Goal: Task Accomplishment & Management: Use online tool/utility

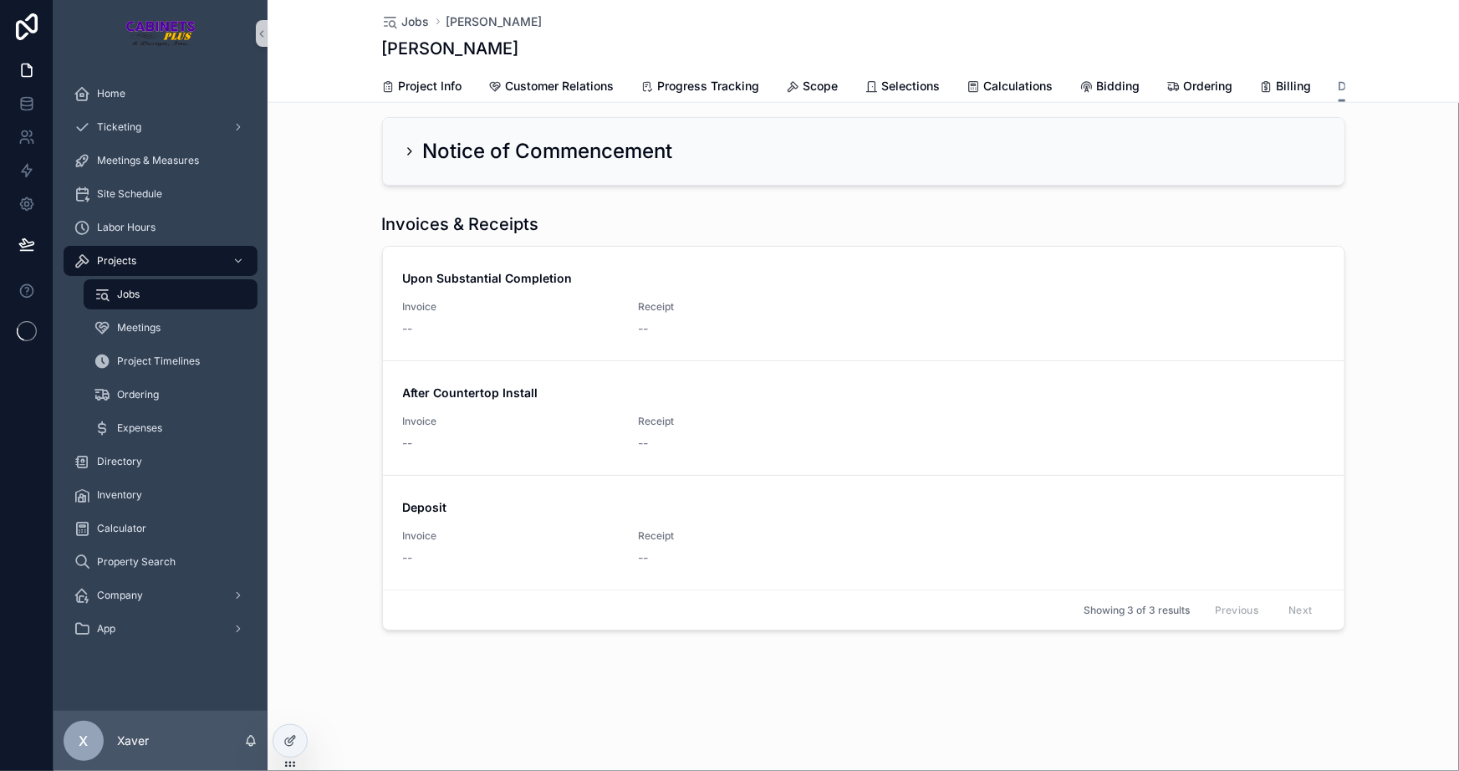
scroll to position [902, 0]
click at [290, 728] on div at bounding box center [289, 741] width 33 height 32
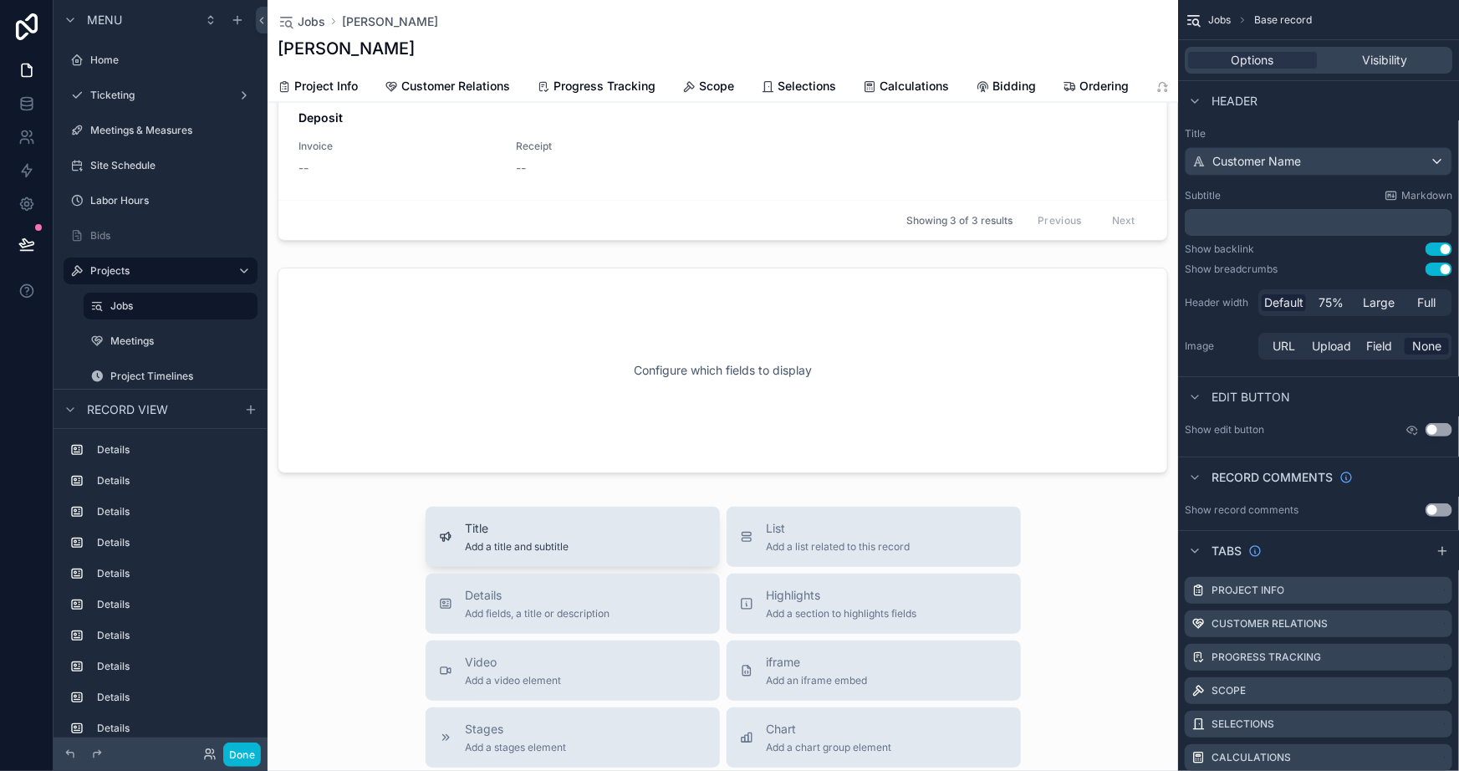
scroll to position [1358, 0]
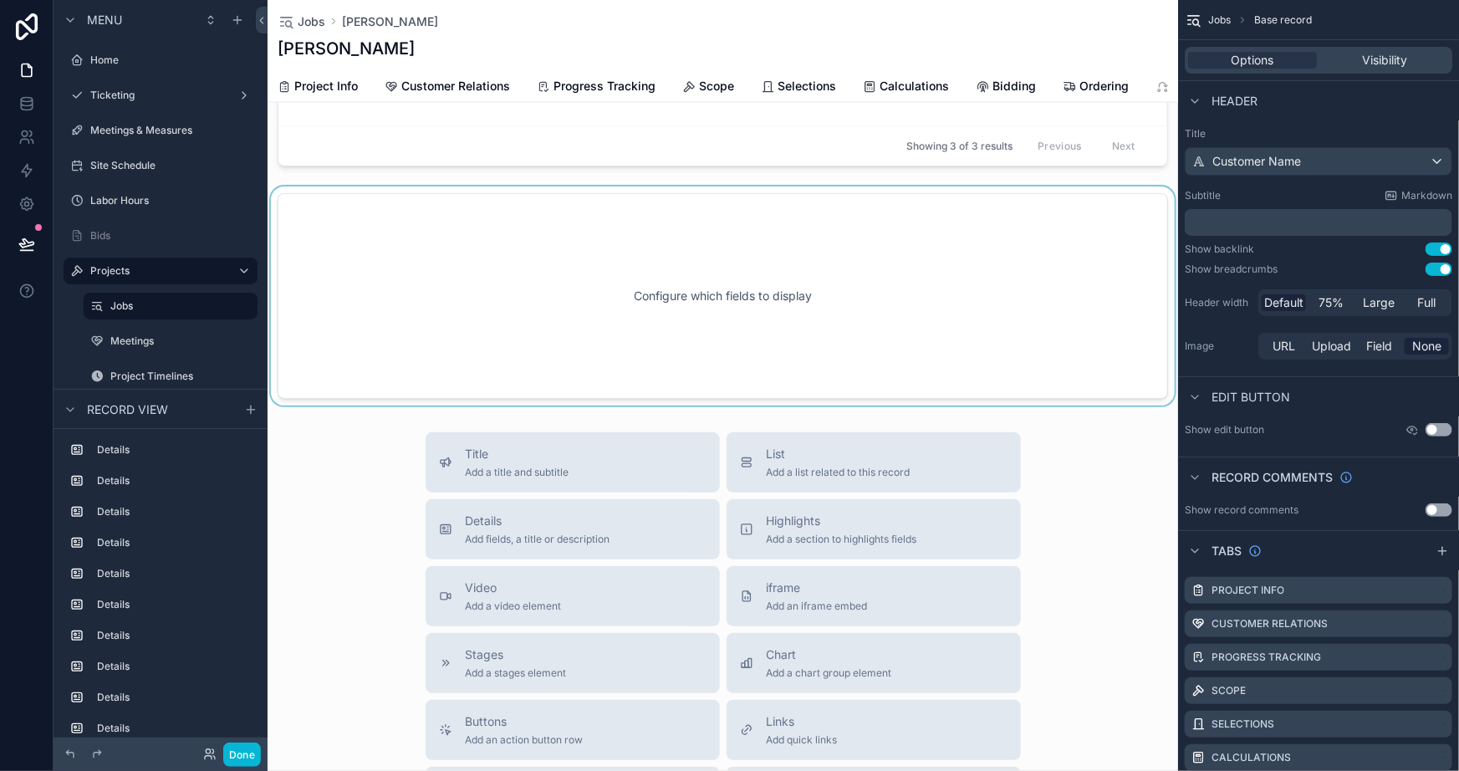
click at [802, 314] on div "scrollable content" at bounding box center [723, 296] width 911 height 219
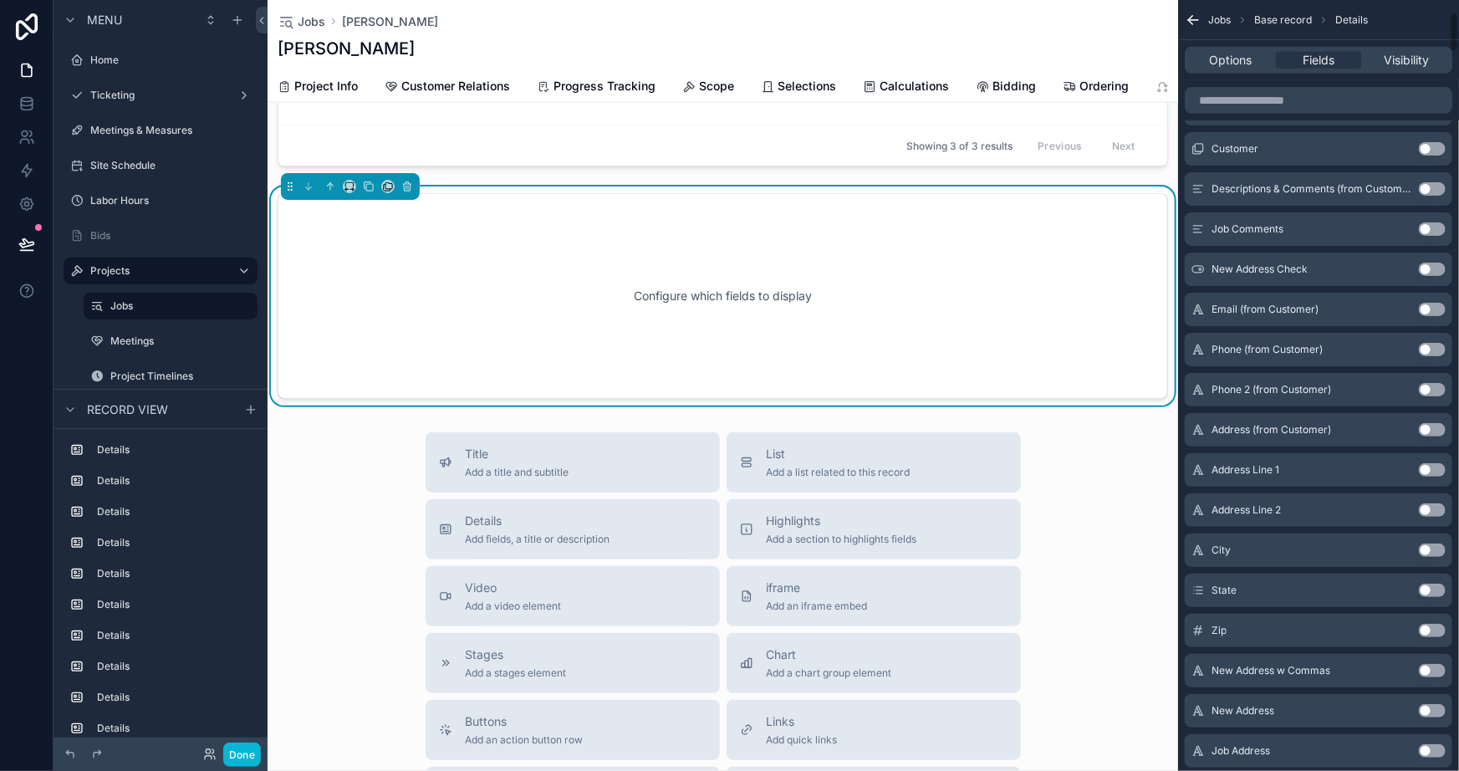
scroll to position [0, 0]
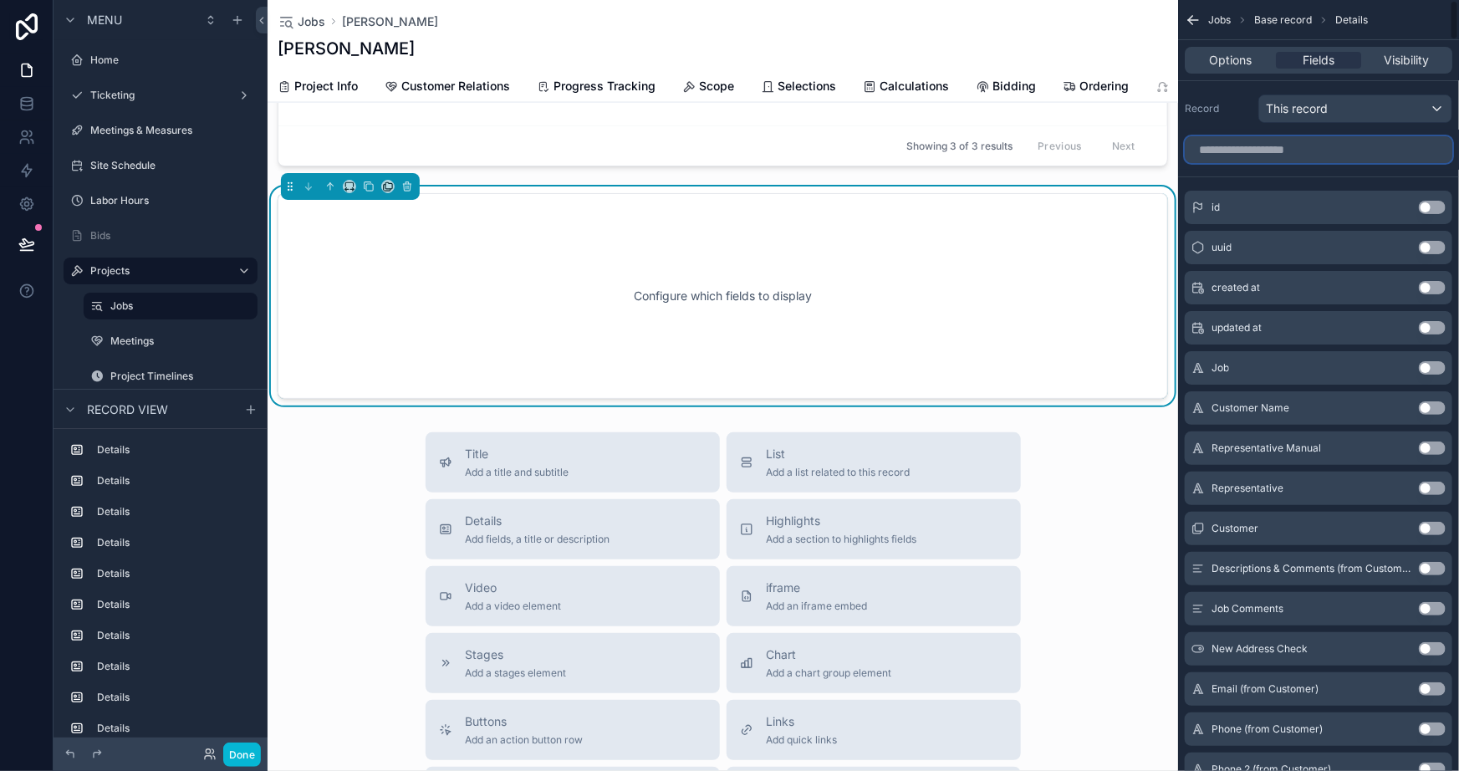
click at [1268, 156] on input "scrollable content" at bounding box center [1319, 149] width 268 height 27
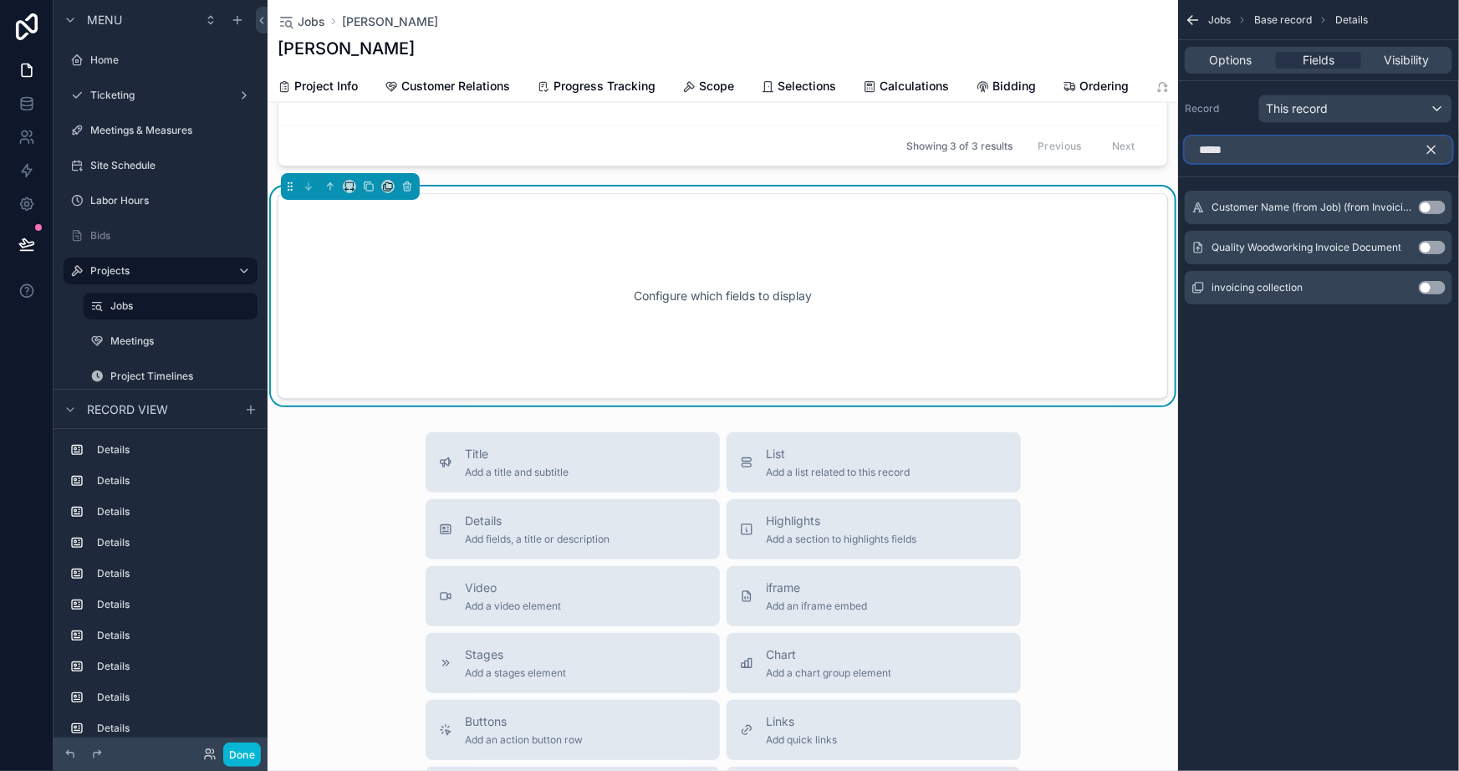
type input "*****"
click at [1432, 243] on button "Use setting" at bounding box center [1432, 247] width 27 height 13
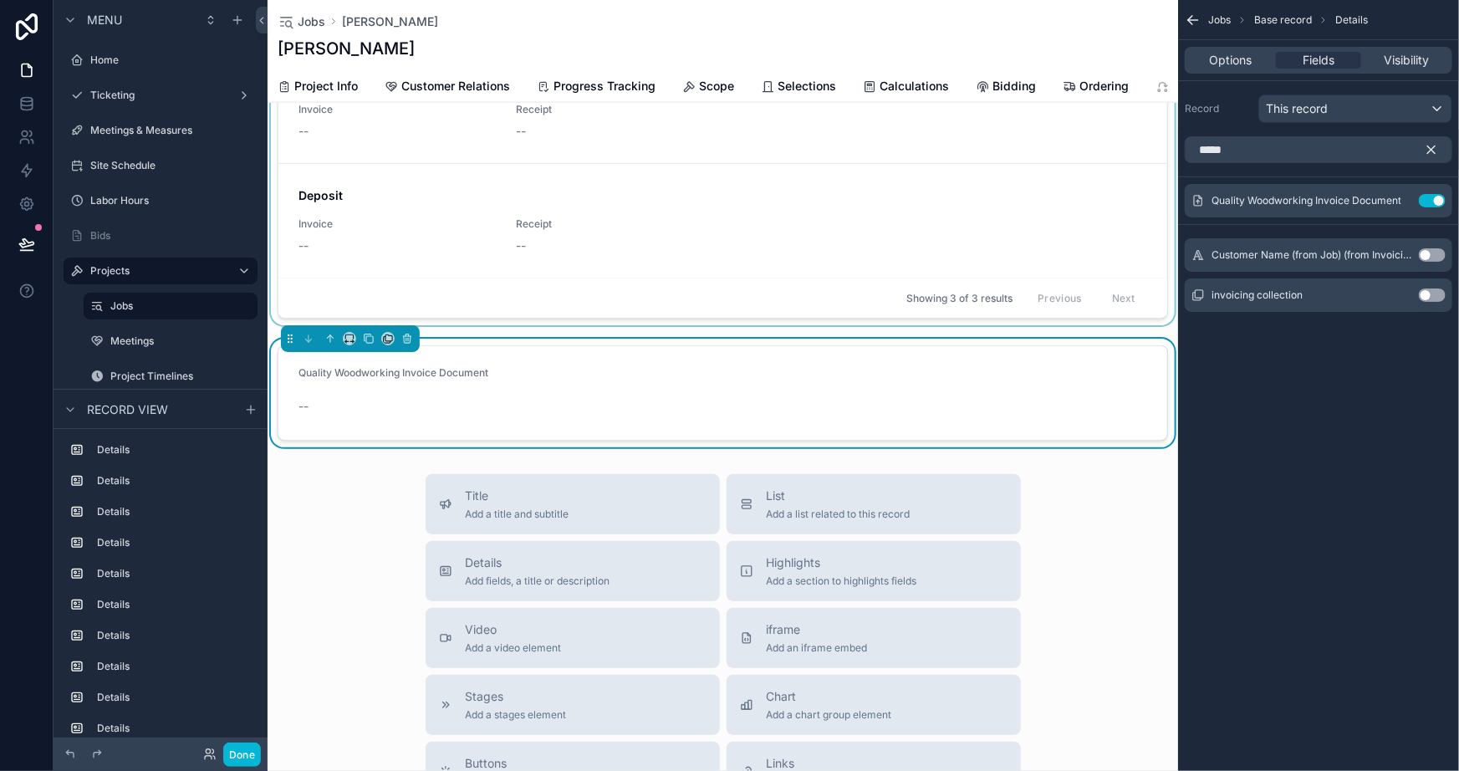
scroll to position [1130, 0]
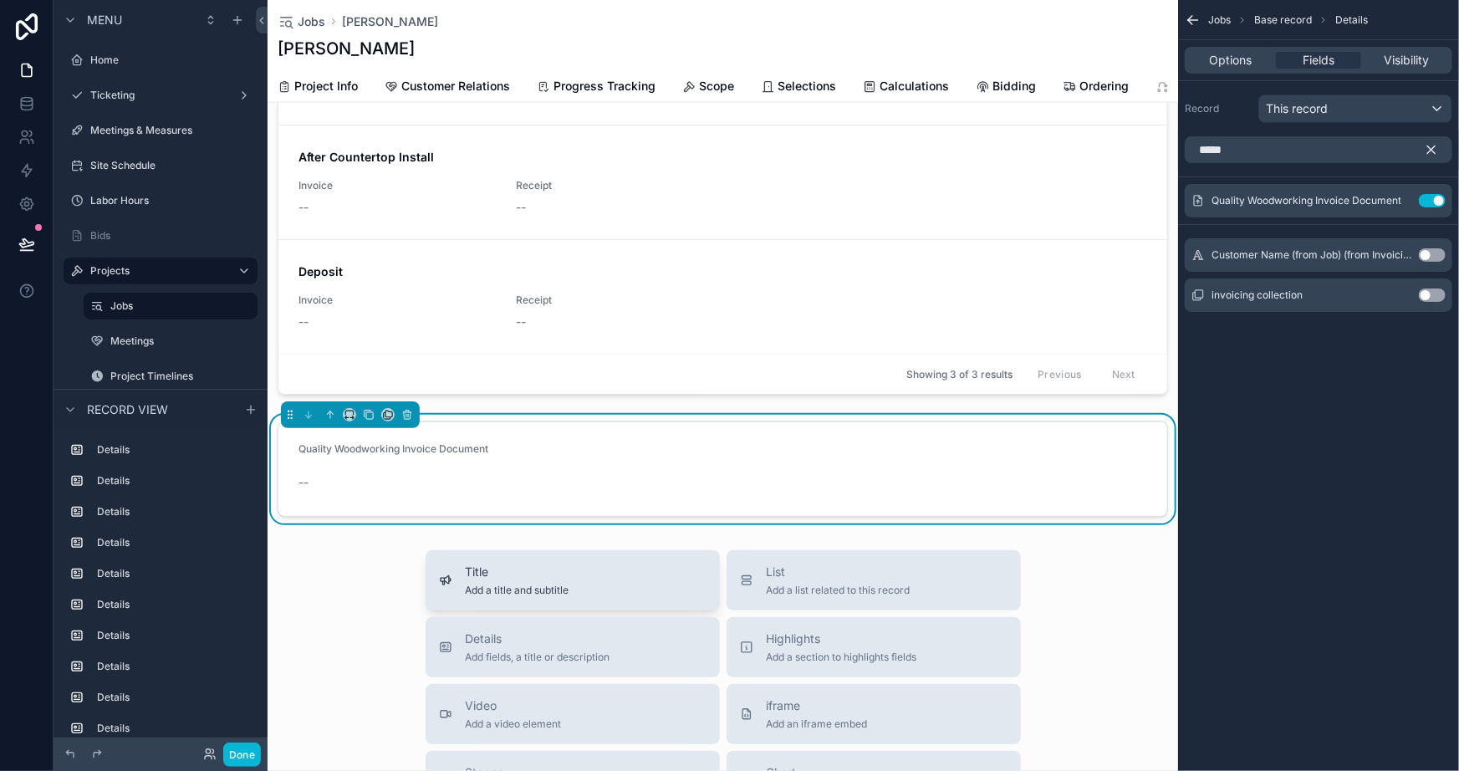
click at [535, 580] on span "Title" at bounding box center [518, 572] width 104 height 17
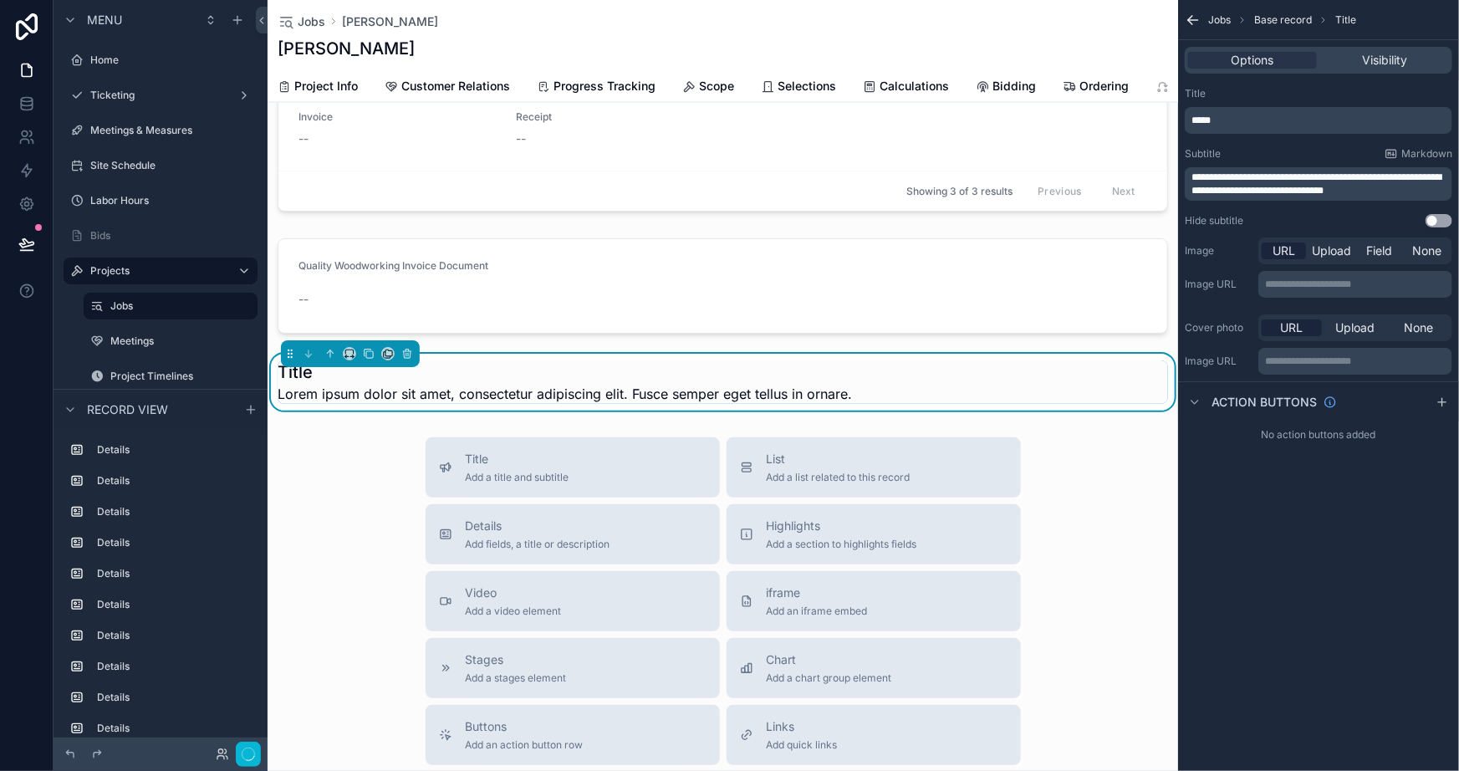
scroll to position [1317, 0]
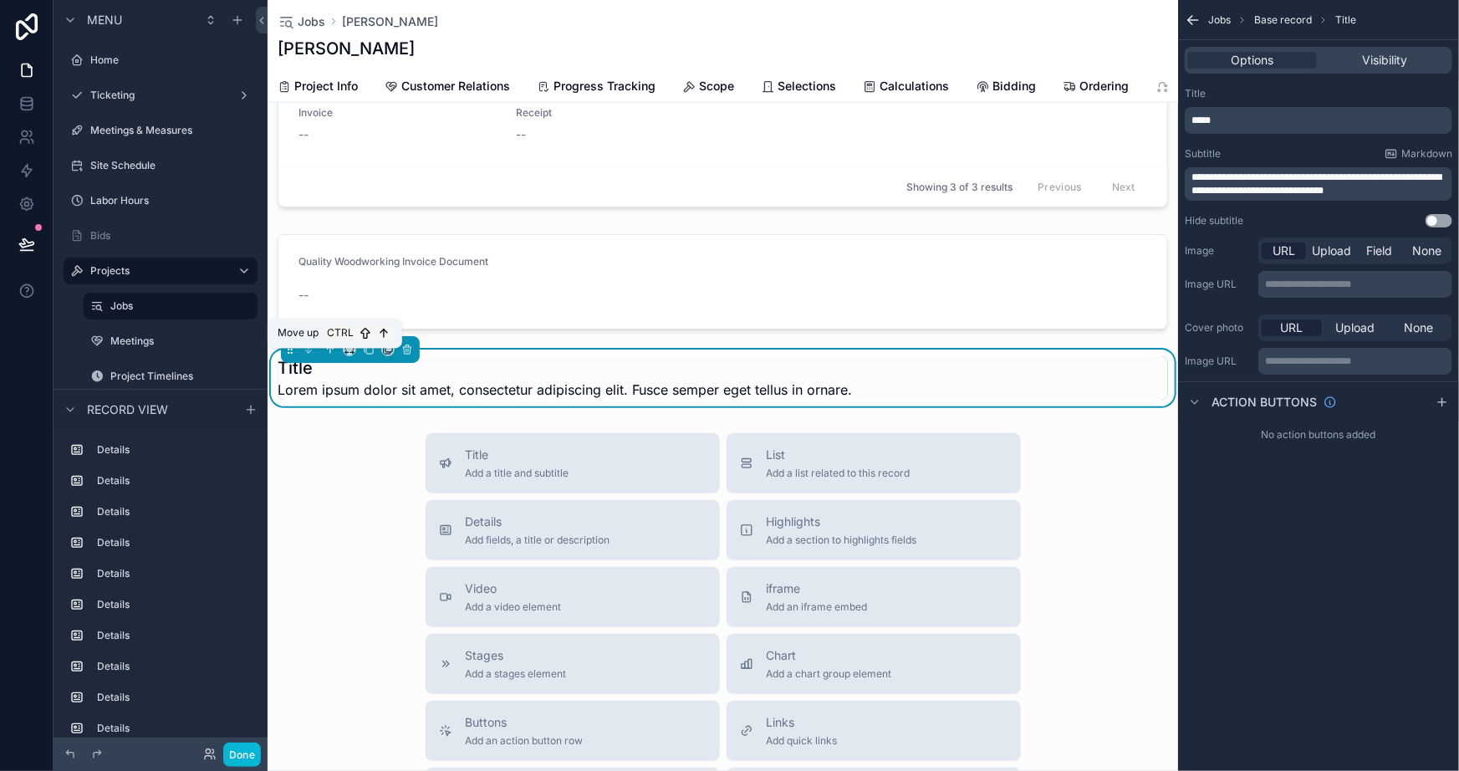
click at [325, 353] on icon "scrollable content" at bounding box center [331, 350] width 12 height 12
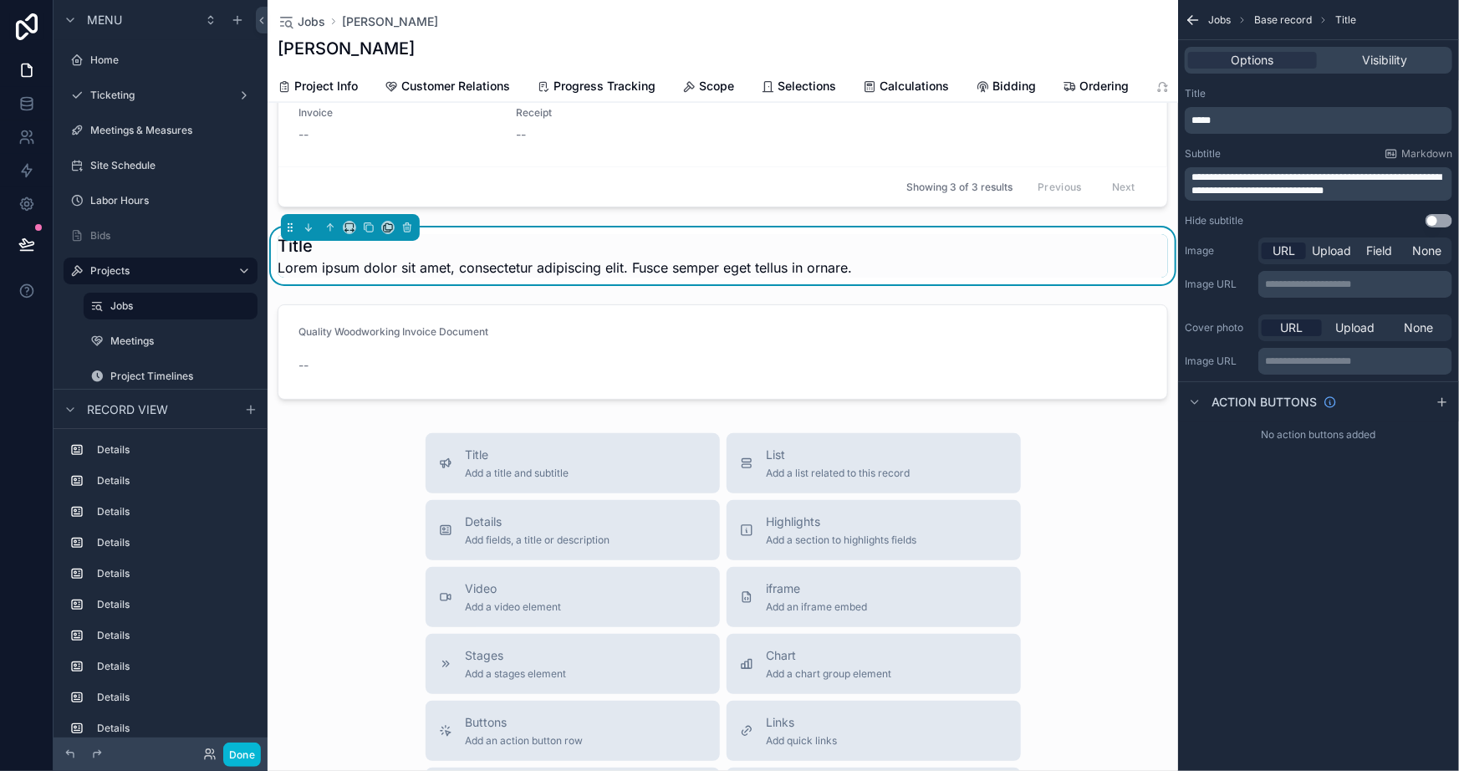
click at [1263, 125] on p "*****" at bounding box center [1321, 120] width 258 height 13
click at [1262, 125] on p "*****" at bounding box center [1321, 120] width 258 height 13
click at [1255, 600] on div "**********" at bounding box center [1318, 385] width 281 height 771
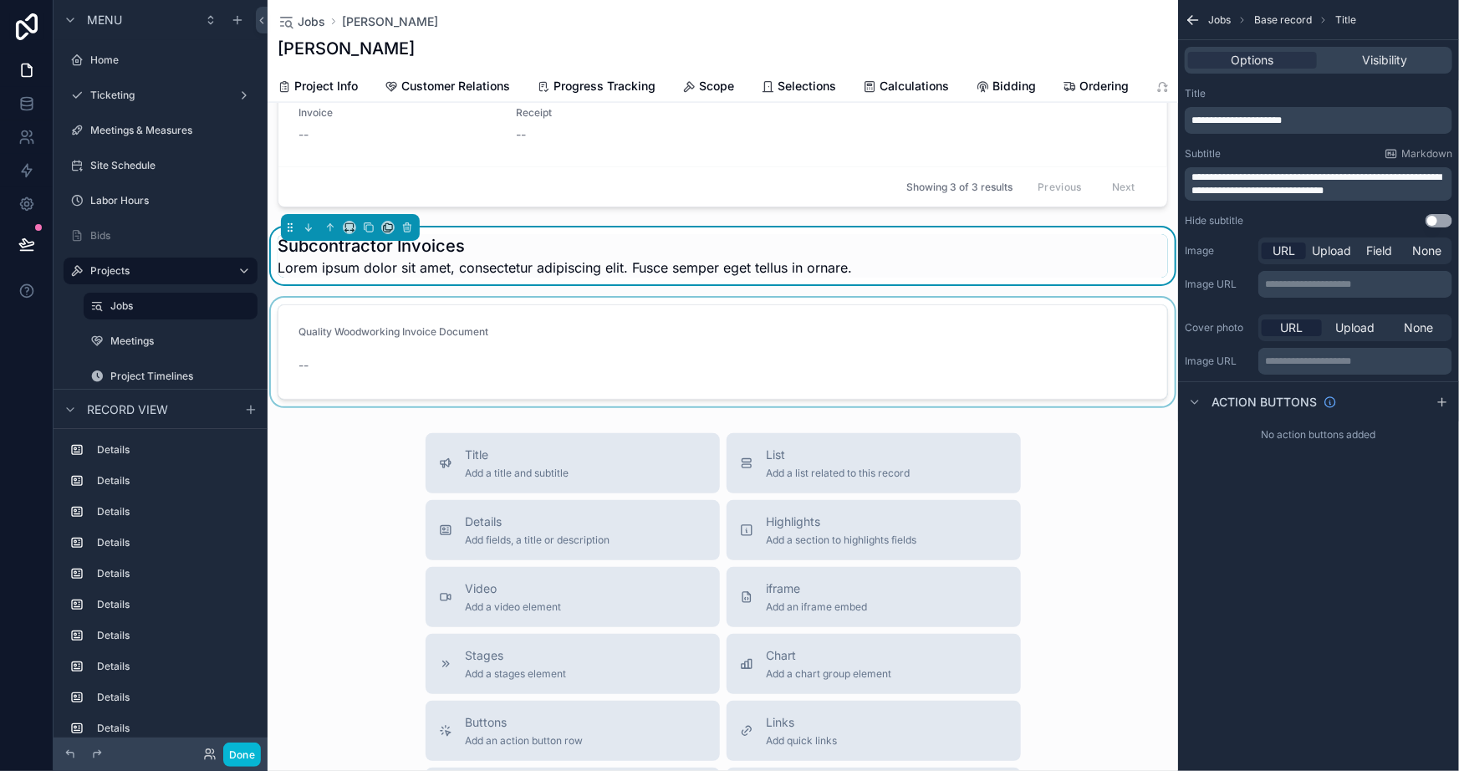
click at [427, 319] on div "scrollable content" at bounding box center [723, 352] width 911 height 109
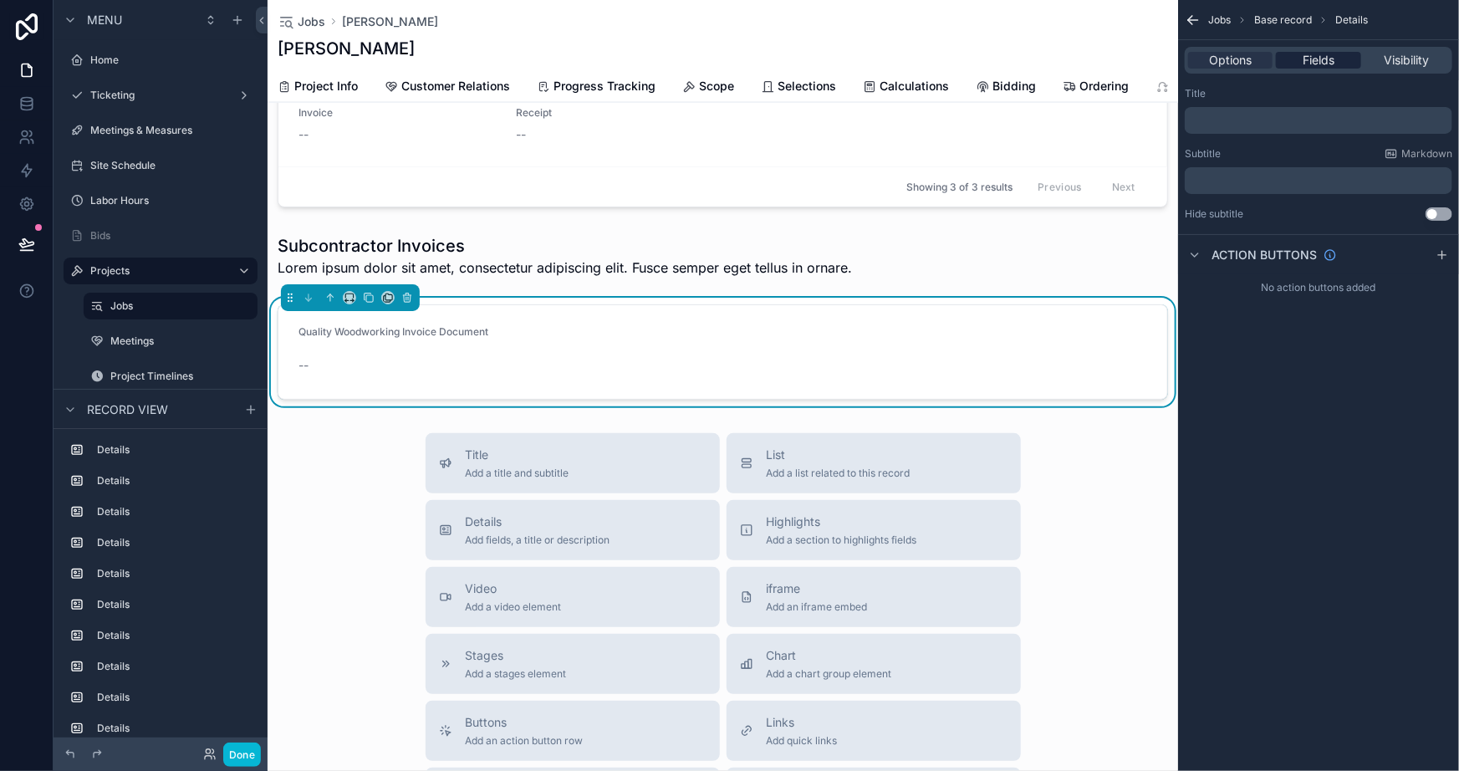
click at [1300, 56] on div "Fields" at bounding box center [1318, 60] width 84 height 17
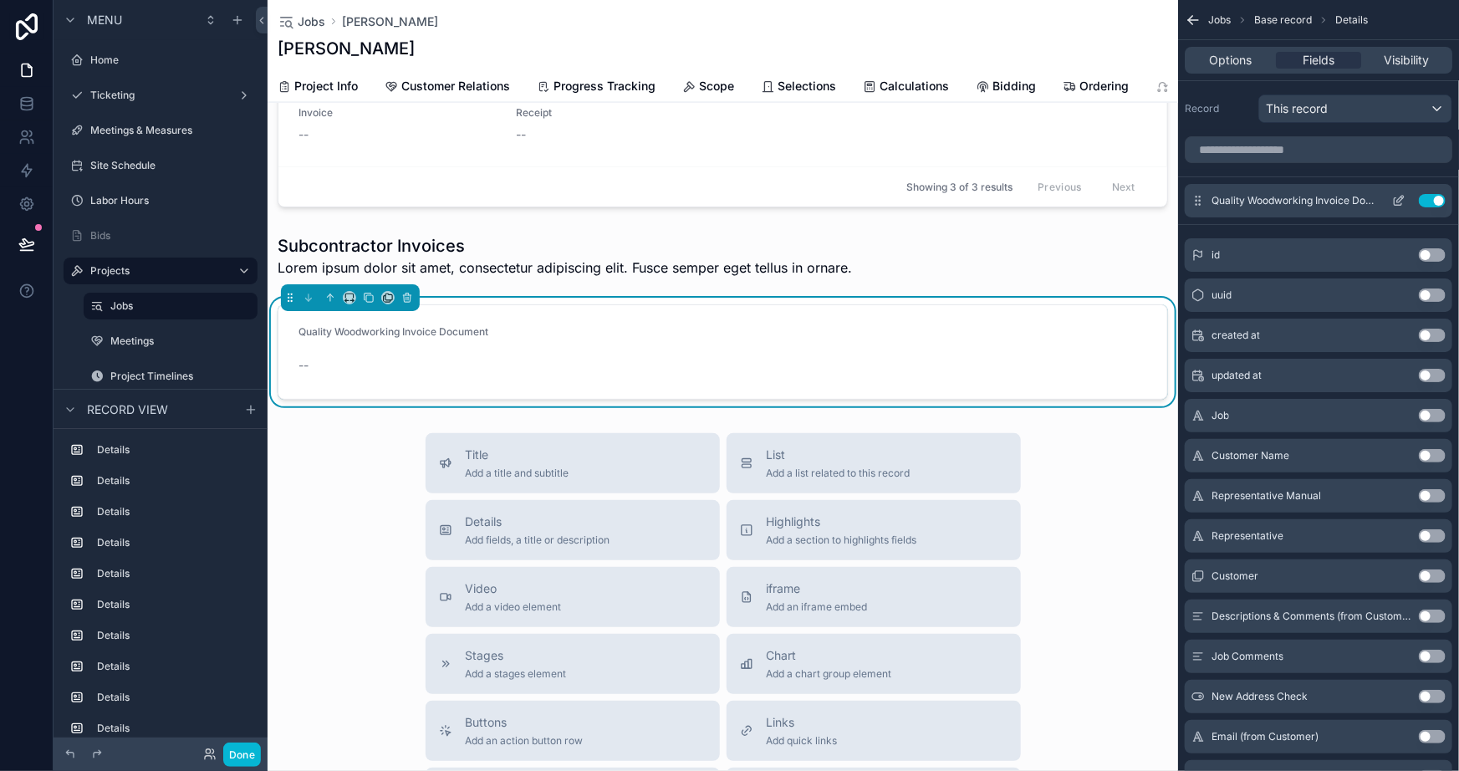
click at [1403, 197] on icon "scrollable content" at bounding box center [1403, 198] width 2 height 2
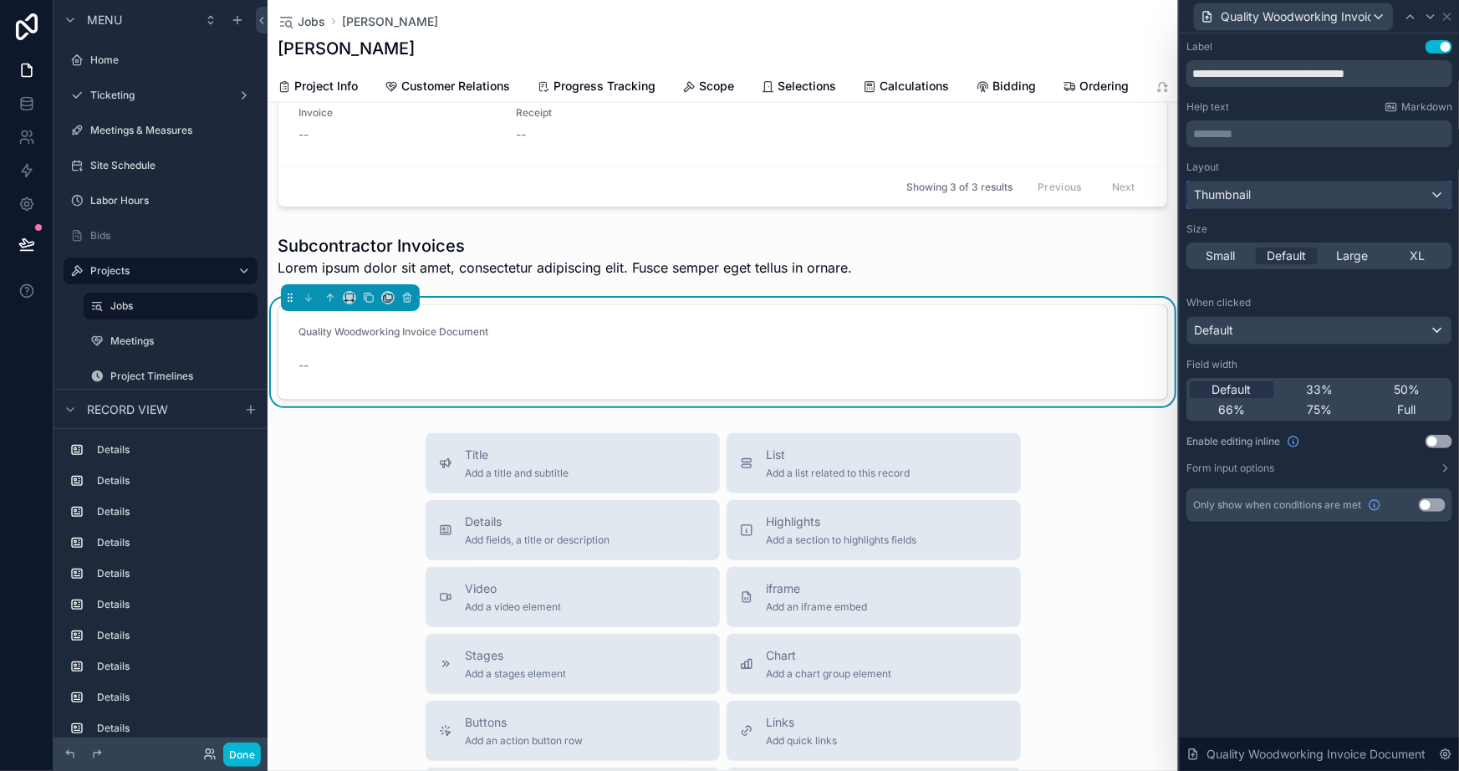
click at [1291, 192] on div "Thumbnail" at bounding box center [1320, 194] width 264 height 27
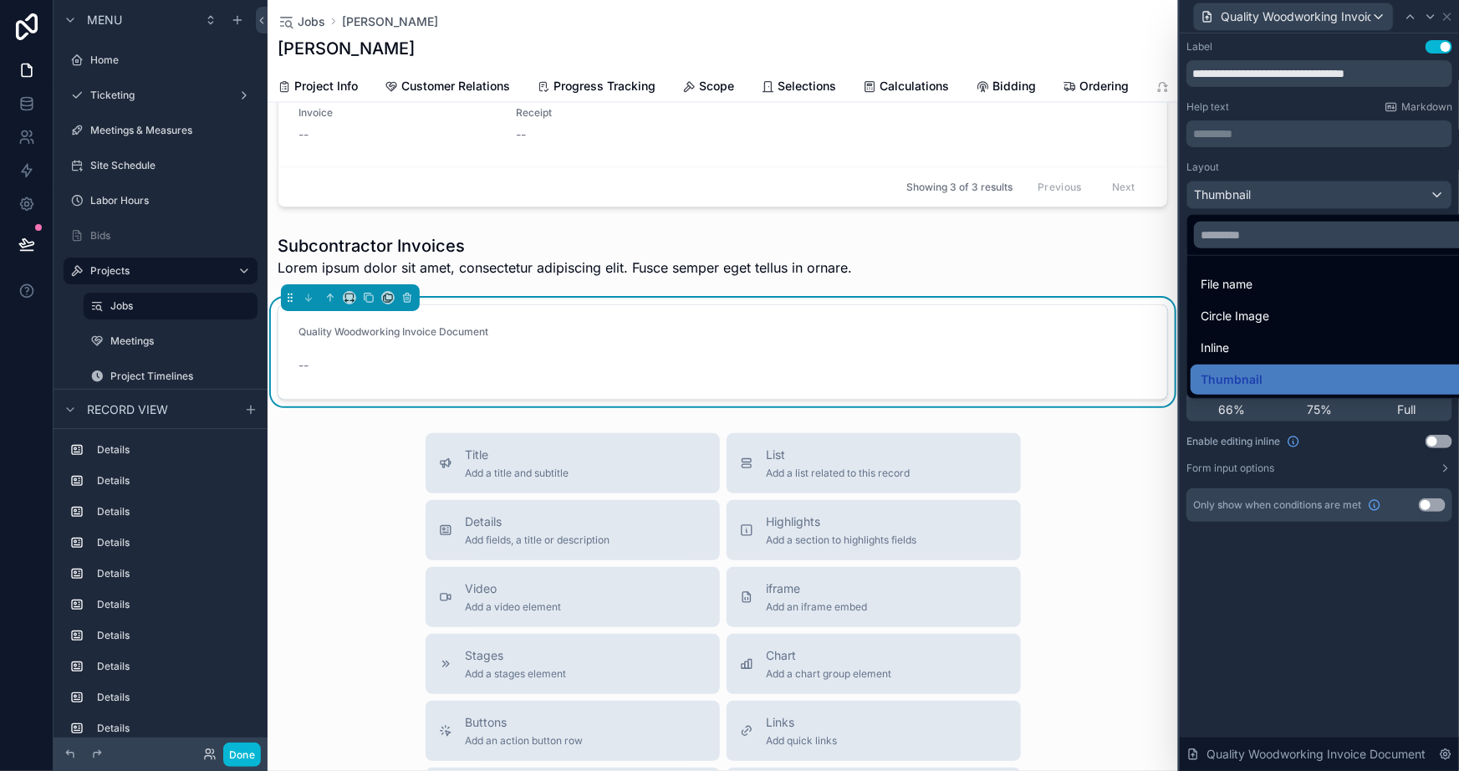
click at [1277, 163] on div at bounding box center [1319, 385] width 279 height 771
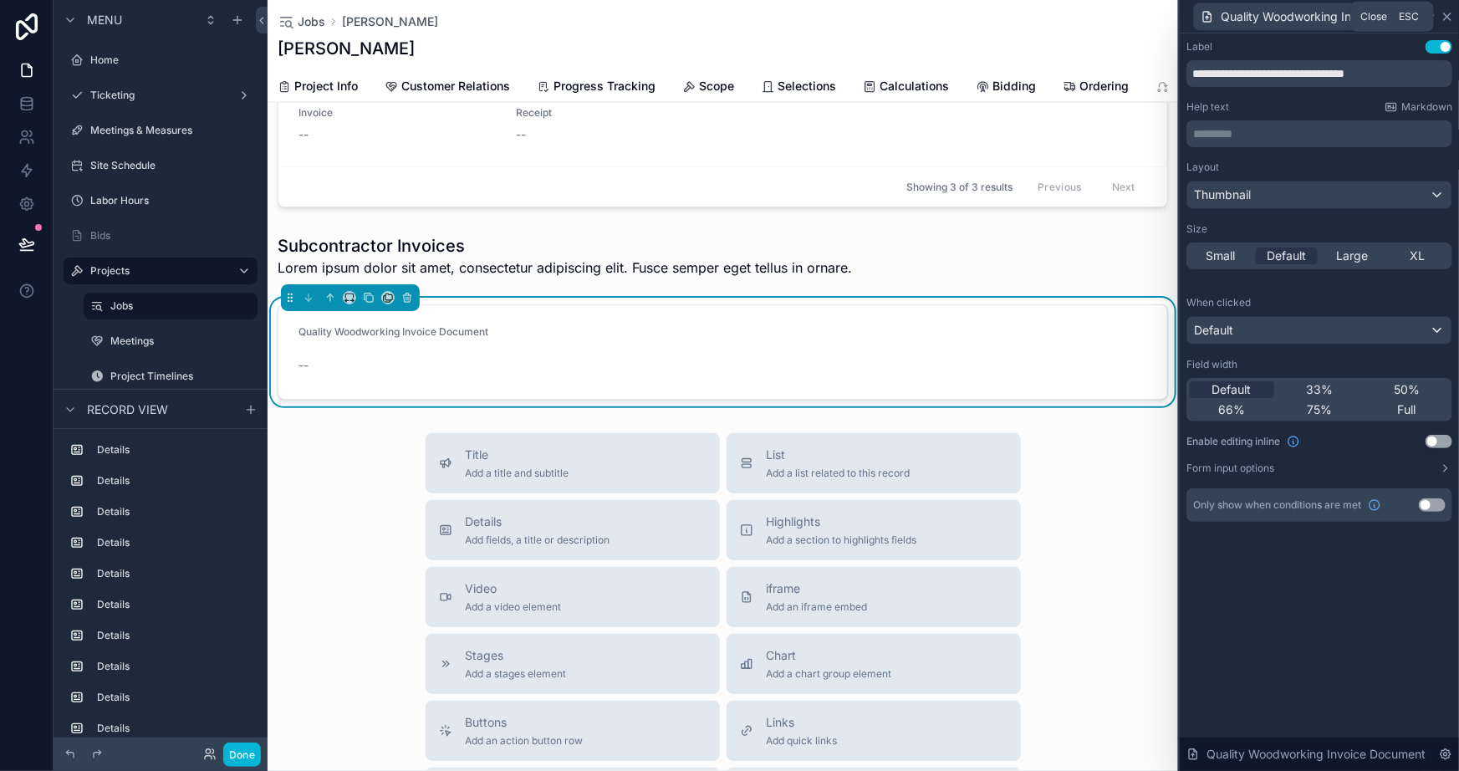
click at [1449, 18] on icon at bounding box center [1447, 16] width 7 height 7
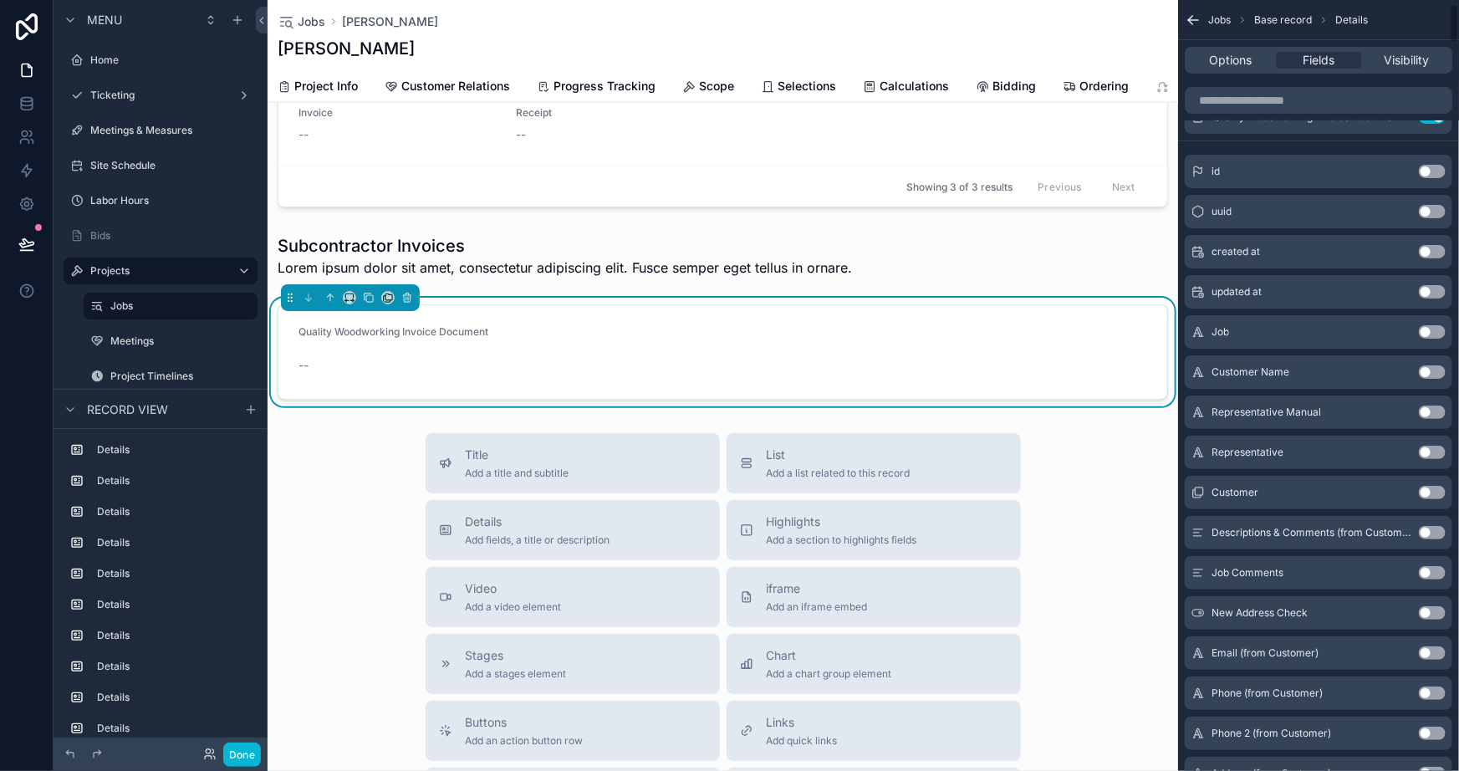
scroll to position [0, 0]
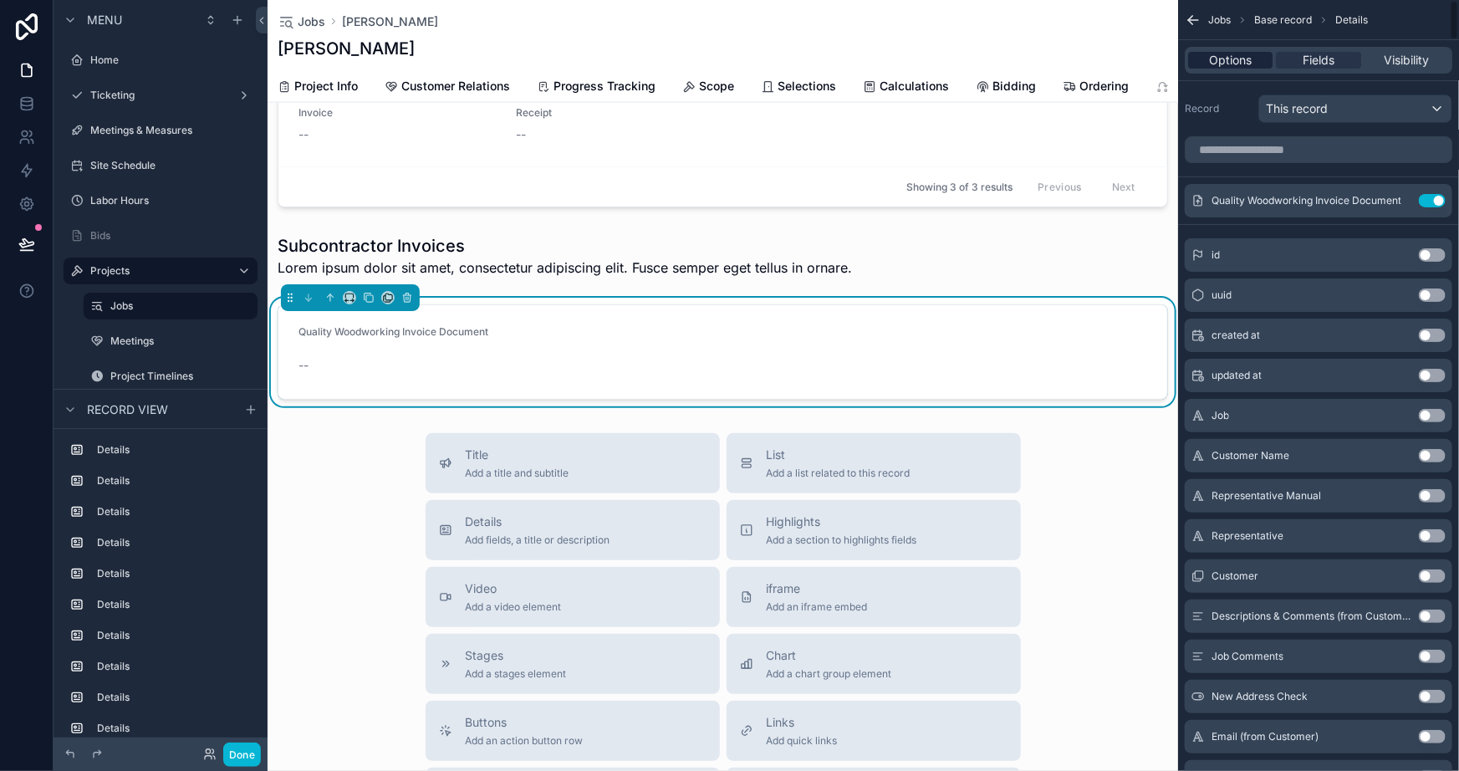
click at [1228, 58] on span "Options" at bounding box center [1230, 60] width 43 height 17
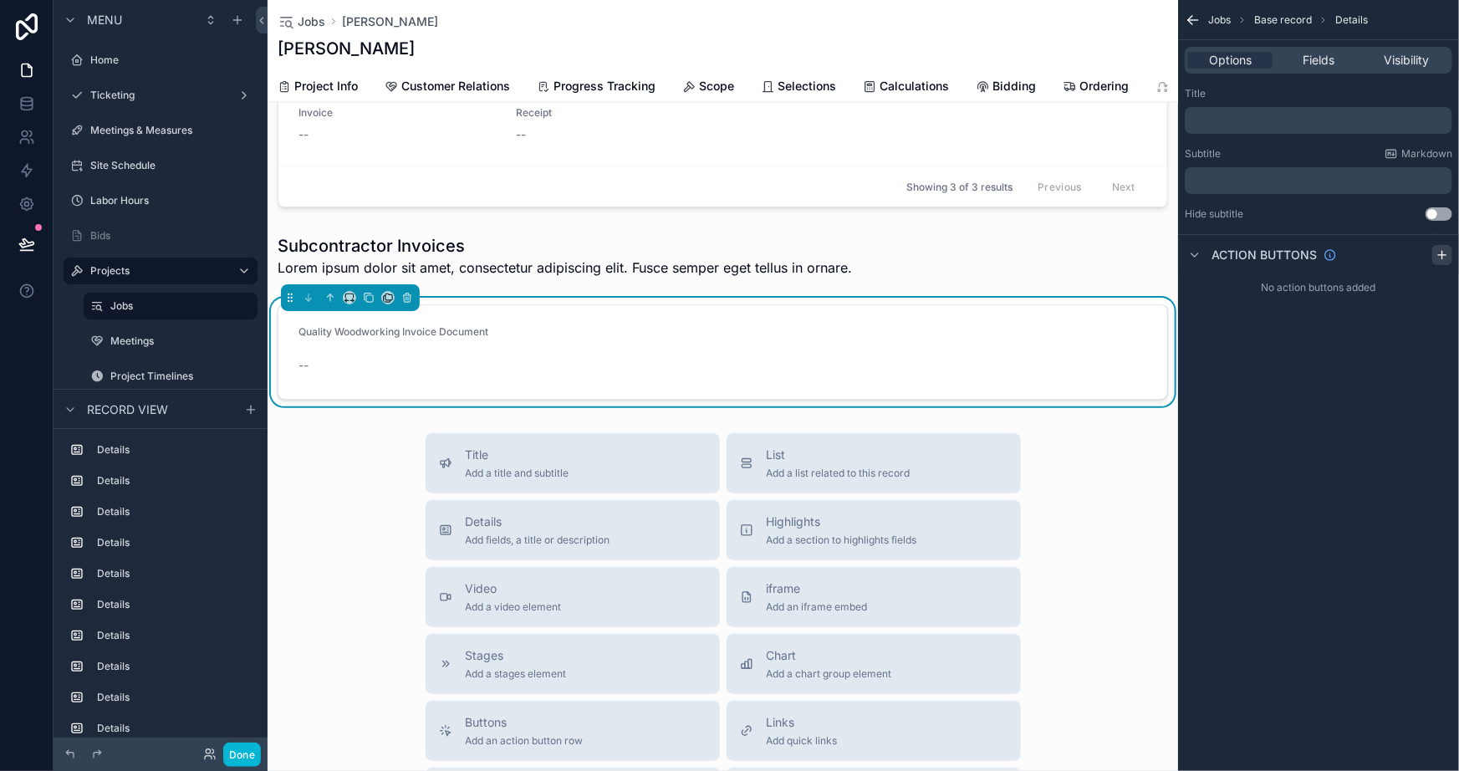
click at [1434, 257] on div "scrollable content" at bounding box center [1443, 255] width 20 height 20
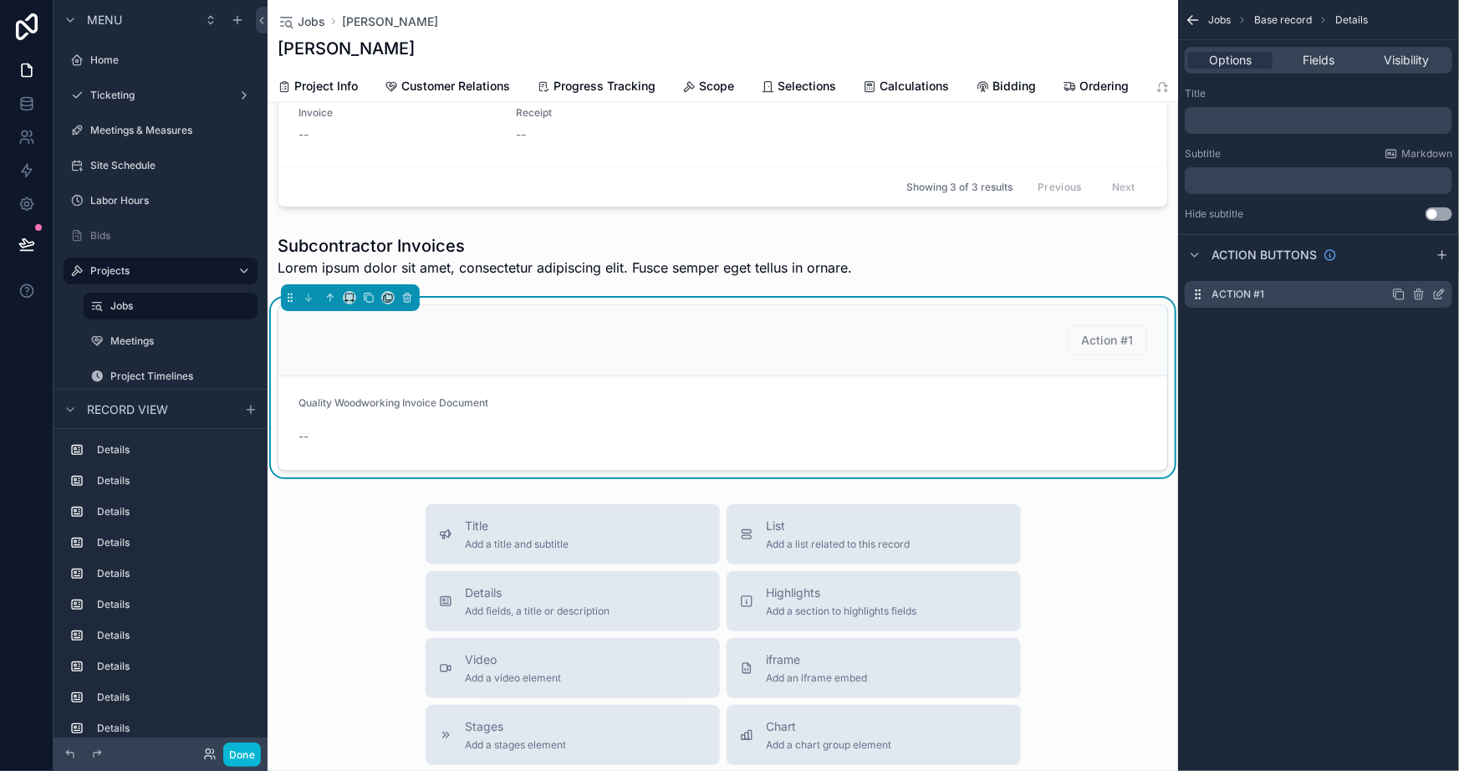
click at [1441, 289] on icon "scrollable content" at bounding box center [1439, 294] width 13 height 13
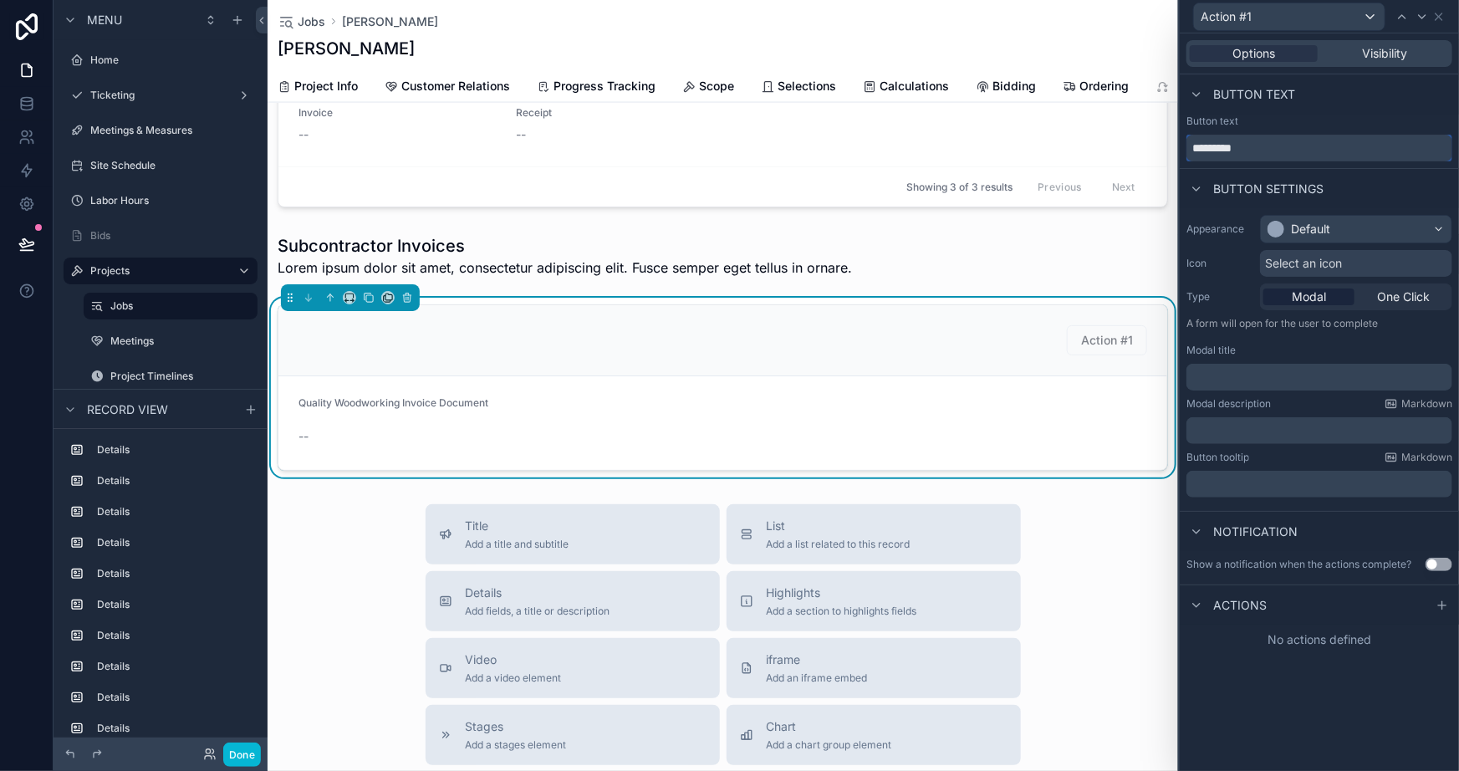
click at [1294, 144] on input "*********" at bounding box center [1320, 148] width 266 height 27
click at [1267, 146] on input "**********" at bounding box center [1320, 148] width 266 height 27
type input "**********"
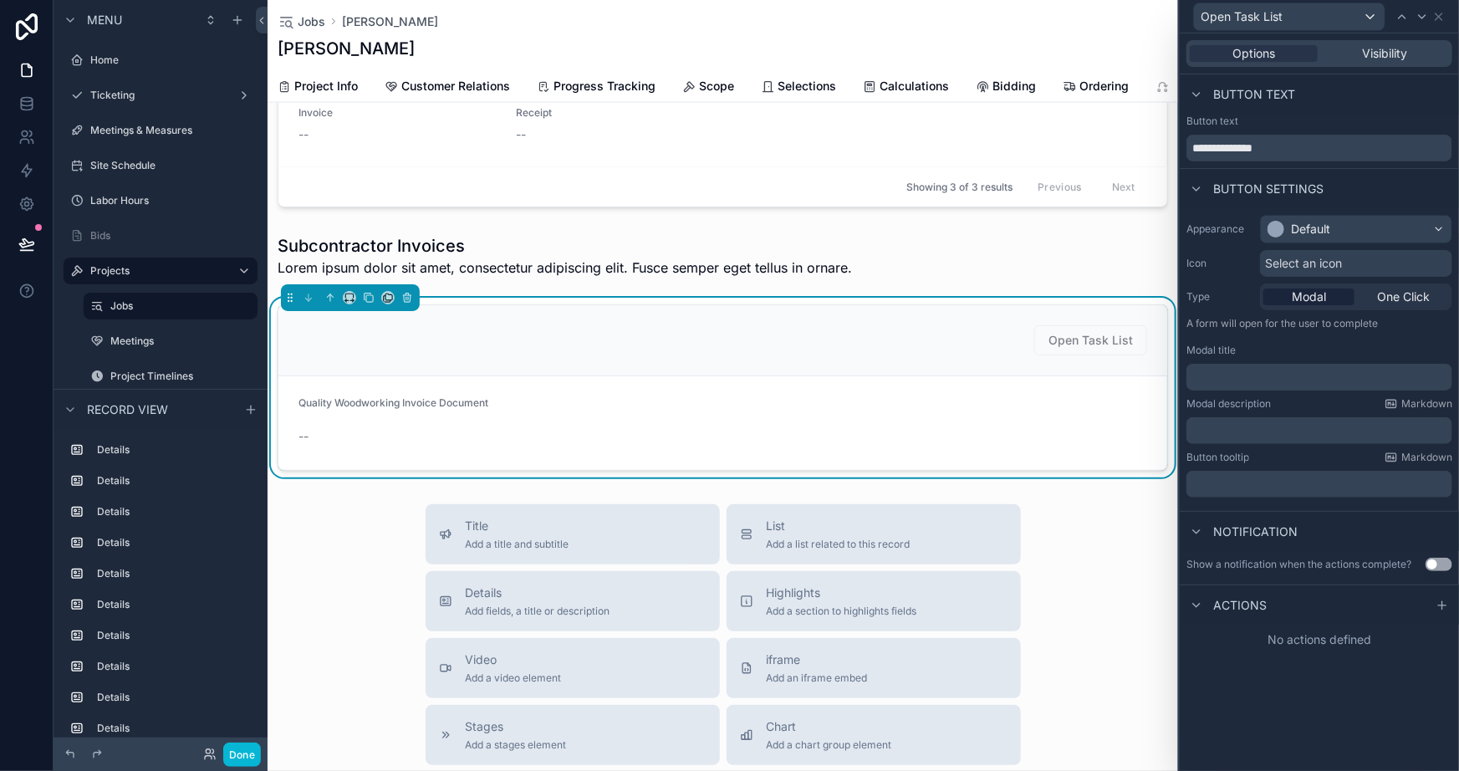
click at [1381, 176] on div "Button settings" at bounding box center [1319, 188] width 279 height 40
click at [1348, 185] on div "Button settings" at bounding box center [1319, 188] width 279 height 40
click at [576, 335] on div "Open Task List" at bounding box center [723, 340] width 849 height 30
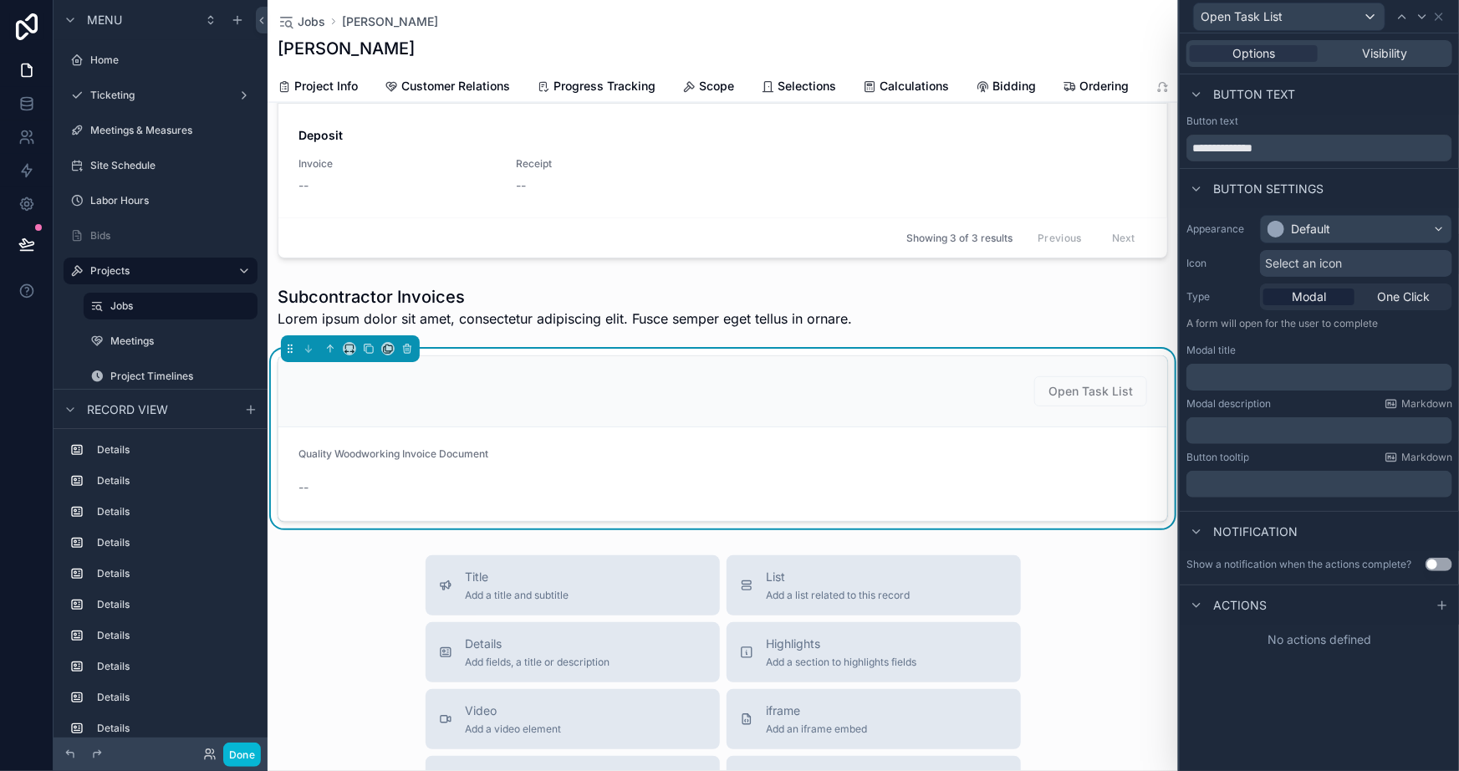
scroll to position [1317, 0]
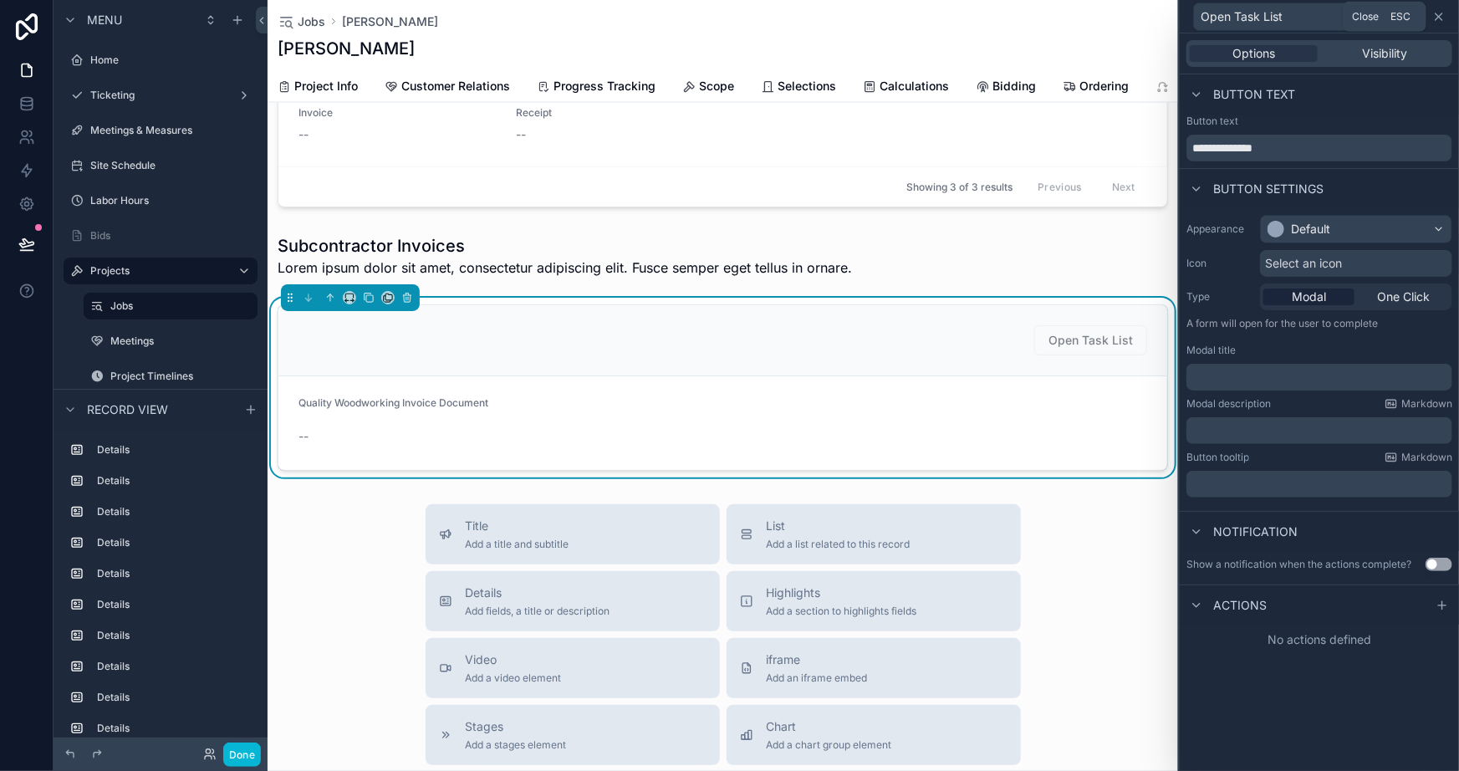
click at [1438, 16] on icon at bounding box center [1439, 16] width 13 height 13
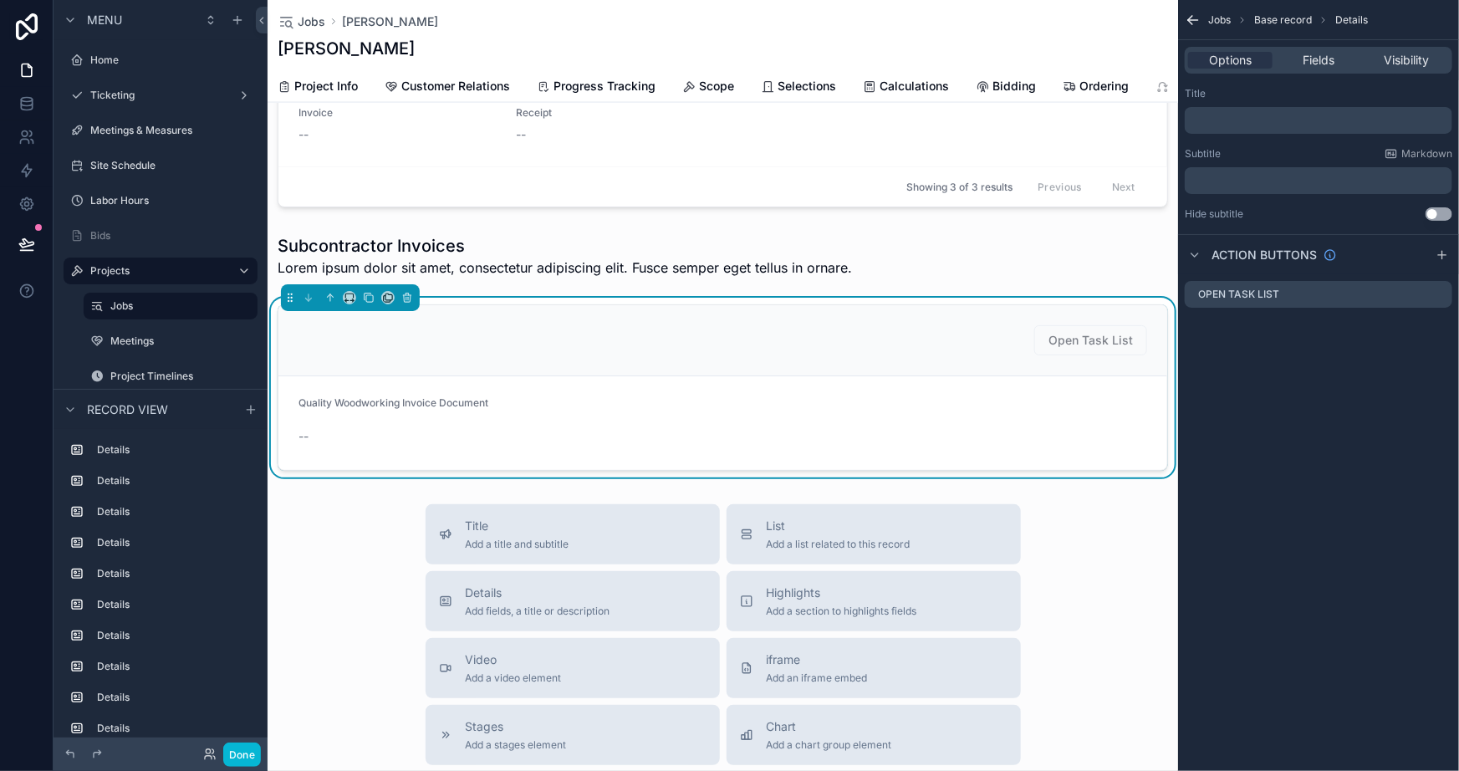
click at [1286, 122] on p "﻿" at bounding box center [1321, 120] width 258 height 13
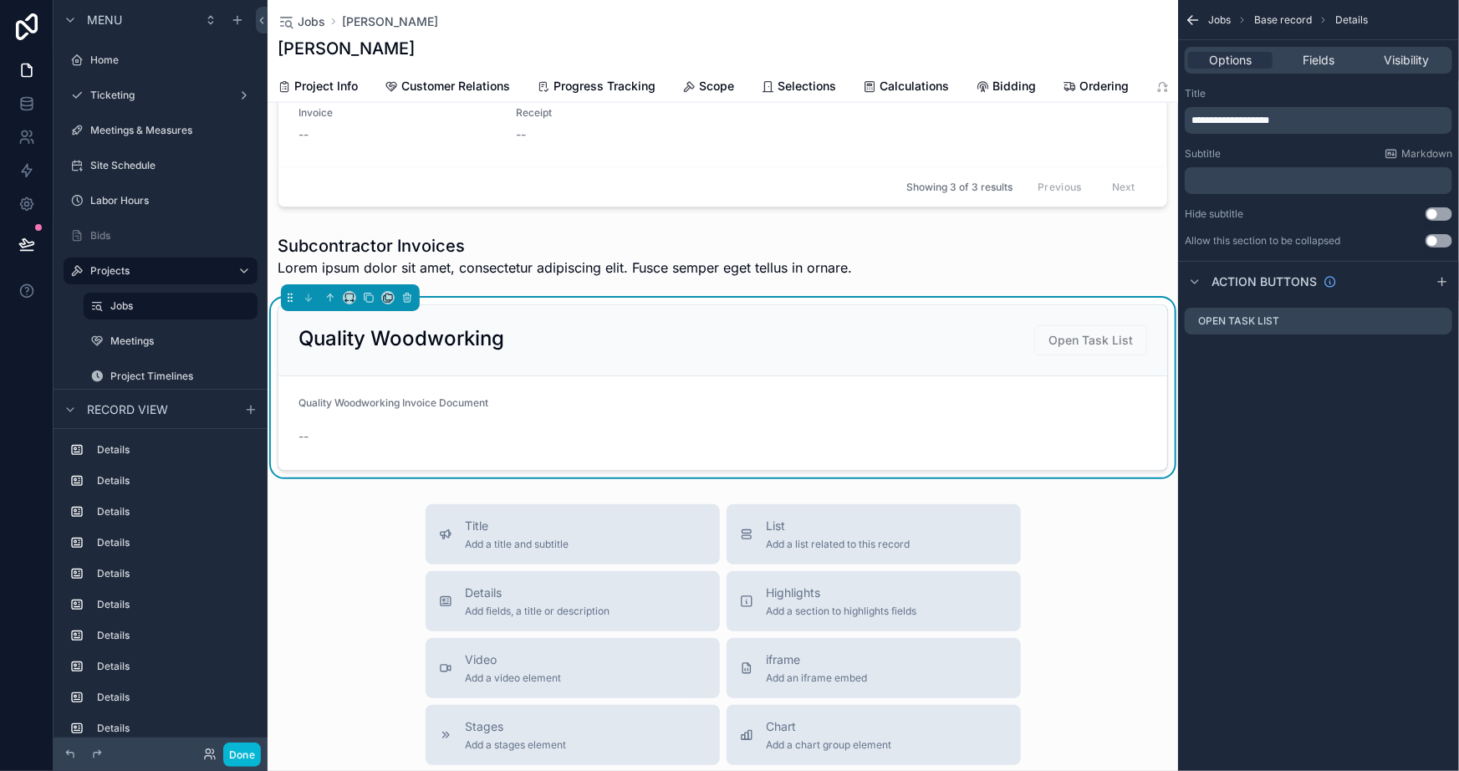
click at [1321, 500] on div "**********" at bounding box center [1318, 385] width 281 height 771
click at [1349, 452] on div "**********" at bounding box center [1318, 385] width 281 height 771
click at [1440, 320] on icon "scrollable content" at bounding box center [1439, 320] width 13 height 13
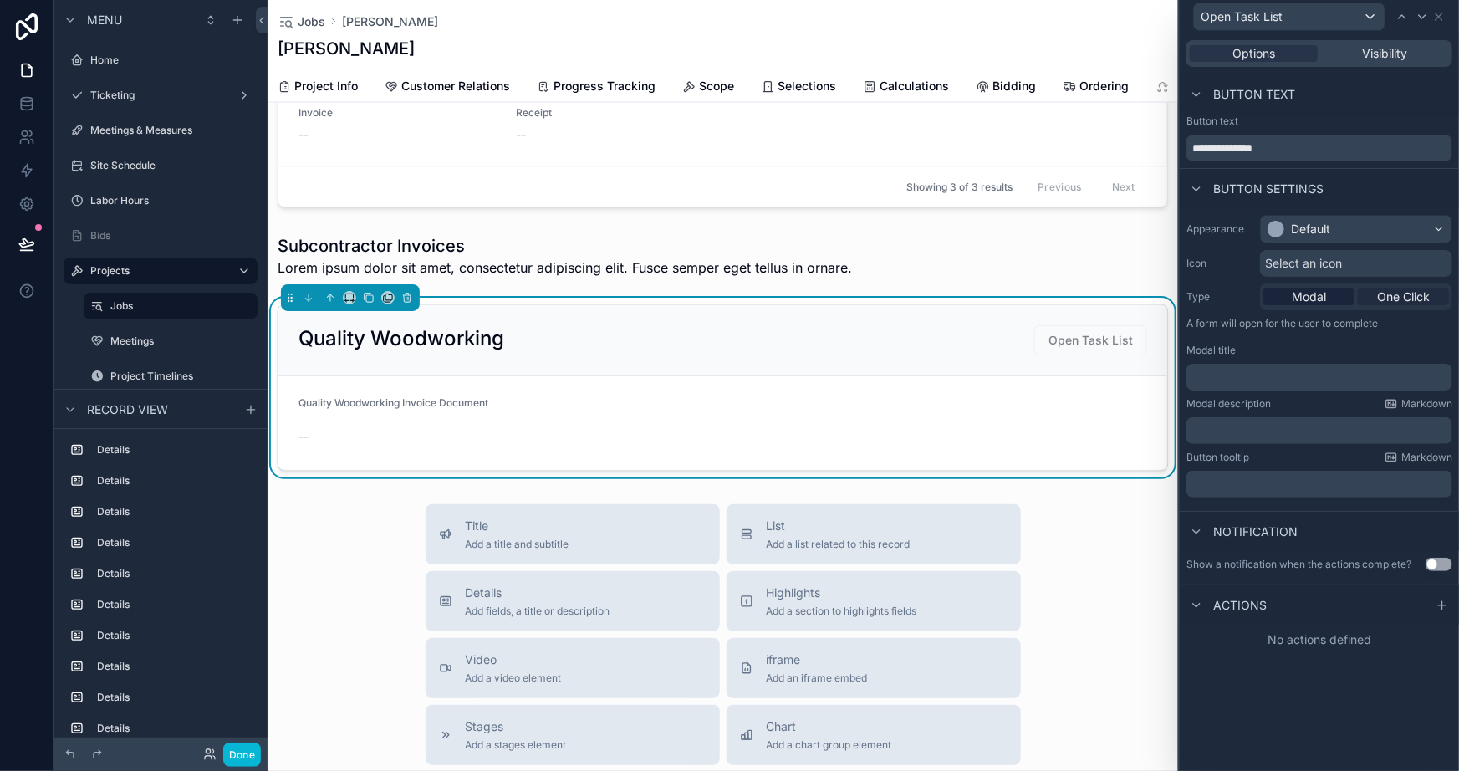
click at [1388, 289] on span "One Click" at bounding box center [1404, 297] width 53 height 17
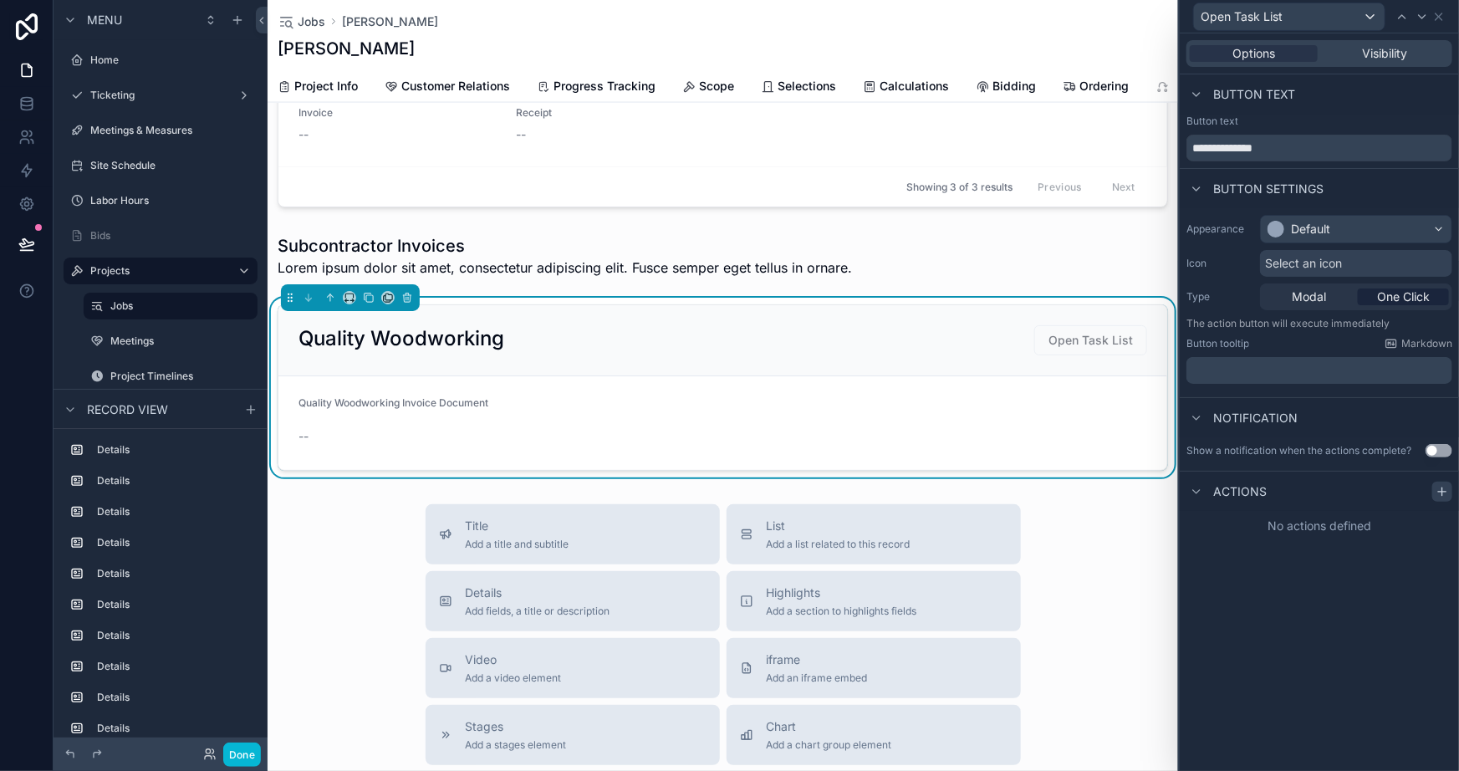
click at [1441, 491] on icon at bounding box center [1442, 491] width 13 height 13
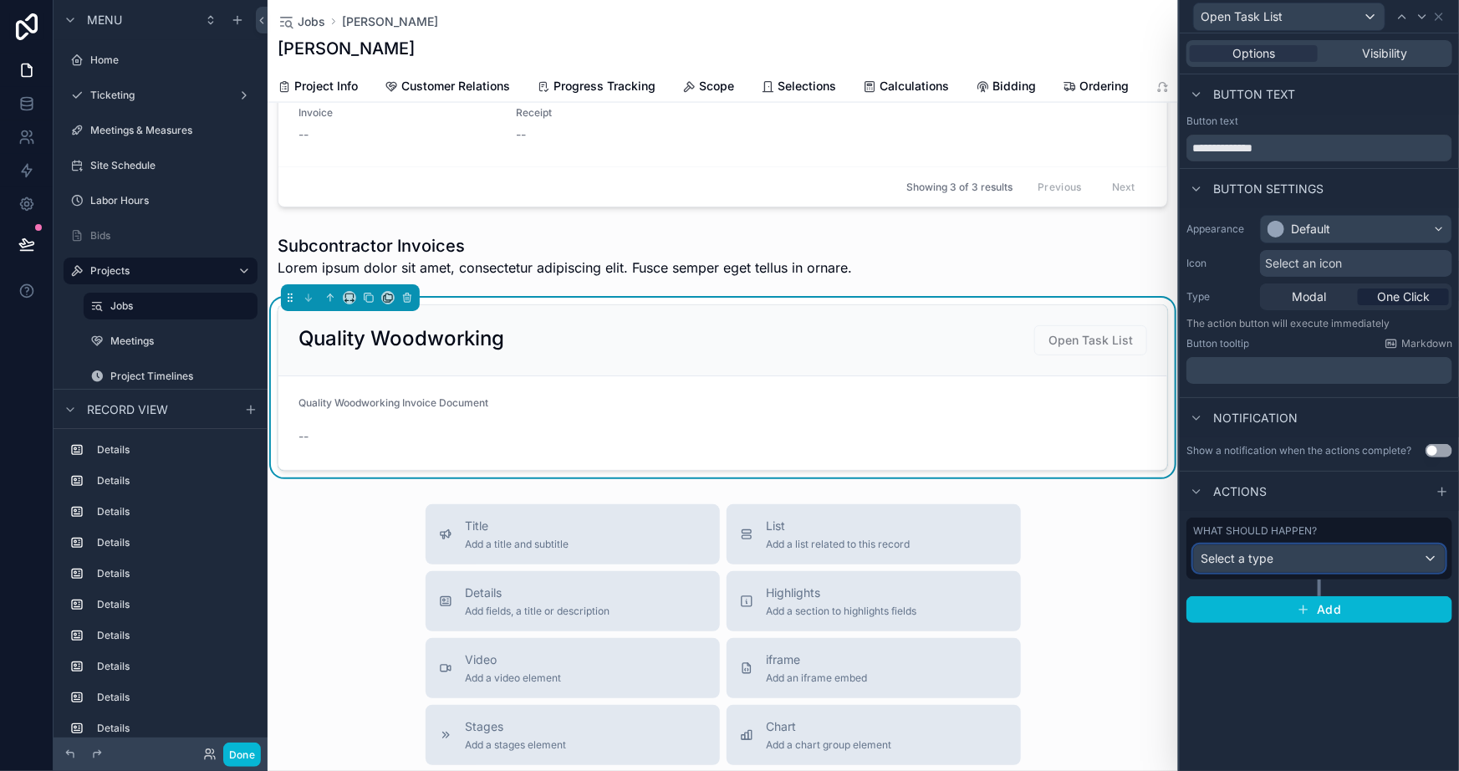
click at [1298, 549] on div "Select a type" at bounding box center [1319, 558] width 251 height 27
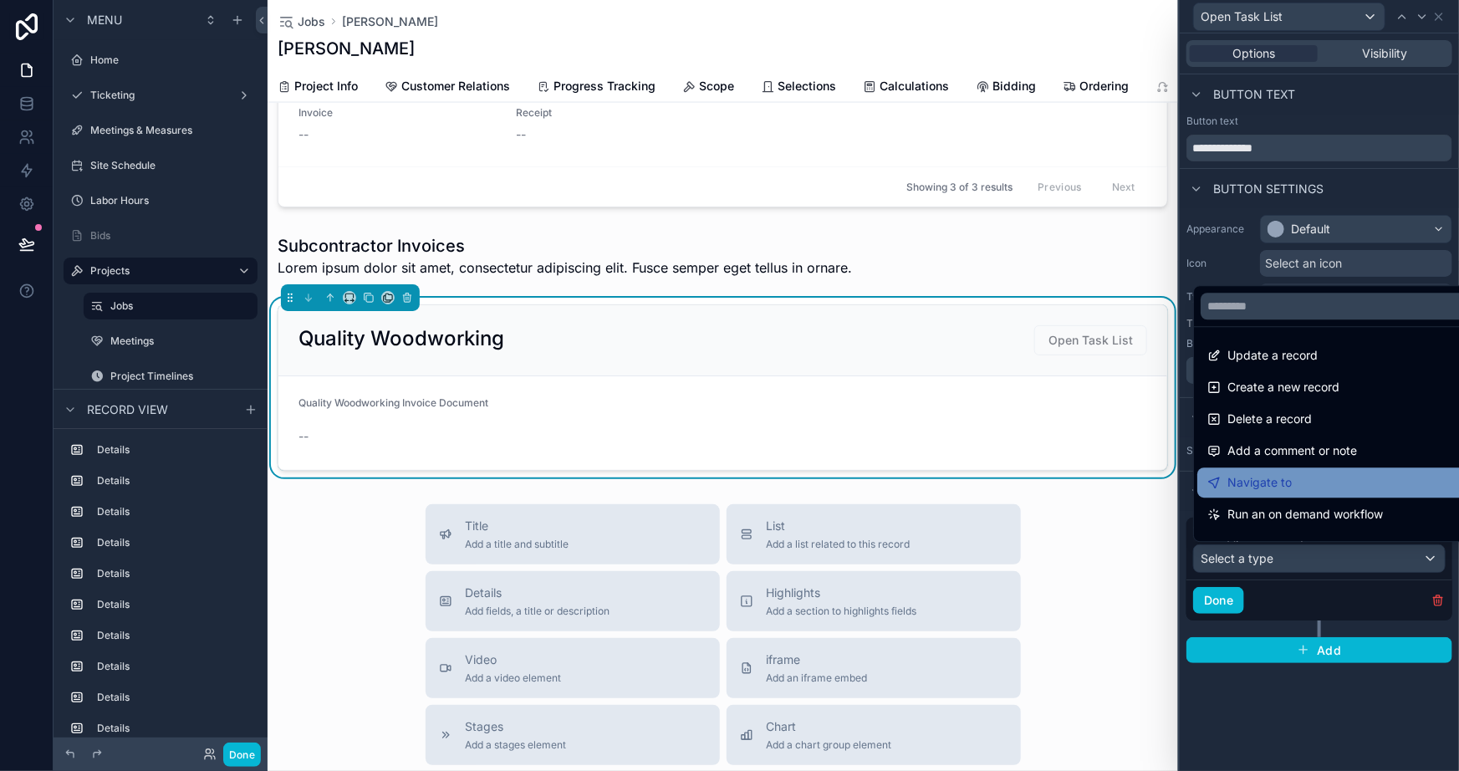
click at [1276, 477] on span "Navigate to" at bounding box center [1260, 483] width 64 height 20
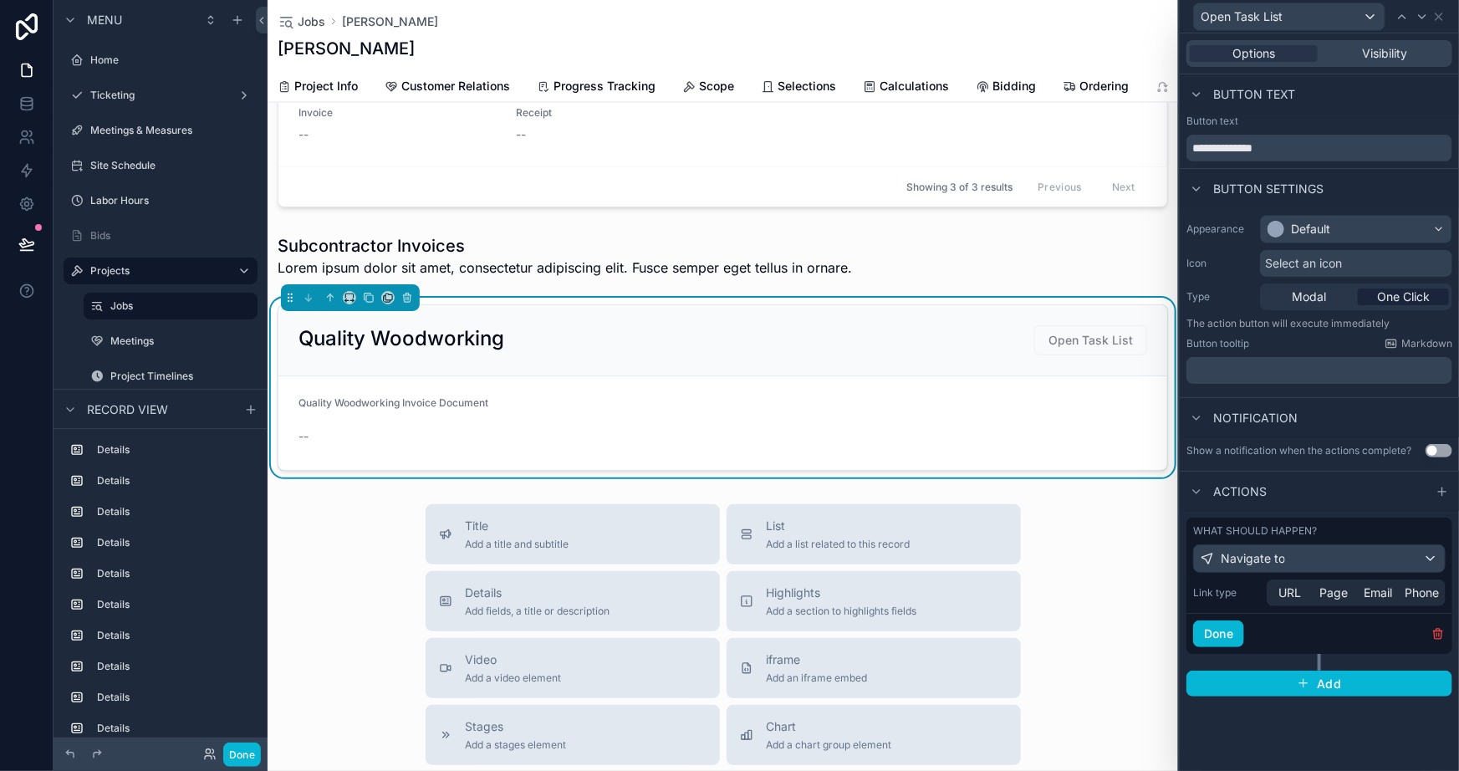
click at [664, 348] on div "Quality Woodworking Open Task List" at bounding box center [723, 340] width 849 height 30
click at [722, 75] on link "Scope" at bounding box center [708, 87] width 52 height 33
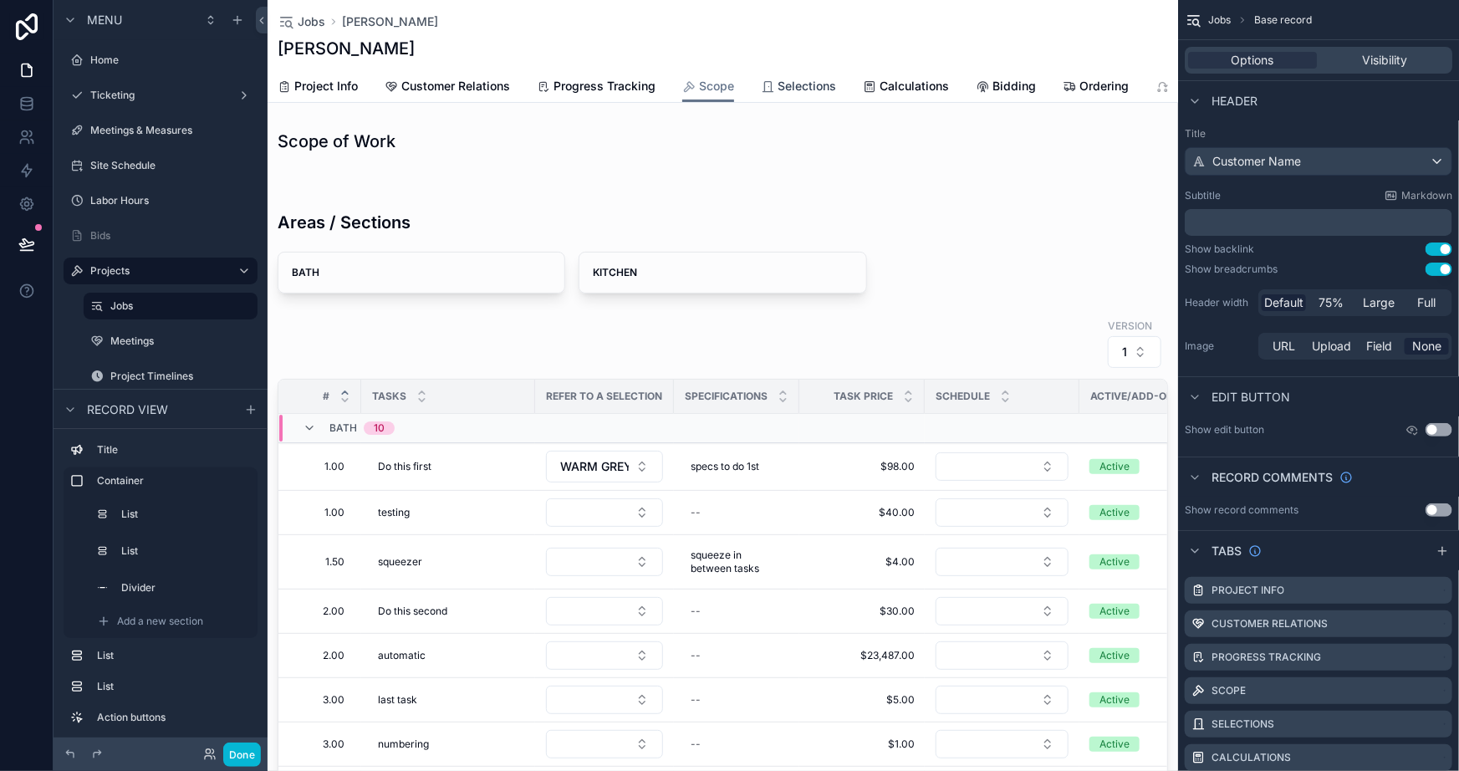
click at [785, 79] on span "Selections" at bounding box center [807, 86] width 59 height 17
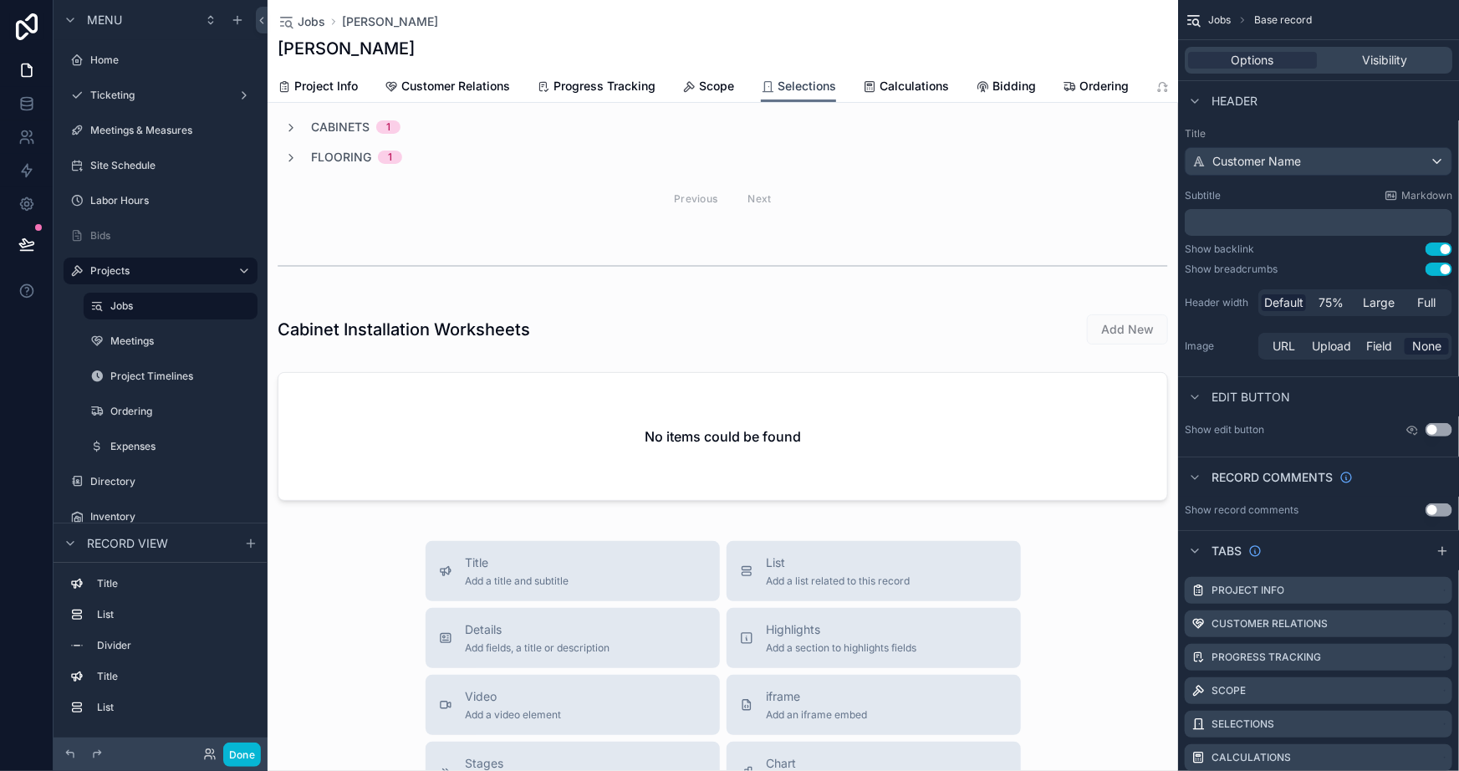
scroll to position [43, 0]
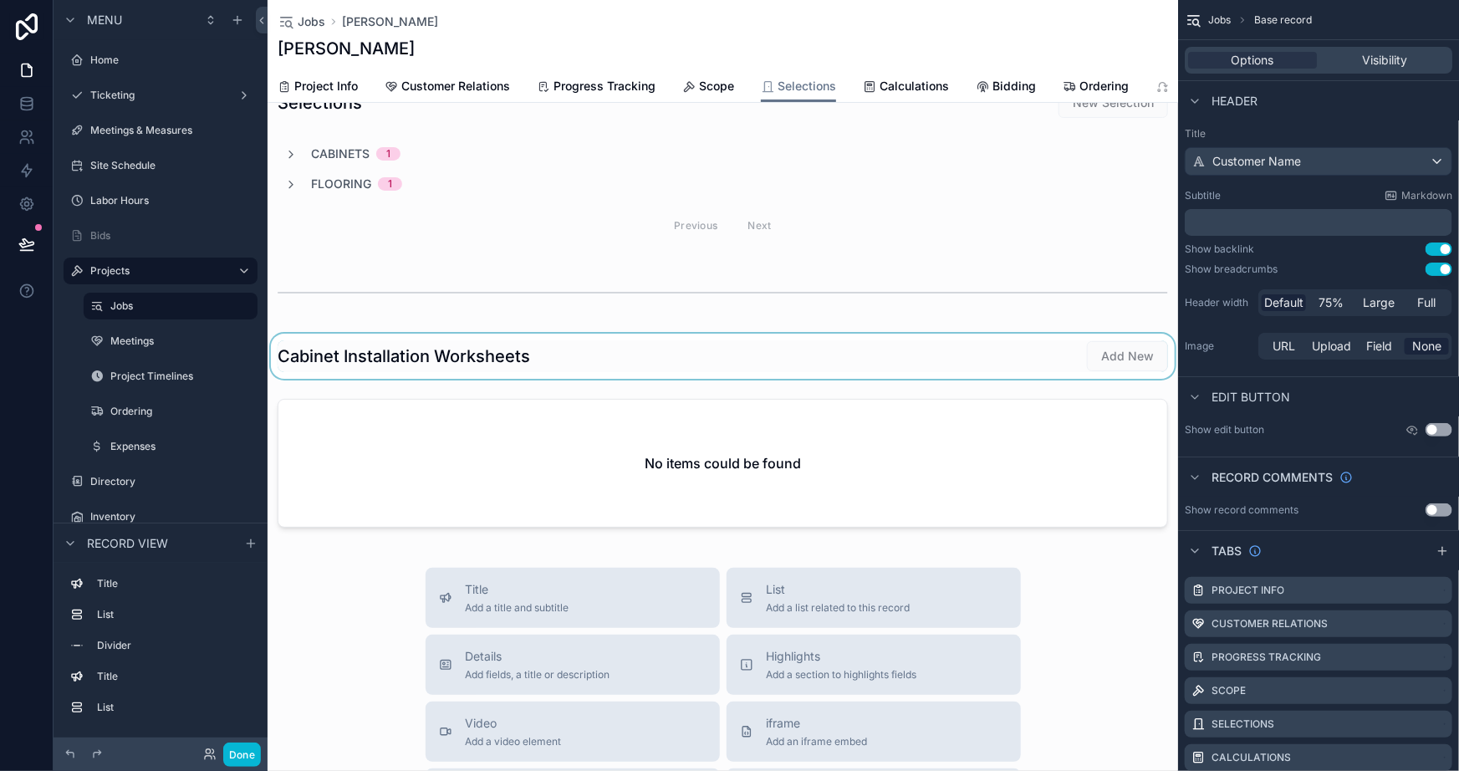
click at [1010, 367] on div "scrollable content" at bounding box center [723, 356] width 911 height 45
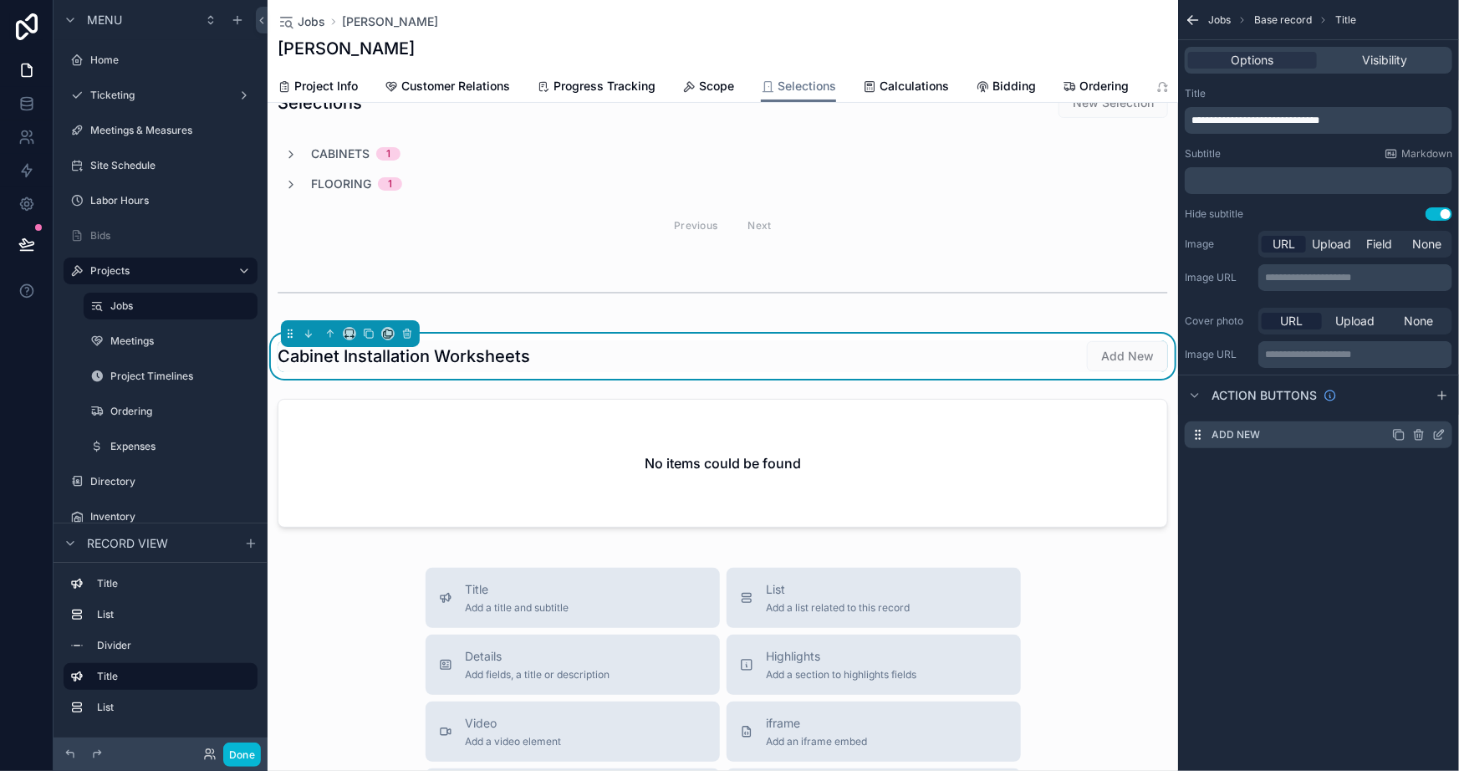
click at [1439, 433] on icon "scrollable content" at bounding box center [1439, 434] width 13 height 13
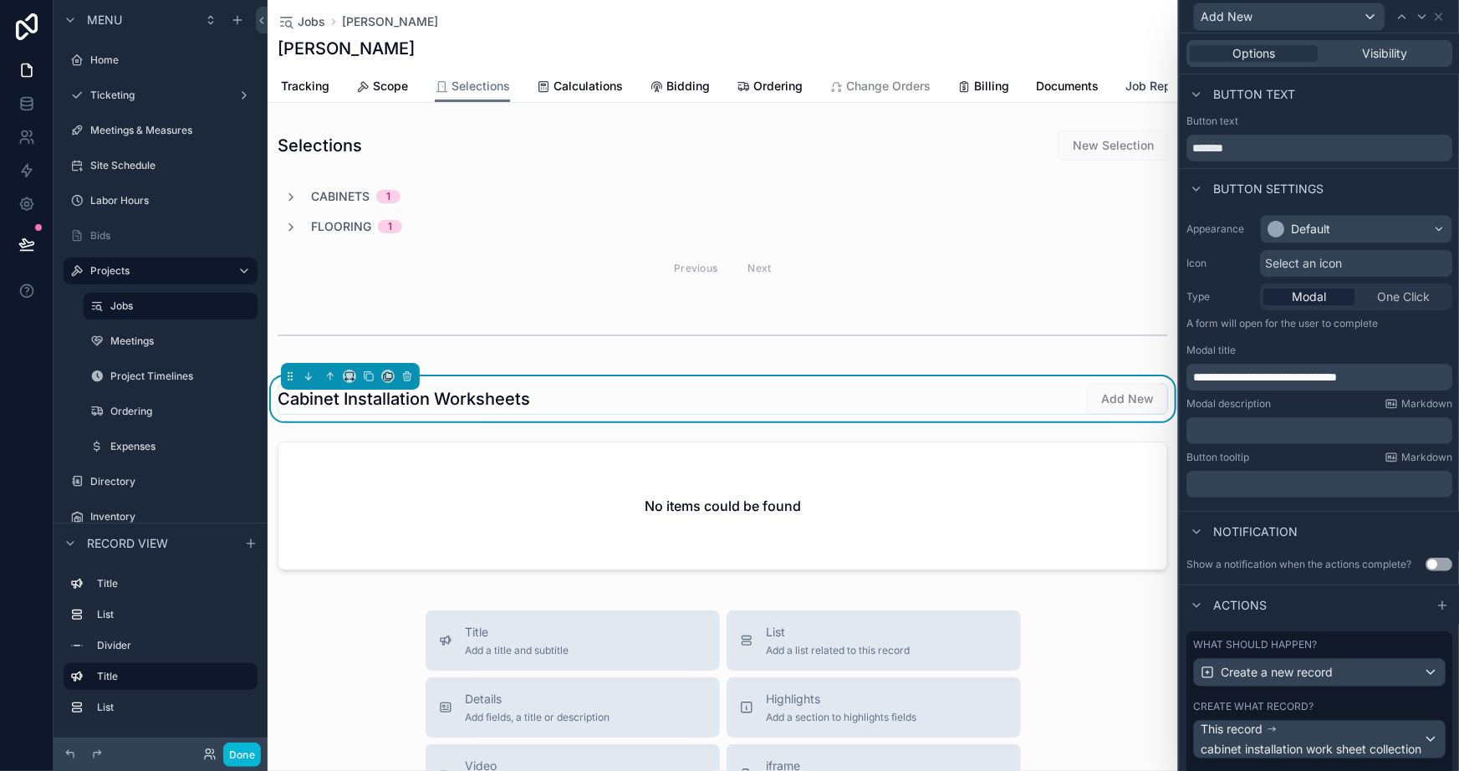
scroll to position [0, 335]
click at [1056, 79] on span "Documents" at bounding box center [1059, 86] width 63 height 17
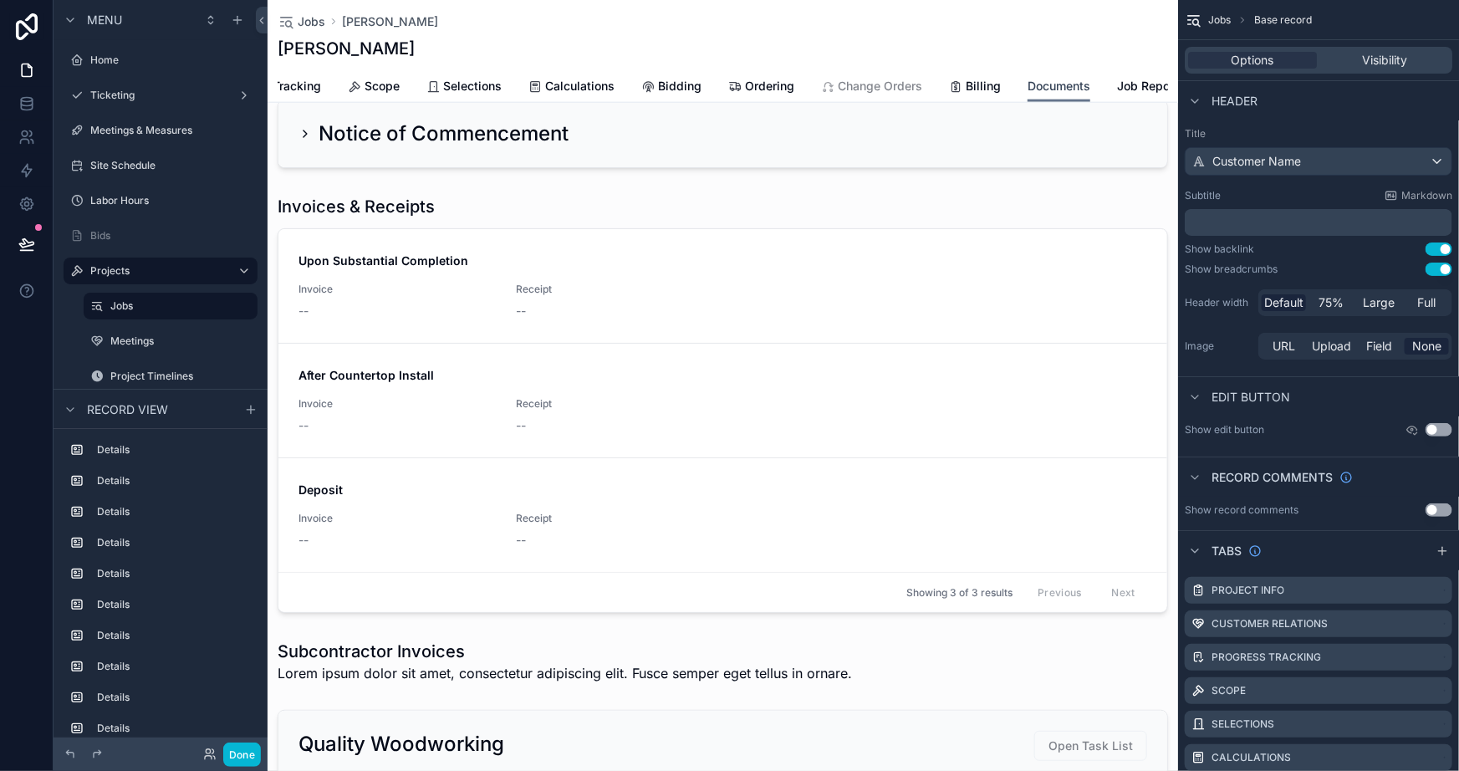
scroll to position [1216, 0]
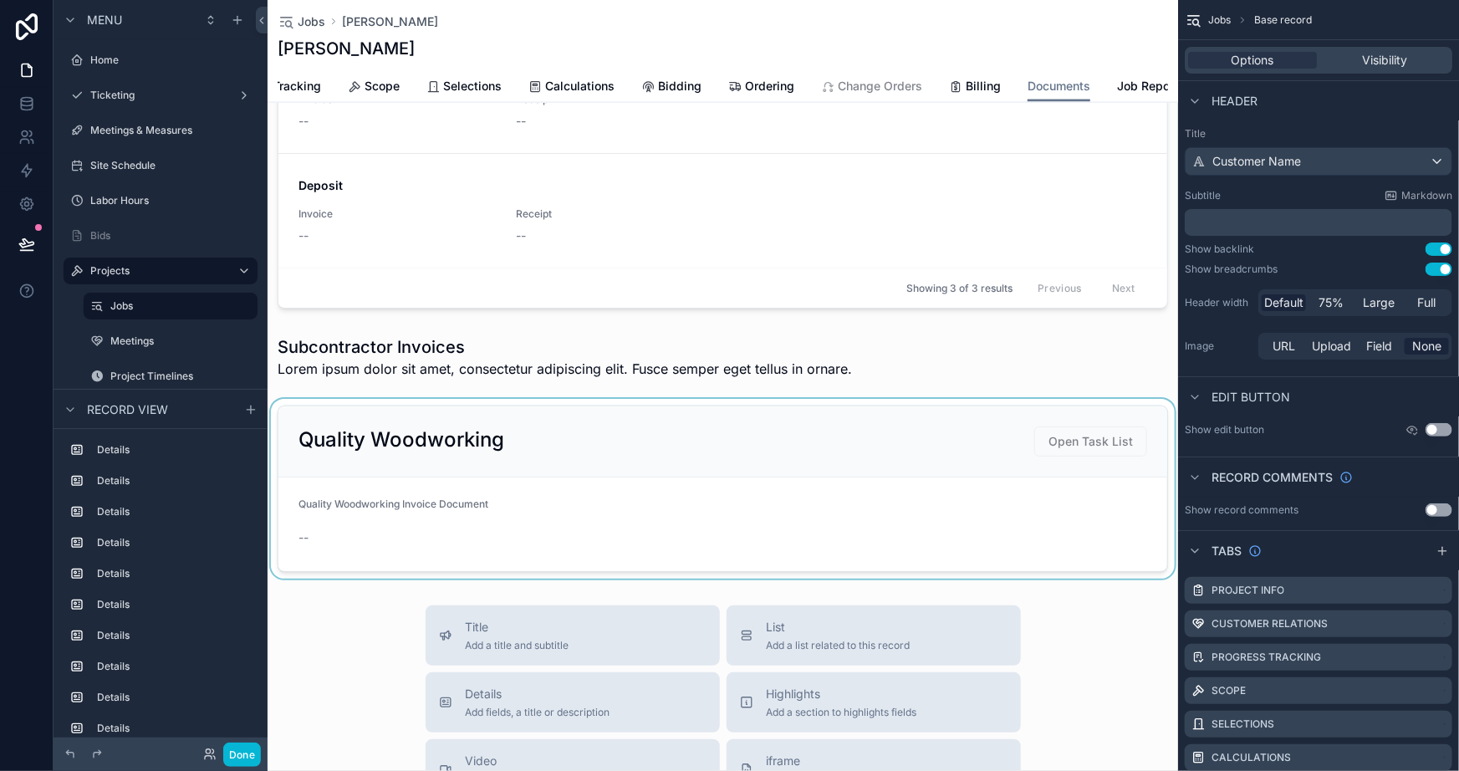
click at [666, 473] on div "scrollable content" at bounding box center [723, 489] width 911 height 180
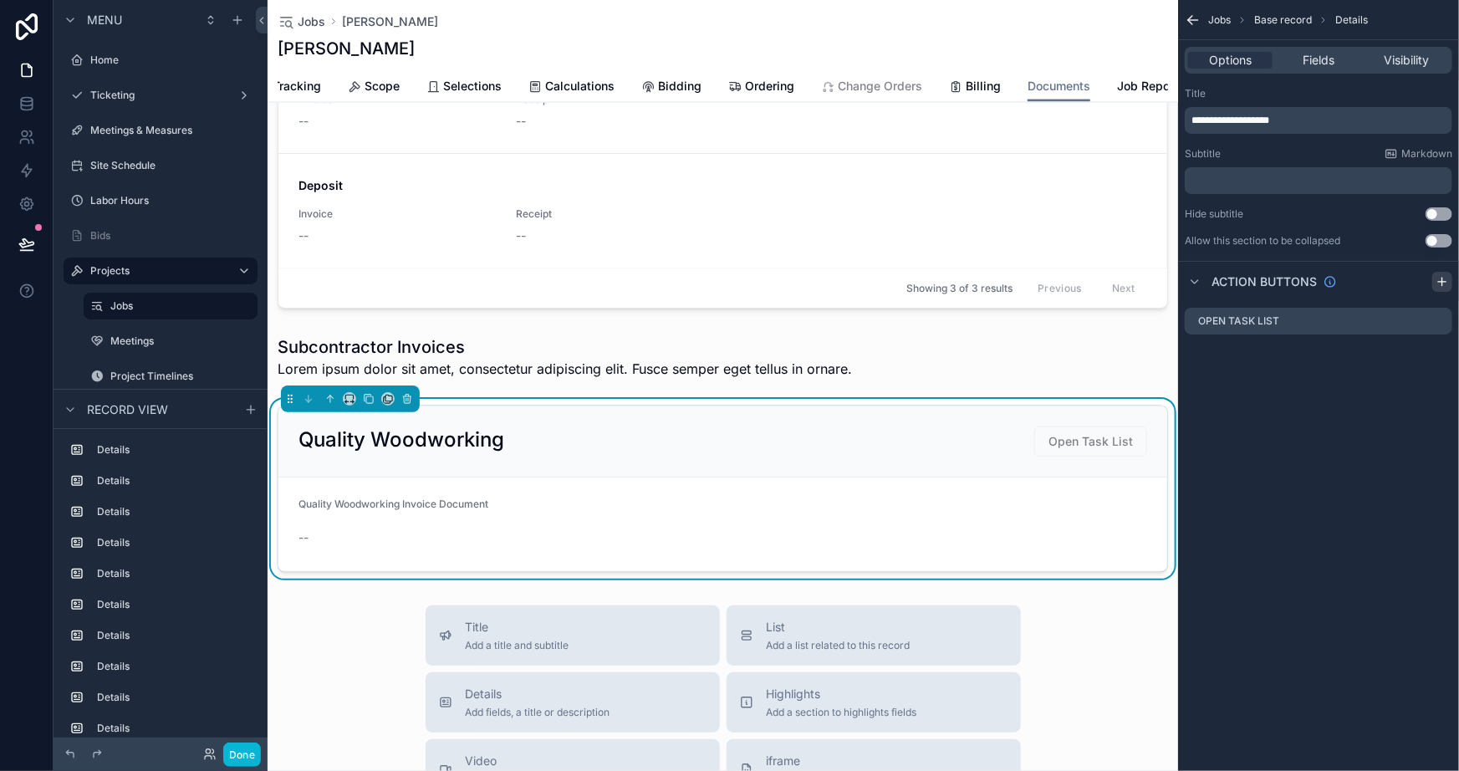
click at [1438, 273] on div "scrollable content" at bounding box center [1443, 282] width 20 height 20
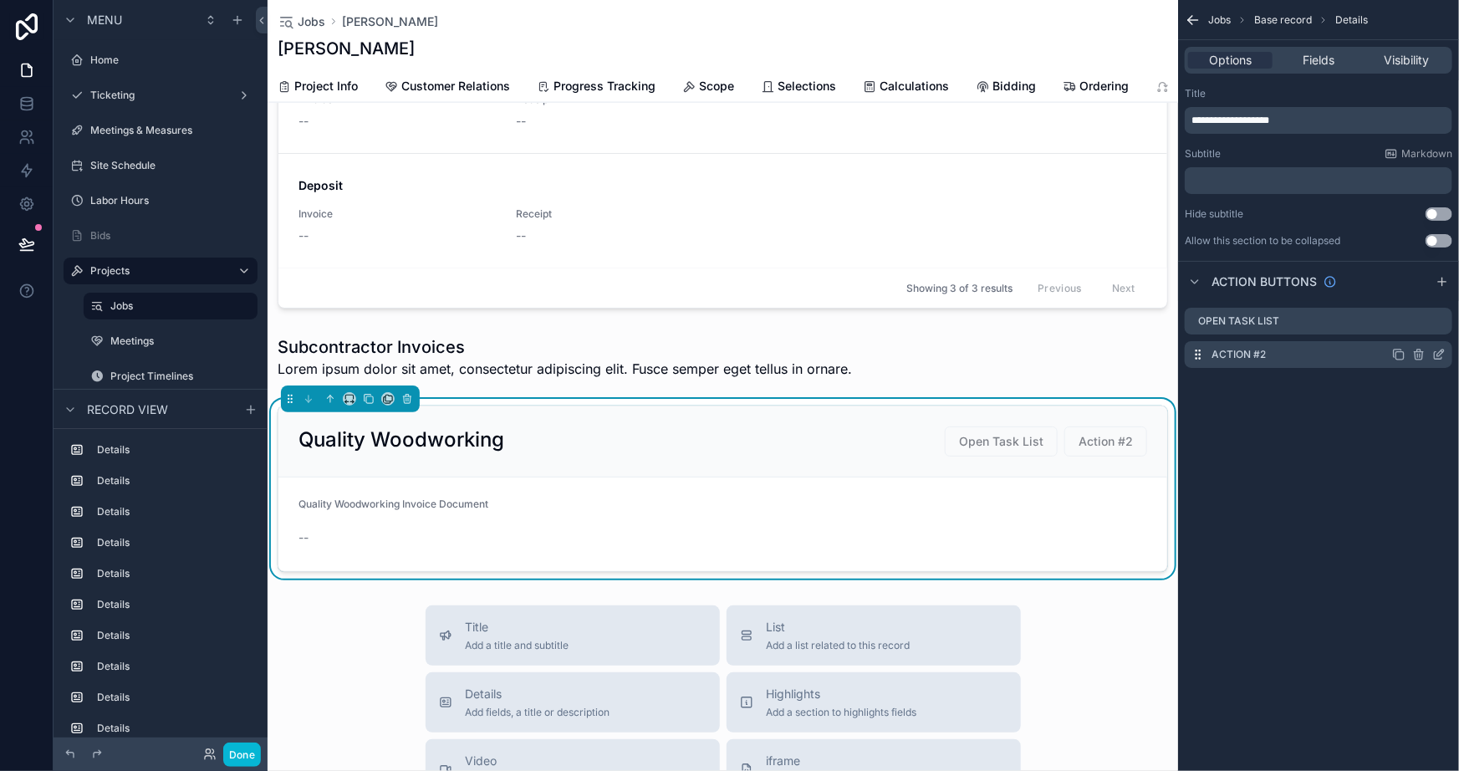
click at [1441, 358] on icon "scrollable content" at bounding box center [1439, 354] width 13 height 13
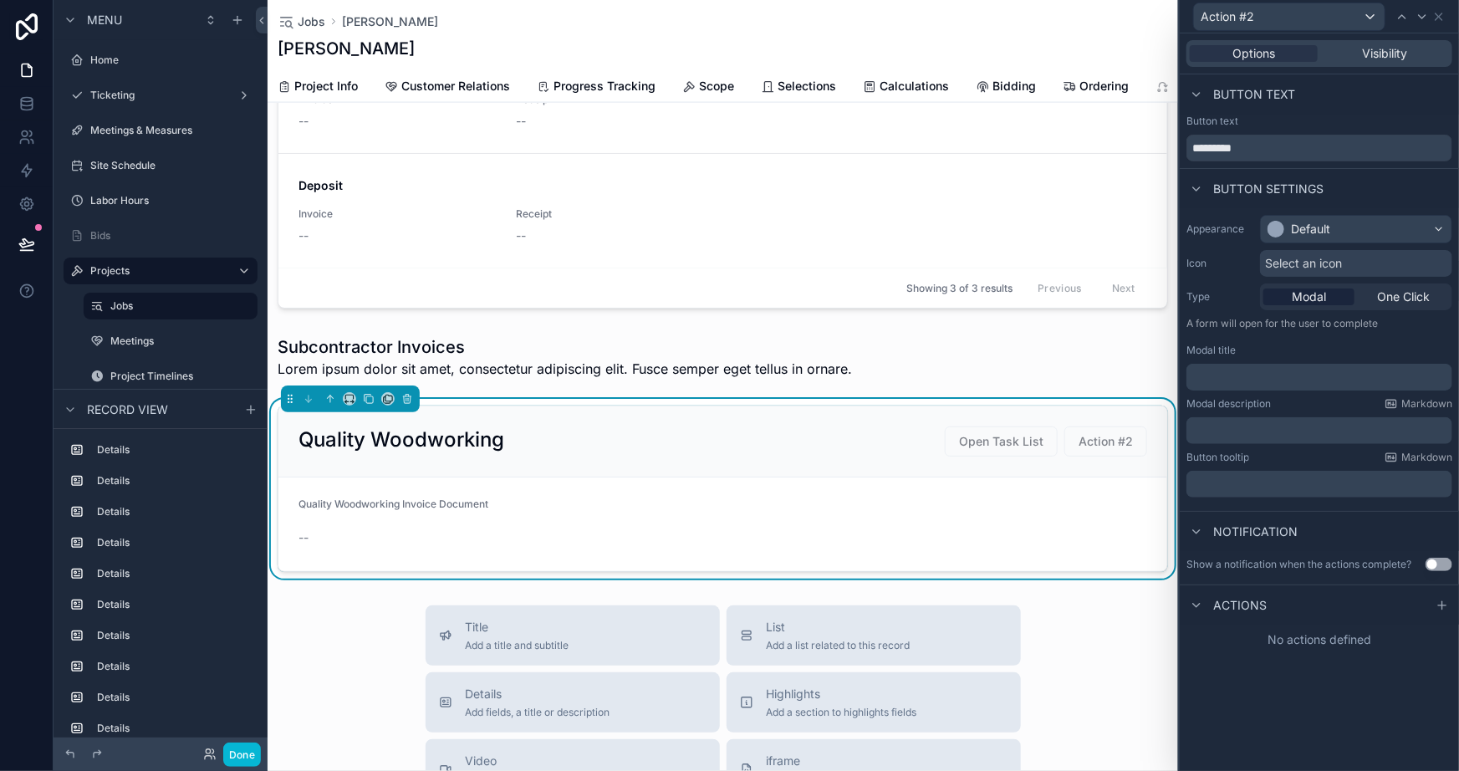
click at [1255, 133] on div "Button text *********" at bounding box center [1320, 138] width 266 height 47
click at [1264, 142] on input "*********" at bounding box center [1320, 148] width 266 height 27
type input "*"
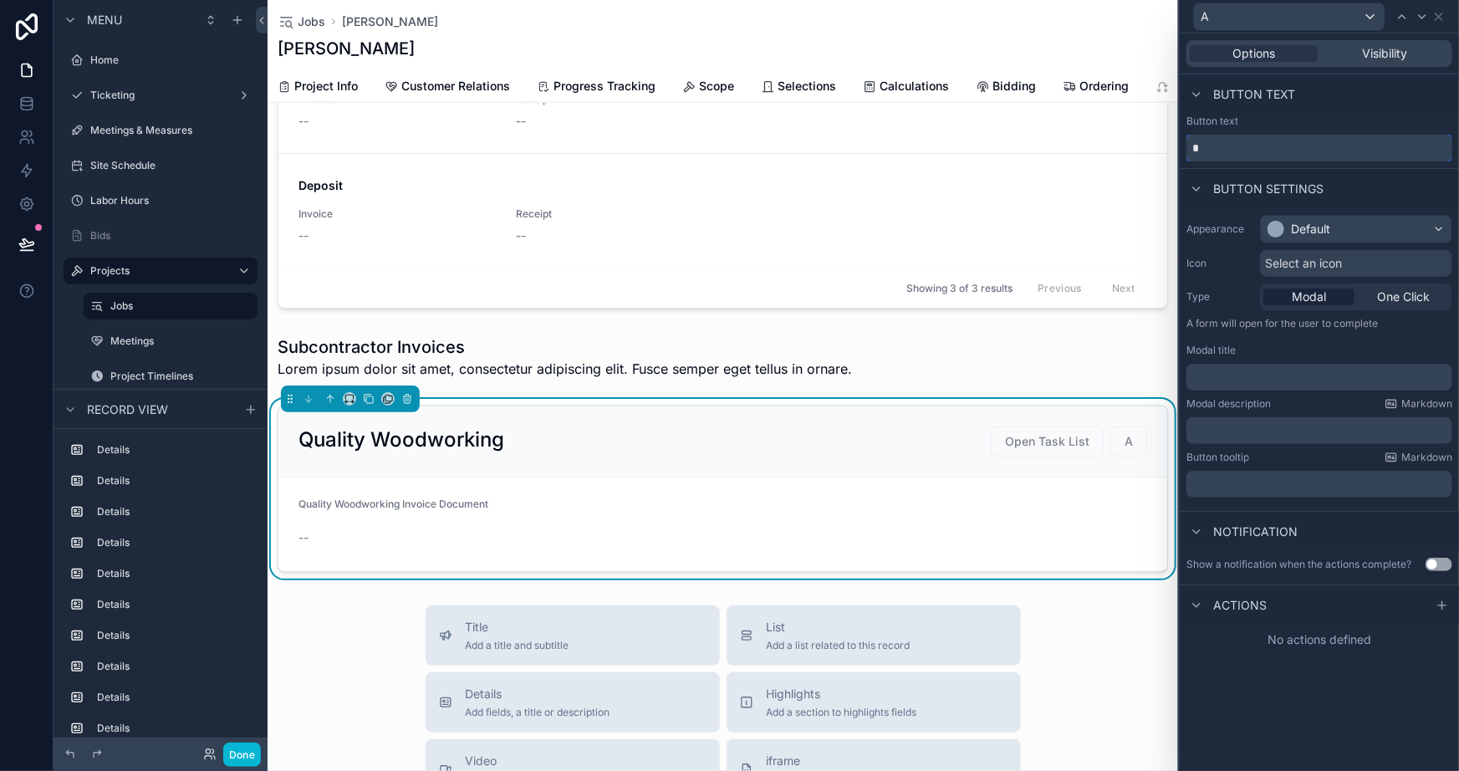
click at [1264, 142] on input "*" at bounding box center [1320, 148] width 266 height 27
click at [1332, 99] on div "Button text" at bounding box center [1319, 94] width 279 height 40
click at [1434, 22] on icon at bounding box center [1439, 16] width 13 height 13
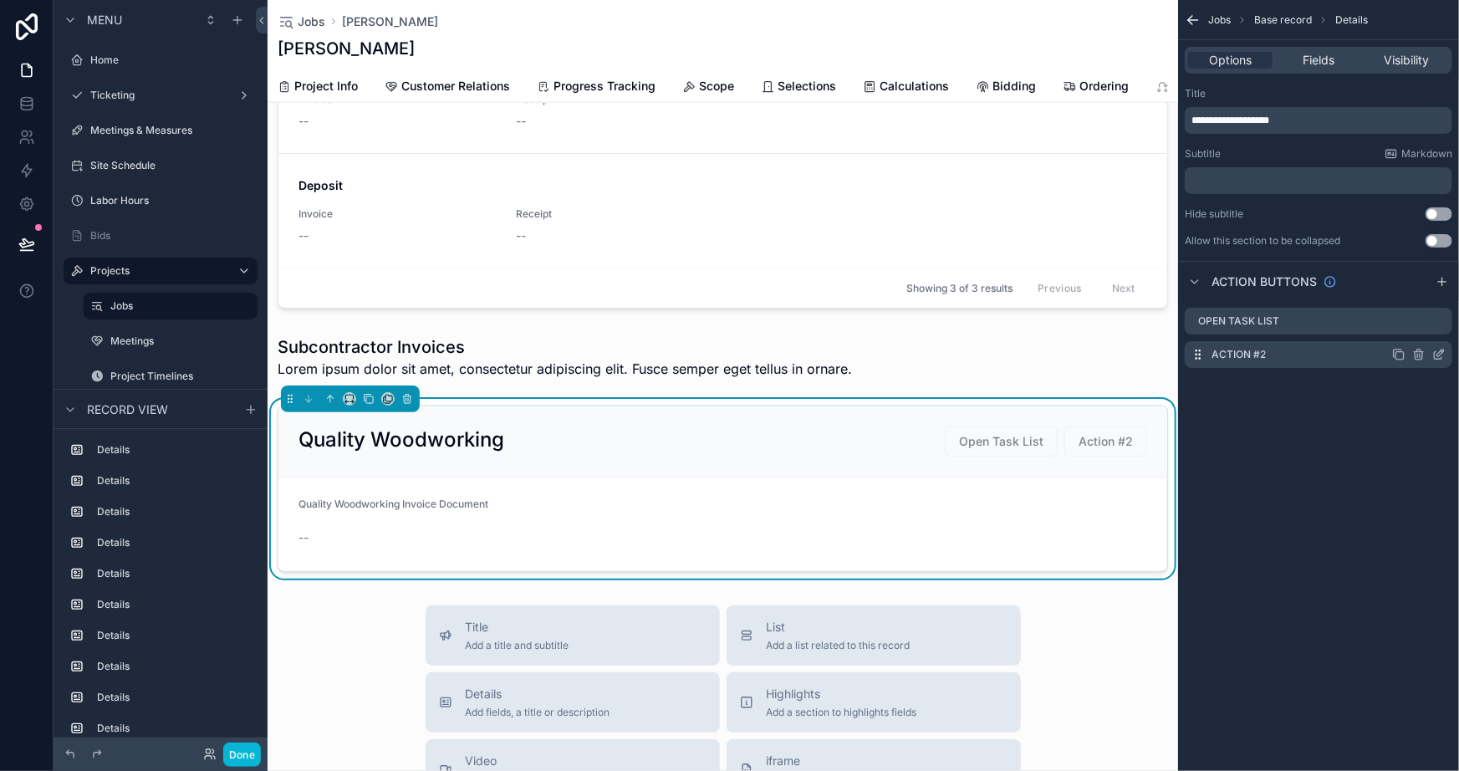
click at [1423, 354] on icon "scrollable content" at bounding box center [1419, 356] width 8 height 8
click at [1413, 324] on icon at bounding box center [1412, 327] width 13 height 13
drag, startPoint x: 796, startPoint y: 503, endPoint x: 800, endPoint y: 494, distance: 9.4
click at [799, 500] on form "Quality Woodworking Invoice Document --" at bounding box center [723, 525] width 889 height 94
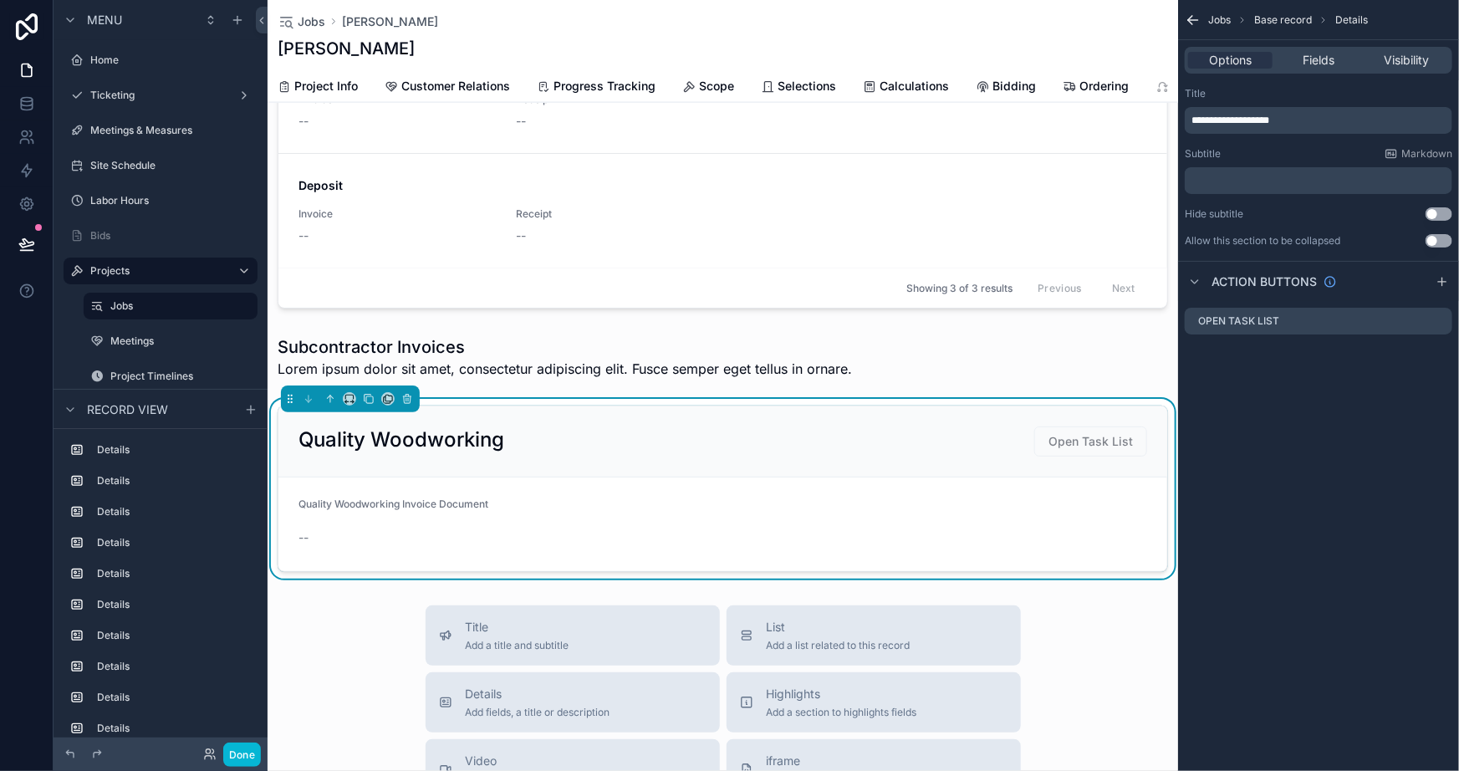
click at [777, 431] on div "Quality Woodworking Open Task List" at bounding box center [723, 441] width 889 height 71
click at [1419, 319] on icon "scrollable content" at bounding box center [1419, 320] width 13 height 13
click at [1413, 293] on icon at bounding box center [1412, 294] width 13 height 13
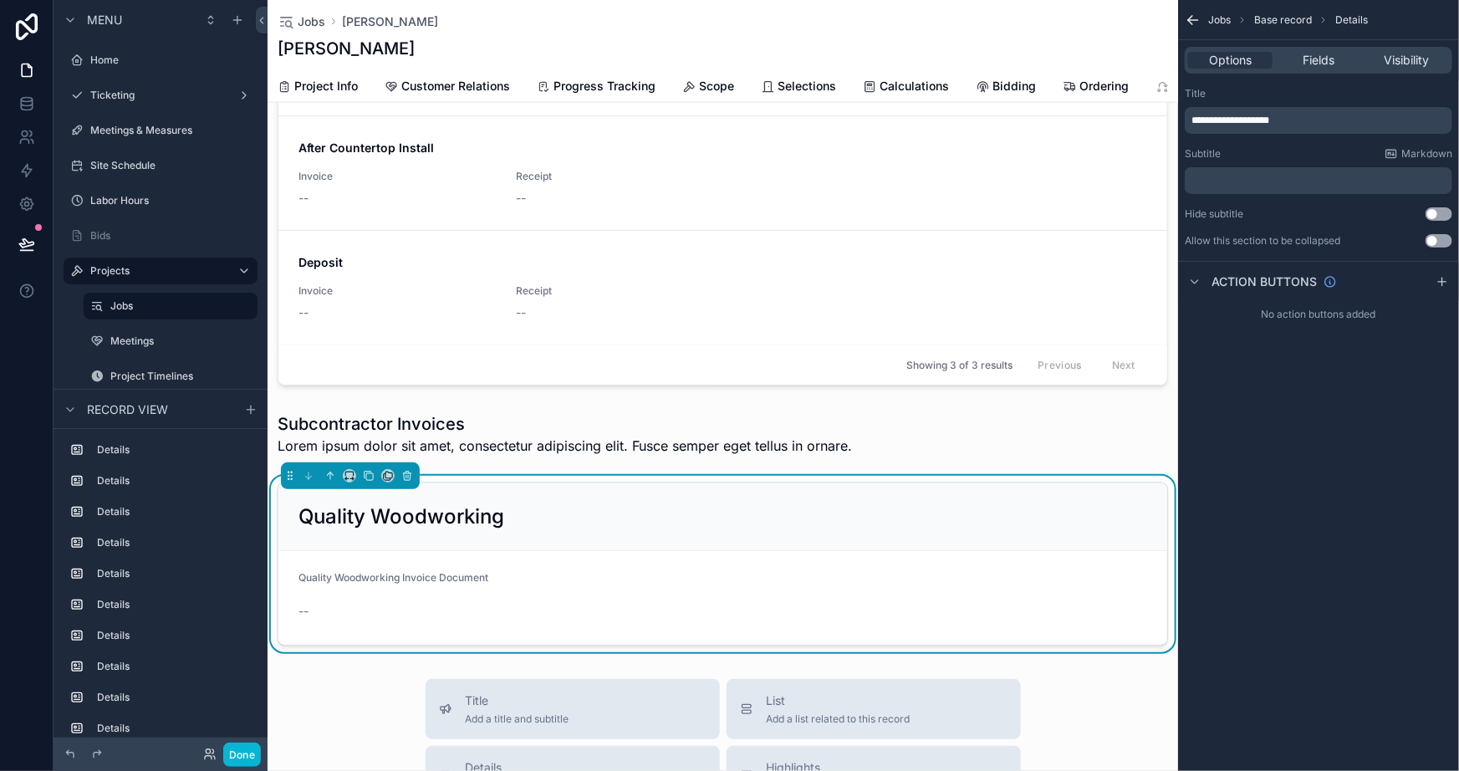
scroll to position [1140, 0]
click at [737, 566] on form "Quality Woodworking Invoice Document --" at bounding box center [723, 597] width 889 height 94
click at [1338, 57] on div "Fields" at bounding box center [1318, 60] width 84 height 17
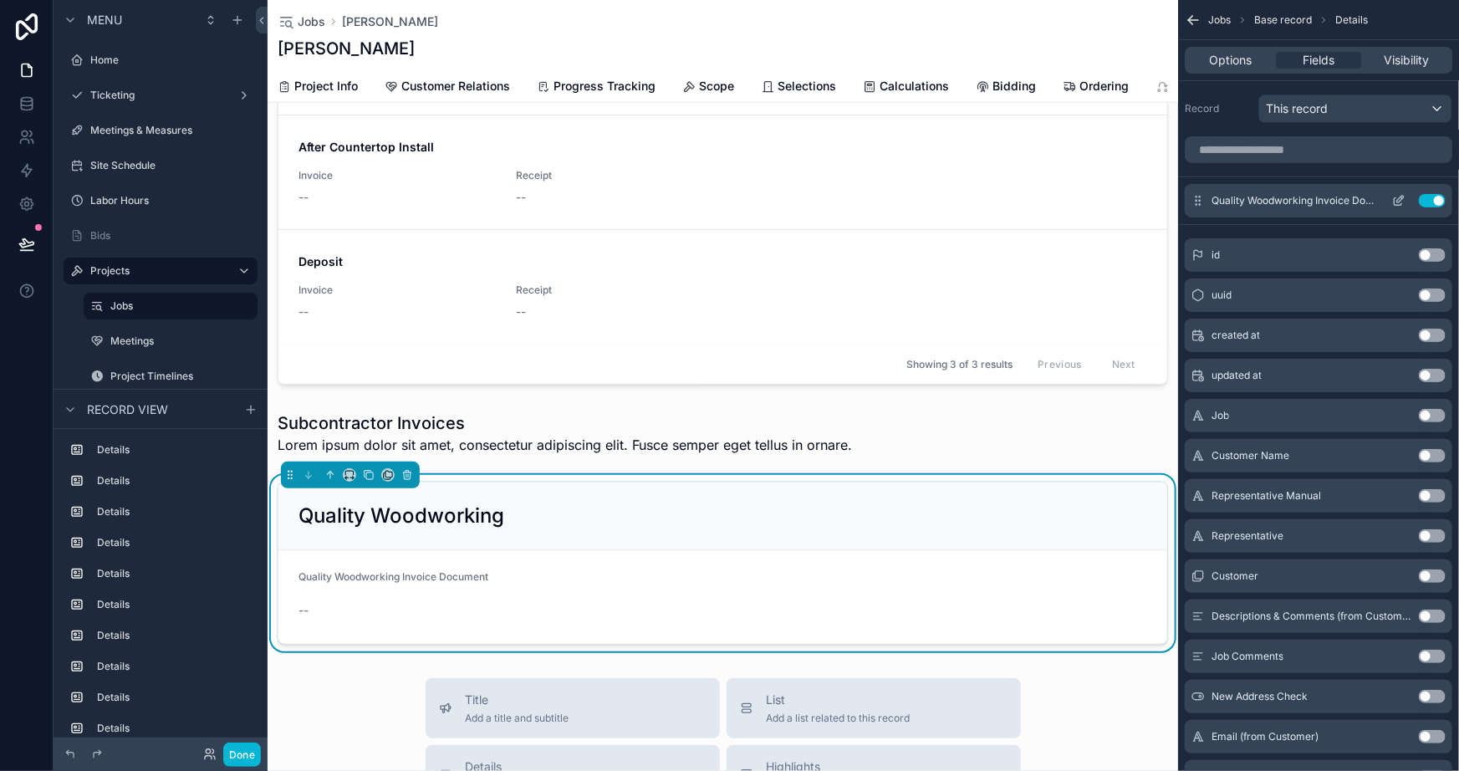
click at [1396, 198] on icon "scrollable content" at bounding box center [1399, 200] width 13 height 13
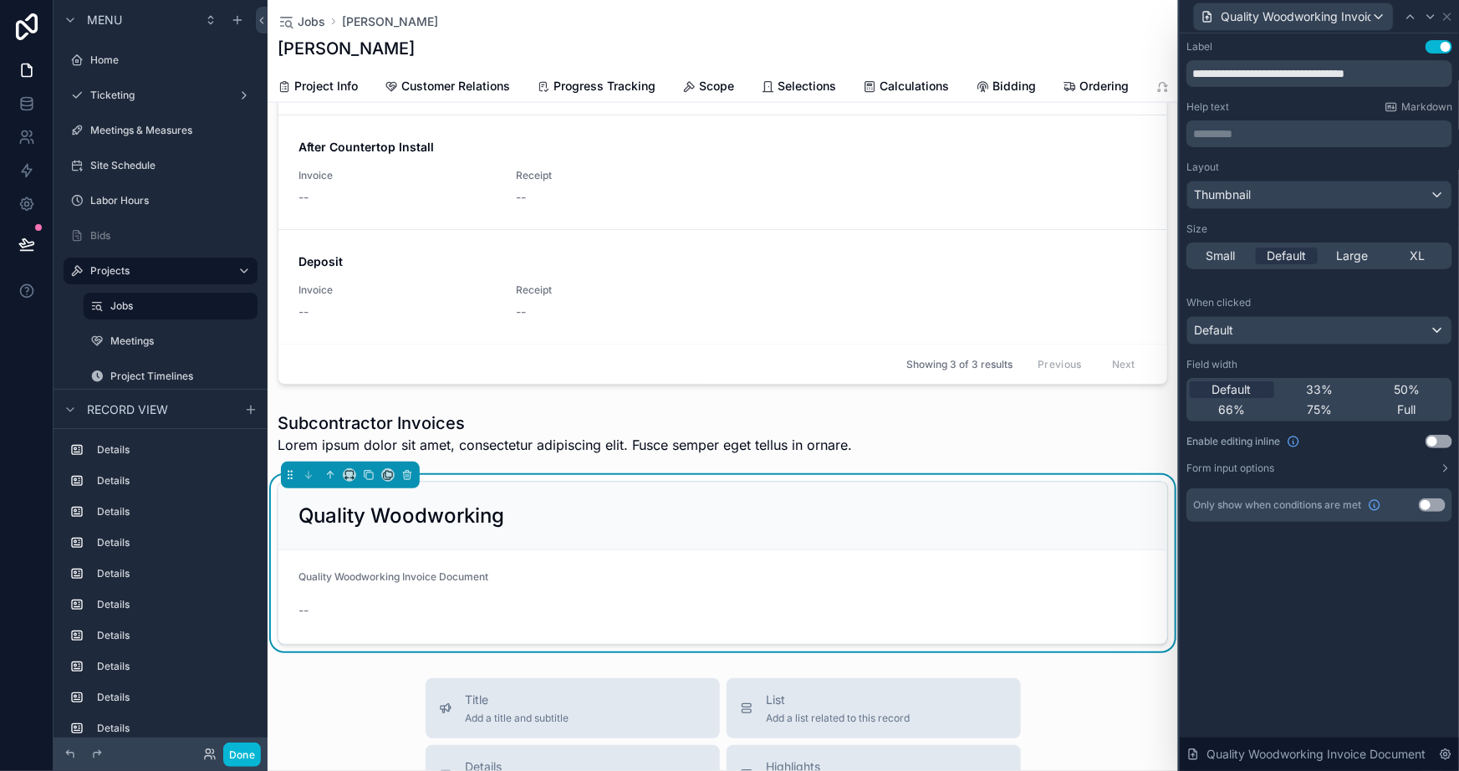
click at [1442, 45] on button "Use setting" at bounding box center [1439, 46] width 27 height 13
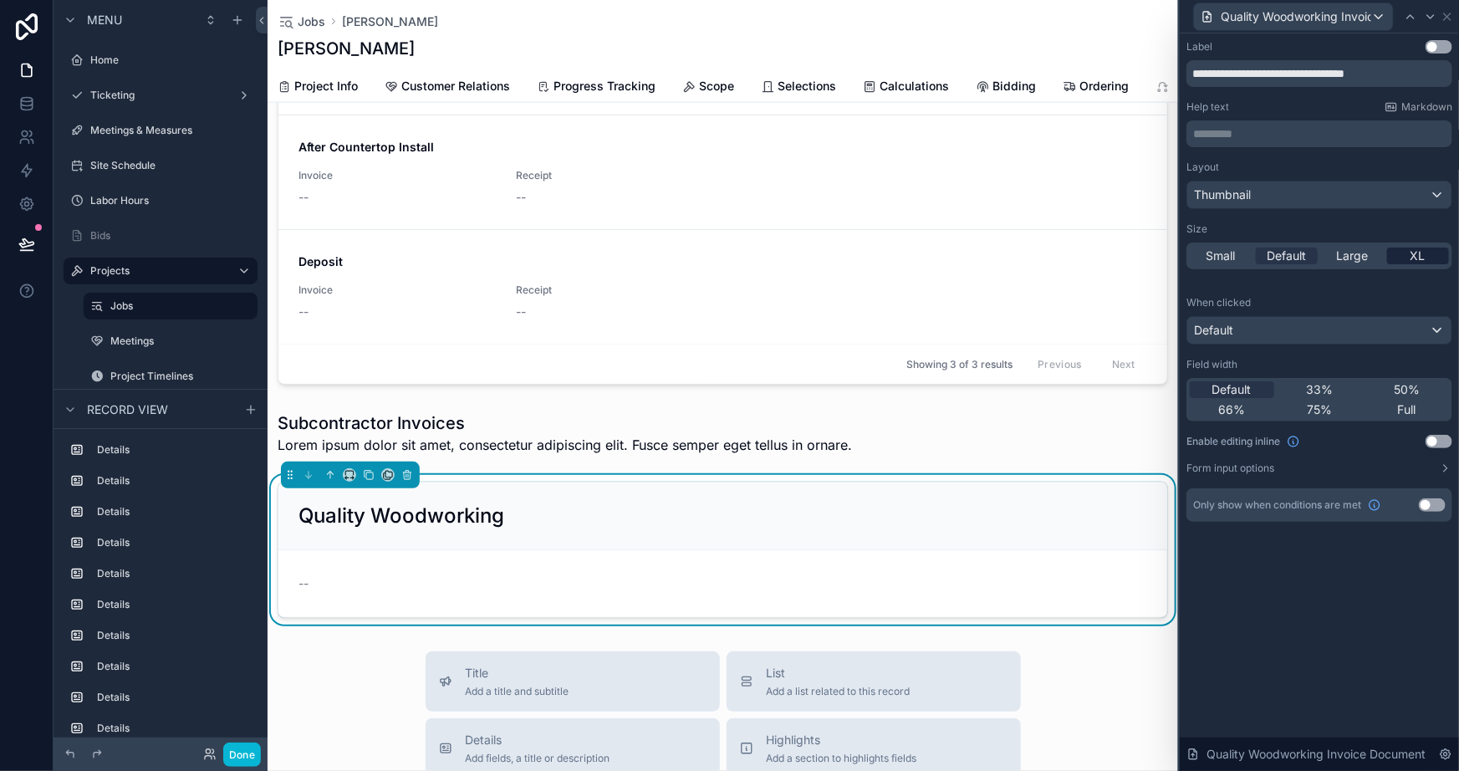
click at [1418, 252] on span "XL" at bounding box center [1418, 256] width 15 height 17
click at [1301, 255] on span "Default" at bounding box center [1286, 256] width 39 height 17
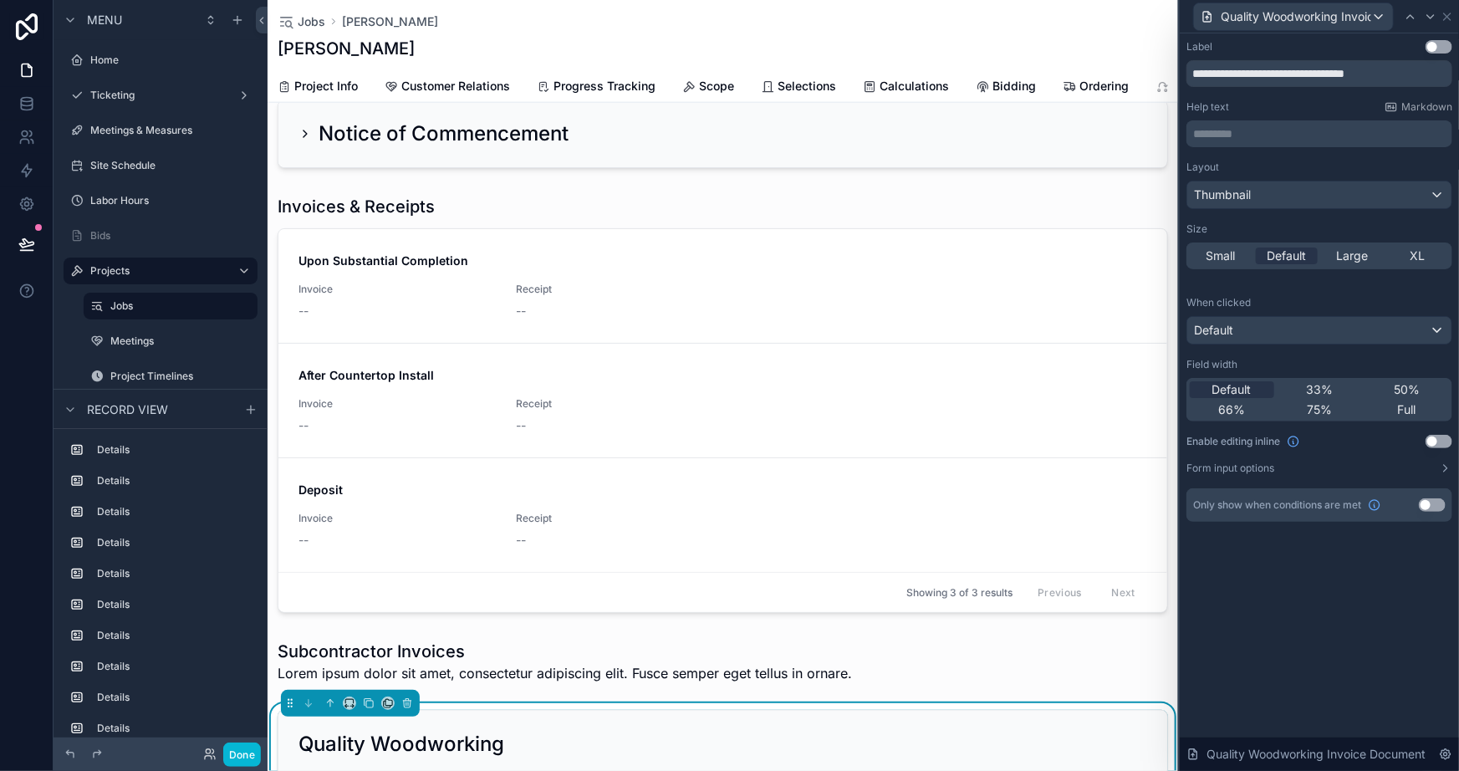
scroll to position [684, 0]
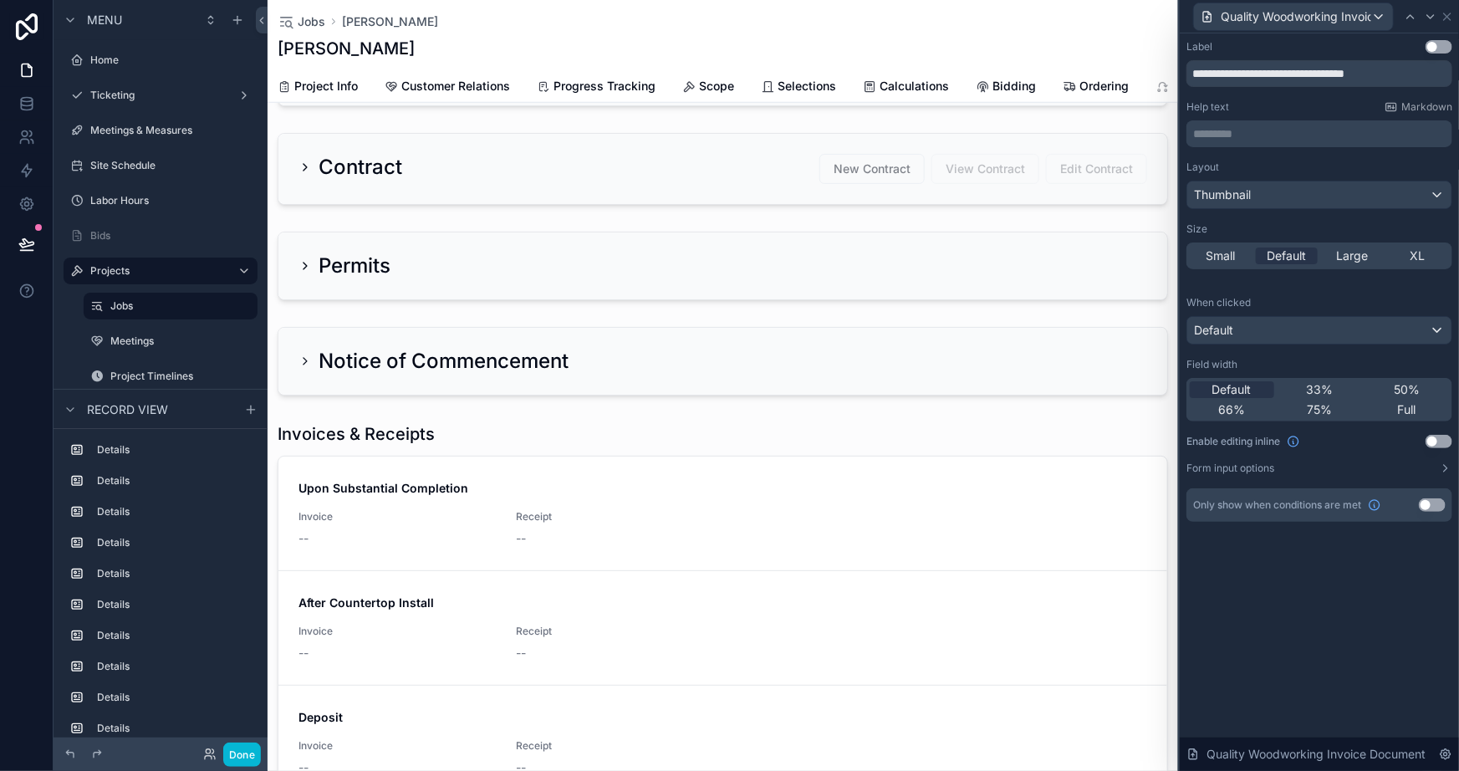
click at [560, 29] on div "Jobs Max Fake Mustermann" at bounding box center [723, 21] width 891 height 17
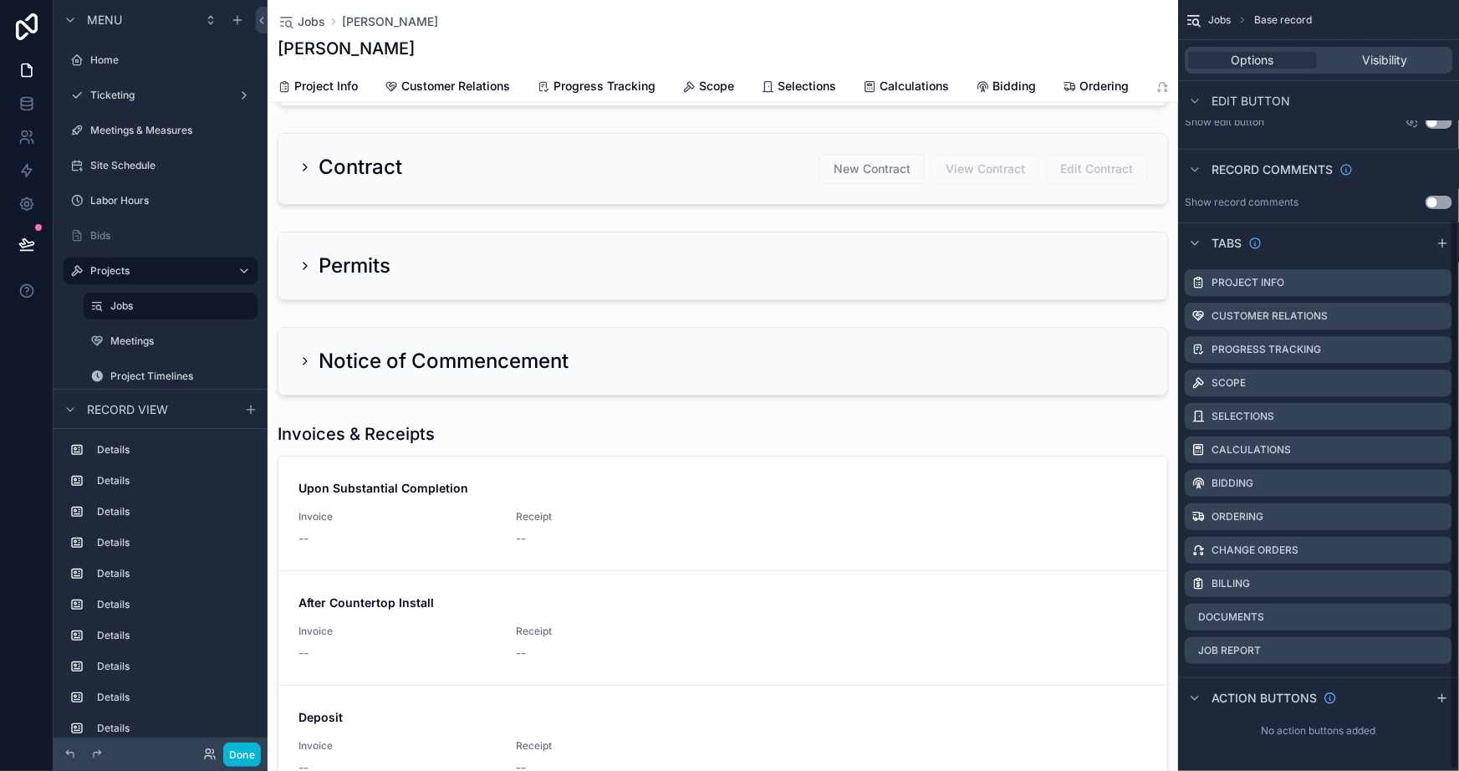
scroll to position [307, 0]
click at [1440, 242] on icon "scrollable content" at bounding box center [1442, 244] width 13 height 13
click at [1434, 682] on icon "scrollable content" at bounding box center [1439, 683] width 13 height 13
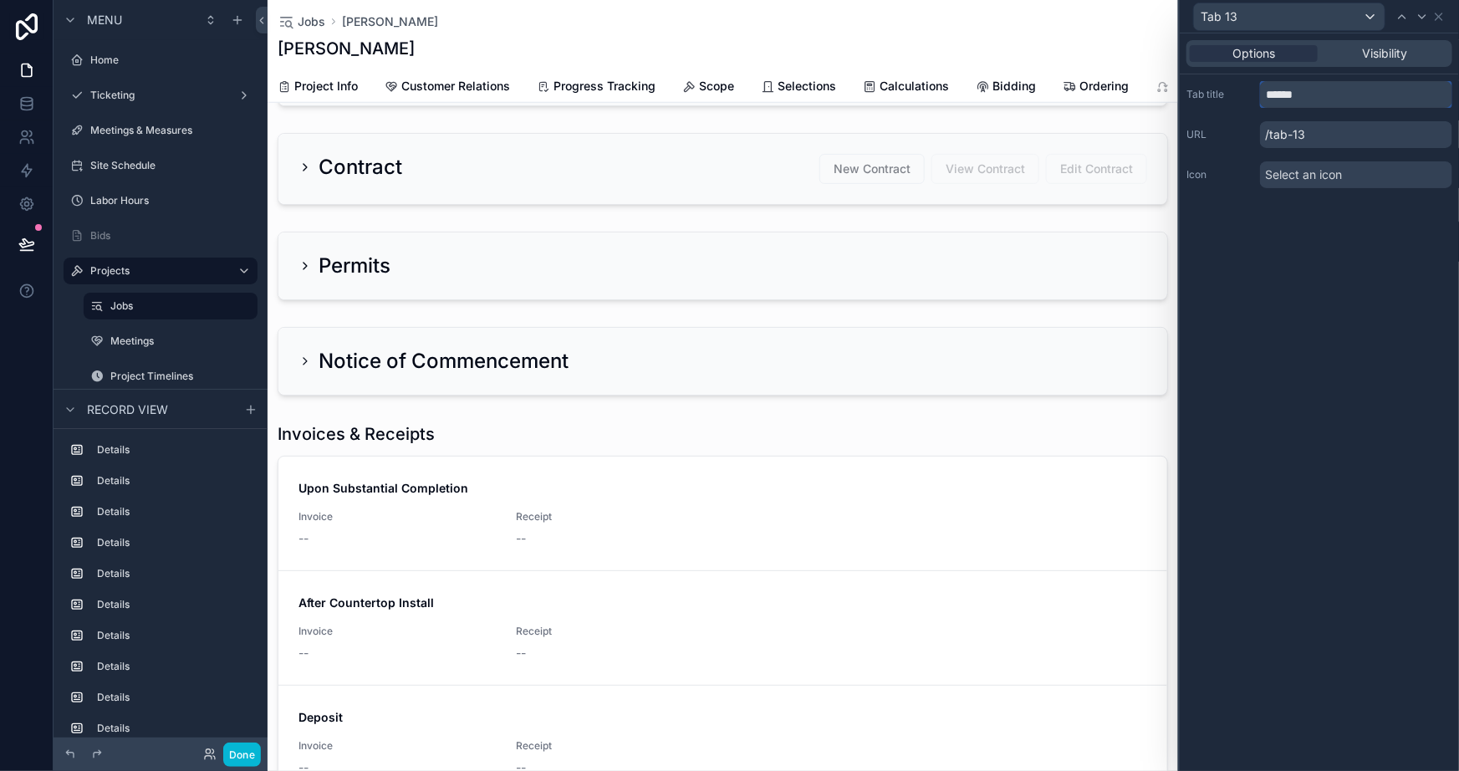
click at [1321, 84] on input "******" at bounding box center [1356, 94] width 192 height 27
type input "**********"
click at [1350, 253] on div "**********" at bounding box center [1319, 402] width 279 height 738
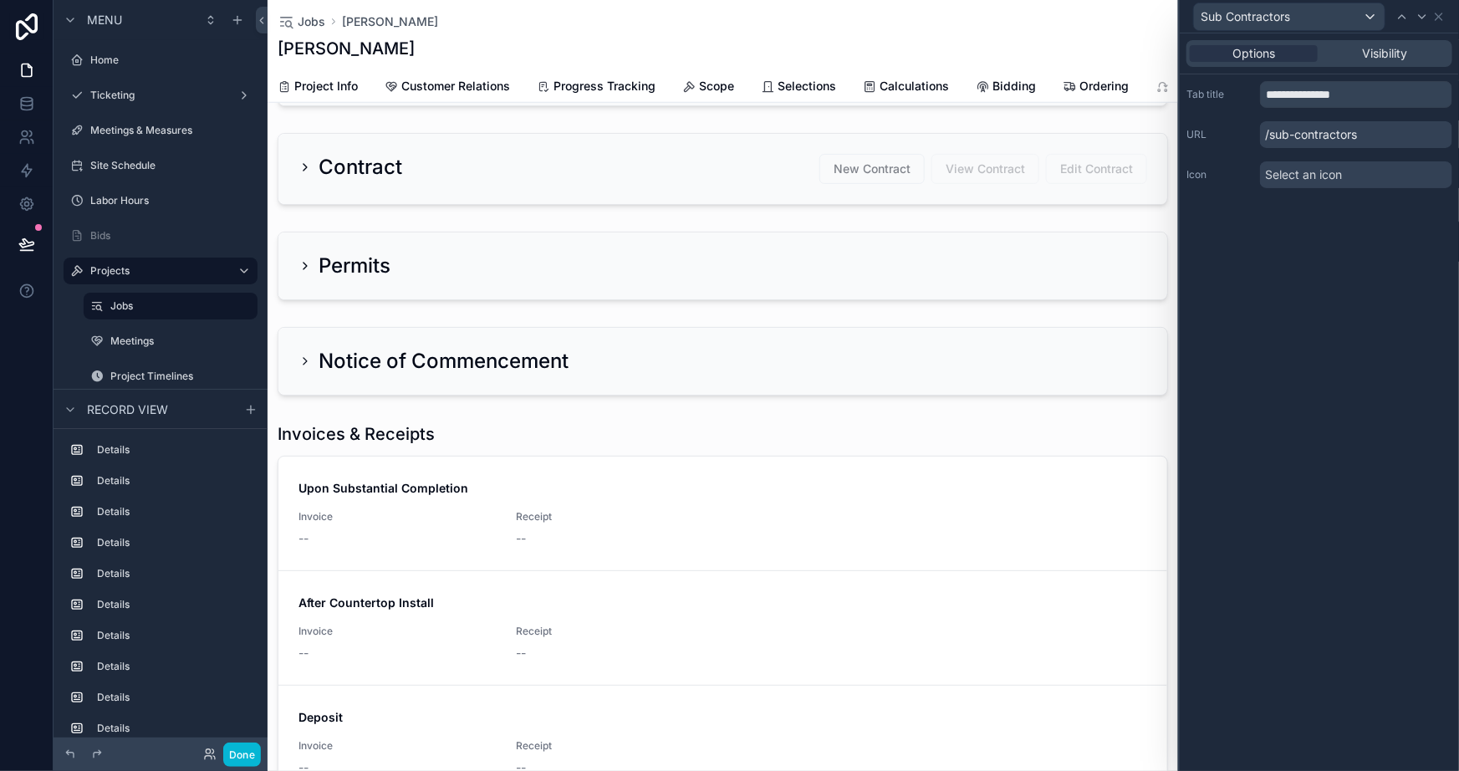
click at [1438, 6] on div "Sub Contractors" at bounding box center [1320, 16] width 266 height 33
click at [1438, 21] on icon at bounding box center [1439, 16] width 13 height 13
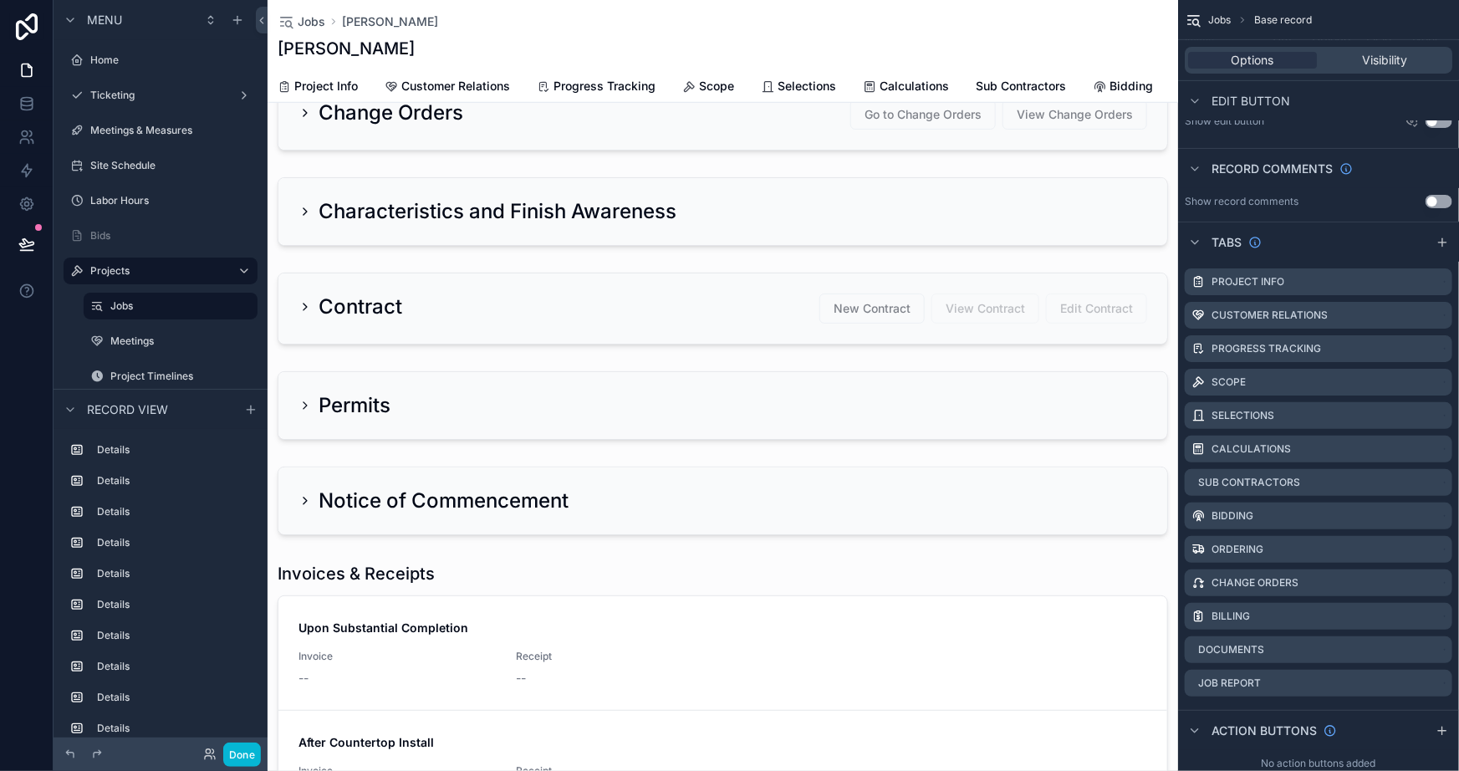
scroll to position [380, 0]
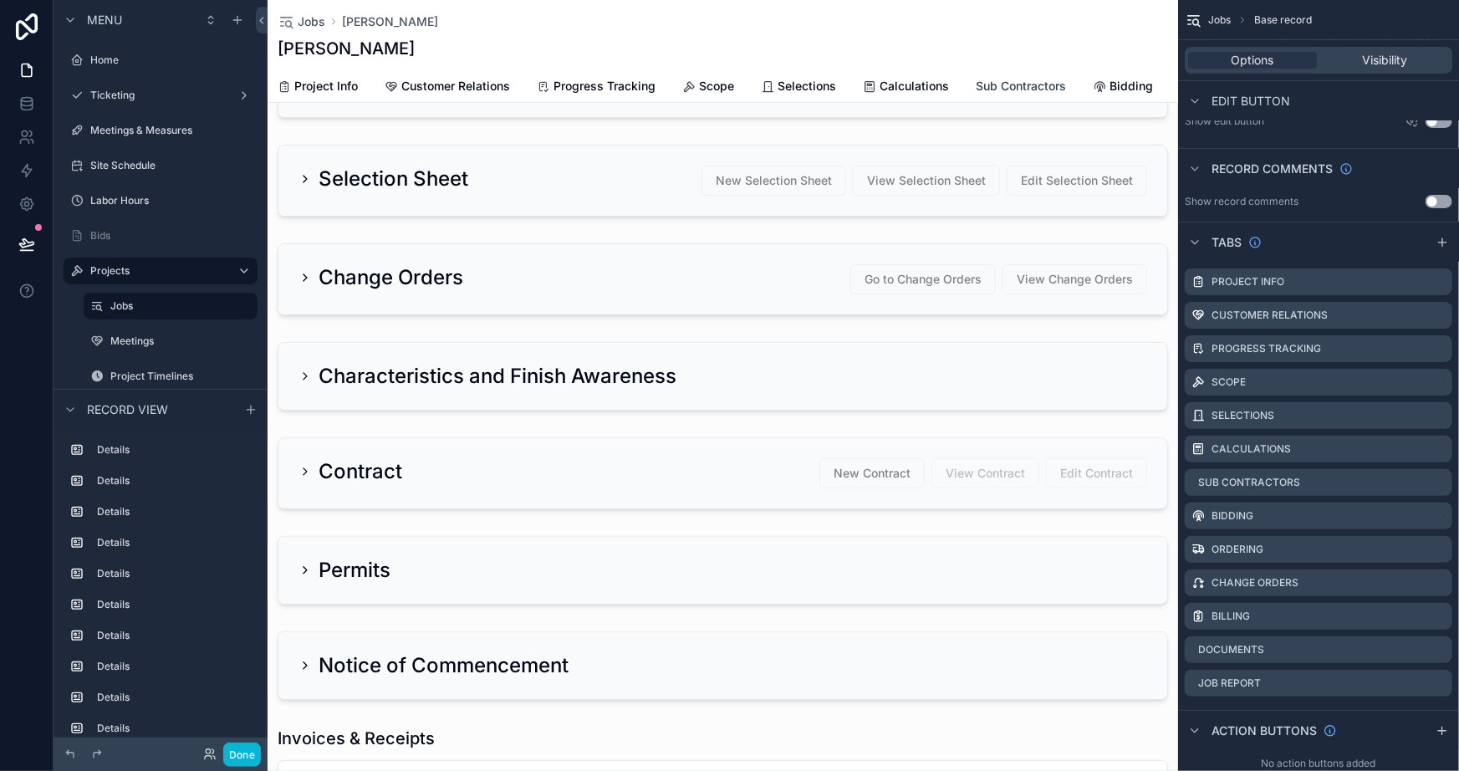
click at [1004, 84] on span "Sub Contractors" at bounding box center [1021, 86] width 90 height 17
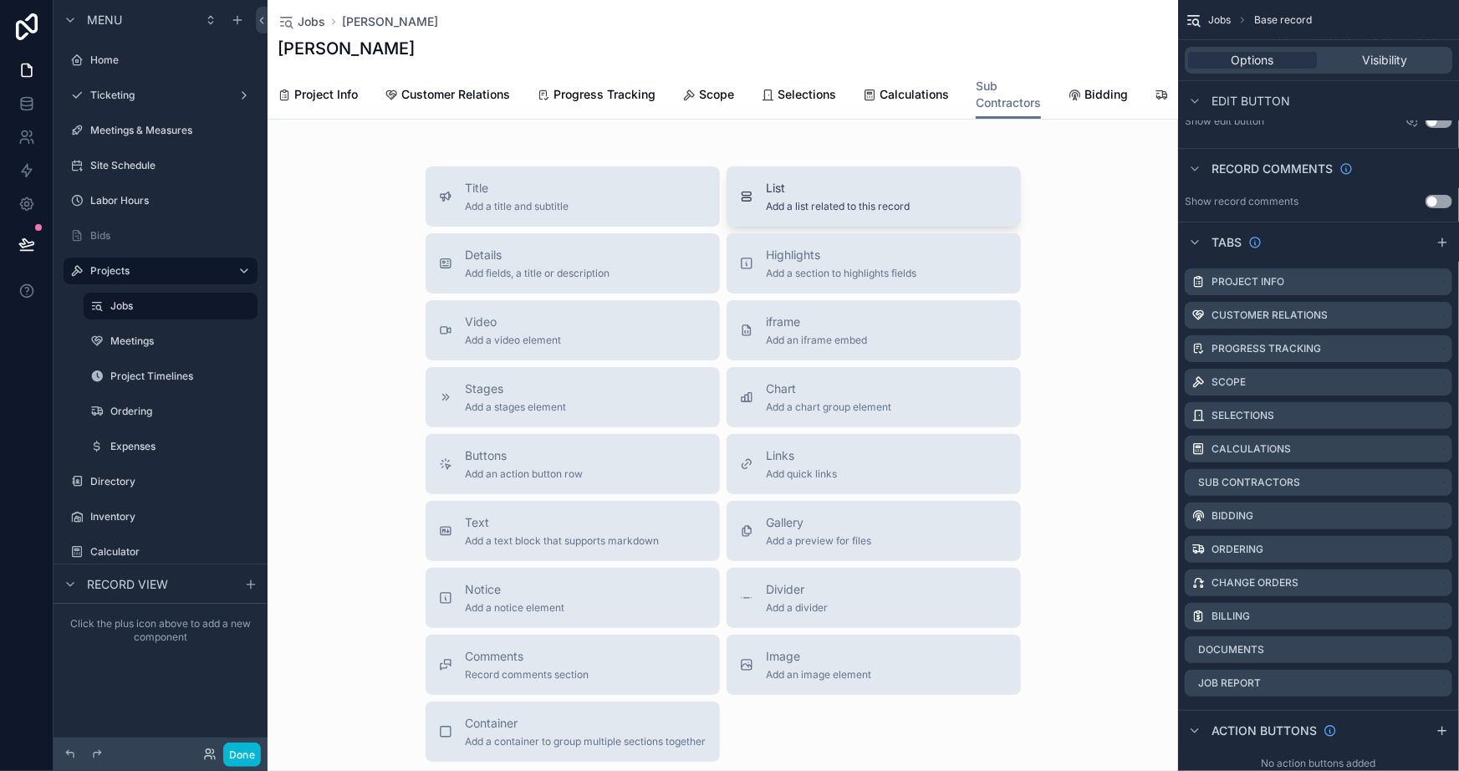
click at [839, 213] on span "Add a list related to this record" at bounding box center [839, 206] width 144 height 13
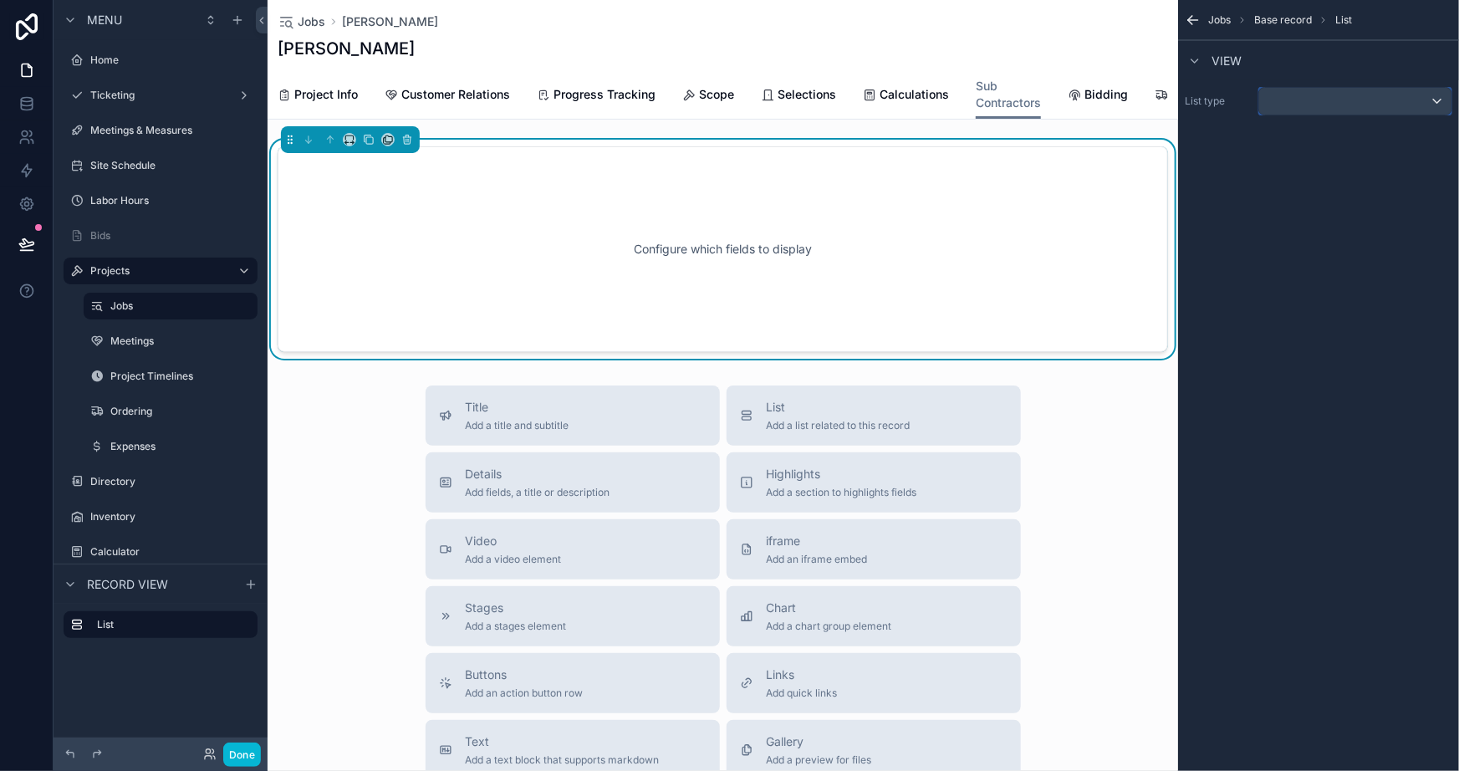
click at [1361, 100] on div "scrollable content" at bounding box center [1356, 101] width 192 height 27
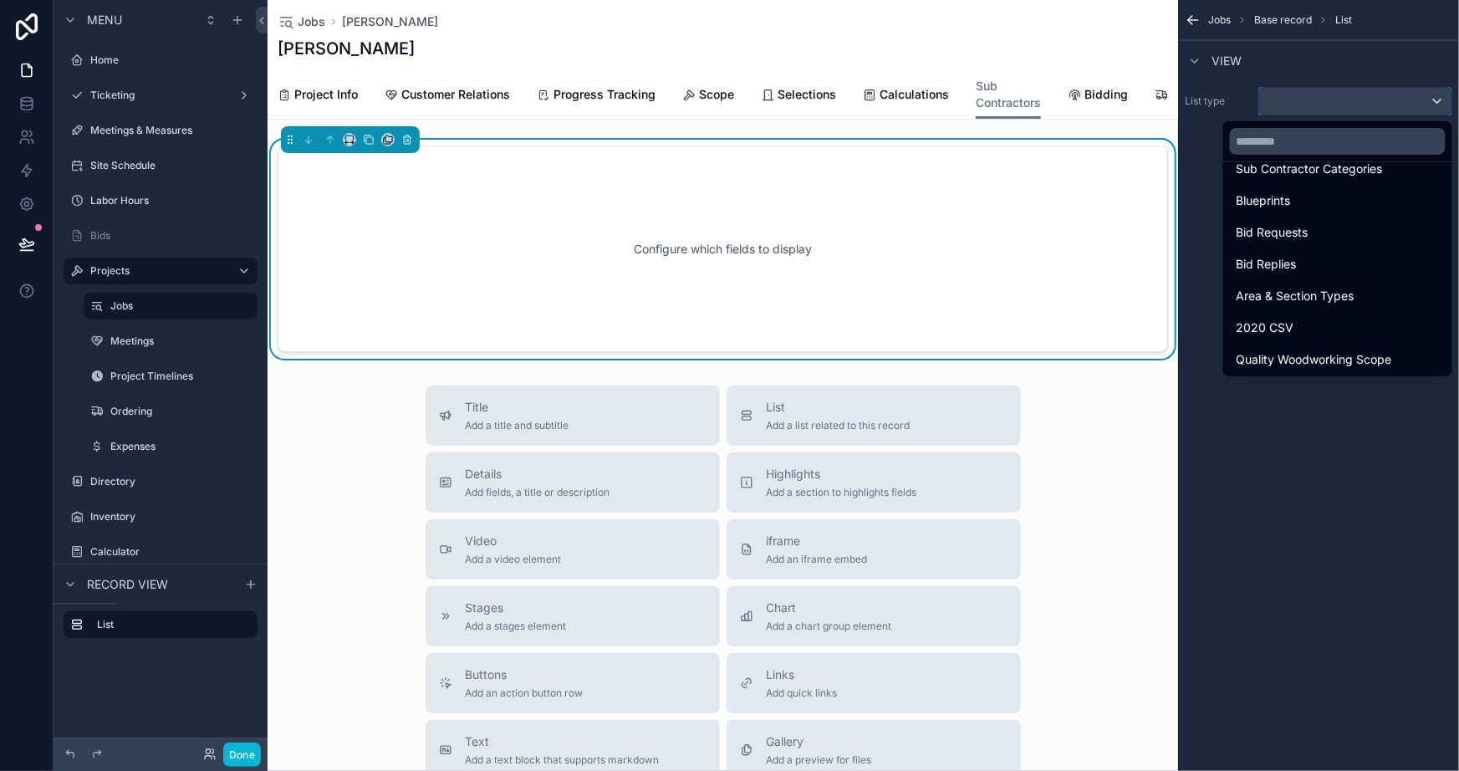
scroll to position [1292, 0]
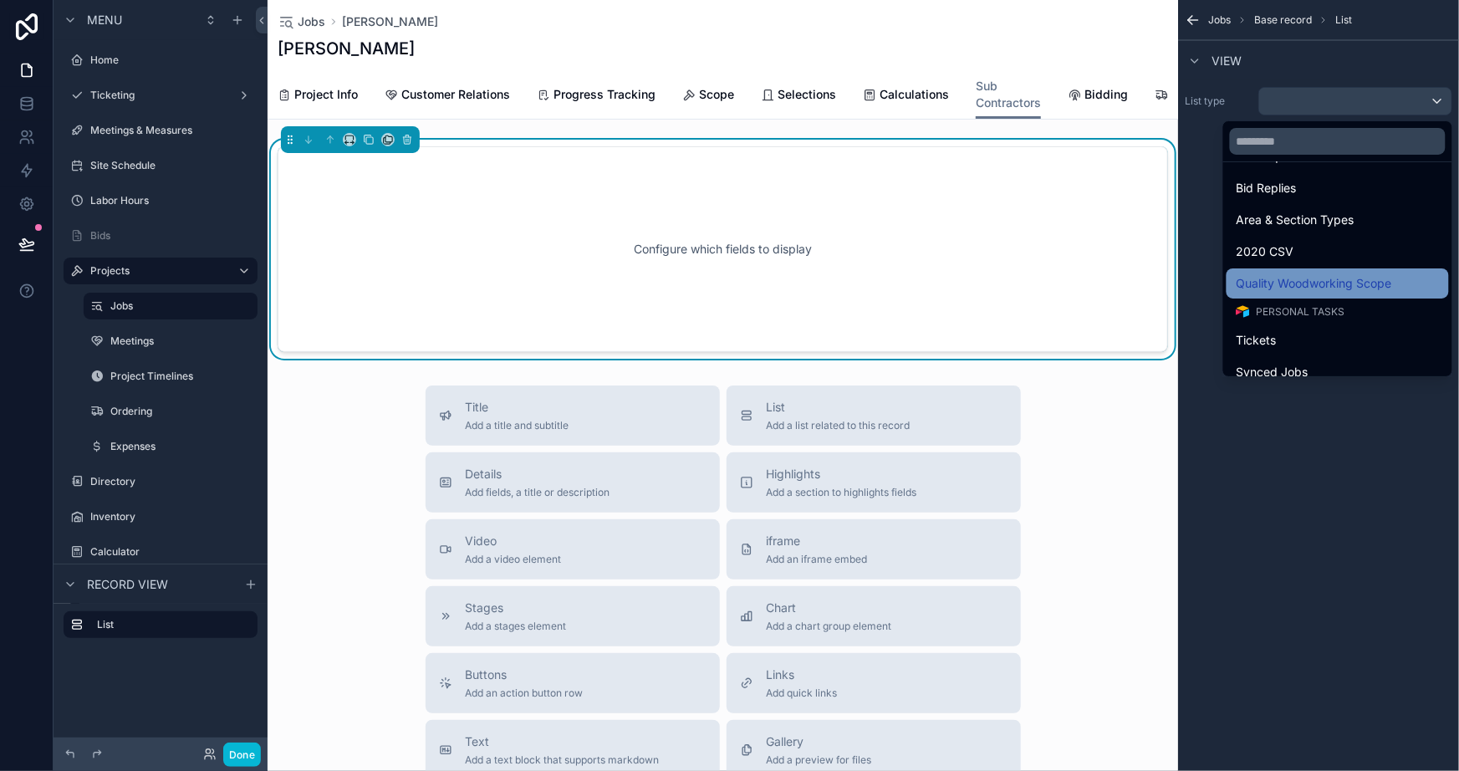
click at [1291, 278] on span "Quality Woodworking Scope" at bounding box center [1315, 283] width 156 height 20
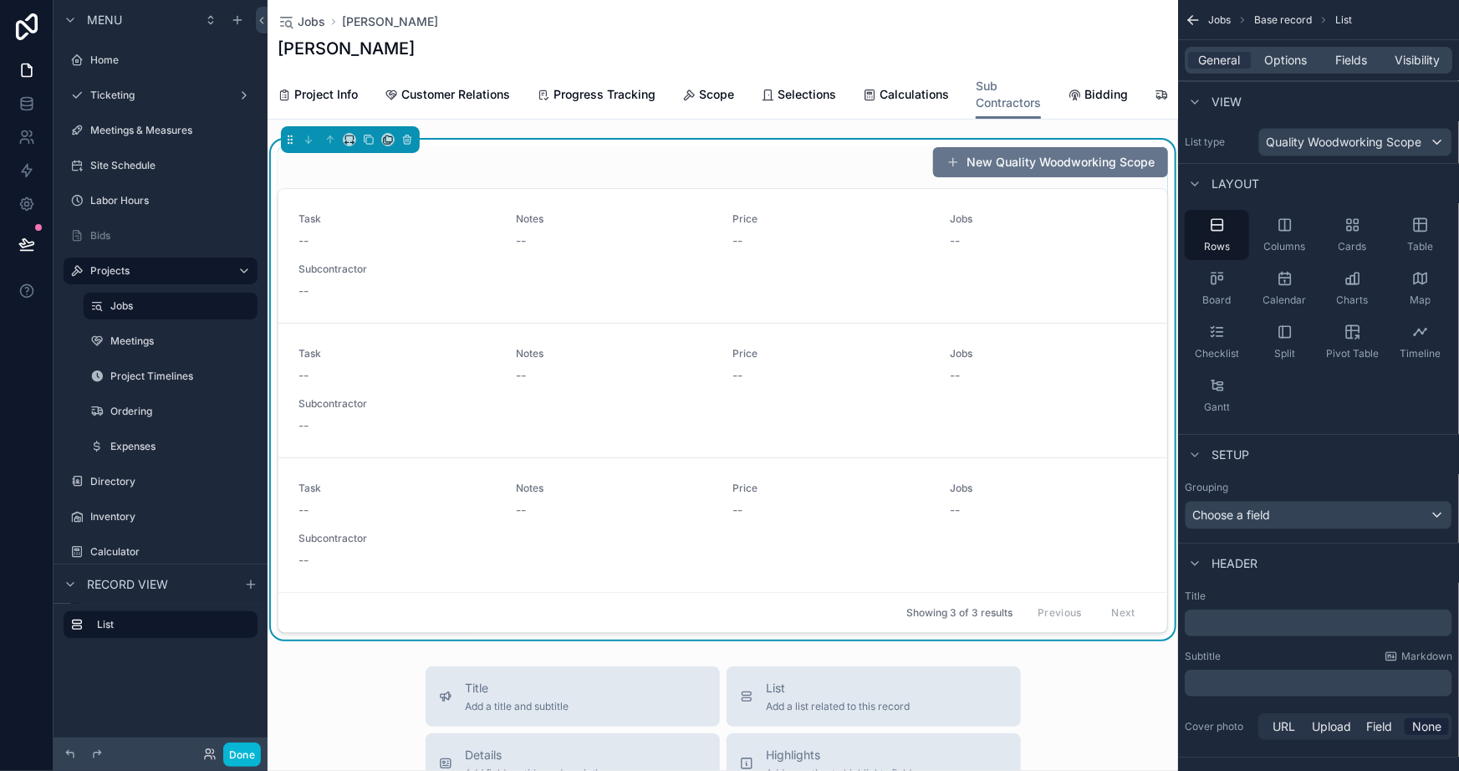
click at [627, 164] on div "New Quality Woodworking Scope" at bounding box center [723, 162] width 891 height 32
click at [560, 176] on div "New Quality Woodworking Scope" at bounding box center [723, 162] width 891 height 32
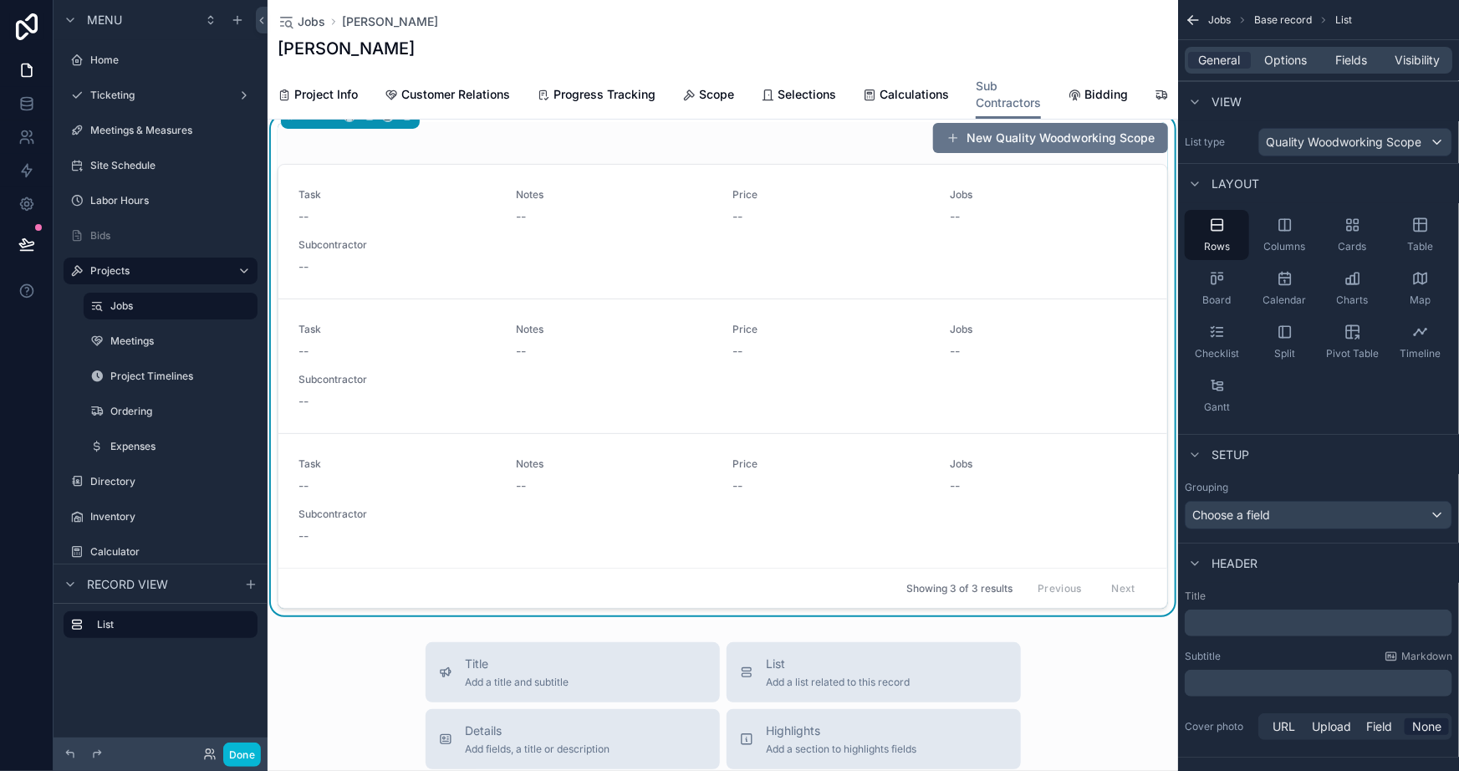
scroll to position [0, 0]
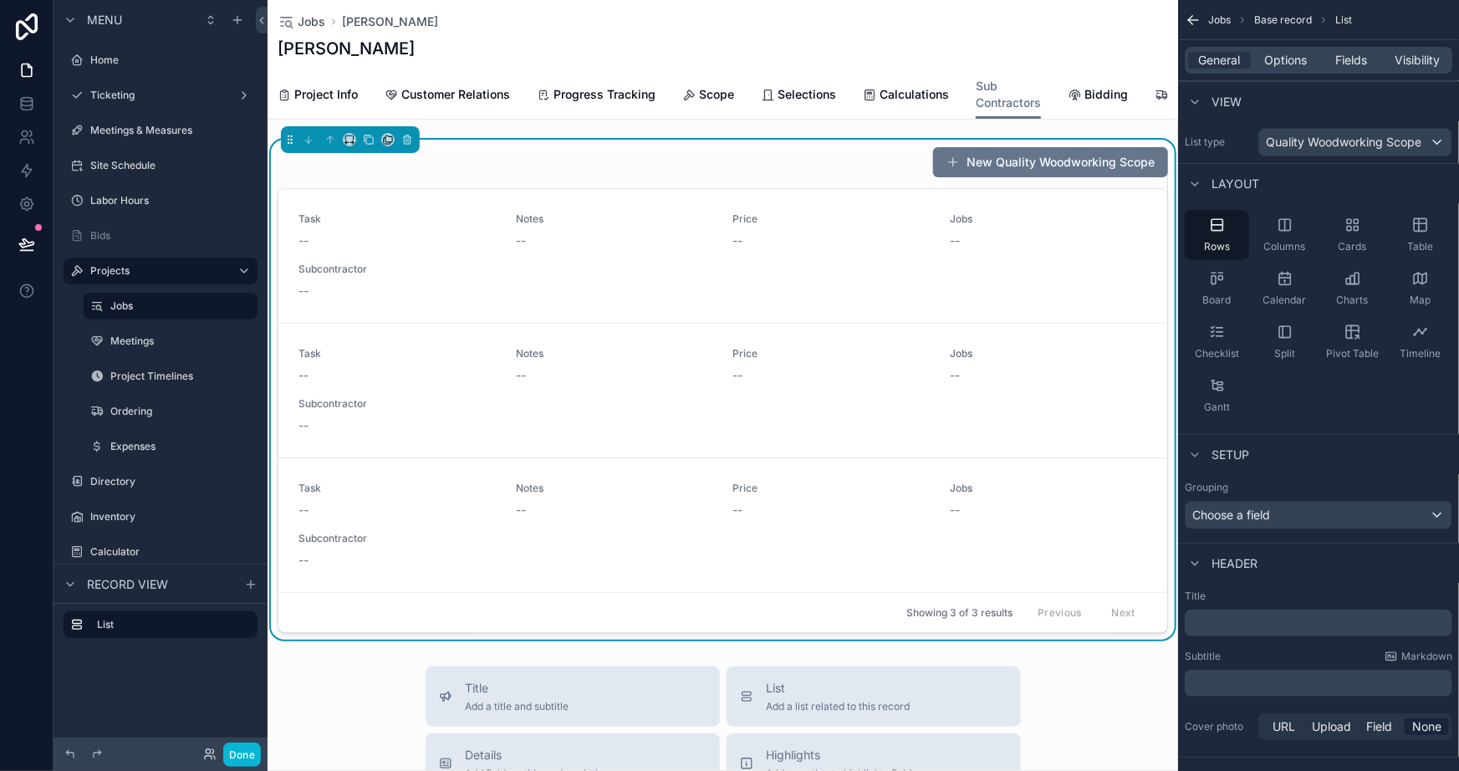
click at [557, 172] on div "New Quality Woodworking Scope" at bounding box center [723, 162] width 891 height 32
click at [658, 178] on div "New Quality Woodworking Scope" at bounding box center [723, 162] width 891 height 32
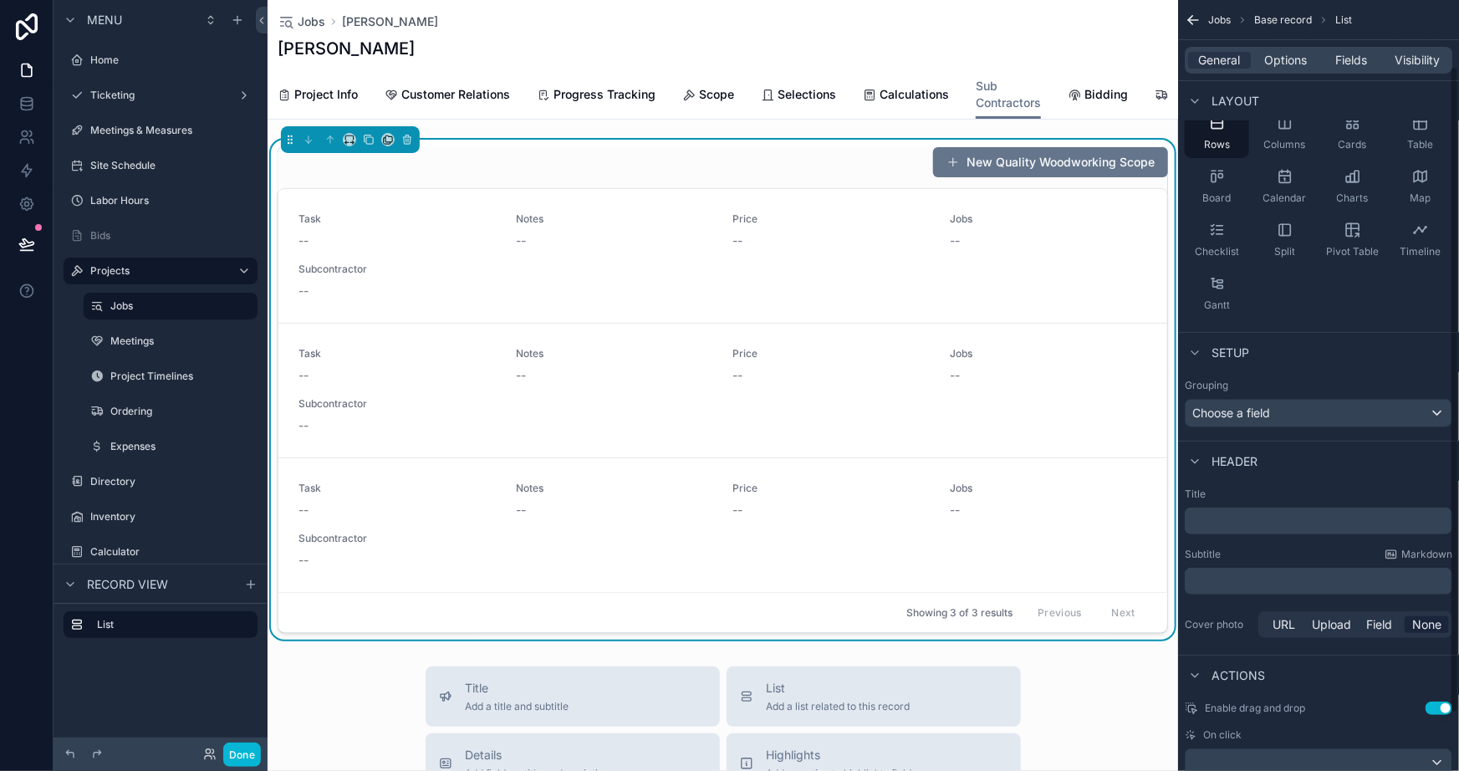
scroll to position [147, 0]
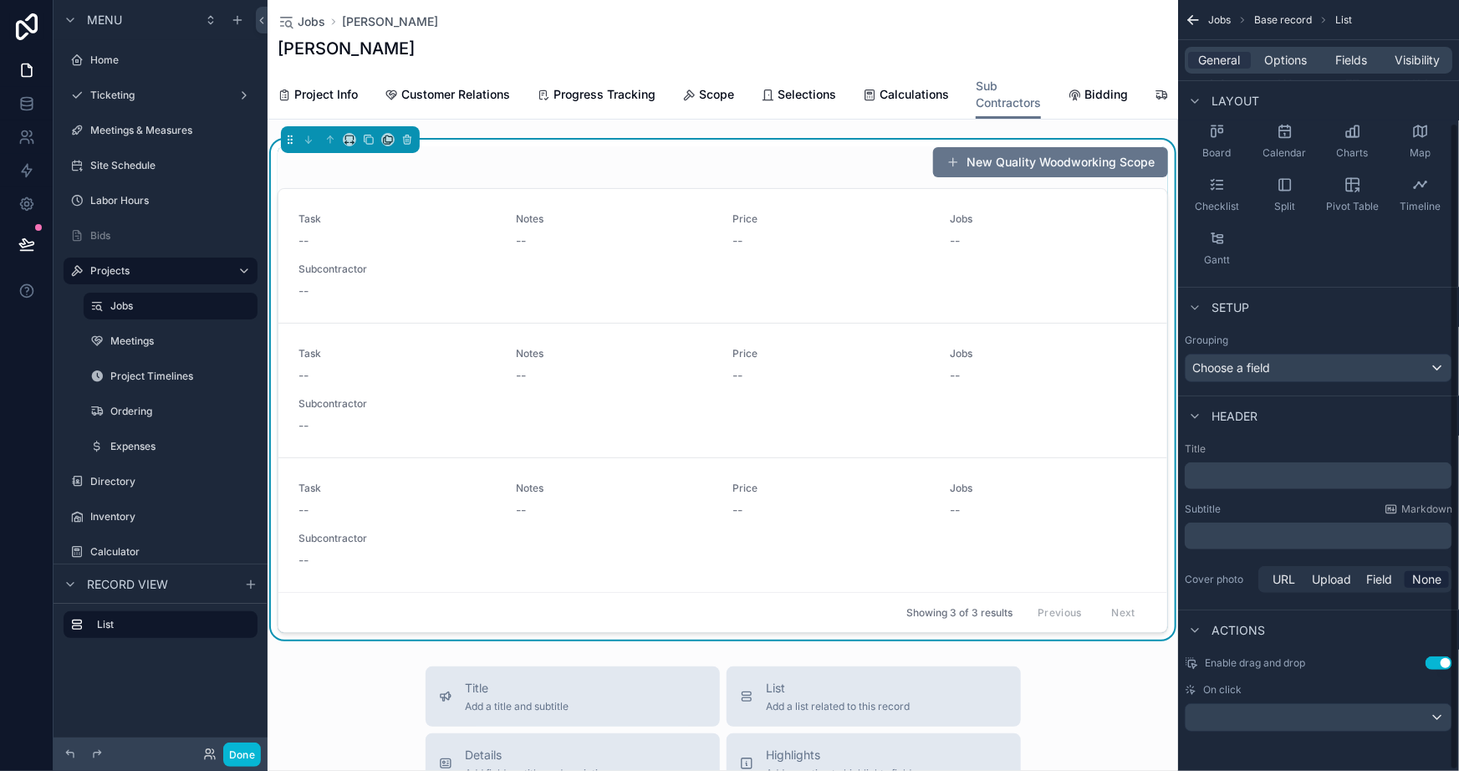
click at [1251, 473] on p "﻿" at bounding box center [1321, 476] width 258 height 17
click at [1200, 605] on div "**********" at bounding box center [1318, 296] width 281 height 886
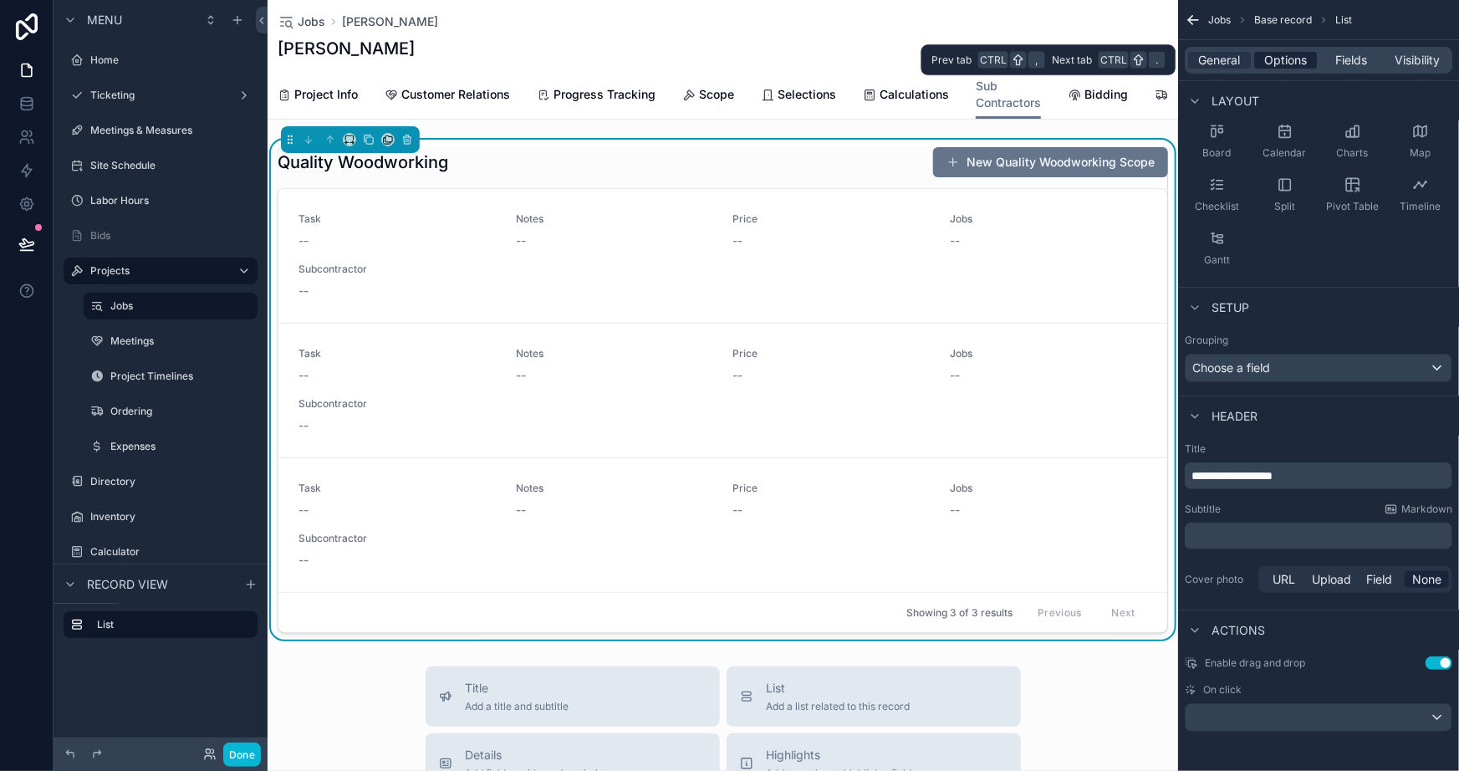
click at [1293, 59] on span "Options" at bounding box center [1286, 60] width 43 height 17
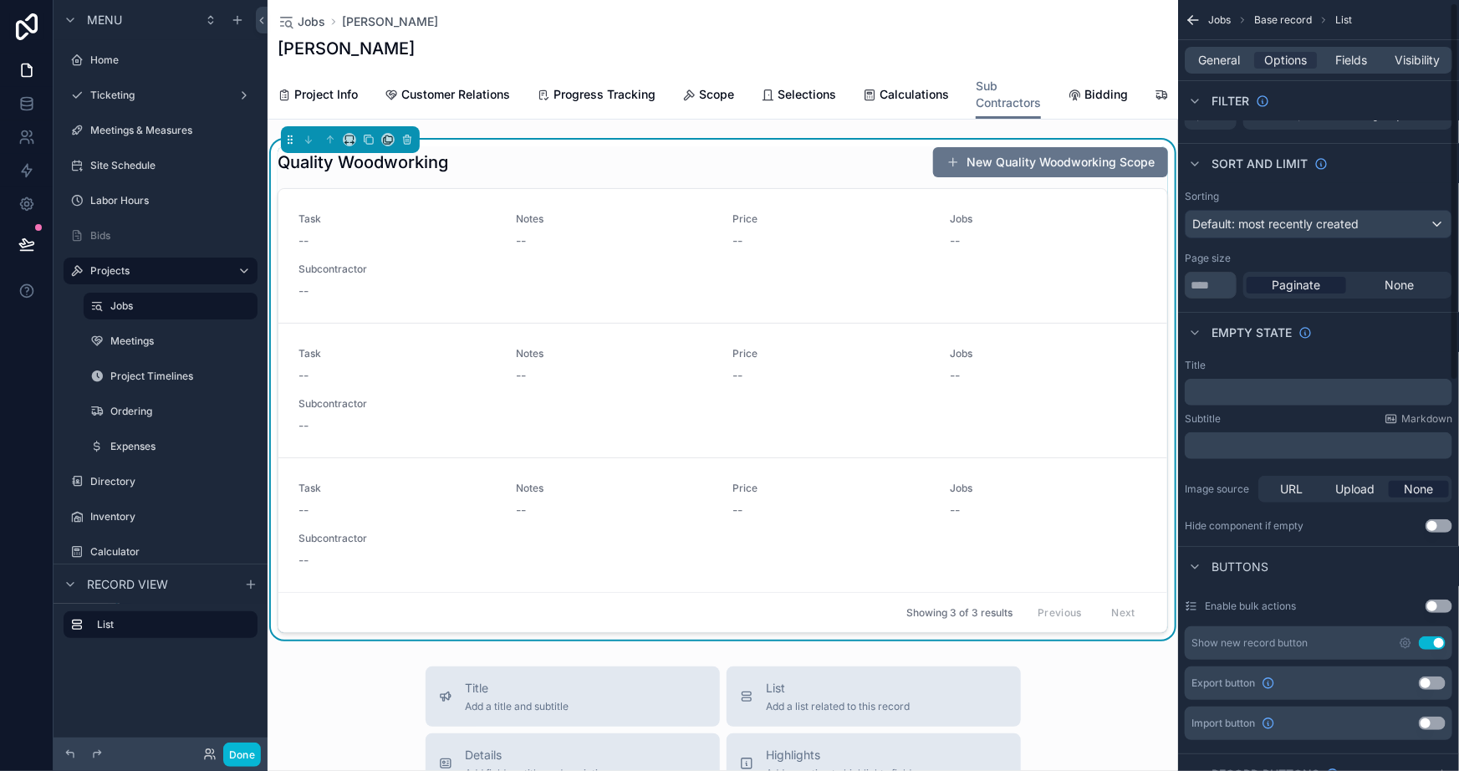
scroll to position [0, 0]
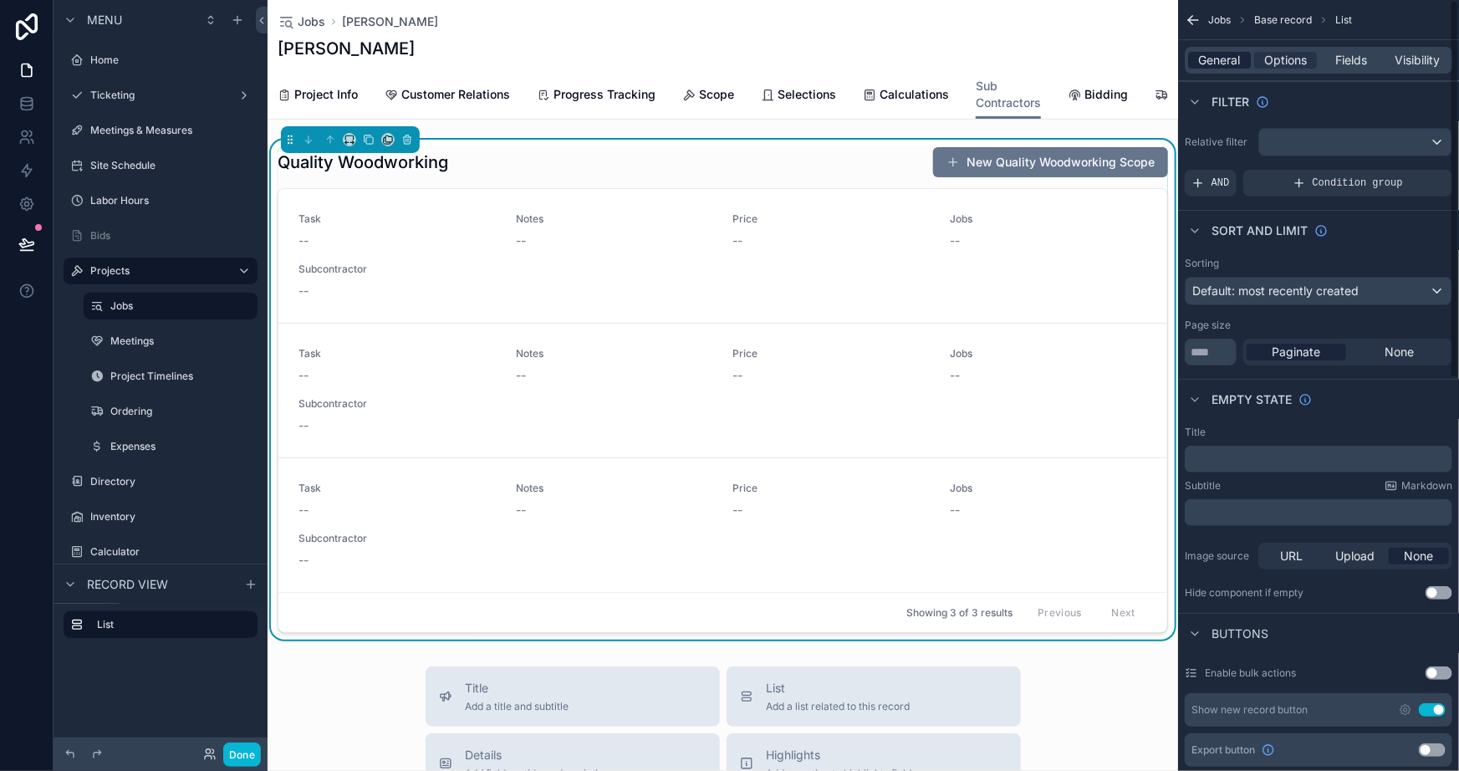
click at [1201, 64] on span "General" at bounding box center [1220, 60] width 42 height 17
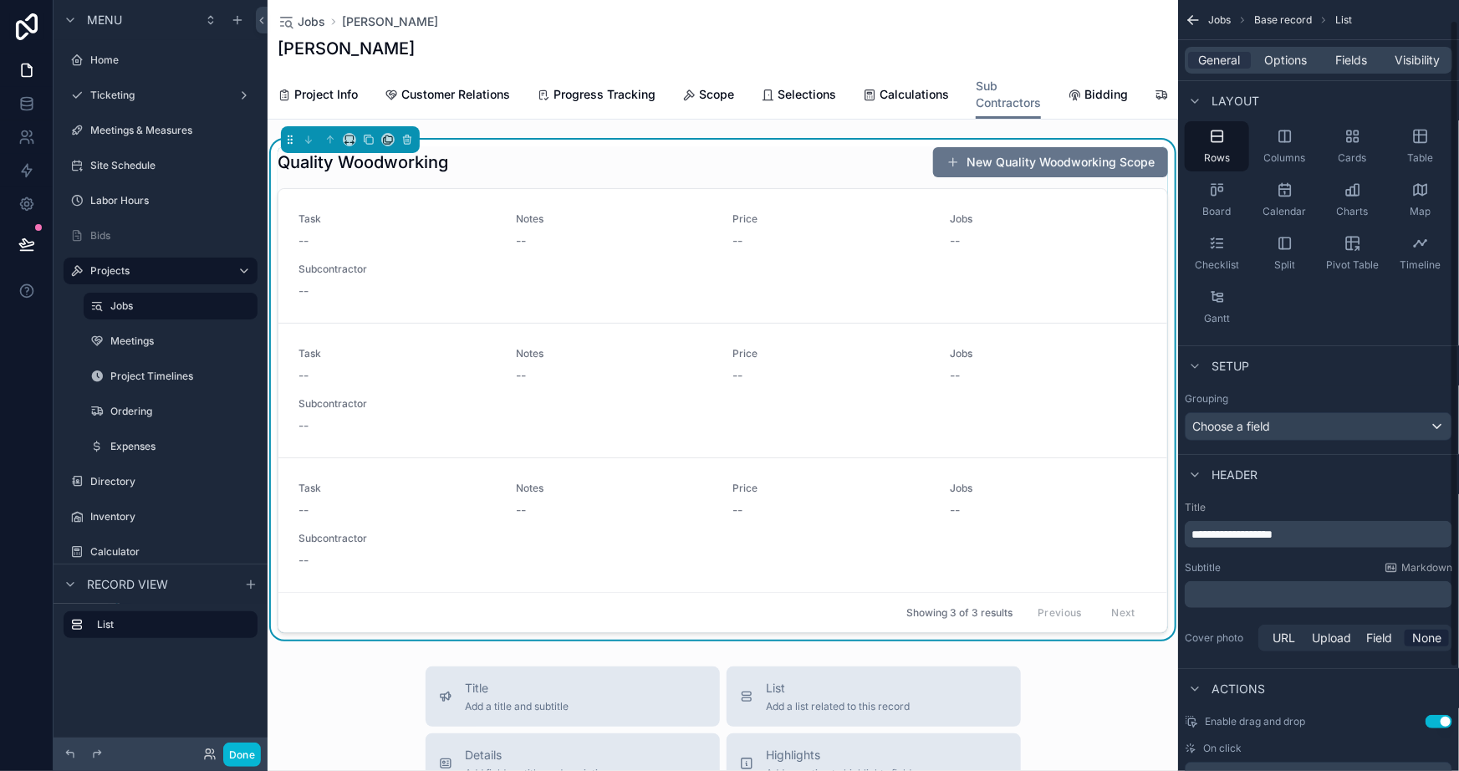
scroll to position [147, 0]
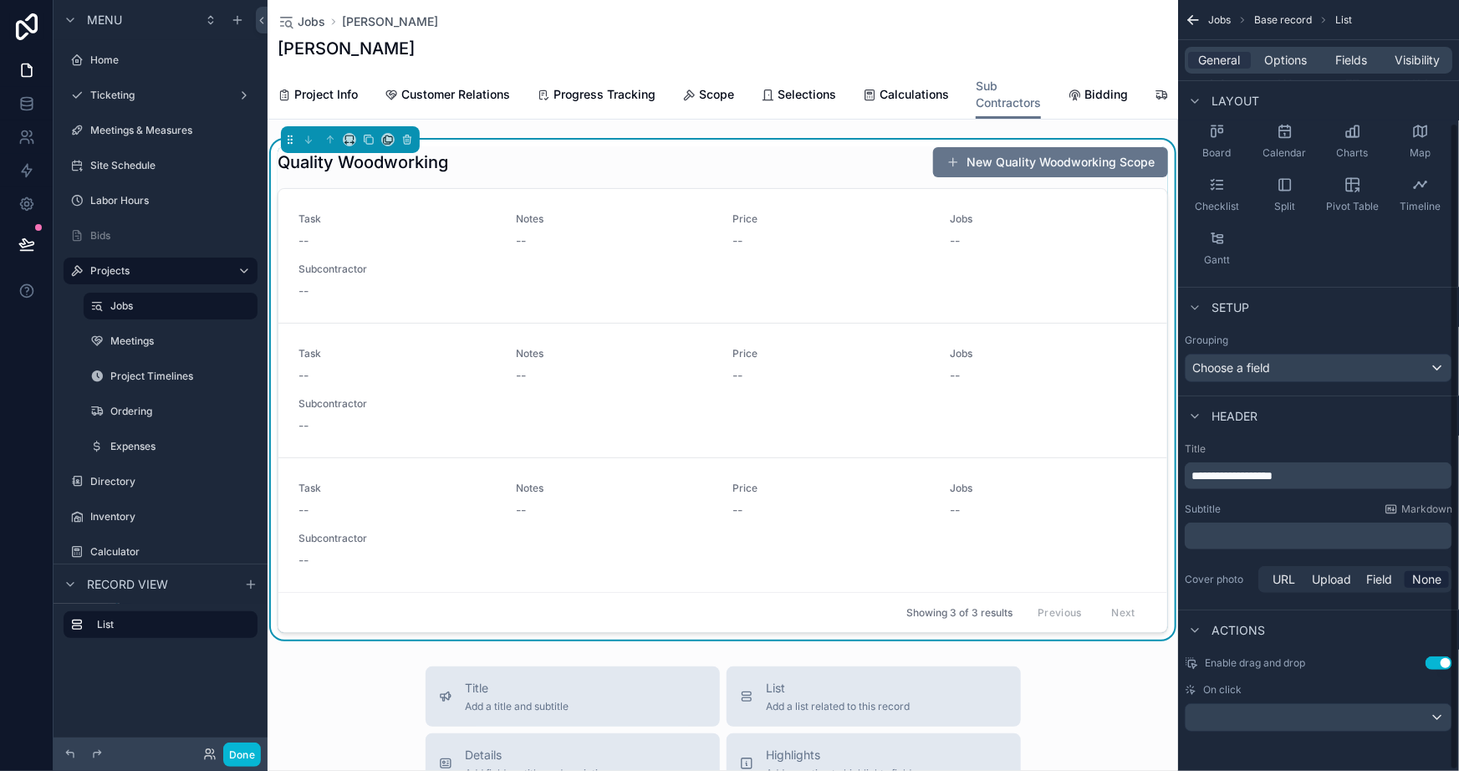
click at [1432, 652] on div "Enable drag and drop Use setting On click" at bounding box center [1318, 694] width 281 height 89
click at [1433, 660] on button "Use setting" at bounding box center [1439, 663] width 27 height 13
click at [1366, 715] on div "scrollable content" at bounding box center [1319, 717] width 266 height 27
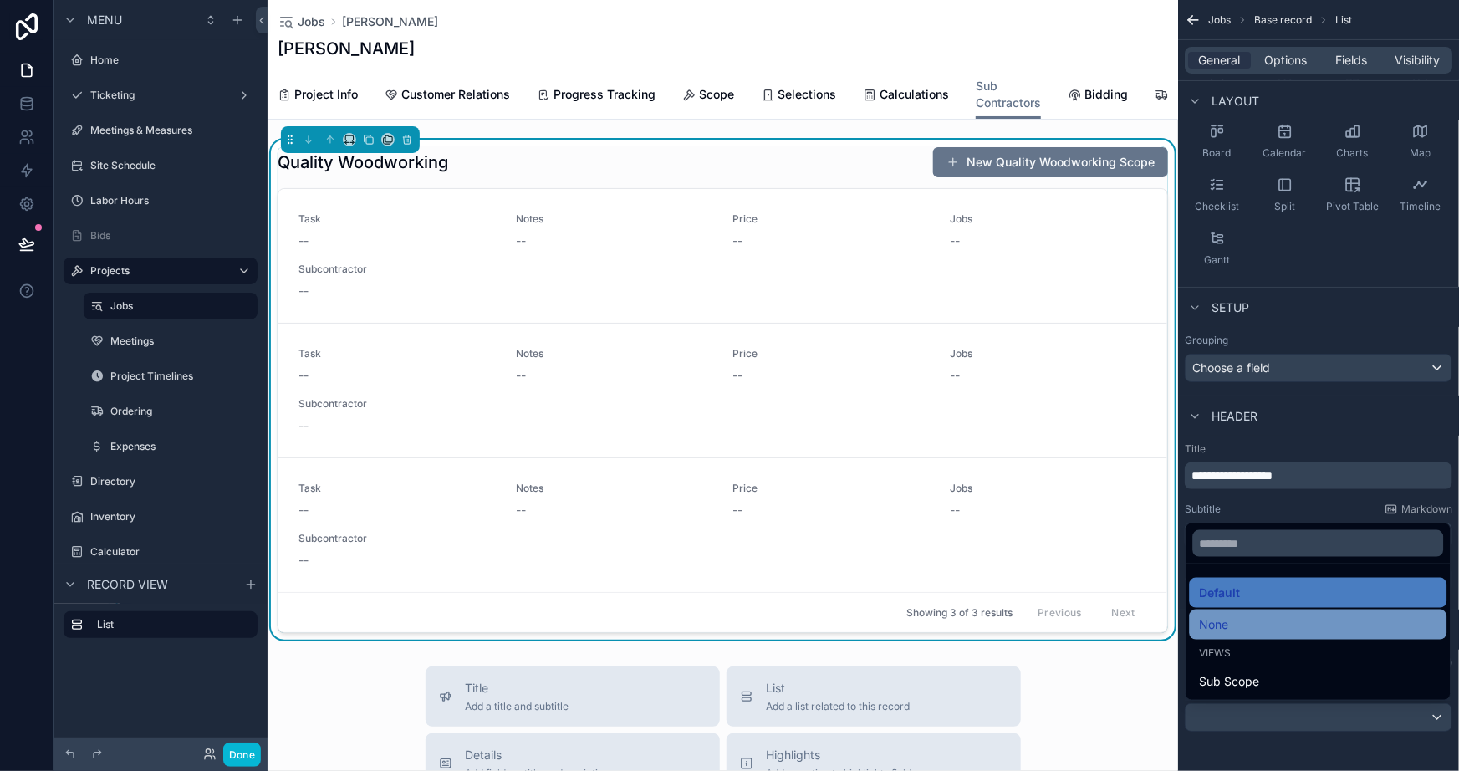
click at [1224, 626] on span "None" at bounding box center [1213, 625] width 29 height 20
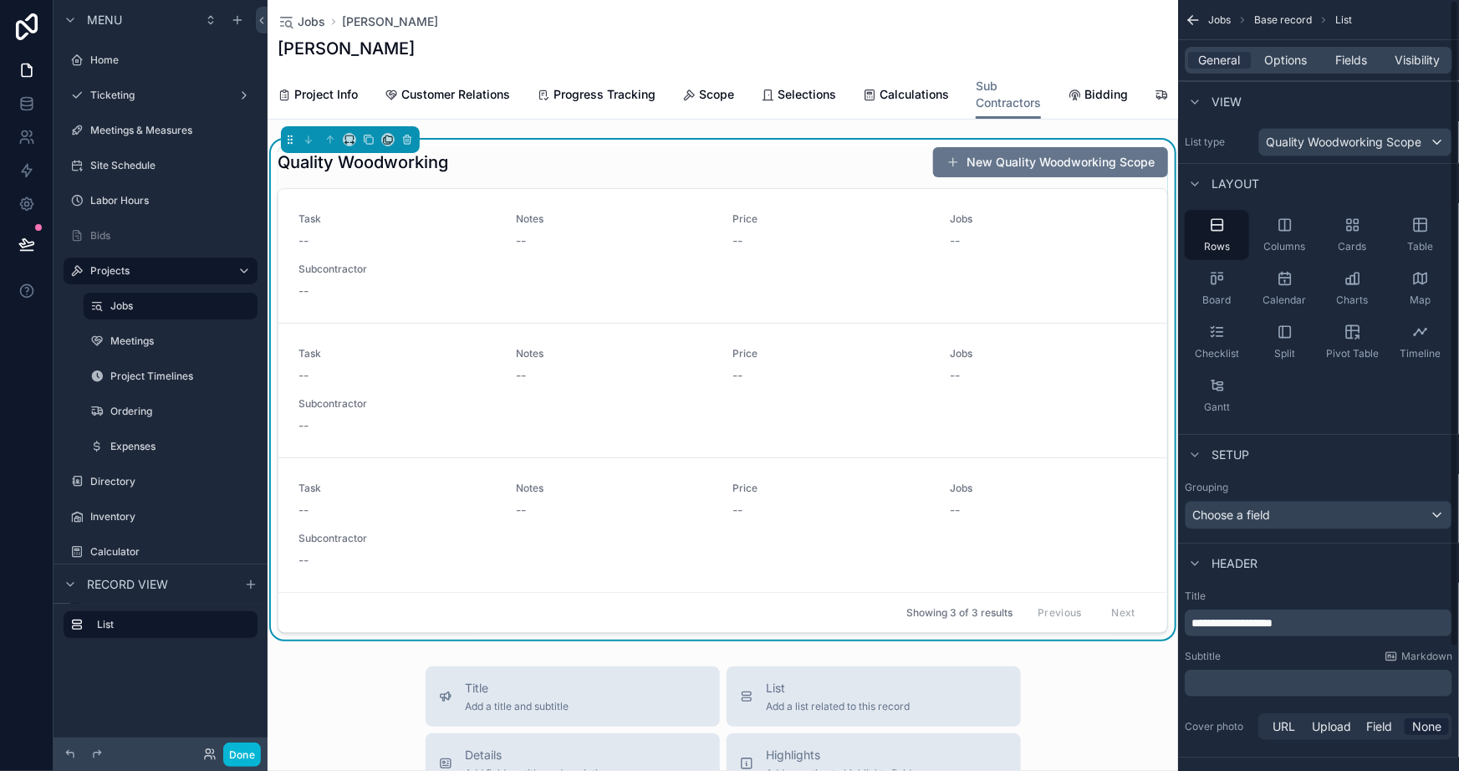
scroll to position [0, 0]
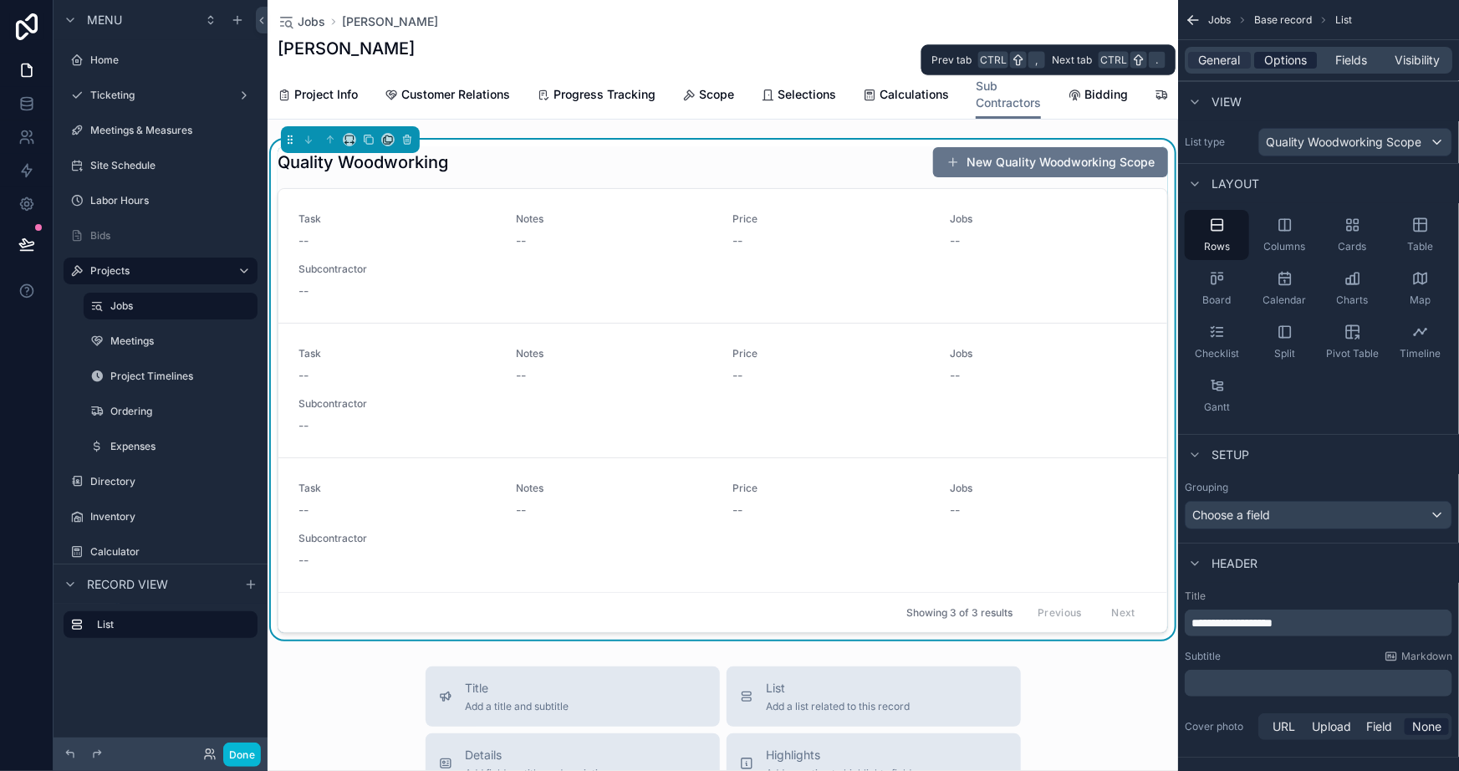
click at [1282, 66] on span "Options" at bounding box center [1286, 60] width 43 height 17
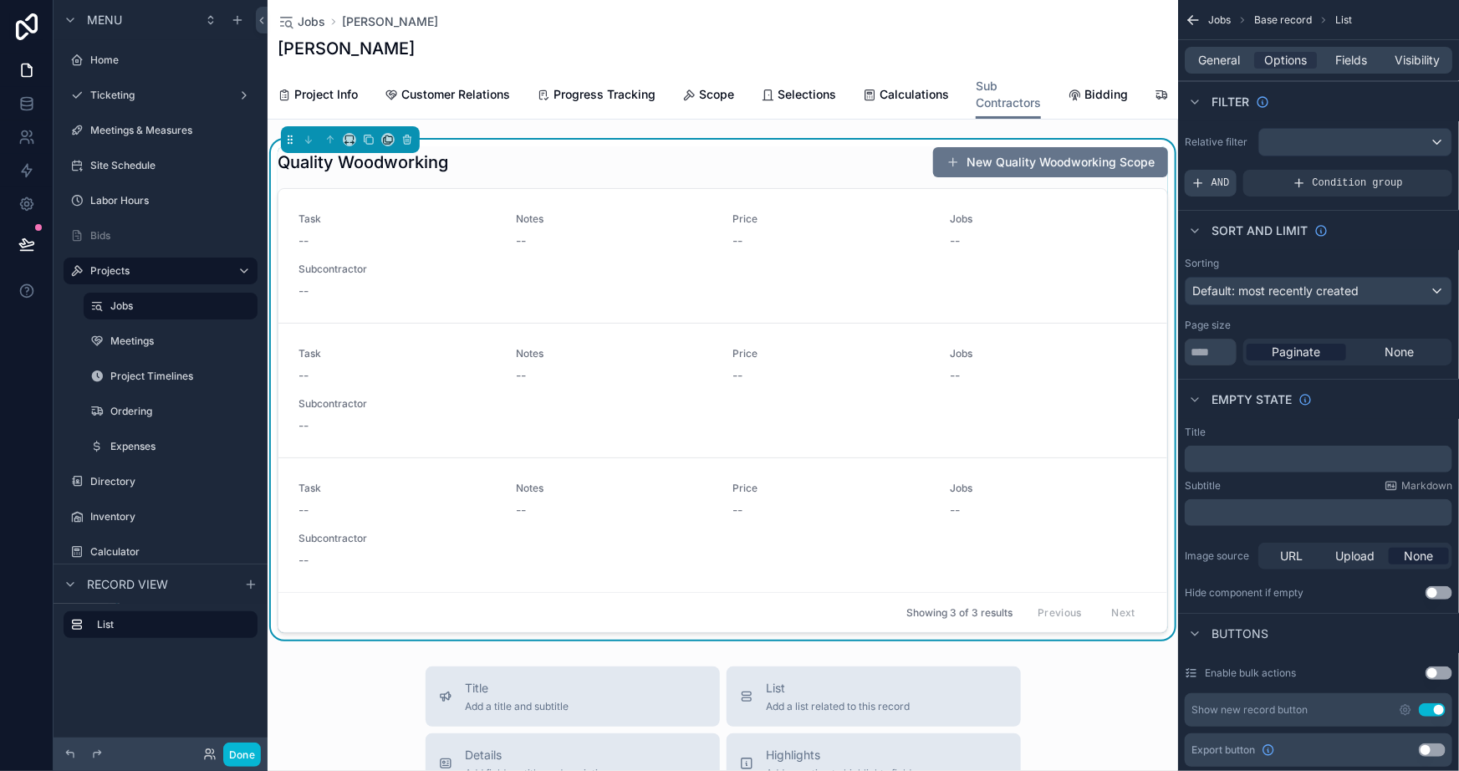
click at [1211, 192] on div "AND" at bounding box center [1211, 183] width 52 height 27
click at [1439, 170] on icon "scrollable content" at bounding box center [1434, 171] width 10 height 10
click at [1354, 72] on div "General Options Fields Visibility" at bounding box center [1319, 60] width 268 height 27
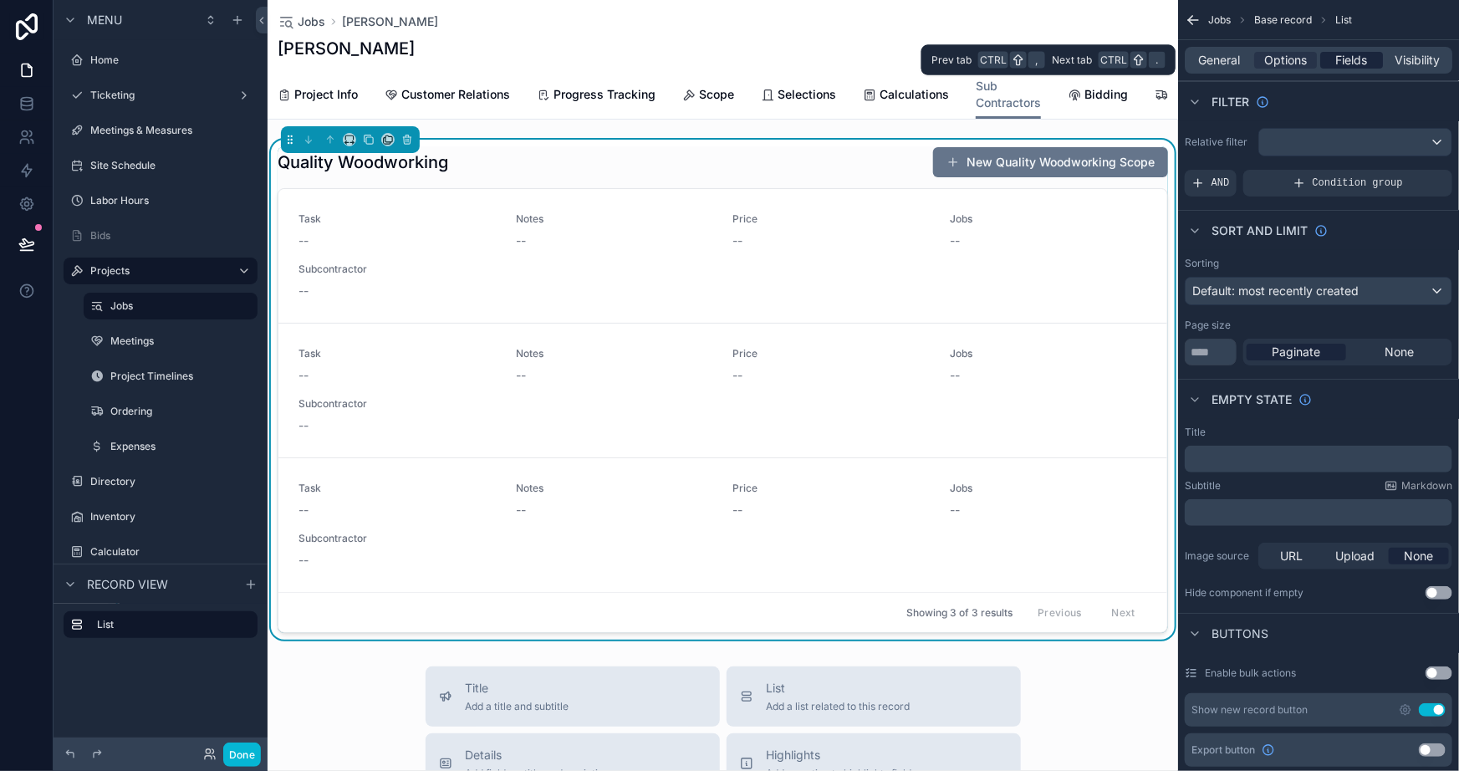
click at [1351, 67] on span "Fields" at bounding box center [1353, 60] width 32 height 17
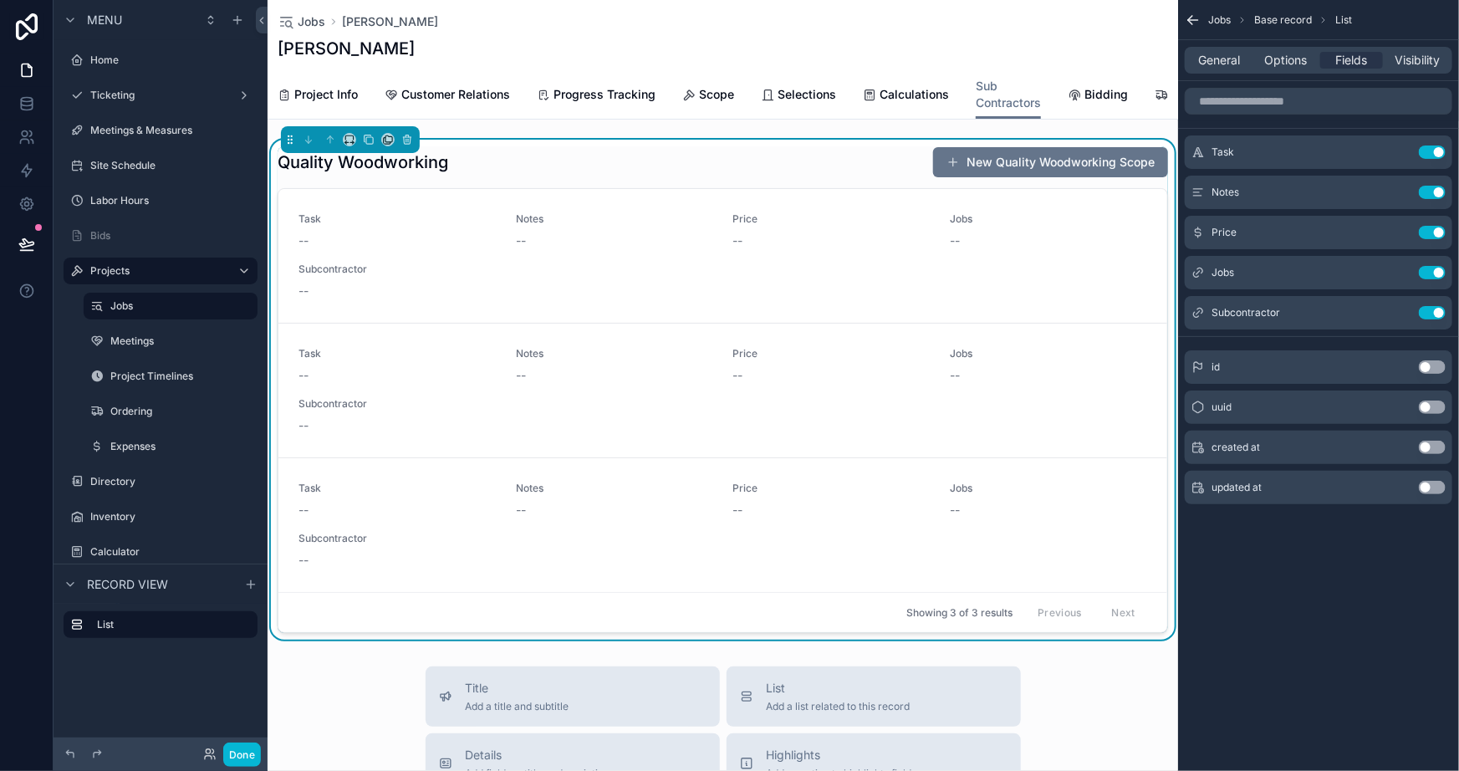
click at [1322, 644] on div "Jobs Base record List General Options Fields Visibility Task Use setting Notes …" at bounding box center [1318, 385] width 281 height 771
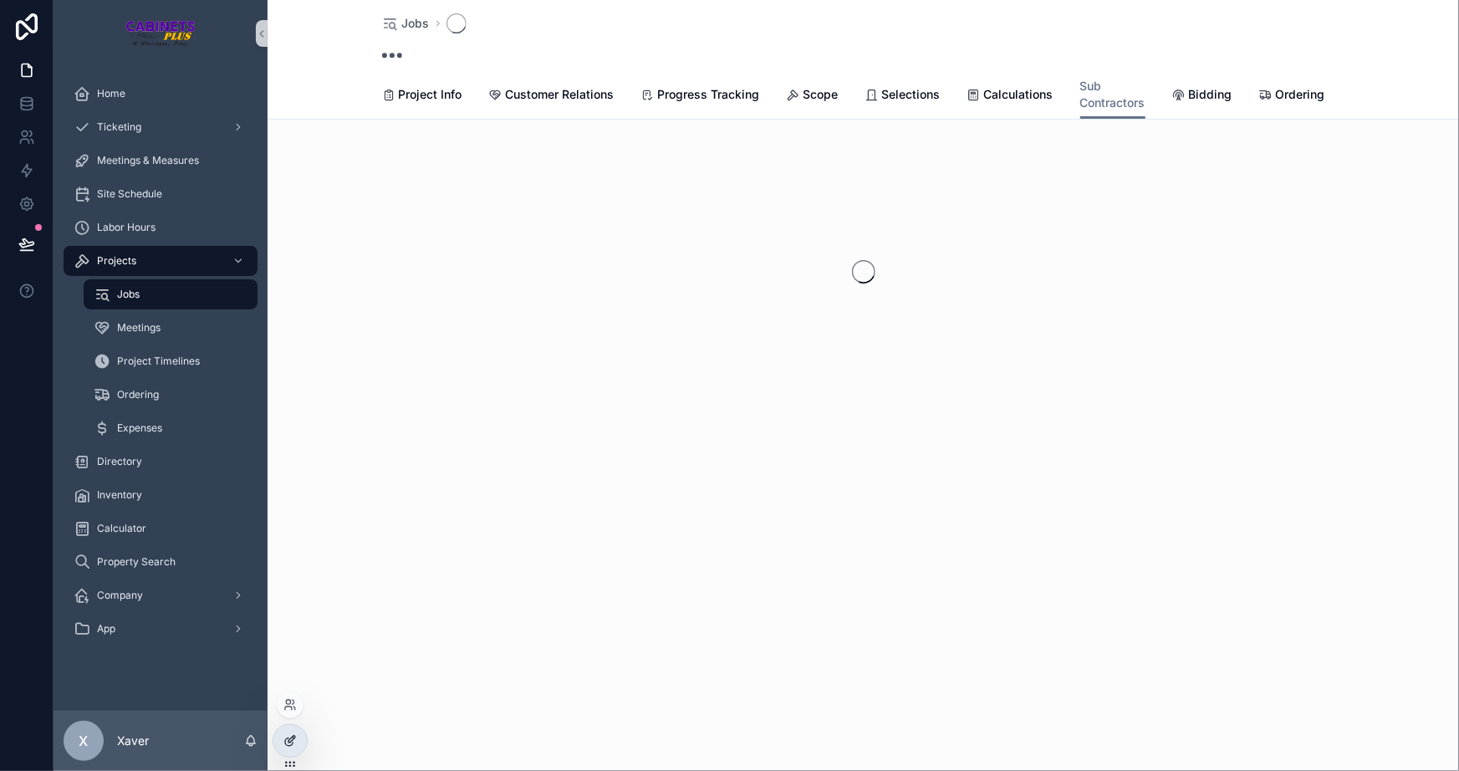
click at [287, 734] on icon at bounding box center [290, 740] width 13 height 13
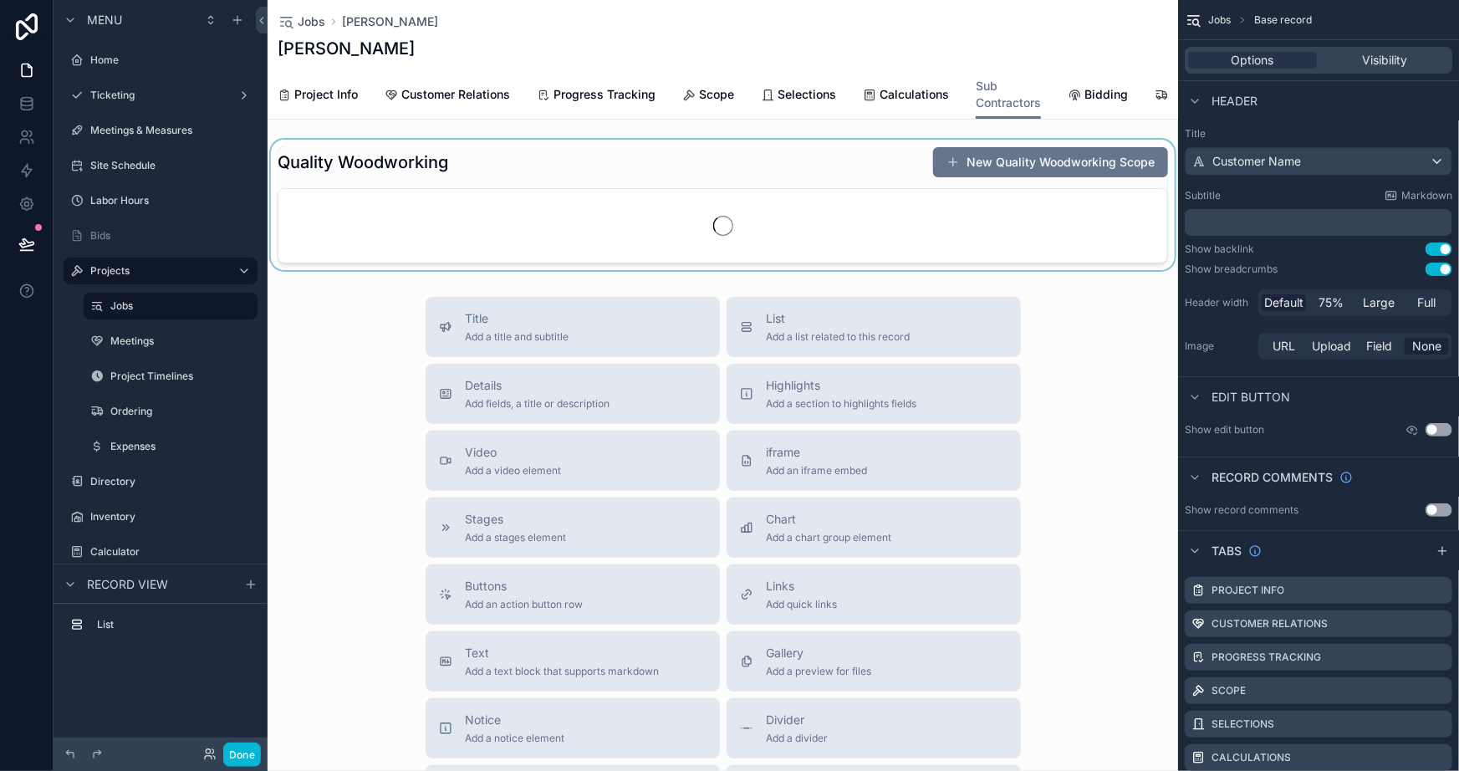
click at [635, 226] on div "scrollable content" at bounding box center [723, 205] width 911 height 130
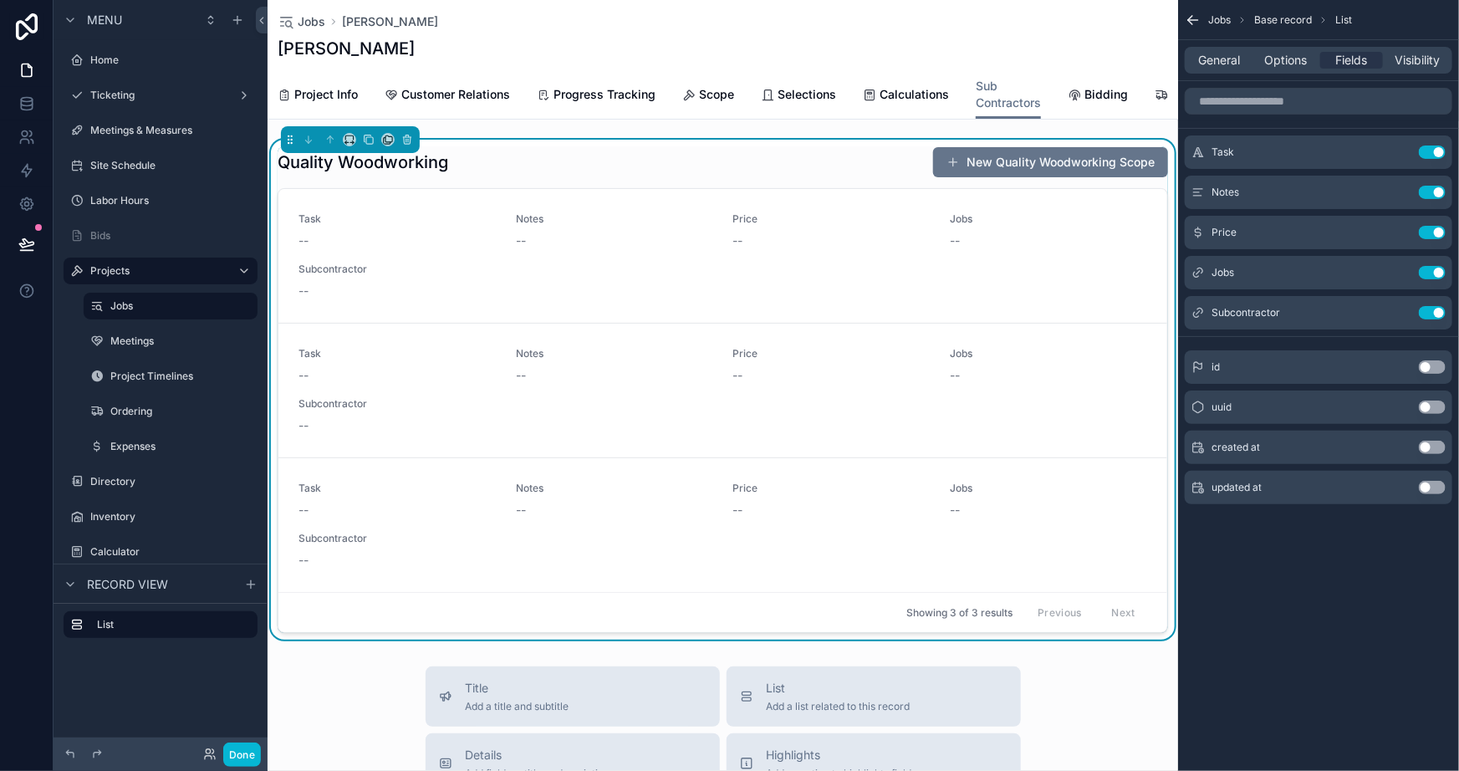
click at [1328, 652] on div "Jobs Base record List General Options Fields Visibility Task Use setting Notes …" at bounding box center [1318, 385] width 281 height 771
click at [1336, 574] on div "Jobs Base record List General Options Fields Visibility Task Use setting Notes …" at bounding box center [1318, 385] width 281 height 771
click at [1336, 573] on div "Jobs Base record List General Options Fields Visibility Task Use setting Notes …" at bounding box center [1318, 385] width 281 height 771
click at [689, 171] on div "Quality Woodworking New Quality Woodworking Scope" at bounding box center [723, 162] width 891 height 32
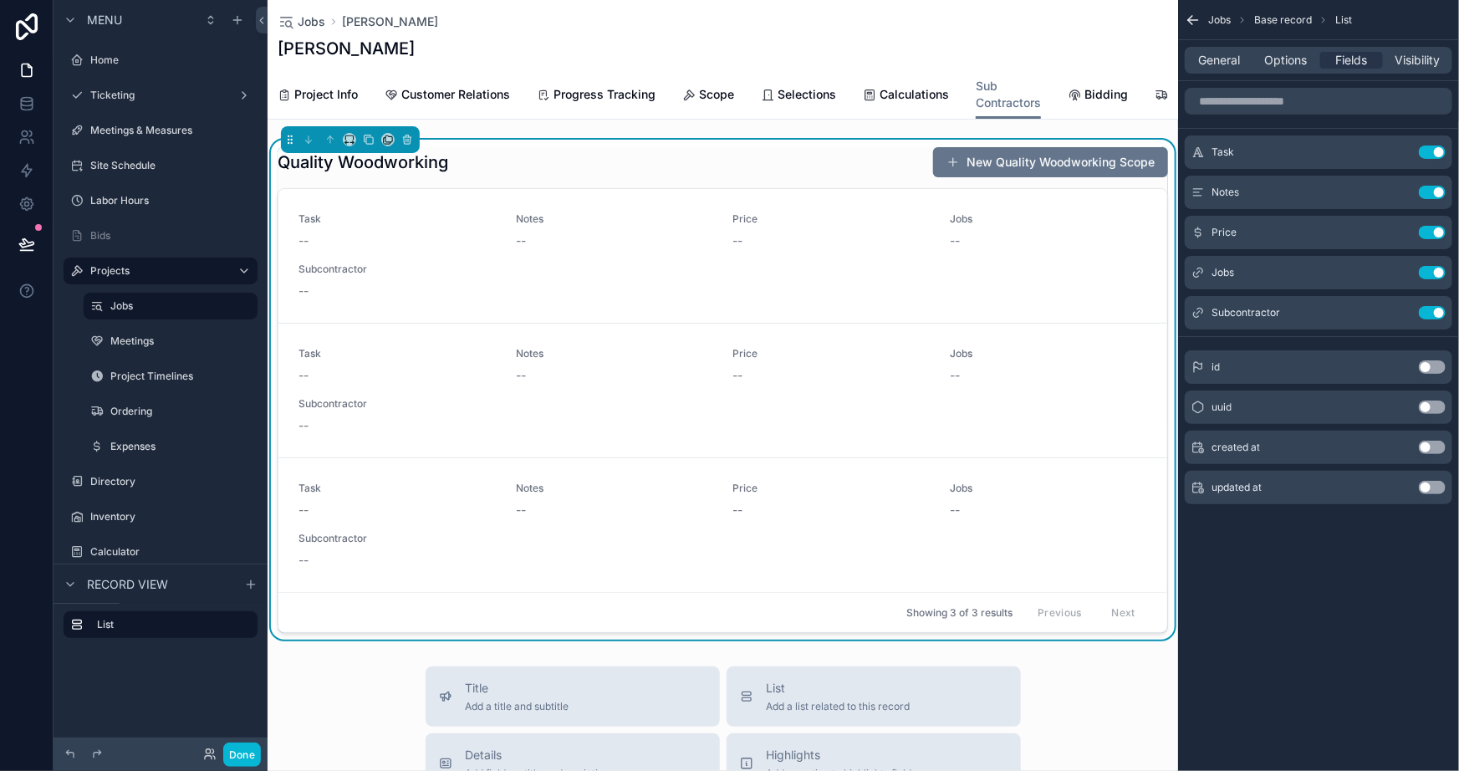
click at [1330, 585] on div "Jobs Base record List General Options Fields Visibility Task Use setting Notes …" at bounding box center [1318, 385] width 281 height 771
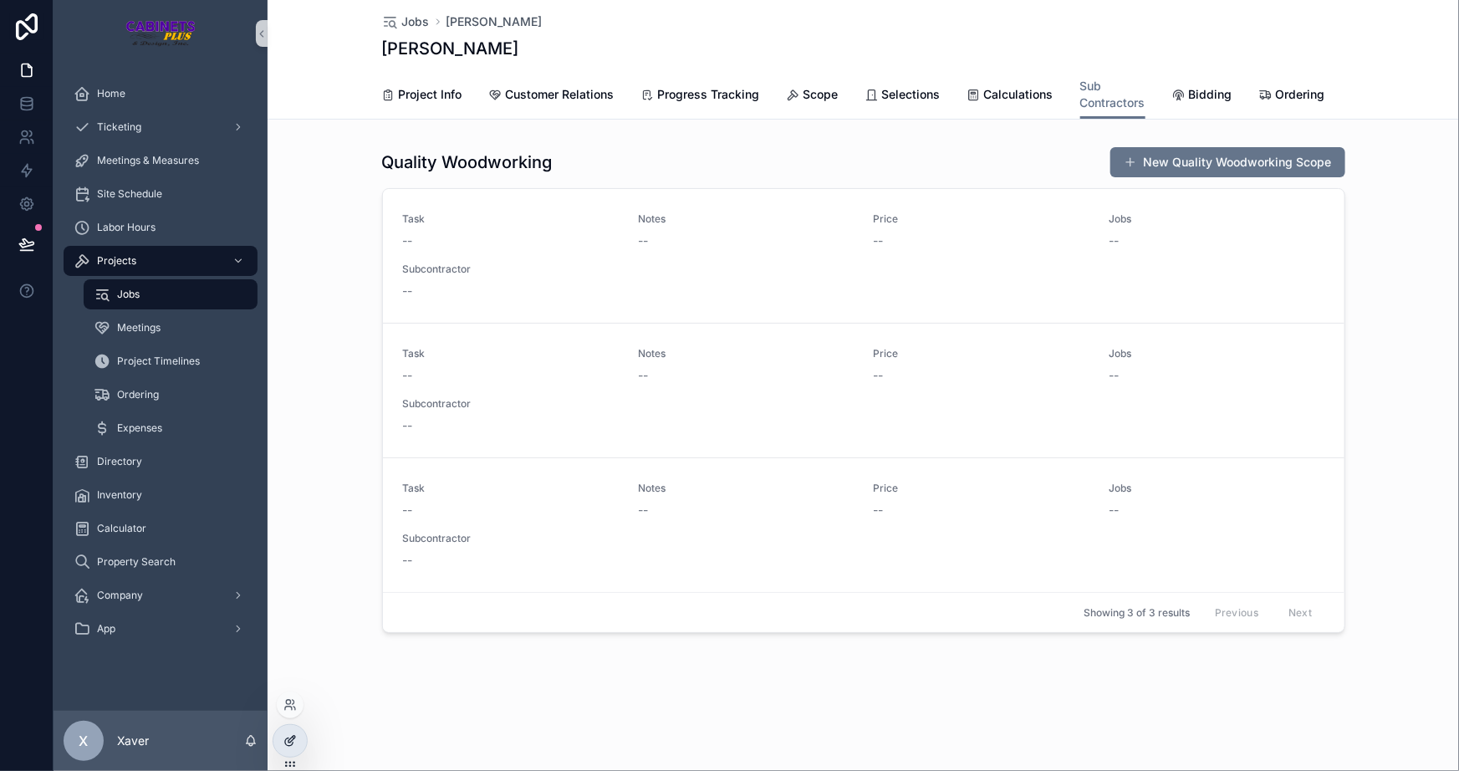
click at [303, 735] on div at bounding box center [289, 741] width 33 height 32
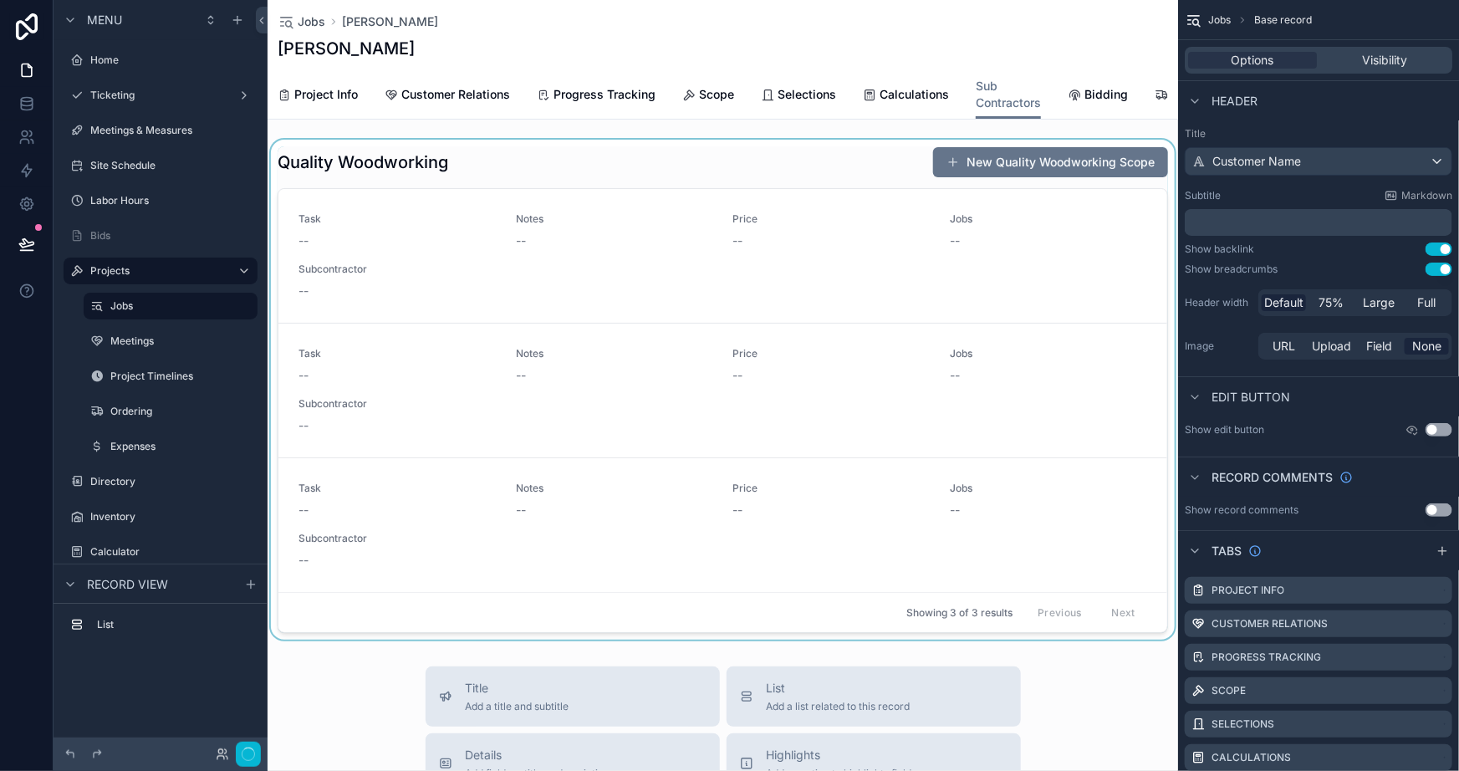
click at [1139, 571] on div "scrollable content" at bounding box center [723, 390] width 911 height 500
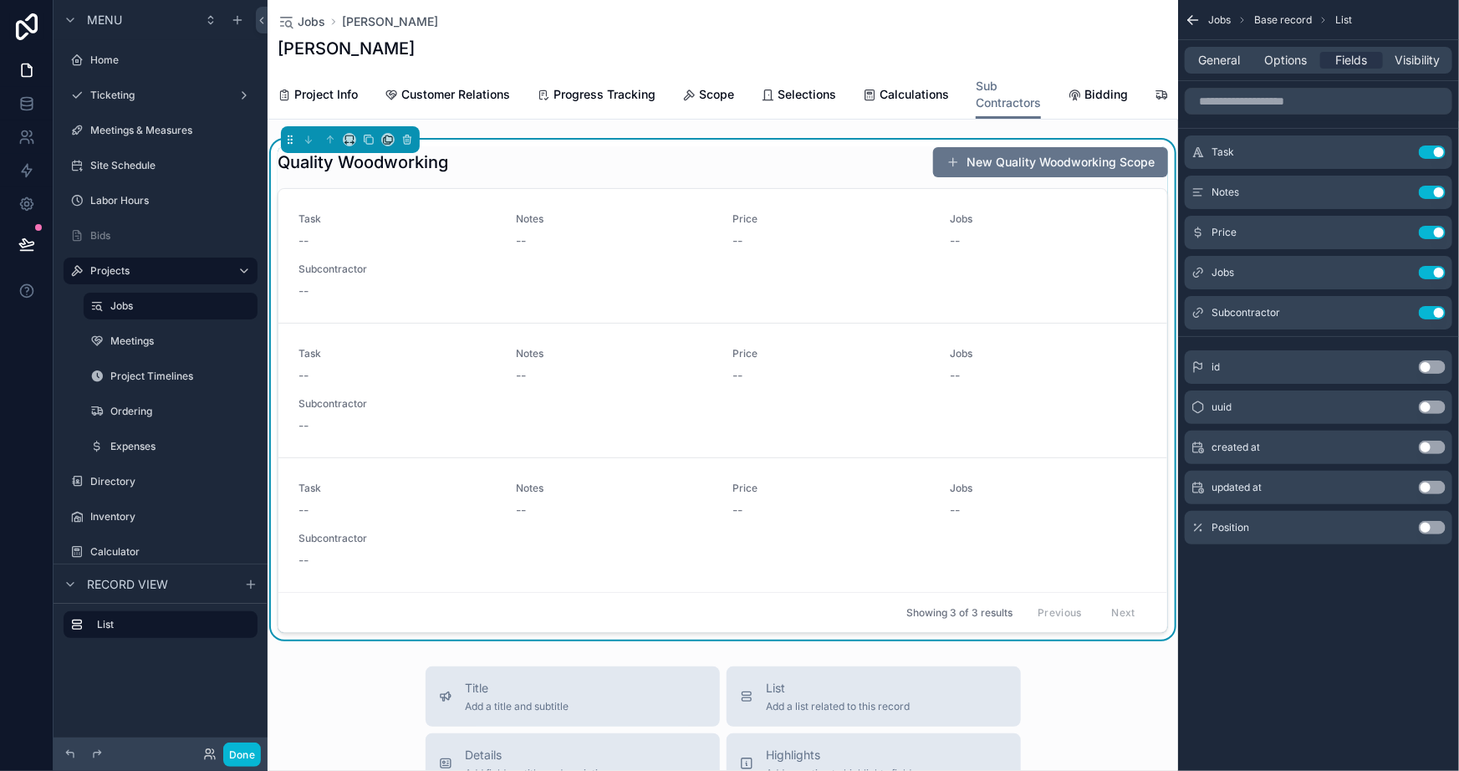
click at [1438, 524] on button "Use setting" at bounding box center [1432, 527] width 27 height 13
click at [1438, 272] on button "Use setting" at bounding box center [1432, 272] width 27 height 13
click at [1427, 270] on button "Use setting" at bounding box center [1432, 272] width 27 height 13
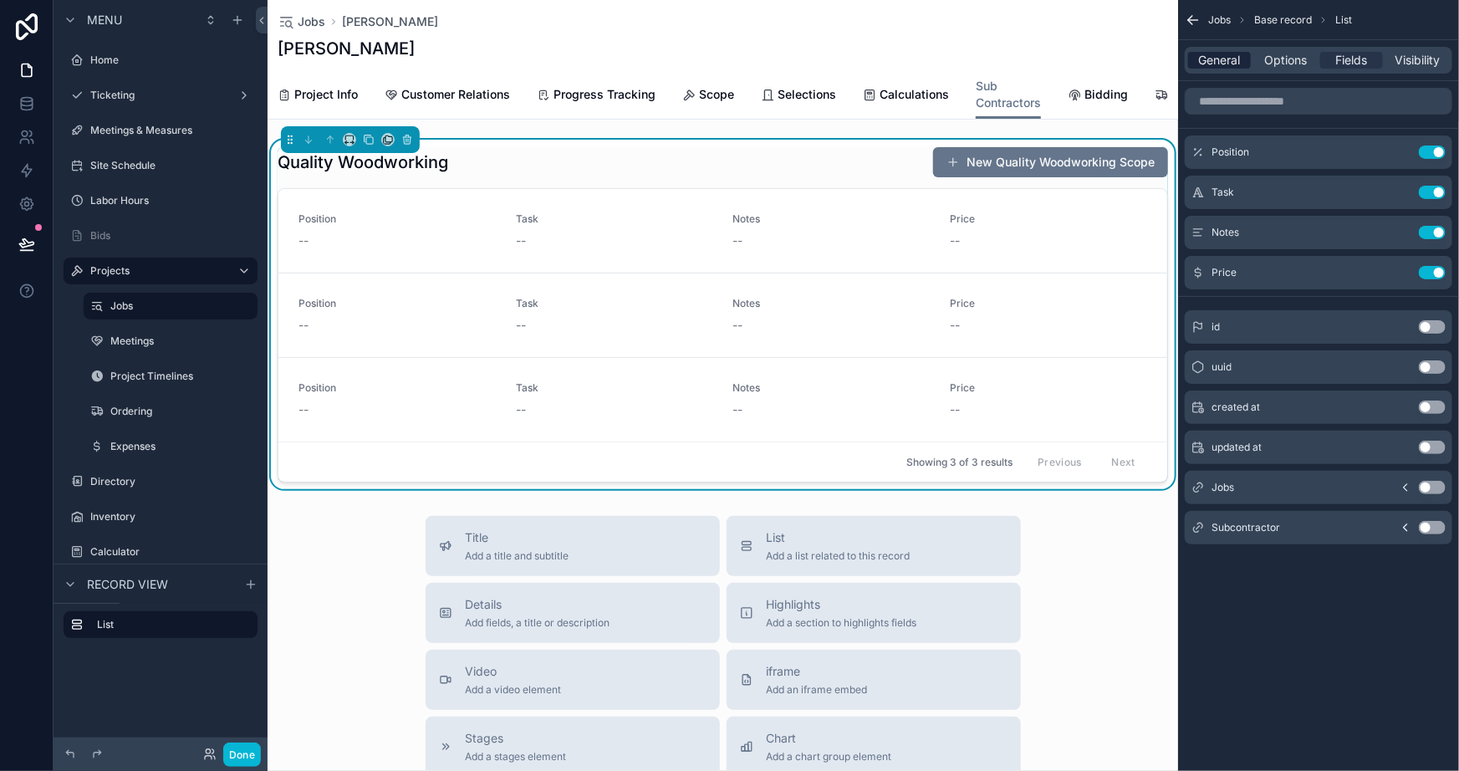
click at [1208, 60] on span "General" at bounding box center [1220, 60] width 42 height 17
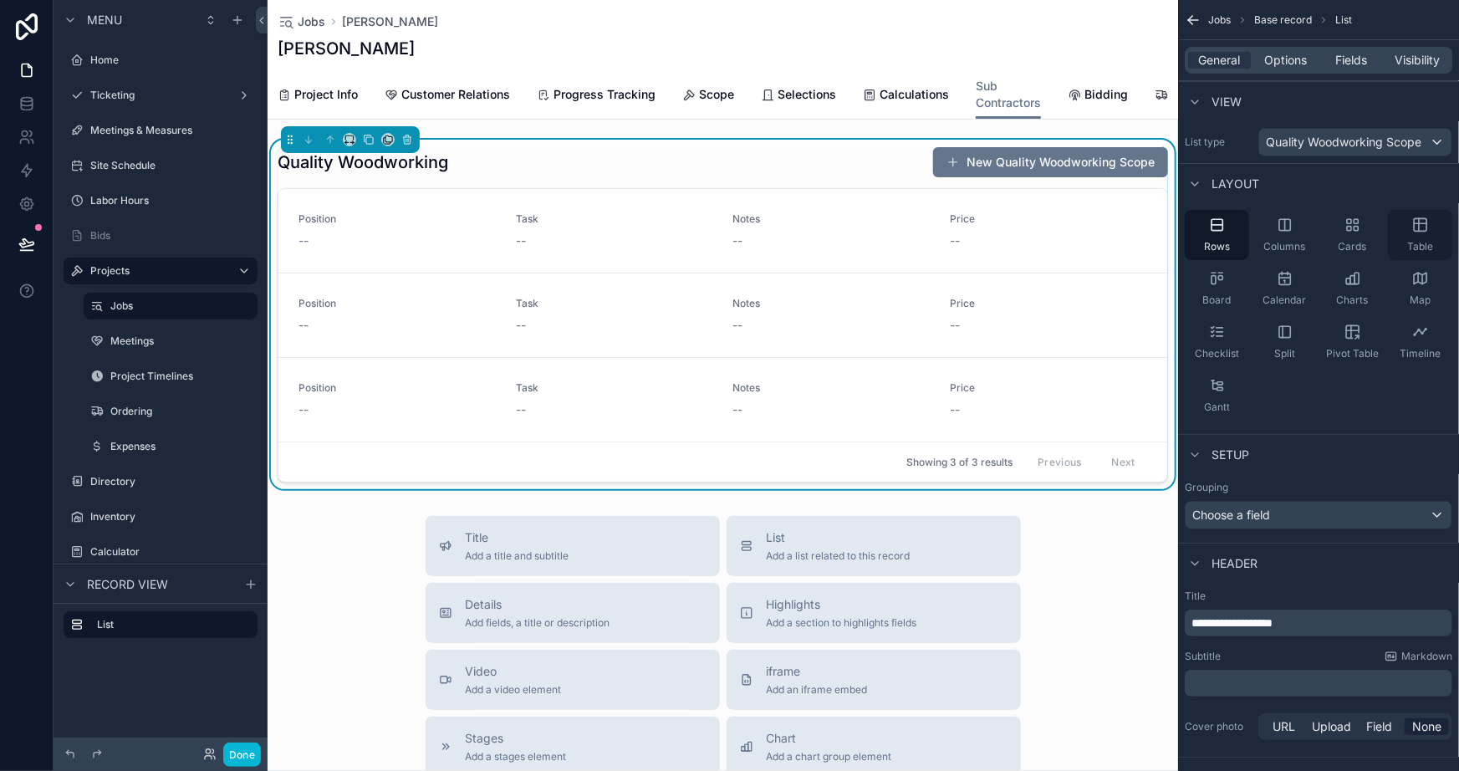
click at [1414, 227] on icon "scrollable content" at bounding box center [1420, 225] width 13 height 13
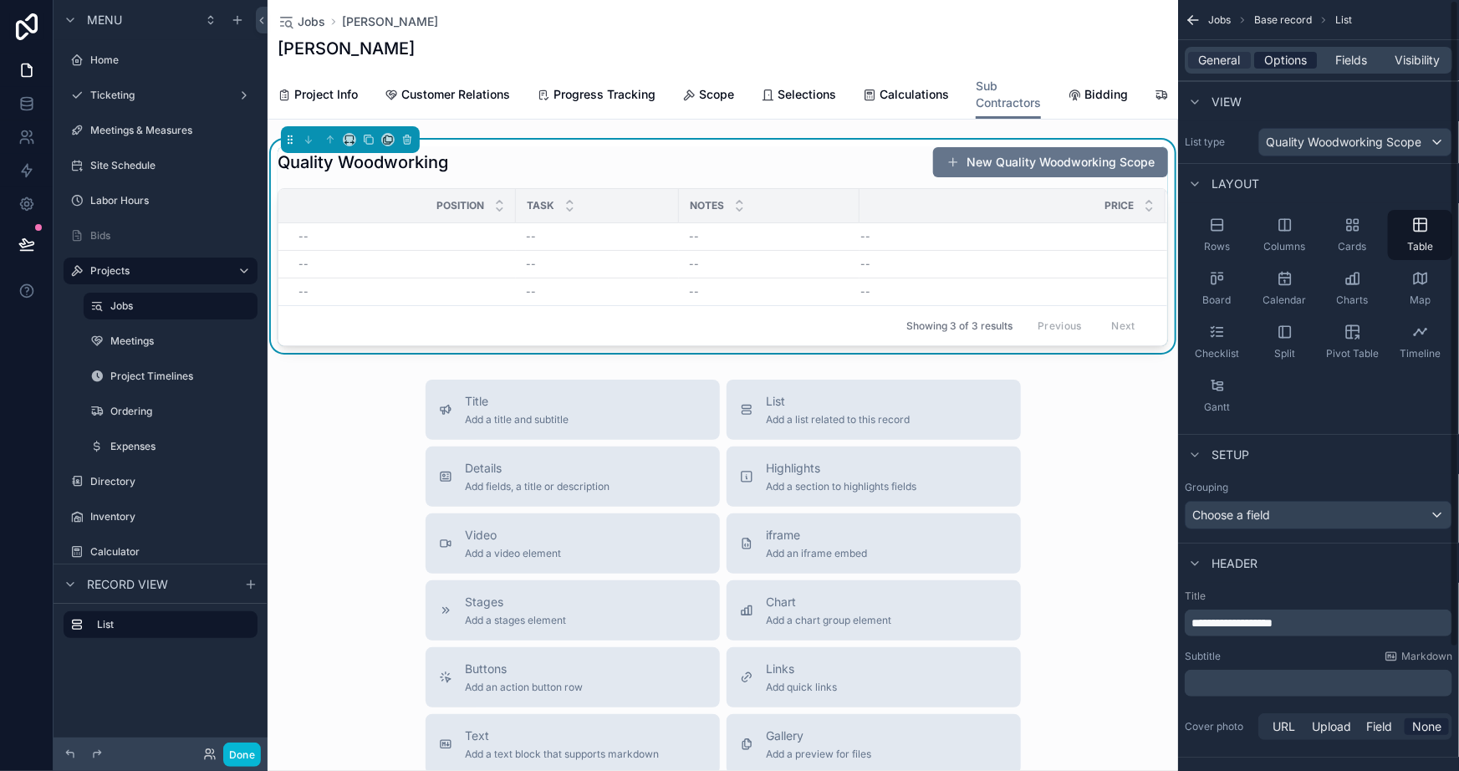
click at [1281, 58] on span "Options" at bounding box center [1286, 60] width 43 height 17
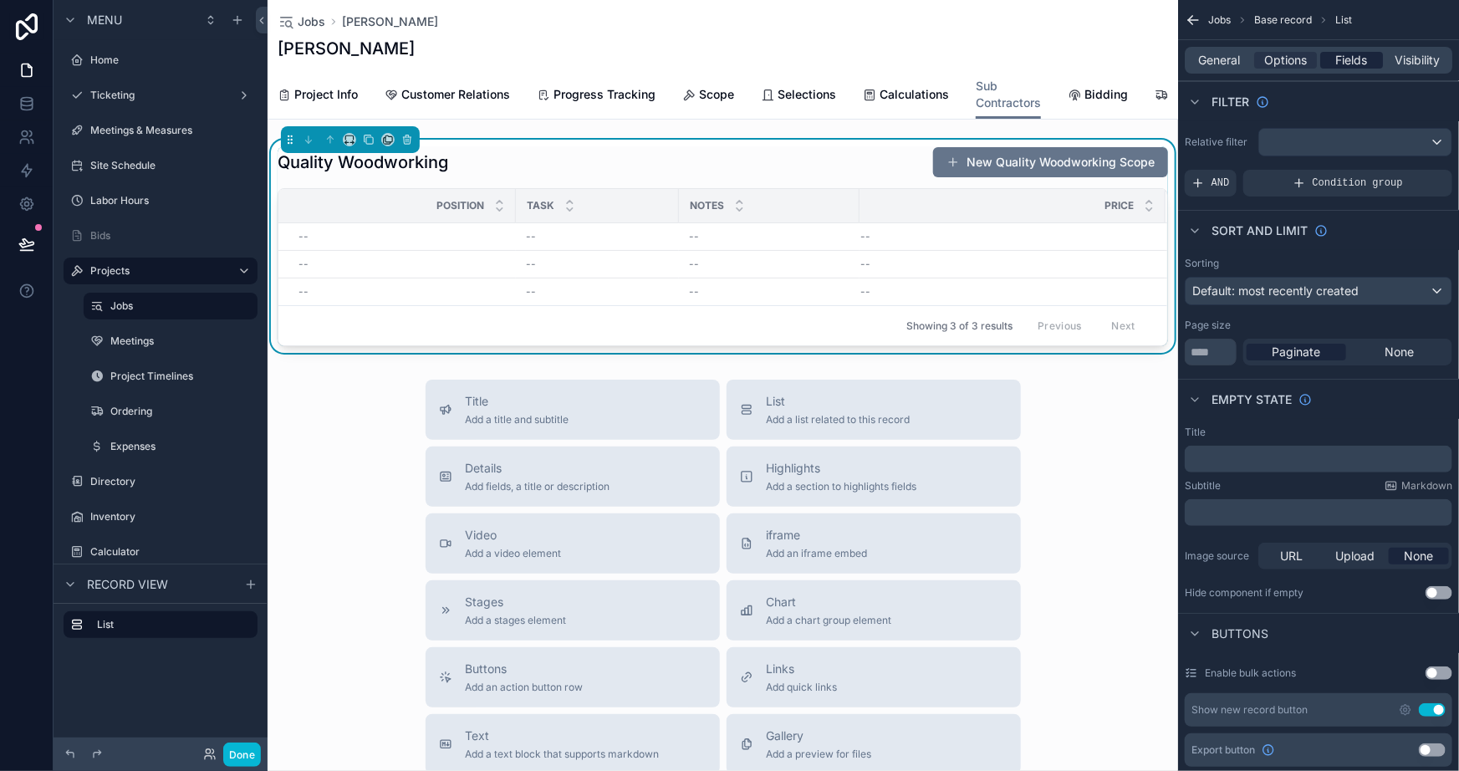
click at [1337, 56] on span "Fields" at bounding box center [1353, 60] width 32 height 17
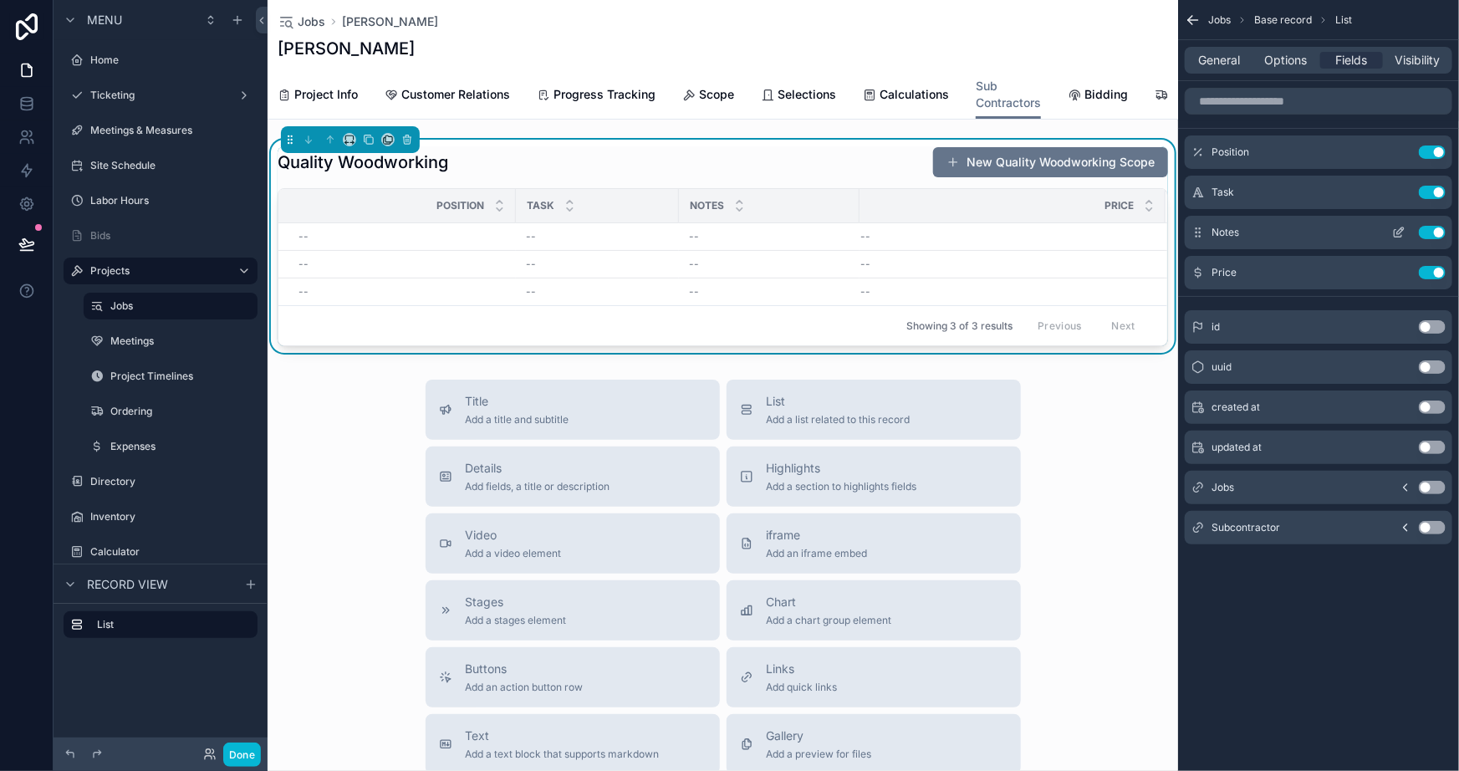
click at [1400, 235] on icon "scrollable content" at bounding box center [1399, 232] width 13 height 13
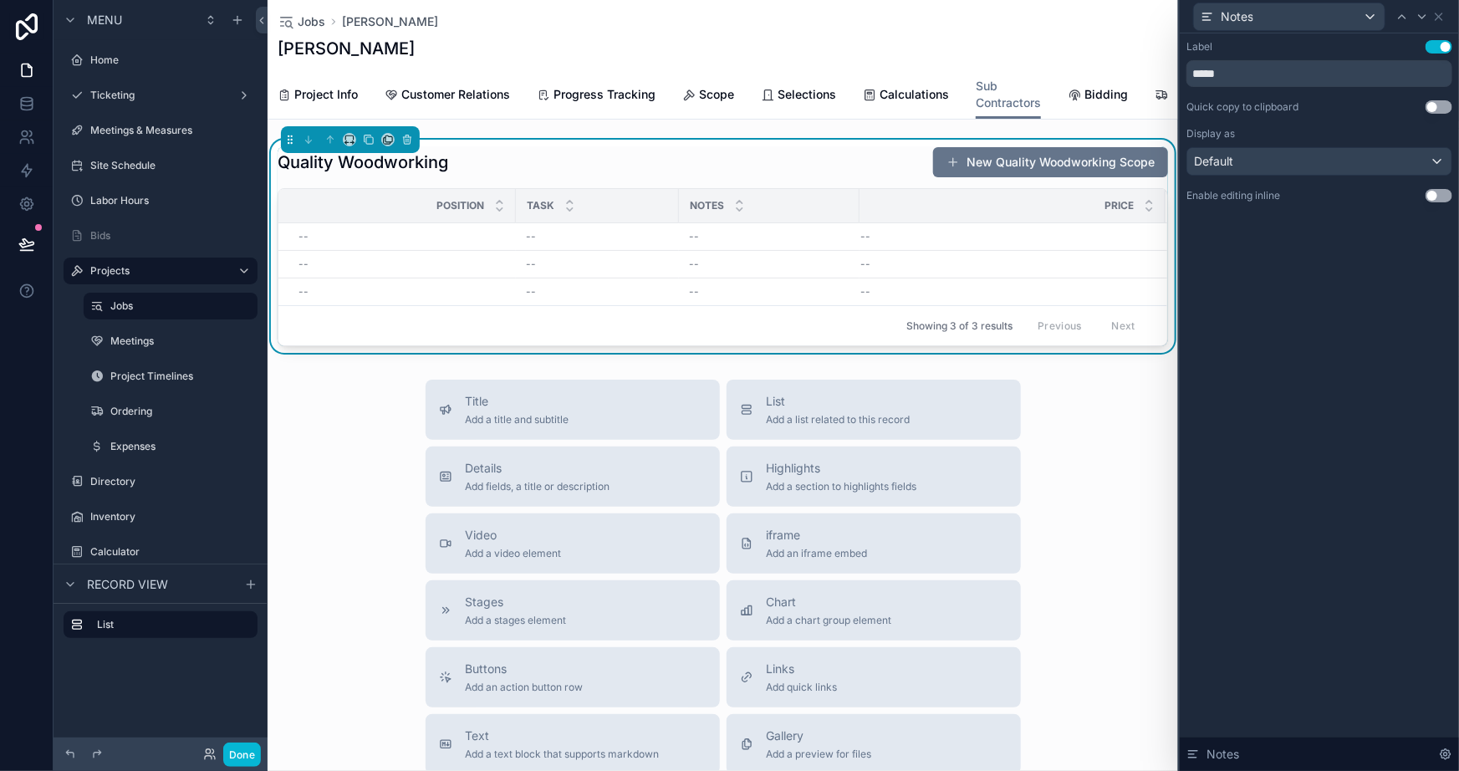
click at [800, 172] on div "Quality Woodworking New Quality Woodworking Scope" at bounding box center [723, 162] width 891 height 32
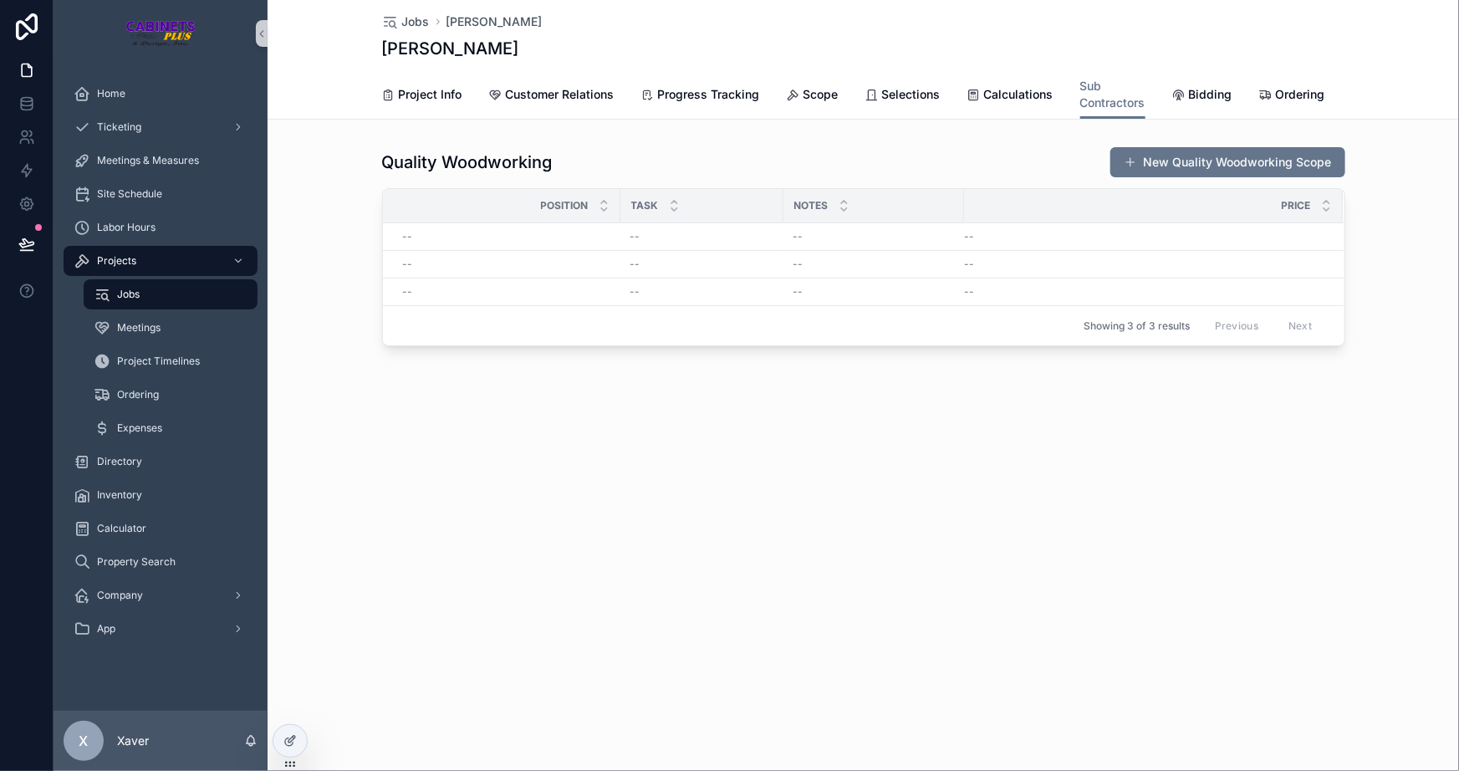
click at [145, 304] on div "Jobs" at bounding box center [171, 294] width 154 height 27
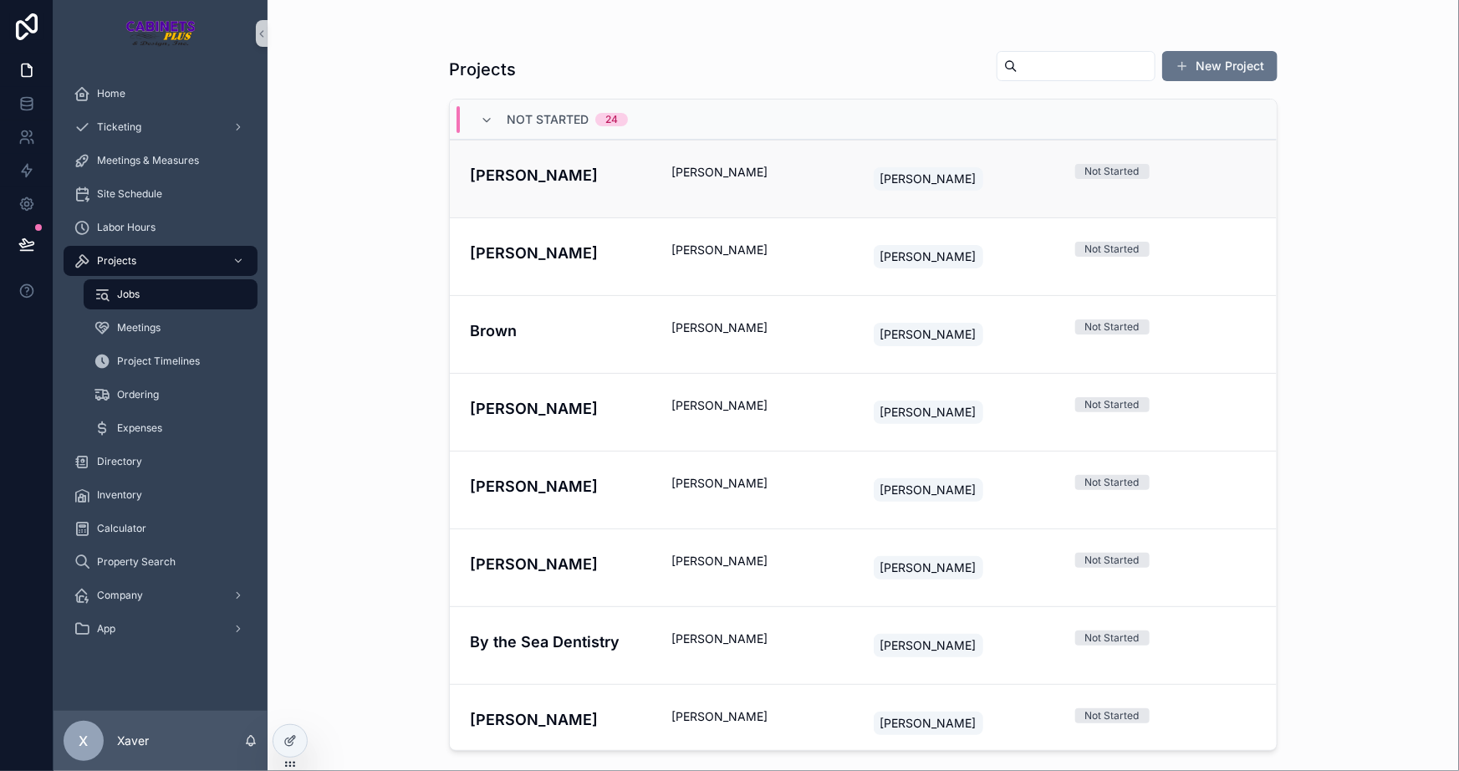
click at [602, 192] on div "Jones" at bounding box center [560, 179] width 181 height 30
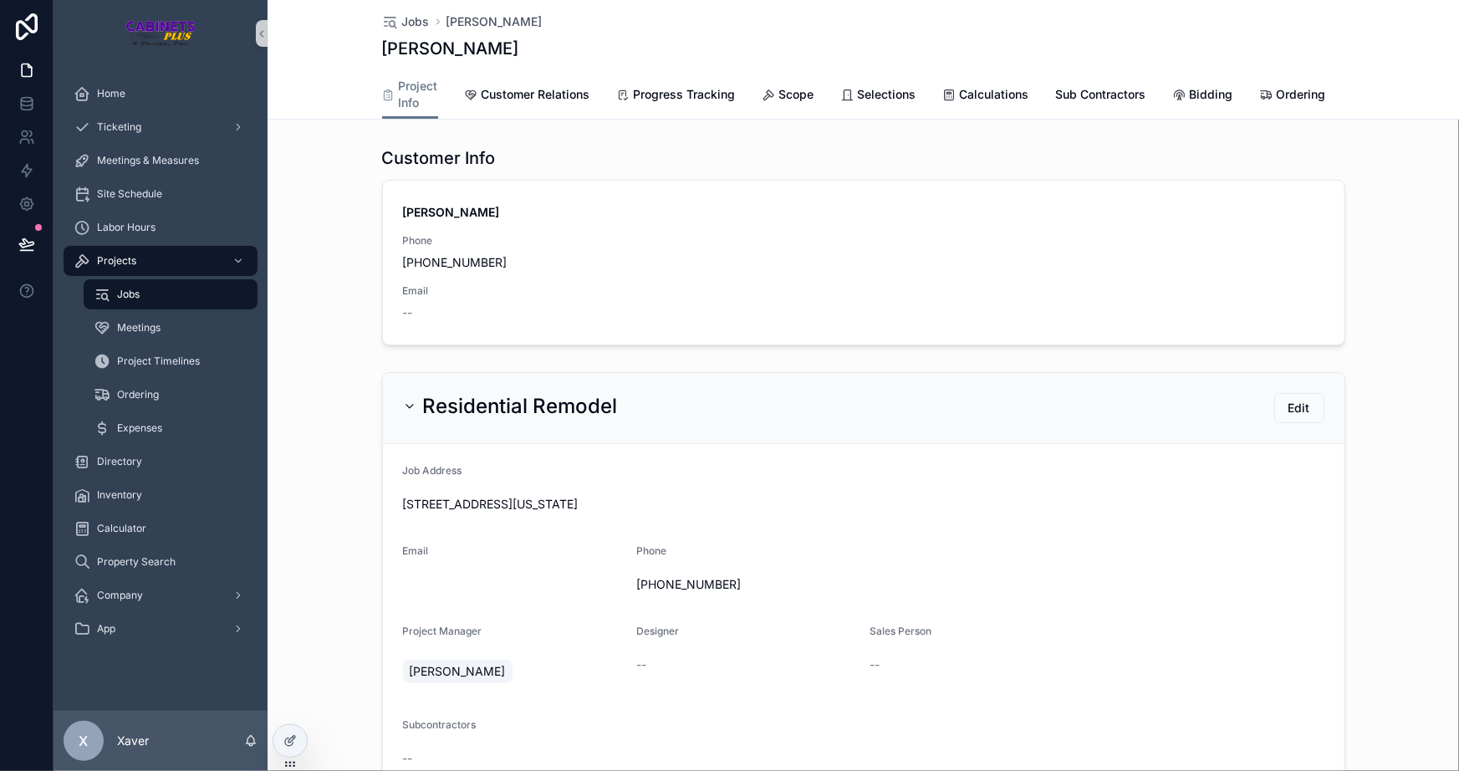
click at [435, 420] on h2 "Residential Remodel" at bounding box center [520, 406] width 195 height 27
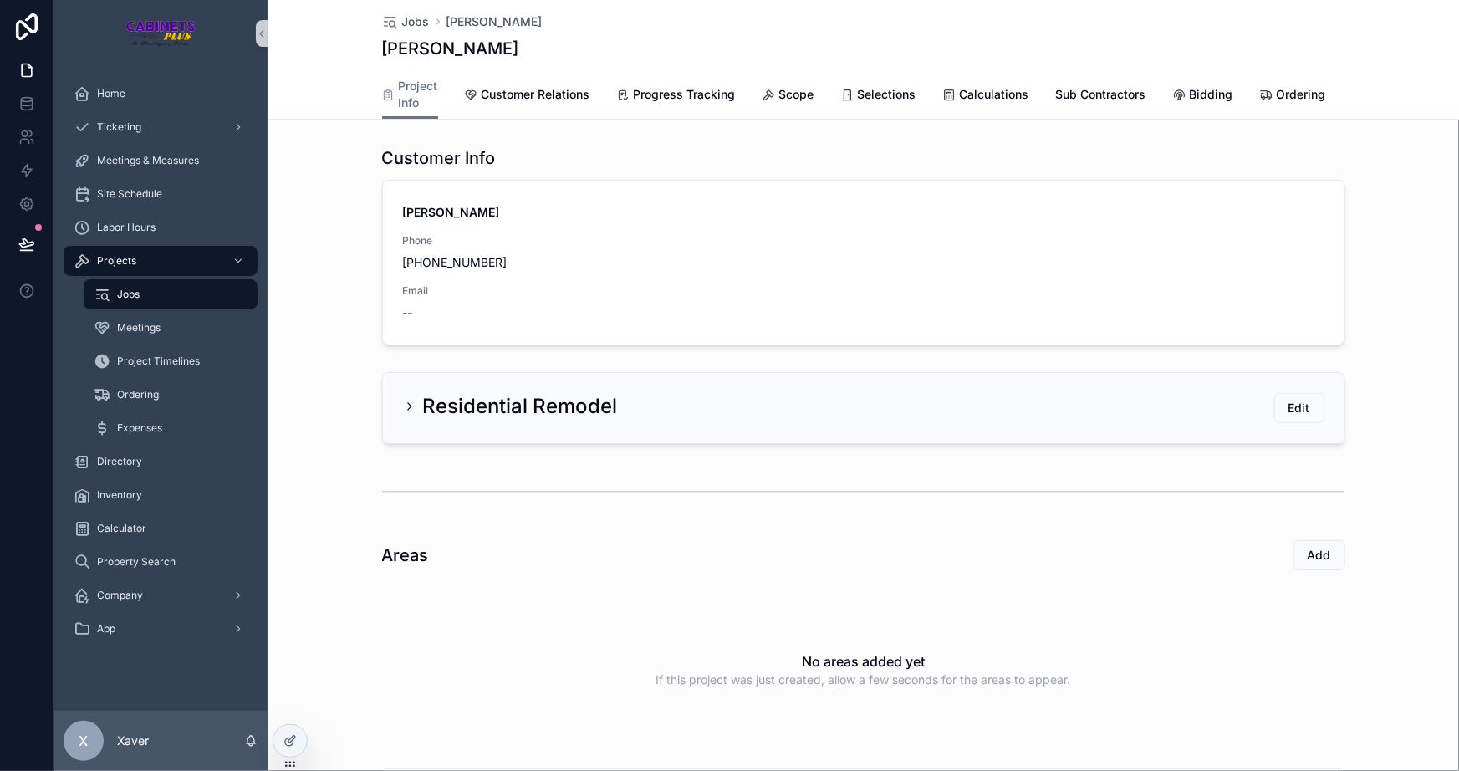
click at [424, 411] on h2 "Residential Remodel" at bounding box center [520, 406] width 195 height 27
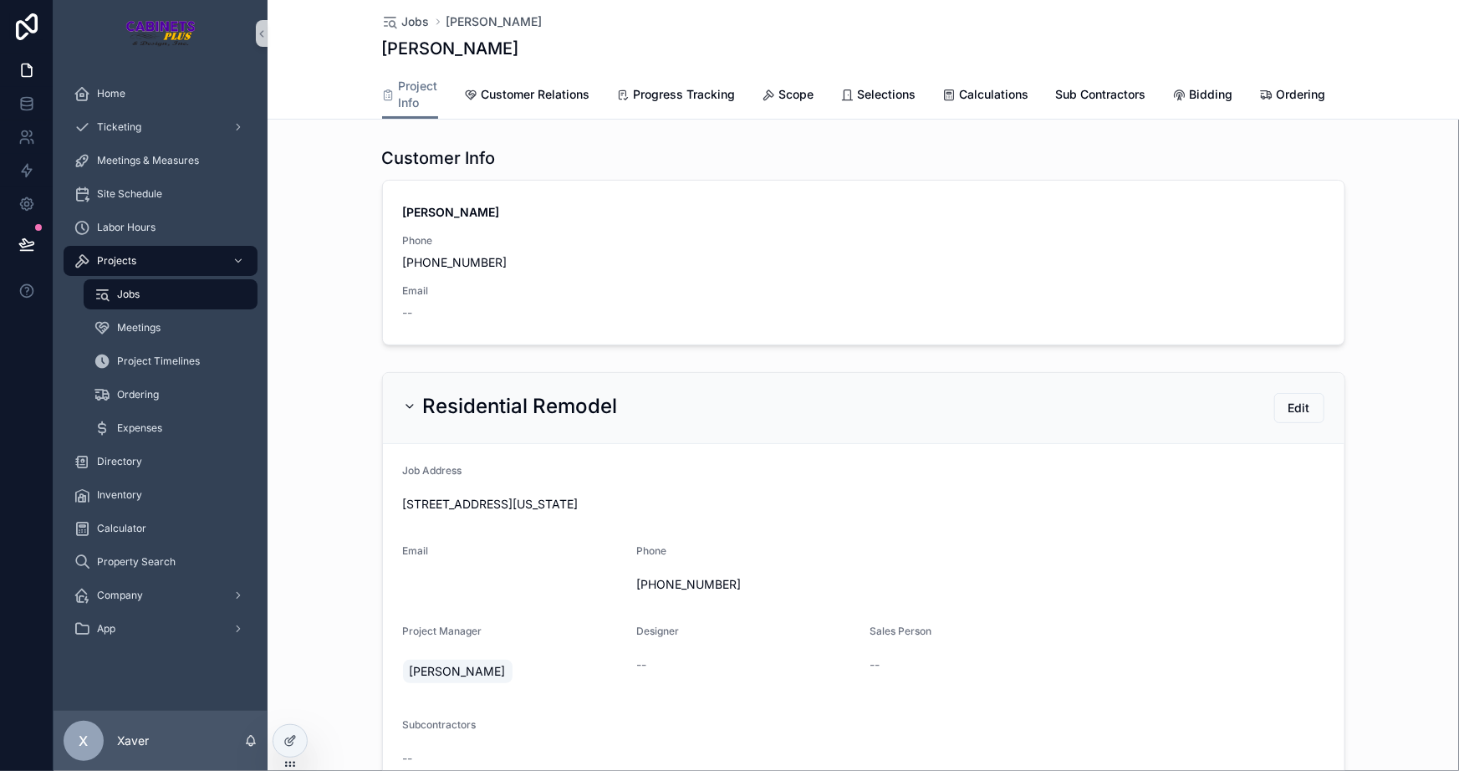
drag, startPoint x: 1411, startPoint y: 636, endPoint x: 1371, endPoint y: 635, distance: 40.2
click at [407, 401] on div "Residential Remodel Edit" at bounding box center [864, 408] width 962 height 71
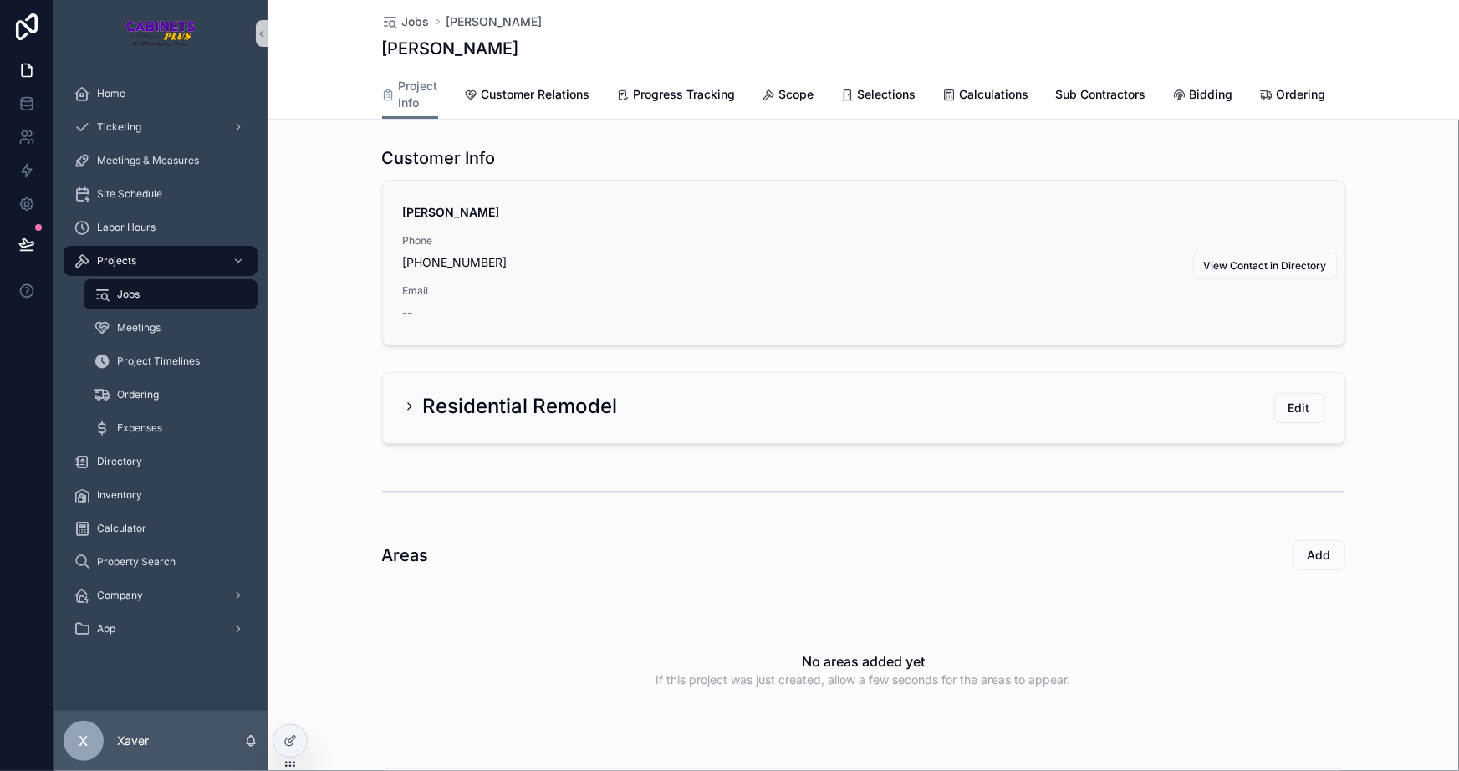
click at [415, 298] on span "Email" at bounding box center [864, 290] width 922 height 13
click at [444, 298] on span "Email" at bounding box center [864, 290] width 922 height 13
click at [414, 247] on span "Phone" at bounding box center [864, 240] width 922 height 13
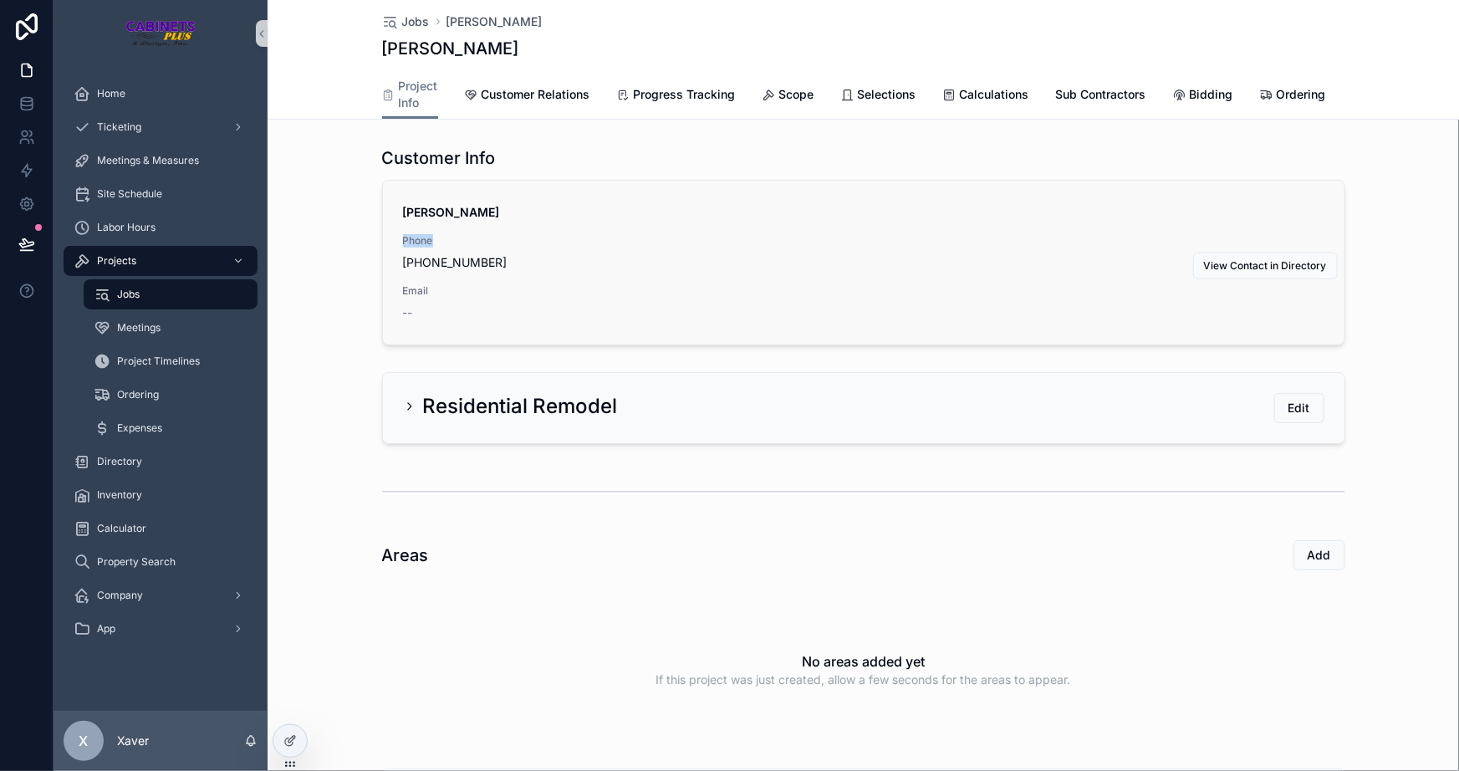
click at [414, 247] on span "Phone" at bounding box center [864, 240] width 922 height 13
click at [431, 309] on div "Email --" at bounding box center [864, 302] width 922 height 37
click at [427, 298] on span "Email" at bounding box center [864, 290] width 922 height 13
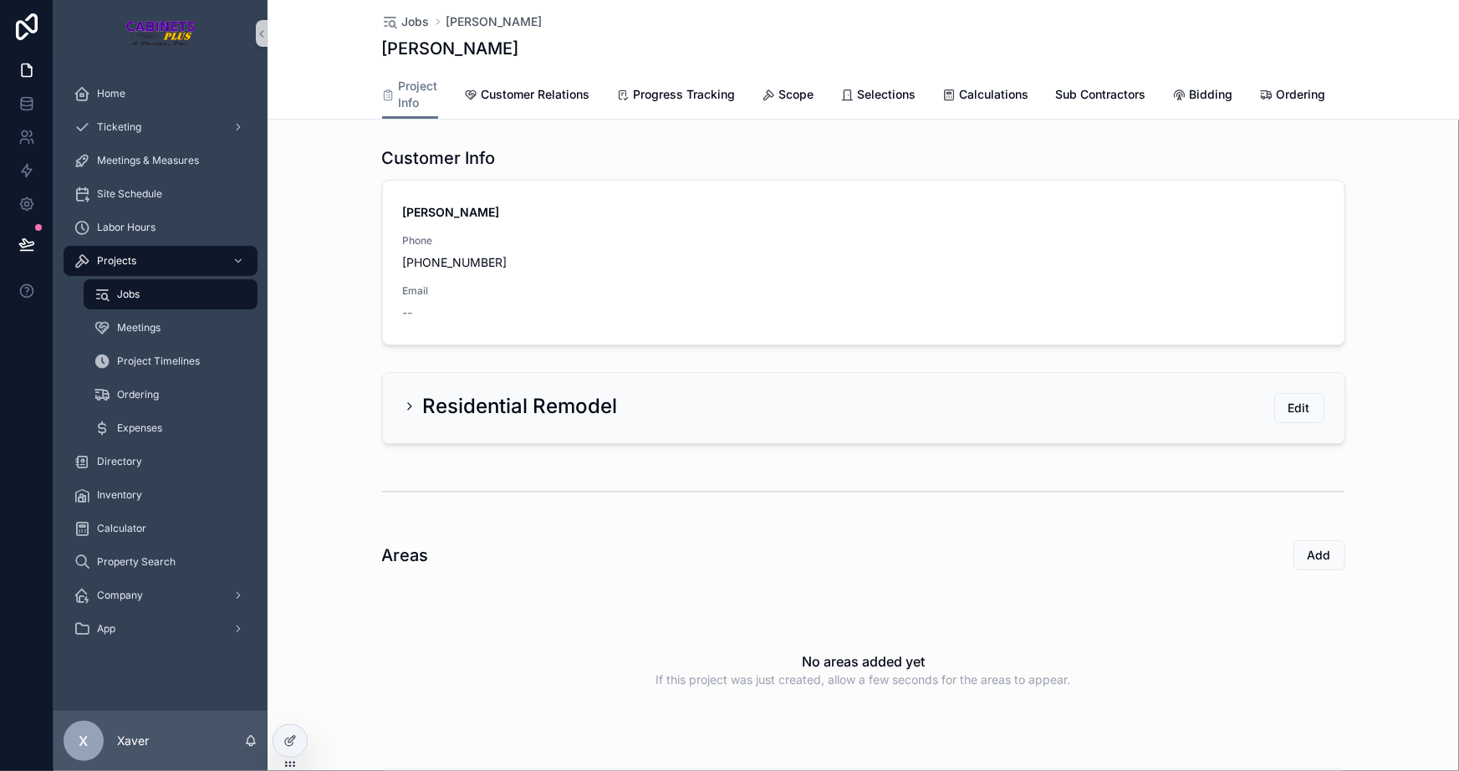
click at [468, 403] on h2 "Residential Remodel" at bounding box center [520, 406] width 195 height 27
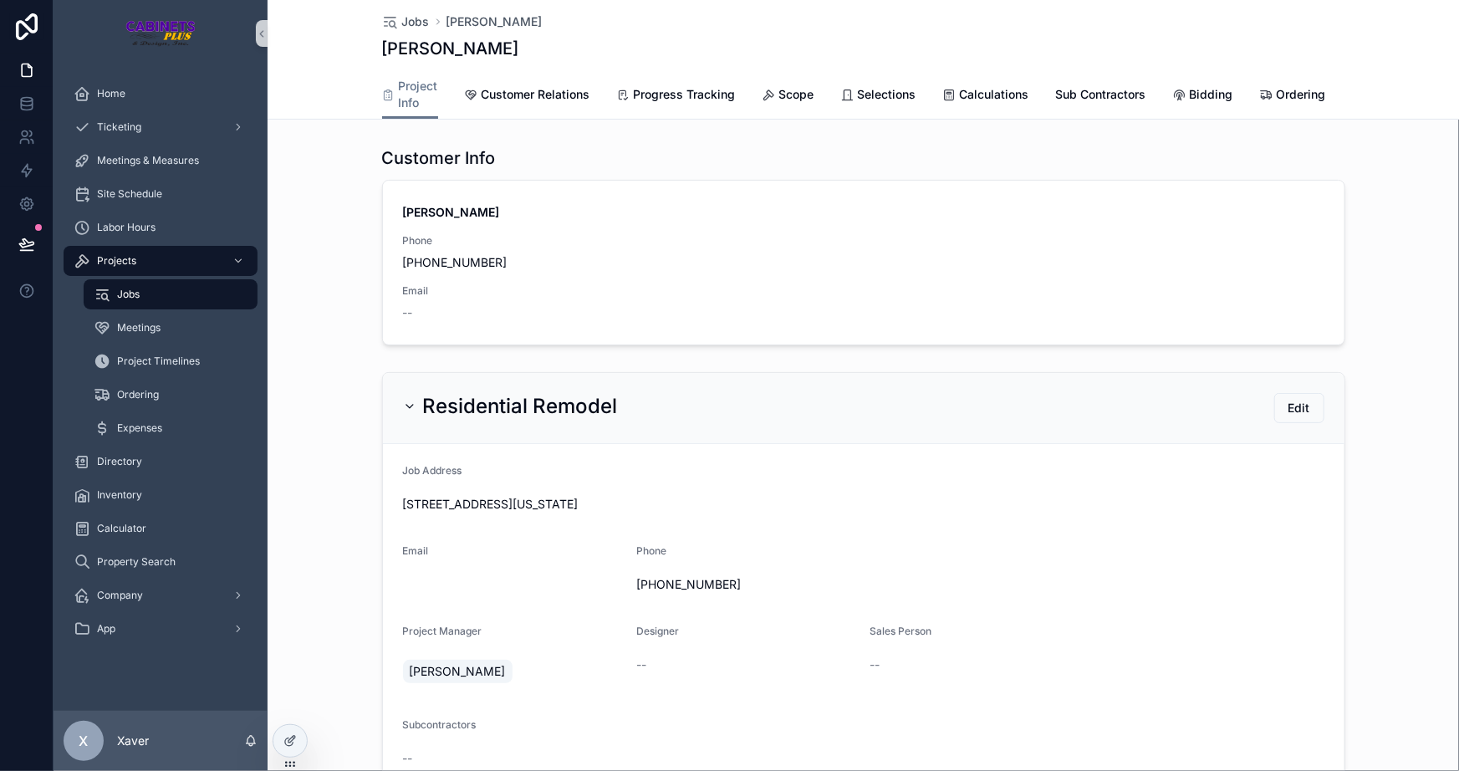
click at [510, 419] on h2 "Residential Remodel" at bounding box center [520, 406] width 195 height 27
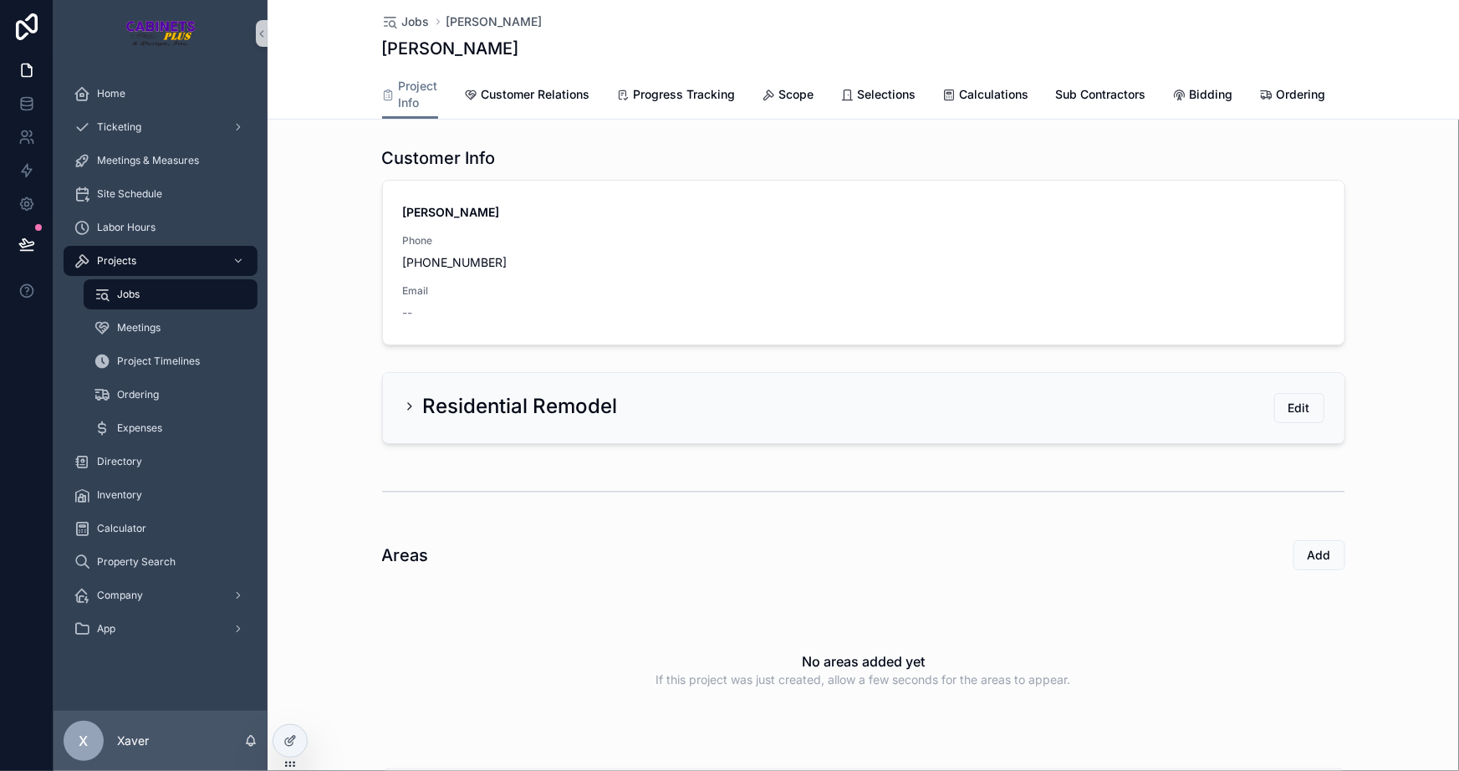
click at [467, 406] on h2 "Residential Remodel" at bounding box center [520, 406] width 195 height 27
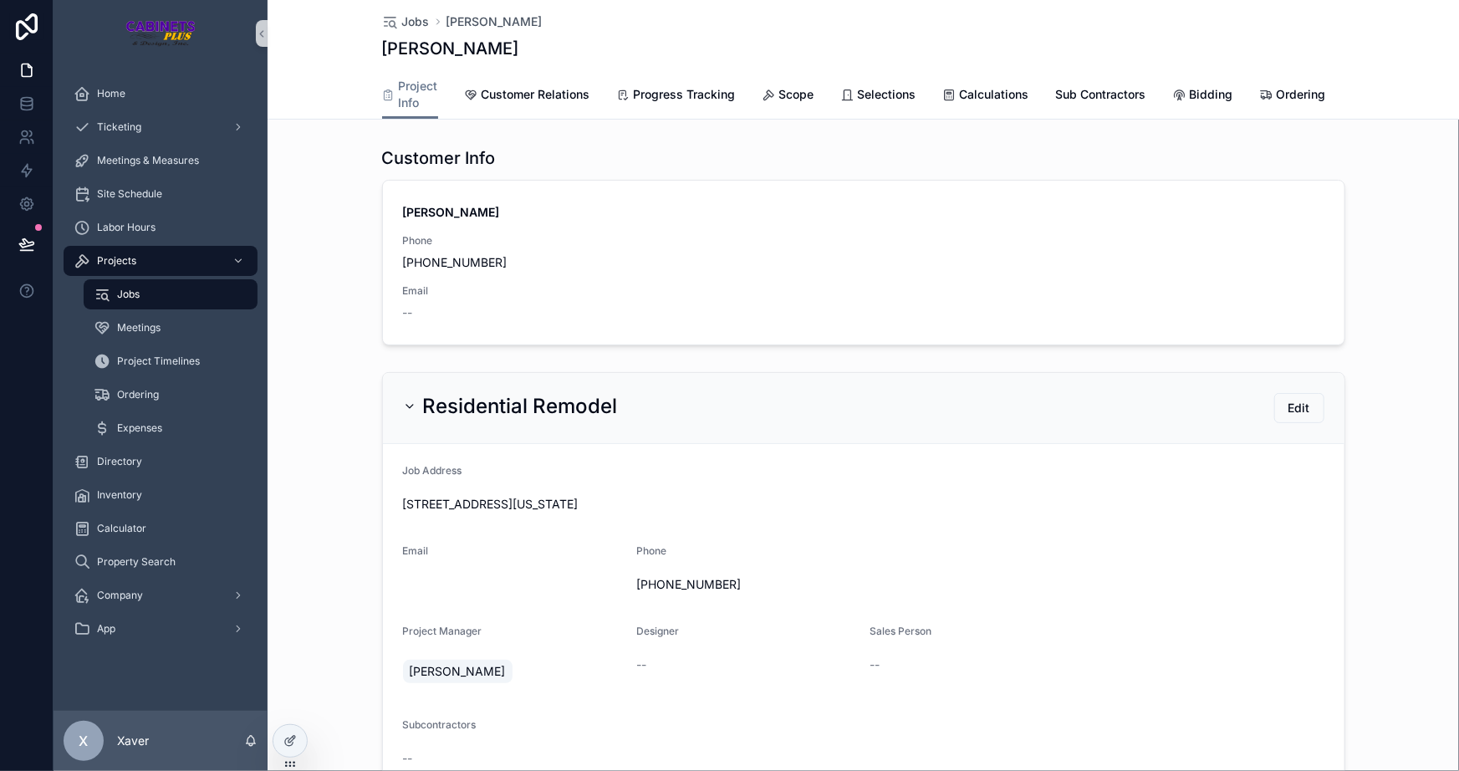
click at [403, 410] on icon "scrollable content" at bounding box center [409, 406] width 13 height 13
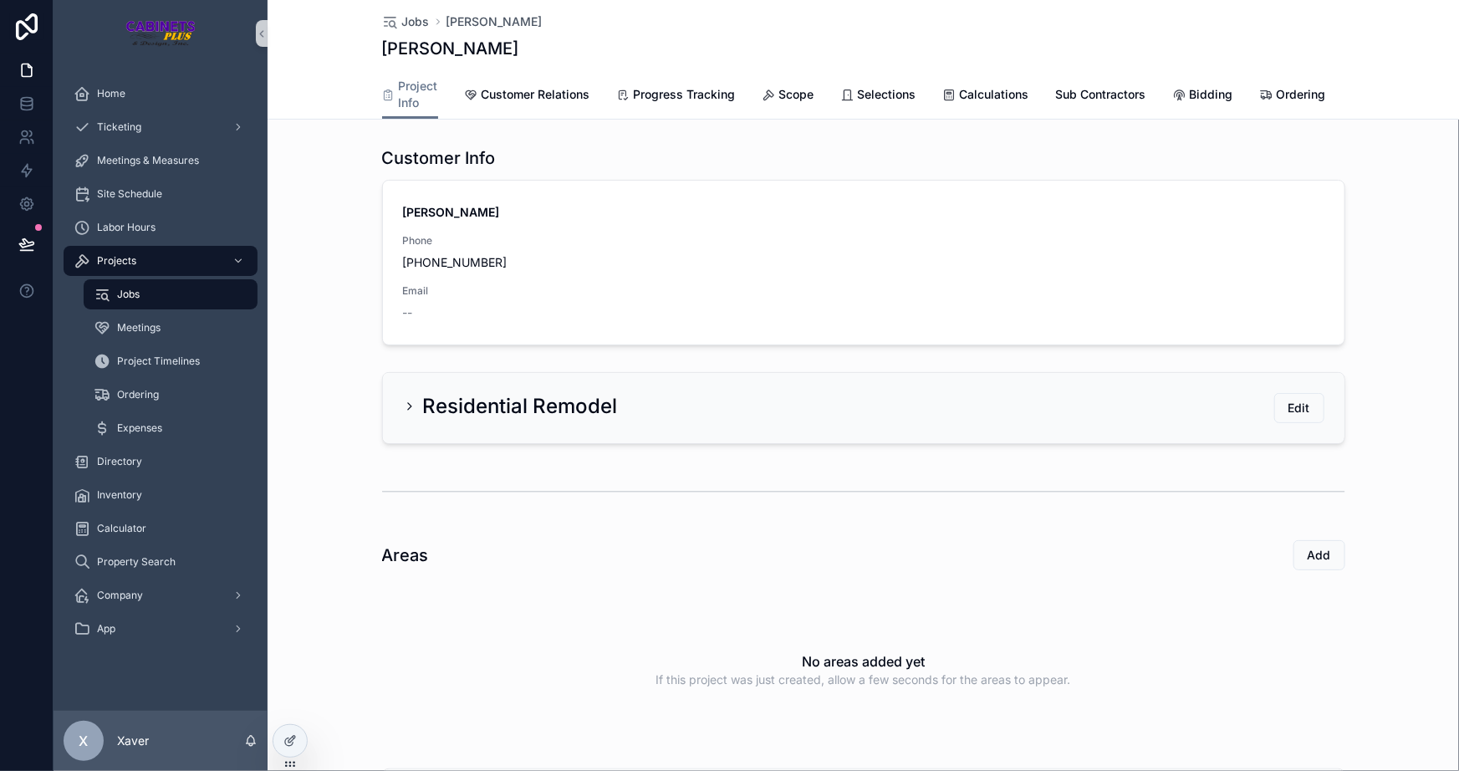
click at [423, 409] on h2 "Residential Remodel" at bounding box center [520, 406] width 195 height 27
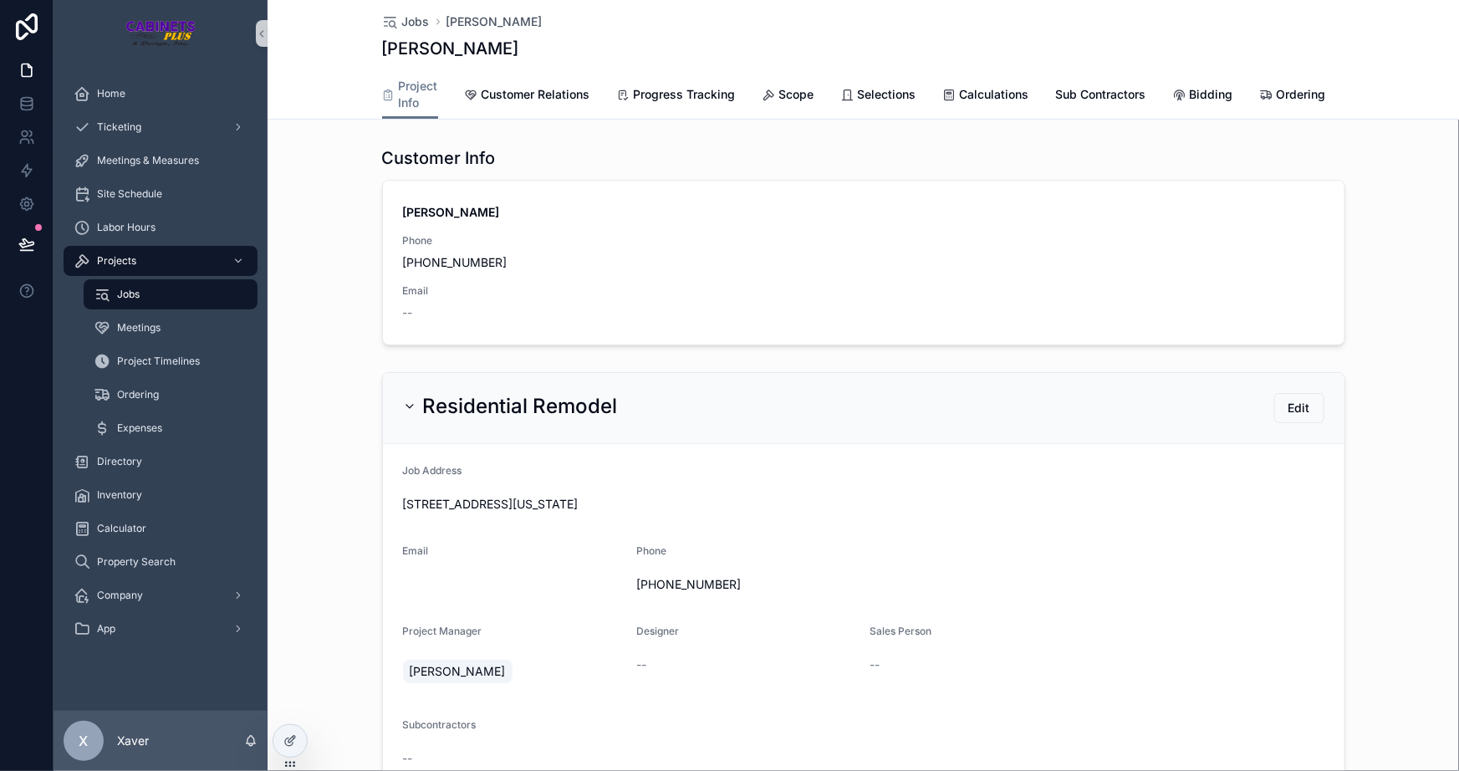
click at [423, 413] on h2 "Residential Remodel" at bounding box center [520, 406] width 195 height 27
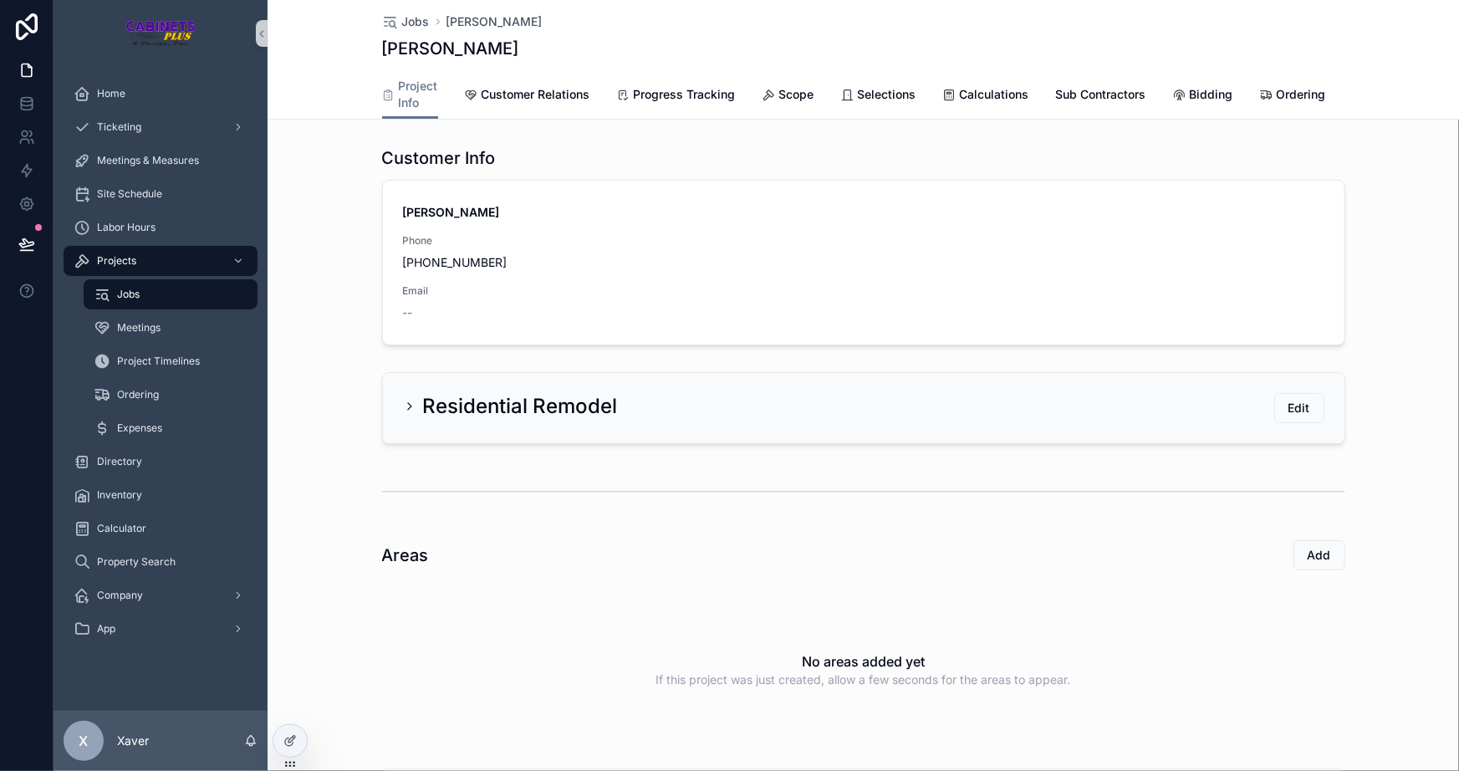
click at [339, 352] on div "Customer Info Rick Jones Phone +1 941-993-2751 Email -- View Contact in Directo…" at bounding box center [864, 246] width 1192 height 212
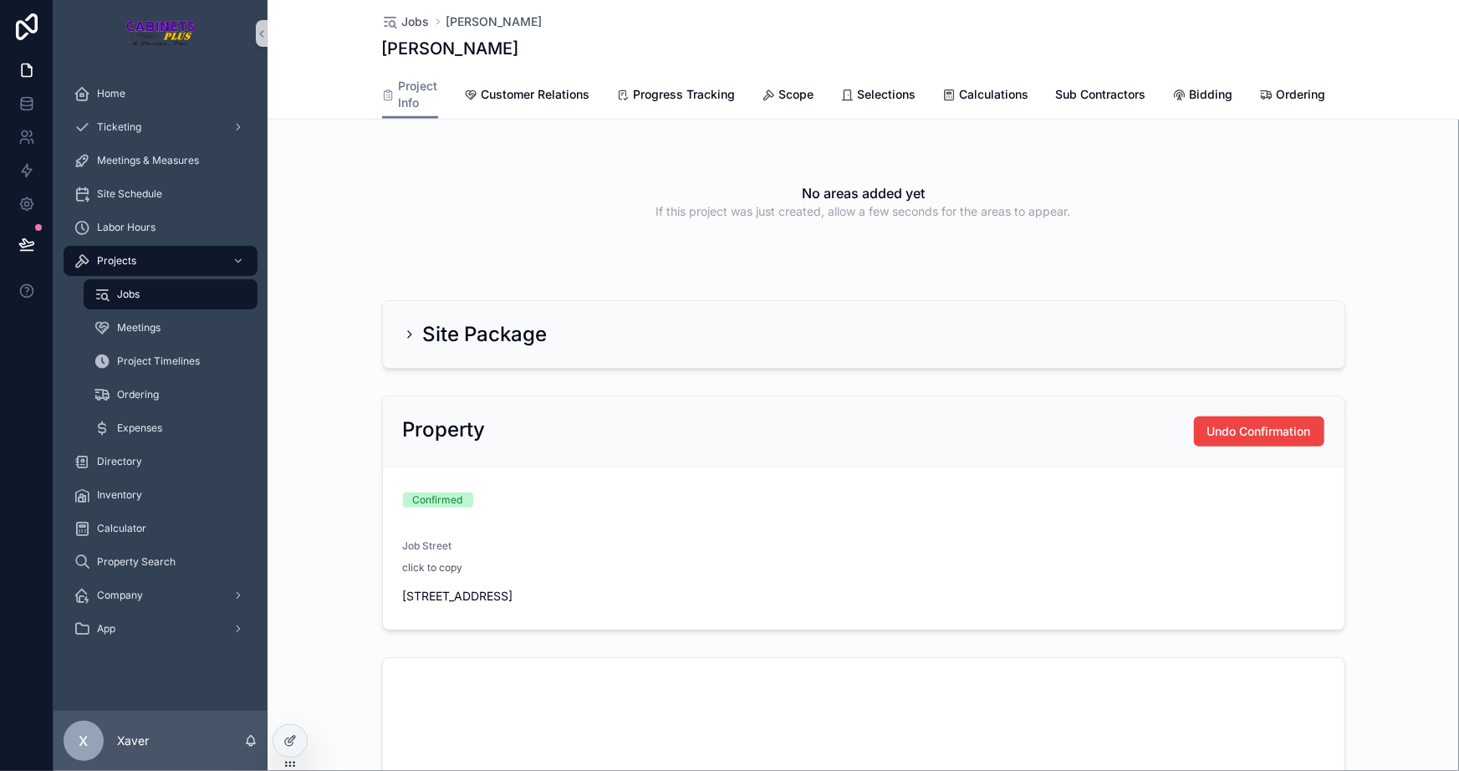
scroll to position [304, 0]
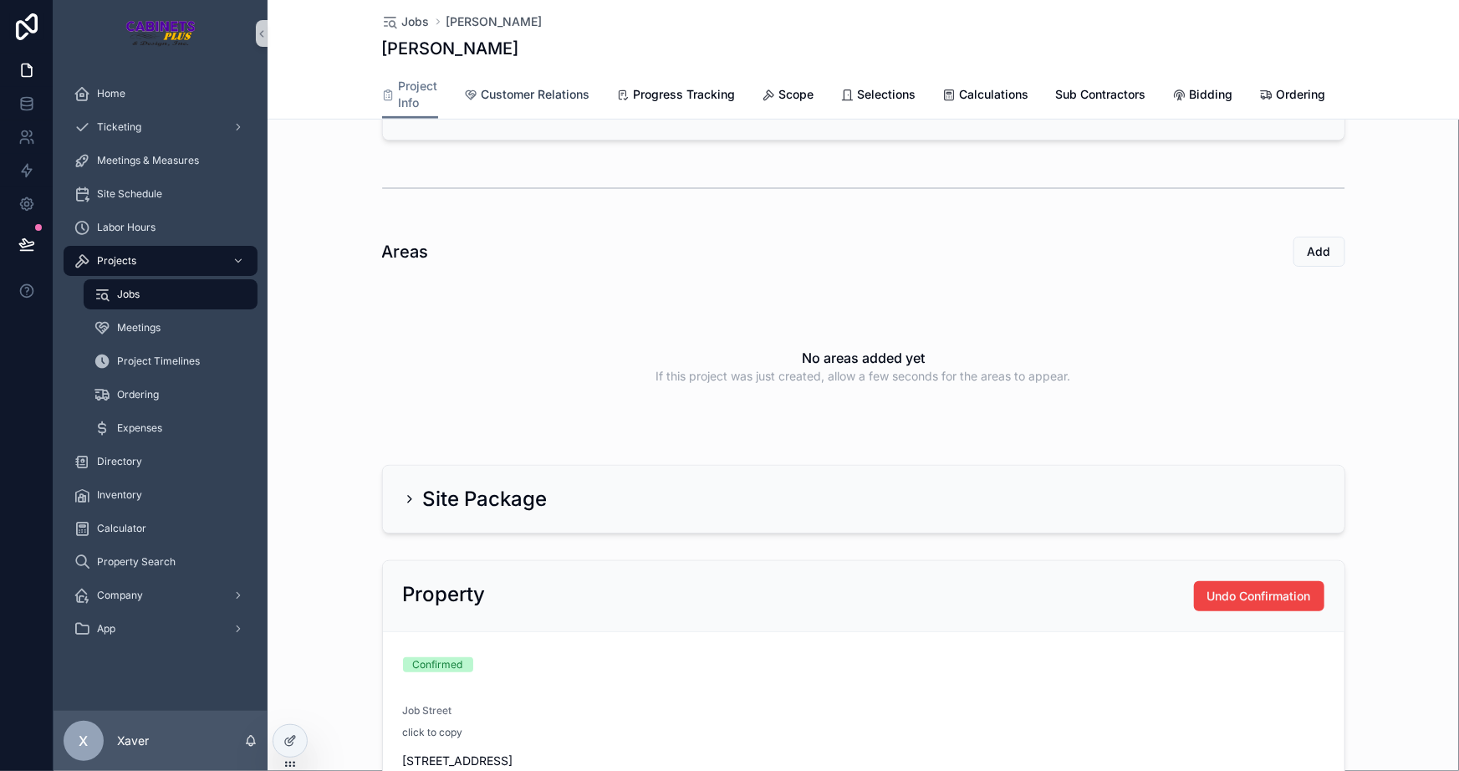
click at [483, 94] on span "Customer Relations" at bounding box center [536, 94] width 109 height 17
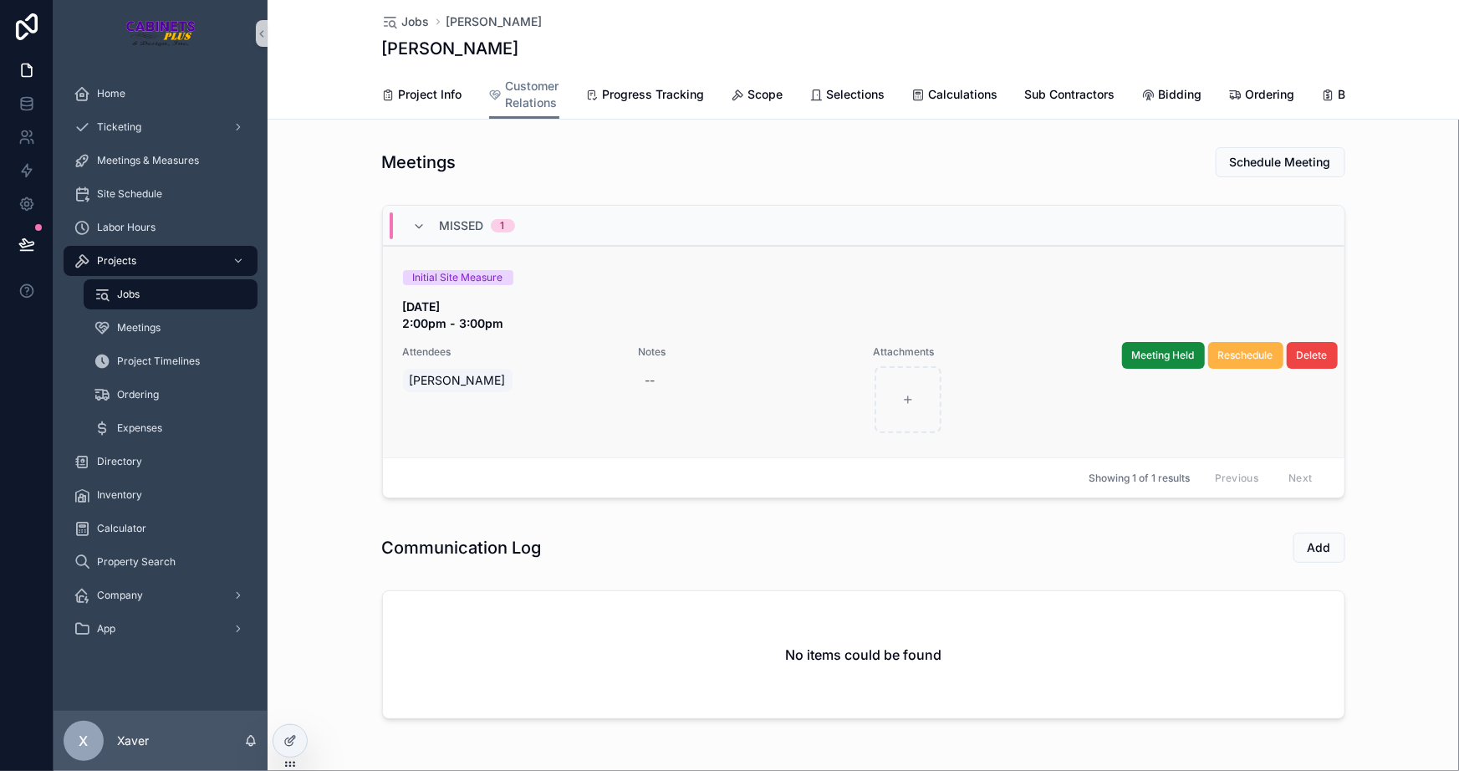
click at [1253, 362] on span "Reschedule" at bounding box center [1246, 355] width 55 height 13
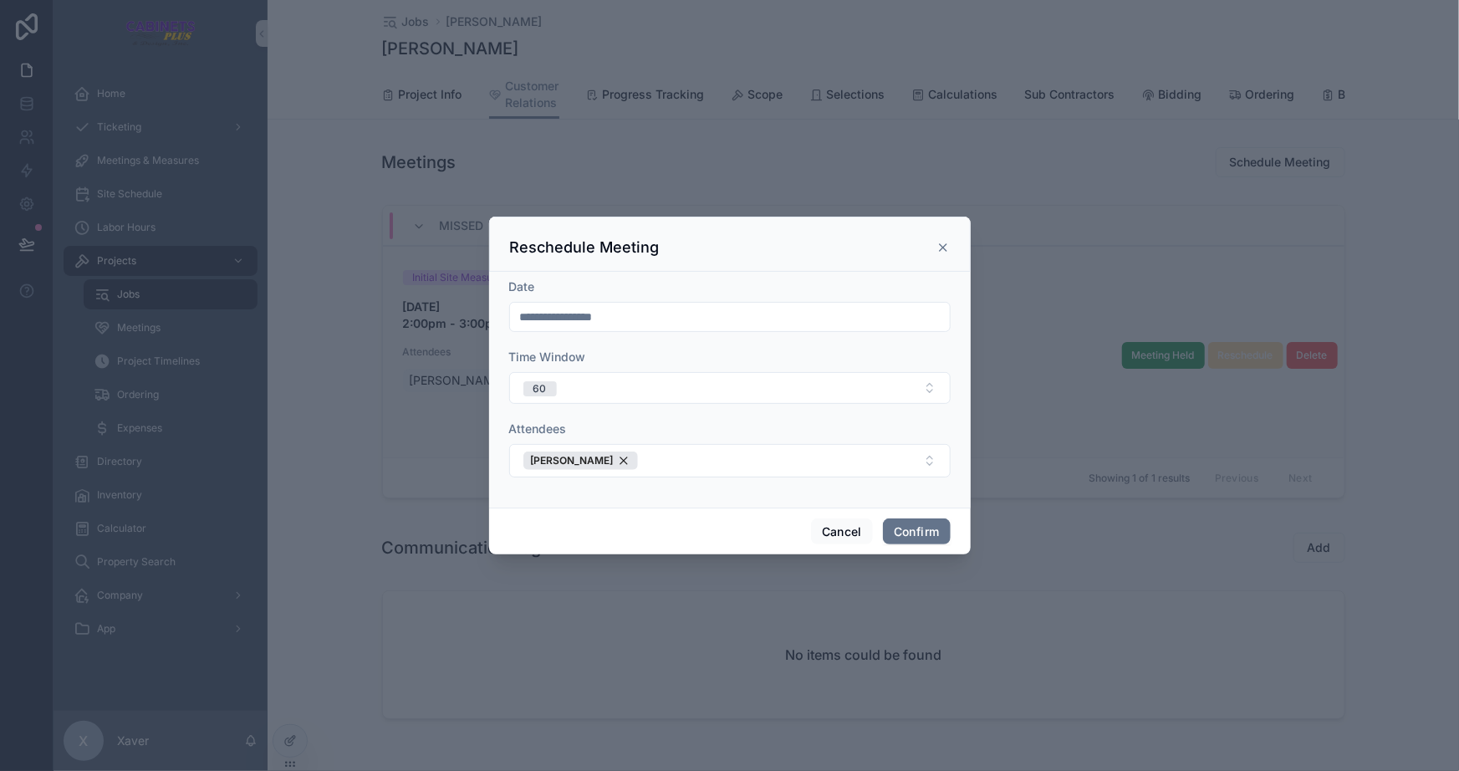
click at [637, 311] on input "**********" at bounding box center [730, 316] width 440 height 23
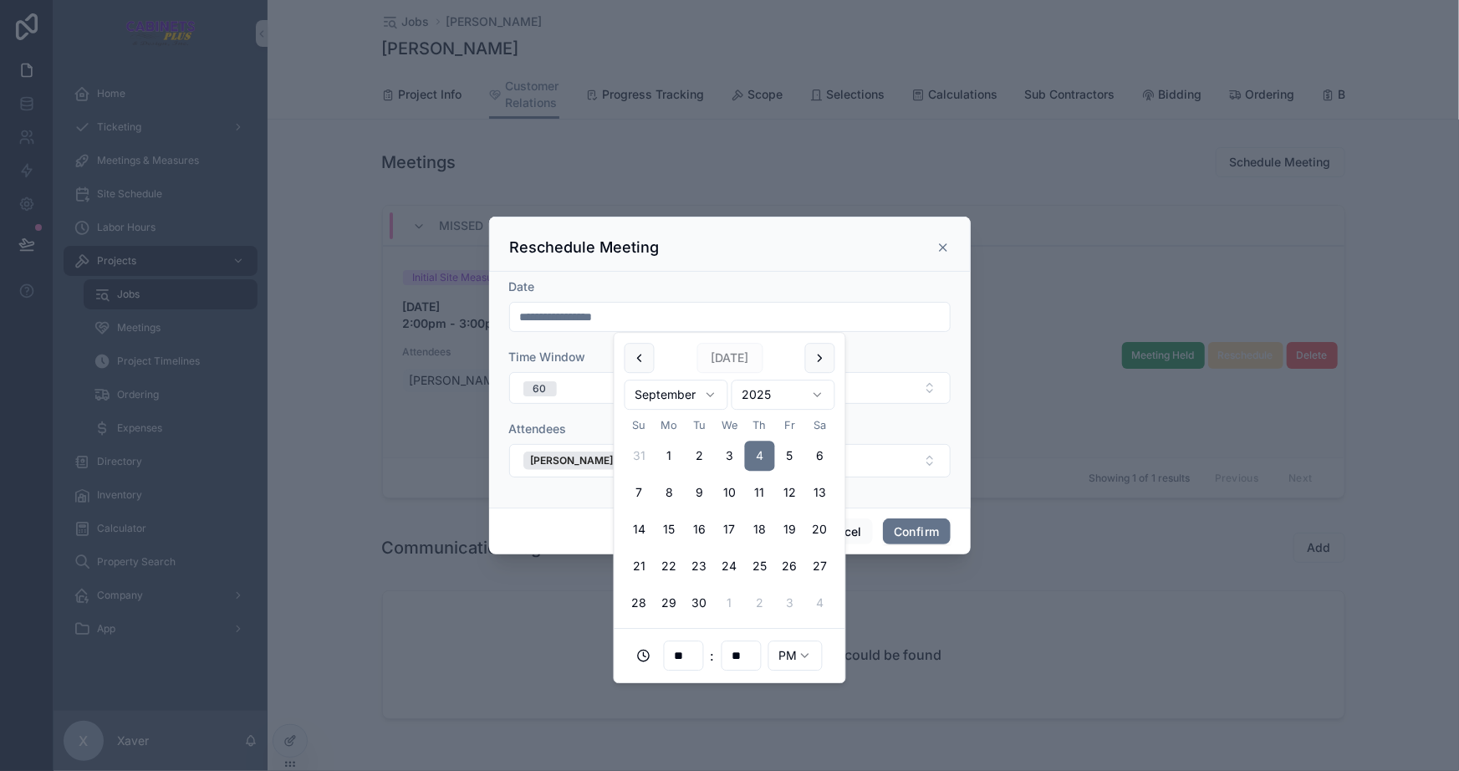
click at [689, 652] on input "**" at bounding box center [684, 655] width 38 height 23
click at [663, 460] on div "03" at bounding box center [683, 460] width 75 height 27
type input "**********"
type input "**"
click at [872, 493] on form "**********" at bounding box center [730, 387] width 442 height 216
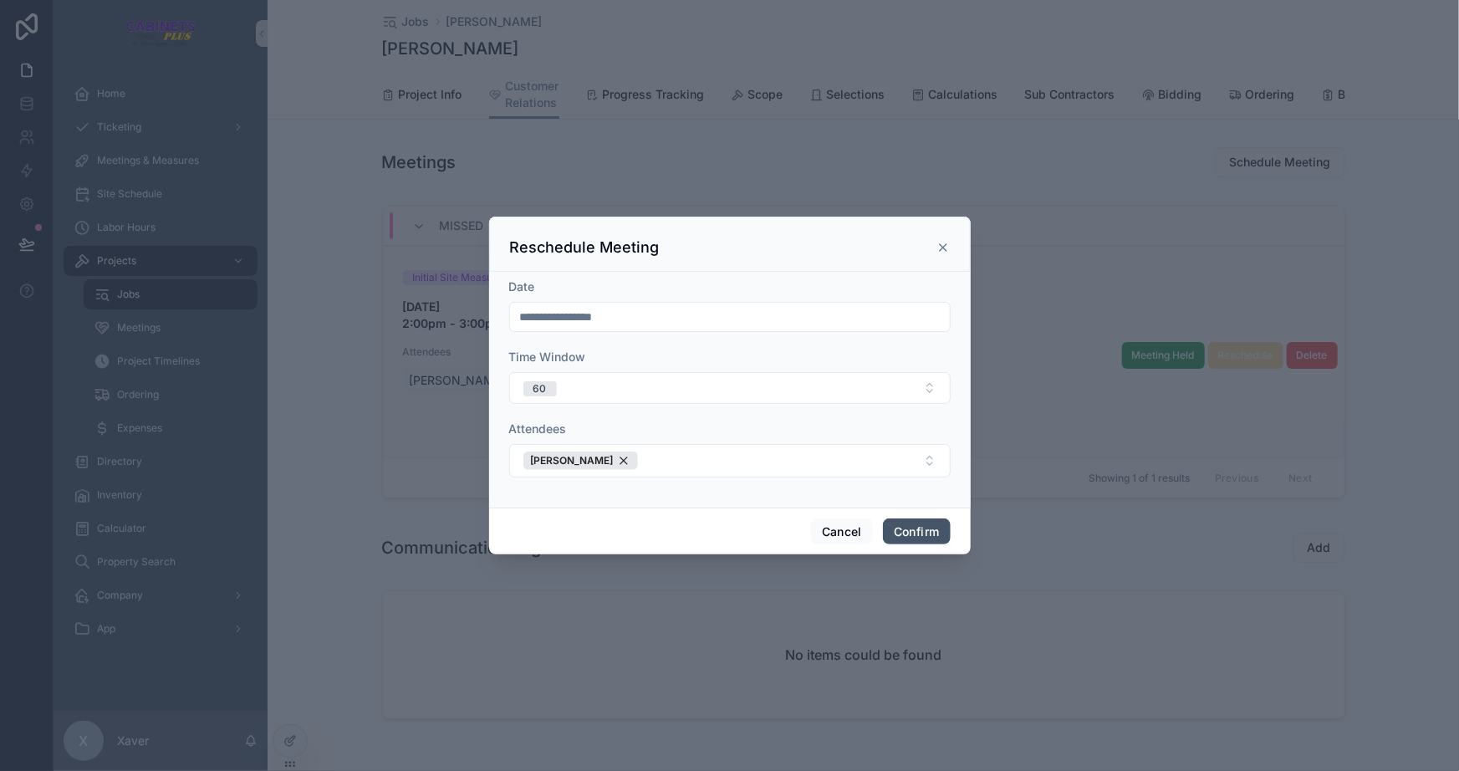
click at [897, 522] on button "Confirm" at bounding box center [916, 532] width 67 height 27
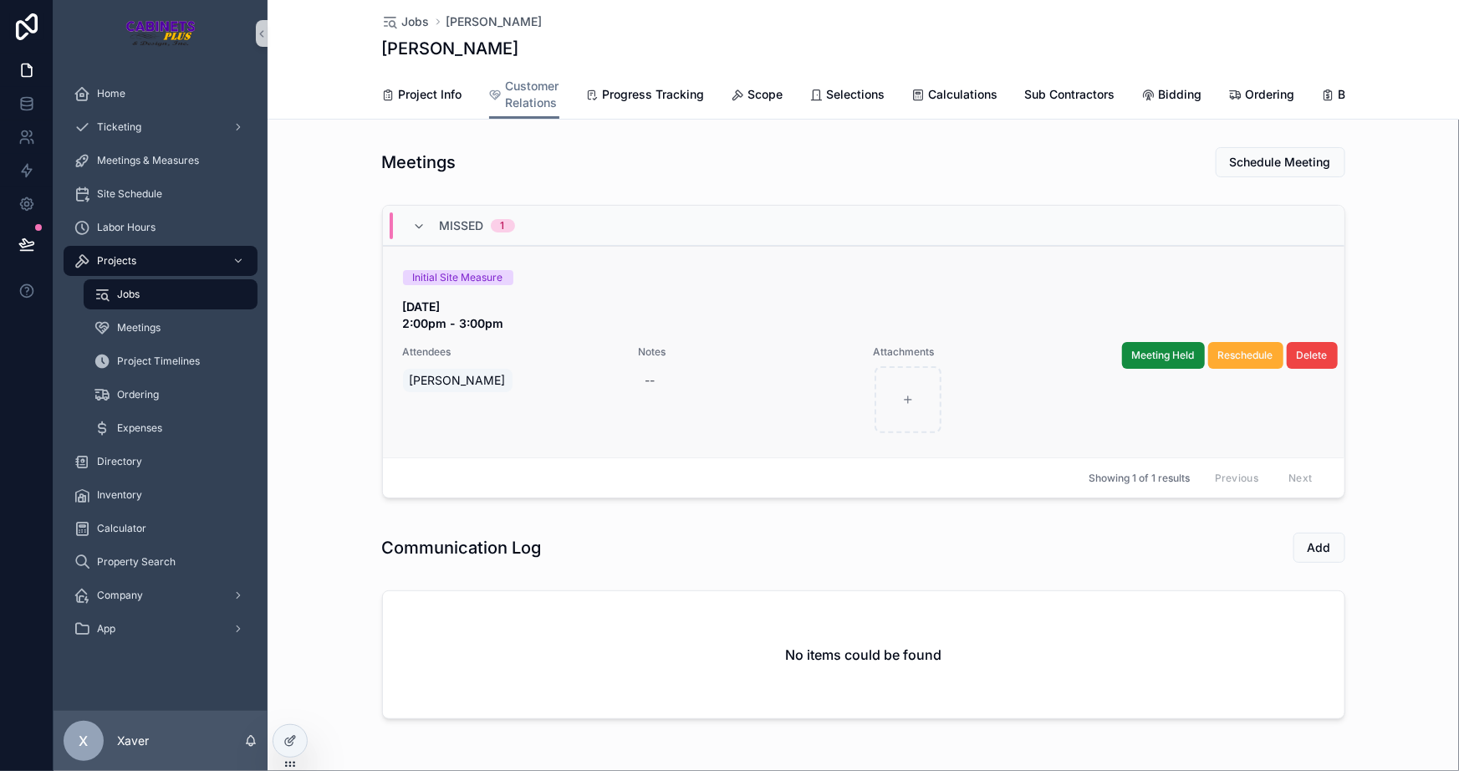
click at [317, 286] on div "MISSED 1 Initial Site Measure THURSDAY 9/4/2025 2:00pm - 3:00pm Attendees Jamie…" at bounding box center [864, 355] width 1192 height 314
click at [317, 287] on div "MISSED 1 Initial Site Measure THURSDAY 9/4/2025 2:00pm - 3:00pm Attendees Jamie…" at bounding box center [864, 355] width 1192 height 314
click at [317, 287] on div "UPCOMING 1 Initial Site Measure THURSDAY 9/4/2025 3:00pm - 4:00pm Attendees Jam…" at bounding box center [864, 355] width 1192 height 314
click at [327, 263] on div "UPCOMING 1 Initial Site Measure THURSDAY 9/4/2025 3:00pm - 4:00pm Attendees Jam…" at bounding box center [864, 355] width 1192 height 314
click at [1035, 94] on span "Sub Contractors" at bounding box center [1070, 94] width 90 height 17
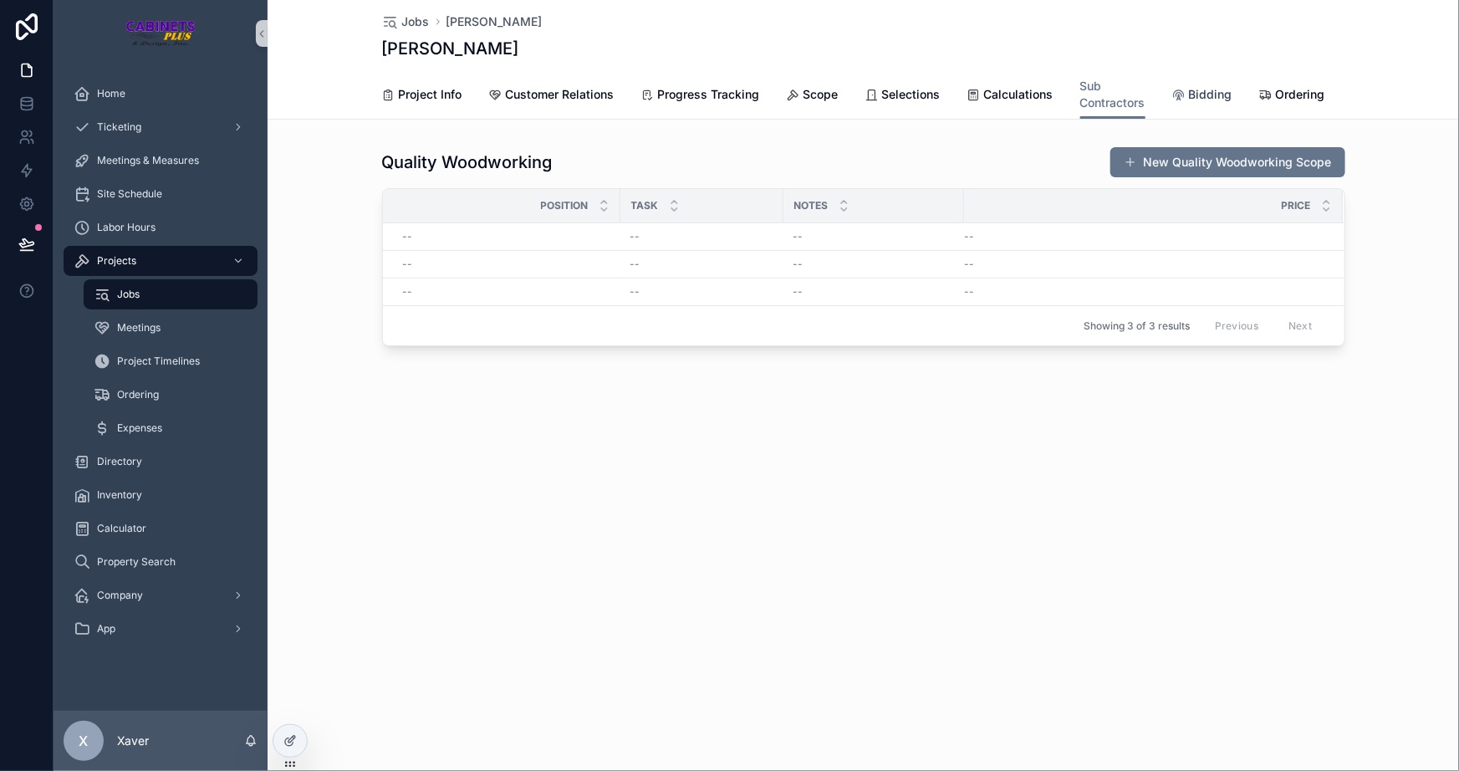
click at [1196, 97] on span "Bidding" at bounding box center [1210, 94] width 43 height 17
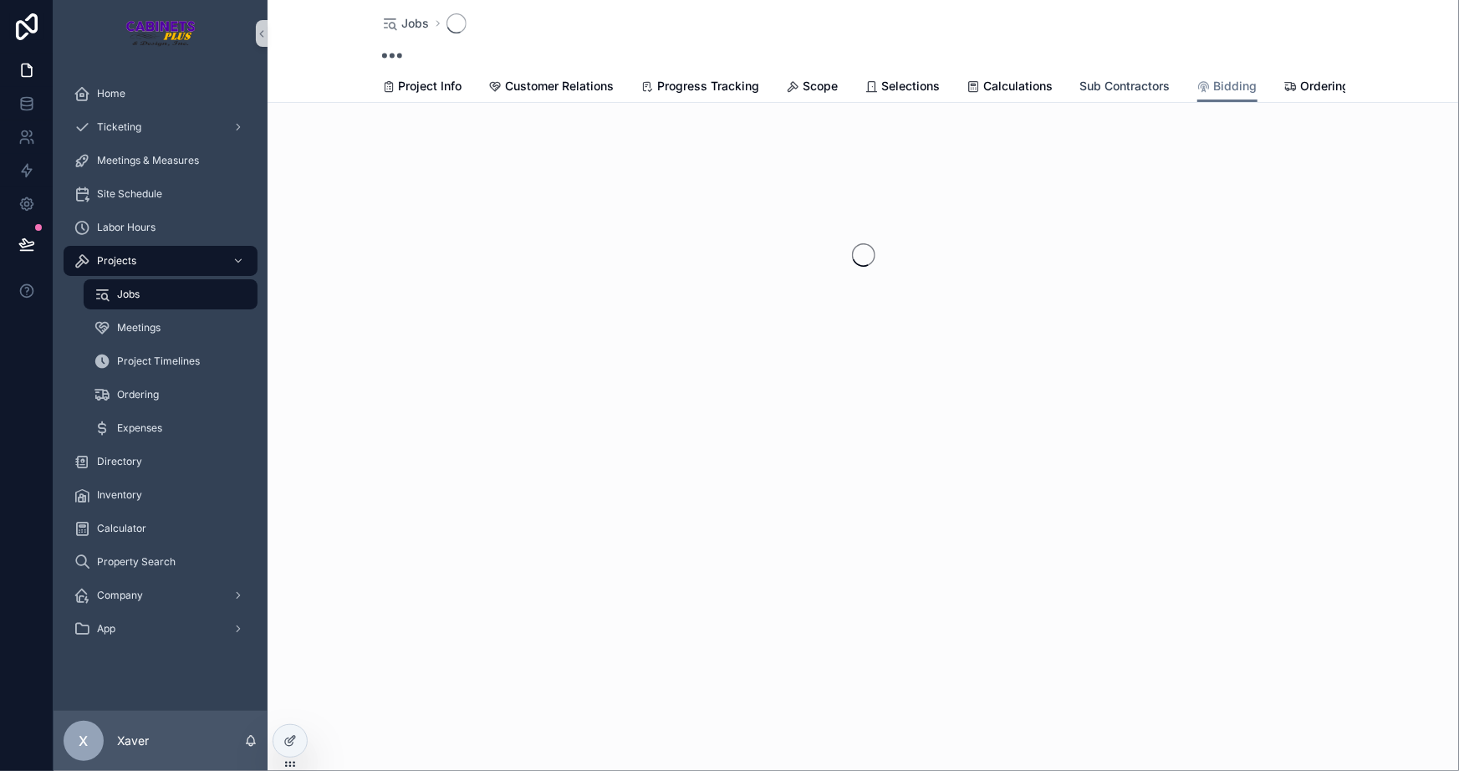
click at [1149, 87] on span "Sub Contractors" at bounding box center [1126, 86] width 90 height 17
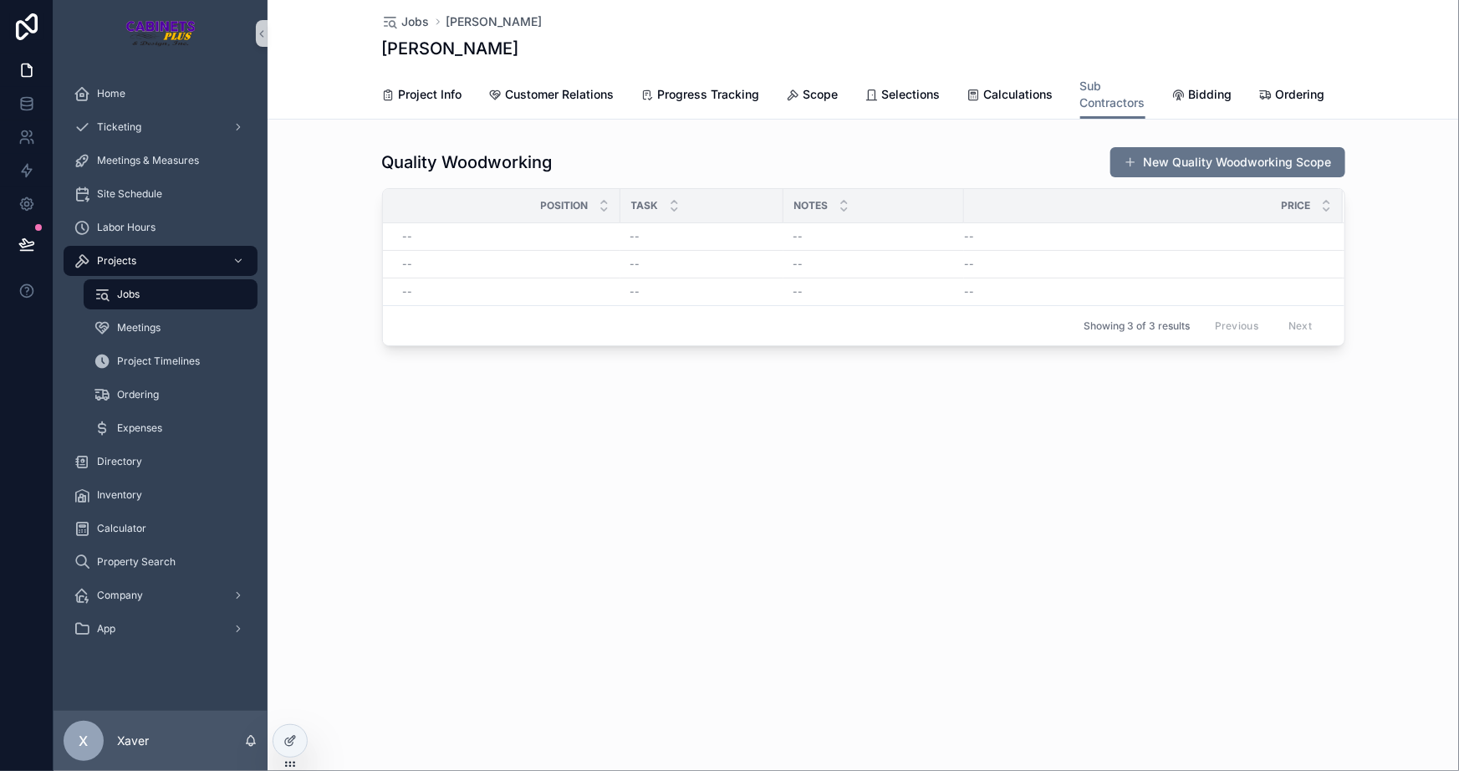
click at [293, 721] on div "Jobs Rick Jones Rick Jones Sub Contractors Project Info Customer Relations Prog…" at bounding box center [864, 385] width 1192 height 771
click at [300, 754] on div at bounding box center [290, 740] width 35 height 33
click at [293, 745] on icon at bounding box center [290, 740] width 13 height 13
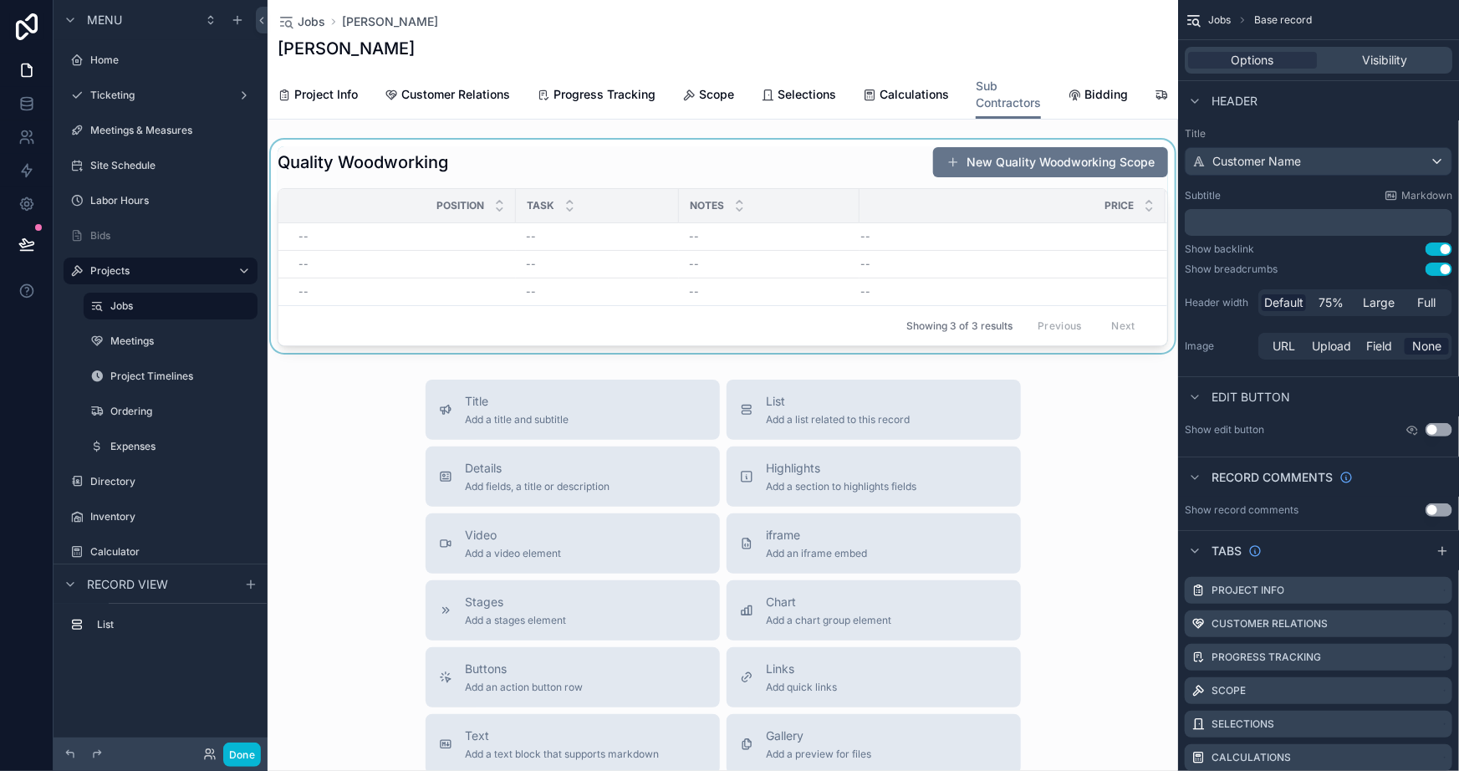
click at [724, 289] on div "scrollable content" at bounding box center [723, 246] width 911 height 213
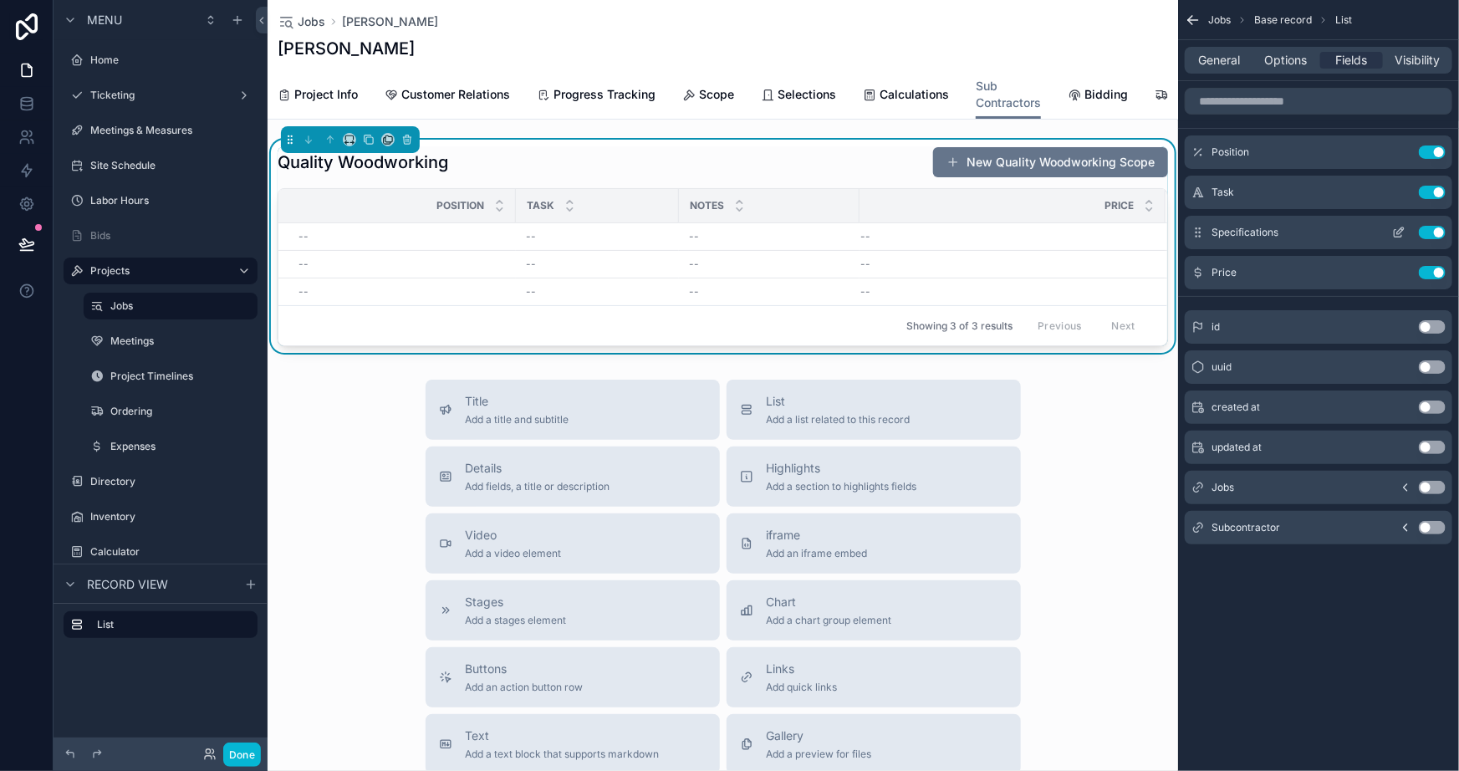
click at [1399, 231] on icon "scrollable content" at bounding box center [1401, 230] width 7 height 7
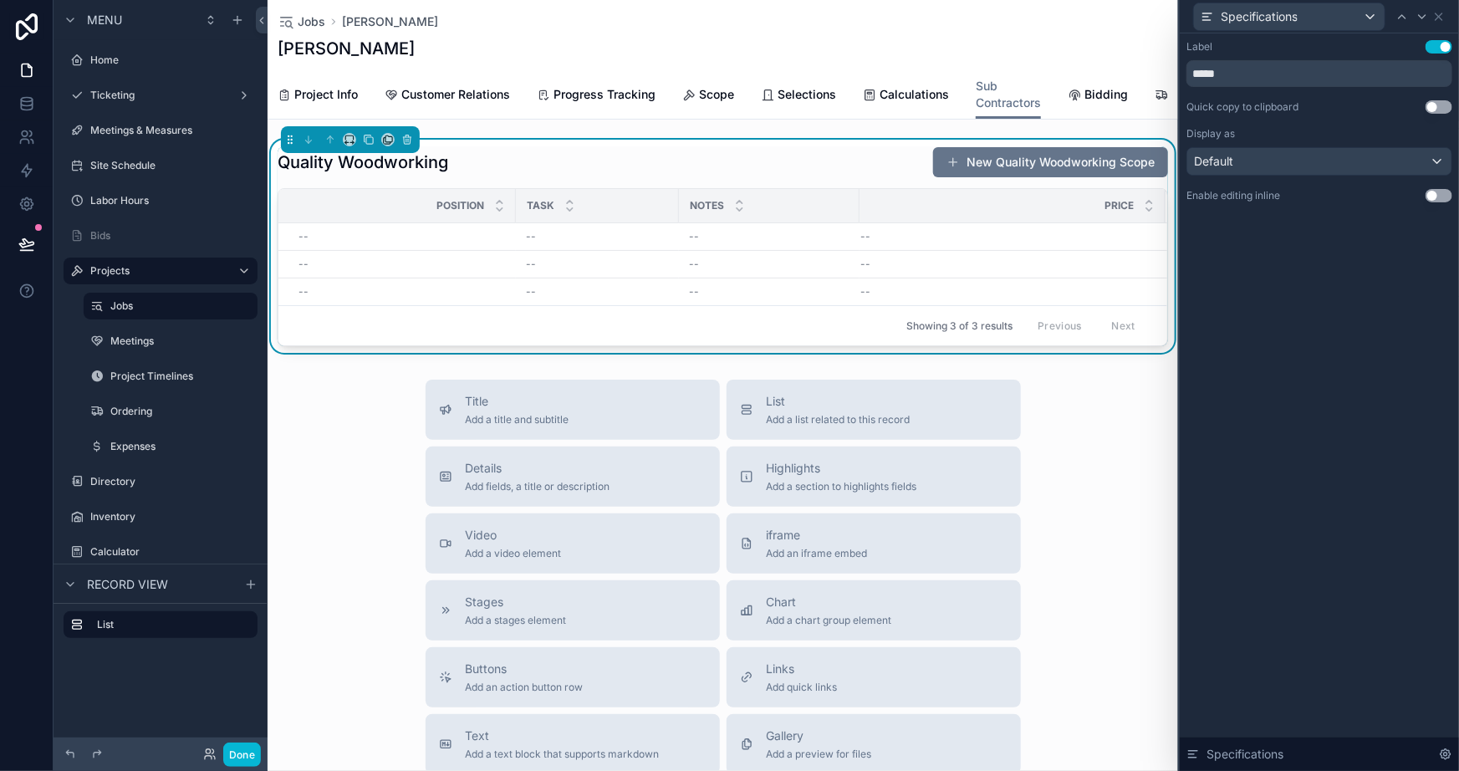
click at [1252, 50] on div "Label Use setting" at bounding box center [1320, 46] width 266 height 13
click at [1250, 69] on input "*****" at bounding box center [1320, 73] width 266 height 27
type input "**********"
click at [1342, 376] on div "**********" at bounding box center [1319, 402] width 279 height 738
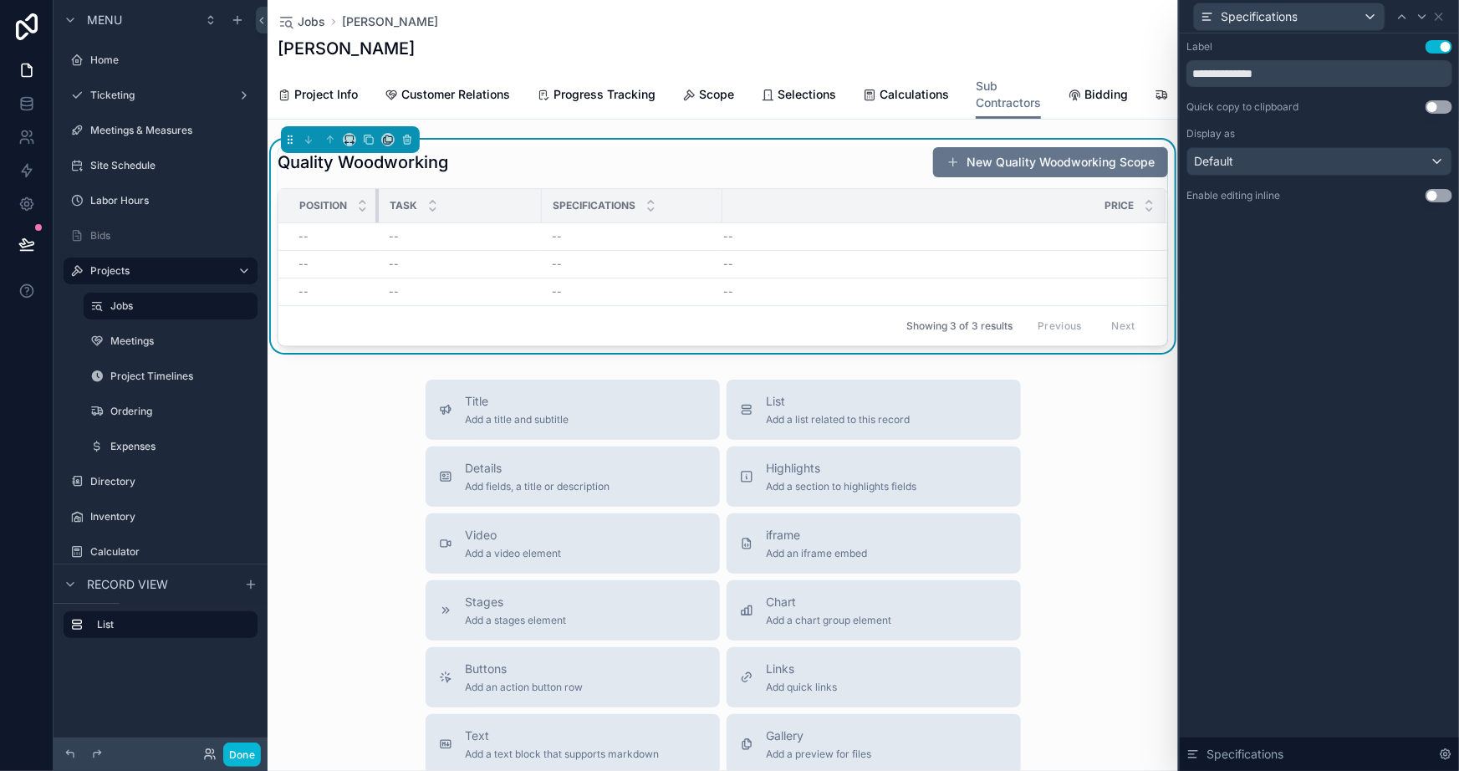
drag, startPoint x: 513, startPoint y: 216, endPoint x: 344, endPoint y: 199, distance: 169.8
click at [337, 195] on div "Quality Woodworking New Quality Woodworking Scope Position Task Specifications …" at bounding box center [723, 246] width 891 height 200
drag, startPoint x: 721, startPoint y: 219, endPoint x: 860, endPoint y: 217, distance: 138.9
click at [860, 217] on div "scrollable content" at bounding box center [861, 205] width 7 height 33
drag, startPoint x: 858, startPoint y: 217, endPoint x: 837, endPoint y: 213, distance: 21.2
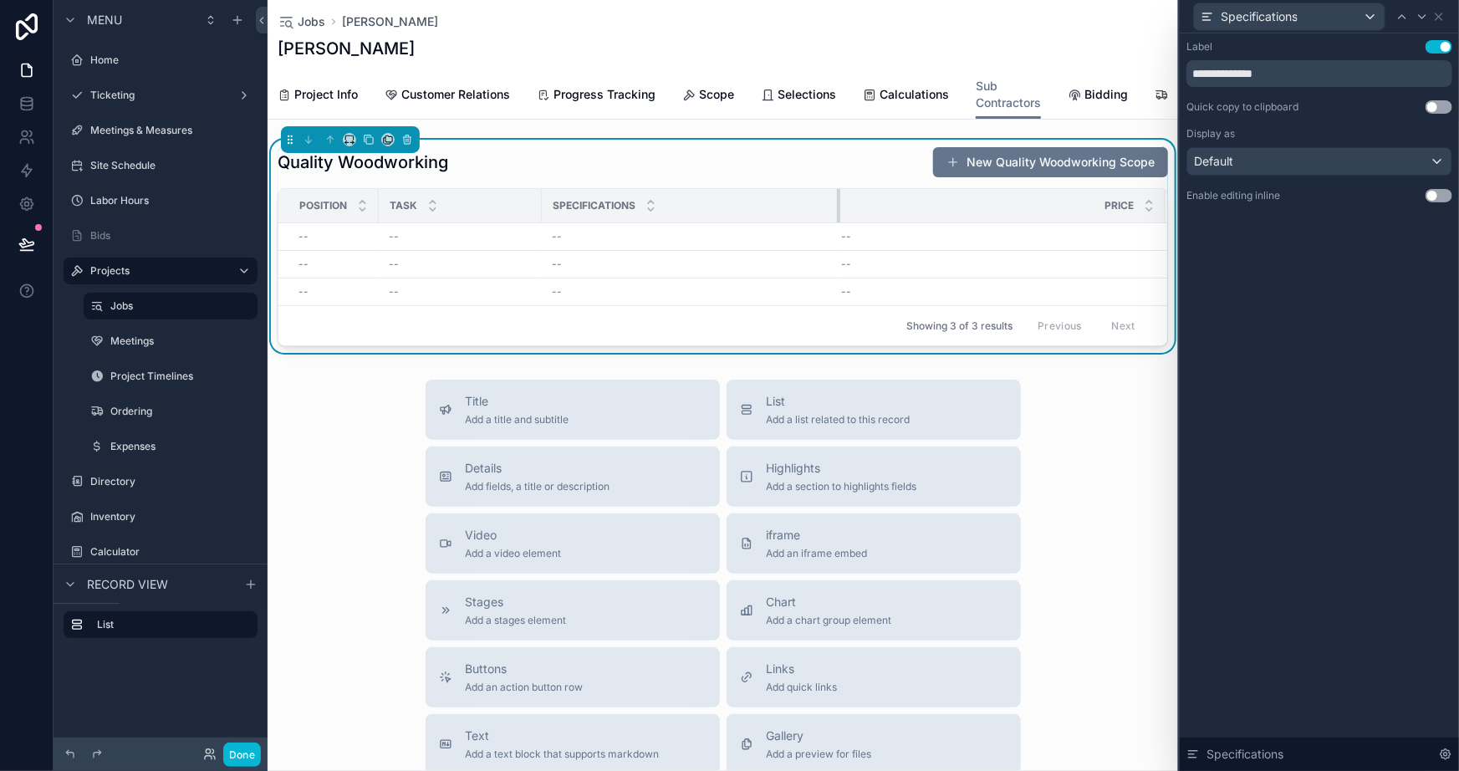
click at [837, 213] on div "scrollable content" at bounding box center [840, 205] width 7 height 33
drag, startPoint x: 839, startPoint y: 222, endPoint x: 1004, endPoint y: 214, distance: 165.0
click at [1004, 214] on div "scrollable content" at bounding box center [1000, 205] width 7 height 33
click at [244, 746] on button "Done" at bounding box center [242, 755] width 38 height 24
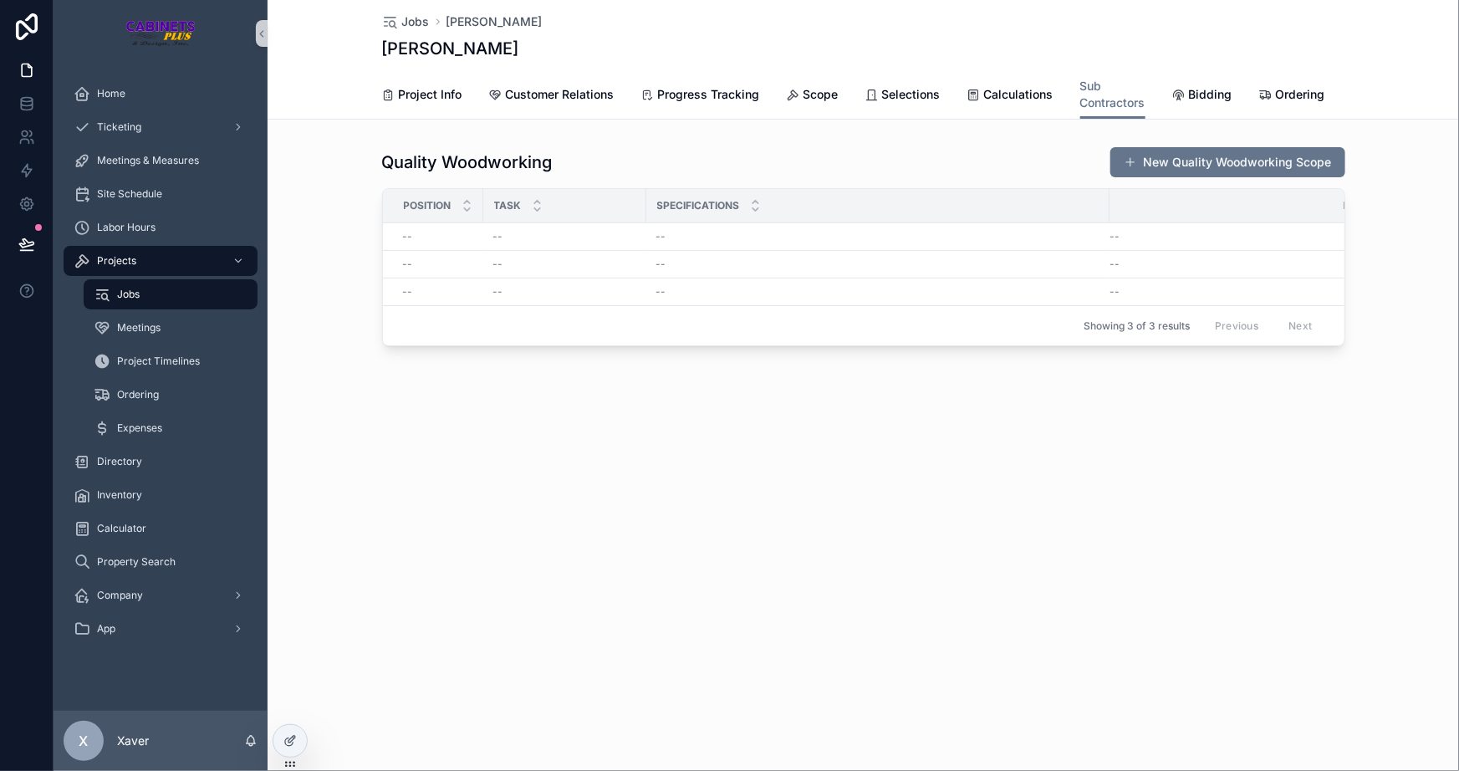
click at [1196, 216] on div "Price" at bounding box center [1258, 206] width 294 height 32
drag, startPoint x: 1109, startPoint y: 221, endPoint x: 953, endPoint y: 207, distance: 156.2
click at [953, 207] on div "scrollable content" at bounding box center [954, 205] width 7 height 33
click at [1342, 220] on div "Price" at bounding box center [1148, 206] width 387 height 32
drag, startPoint x: 1343, startPoint y: 219, endPoint x: 1330, endPoint y: 220, distance: 13.4
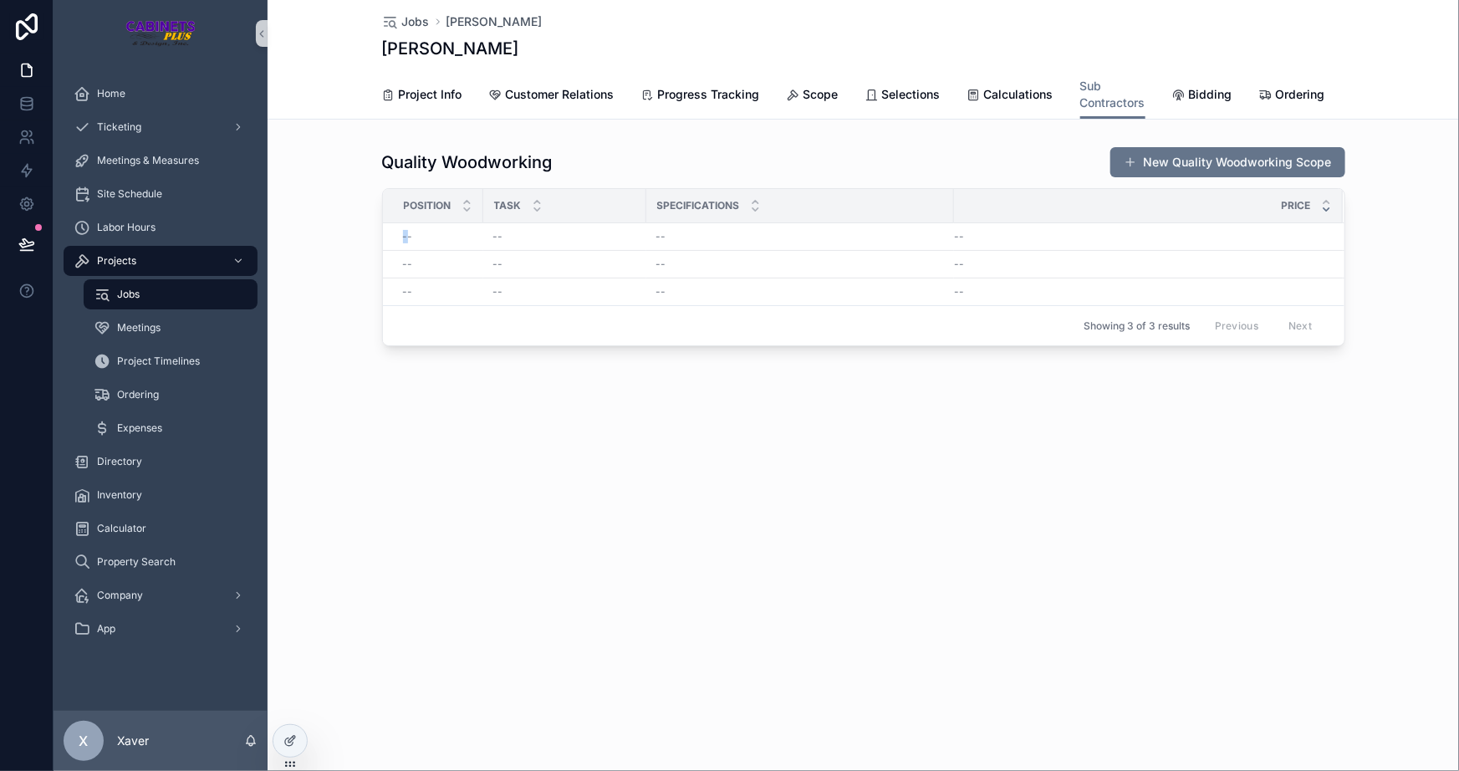
click at [1331, 219] on table "Position Task Specifications Price -- -- -- -- -- -- -- -- -- -- -- --" at bounding box center [864, 247] width 962 height 116
drag, startPoint x: 953, startPoint y: 215, endPoint x: 1081, endPoint y: 249, distance: 132.5
click at [1100, 222] on div "scrollable content" at bounding box center [1096, 205] width 7 height 33
drag, startPoint x: 927, startPoint y: 433, endPoint x: 669, endPoint y: 323, distance: 280.3
click at [927, 434] on div "Jobs Rick Jones Rick Jones Sub Contractors Project Info Customer Relations Prog…" at bounding box center [864, 230] width 1192 height 460
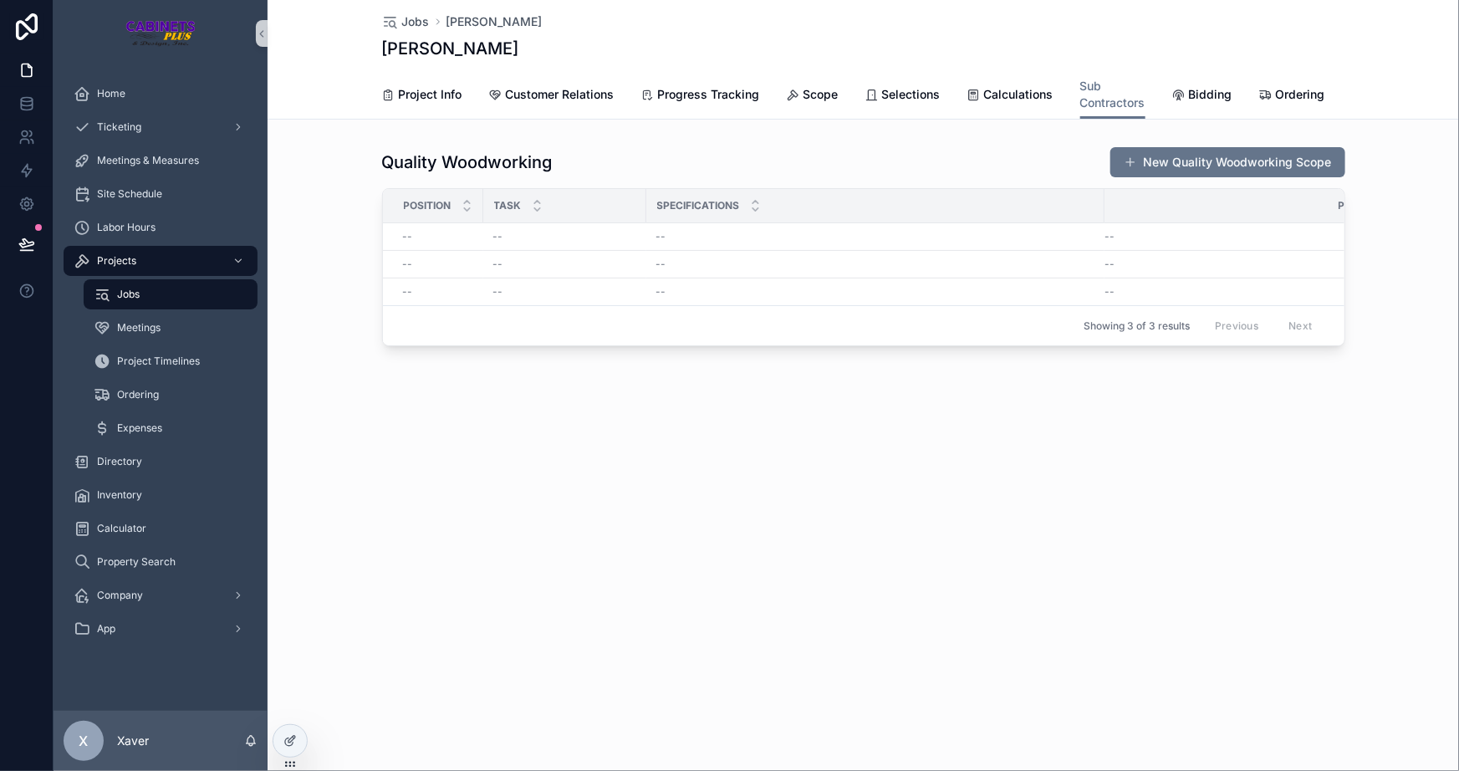
click at [405, 212] on span "Position" at bounding box center [428, 205] width 48 height 13
click at [468, 215] on icon "scrollable content" at bounding box center [467, 209] width 11 height 11
click at [465, 211] on icon "scrollable content" at bounding box center [467, 209] width 6 height 3
click at [557, 510] on div "Jobs Rick Jones Rick Jones Sub Contractors Project Info Customer Relations Prog…" at bounding box center [864, 385] width 1192 height 771
click at [383, 571] on div "Jobs Rick Jones Rick Jones Sub Contractors Project Info Customer Relations Prog…" at bounding box center [864, 385] width 1192 height 771
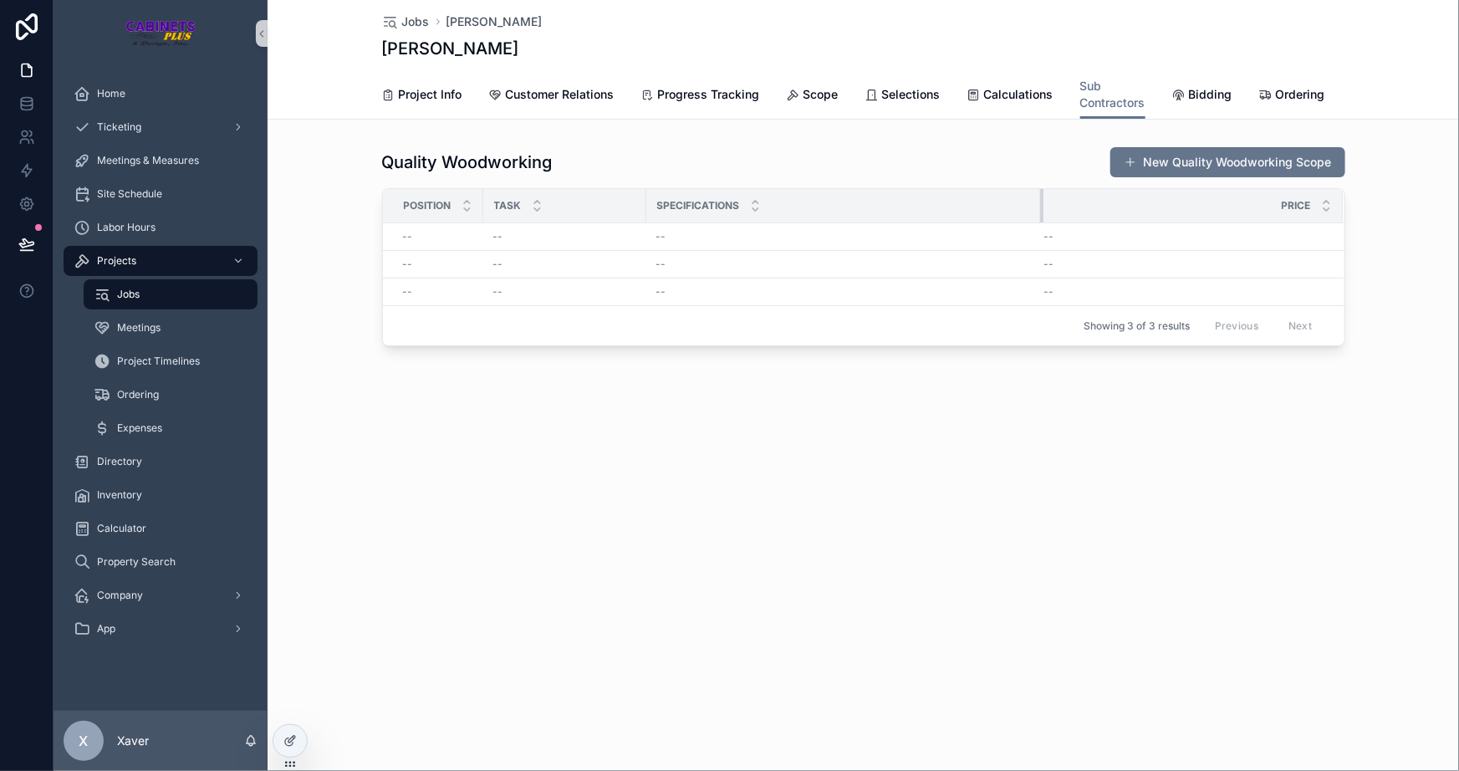
drag, startPoint x: 1103, startPoint y: 208, endPoint x: 1042, endPoint y: 199, distance: 61.7
click at [1042, 199] on div "scrollable content" at bounding box center [1043, 205] width 7 height 33
click at [1014, 673] on div "Jobs Rick Jones Rick Jones Sub Contractors Project Info Customer Relations Prog…" at bounding box center [864, 385] width 1192 height 771
drag, startPoint x: 645, startPoint y: 213, endPoint x: 736, endPoint y: 244, distance: 96.3
click at [736, 244] on table "Position Task Specifications Price -- -- -- -- -- -- -- -- -- -- -- --" at bounding box center [907, 247] width 1049 height 116
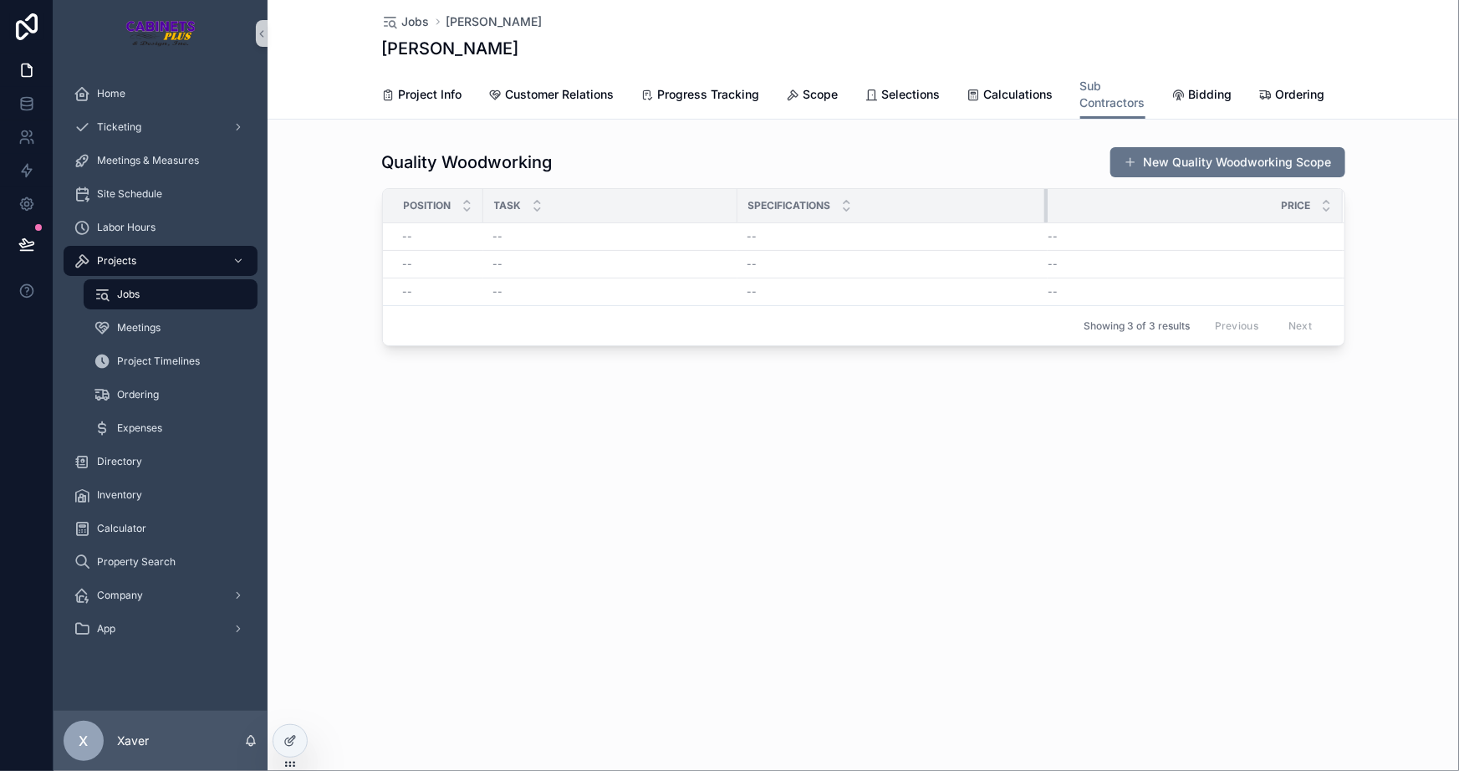
drag, startPoint x: 1132, startPoint y: 219, endPoint x: 1045, endPoint y: 210, distance: 87.5
click at [1045, 210] on div "scrollable content" at bounding box center [1048, 205] width 7 height 33
click at [1120, 460] on div "Jobs Rick Jones Rick Jones Sub Contractors Project Info Customer Relations Prog…" at bounding box center [864, 230] width 1192 height 460
click at [289, 747] on icon at bounding box center [290, 740] width 13 height 13
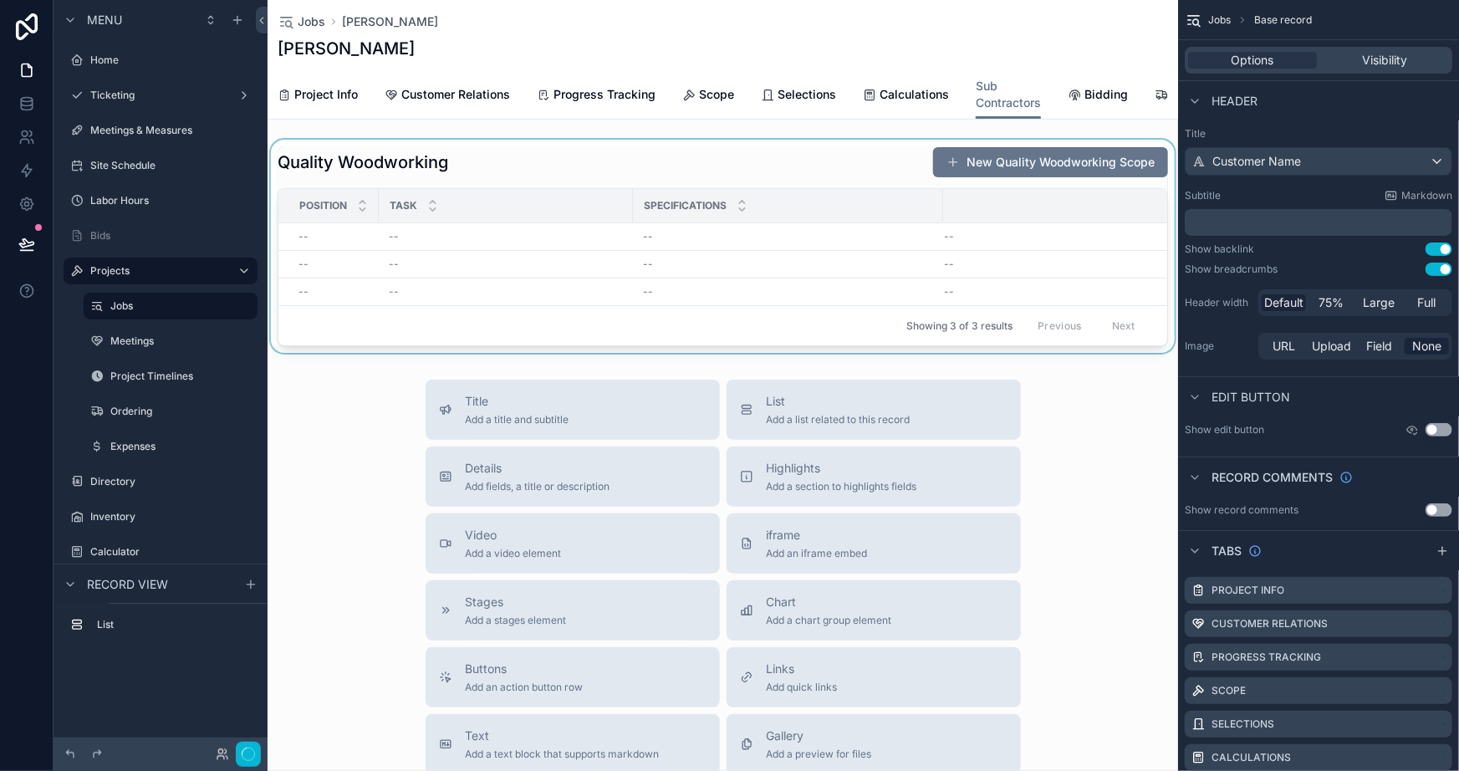
click at [1087, 166] on div "scrollable content" at bounding box center [723, 246] width 911 height 213
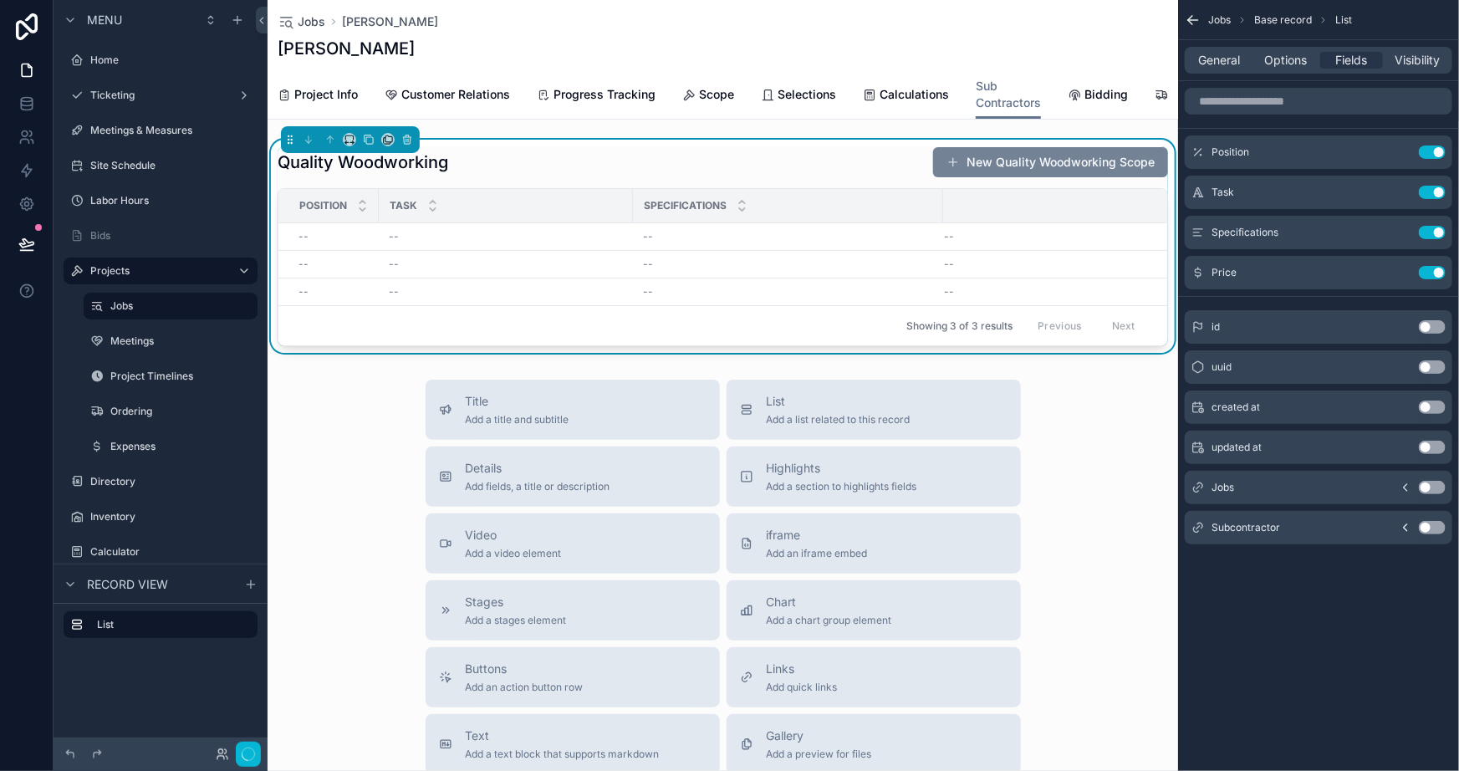
click at [1030, 166] on button "New Quality Woodworking Scope" at bounding box center [1050, 162] width 235 height 30
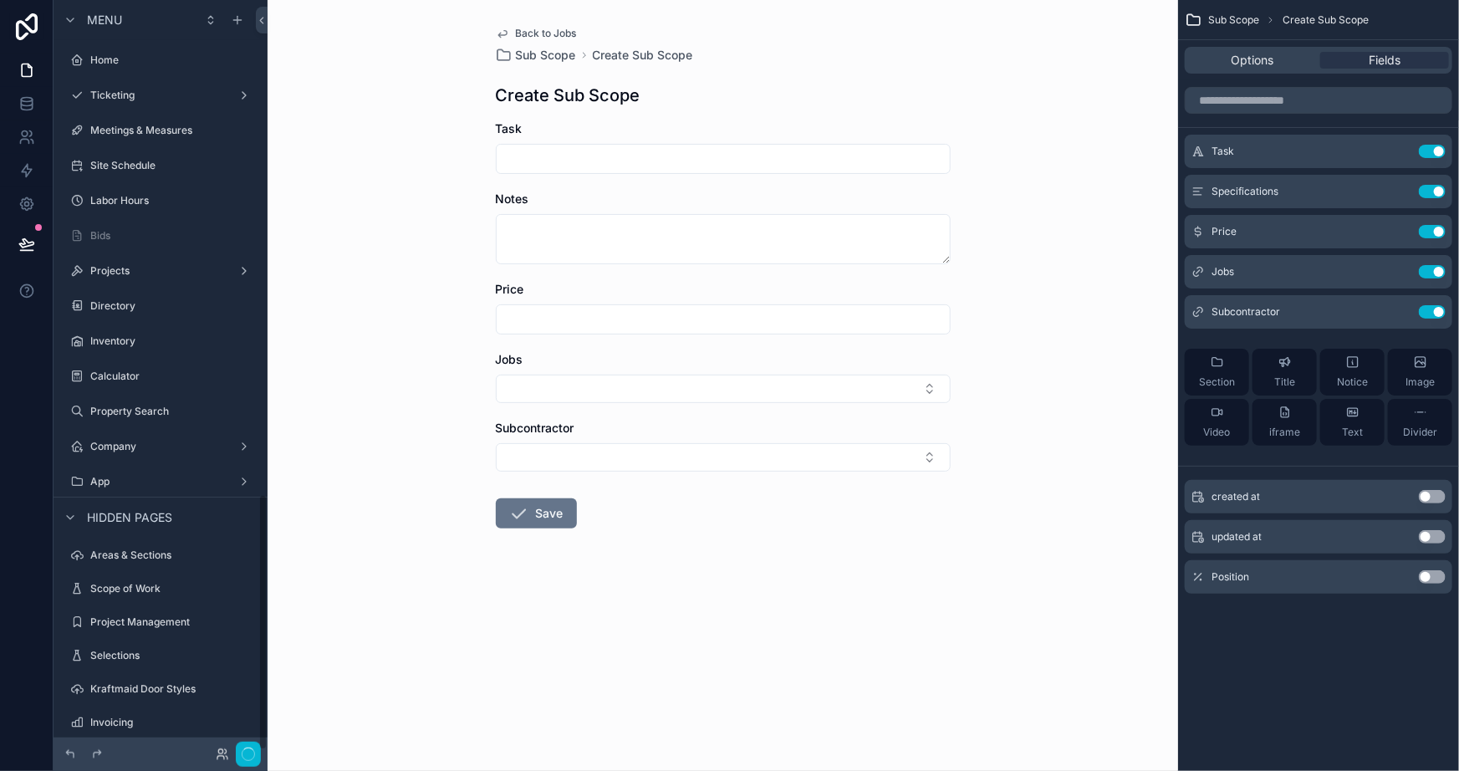
scroll to position [1446, 0]
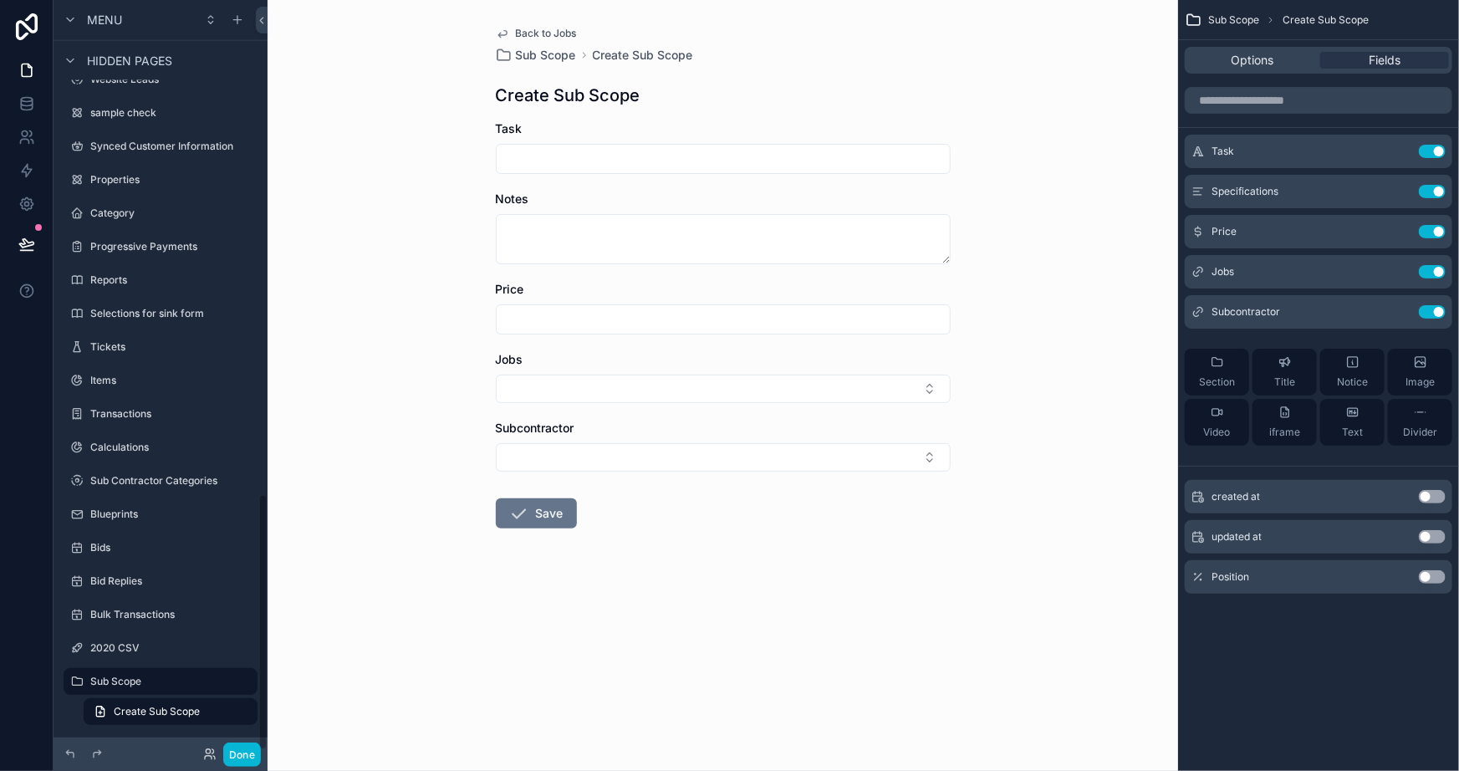
click at [543, 155] on input "scrollable content" at bounding box center [723, 158] width 453 height 23
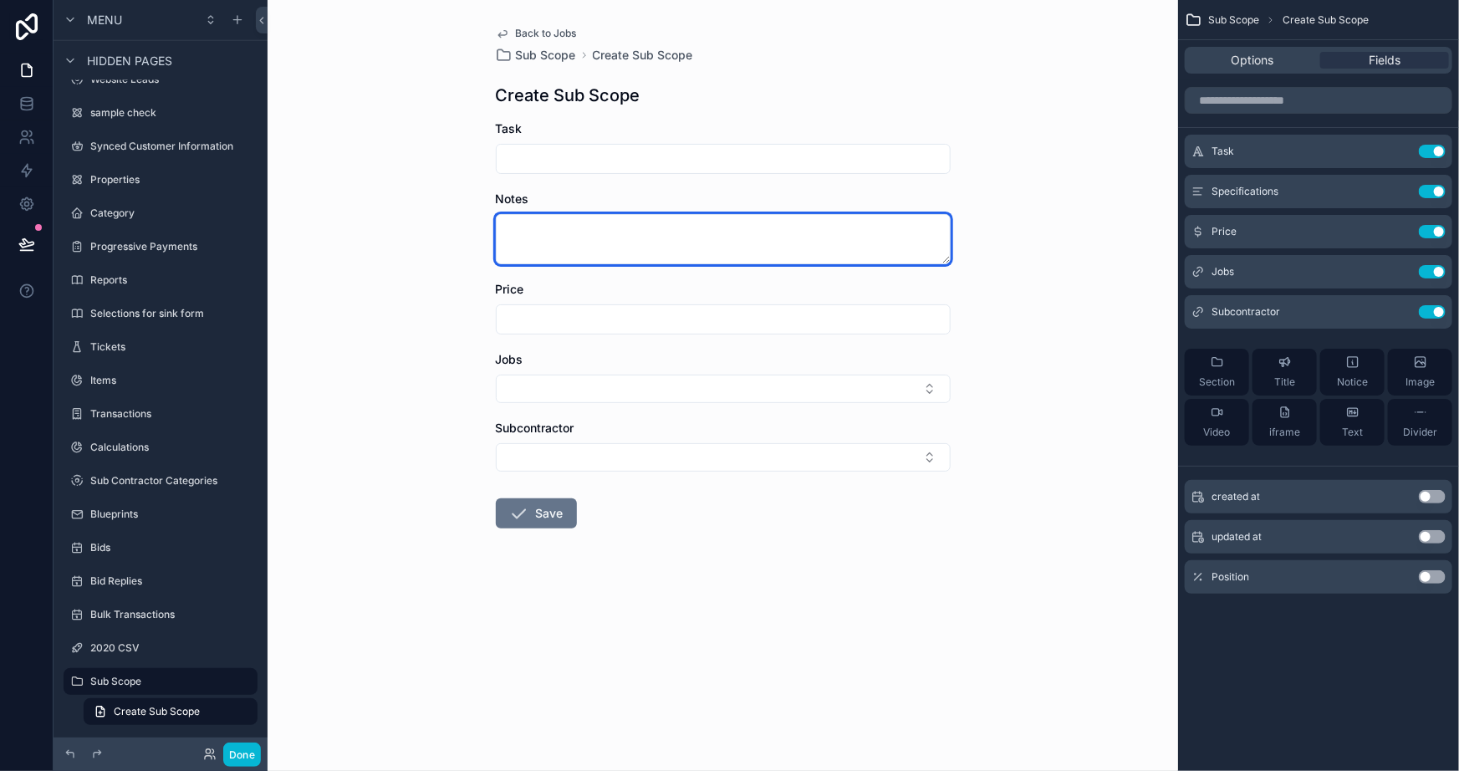
click at [547, 218] on textarea "scrollable content" at bounding box center [723, 239] width 455 height 50
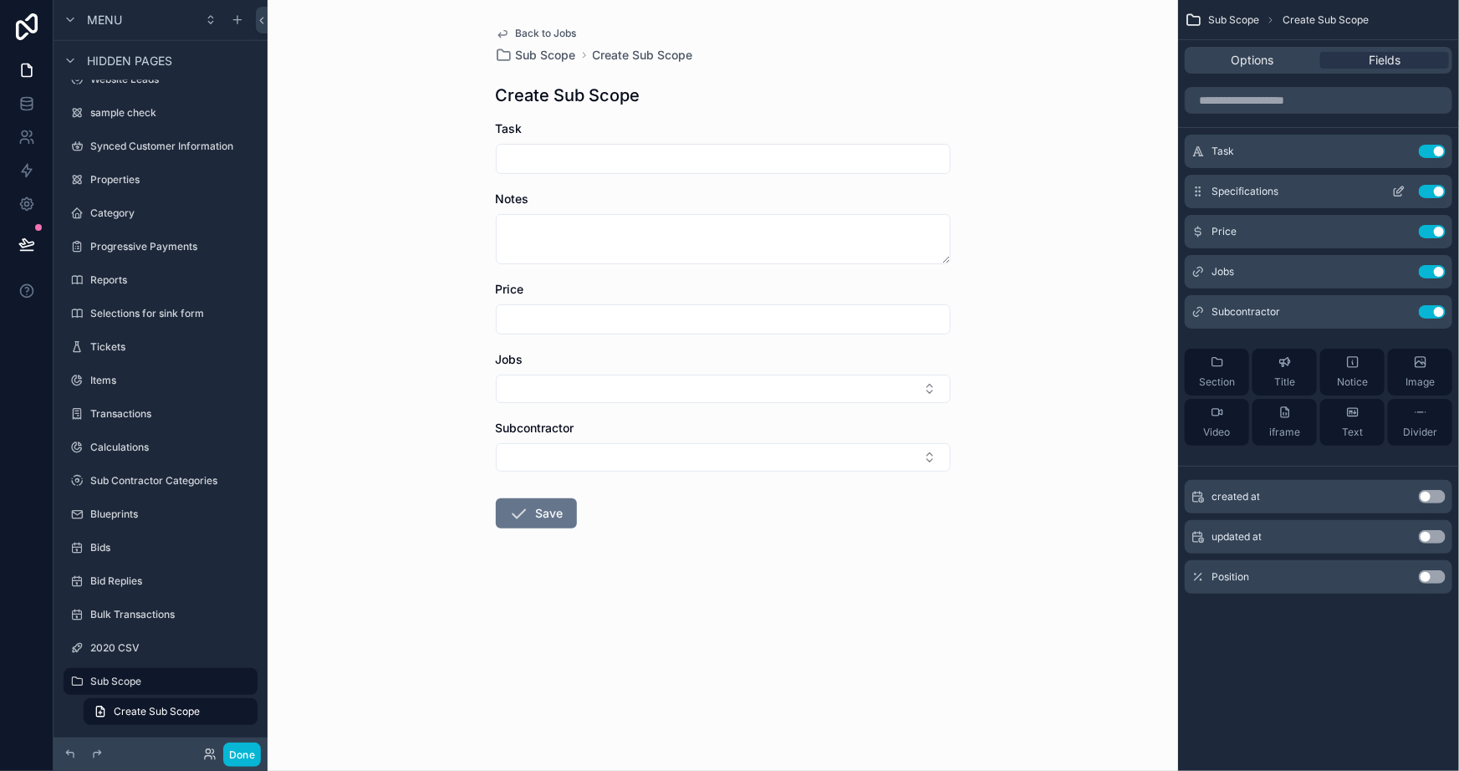
click at [1400, 193] on icon "scrollable content" at bounding box center [1399, 191] width 13 height 13
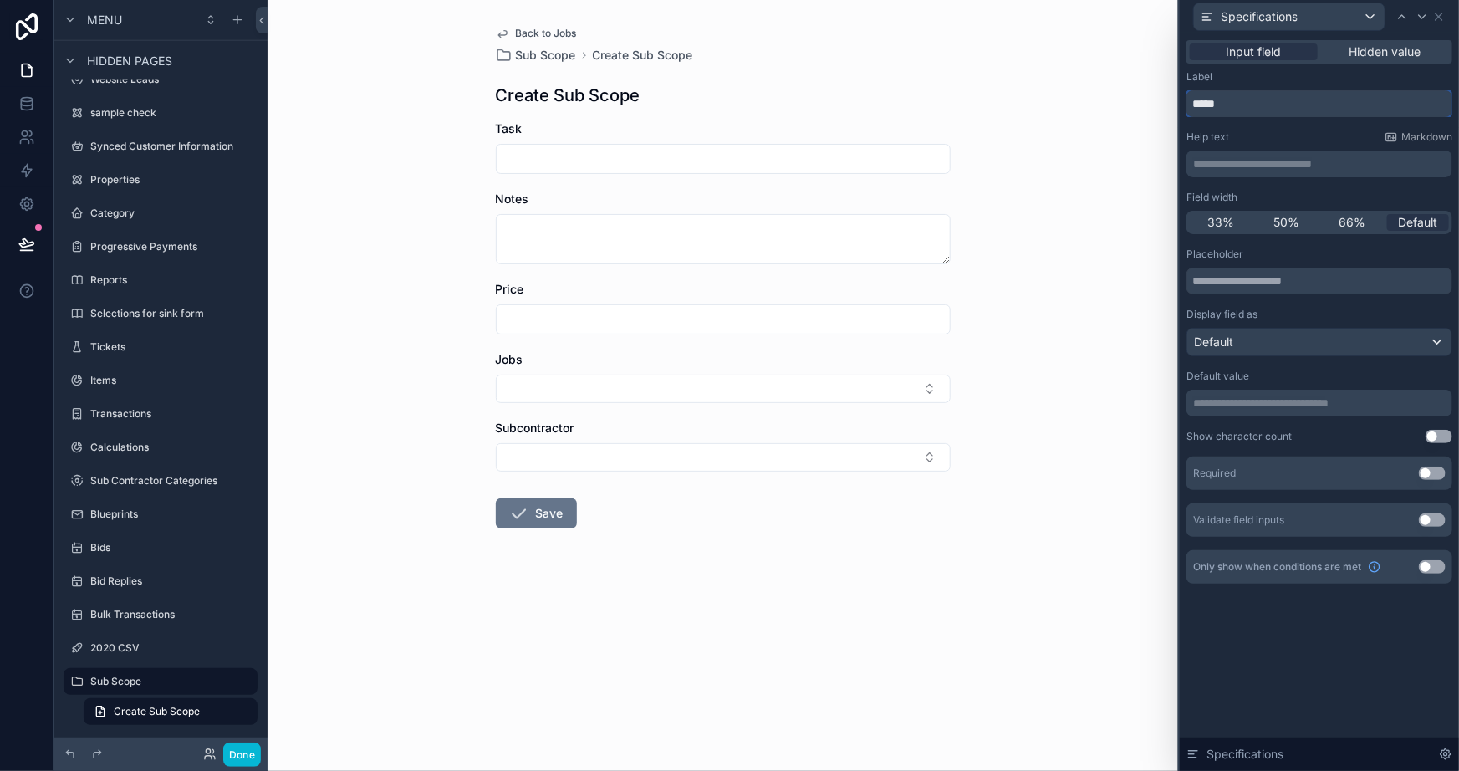
click at [1264, 100] on input "*****" at bounding box center [1320, 103] width 266 height 27
type input "**********"
click at [1137, 227] on div "Back to Jobs Sub Scope Create Sub Scope Create Sub Scope Task Specifications Pr…" at bounding box center [723, 385] width 911 height 771
click at [1433, 15] on icon at bounding box center [1439, 16] width 13 height 13
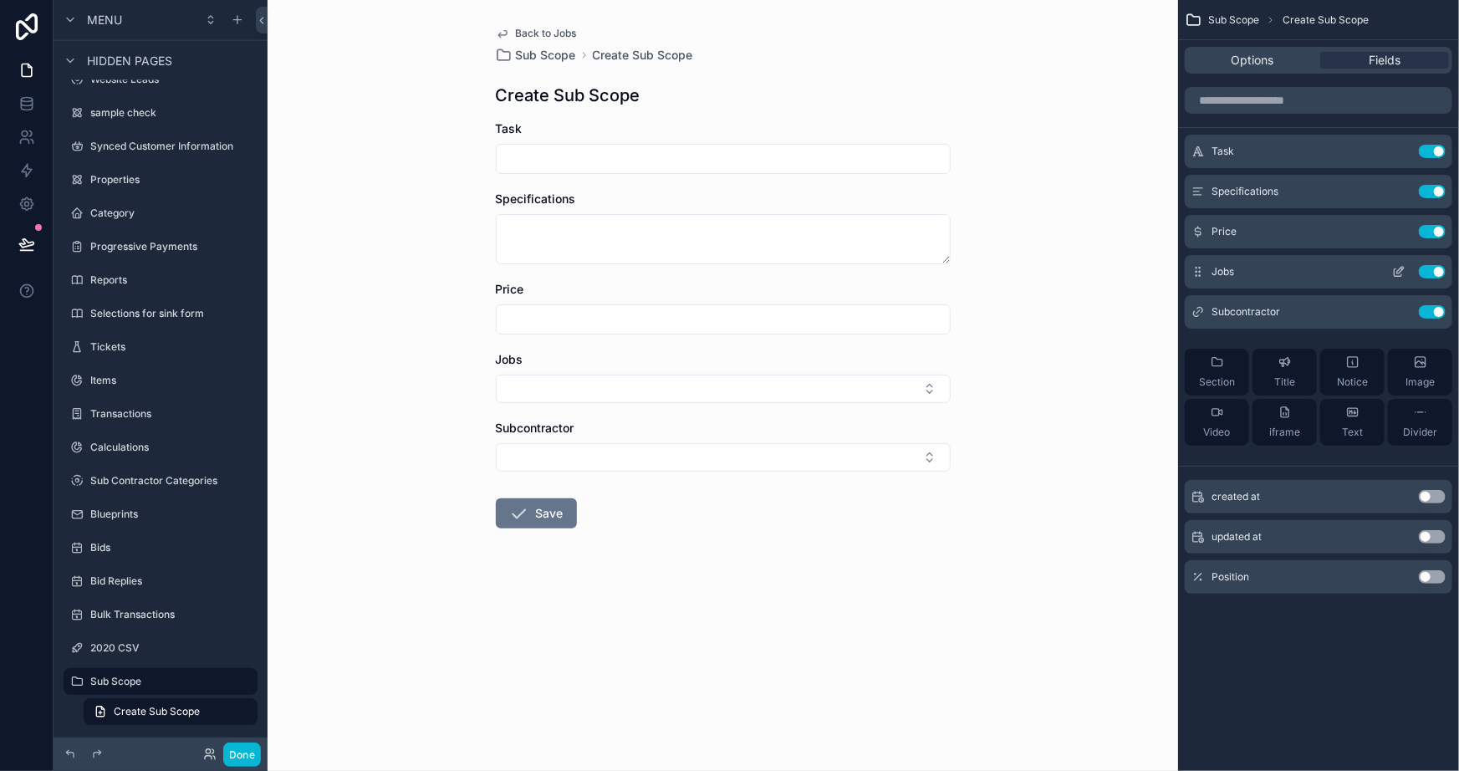
click at [1403, 271] on icon "scrollable content" at bounding box center [1399, 271] width 13 height 13
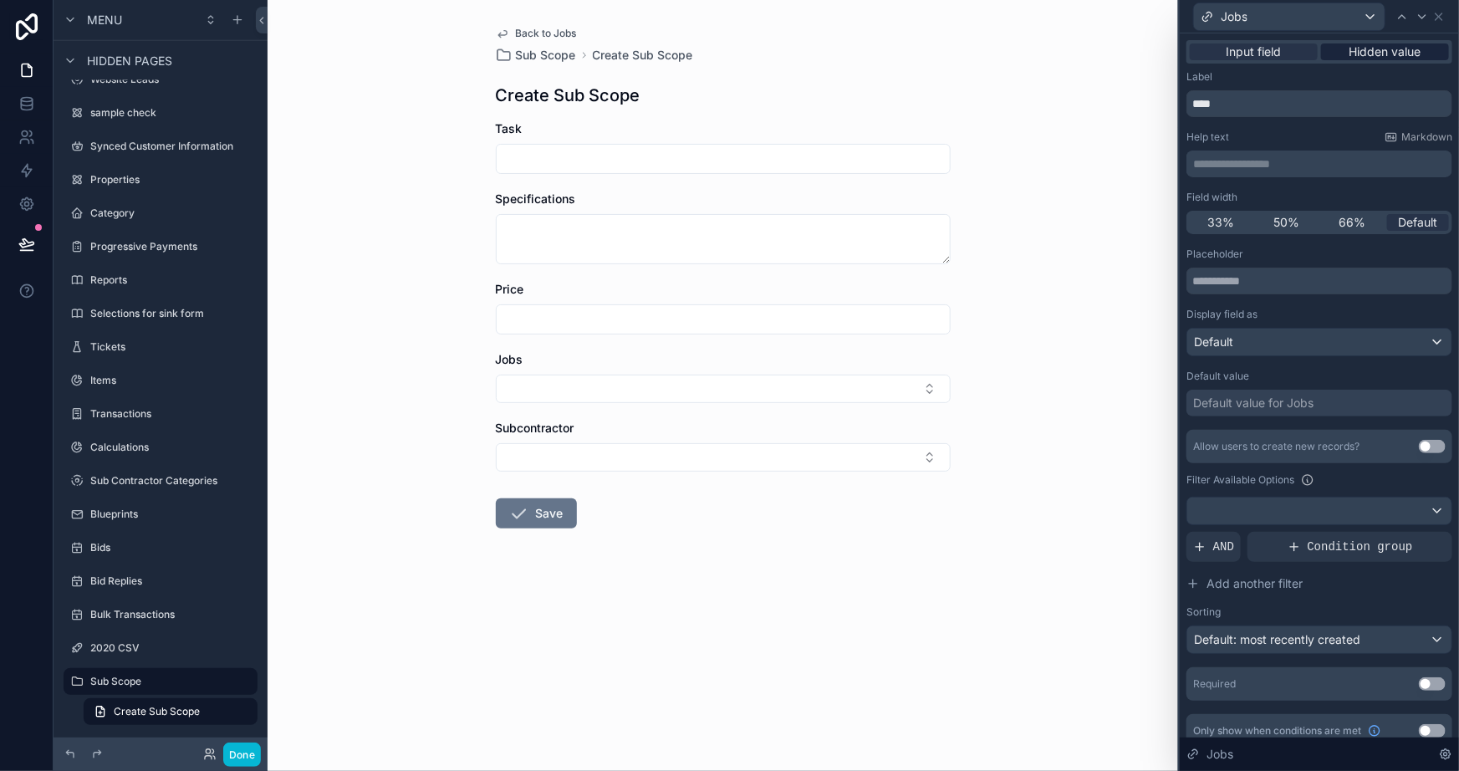
click at [1361, 56] on span "Hidden value" at bounding box center [1386, 51] width 72 height 17
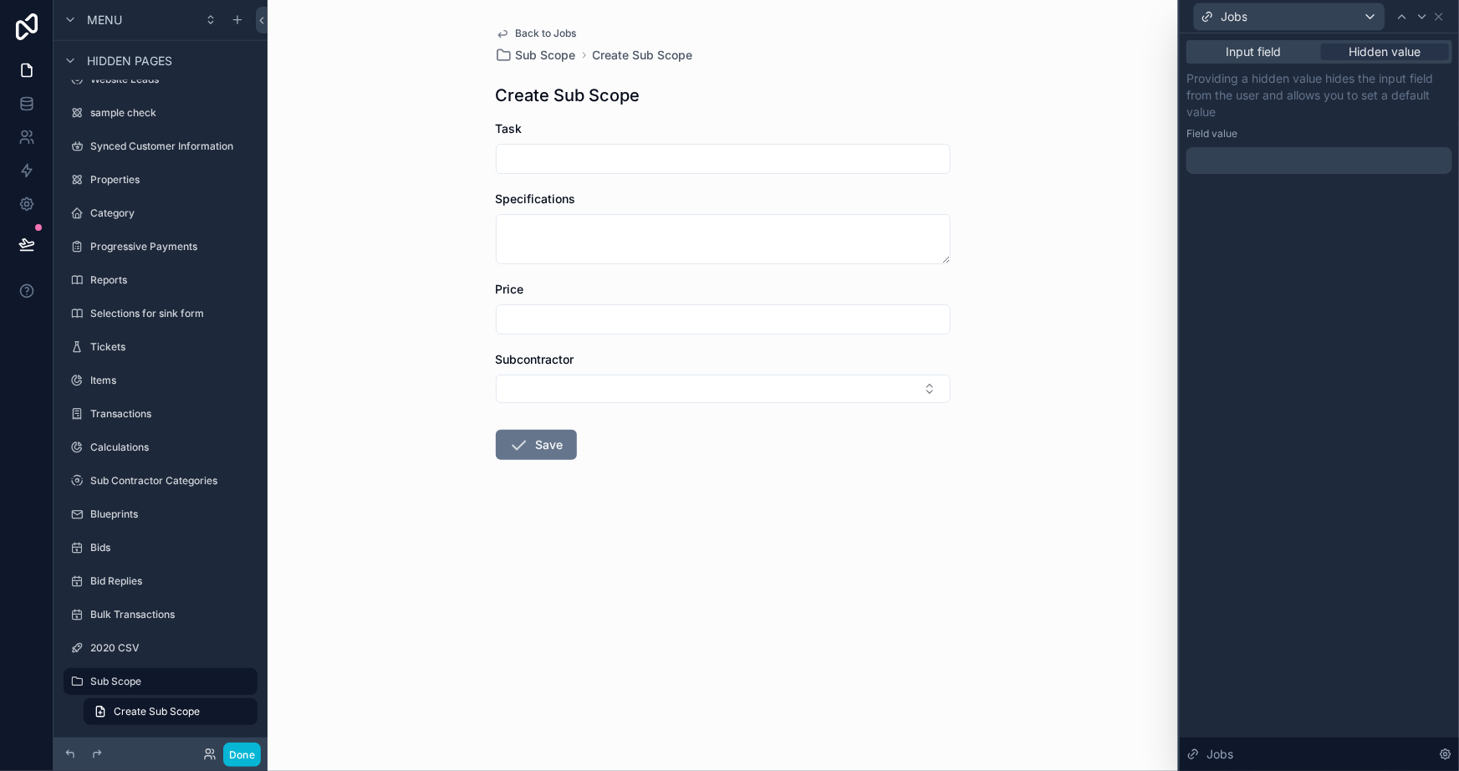
click at [1290, 153] on div at bounding box center [1320, 160] width 266 height 27
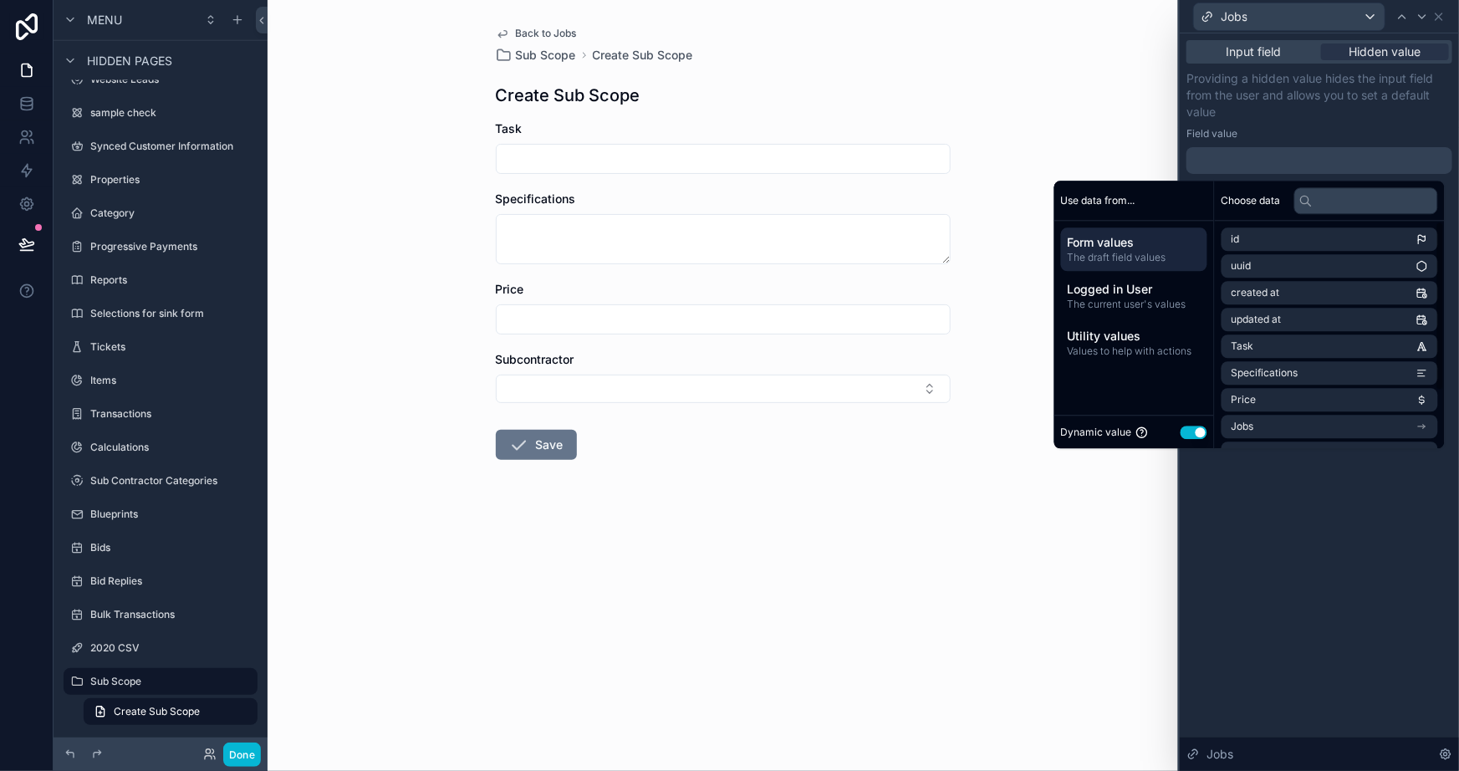
click at [1134, 238] on span "Form values" at bounding box center [1134, 242] width 133 height 17
click at [1102, 158] on div "Back to Jobs Sub Scope Create Sub Scope Create Sub Scope Task Specifications Pr…" at bounding box center [723, 385] width 911 height 771
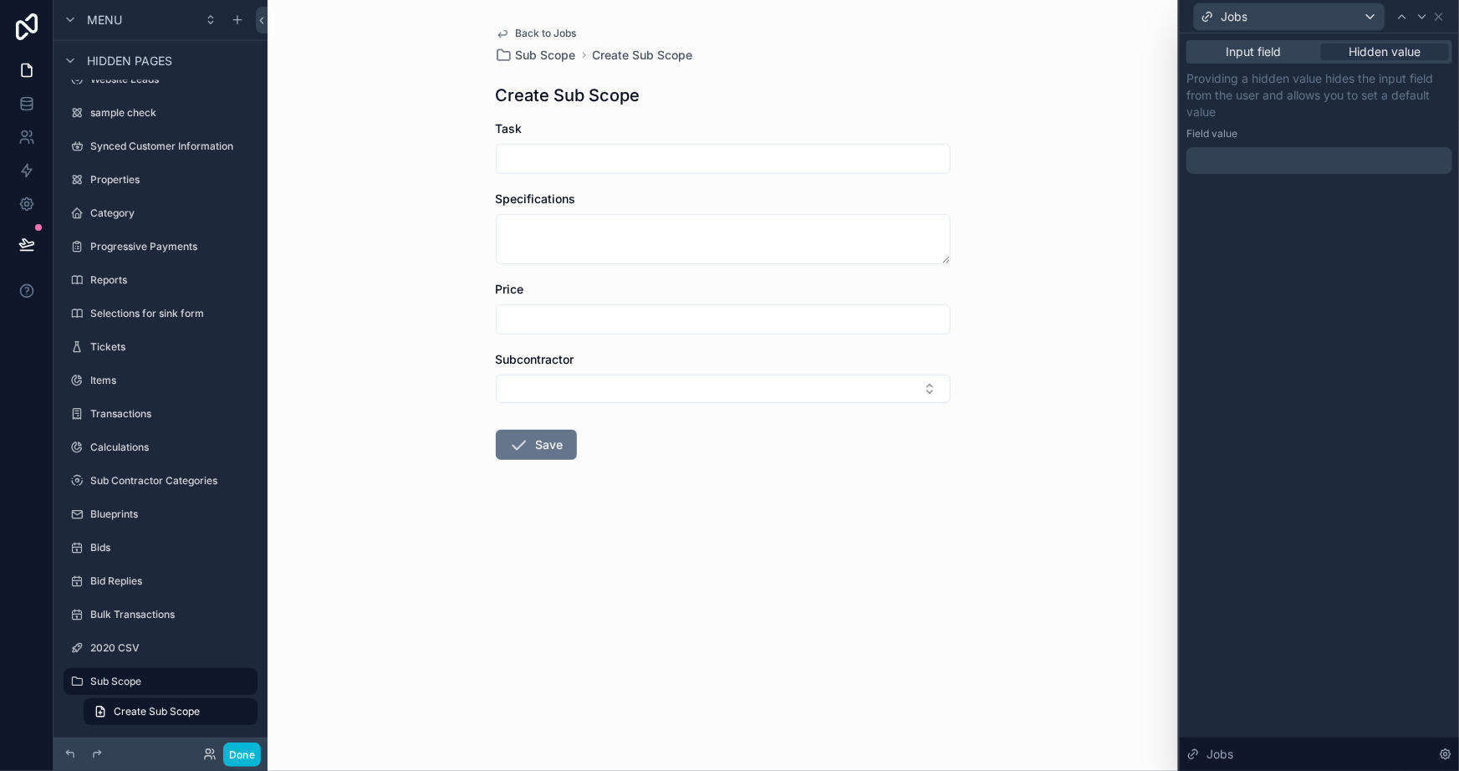
click at [558, 33] on span "Back to Jobs" at bounding box center [546, 33] width 61 height 13
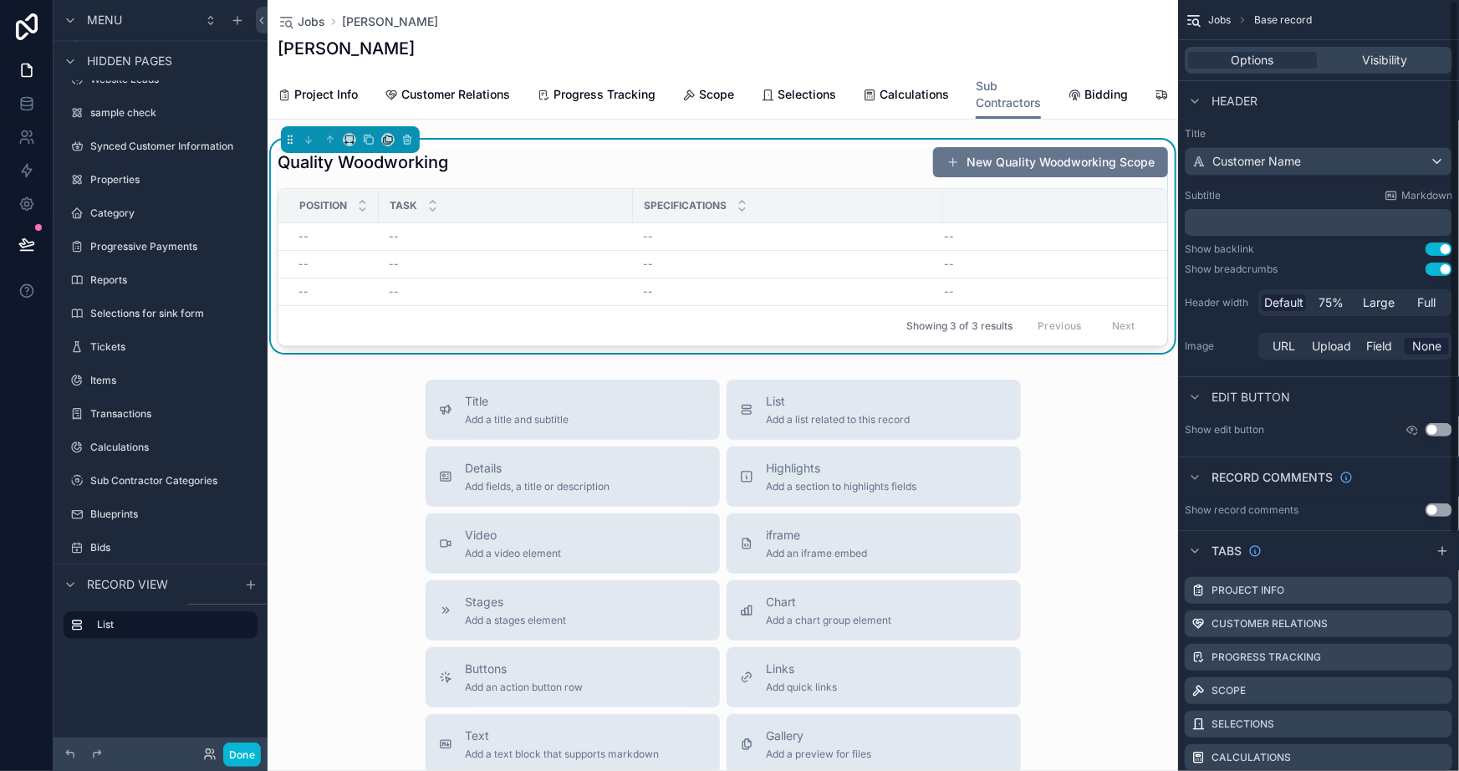
click at [818, 158] on div "Quality Woodworking New Quality Woodworking Scope" at bounding box center [723, 162] width 891 height 32
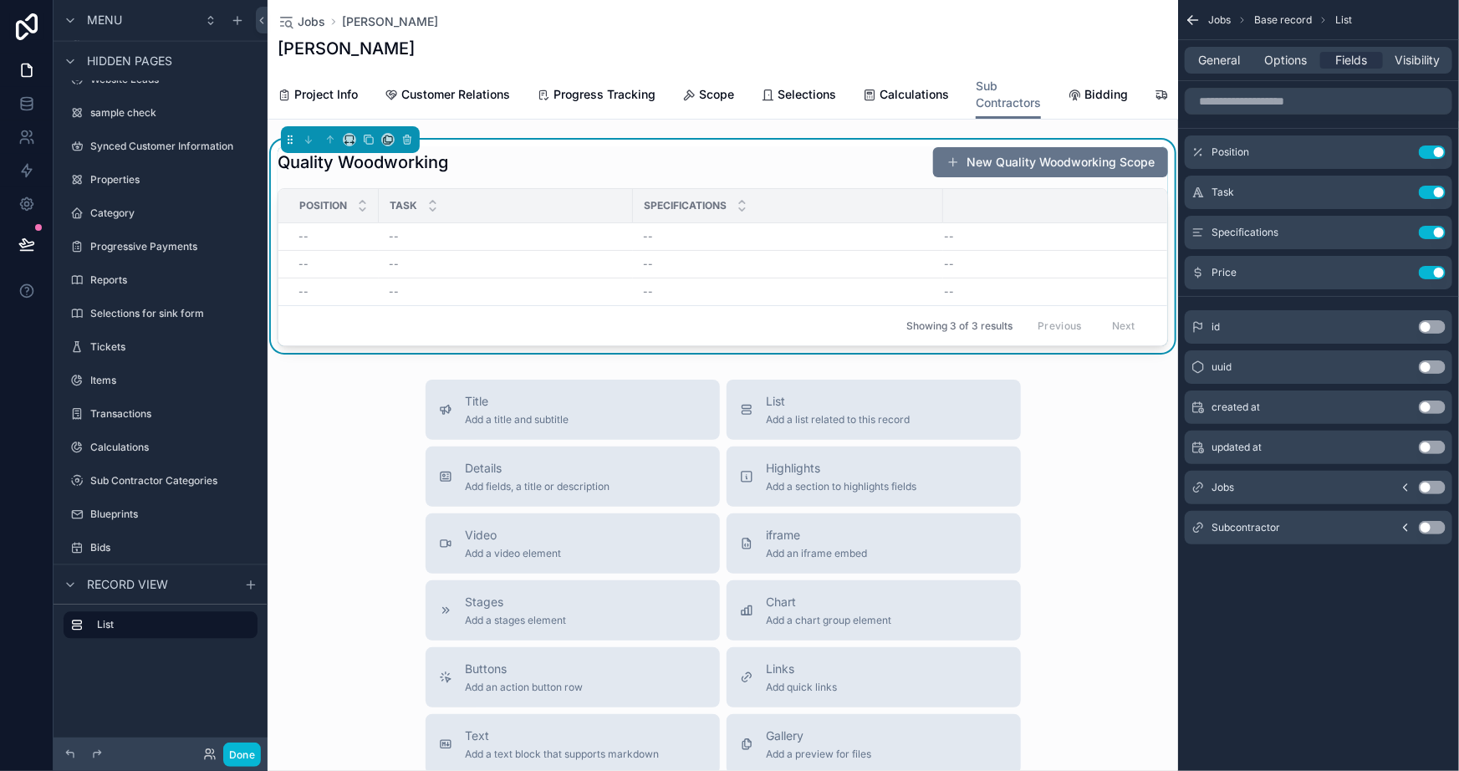
click at [829, 169] on div "Quality Woodworking New Quality Woodworking Scope" at bounding box center [723, 162] width 891 height 32
click at [1284, 66] on span "Options" at bounding box center [1286, 60] width 43 height 17
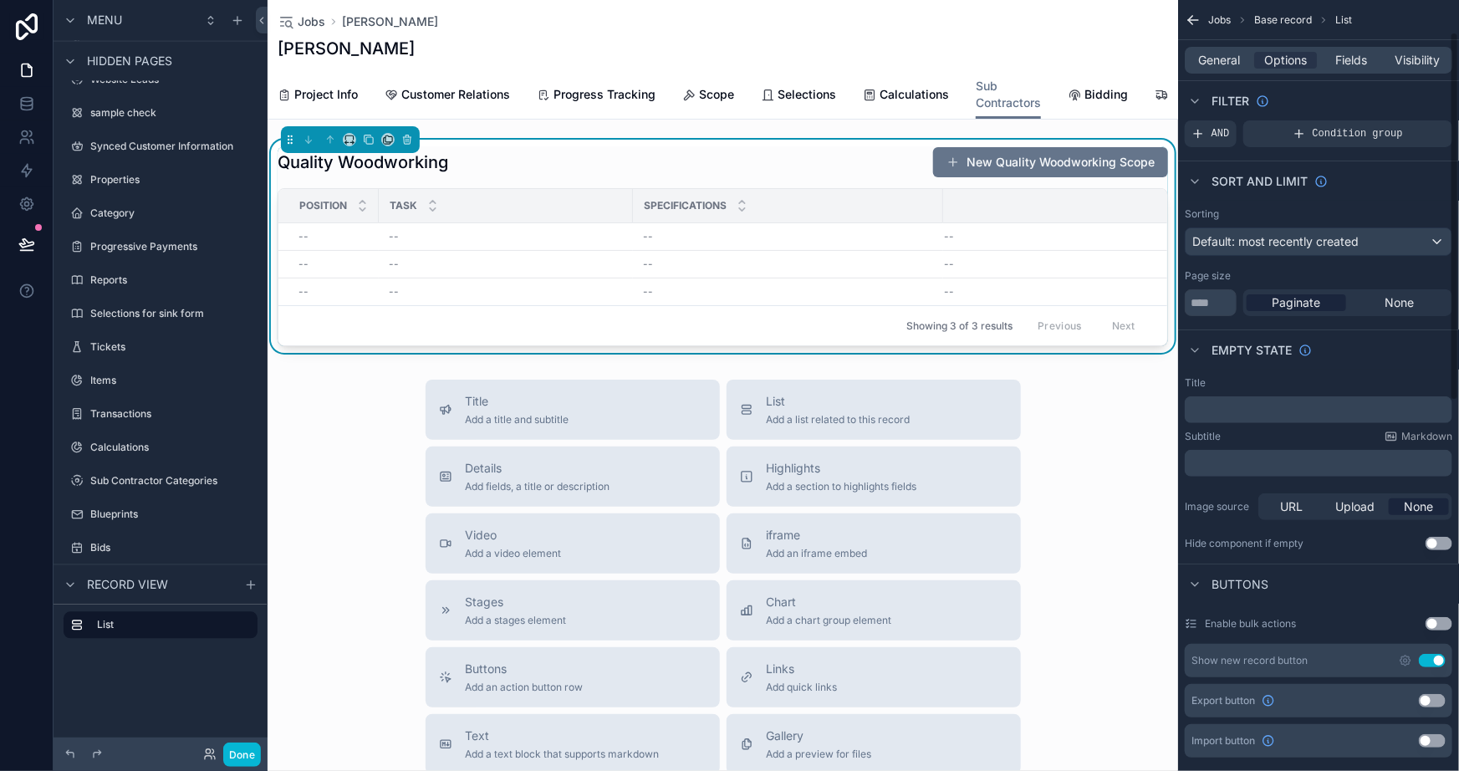
scroll to position [75, 0]
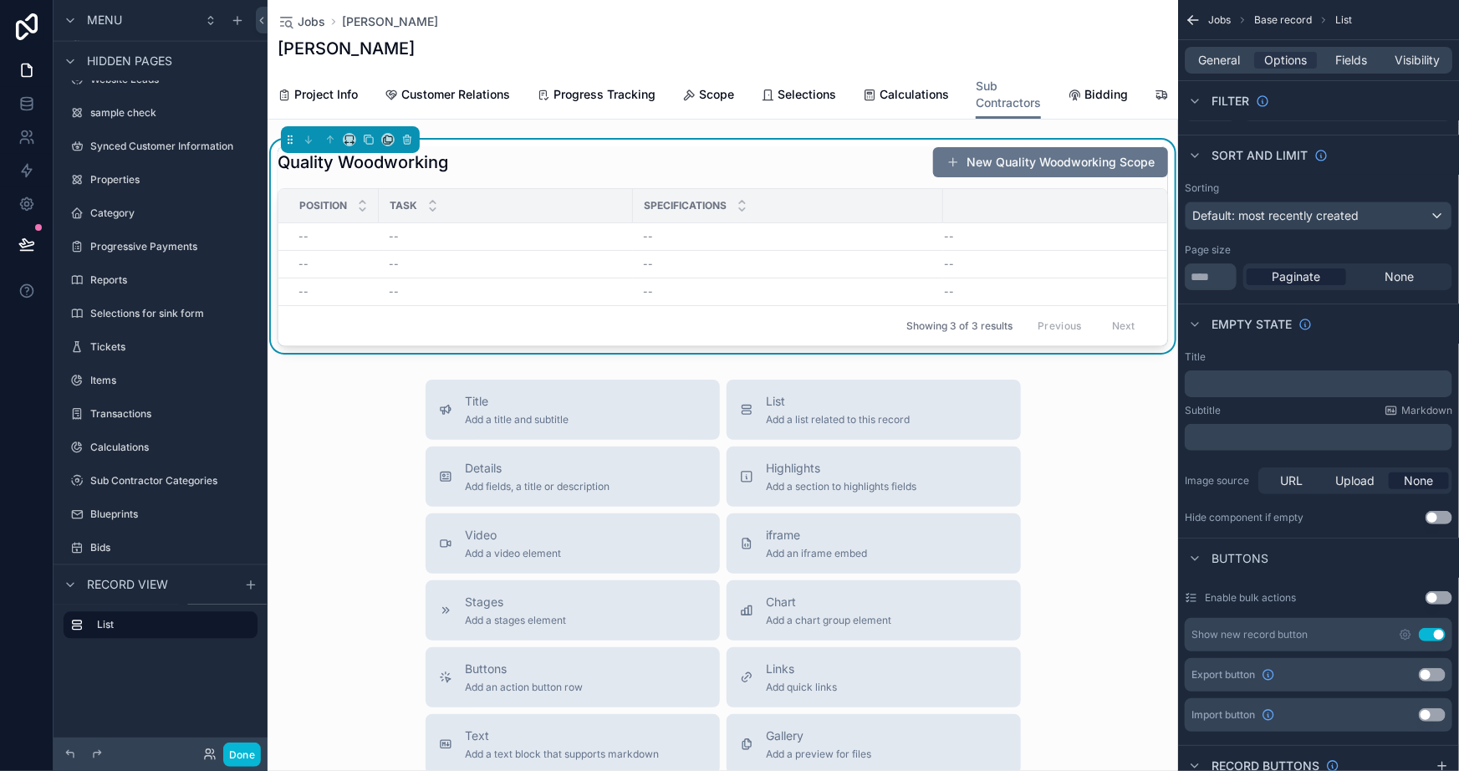
click at [1439, 634] on button "Use setting" at bounding box center [1432, 634] width 27 height 13
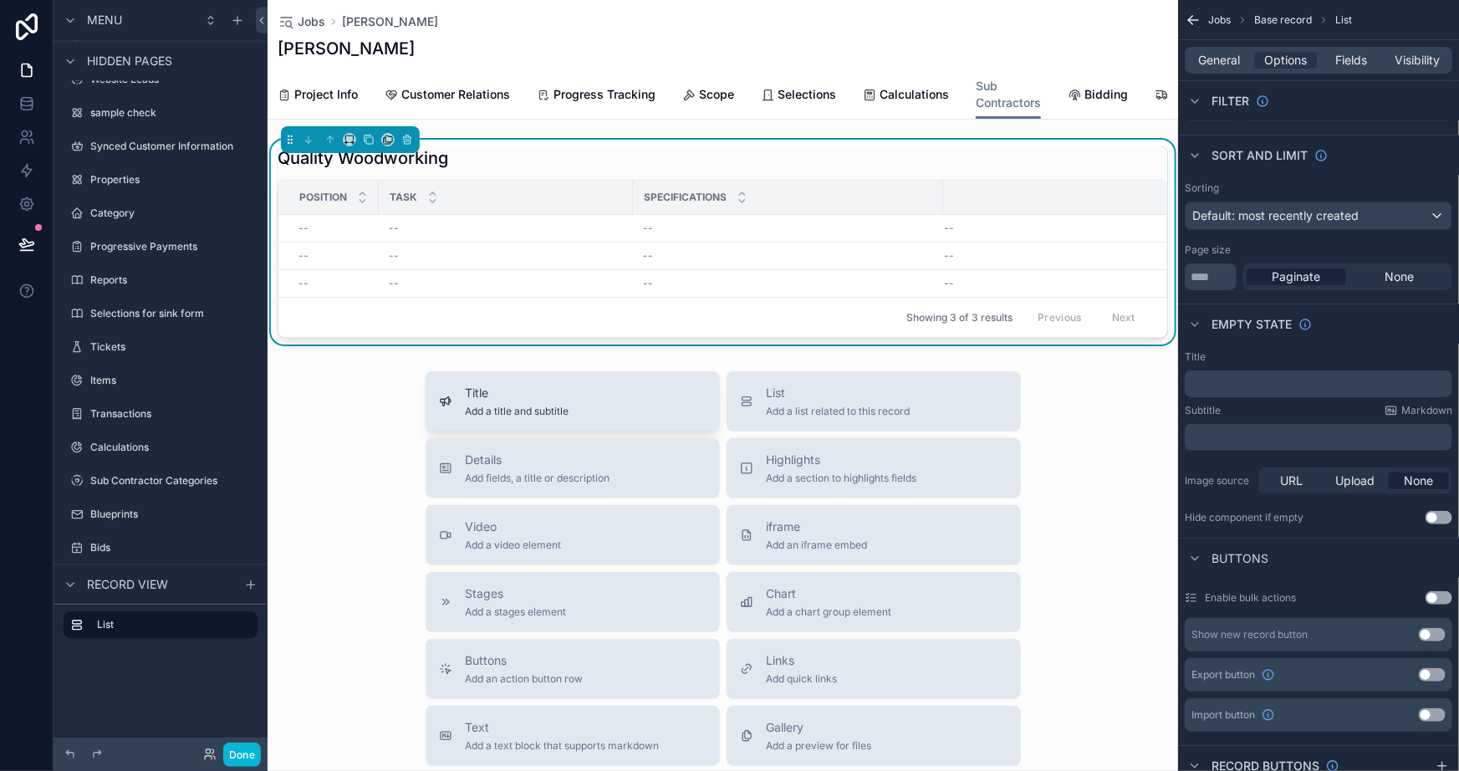
click at [519, 418] on div "Title Add a title and subtitle" at bounding box center [518, 401] width 104 height 33
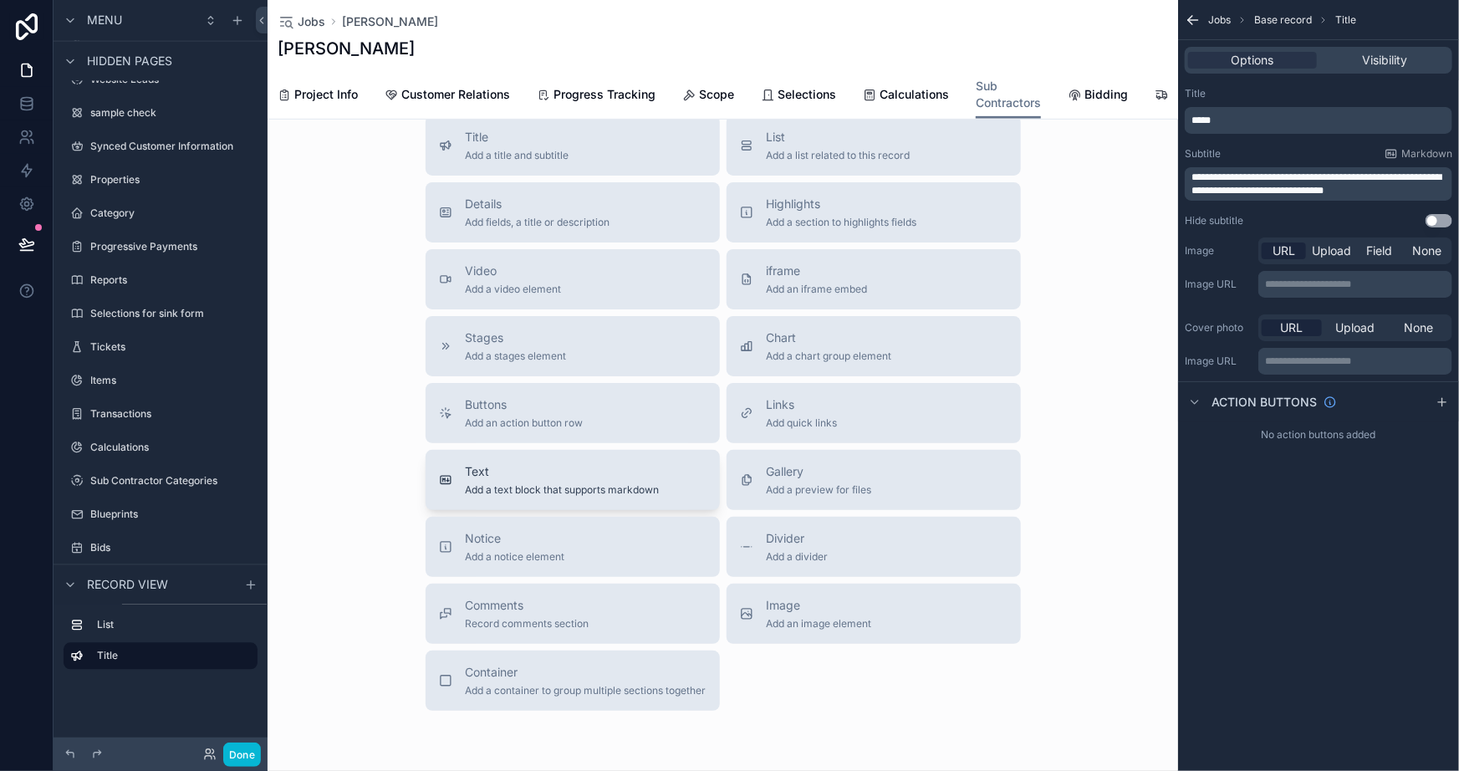
scroll to position [251, 0]
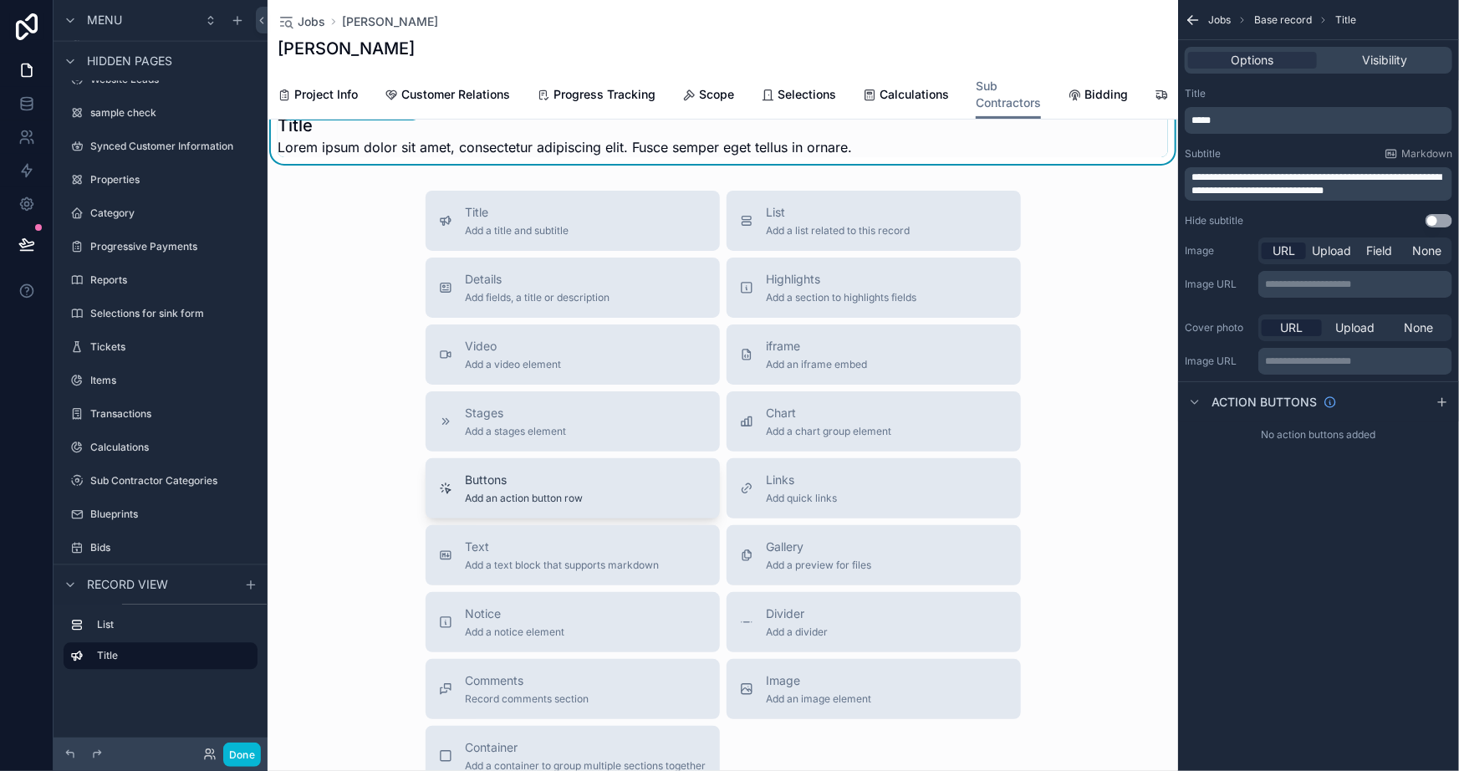
click at [544, 505] on div "Buttons Add an action button row" at bounding box center [525, 488] width 118 height 33
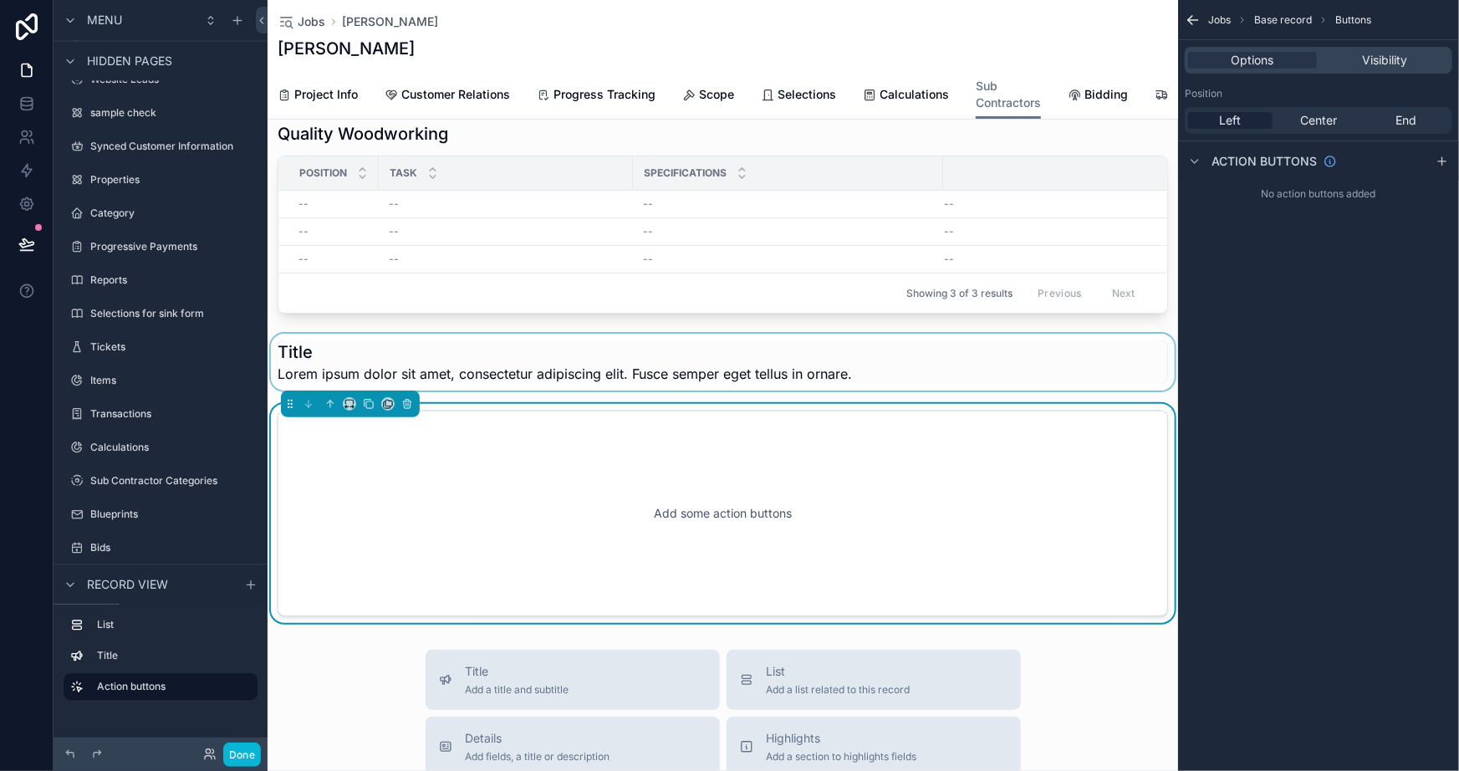
scroll to position [21, 0]
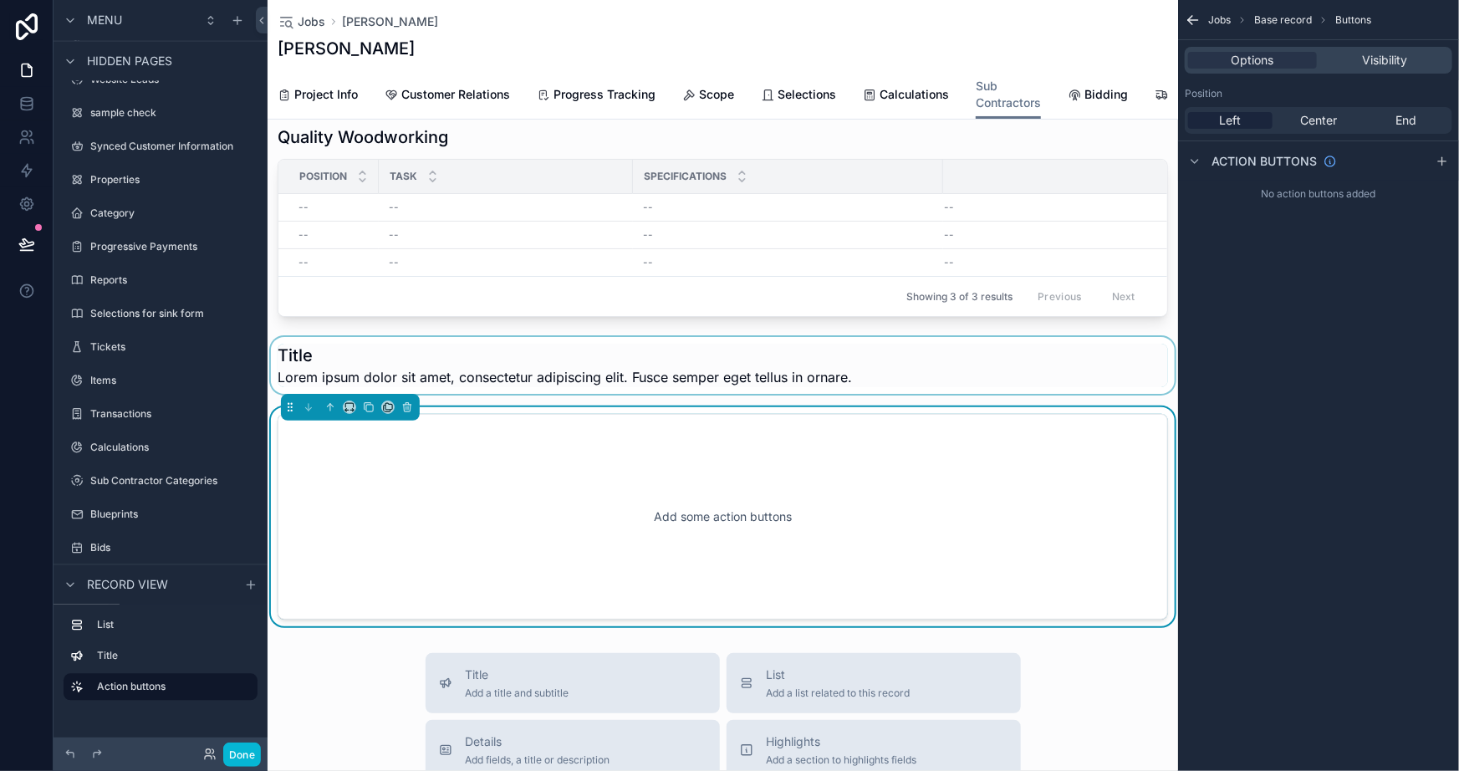
click at [341, 391] on div "scrollable content" at bounding box center [723, 365] width 911 height 57
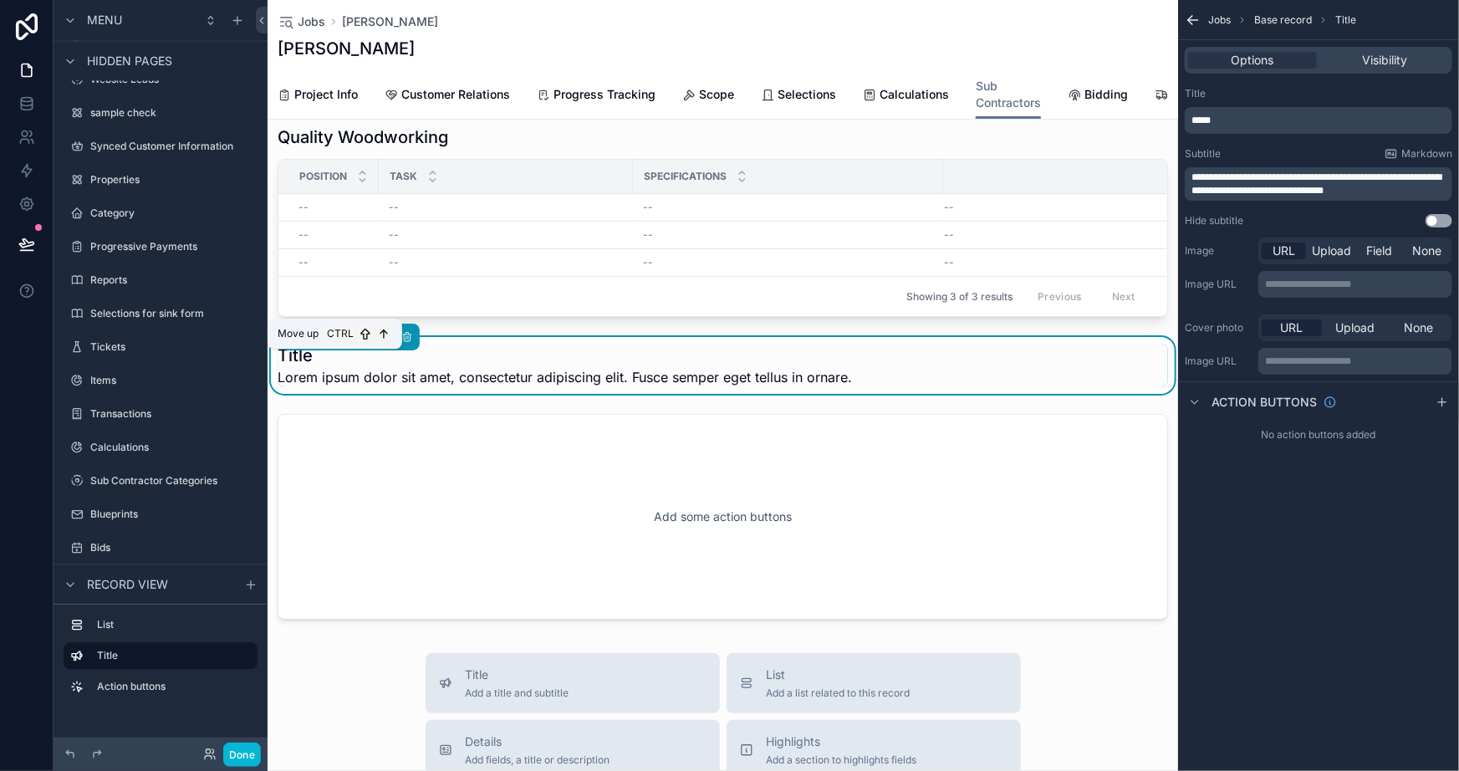
click at [325, 343] on icon "scrollable content" at bounding box center [331, 337] width 12 height 12
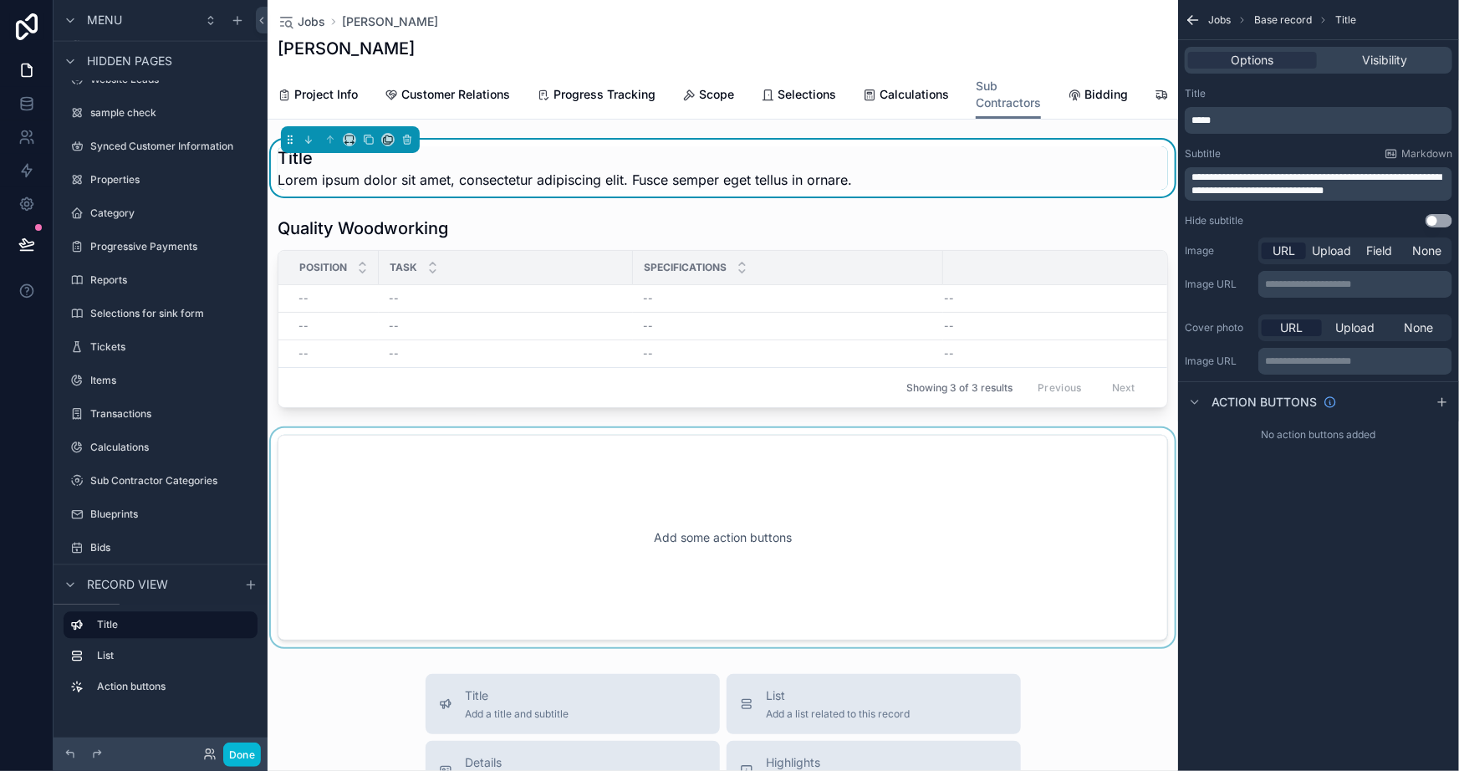
scroll to position [0, 0]
click at [367, 544] on div "scrollable content" at bounding box center [723, 537] width 911 height 219
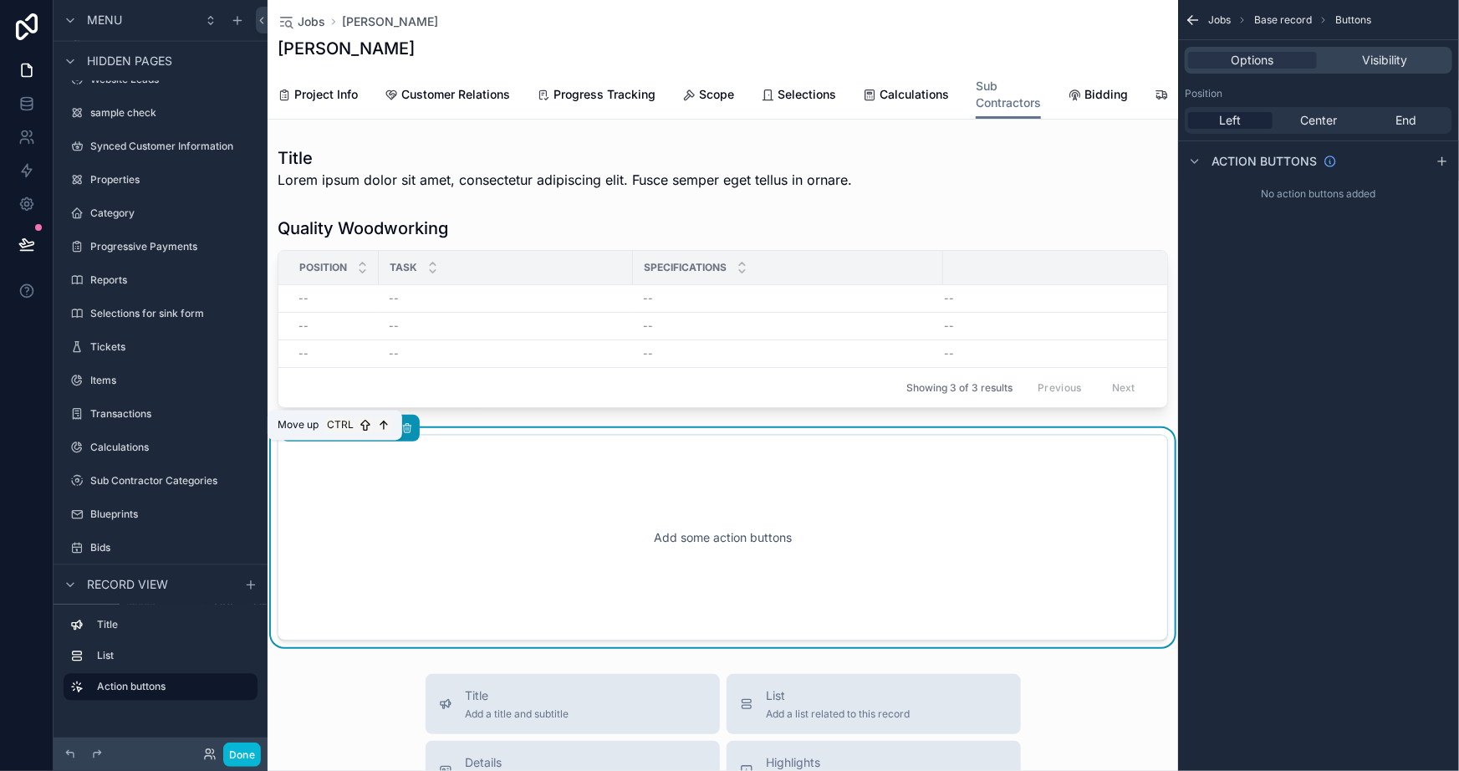
click at [330, 428] on icon "scrollable content" at bounding box center [329, 426] width 3 height 3
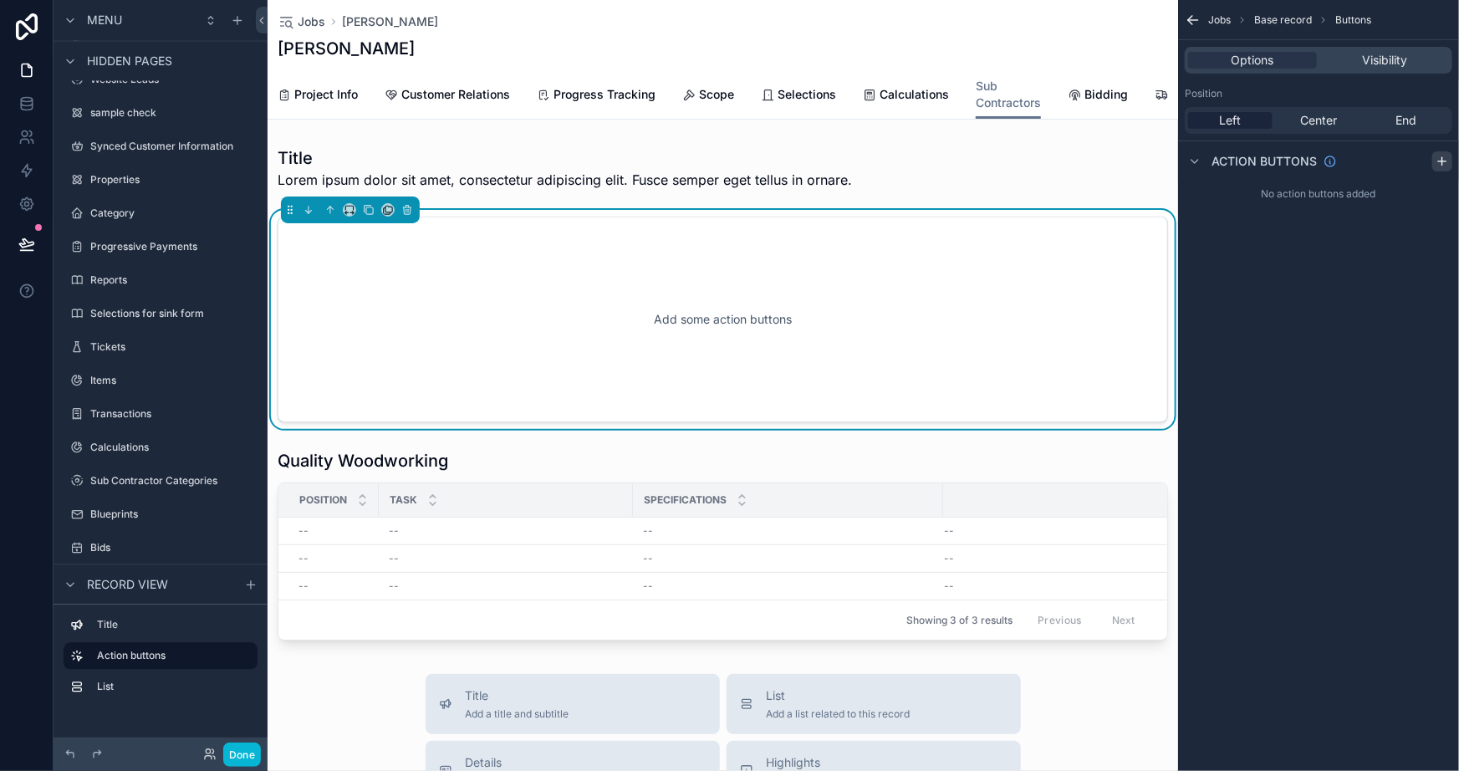
click at [1449, 155] on icon "scrollable content" at bounding box center [1442, 161] width 13 height 13
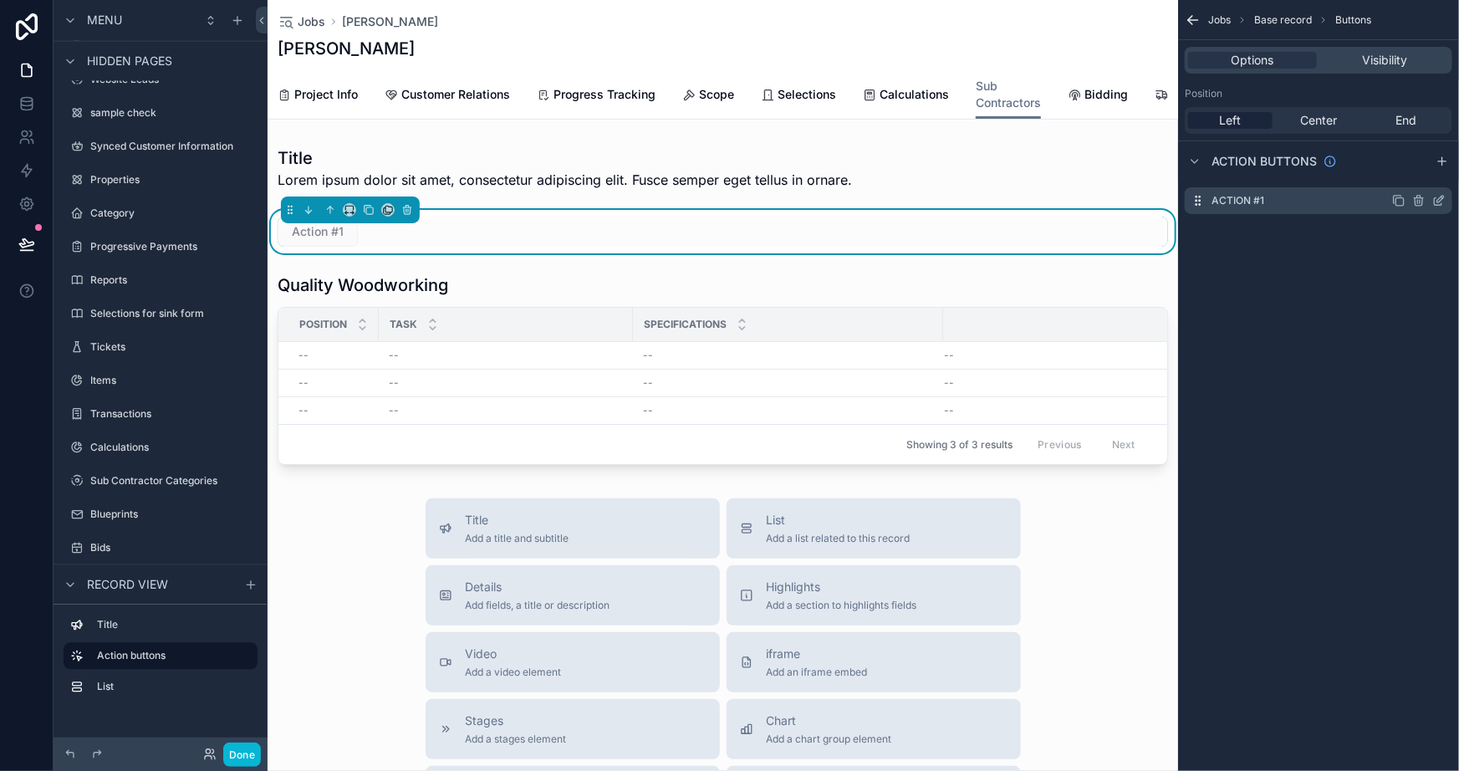
click at [1446, 200] on div "Action #1" at bounding box center [1319, 200] width 268 height 27
click at [1439, 197] on icon "scrollable content" at bounding box center [1439, 200] width 13 height 13
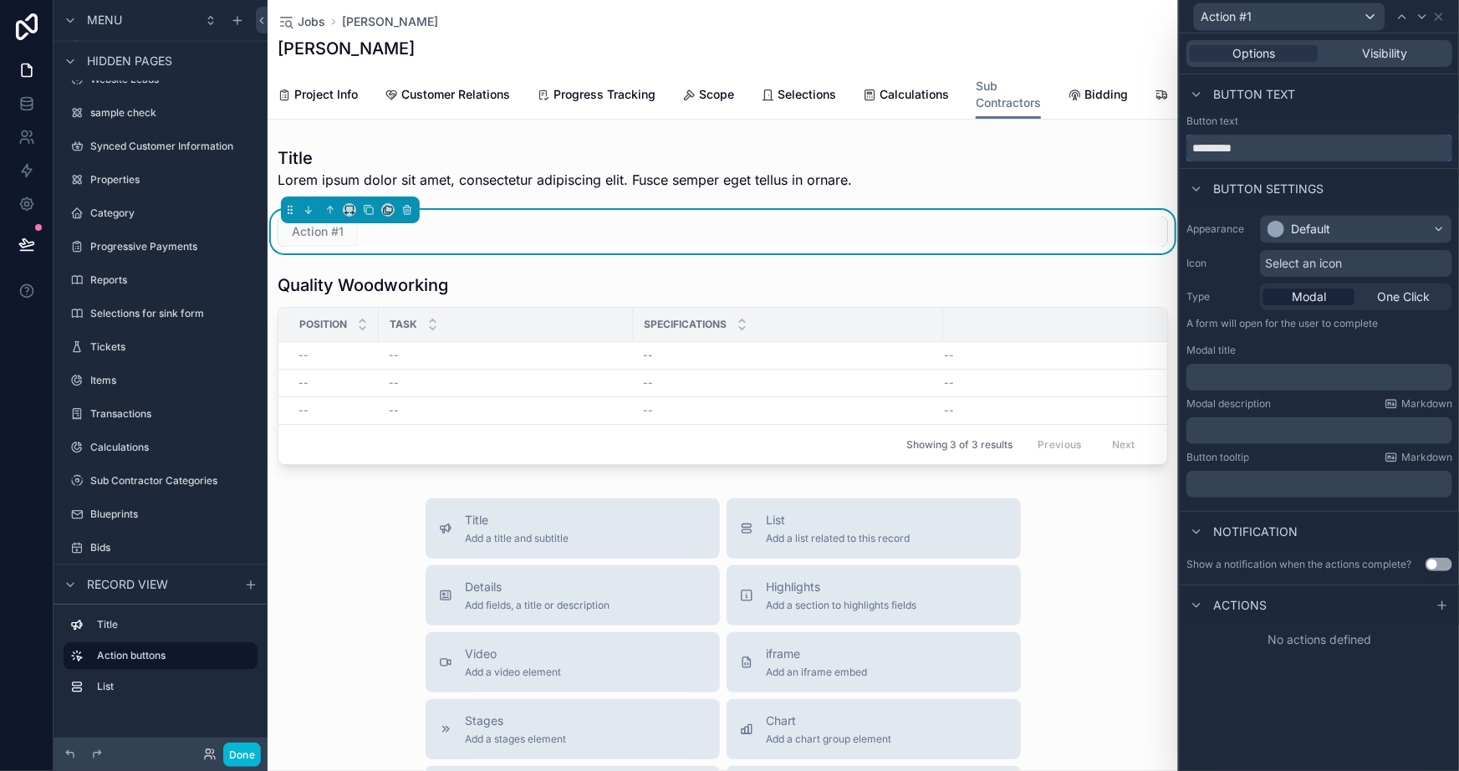
click at [1251, 154] on input "*********" at bounding box center [1320, 148] width 266 height 27
click at [1251, 153] on input "*********" at bounding box center [1320, 148] width 266 height 27
type input "*********"
click at [1265, 662] on div "Options Visibility Button text Button text ********* Button settings Appearance…" at bounding box center [1319, 402] width 279 height 738
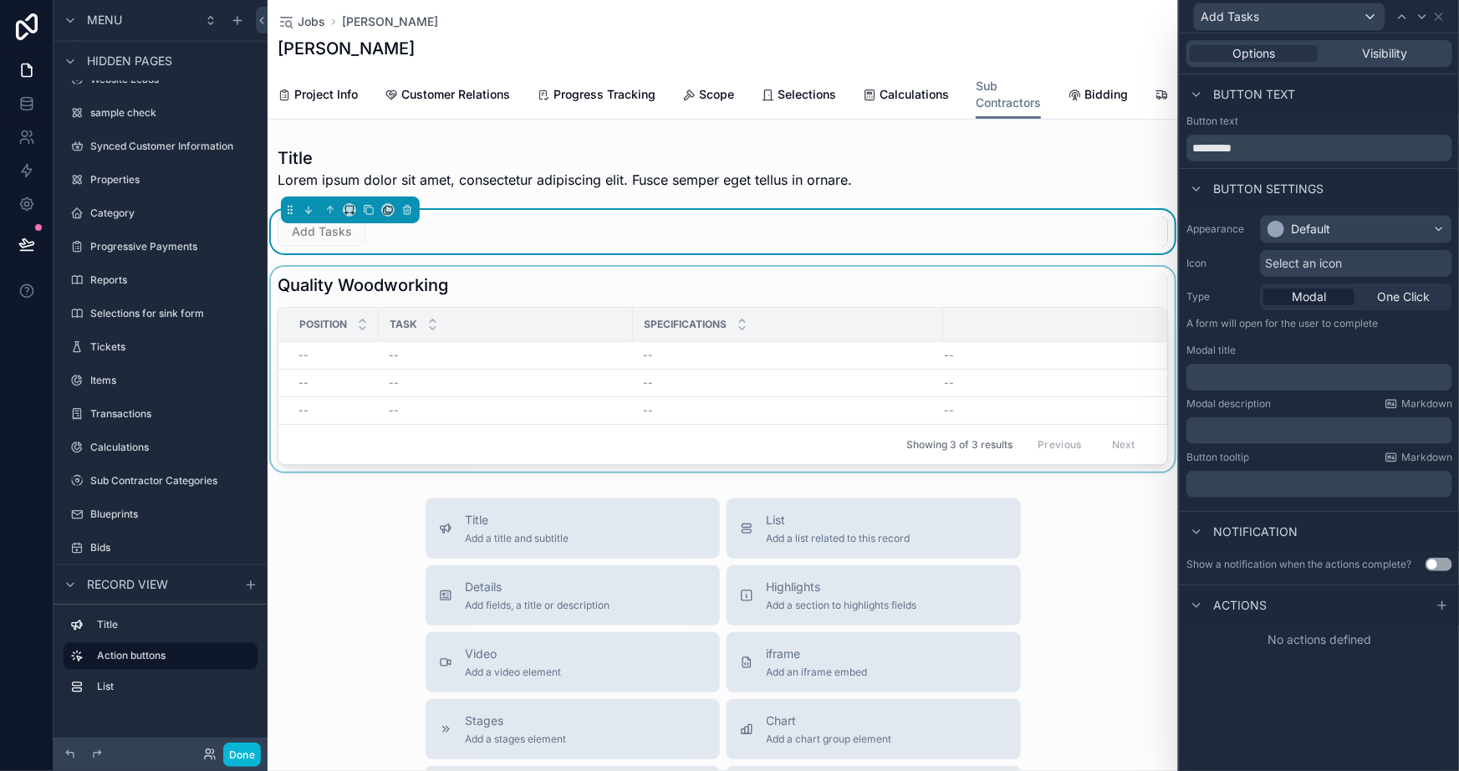
click at [500, 297] on div "scrollable content" at bounding box center [723, 369] width 911 height 205
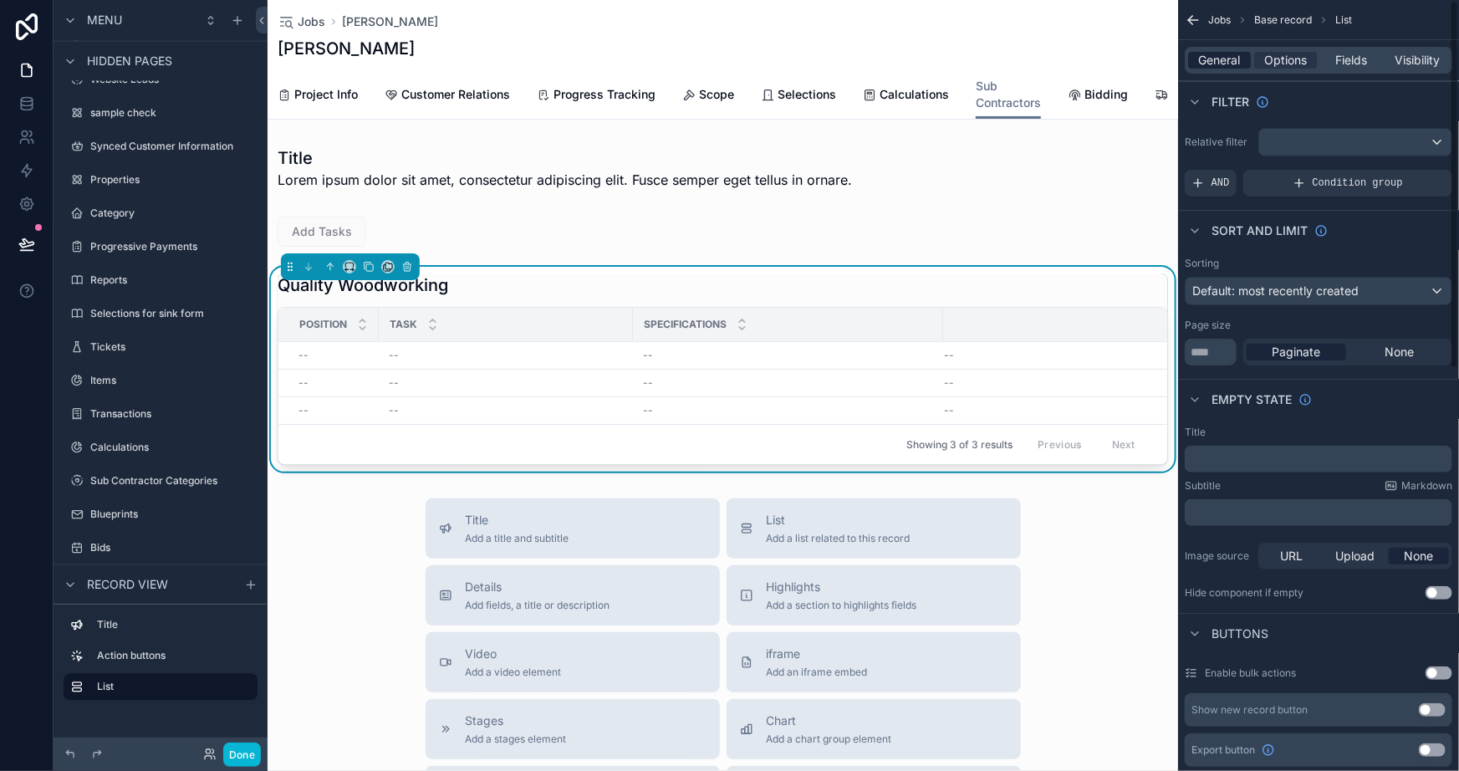
click at [1202, 57] on span "General" at bounding box center [1220, 60] width 42 height 17
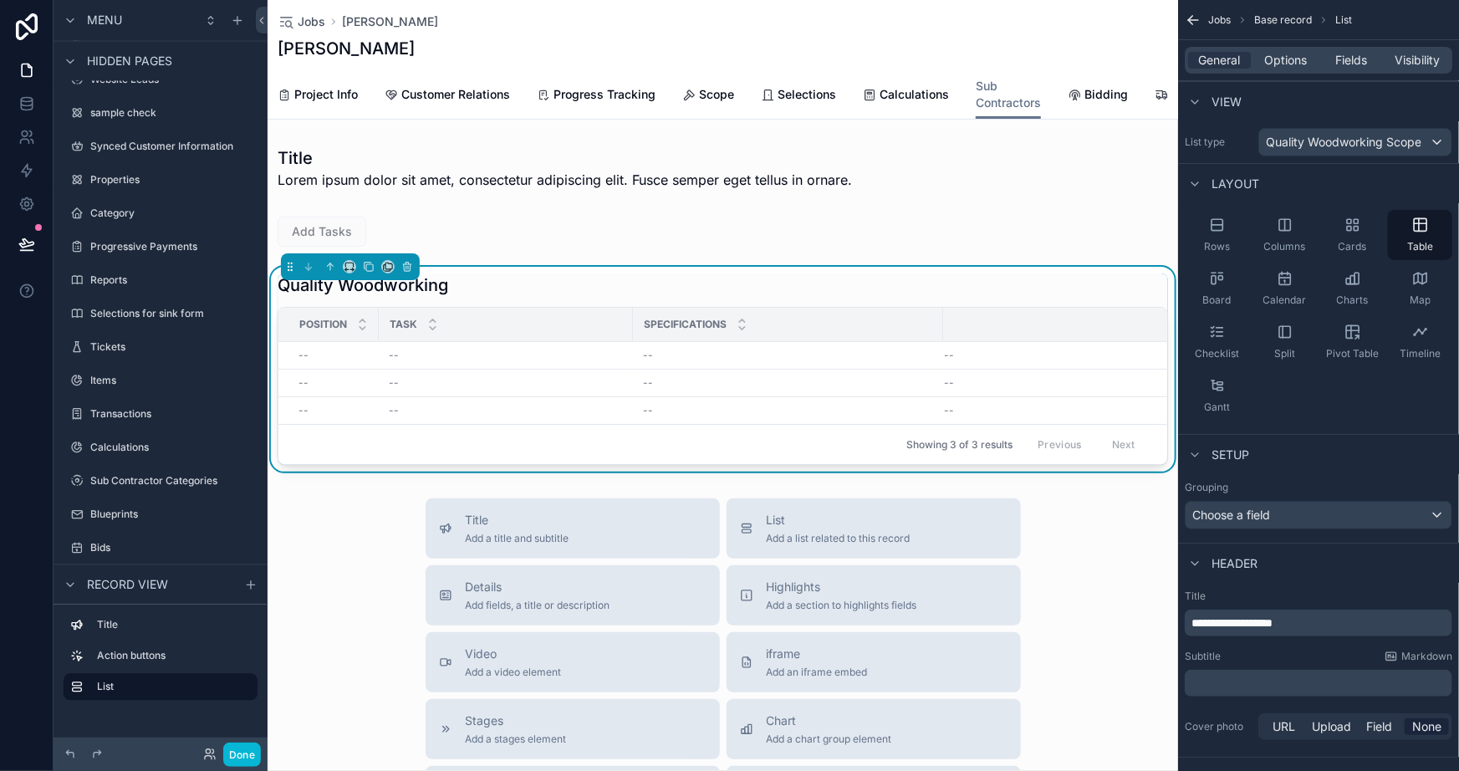
click at [1245, 630] on p "**********" at bounding box center [1321, 623] width 258 height 17
click at [1245, 629] on p "**********" at bounding box center [1321, 623] width 258 height 17
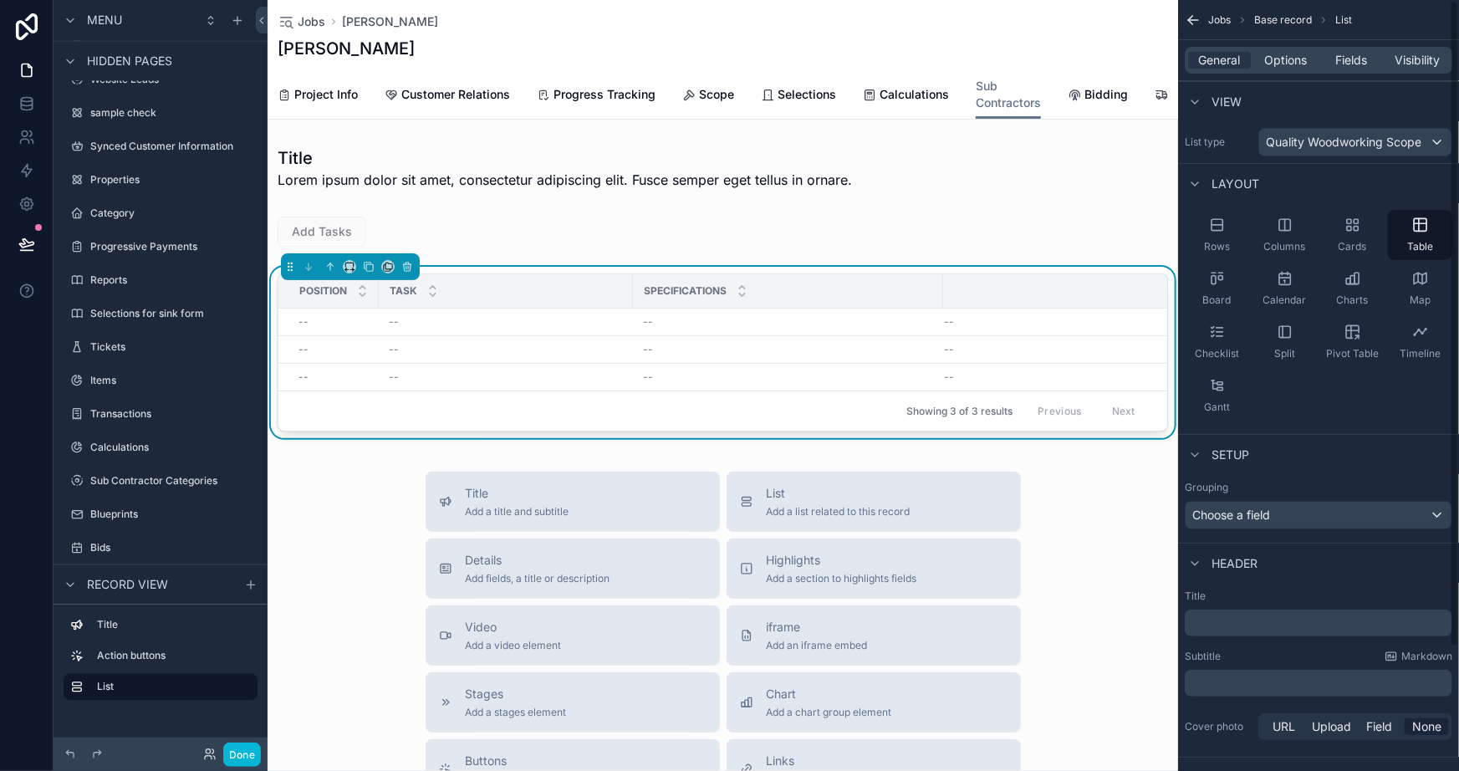
click at [1259, 657] on div "Subtitle Markdown" at bounding box center [1319, 656] width 268 height 13
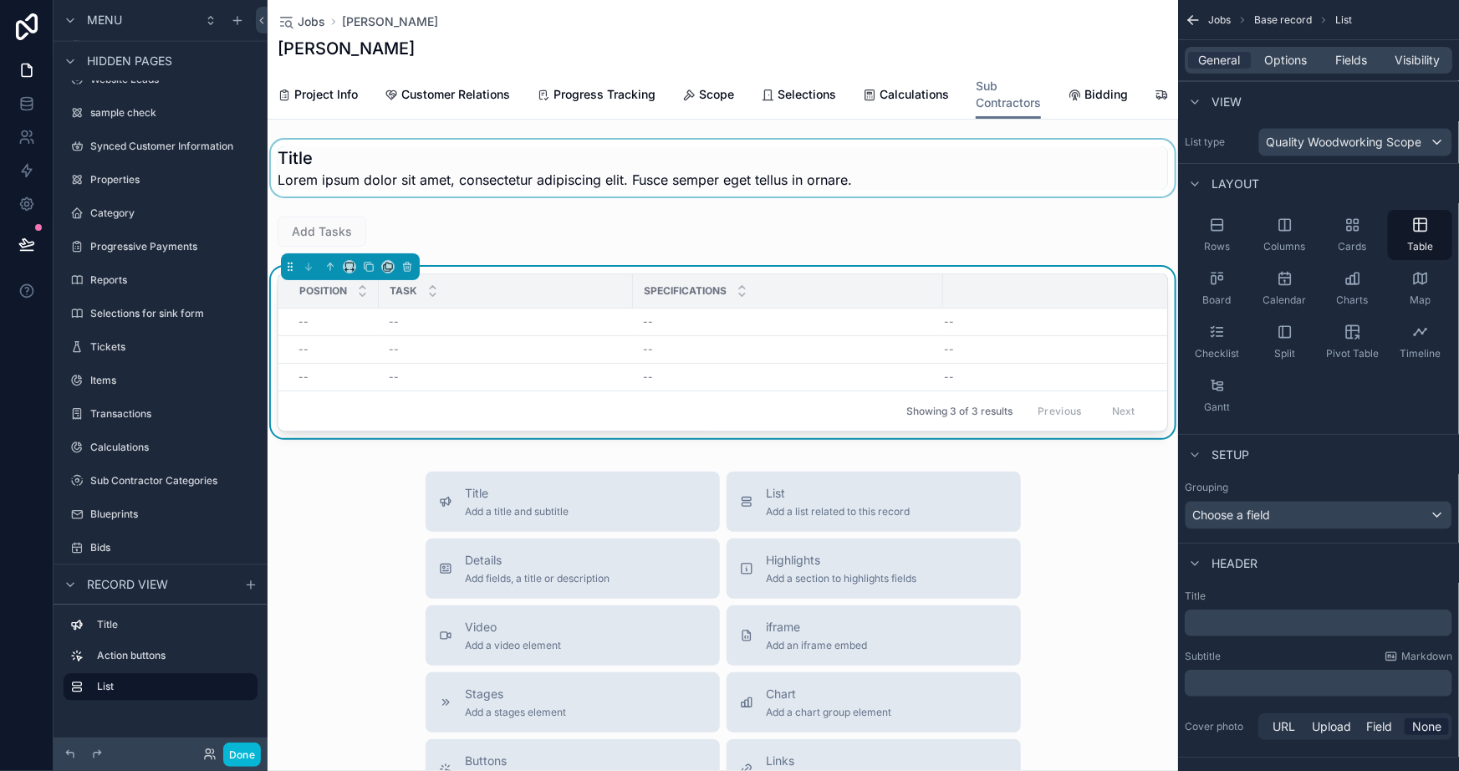
click at [580, 187] on div "scrollable content" at bounding box center [723, 168] width 911 height 57
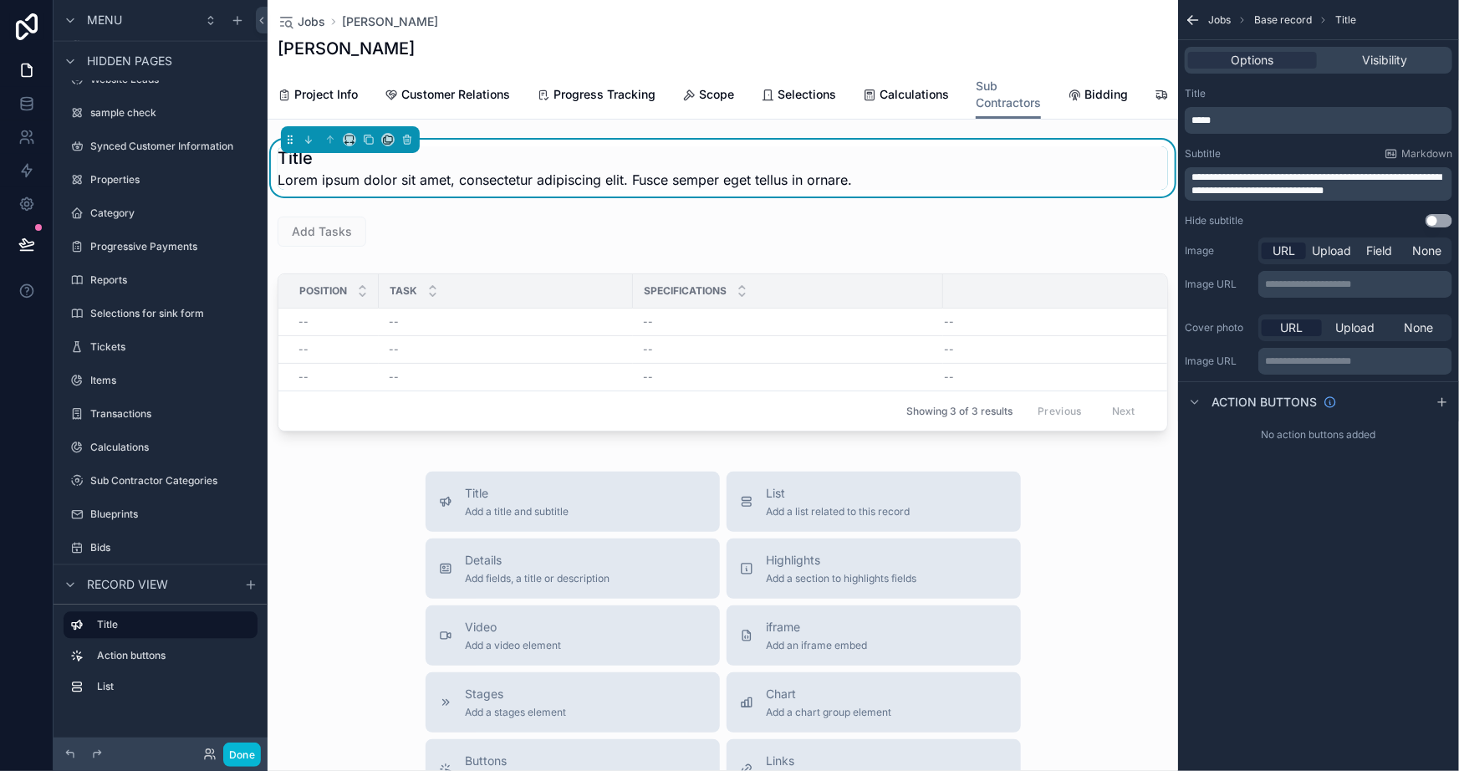
click at [1271, 120] on p "*****" at bounding box center [1321, 120] width 258 height 13
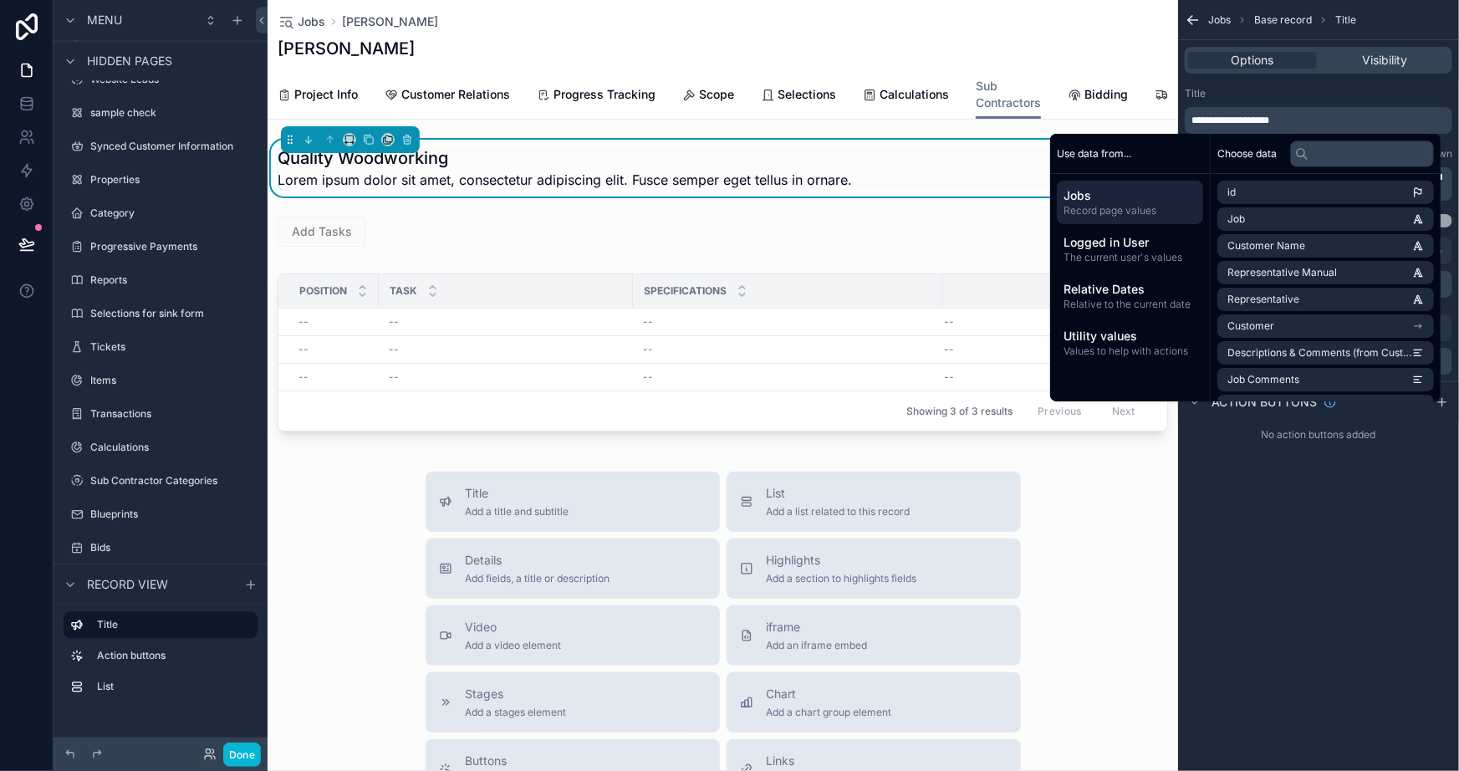
click at [1307, 585] on div "**********" at bounding box center [1318, 385] width 281 height 771
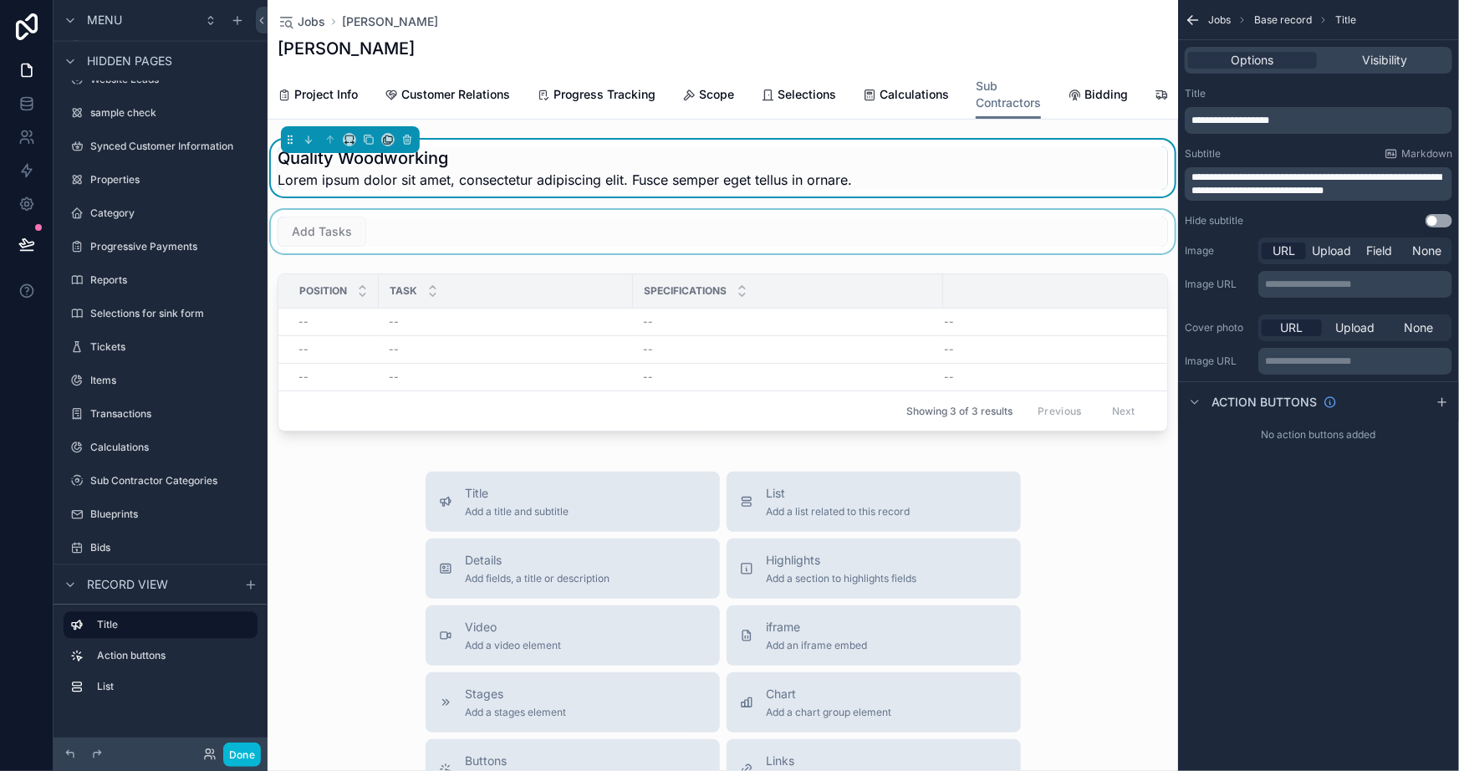
click at [442, 248] on div "scrollable content" at bounding box center [723, 231] width 911 height 43
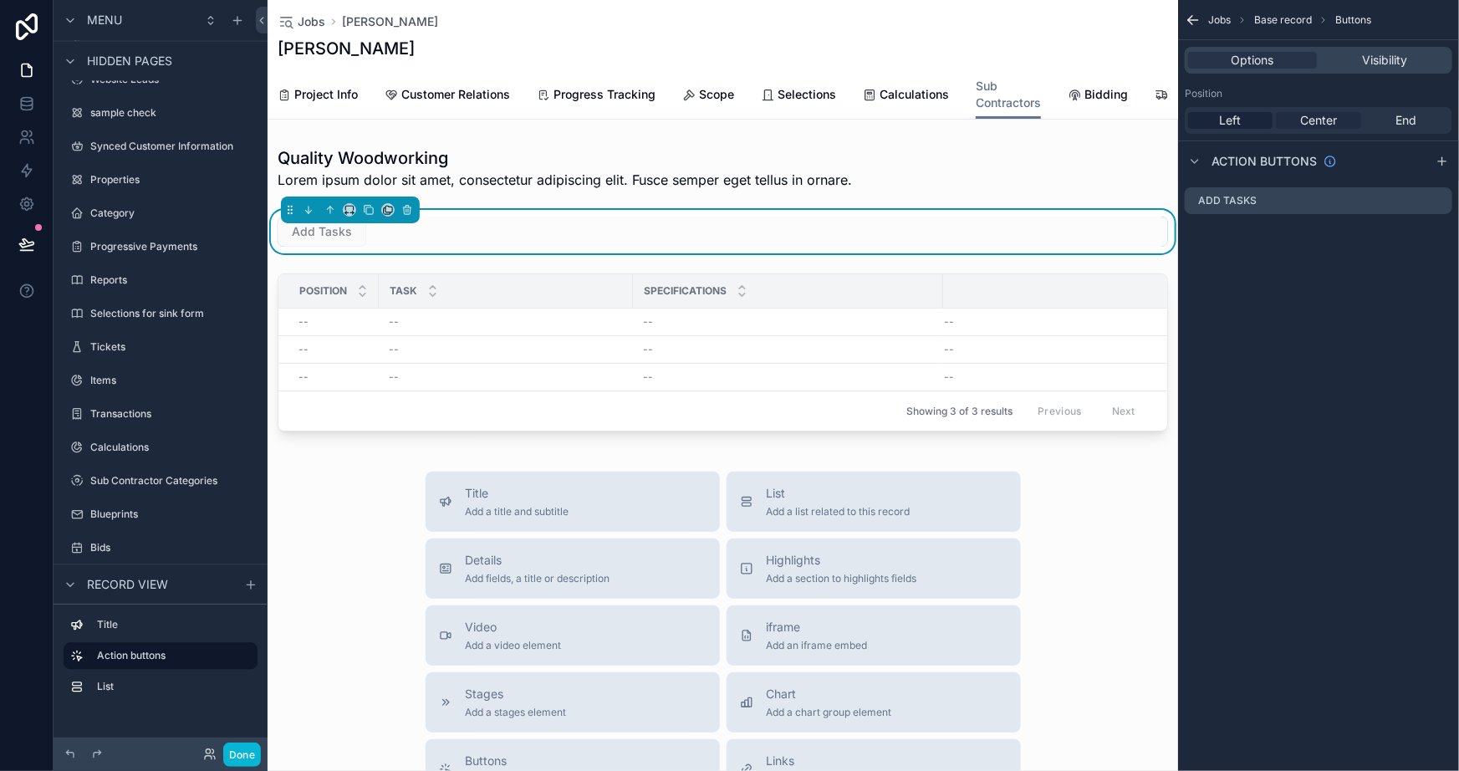
click at [1325, 114] on span "Center" at bounding box center [1319, 120] width 37 height 17
click at [1397, 120] on span "End" at bounding box center [1407, 120] width 21 height 17
click at [1213, 120] on div "Left" at bounding box center [1230, 120] width 84 height 17
click at [1268, 289] on div "Jobs Base record Buttons Options Visibility Position Left Center End Action but…" at bounding box center [1318, 385] width 281 height 771
click at [789, 569] on span "Highlights" at bounding box center [842, 560] width 151 height 17
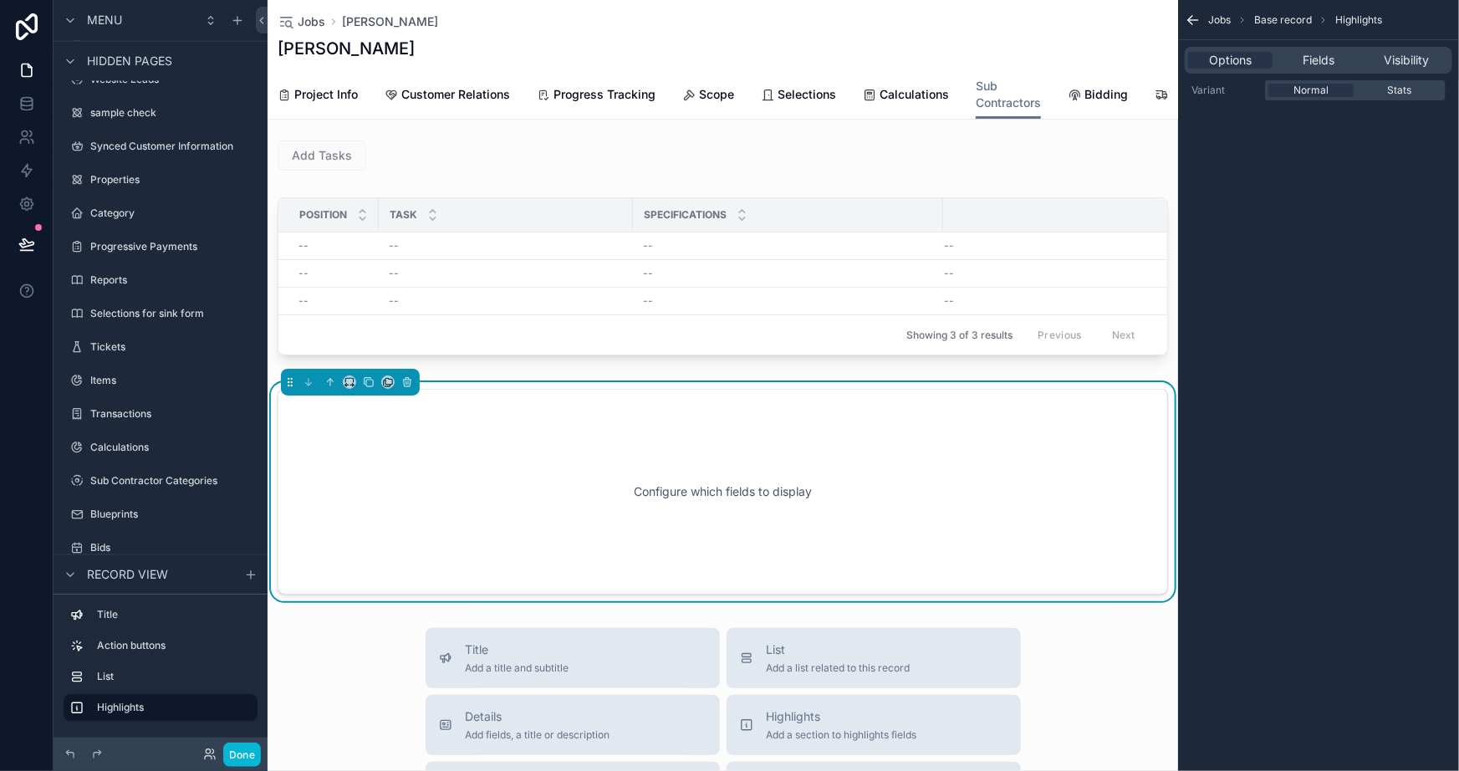
scroll to position [203, 0]
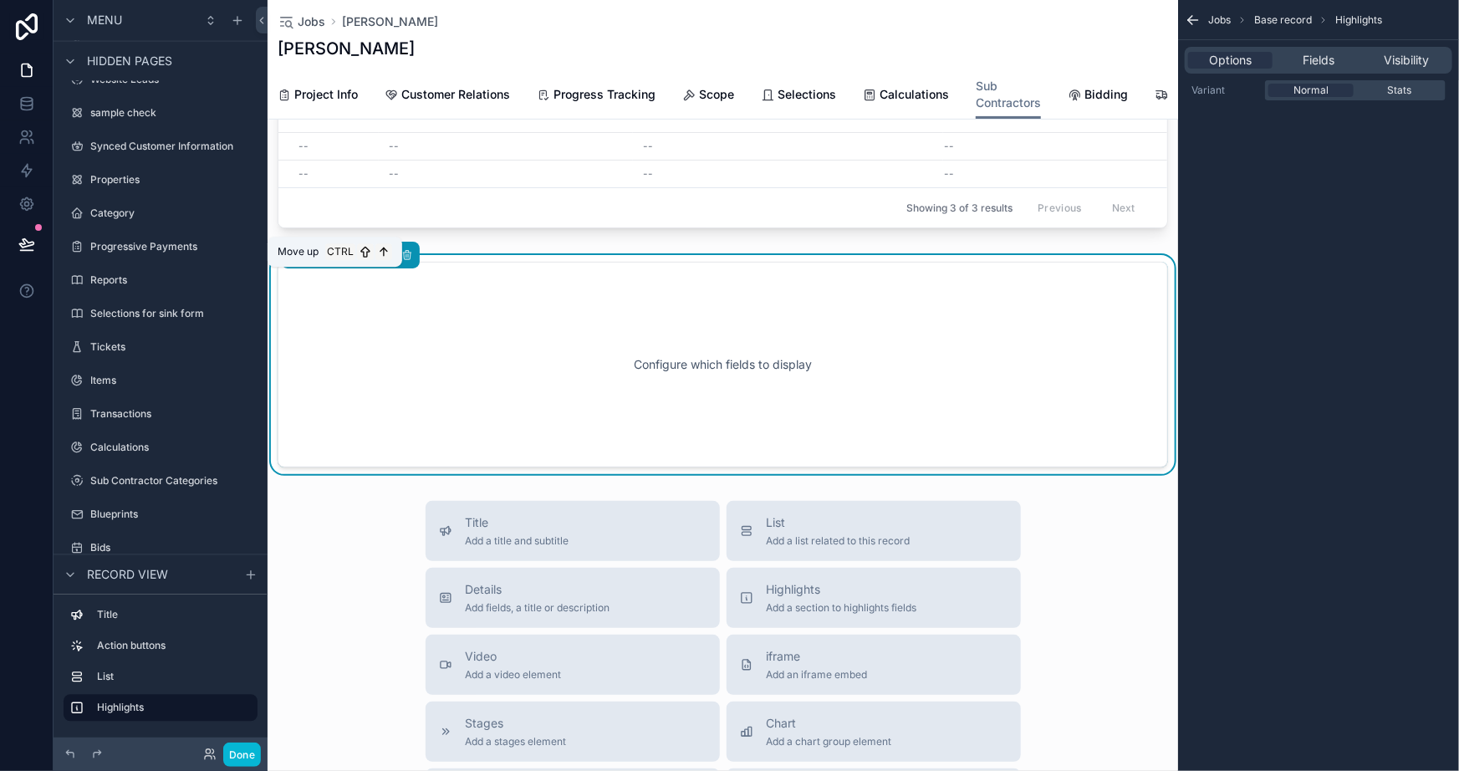
click at [334, 261] on icon "scrollable content" at bounding box center [331, 255] width 12 height 12
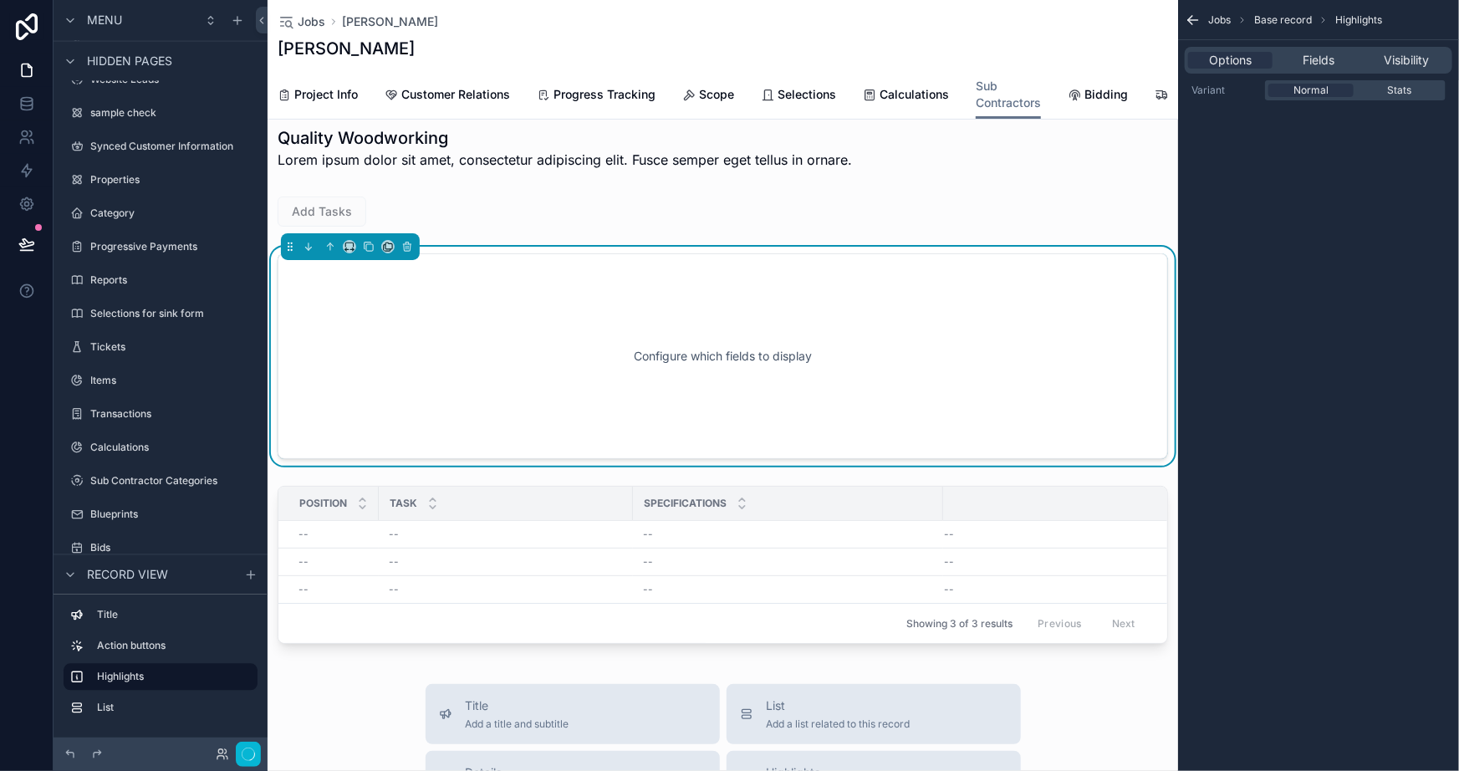
scroll to position [0, 0]
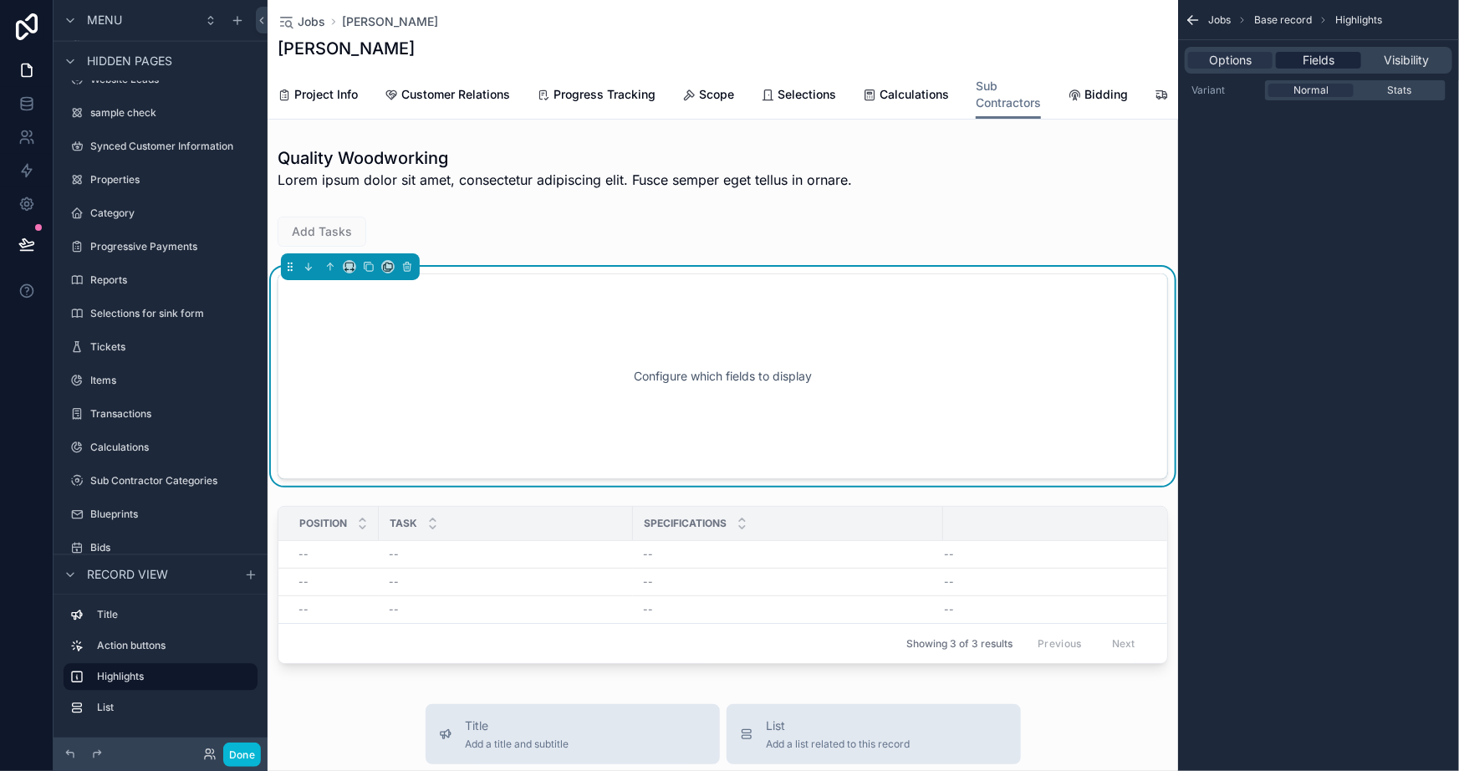
click at [1286, 58] on div "Fields" at bounding box center [1318, 60] width 84 height 17
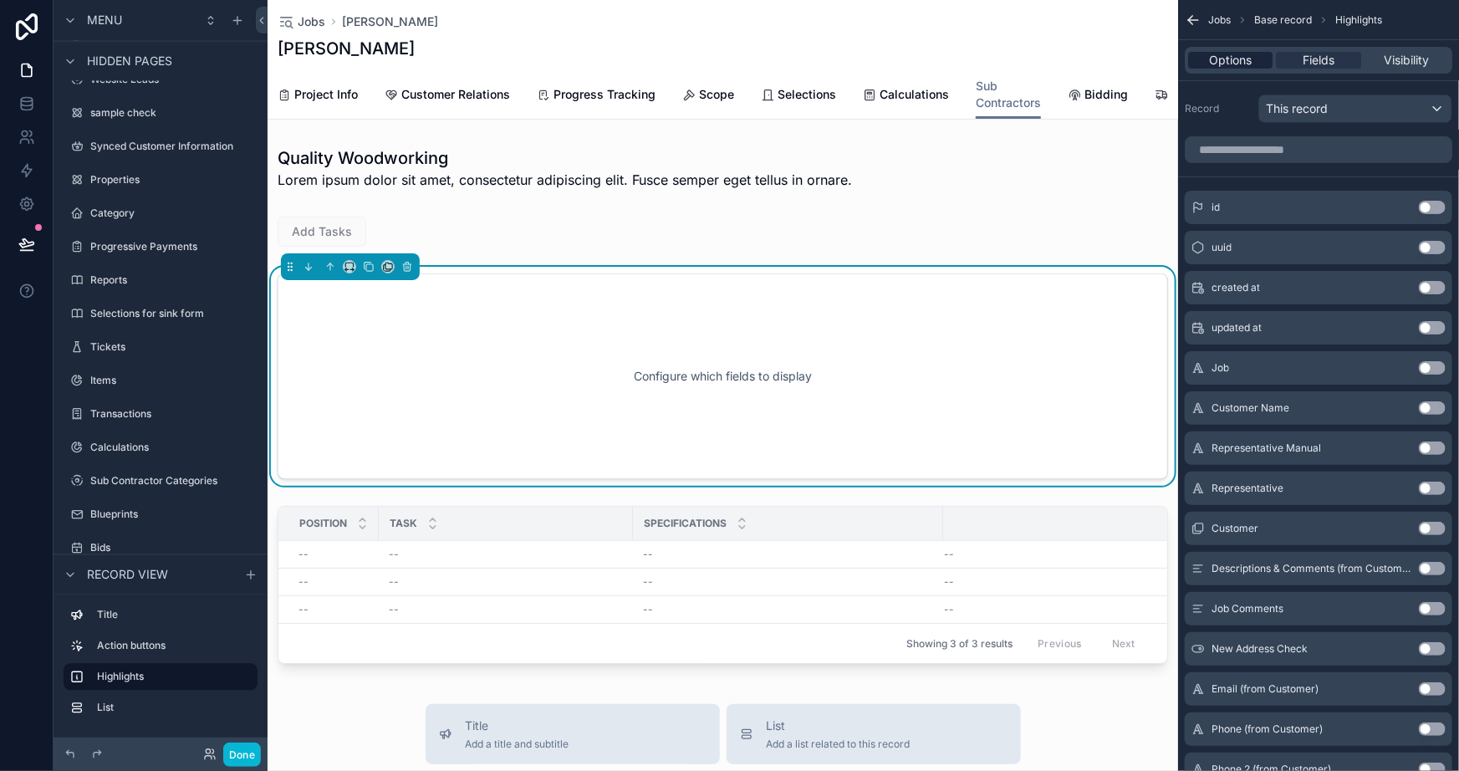
click at [1233, 56] on span "Options" at bounding box center [1230, 60] width 43 height 17
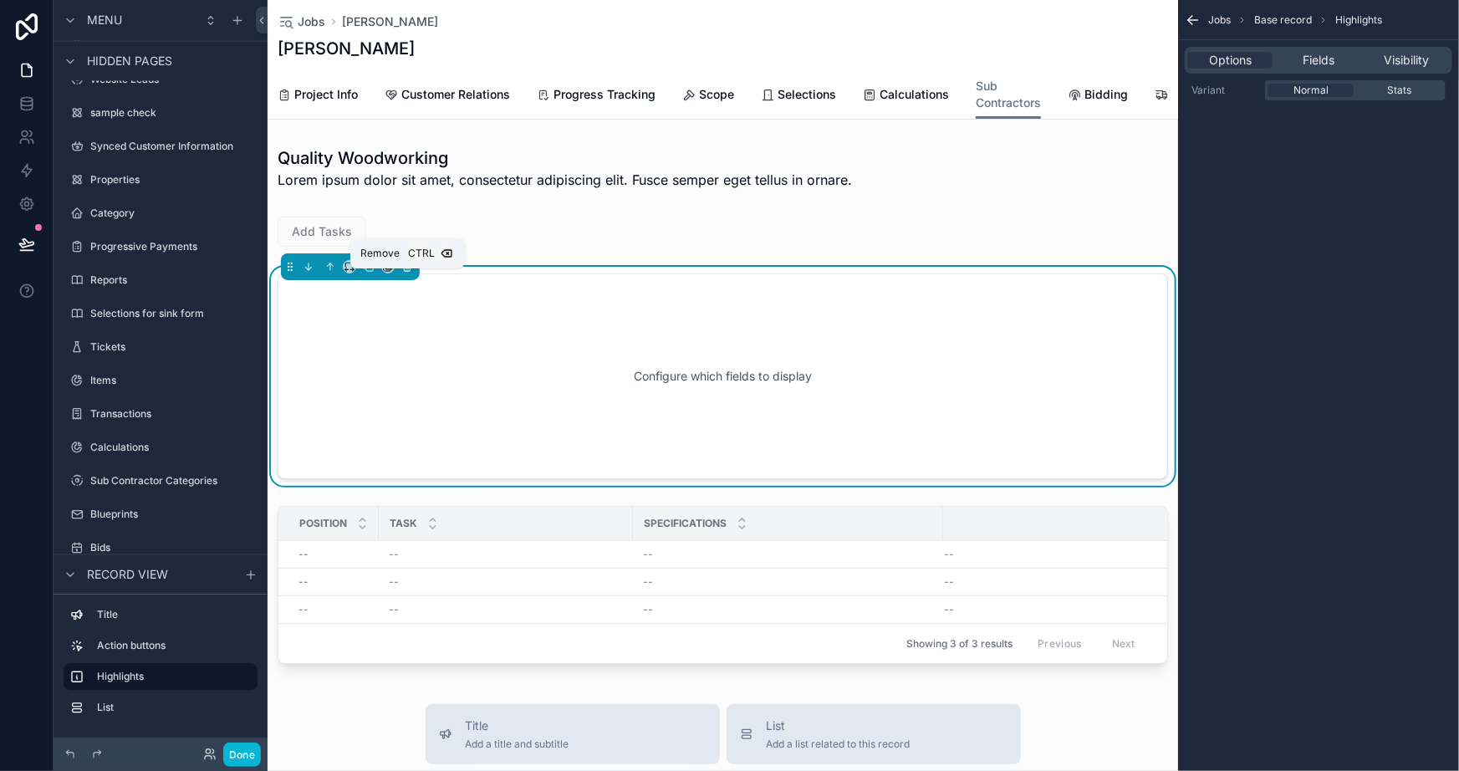
click at [406, 273] on icon "scrollable content" at bounding box center [407, 267] width 12 height 12
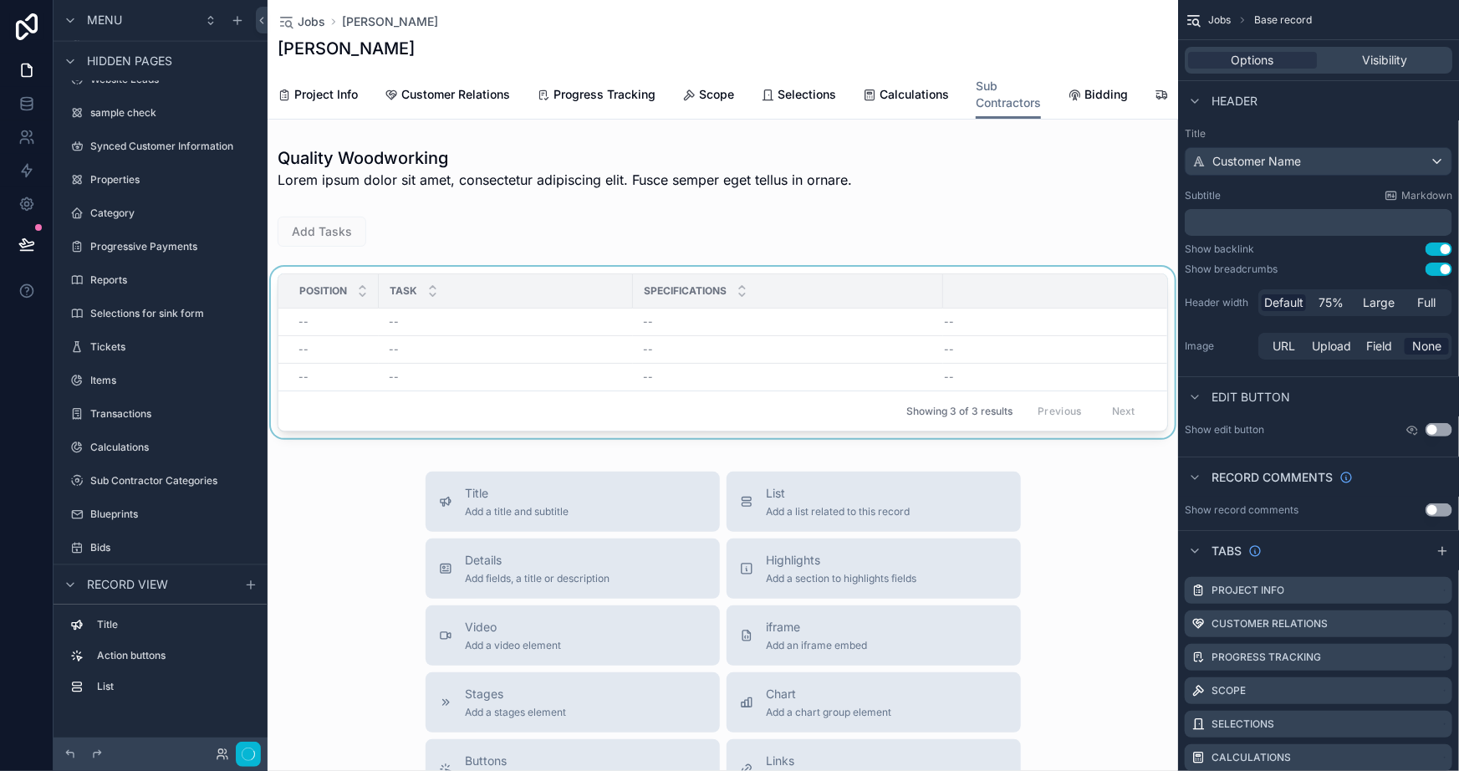
scroll to position [227, 0]
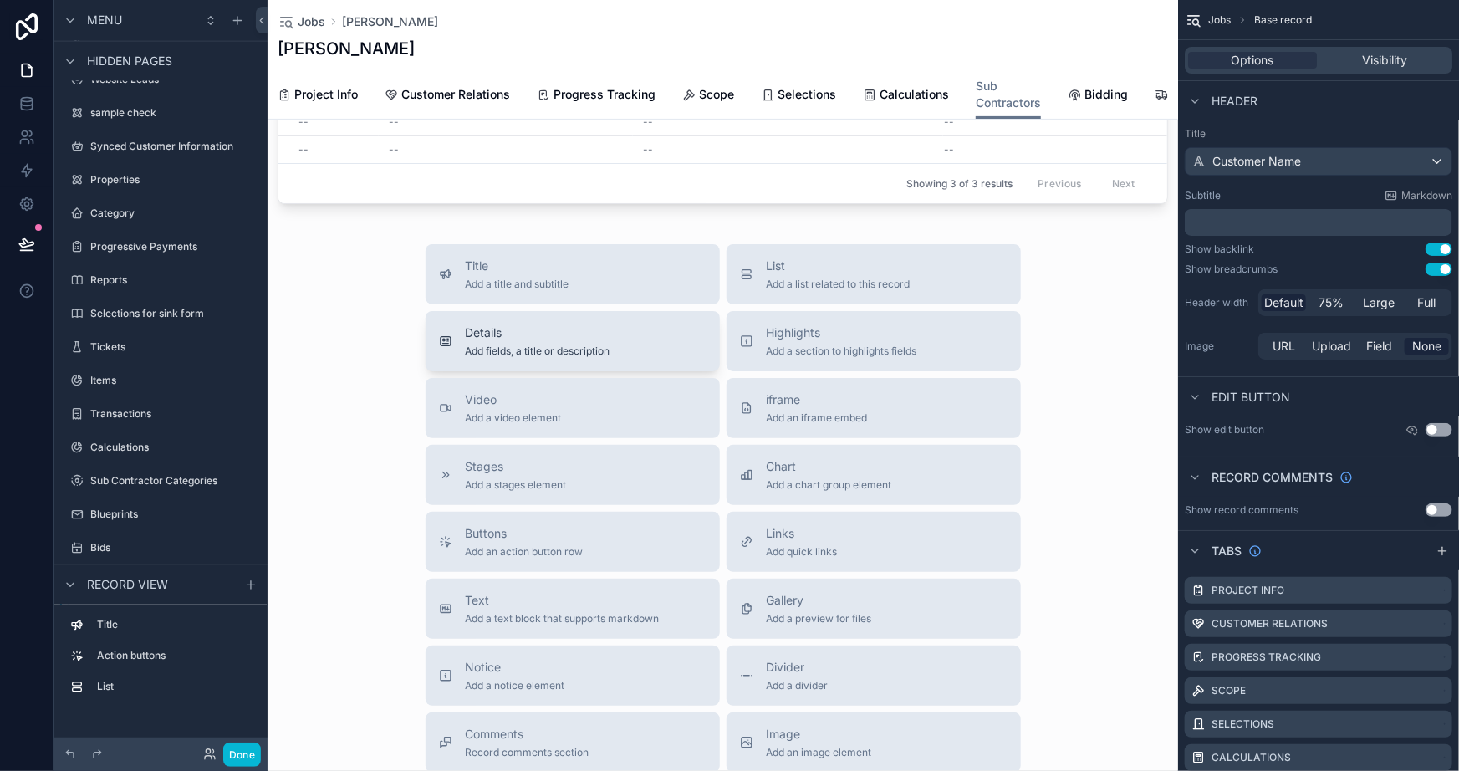
click at [605, 358] on div "Details Add fields, a title or description" at bounding box center [573, 341] width 268 height 33
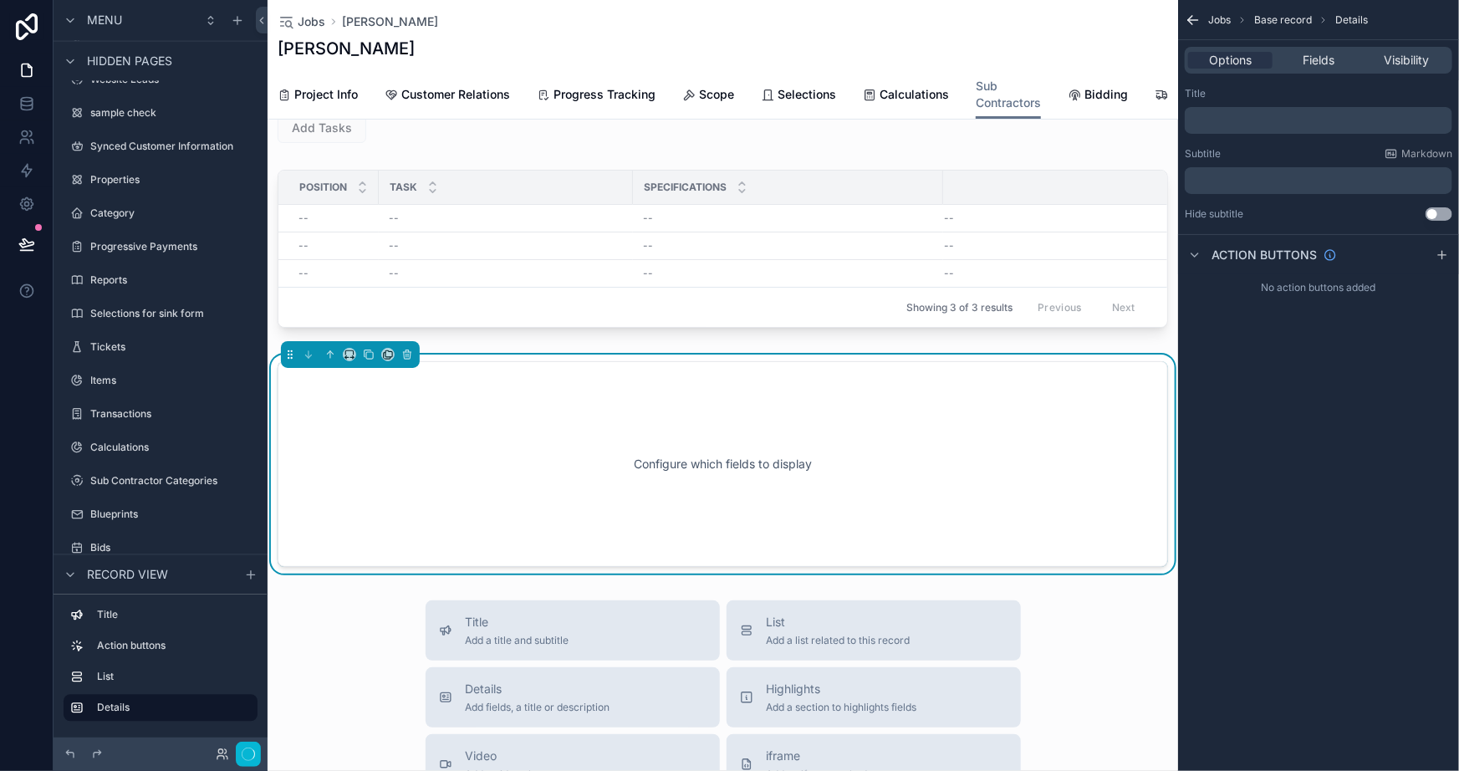
scroll to position [62, 0]
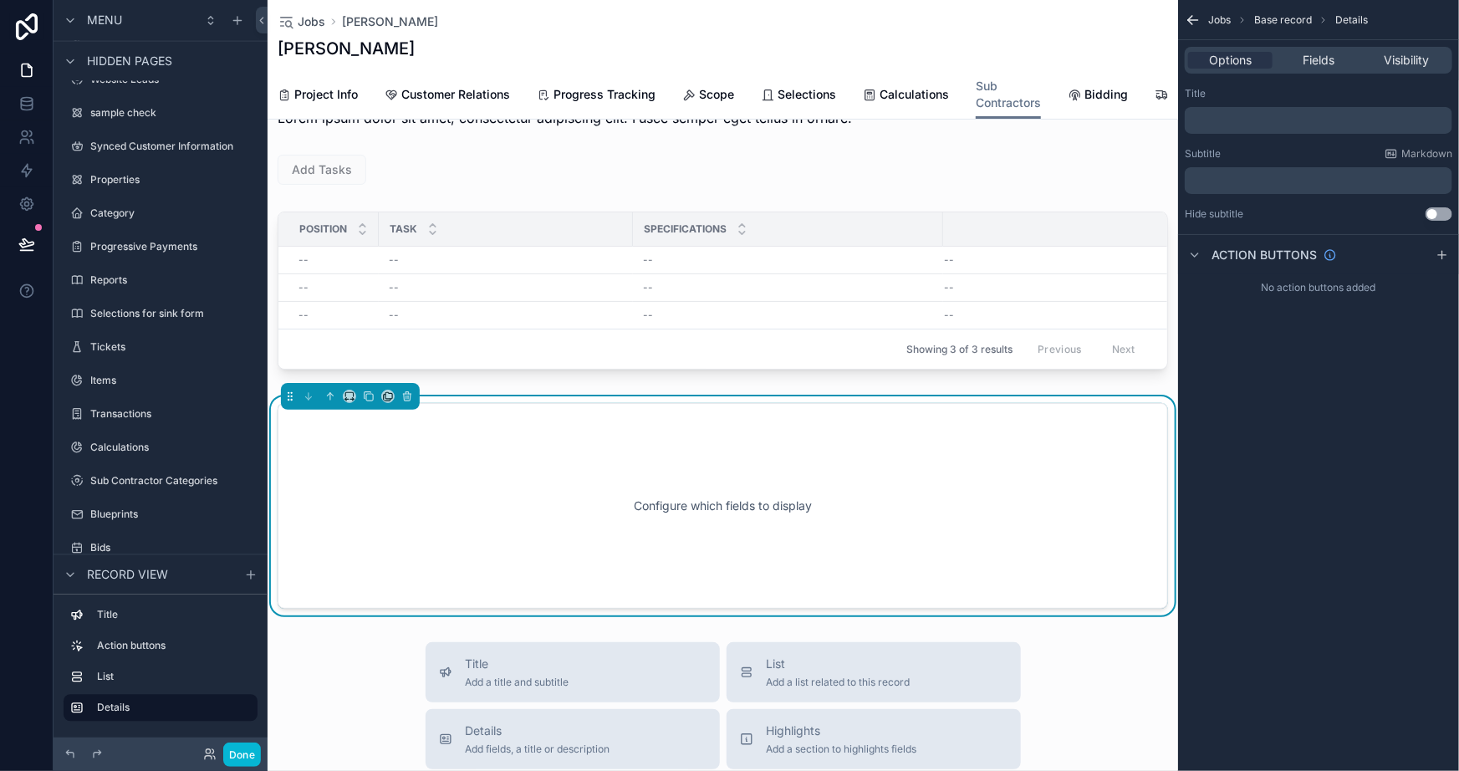
click at [1018, 539] on div "Configure which fields to display" at bounding box center [723, 506] width 836 height 151
click at [327, 402] on icon "scrollable content" at bounding box center [331, 397] width 12 height 12
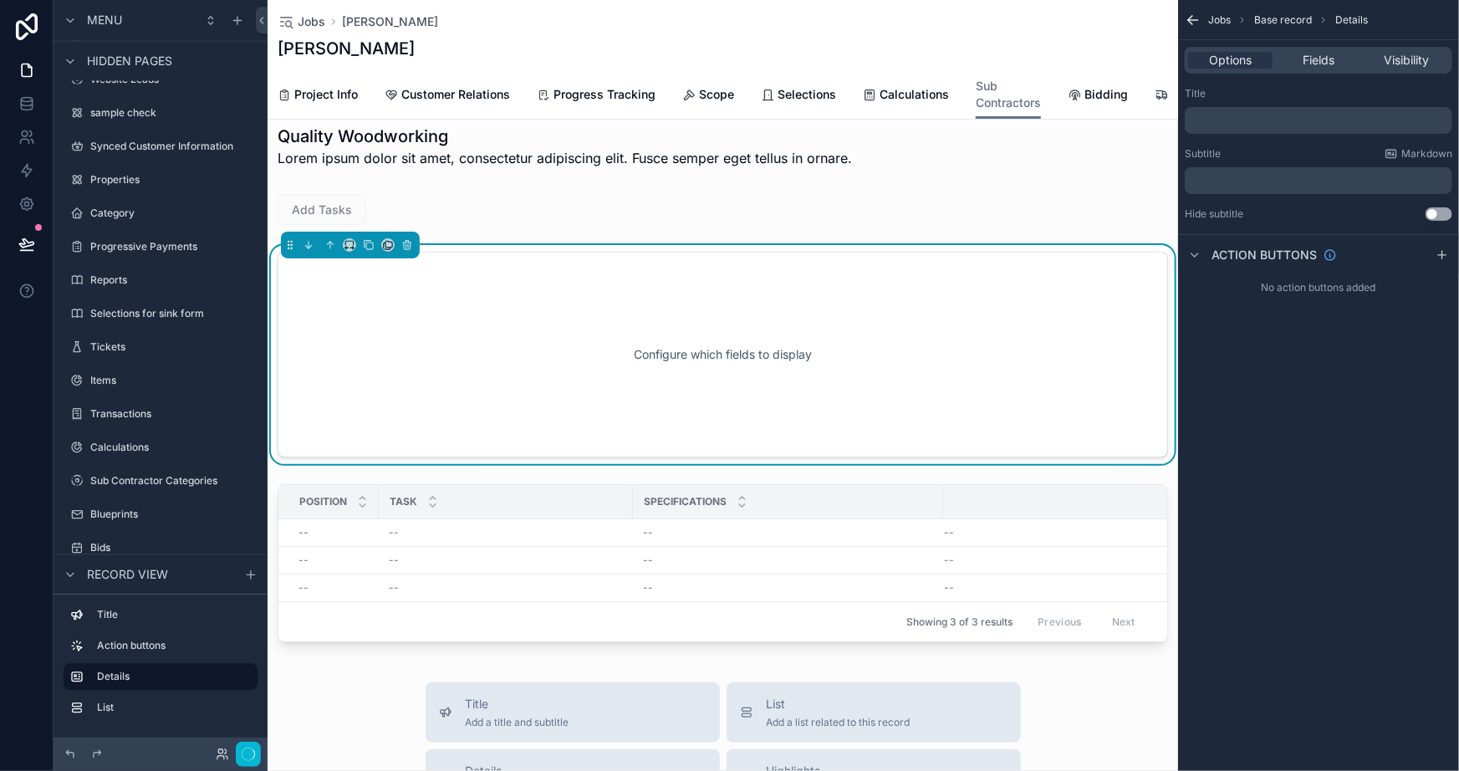
scroll to position [0, 0]
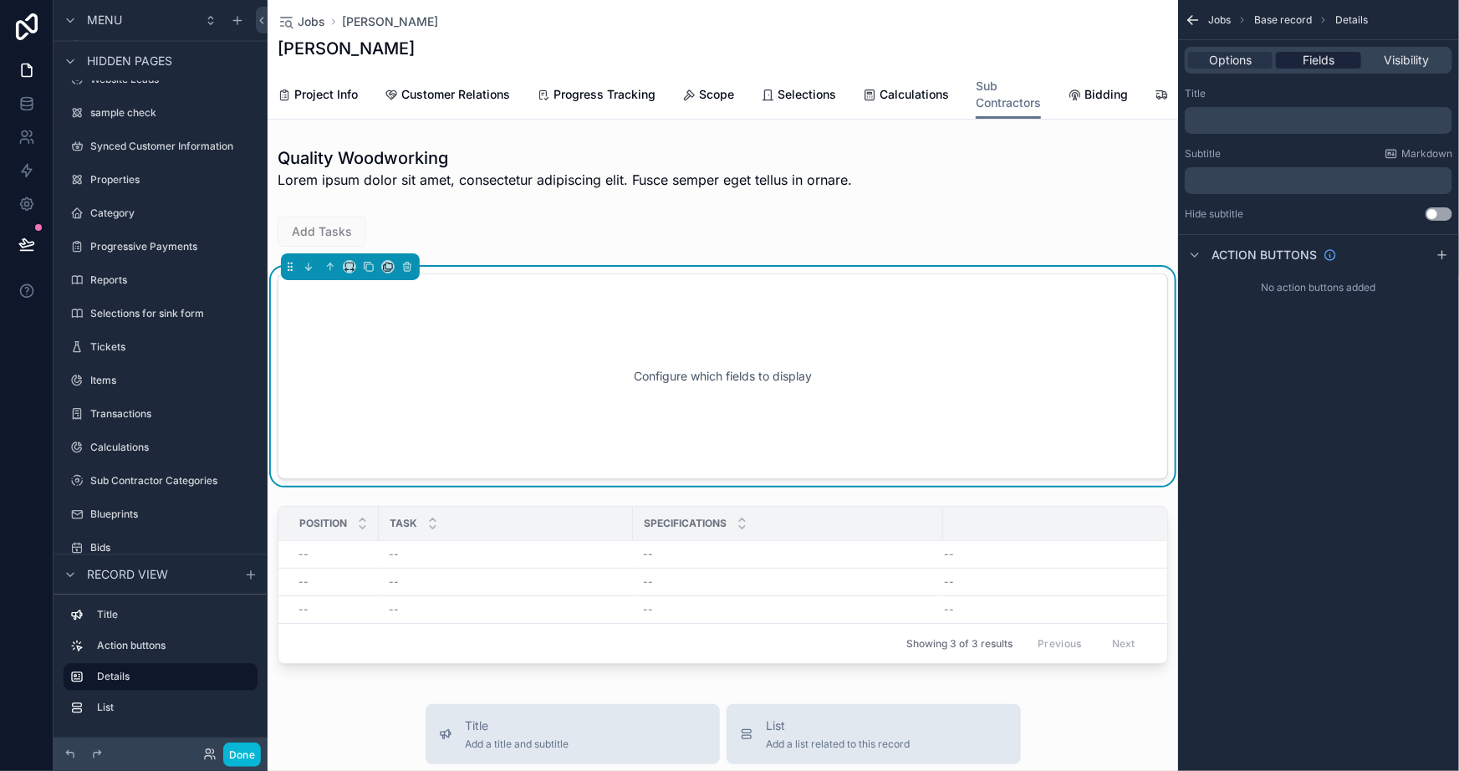
click at [1305, 67] on span "Fields" at bounding box center [1319, 60] width 32 height 17
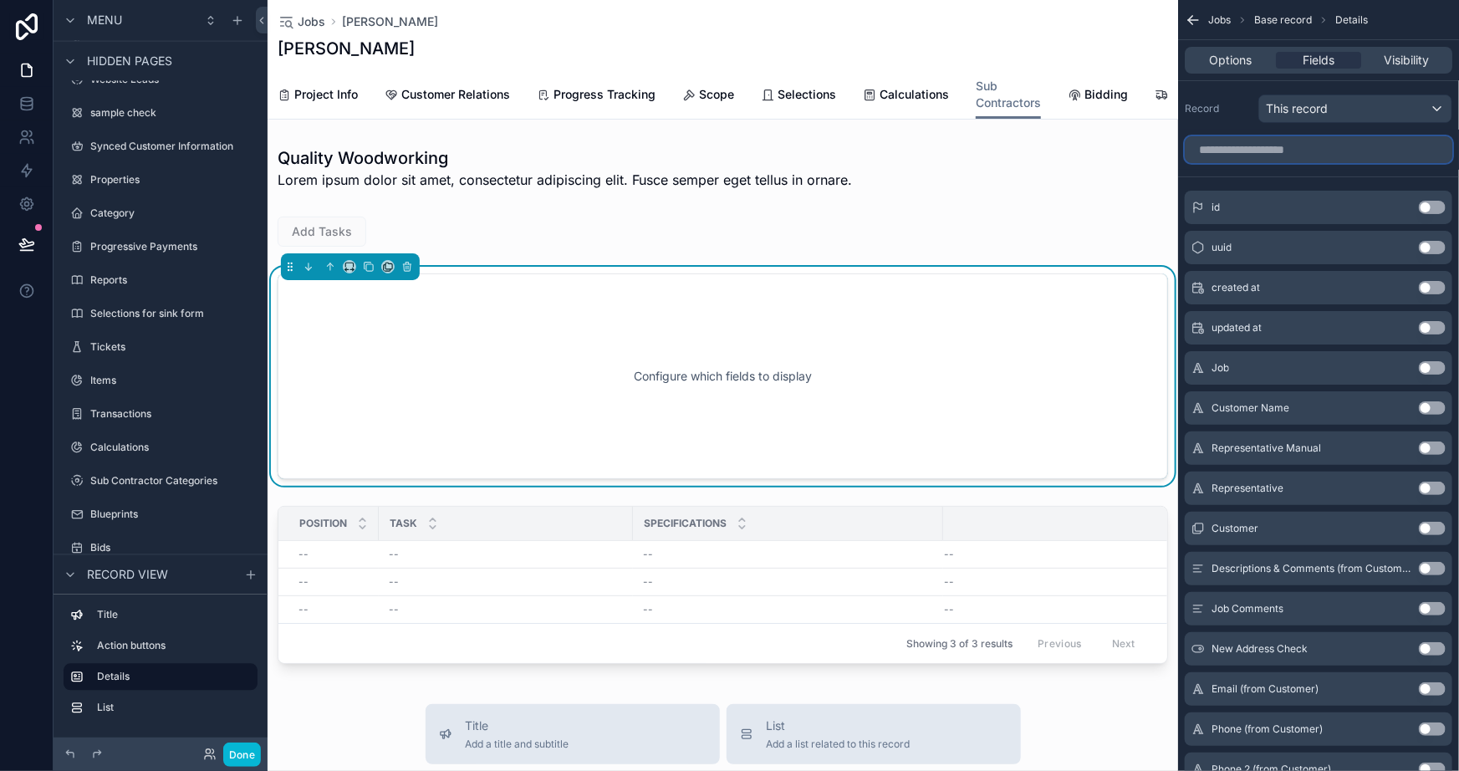
click at [1264, 161] on input "scrollable content" at bounding box center [1319, 149] width 268 height 27
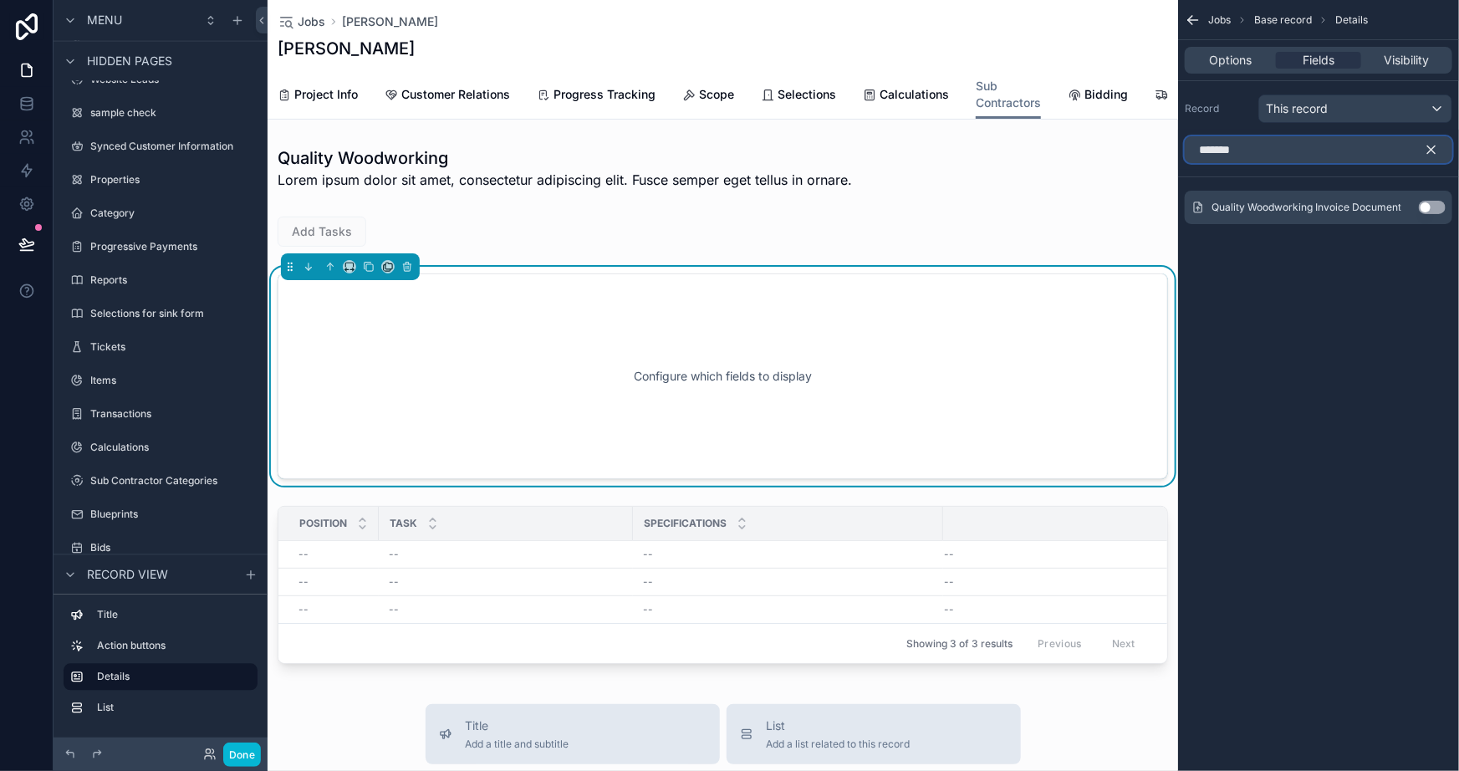
type input "*******"
click at [1429, 201] on button "Use setting" at bounding box center [1432, 207] width 27 height 13
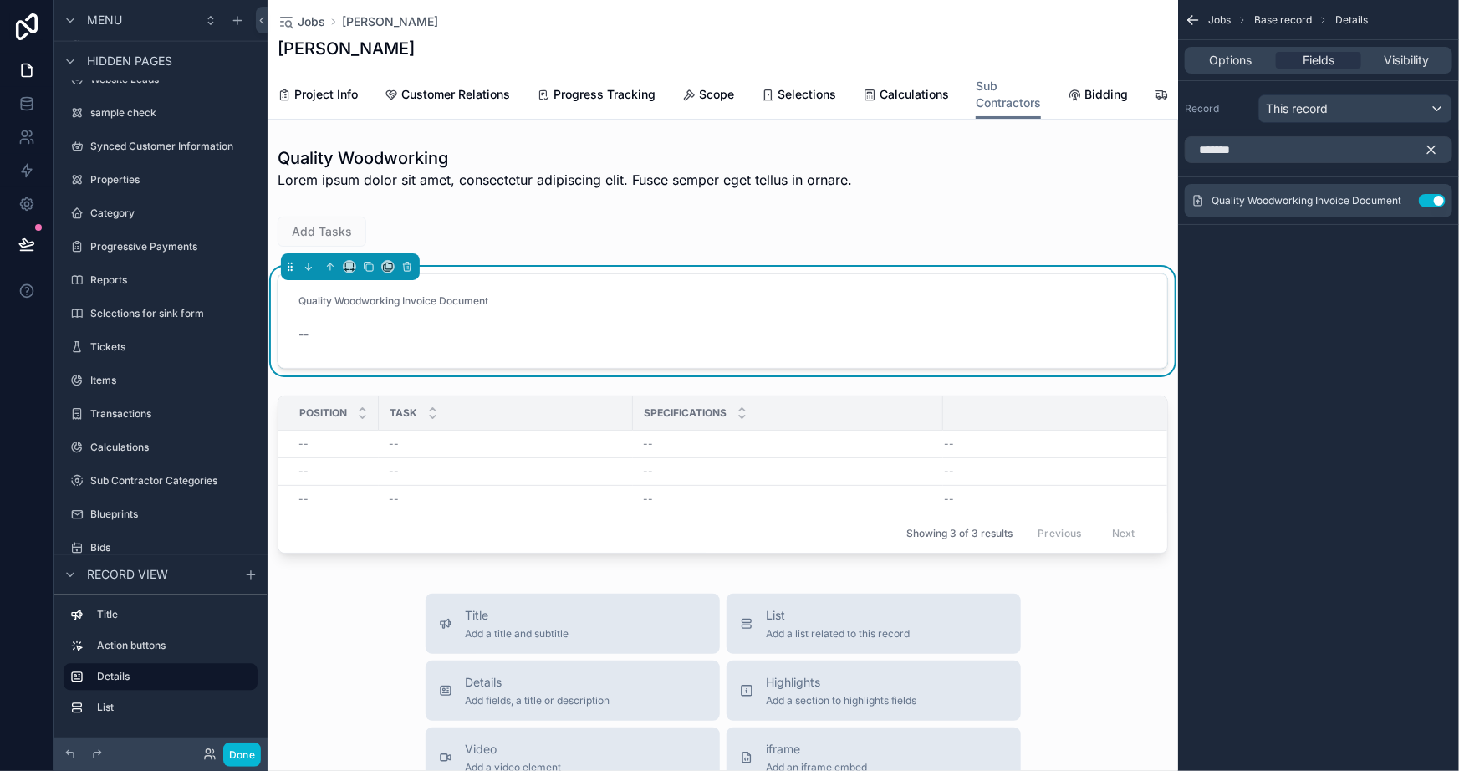
click at [1432, 149] on icon "scrollable content" at bounding box center [1433, 150] width 8 height 8
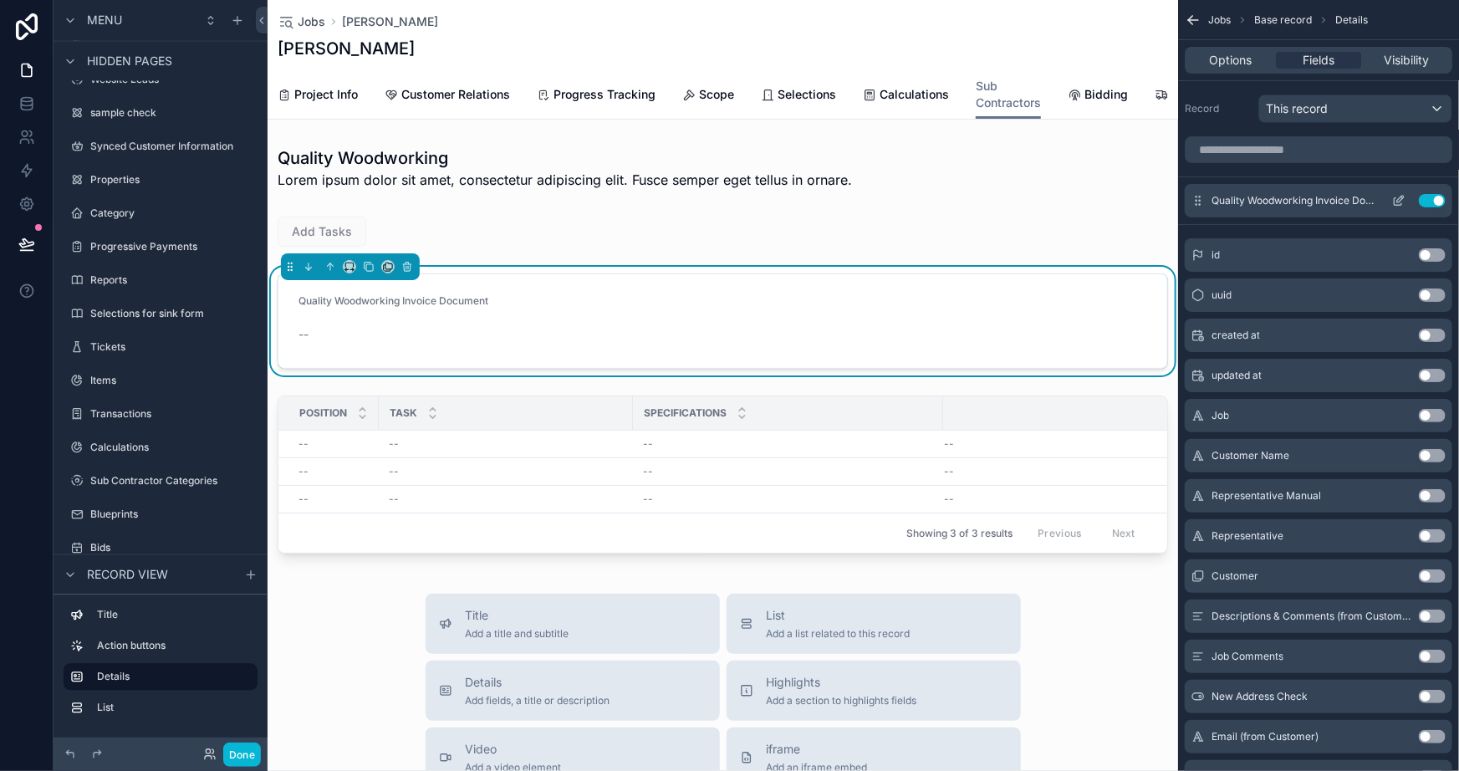
click at [1398, 201] on icon "scrollable content" at bounding box center [1401, 199] width 7 height 7
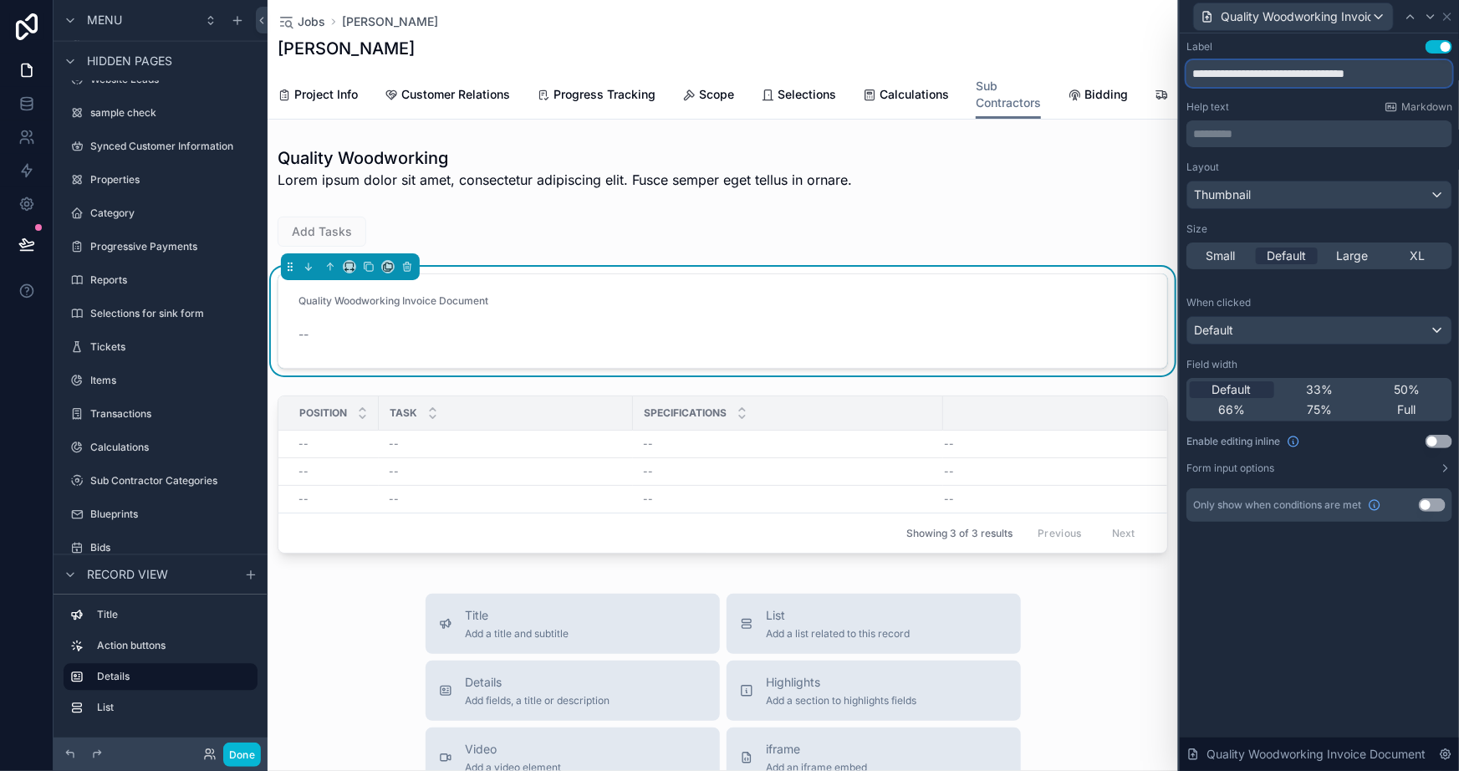
drag, startPoint x: 1313, startPoint y: 77, endPoint x: 1193, endPoint y: 74, distance: 120.5
click at [1193, 73] on input "**********" at bounding box center [1320, 73] width 266 height 27
type input "**********"
click at [1265, 100] on div "Help text Markdown" at bounding box center [1320, 106] width 266 height 13
click at [638, 310] on form "Invoice Document --" at bounding box center [723, 321] width 889 height 94
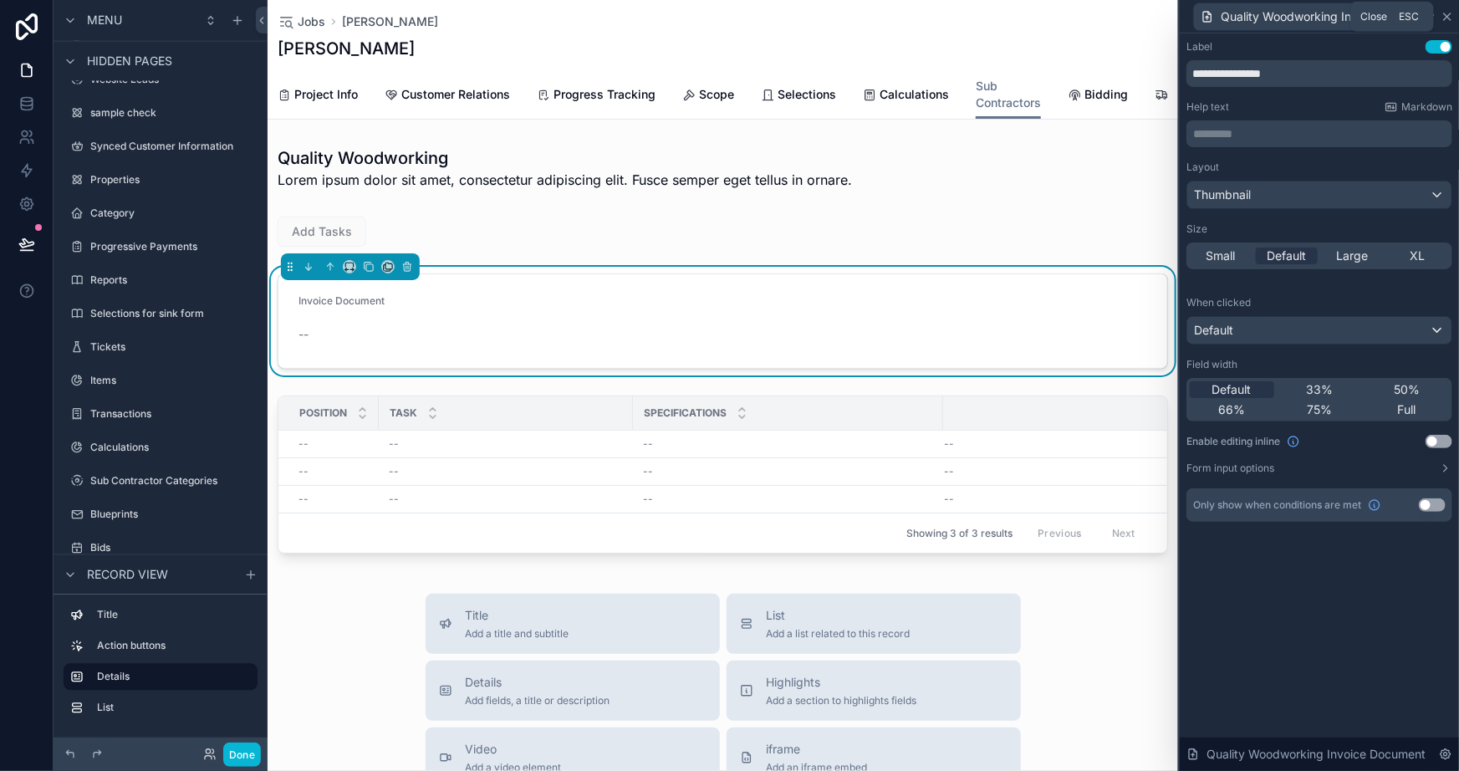
click at [1449, 16] on icon at bounding box center [1447, 16] width 13 height 13
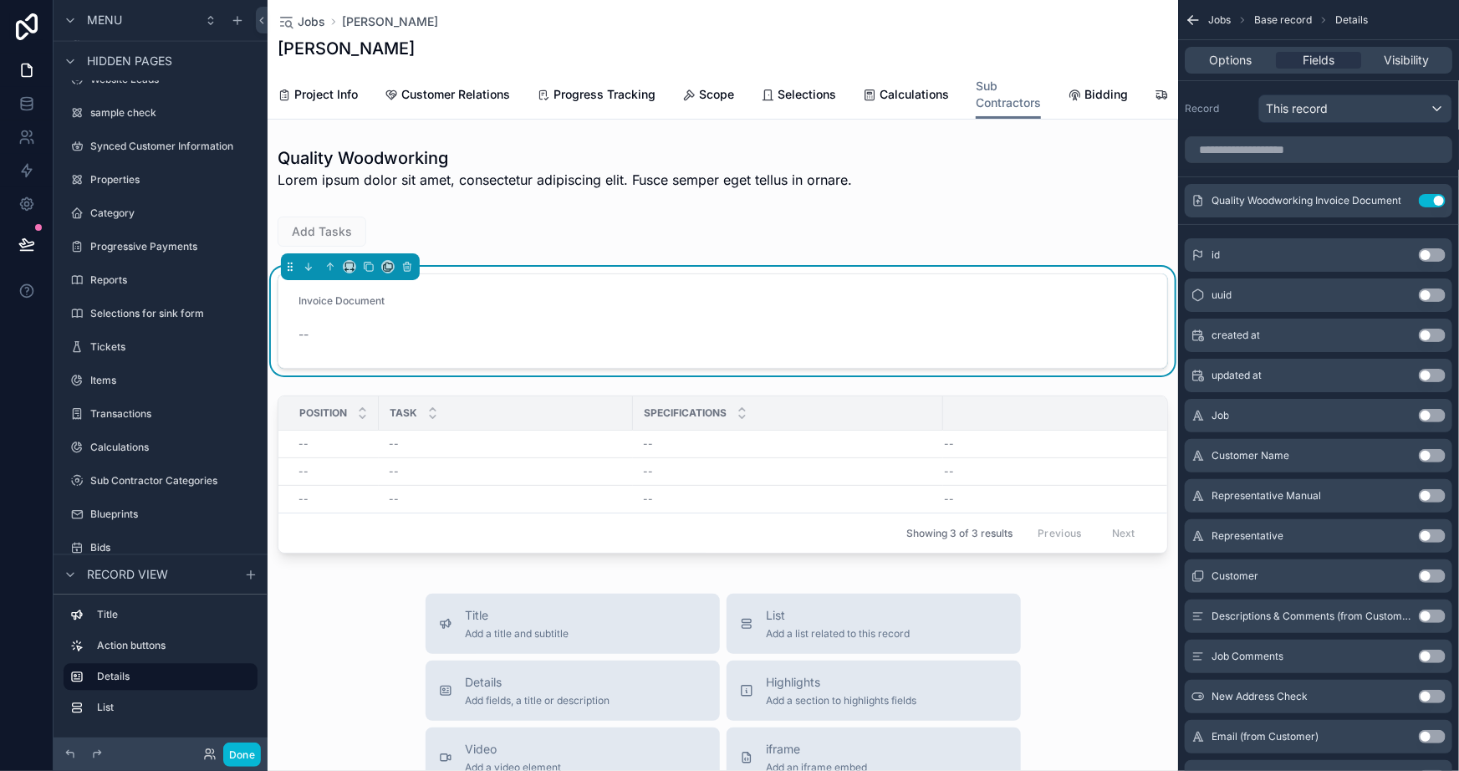
click at [631, 304] on form "Invoice Document --" at bounding box center [723, 321] width 889 height 94
click at [519, 335] on form "Invoice Document --" at bounding box center [723, 321] width 889 height 94
click at [581, 328] on form "Invoice Document --" at bounding box center [723, 321] width 889 height 94
click at [1259, 56] on div "Options" at bounding box center [1230, 60] width 84 height 17
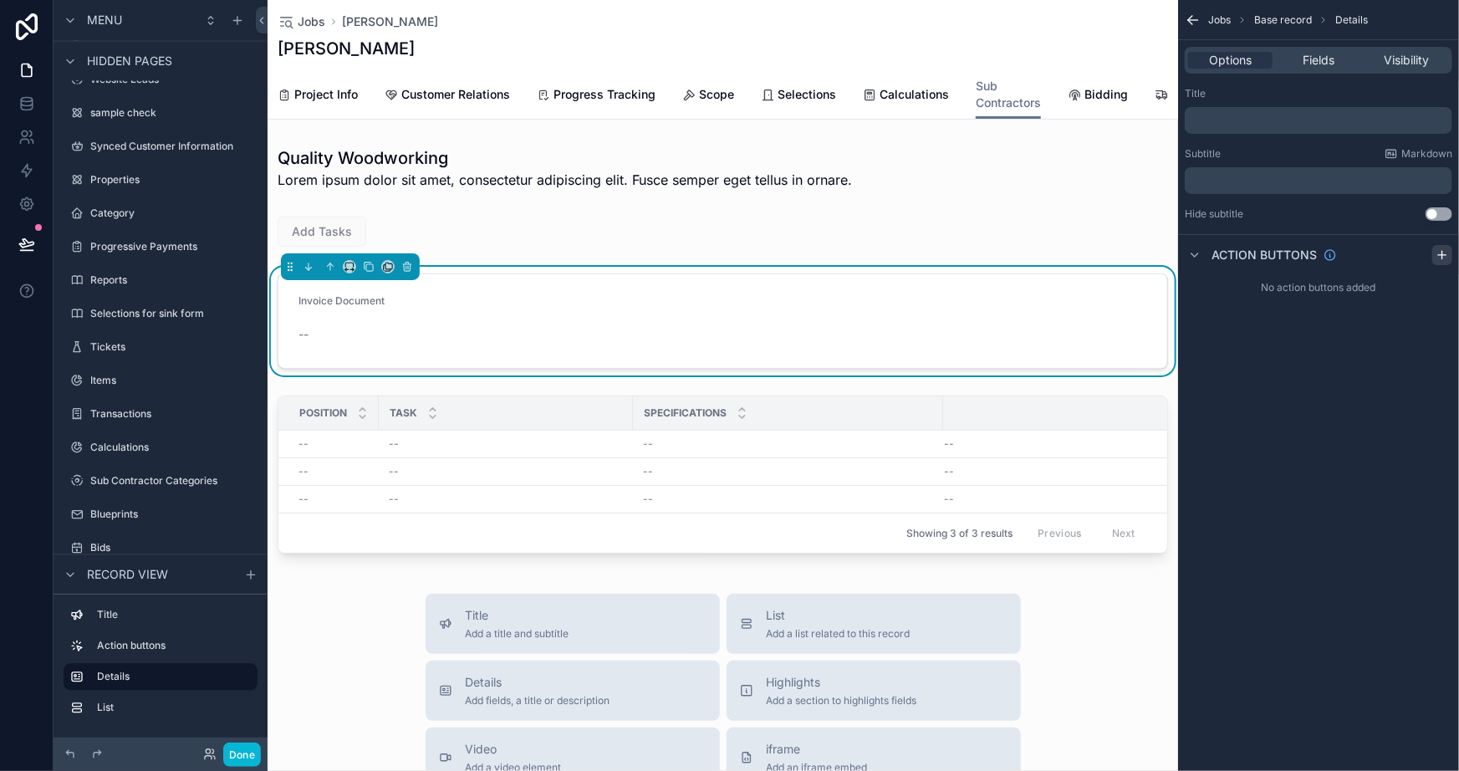
click at [1444, 253] on icon "scrollable content" at bounding box center [1442, 254] width 13 height 13
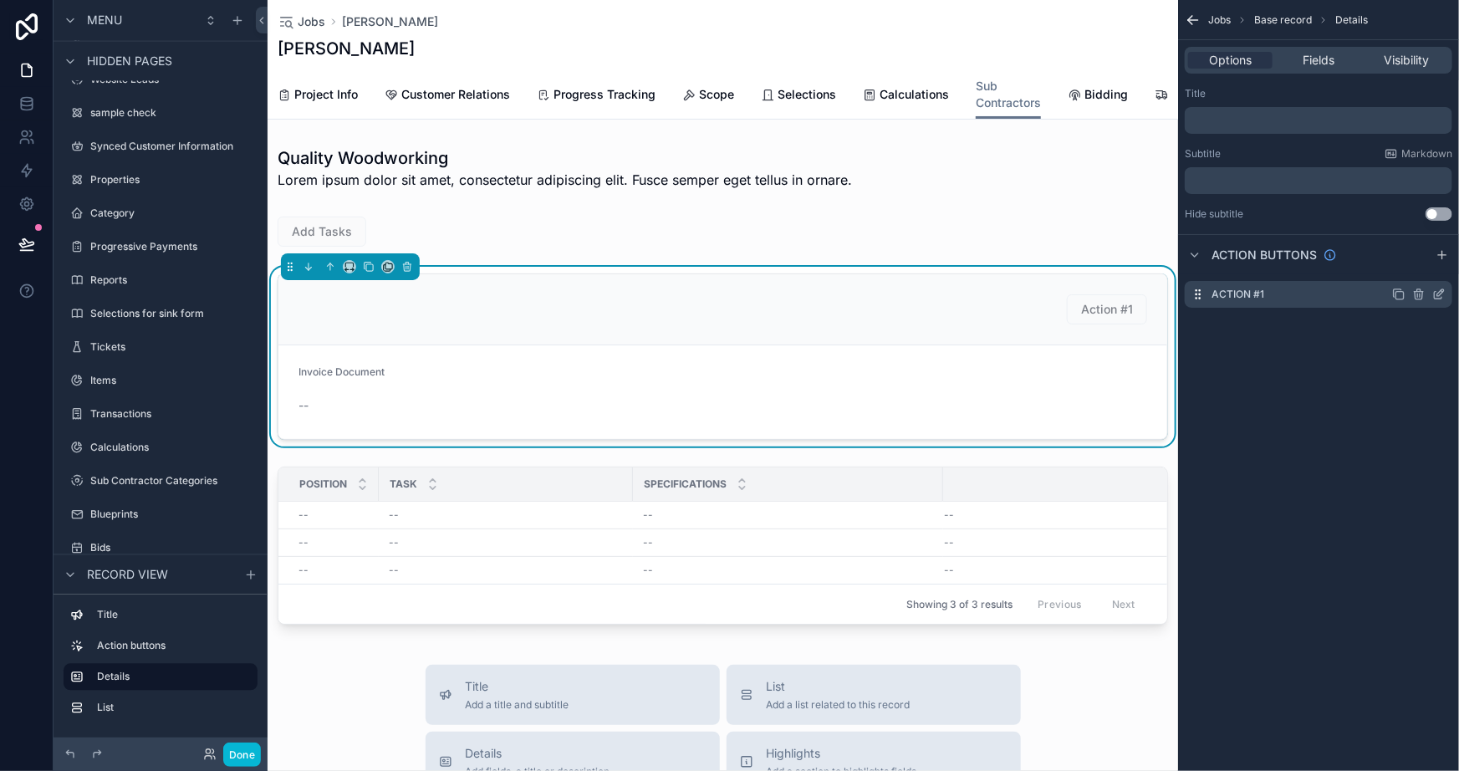
click at [1439, 289] on icon "scrollable content" at bounding box center [1439, 294] width 13 height 13
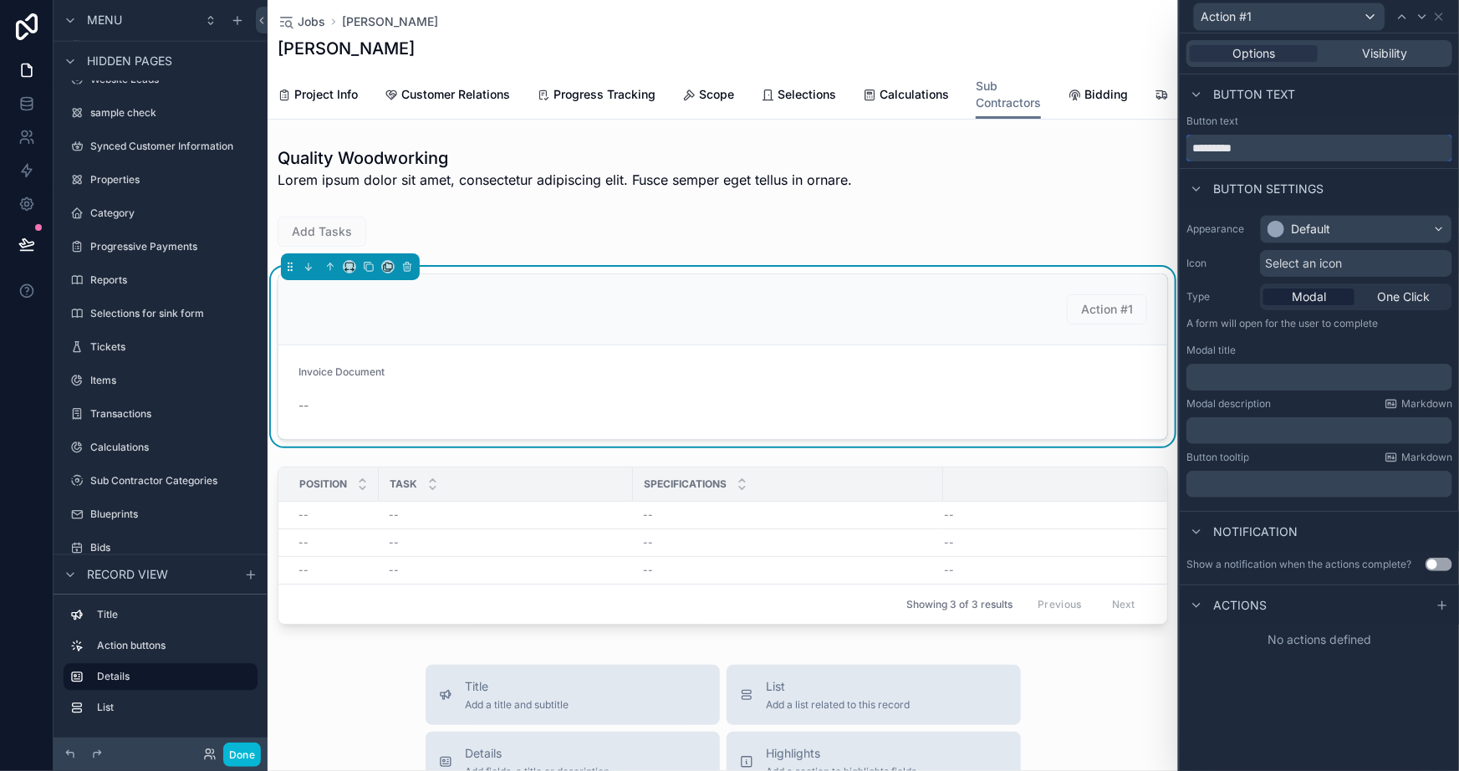
click at [1275, 150] on input "*********" at bounding box center [1320, 148] width 266 height 27
type input "**********"
click at [1350, 192] on div "Button settings" at bounding box center [1319, 188] width 279 height 40
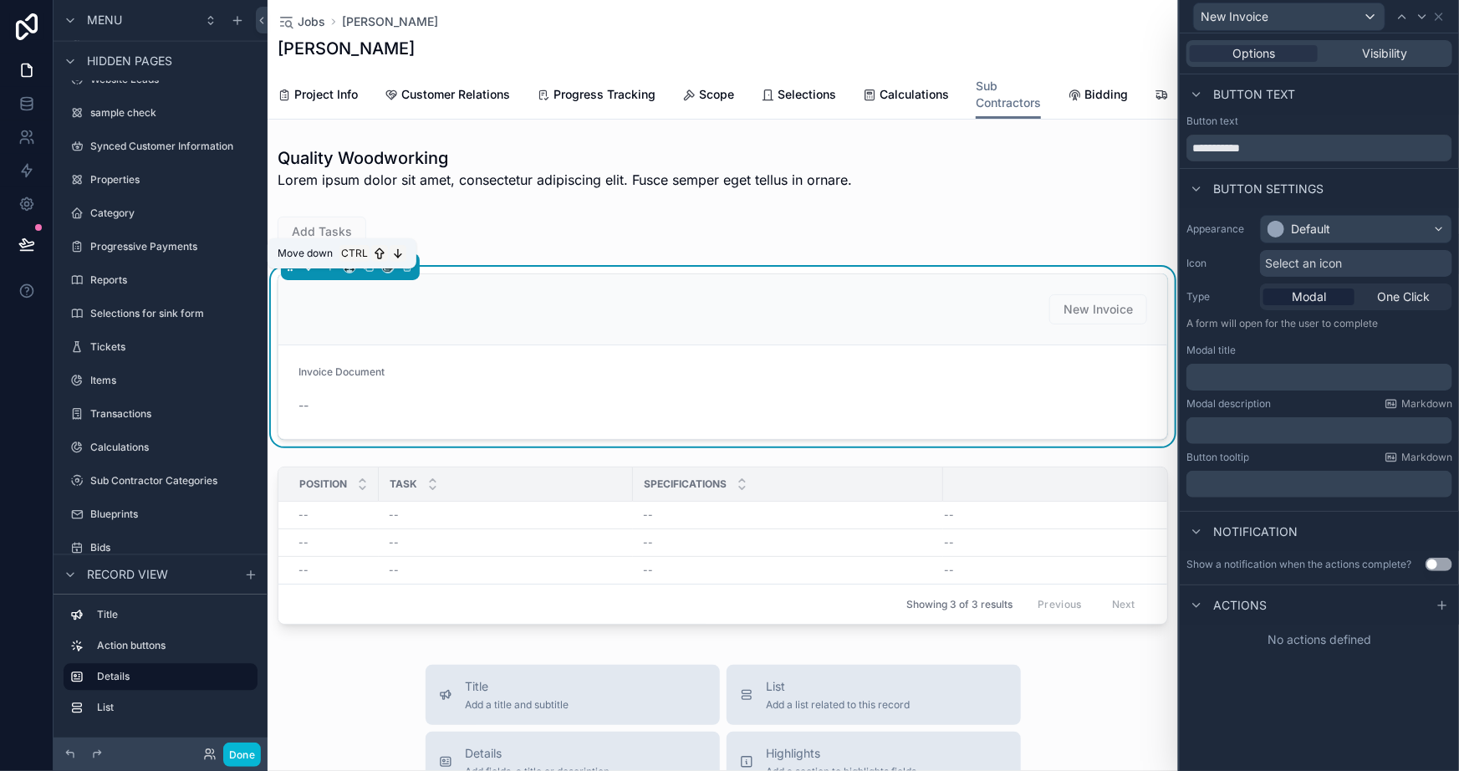
click at [306, 273] on icon "scrollable content" at bounding box center [309, 267] width 12 height 12
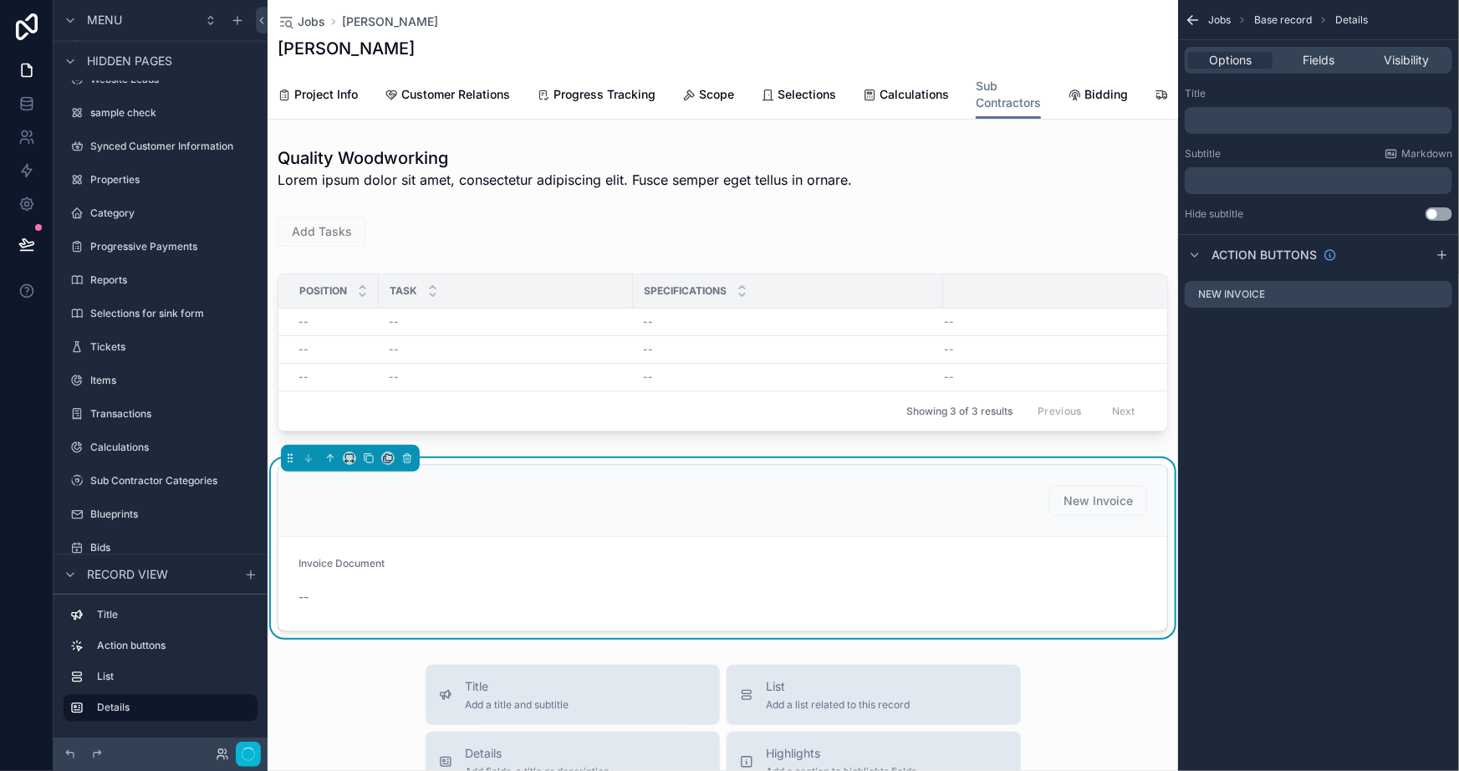
click at [647, 516] on div "New Invoice" at bounding box center [723, 501] width 849 height 30
click at [1318, 61] on span "Fields" at bounding box center [1319, 60] width 32 height 17
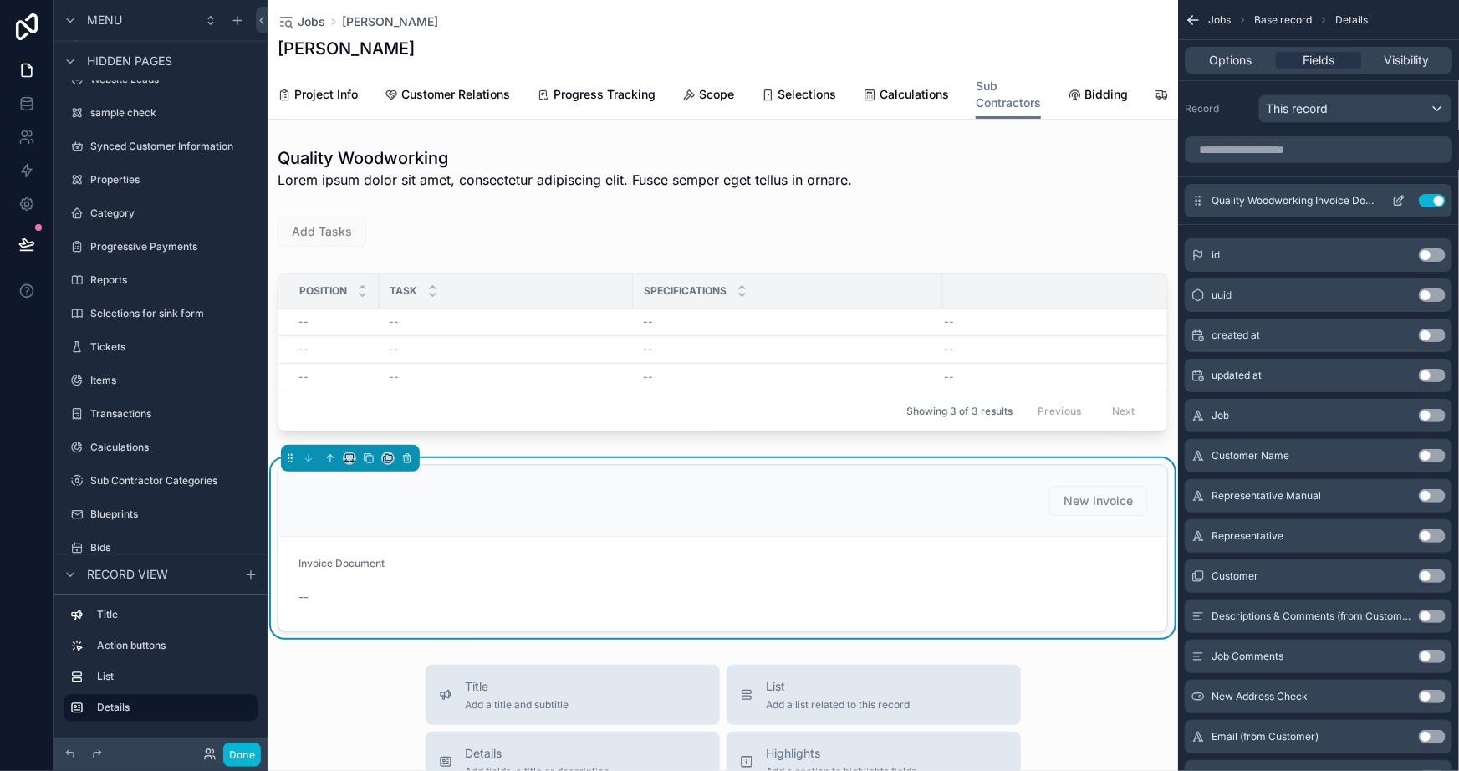
click at [1398, 202] on icon "scrollable content" at bounding box center [1401, 199] width 7 height 7
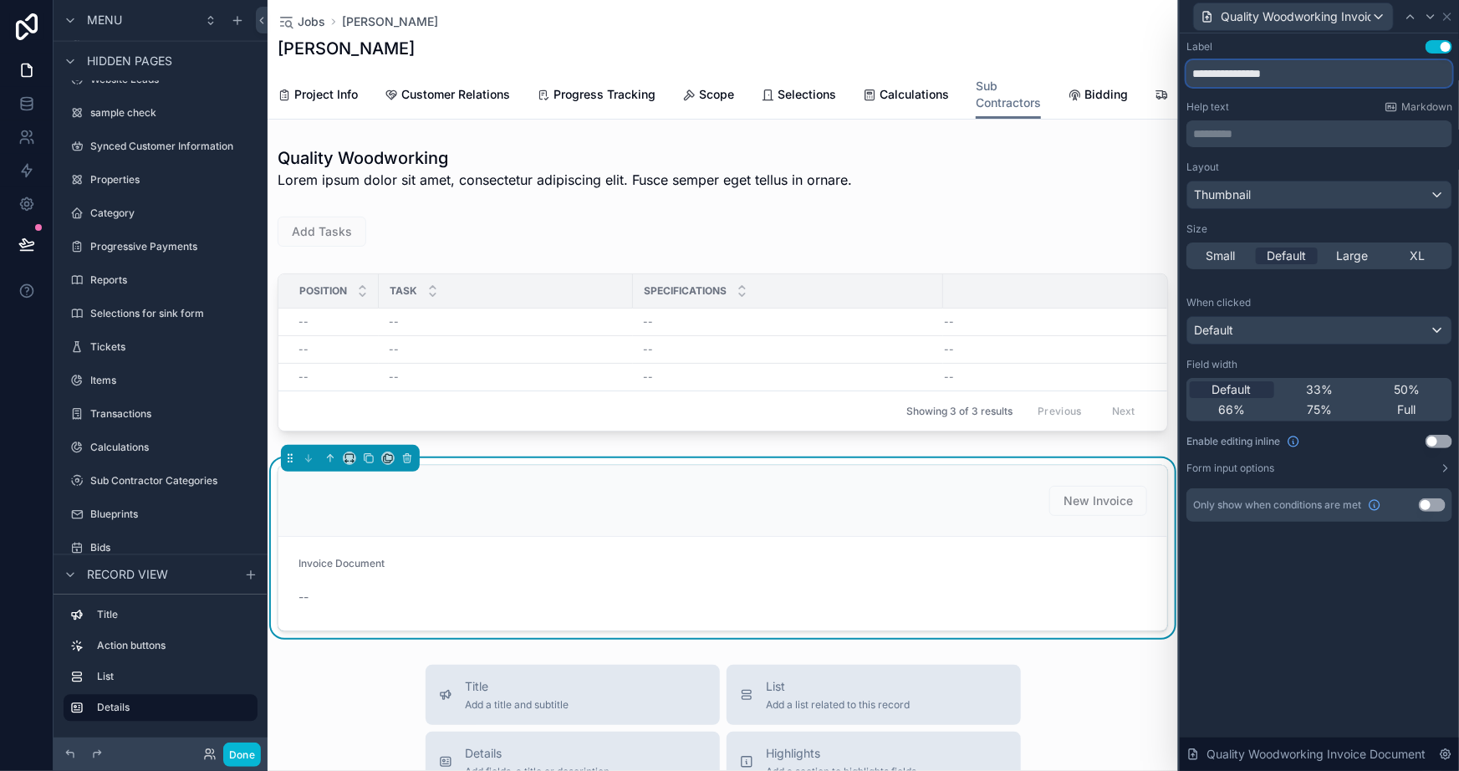
click at [1292, 75] on input "**********" at bounding box center [1320, 73] width 266 height 27
click at [1437, 49] on button "Use setting" at bounding box center [1439, 46] width 27 height 13
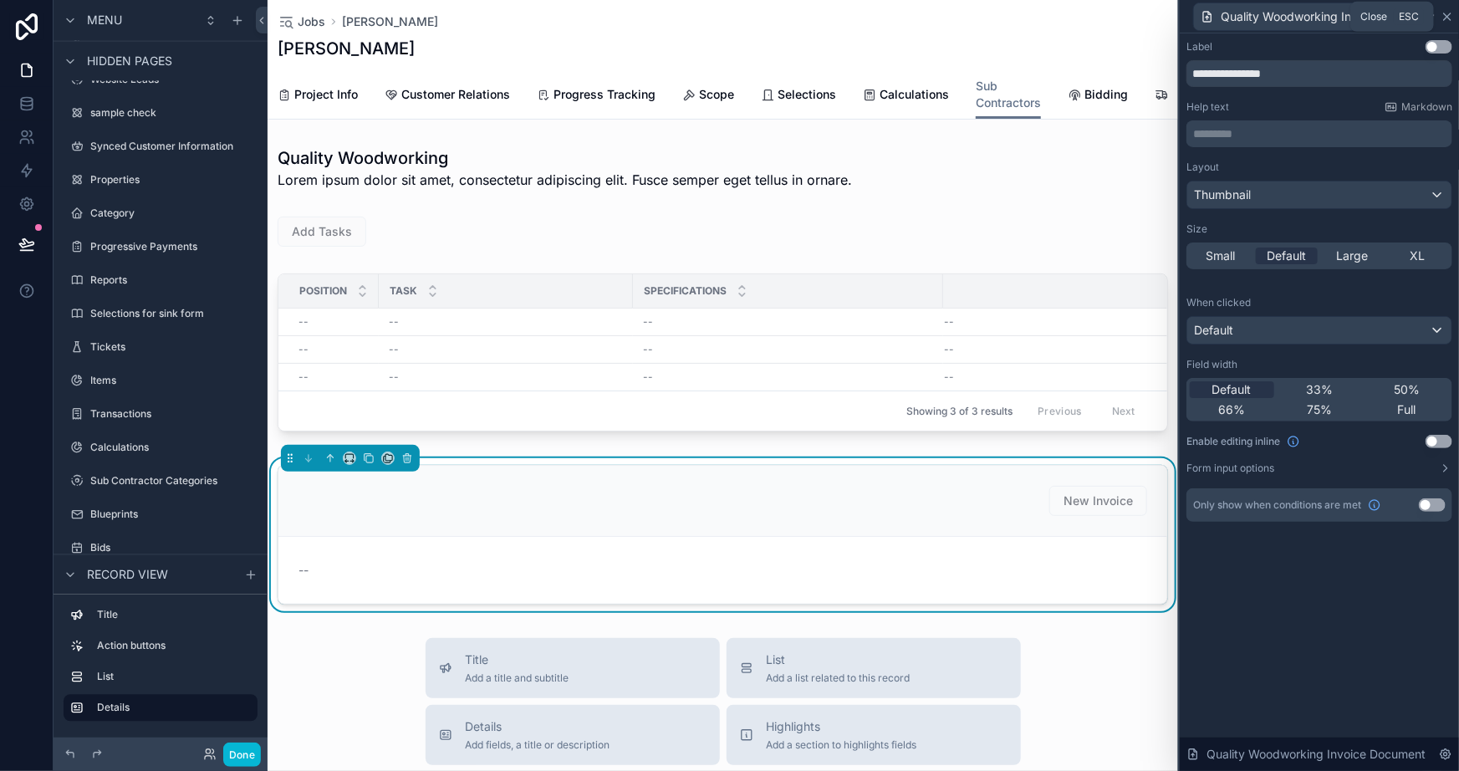
click at [1451, 16] on icon at bounding box center [1447, 16] width 13 height 13
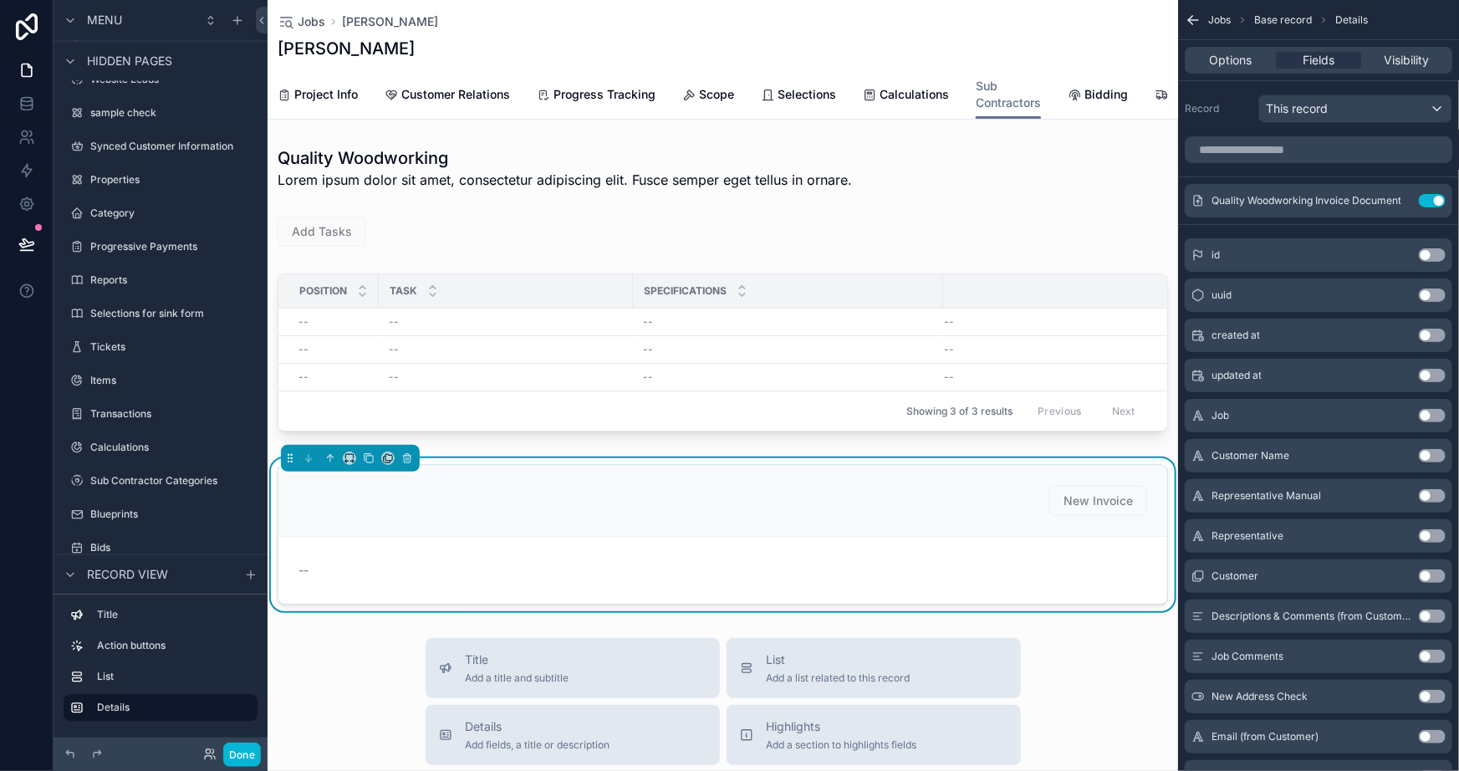
click at [561, 514] on div "New Invoice" at bounding box center [723, 501] width 849 height 30
click at [1238, 59] on span "Options" at bounding box center [1230, 60] width 43 height 17
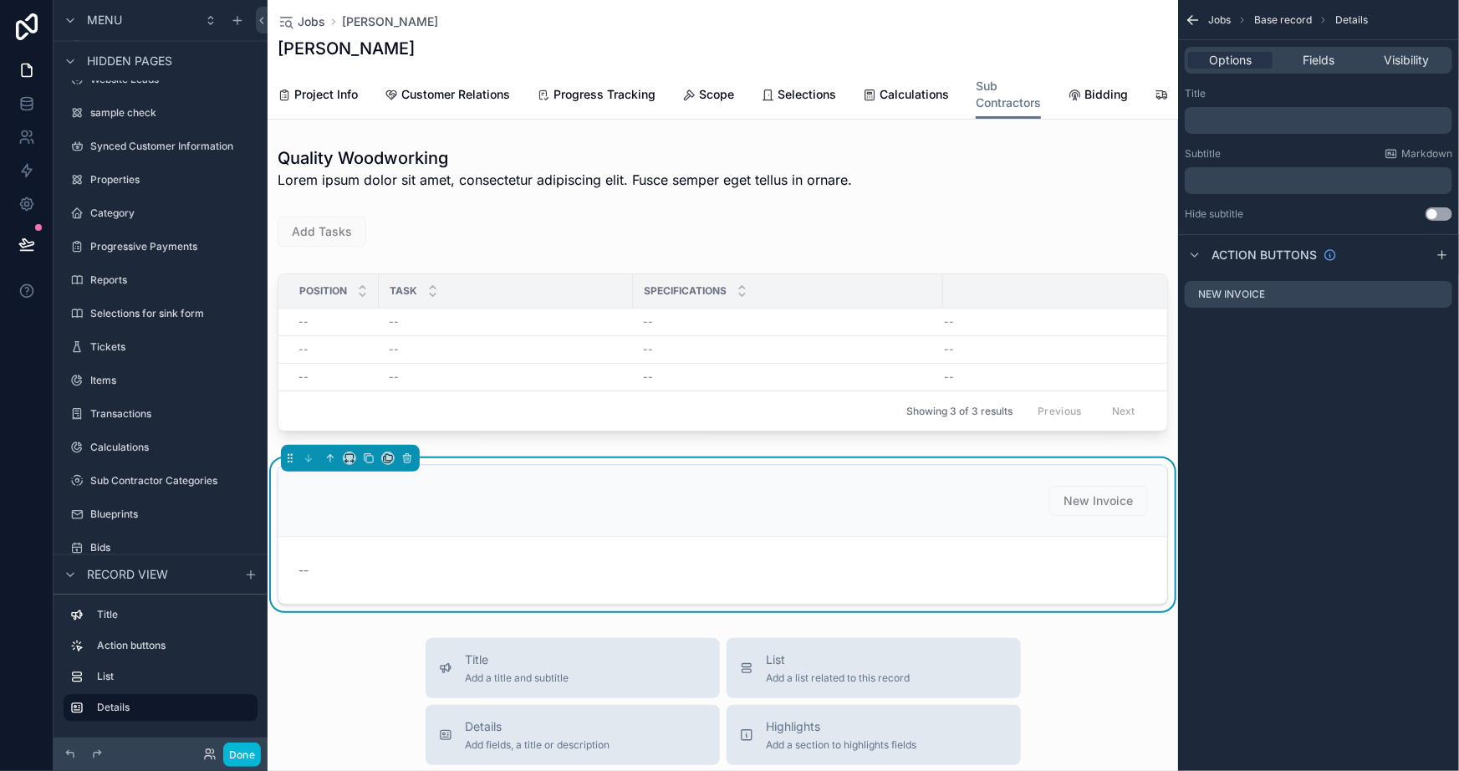
click at [1214, 109] on div "﻿" at bounding box center [1319, 120] width 268 height 27
click at [1214, 112] on div "﻿" at bounding box center [1319, 120] width 268 height 27
click at [1220, 124] on p "﻿" at bounding box center [1321, 120] width 258 height 13
drag, startPoint x: 1332, startPoint y: 603, endPoint x: 1296, endPoint y: 376, distance: 229.5
click at [1332, 602] on div "Jobs Base record Details Options Fields Visibility Title ﻿ Subtitle Markdown ﻿ …" at bounding box center [1318, 385] width 281 height 771
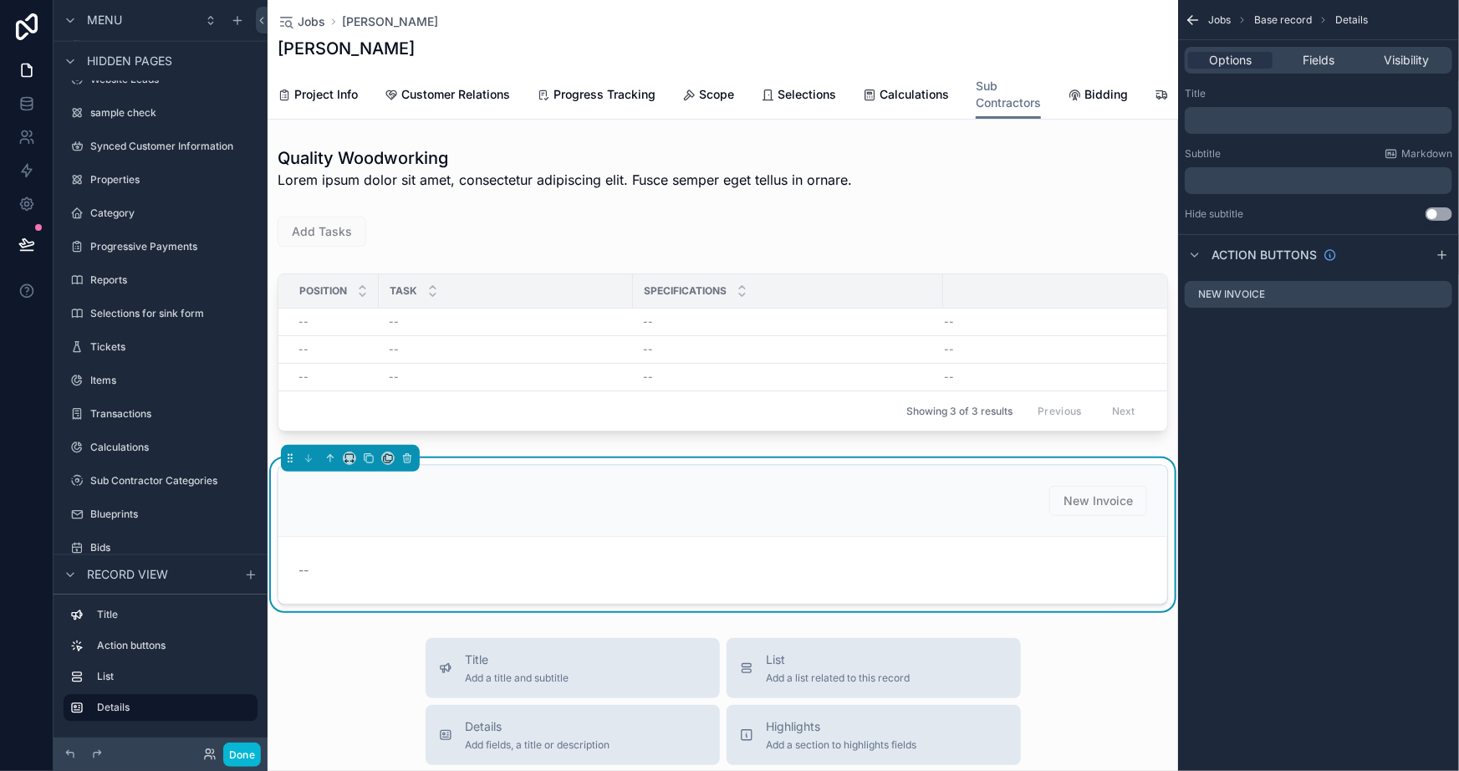
click at [1262, 176] on p "﻿" at bounding box center [1321, 180] width 258 height 13
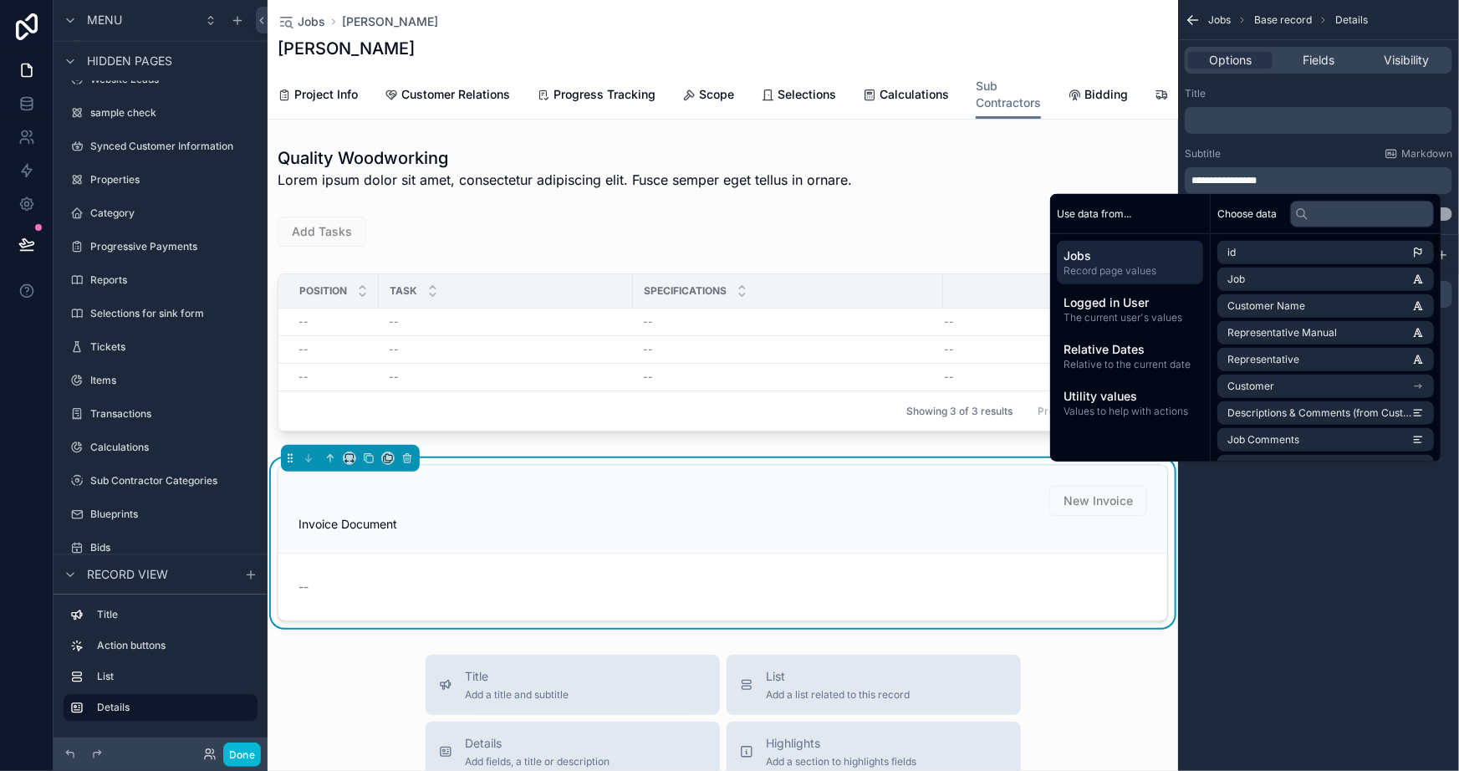
click at [1363, 560] on div "**********" at bounding box center [1318, 385] width 281 height 771
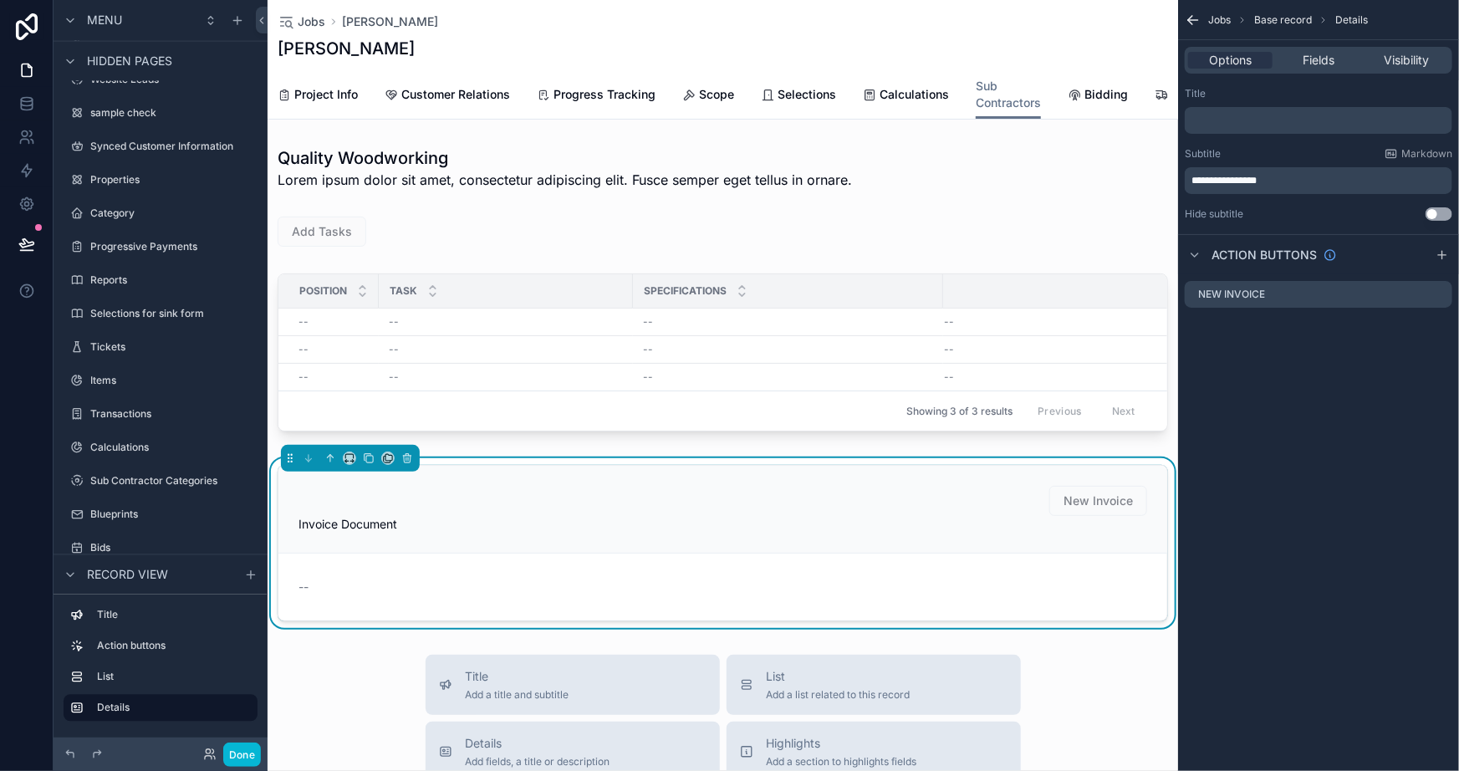
click at [1326, 177] on p "**********" at bounding box center [1321, 180] width 258 height 13
click at [1311, 482] on div "**********" at bounding box center [1318, 385] width 281 height 771
click at [1319, 189] on div "**********" at bounding box center [1319, 180] width 268 height 27
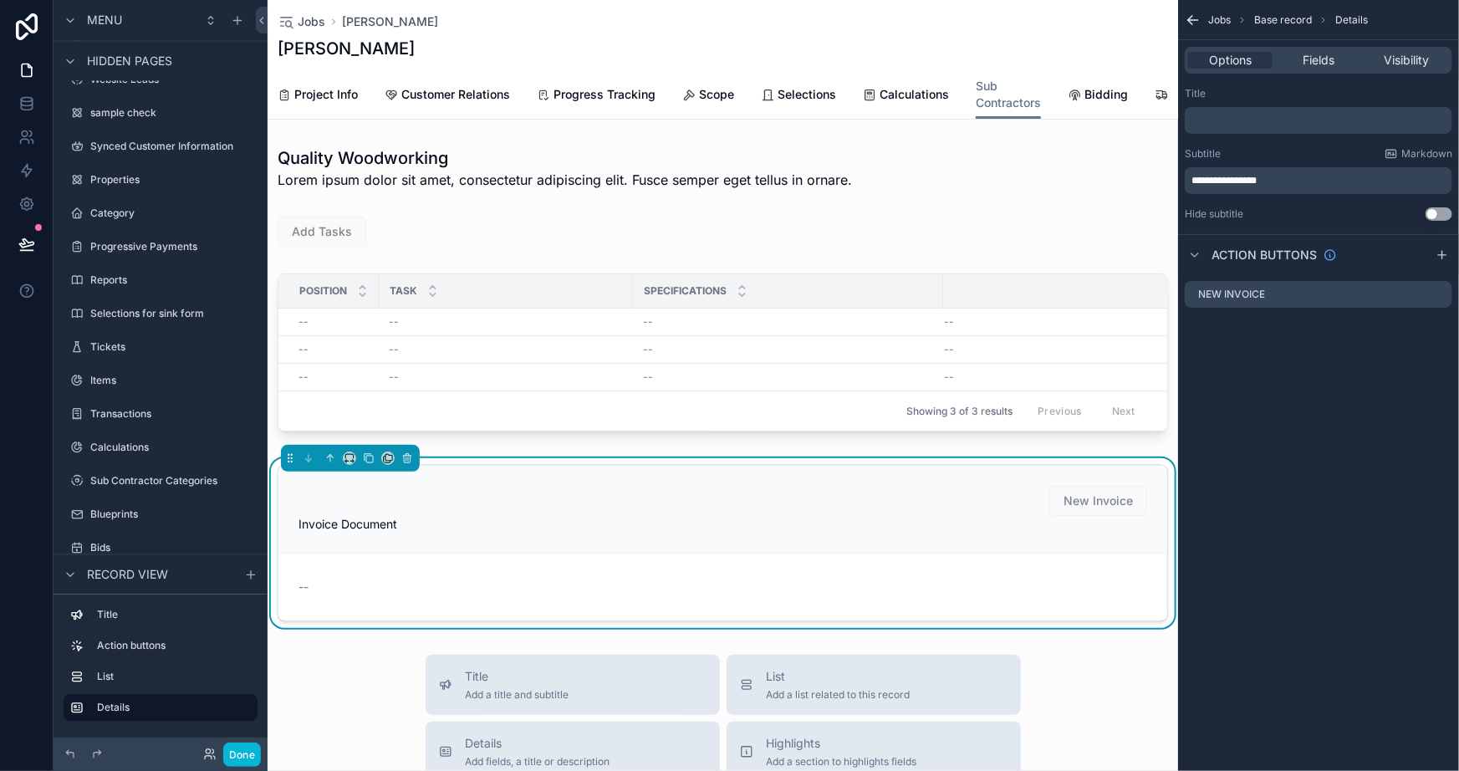
click at [1319, 189] on div "**********" at bounding box center [1319, 180] width 268 height 27
click at [1318, 188] on div "**********" at bounding box center [1319, 180] width 268 height 27
drag, startPoint x: 1316, startPoint y: 187, endPoint x: 1303, endPoint y: 176, distance: 17.8
click at [1306, 181] on div "**********" at bounding box center [1319, 180] width 268 height 27
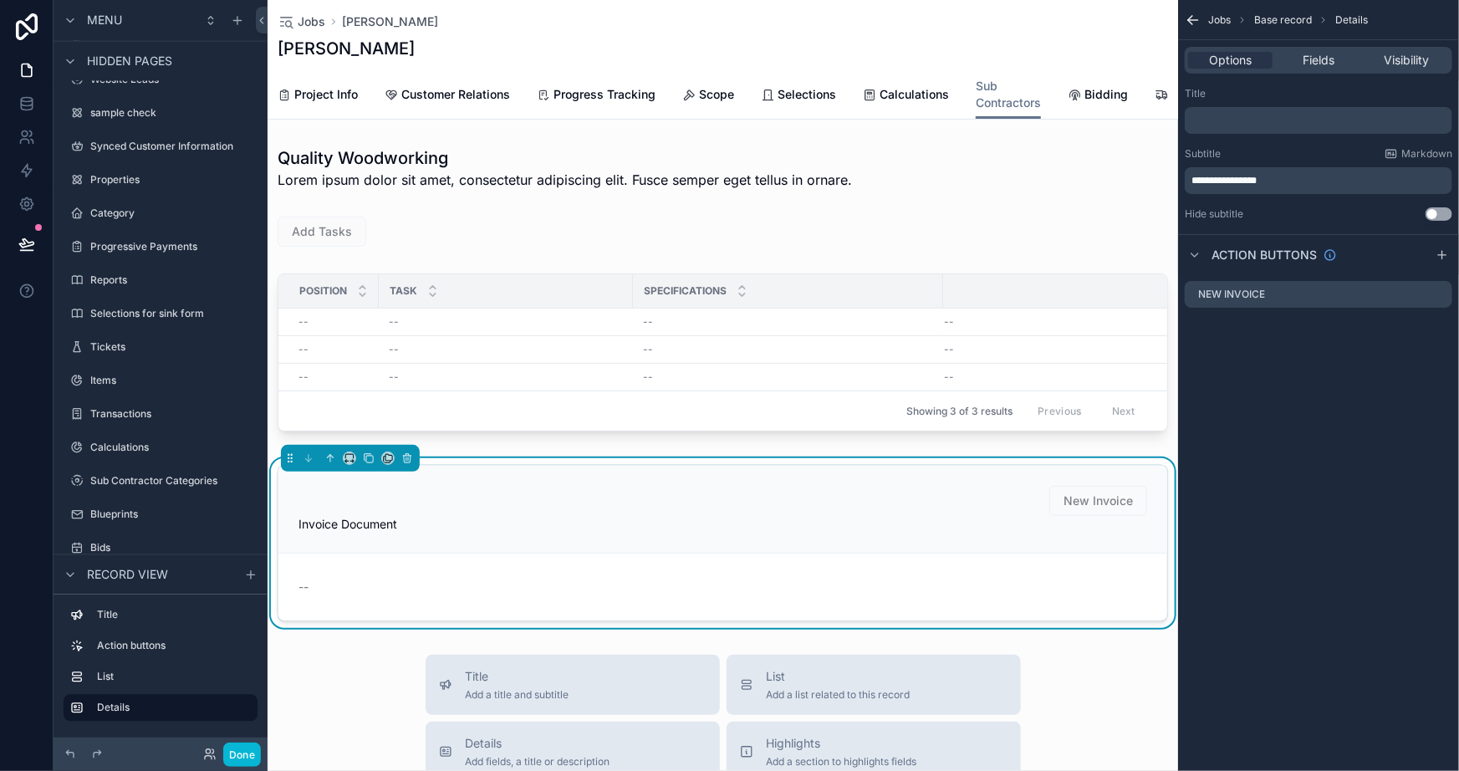
click at [1303, 176] on p "**********" at bounding box center [1321, 180] width 258 height 13
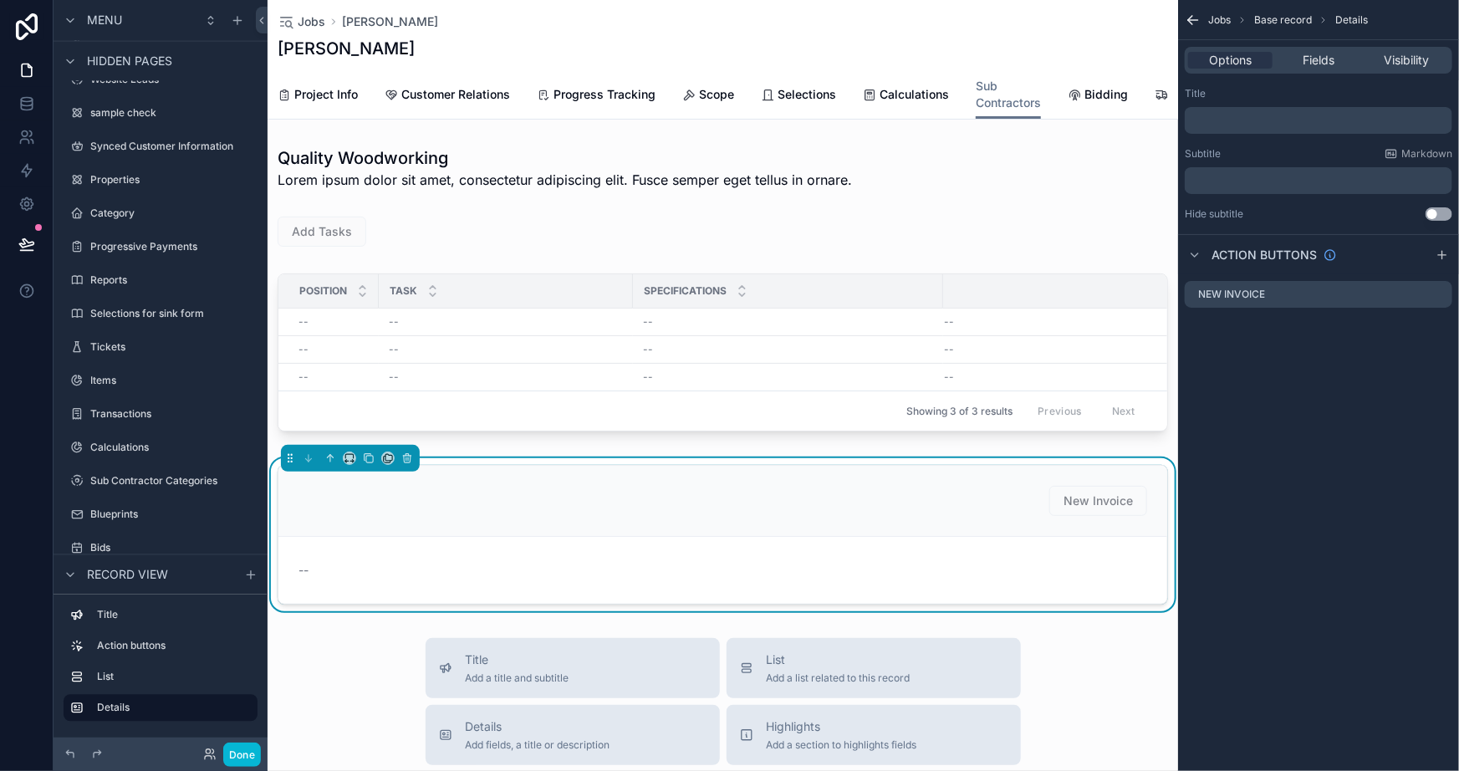
click at [1286, 118] on p "﻿" at bounding box center [1321, 120] width 258 height 13
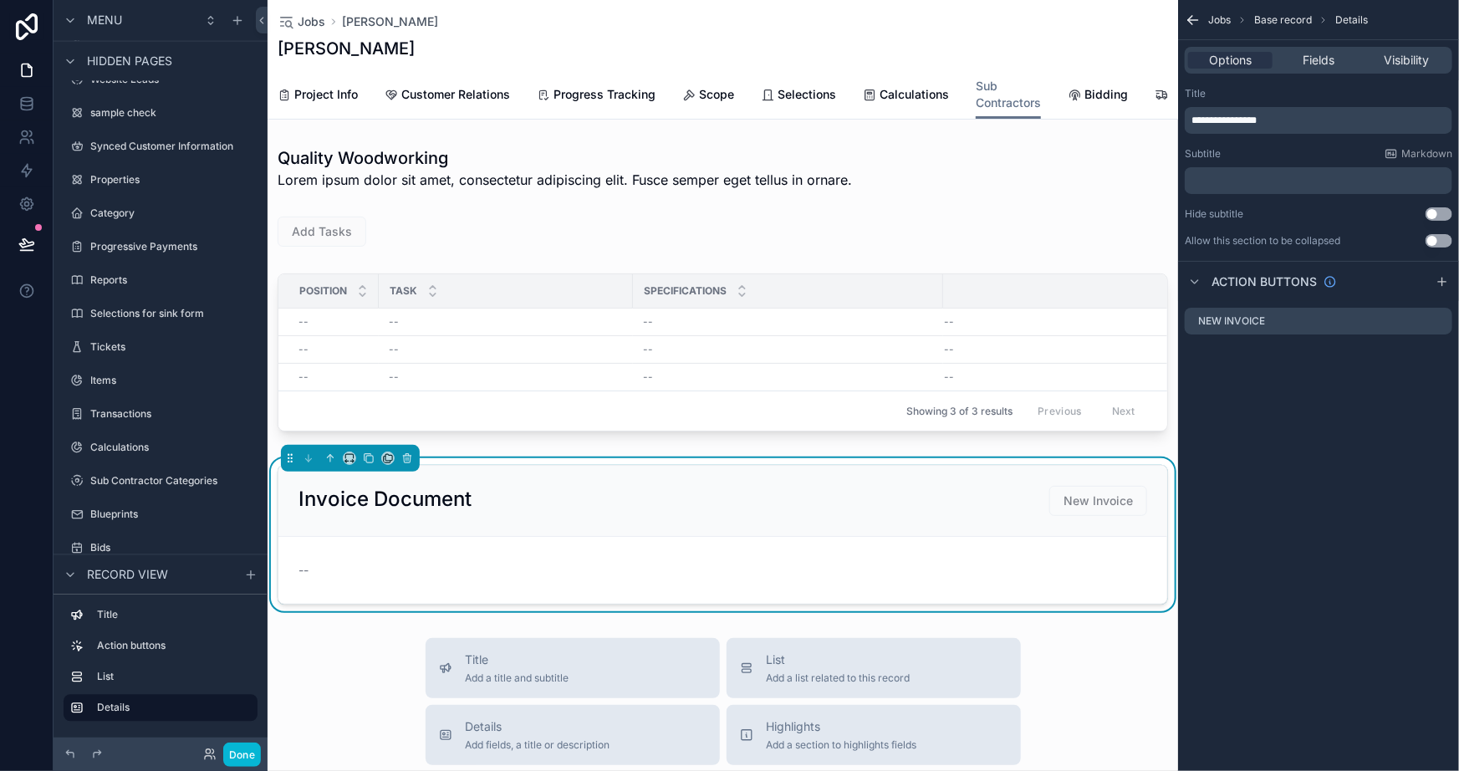
click at [1243, 583] on div "**********" at bounding box center [1318, 385] width 281 height 771
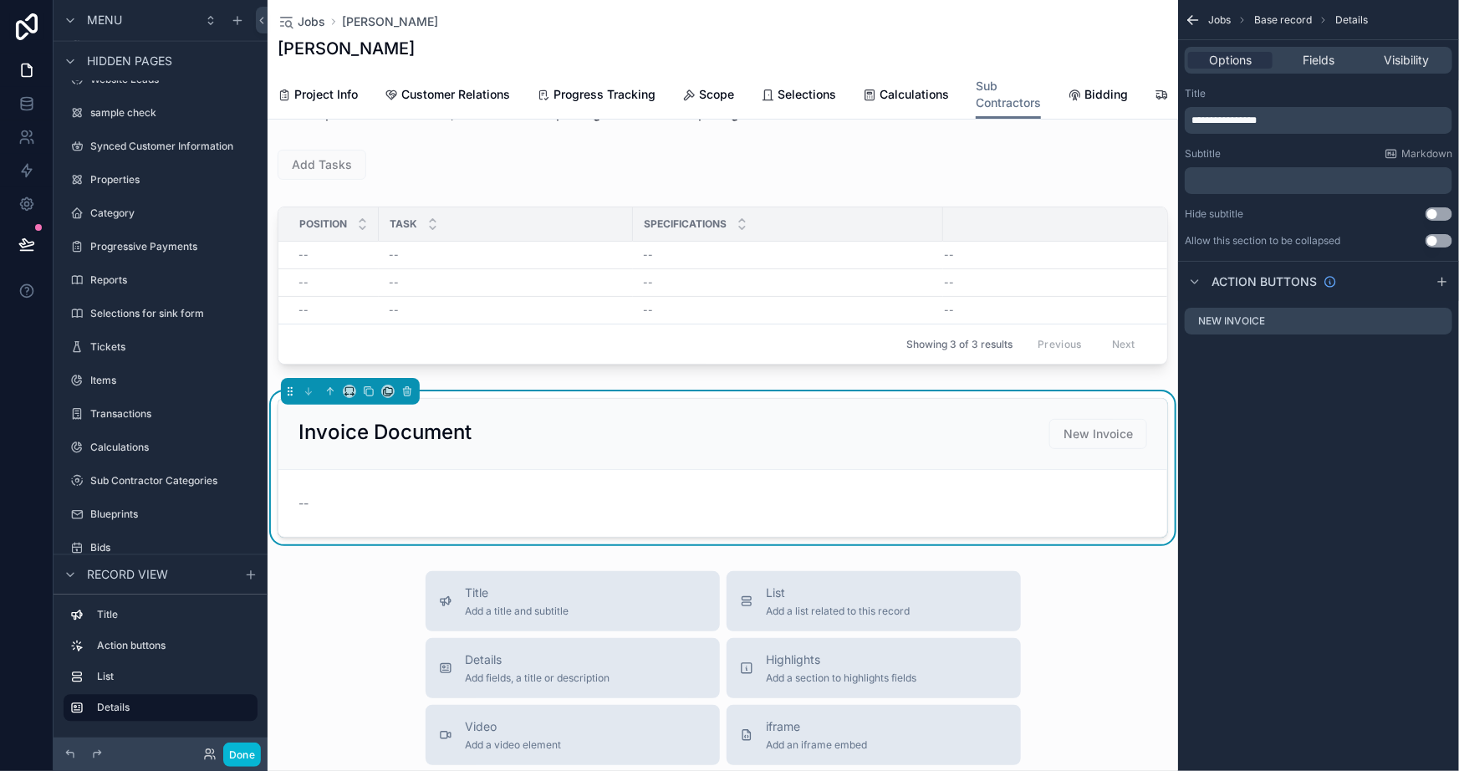
scroll to position [151, 0]
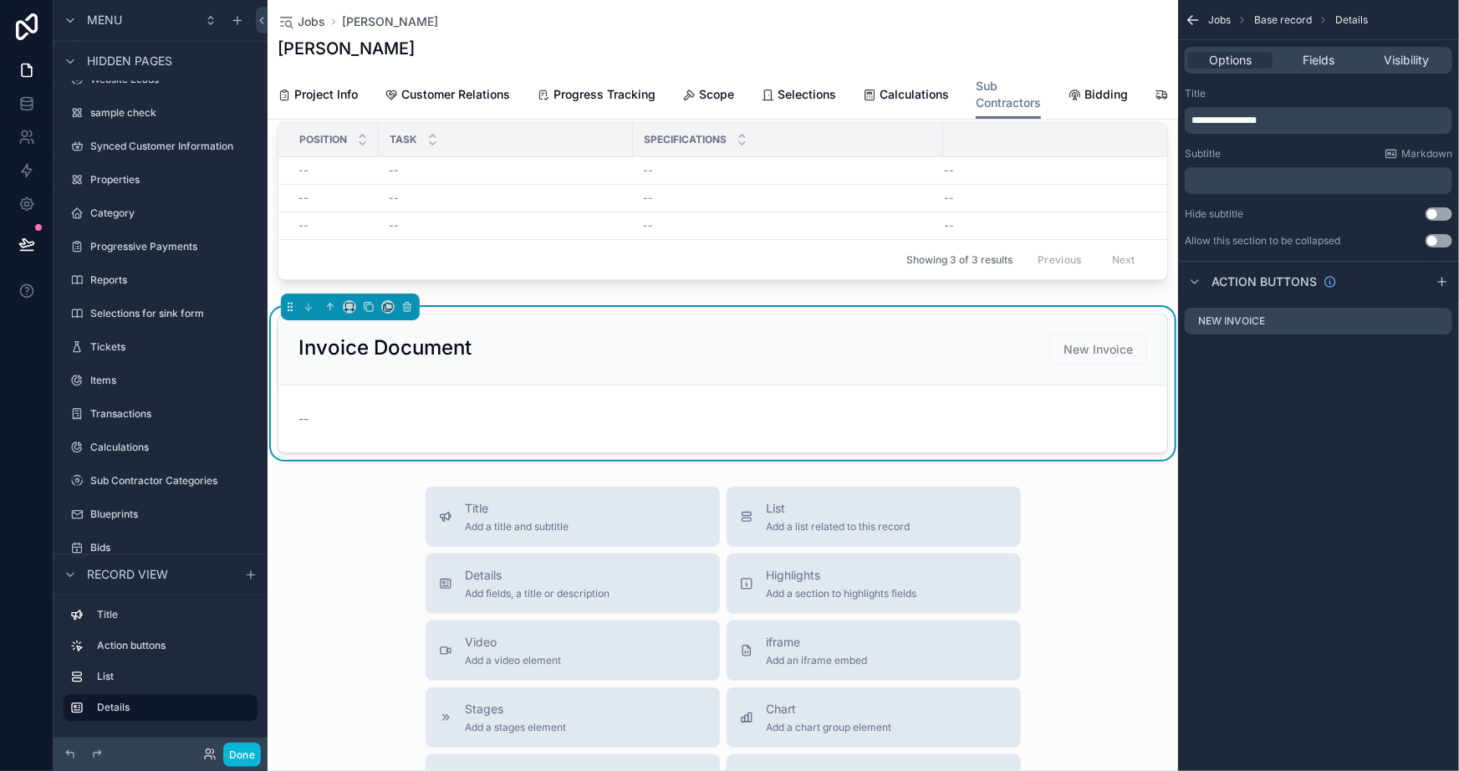
click at [1279, 473] on div "**********" at bounding box center [1318, 385] width 281 height 771
click at [365, 583] on div "Title Add a title and subtitle List Add a list related to this record Details A…" at bounding box center [723, 784] width 911 height 595
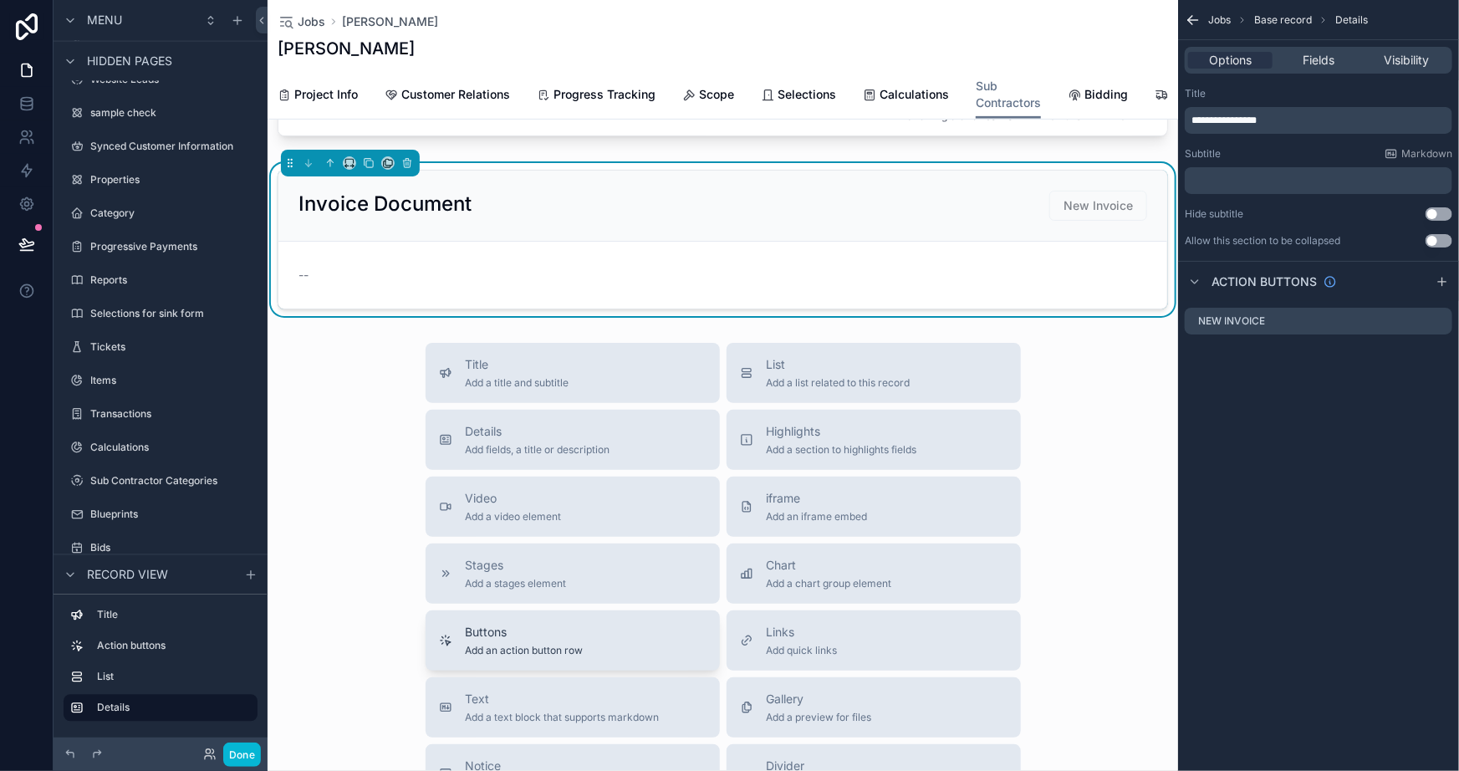
scroll to position [456, 0]
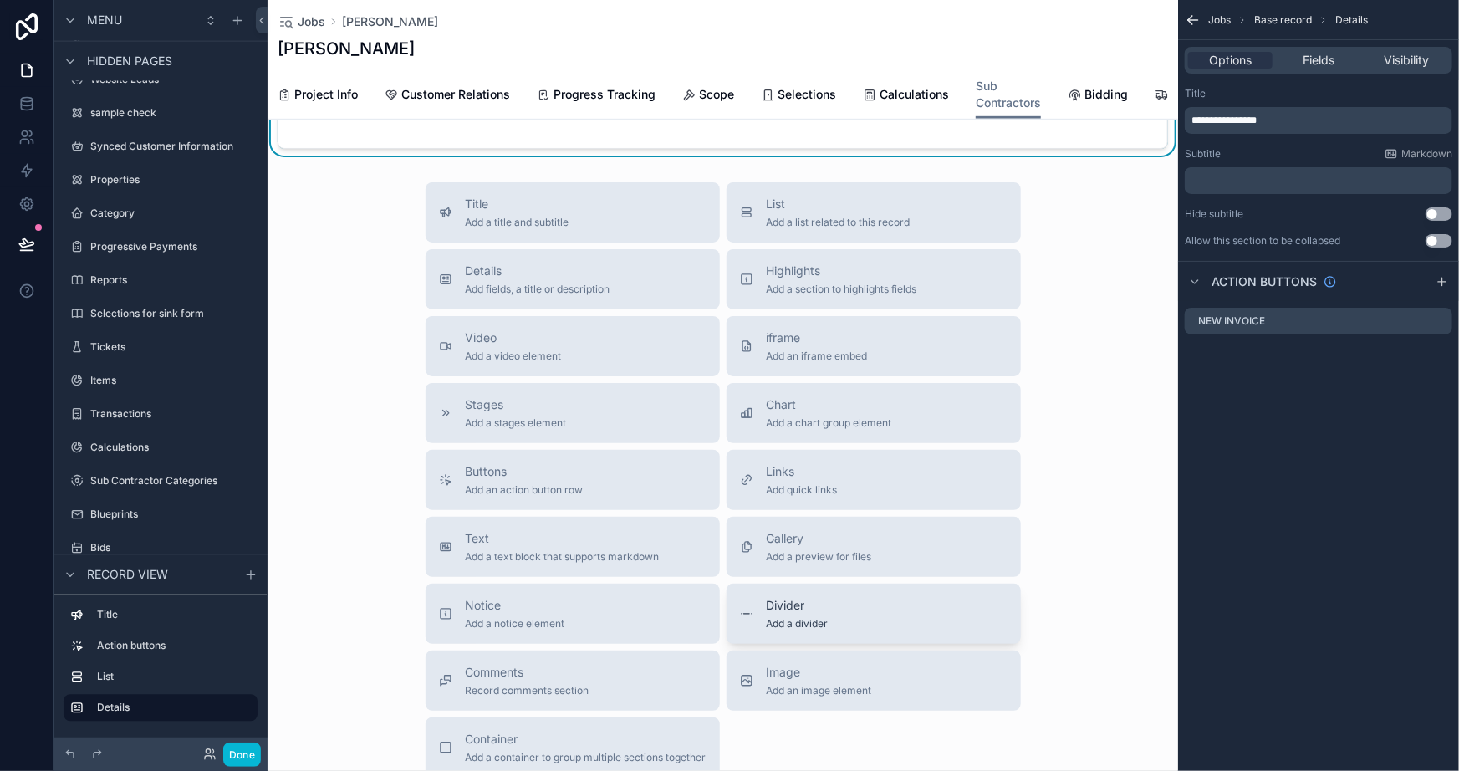
click at [893, 621] on div "Divider Add a divider" at bounding box center [874, 613] width 268 height 33
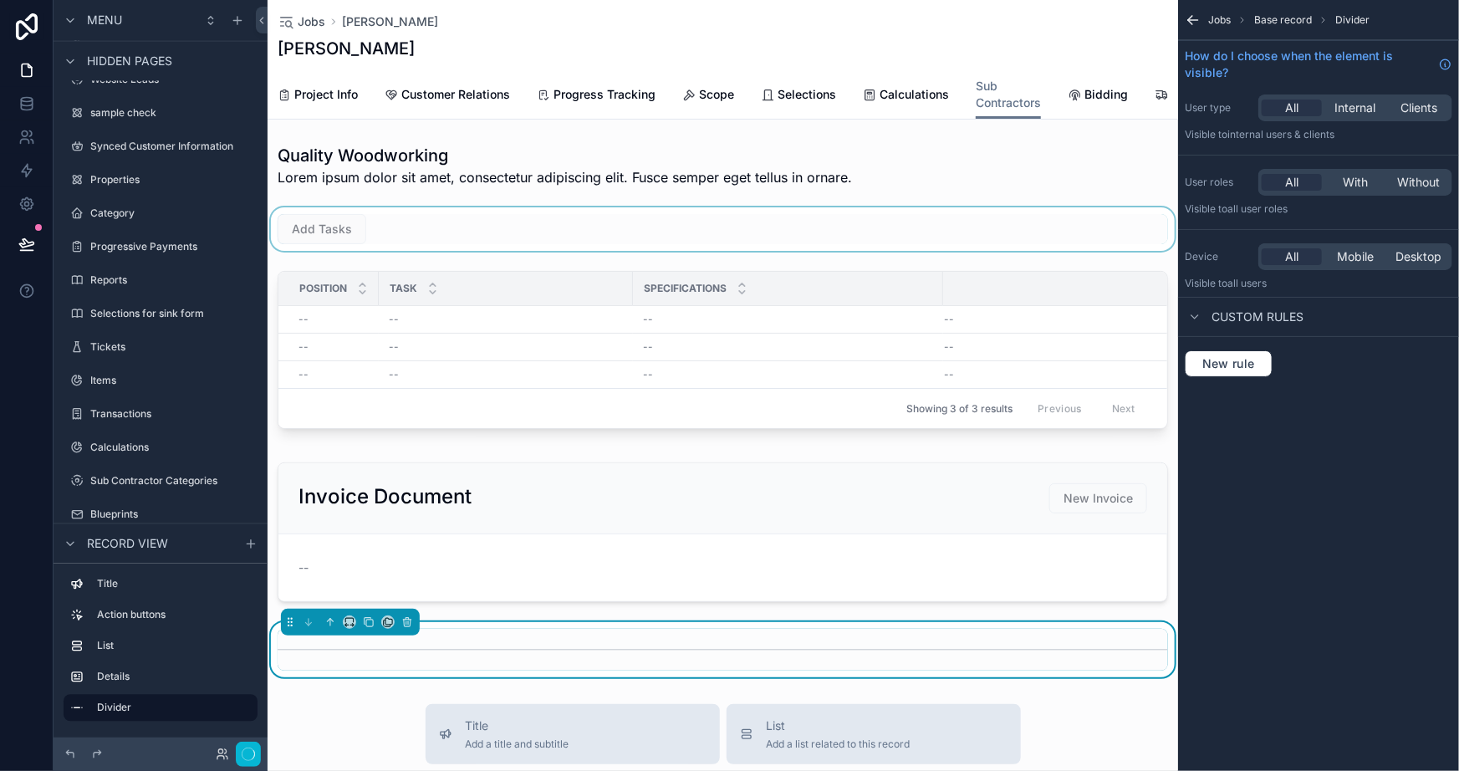
scroll to position [0, 0]
click at [439, 243] on div "scrollable content" at bounding box center [723, 231] width 911 height 43
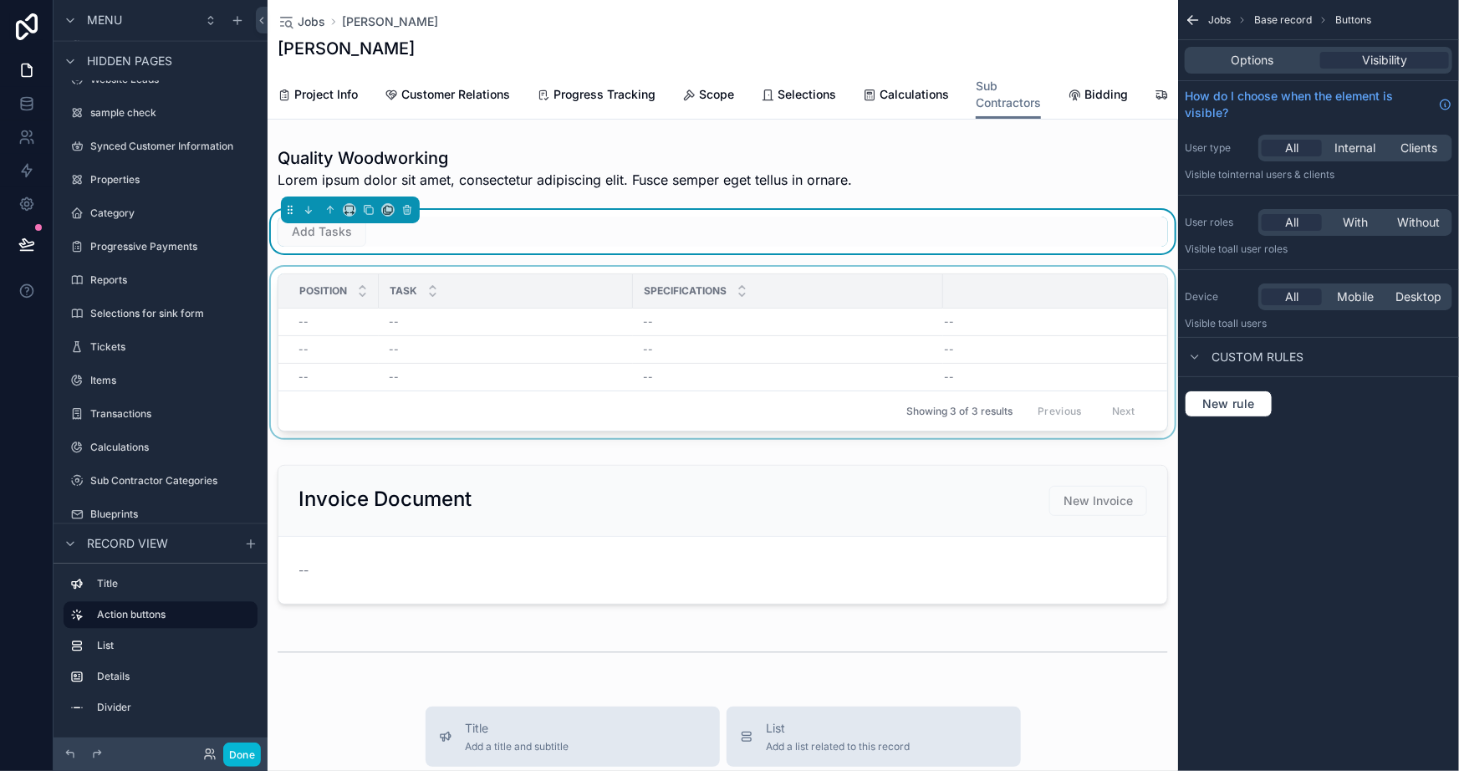
click at [1050, 307] on div "Price" at bounding box center [1091, 291] width 294 height 32
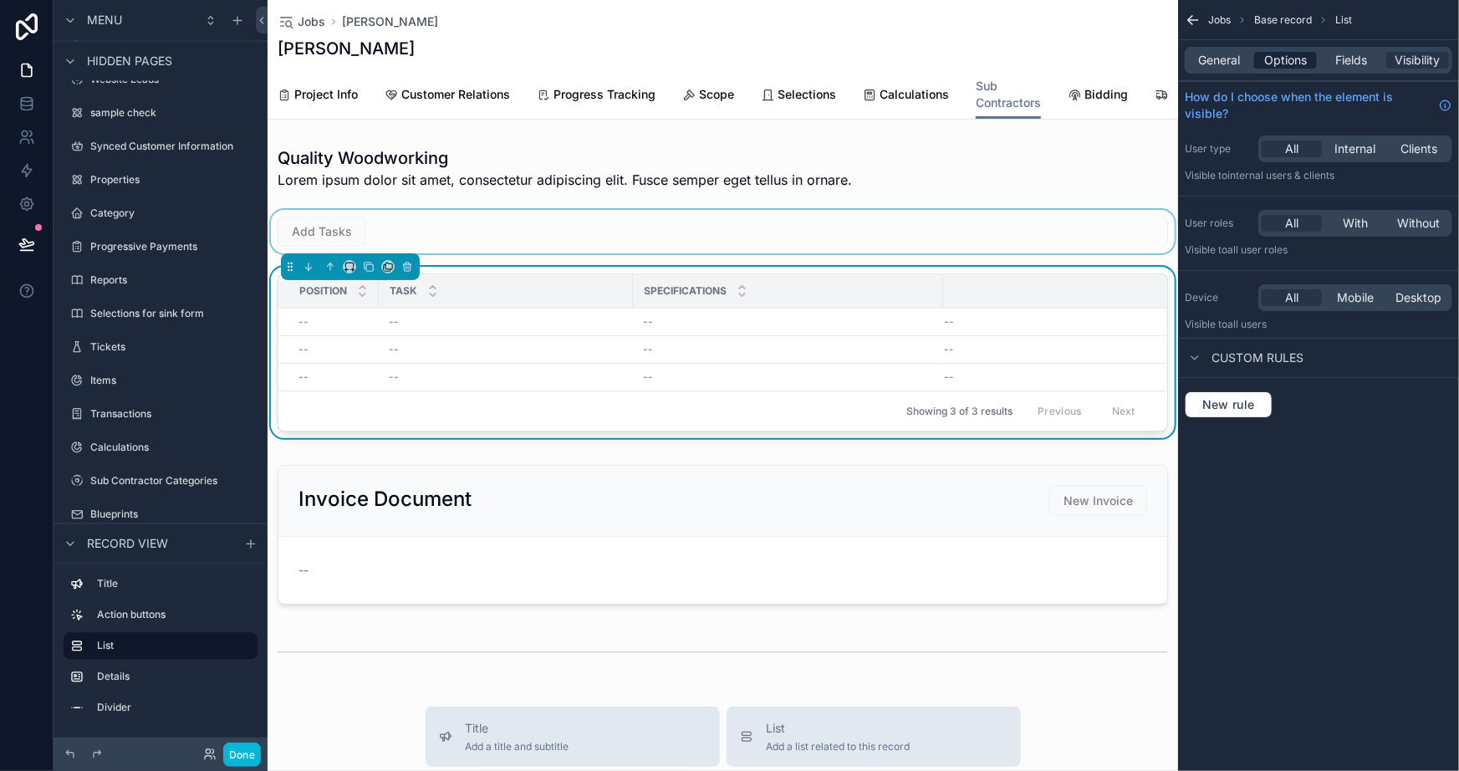
click at [1281, 58] on span "Options" at bounding box center [1286, 60] width 43 height 17
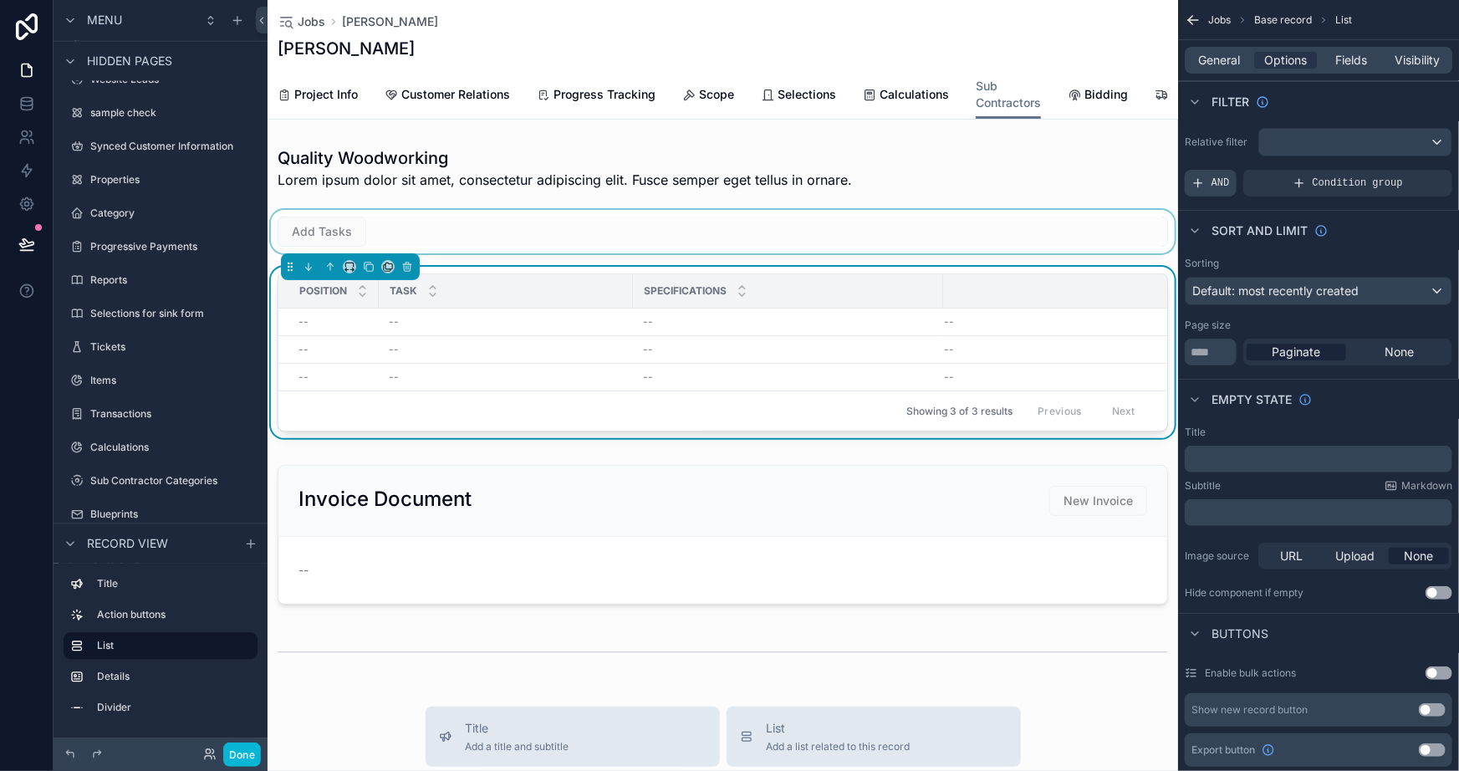
click at [1205, 176] on div "AND" at bounding box center [1211, 183] width 52 height 27
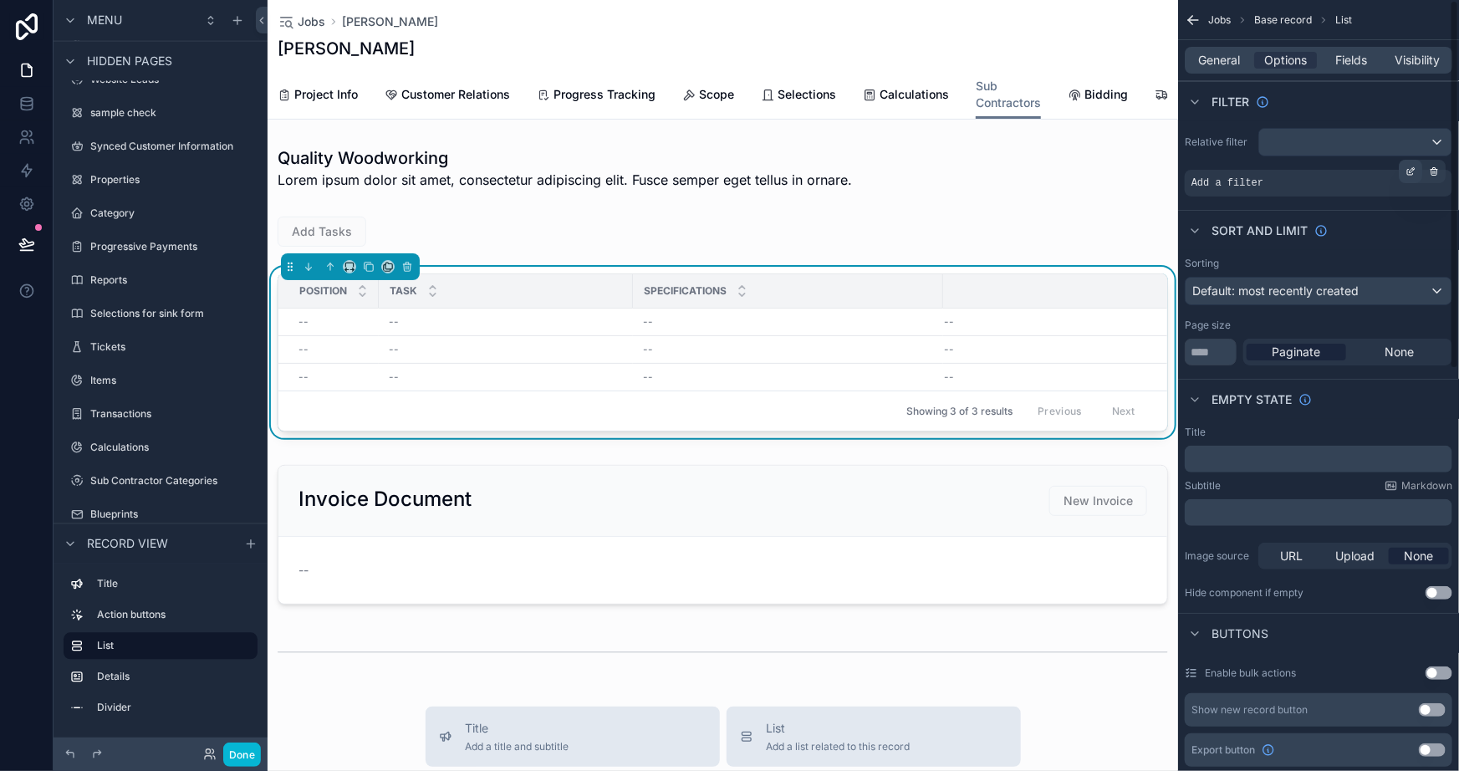
click at [1412, 167] on icon "scrollable content" at bounding box center [1411, 171] width 10 height 10
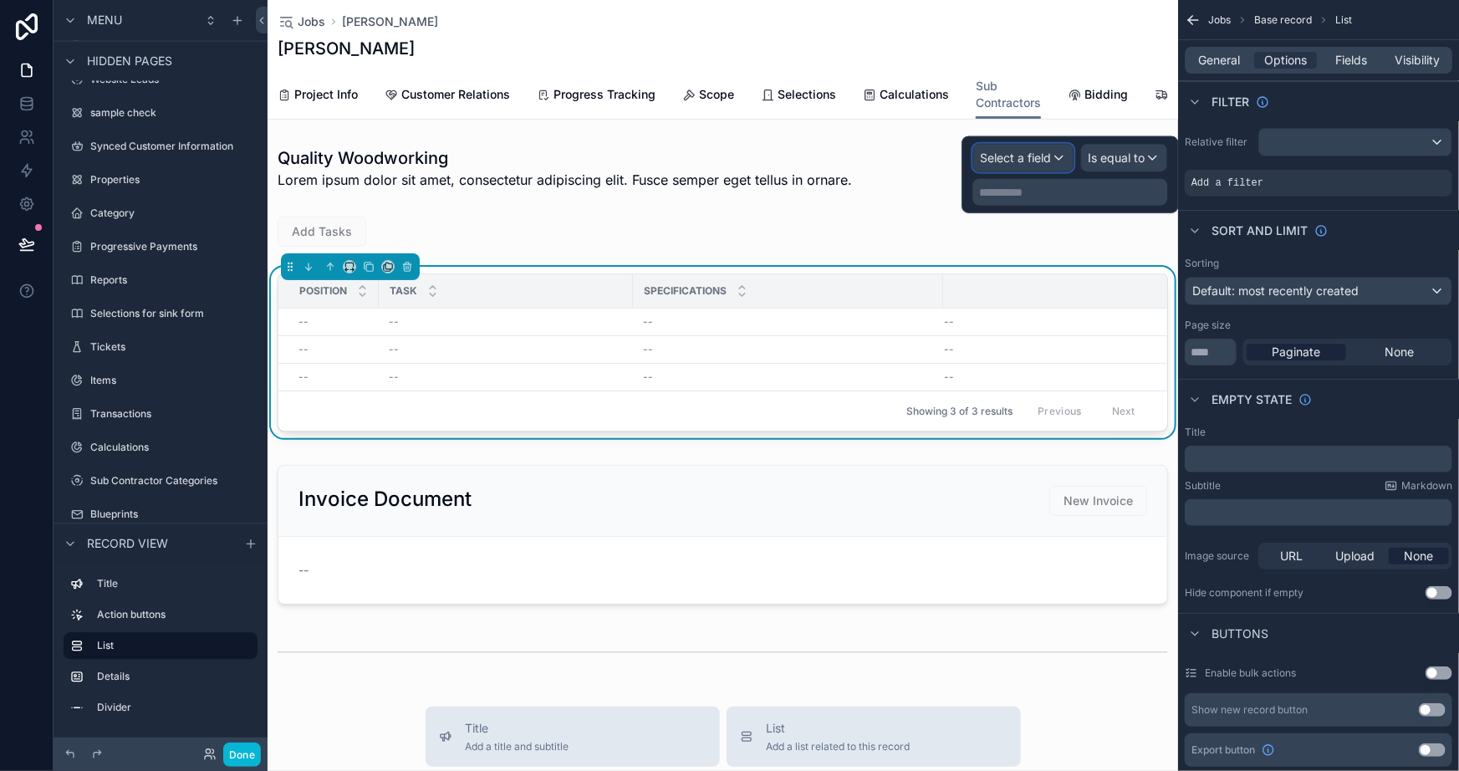
click at [1020, 146] on div "Select a field" at bounding box center [1024, 158] width 100 height 27
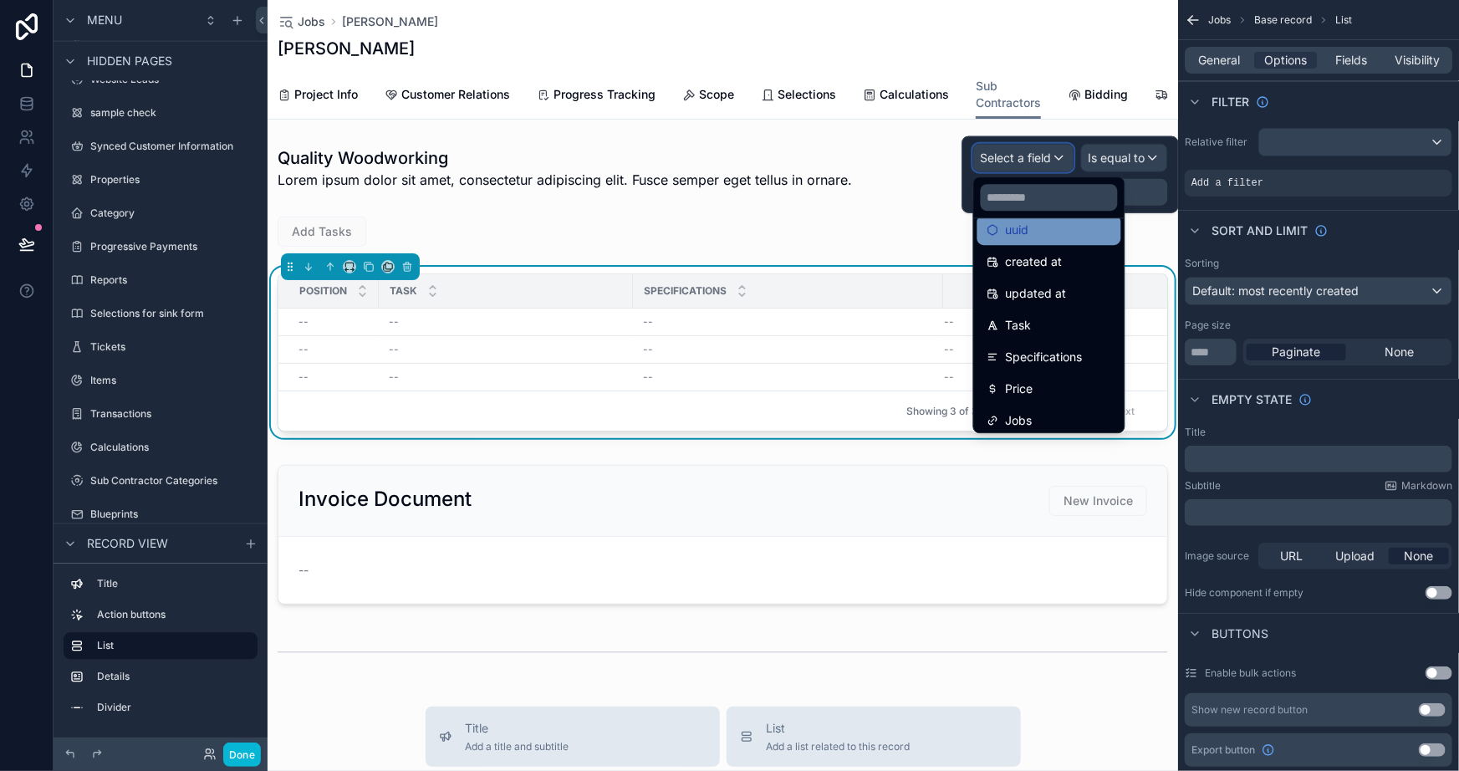
scroll to position [75, 0]
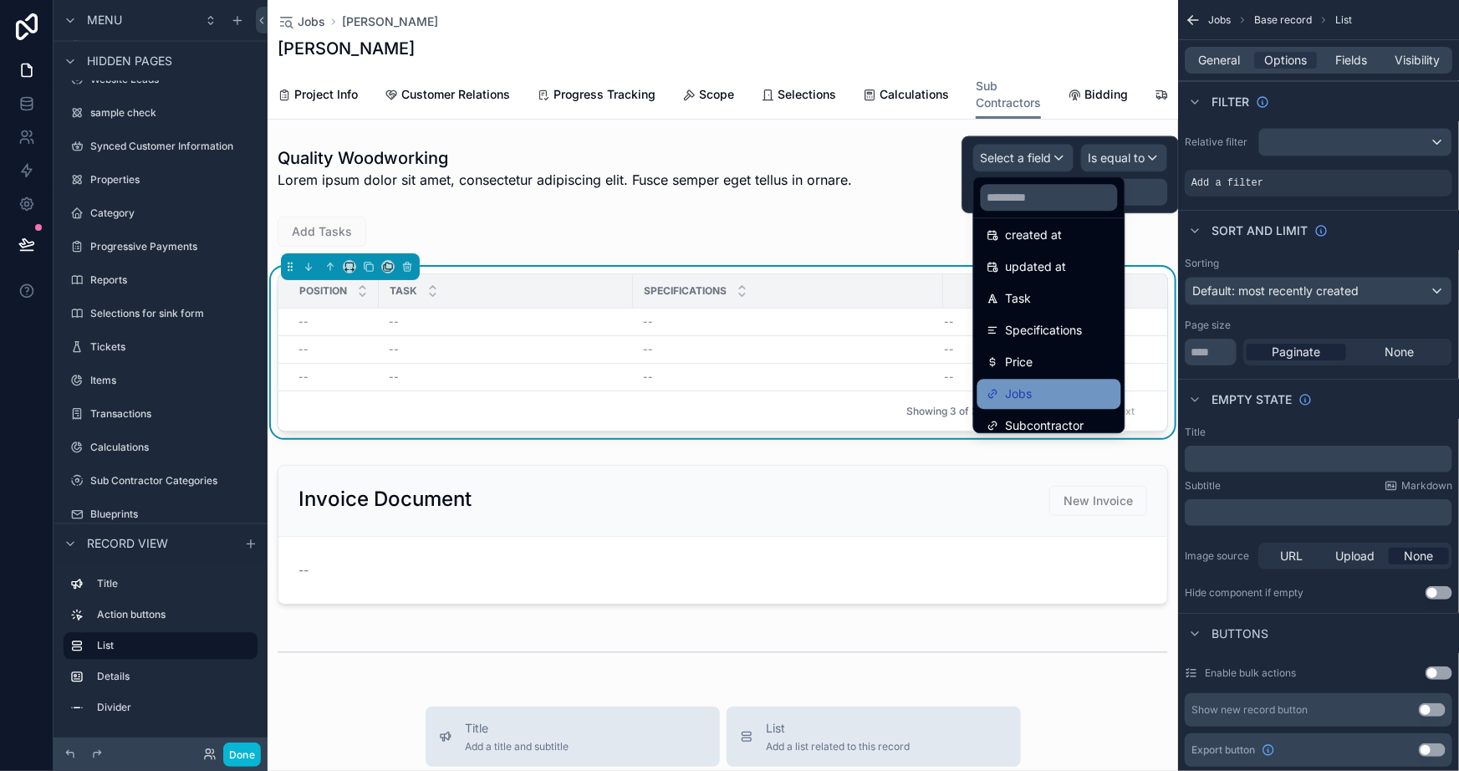
click at [1029, 384] on span "Jobs" at bounding box center [1019, 394] width 27 height 20
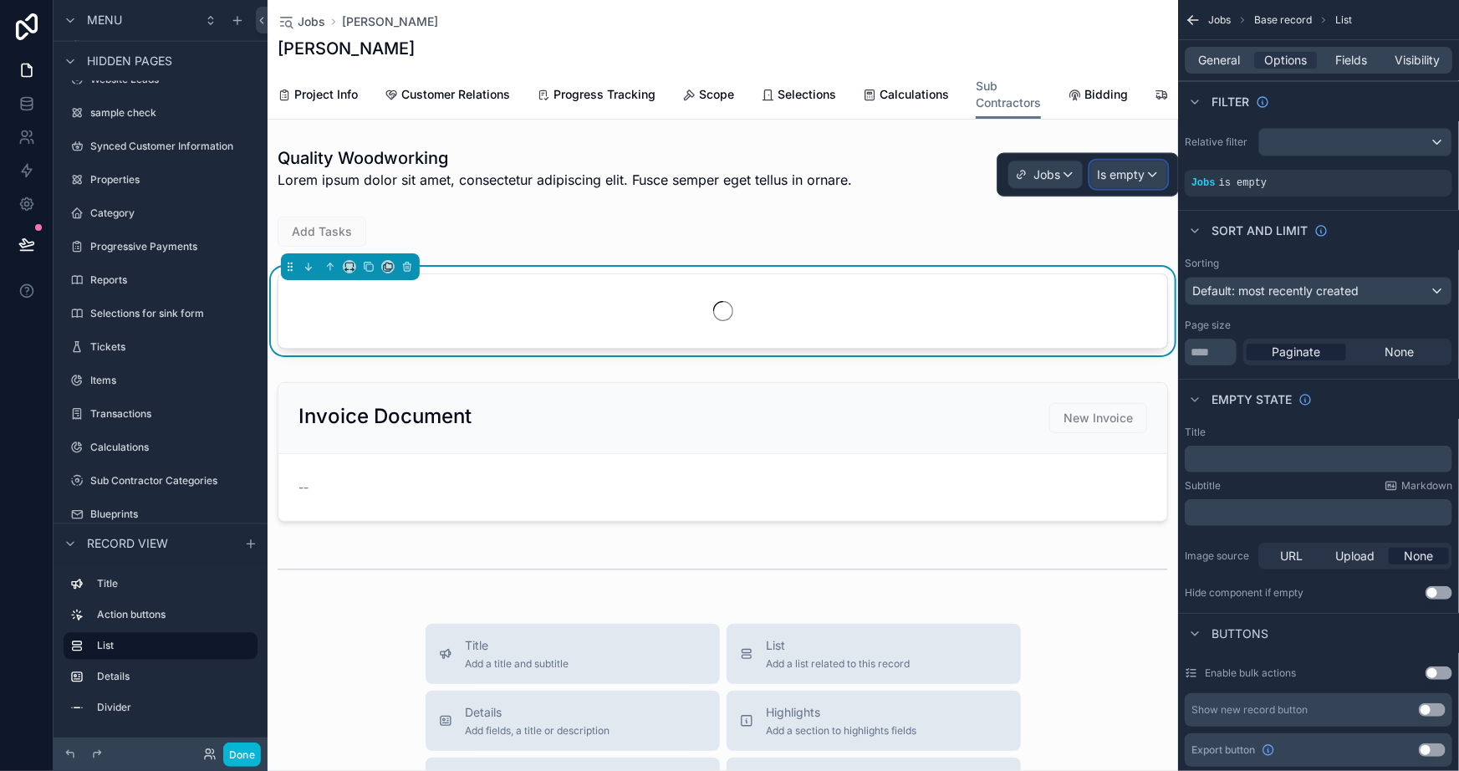
click at [1123, 172] on span "Is empty" at bounding box center [1122, 174] width 48 height 17
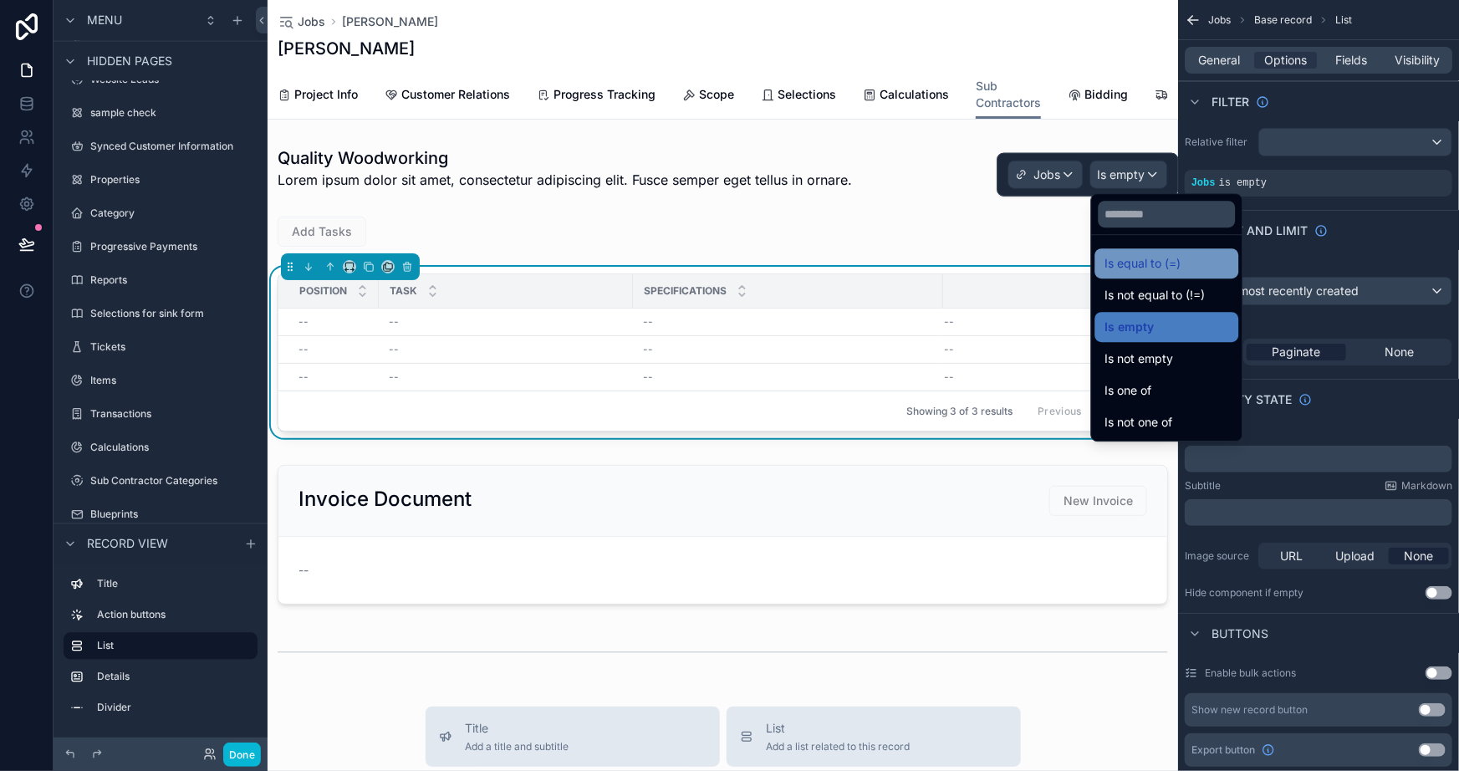
click at [1147, 266] on span "Is equal to (=)" at bounding box center [1144, 263] width 76 height 20
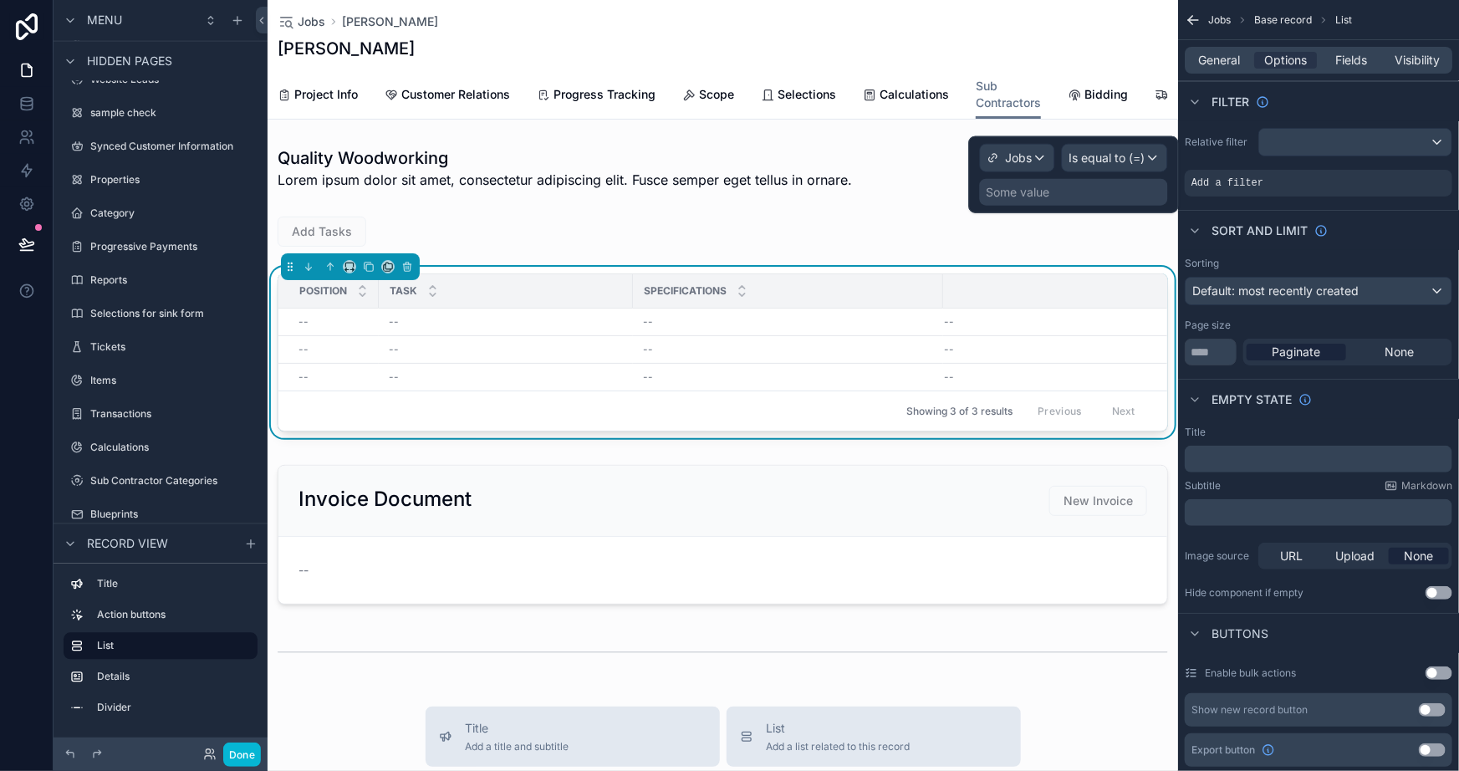
click at [1076, 188] on div "Some value" at bounding box center [1074, 192] width 188 height 27
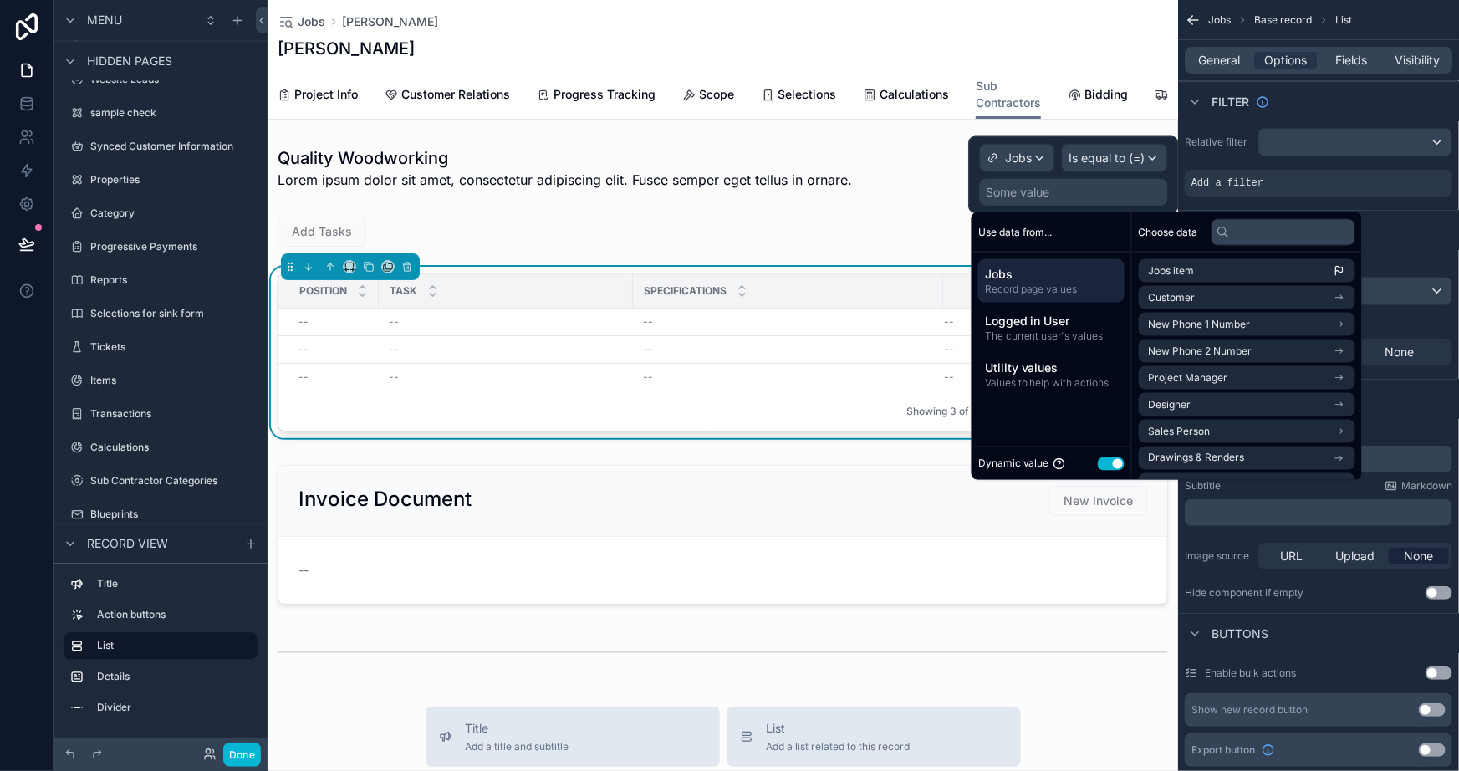
click at [1055, 284] on span "Record page values" at bounding box center [1051, 289] width 133 height 13
click at [1187, 266] on span "Jobs item" at bounding box center [1172, 270] width 46 height 13
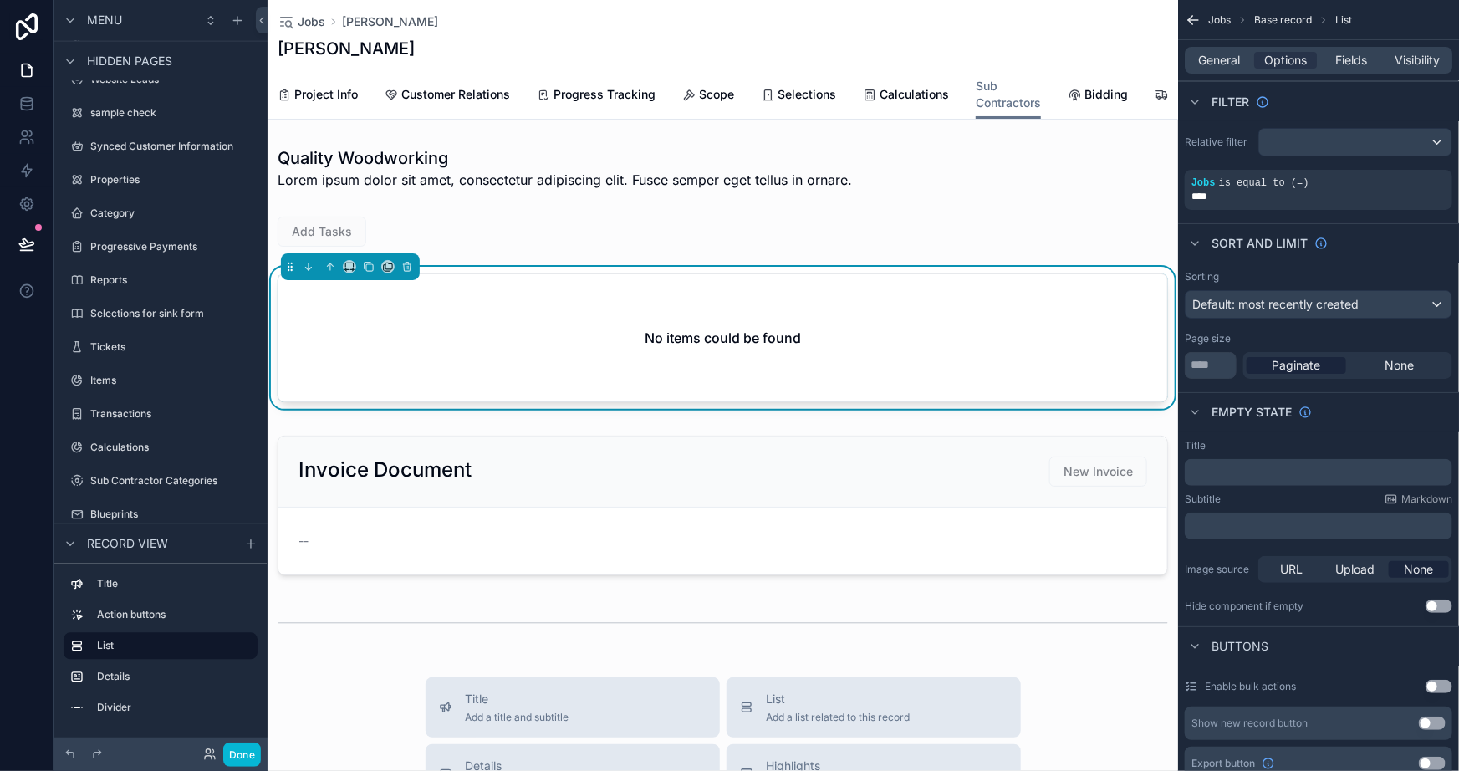
click at [1408, 249] on div "Sort And Limit" at bounding box center [1318, 243] width 281 height 40
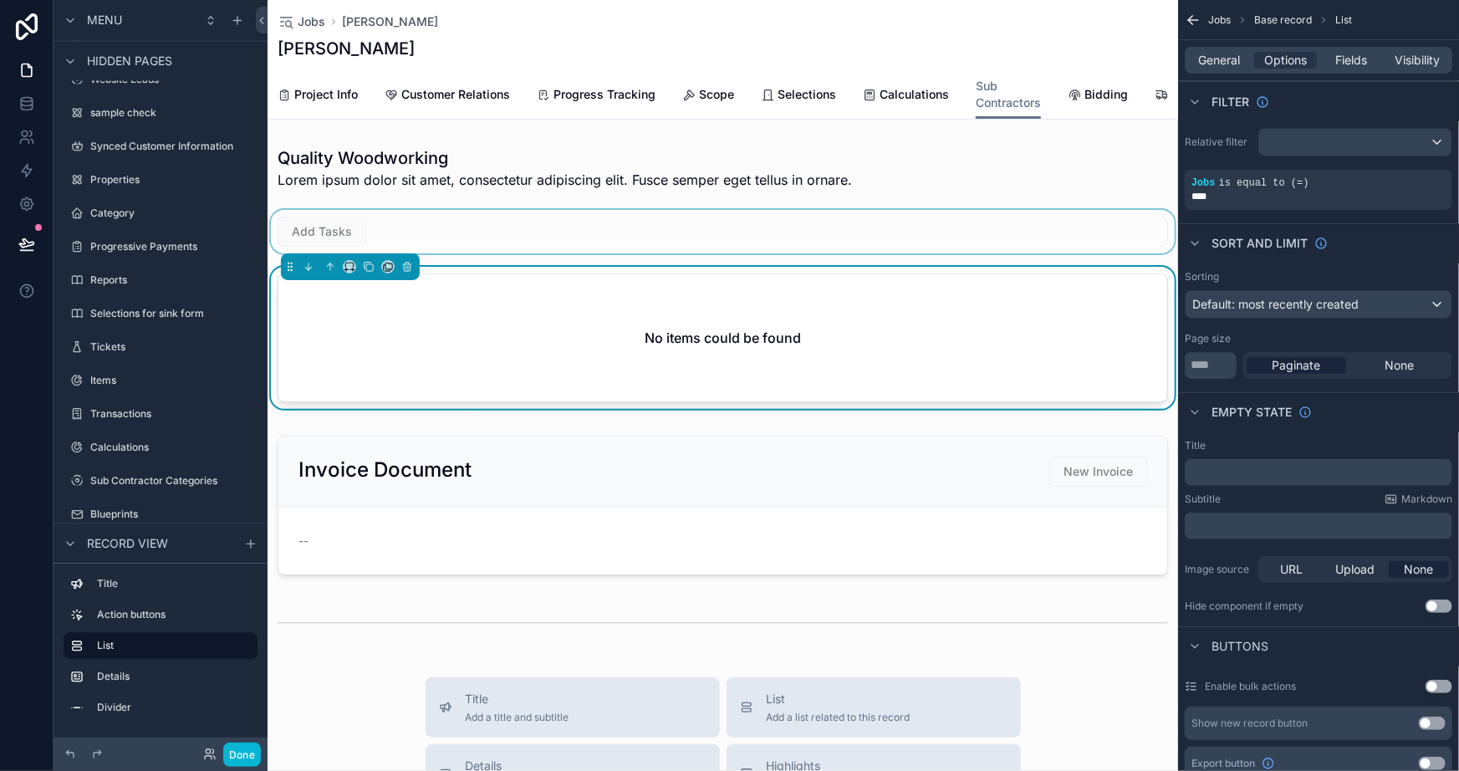
click at [571, 249] on div "scrollable content" at bounding box center [723, 231] width 911 height 43
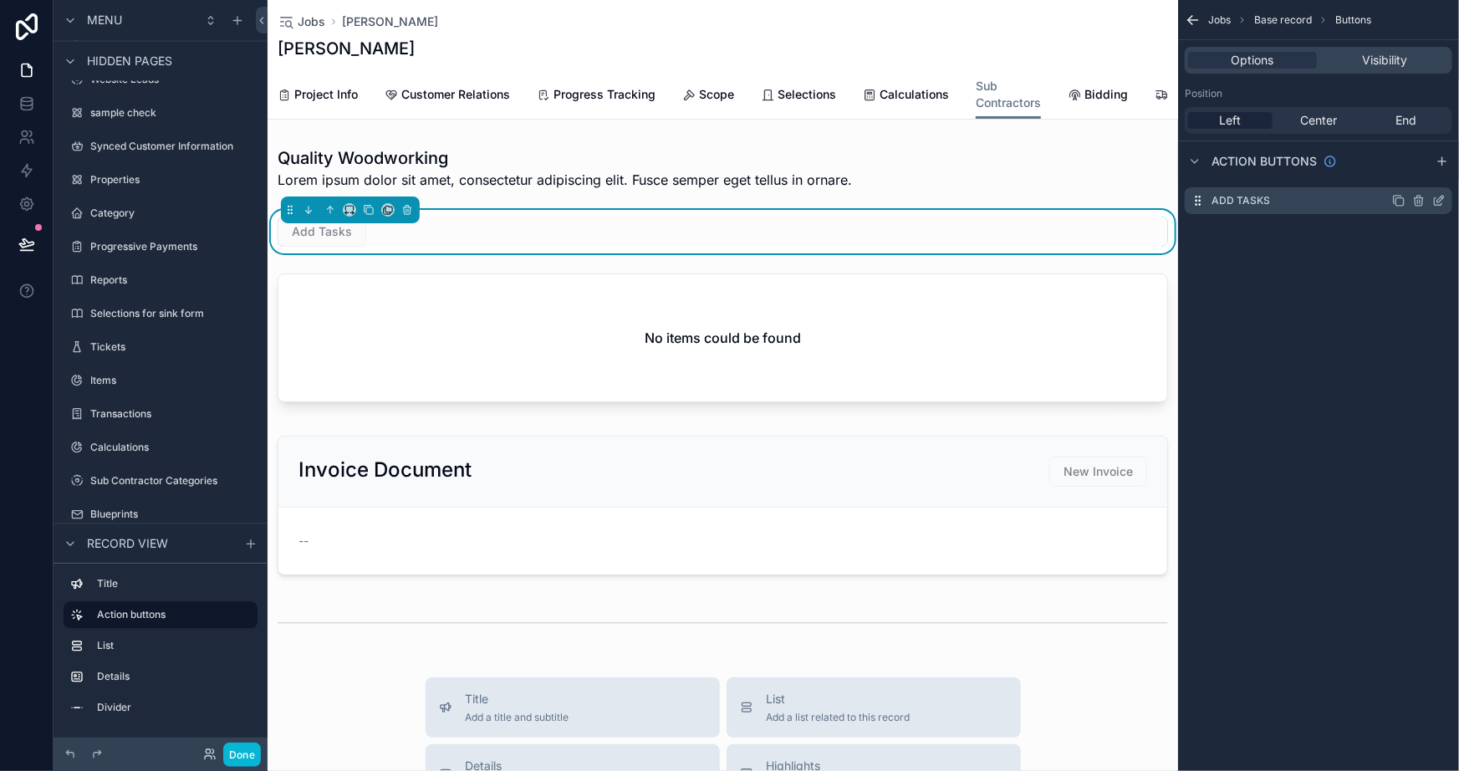
click at [1436, 198] on icon "scrollable content" at bounding box center [1439, 202] width 8 height 8
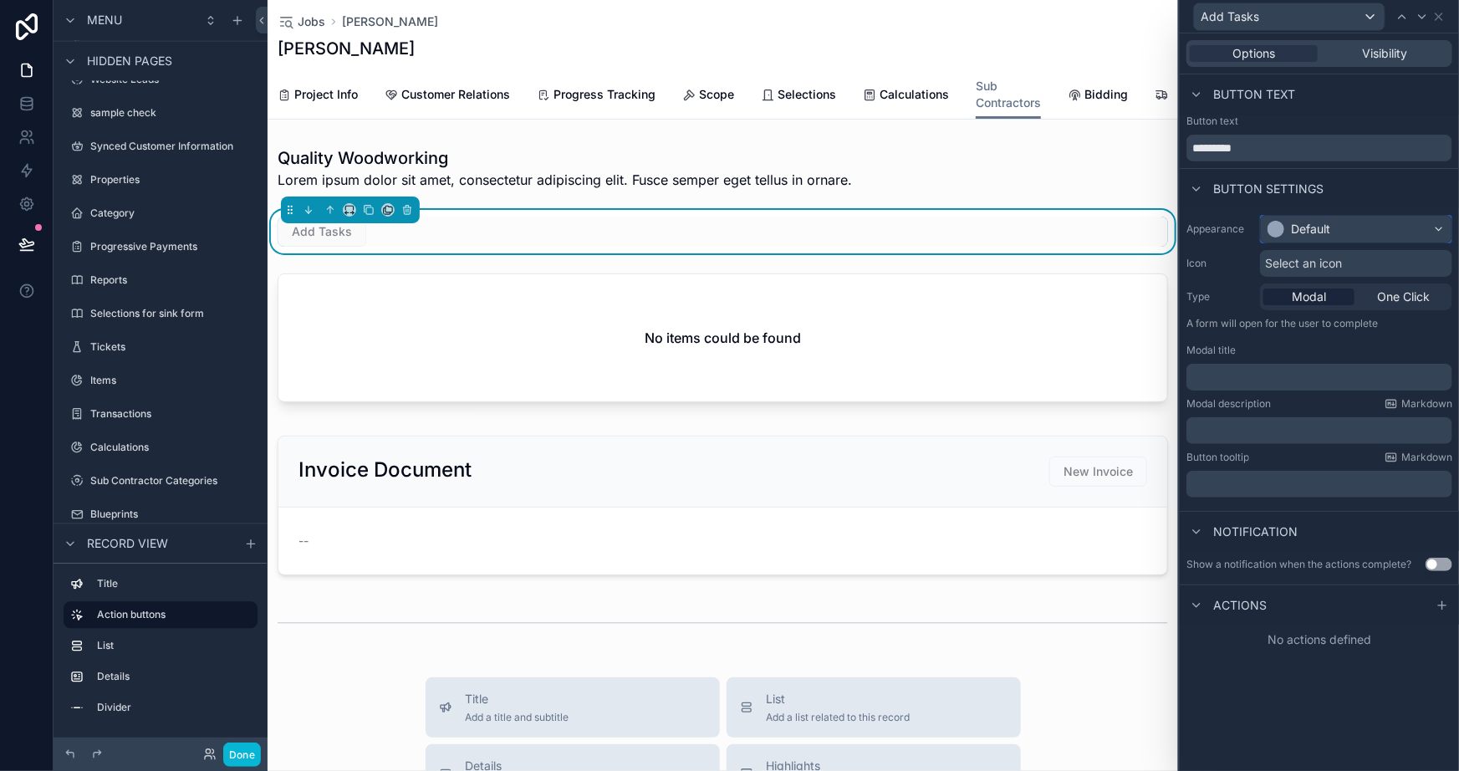
click at [1376, 233] on div "Default" at bounding box center [1356, 229] width 191 height 27
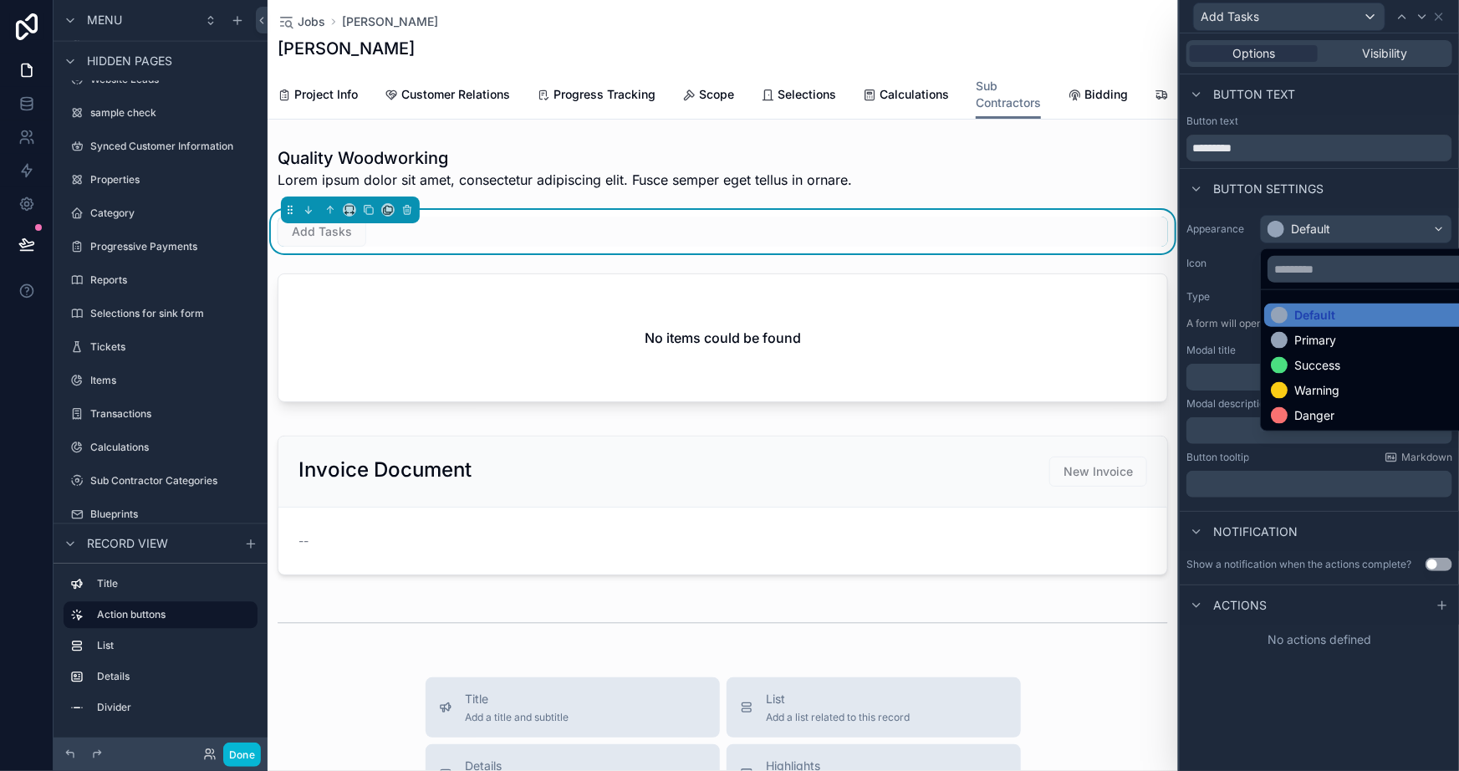
click at [1376, 233] on div at bounding box center [1319, 385] width 279 height 771
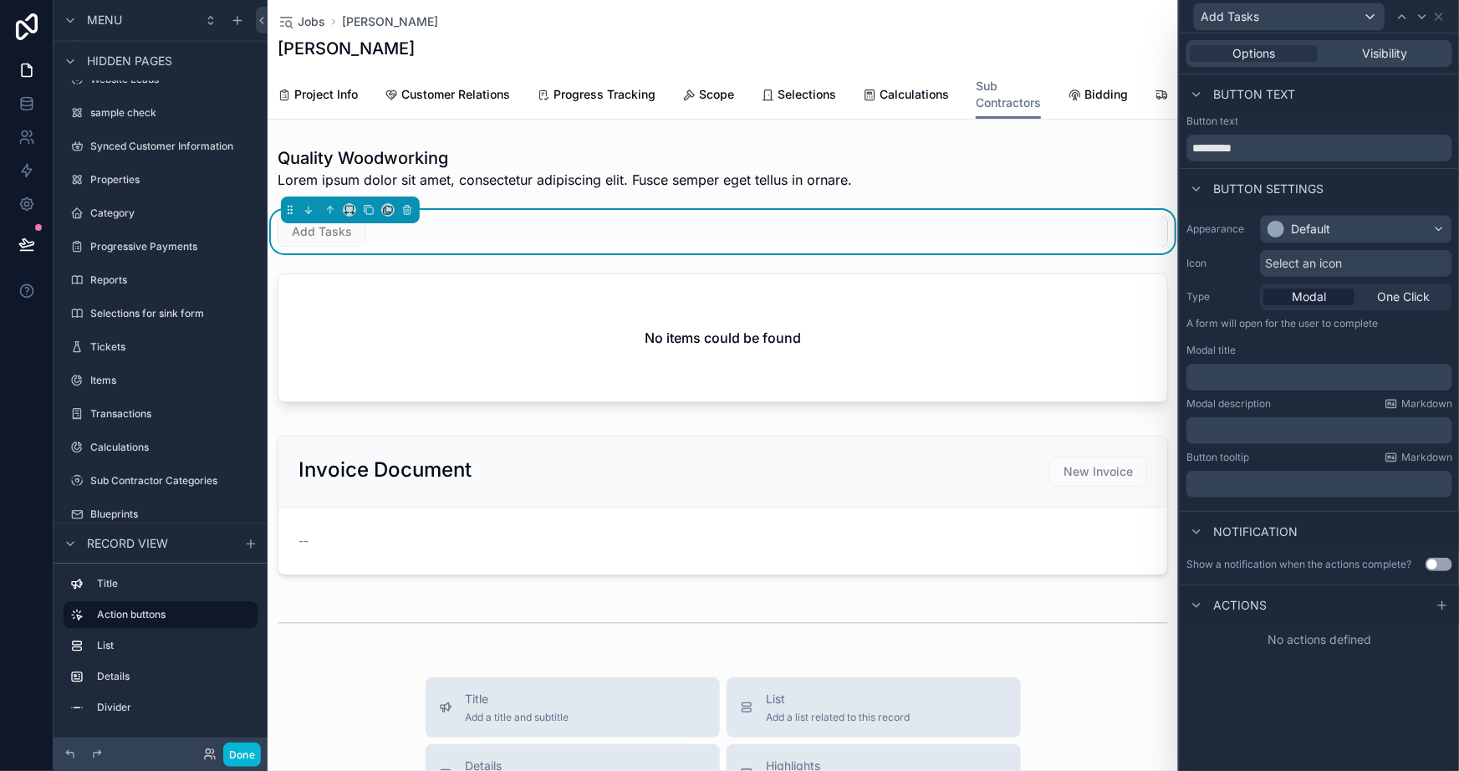
click at [1264, 381] on p "﻿" at bounding box center [1322, 377] width 256 height 17
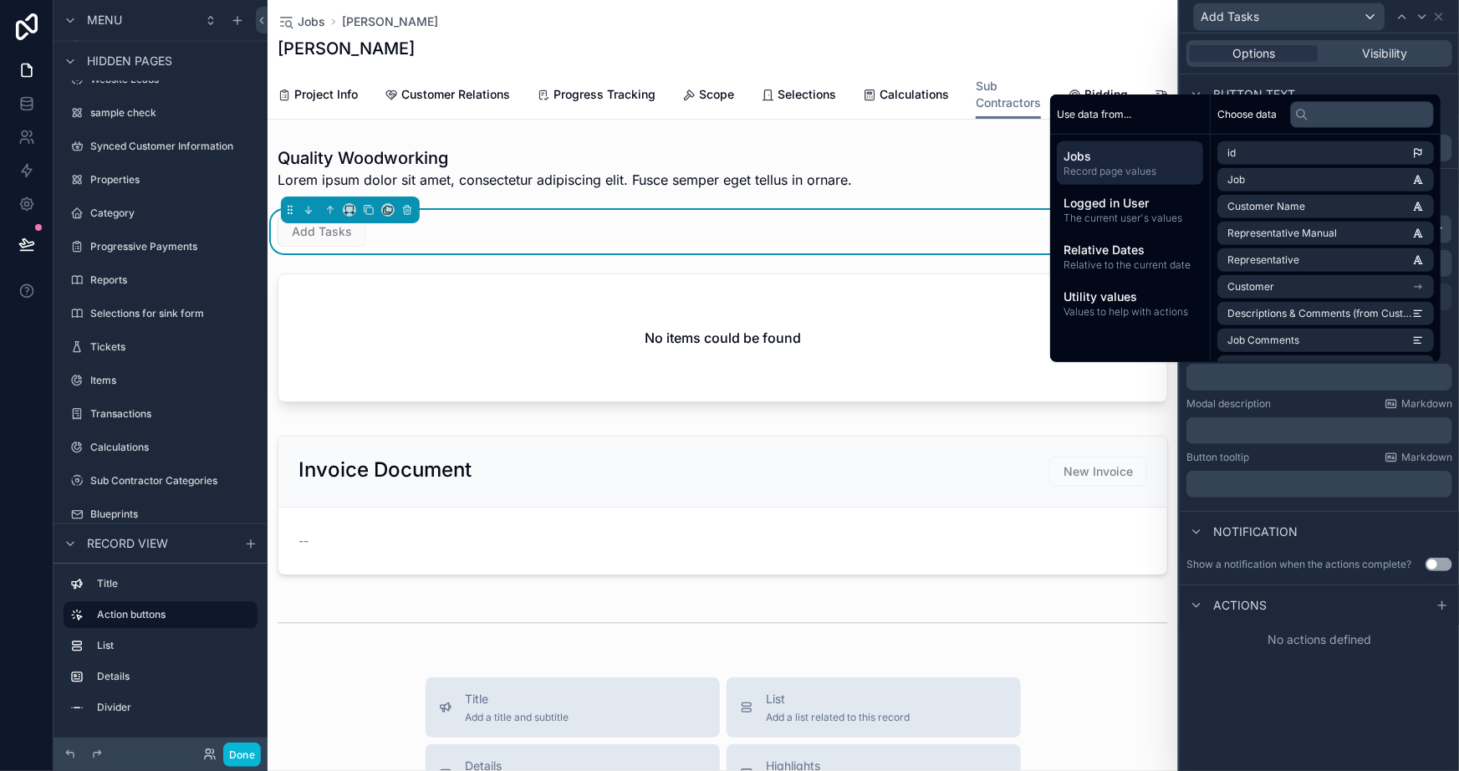
click at [1296, 401] on div "Modal description Markdown" at bounding box center [1320, 403] width 266 height 13
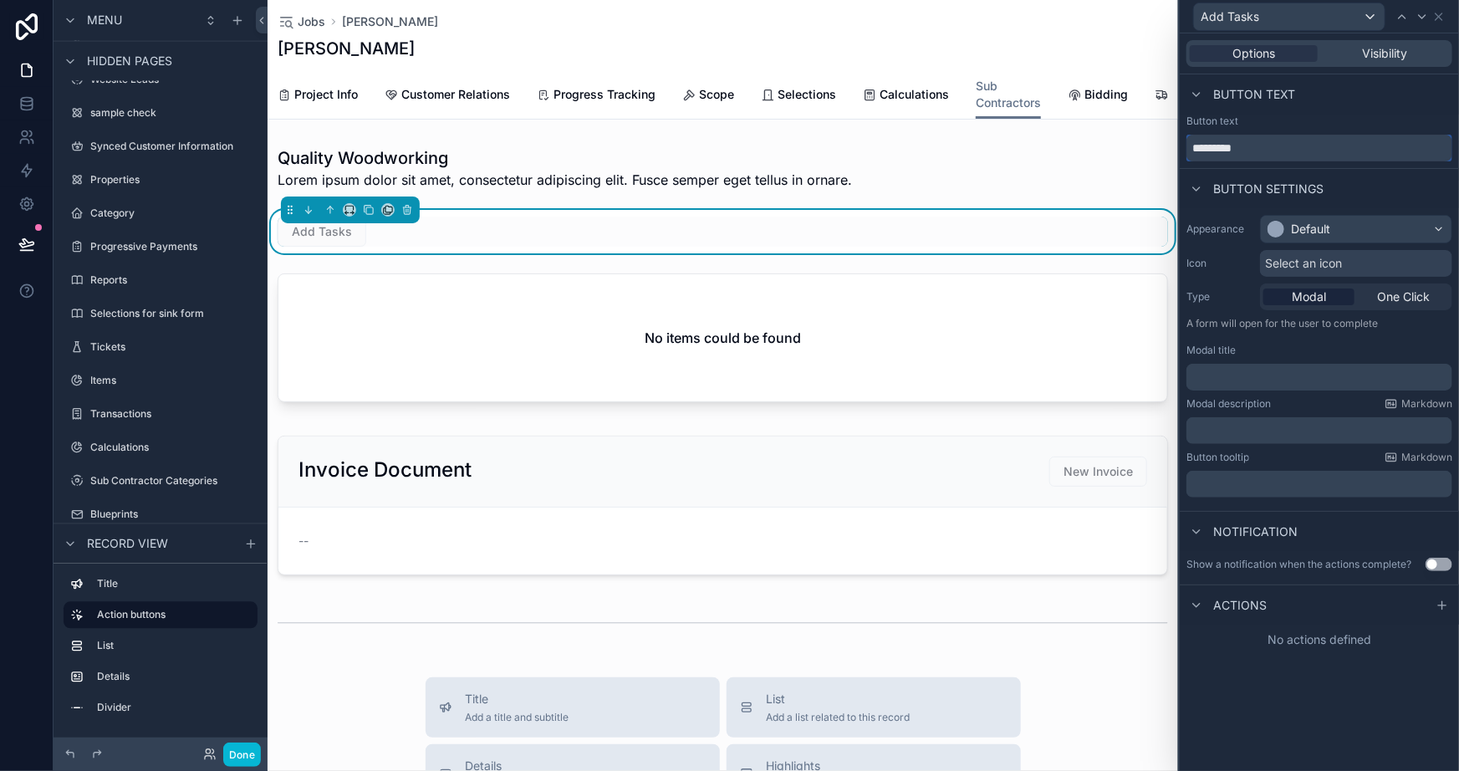
click at [1296, 151] on input "*********" at bounding box center [1320, 148] width 266 height 27
type input "********"
drag, startPoint x: 1281, startPoint y: 395, endPoint x: 1273, endPoint y: 391, distance: 9.4
click at [1277, 395] on div "Appearance Default Icon Select an icon Type Modal One Click A form will open fo…" at bounding box center [1319, 356] width 279 height 296
click at [1275, 374] on p "﻿" at bounding box center [1322, 377] width 256 height 17
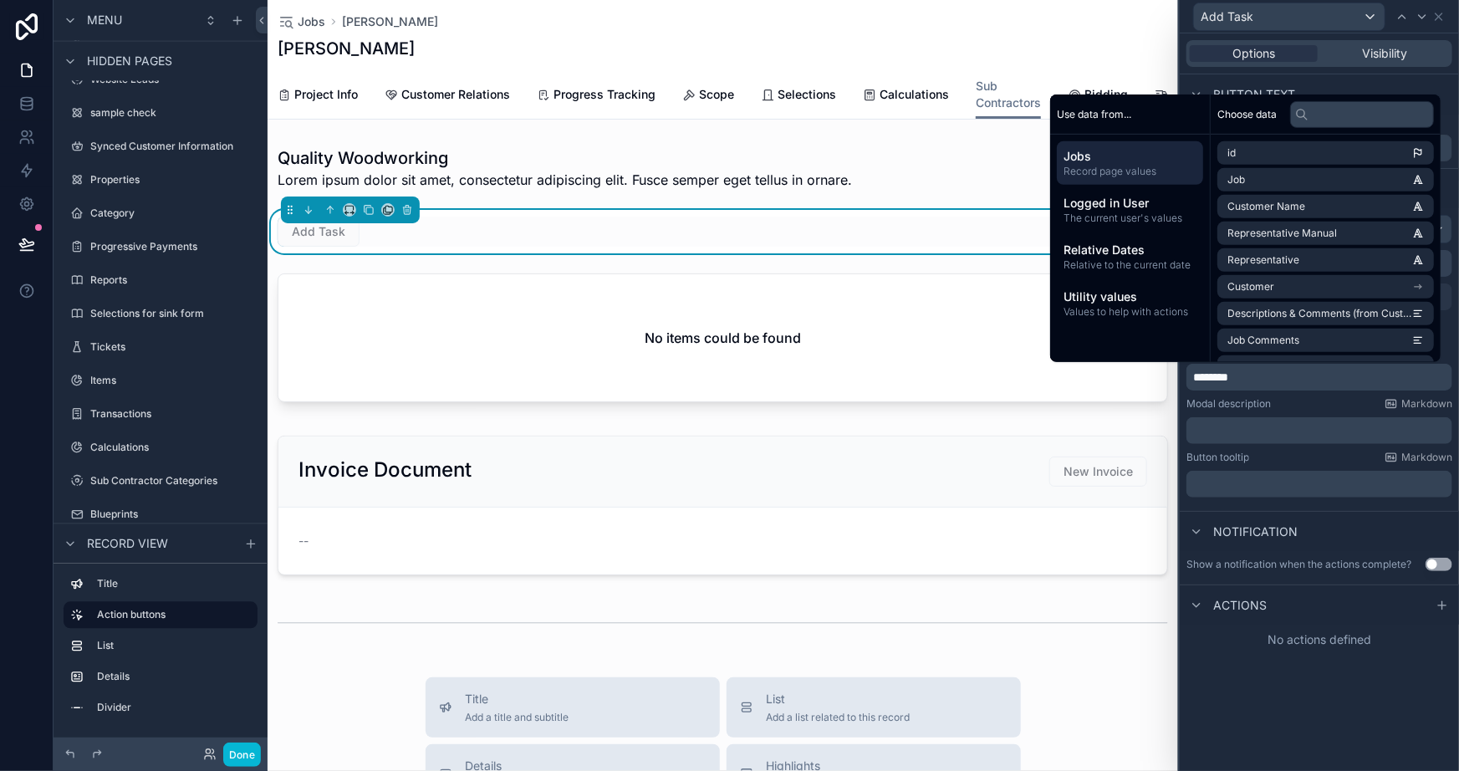
click at [1269, 709] on div "Options Visibility Button text Button text ******** Button settings Appearance …" at bounding box center [1319, 402] width 279 height 738
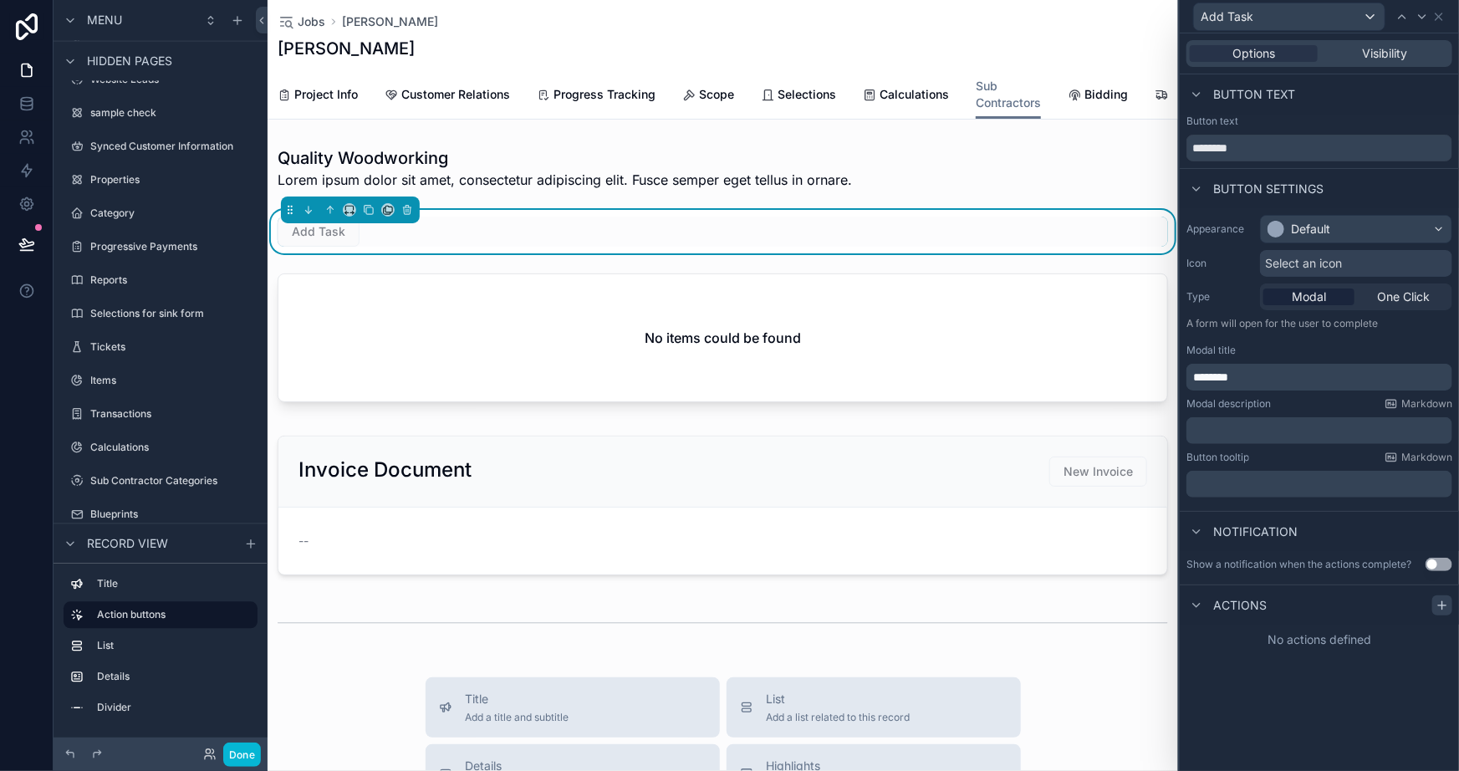
click at [1446, 609] on icon at bounding box center [1442, 605] width 13 height 13
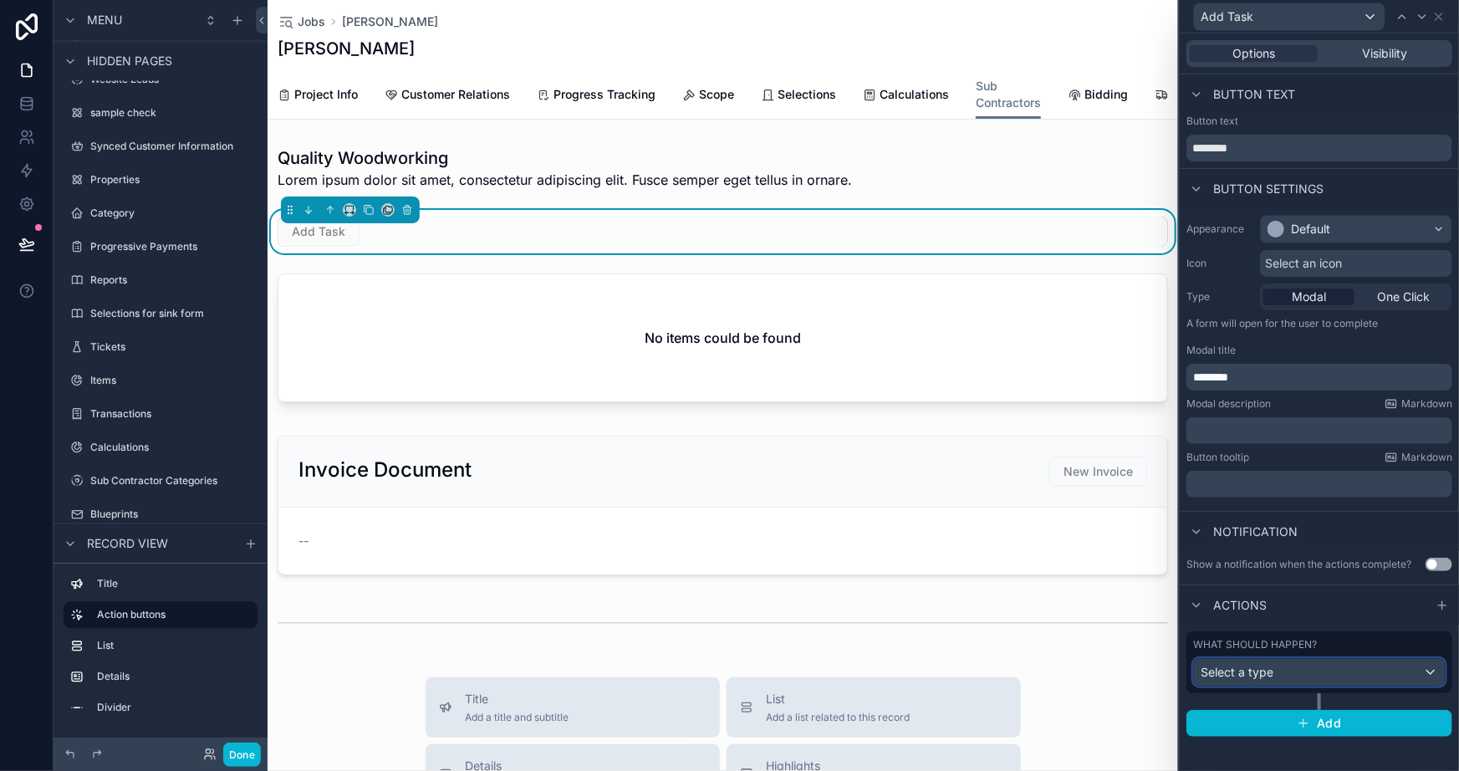
click at [1286, 677] on div "Select a type" at bounding box center [1319, 672] width 251 height 27
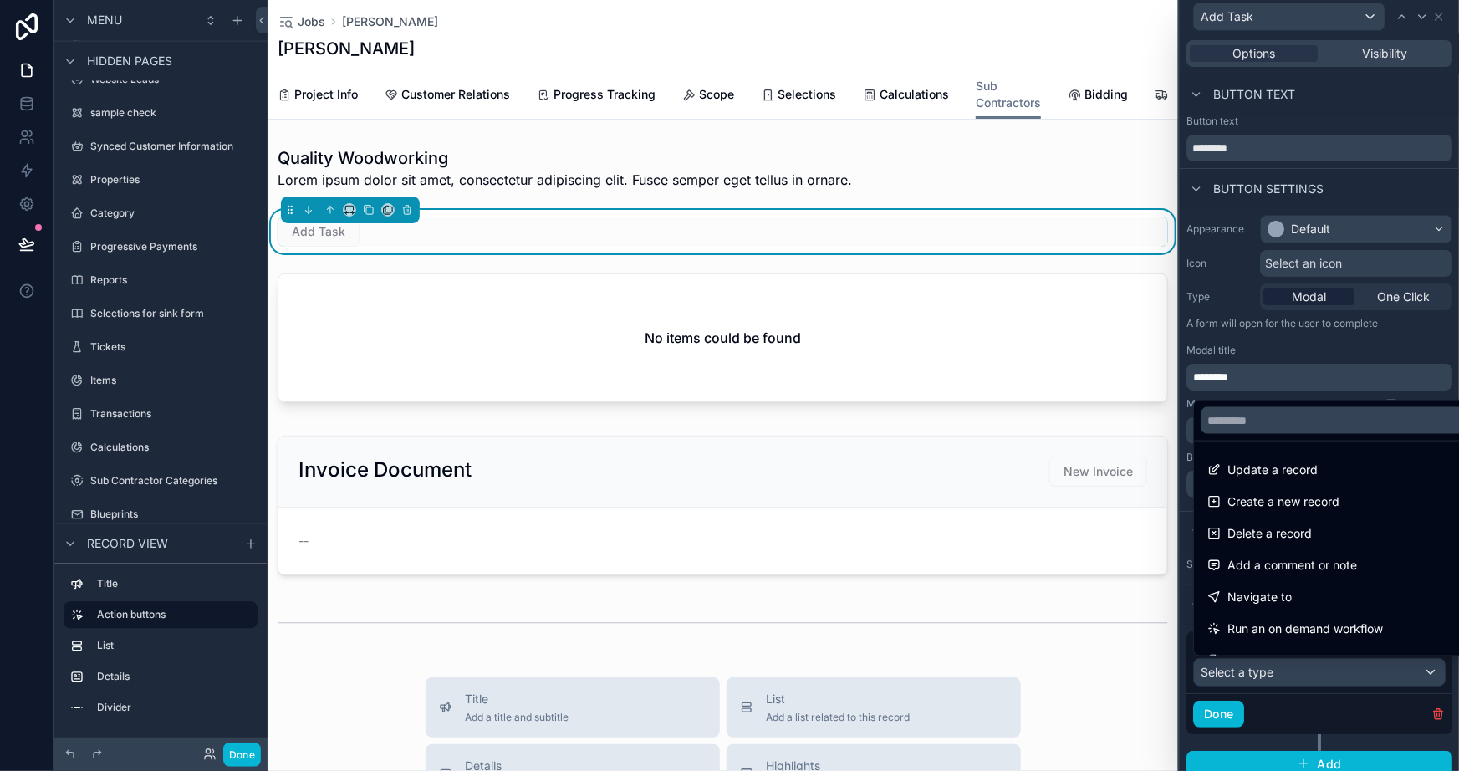
click at [1305, 712] on div at bounding box center [1319, 385] width 279 height 771
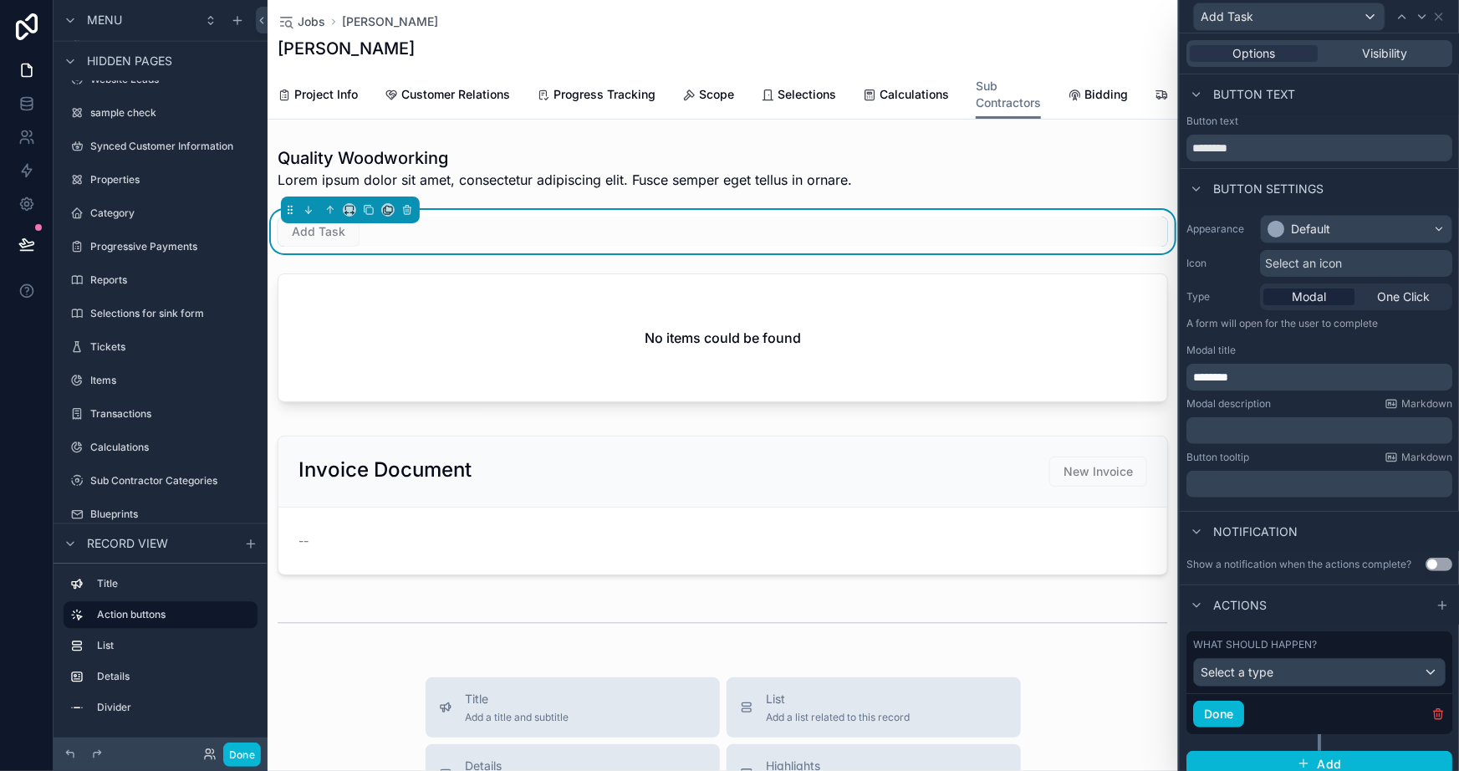
scroll to position [11, 0]
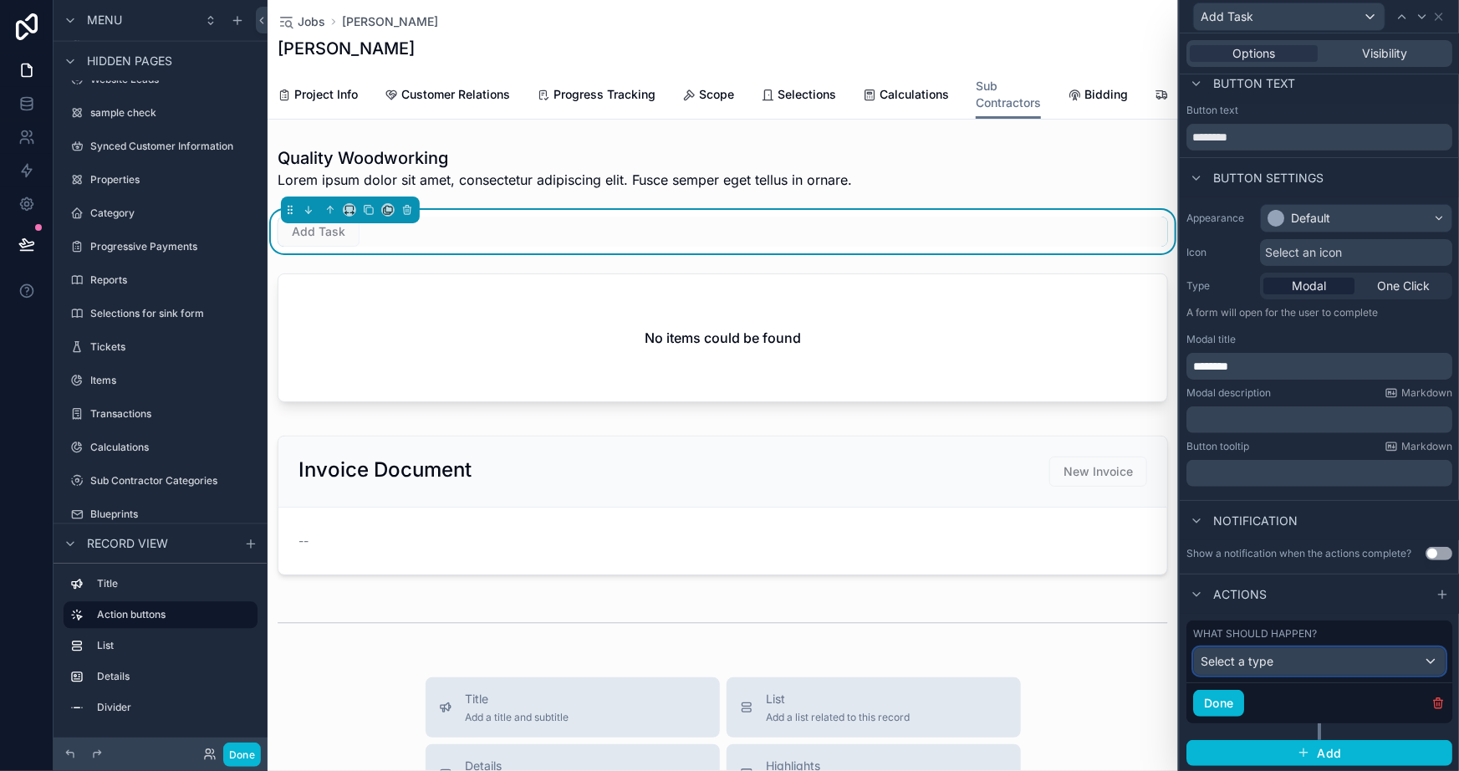
click at [1332, 674] on button "Select a type" at bounding box center [1320, 661] width 253 height 28
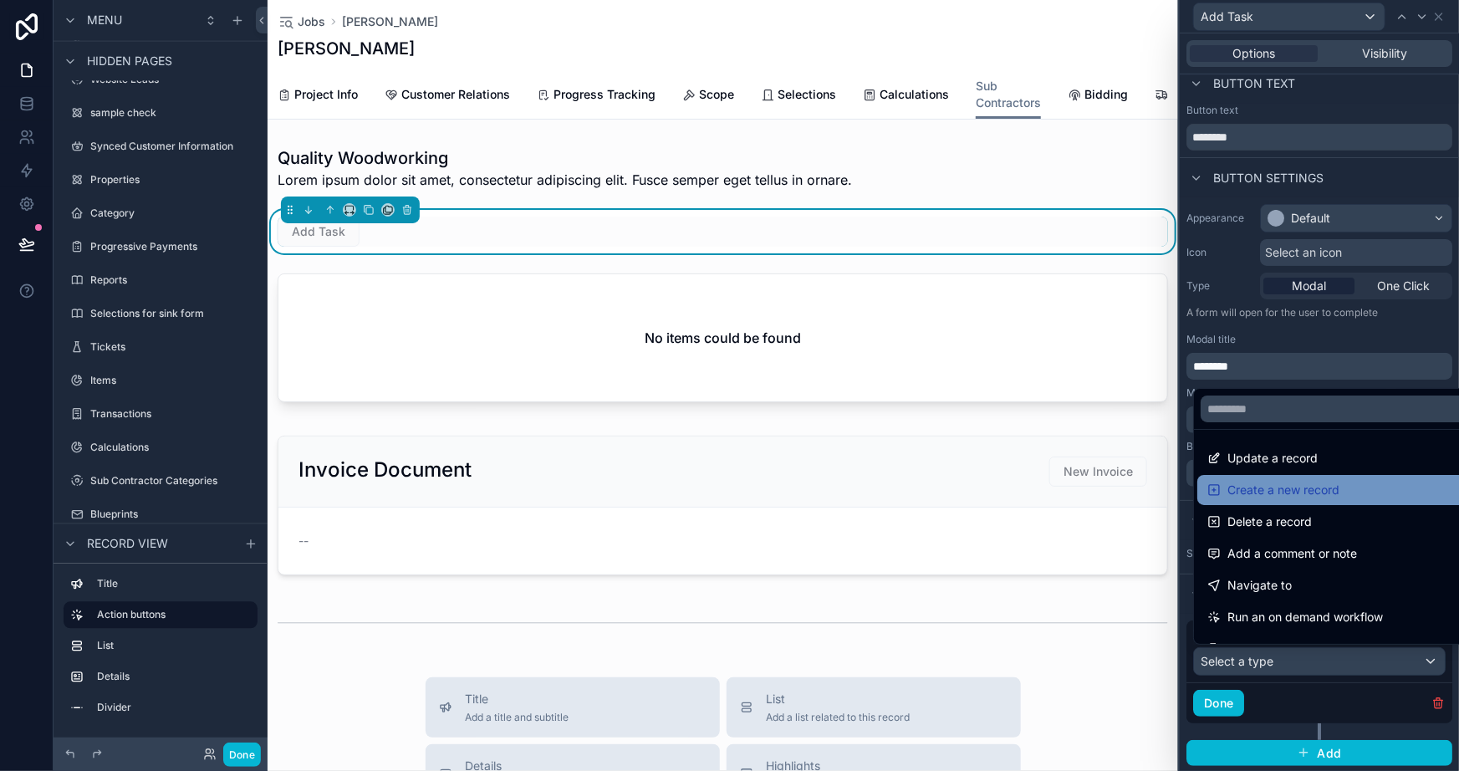
click at [1318, 487] on span "Create a new record" at bounding box center [1284, 490] width 112 height 20
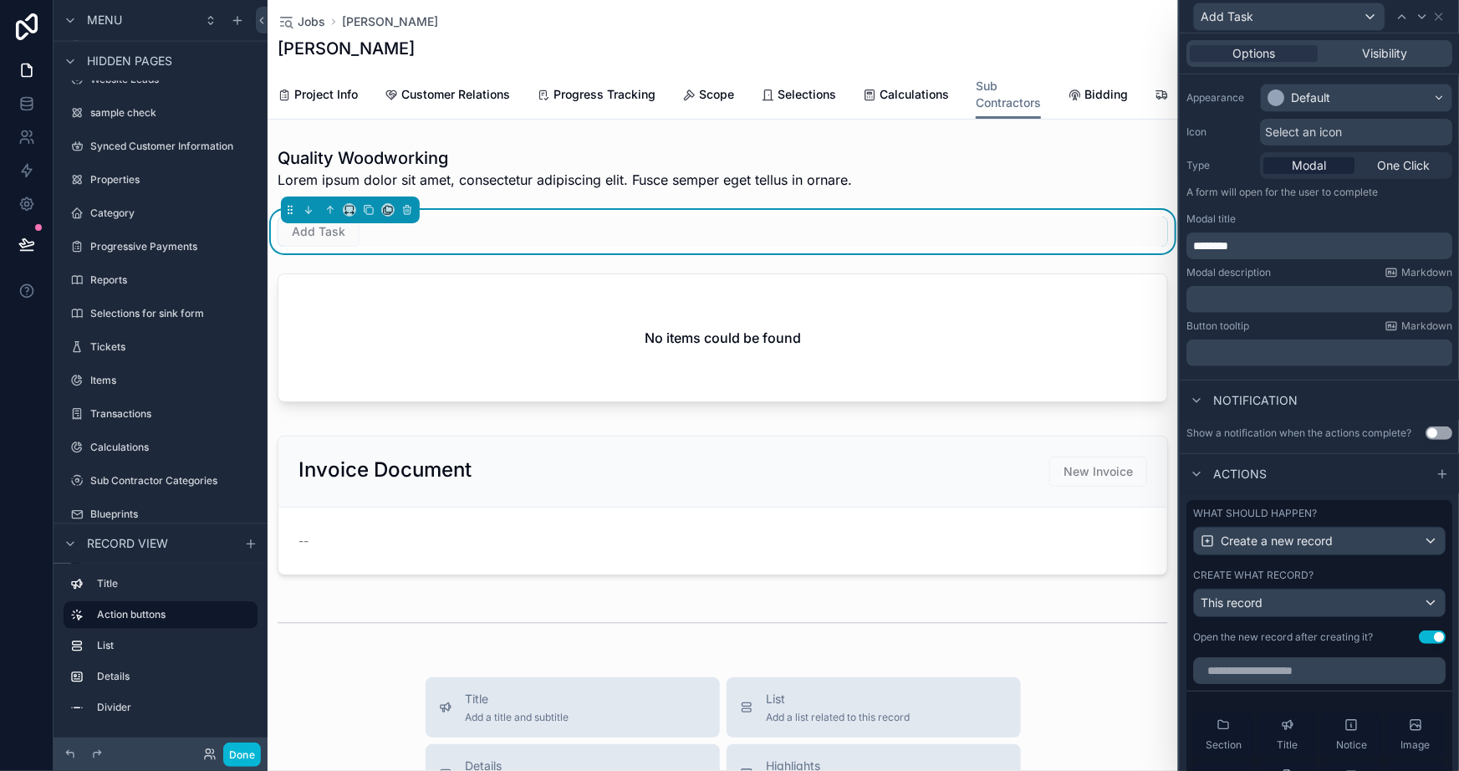
scroll to position [239, 0]
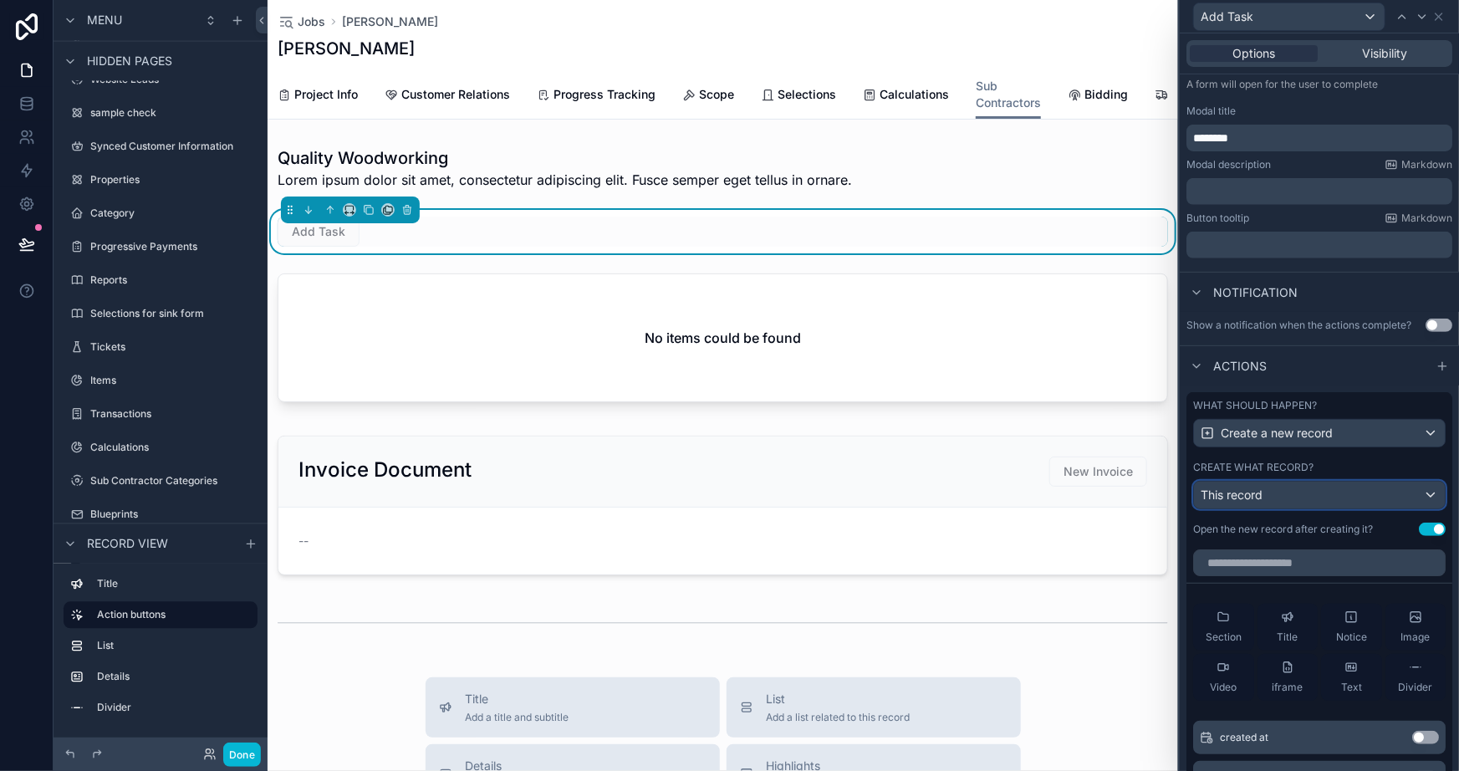
click at [1268, 495] on div "This record" at bounding box center [1319, 495] width 251 height 27
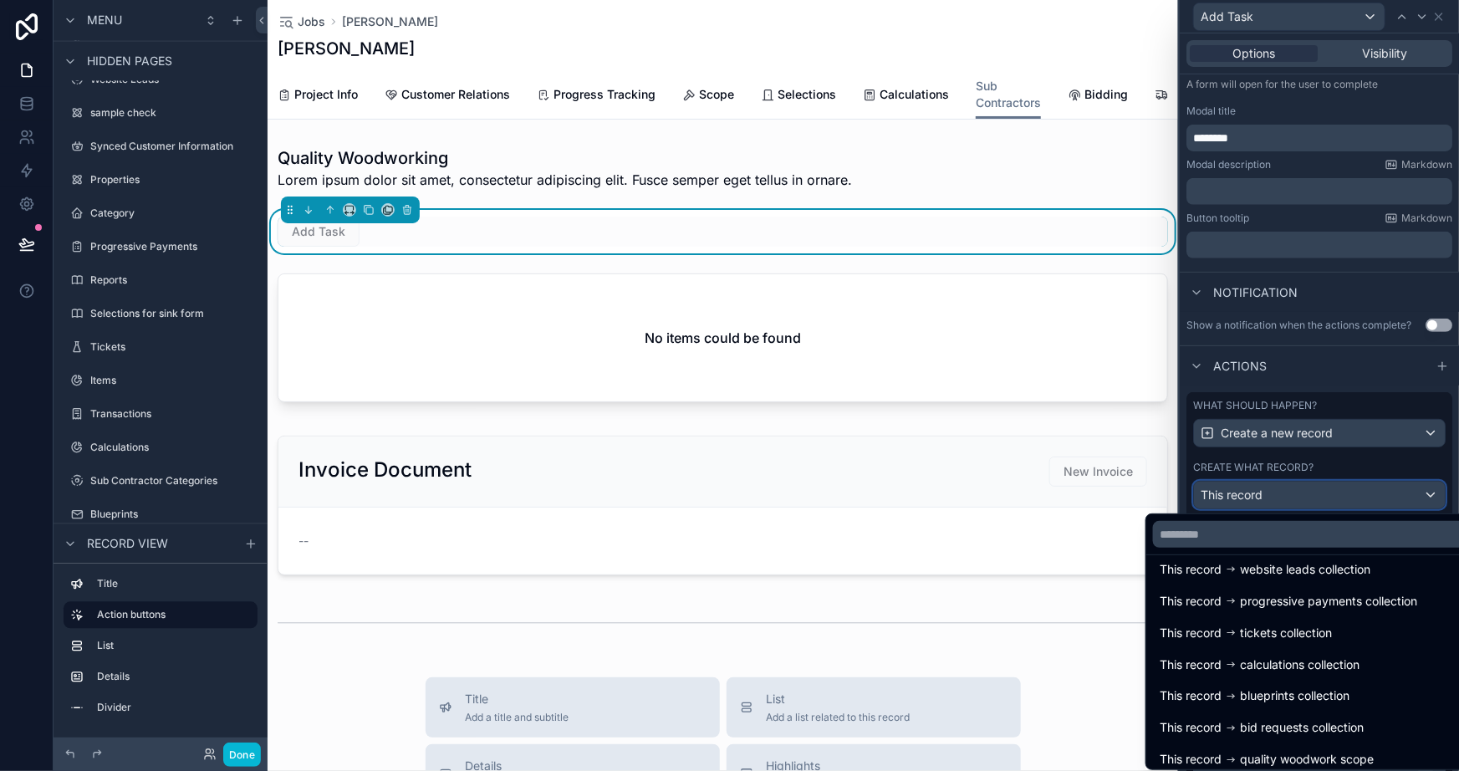
scroll to position [1484, 0]
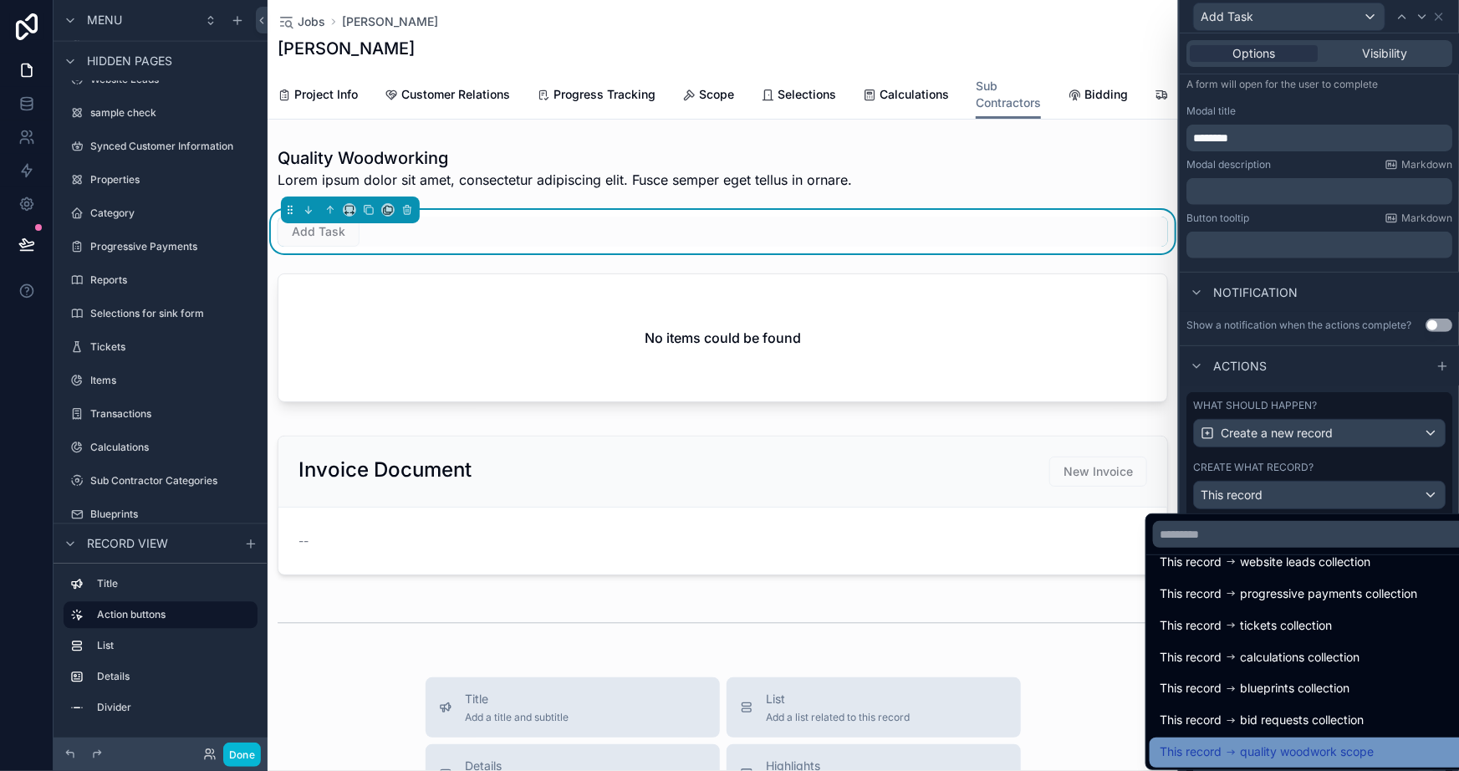
click at [1305, 749] on span "quality woodwork scope" at bounding box center [1307, 753] width 134 height 20
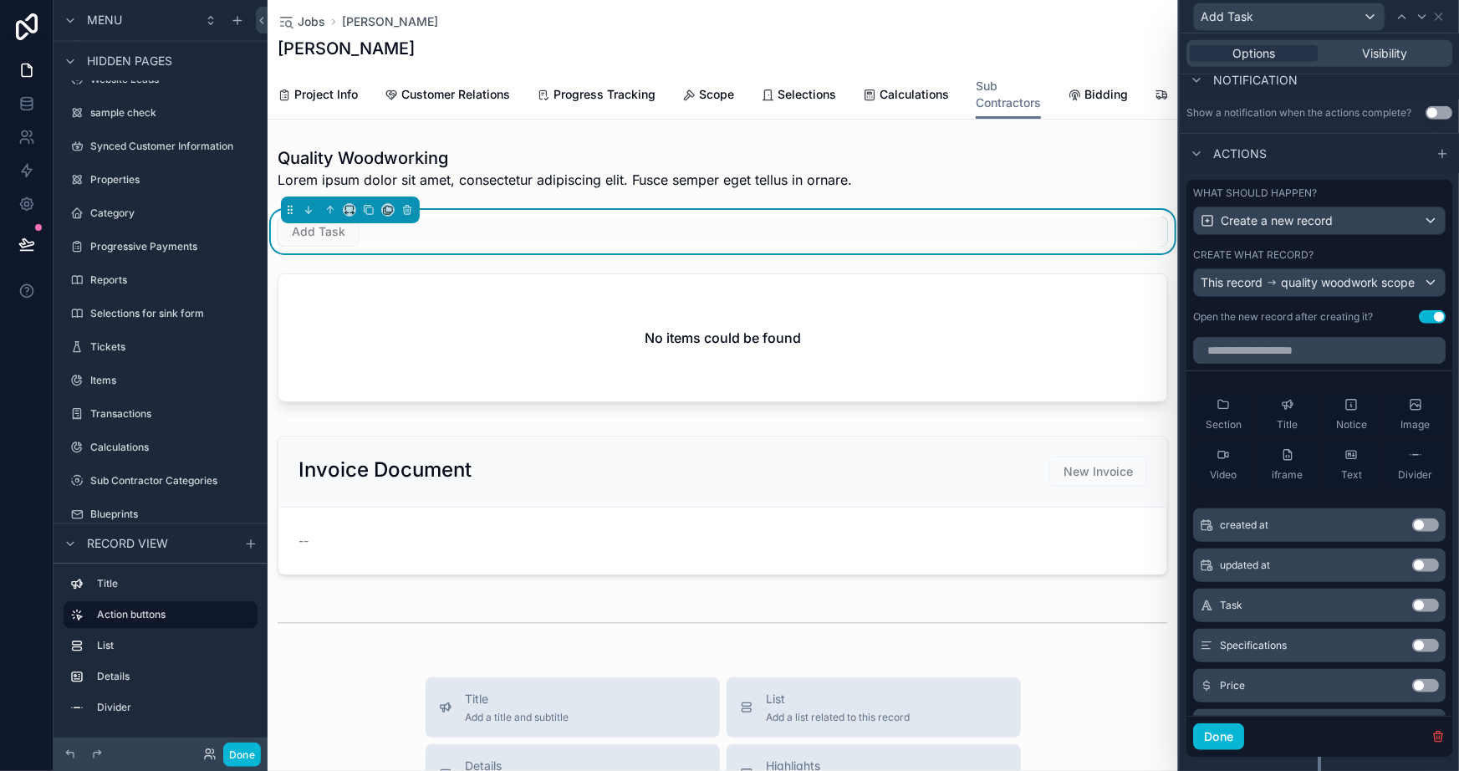
scroll to position [468, 0]
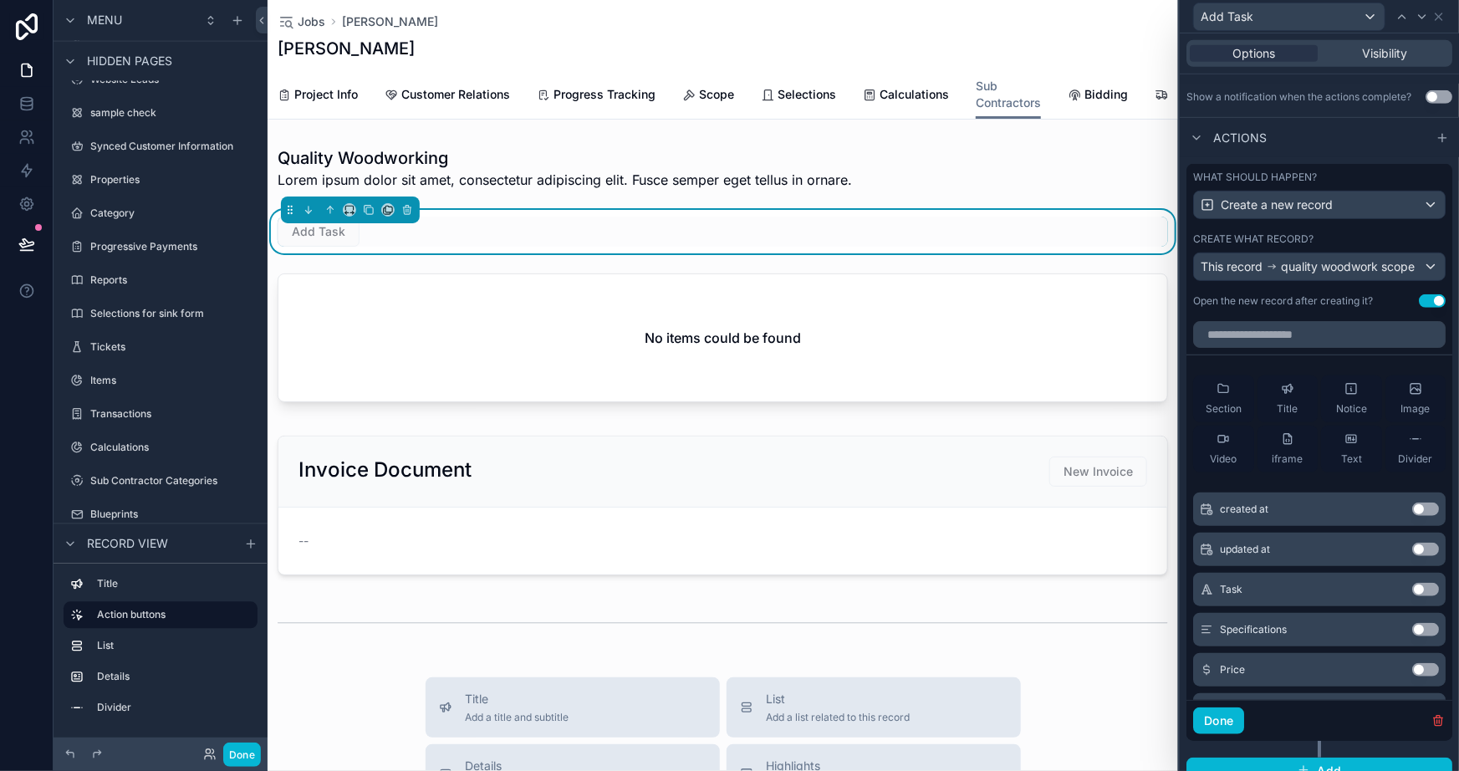
click at [1413, 595] on button "Use setting" at bounding box center [1426, 589] width 27 height 13
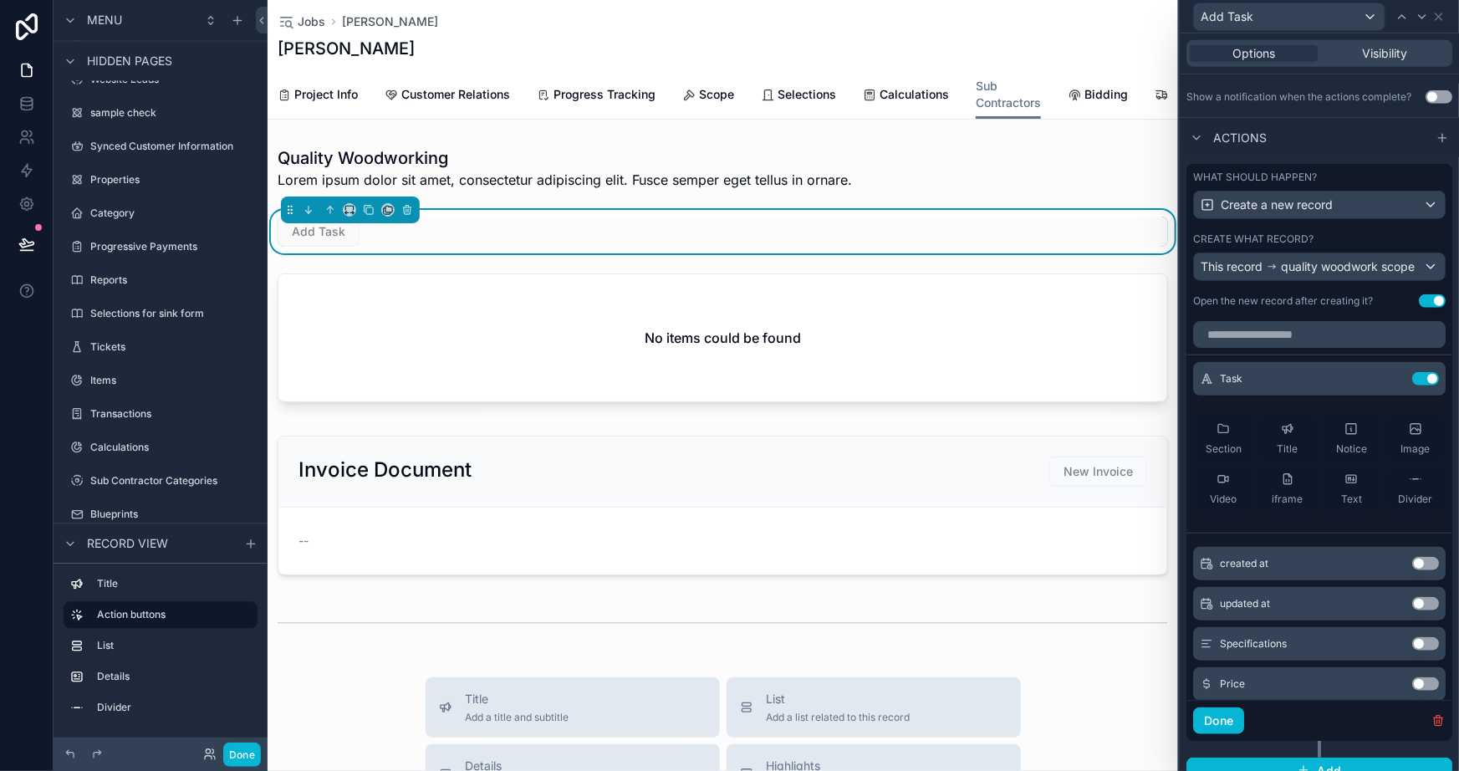
click at [1413, 650] on button "Use setting" at bounding box center [1426, 643] width 27 height 13
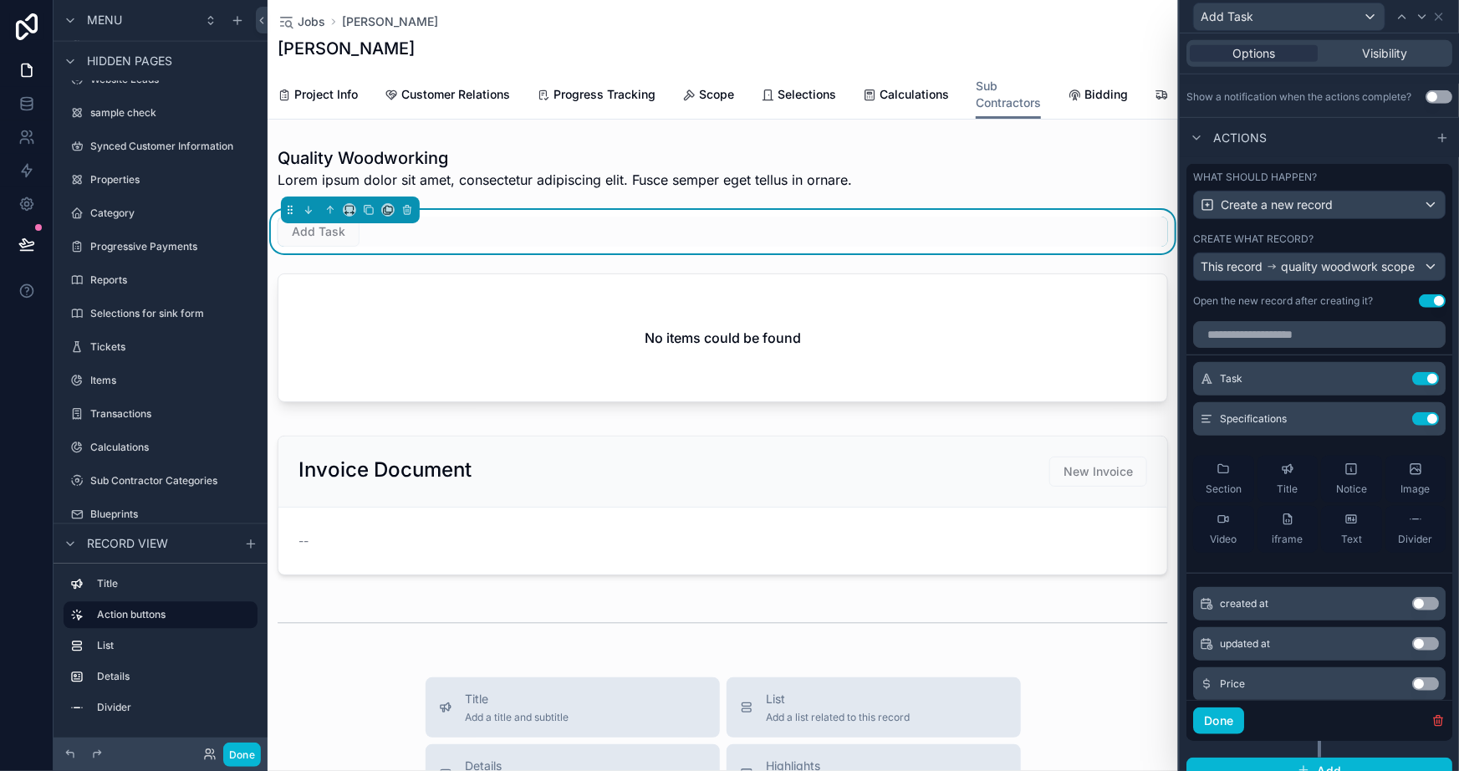
click at [1413, 691] on button "Use setting" at bounding box center [1426, 683] width 27 height 13
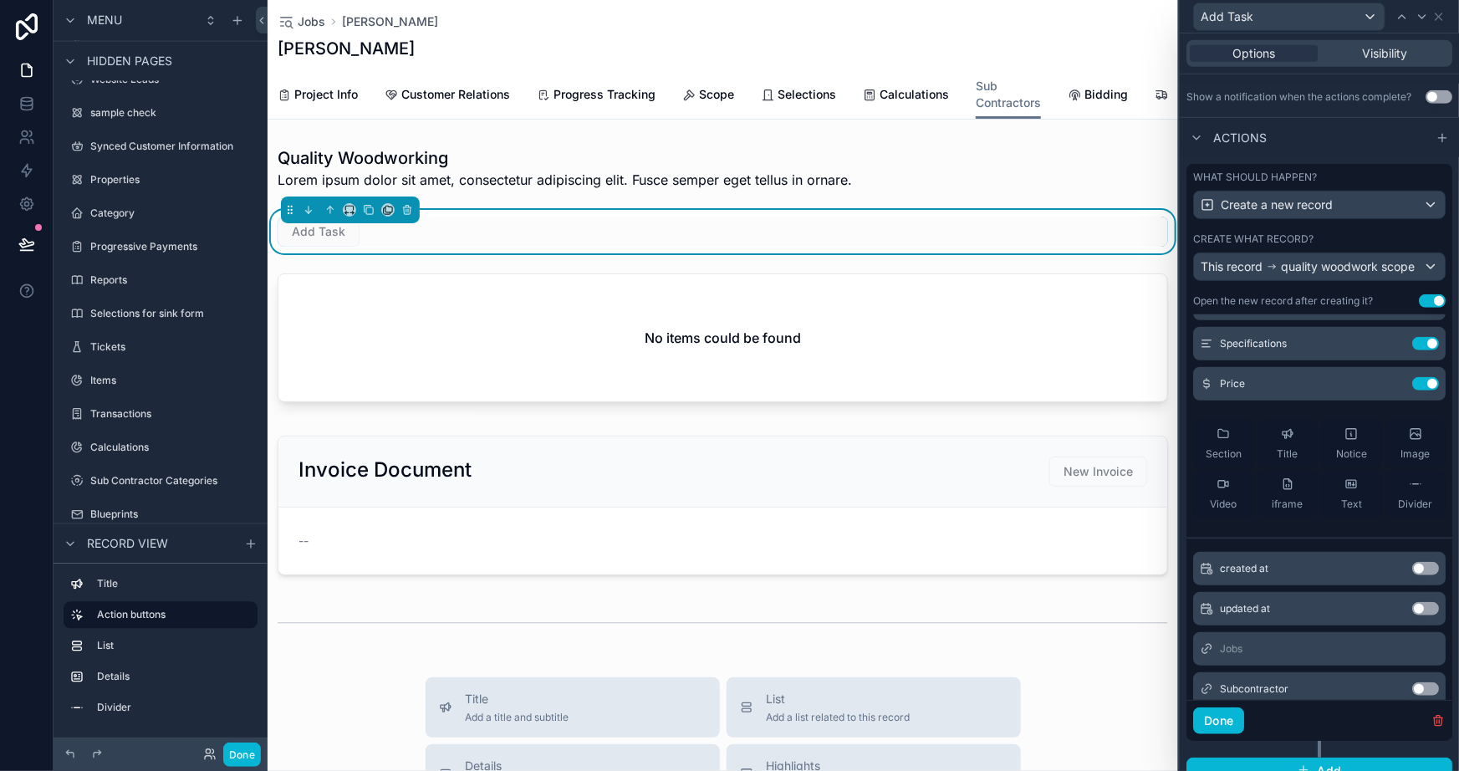
scroll to position [141, 0]
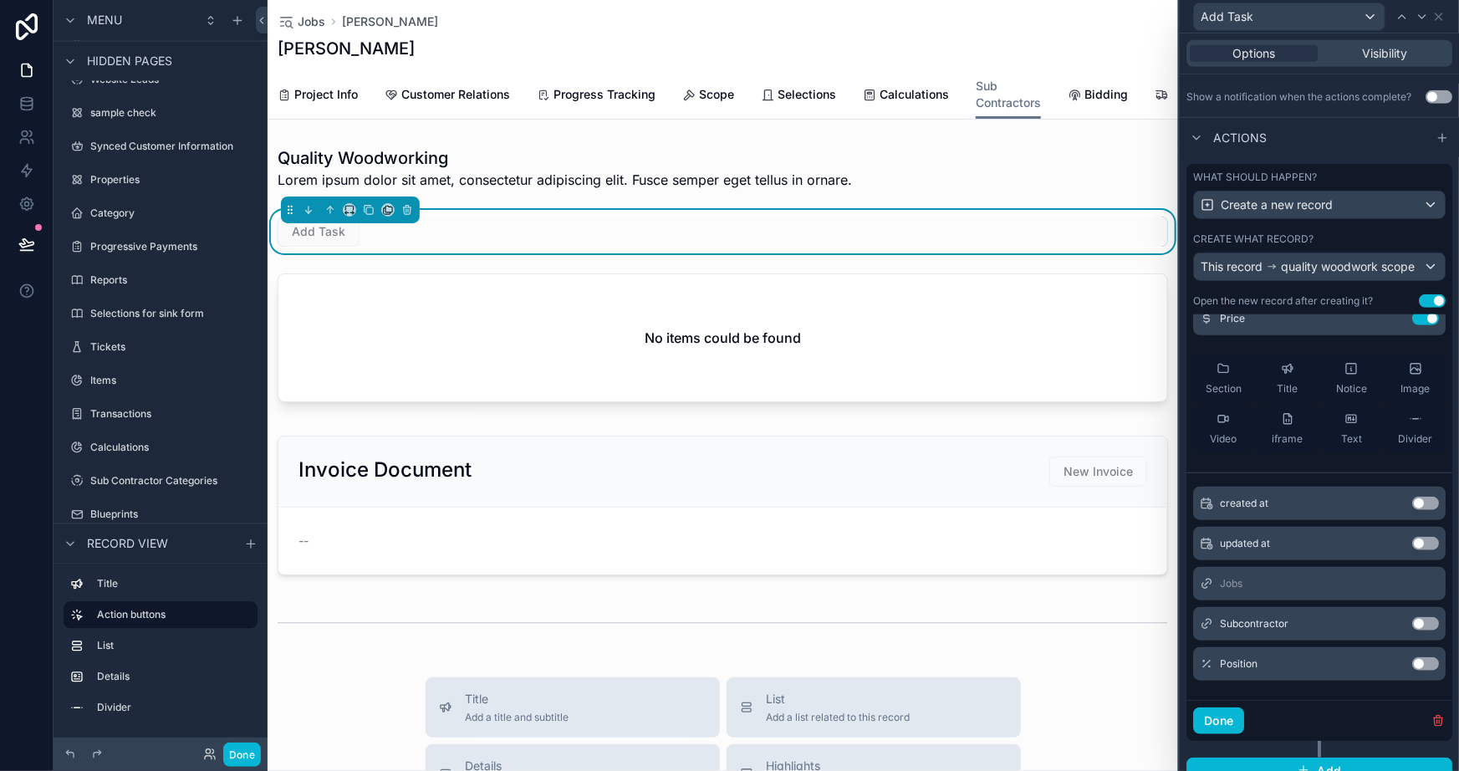
click at [1413, 670] on button "Use setting" at bounding box center [1426, 663] width 27 height 13
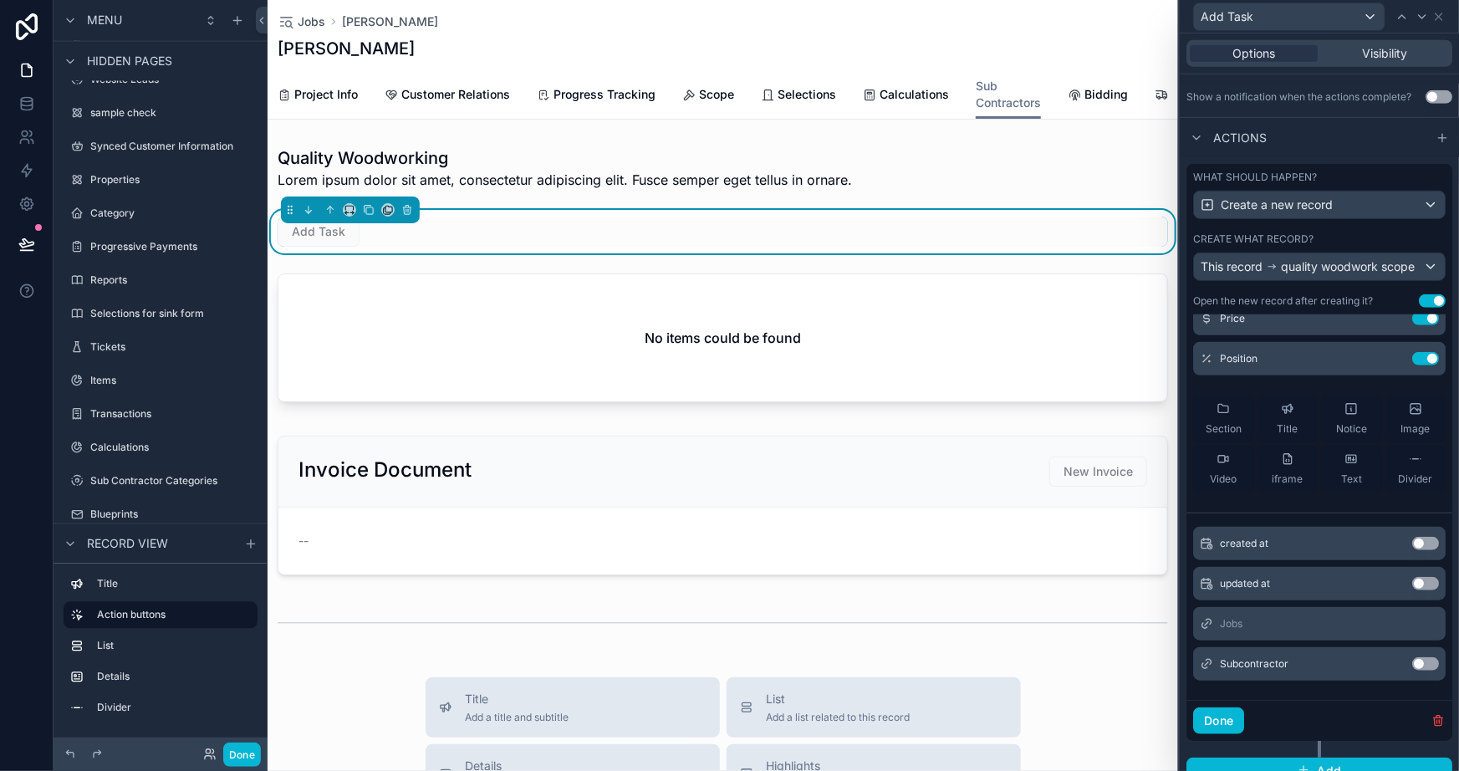
click at [1413, 669] on button "Use setting" at bounding box center [1426, 663] width 27 height 13
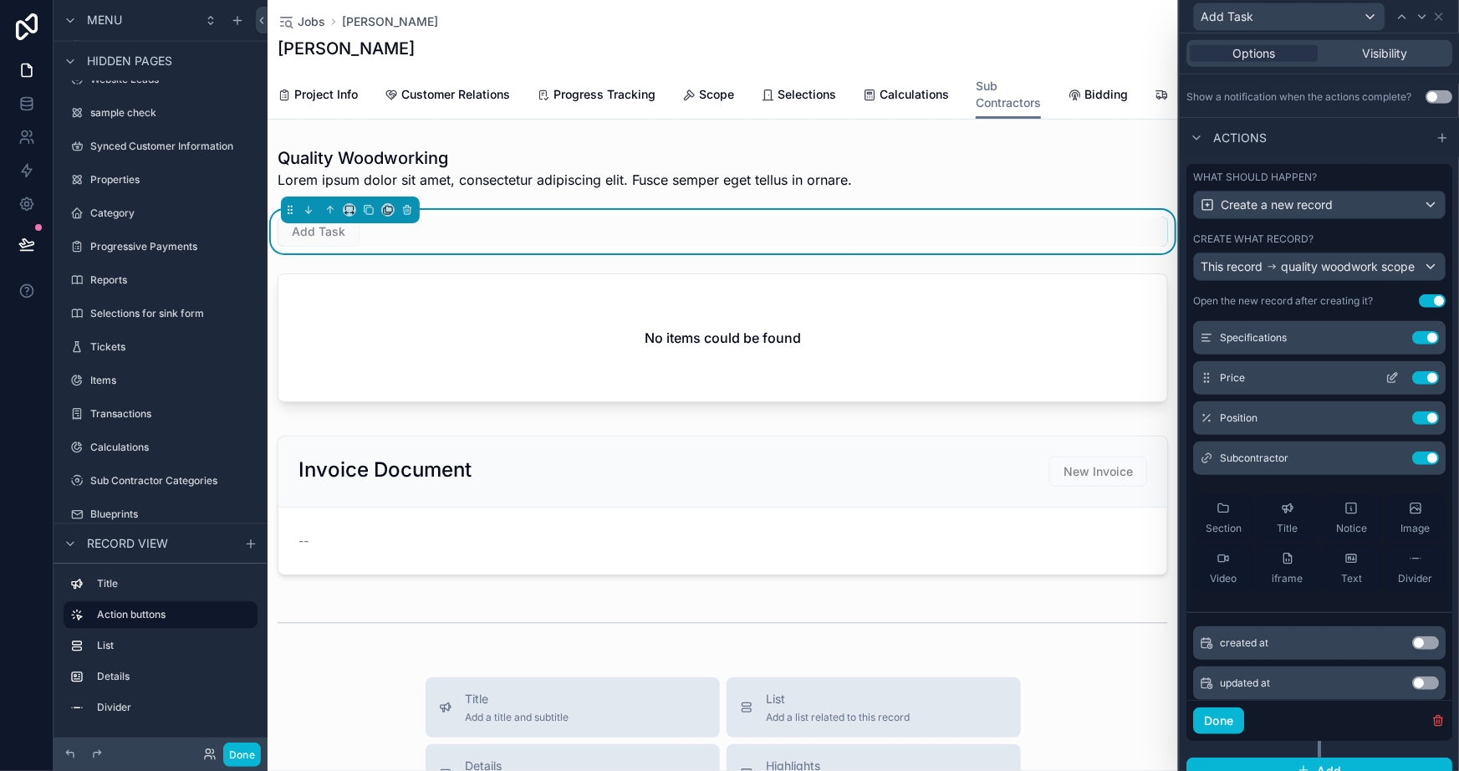
scroll to position [0, 0]
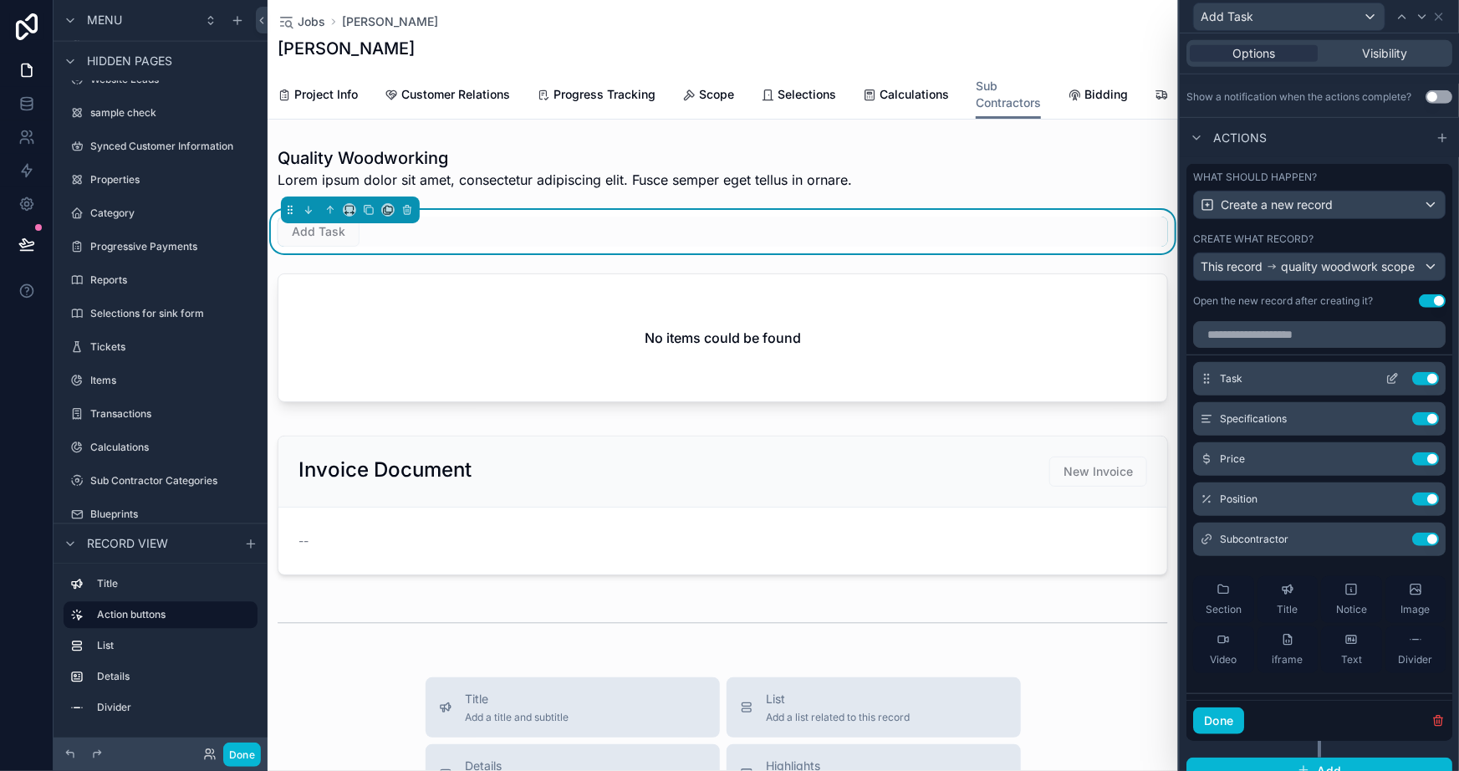
click at [1386, 381] on icon at bounding box center [1392, 378] width 13 height 13
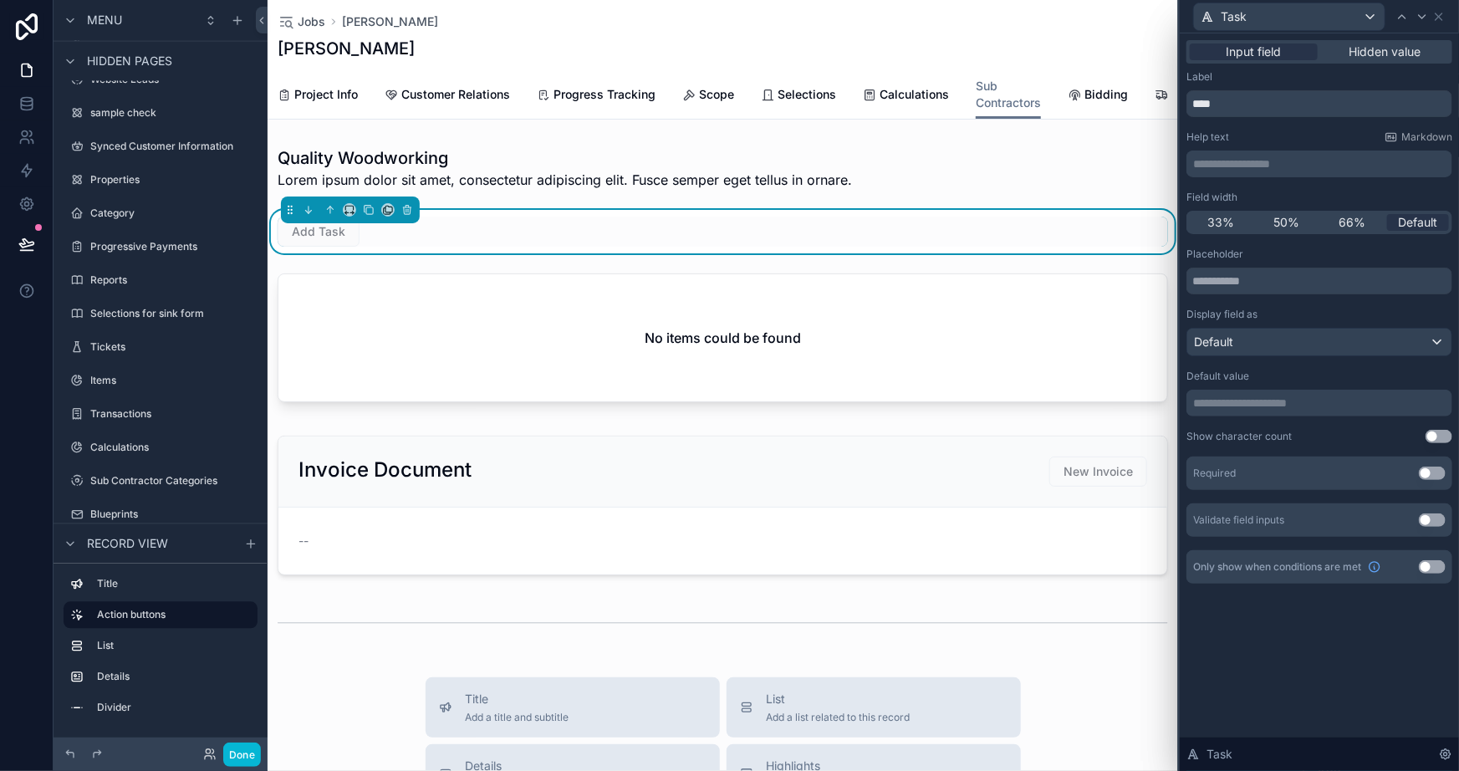
click at [1424, 471] on button "Use setting" at bounding box center [1432, 473] width 27 height 13
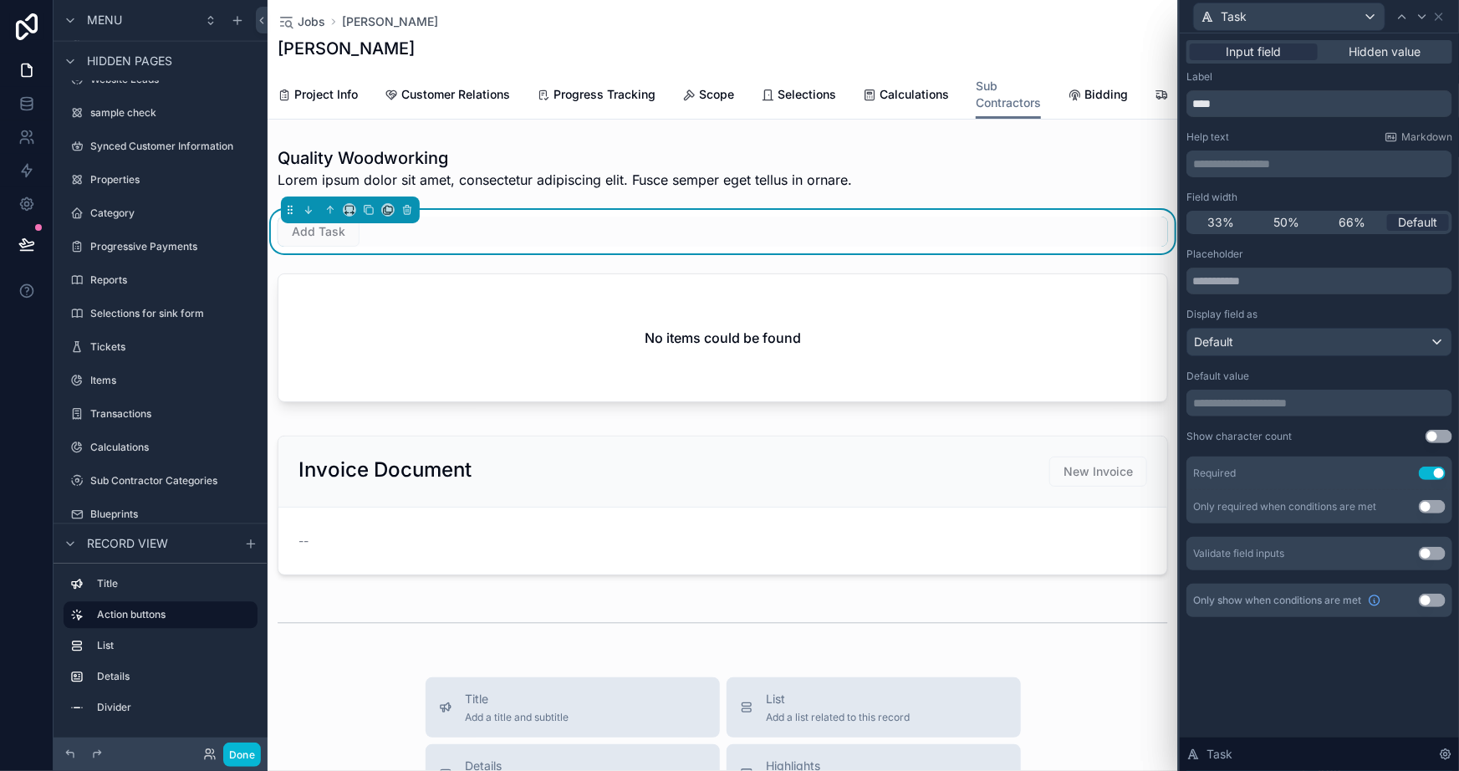
click at [1310, 677] on div "**********" at bounding box center [1319, 402] width 279 height 738
click at [1418, 17] on icon at bounding box center [1422, 16] width 13 height 13
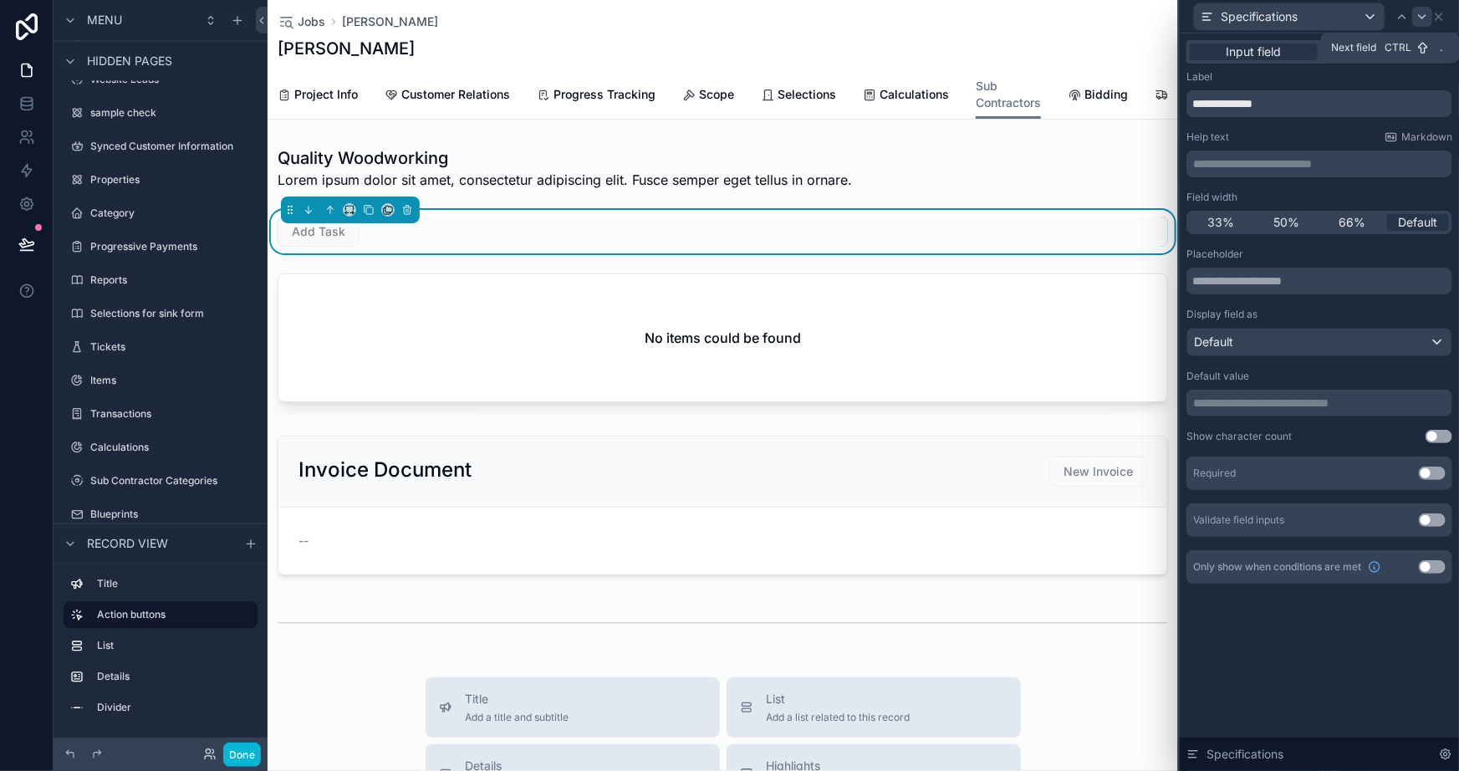
click at [1424, 11] on icon at bounding box center [1422, 16] width 13 height 13
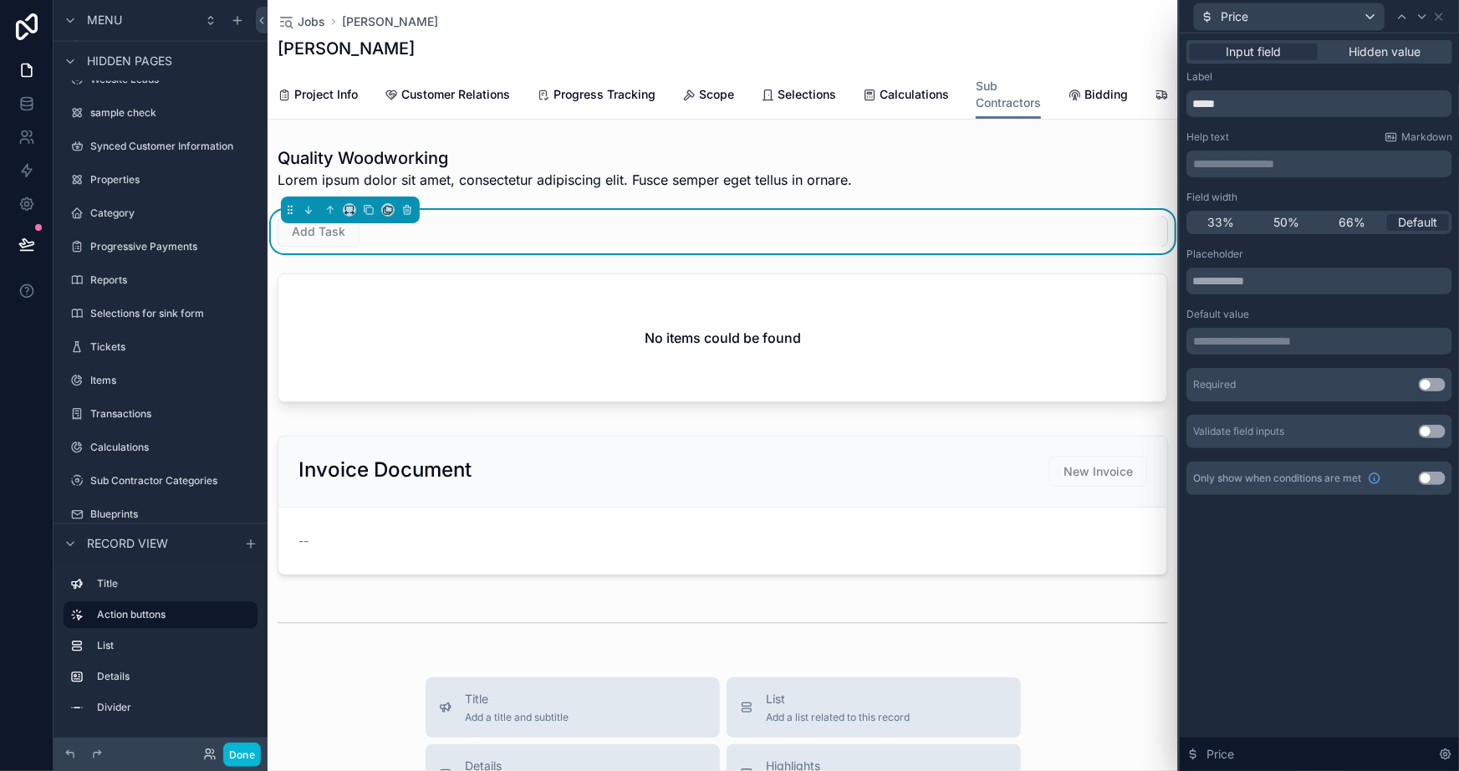
click at [1439, 382] on button "Use setting" at bounding box center [1432, 384] width 27 height 13
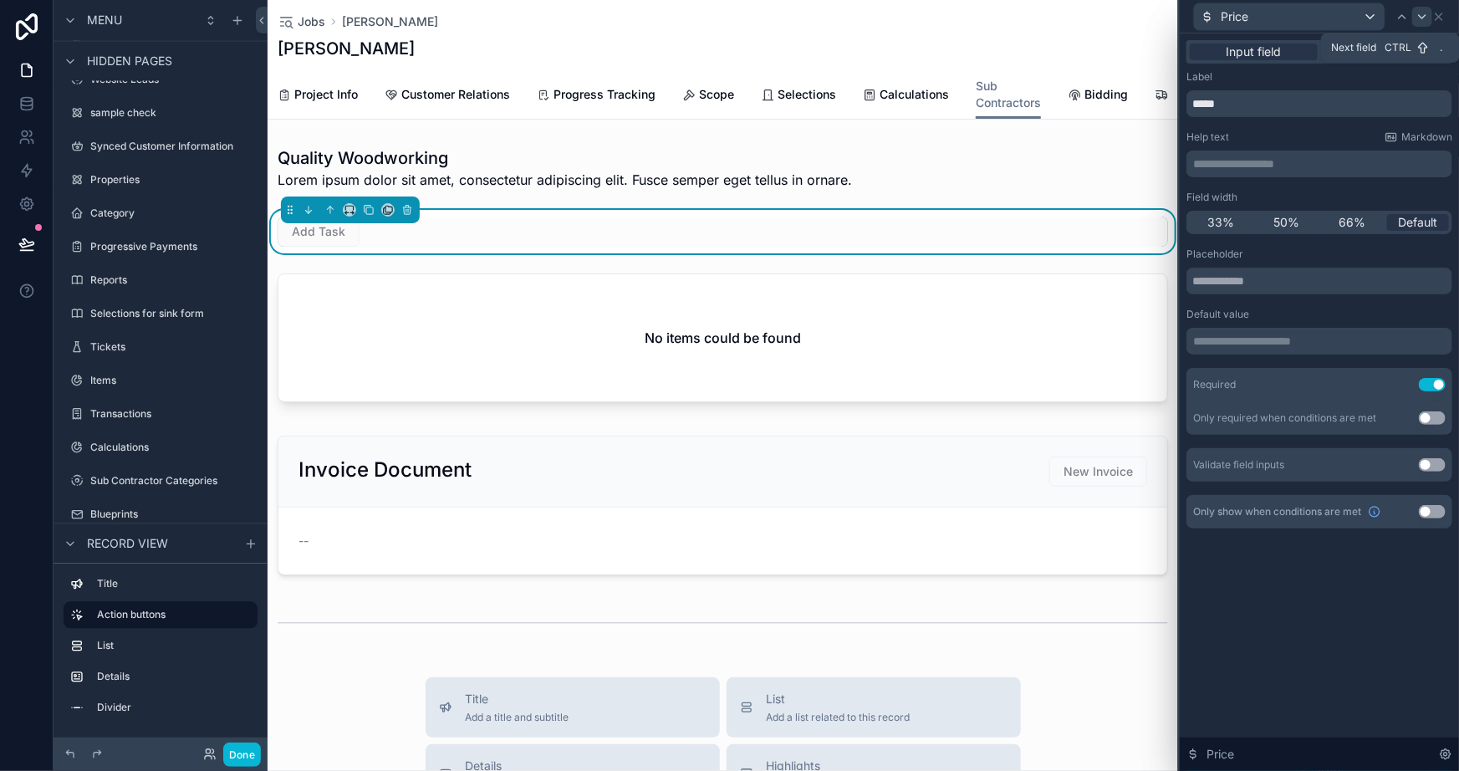
click at [1421, 14] on icon at bounding box center [1422, 16] width 13 height 13
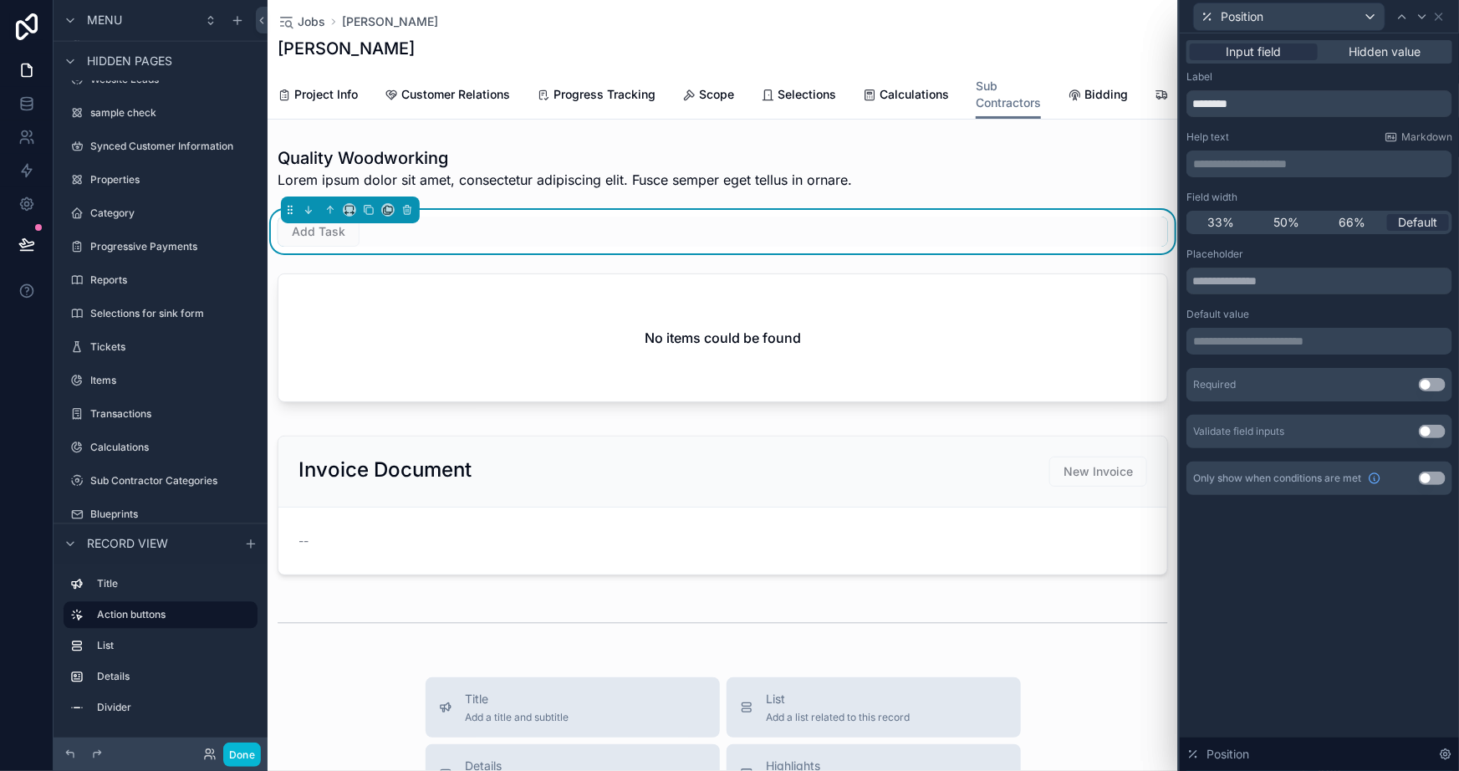
click at [1352, 584] on div "**********" at bounding box center [1319, 402] width 279 height 738
click at [1255, 152] on div "**********" at bounding box center [1320, 164] width 266 height 27
click at [1255, 159] on p "**********" at bounding box center [1322, 164] width 256 height 17
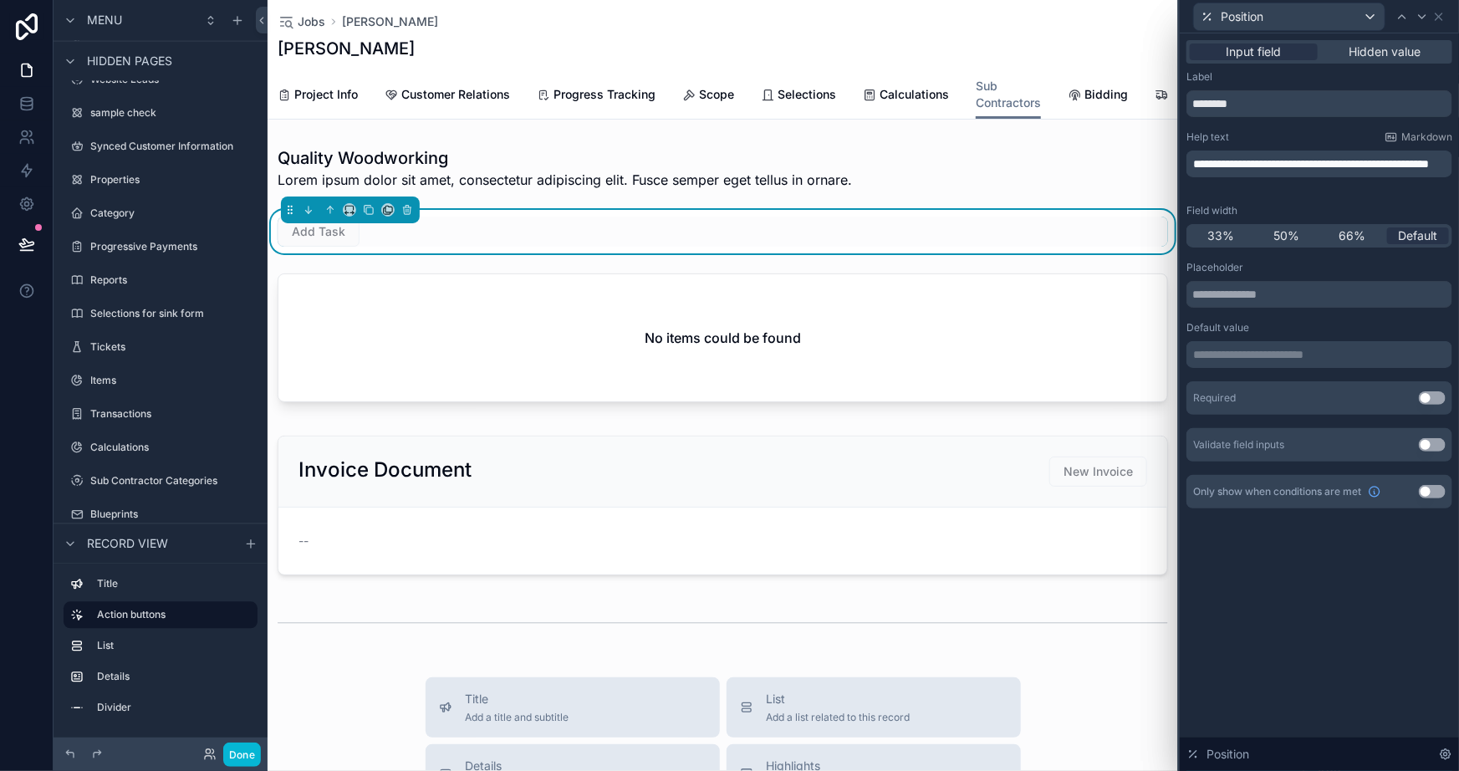
click at [1351, 621] on div "**********" at bounding box center [1319, 402] width 279 height 738
click at [1250, 151] on div "**********" at bounding box center [1320, 164] width 266 height 27
click at [1250, 160] on span "**********" at bounding box center [1312, 164] width 236 height 12
click at [1309, 172] on p "**********" at bounding box center [1322, 164] width 256 height 17
click at [1324, 159] on span "**********" at bounding box center [1312, 164] width 236 height 12
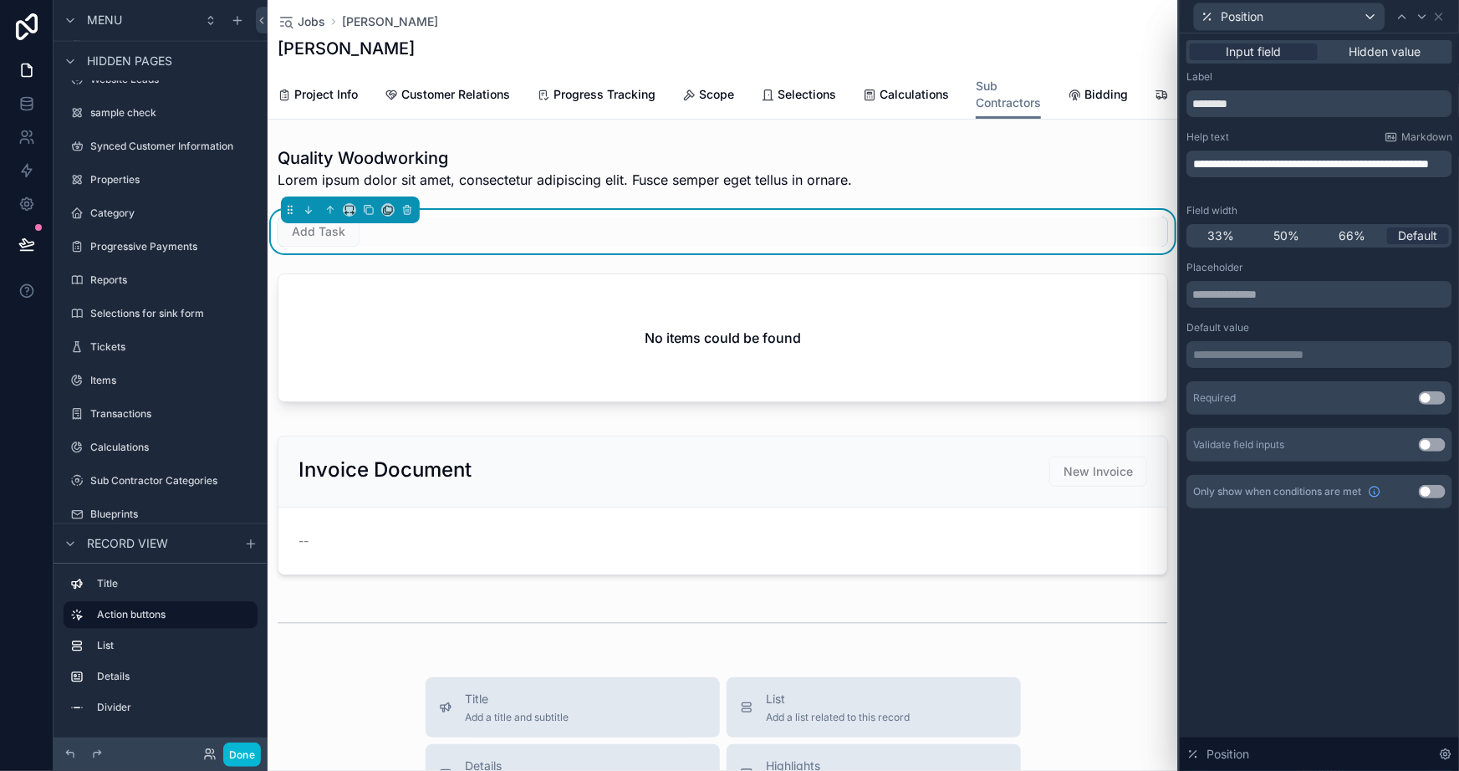
click at [1324, 601] on div "**********" at bounding box center [1319, 402] width 279 height 738
click at [1325, 596] on div "**********" at bounding box center [1319, 402] width 279 height 738
click at [1434, 10] on icon at bounding box center [1439, 16] width 13 height 13
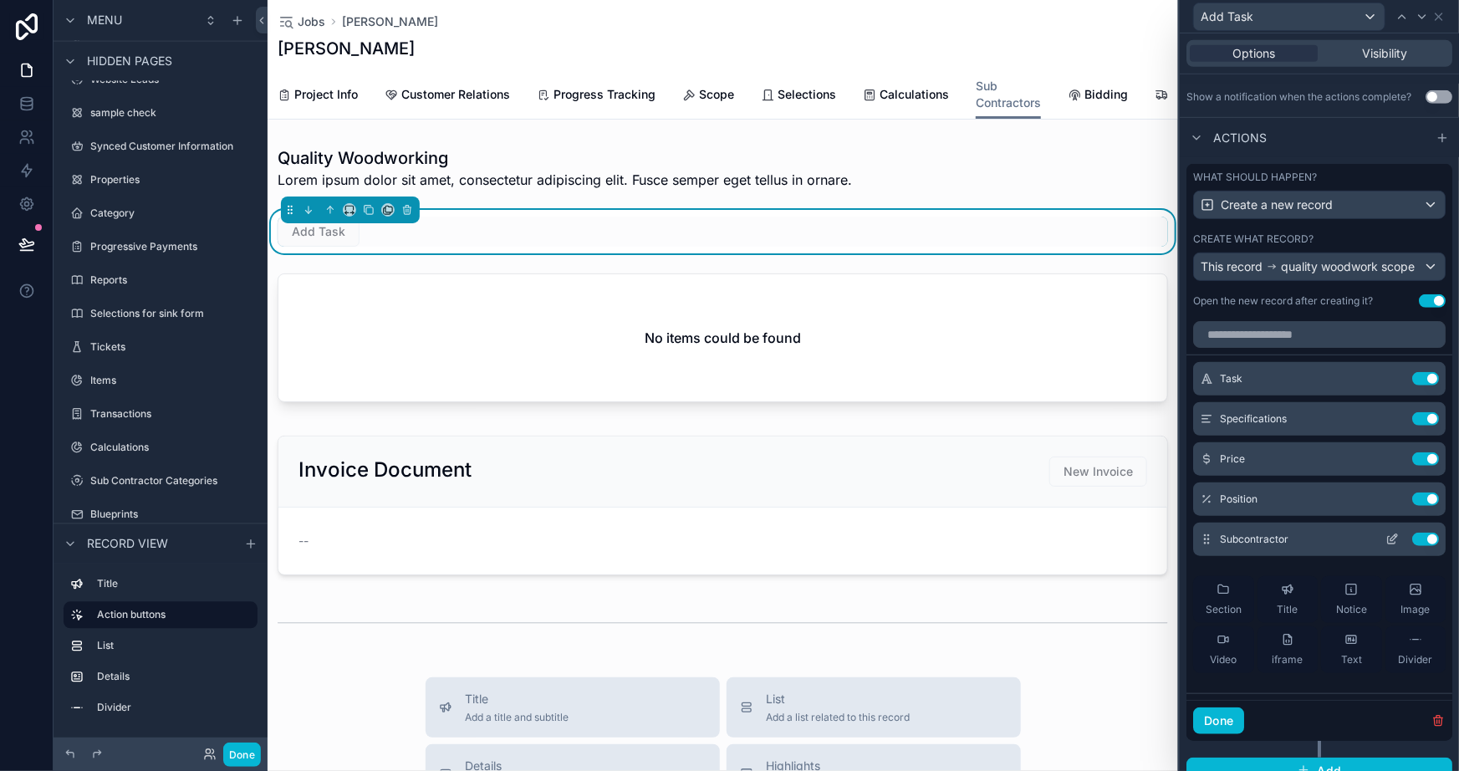
click at [1391, 541] on icon at bounding box center [1394, 537] width 7 height 7
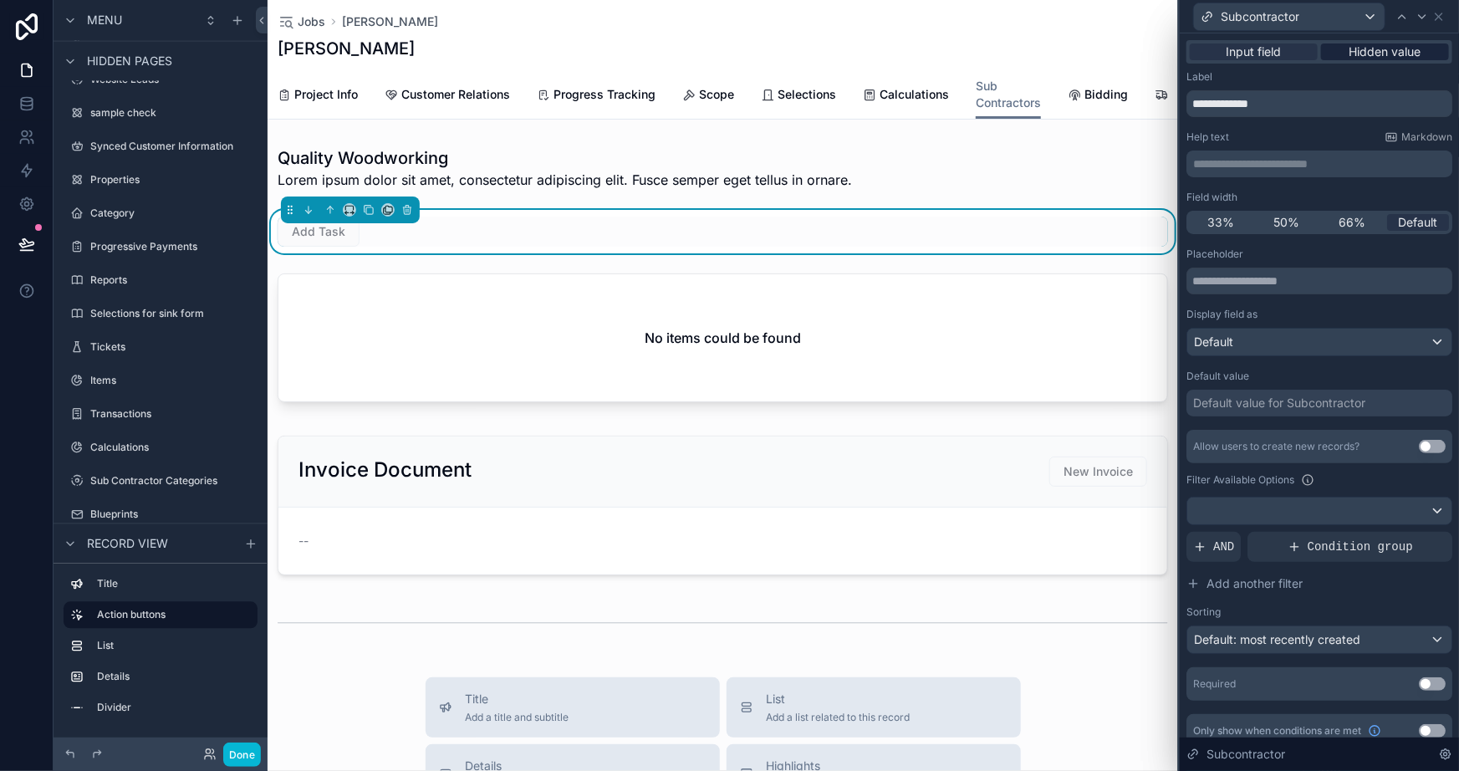
click at [1372, 46] on span "Hidden value" at bounding box center [1386, 51] width 72 height 17
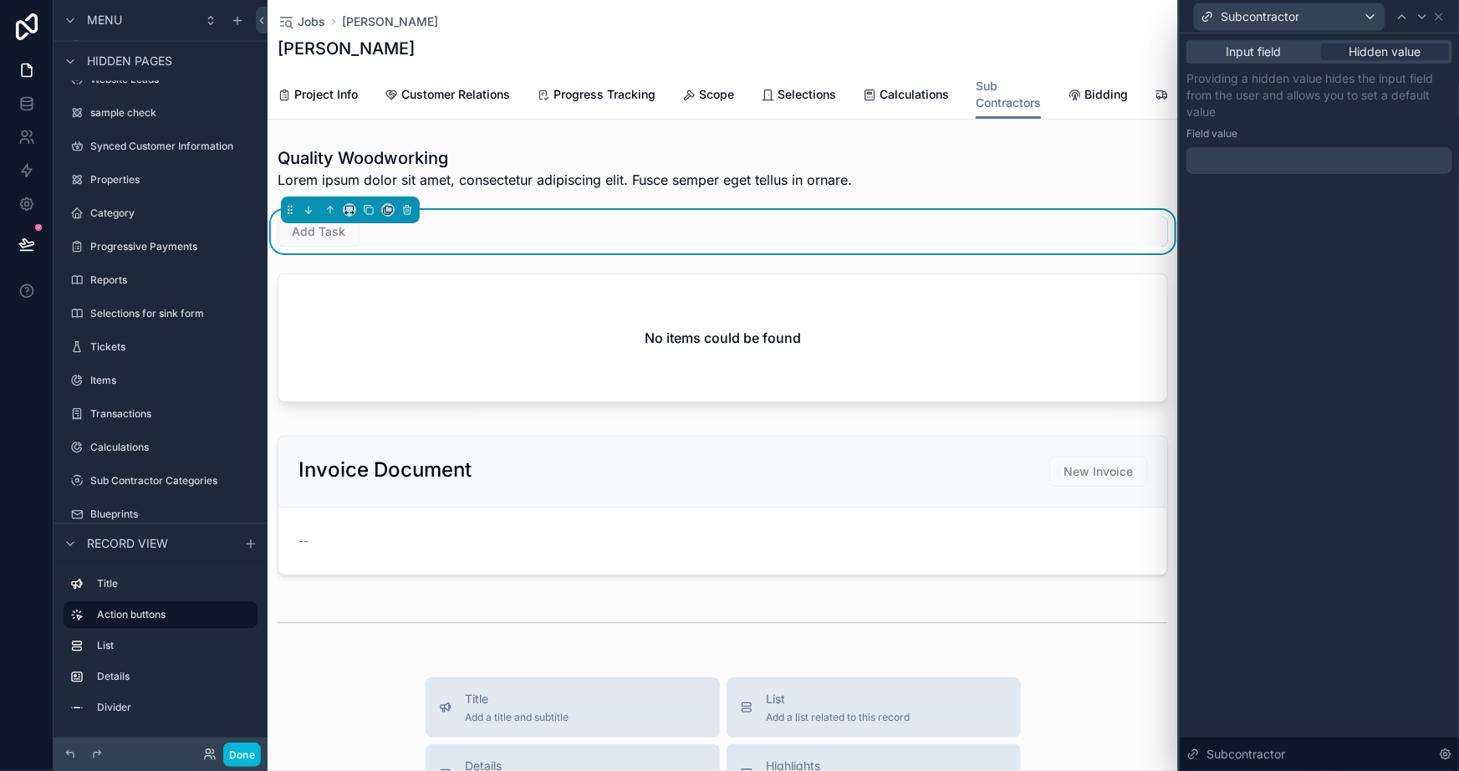
click at [1312, 165] on div at bounding box center [1320, 160] width 266 height 27
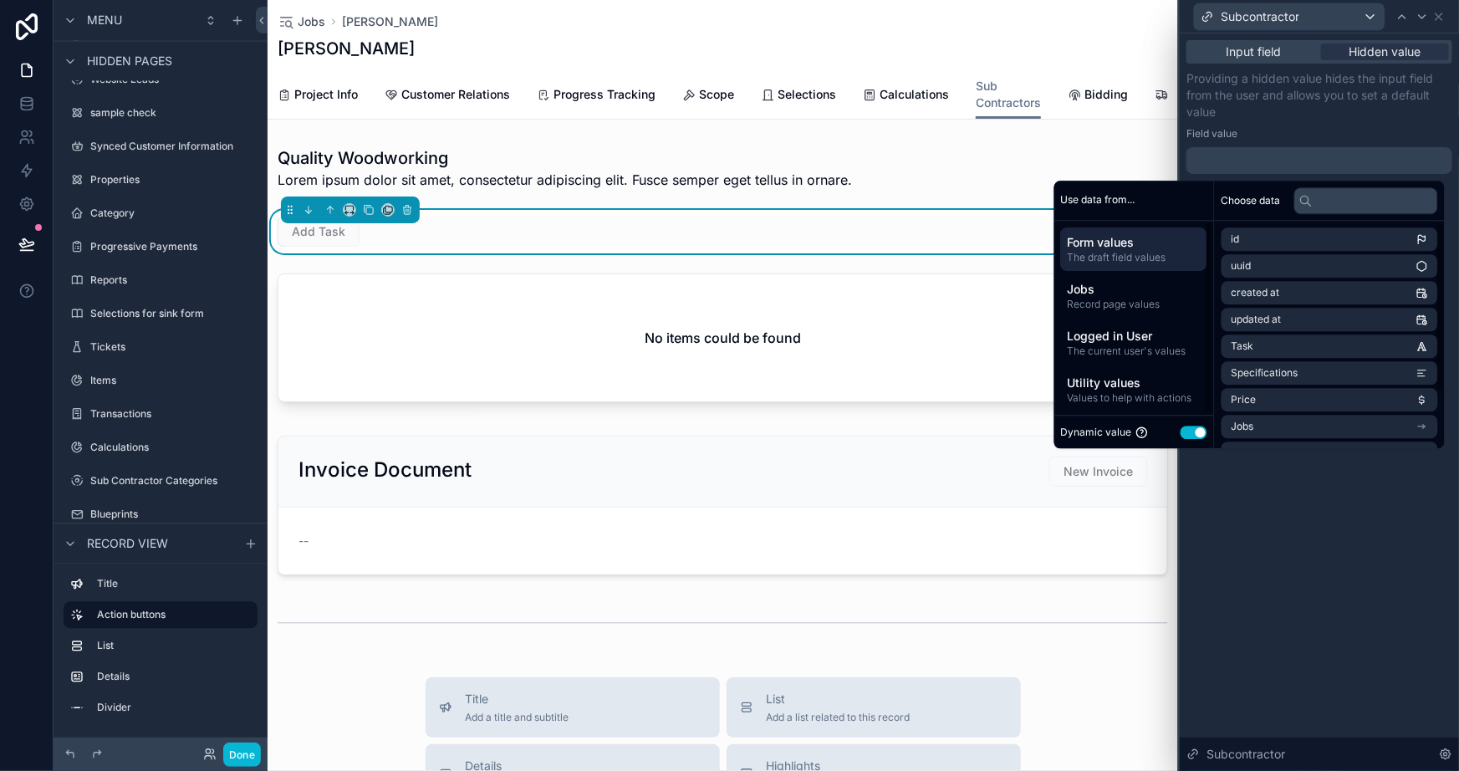
click at [1188, 430] on button "Use setting" at bounding box center [1194, 432] width 27 height 13
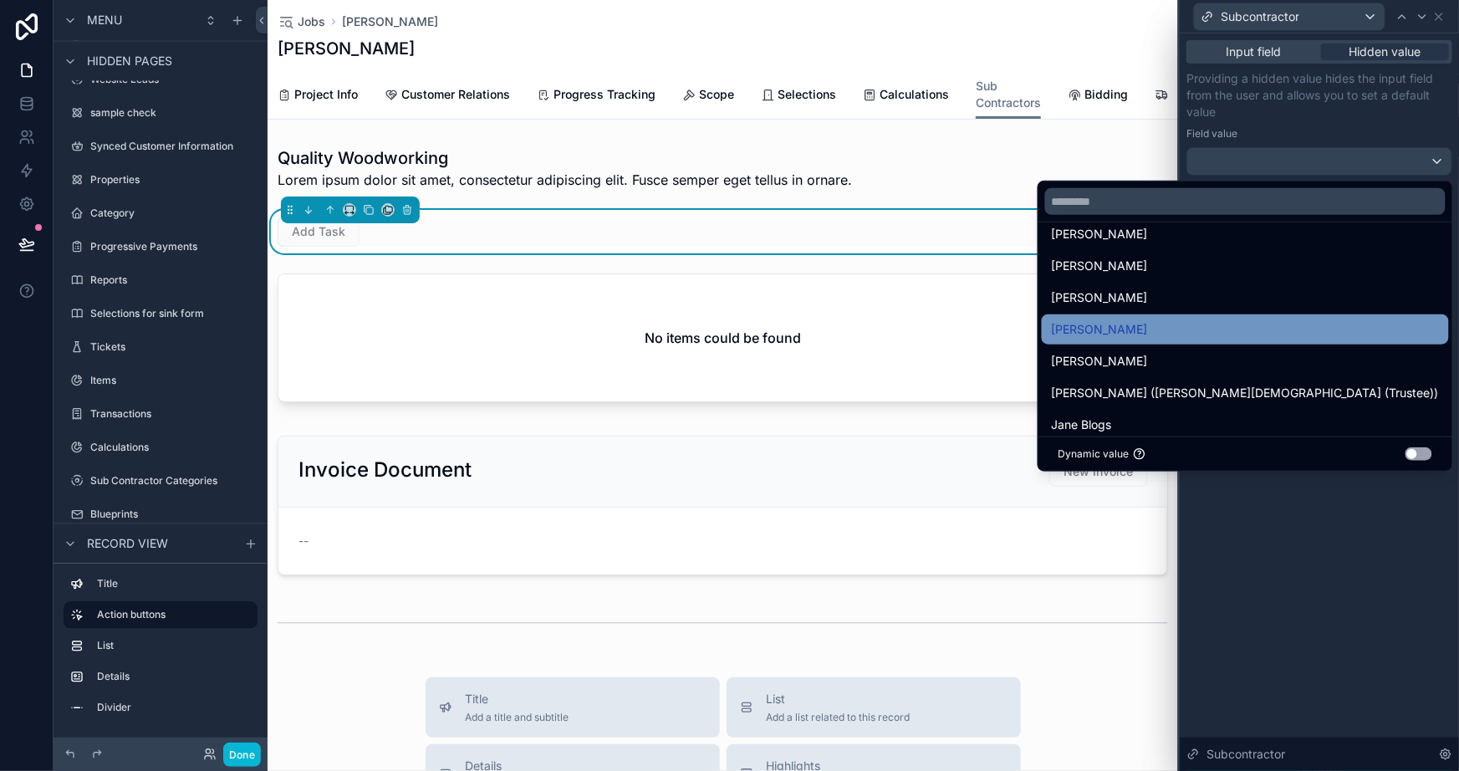
scroll to position [456, 0]
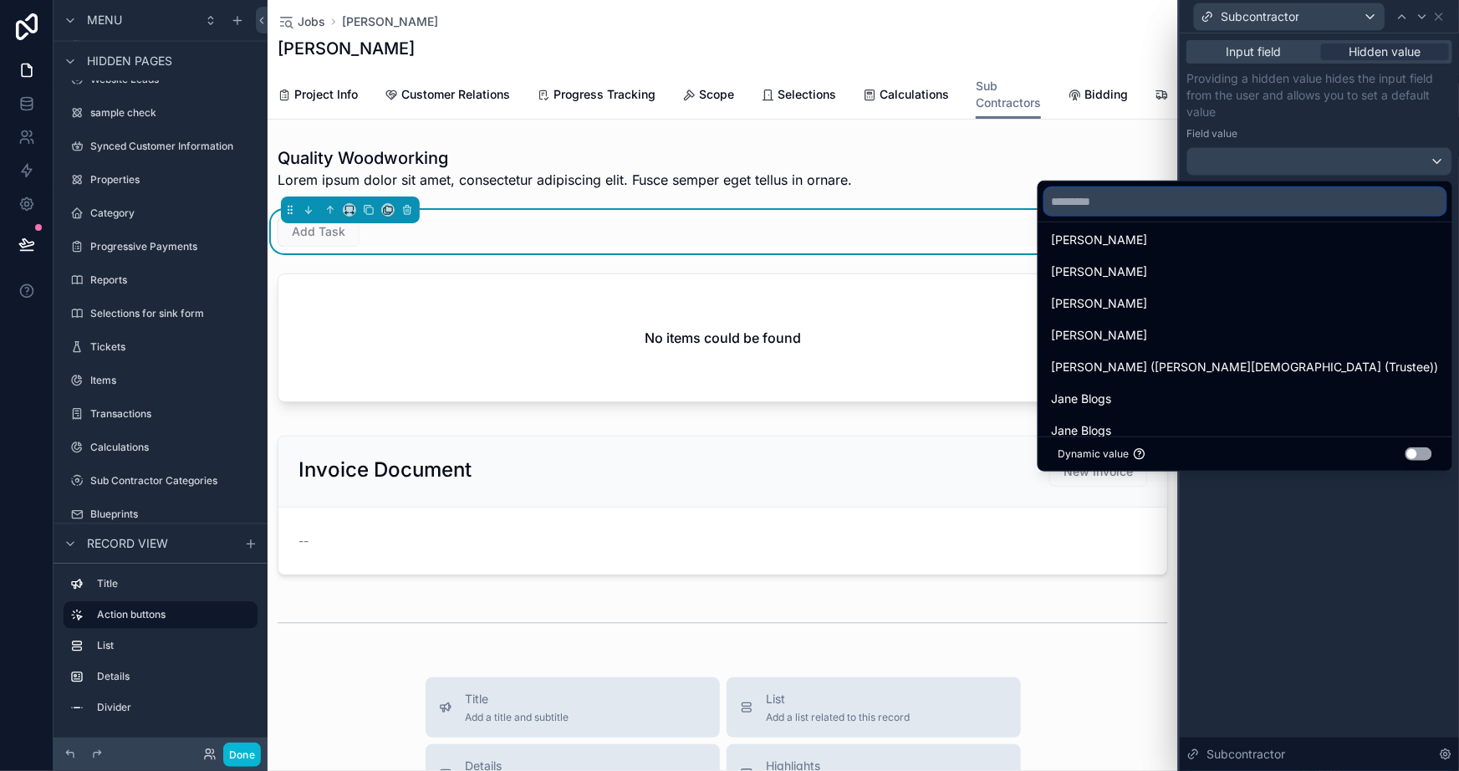
click at [1193, 197] on input "text" at bounding box center [1245, 201] width 401 height 27
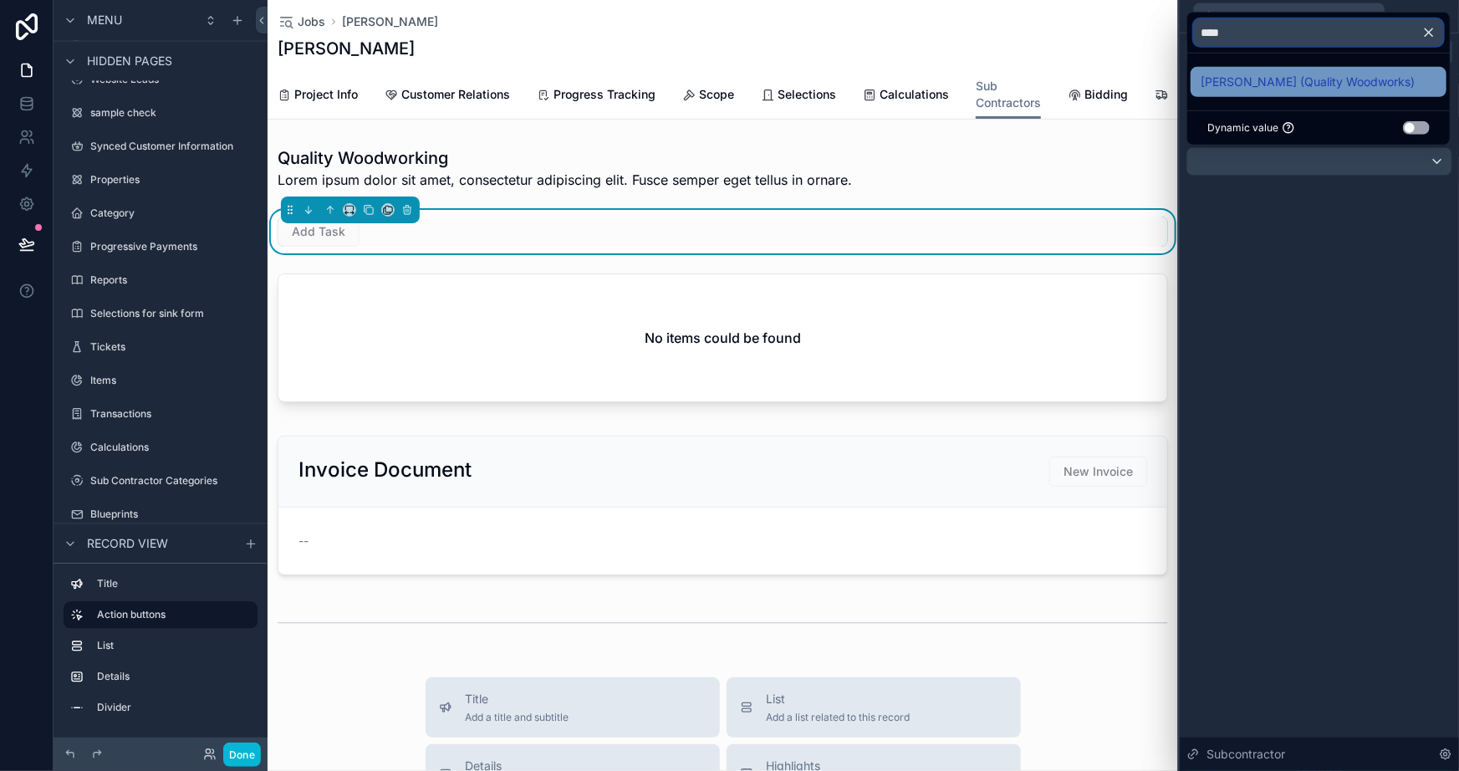
type input "****"
click at [1261, 84] on span "[PERSON_NAME] (Quality Woodworks)" at bounding box center [1308, 82] width 214 height 20
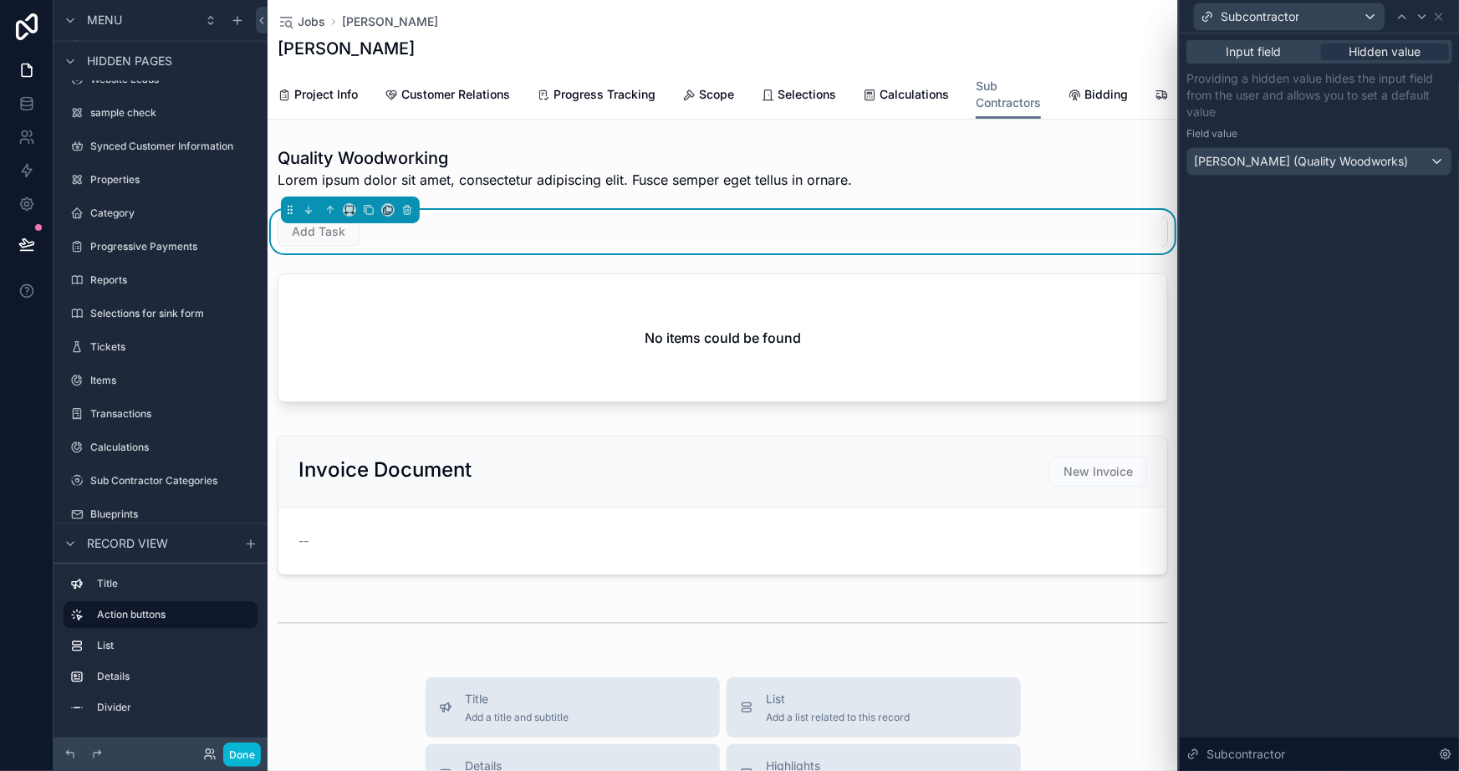
click at [1345, 527] on div "Input field Hidden value Providing a hidden value hides the input field from th…" at bounding box center [1319, 402] width 279 height 738
click at [1444, 17] on icon at bounding box center [1439, 16] width 13 height 13
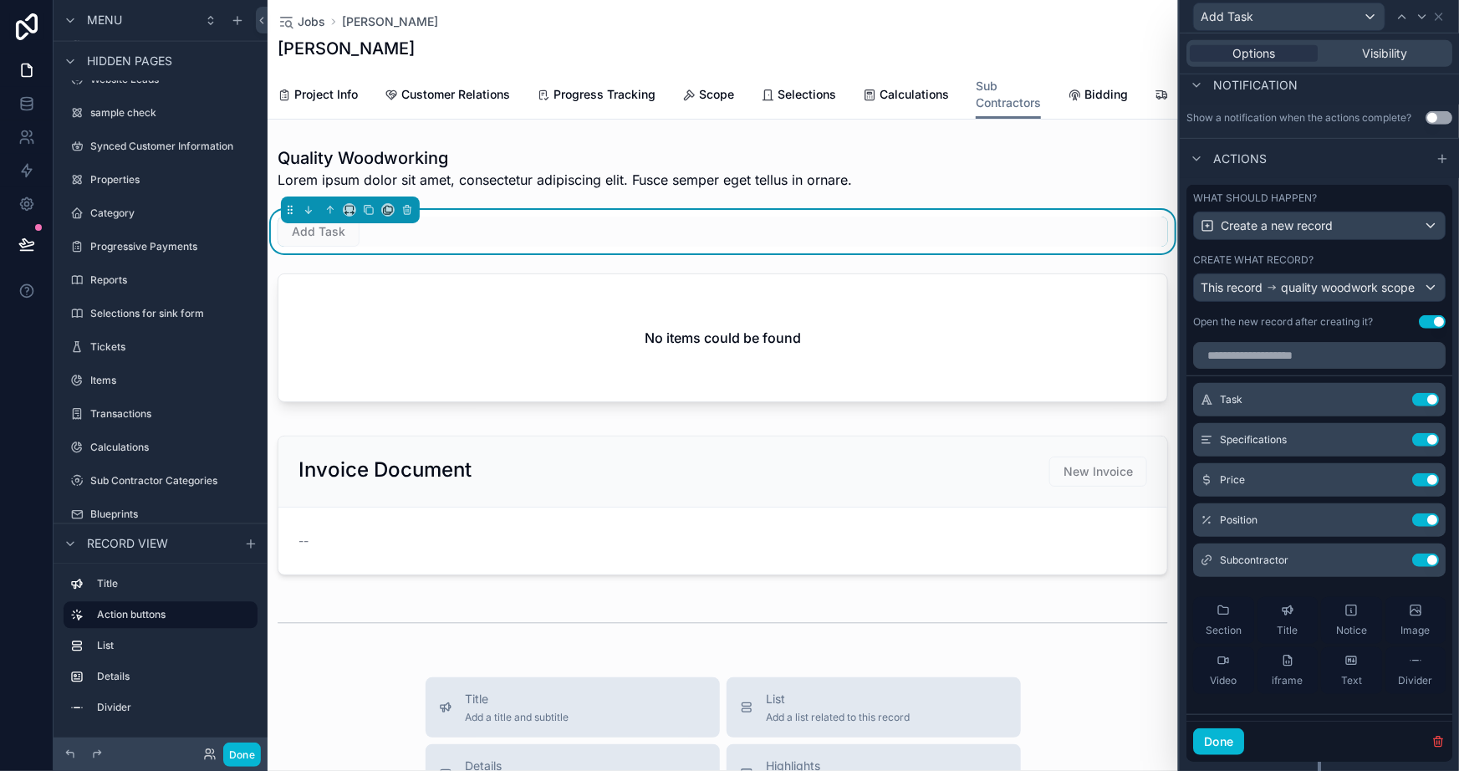
scroll to position [495, 0]
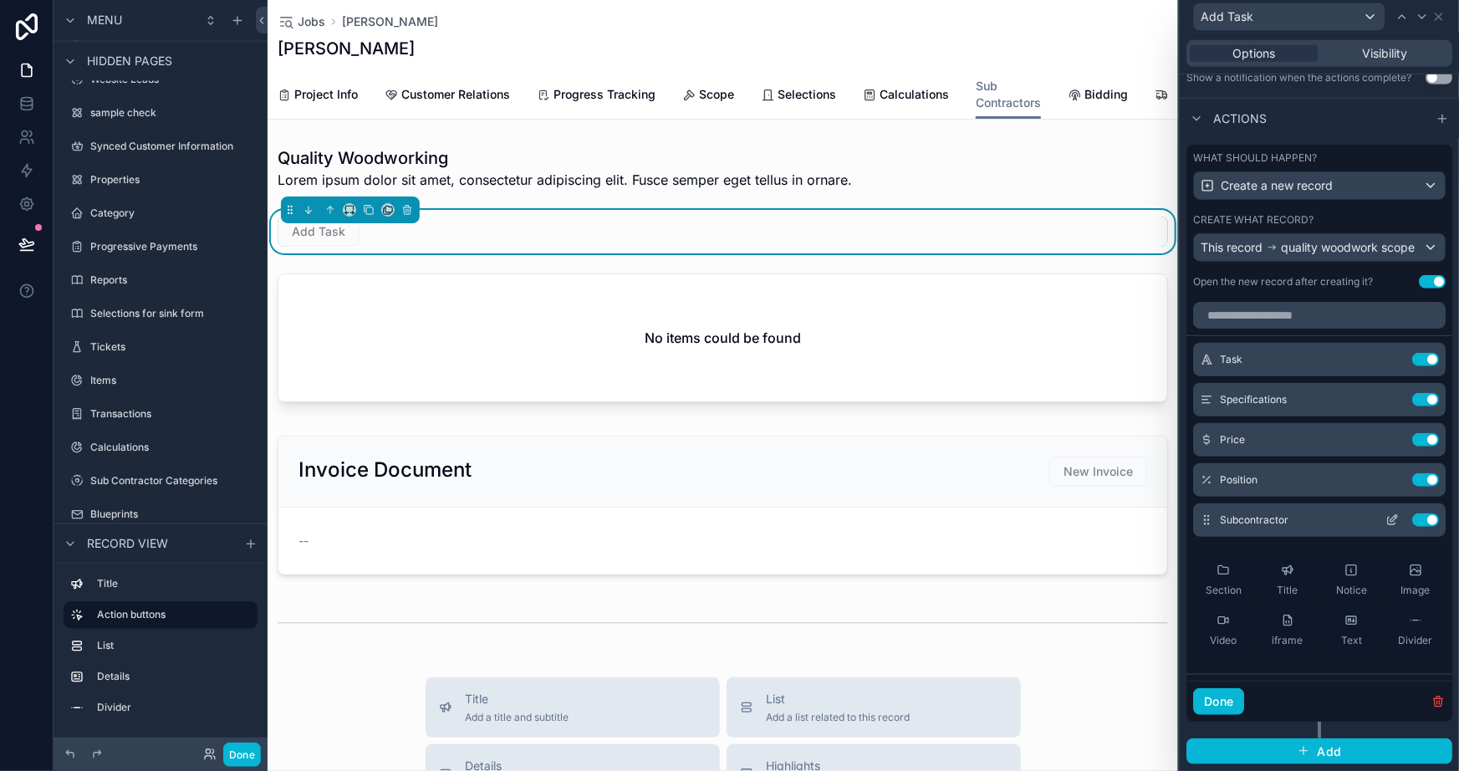
click at [1386, 515] on icon at bounding box center [1392, 520] width 13 height 13
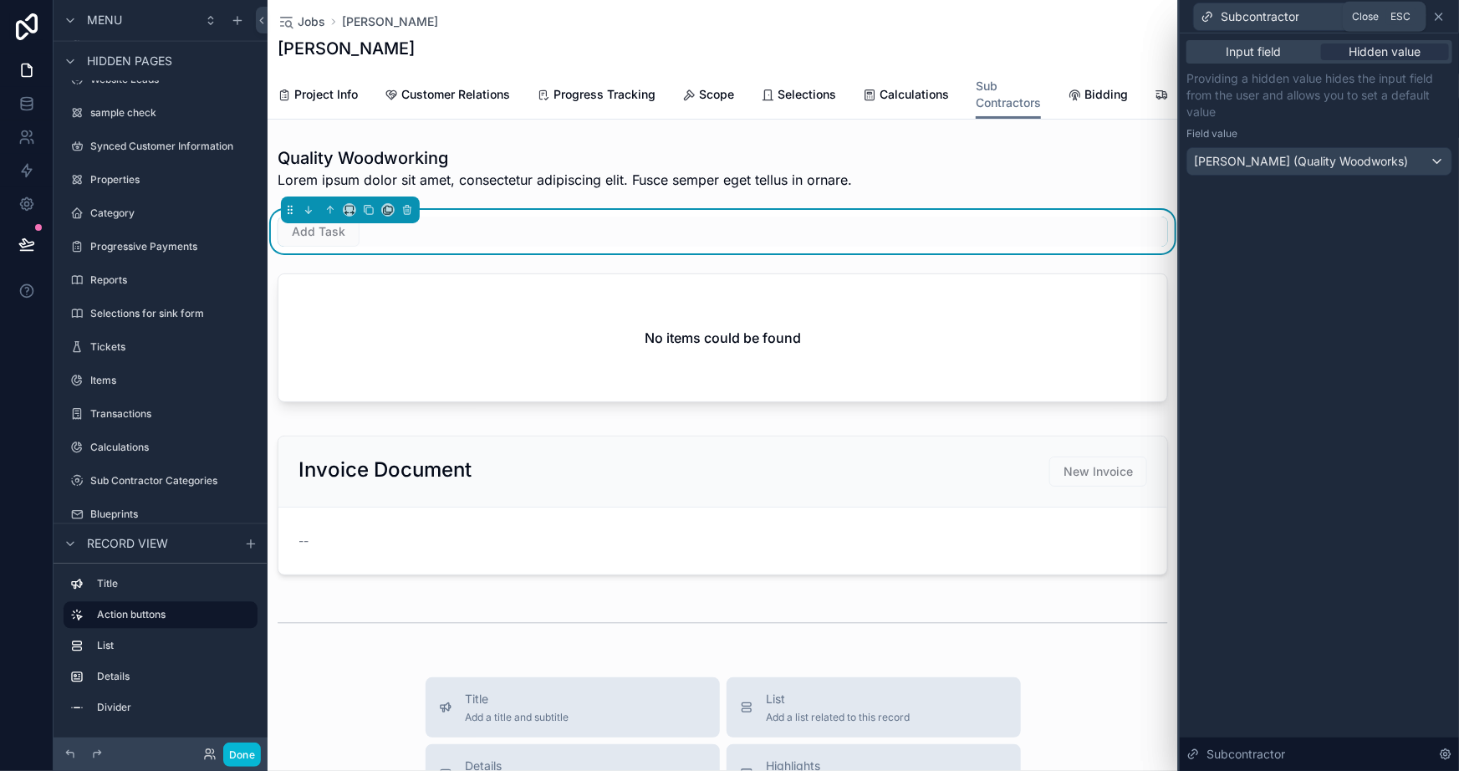
click at [1439, 14] on icon at bounding box center [1439, 16] width 13 height 13
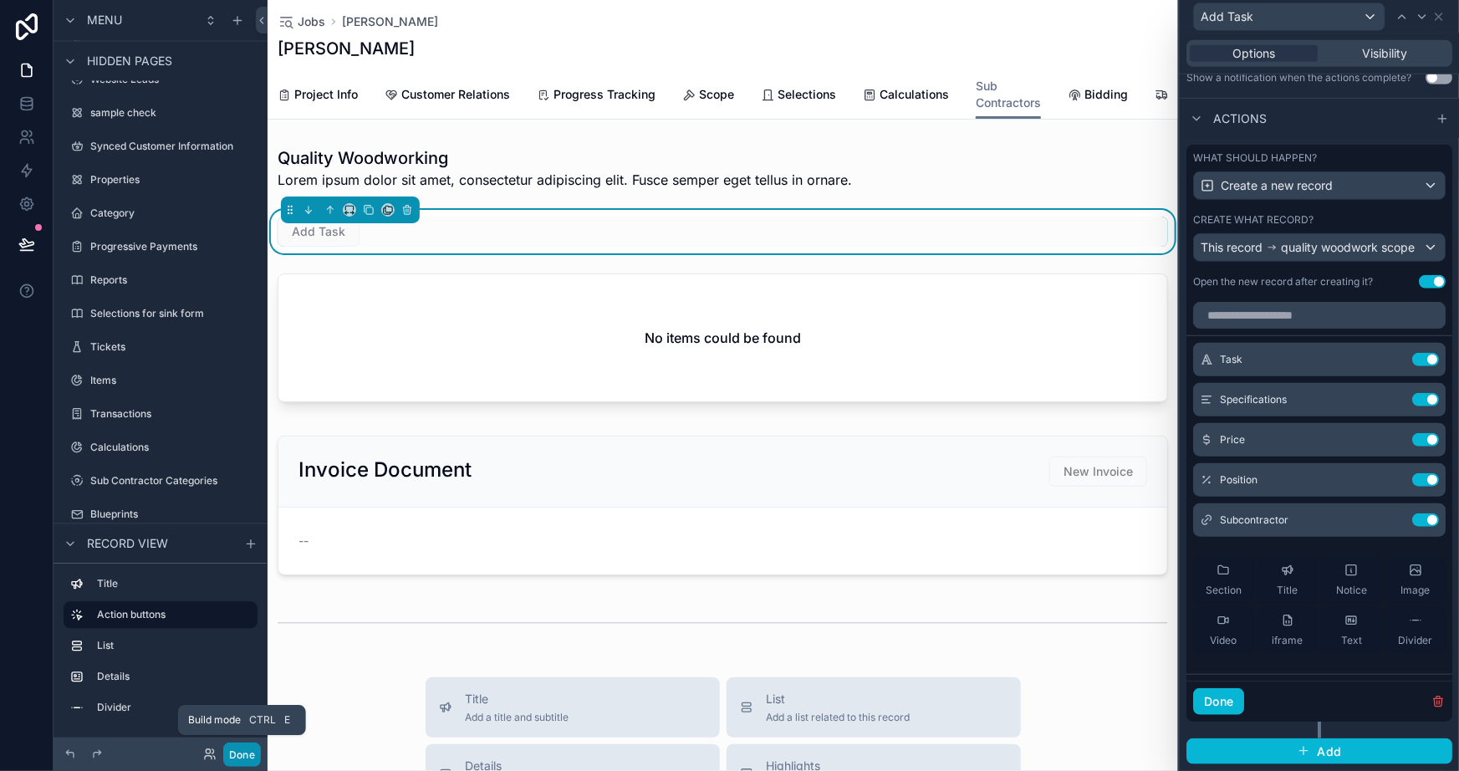
click at [239, 748] on button "Done" at bounding box center [242, 755] width 38 height 24
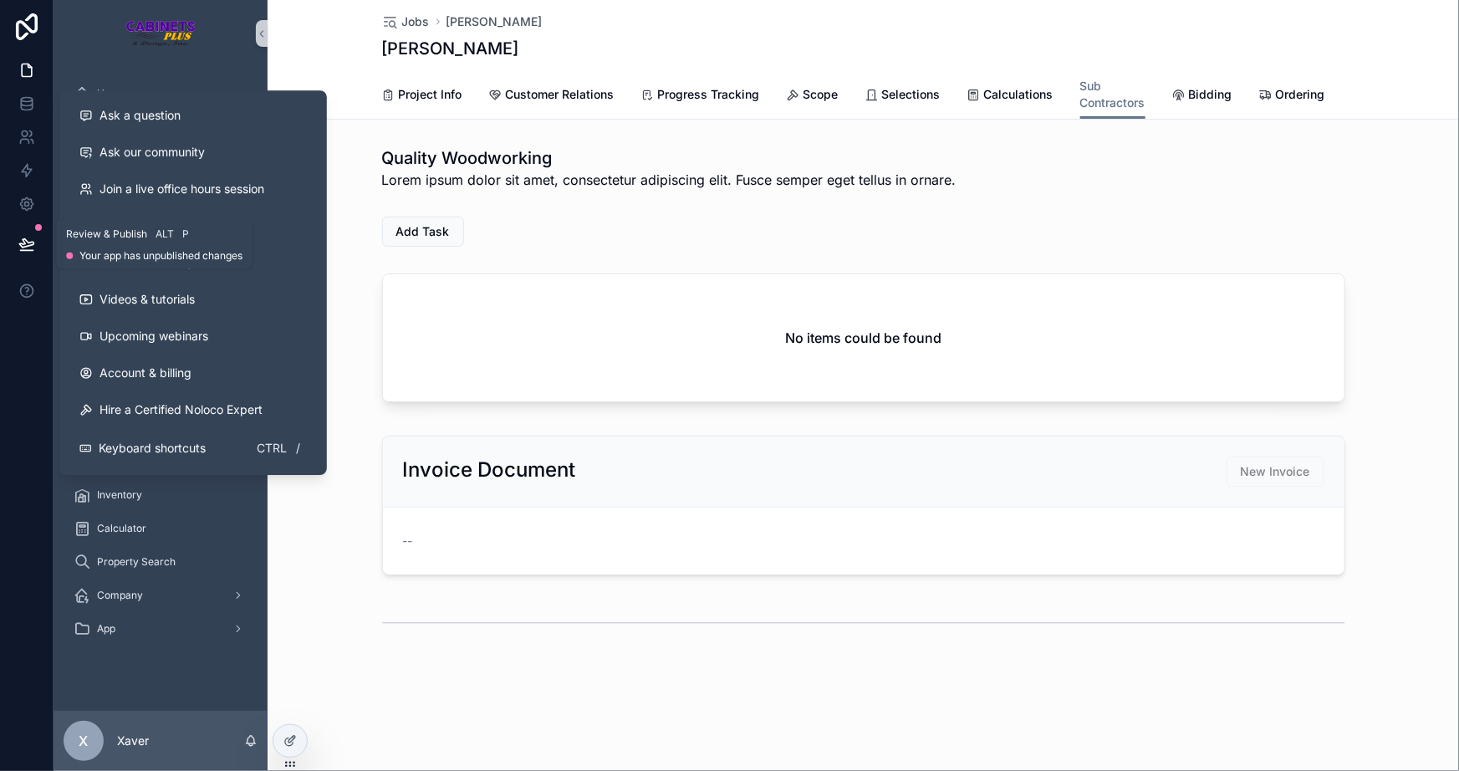
click at [25, 247] on icon at bounding box center [26, 243] width 14 height 8
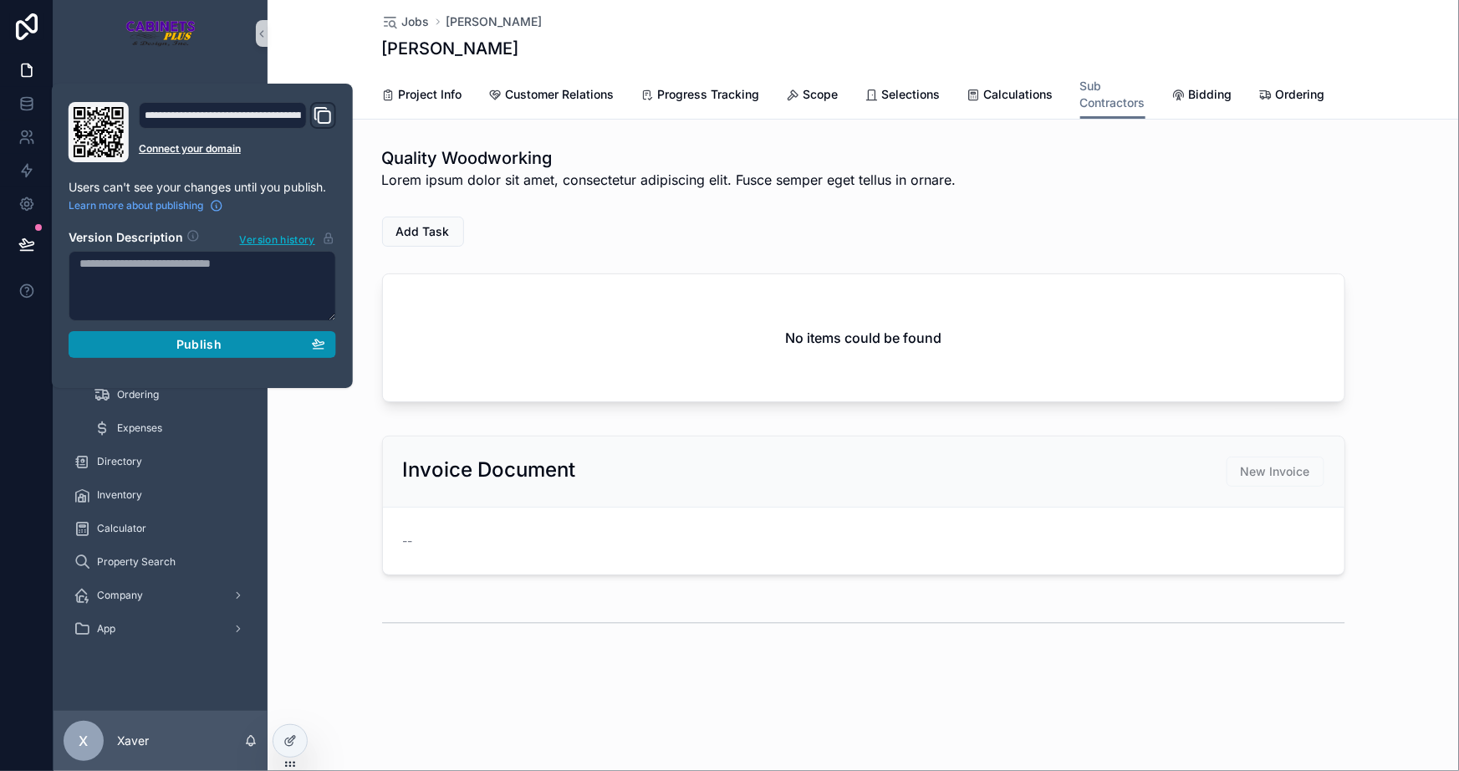
click at [177, 337] on span "Publish" at bounding box center [198, 344] width 45 height 15
click at [326, 498] on div "Invoice Document New Invoice --" at bounding box center [864, 505] width 1192 height 153
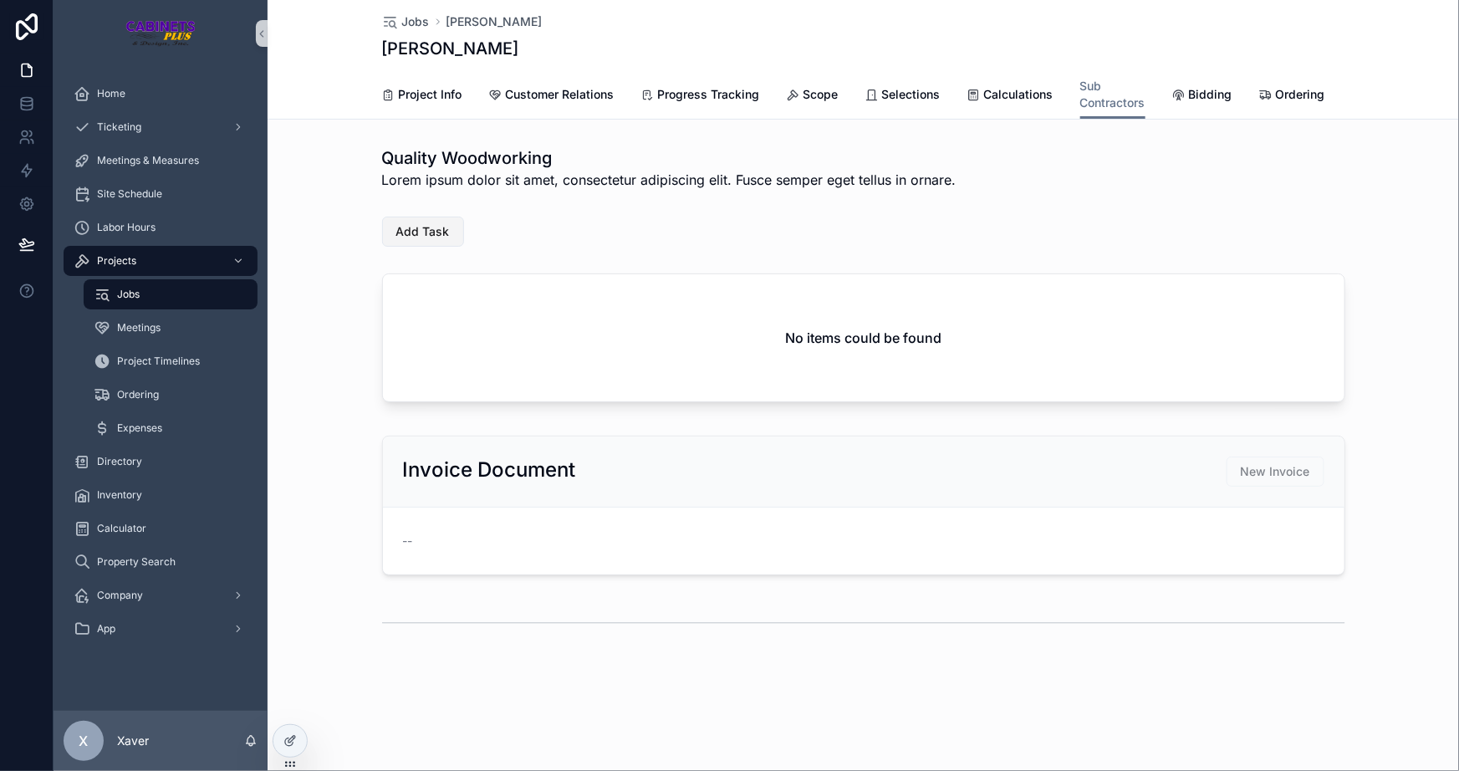
click at [426, 240] on span "Add Task" at bounding box center [423, 231] width 54 height 17
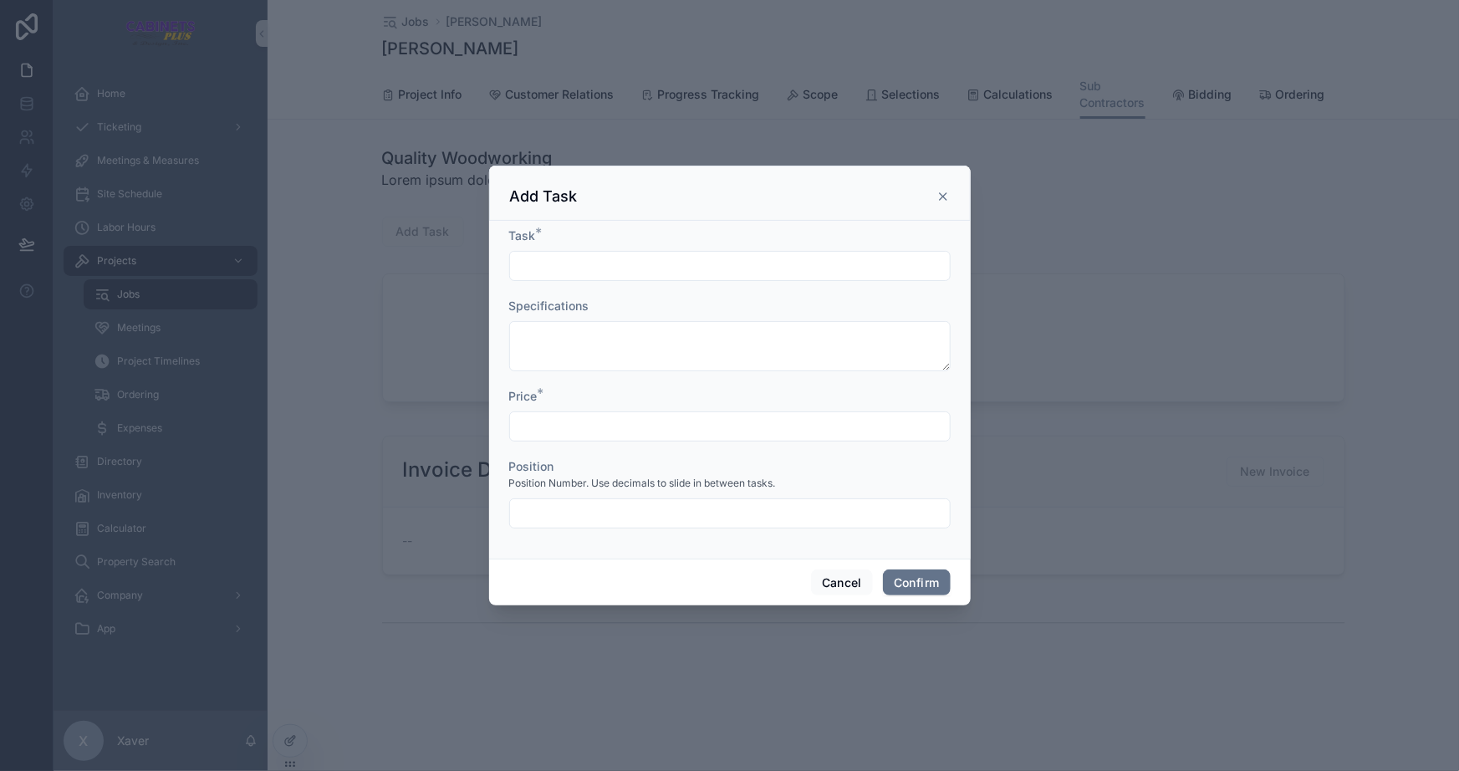
click at [532, 273] on input "text" at bounding box center [730, 265] width 440 height 23
type input "**********"
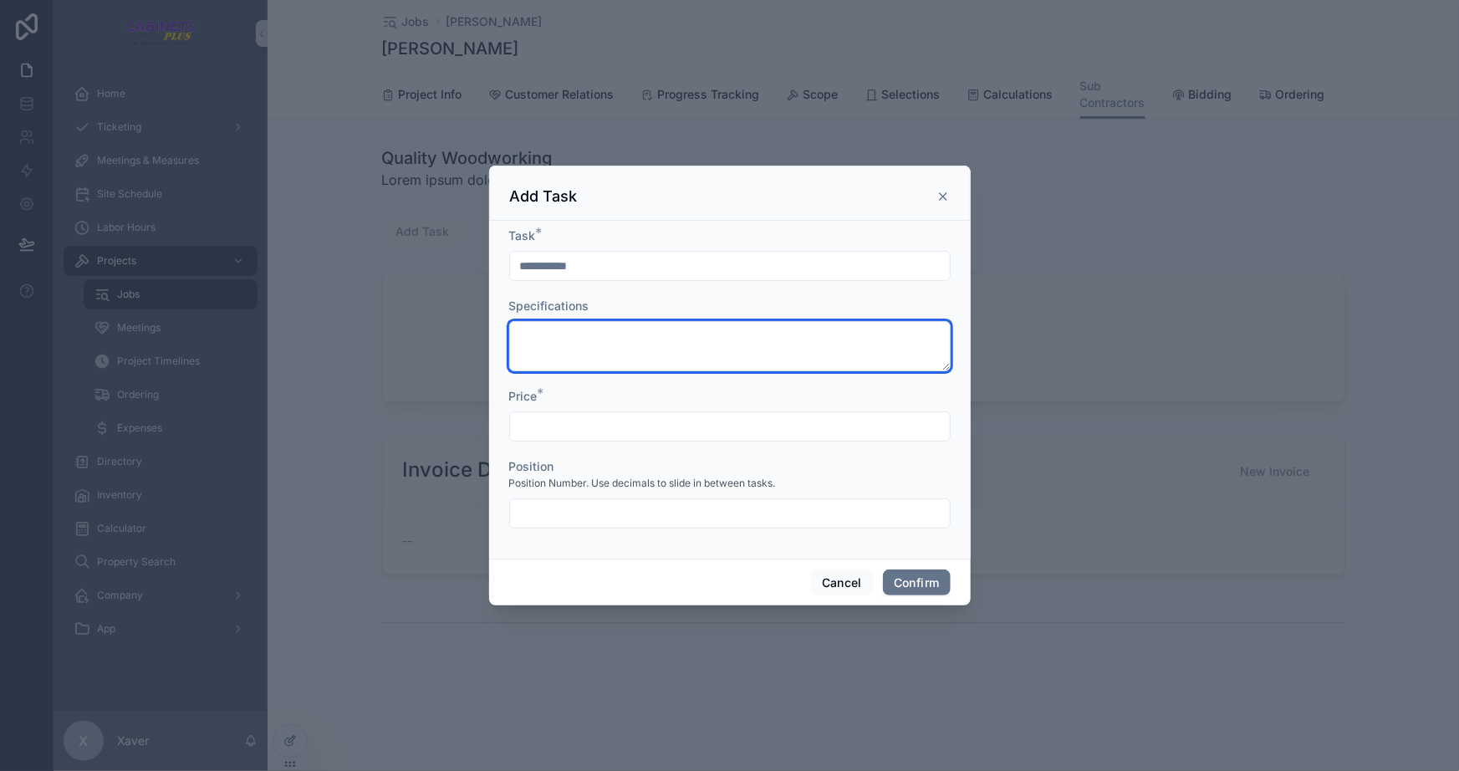
click at [577, 337] on textarea at bounding box center [730, 346] width 442 height 50
type textarea "*****"
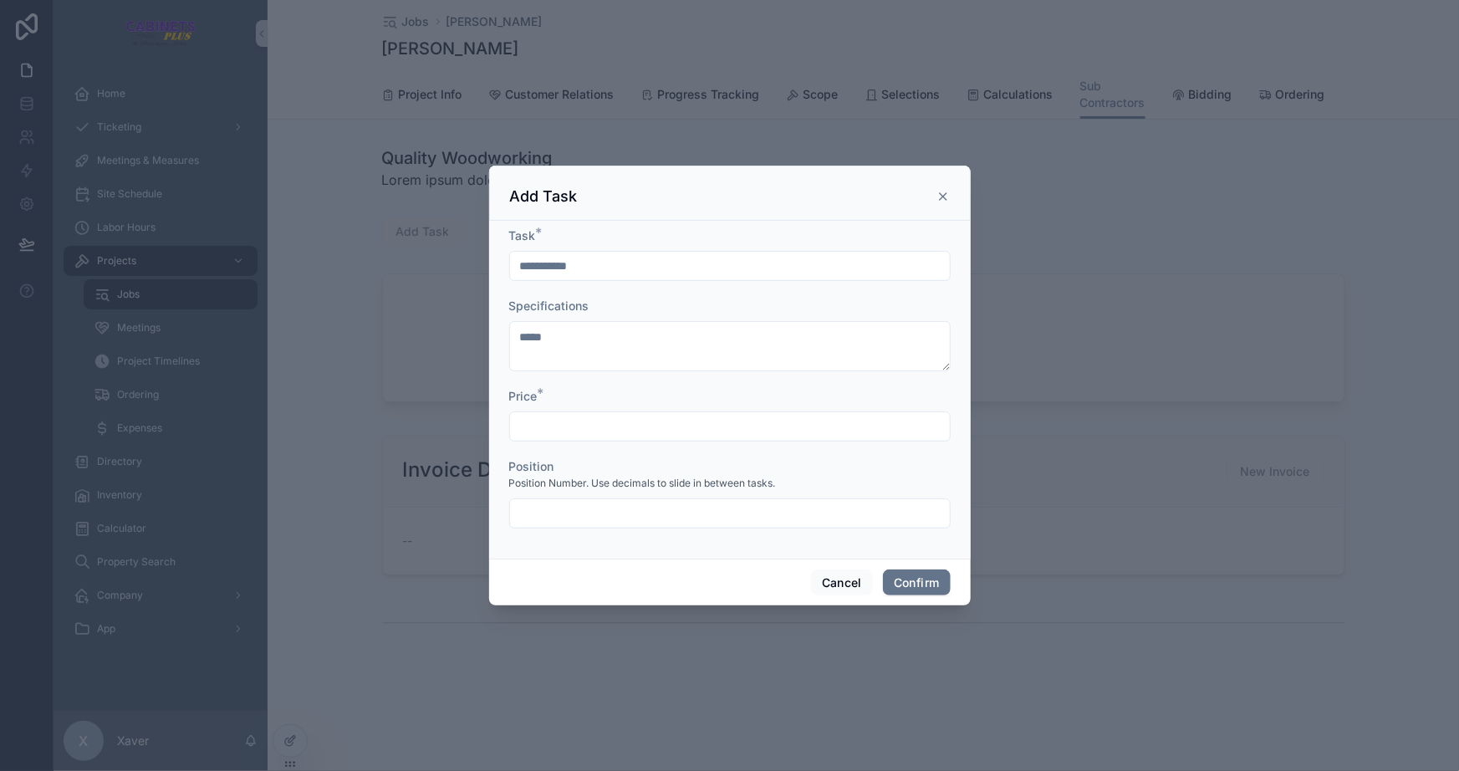
click at [570, 427] on input "text" at bounding box center [730, 426] width 440 height 23
type input "*******"
click at [592, 497] on div "Position Position Number. Use decimals to slide in between tasks." at bounding box center [730, 493] width 442 height 70
click at [598, 513] on input "text" at bounding box center [730, 513] width 440 height 23
type input "****"
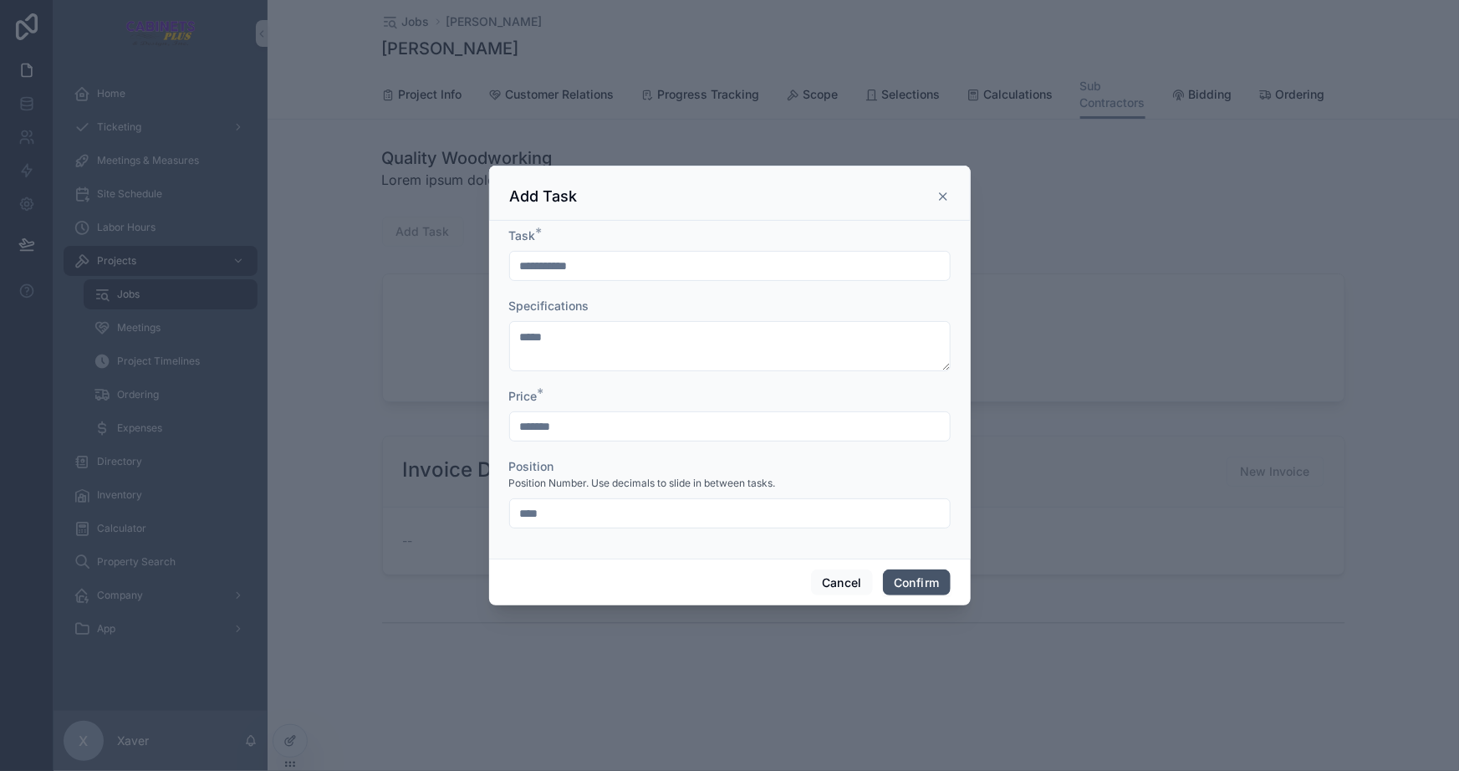
click at [936, 582] on button "Confirm" at bounding box center [916, 583] width 67 height 27
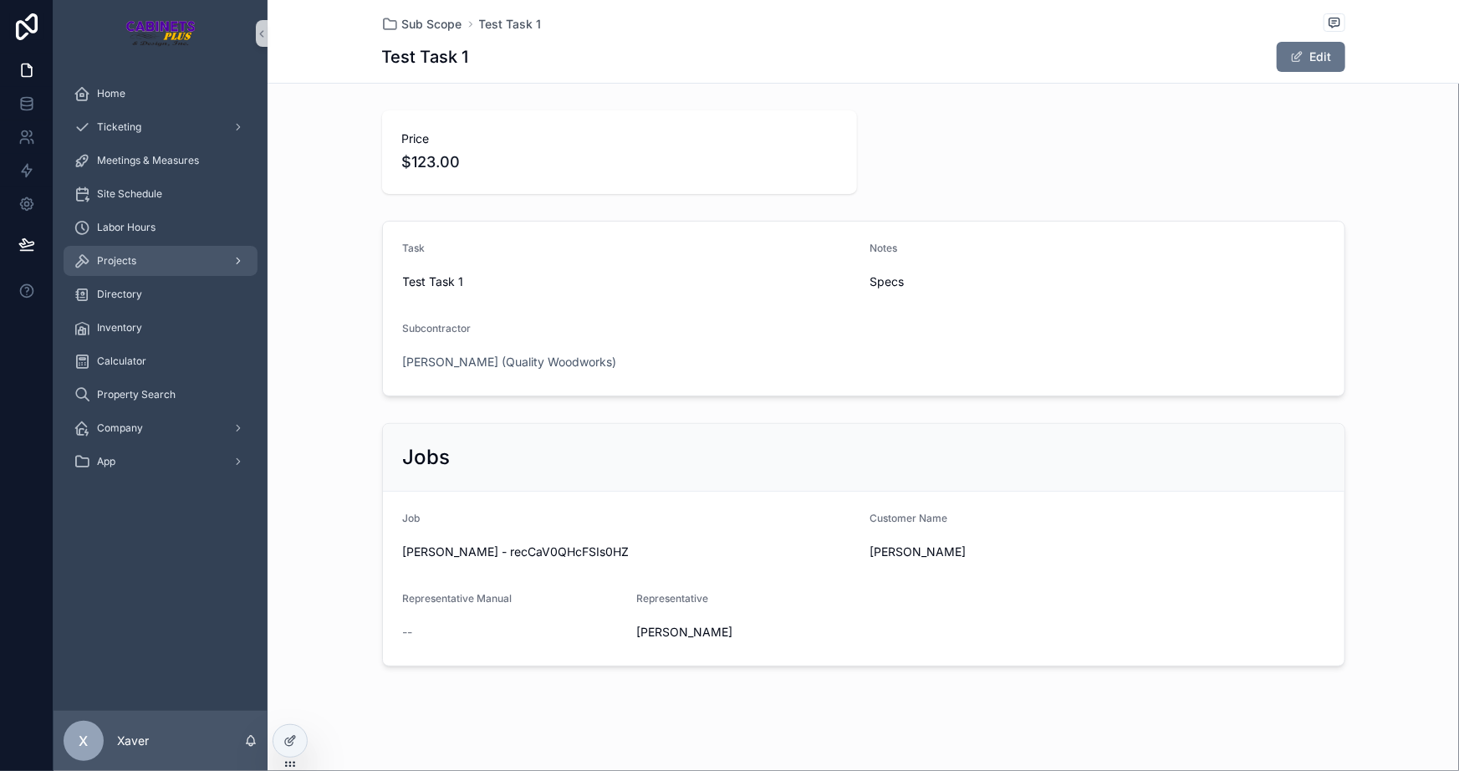
click at [158, 255] on div "Projects" at bounding box center [161, 261] width 174 height 27
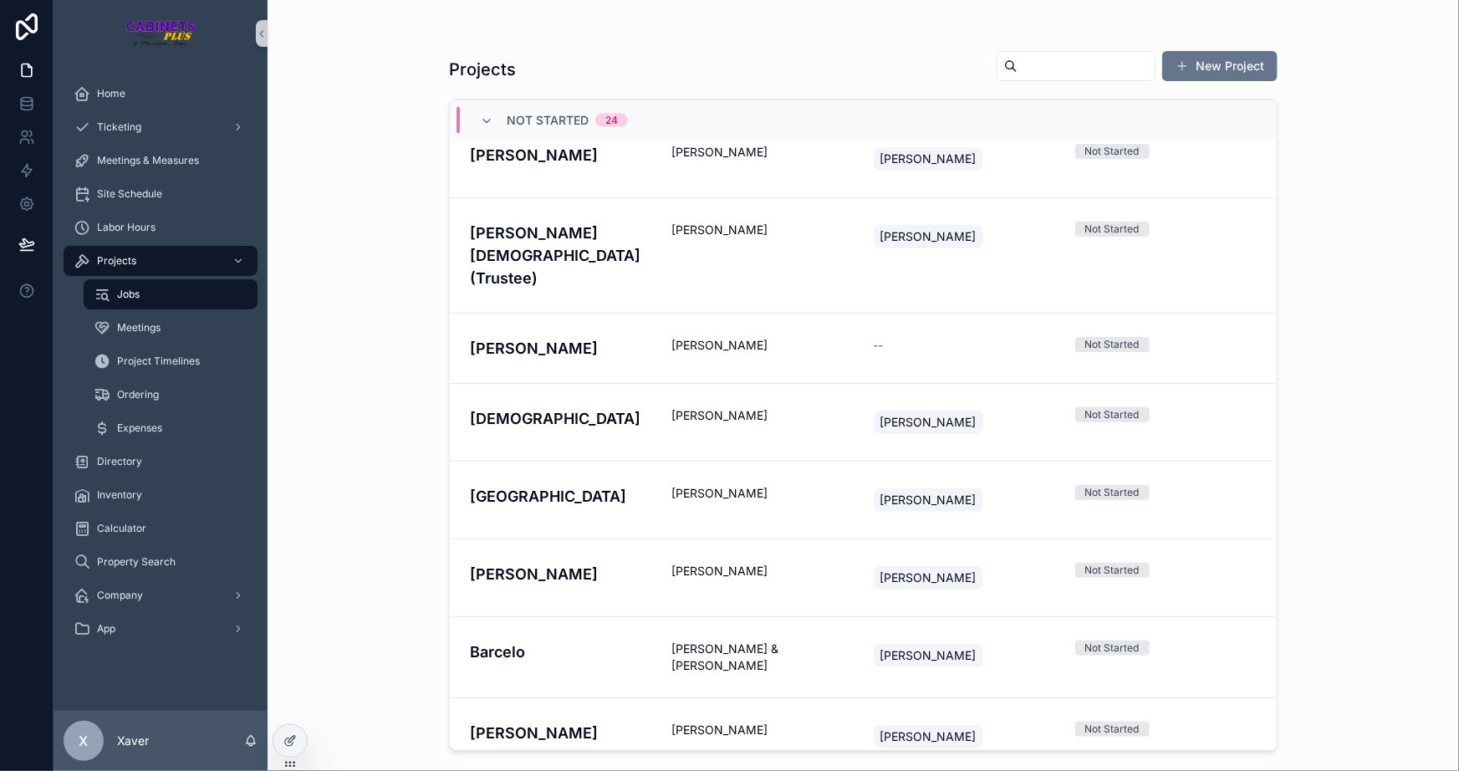
scroll to position [1332, 0]
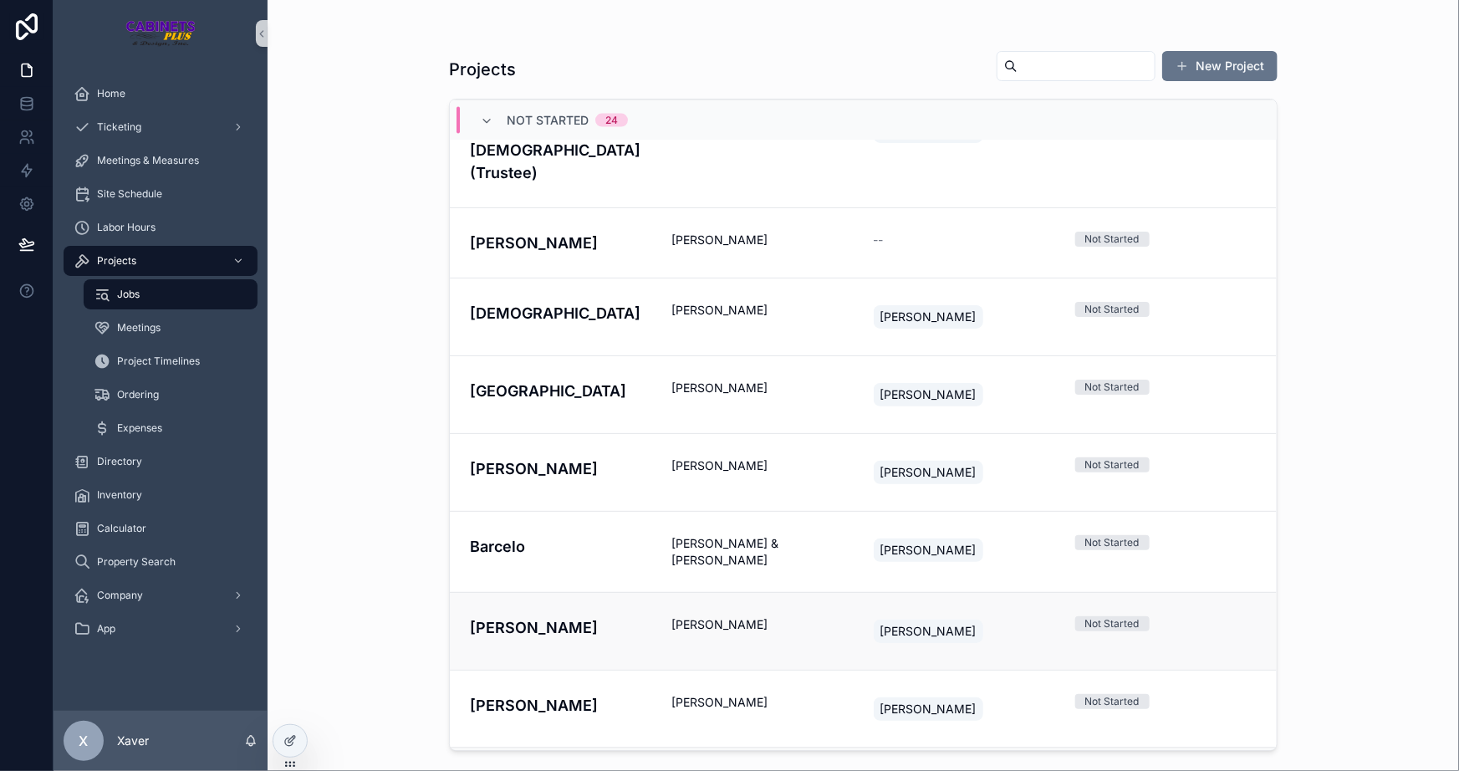
click at [609, 616] on h4 "[PERSON_NAME]" at bounding box center [560, 627] width 181 height 23
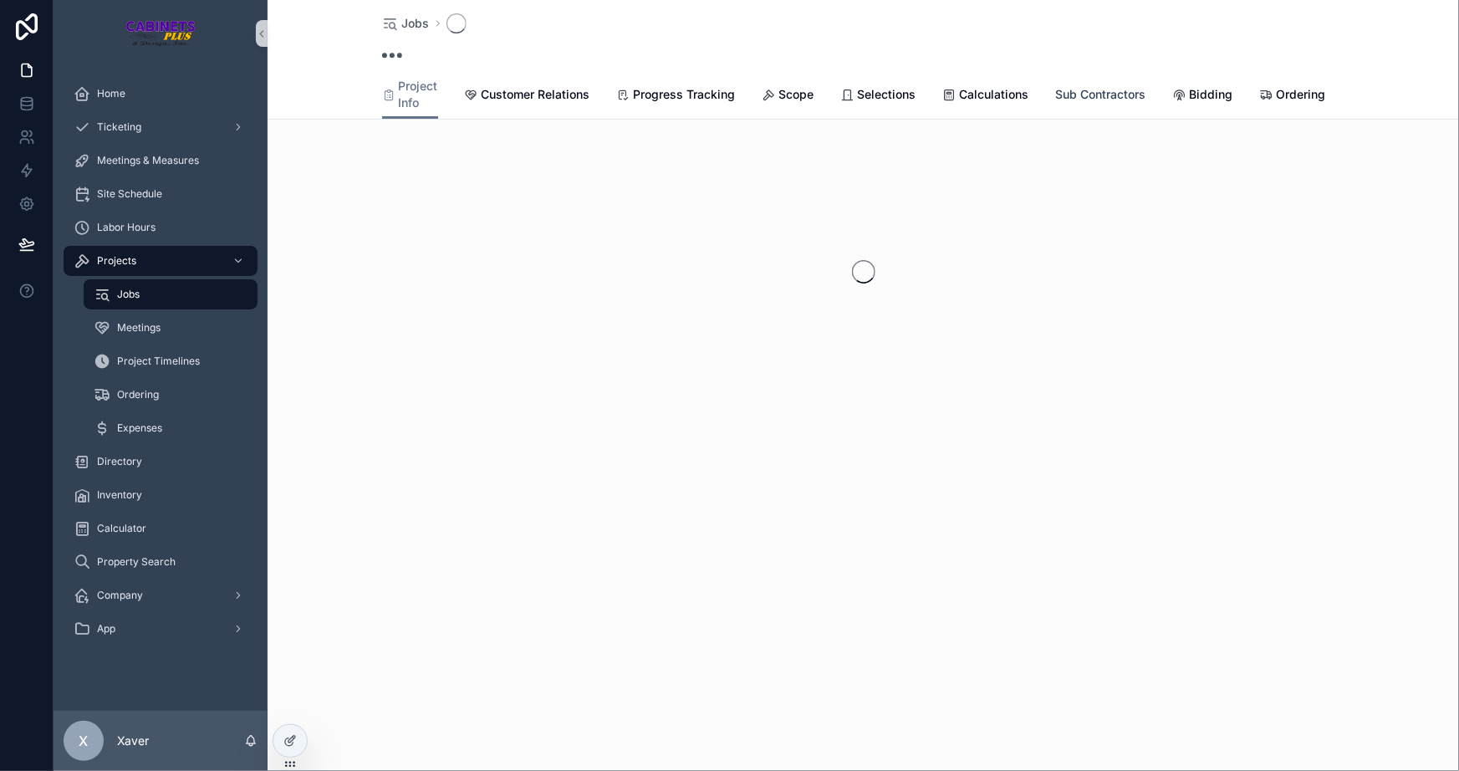
click at [1077, 86] on span "Sub Contractors" at bounding box center [1101, 94] width 90 height 17
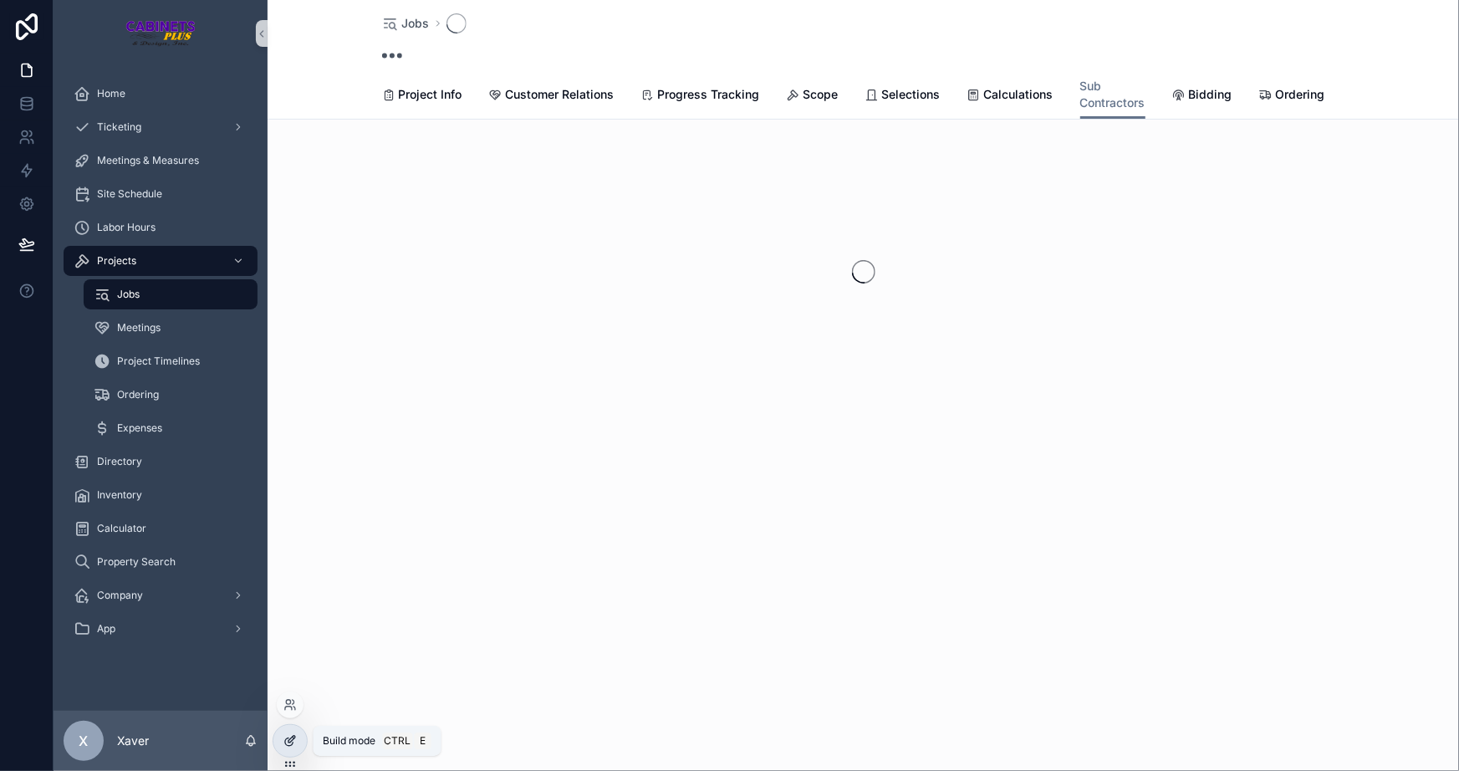
click at [283, 735] on div at bounding box center [289, 741] width 33 height 32
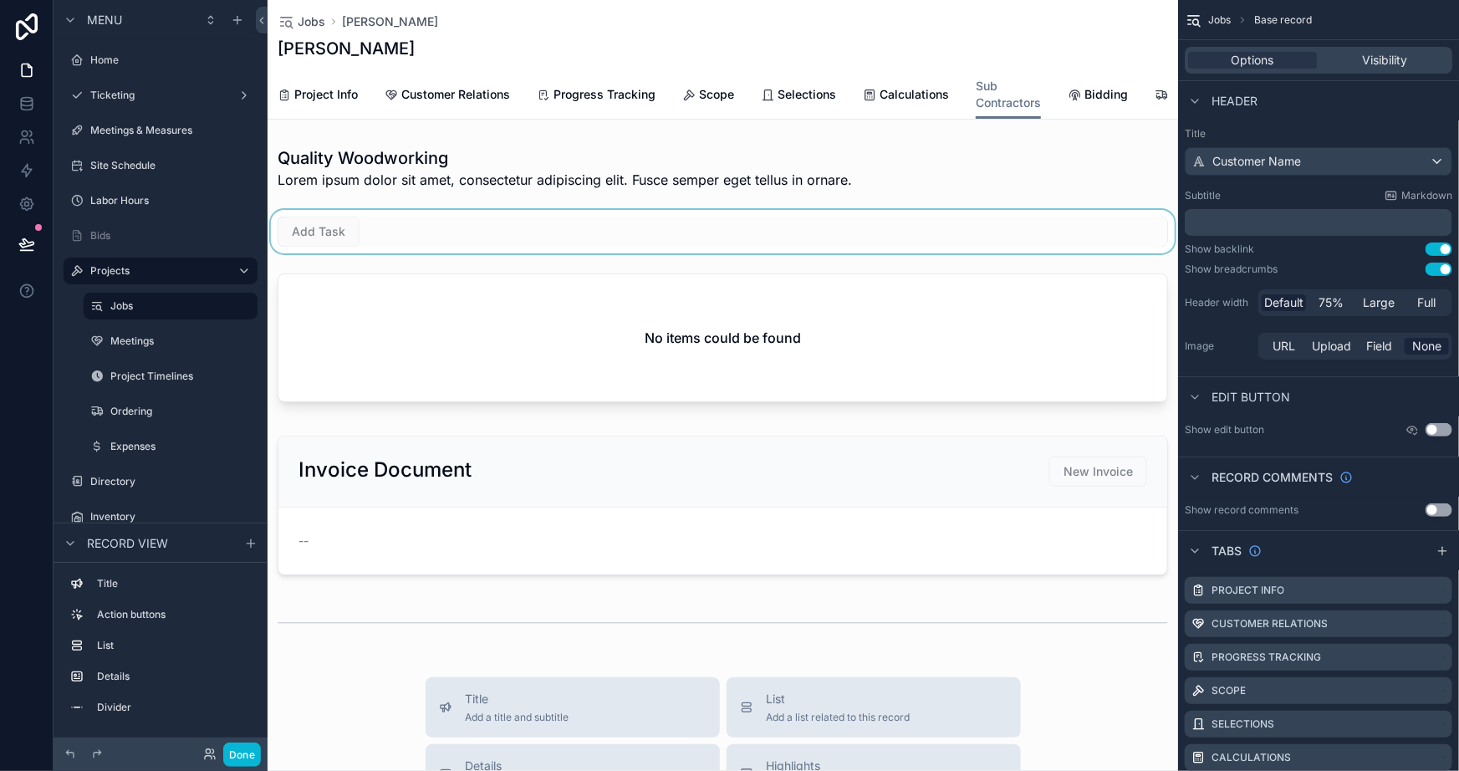
click at [508, 237] on div "scrollable content" at bounding box center [723, 231] width 911 height 43
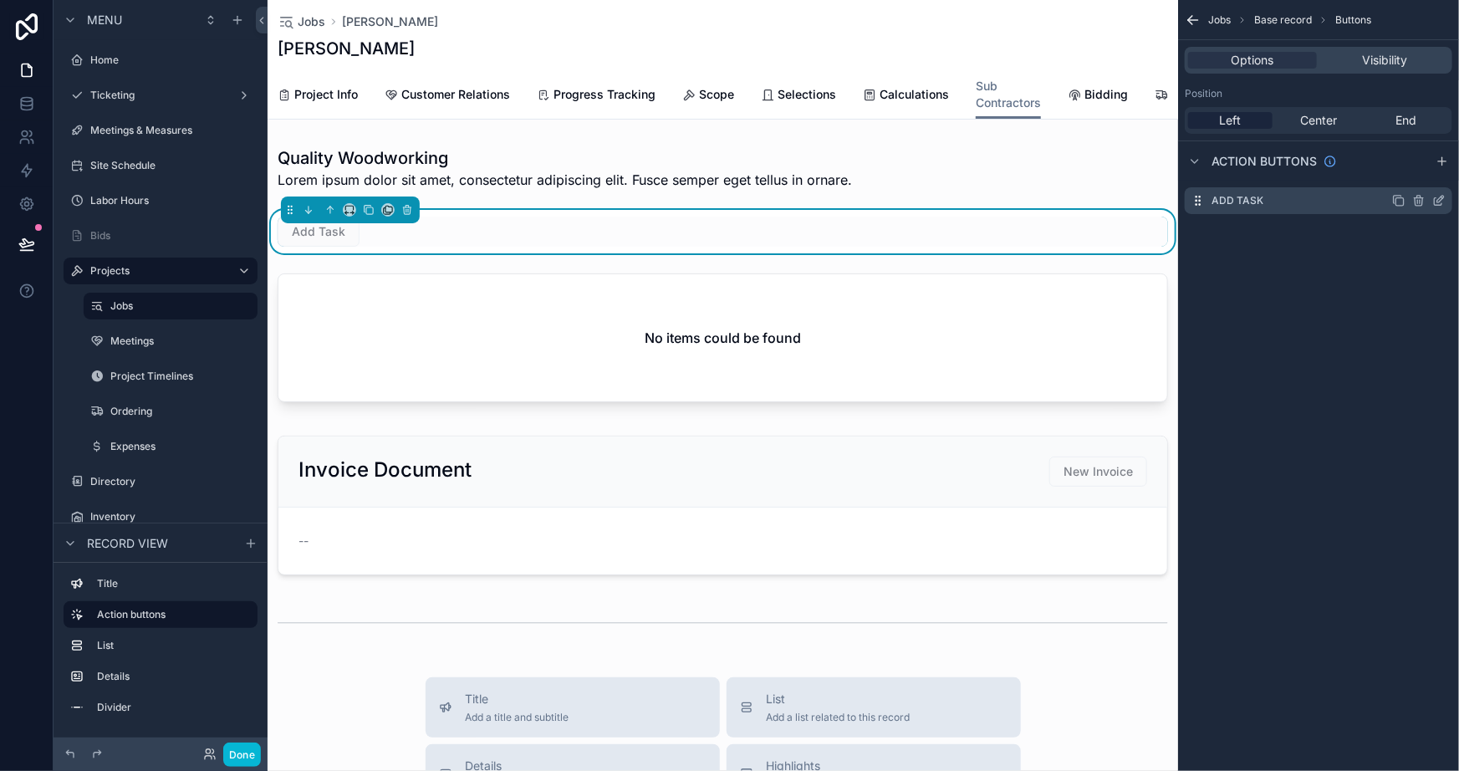
click at [1434, 200] on icon "scrollable content" at bounding box center [1439, 200] width 13 height 13
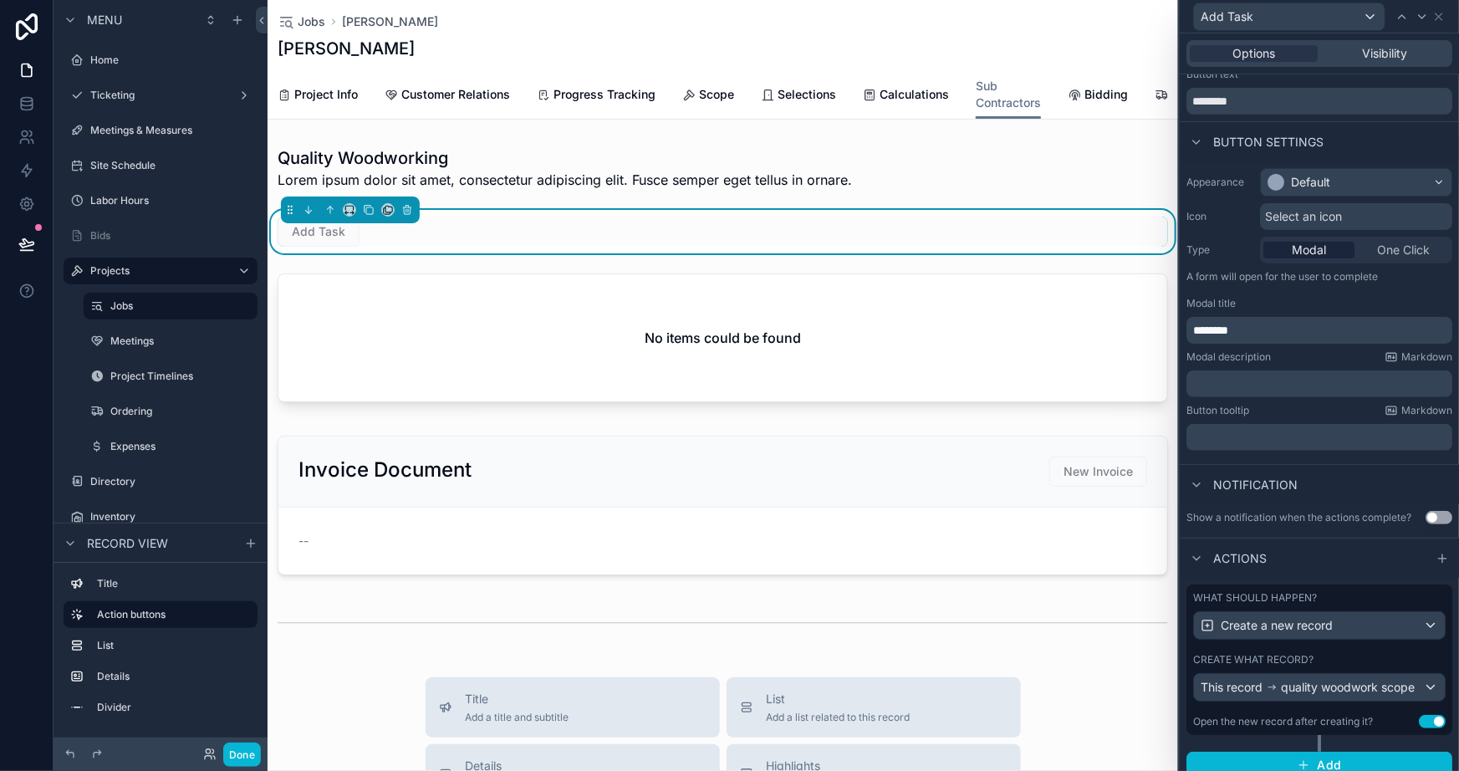
scroll to position [69, 0]
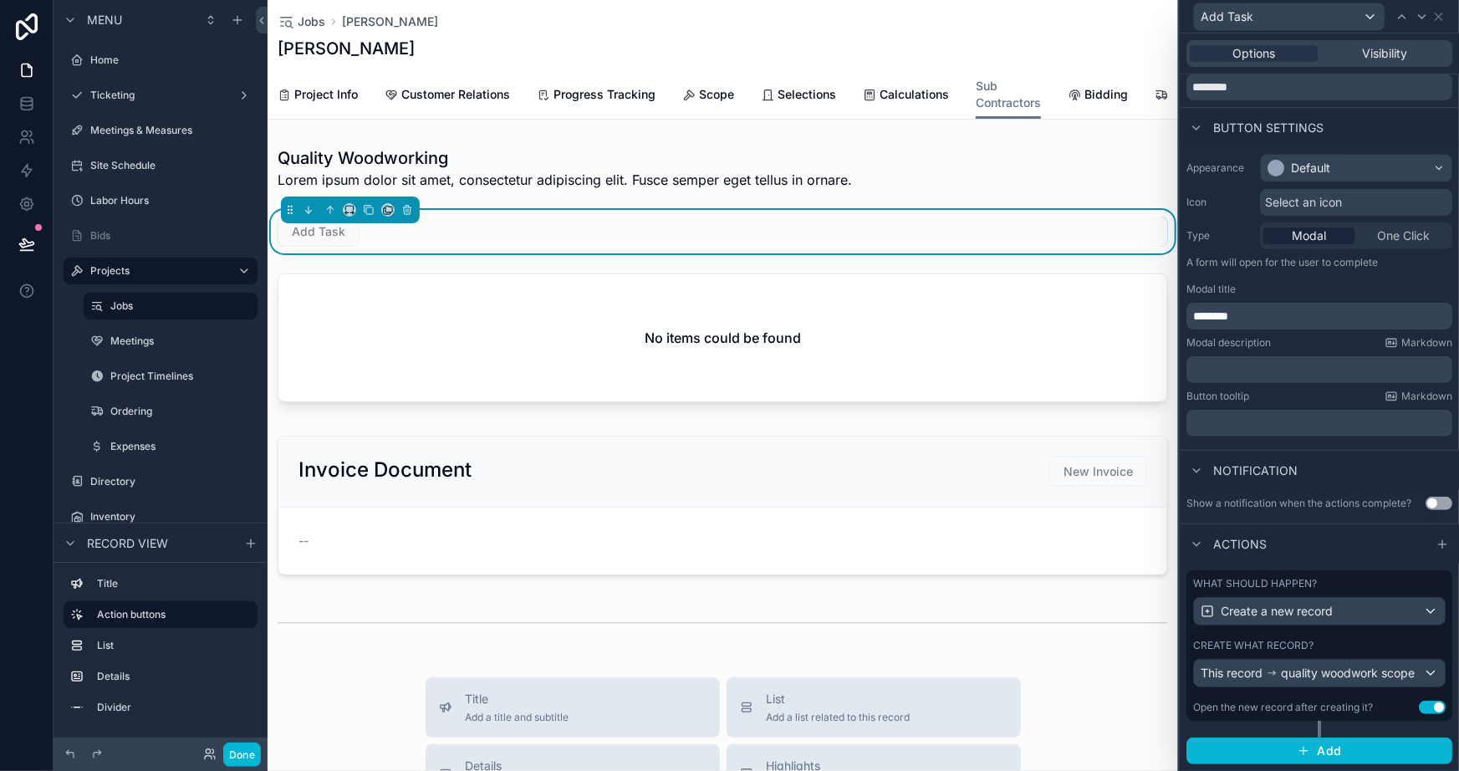
click at [1419, 711] on button "Use setting" at bounding box center [1432, 707] width 27 height 13
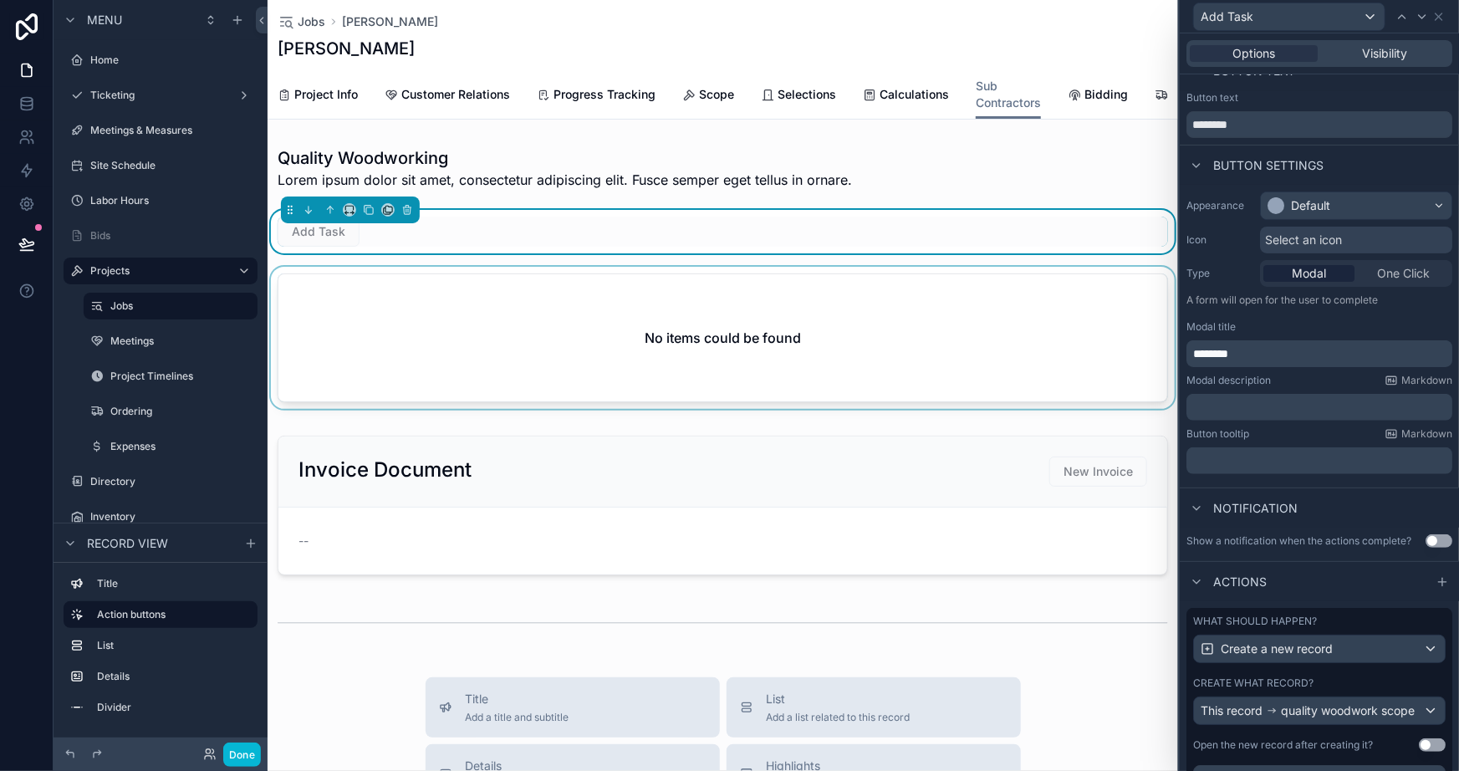
scroll to position [0, 0]
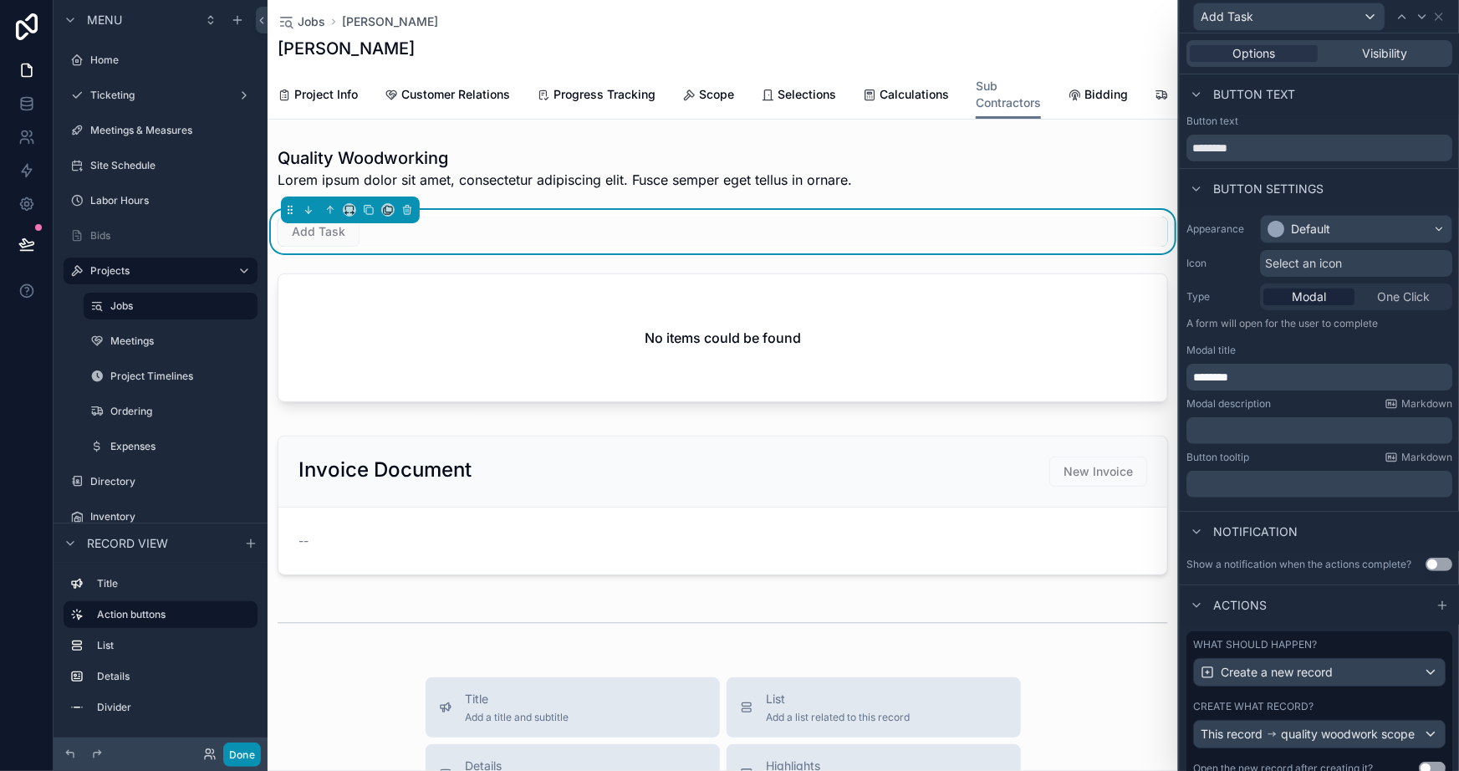
click at [242, 752] on button "Done" at bounding box center [242, 755] width 38 height 24
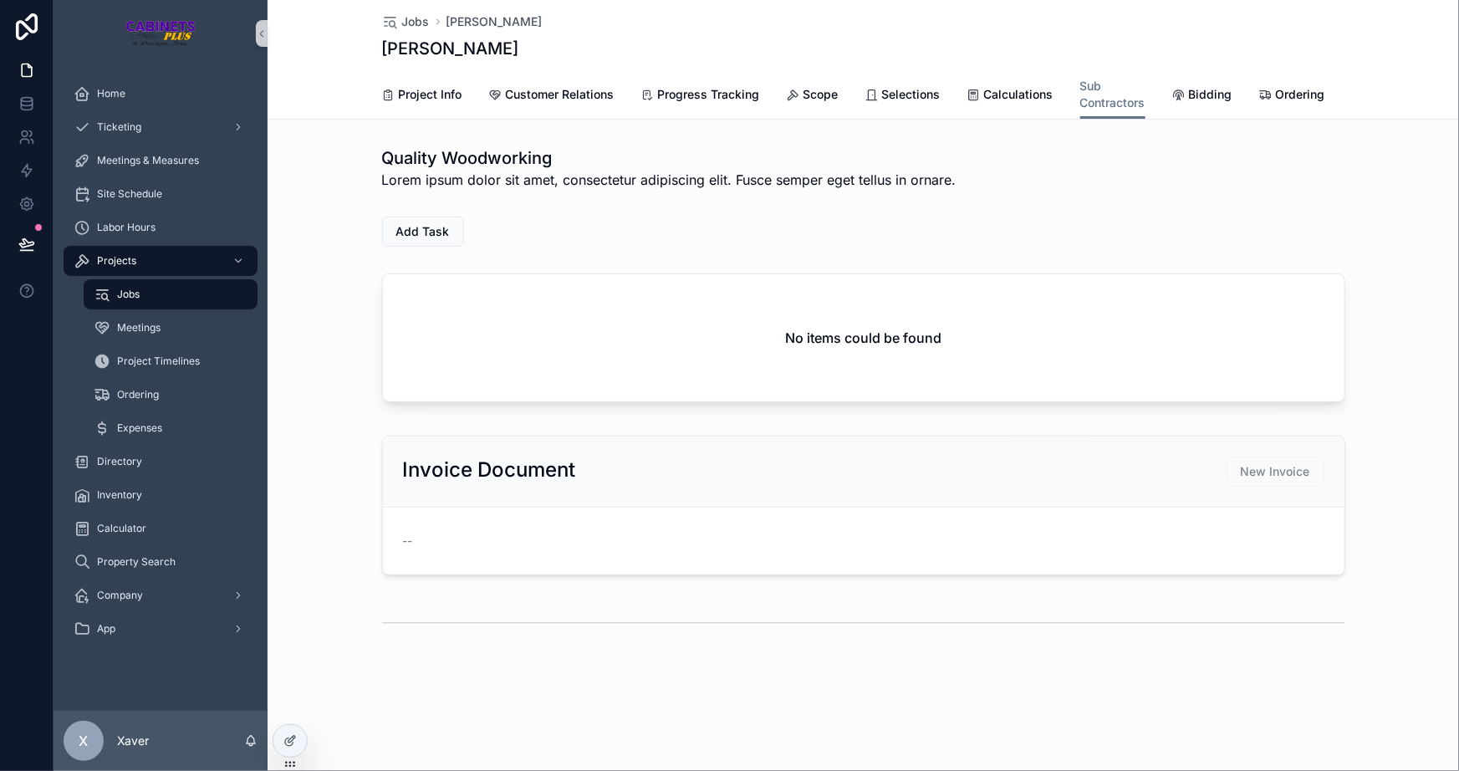
click at [622, 744] on div "Jobs Max Fake Mustermann Max Fake Mustermann Sub Contractors Project Info Custo…" at bounding box center [864, 379] width 1192 height 758
click at [415, 240] on span "Add Task" at bounding box center [423, 231] width 54 height 17
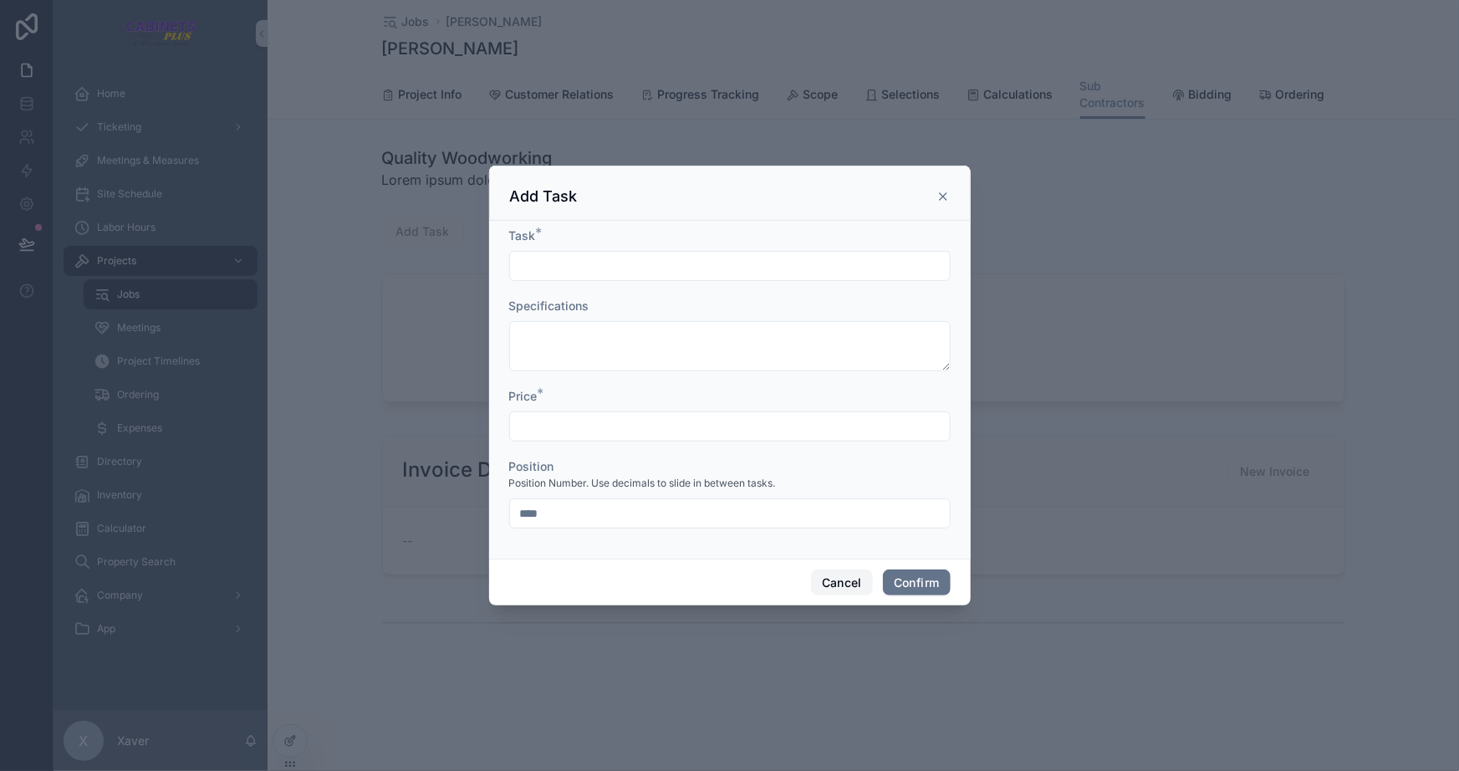
click at [837, 578] on button "Cancel" at bounding box center [842, 583] width 62 height 27
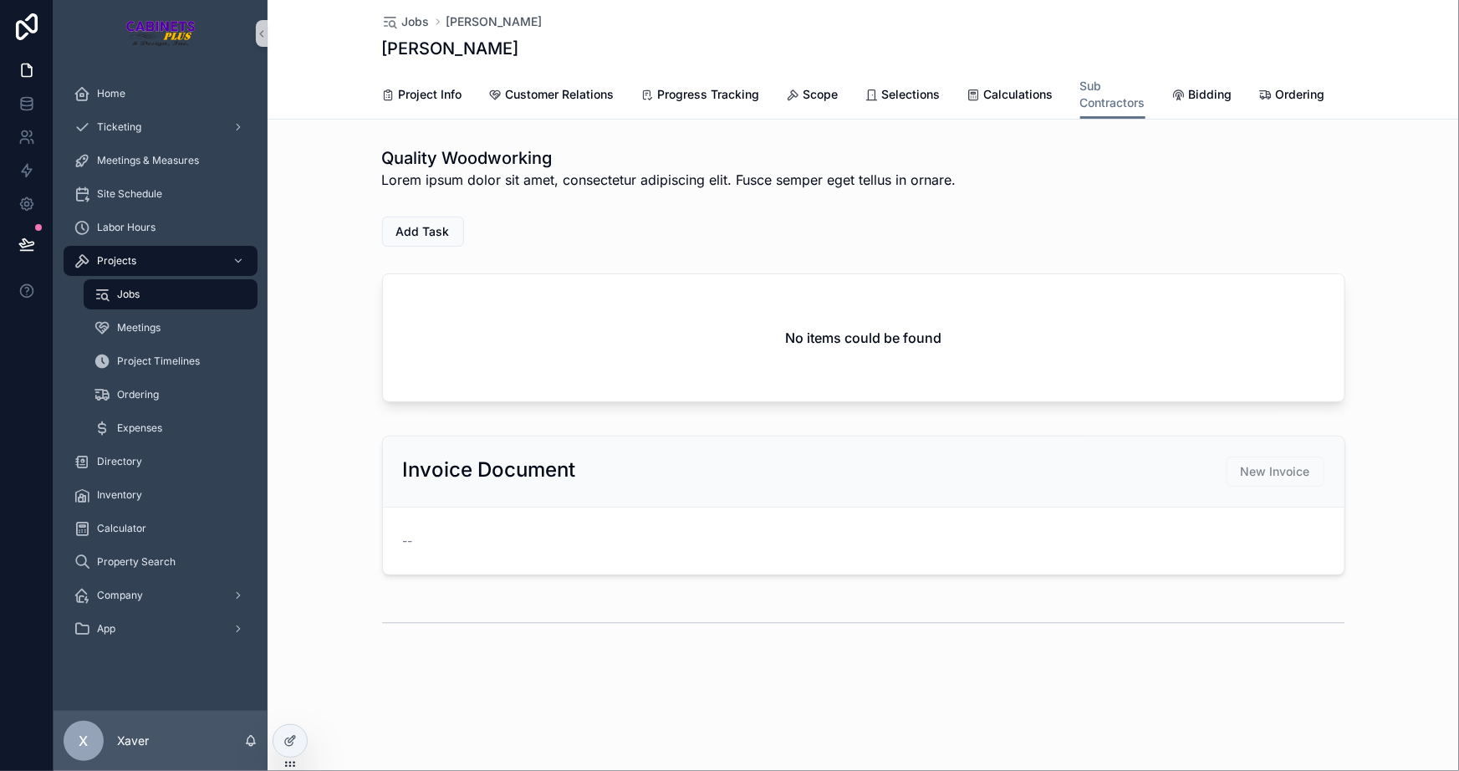
click at [340, 644] on div "scrollable content" at bounding box center [864, 622] width 1192 height 55
click at [401, 247] on button "Add Task" at bounding box center [423, 232] width 82 height 30
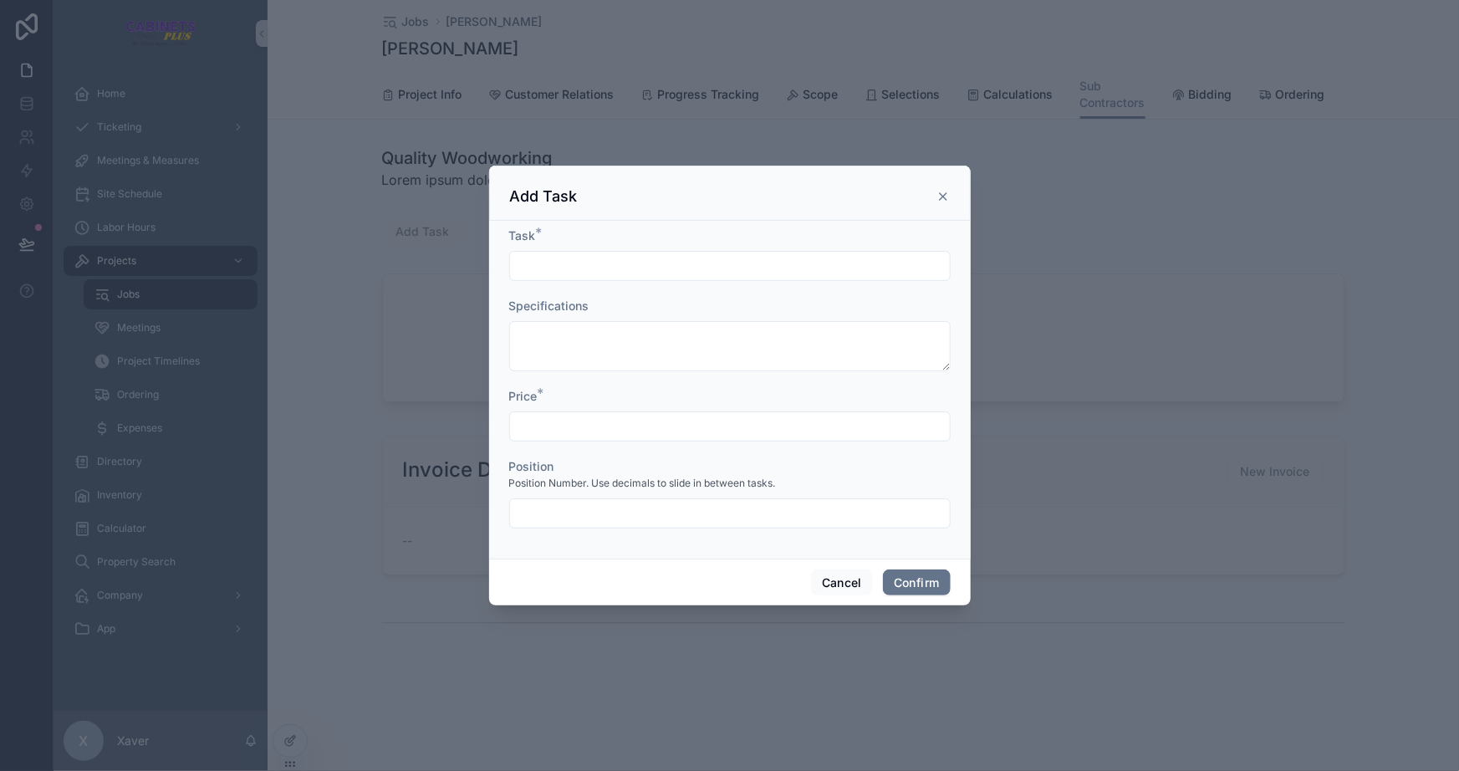
click at [524, 263] on input "text" at bounding box center [730, 265] width 440 height 23
type input "**********"
click at [602, 371] on div at bounding box center [730, 346] width 442 height 50
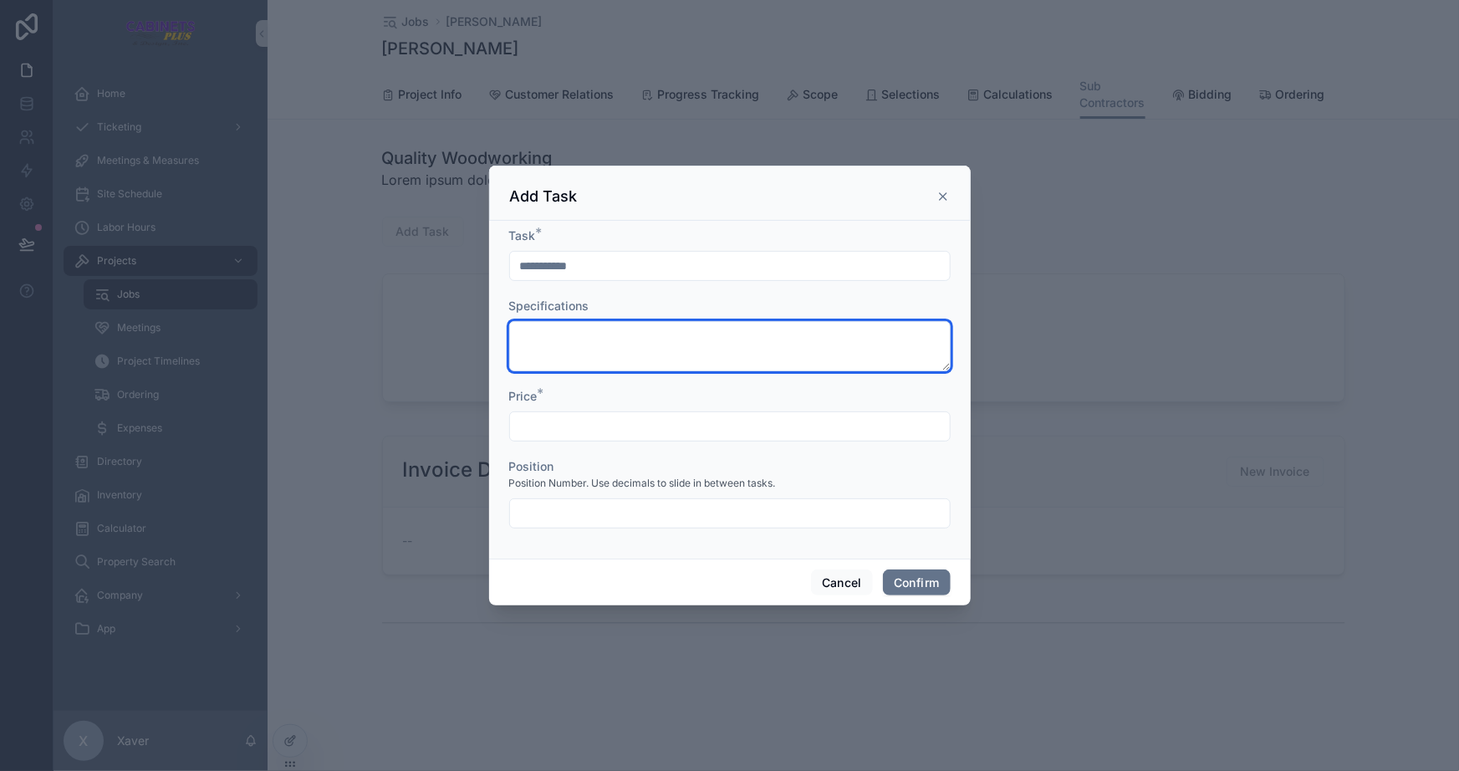
click at [605, 321] on textarea at bounding box center [730, 346] width 442 height 50
type textarea "*****"
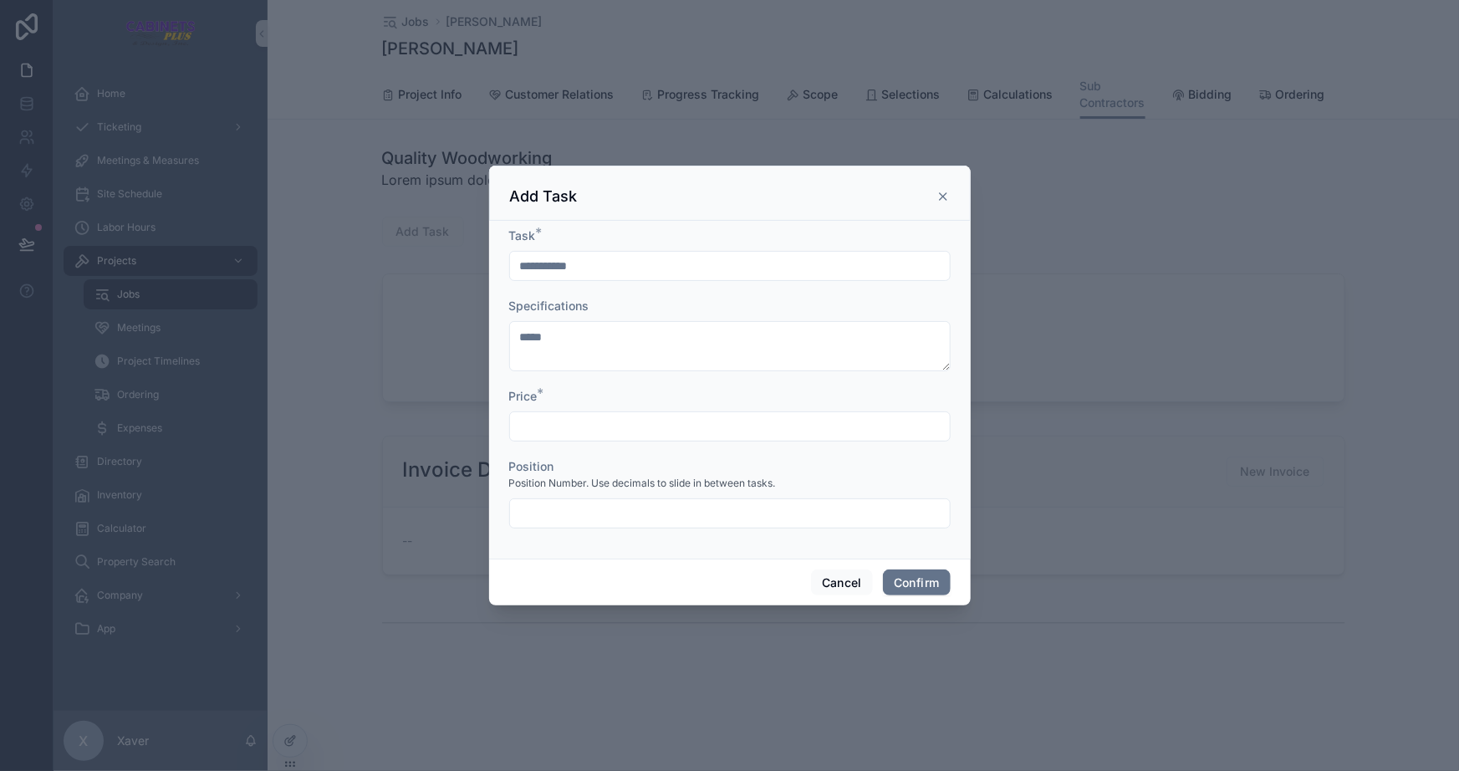
click at [539, 427] on input "text" at bounding box center [730, 426] width 440 height 23
type input "*******"
click at [576, 532] on form "**********" at bounding box center [730, 386] width 442 height 318
click at [576, 521] on input "text" at bounding box center [730, 513] width 440 height 23
type input "****"
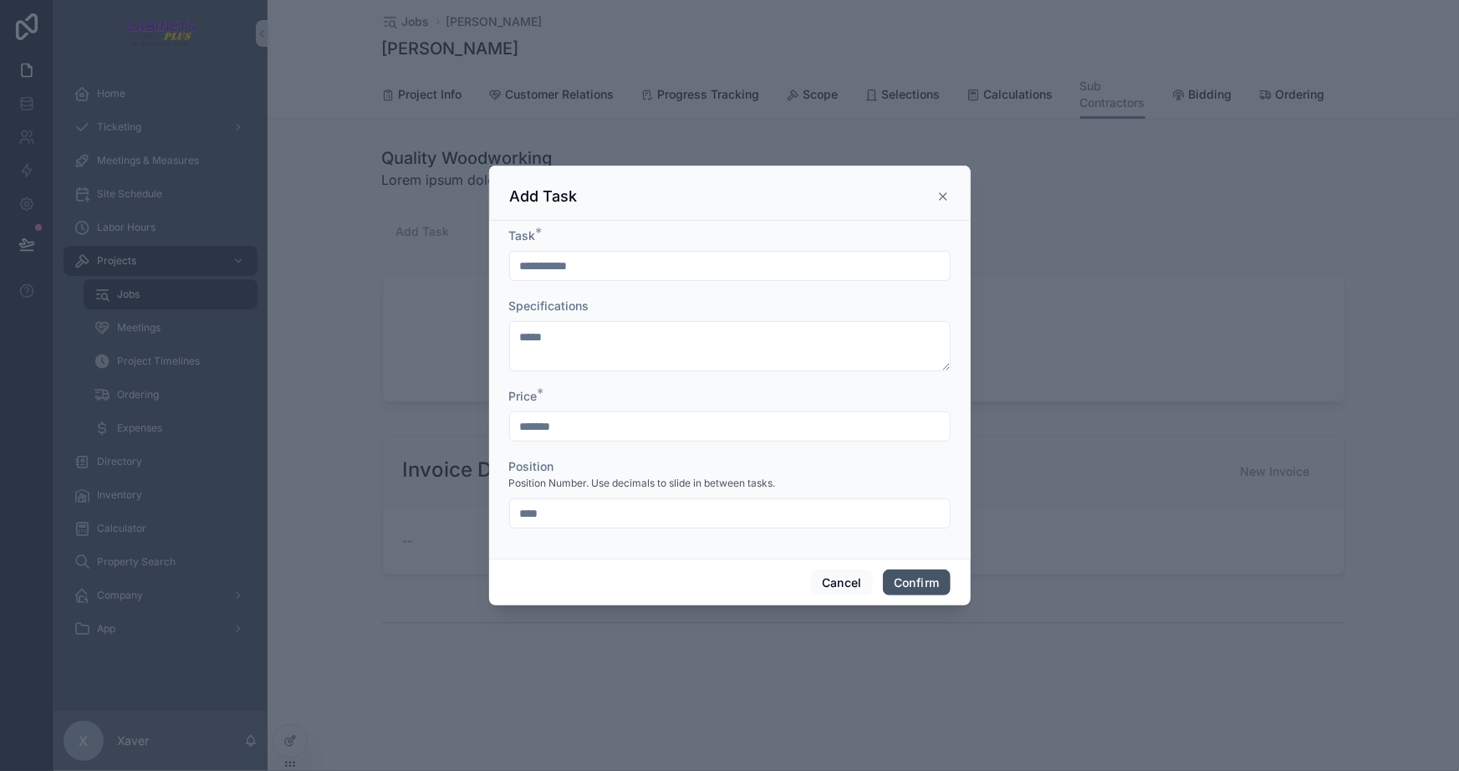
click at [909, 571] on button "Confirm" at bounding box center [916, 583] width 67 height 27
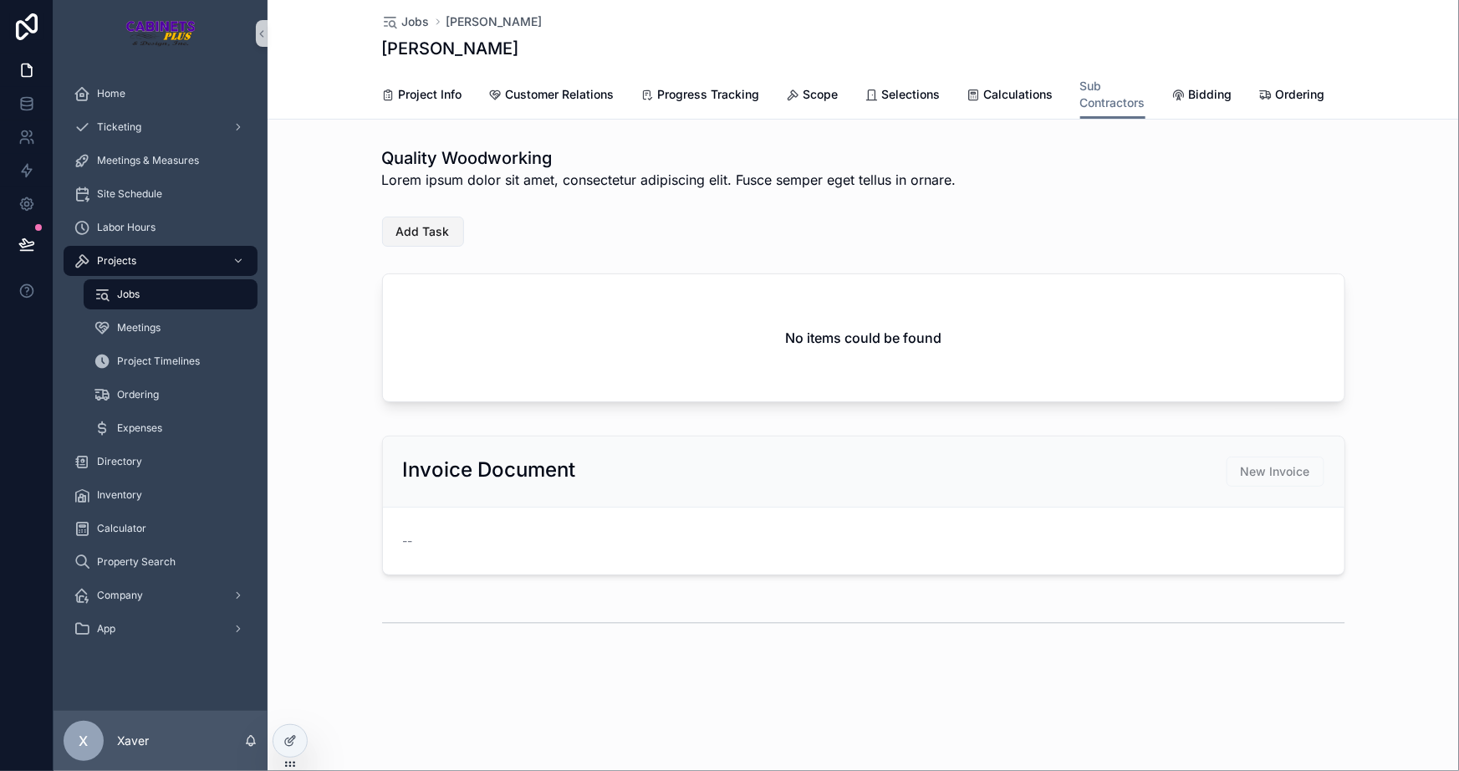
click at [428, 234] on span "Add Task" at bounding box center [423, 231] width 54 height 17
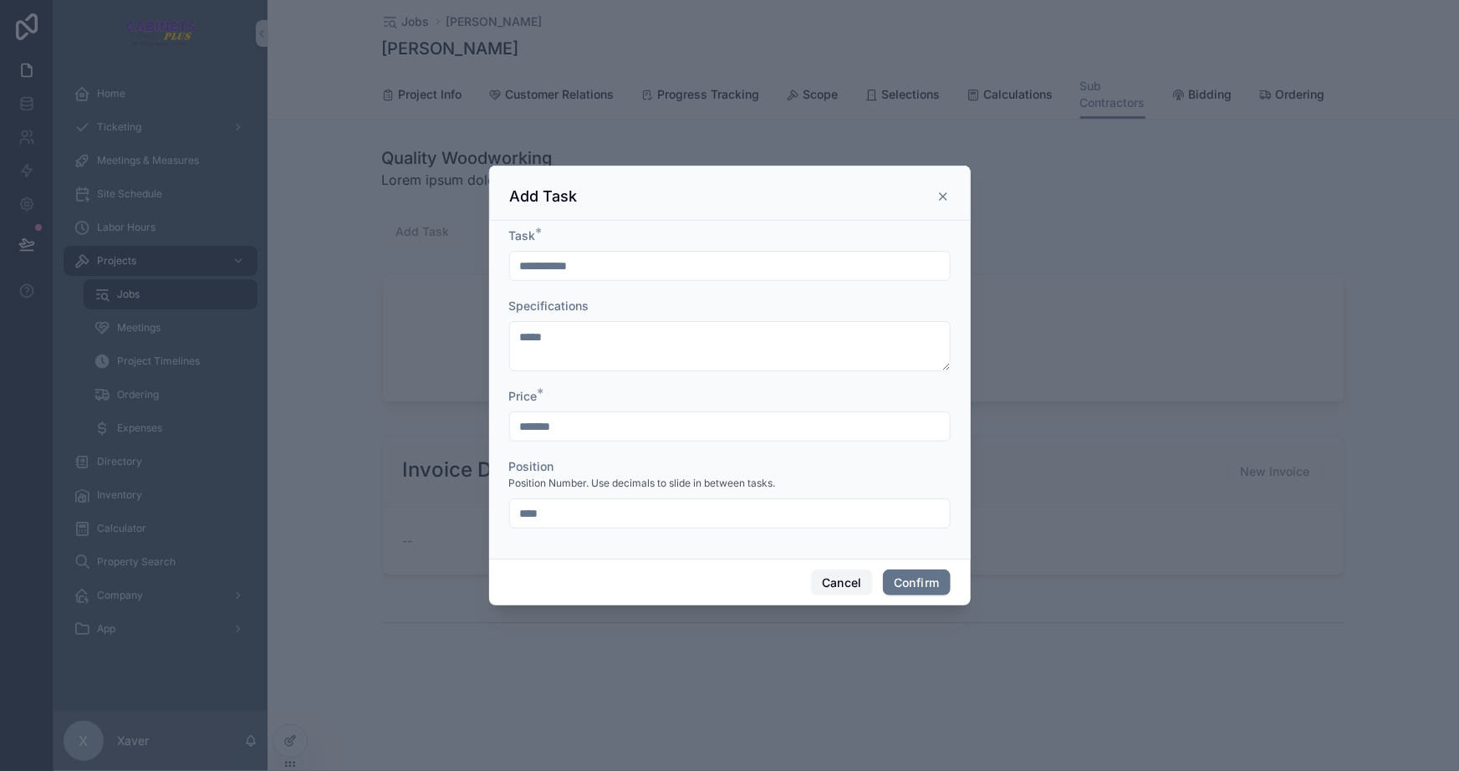
click at [851, 580] on button "Cancel" at bounding box center [842, 583] width 62 height 27
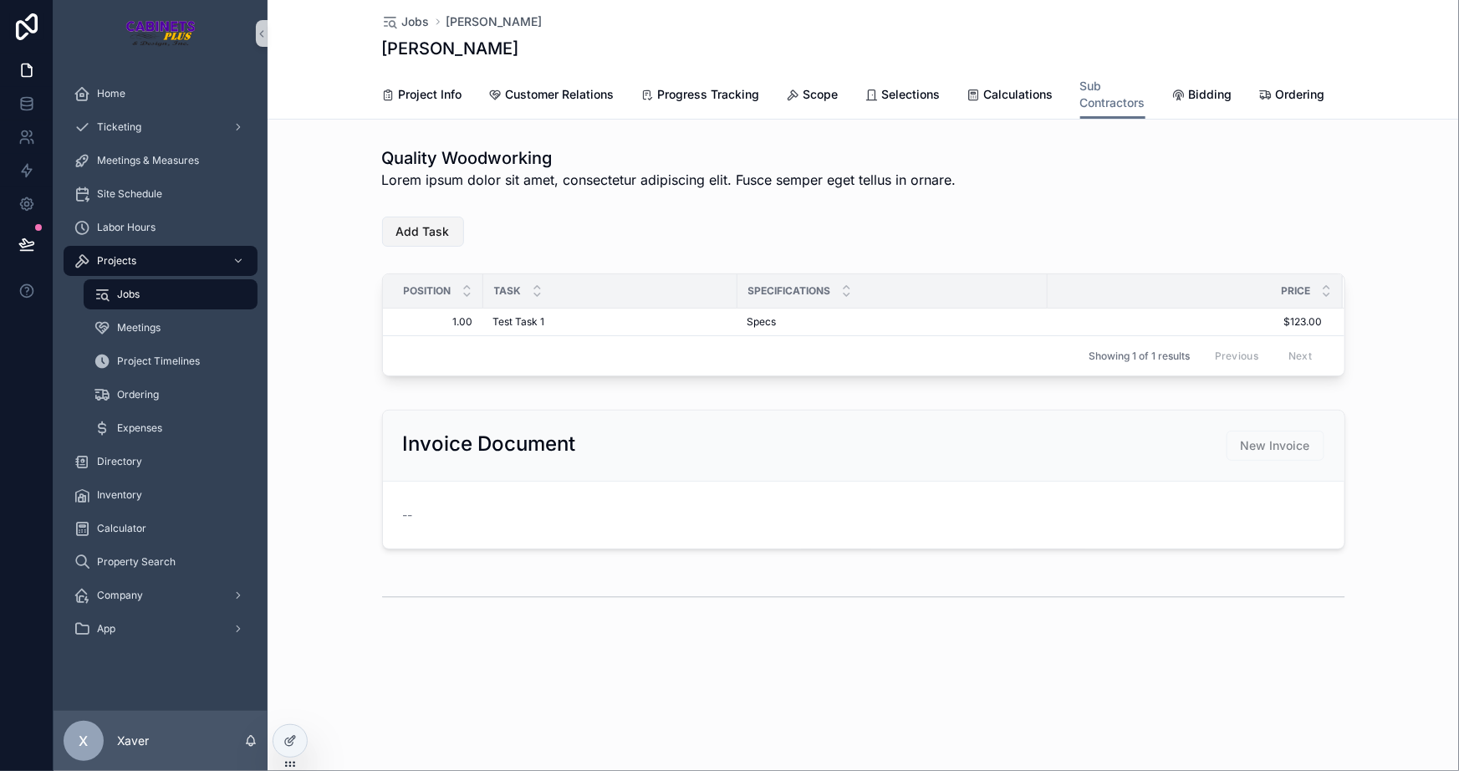
click at [421, 247] on button "Add Task" at bounding box center [423, 232] width 82 height 30
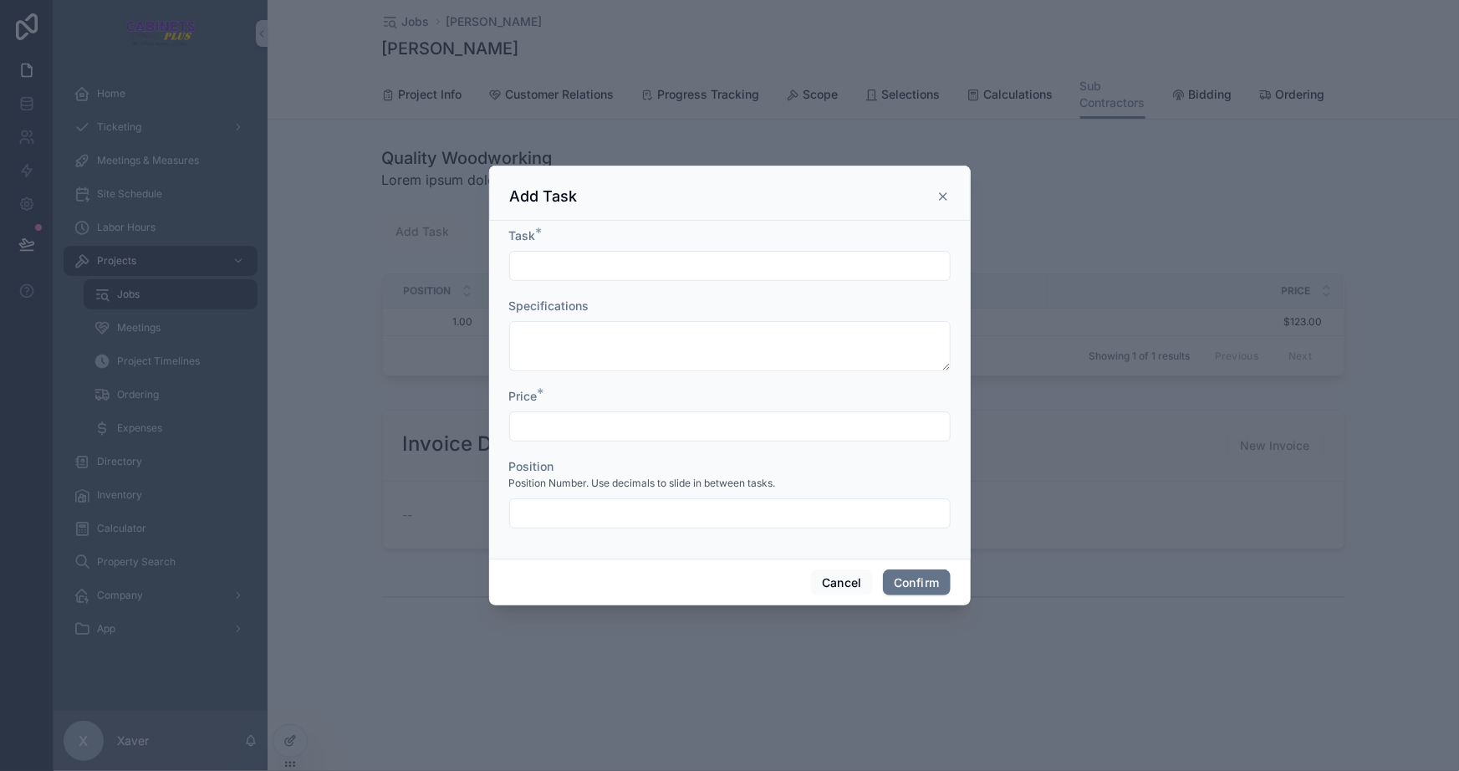
click at [544, 253] on div at bounding box center [730, 266] width 442 height 30
type input "**********"
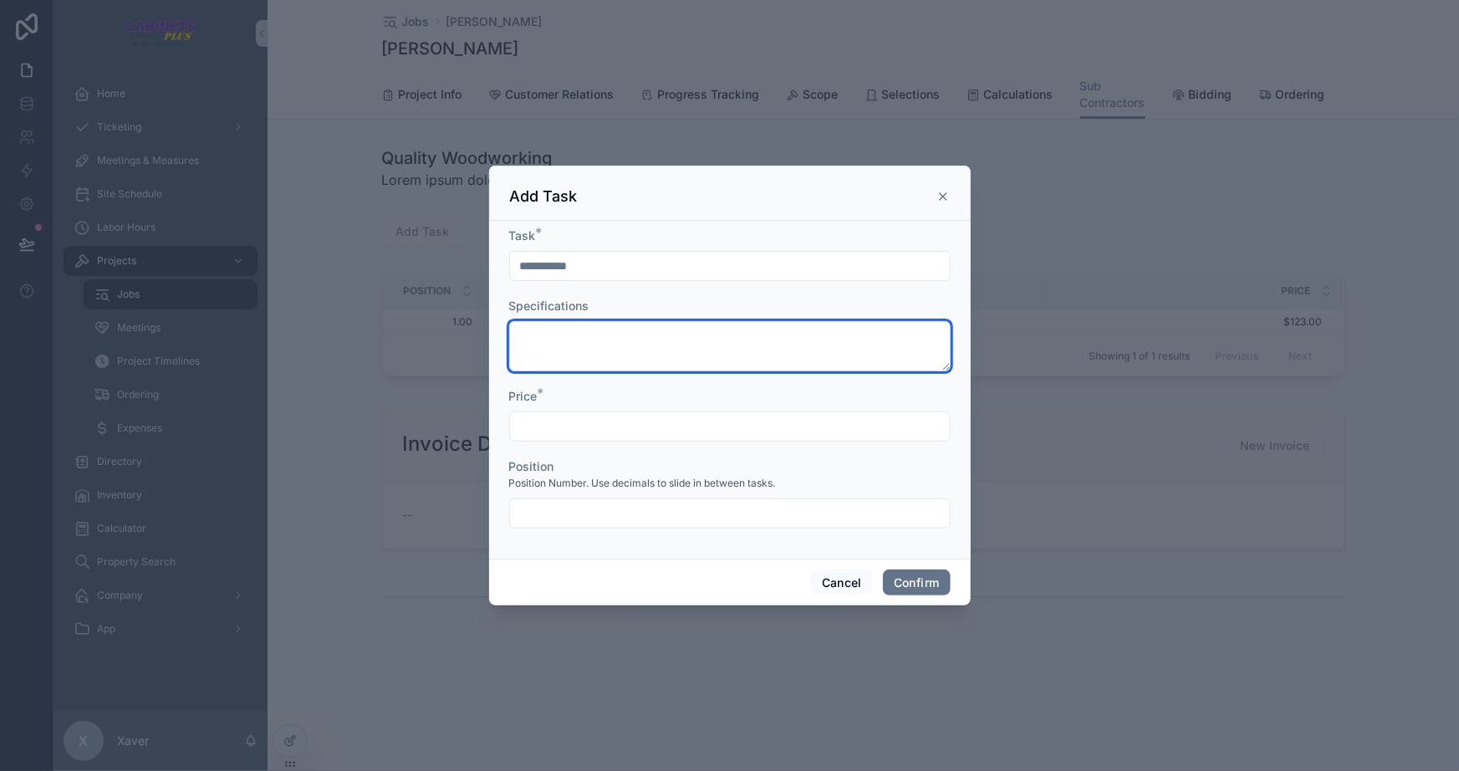
click at [605, 352] on textarea at bounding box center [730, 346] width 442 height 50
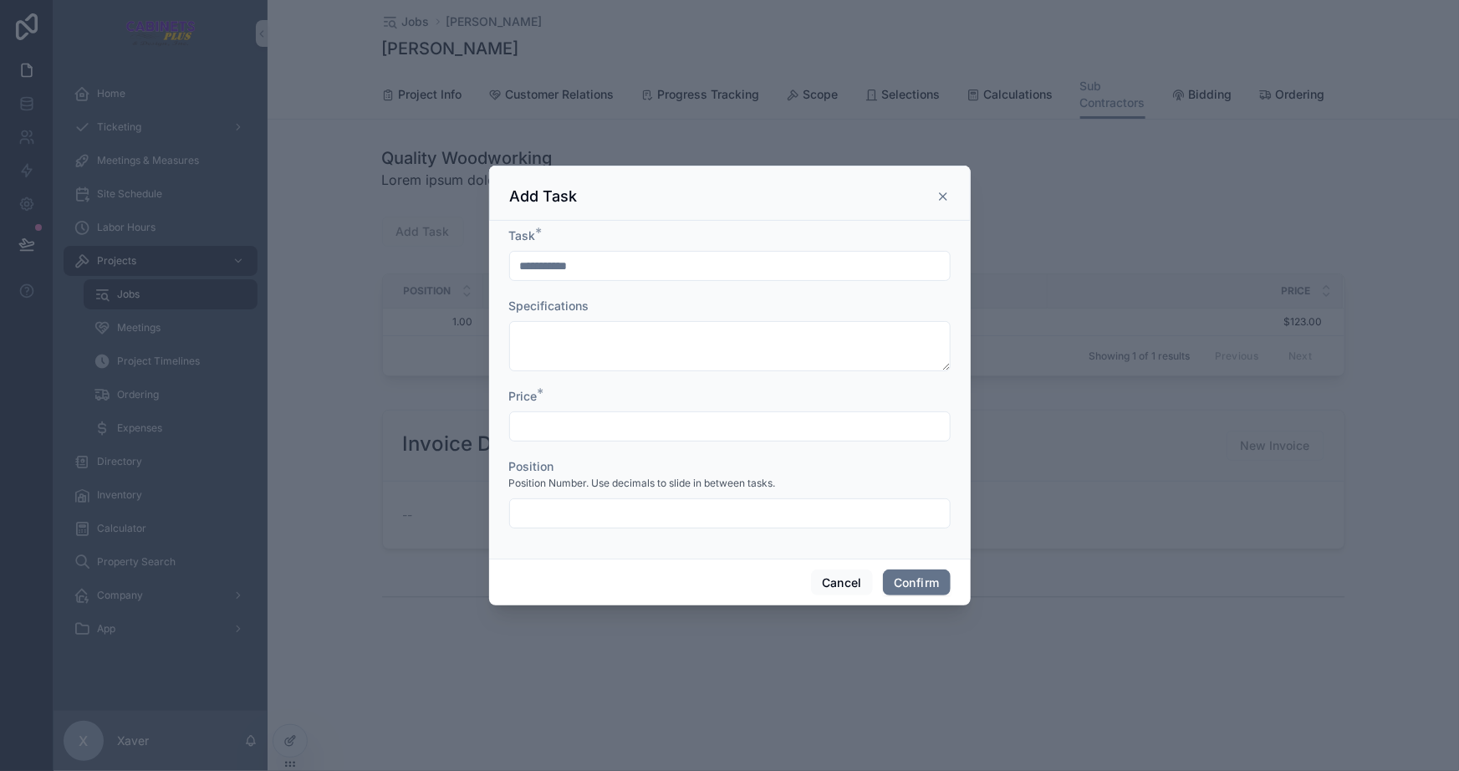
click at [595, 423] on input "text" at bounding box center [730, 426] width 440 height 23
type input "*******"
click at [739, 516] on input "text" at bounding box center [730, 513] width 440 height 23
click at [608, 510] on input "****" at bounding box center [730, 513] width 440 height 23
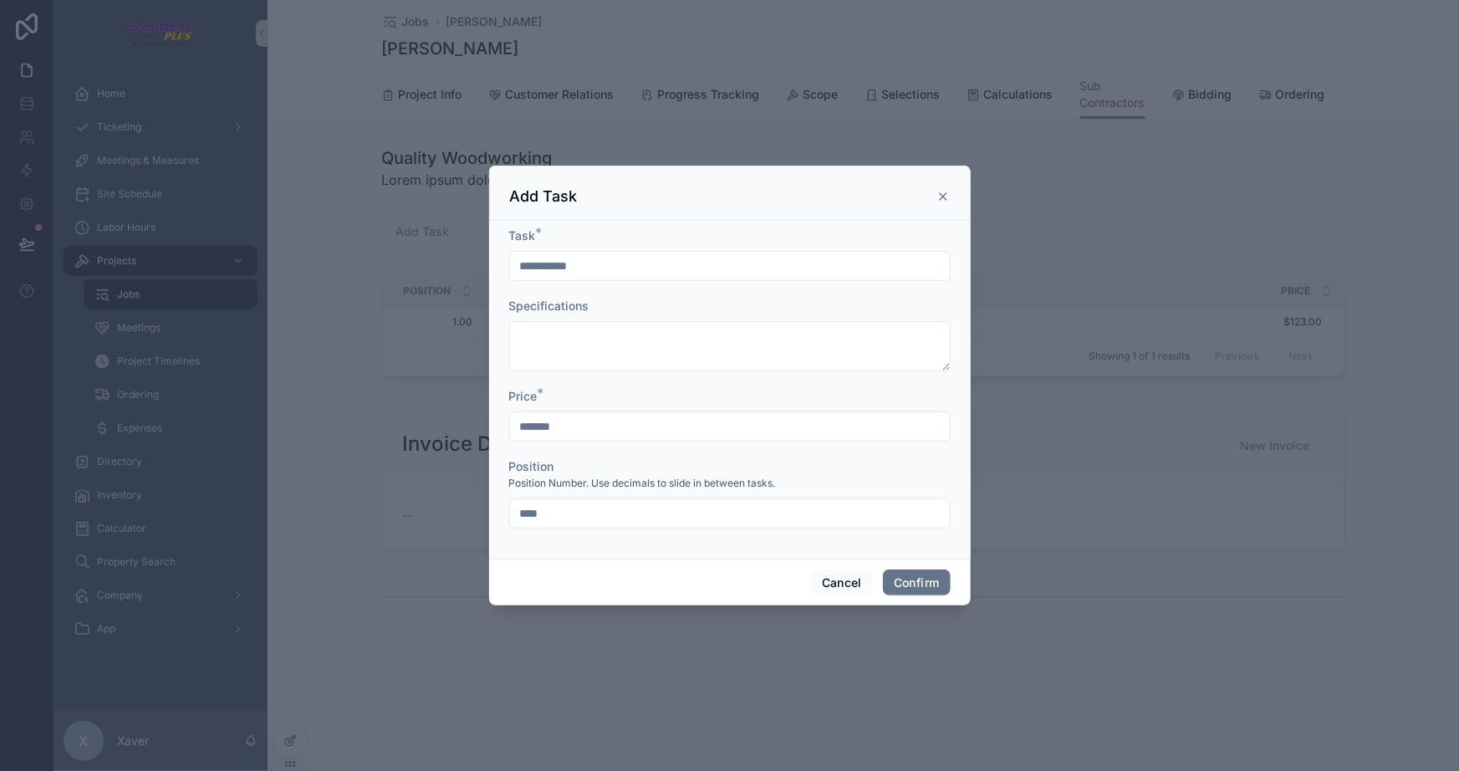
click at [608, 510] on input "****" at bounding box center [730, 513] width 440 height 23
type input "****"
click at [631, 546] on div "**********" at bounding box center [730, 390] width 482 height 338
click at [928, 584] on button "Confirm" at bounding box center [916, 583] width 67 height 27
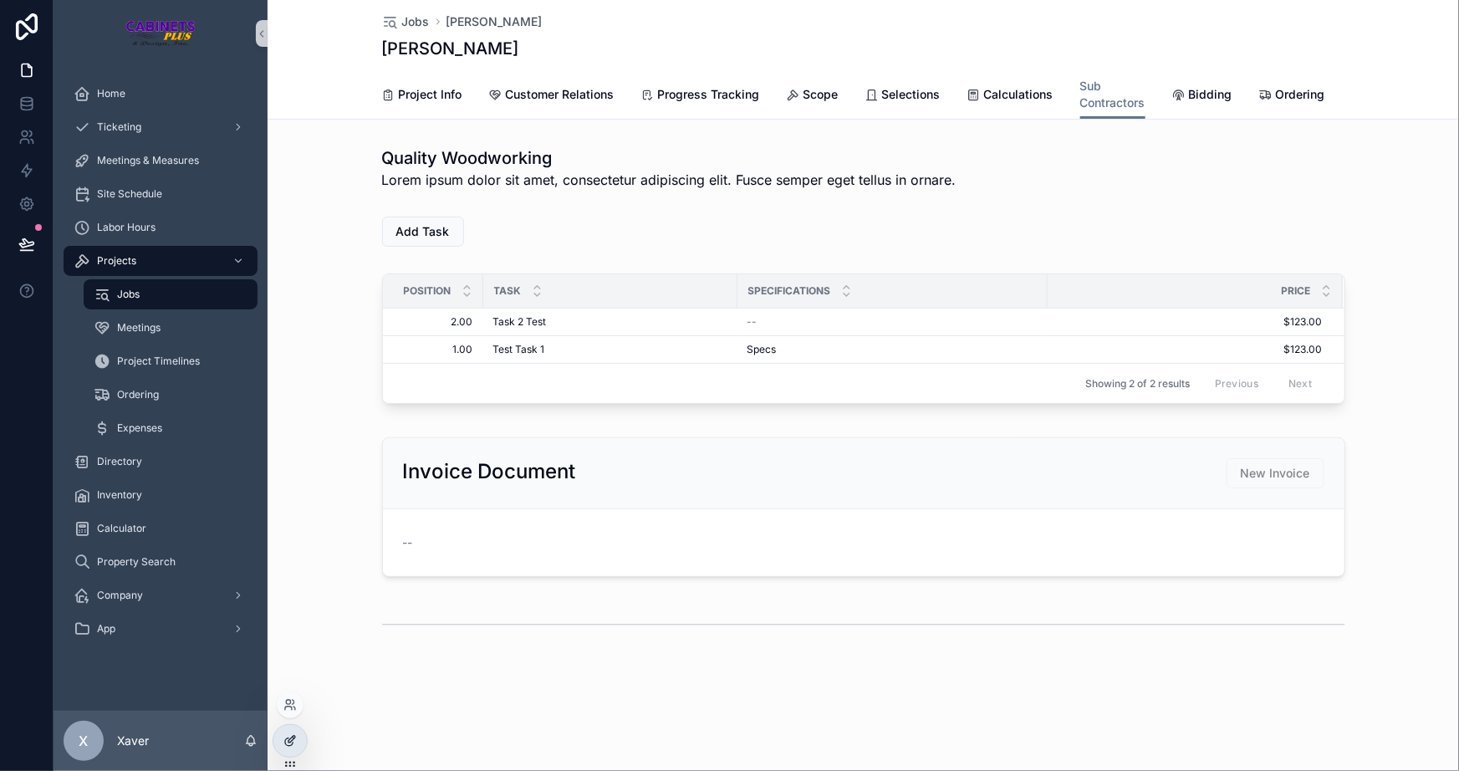
click at [298, 733] on div at bounding box center [289, 741] width 33 height 32
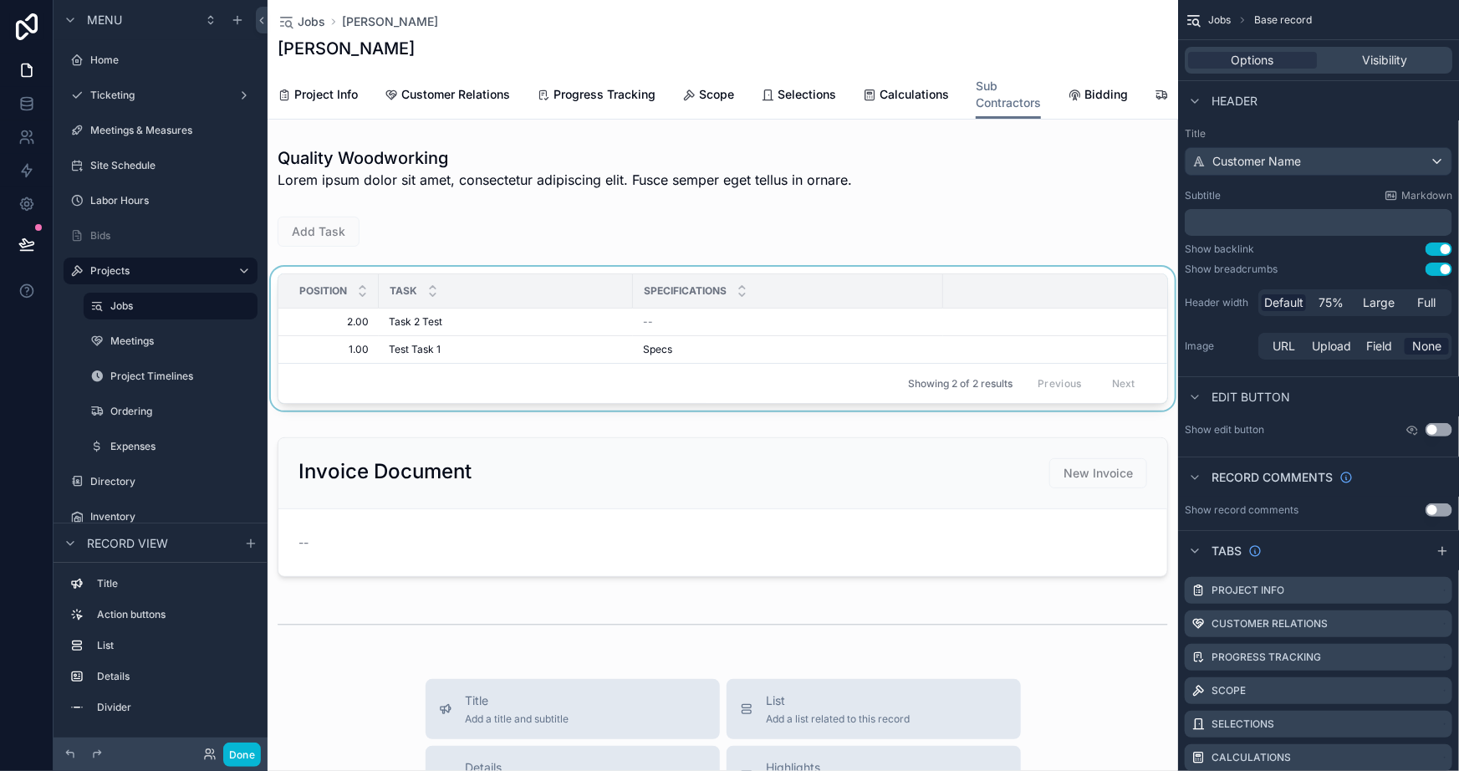
click at [326, 359] on div "scrollable content" at bounding box center [723, 342] width 911 height 151
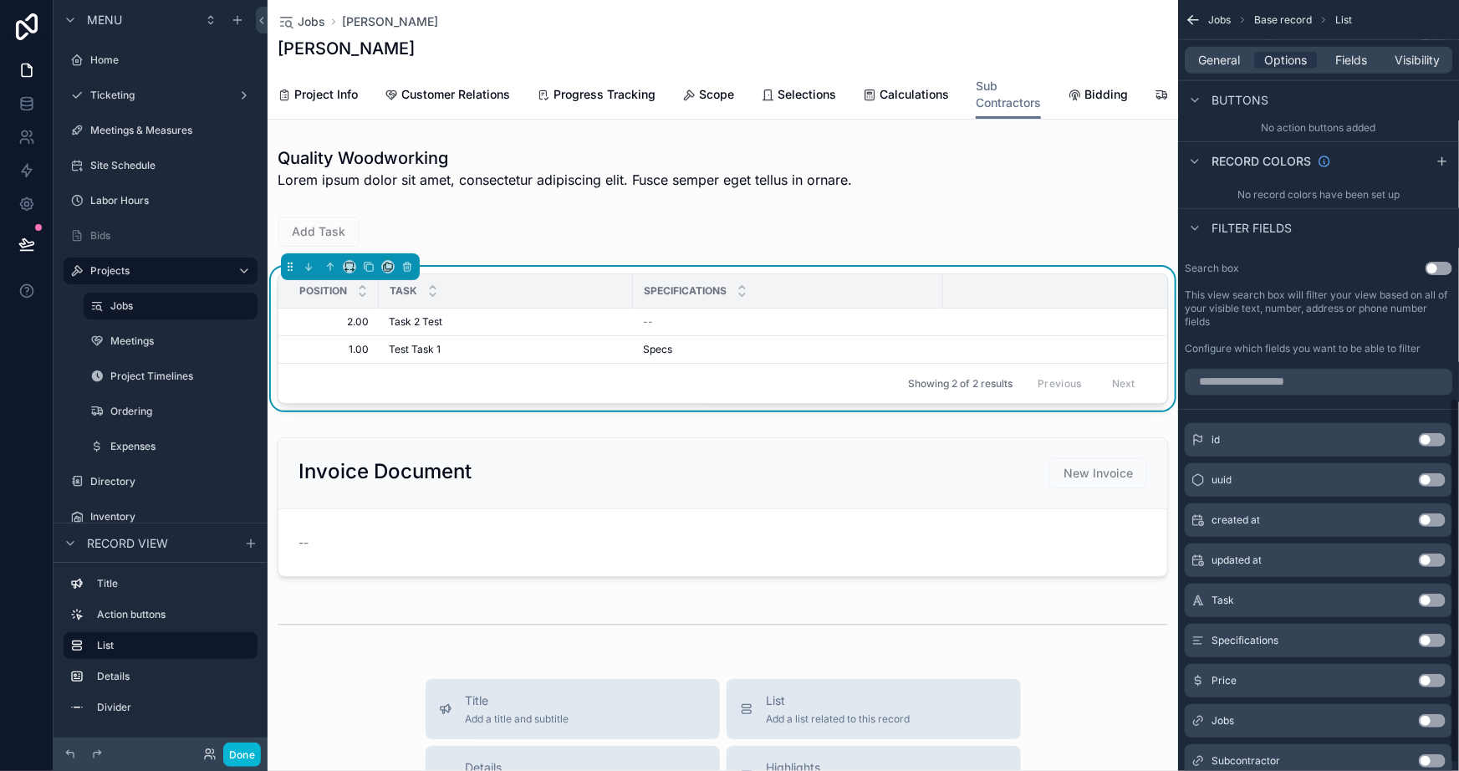
scroll to position [852, 0]
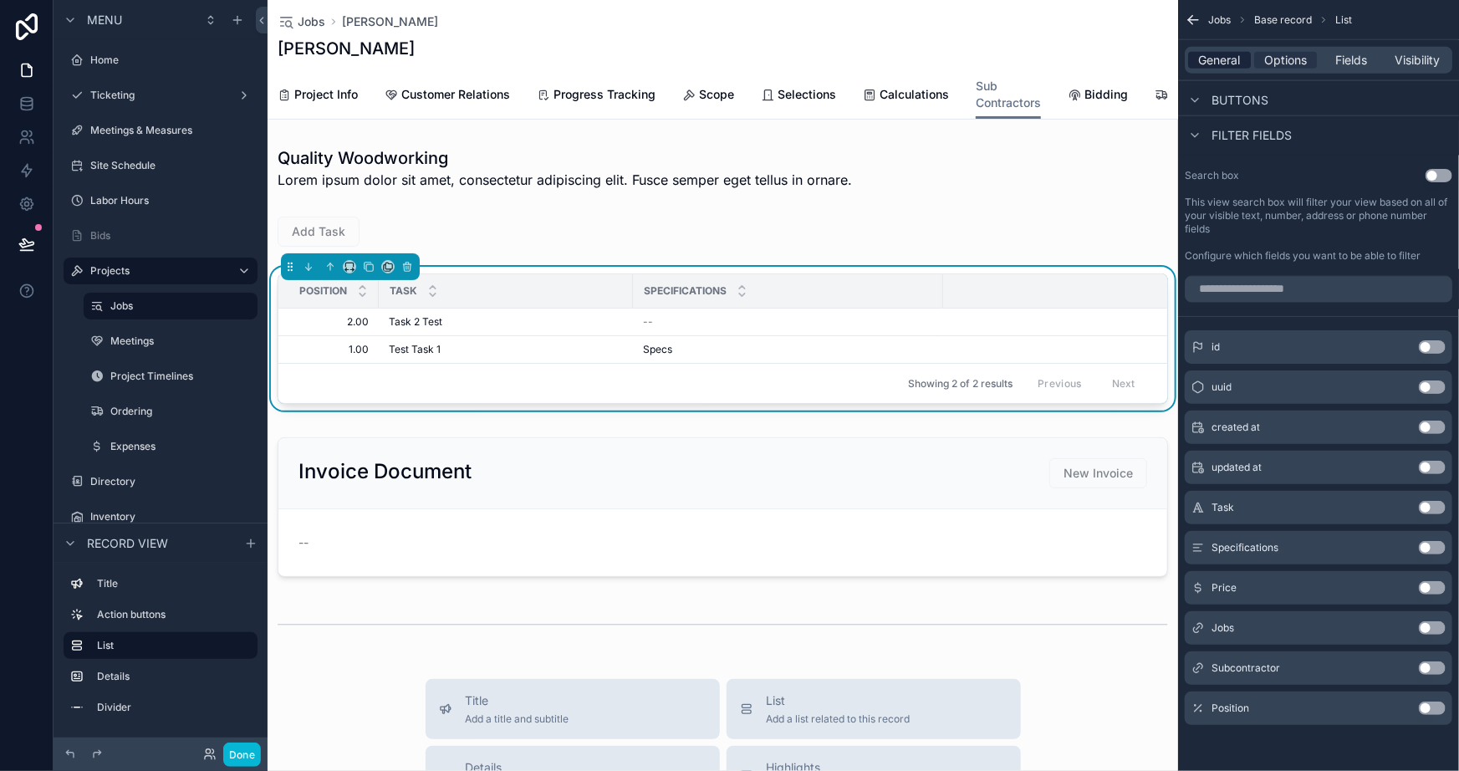
click at [1209, 54] on span "General" at bounding box center [1220, 60] width 42 height 17
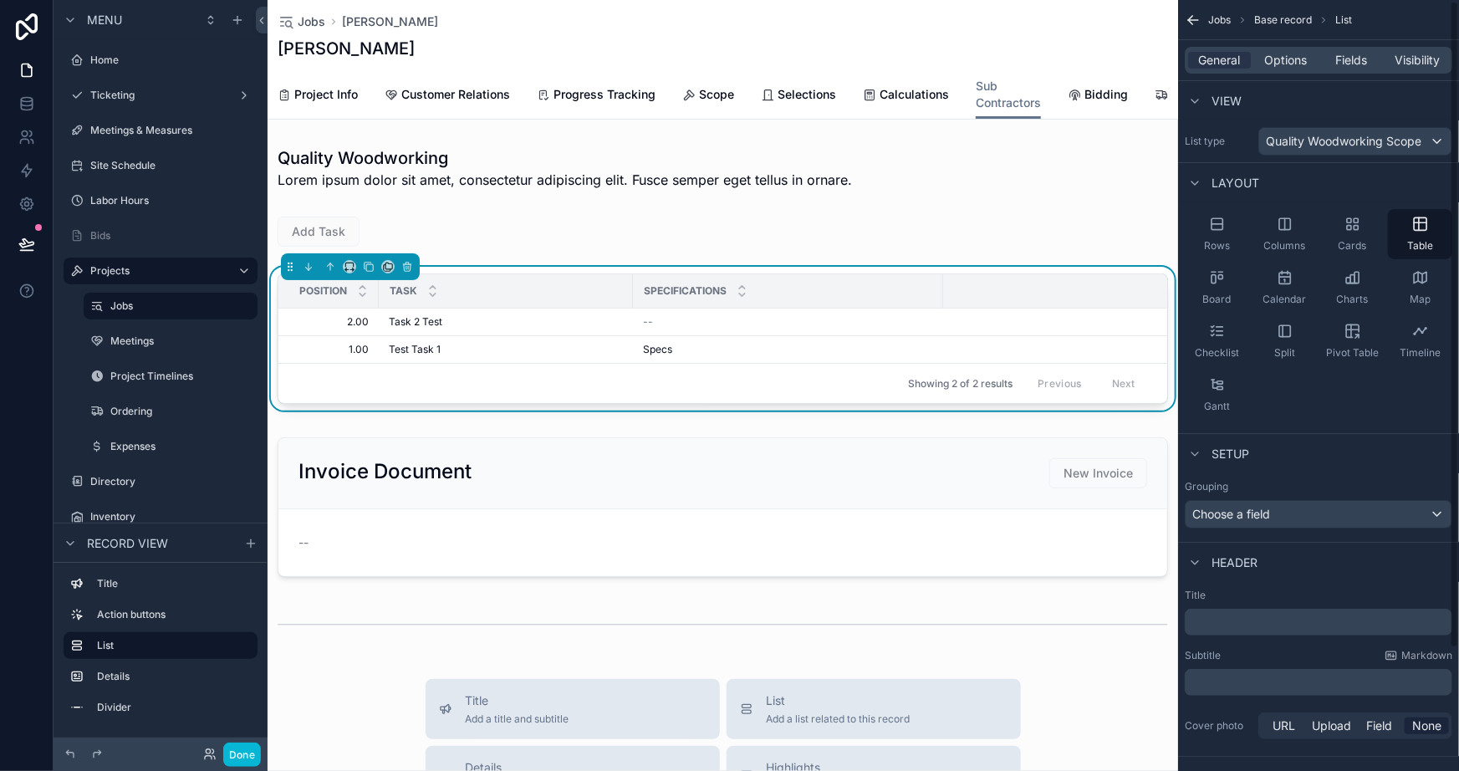
scroll to position [0, 0]
click at [1271, 59] on span "Options" at bounding box center [1286, 60] width 43 height 17
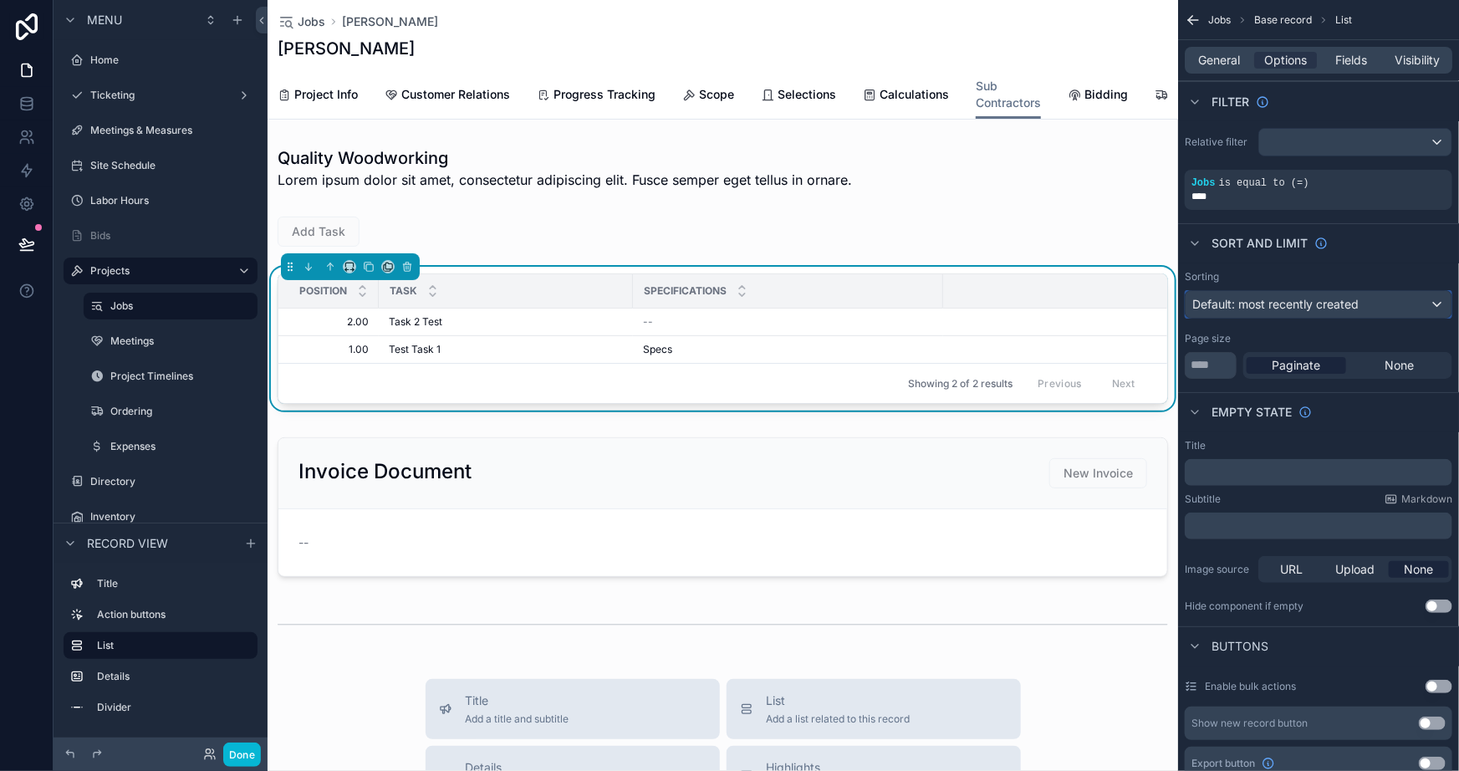
click at [1260, 307] on span "Default: most recently created" at bounding box center [1276, 304] width 166 height 14
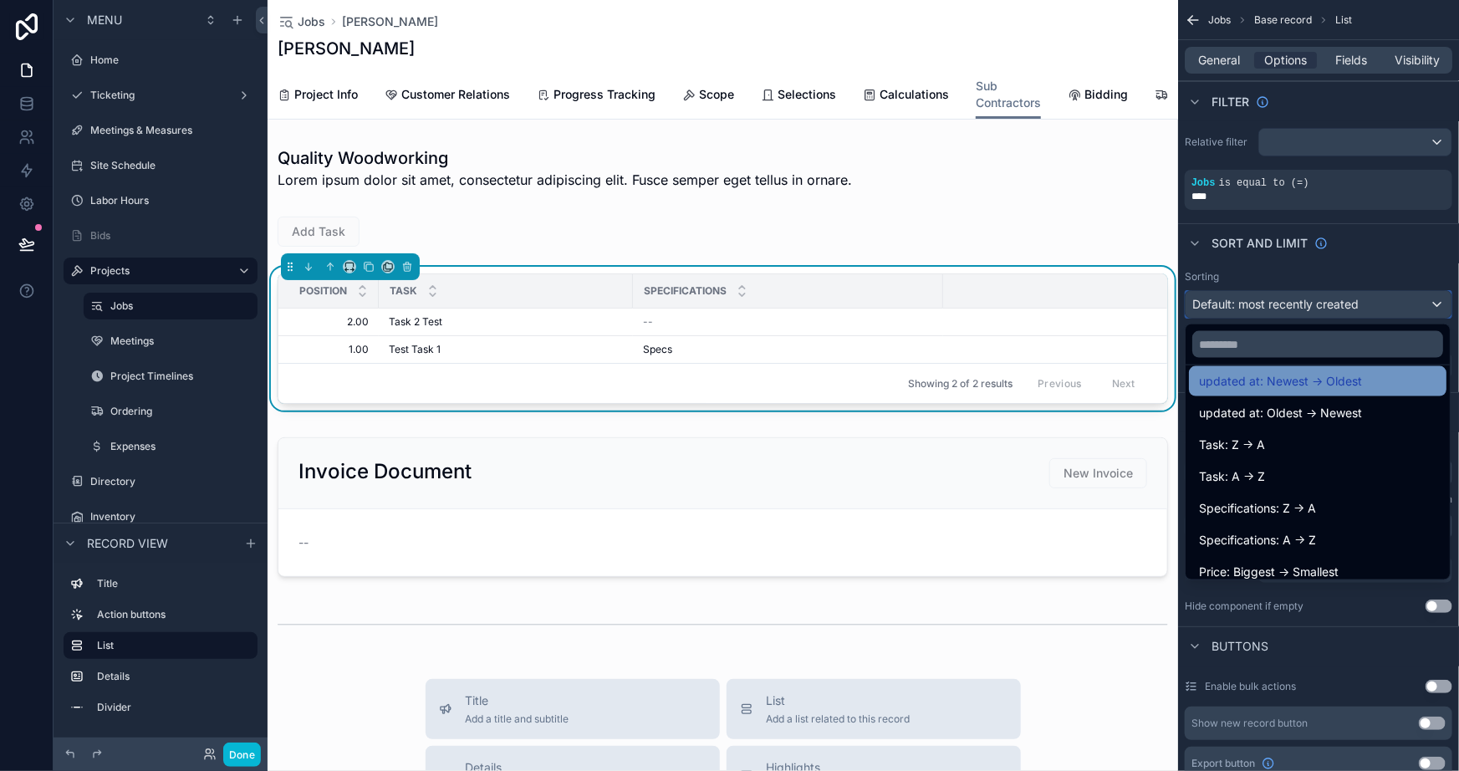
scroll to position [213, 0]
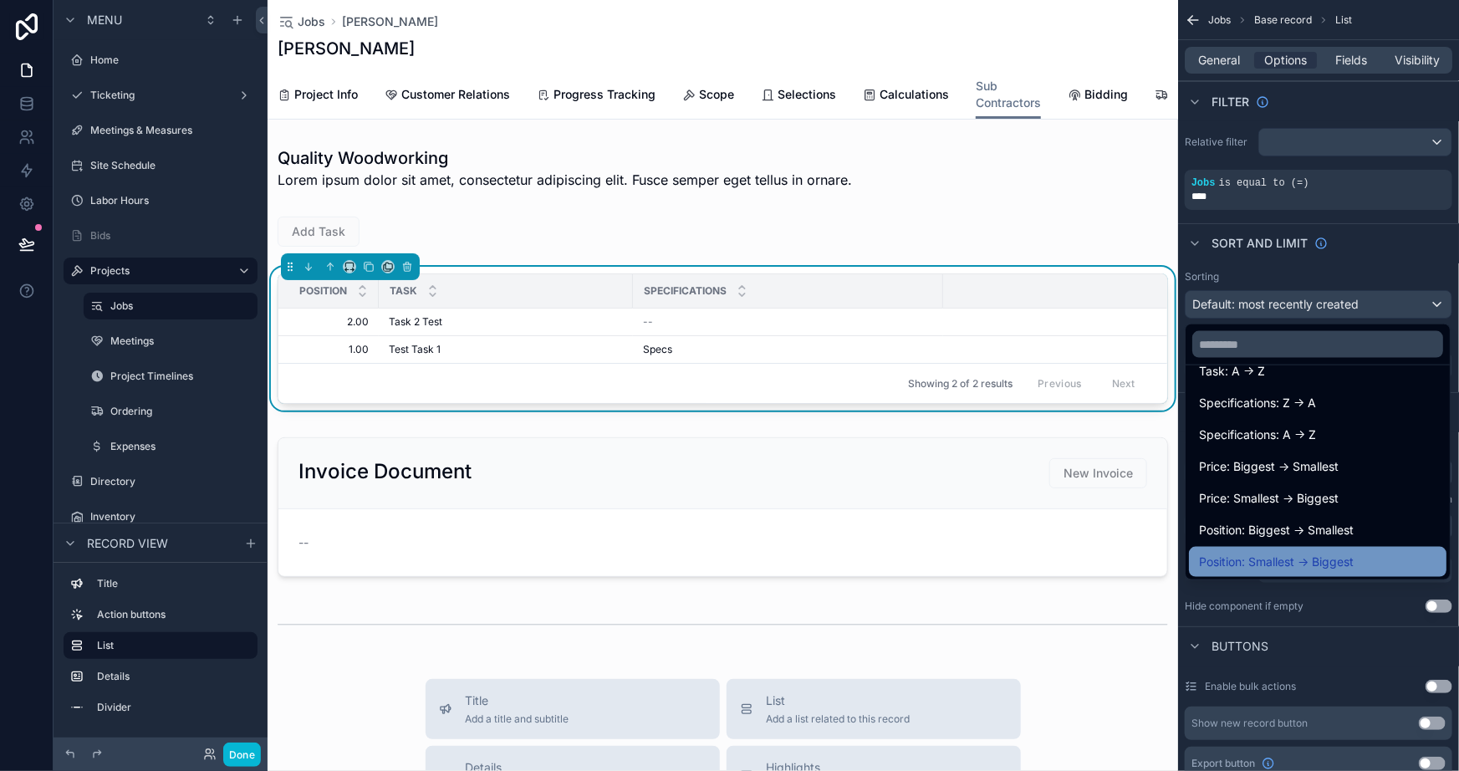
click at [1337, 560] on span "Position: Smallest -> Biggest" at bounding box center [1276, 562] width 155 height 20
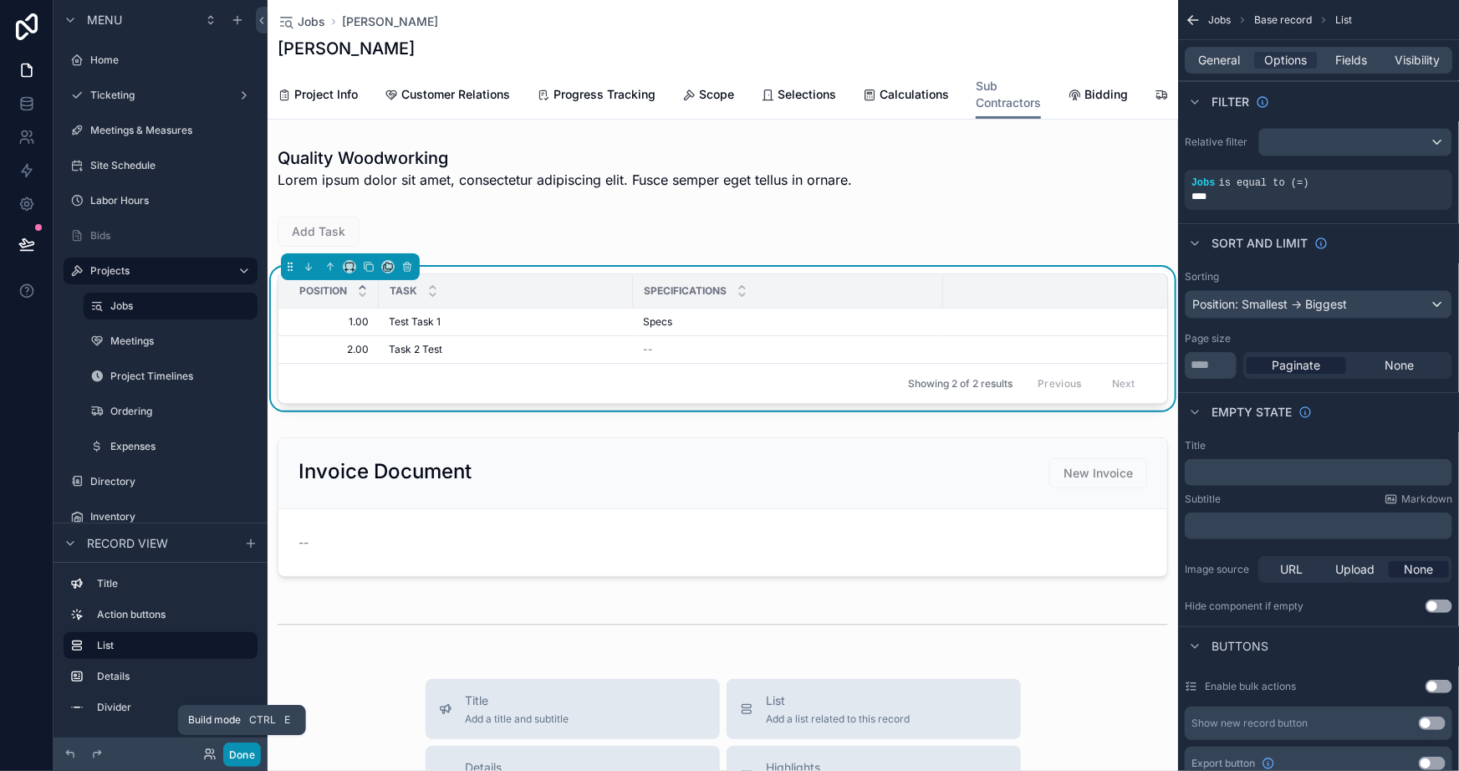
click at [234, 763] on button "Done" at bounding box center [242, 755] width 38 height 24
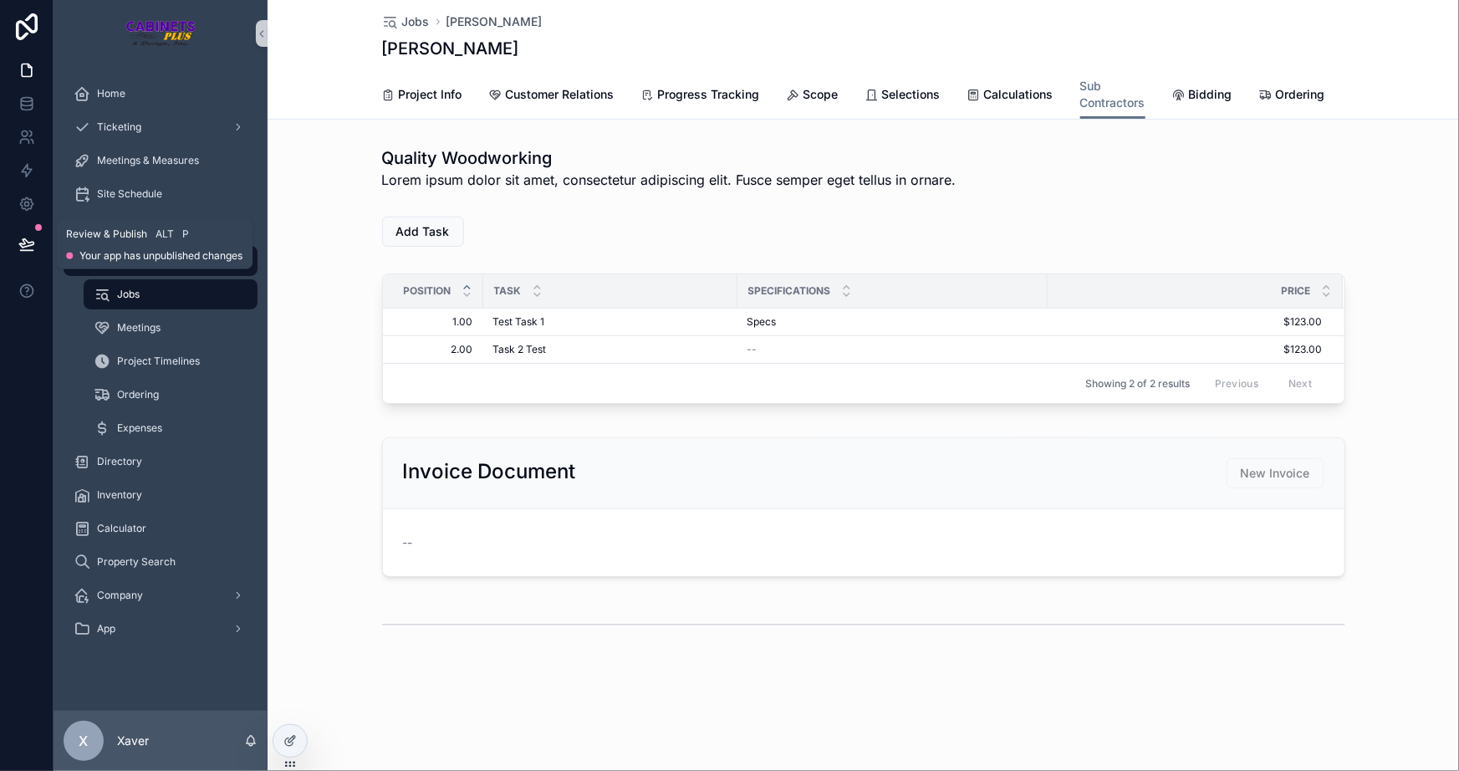
click at [26, 233] on button at bounding box center [26, 244] width 37 height 47
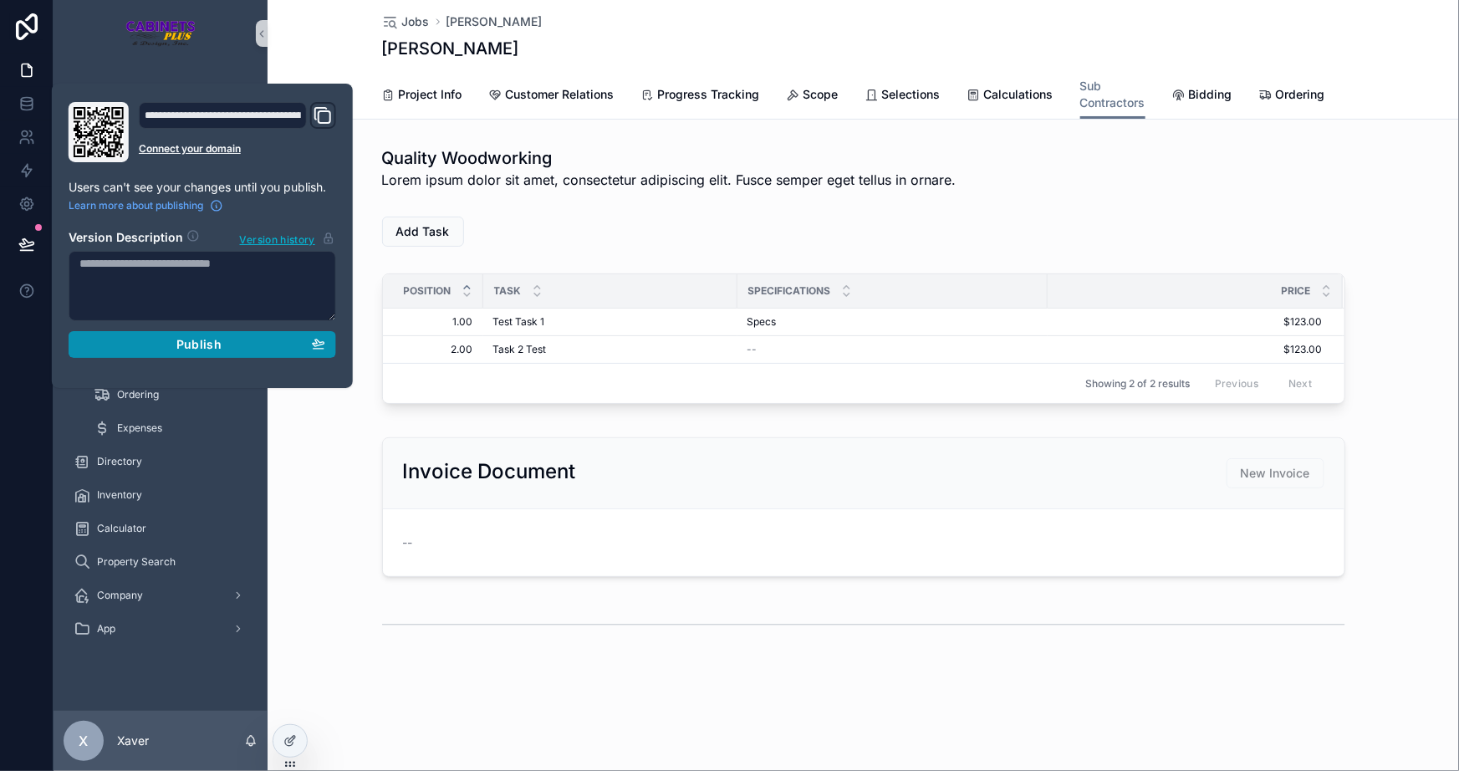
click at [159, 335] on button "Publish" at bounding box center [203, 344] width 268 height 27
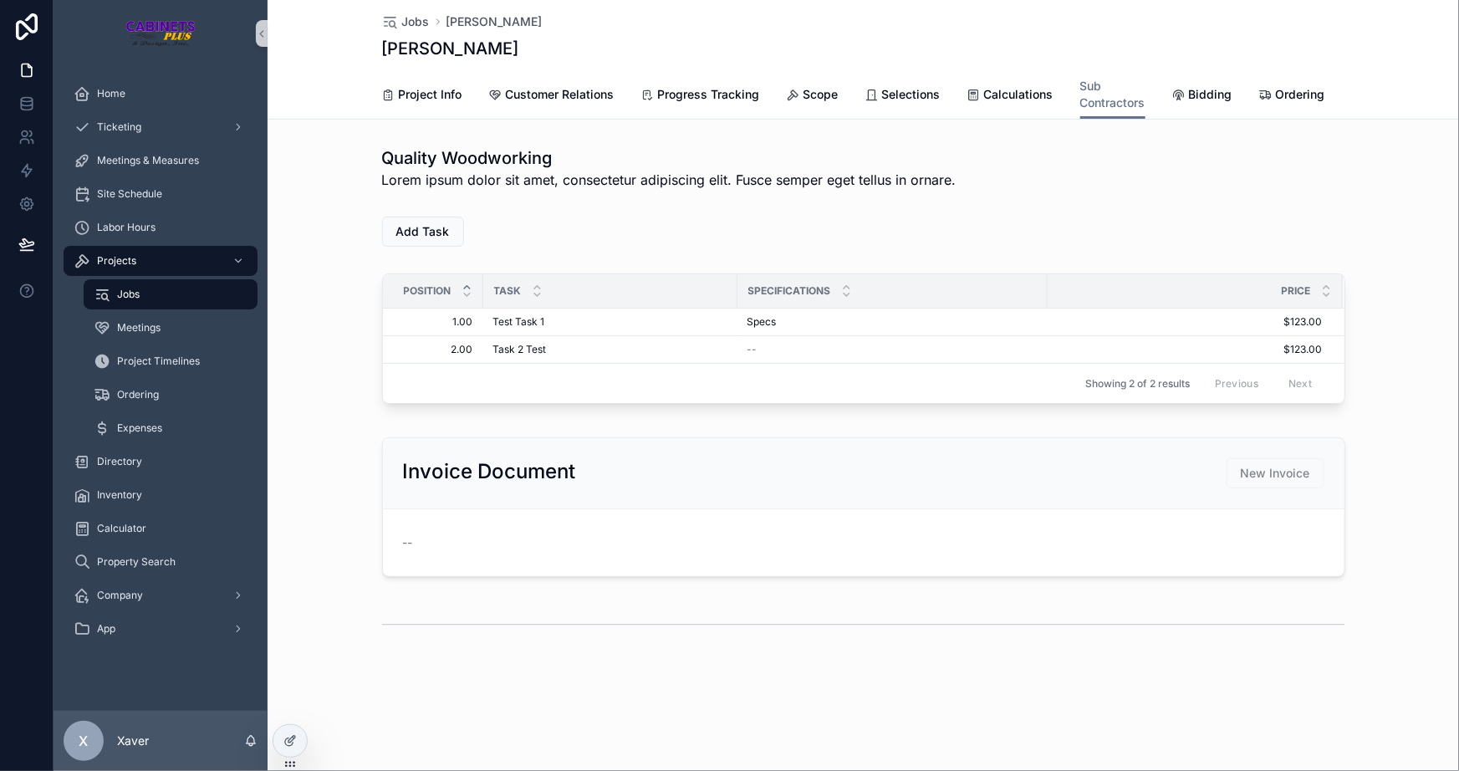
click at [333, 495] on div "Invoice Document New Invoice --" at bounding box center [864, 507] width 1192 height 153
click at [18, 170] on icon at bounding box center [26, 170] width 17 height 17
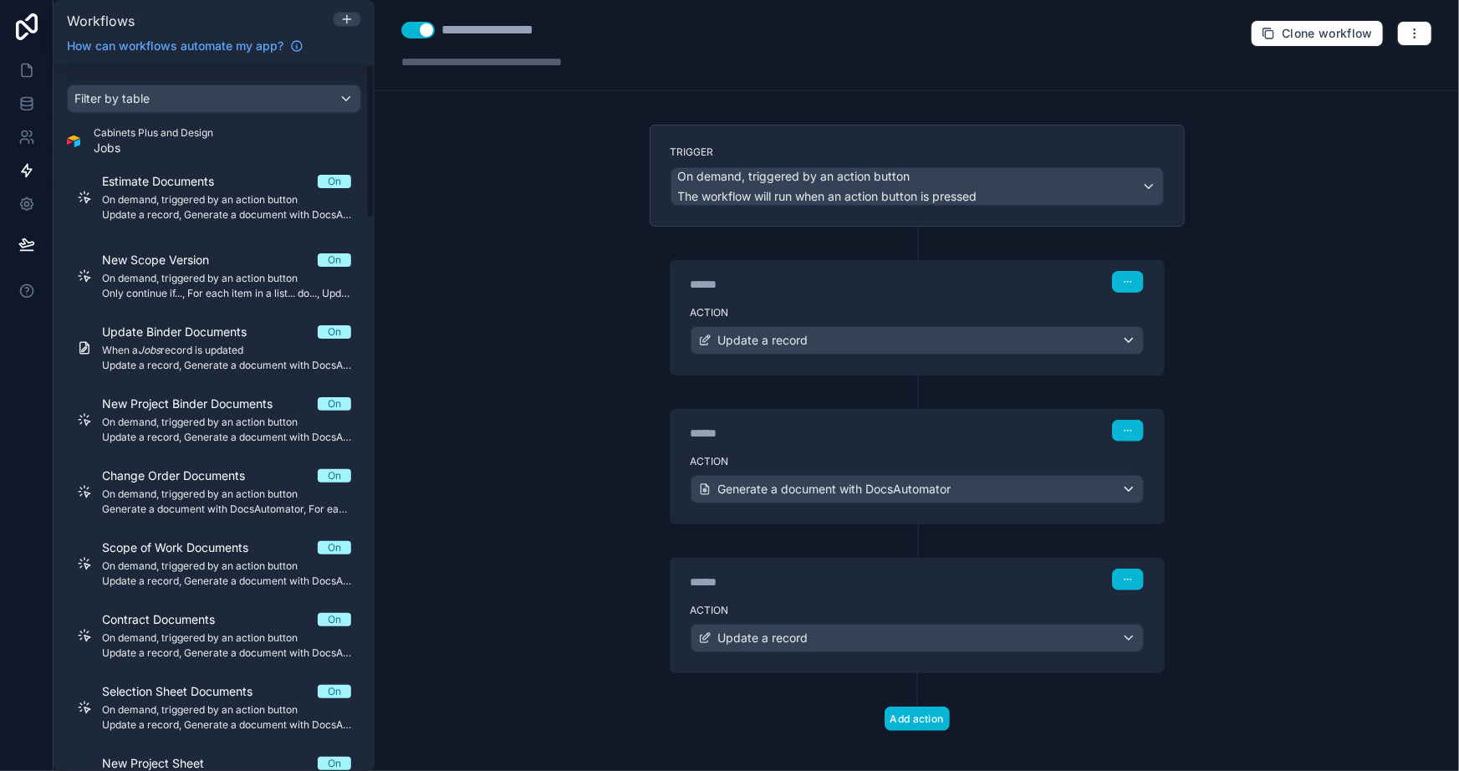
click at [483, 325] on div "**********" at bounding box center [917, 385] width 1085 height 771
click at [347, 22] on icon at bounding box center [347, 19] width 0 height 8
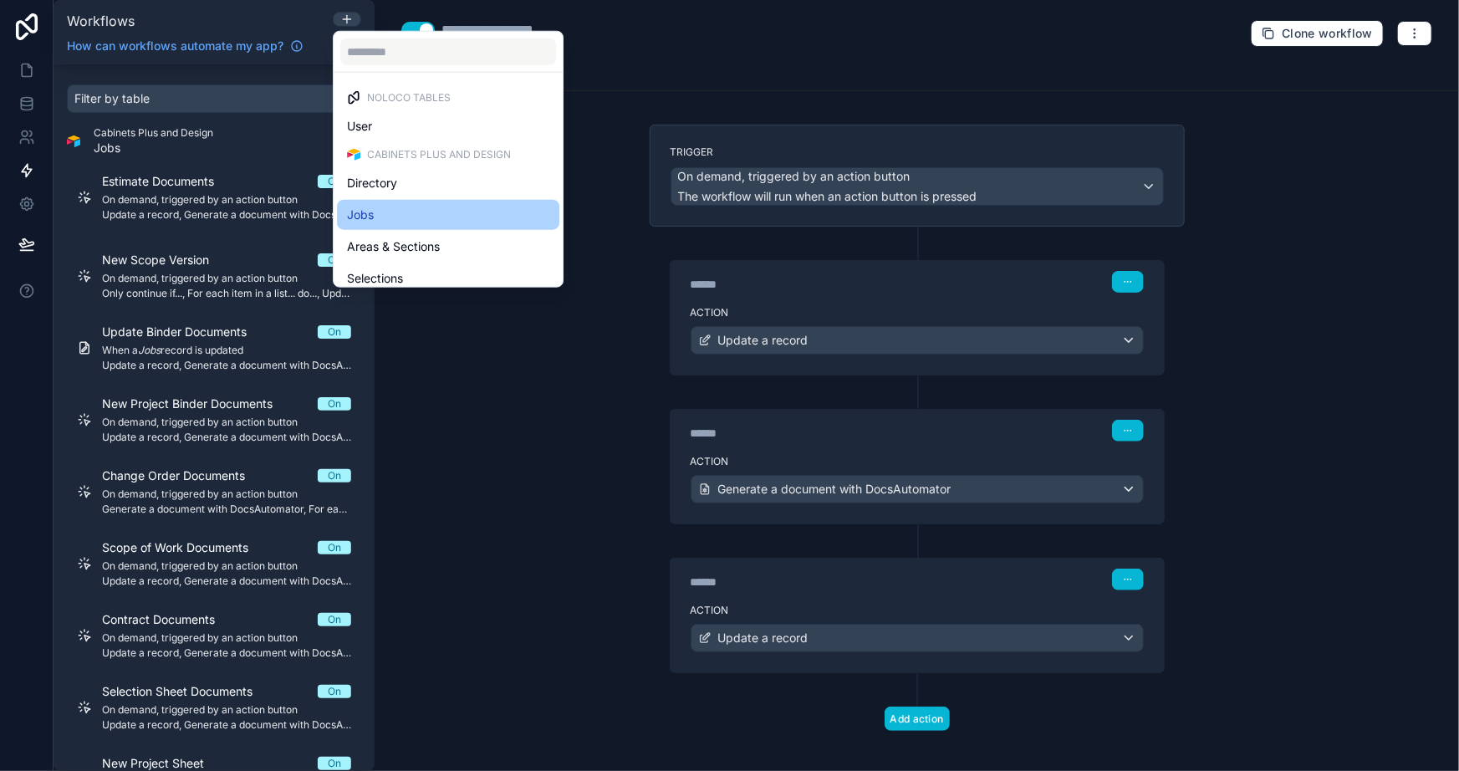
click at [382, 212] on div "Jobs" at bounding box center [448, 215] width 202 height 20
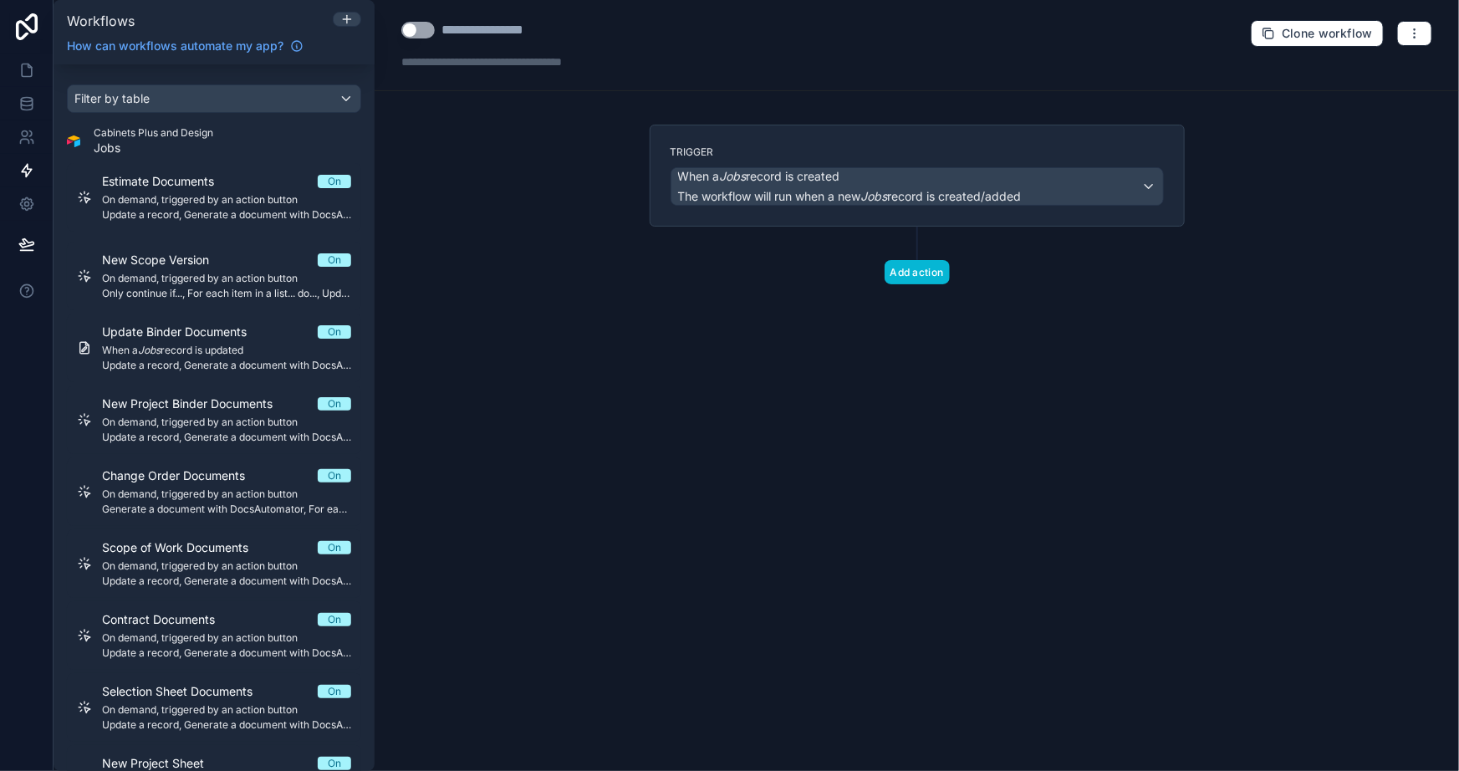
click at [526, 32] on div "**********" at bounding box center [505, 30] width 126 height 20
click at [526, 33] on div "**********" at bounding box center [505, 30] width 126 height 20
type div "**********"
click at [652, 332] on div "Trigger When a Jobs record is created The workflow will run when a new Jobs rec…" at bounding box center [917, 231] width 562 height 213
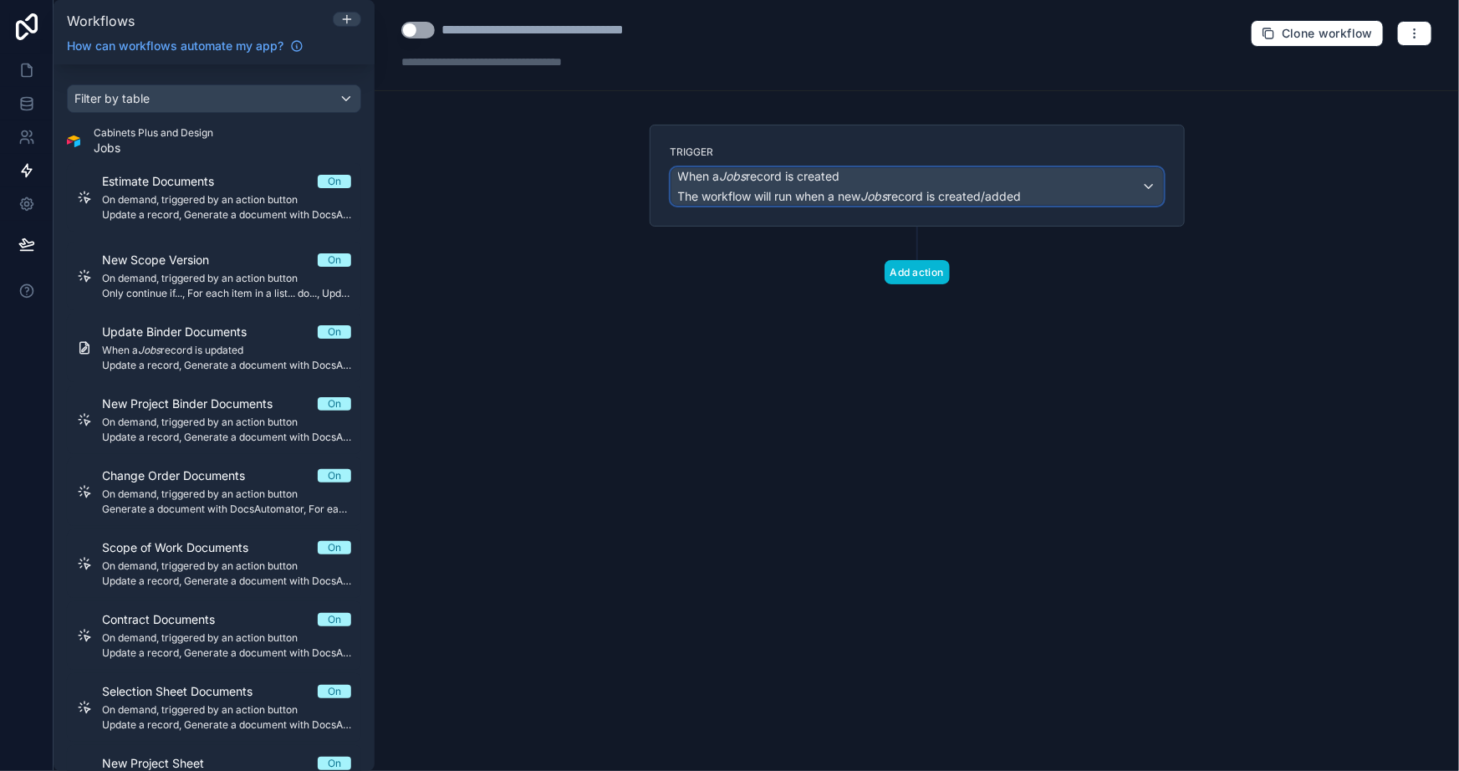
click at [903, 181] on span "When a Jobs record is created" at bounding box center [850, 176] width 344 height 17
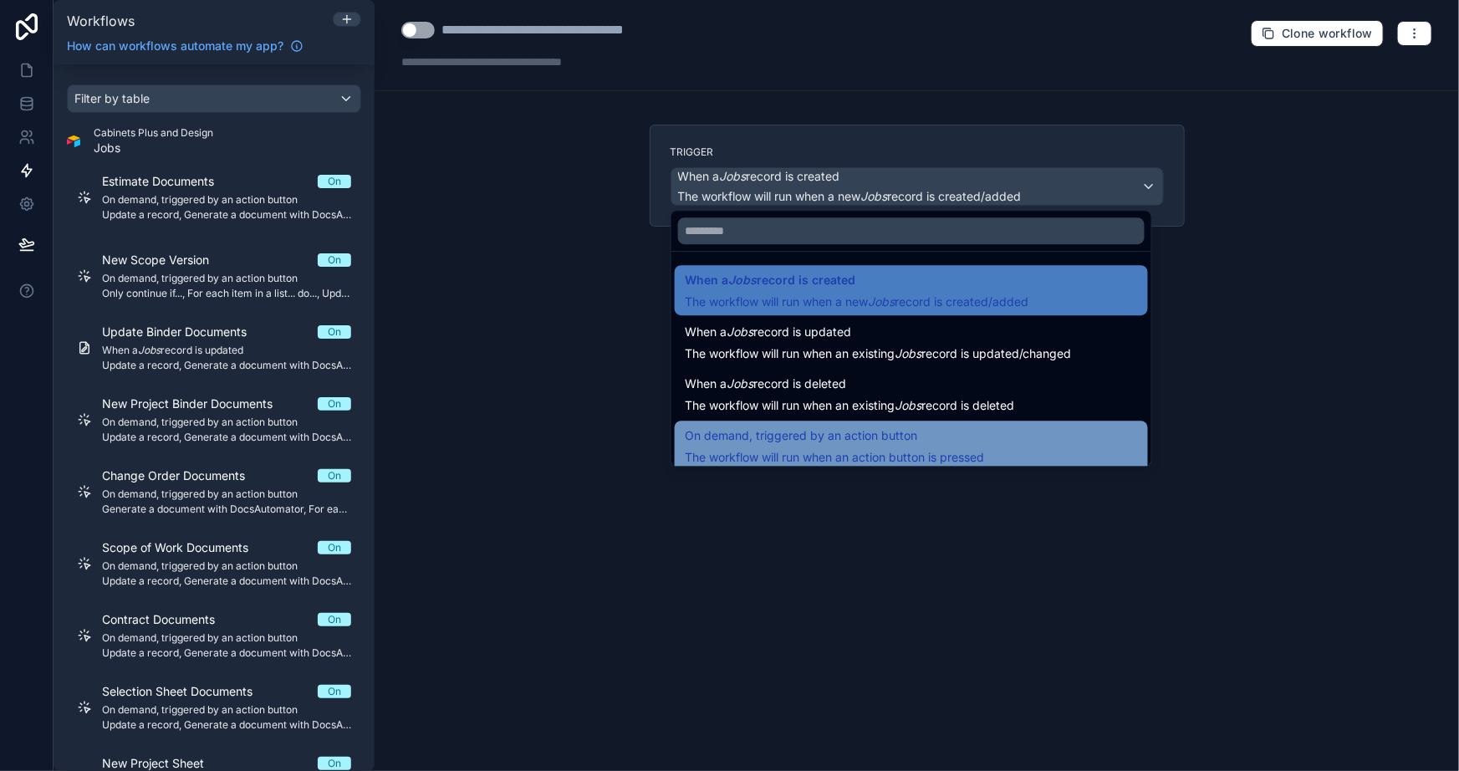
click at [836, 430] on span "On demand, triggered by an action button" at bounding box center [801, 436] width 233 height 20
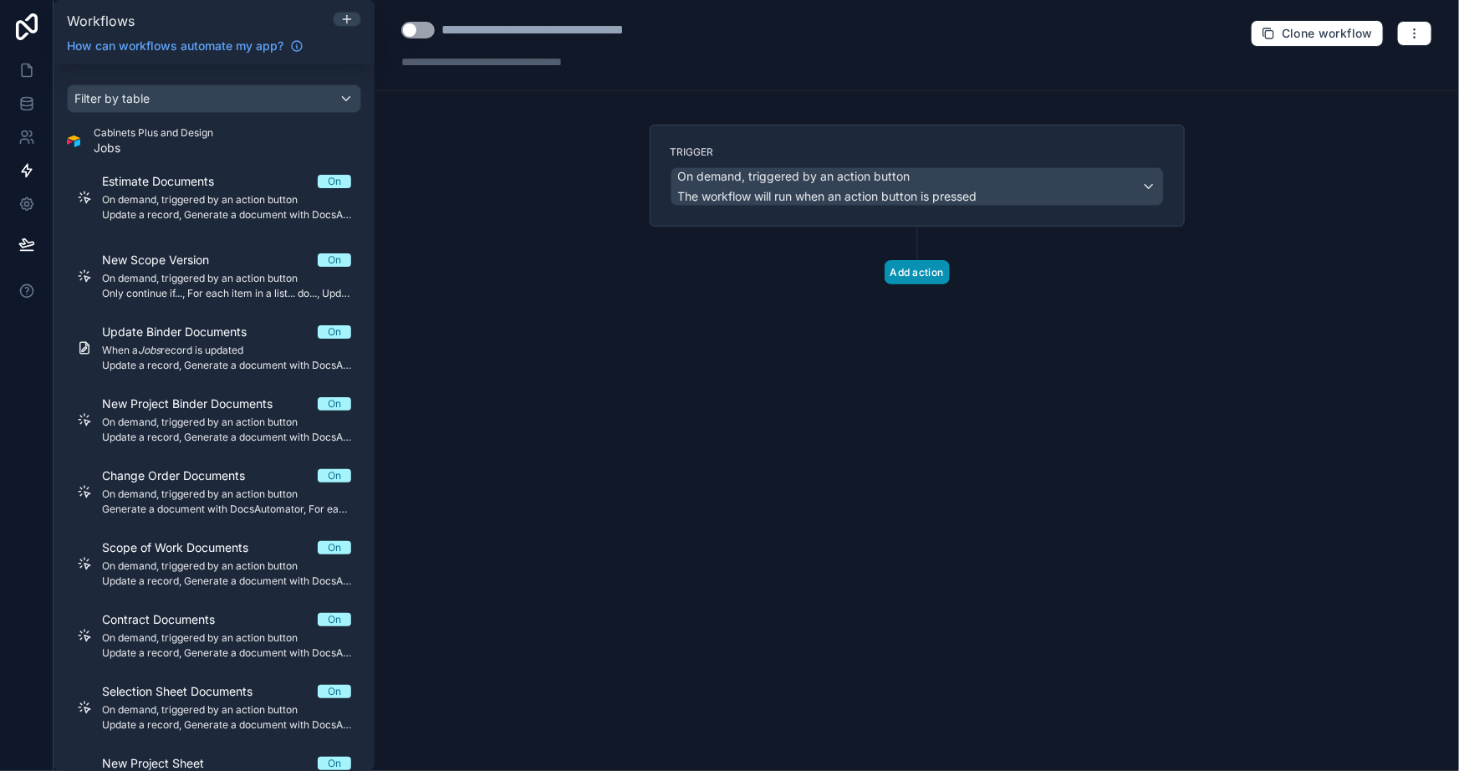
click at [913, 283] on button "Add action" at bounding box center [917, 272] width 65 height 24
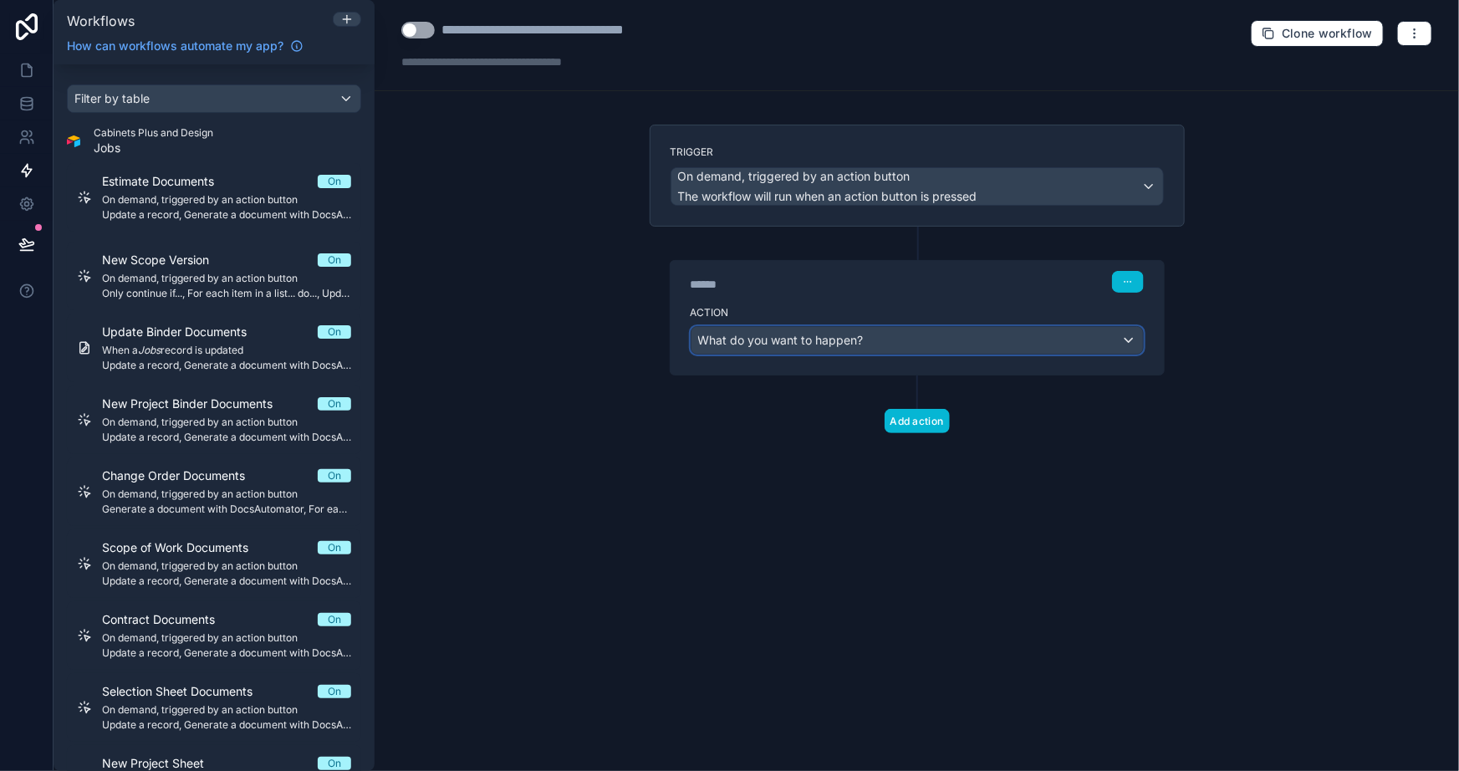
click at [870, 337] on div "What do you want to happen?" at bounding box center [918, 340] width 452 height 27
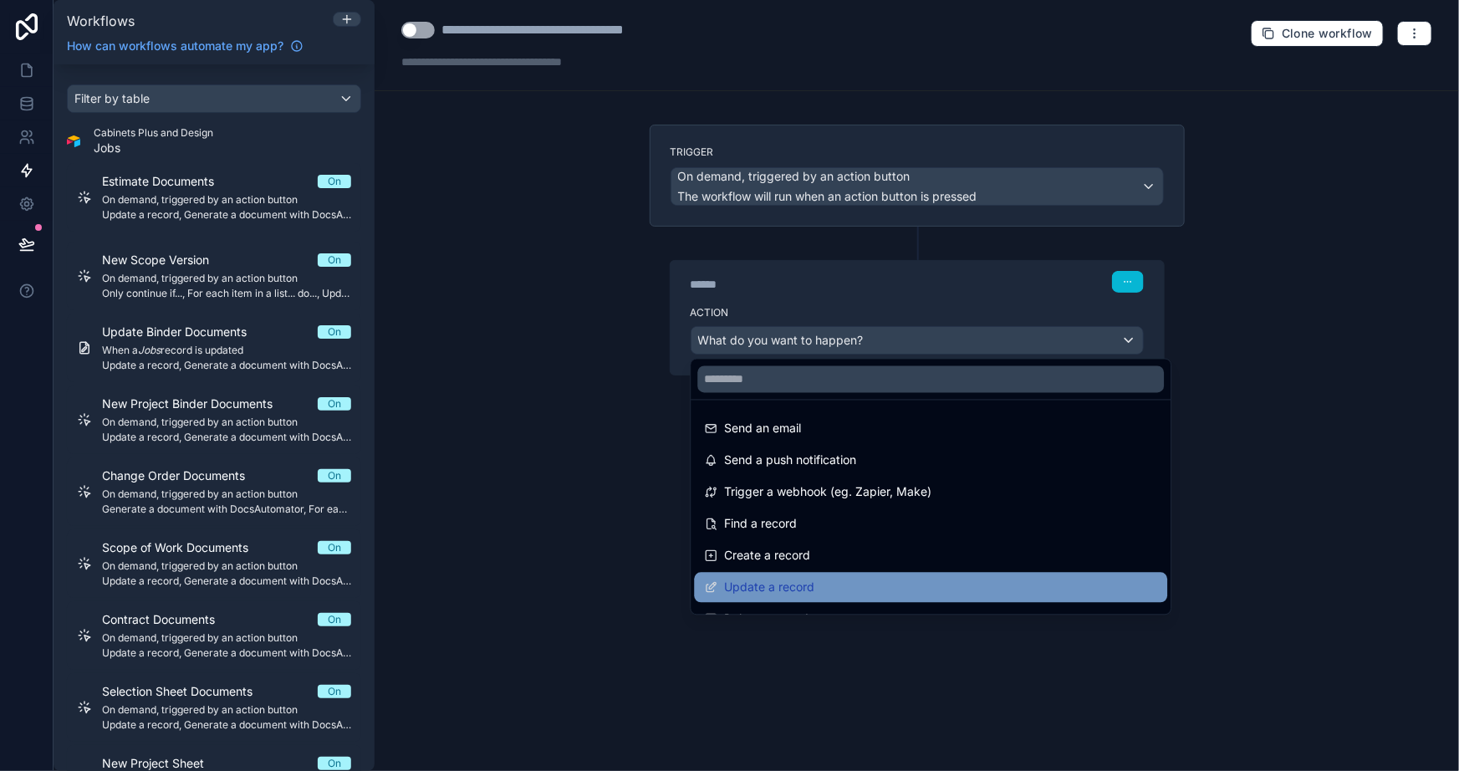
click at [776, 579] on span "Update a record" at bounding box center [769, 588] width 90 height 20
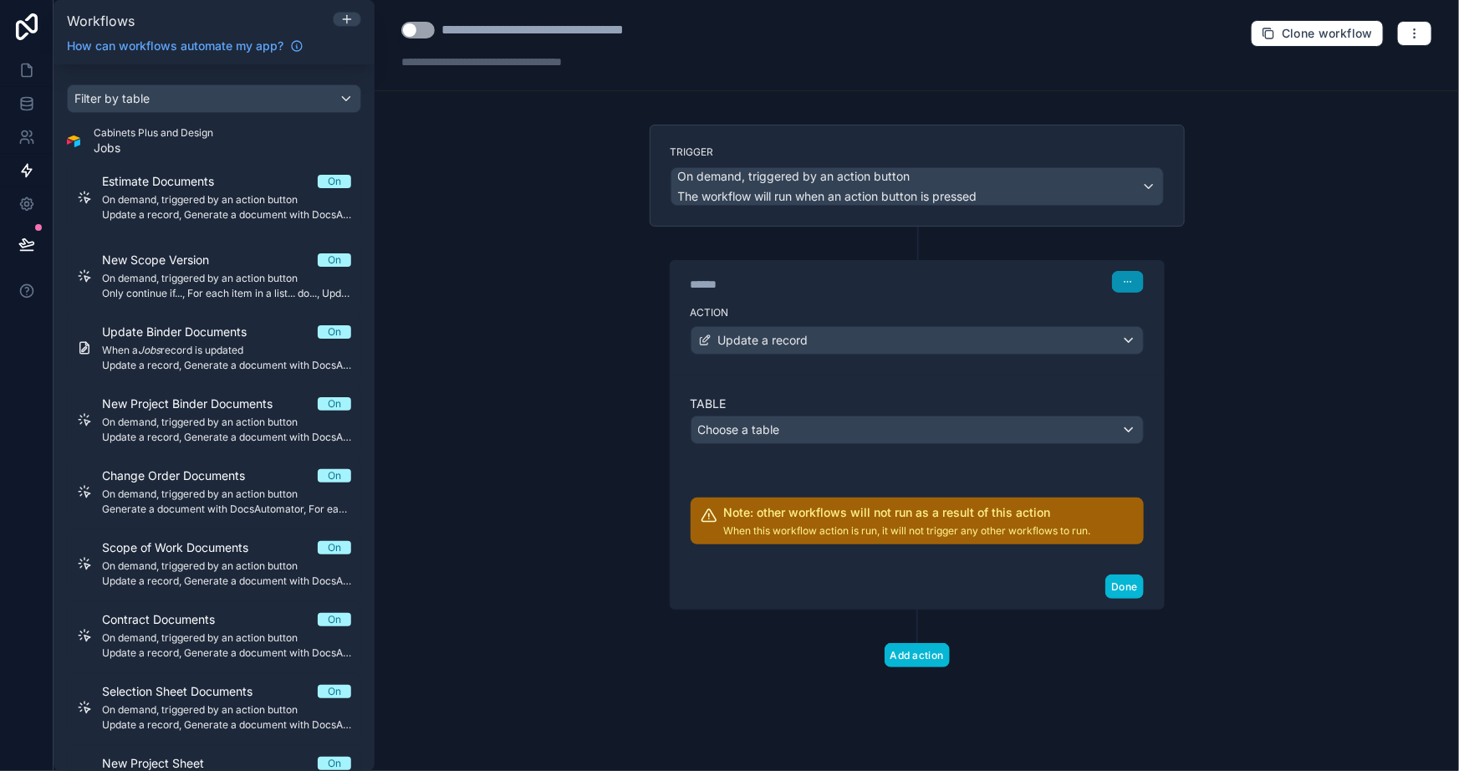
click at [1136, 273] on button "button" at bounding box center [1128, 282] width 32 height 22
click at [1162, 340] on span "Delete" at bounding box center [1159, 345] width 31 height 13
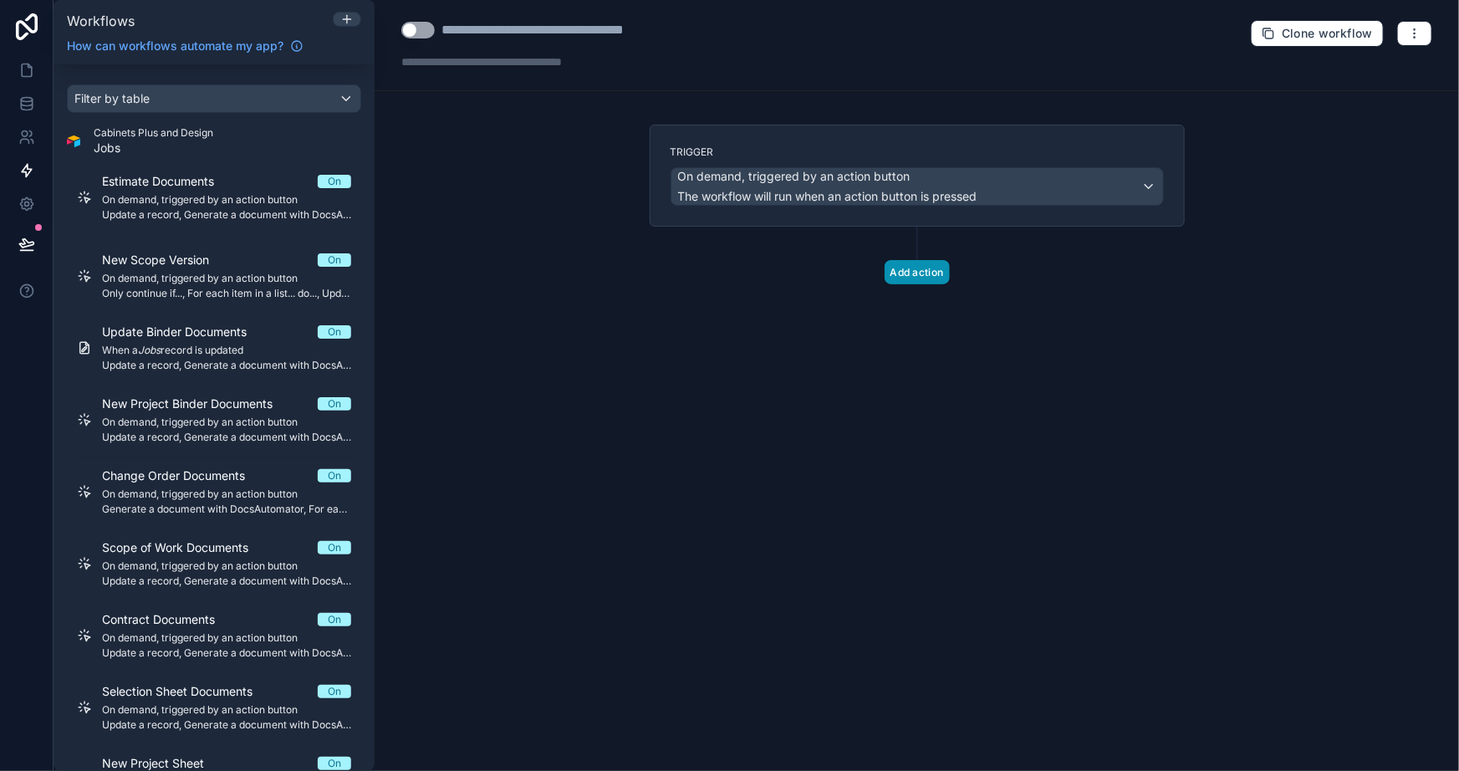
click at [907, 282] on button "Add action" at bounding box center [917, 272] width 65 height 24
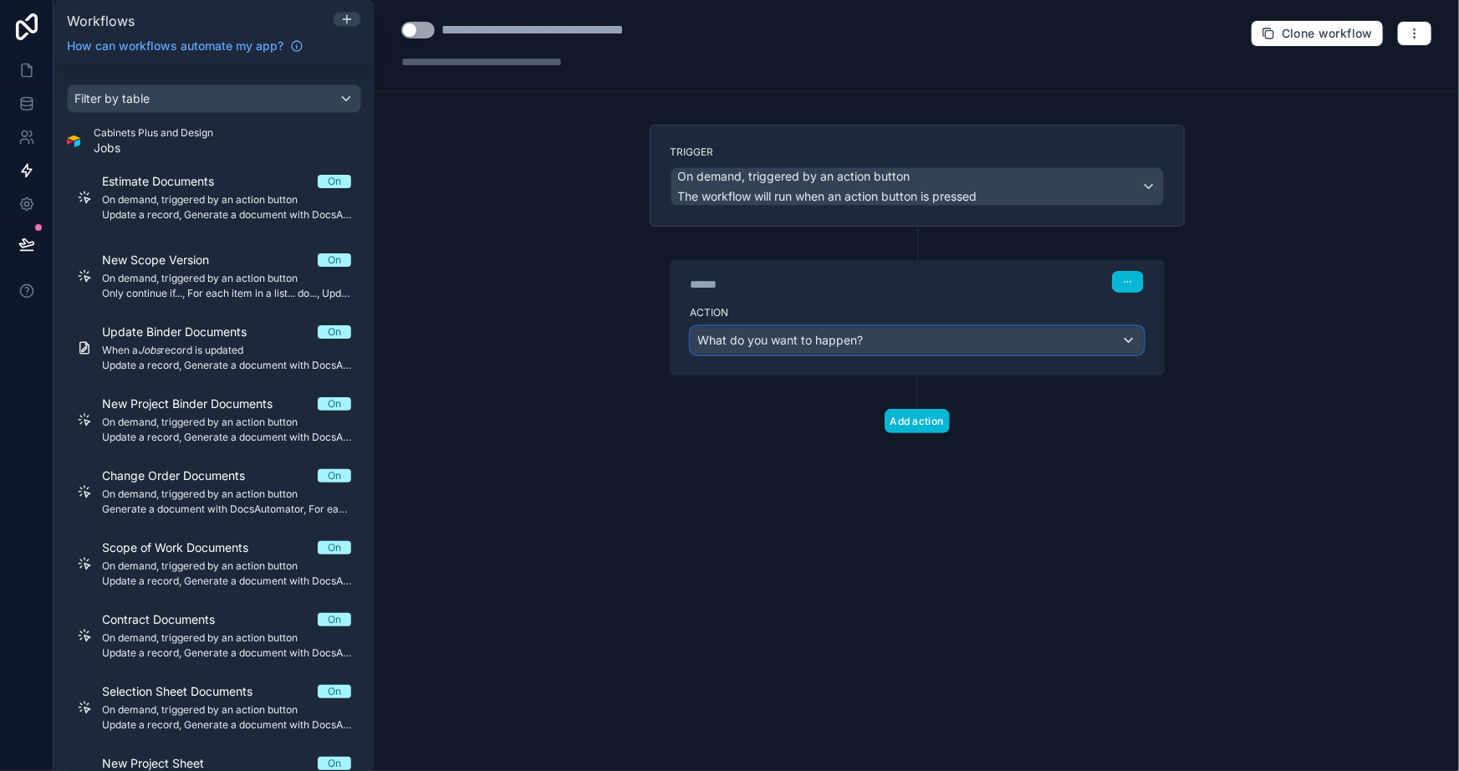
click at [864, 343] on div "What do you want to happen?" at bounding box center [918, 340] width 452 height 27
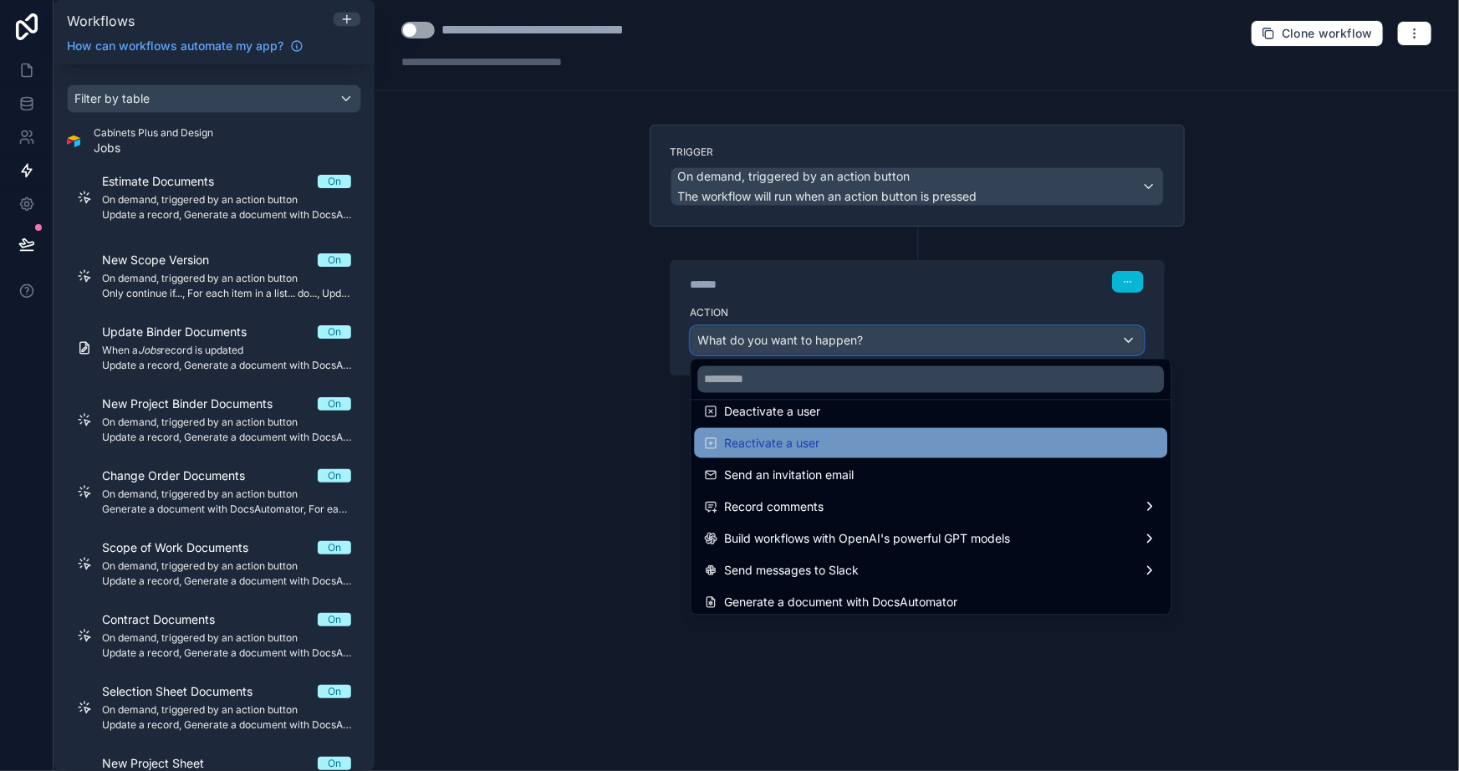
scroll to position [309, 0]
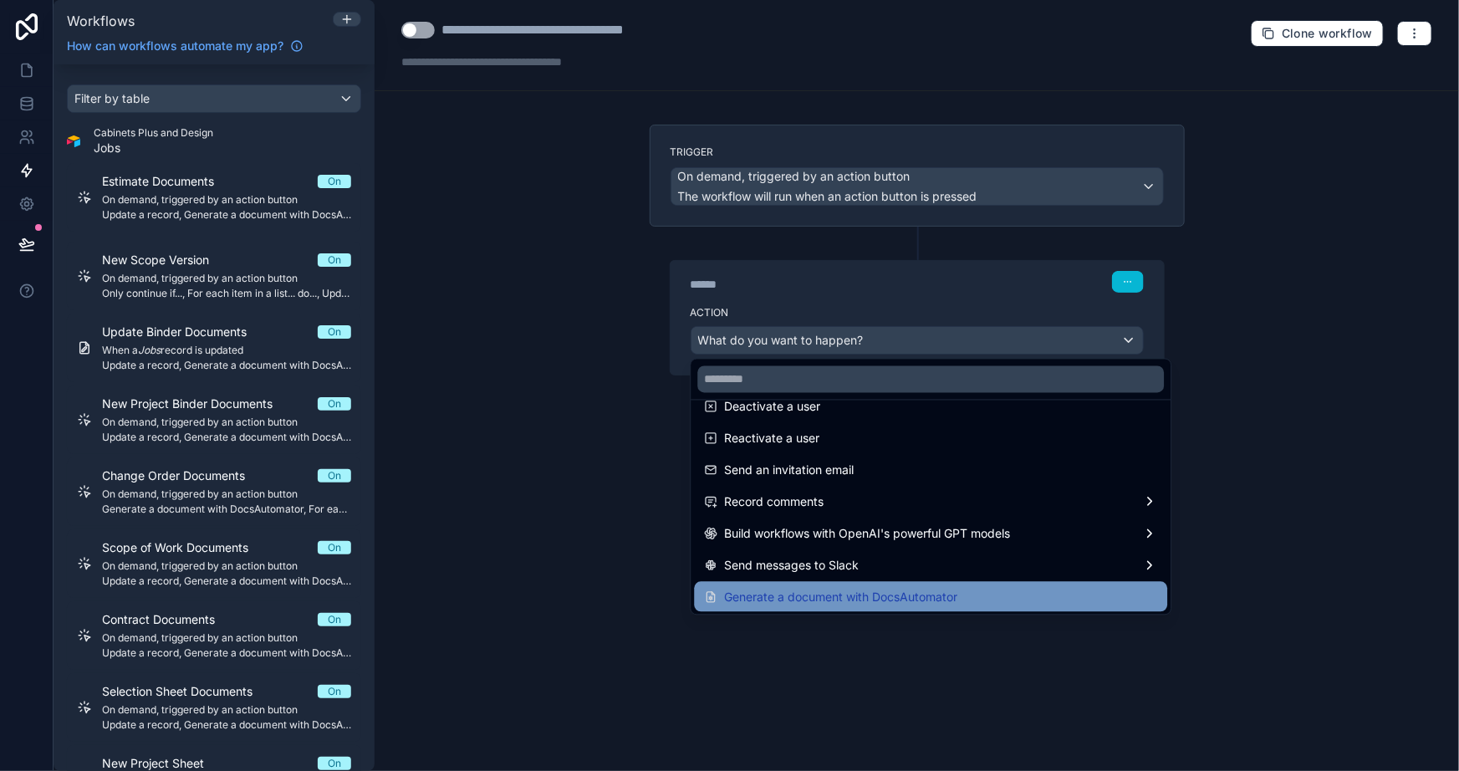
click at [851, 587] on span "Generate a document with DocsAutomator" at bounding box center [840, 597] width 233 height 20
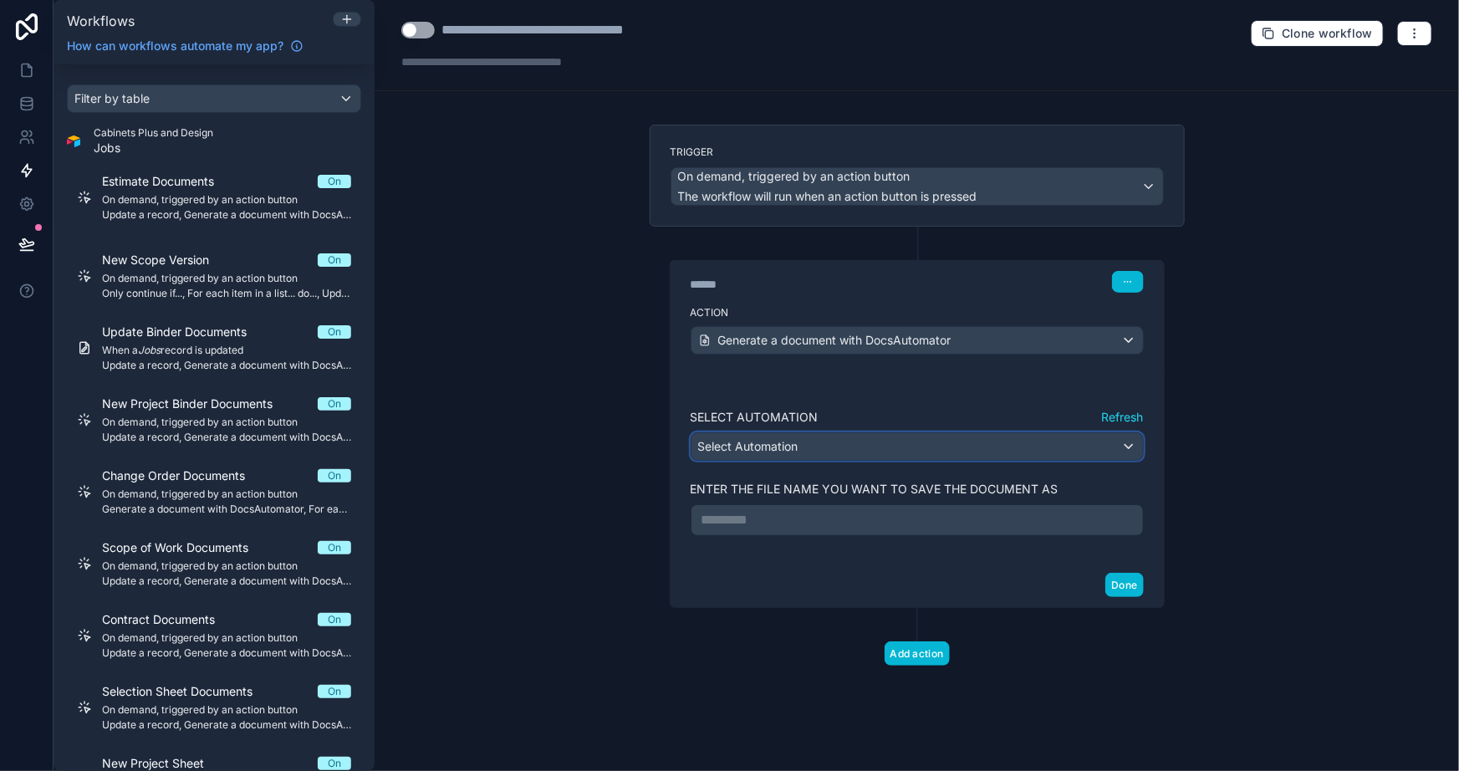
click at [877, 437] on div "Select Automation" at bounding box center [918, 446] width 452 height 27
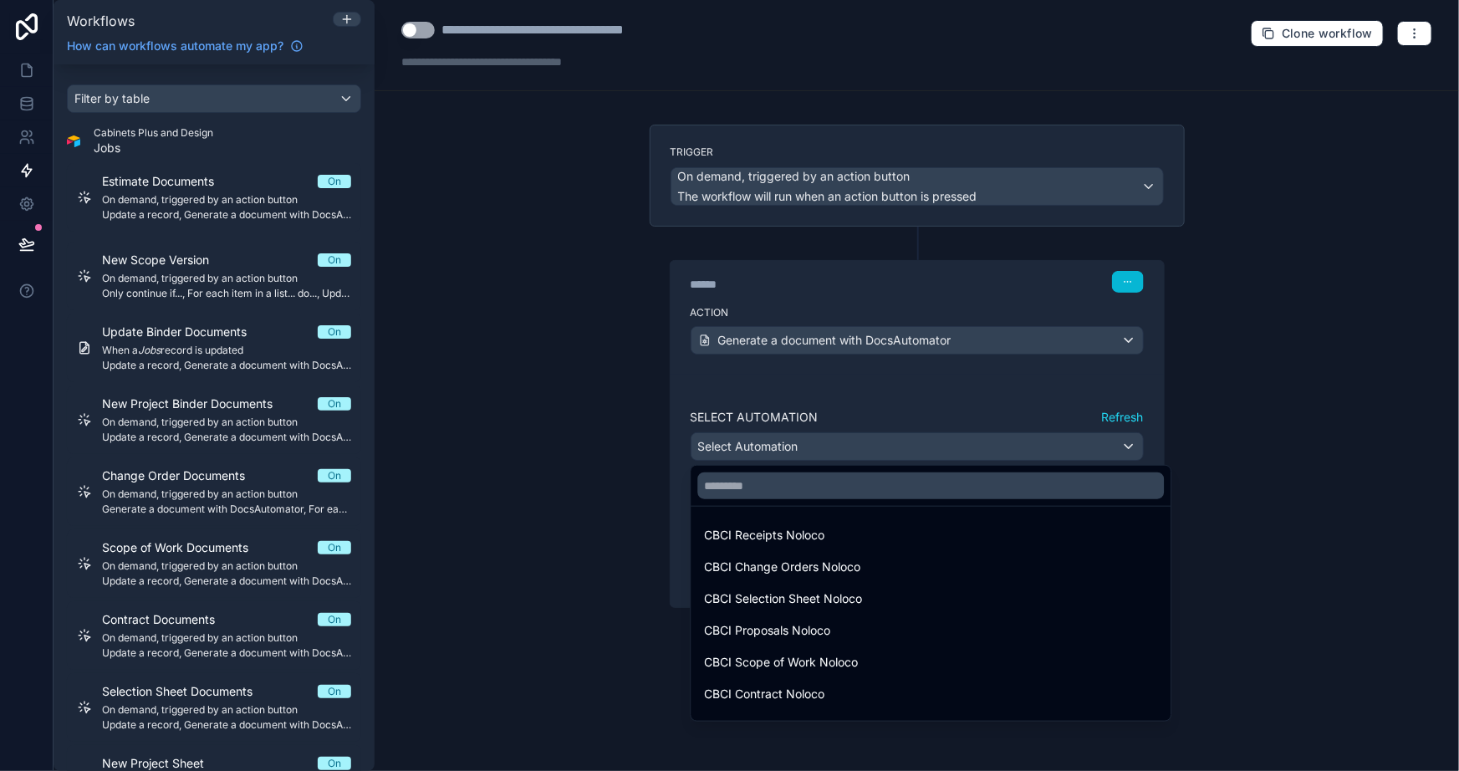
click at [861, 391] on div at bounding box center [729, 385] width 1459 height 771
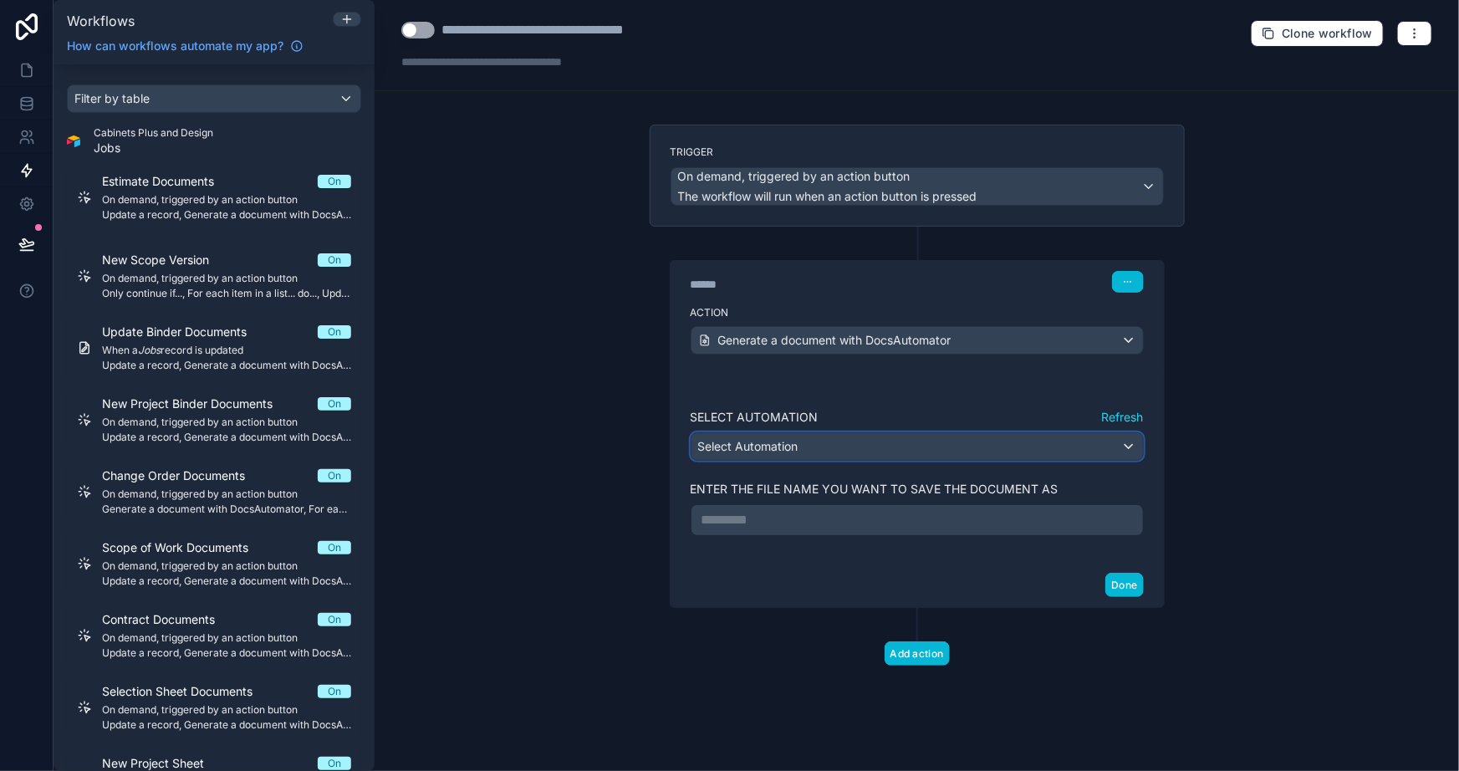
click at [892, 443] on div "Select Automation" at bounding box center [918, 446] width 452 height 27
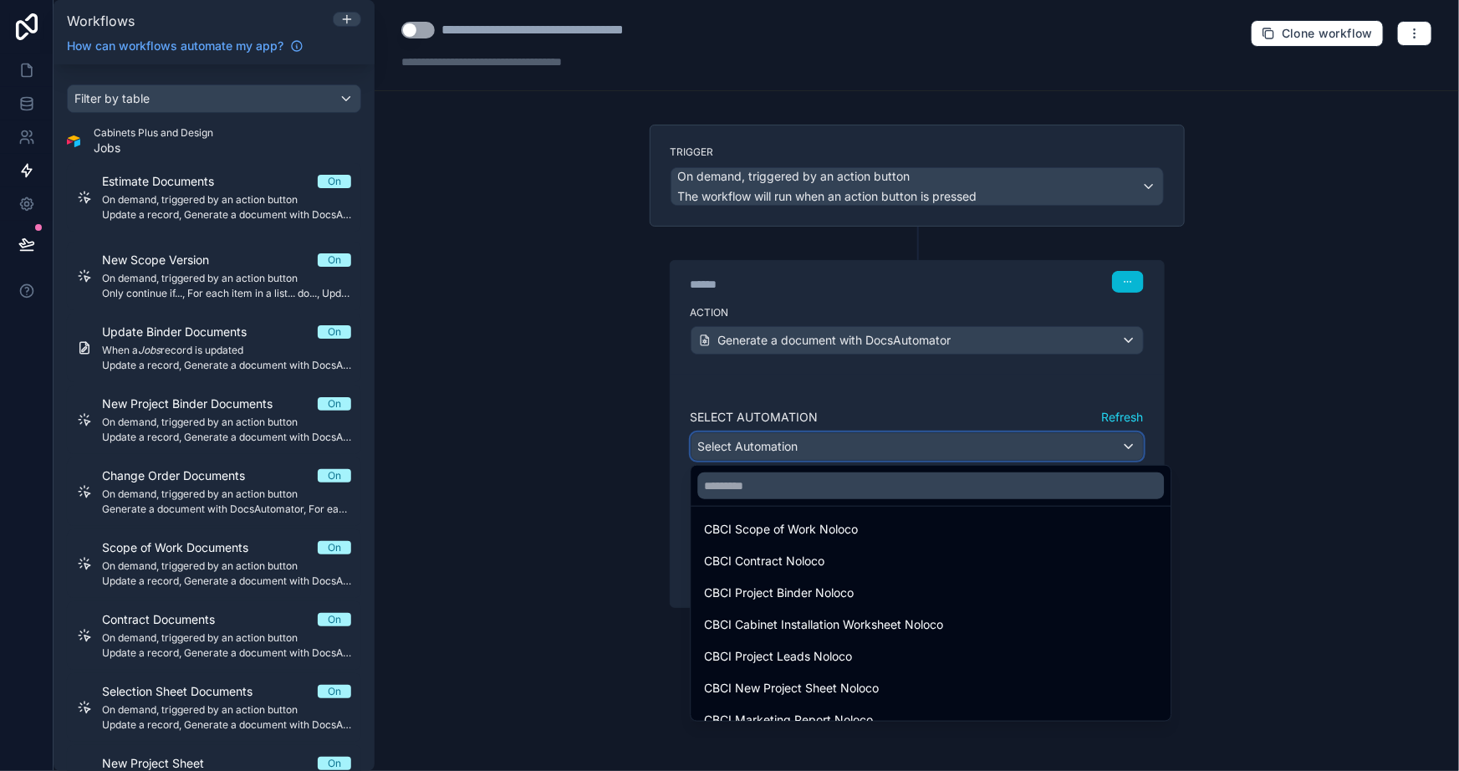
scroll to position [213, 0]
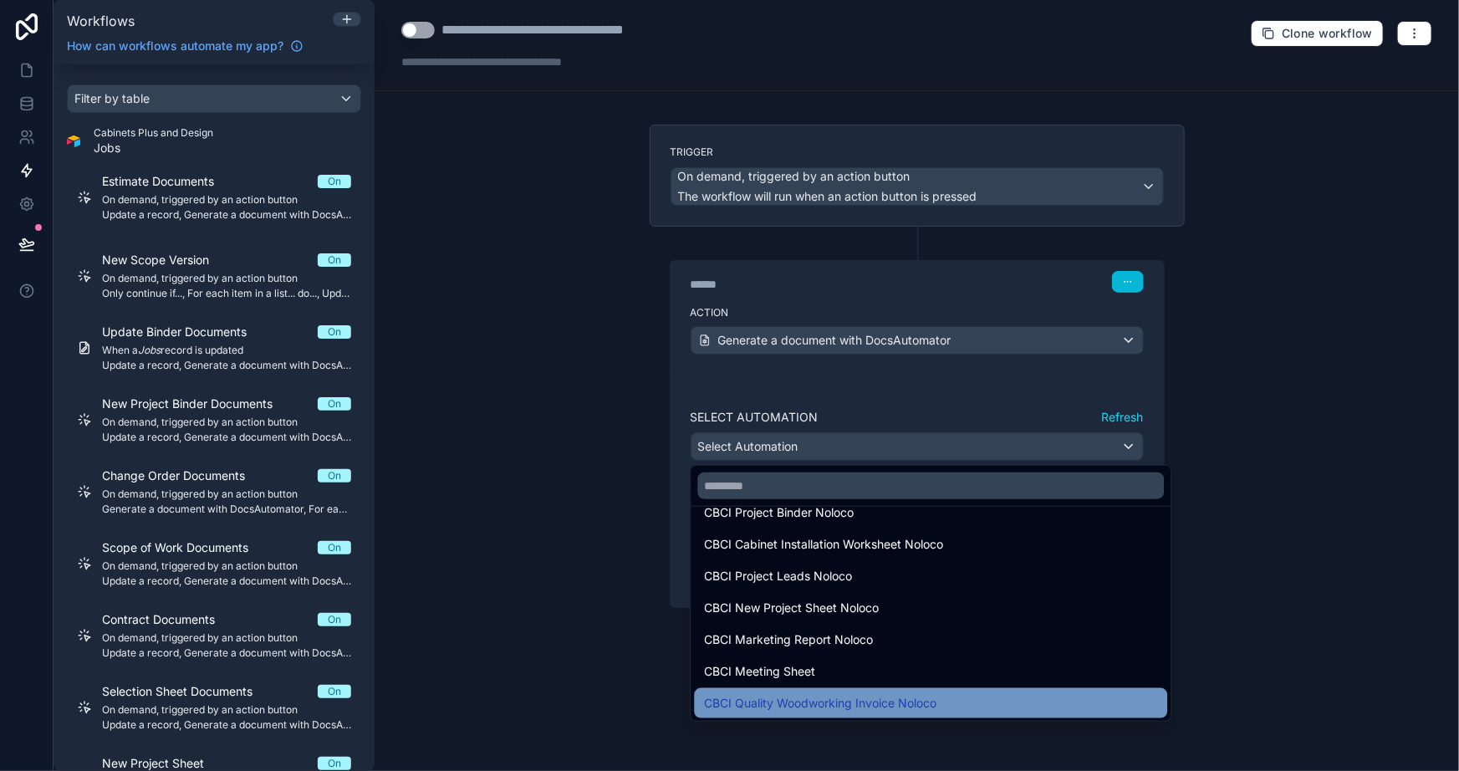
click at [876, 691] on div "CBCI Quality Woodworking Invoice Noloco" at bounding box center [930, 703] width 473 height 30
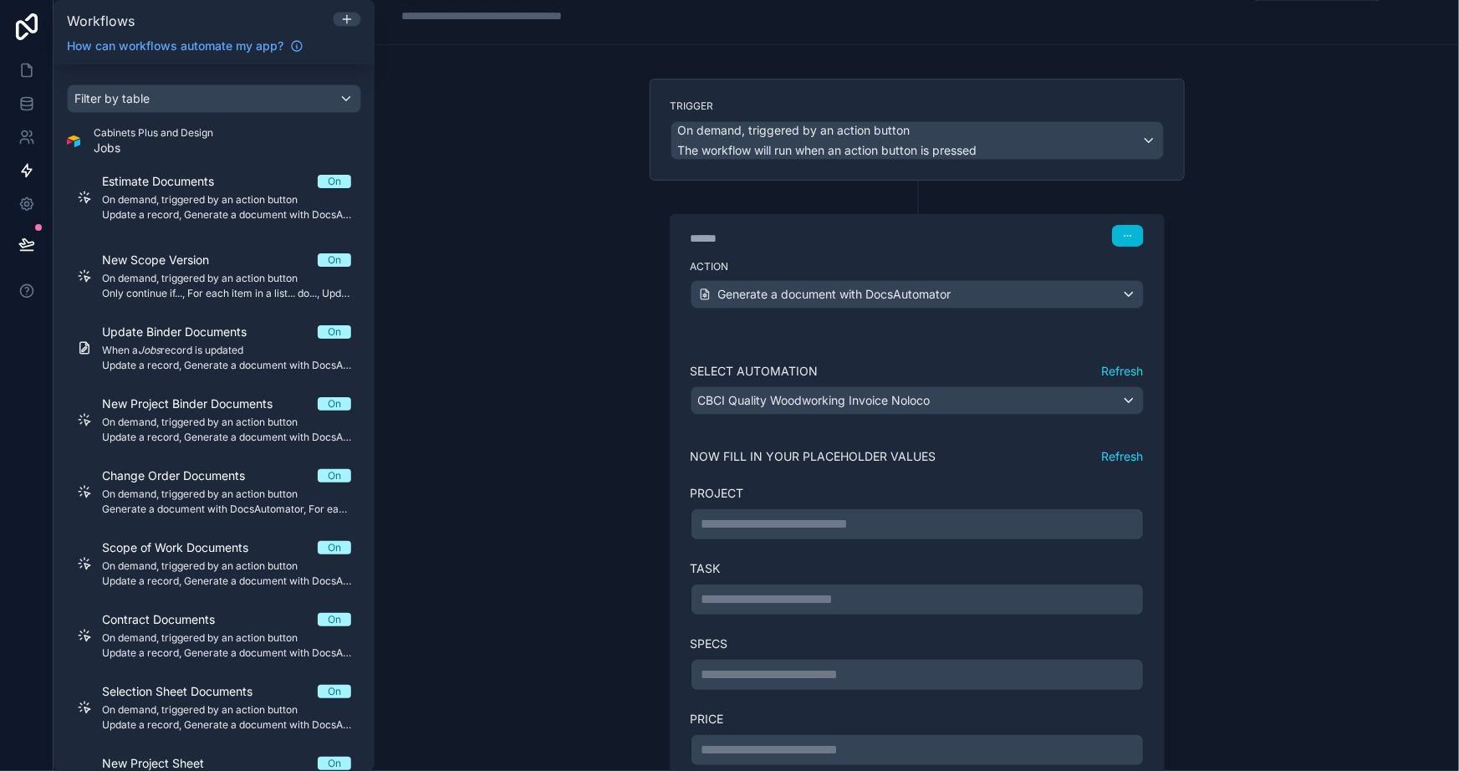
scroll to position [151, 0]
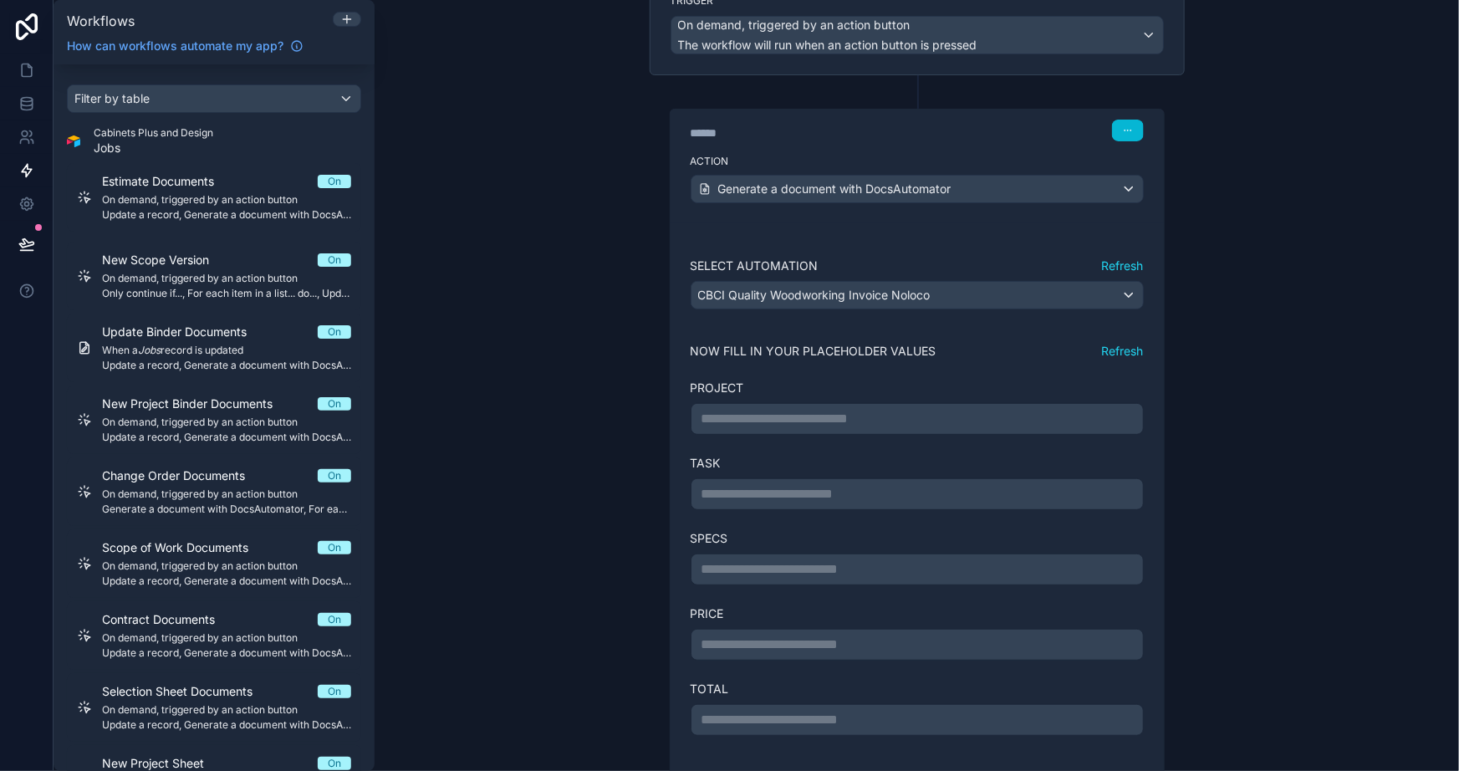
click at [731, 415] on p "**********" at bounding box center [918, 419] width 432 height 20
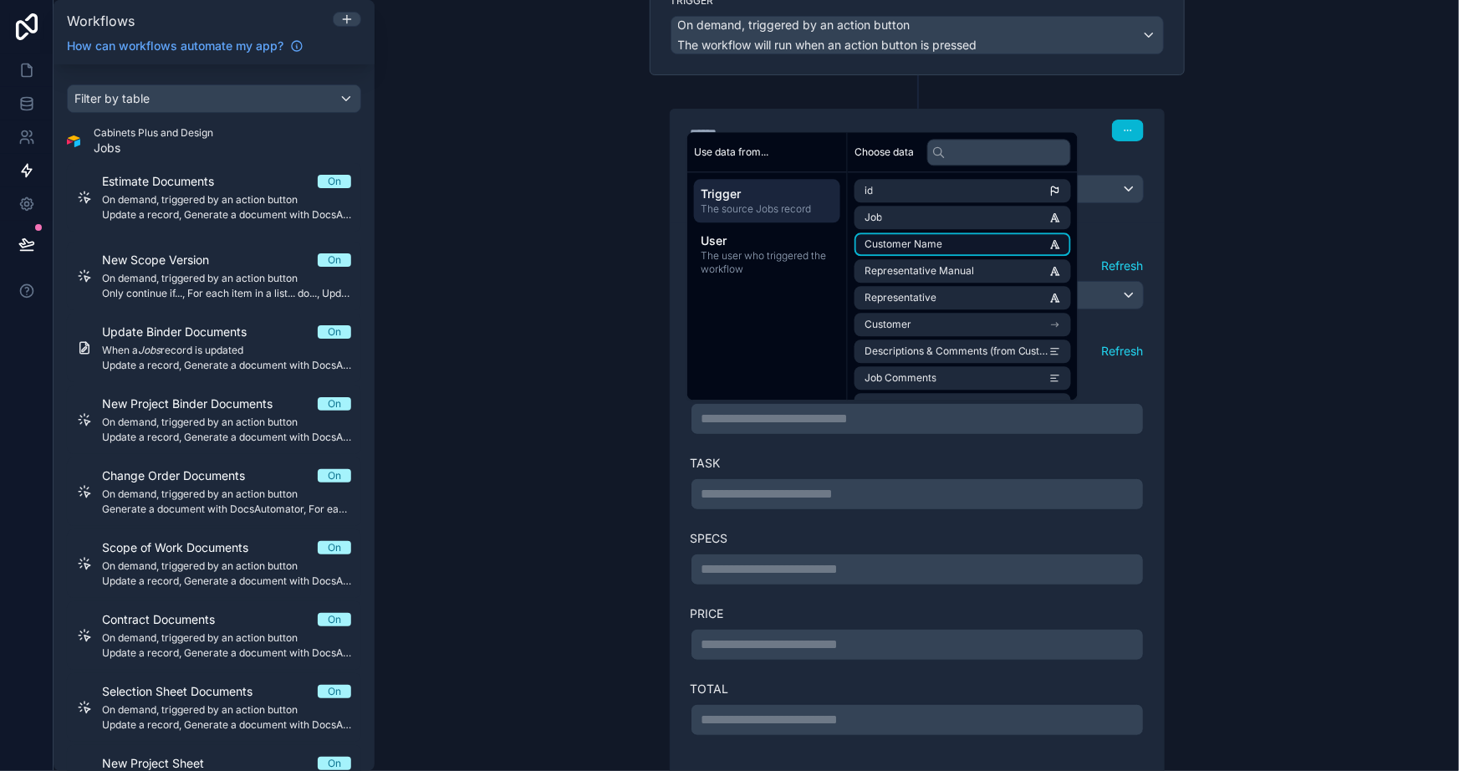
click at [958, 238] on li "Customer Name" at bounding box center [963, 244] width 217 height 23
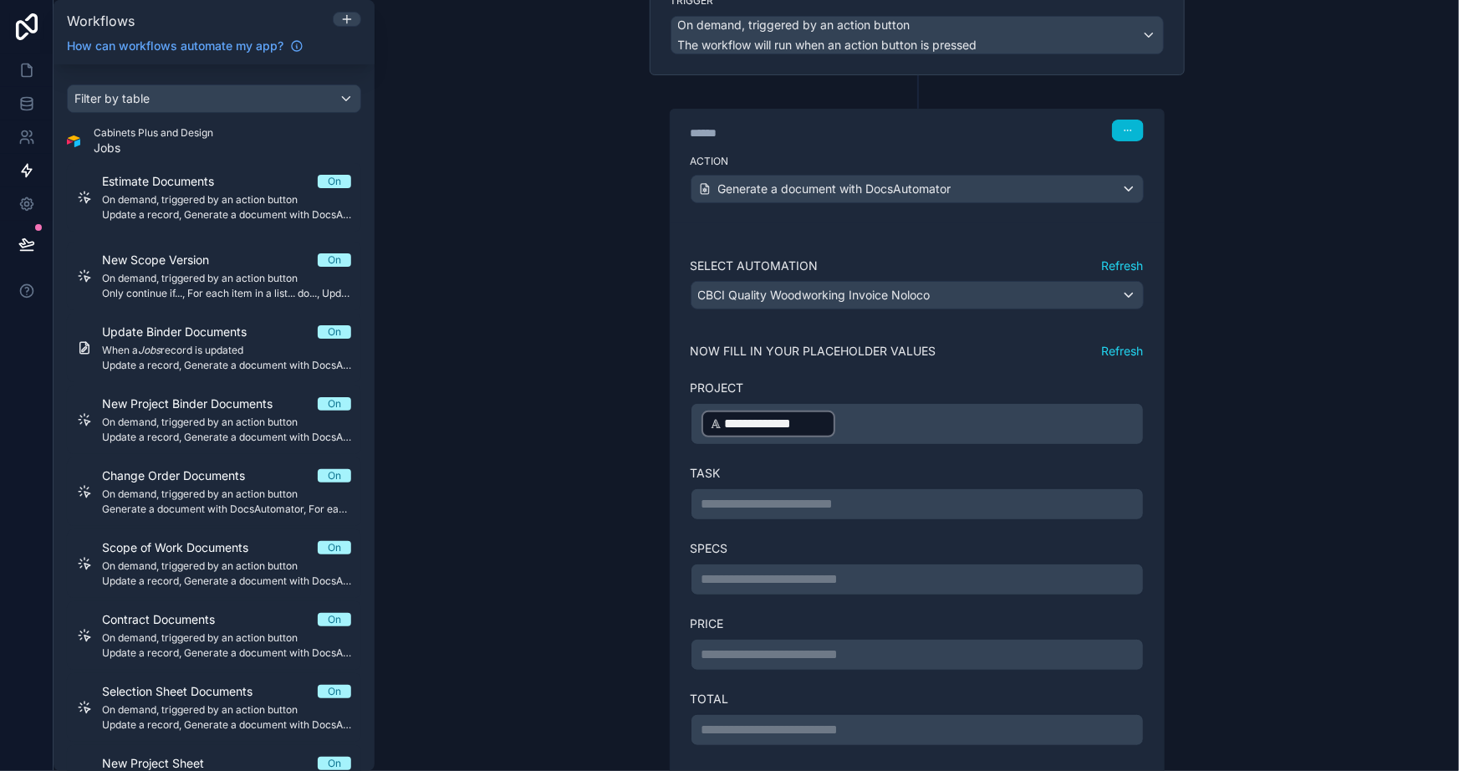
click at [1231, 305] on div "**********" at bounding box center [917, 385] width 1085 height 771
click at [763, 502] on p "**********" at bounding box center [918, 504] width 432 height 20
click at [1242, 448] on div "**********" at bounding box center [917, 385] width 1085 height 771
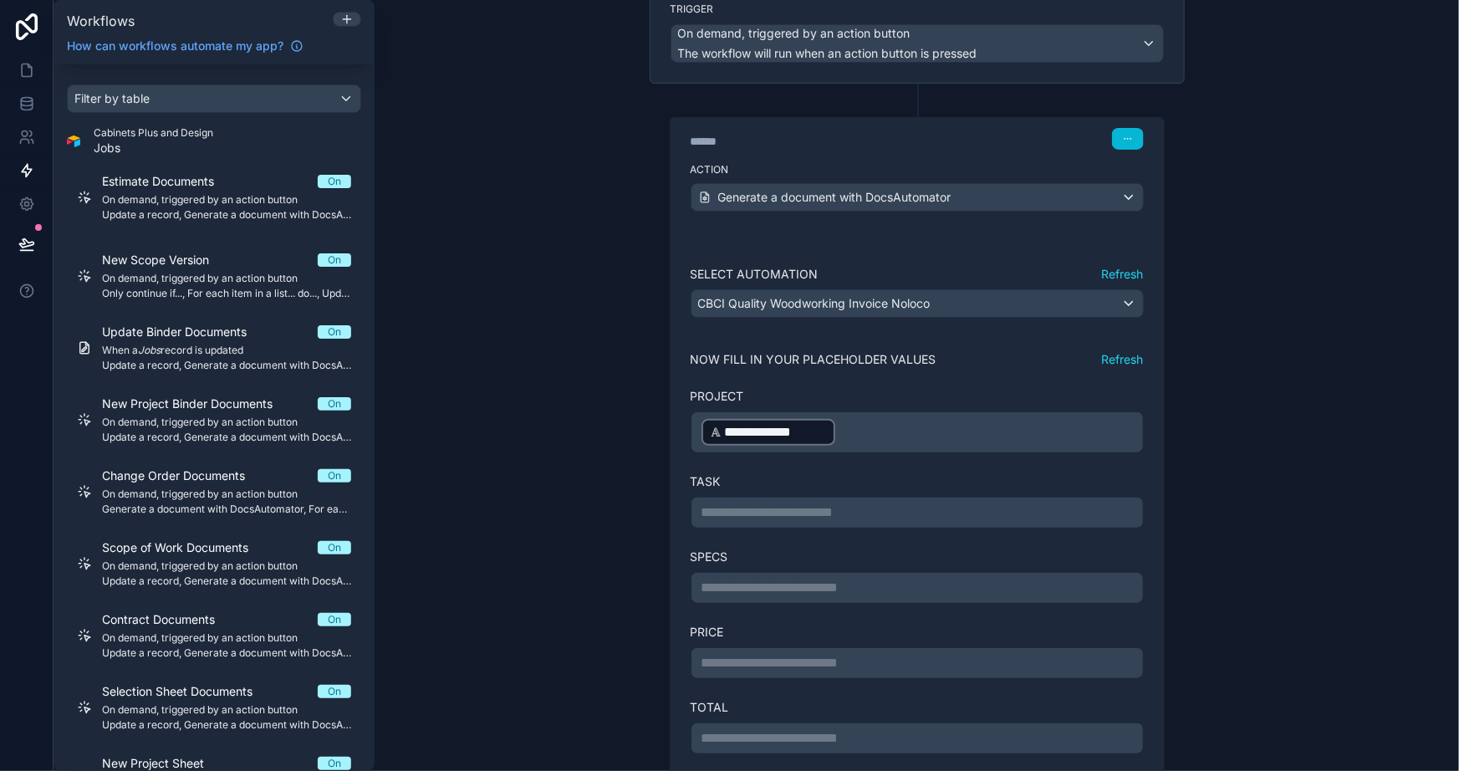
scroll to position [0, 0]
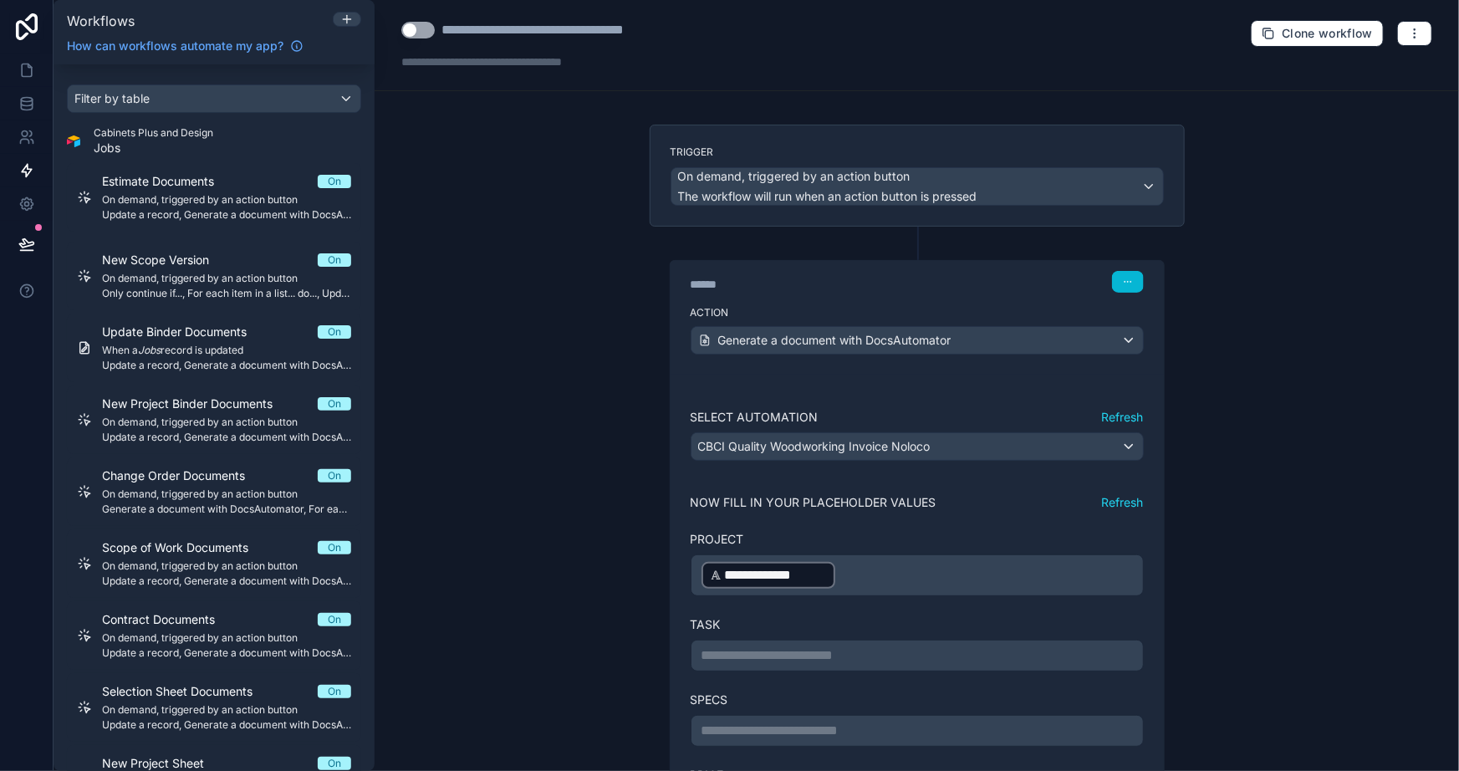
click at [1112, 498] on button "Refresh" at bounding box center [1123, 502] width 42 height 17
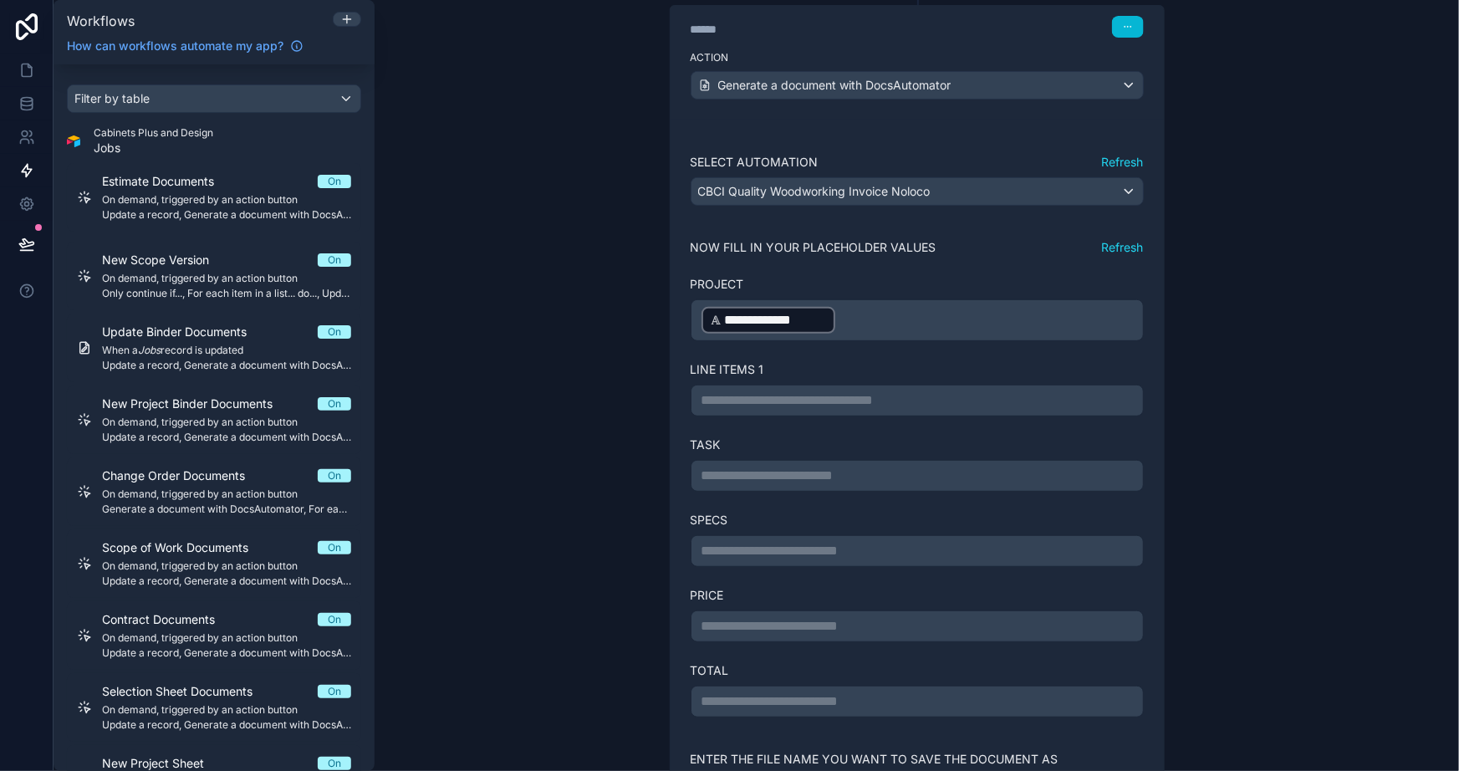
scroll to position [227, 0]
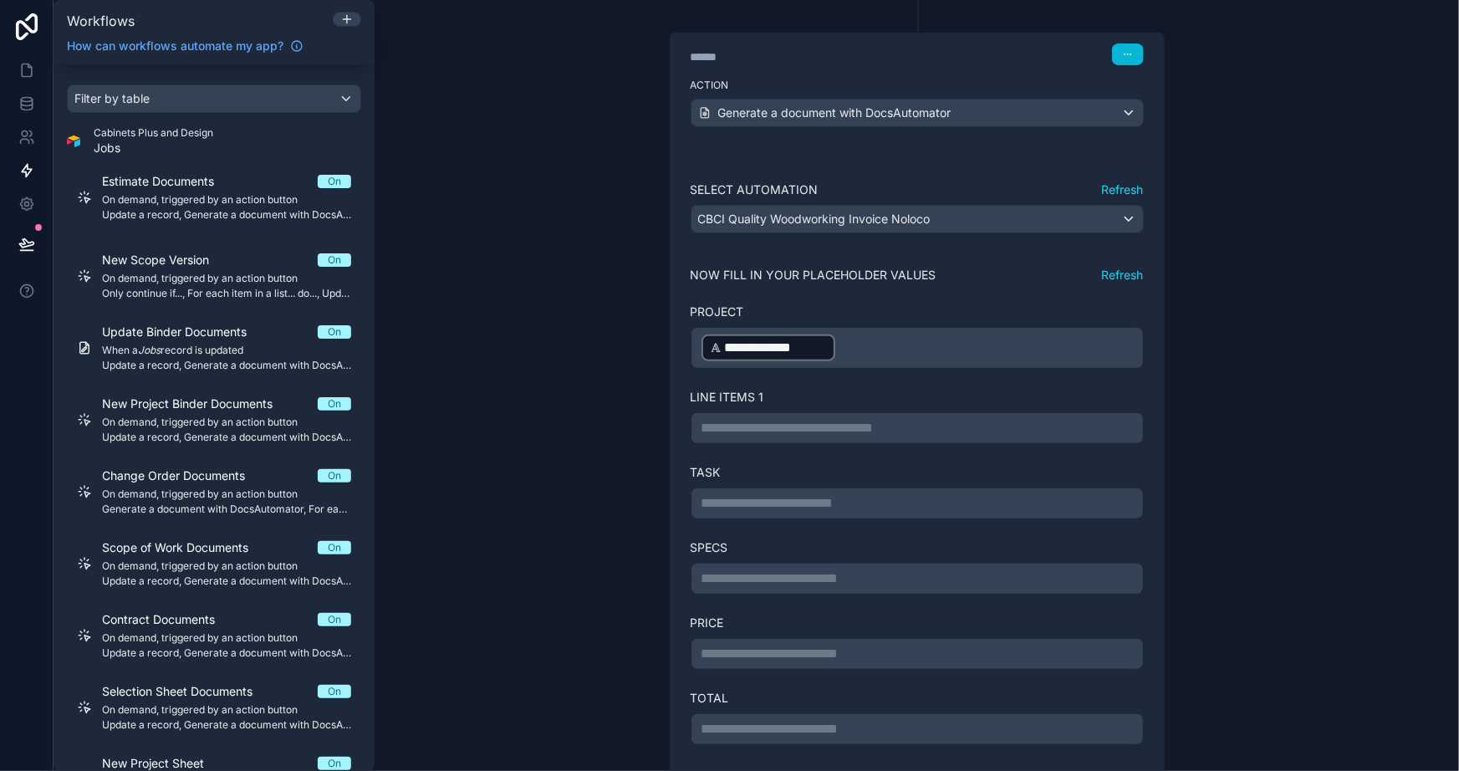
click at [1108, 190] on button "Refresh" at bounding box center [1123, 189] width 42 height 17
click at [1122, 274] on button "Refresh" at bounding box center [1123, 275] width 42 height 17
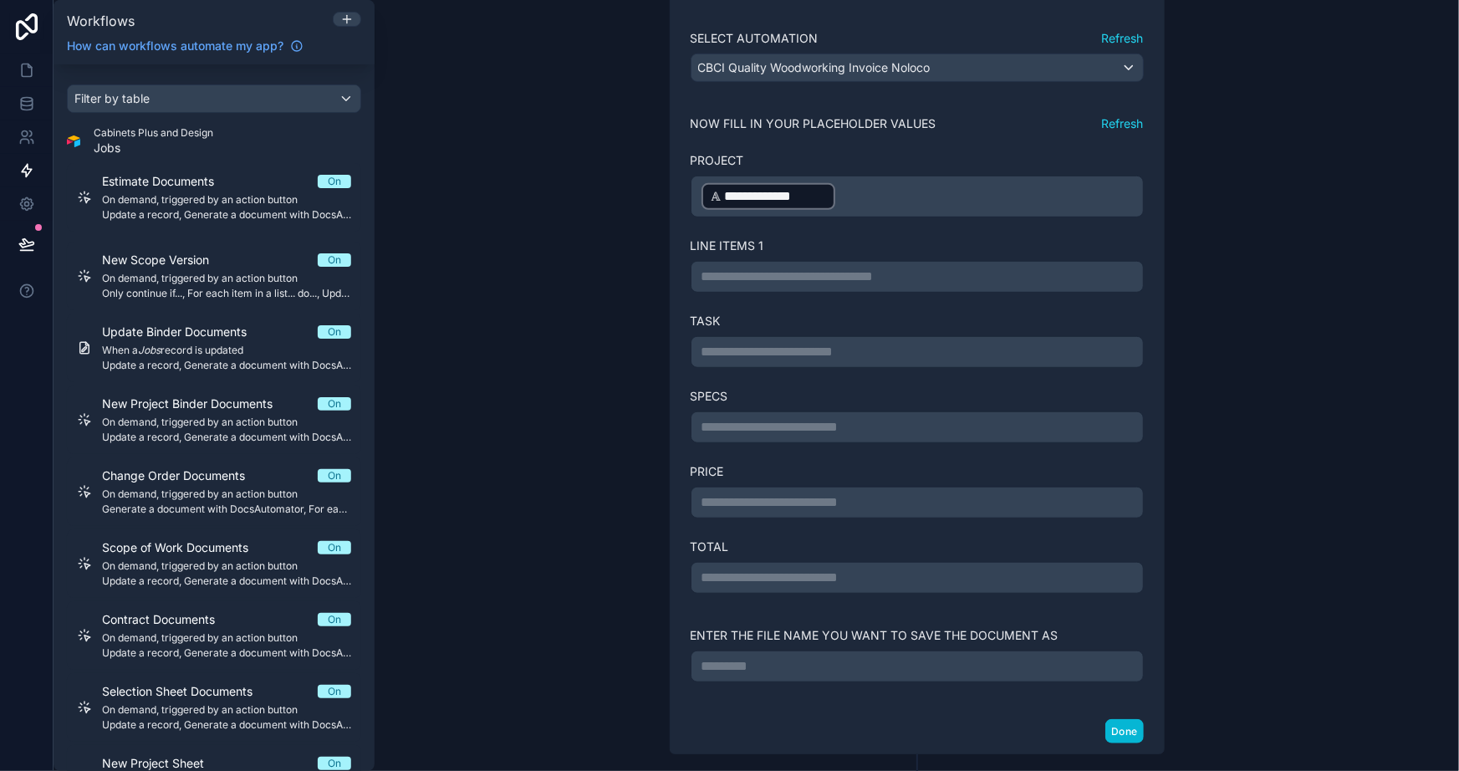
scroll to position [380, 0]
click at [1112, 115] on button "Refresh" at bounding box center [1123, 123] width 42 height 17
click at [1112, 126] on button "Refresh" at bounding box center [1123, 123] width 42 height 17
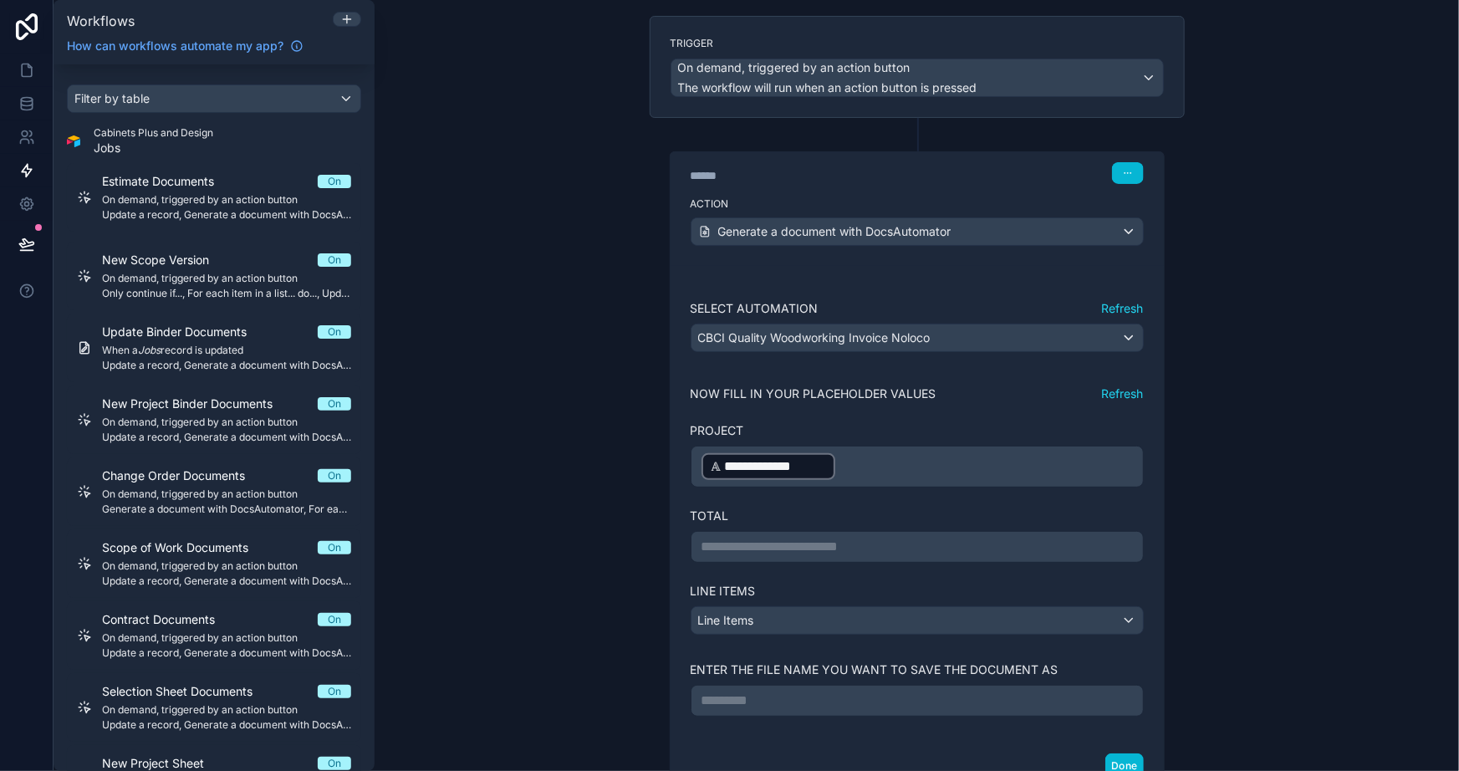
scroll to position [83, 0]
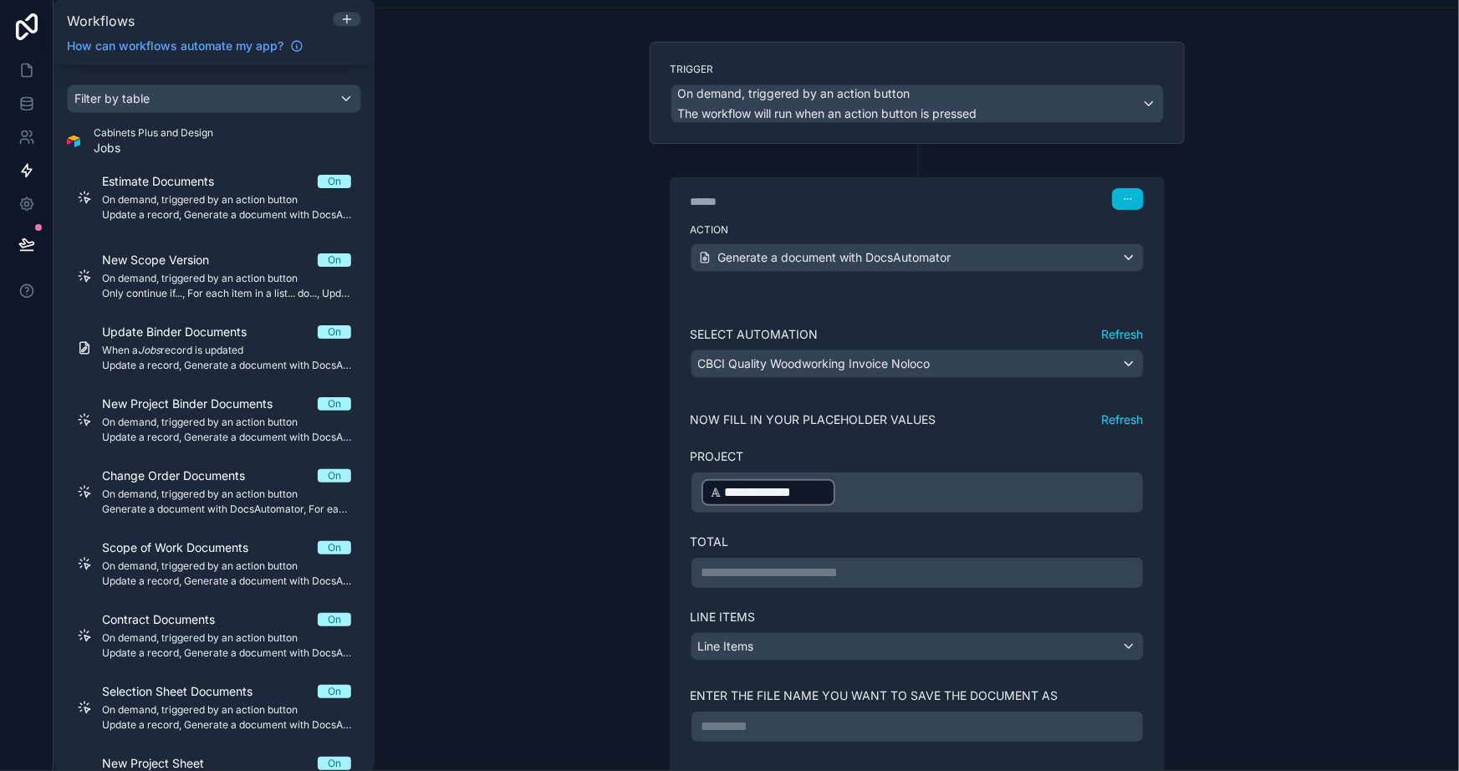
click at [1112, 326] on button "Refresh" at bounding box center [1123, 334] width 42 height 17
click at [1112, 412] on button "Refresh" at bounding box center [1123, 419] width 42 height 17
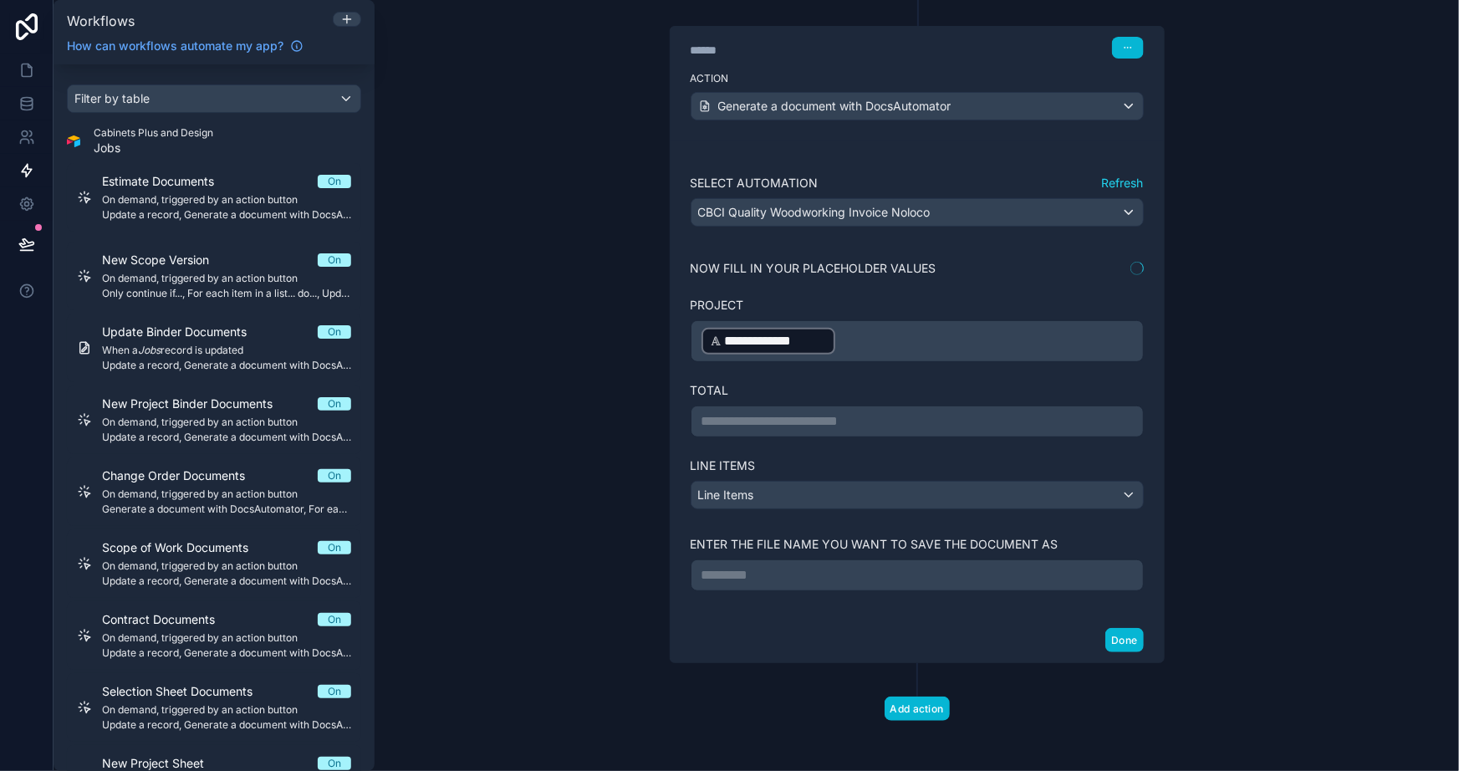
scroll to position [234, 0]
click at [1273, 429] on div "**********" at bounding box center [917, 385] width 1085 height 771
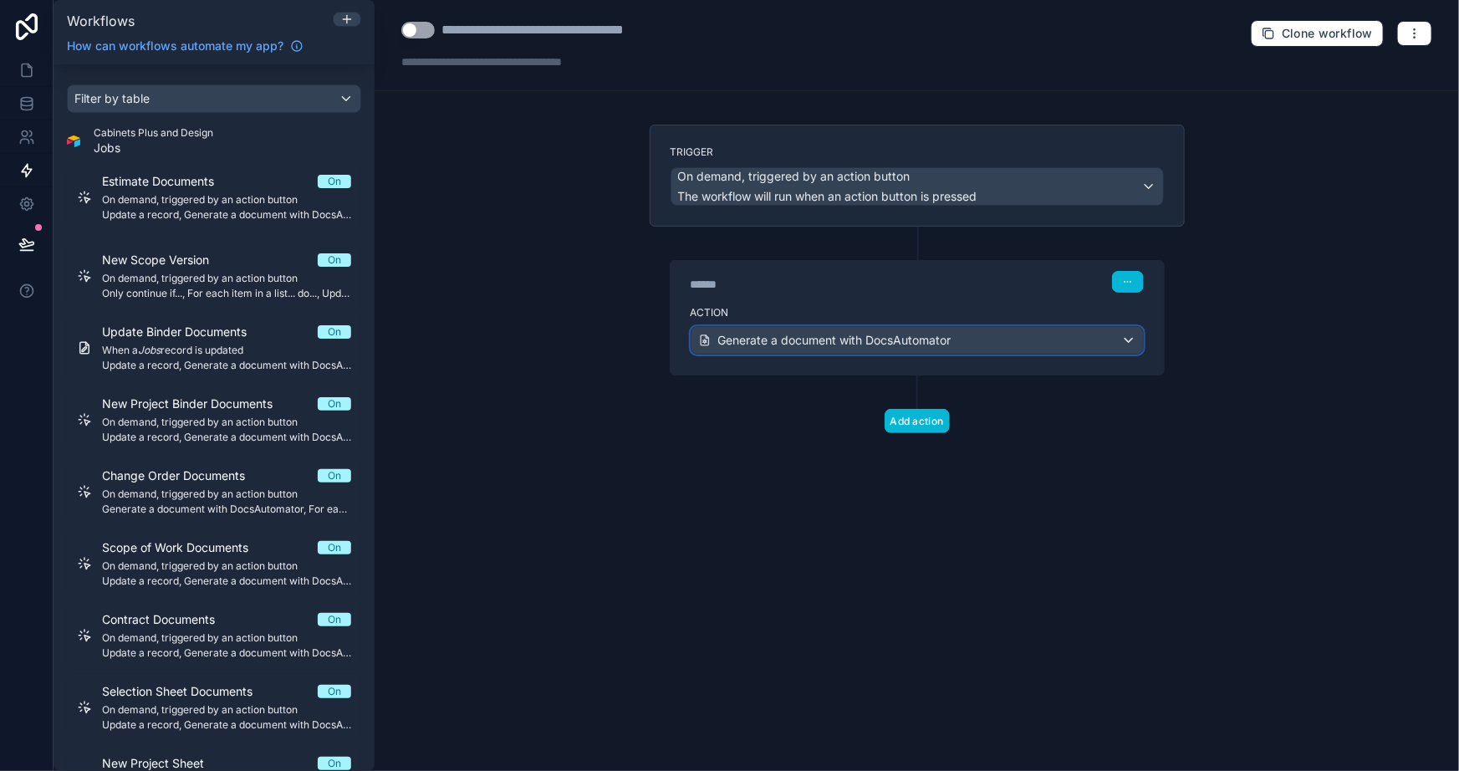
click at [1093, 346] on div "Generate a document with DocsAutomator" at bounding box center [918, 340] width 452 height 27
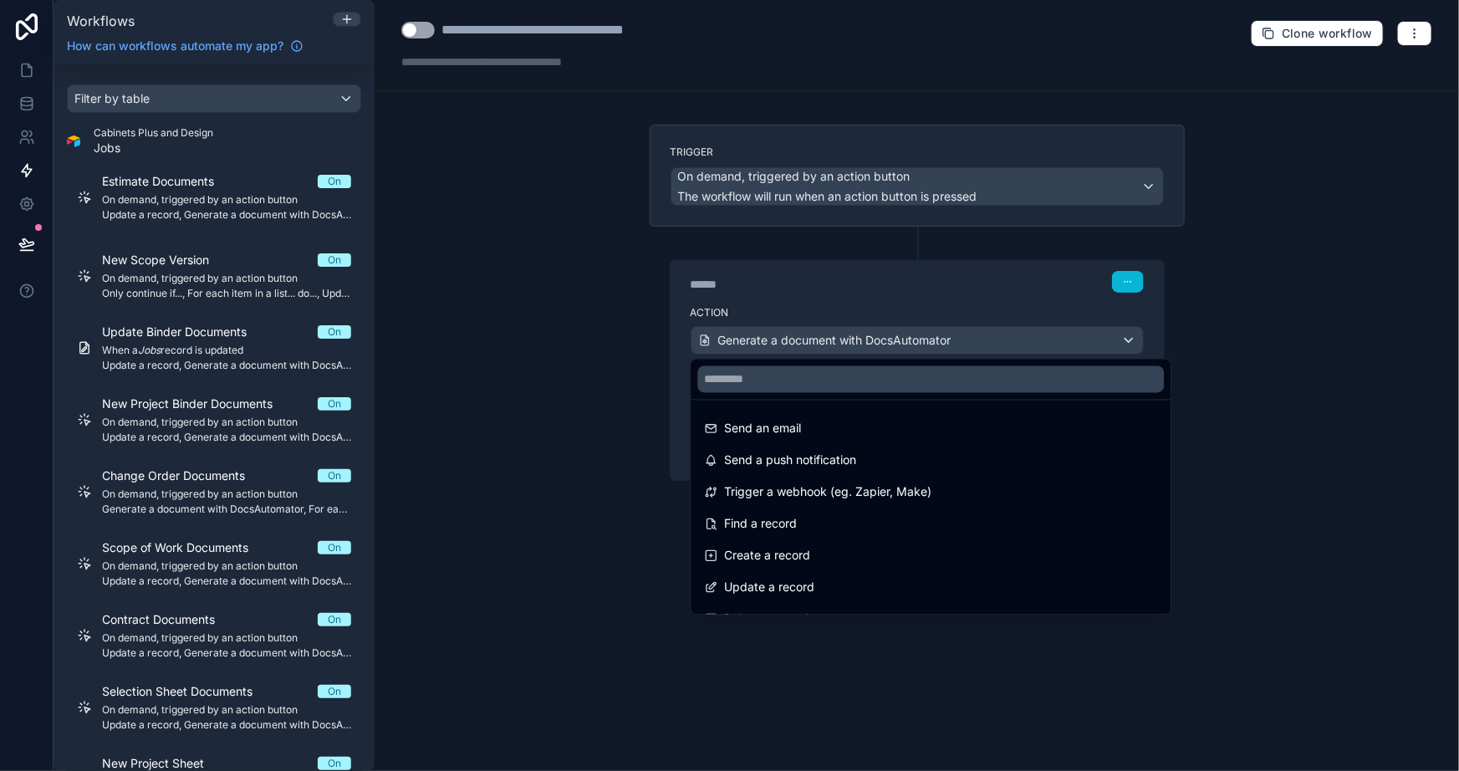
click at [1221, 352] on div at bounding box center [729, 385] width 1459 height 771
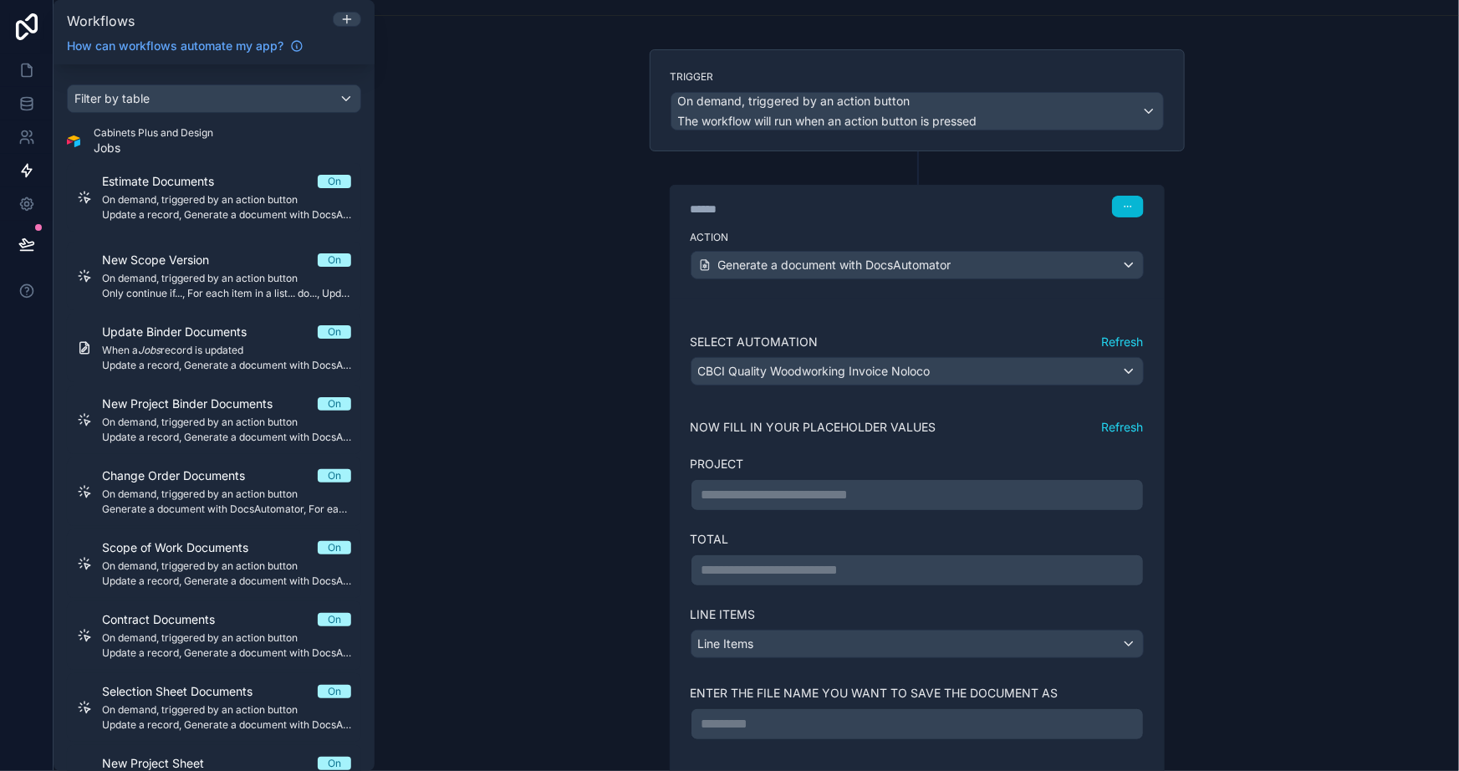
scroll to position [151, 0]
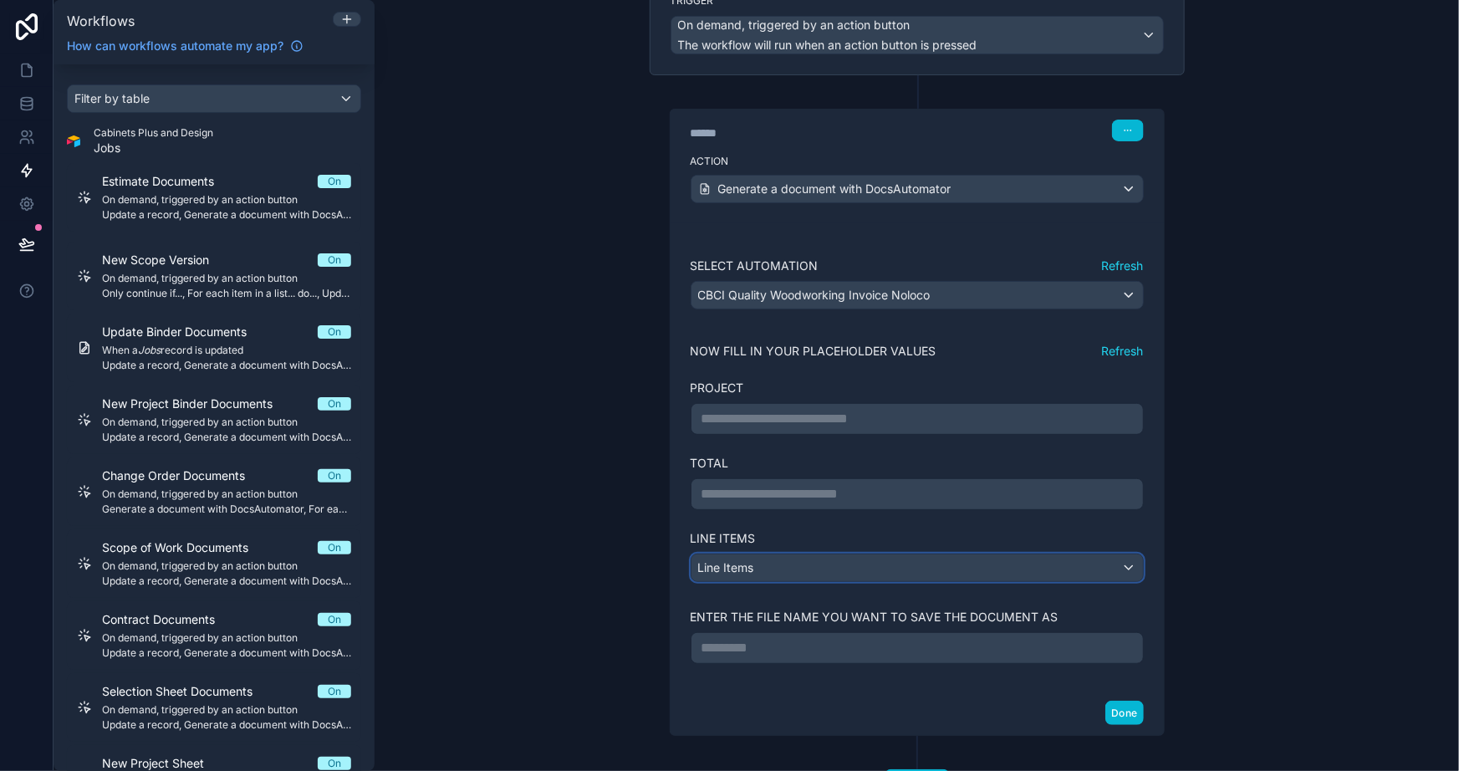
click at [1109, 559] on div "Line Items" at bounding box center [918, 568] width 452 height 27
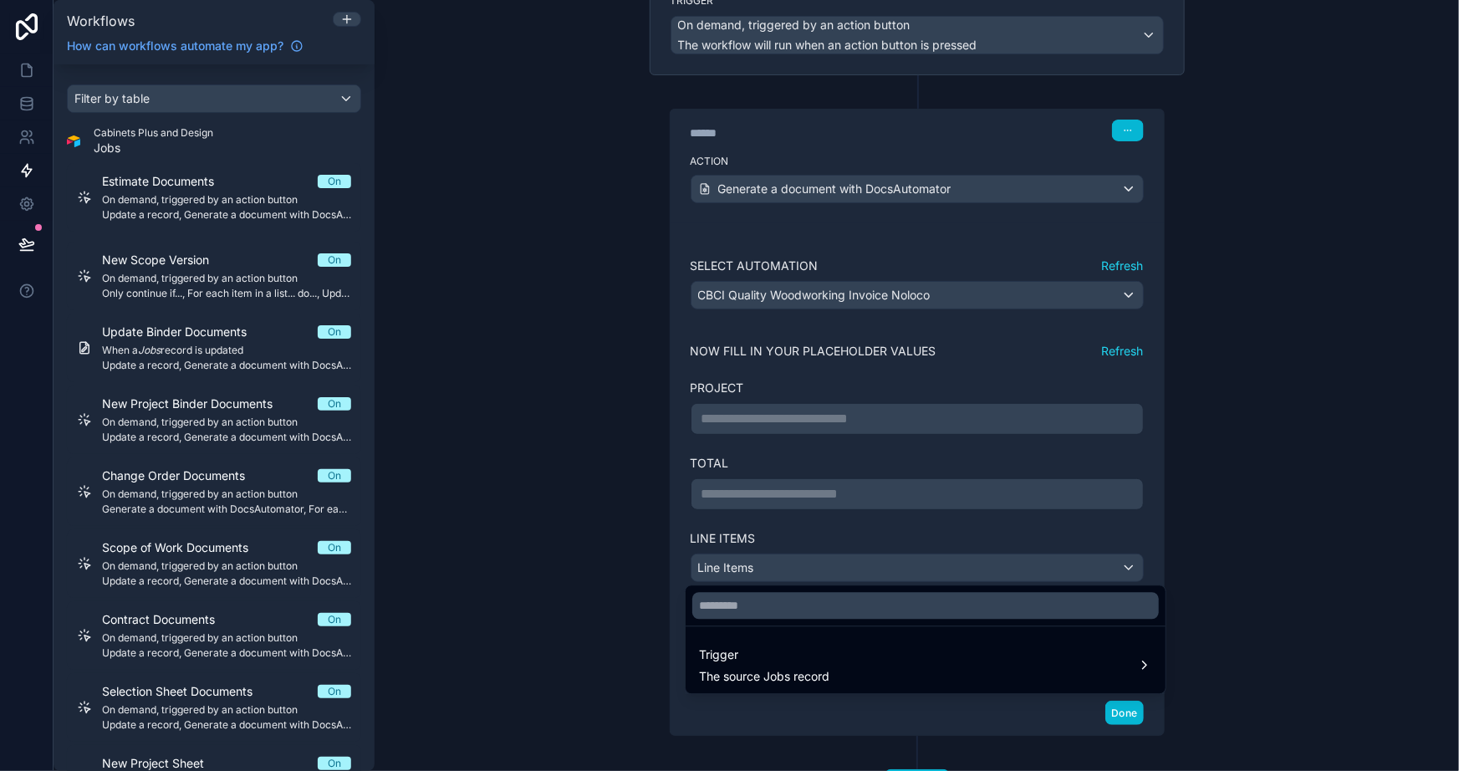
click at [1355, 516] on div at bounding box center [729, 385] width 1459 height 771
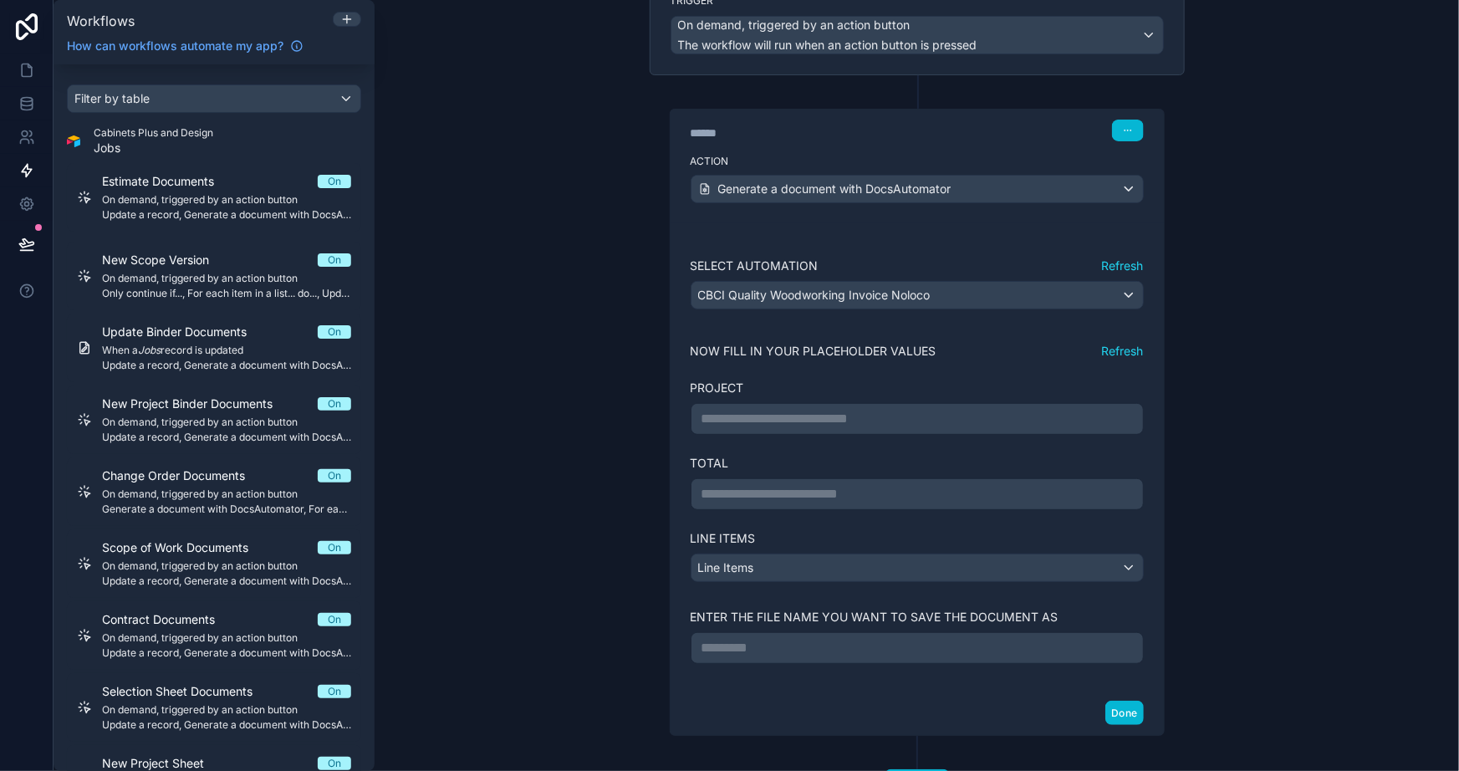
scroll to position [225, 0]
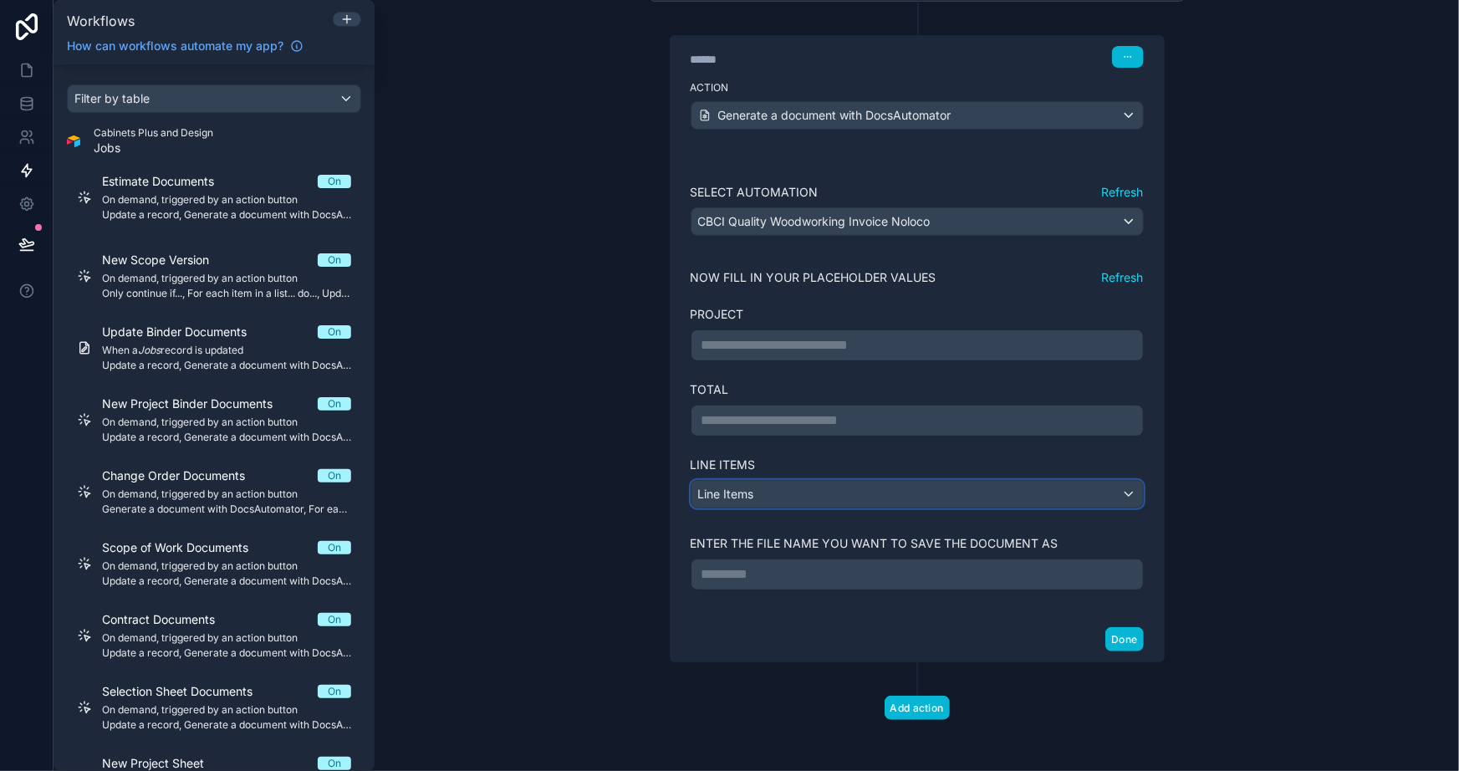
click at [1081, 494] on div "Line Items" at bounding box center [918, 494] width 452 height 27
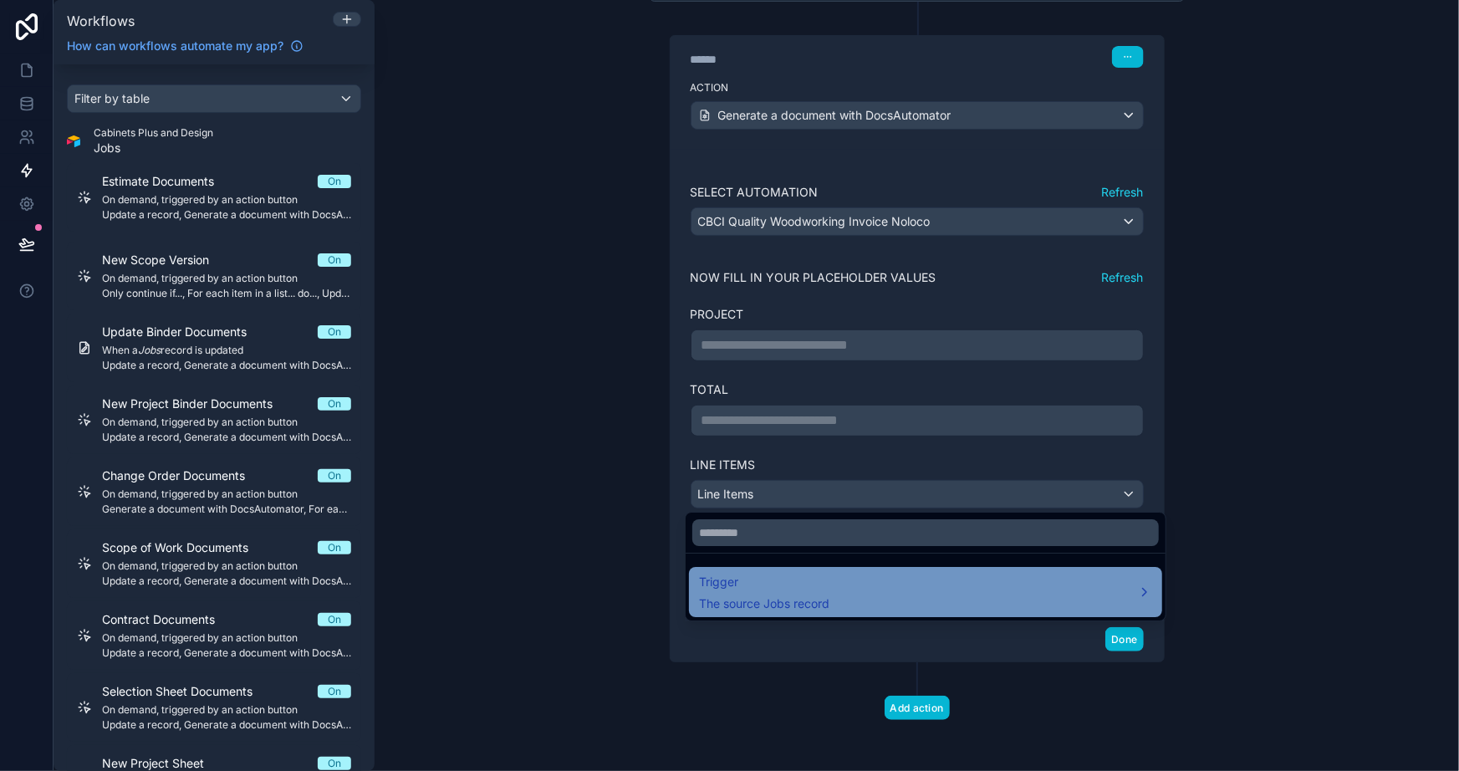
click at [1065, 585] on div "Trigger The source Jobs record" at bounding box center [925, 592] width 453 height 40
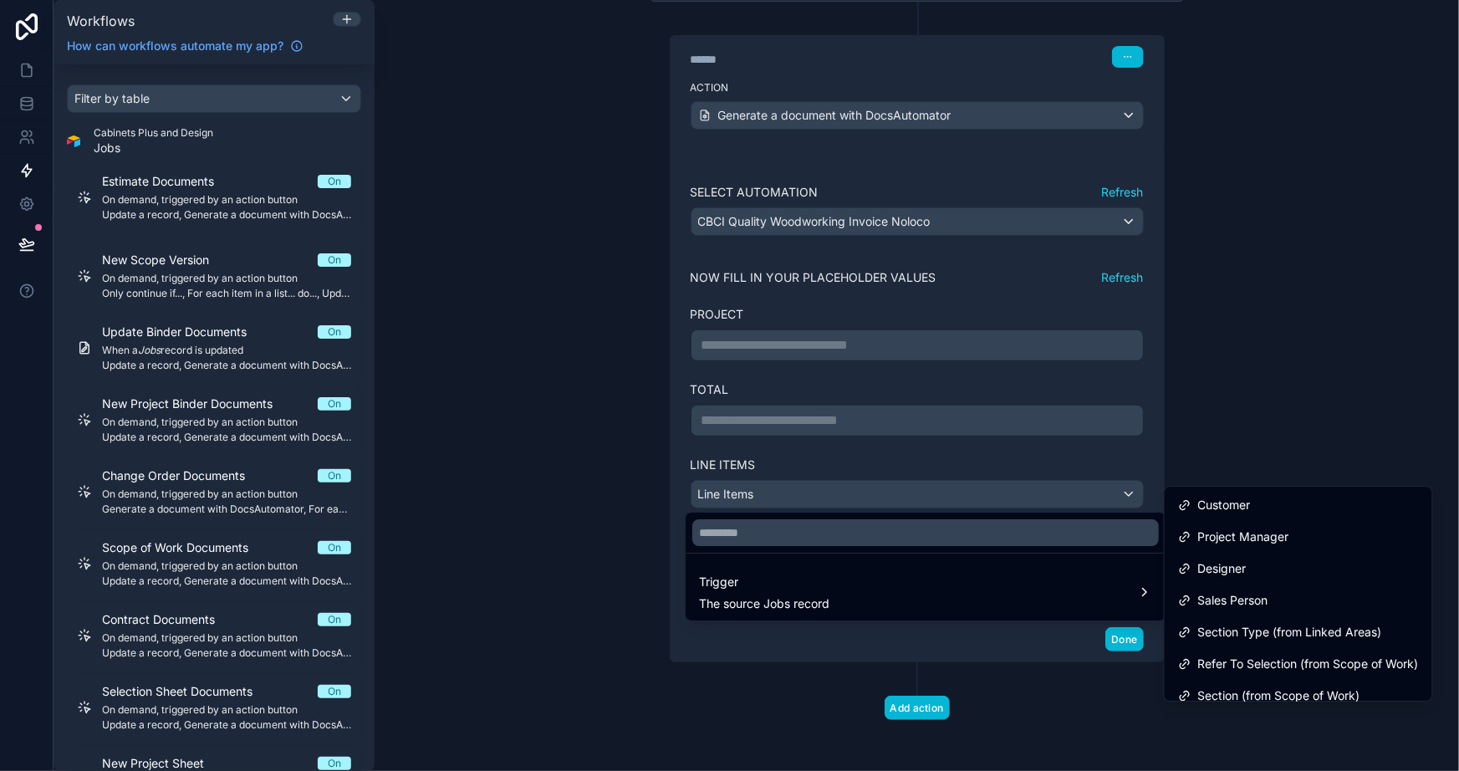
click at [1279, 268] on div at bounding box center [729, 385] width 1459 height 771
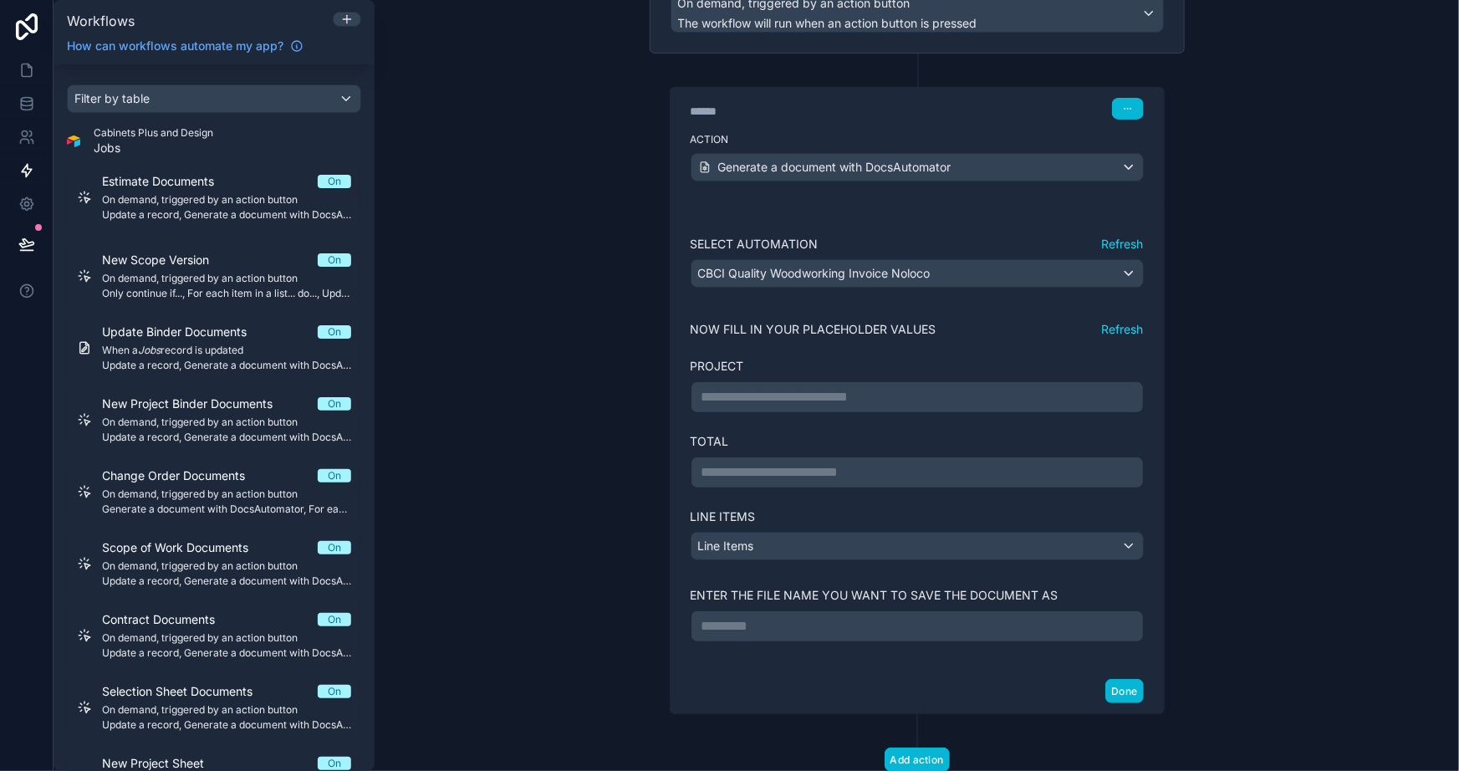
scroll to position [149, 0]
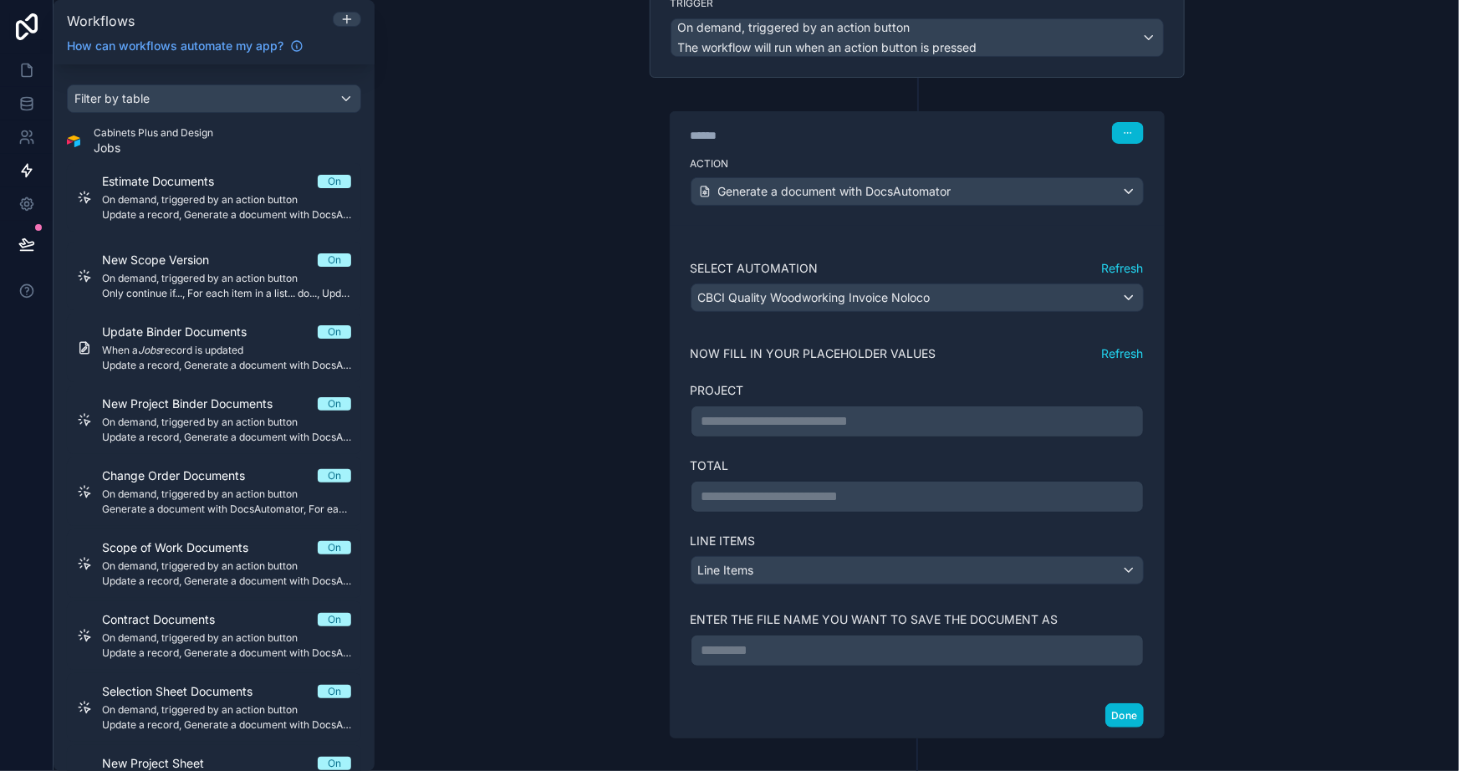
click at [815, 417] on p "**********" at bounding box center [918, 421] width 432 height 20
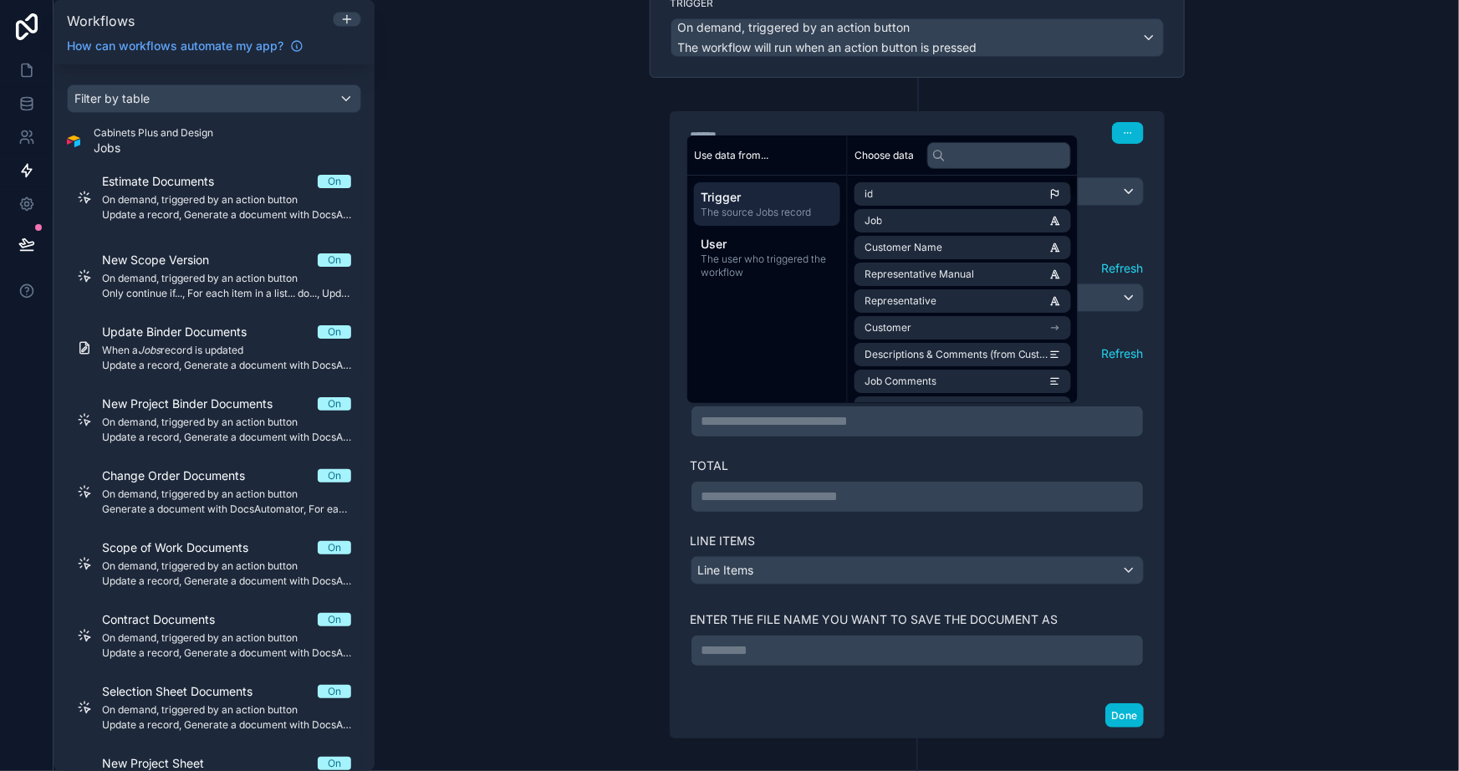
click at [1265, 337] on div "**********" at bounding box center [917, 385] width 1085 height 771
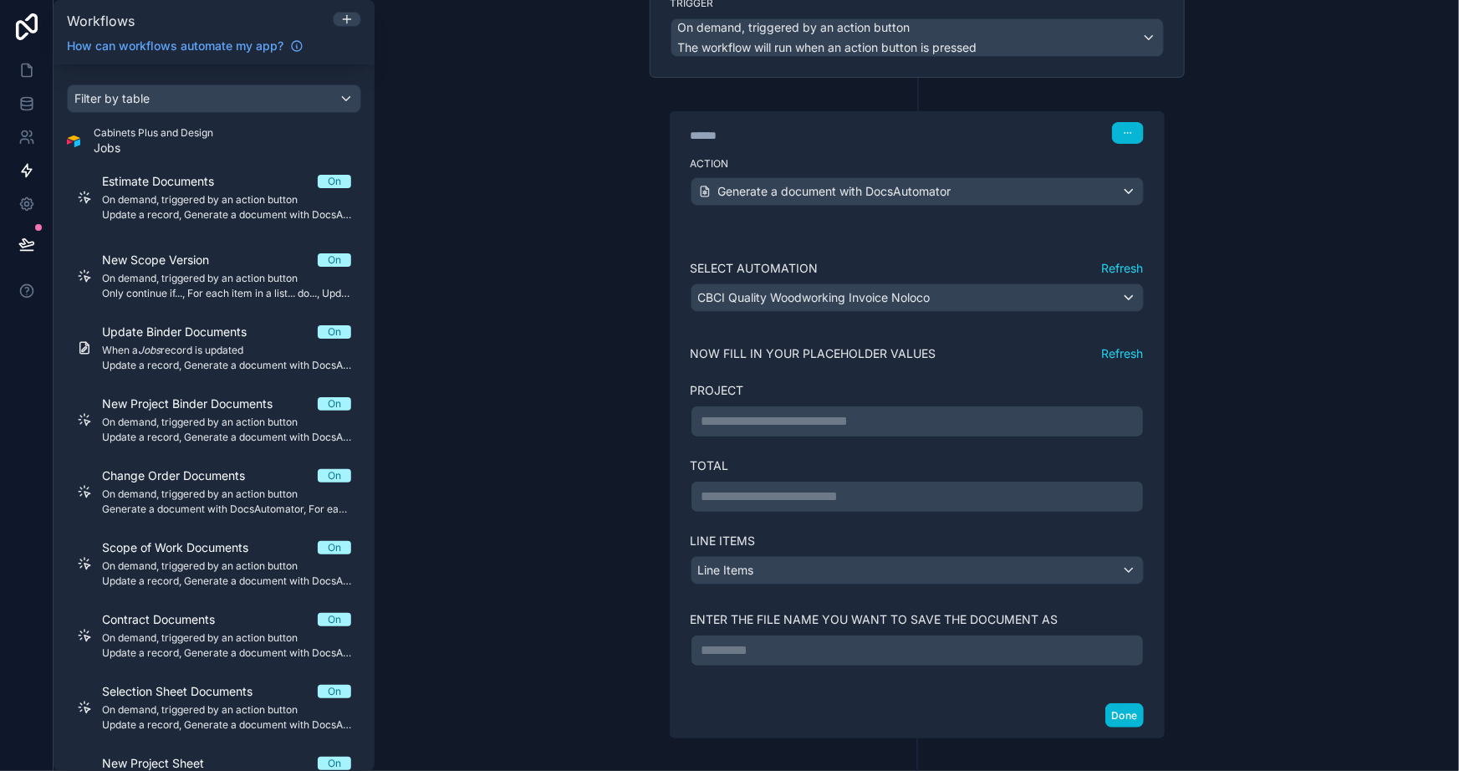
click at [804, 416] on p "**********" at bounding box center [918, 421] width 432 height 20
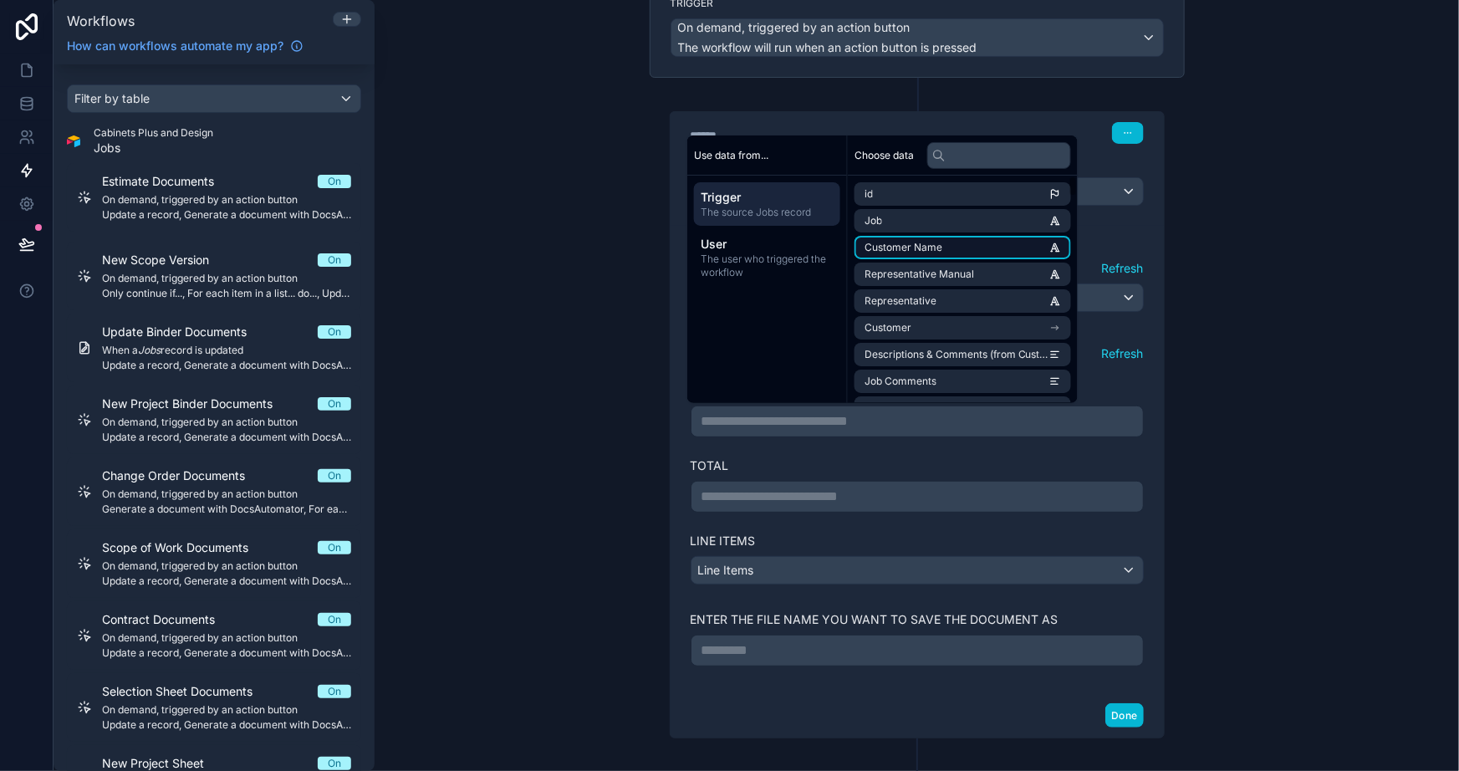
click at [895, 244] on span "Customer Name" at bounding box center [904, 247] width 78 height 13
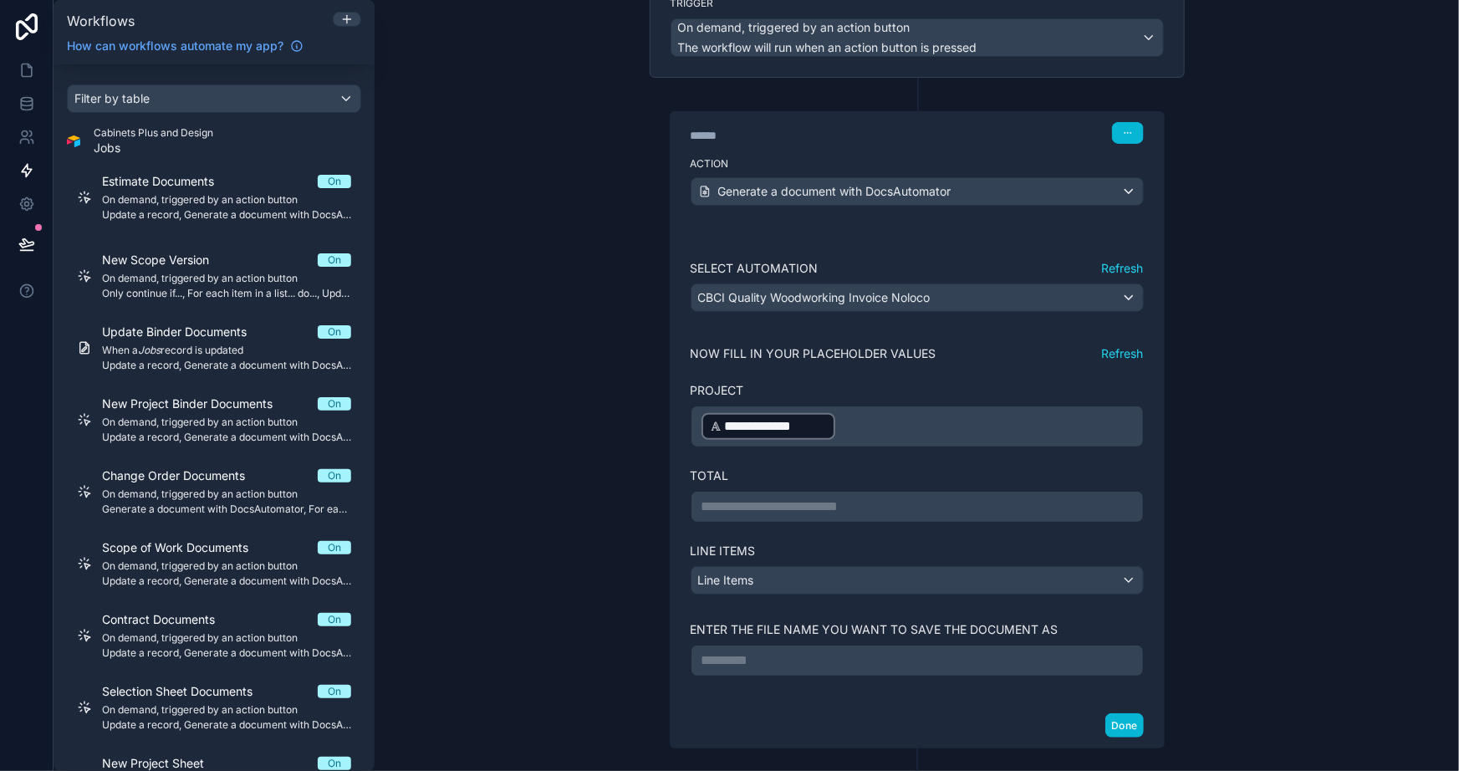
click at [1032, 497] on p "**********" at bounding box center [918, 507] width 432 height 20
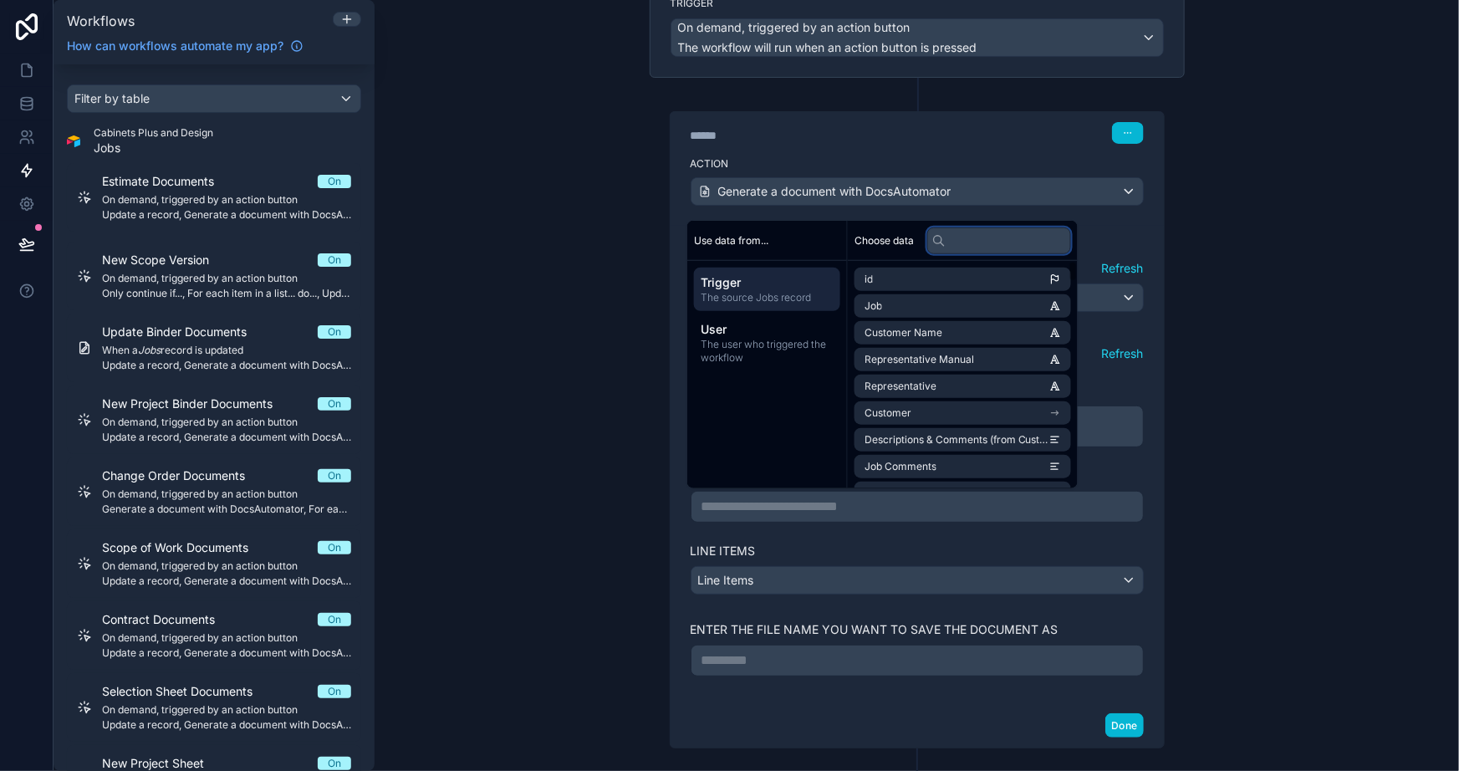
click at [965, 243] on input "text" at bounding box center [1000, 240] width 144 height 27
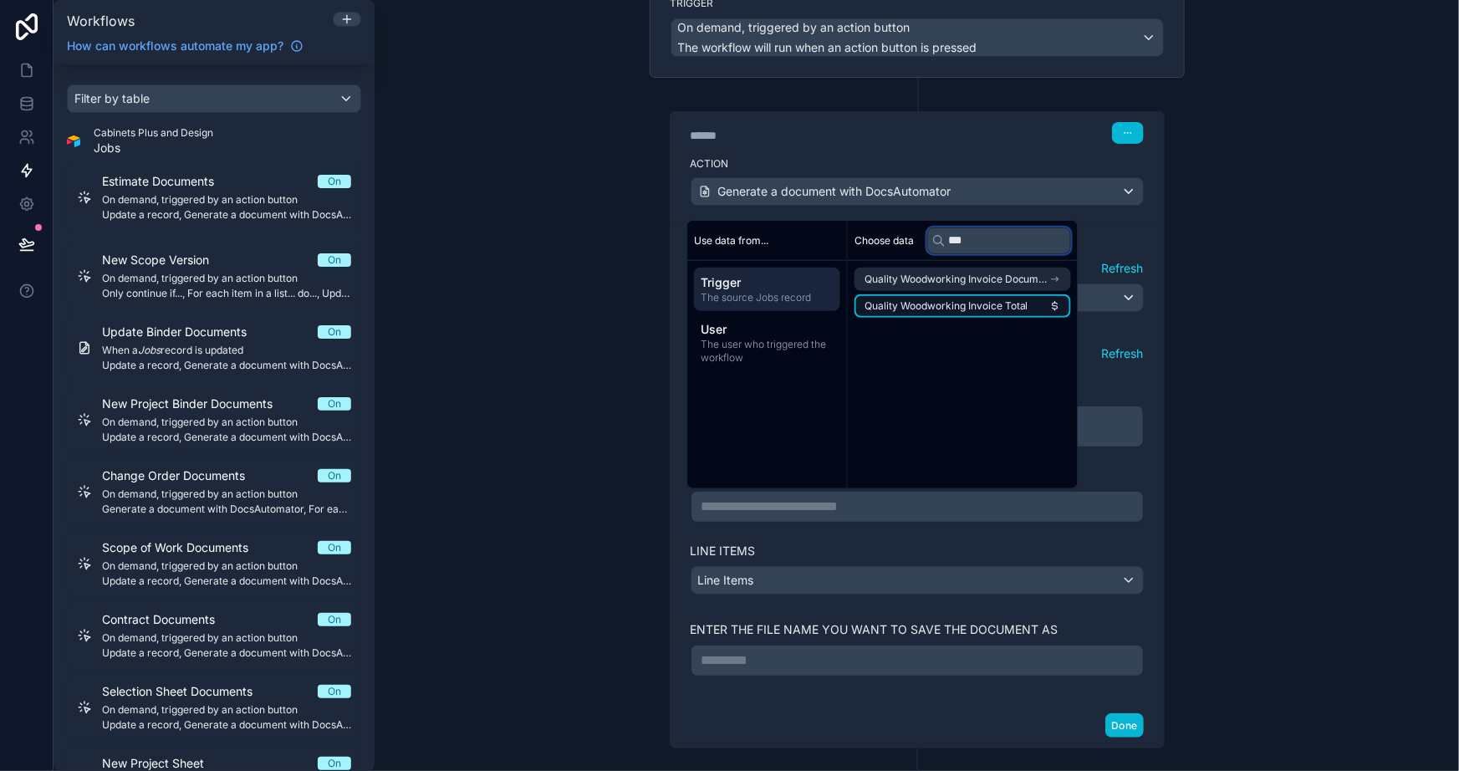
type input "***"
click at [985, 304] on span "Quality Woodworking Invoice Total" at bounding box center [947, 305] width 164 height 13
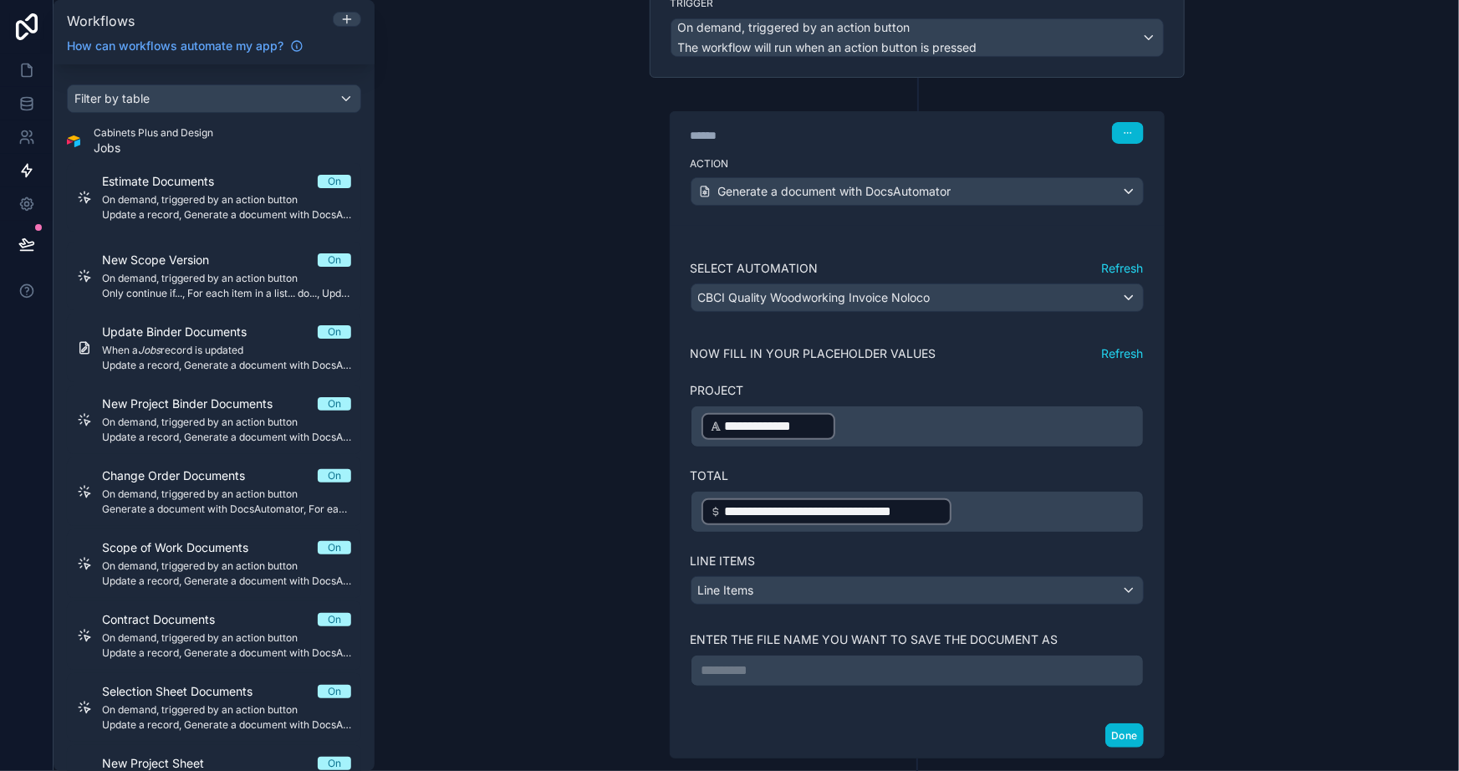
click at [1278, 426] on div "**********" at bounding box center [917, 385] width 1085 height 771
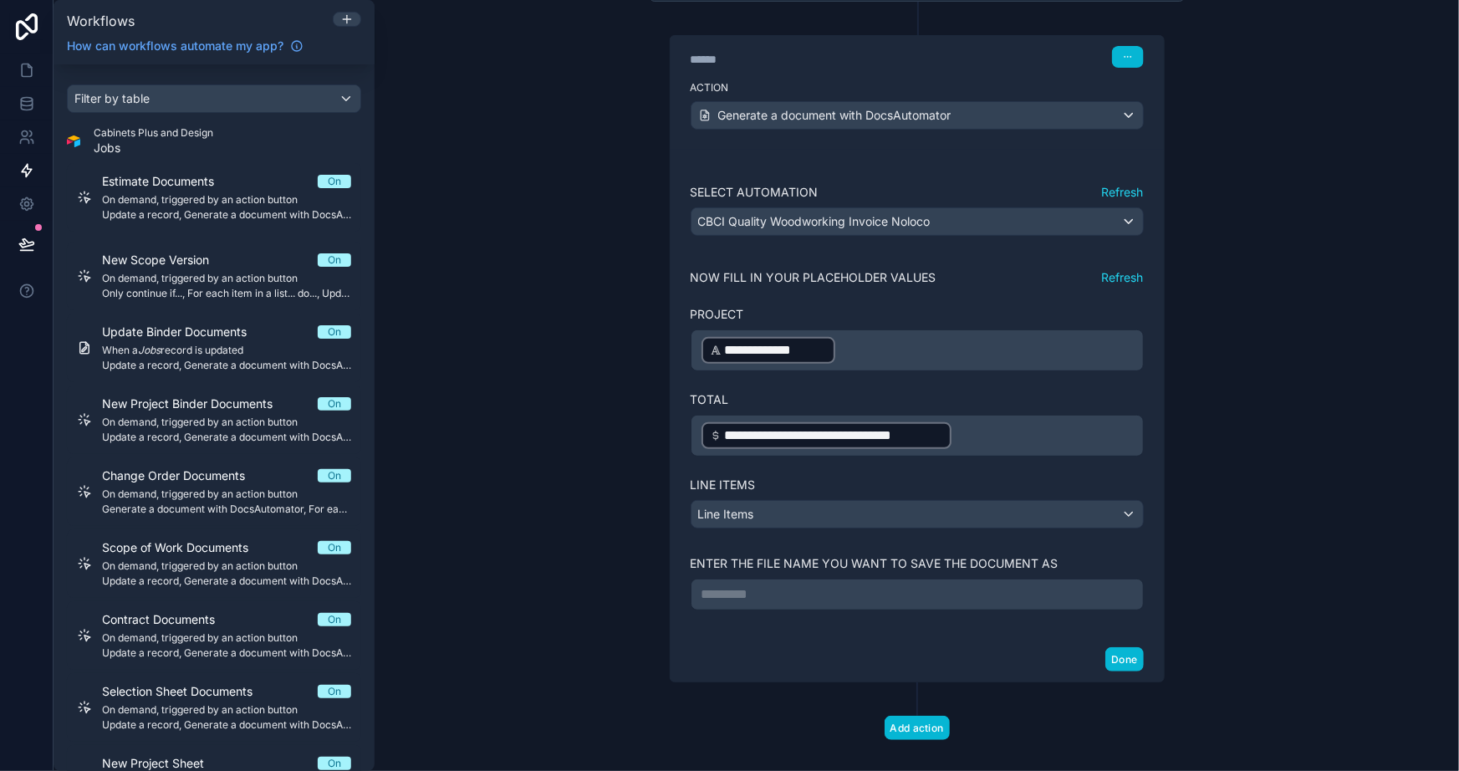
click at [840, 592] on p "********* ﻿" at bounding box center [918, 595] width 432 height 20
click at [882, 601] on p "**********" at bounding box center [918, 595] width 432 height 20
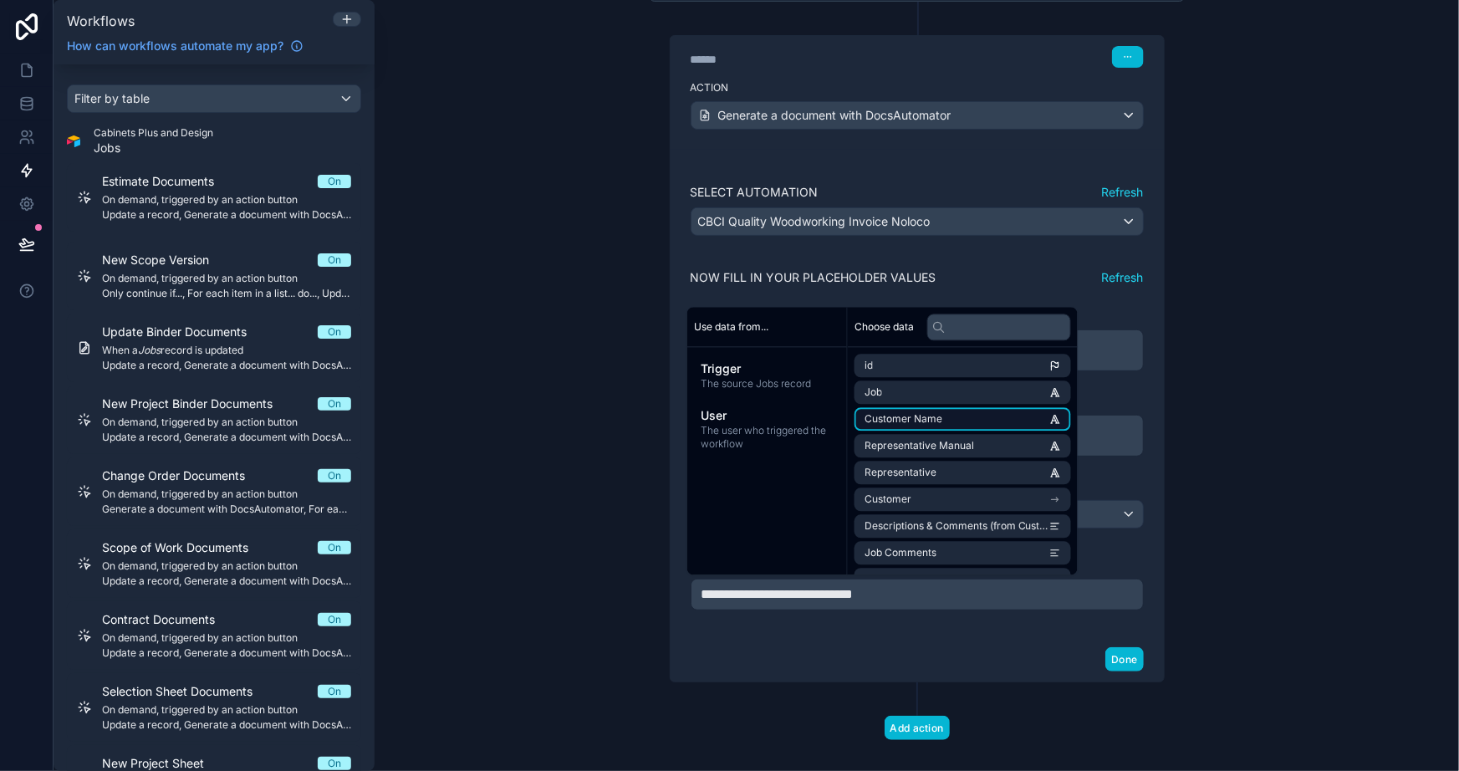
click at [941, 410] on li "Customer Name" at bounding box center [963, 418] width 217 height 23
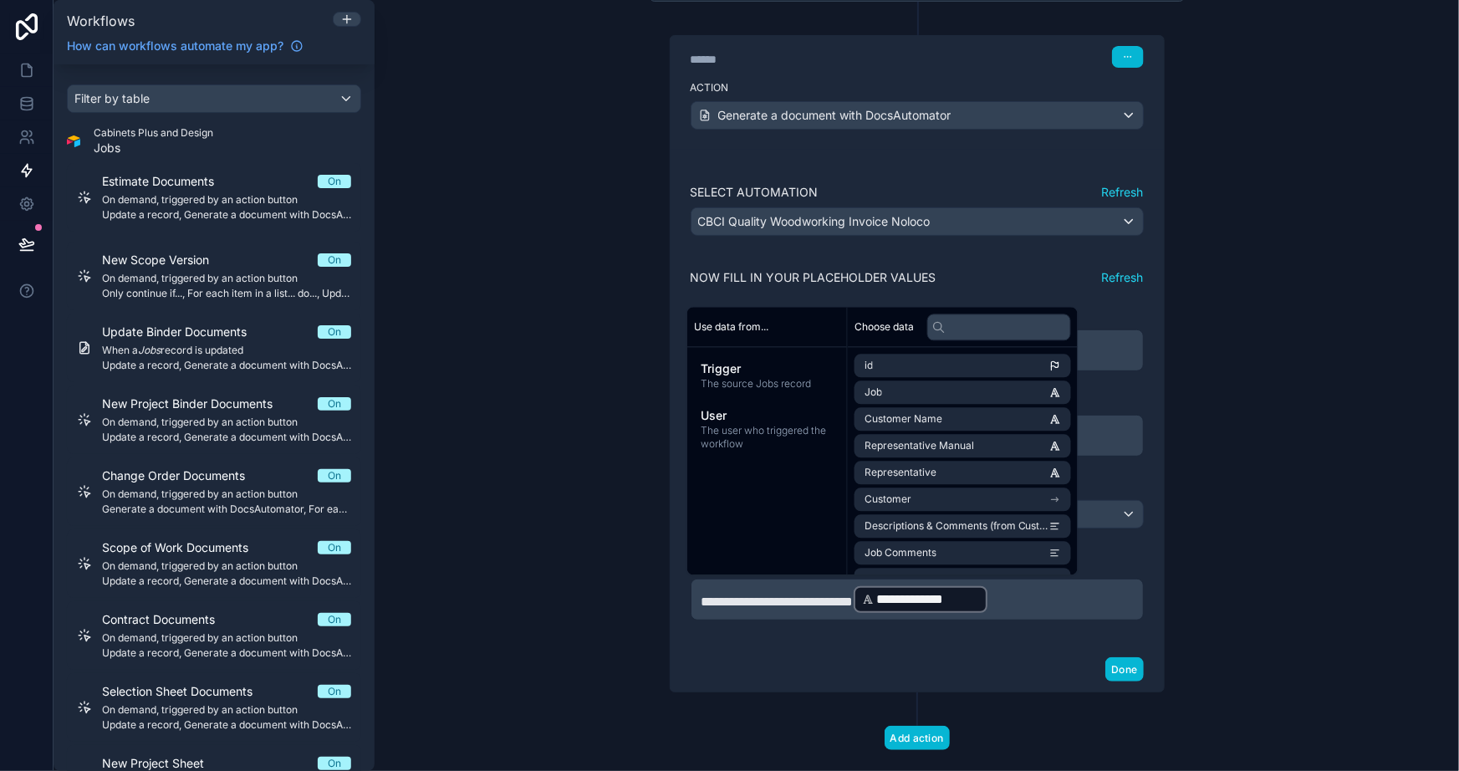
click at [1042, 600] on p "**********" at bounding box center [918, 600] width 432 height 30
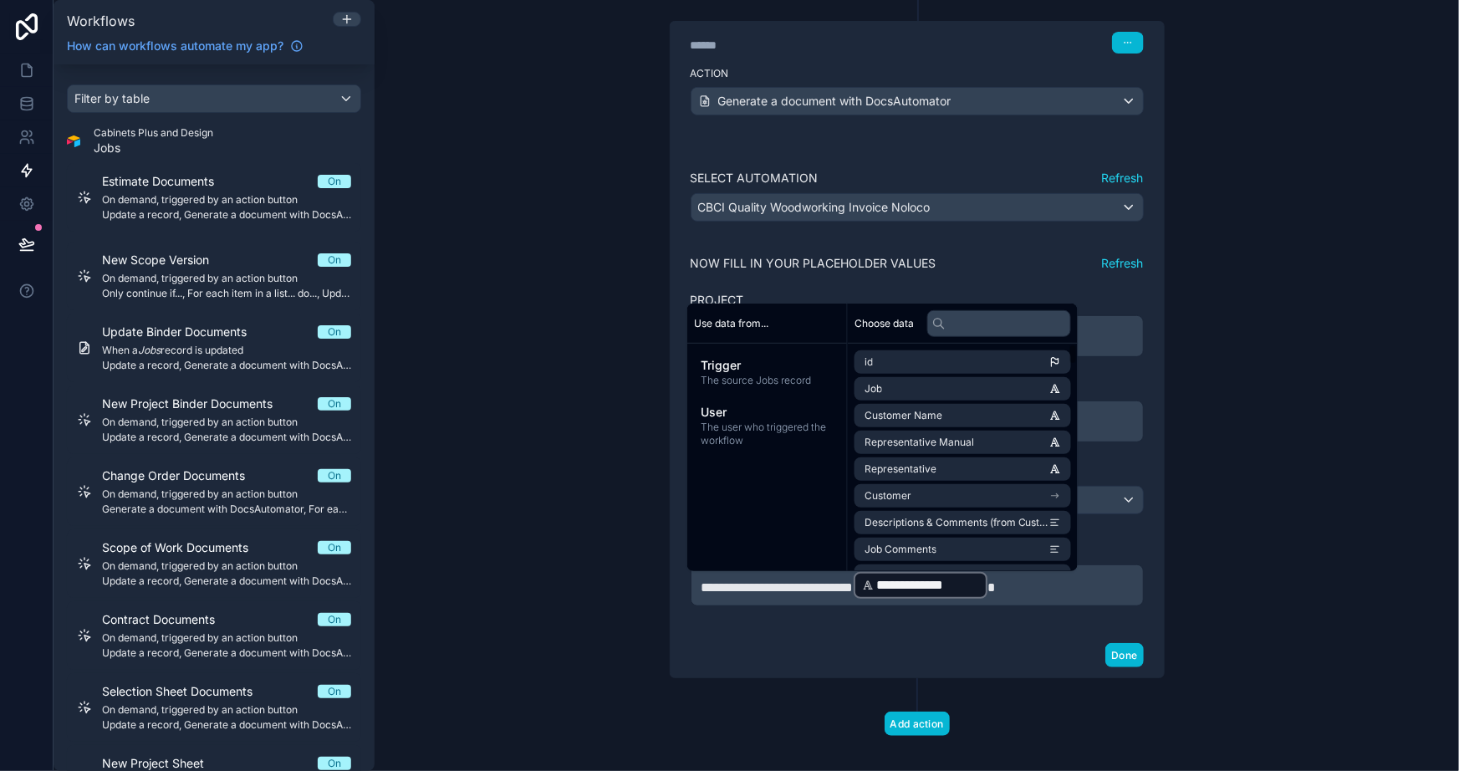
scroll to position [253, 0]
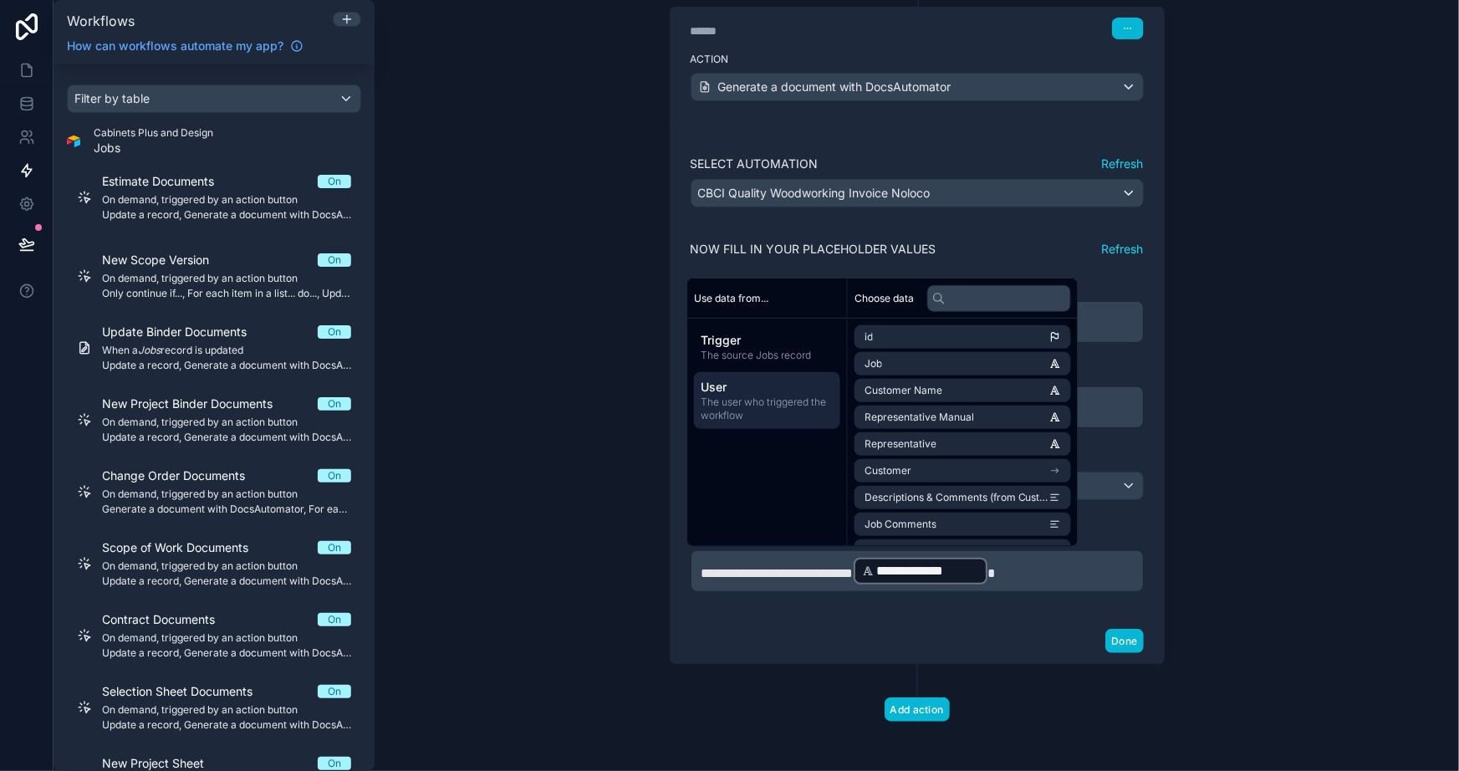
click at [723, 388] on span "User" at bounding box center [767, 387] width 133 height 17
click at [731, 353] on span "The source Jobs record" at bounding box center [767, 355] width 133 height 13
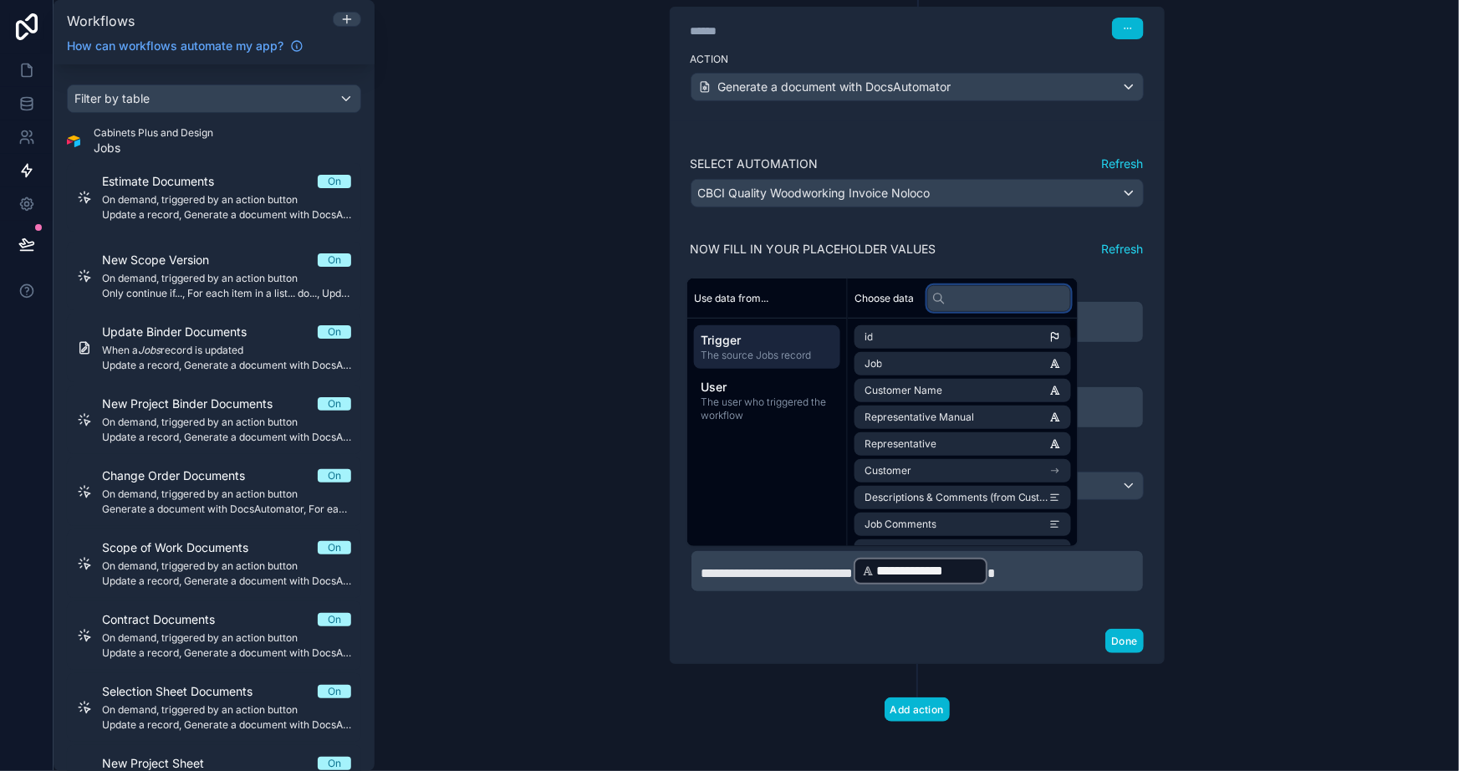
click at [974, 296] on input "text" at bounding box center [1000, 297] width 144 height 27
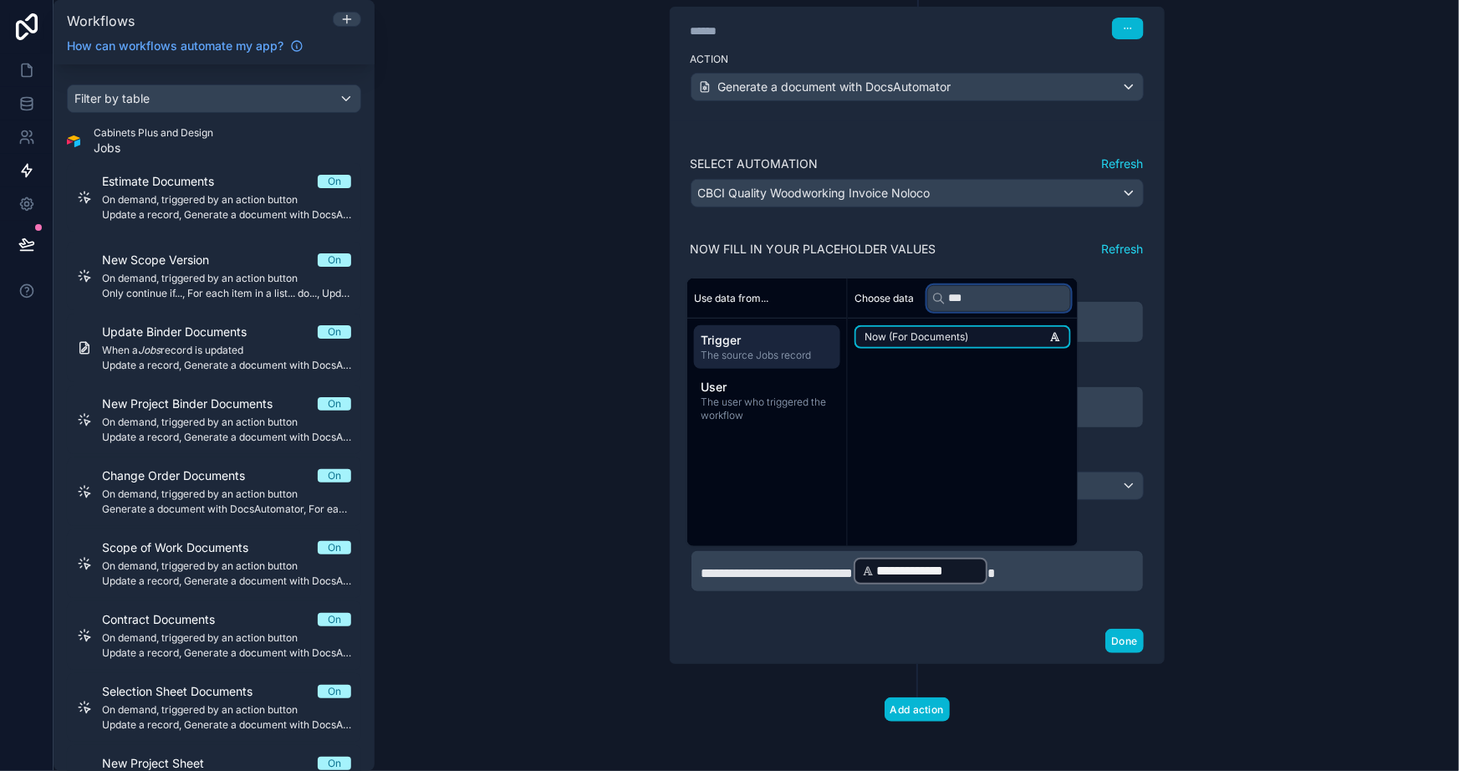
type input "***"
click at [928, 332] on span "Now (For Documents)" at bounding box center [917, 336] width 104 height 13
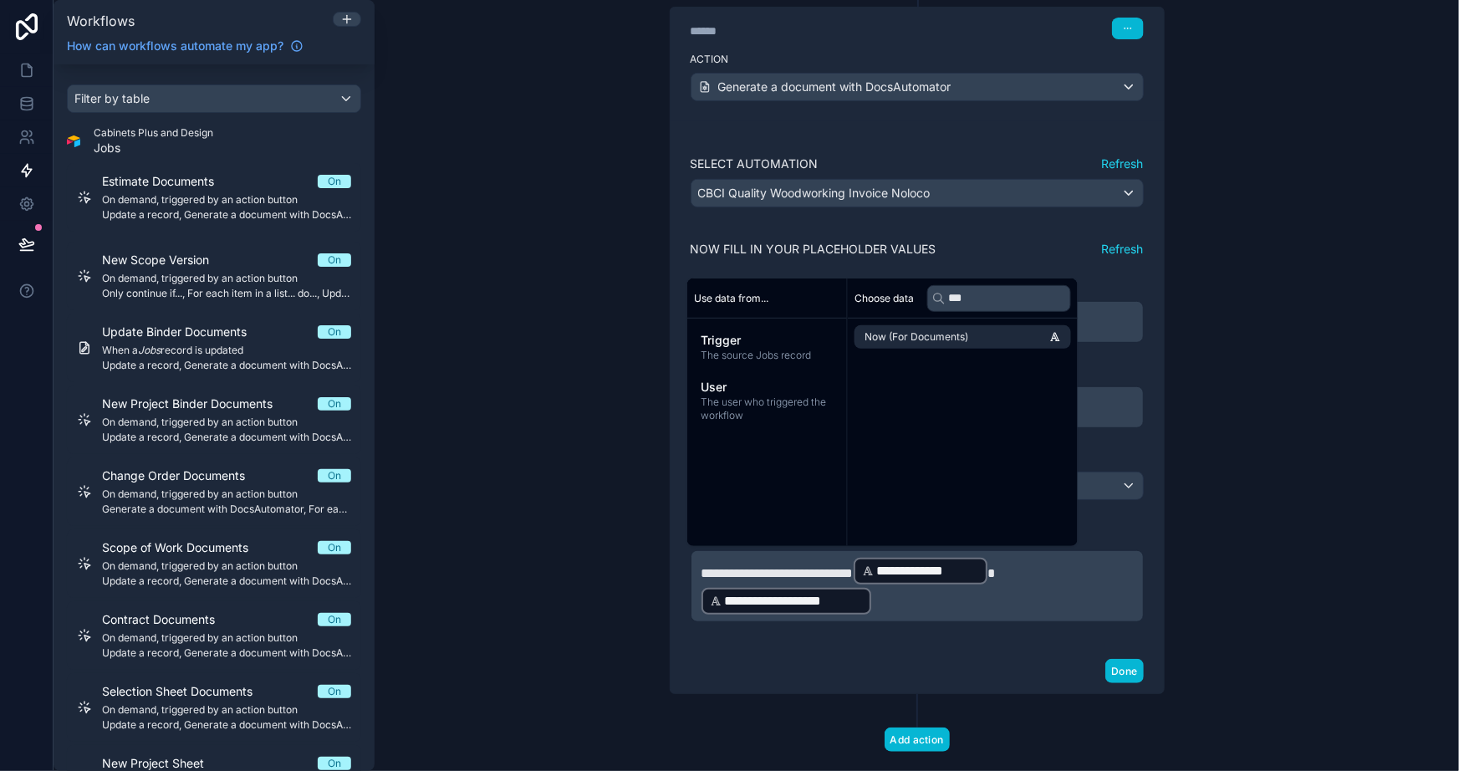
click at [960, 593] on p "**********" at bounding box center [918, 586] width 432 height 60
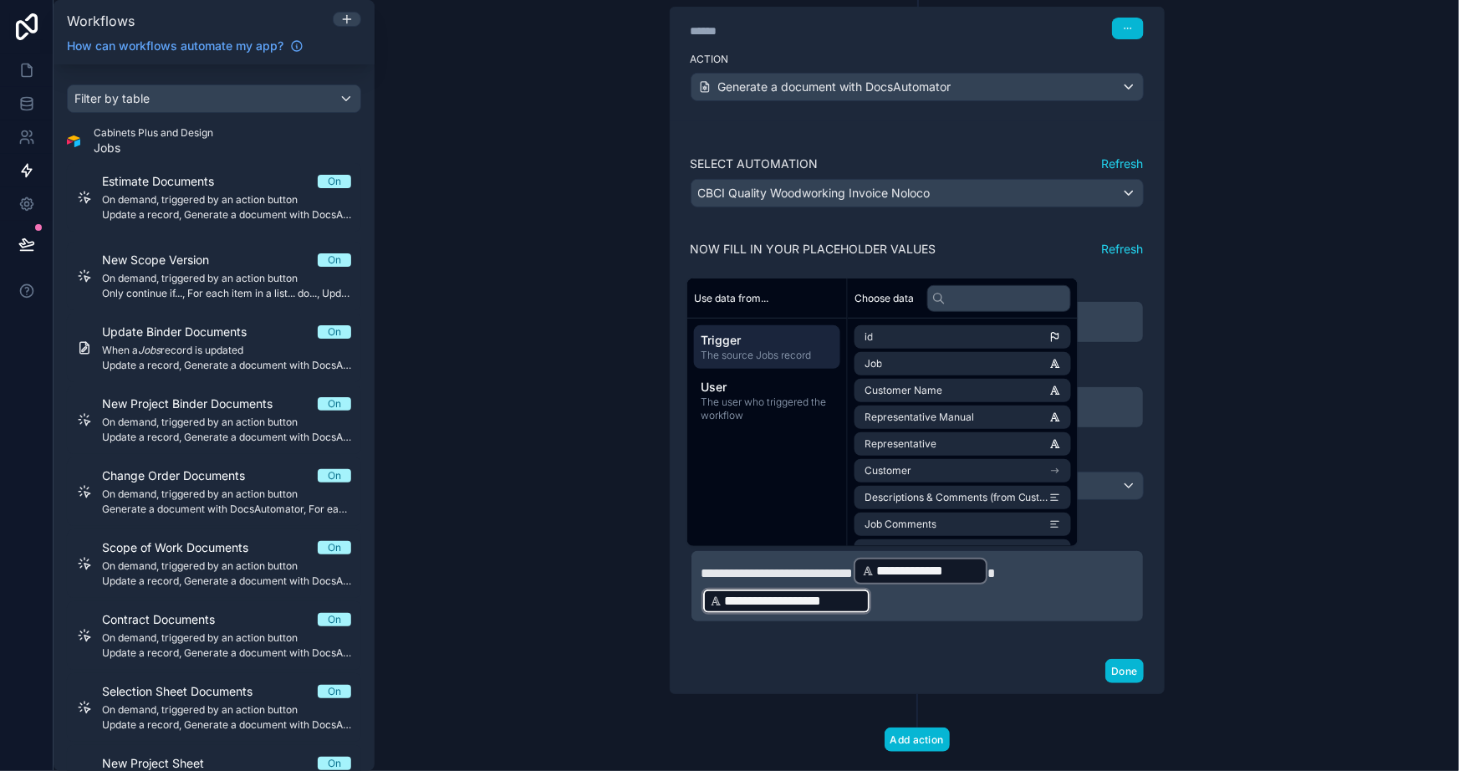
click at [1040, 564] on p "**********" at bounding box center [918, 586] width 432 height 60
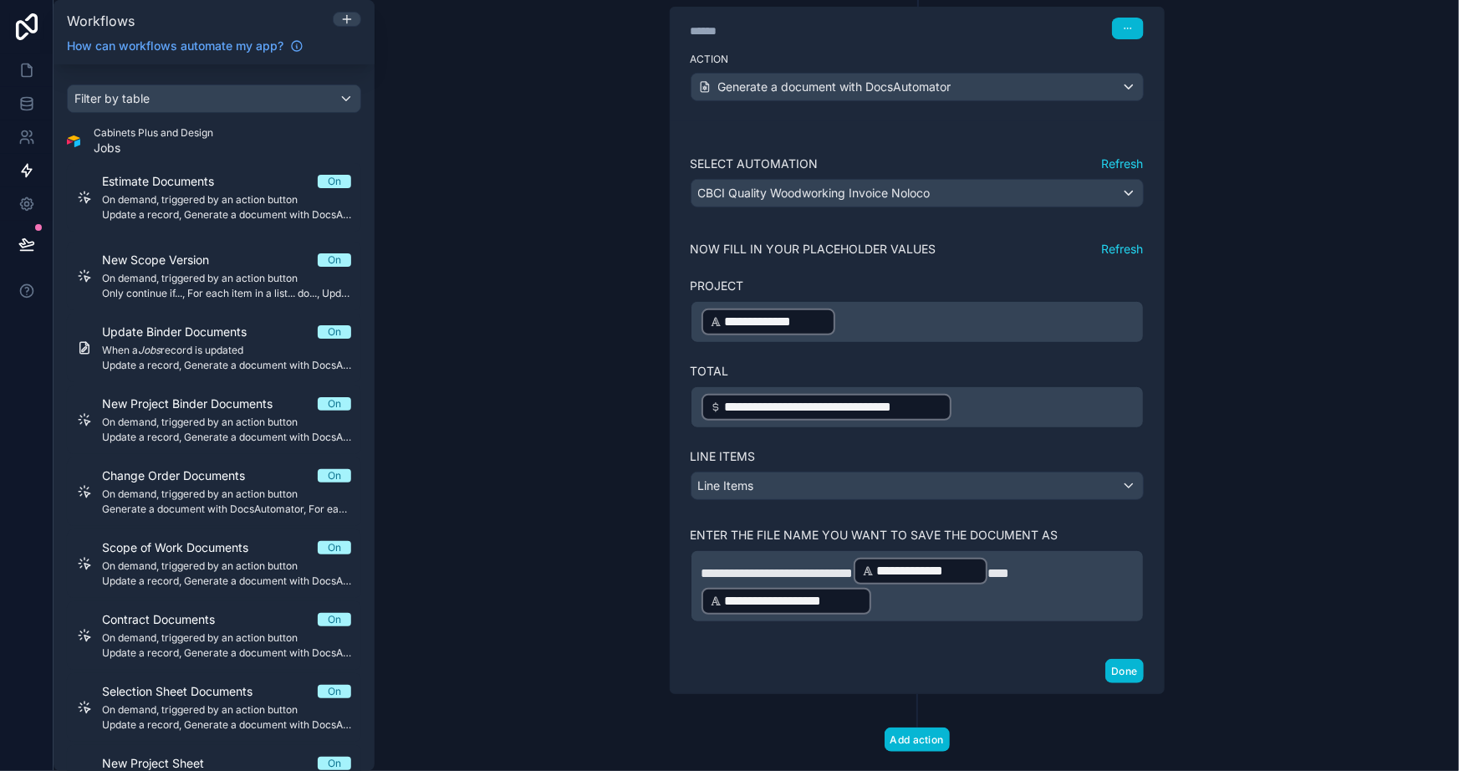
click at [1050, 568] on p "**********" at bounding box center [918, 586] width 432 height 60
click at [1029, 602] on p "**********" at bounding box center [918, 586] width 432 height 60
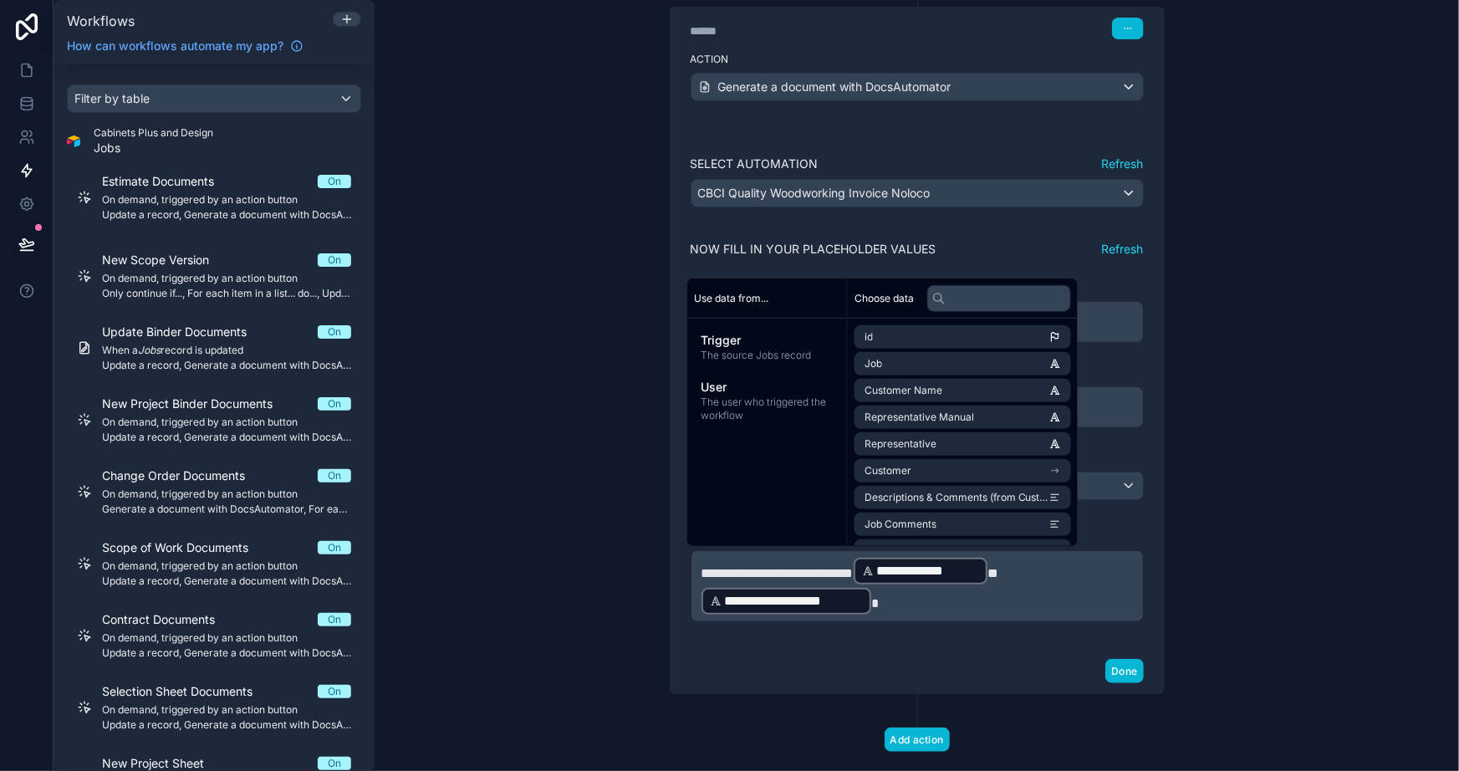
click at [1024, 668] on div "Done" at bounding box center [917, 671] width 493 height 44
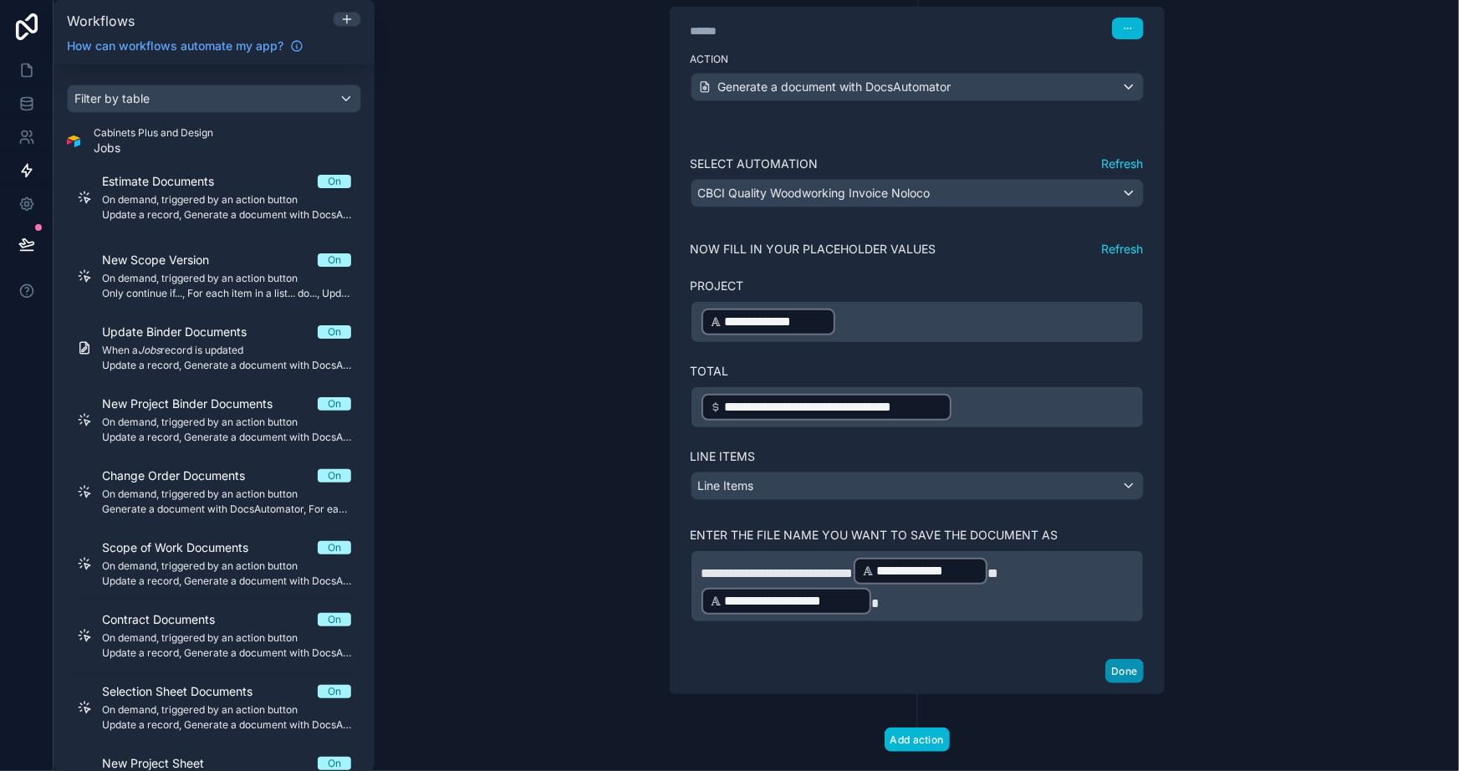
click at [1117, 666] on button "Done" at bounding box center [1125, 671] width 38 height 24
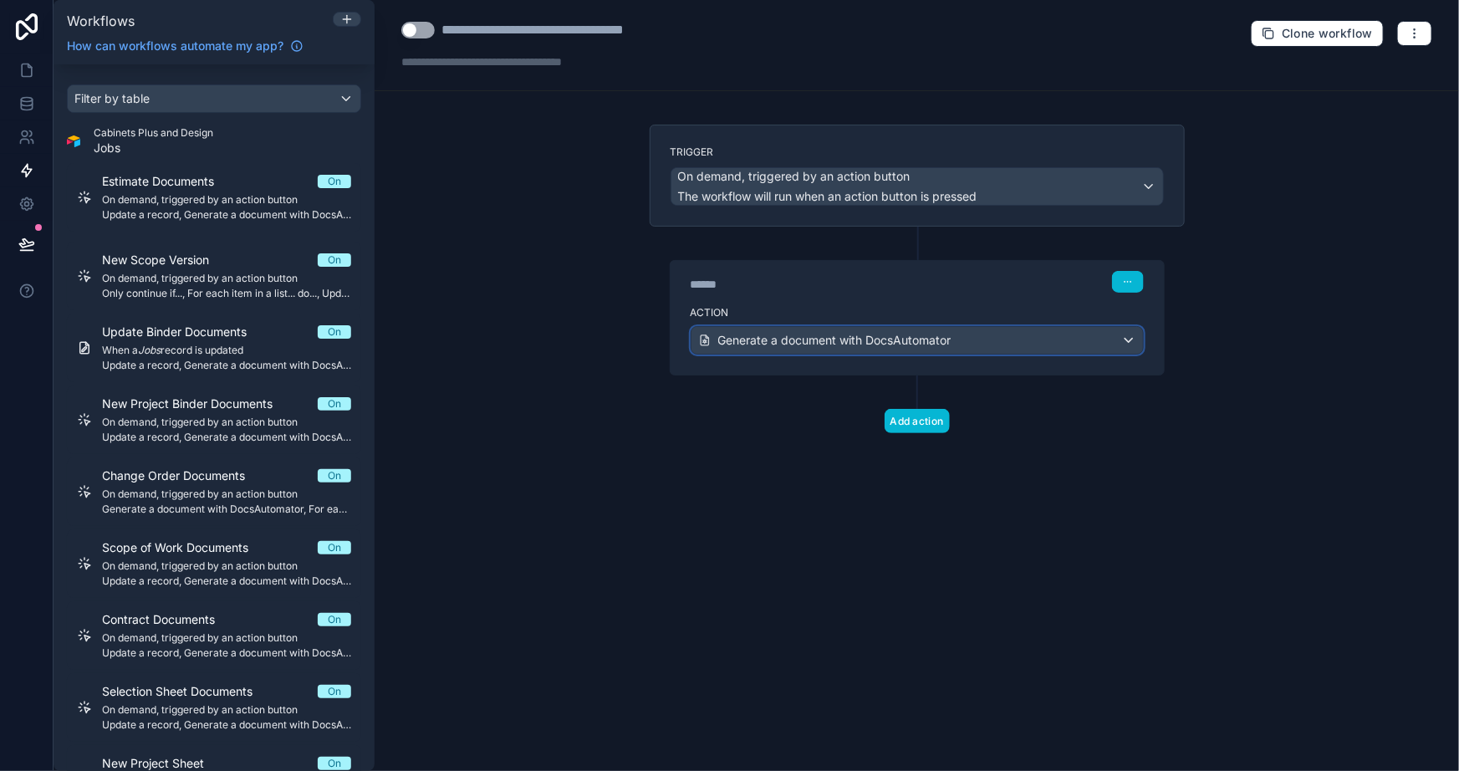
click at [759, 340] on span "Generate a document with DocsAutomator" at bounding box center [834, 340] width 233 height 17
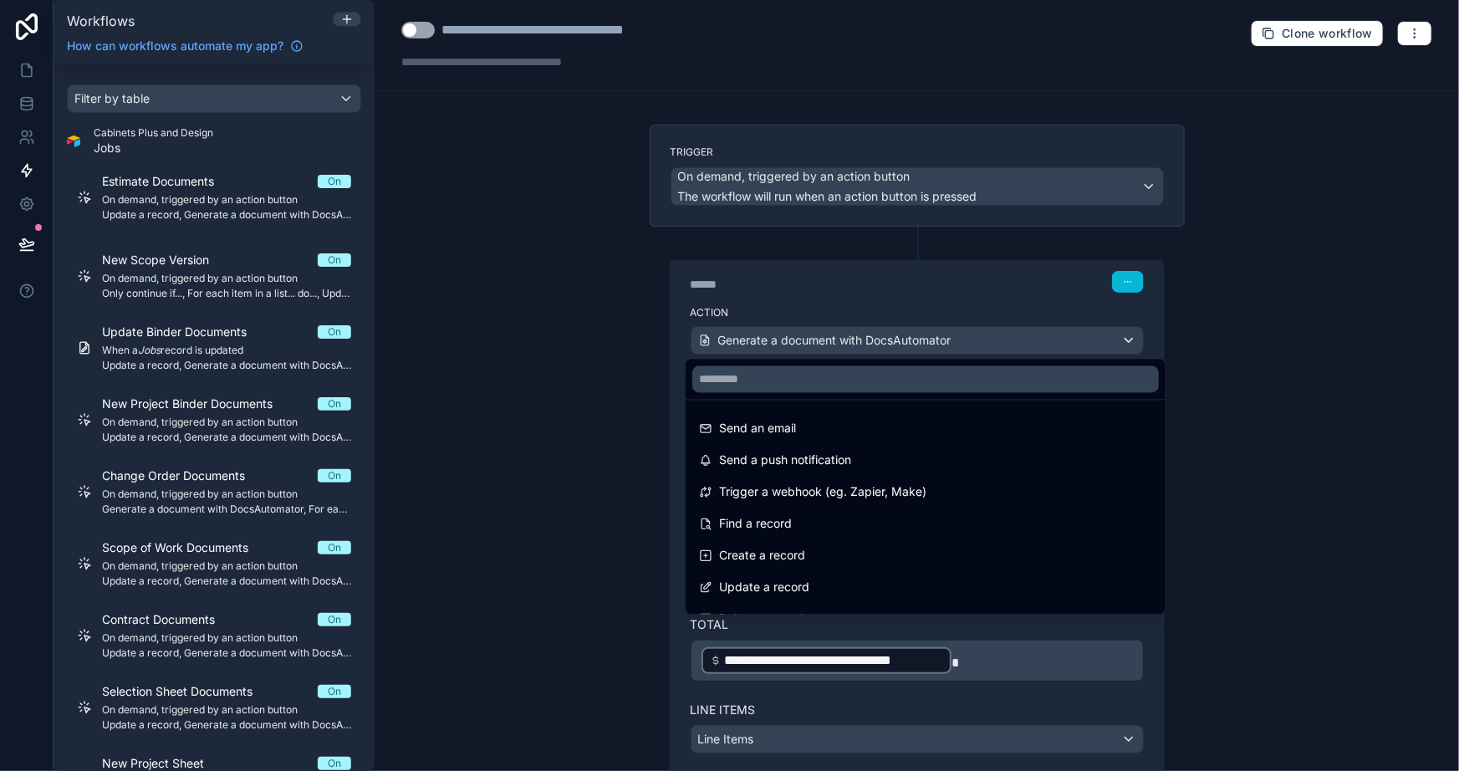
click at [477, 435] on div at bounding box center [729, 385] width 1459 height 771
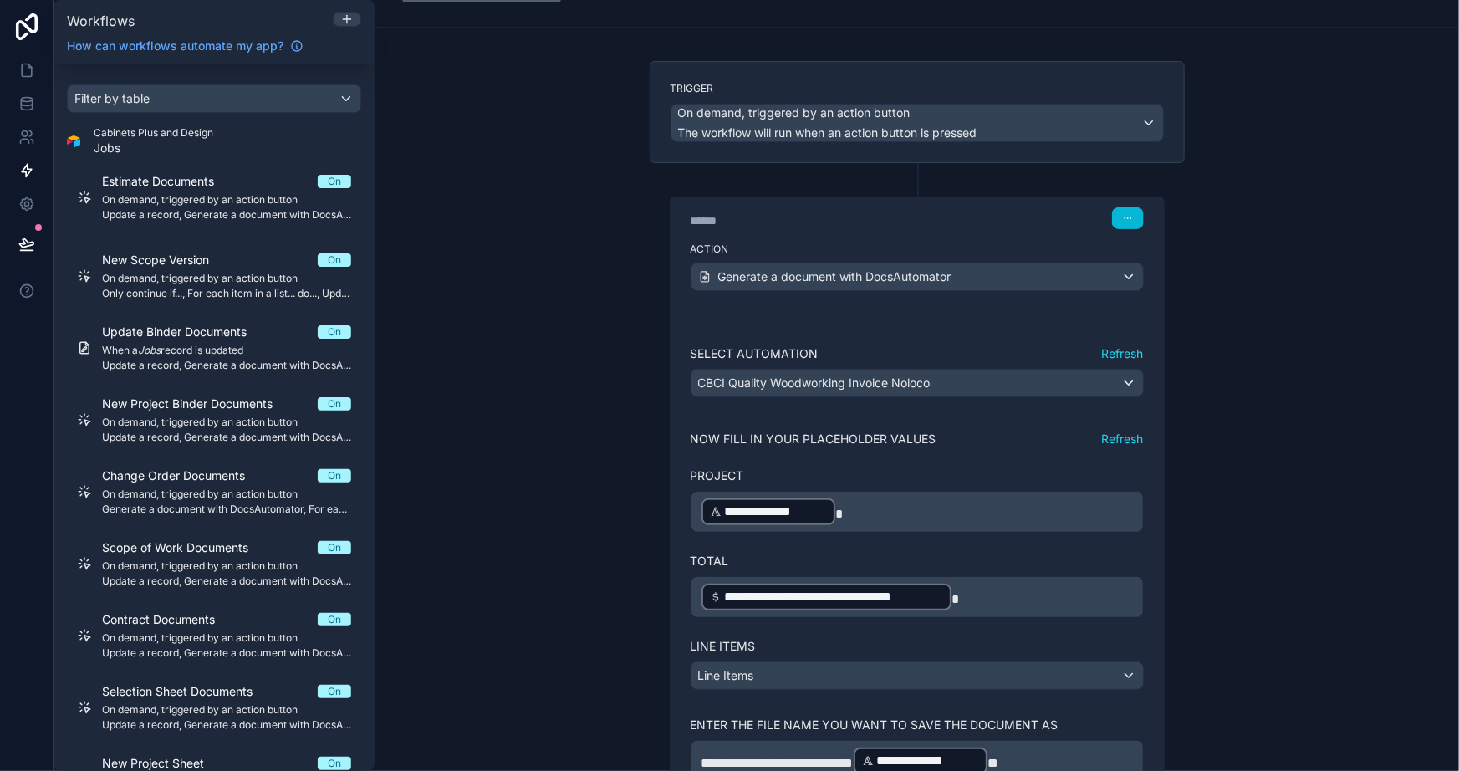
scroll to position [151, 0]
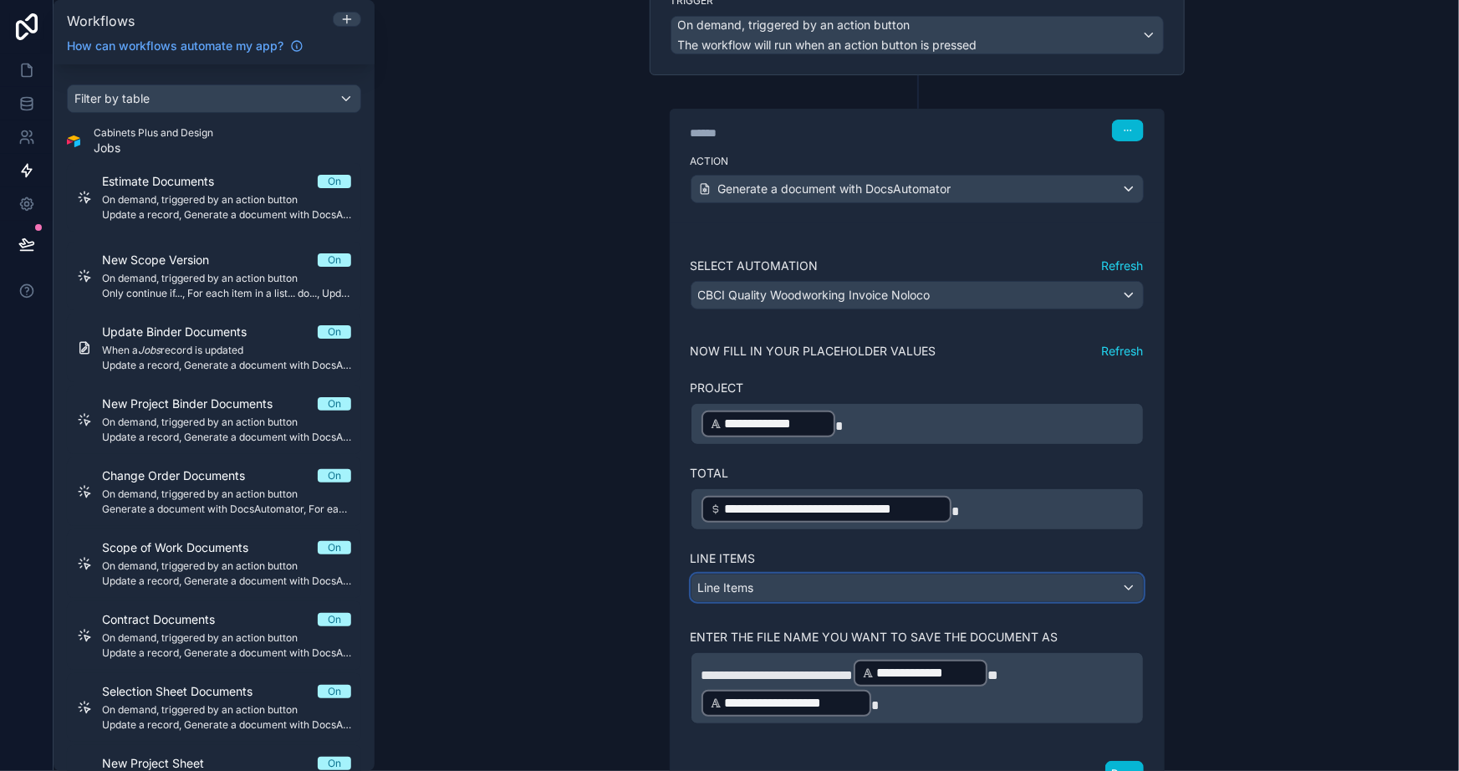
click at [746, 580] on span "Line Items" at bounding box center [726, 587] width 56 height 14
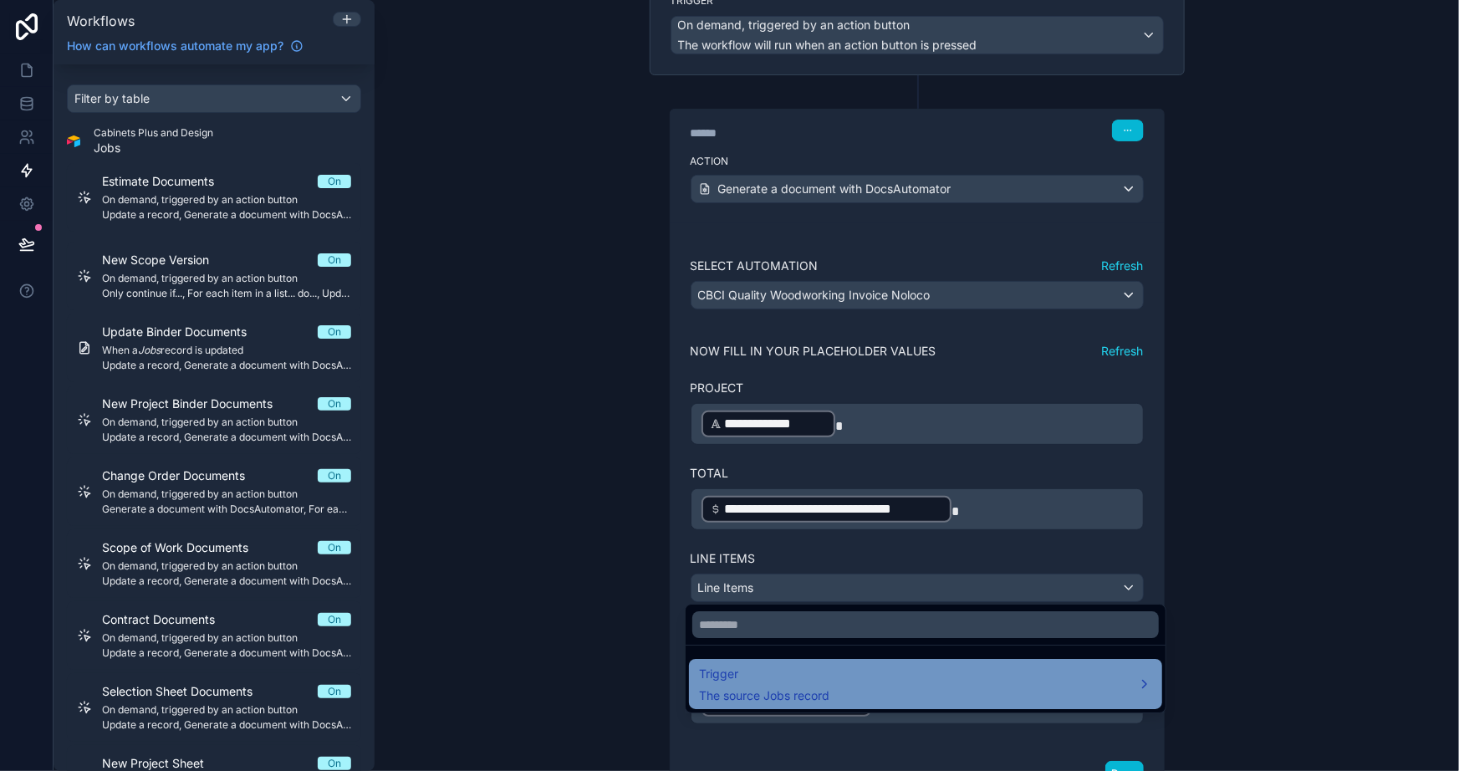
click at [759, 673] on span "Trigger" at bounding box center [764, 674] width 130 height 20
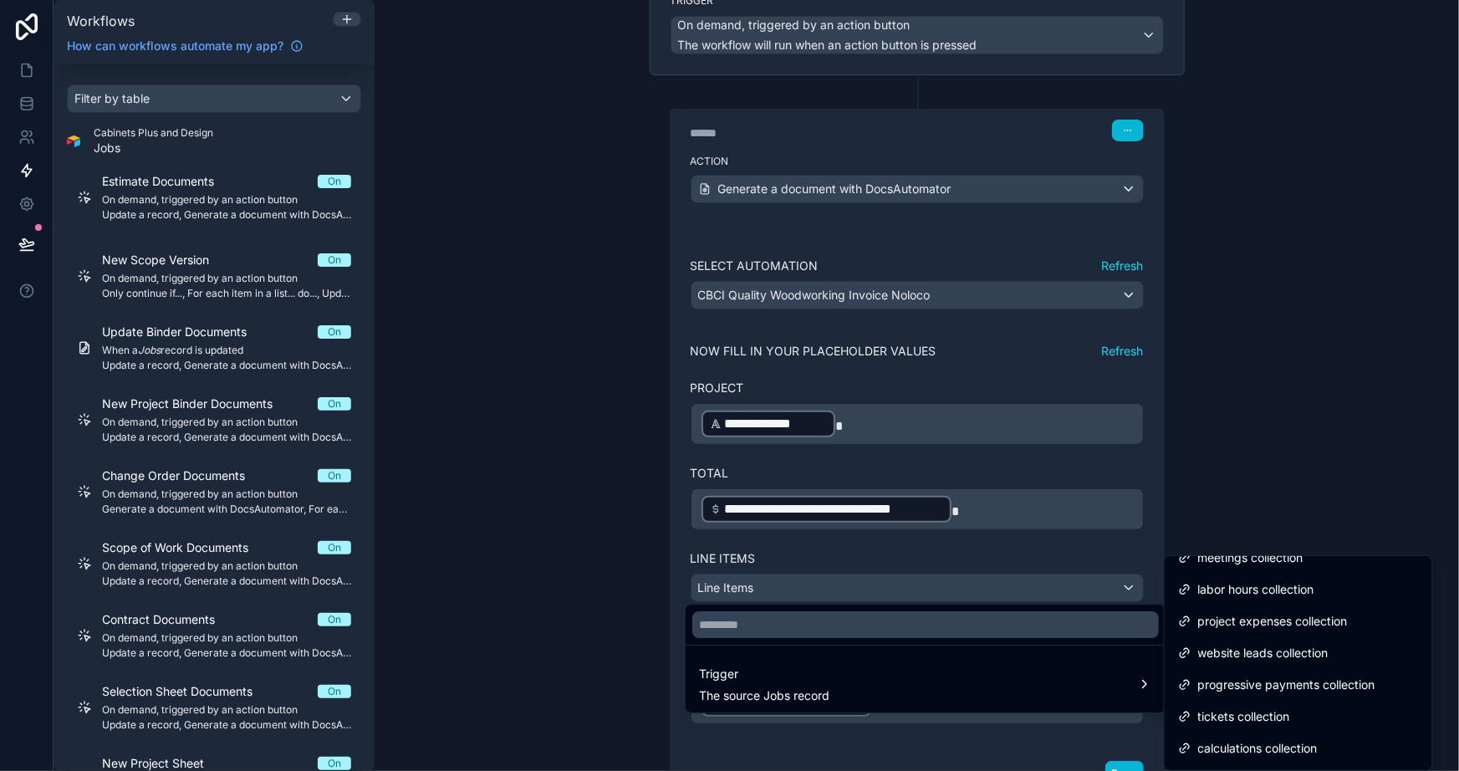
scroll to position [807, 0]
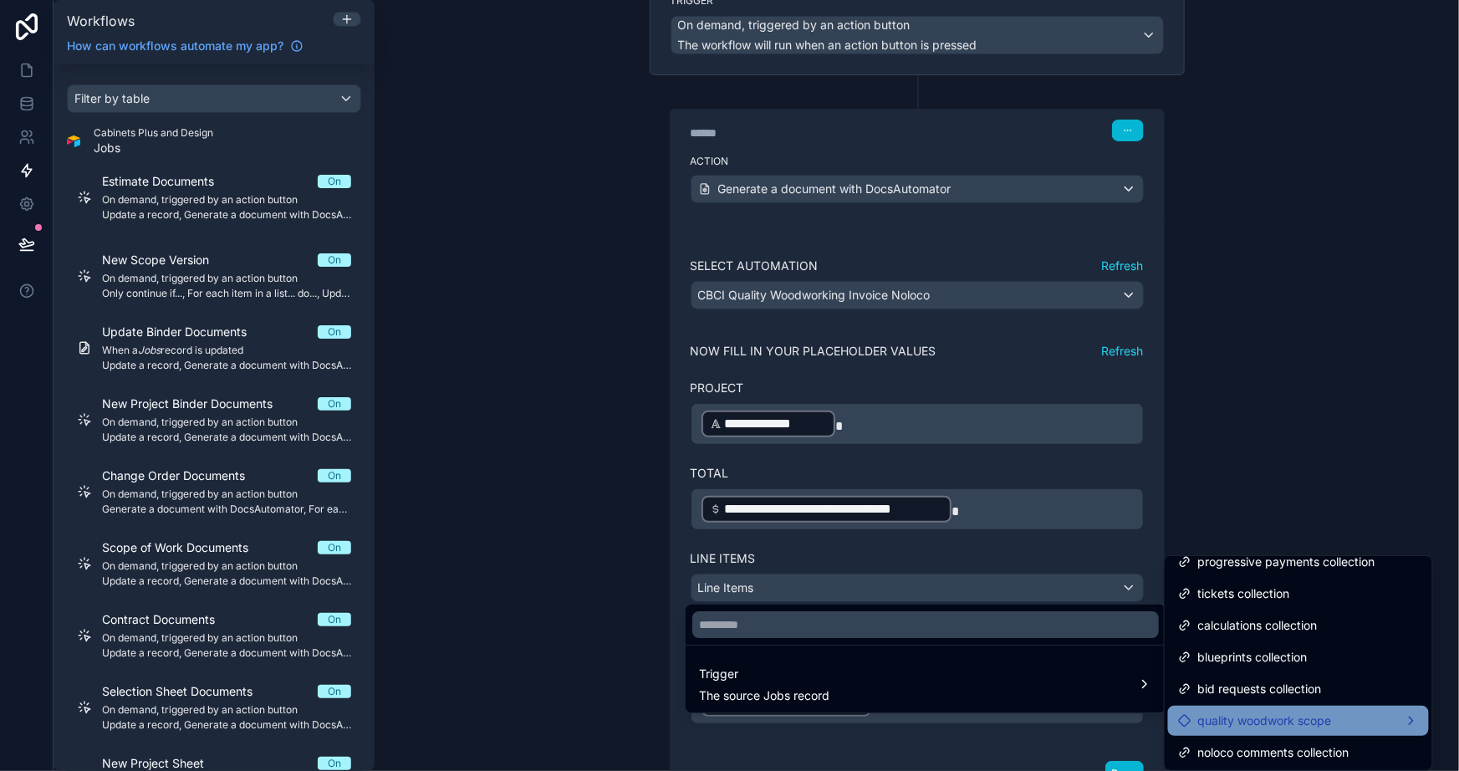
click at [1311, 720] on span "quality woodwork scope" at bounding box center [1266, 721] width 134 height 20
click at [1280, 720] on span "quality woodwork scope" at bounding box center [1266, 721] width 134 height 20
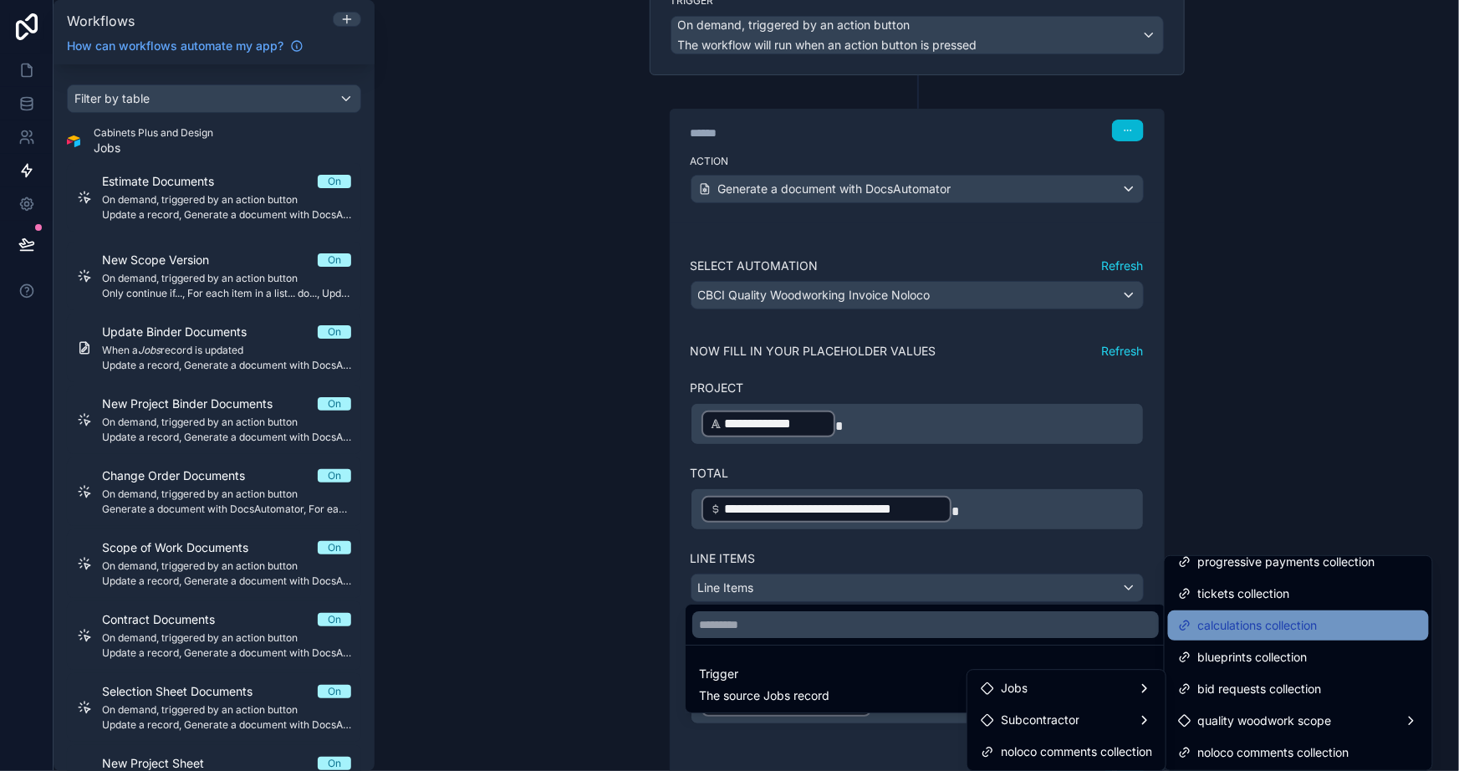
click at [1260, 626] on span "calculations collection" at bounding box center [1259, 626] width 120 height 20
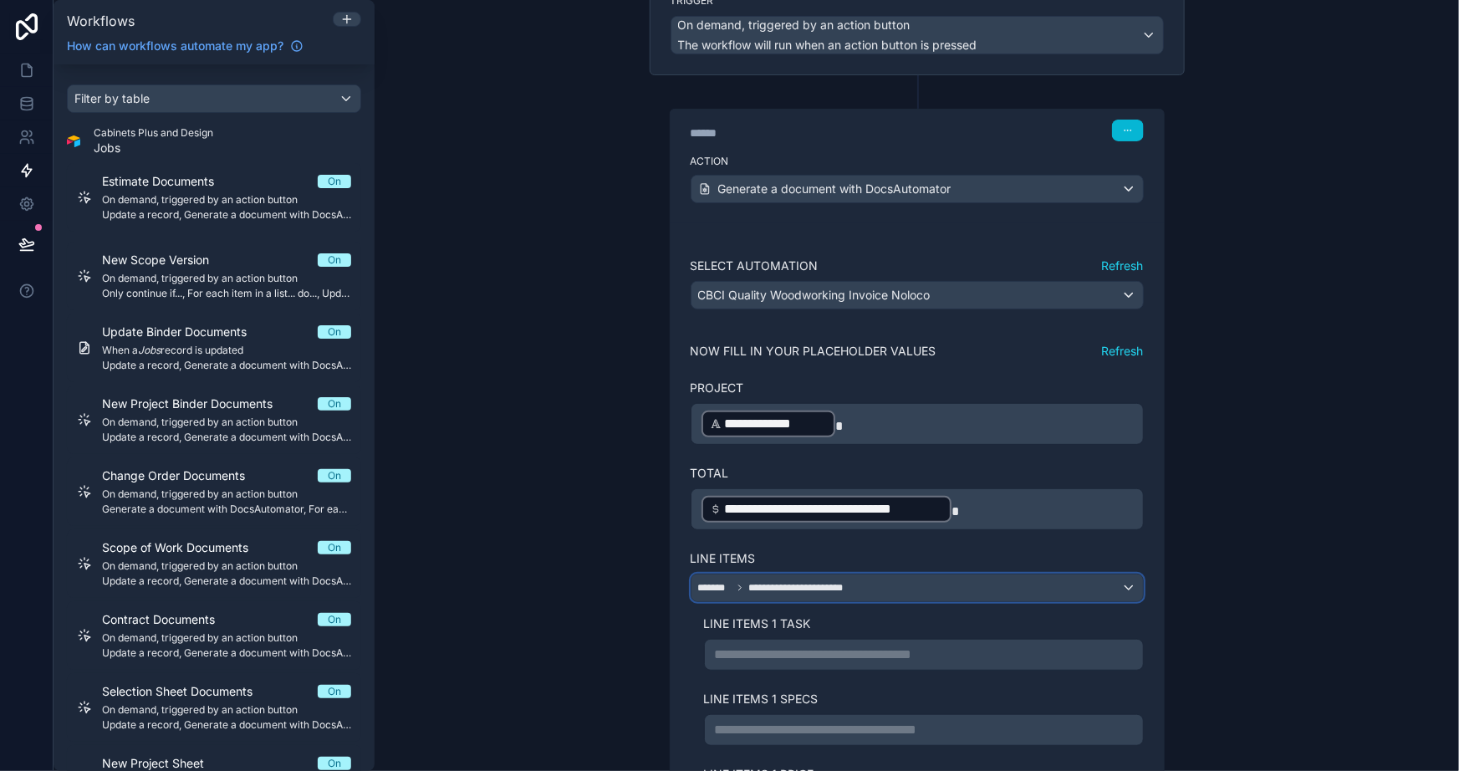
click at [1031, 579] on div "**********" at bounding box center [918, 588] width 452 height 27
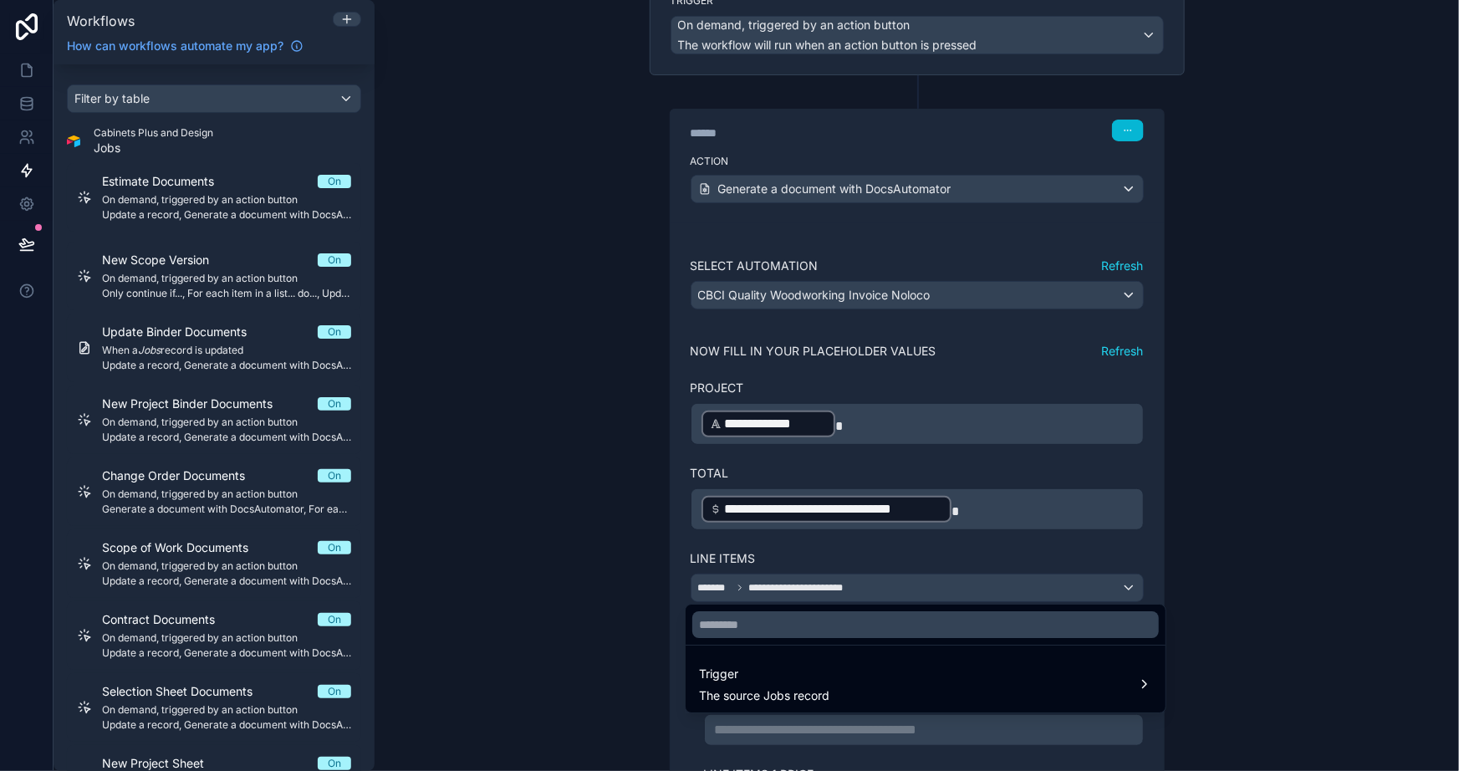
click at [718, 654] on ul "Trigger The source Jobs record" at bounding box center [926, 679] width 480 height 67
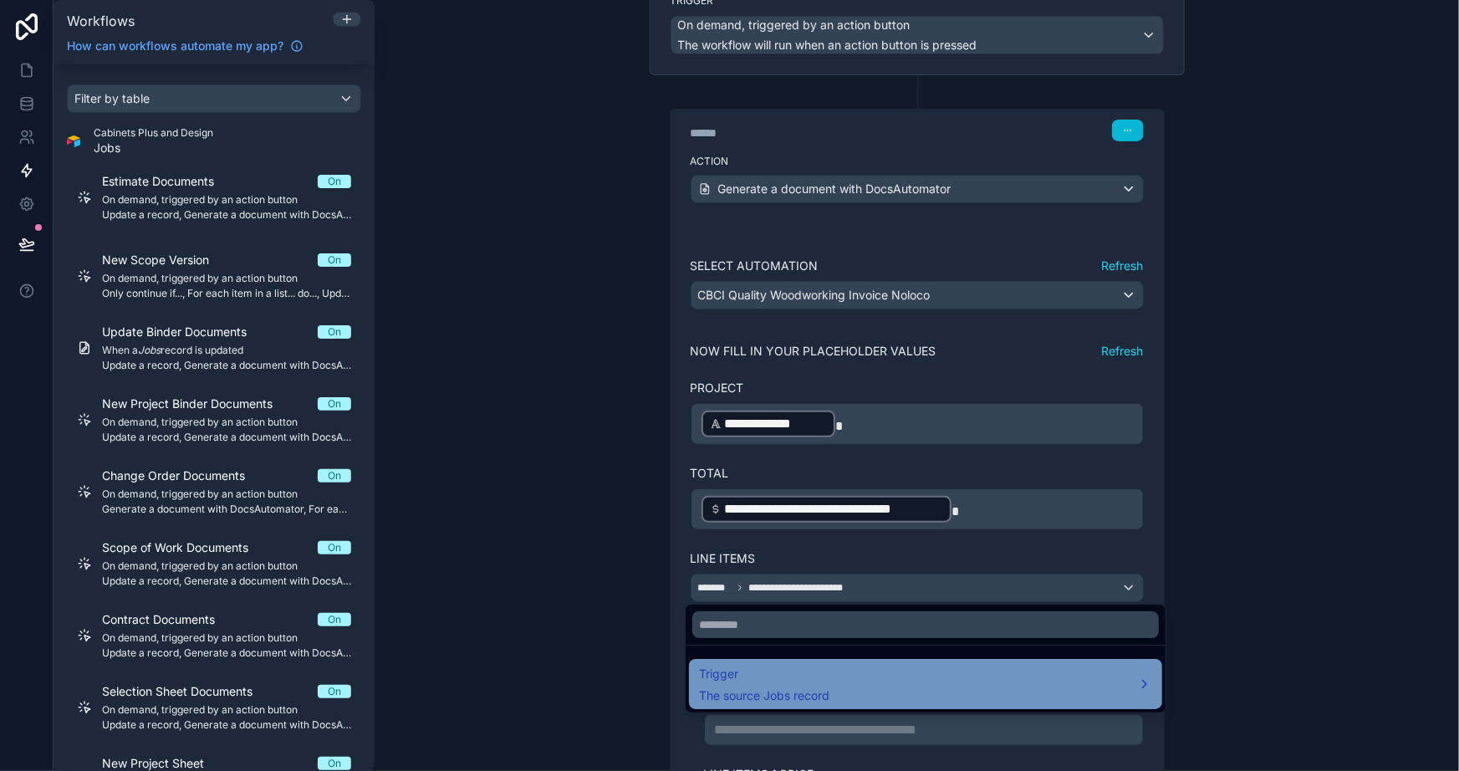
click at [735, 682] on span "Trigger" at bounding box center [764, 674] width 130 height 20
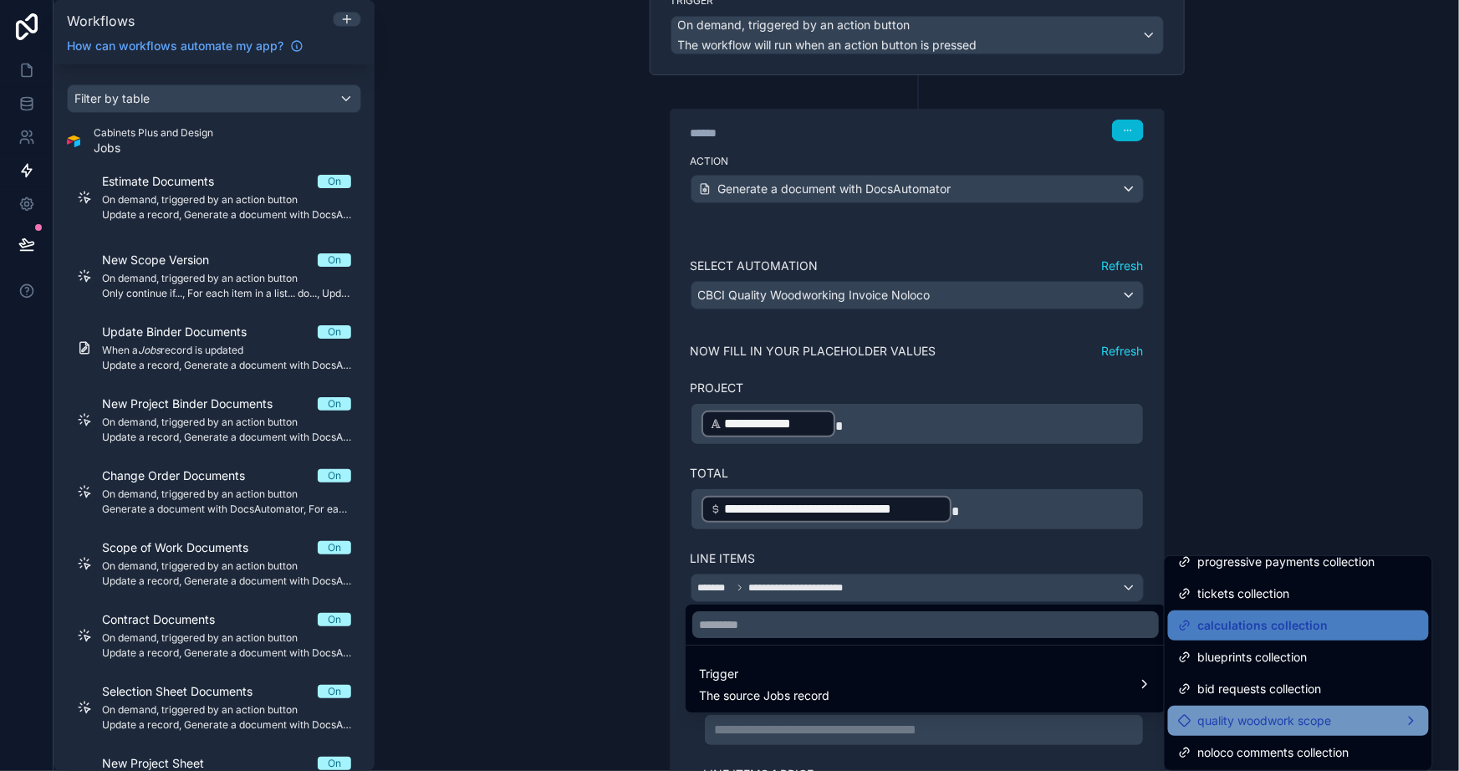
click at [1276, 728] on span "quality woodwork scope" at bounding box center [1266, 721] width 134 height 20
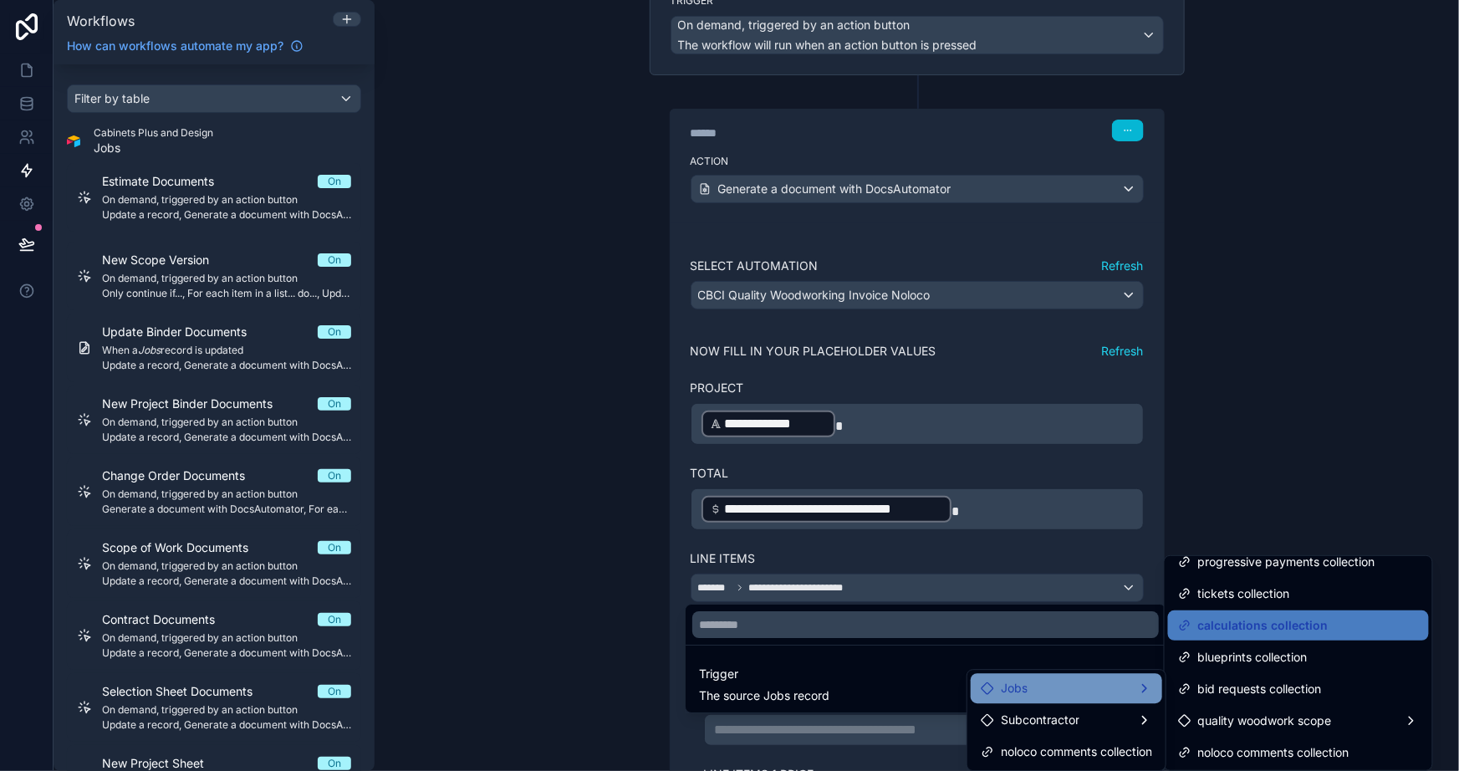
click at [1026, 683] on div "Jobs" at bounding box center [1066, 688] width 171 height 20
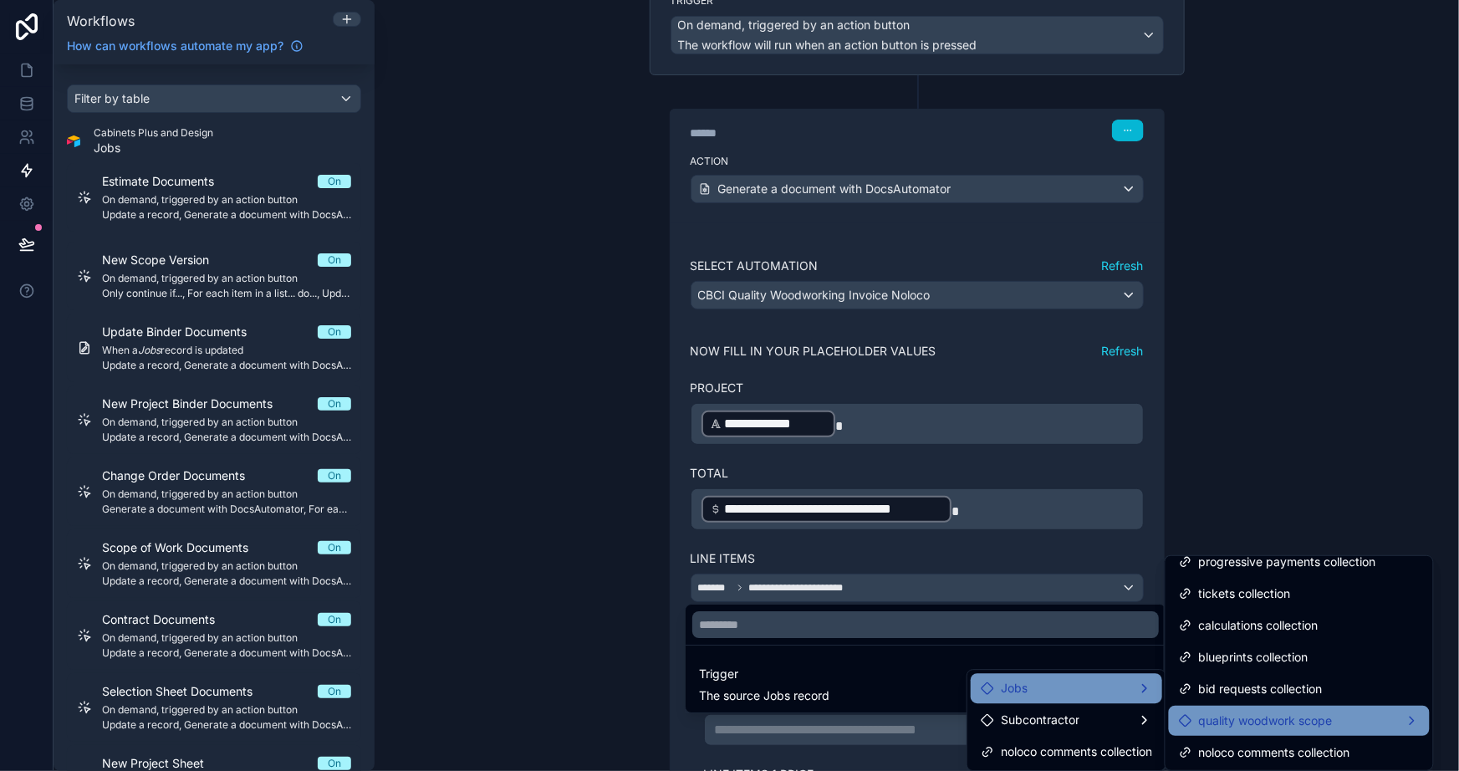
click at [1263, 713] on span "quality woodwork scope" at bounding box center [1266, 721] width 134 height 20
click at [1270, 713] on span "quality woodwork scope" at bounding box center [1266, 721] width 134 height 20
click at [1280, 346] on div at bounding box center [729, 385] width 1459 height 771
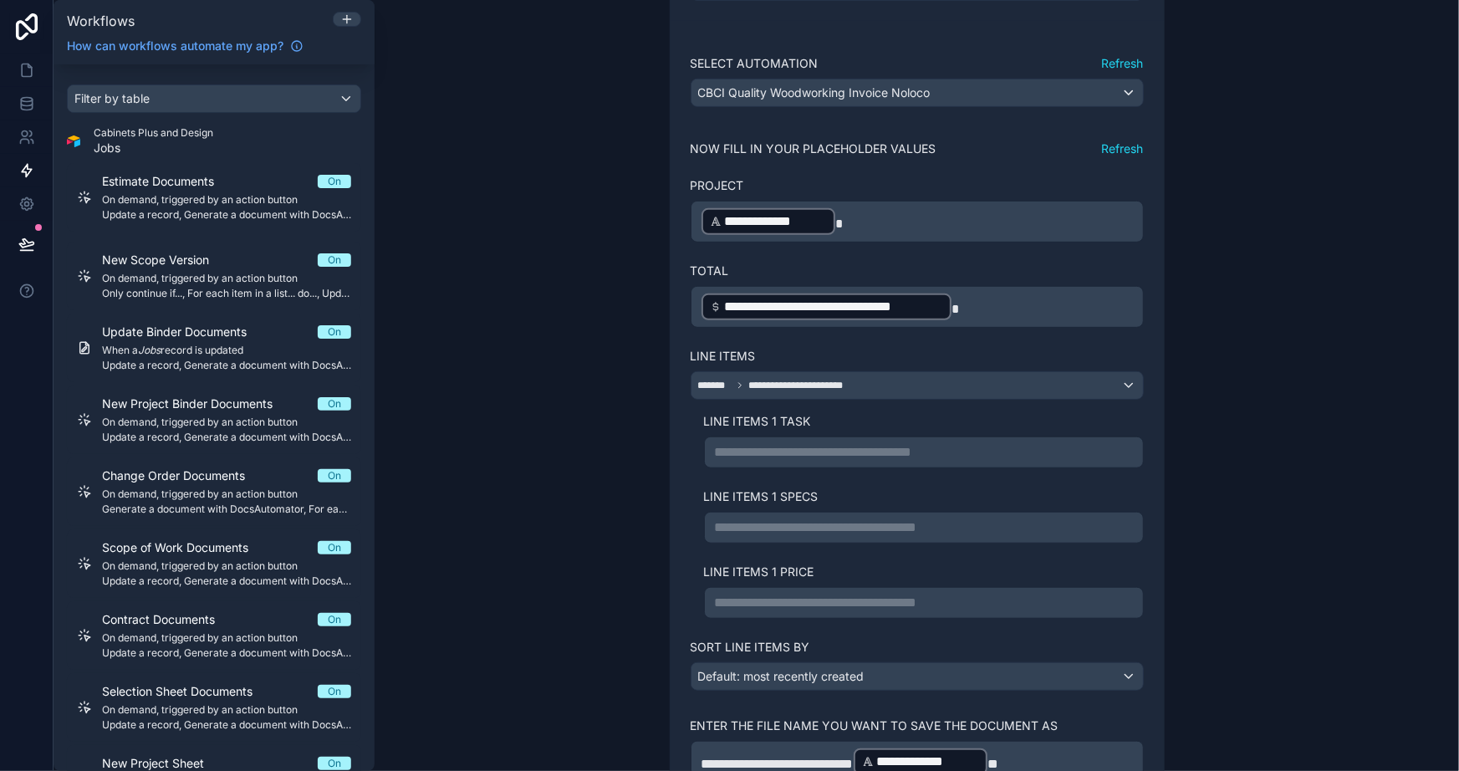
scroll to position [380, 0]
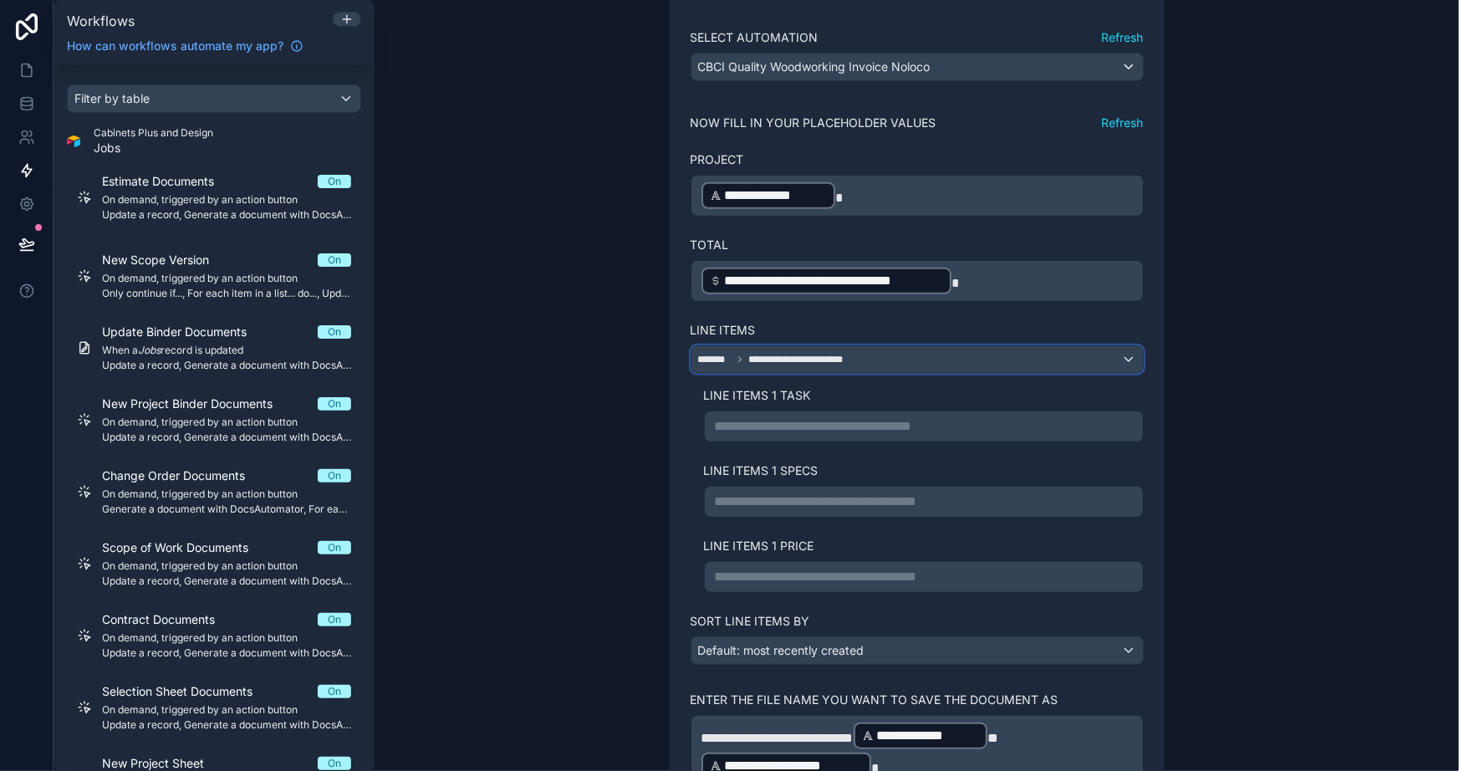
click at [785, 358] on span "**********" at bounding box center [801, 359] width 105 height 13
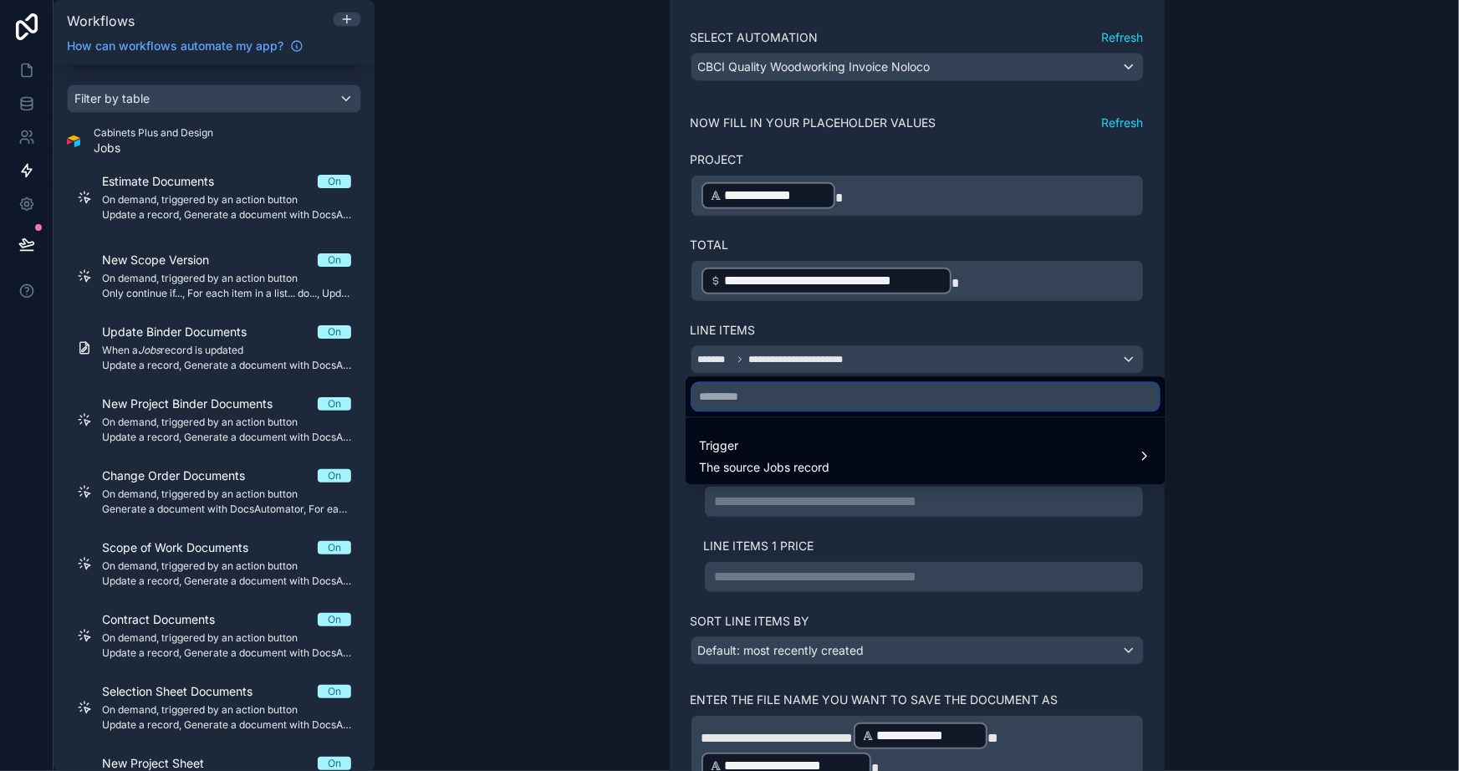
click at [769, 403] on input "text" at bounding box center [926, 396] width 467 height 27
type input "****"
click at [770, 404] on input "****" at bounding box center [926, 396] width 467 height 27
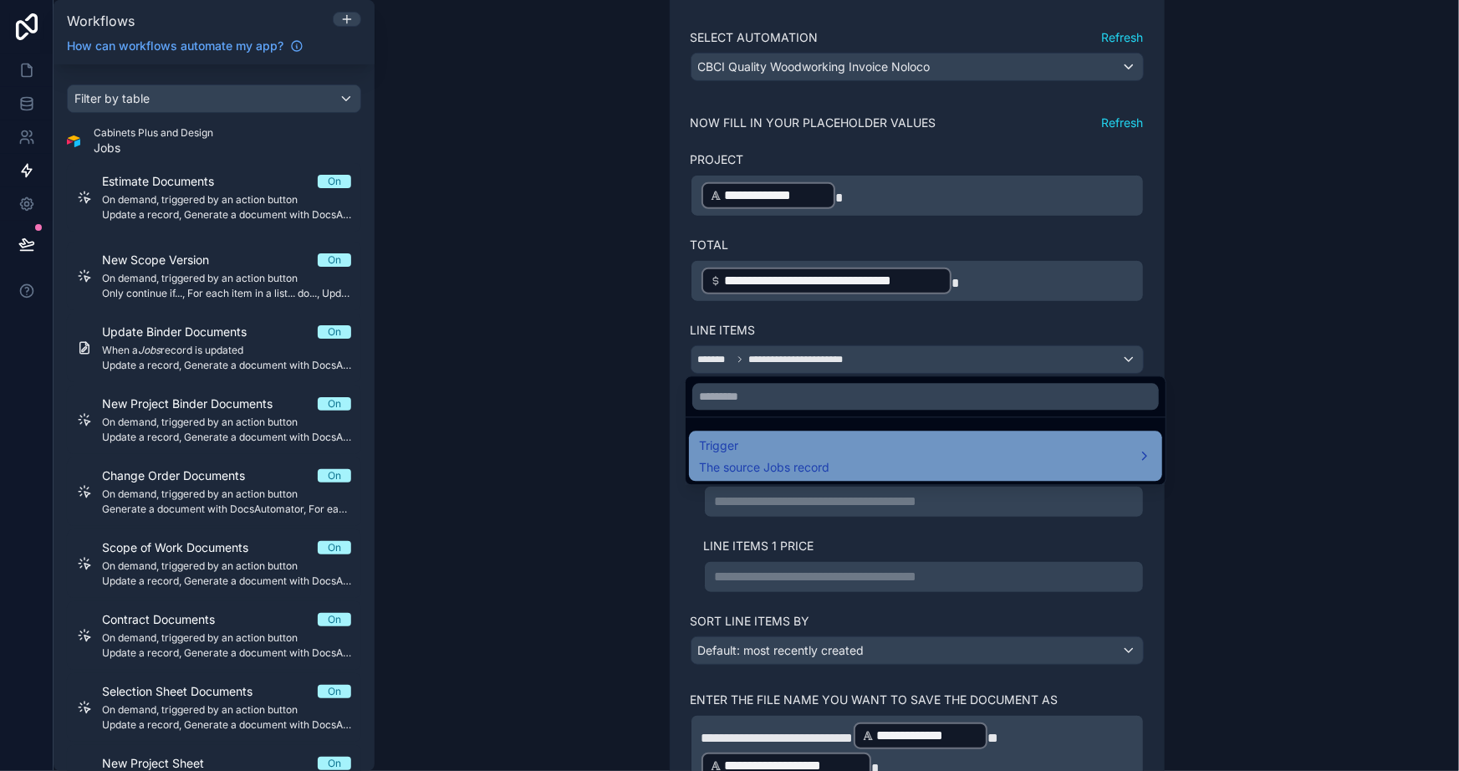
click at [769, 436] on span "Trigger" at bounding box center [764, 446] width 130 height 20
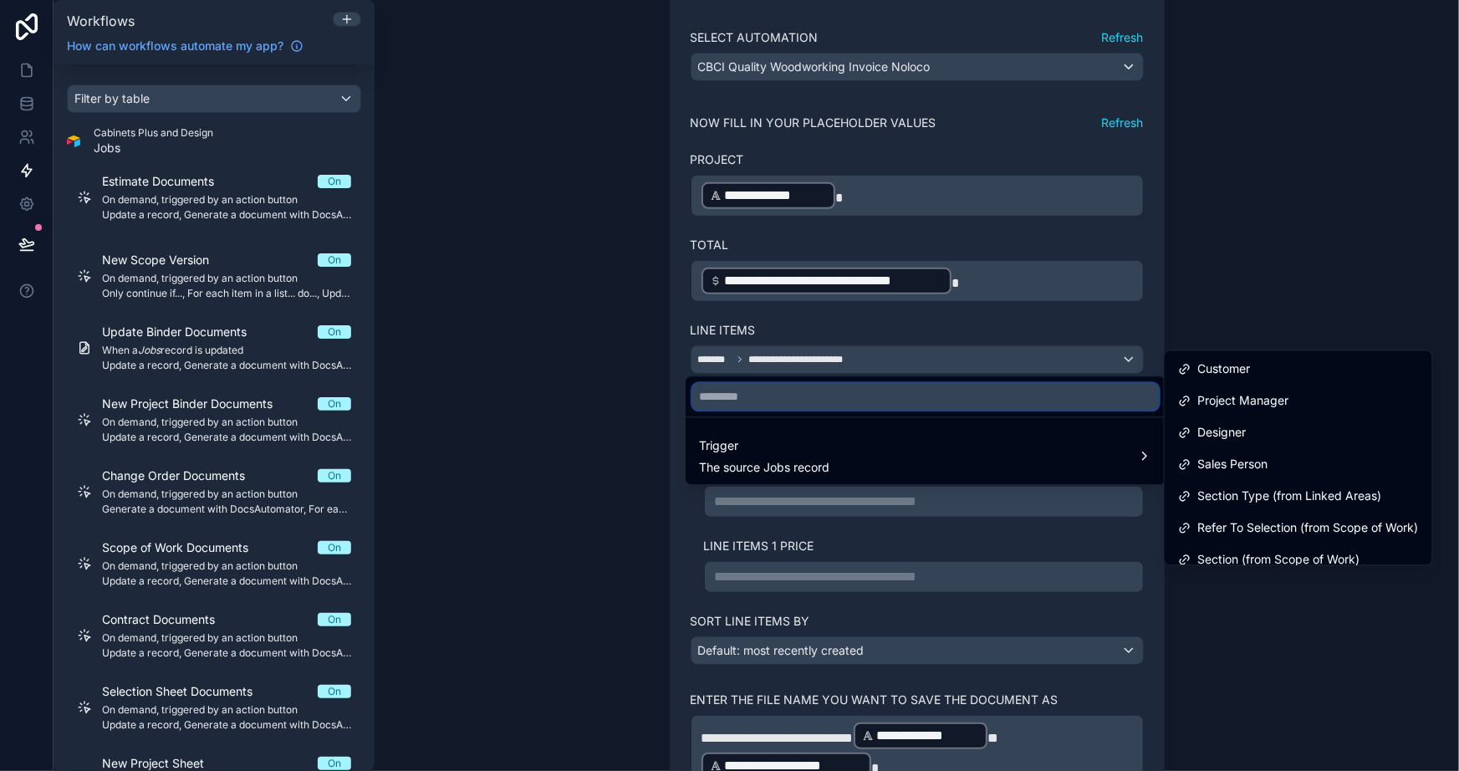
click at [754, 398] on input "text" at bounding box center [926, 396] width 467 height 27
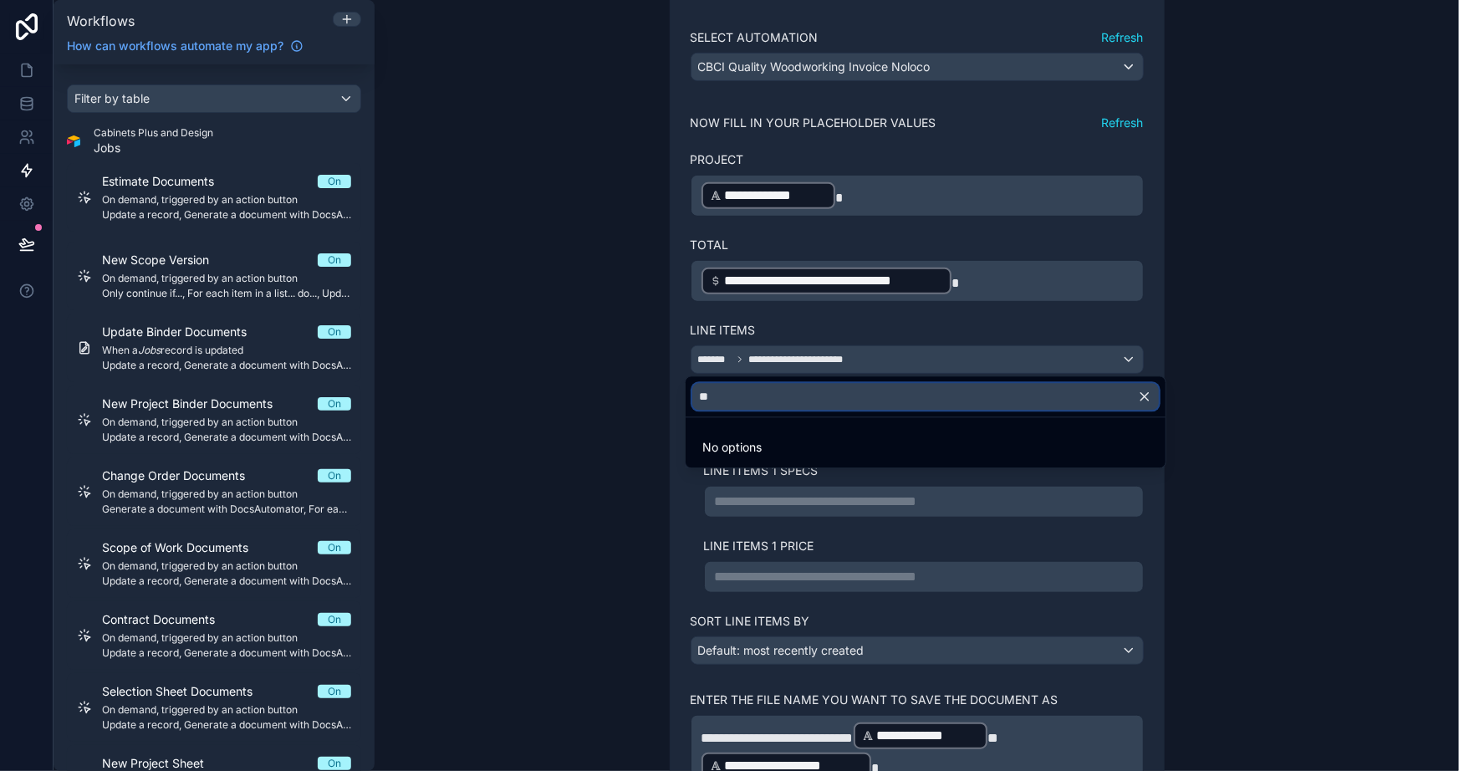
type input "*"
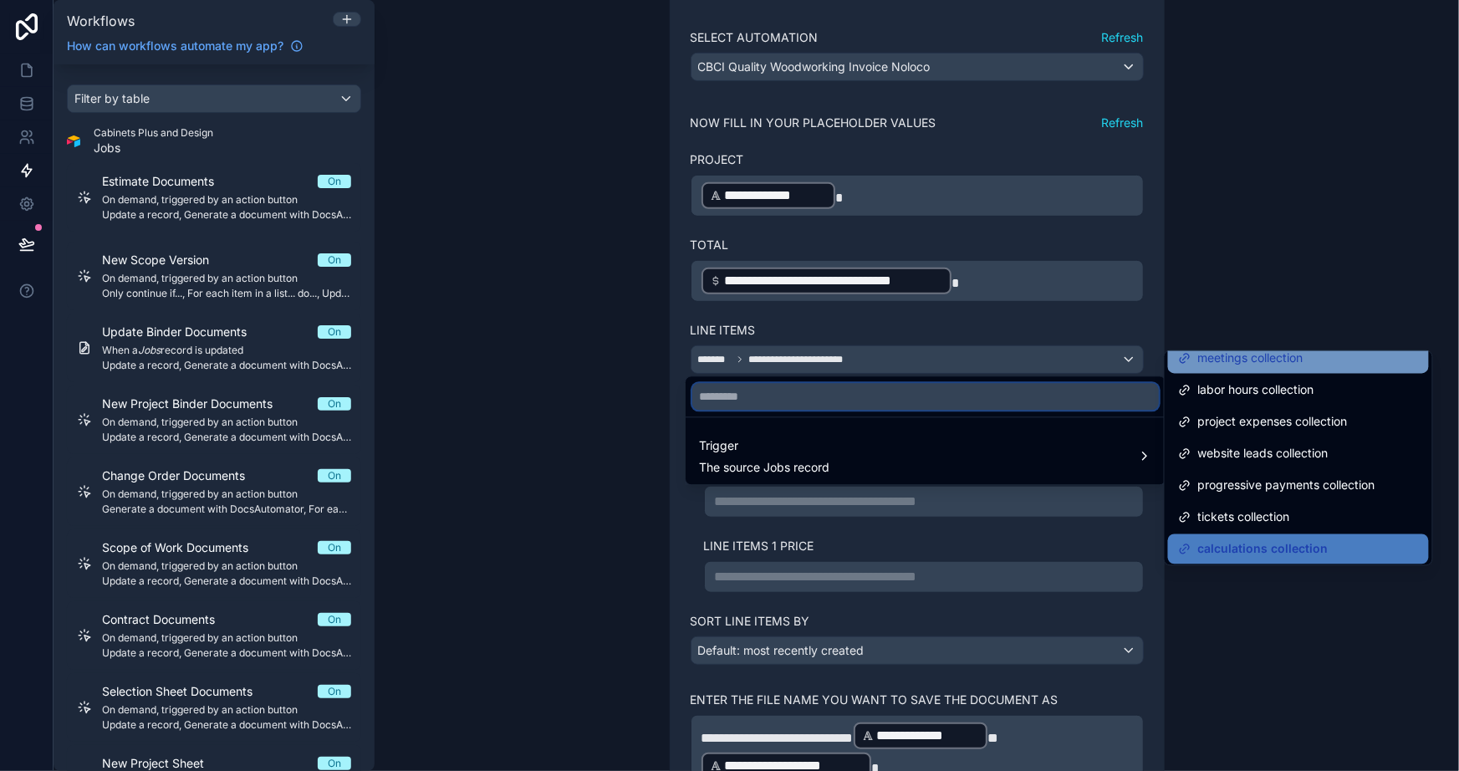
scroll to position [807, 0]
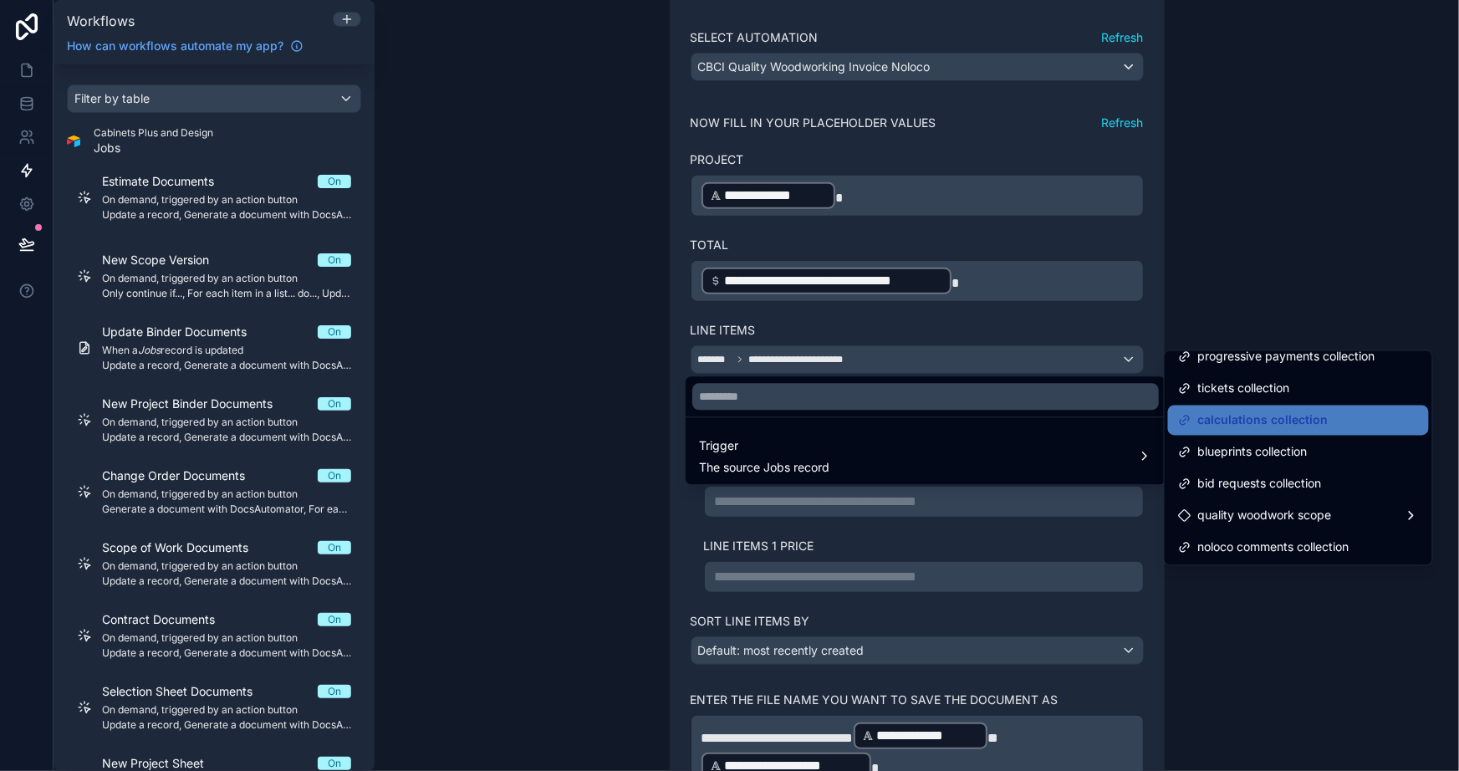
click at [1245, 611] on div at bounding box center [729, 385] width 1459 height 771
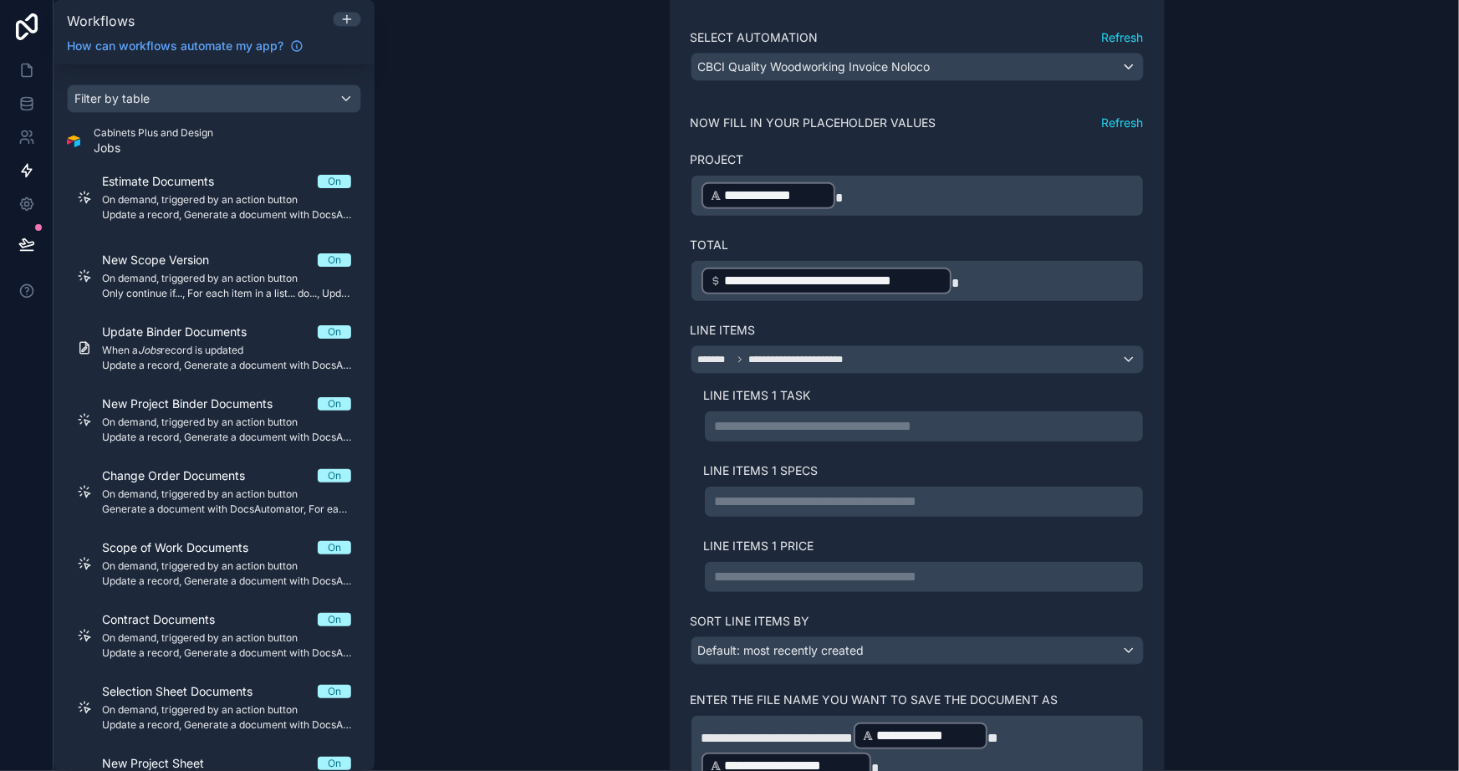
click at [552, 604] on div "**********" at bounding box center [917, 385] width 1085 height 771
click at [1248, 309] on div "**********" at bounding box center [917, 385] width 1085 height 771
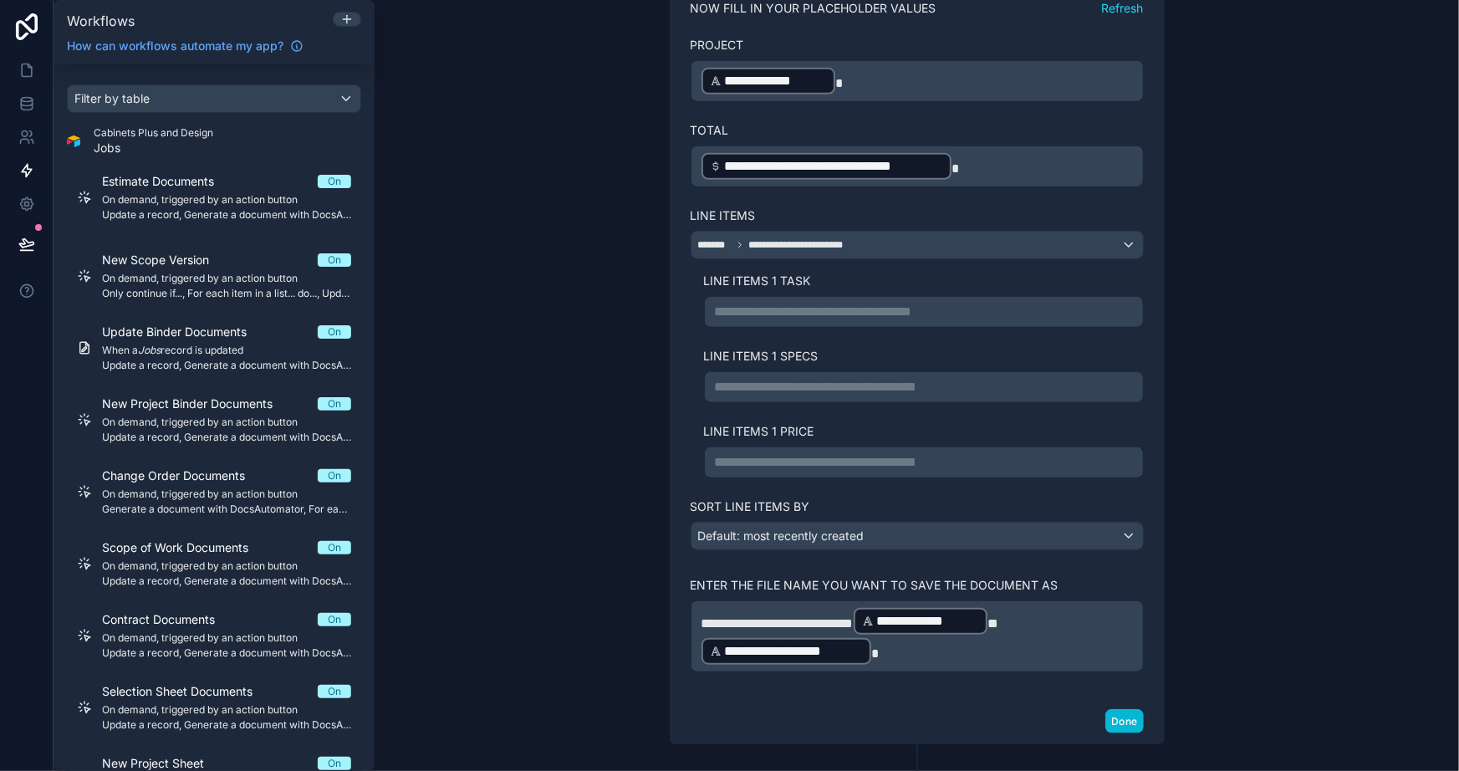
scroll to position [575, 0]
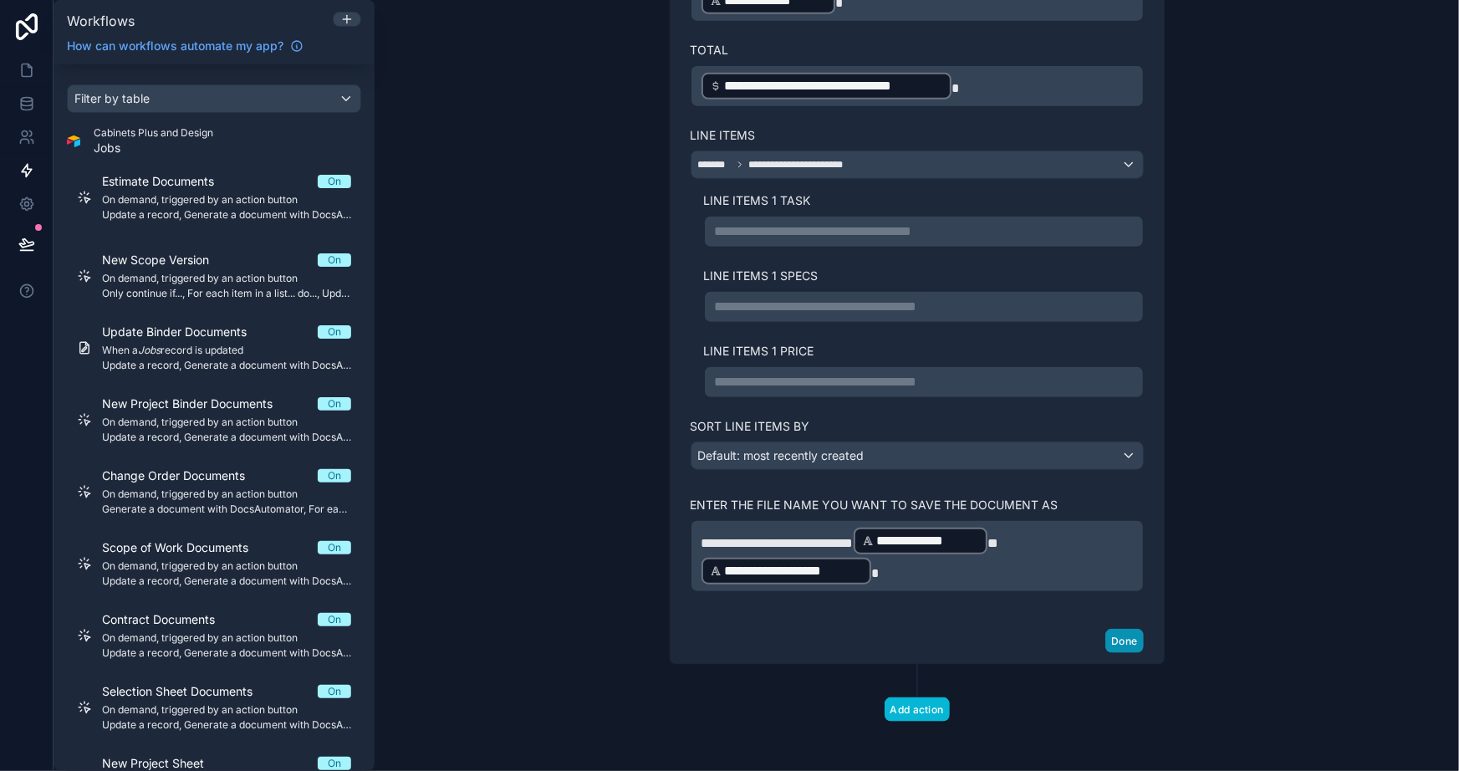
click at [1127, 645] on button "Done" at bounding box center [1125, 641] width 38 height 24
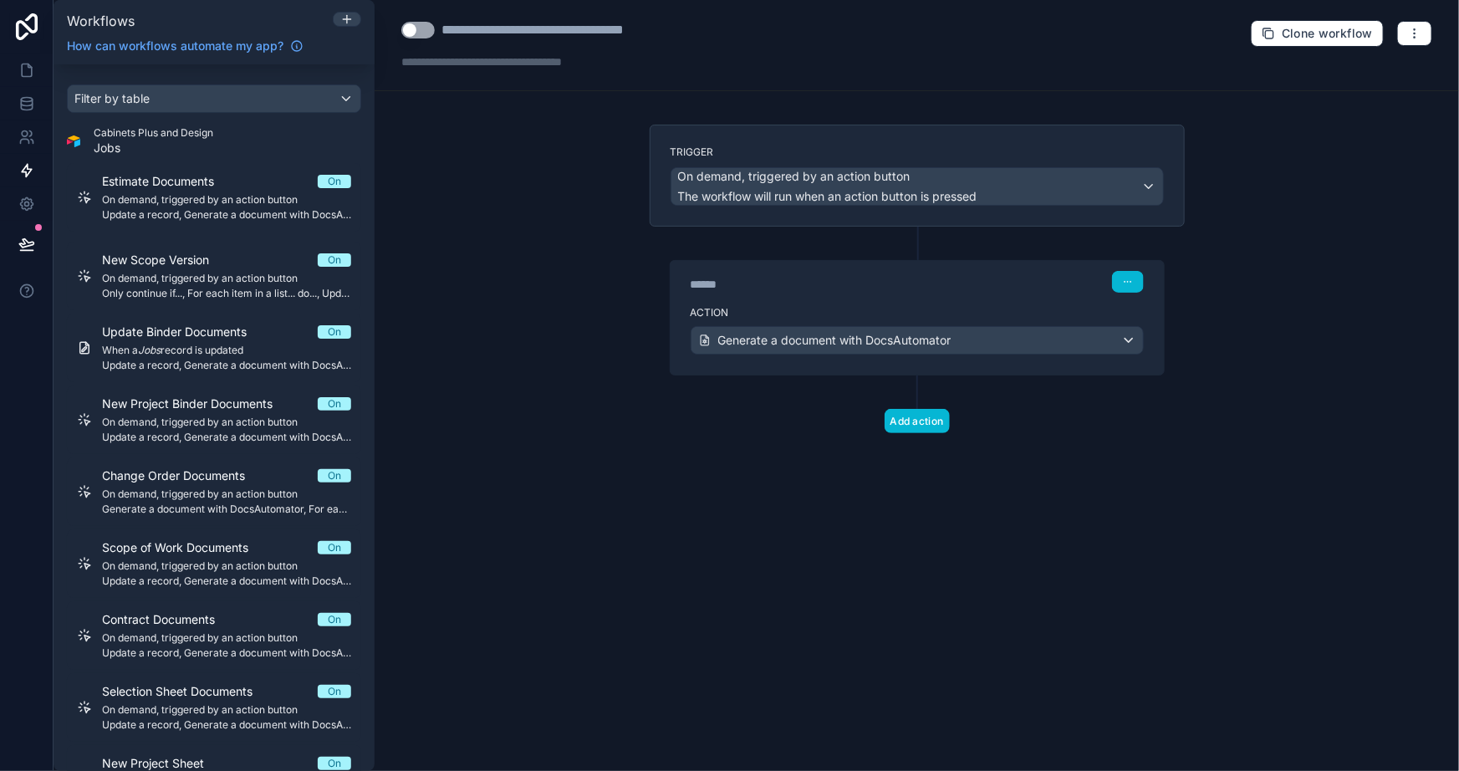
scroll to position [0, 0]
click at [1107, 547] on div "**********" at bounding box center [917, 385] width 1085 height 771
click at [805, 345] on span "Generate a document with DocsAutomator" at bounding box center [834, 340] width 233 height 17
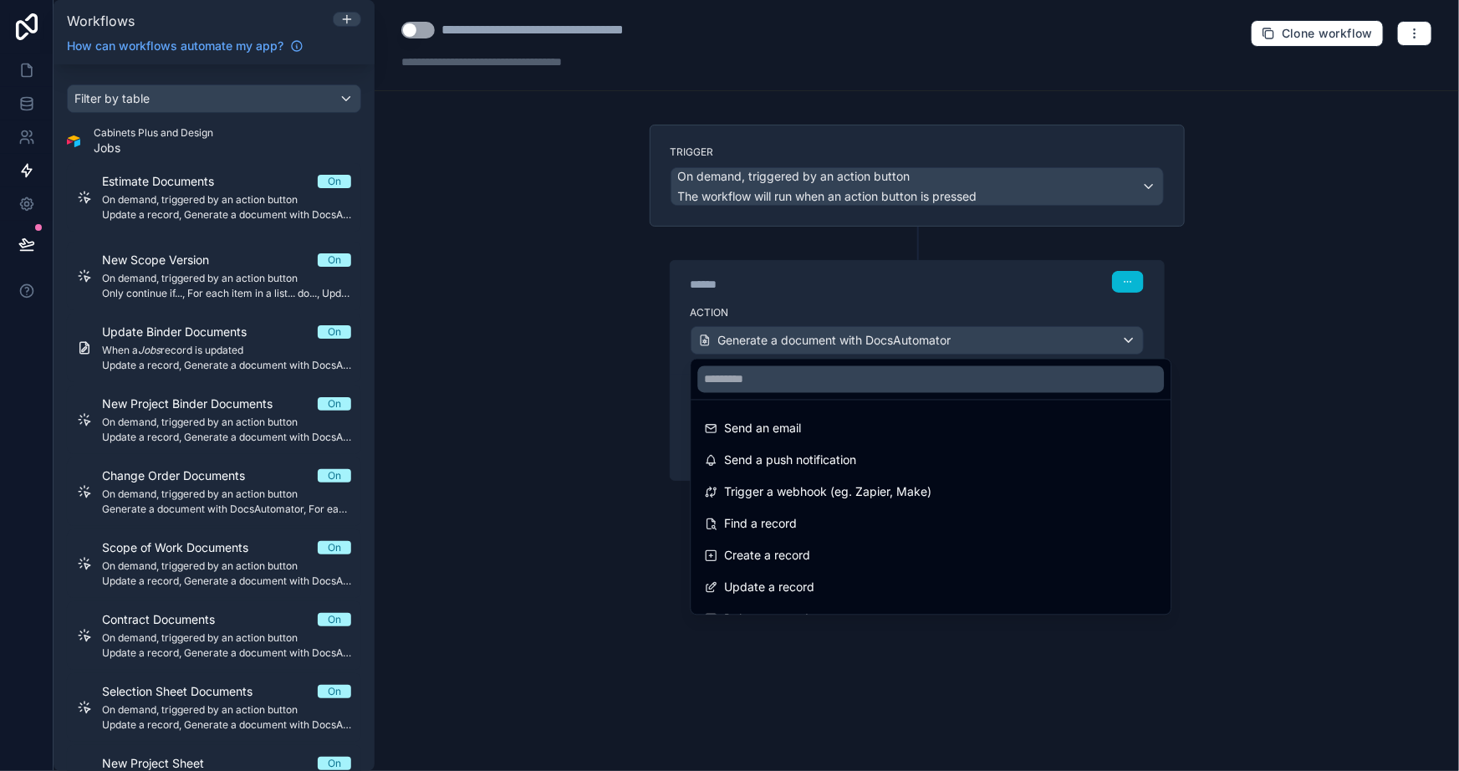
click at [588, 383] on div at bounding box center [729, 385] width 1459 height 771
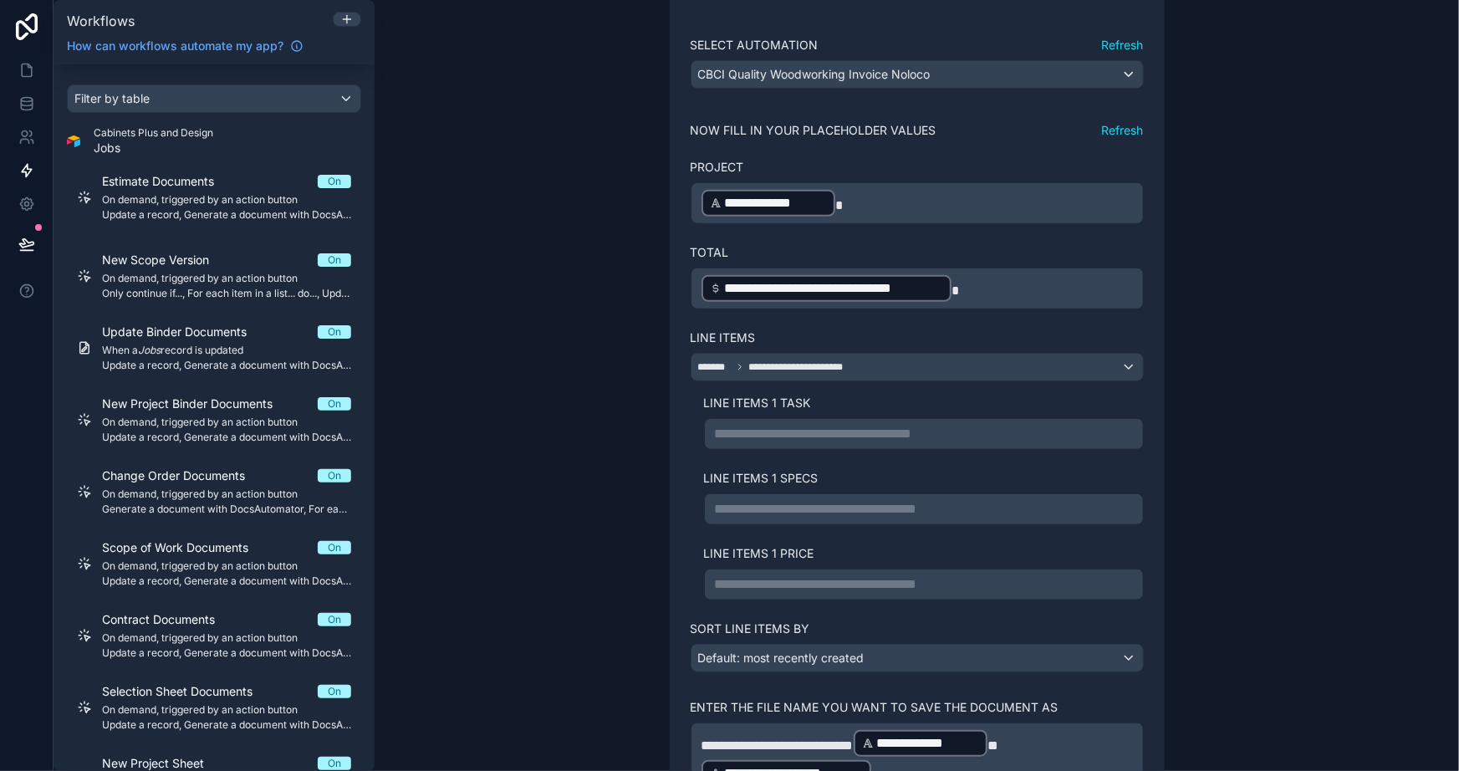
scroll to position [412, 0]
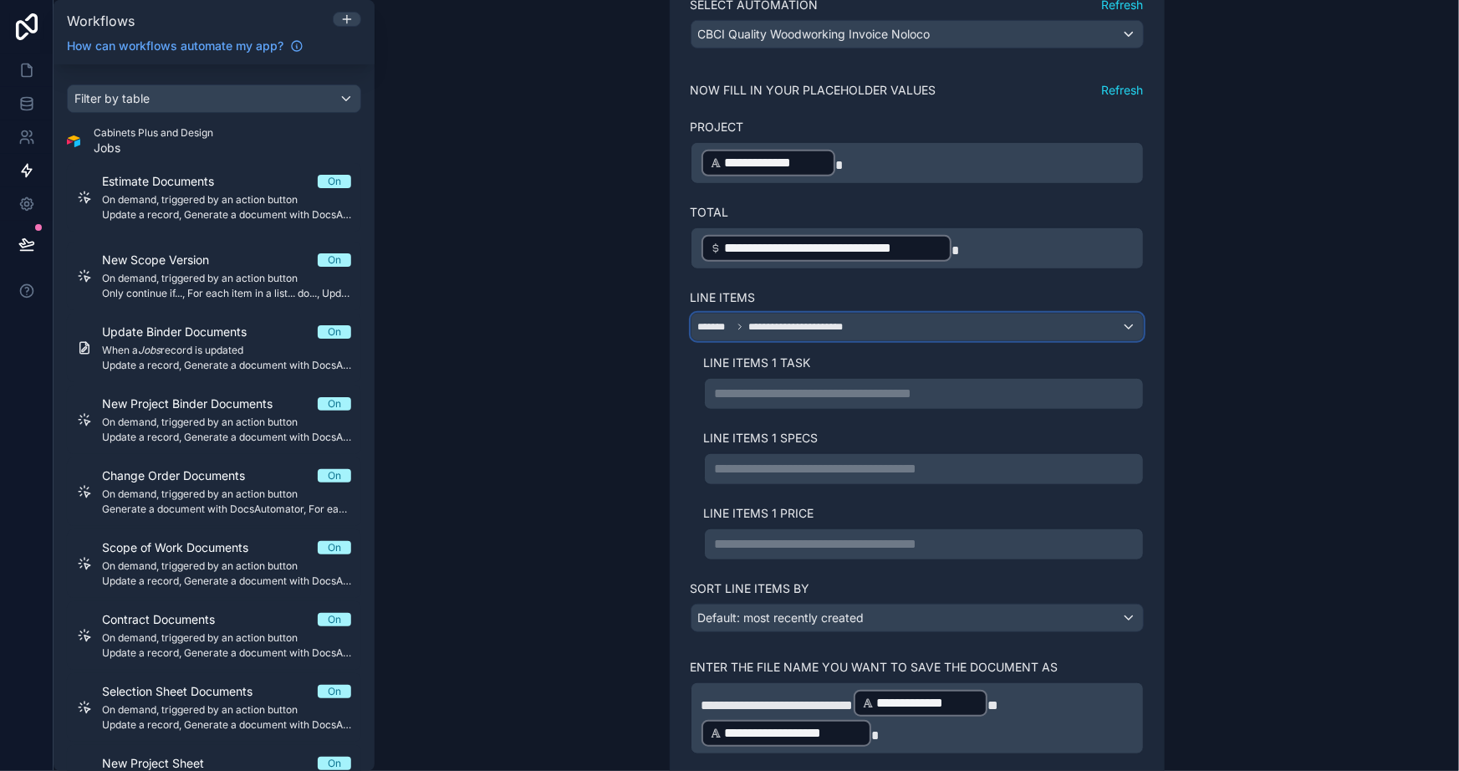
click at [814, 320] on span "**********" at bounding box center [801, 326] width 105 height 13
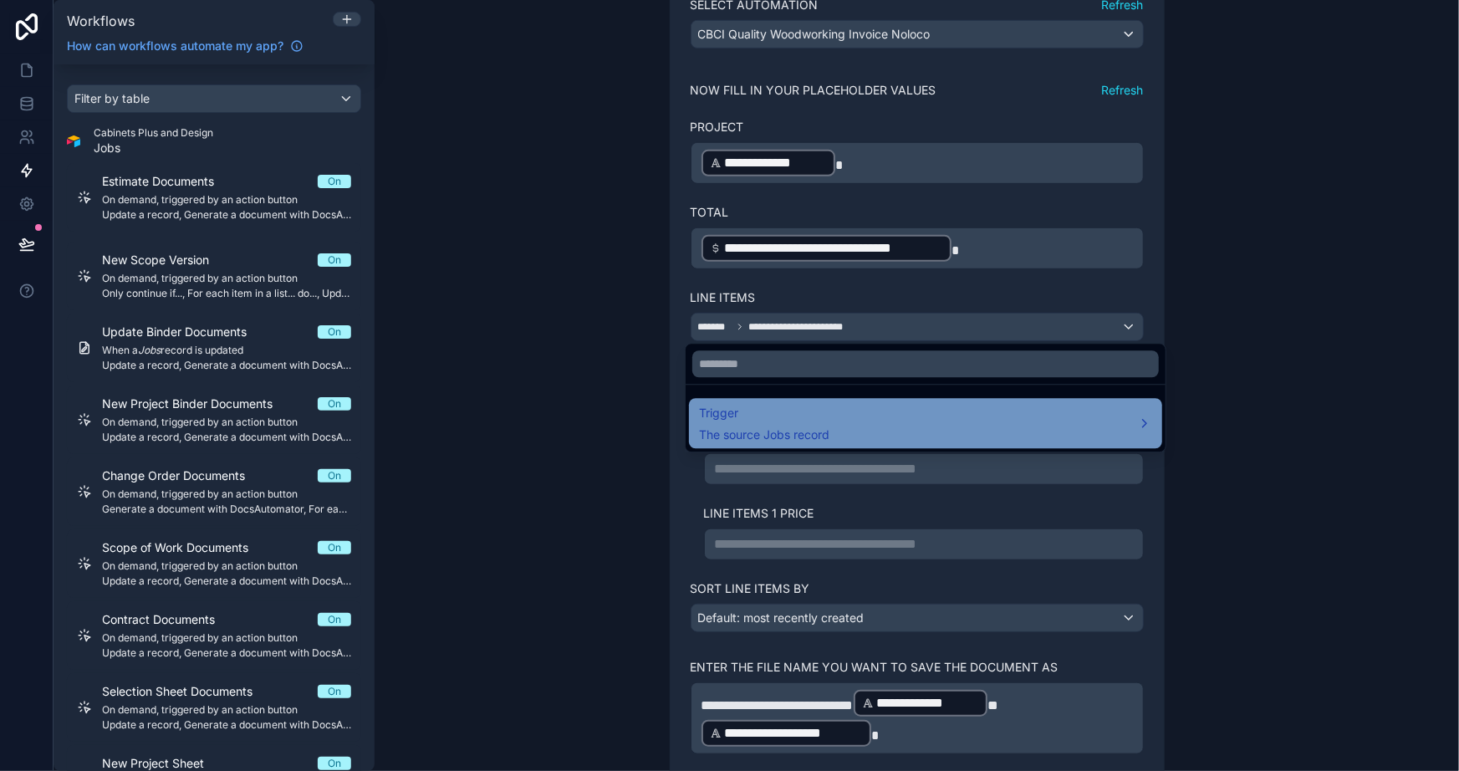
click at [970, 426] on div "Trigger The source Jobs record" at bounding box center [925, 423] width 453 height 40
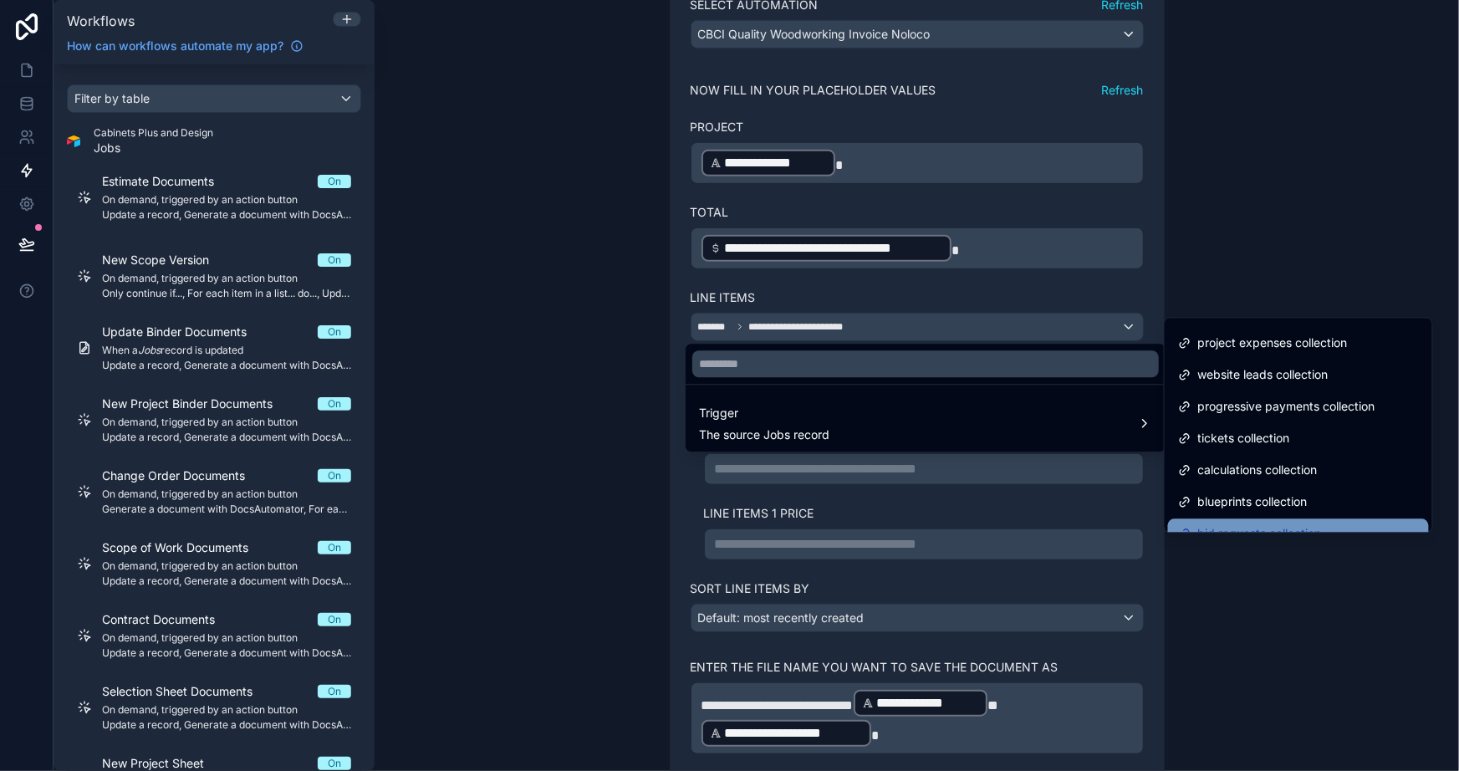
scroll to position [807, 0]
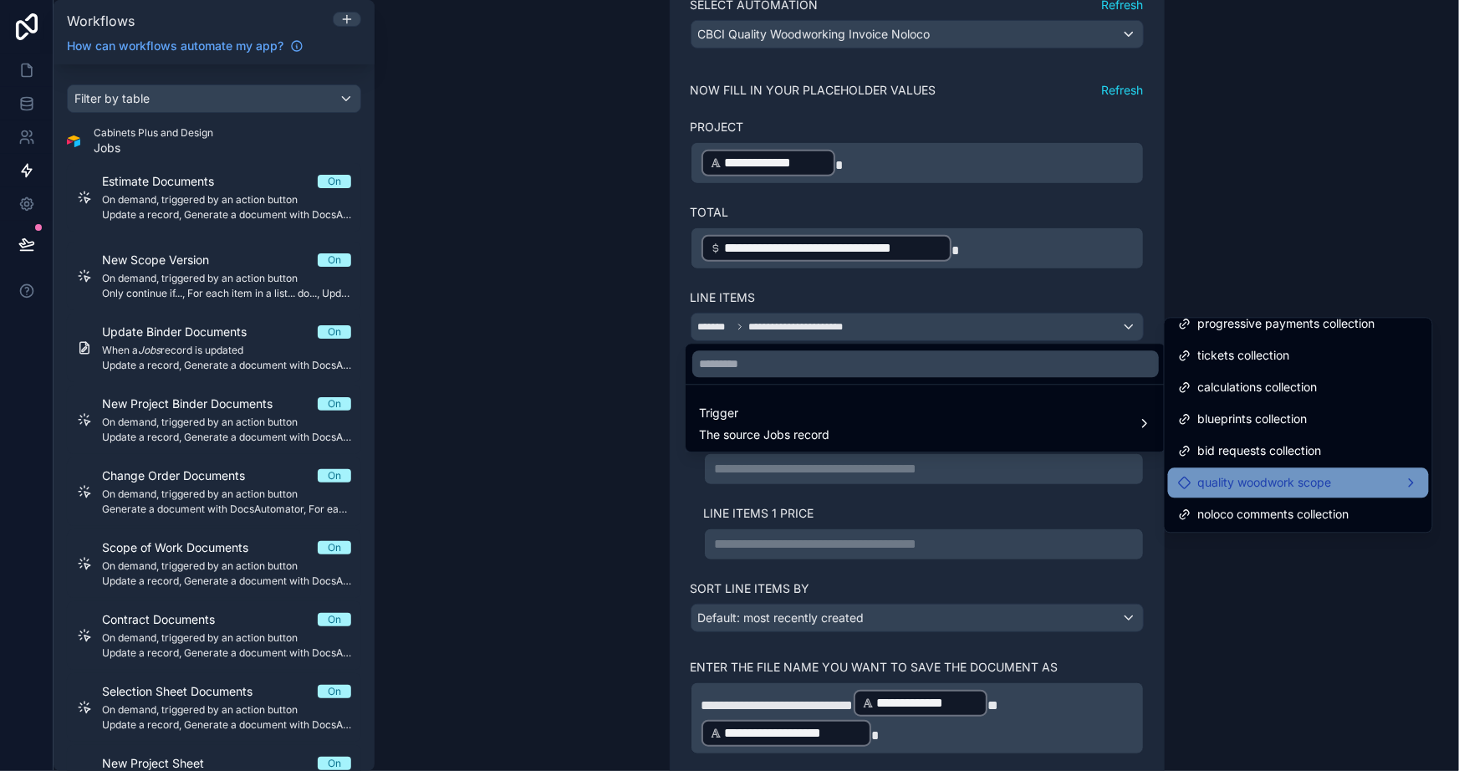
click at [1227, 480] on span "quality woodwork scope" at bounding box center [1266, 483] width 134 height 20
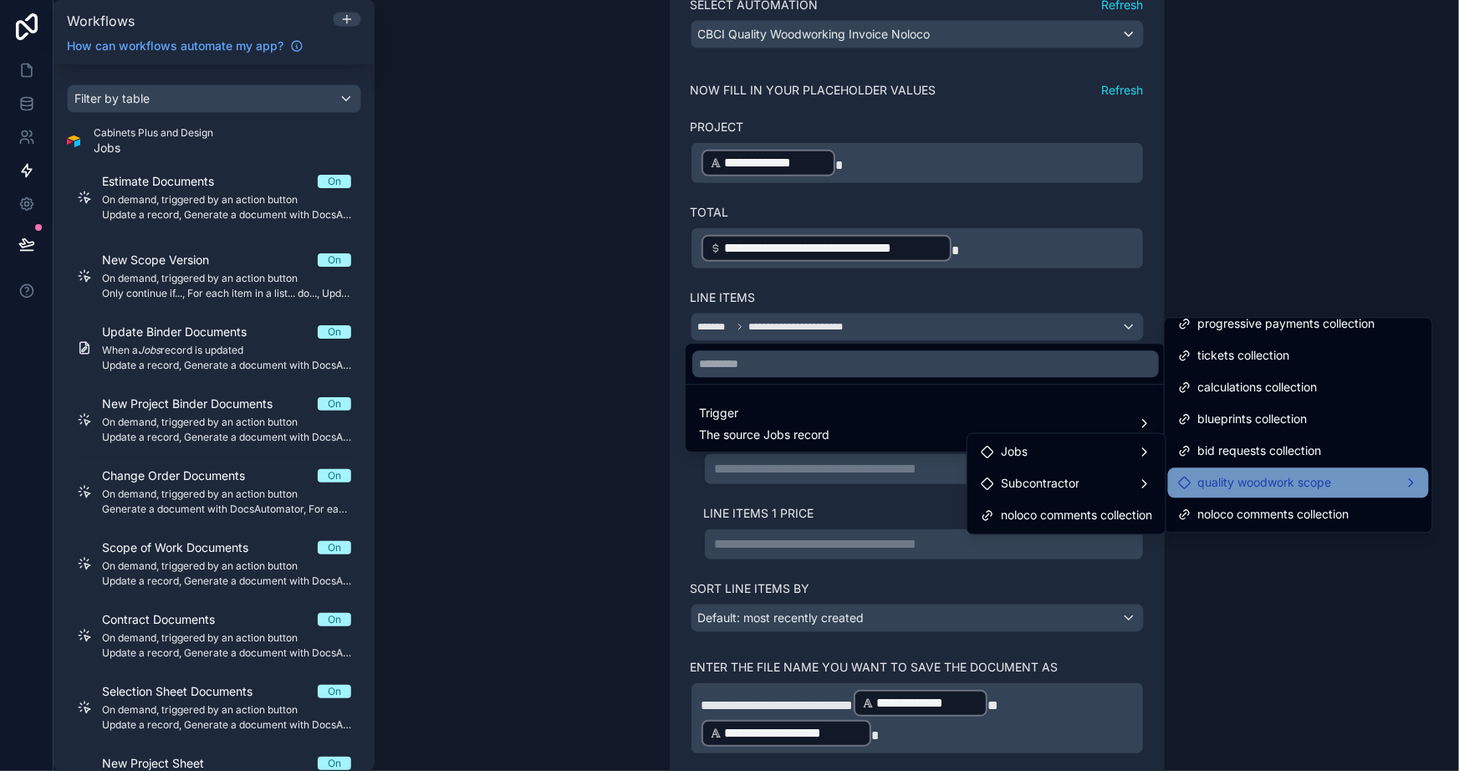
click at [1227, 480] on span "quality woodwork scope" at bounding box center [1266, 483] width 134 height 20
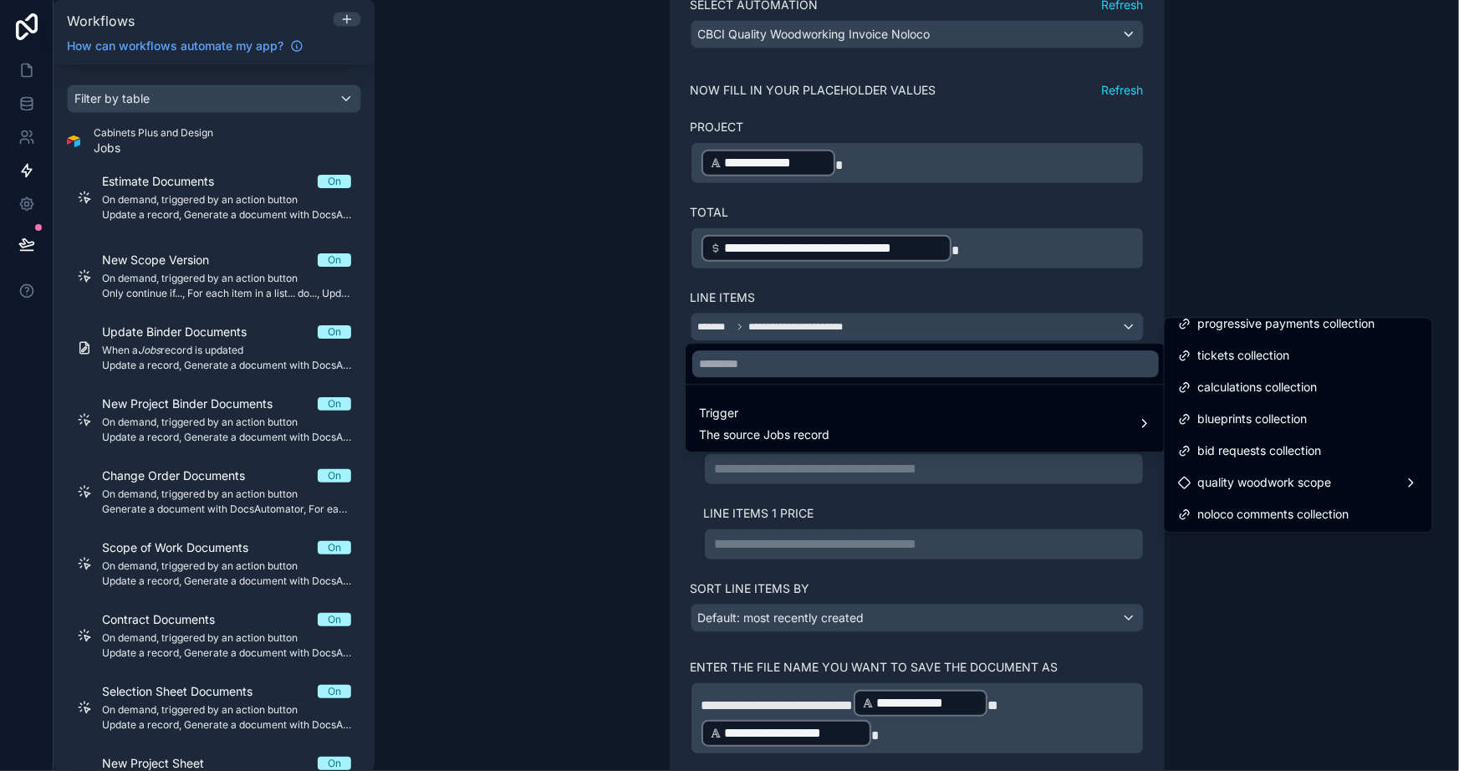
click at [1280, 611] on div at bounding box center [729, 385] width 1459 height 771
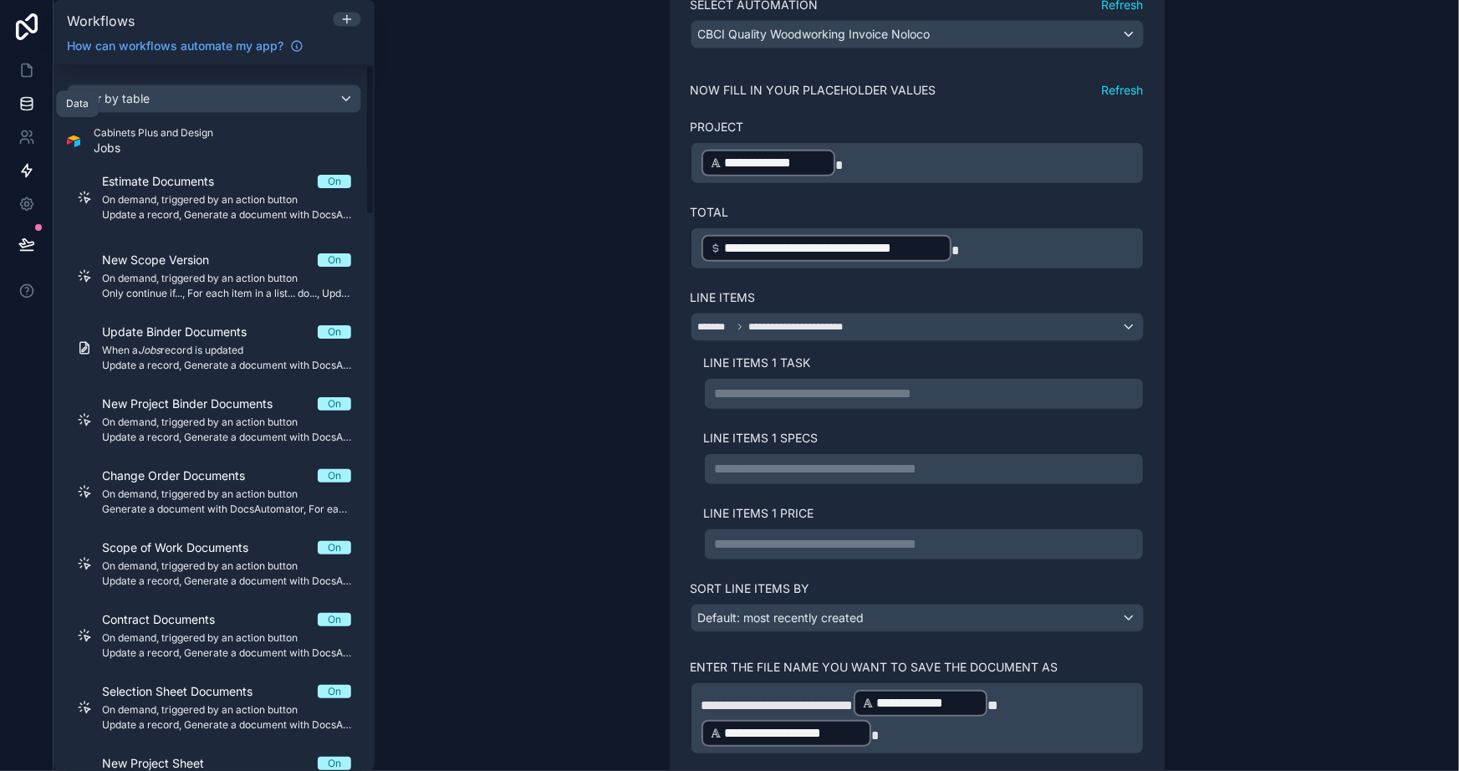
click at [24, 103] on icon at bounding box center [26, 103] width 17 height 17
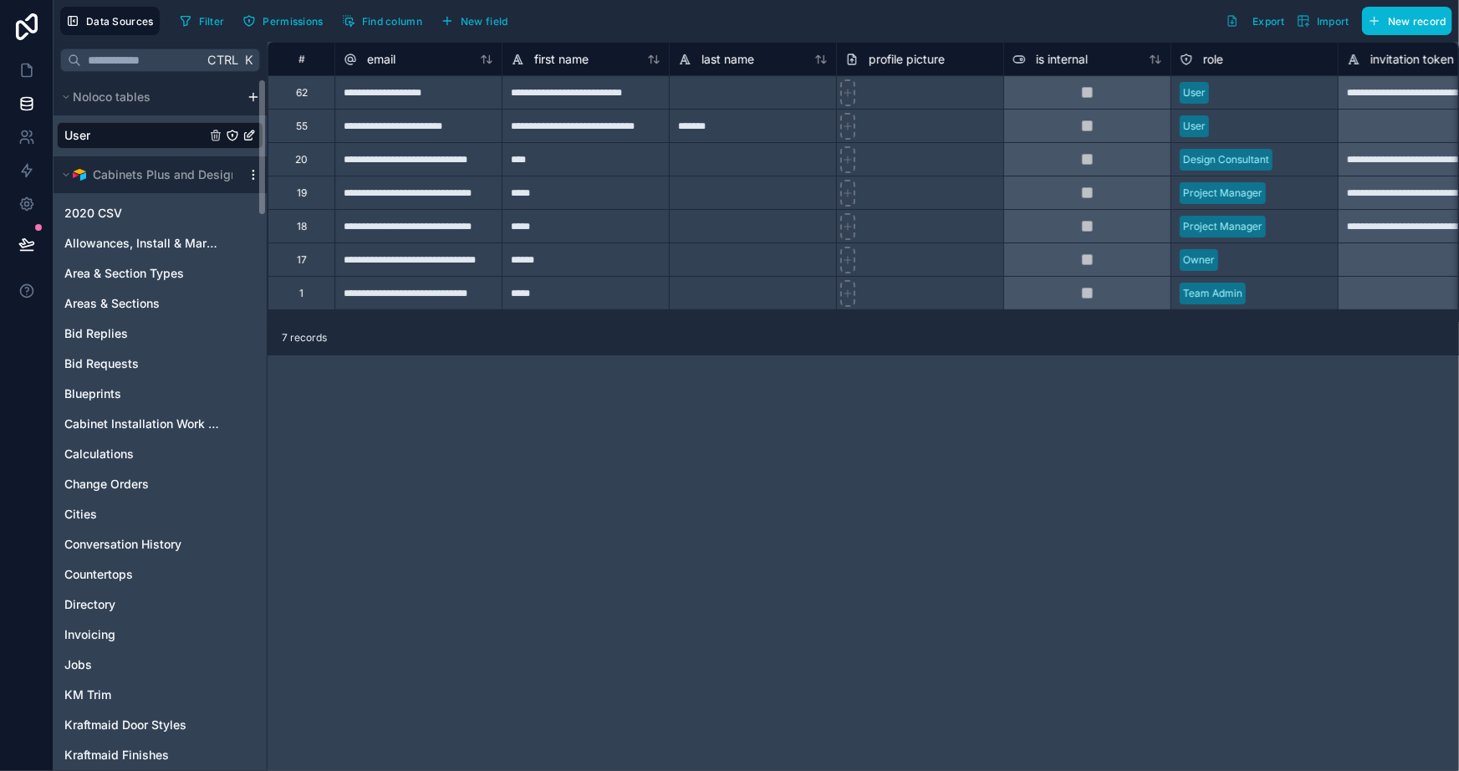
click at [258, 170] on div "Noloco tables User Cabinets Plus and Design 2020 CSV Allowances, Install & Mark…" at bounding box center [160, 425] width 213 height 692
click at [249, 171] on icon "scrollable content" at bounding box center [253, 174] width 13 height 13
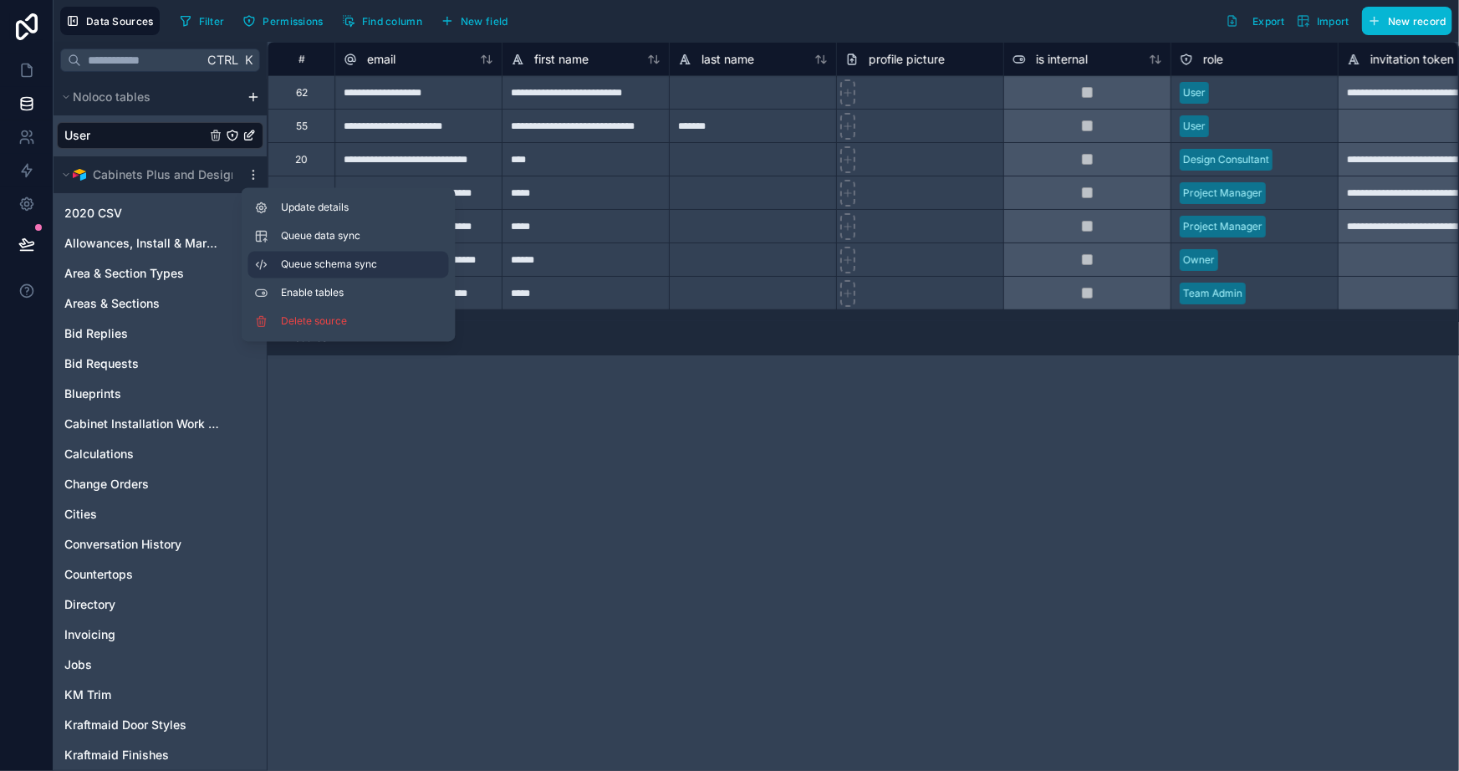
click at [310, 256] on button "Queue schema sync" at bounding box center [348, 265] width 201 height 27
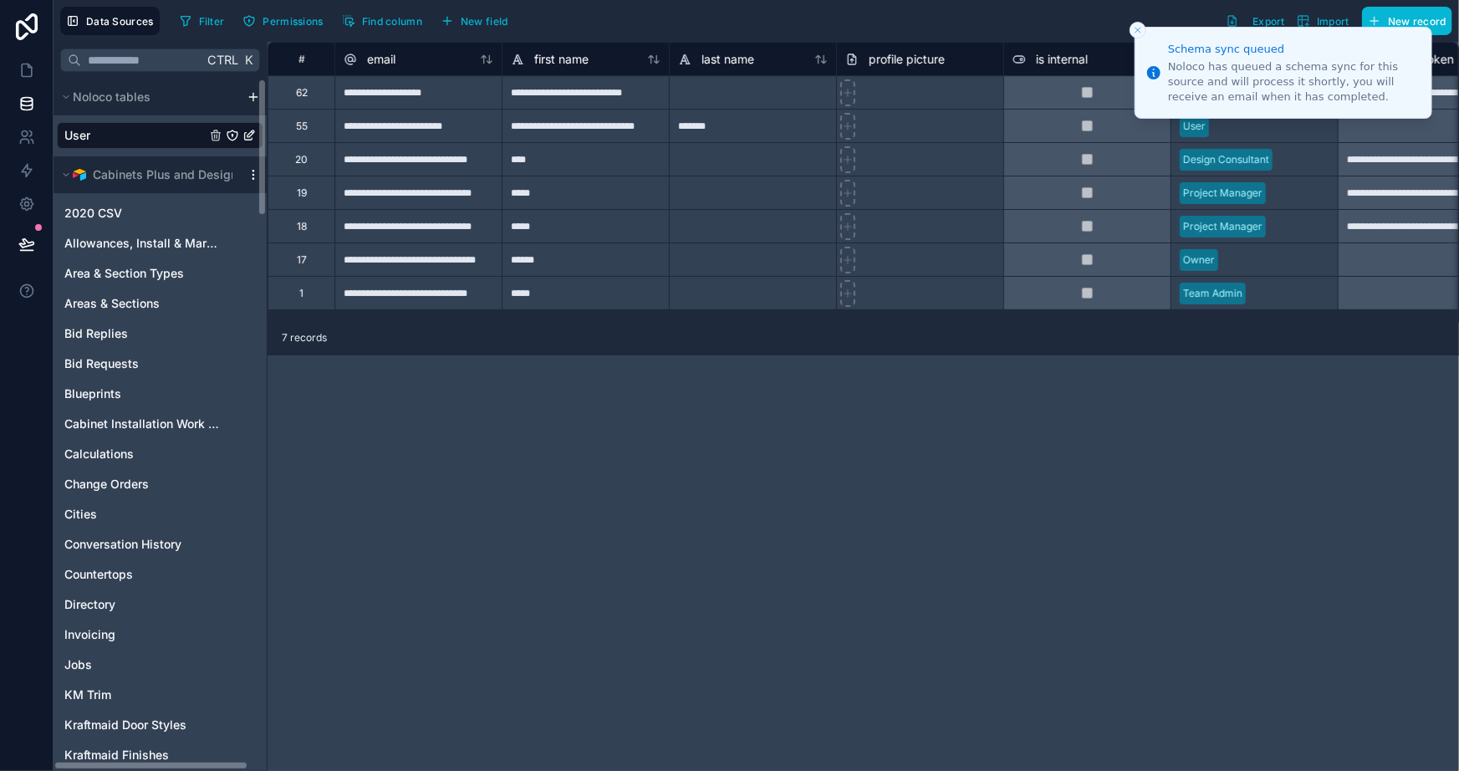
click at [254, 172] on icon "scrollable content" at bounding box center [253, 174] width 13 height 13
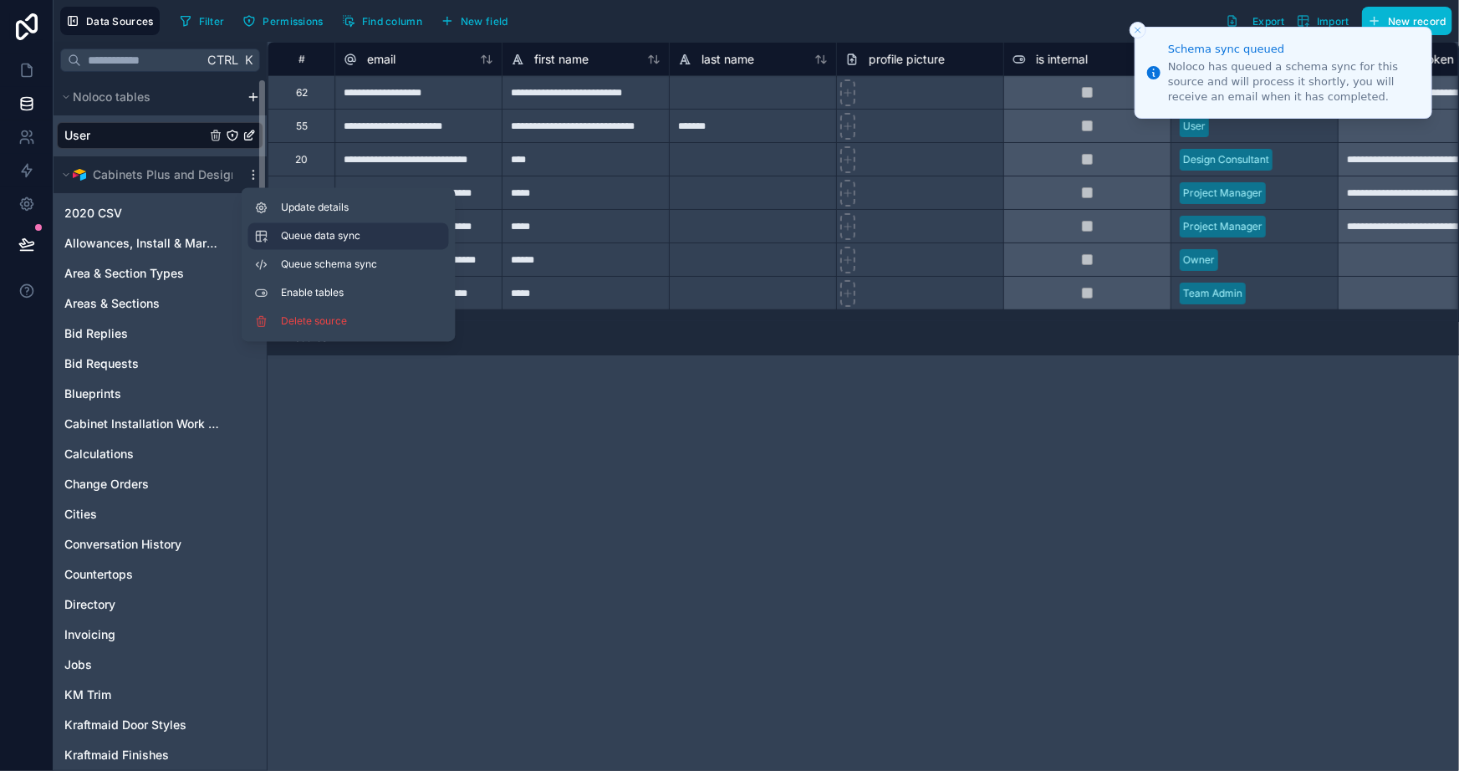
click at [294, 234] on span "Queue data sync" at bounding box center [342, 236] width 120 height 13
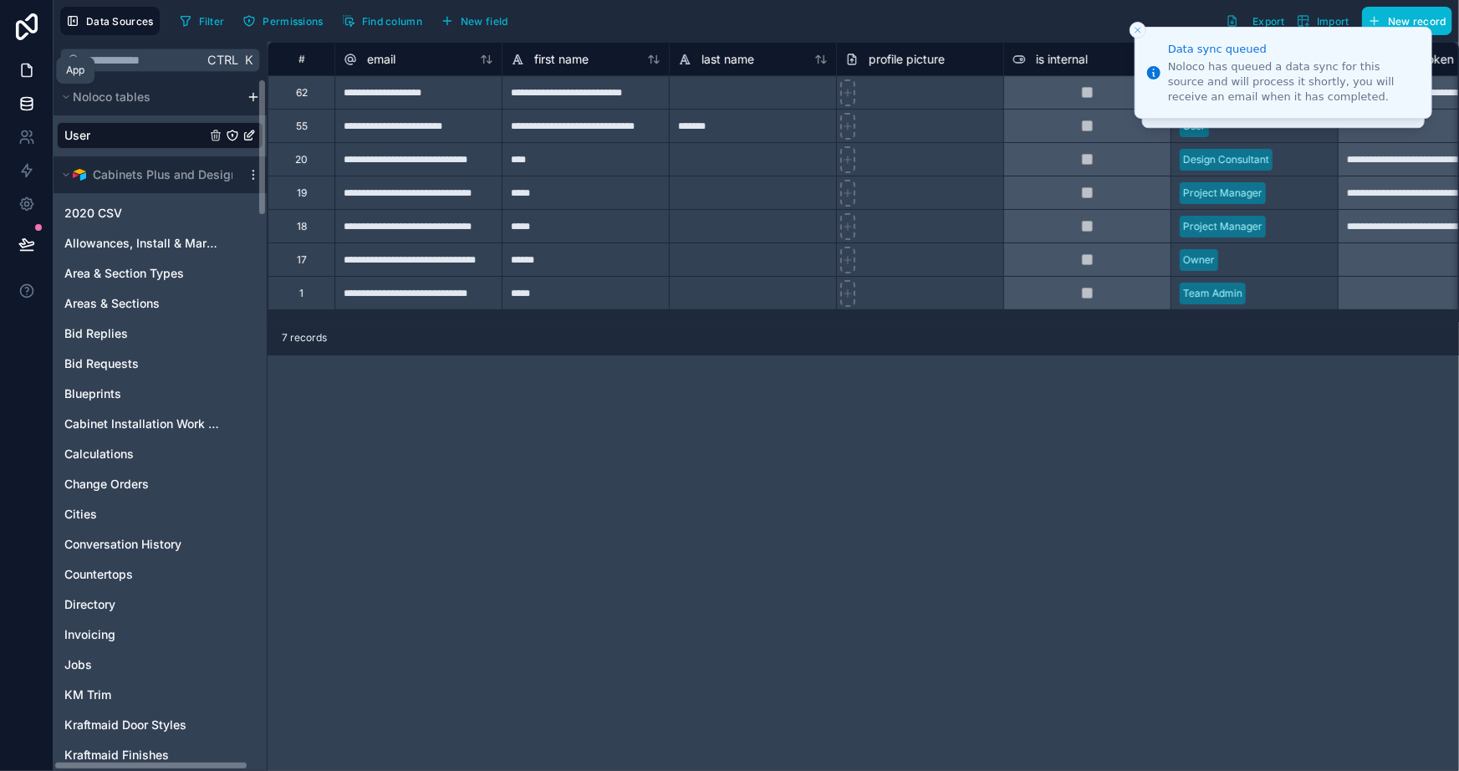
click at [18, 69] on icon at bounding box center [26, 70] width 17 height 17
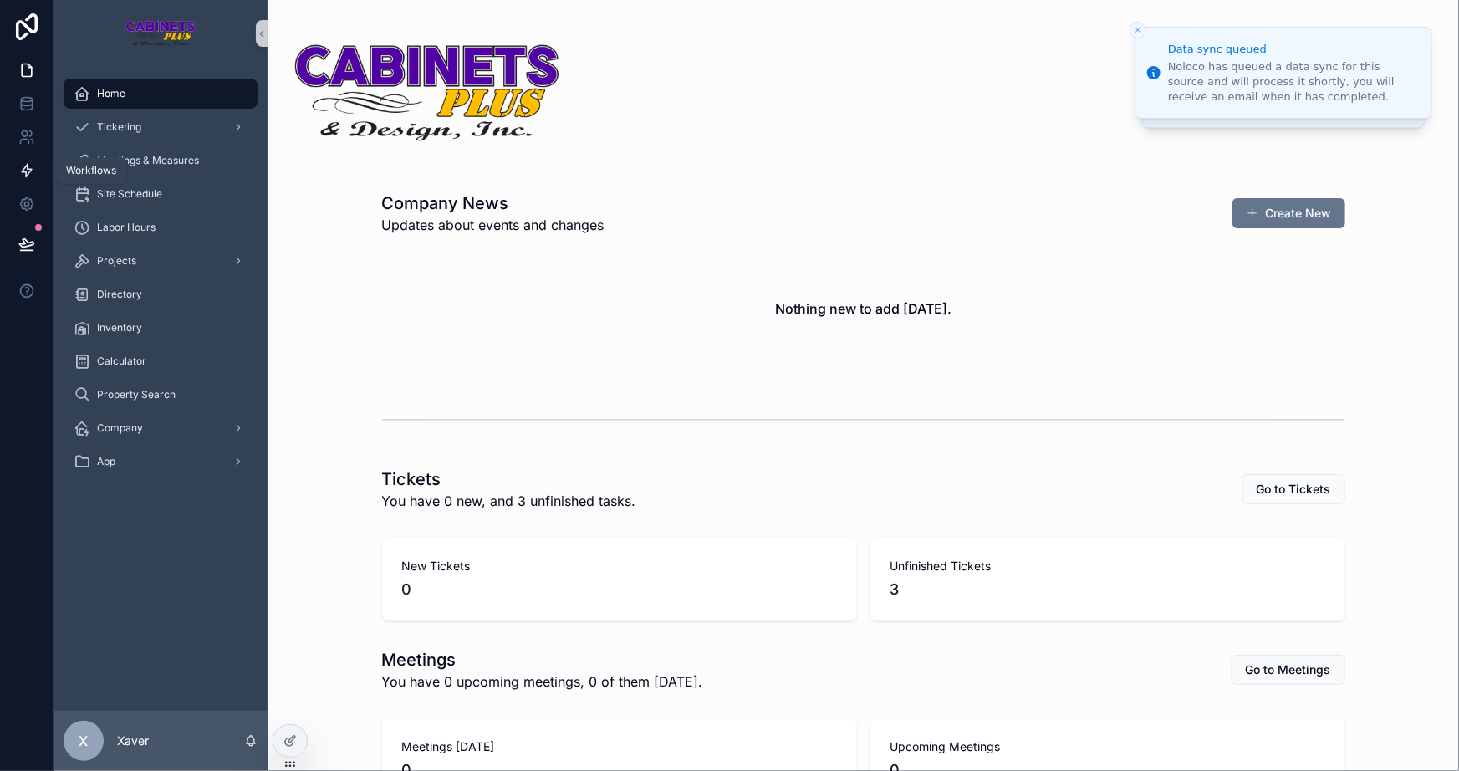
click at [28, 162] on icon at bounding box center [26, 170] width 17 height 17
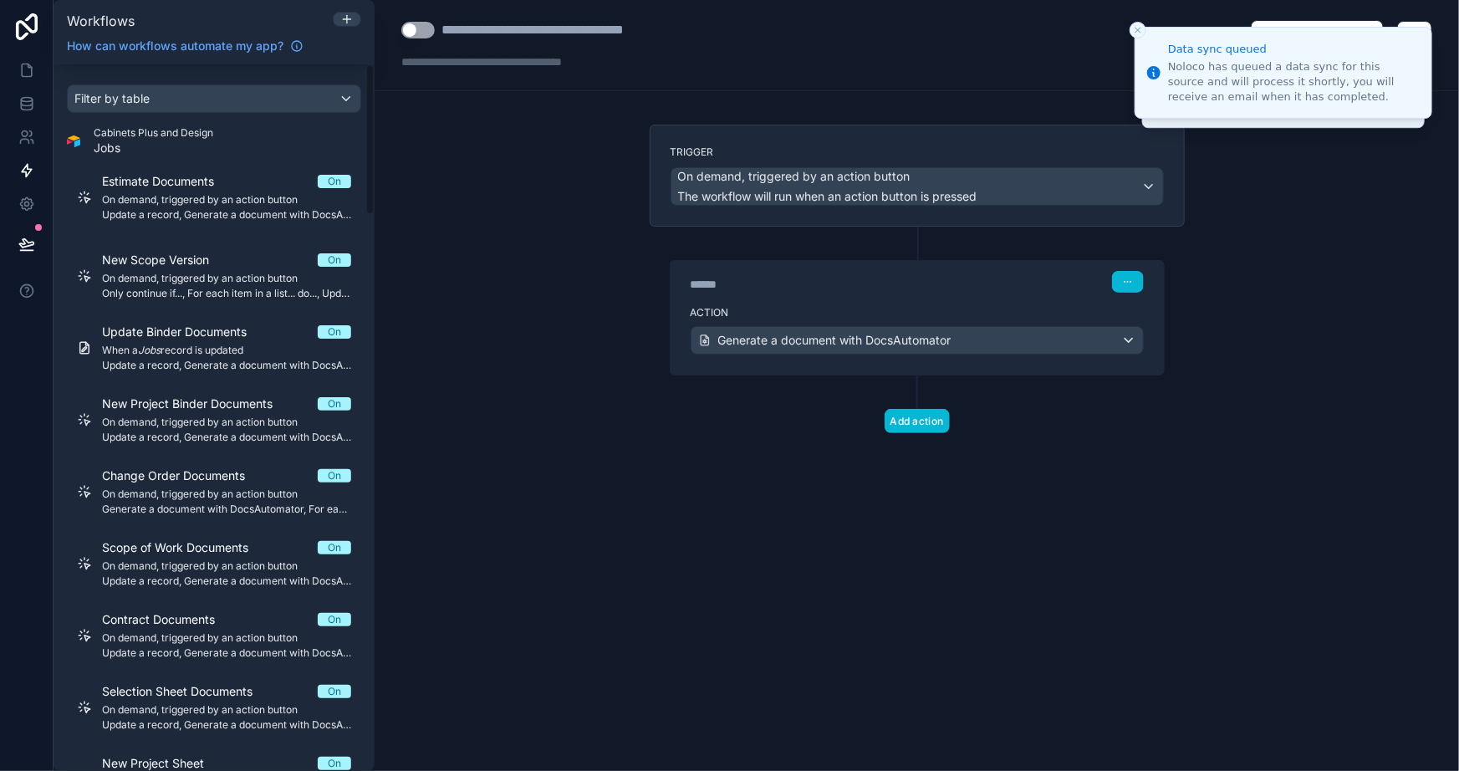
click at [843, 529] on div "**********" at bounding box center [917, 385] width 1085 height 771
click at [898, 563] on div "**********" at bounding box center [917, 385] width 1085 height 771
click at [559, 539] on div "**********" at bounding box center [917, 385] width 1085 height 771
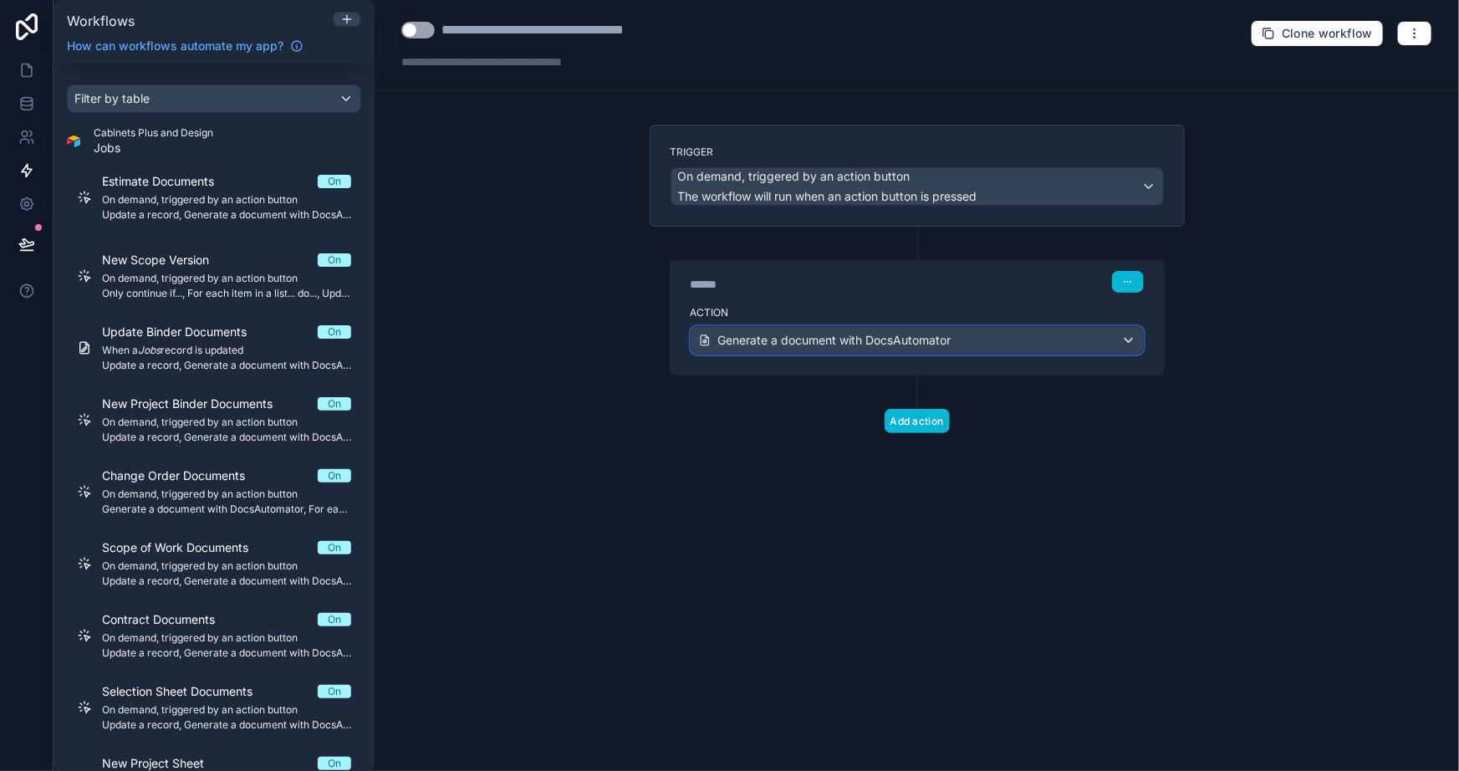
click at [819, 333] on span "Generate a document with DocsAutomator" at bounding box center [834, 340] width 233 height 17
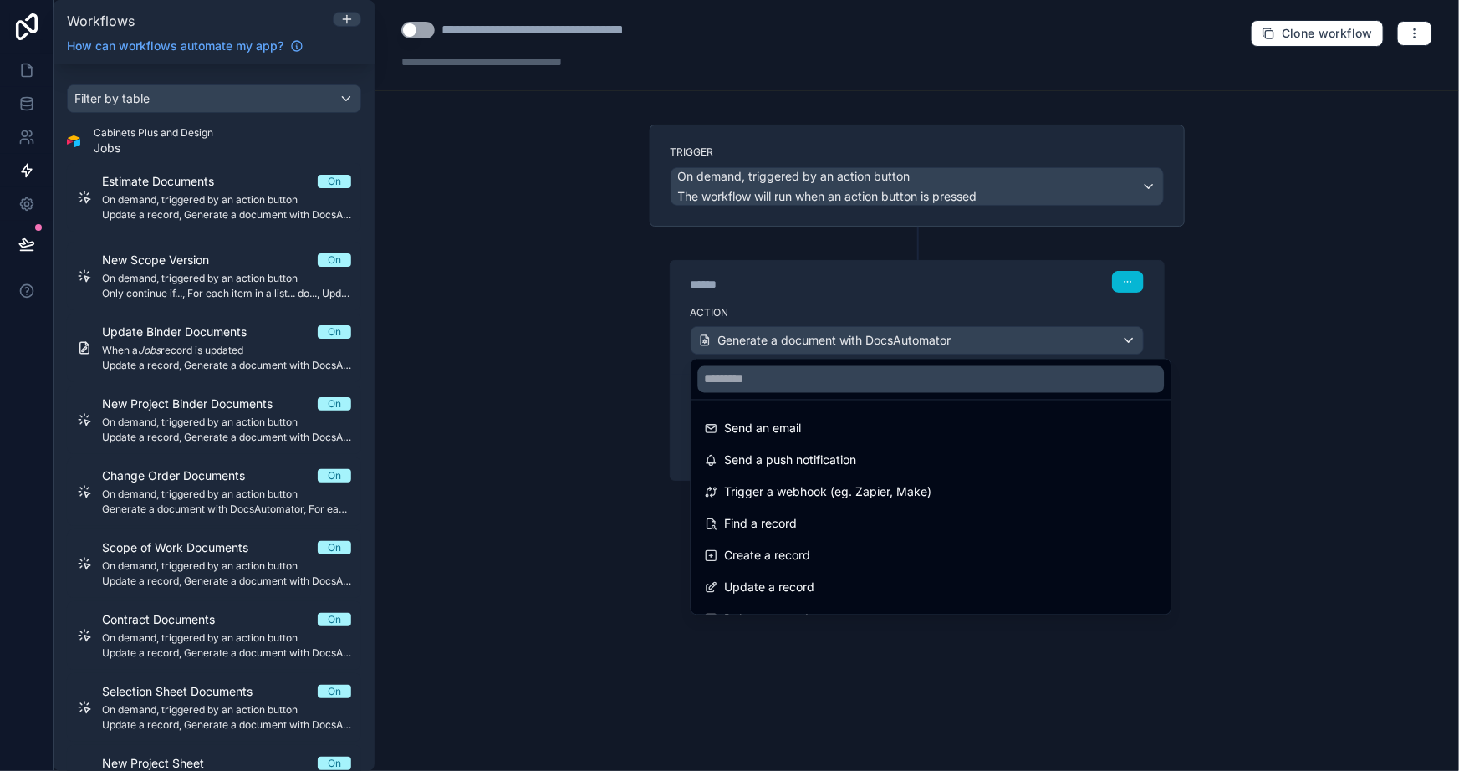
click at [529, 406] on div at bounding box center [729, 385] width 1459 height 771
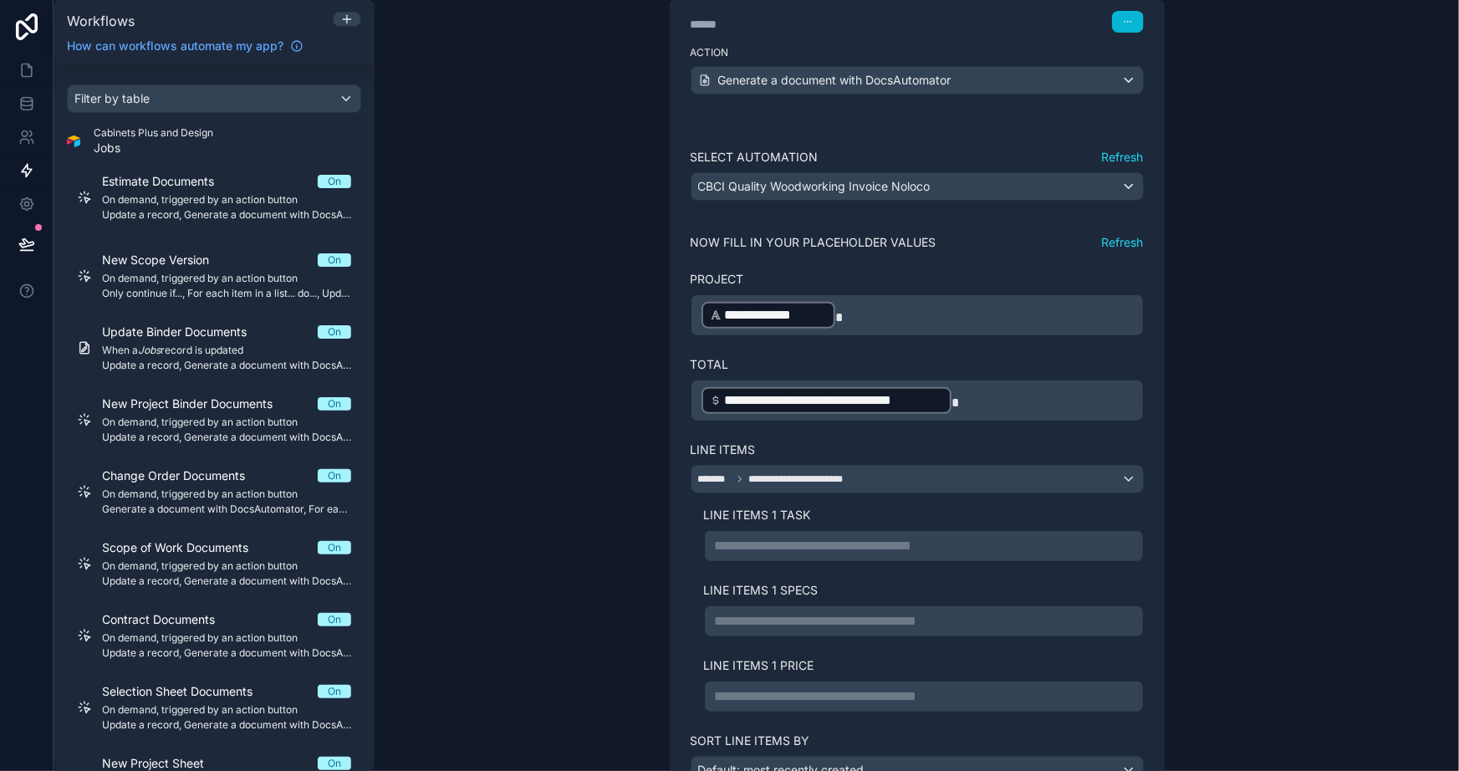
scroll to position [336, 0]
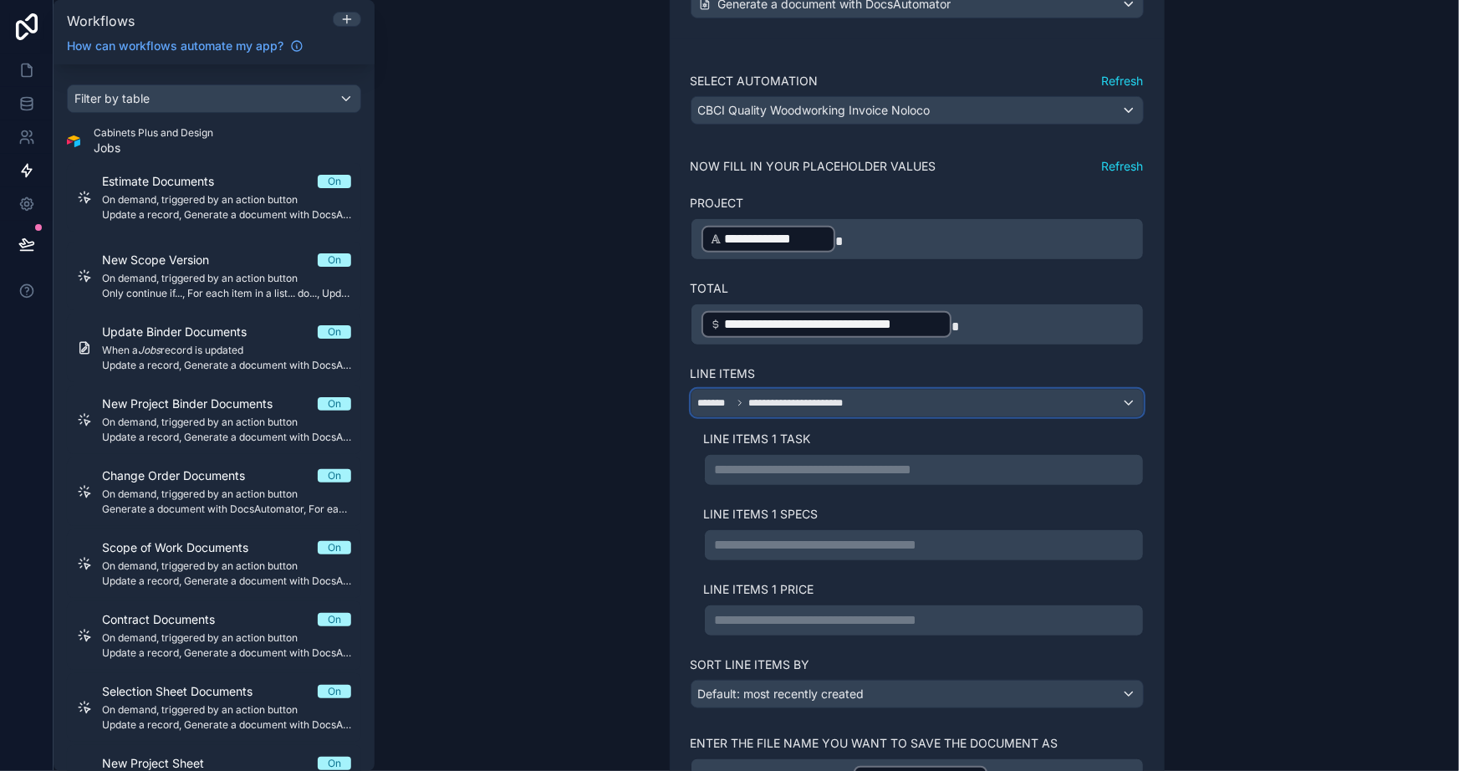
click at [769, 396] on span "**********" at bounding box center [801, 402] width 105 height 13
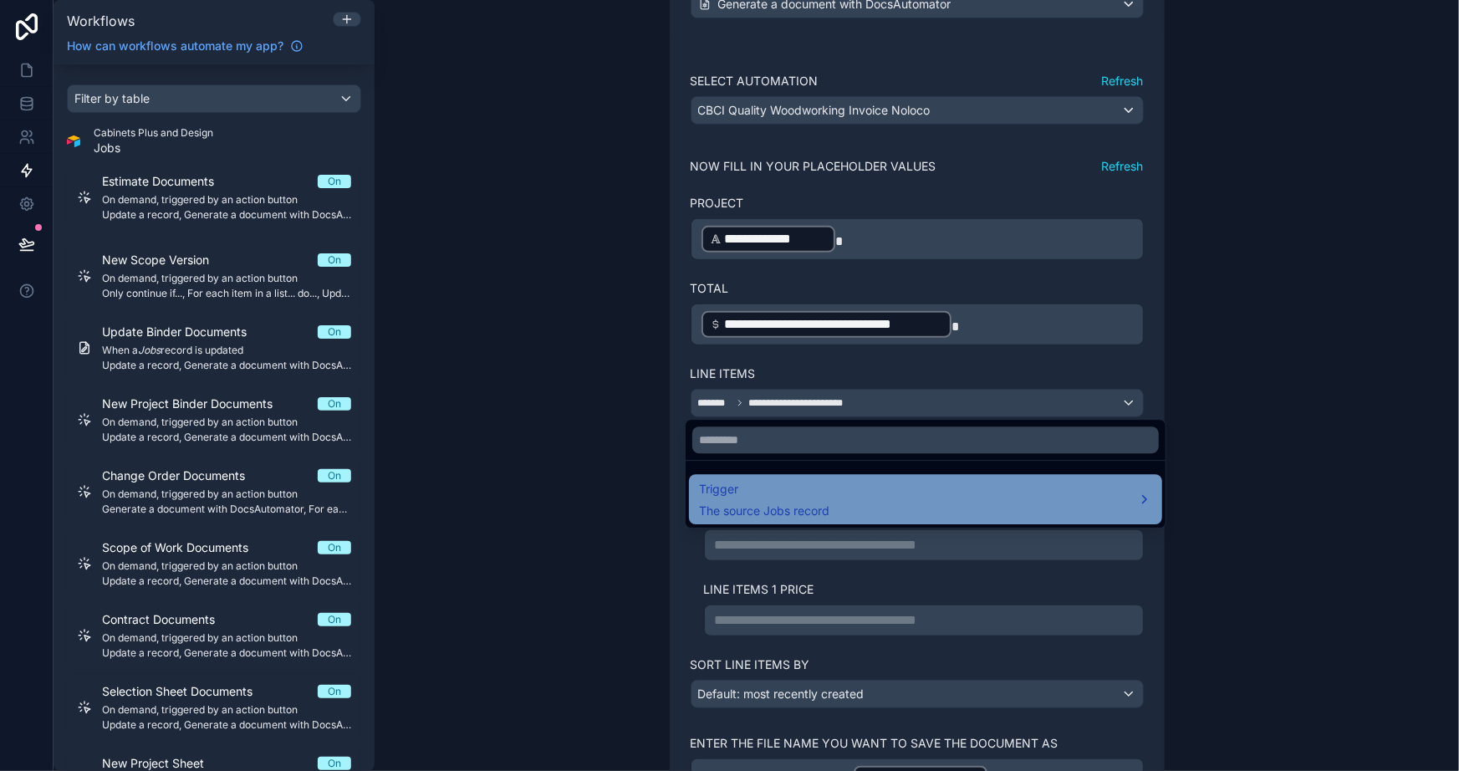
click at [829, 494] on span "Trigger" at bounding box center [764, 489] width 130 height 20
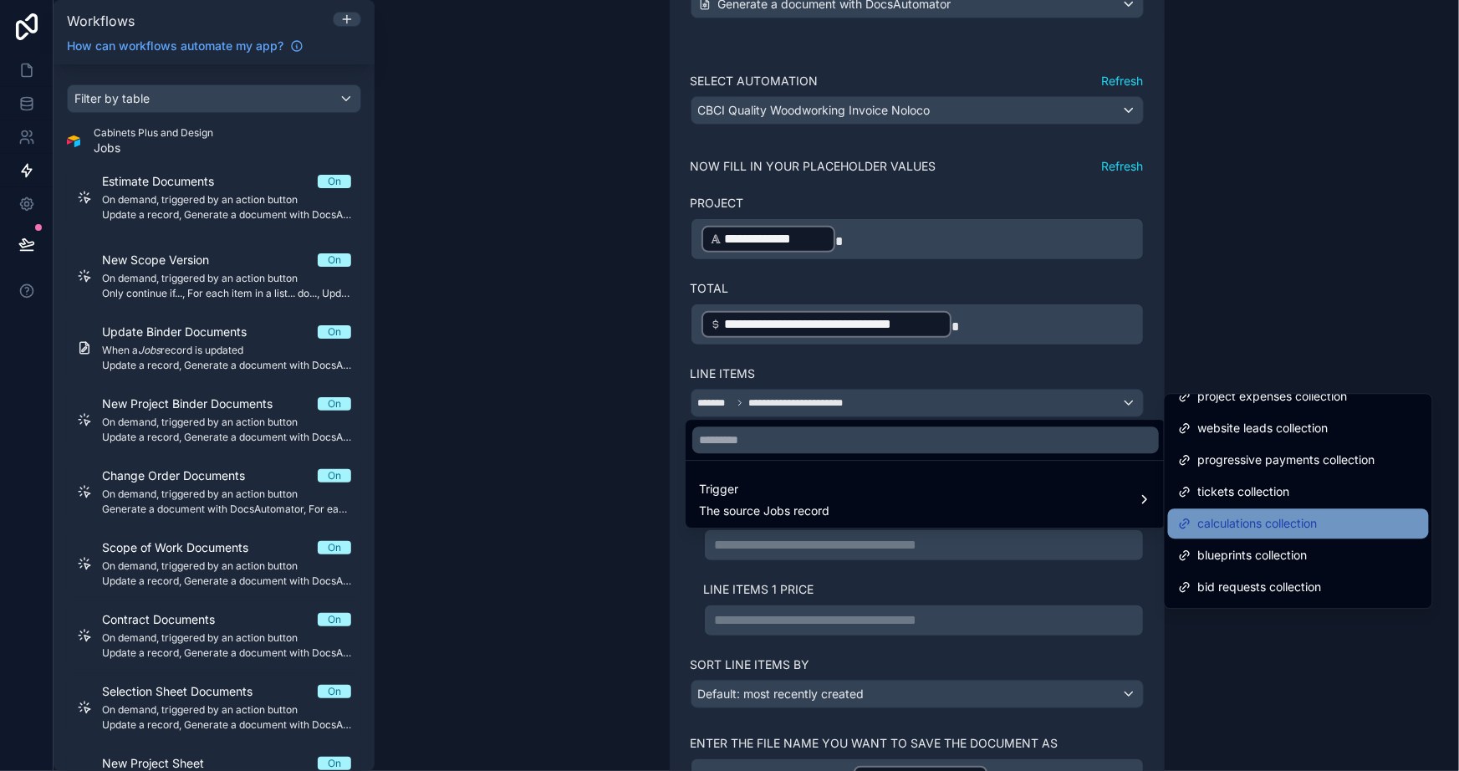
scroll to position [807, 0]
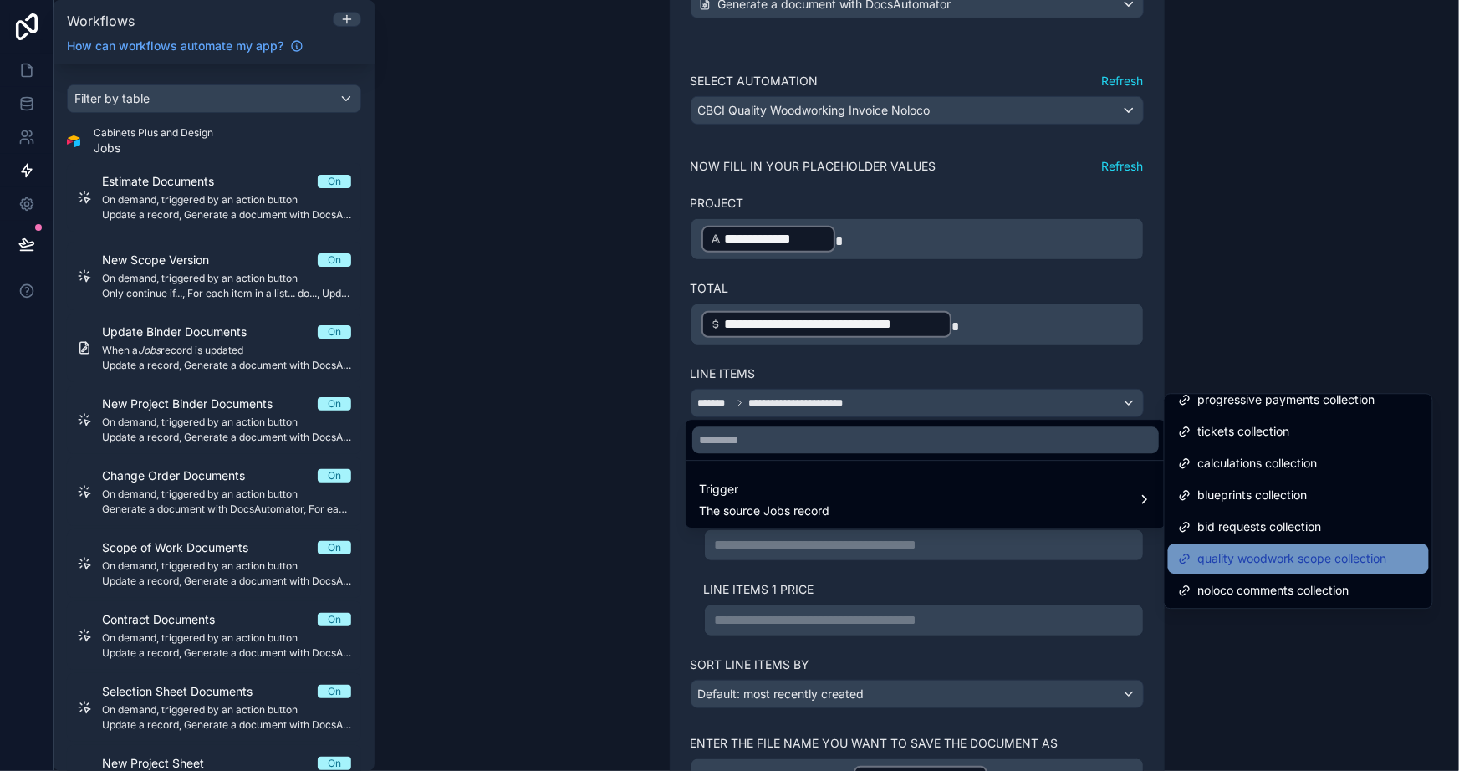
click at [1291, 555] on span "quality woodwork scope collection" at bounding box center [1293, 559] width 189 height 20
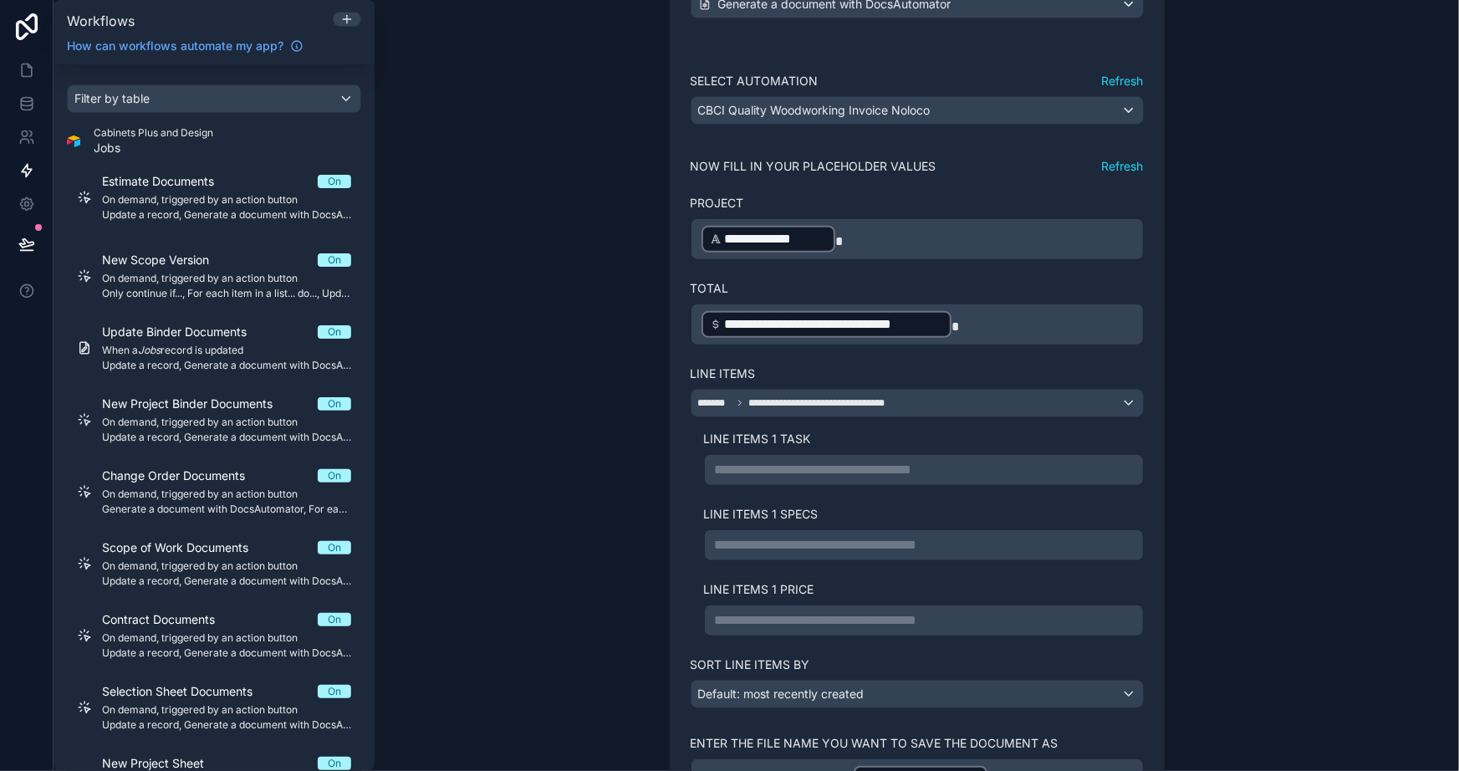
click at [920, 473] on p "**********" at bounding box center [924, 470] width 418 height 20
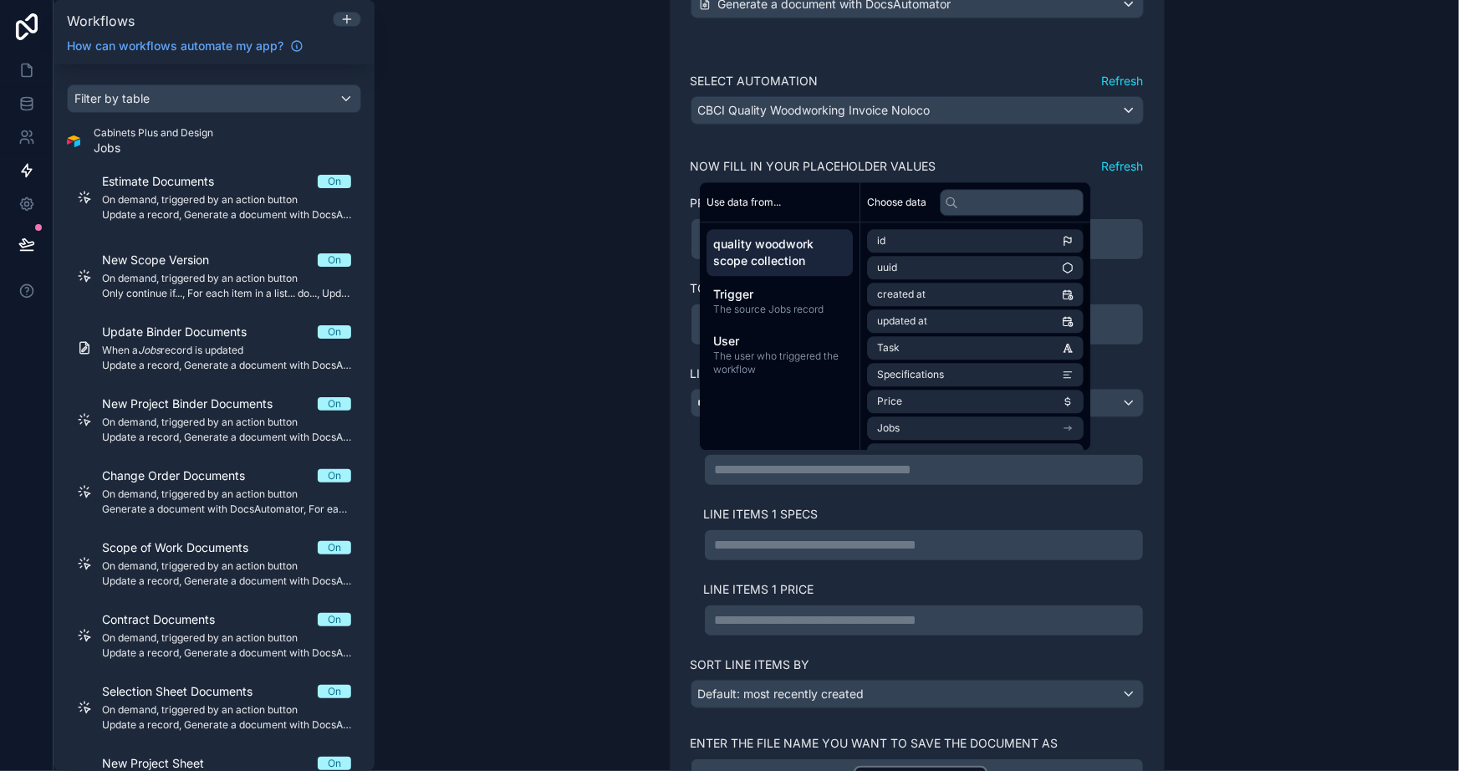
click at [772, 247] on span "quality woodwork scope collection" at bounding box center [779, 252] width 133 height 33
click at [948, 339] on li "Task" at bounding box center [975, 347] width 217 height 23
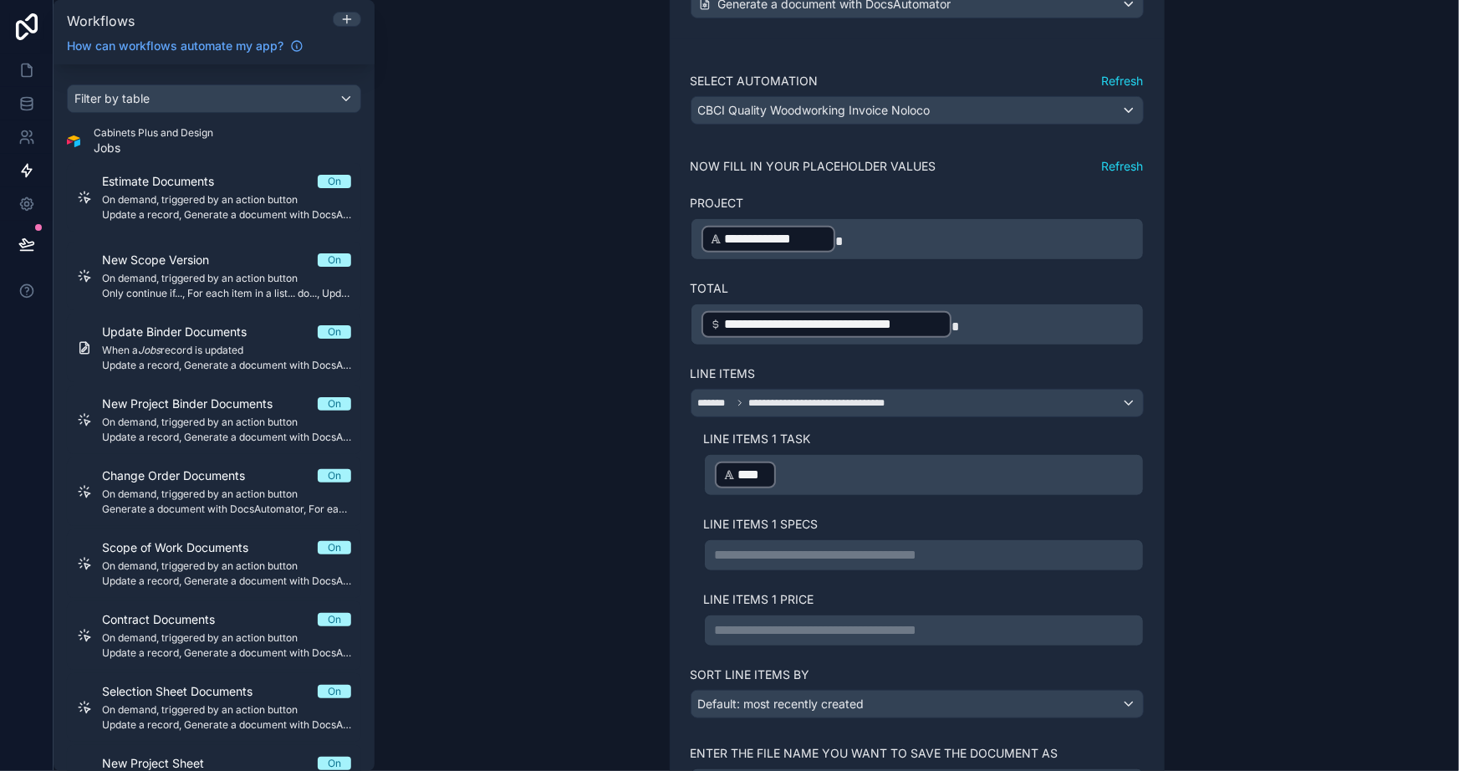
click at [895, 555] on p "**********" at bounding box center [924, 555] width 418 height 20
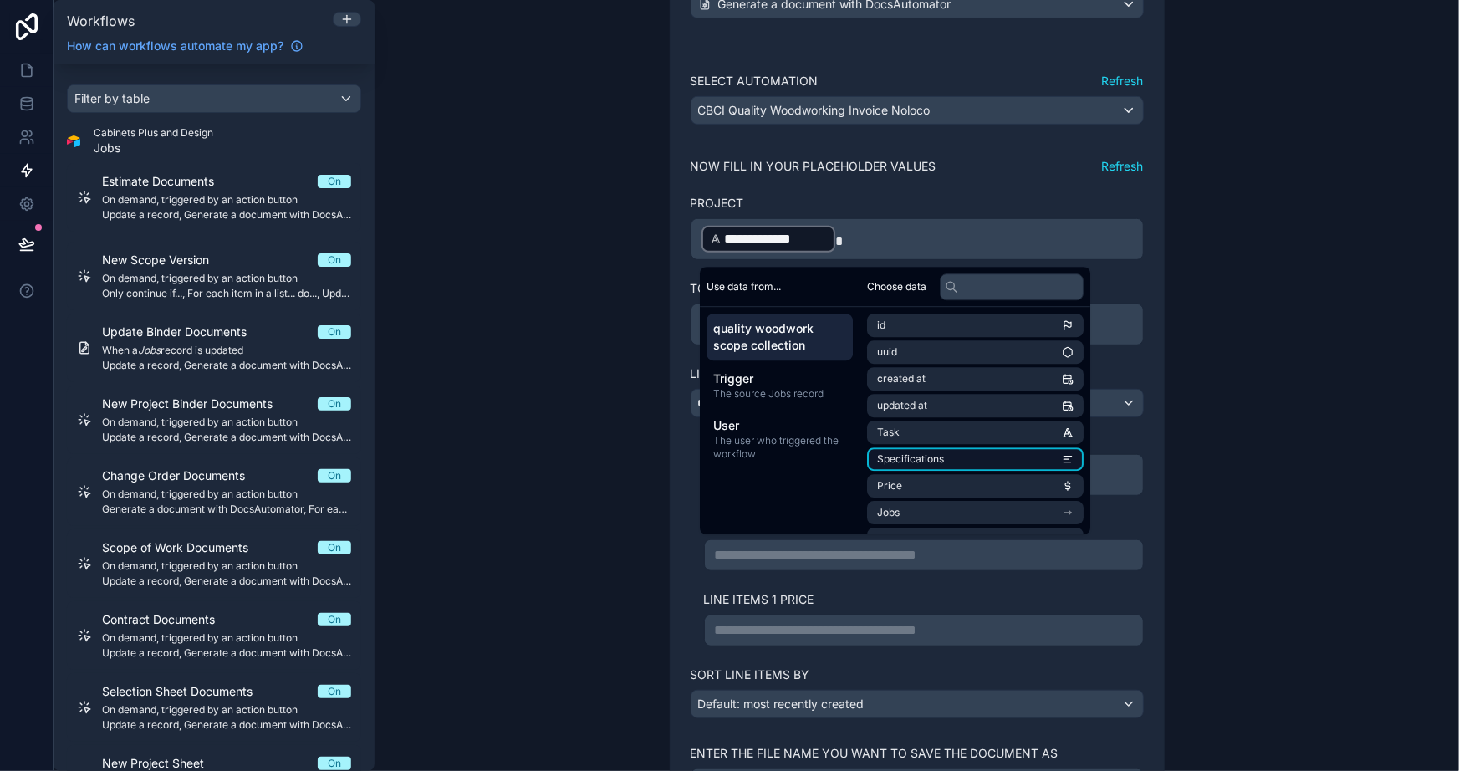
click at [935, 456] on span "Specifications" at bounding box center [910, 458] width 67 height 13
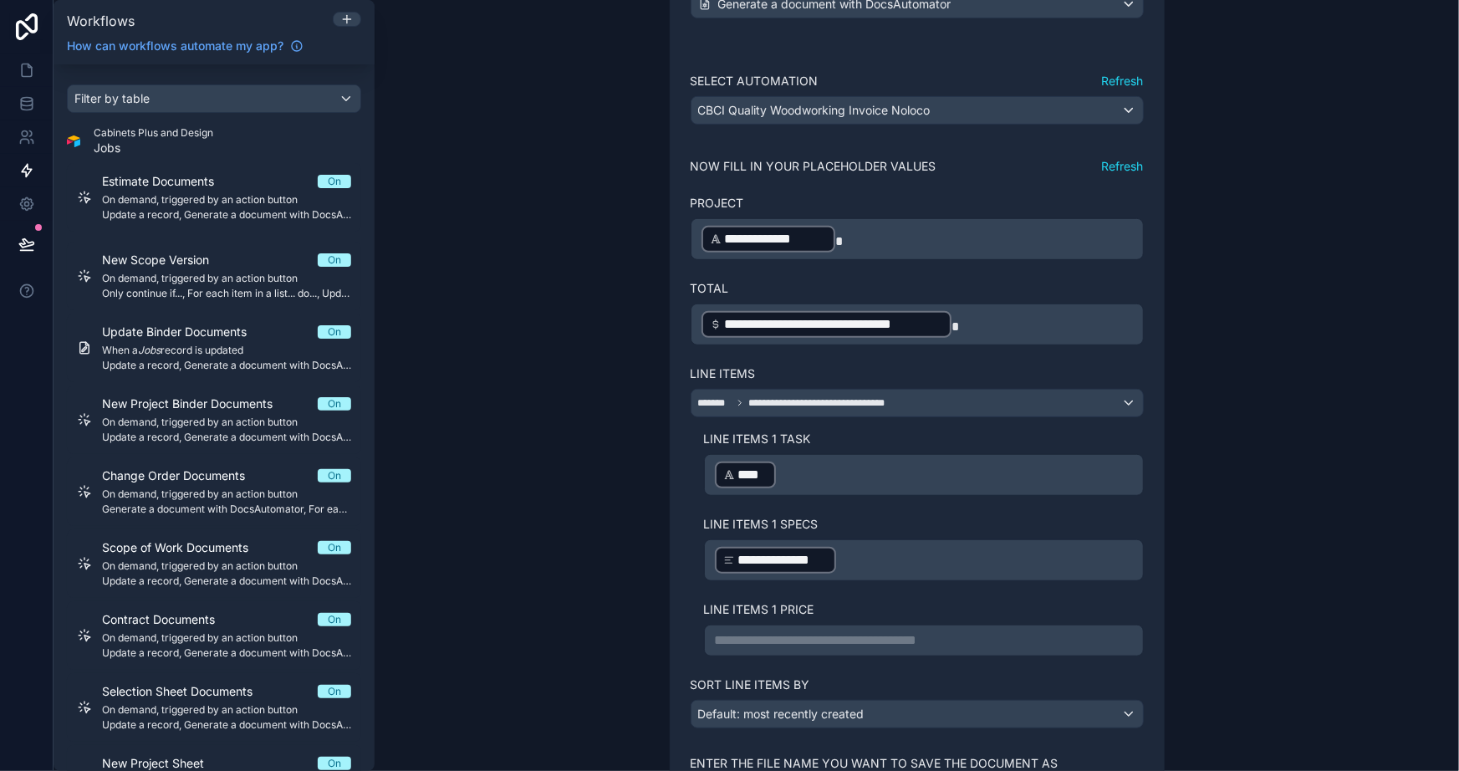
click at [882, 636] on p "**********" at bounding box center [924, 641] width 418 height 20
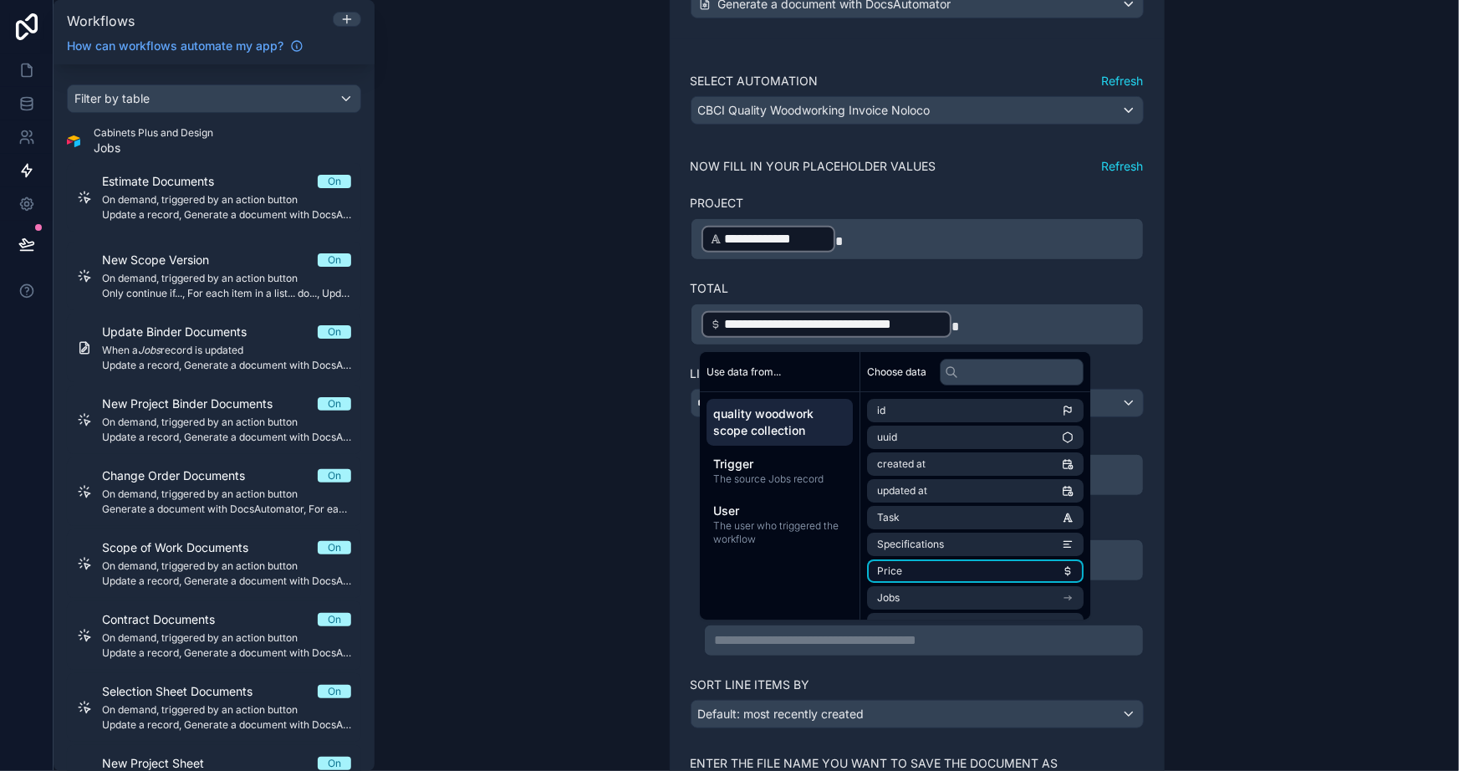
click at [898, 569] on span "Price" at bounding box center [889, 571] width 25 height 13
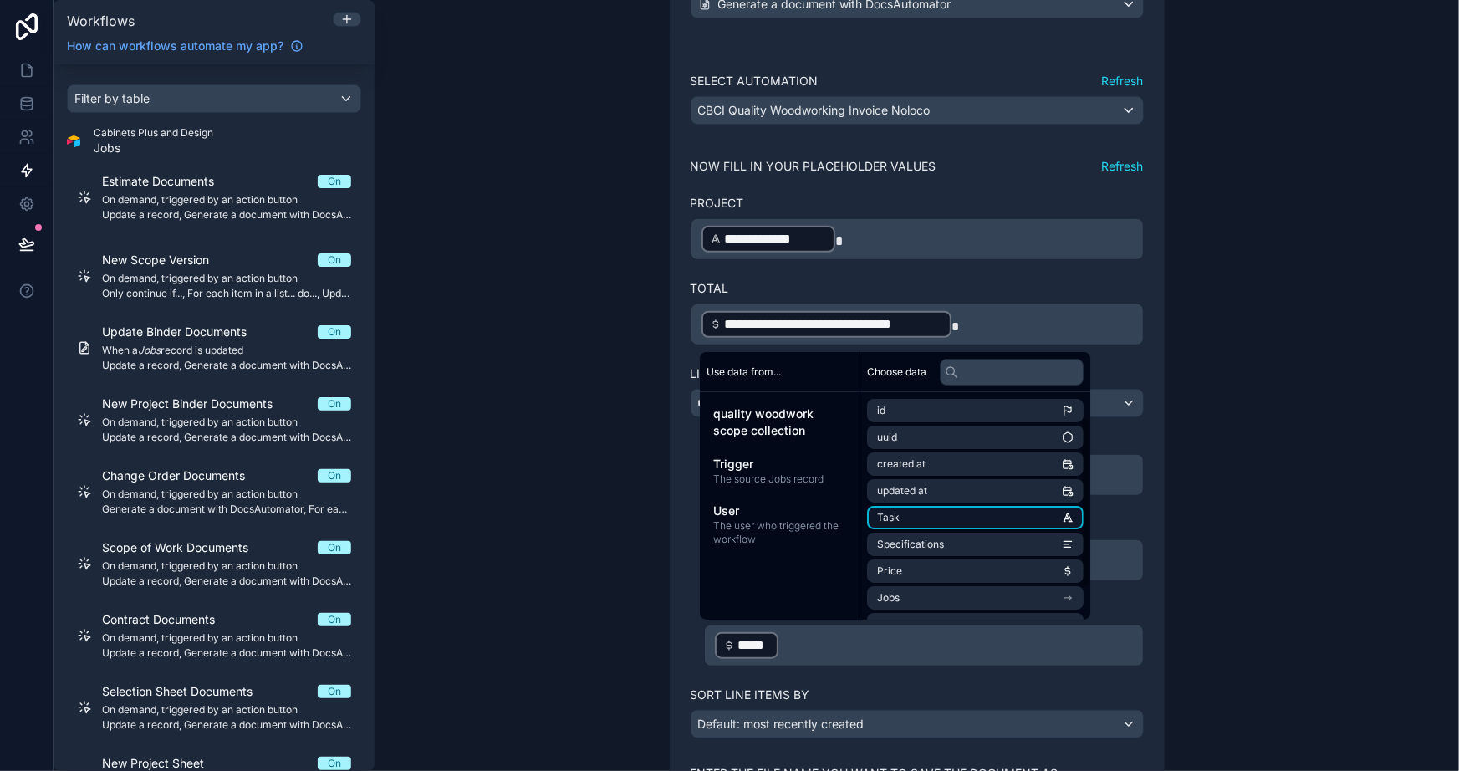
scroll to position [76, 0]
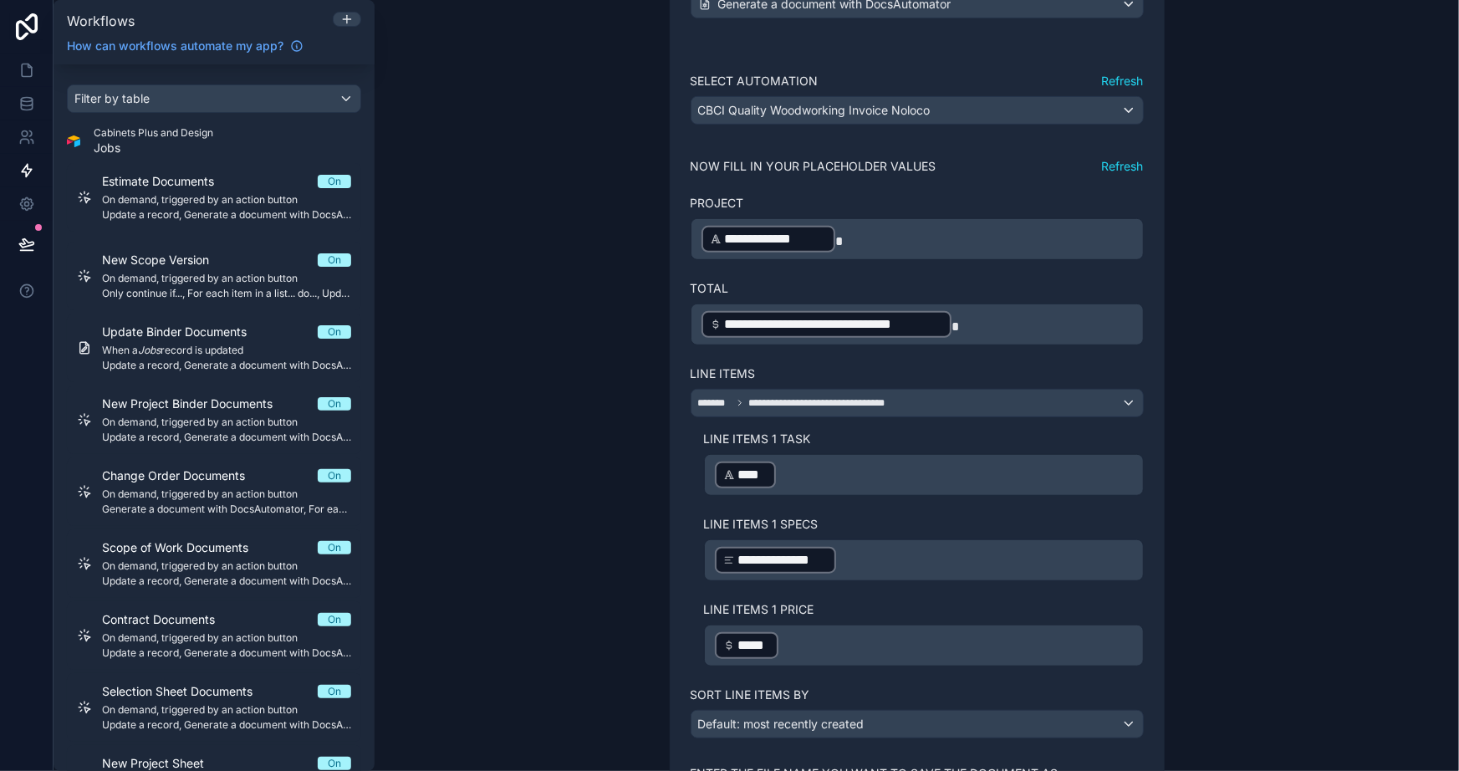
click at [1284, 500] on div "**********" at bounding box center [917, 385] width 1085 height 771
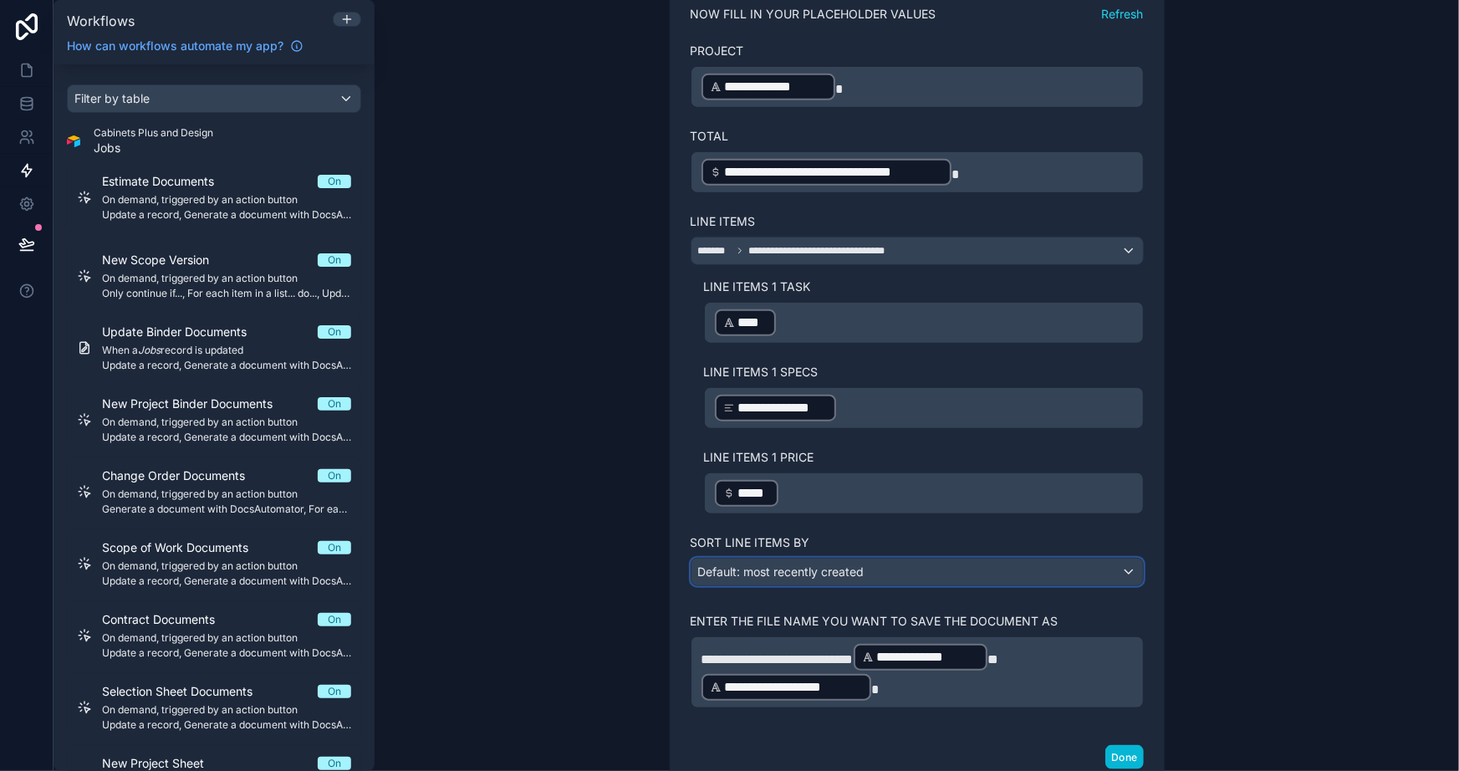
click at [836, 573] on span "Default: most recently created" at bounding box center [781, 572] width 166 height 14
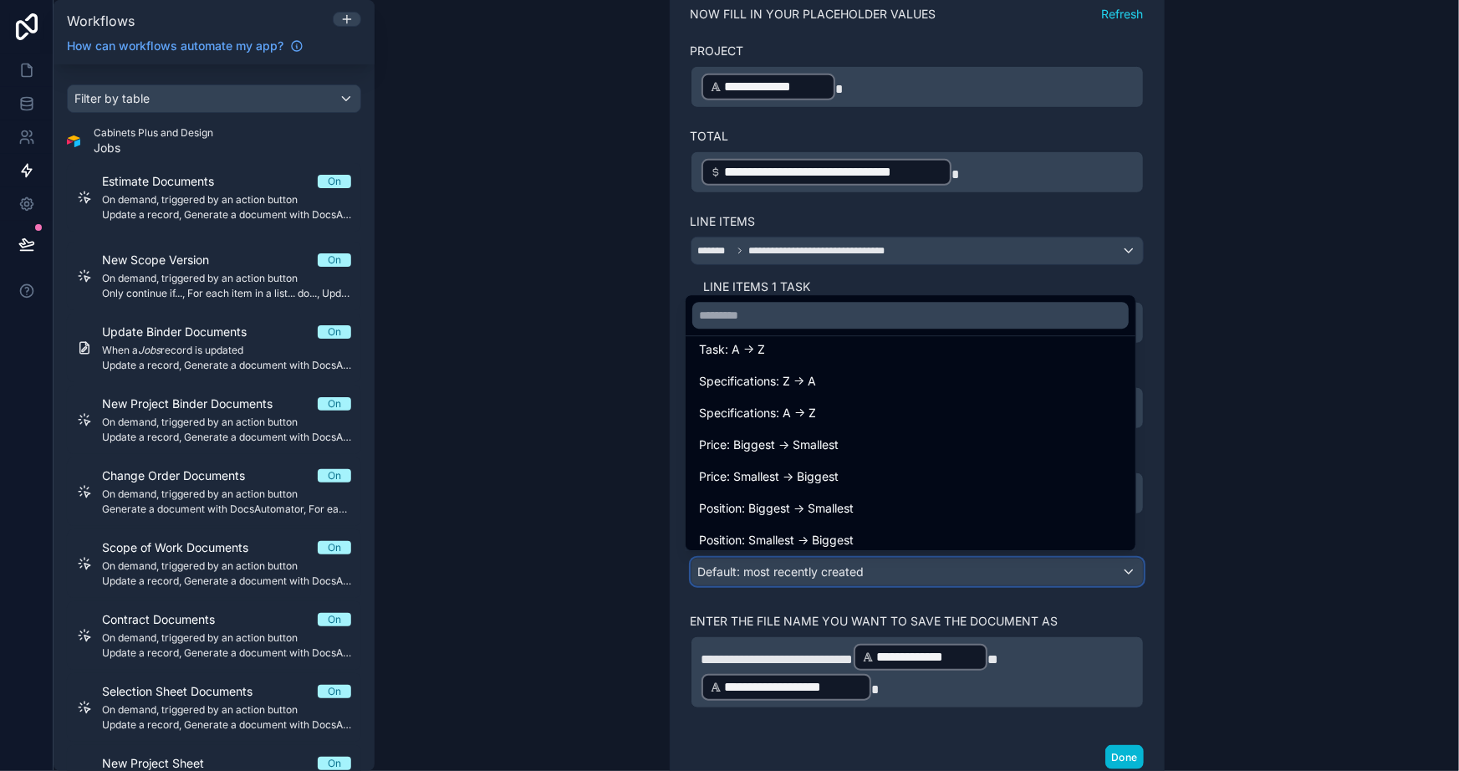
scroll to position [213, 0]
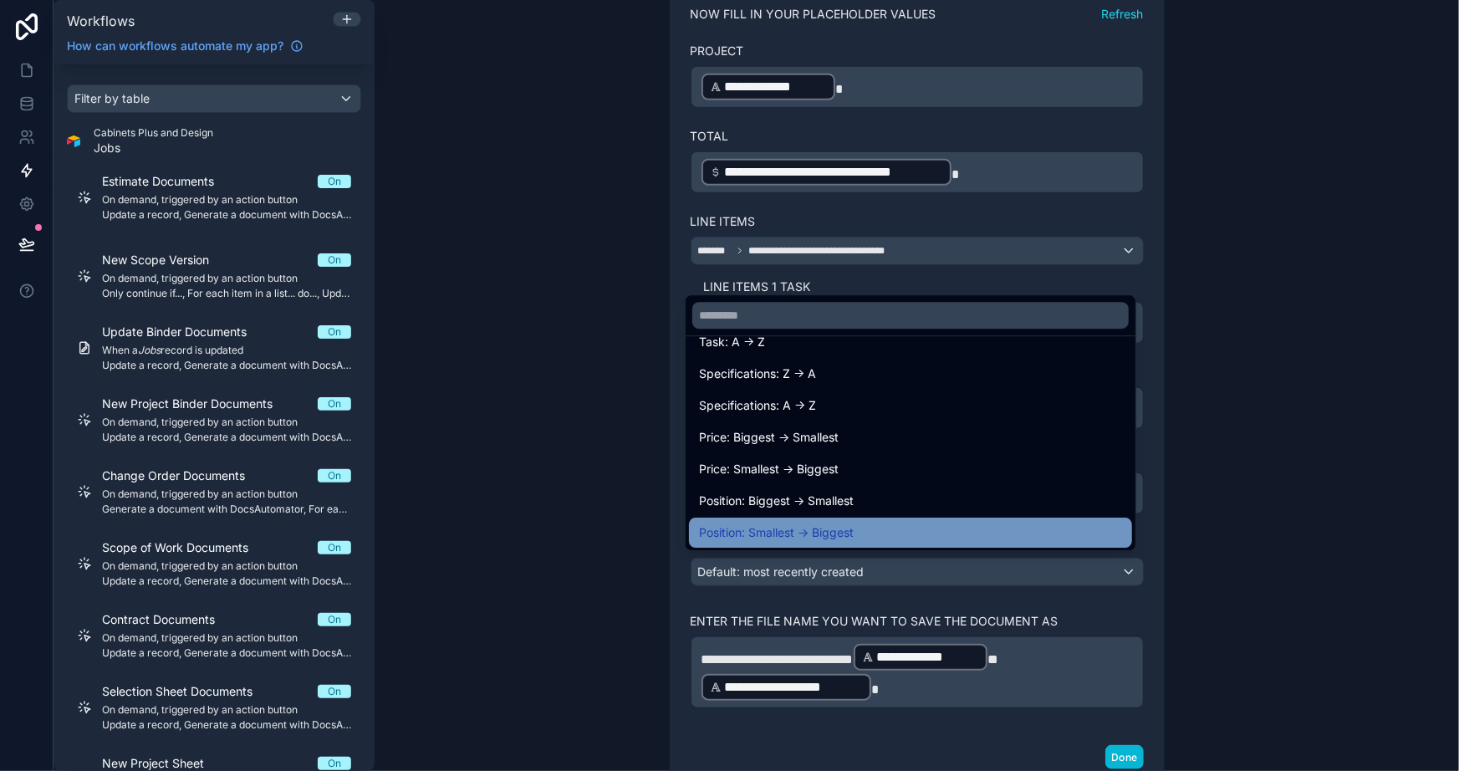
click at [827, 524] on span "Position: Smallest -> Biggest" at bounding box center [776, 533] width 155 height 20
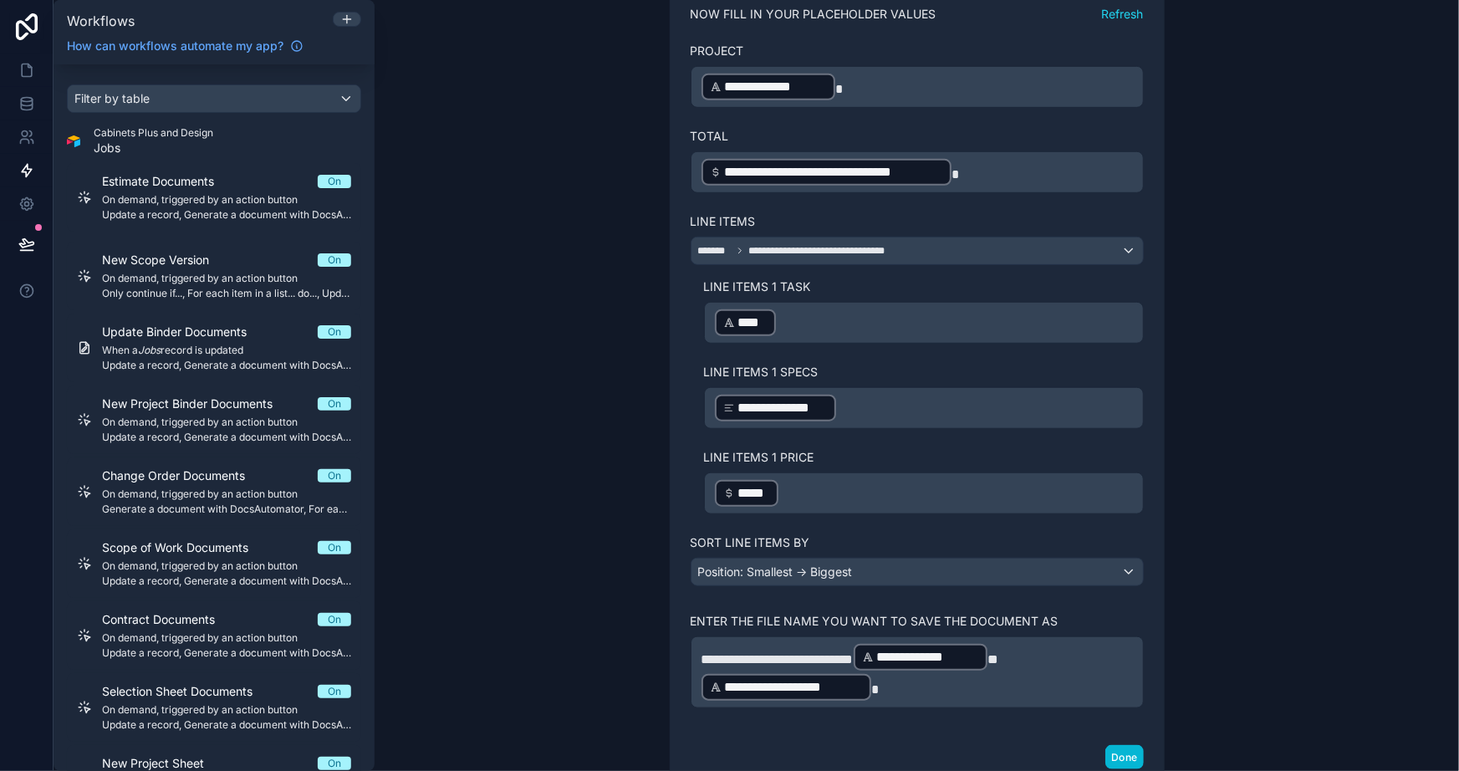
click at [1313, 440] on div "**********" at bounding box center [917, 385] width 1085 height 771
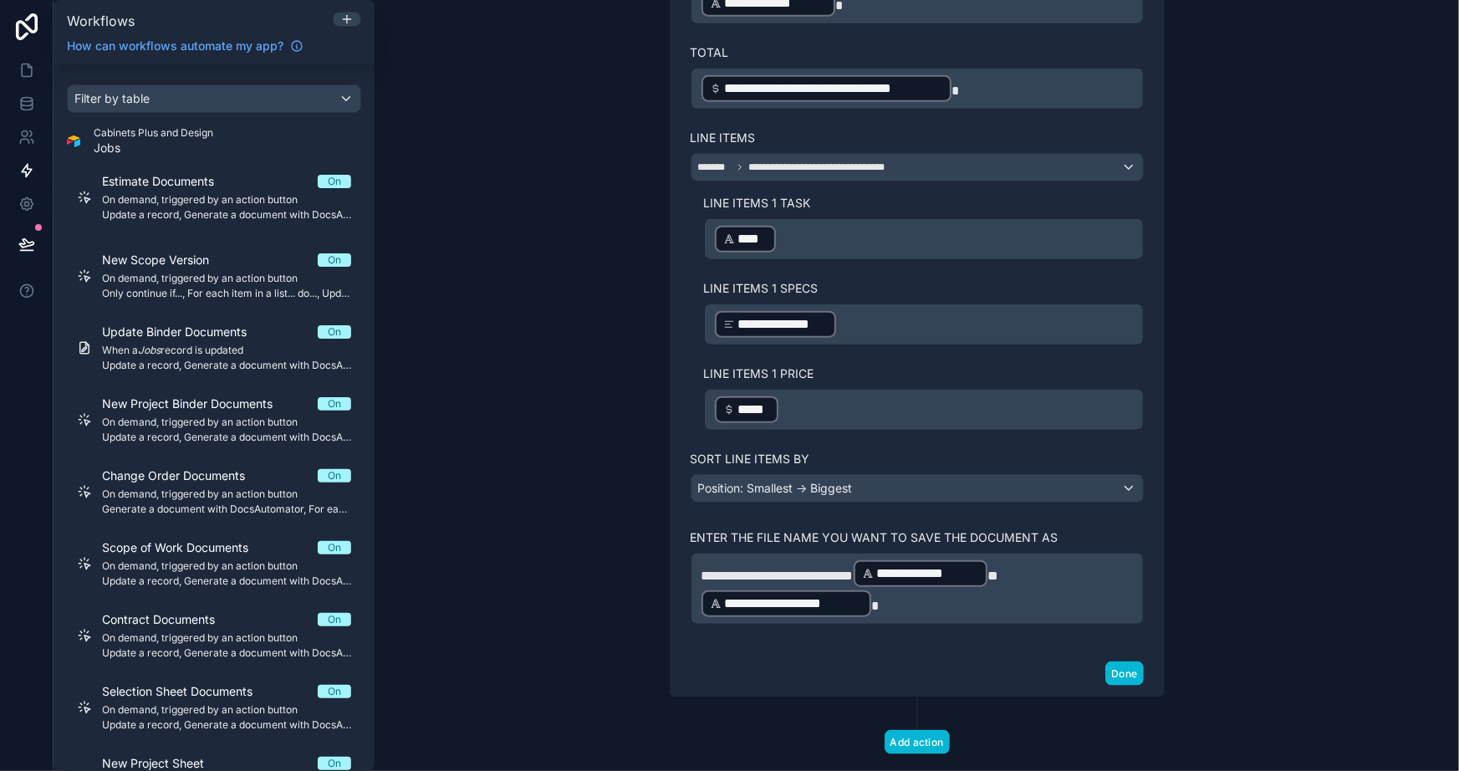
scroll to position [603, 0]
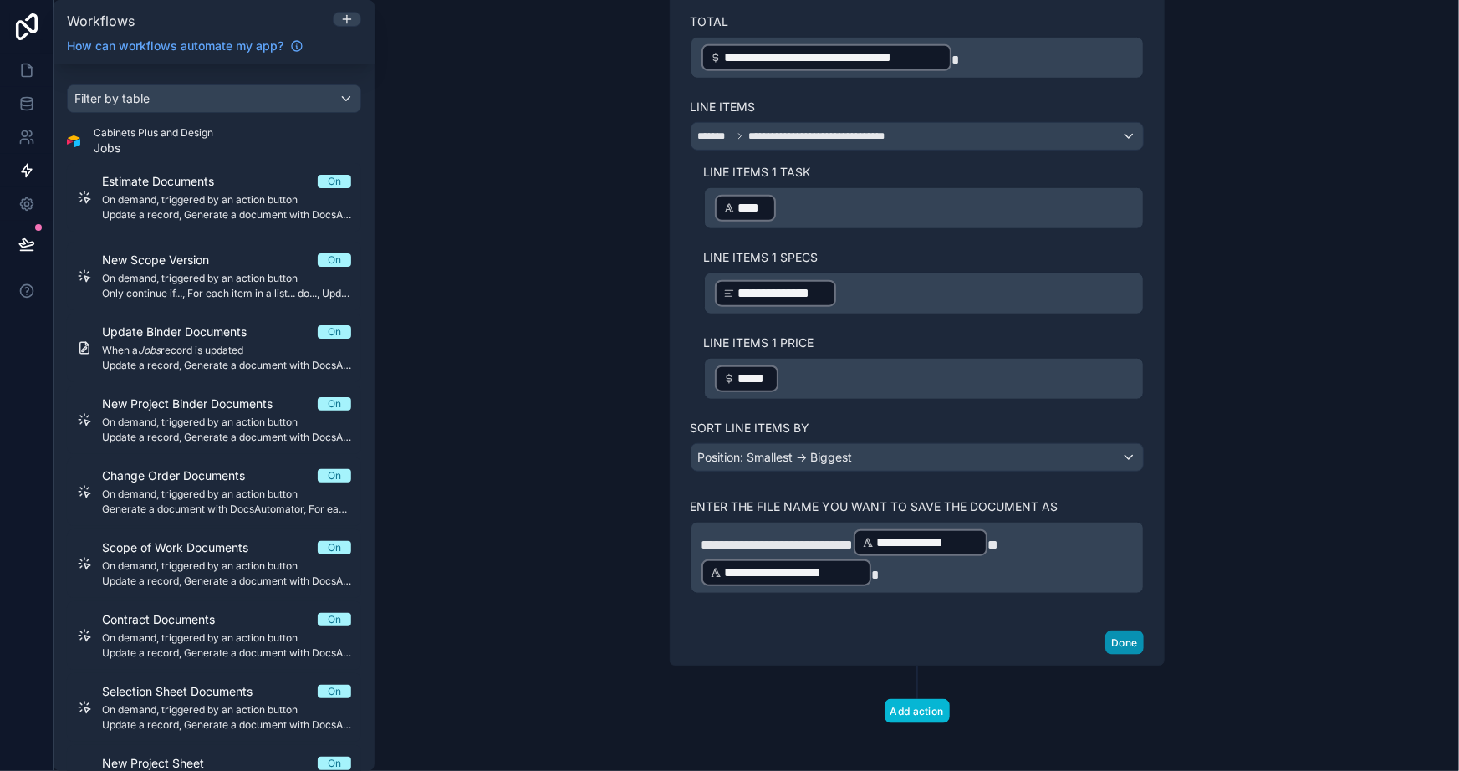
click at [1115, 636] on button "Done" at bounding box center [1125, 643] width 38 height 24
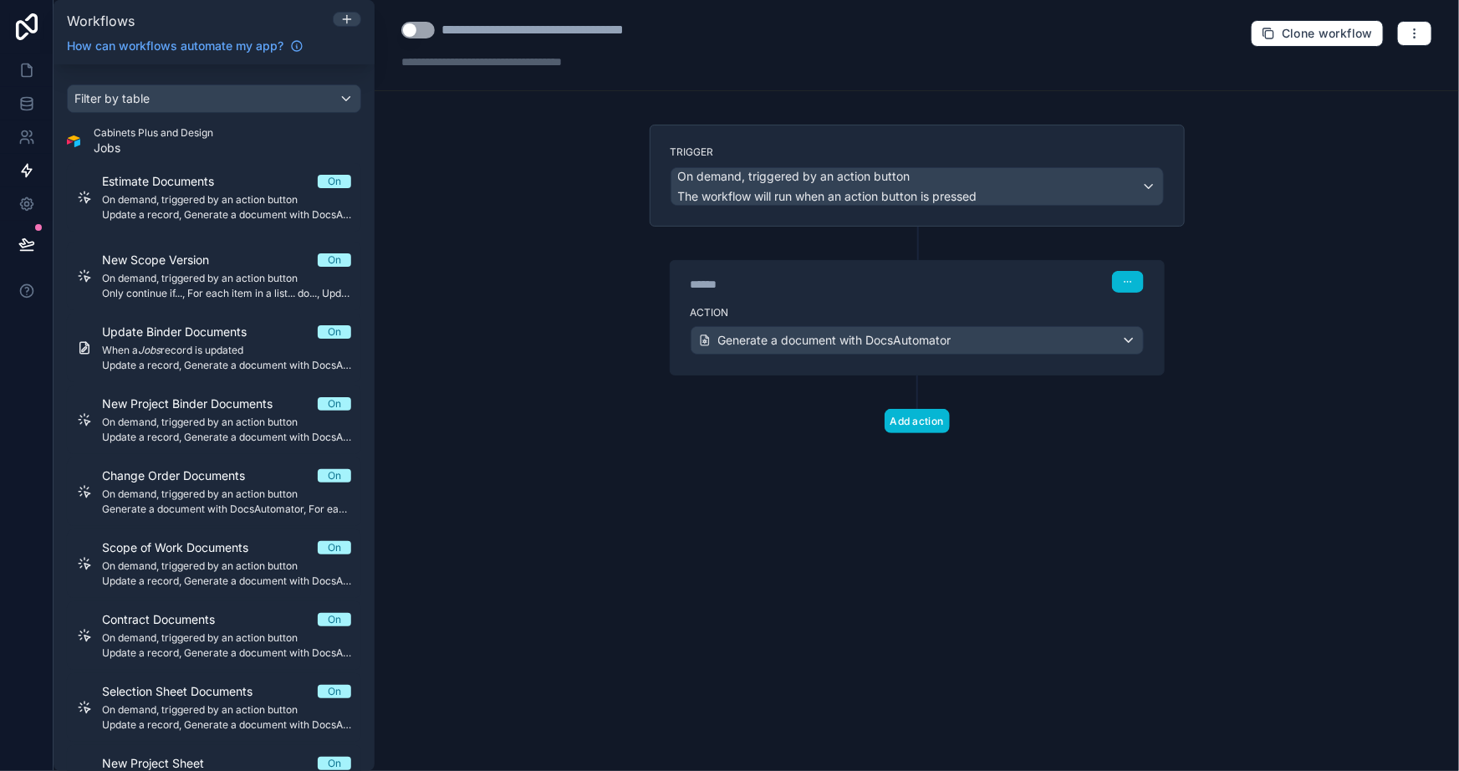
click at [412, 32] on button "Use setting" at bounding box center [417, 30] width 33 height 17
click at [529, 402] on div "**********" at bounding box center [917, 385] width 1085 height 771
click at [22, 67] on icon at bounding box center [27, 70] width 10 height 13
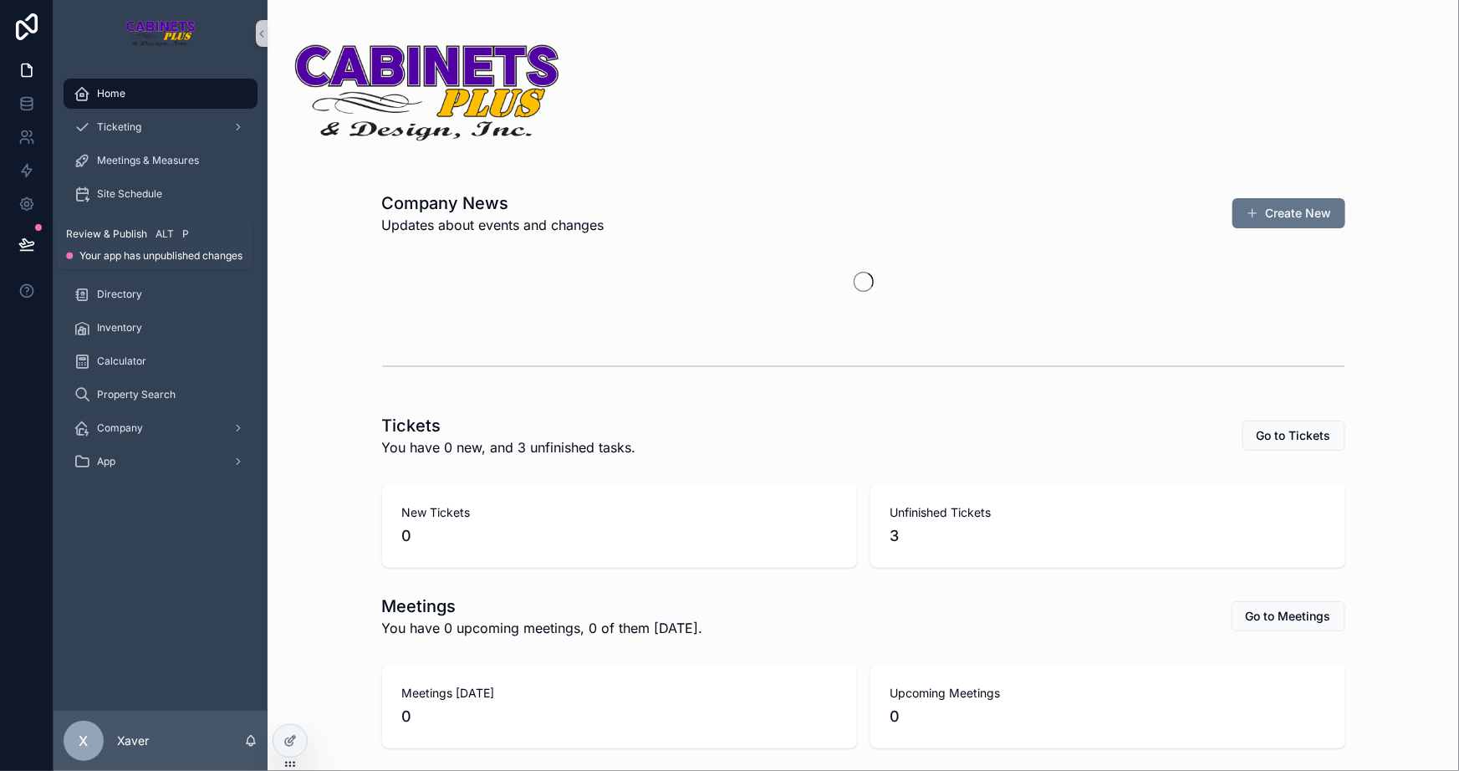
click at [23, 234] on button at bounding box center [26, 244] width 37 height 47
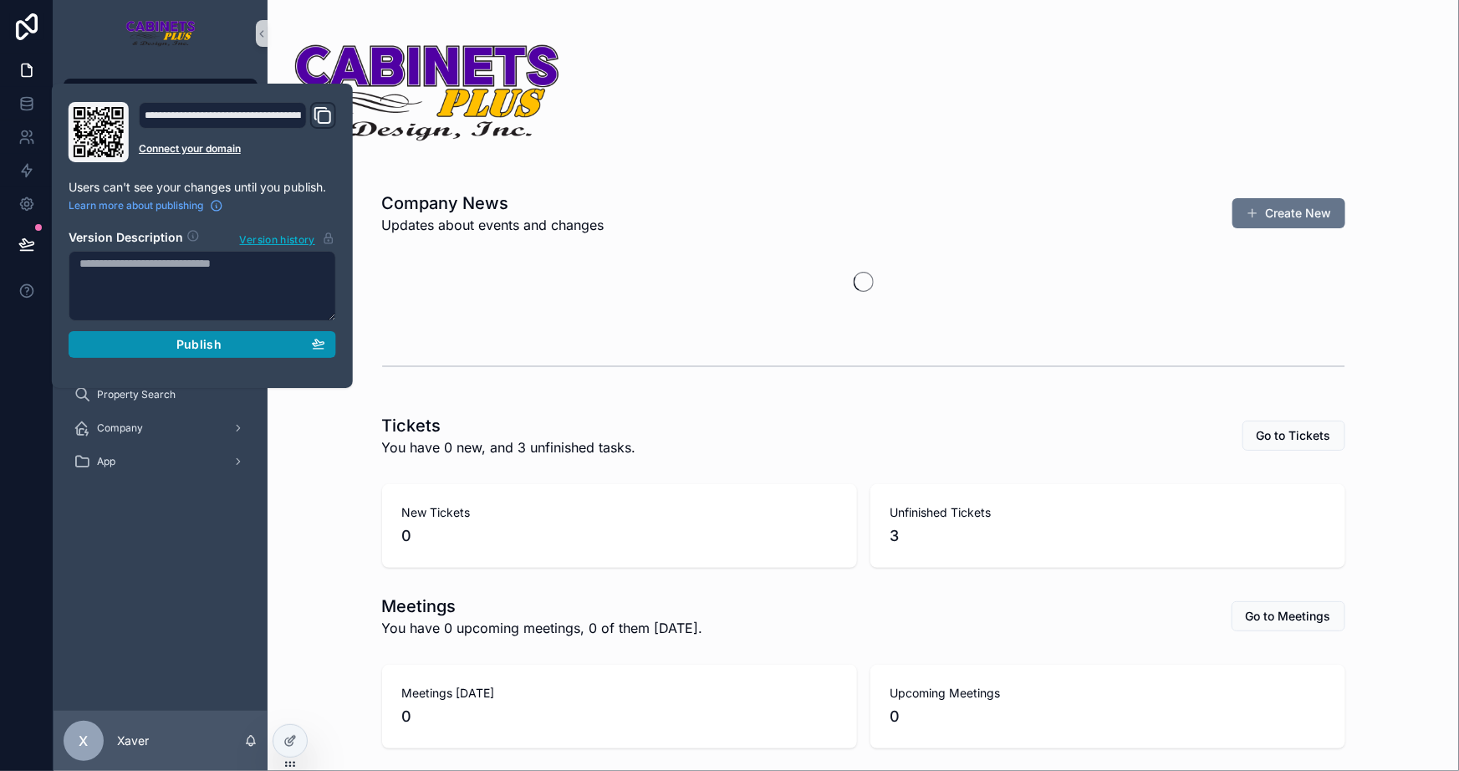
click at [145, 340] on div "Publish" at bounding box center [202, 344] width 246 height 15
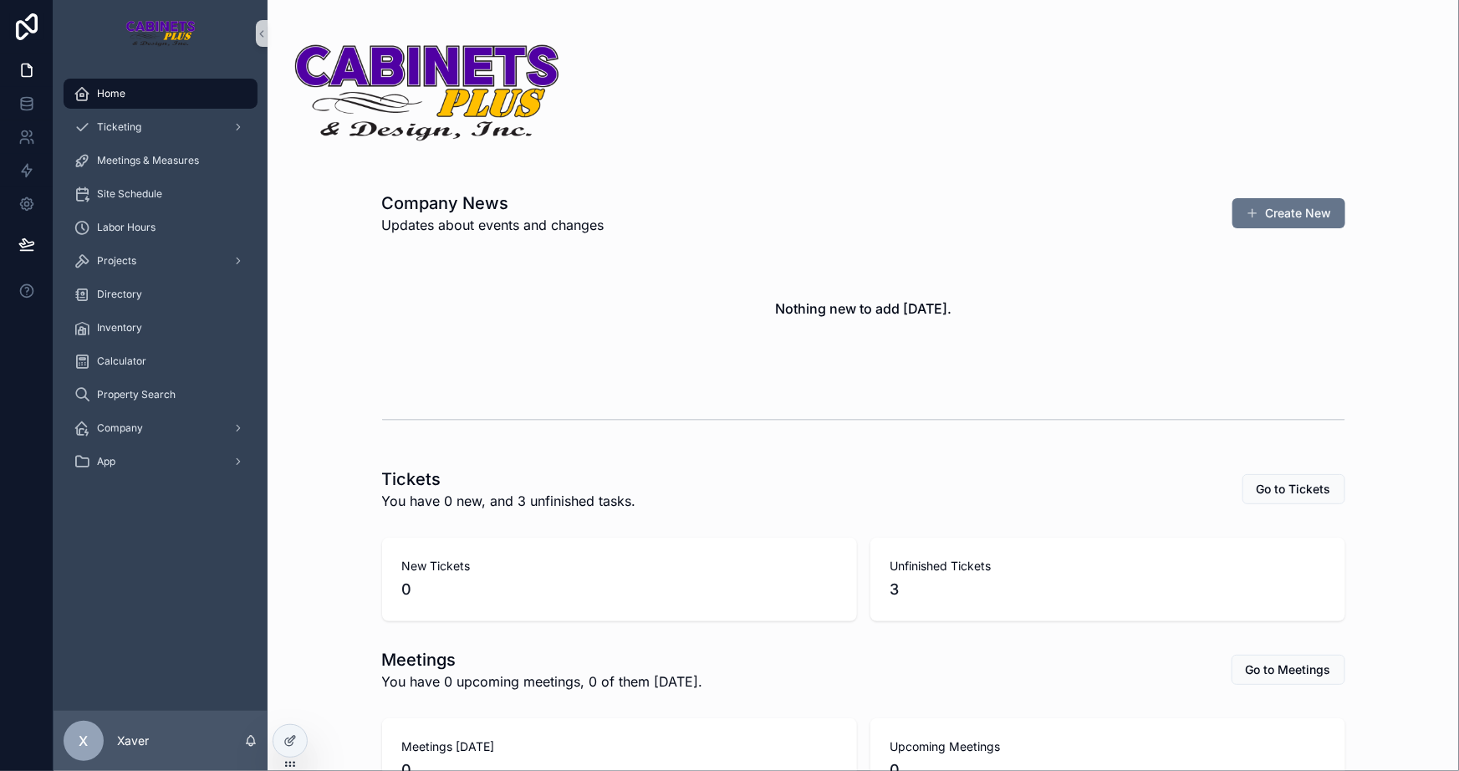
click at [281, 433] on div "scrollable content" at bounding box center [863, 419] width 1165 height 55
click at [124, 260] on span "Projects" at bounding box center [116, 260] width 39 height 13
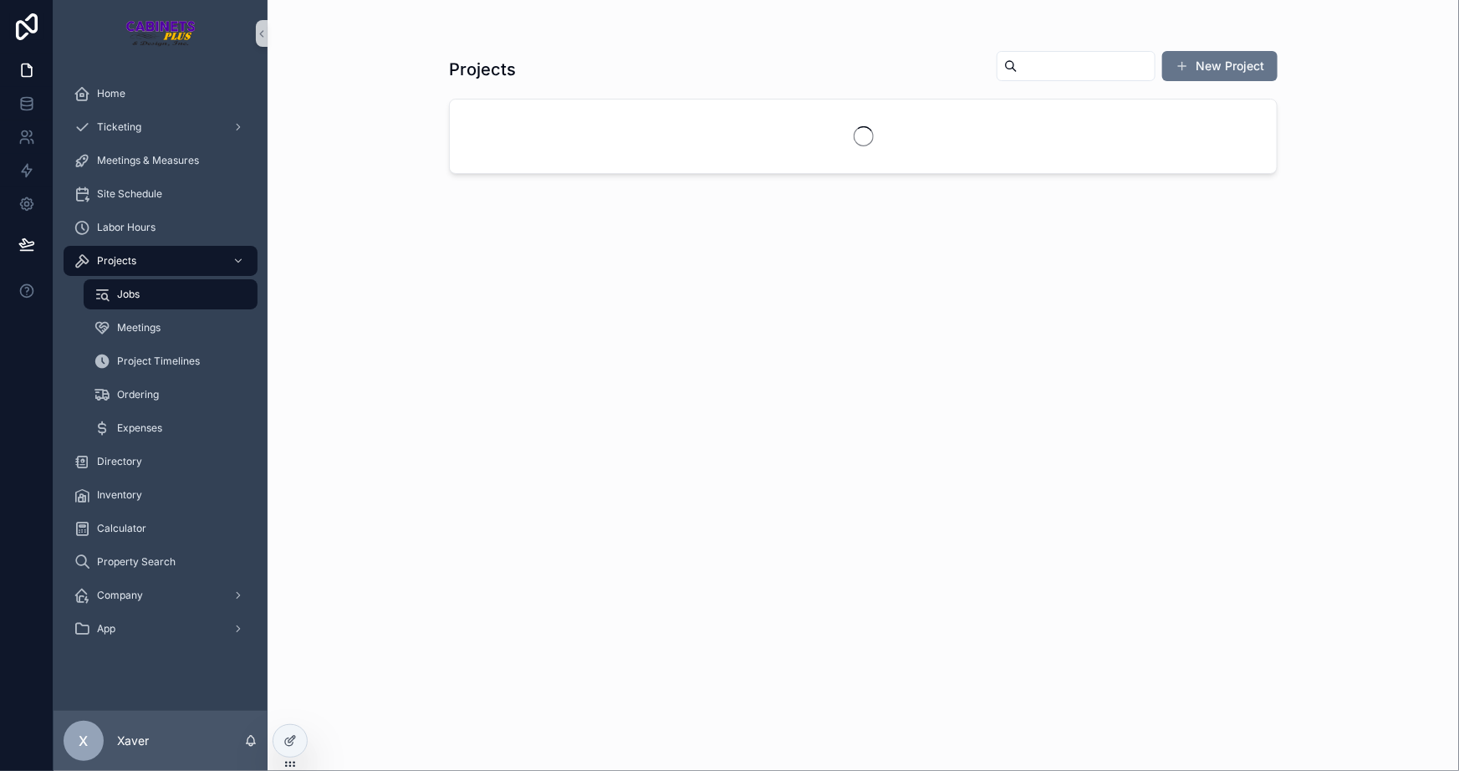
click at [1030, 77] on input "scrollable content" at bounding box center [1086, 65] width 137 height 23
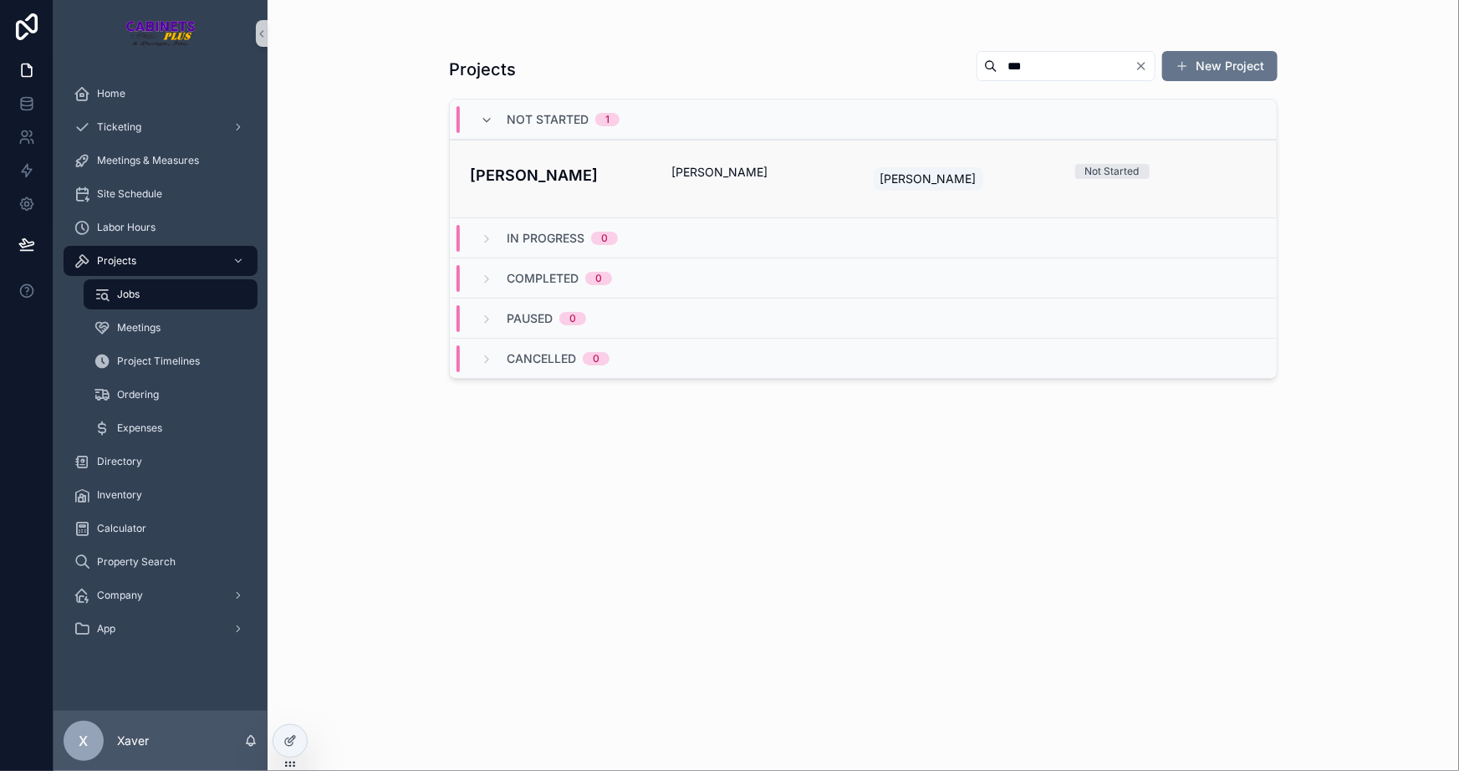
type input "***"
click at [753, 182] on div "[PERSON_NAME]" at bounding box center [762, 179] width 181 height 30
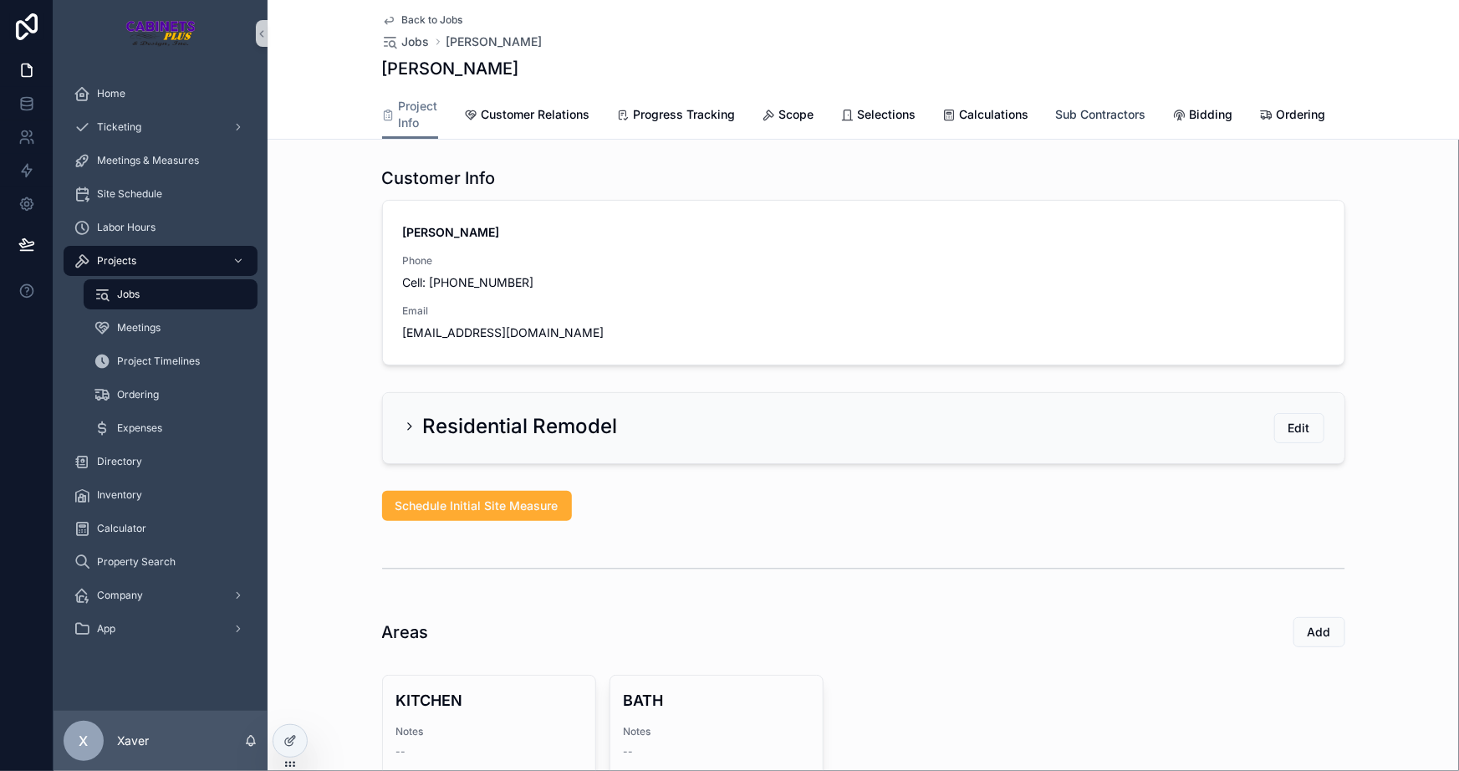
click at [1071, 113] on span "Sub Contractors" at bounding box center [1101, 114] width 90 height 17
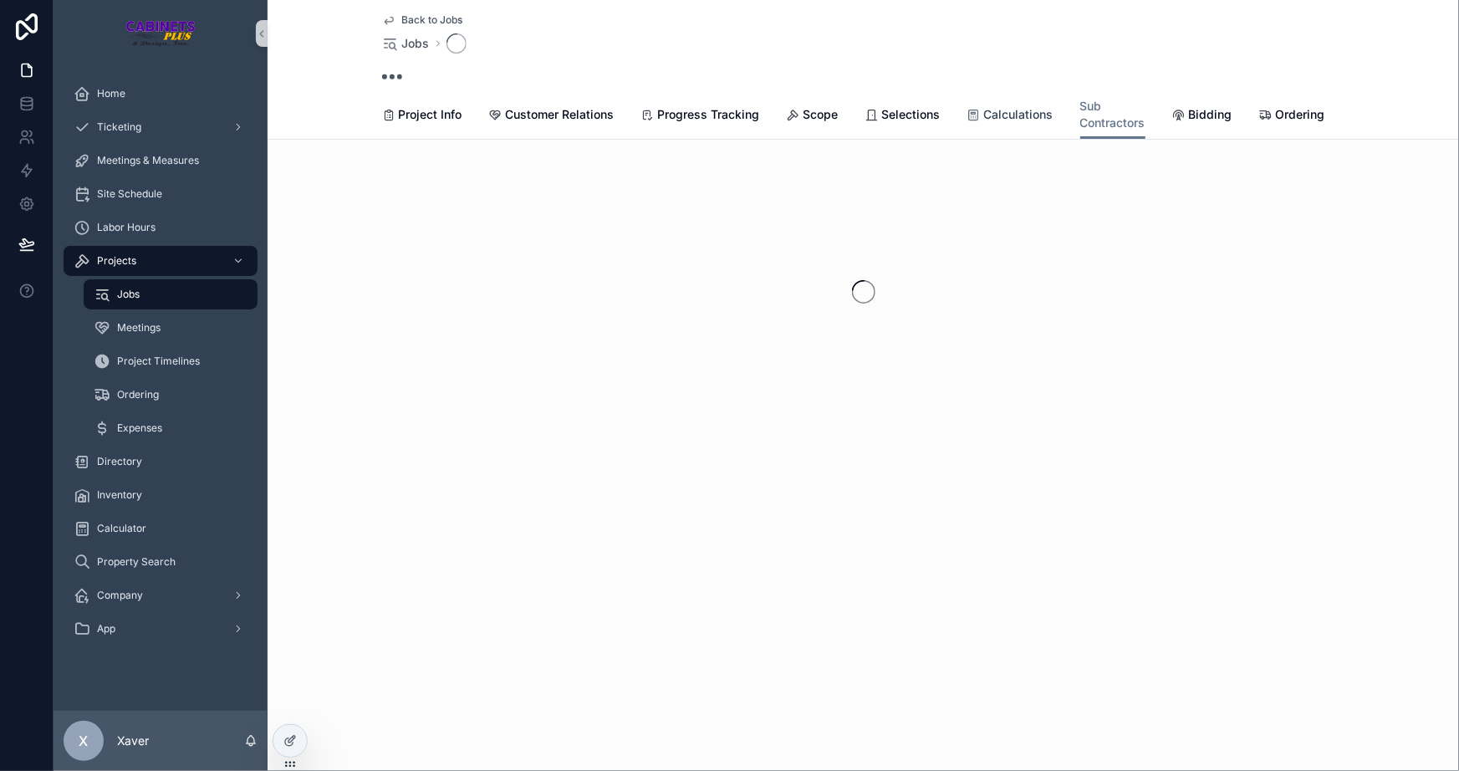
click at [1020, 105] on link "Calculations" at bounding box center [1011, 116] width 86 height 33
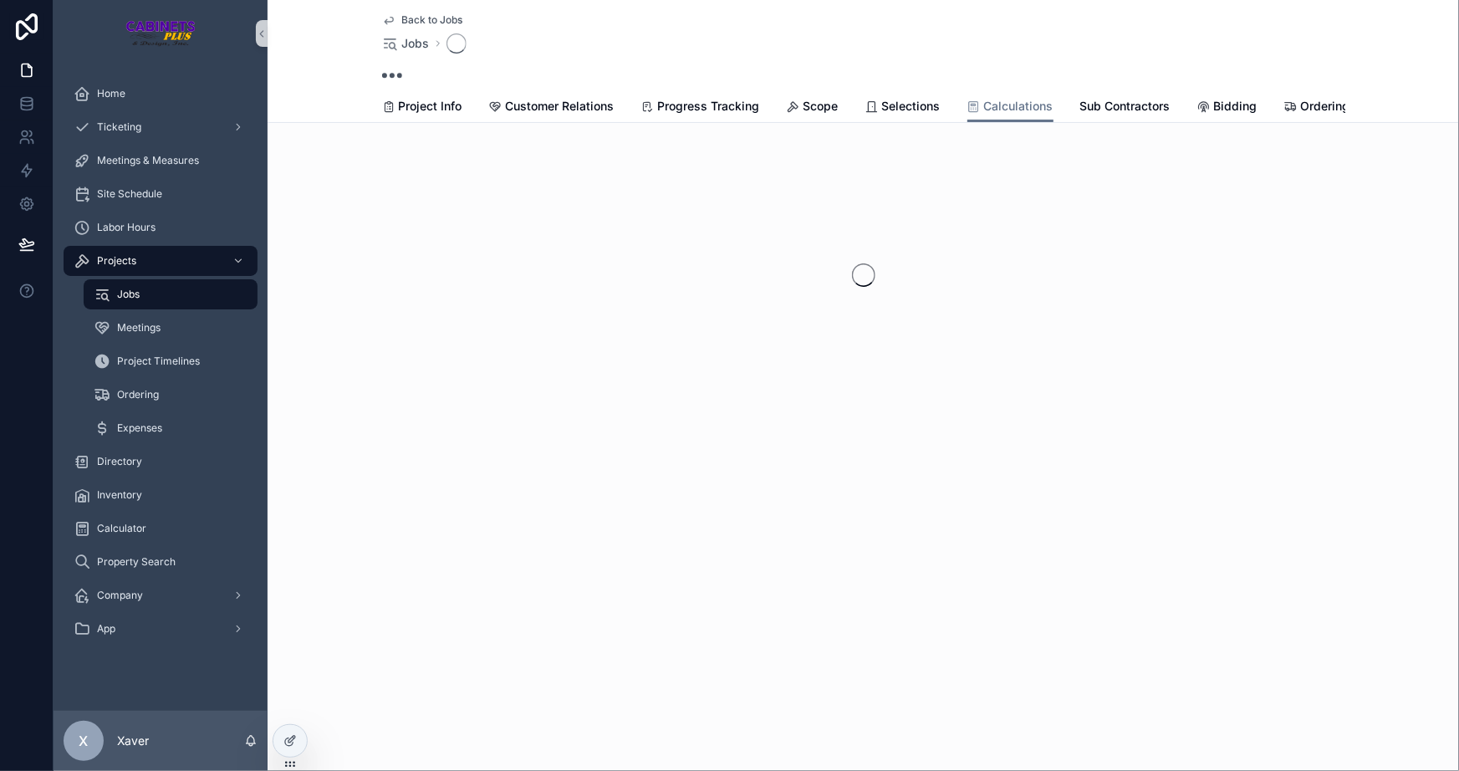
click at [447, 376] on div "scrollable content" at bounding box center [864, 275] width 1192 height 264
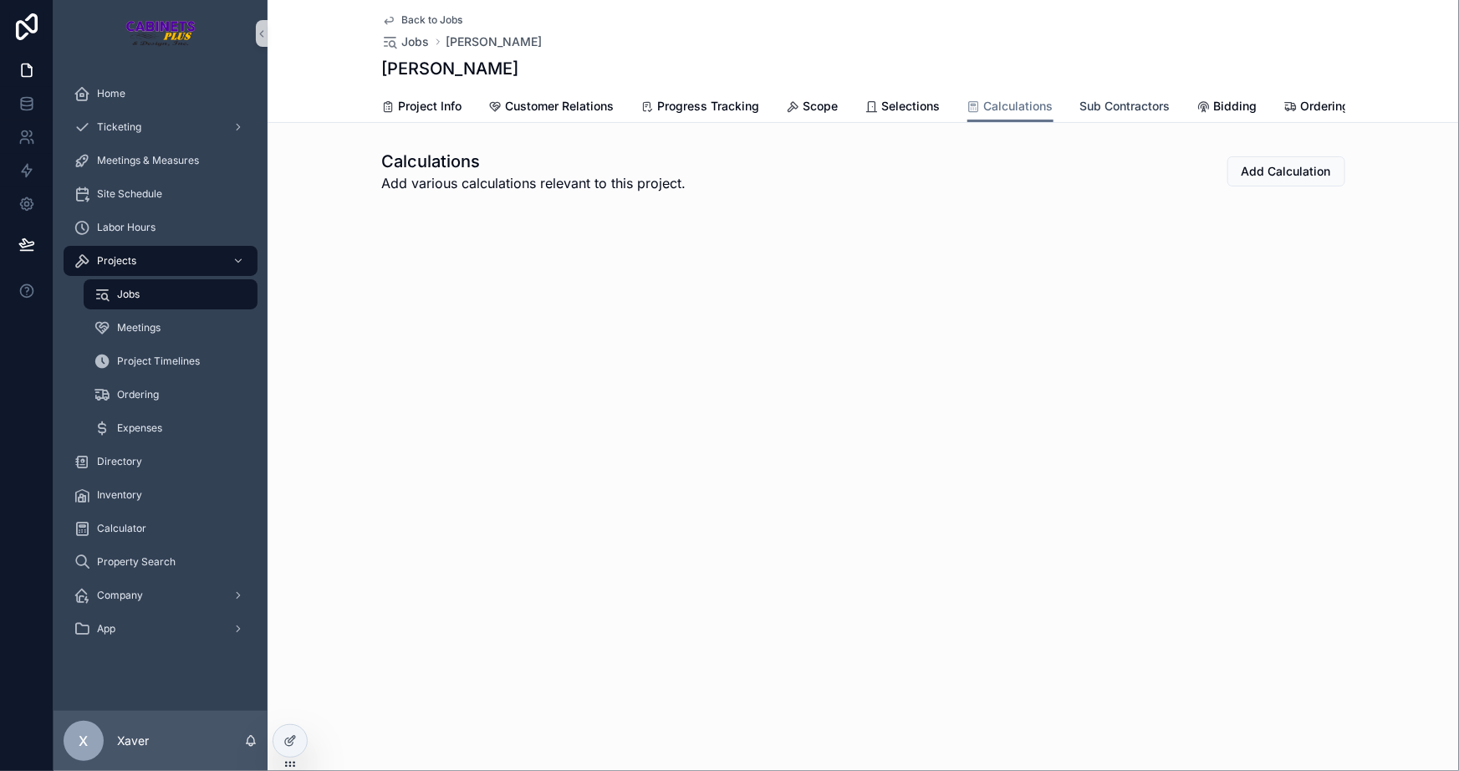
click at [1154, 99] on span "Sub Contractors" at bounding box center [1126, 106] width 90 height 17
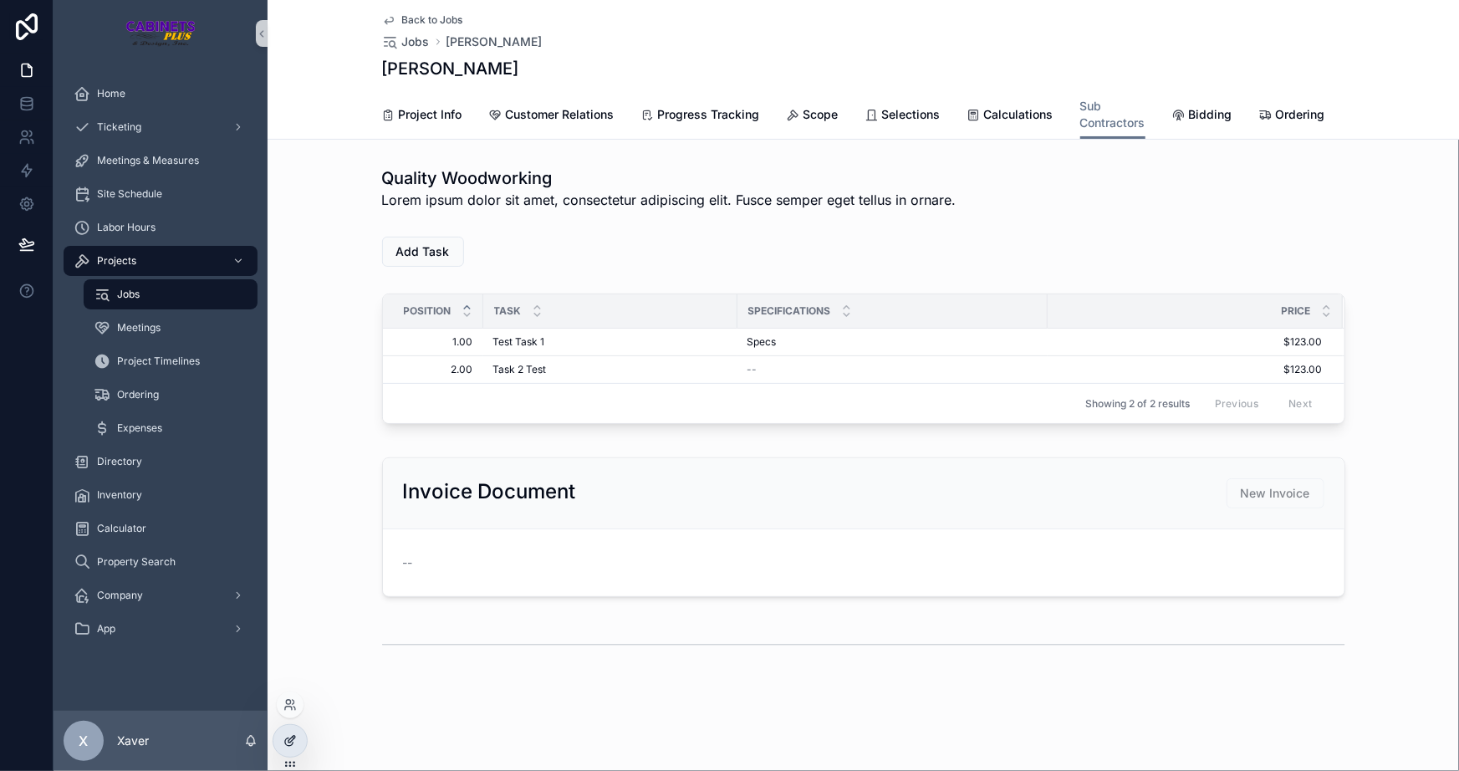
click at [304, 744] on div at bounding box center [289, 741] width 33 height 32
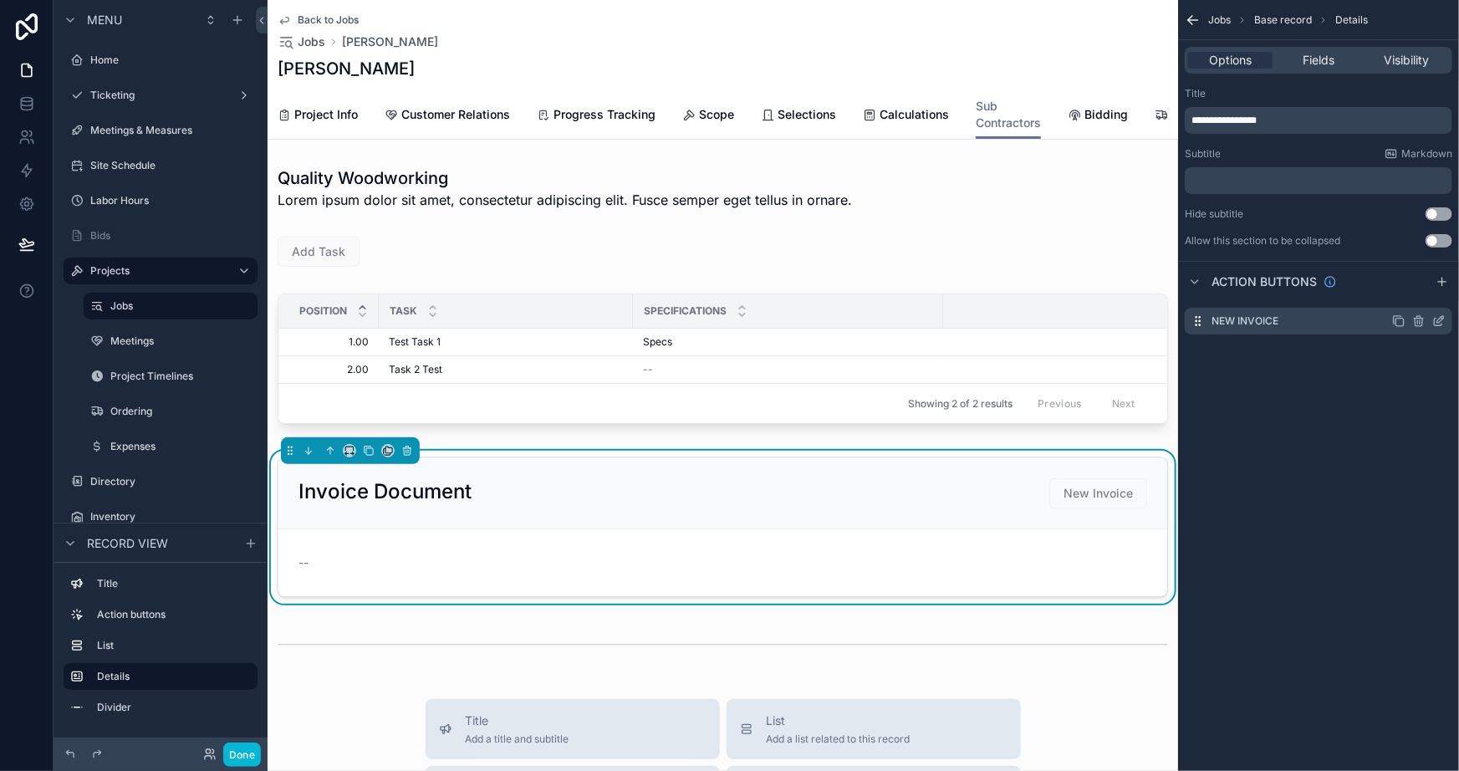
click at [1438, 322] on icon "scrollable content" at bounding box center [1441, 319] width 7 height 7
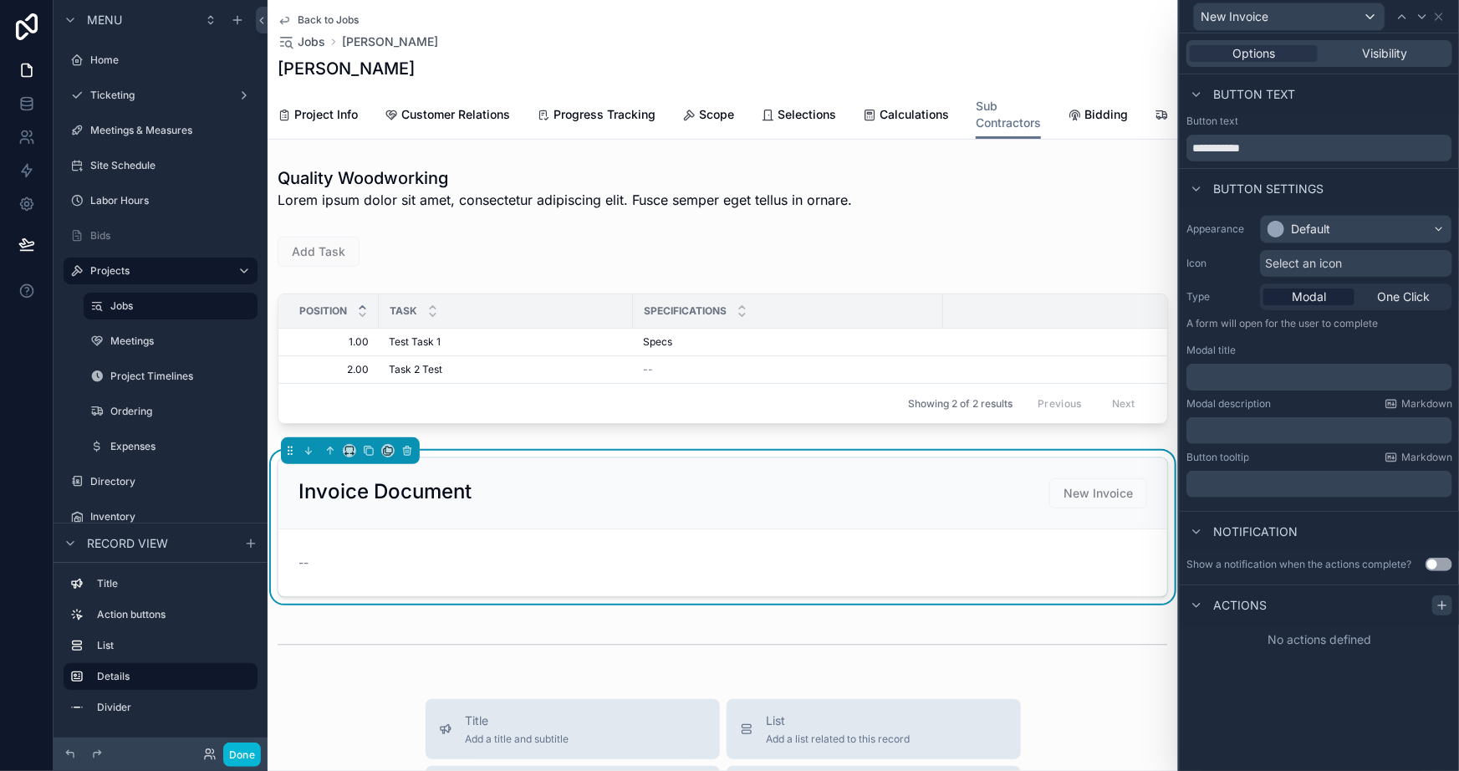
click at [1436, 596] on div at bounding box center [1443, 605] width 20 height 20
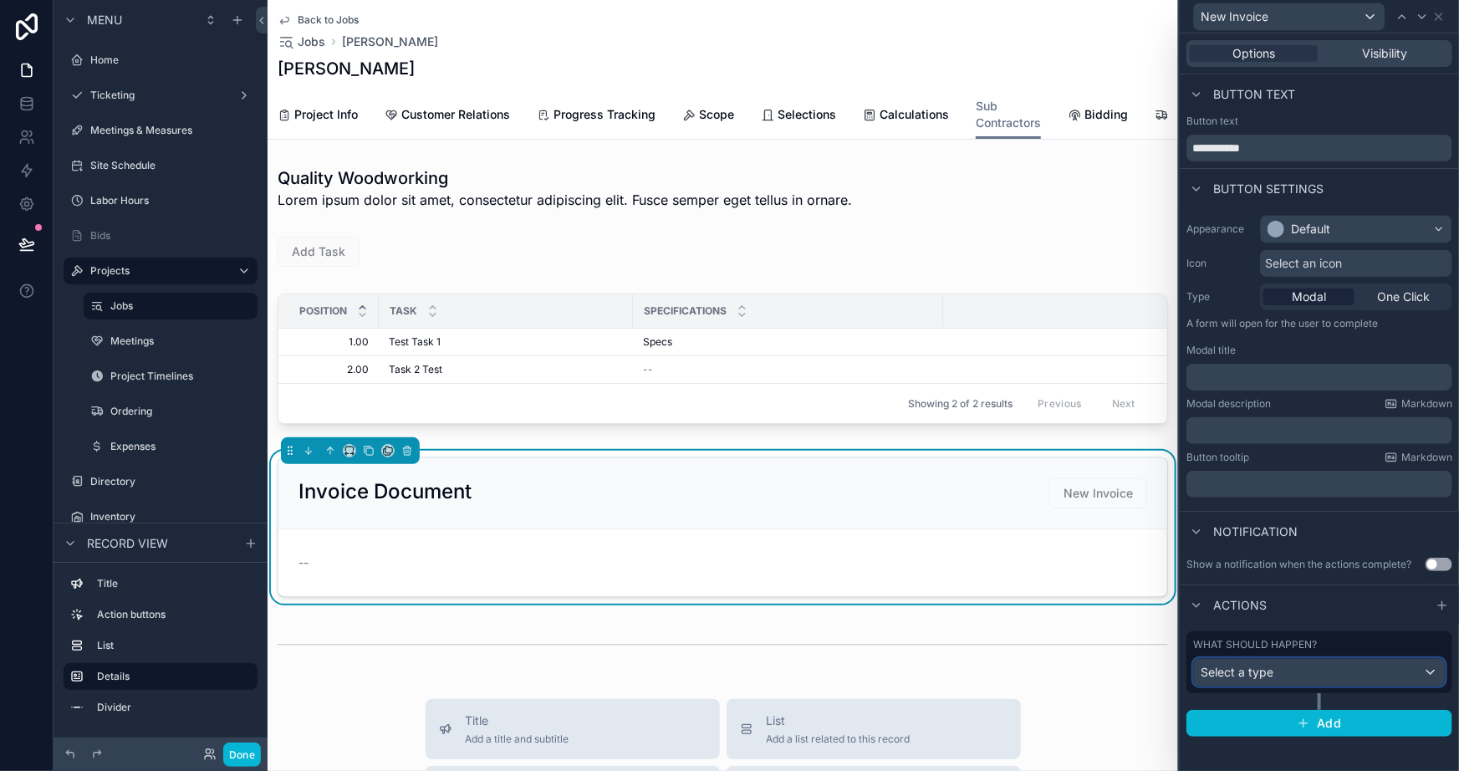
click at [1312, 668] on div "Select a type" at bounding box center [1319, 672] width 251 height 27
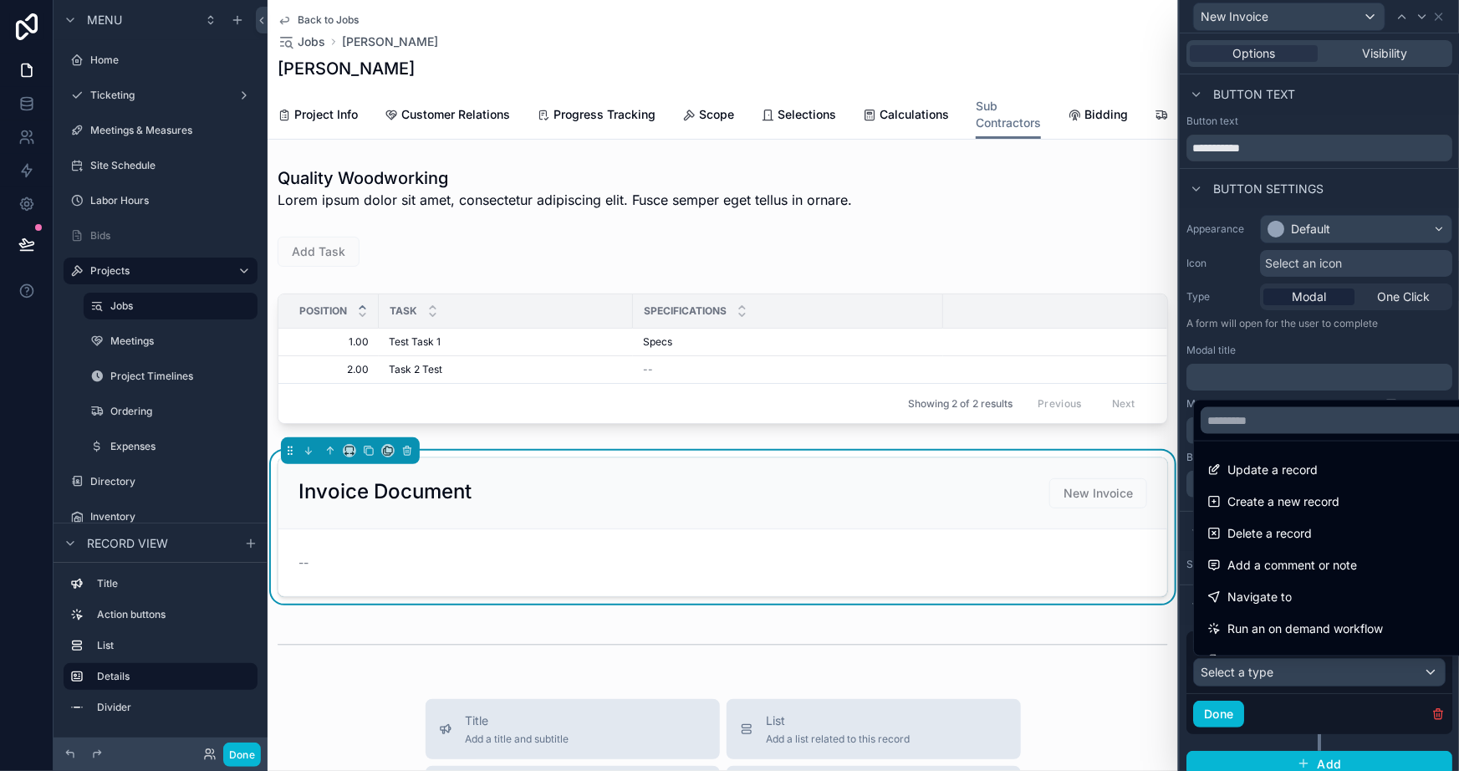
click at [1292, 627] on span "Run an on demand workflow" at bounding box center [1306, 629] width 156 height 20
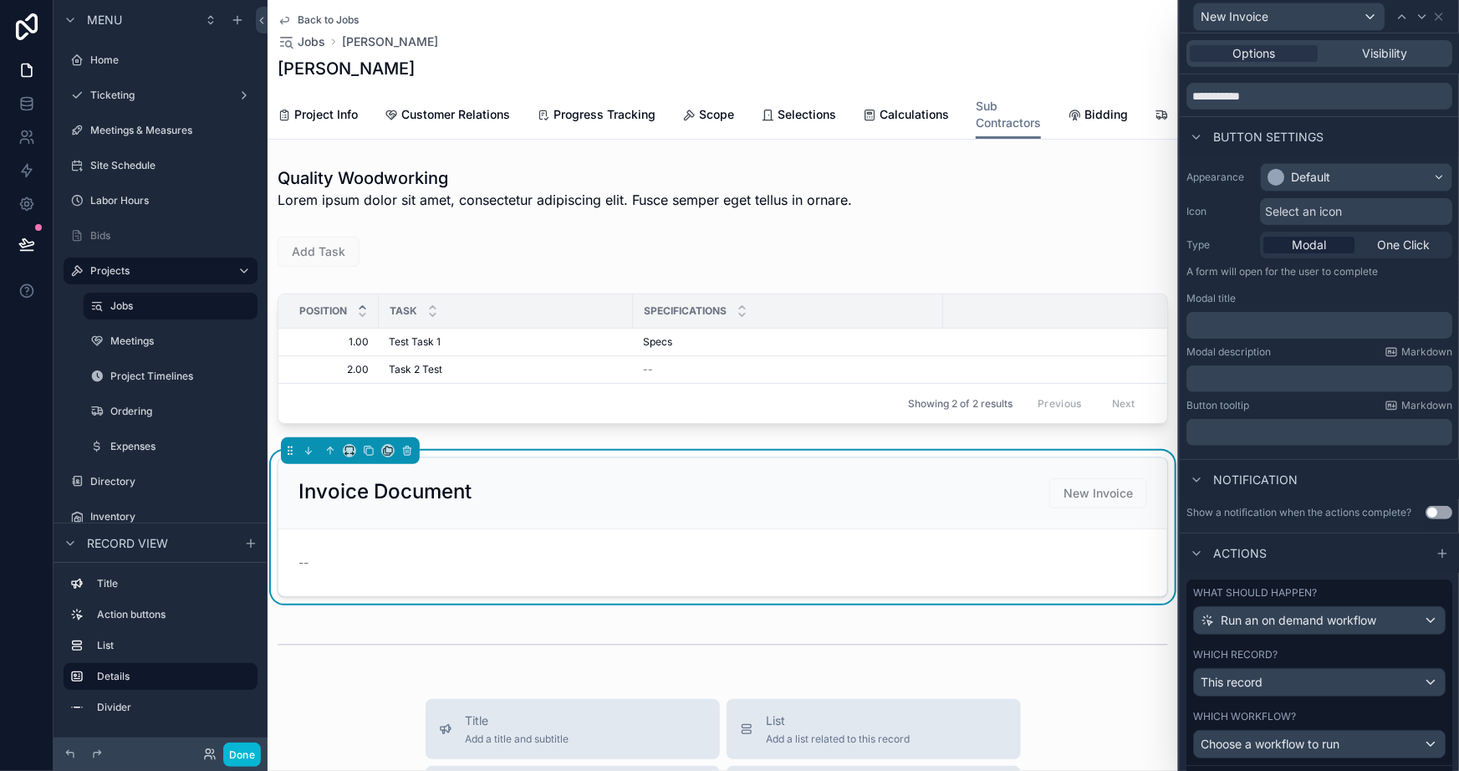
scroll to position [135, 0]
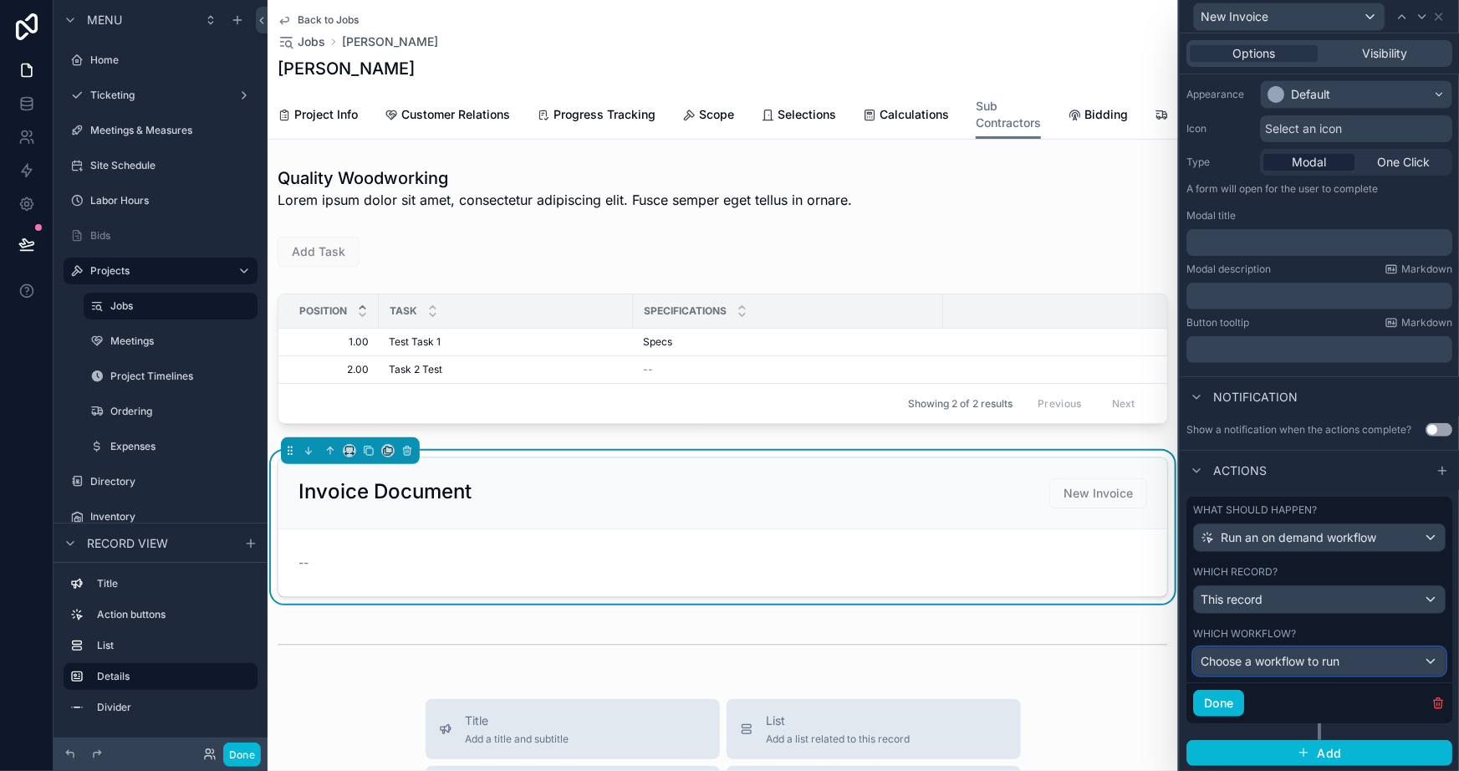
click at [1269, 661] on span "Choose a workflow to run" at bounding box center [1270, 661] width 139 height 14
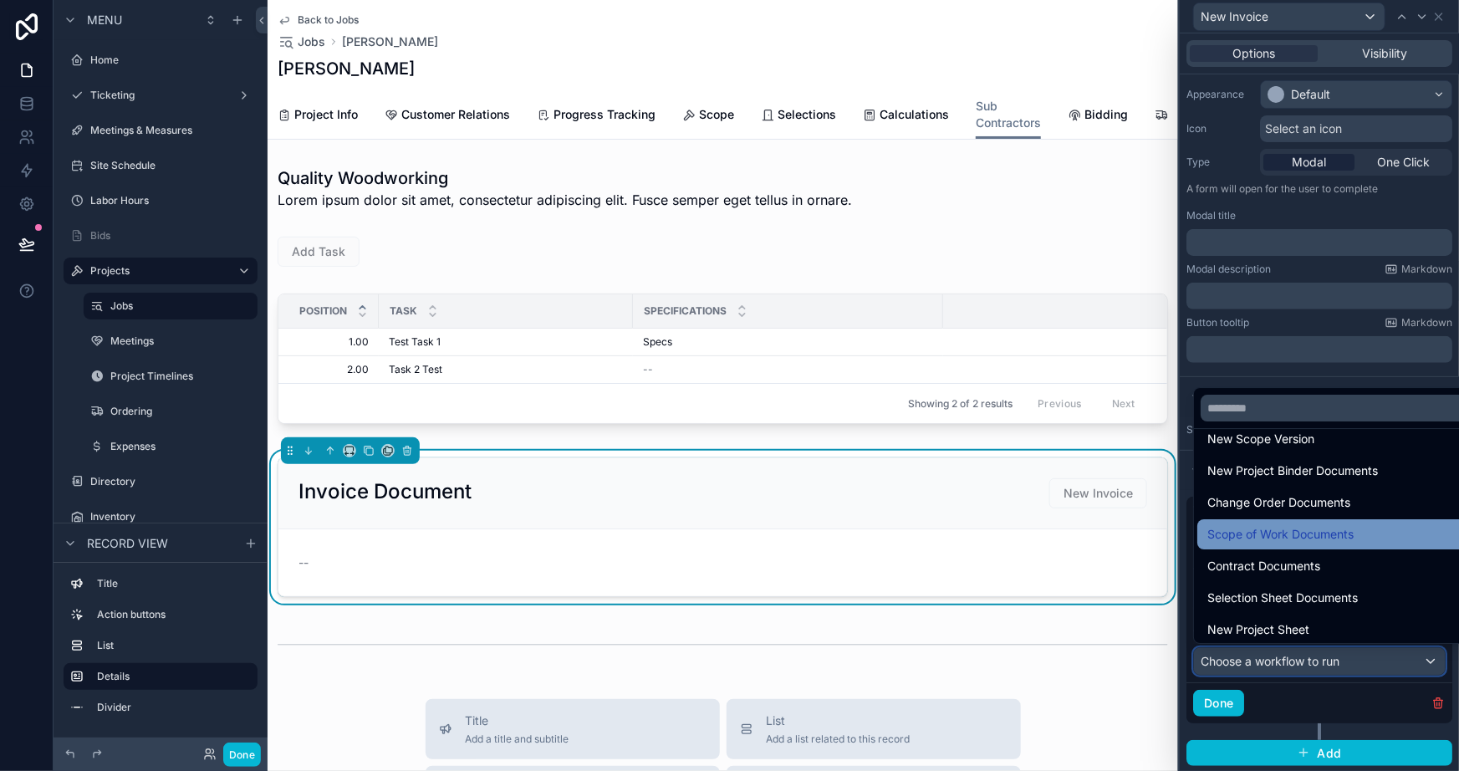
scroll to position [118, 0]
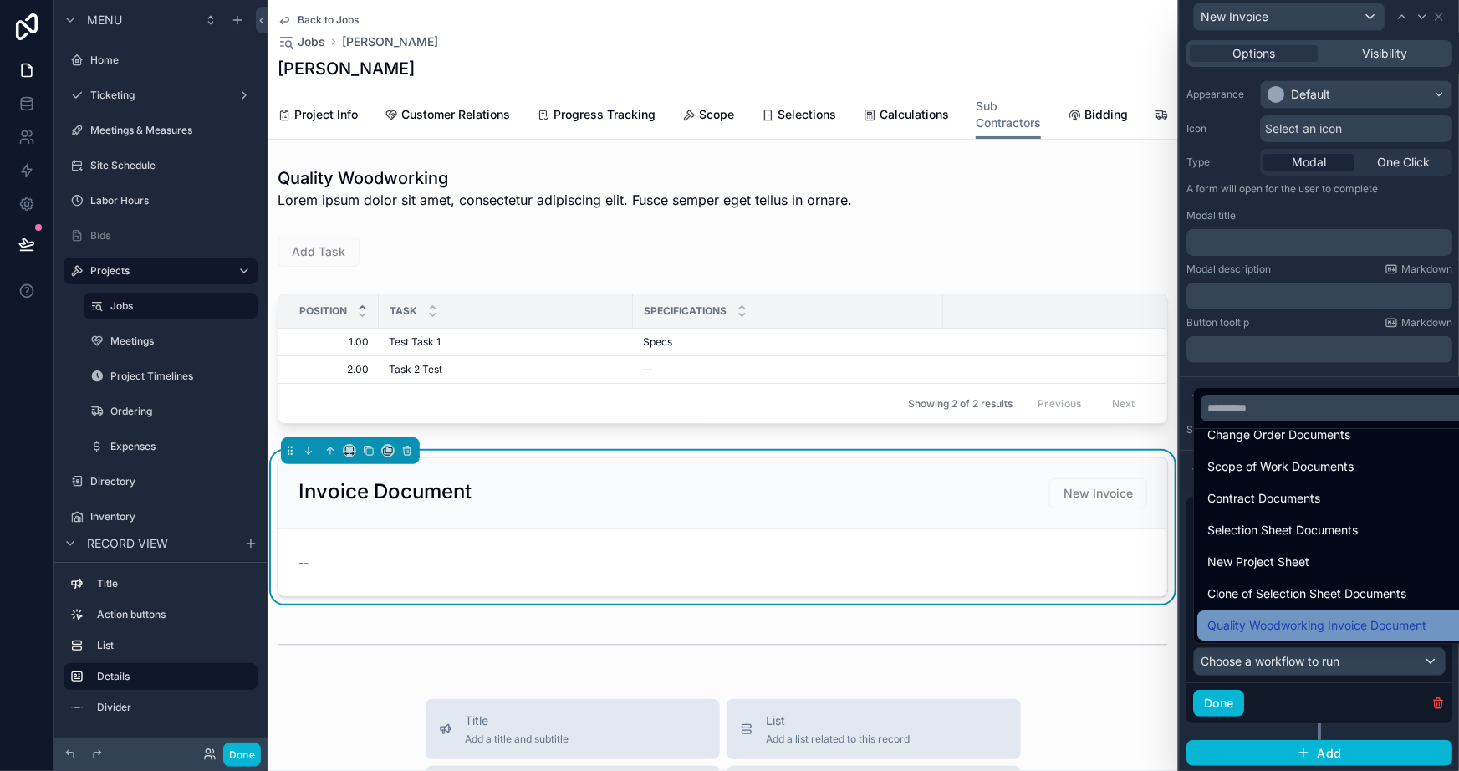
click at [1302, 616] on span "Quality Woodworking Invoice Document" at bounding box center [1317, 626] width 219 height 20
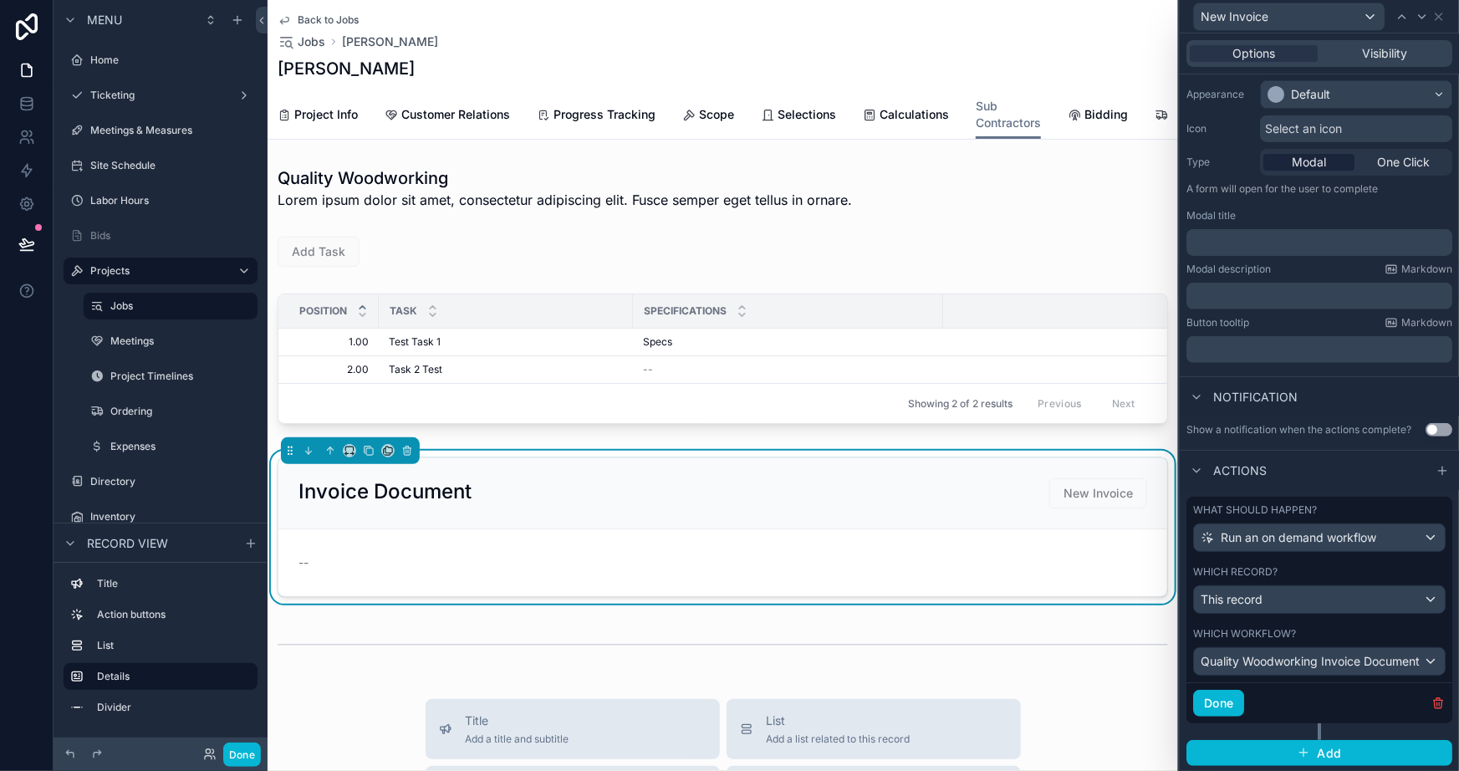
click at [1219, 687] on div "Done" at bounding box center [1320, 702] width 266 height 41
click at [1224, 697] on button "Done" at bounding box center [1219, 703] width 51 height 27
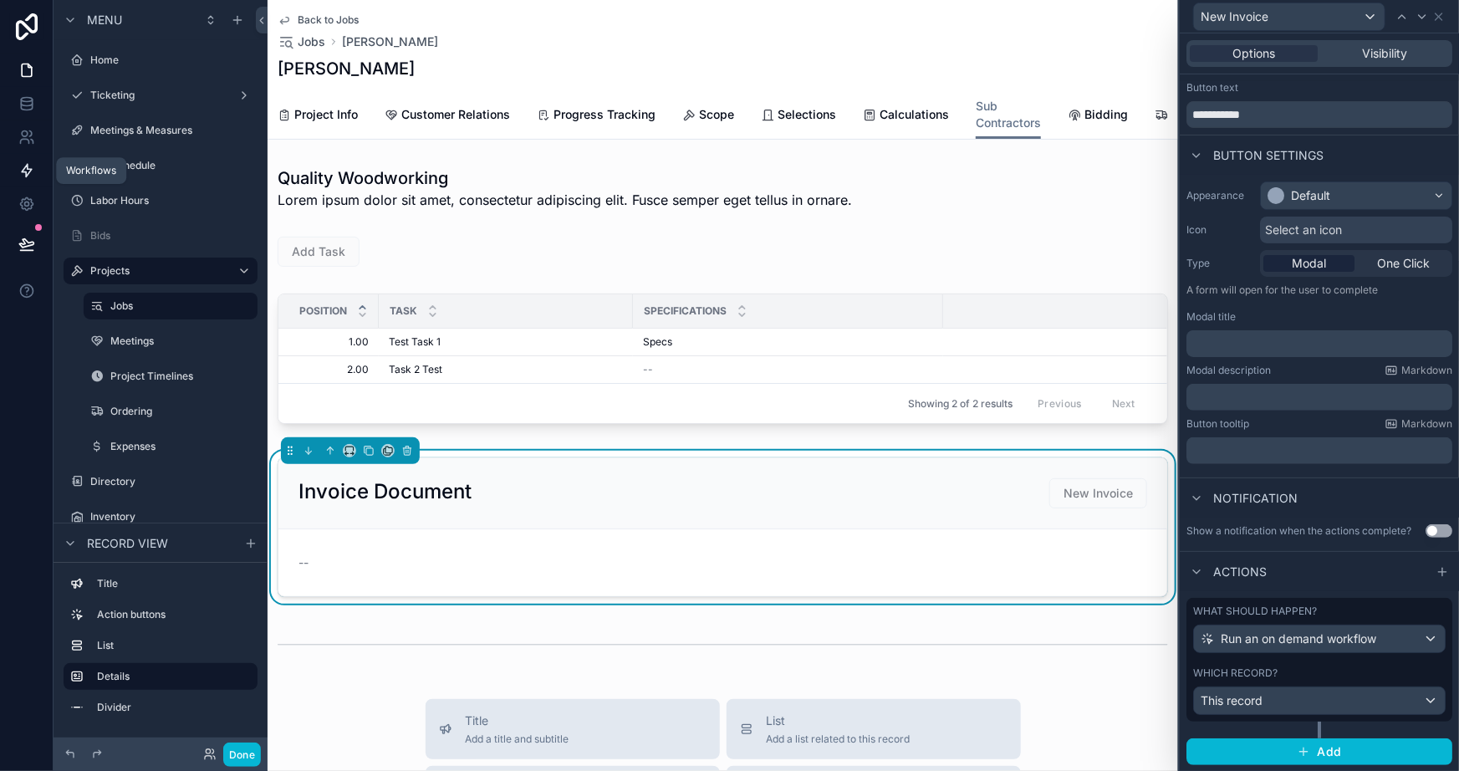
click at [17, 168] on link at bounding box center [26, 170] width 53 height 33
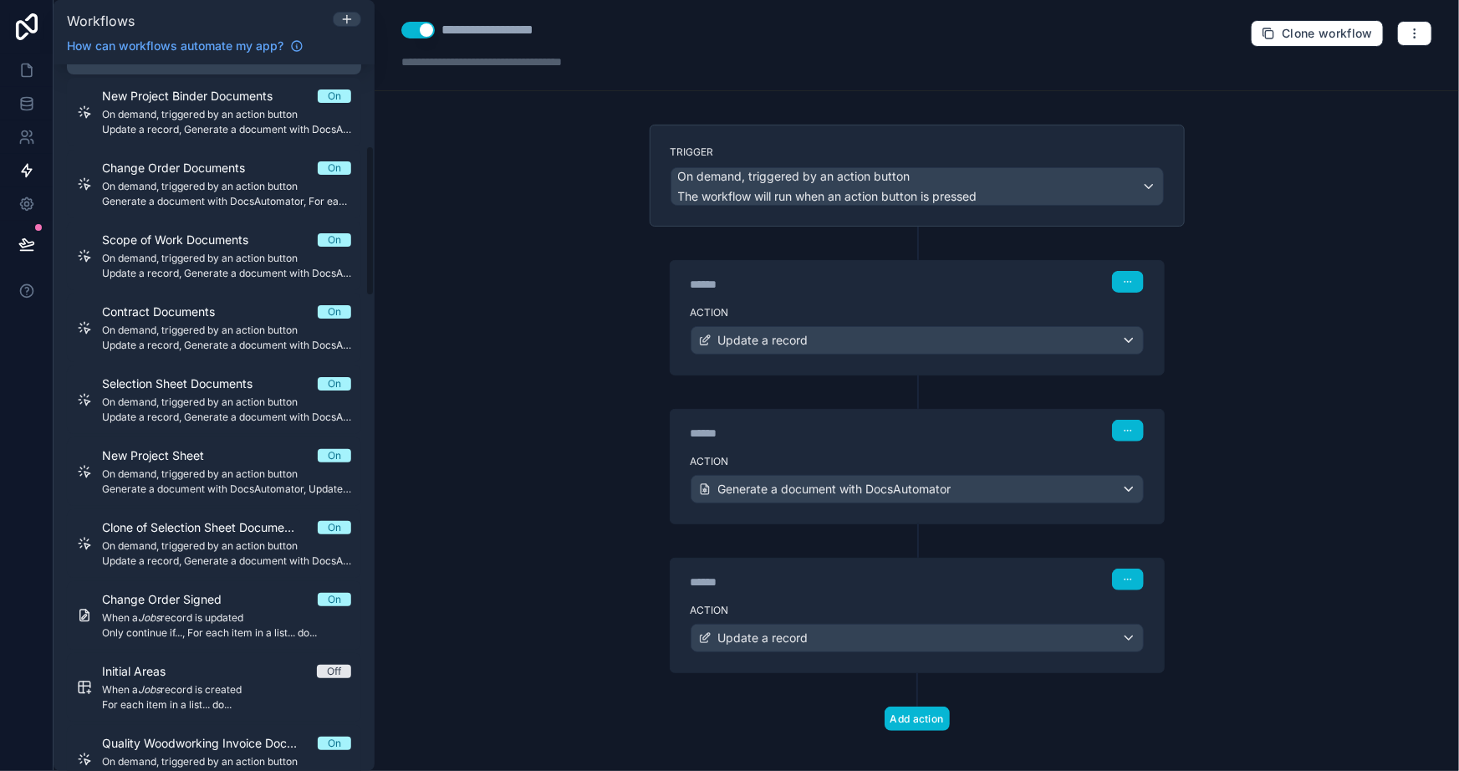
scroll to position [380, 0]
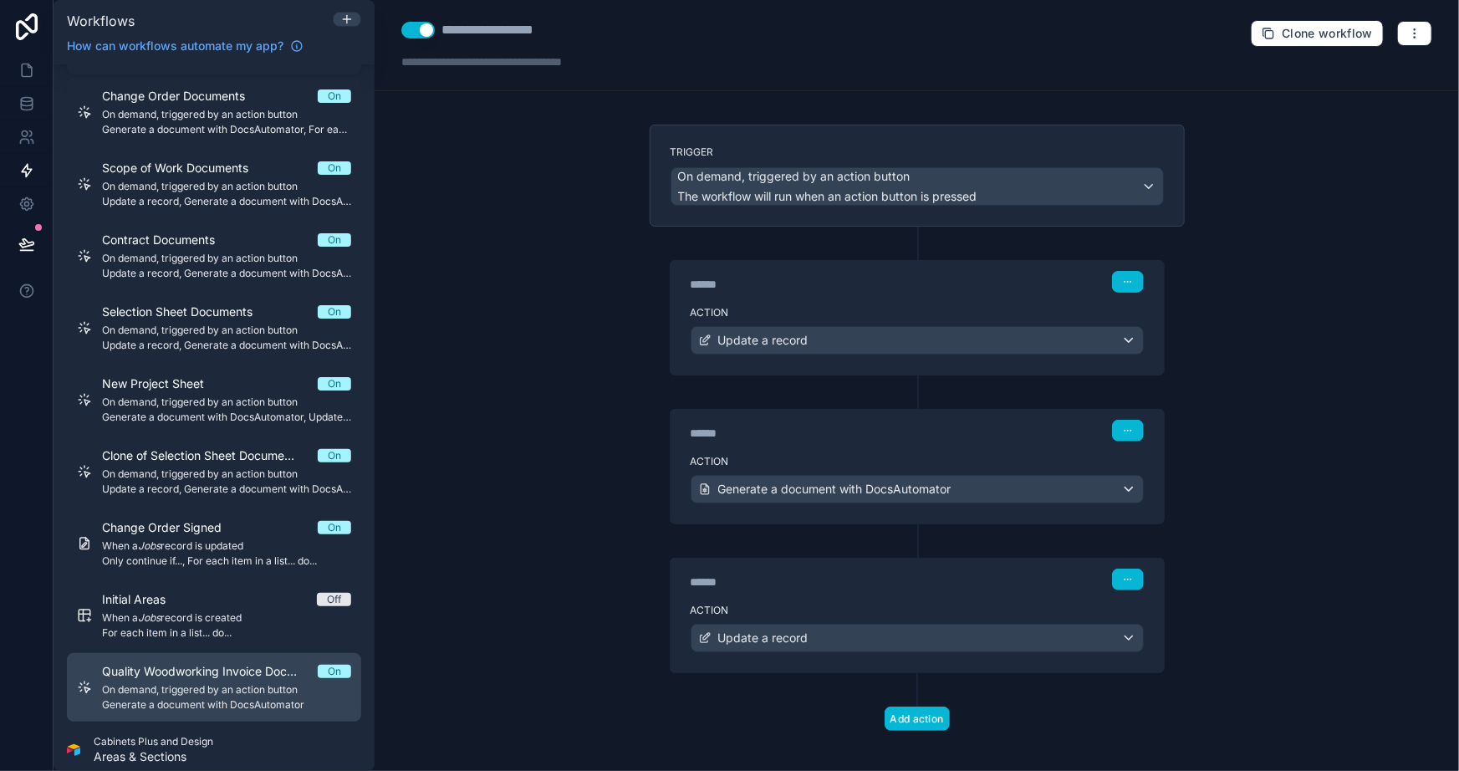
click at [274, 693] on span "On demand, triggered by an action button" at bounding box center [226, 689] width 249 height 13
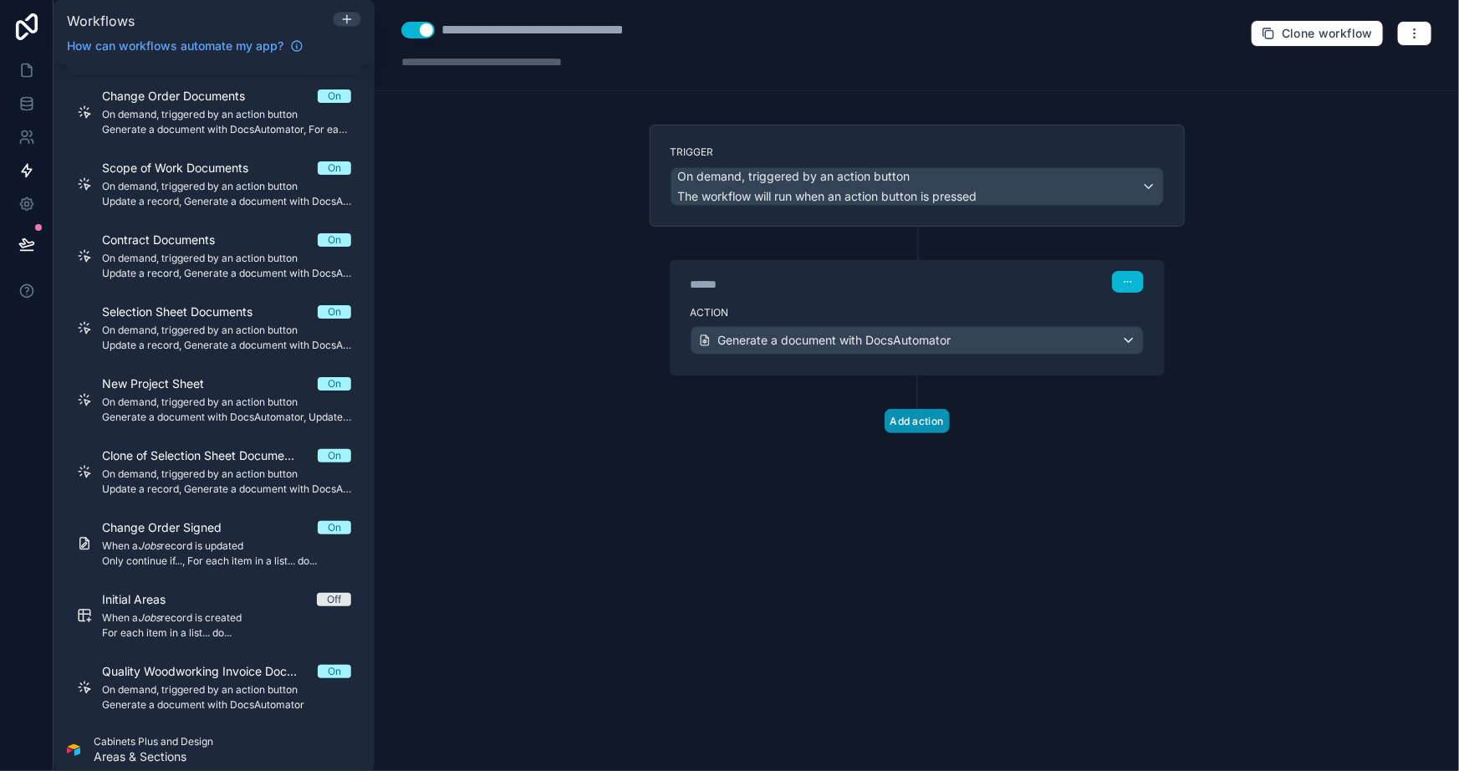
click at [943, 426] on button "Add action" at bounding box center [917, 421] width 65 height 24
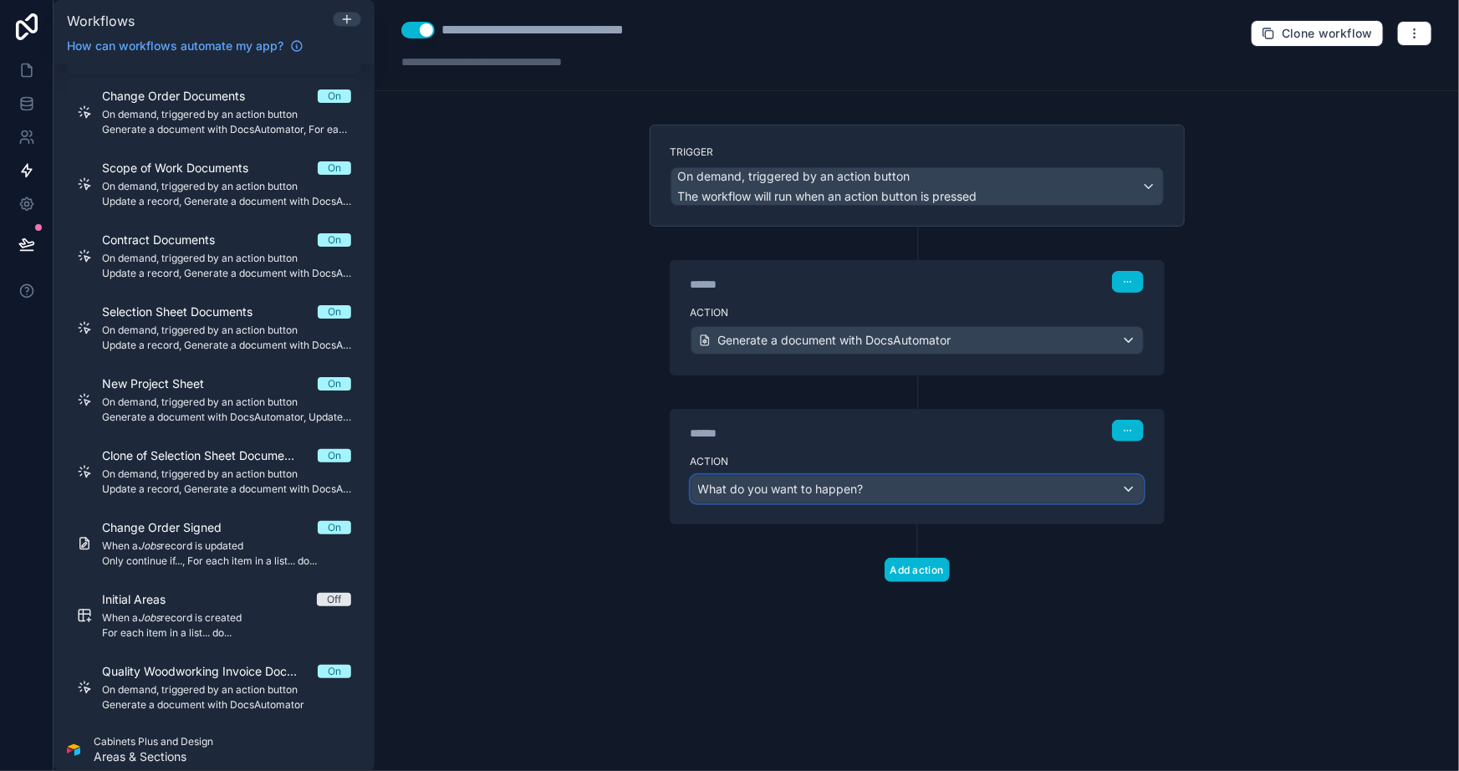
click at [836, 482] on span "What do you want to happen?" at bounding box center [781, 489] width 166 height 14
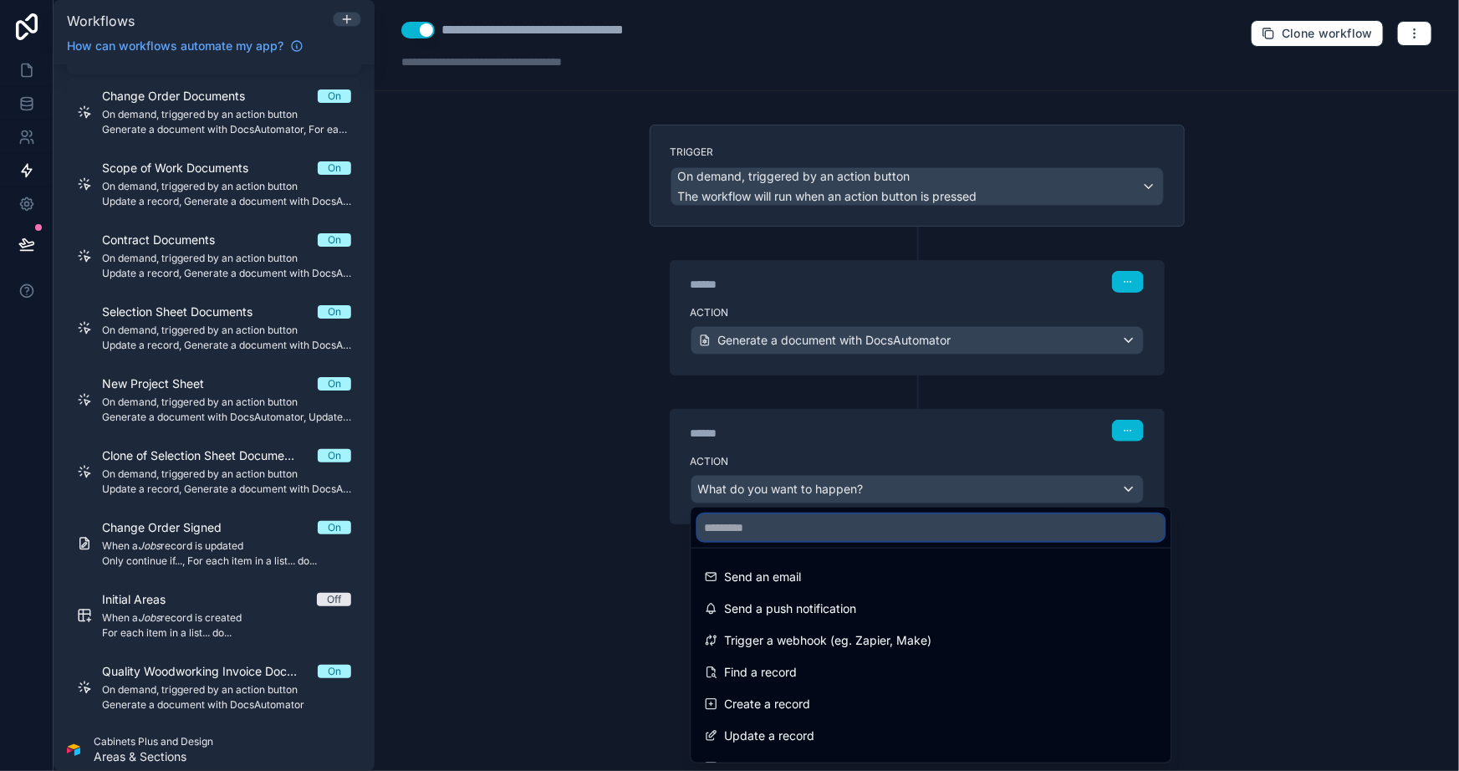
click at [844, 529] on input "text" at bounding box center [931, 527] width 467 height 27
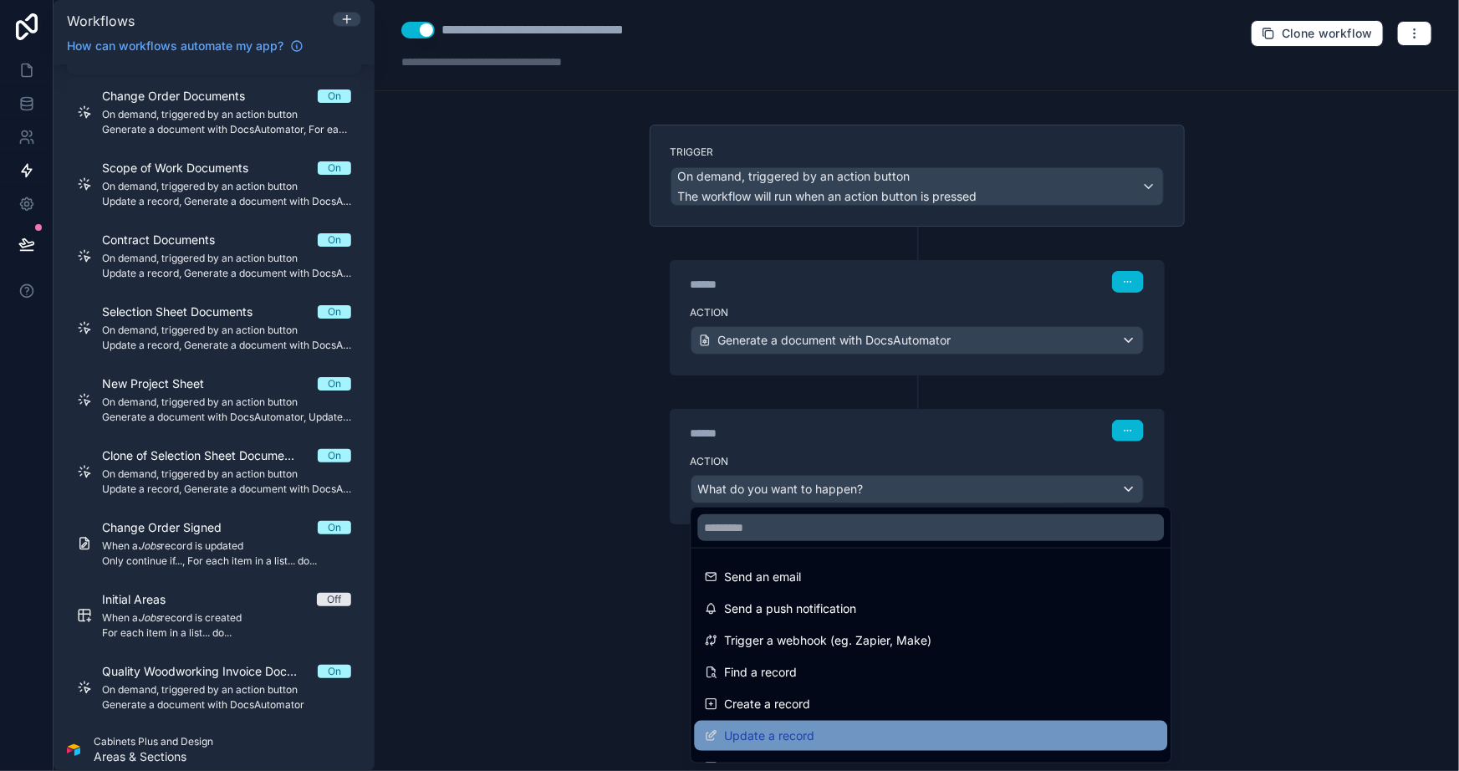
click at [806, 735] on span "Update a record" at bounding box center [769, 736] width 90 height 20
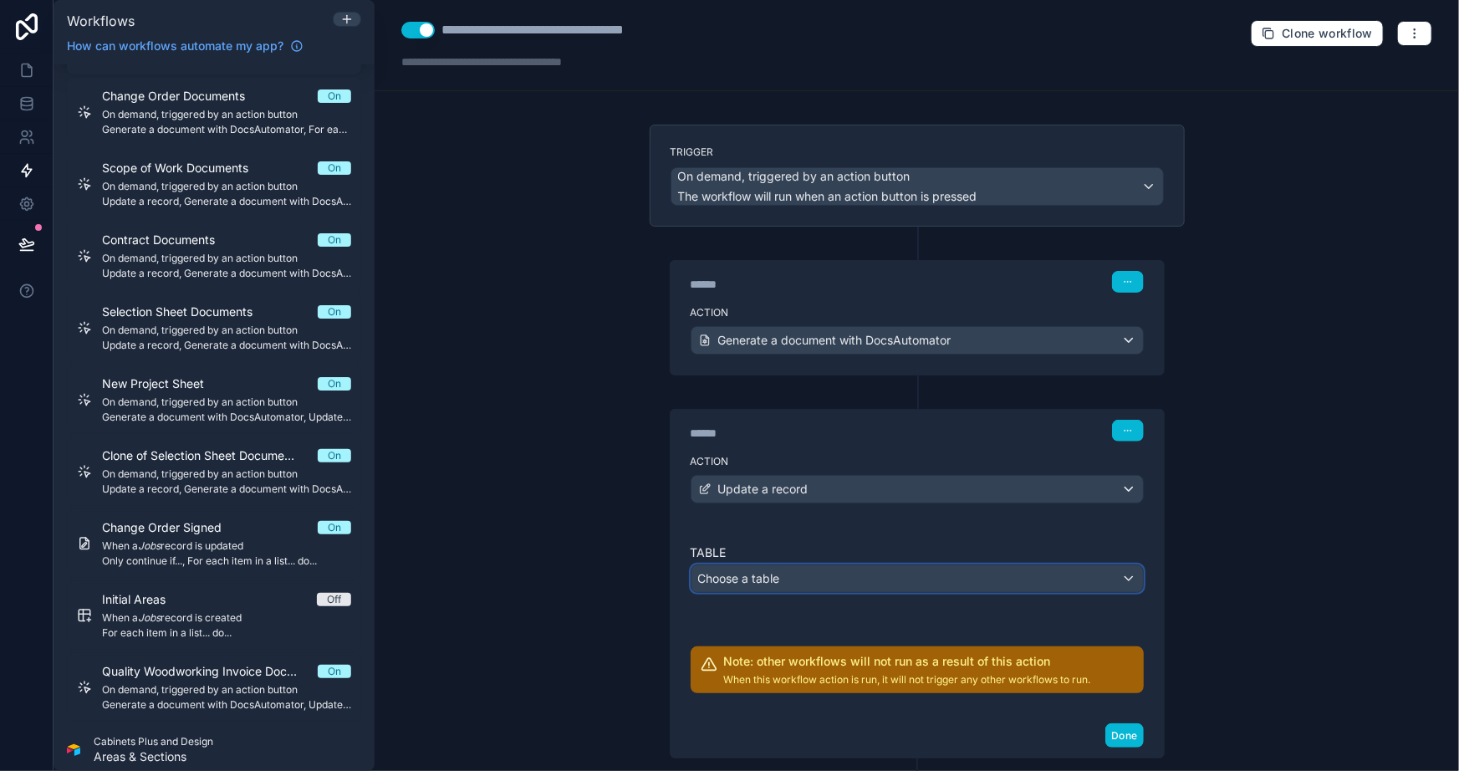
click at [790, 576] on div "Choose a table" at bounding box center [918, 578] width 452 height 27
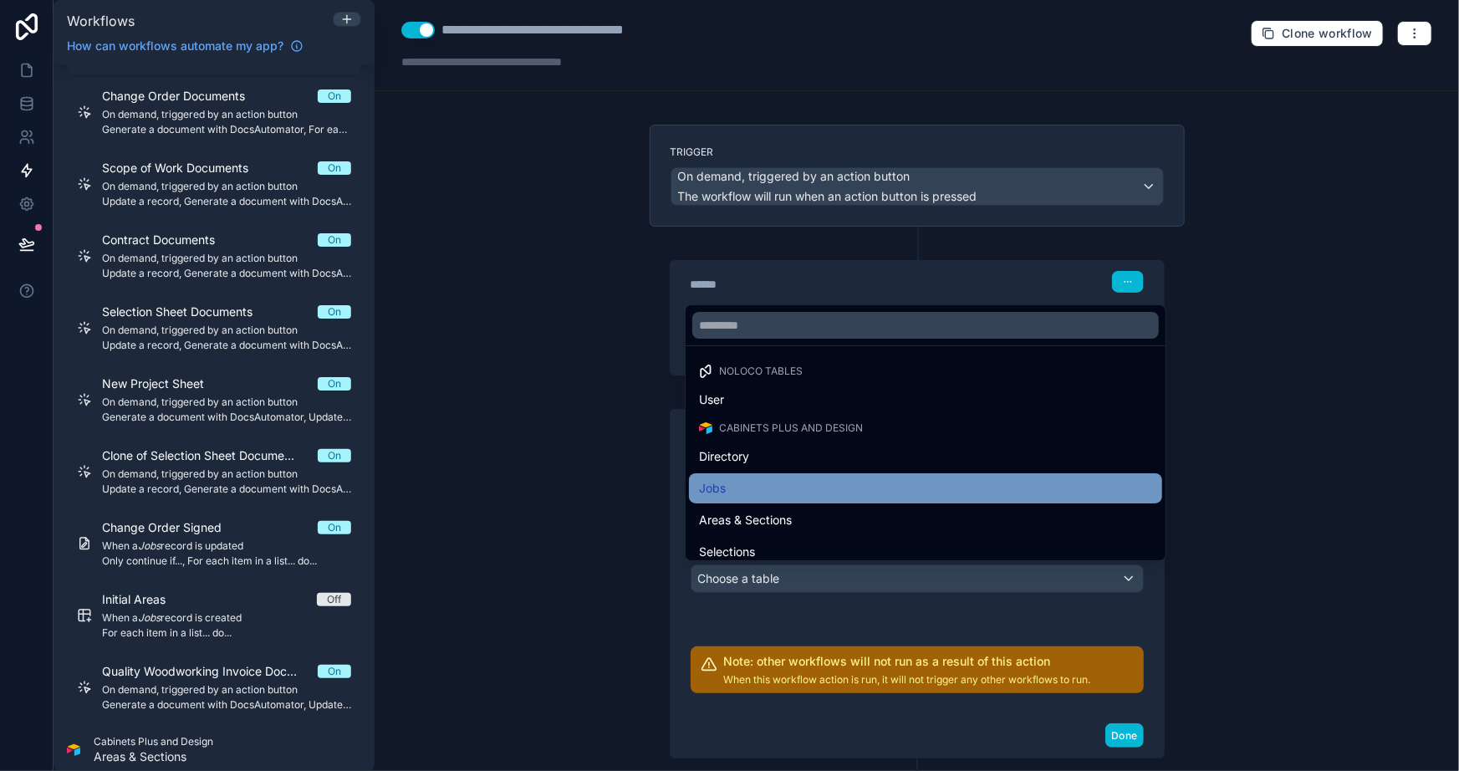
click at [758, 483] on div "Jobs" at bounding box center [925, 488] width 453 height 20
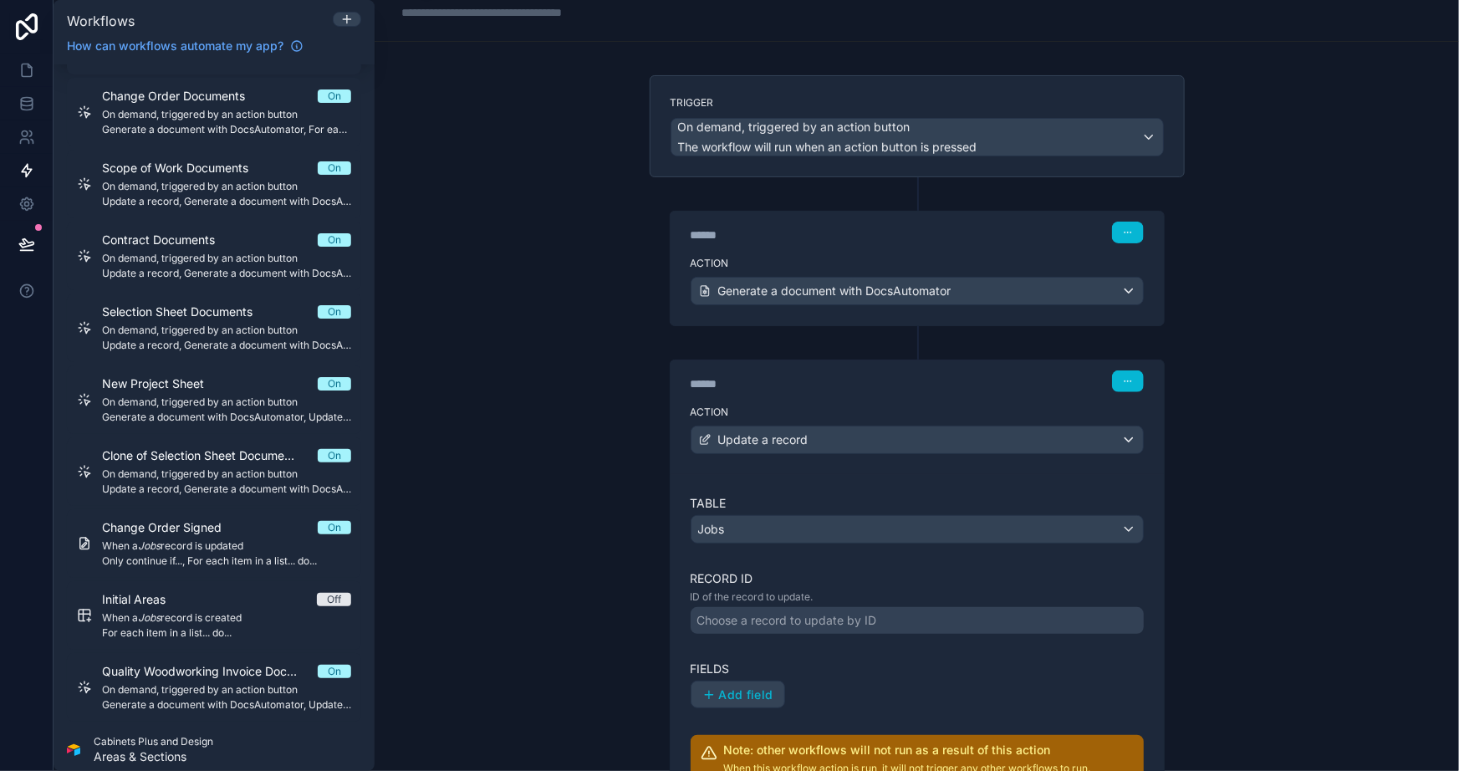
scroll to position [75, 0]
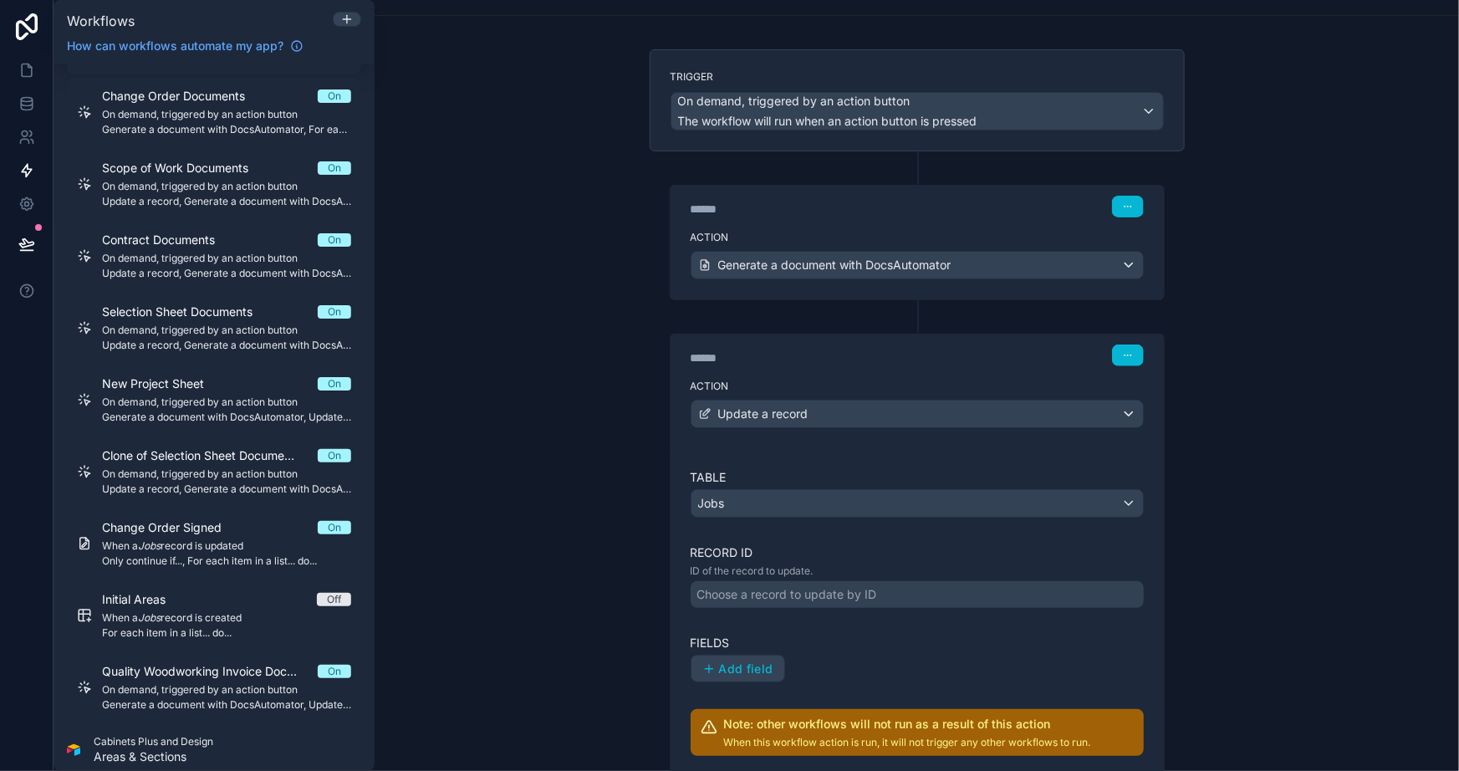
click at [786, 586] on div "Choose a record to update by ID" at bounding box center [788, 594] width 180 height 17
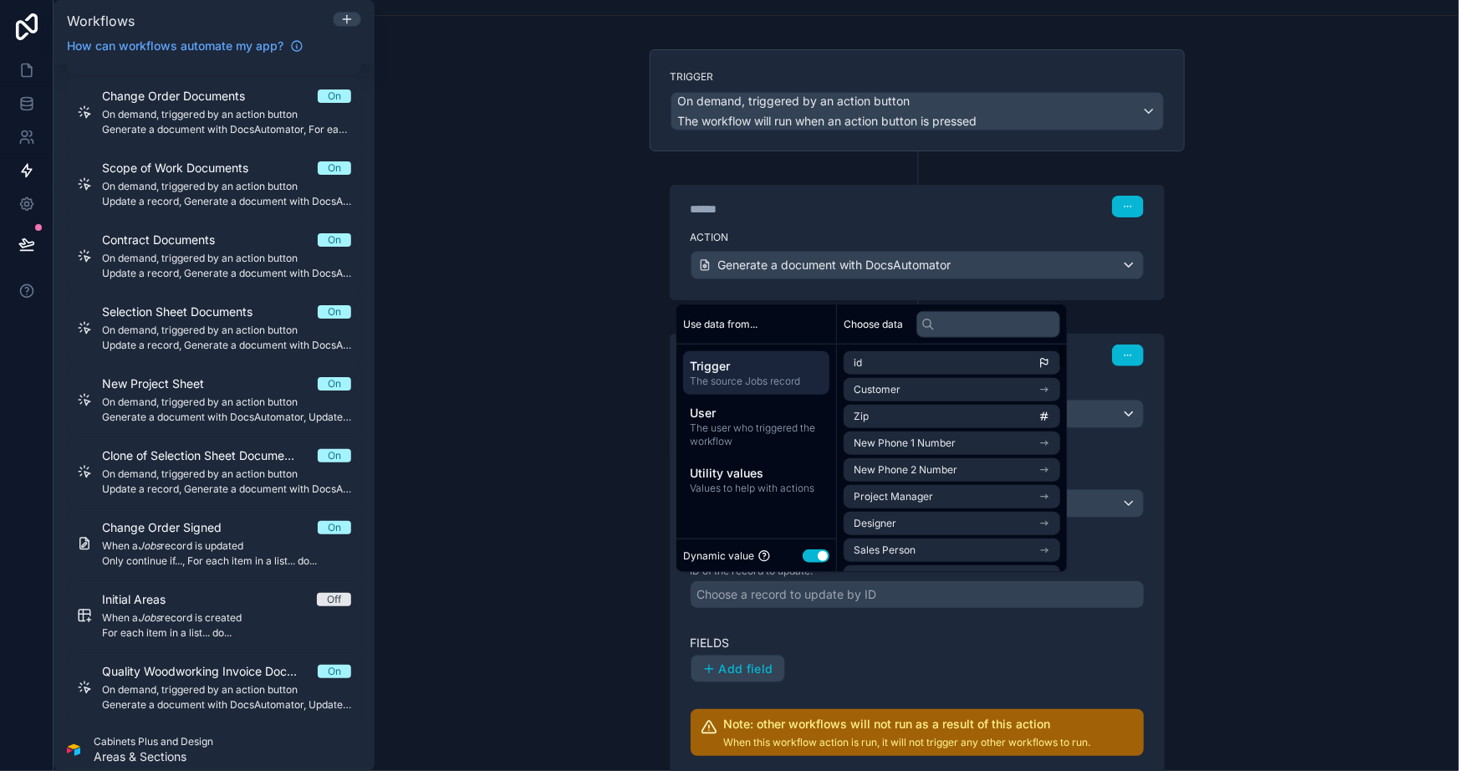
click at [728, 354] on div "Trigger The source Jobs record" at bounding box center [756, 372] width 146 height 43
click at [938, 359] on li "id" at bounding box center [952, 362] width 217 height 23
click at [586, 444] on div "**********" at bounding box center [917, 385] width 1085 height 771
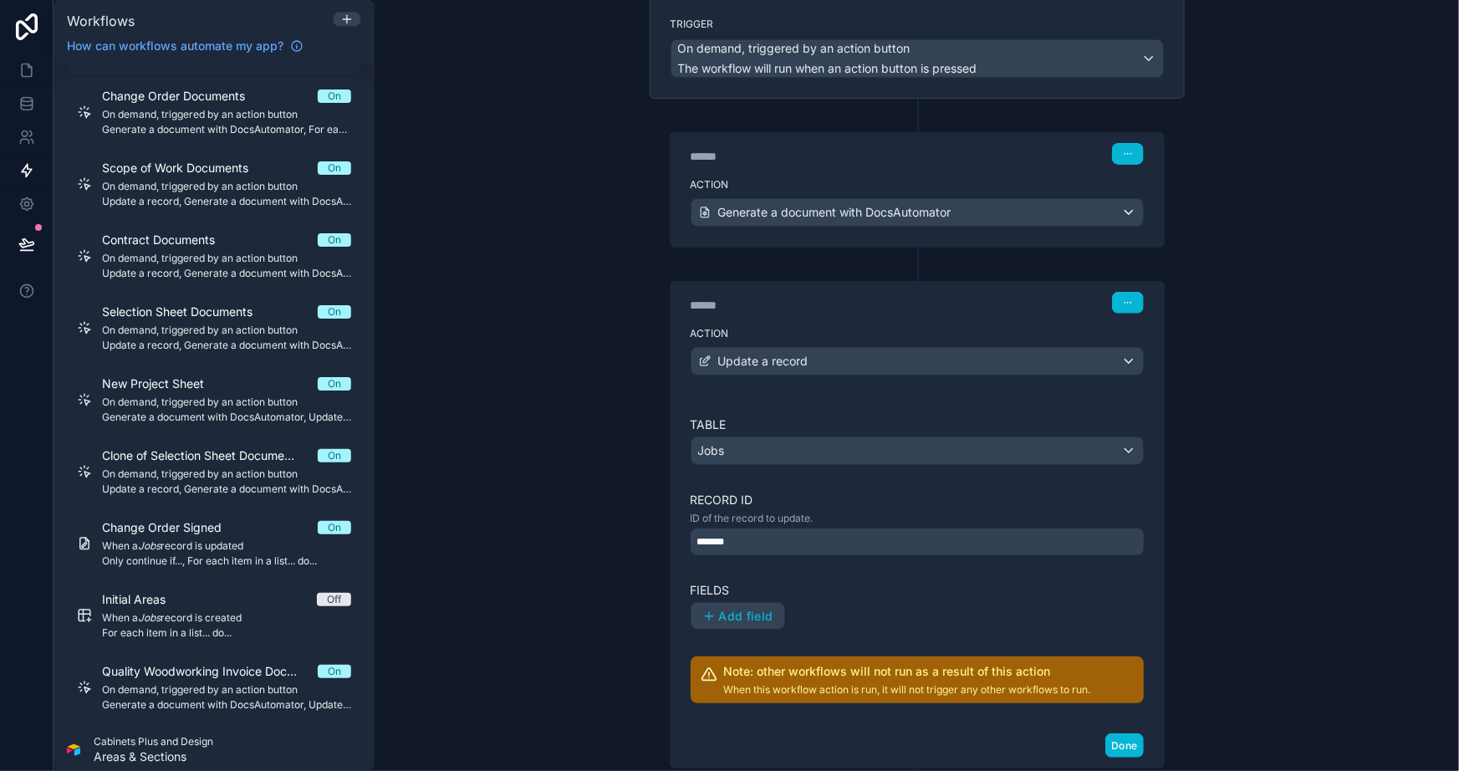
scroll to position [151, 0]
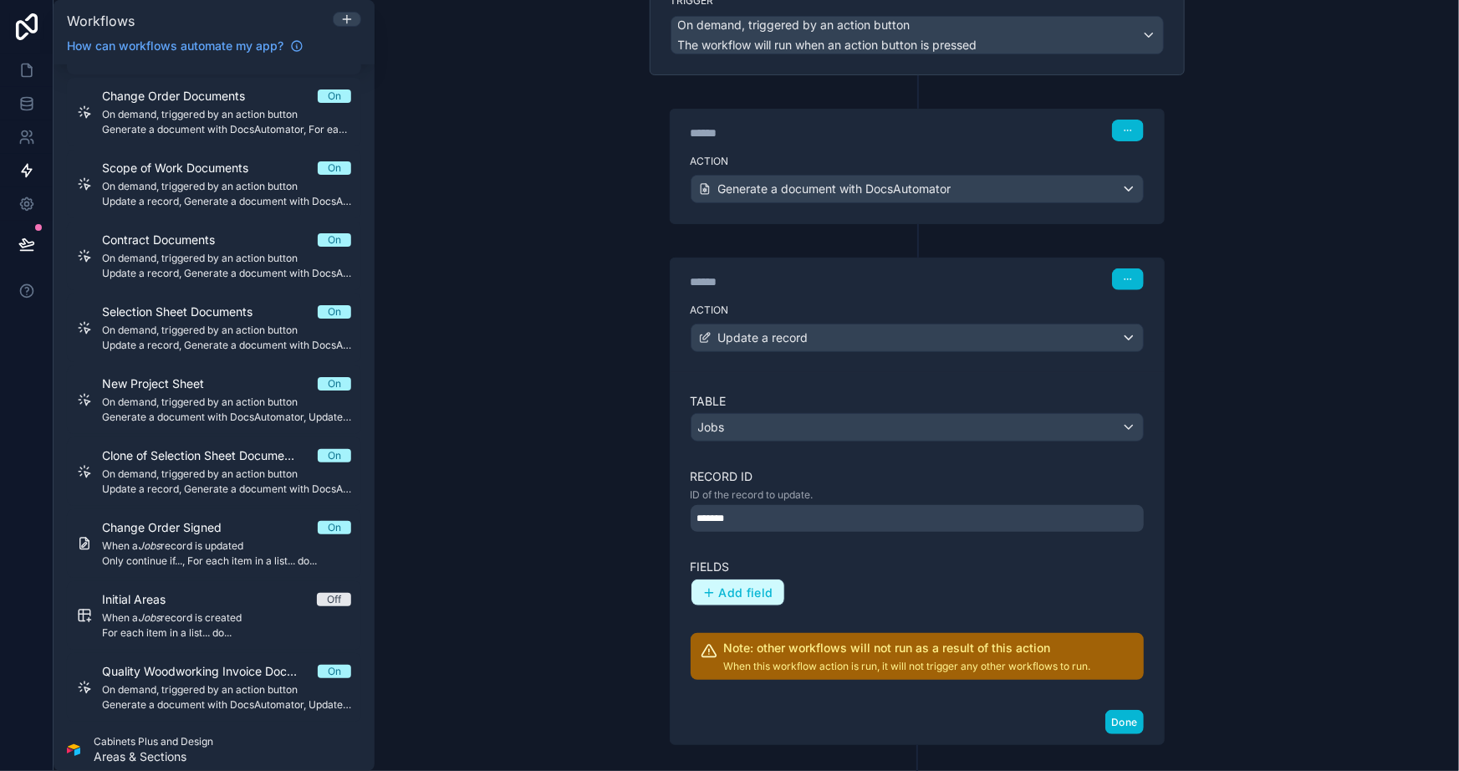
click at [719, 585] on span "Add field" at bounding box center [746, 592] width 54 height 15
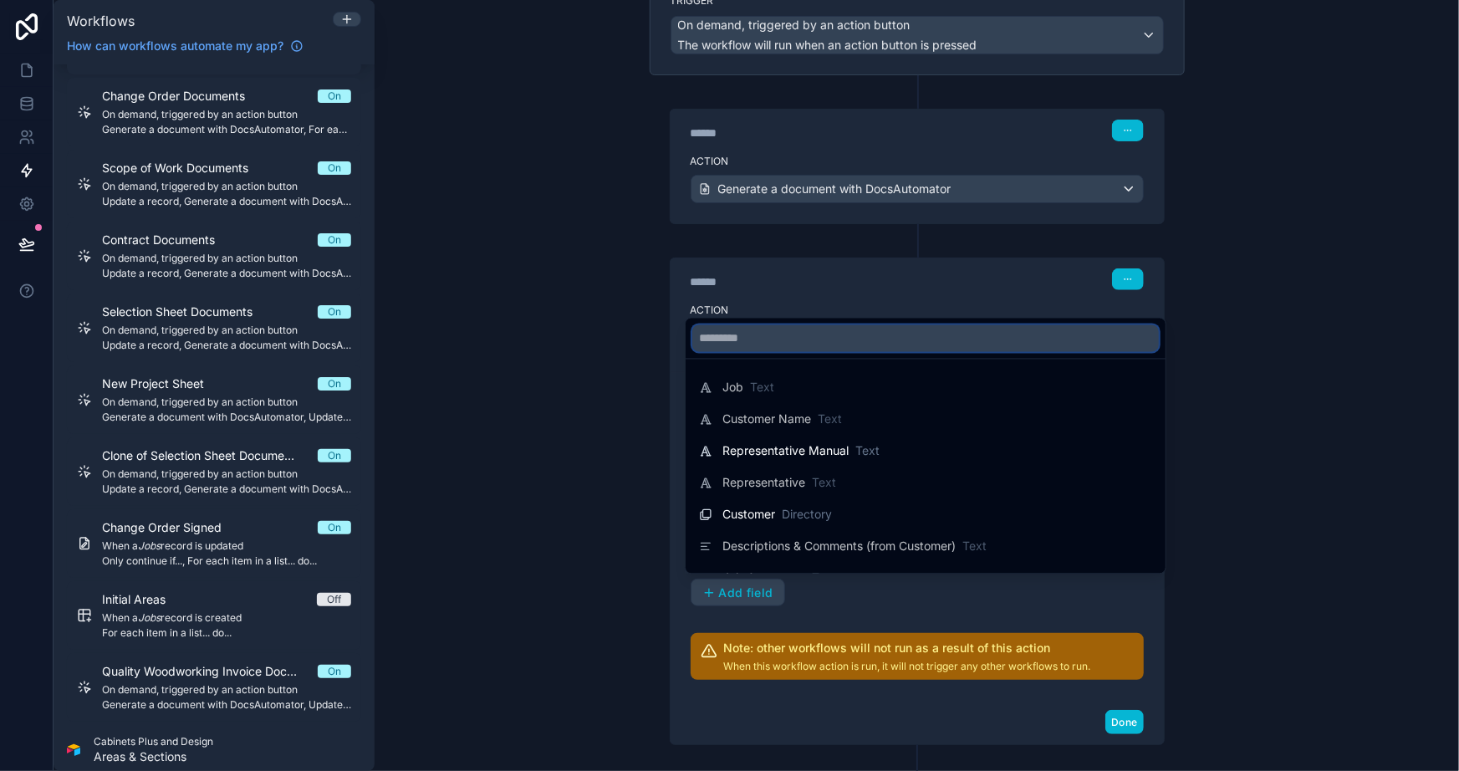
click at [757, 335] on input "text" at bounding box center [926, 338] width 467 height 27
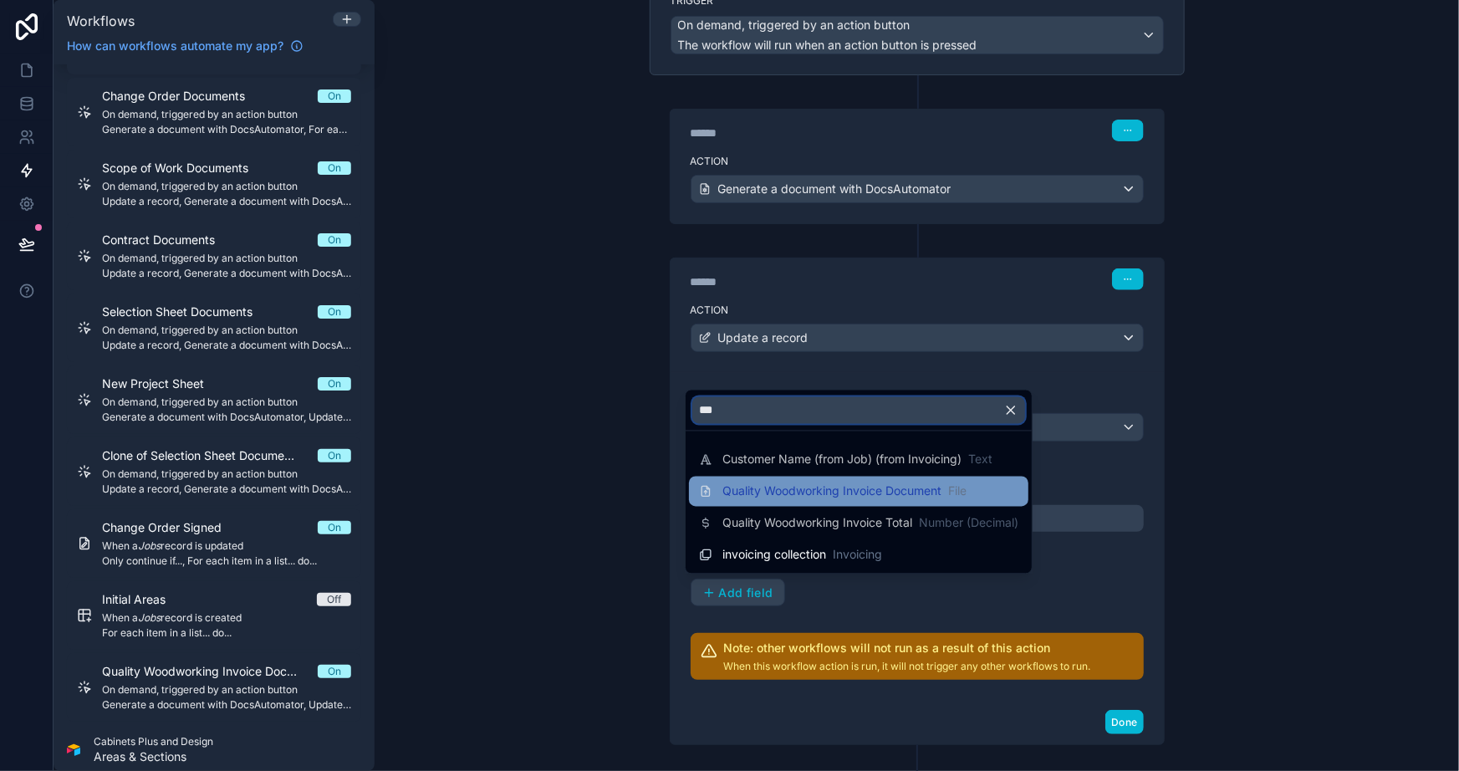
type input "***"
click at [846, 492] on span "Quality Woodworking Invoice Document" at bounding box center [832, 491] width 219 height 17
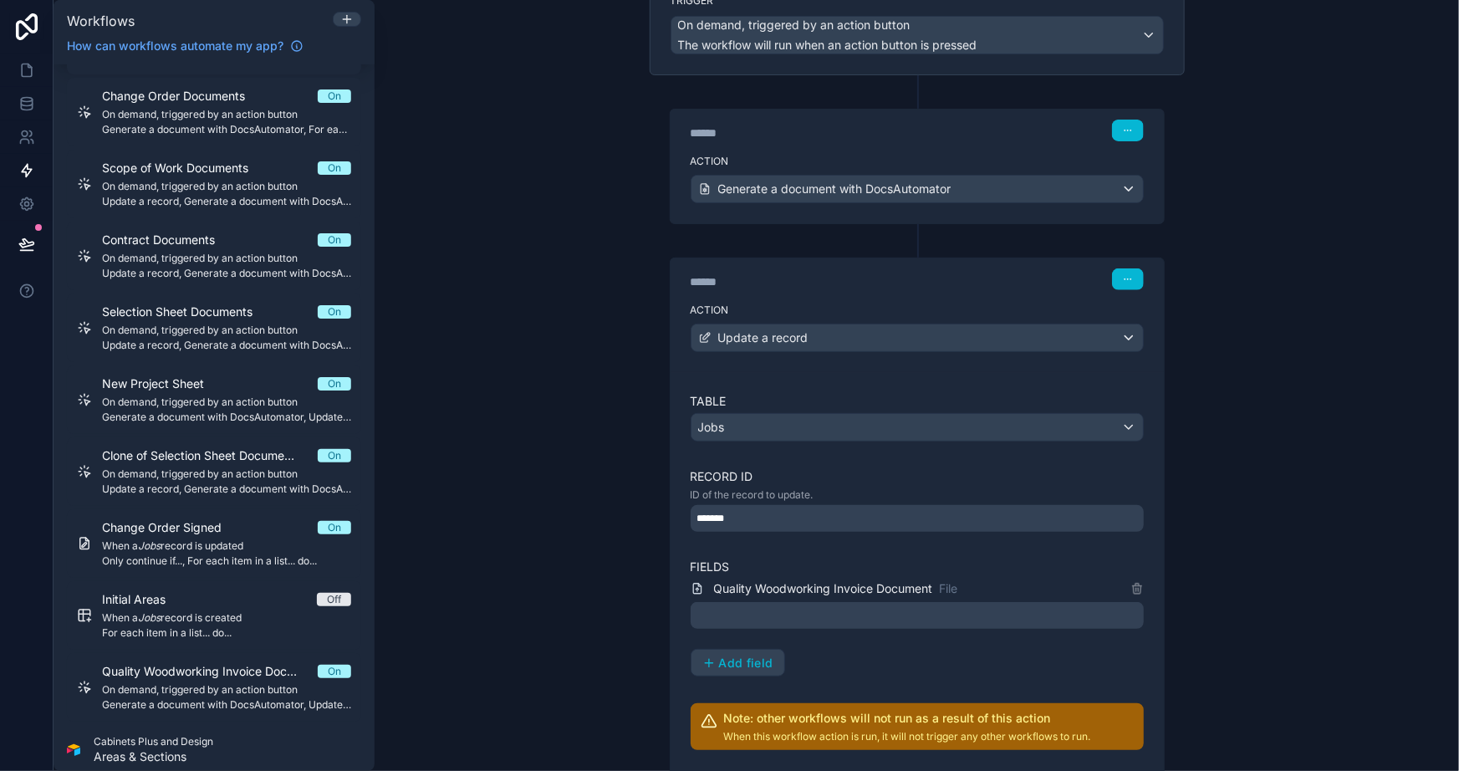
click at [844, 618] on div at bounding box center [917, 615] width 453 height 27
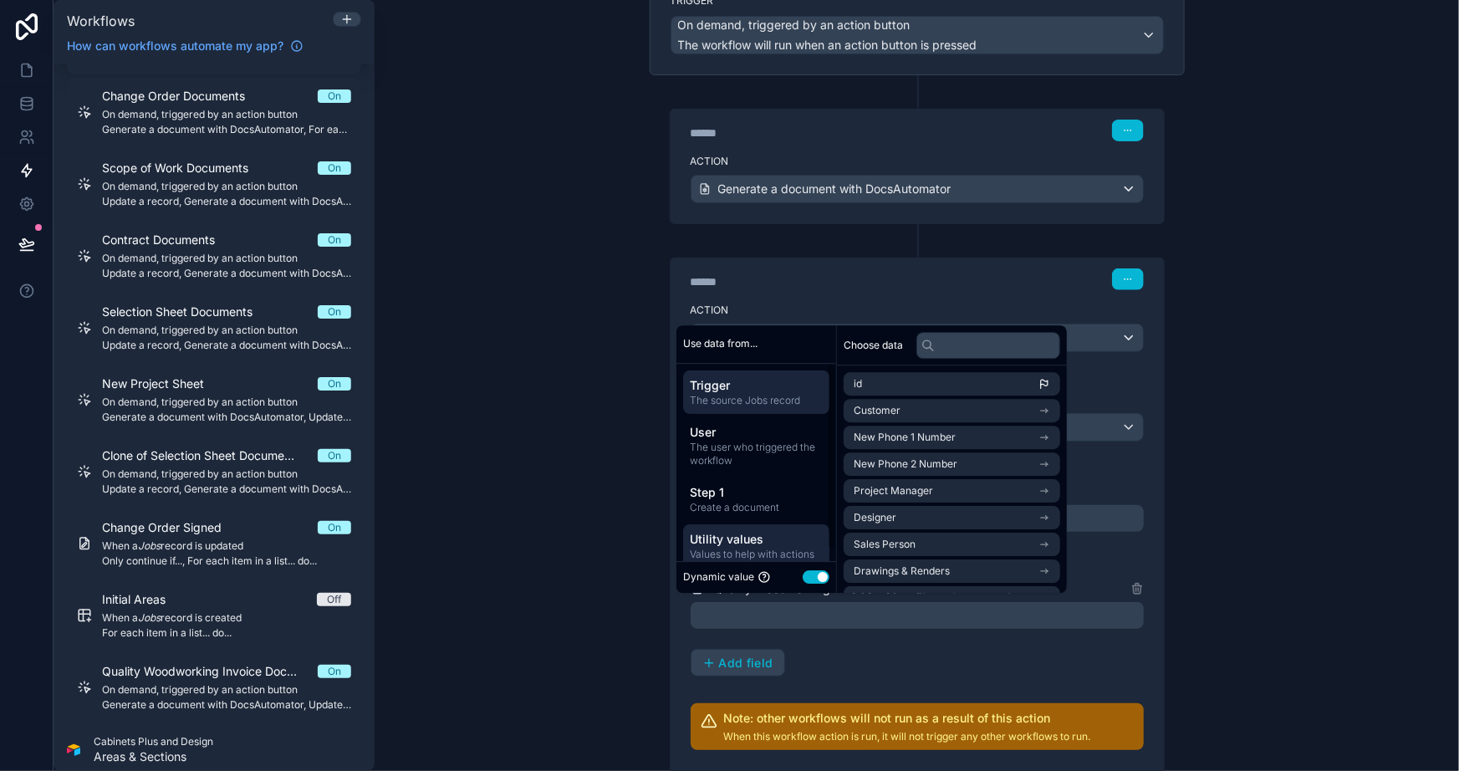
click at [784, 526] on div "Utility values Values to help with actions" at bounding box center [756, 545] width 146 height 43
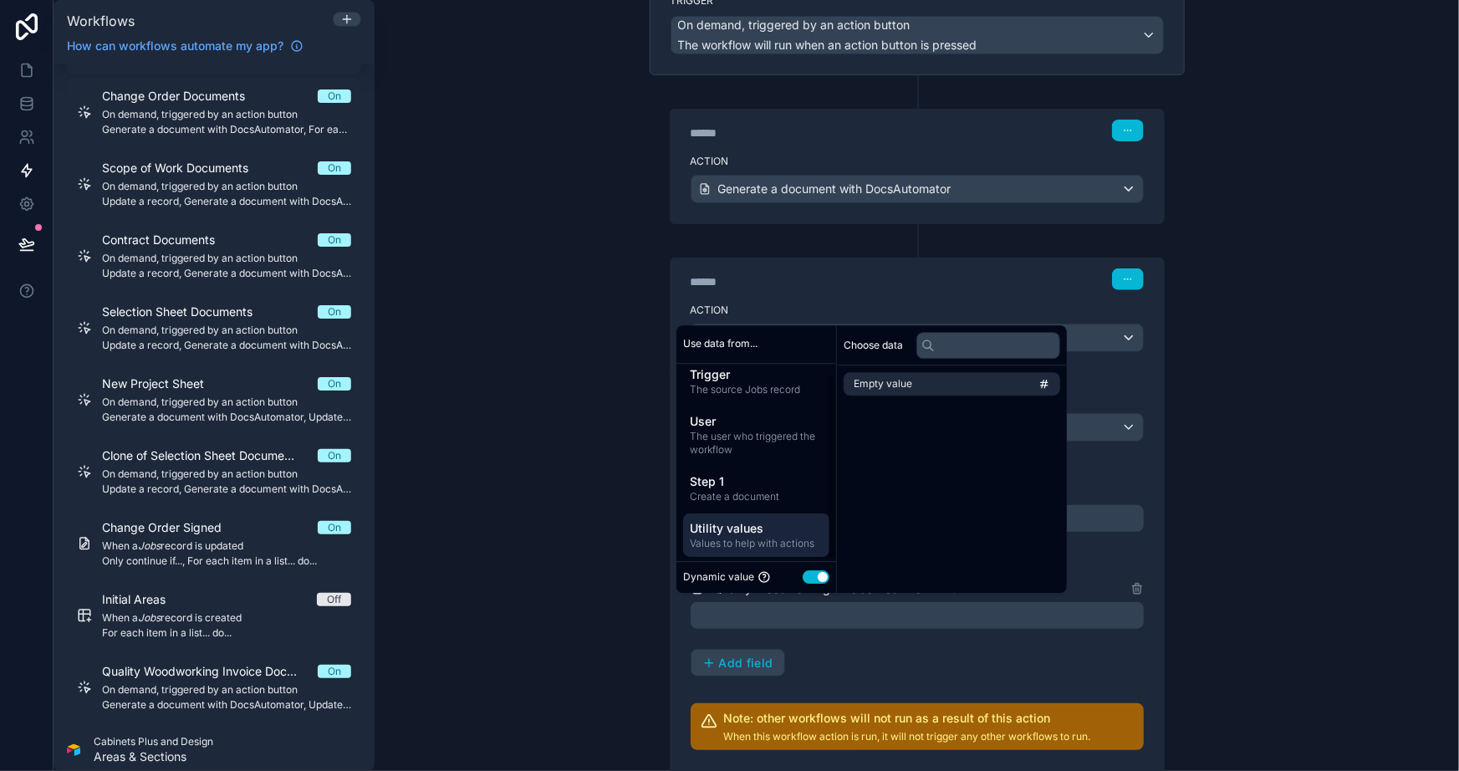
scroll to position [13, 0]
click at [864, 384] on span "Empty value" at bounding box center [883, 383] width 59 height 13
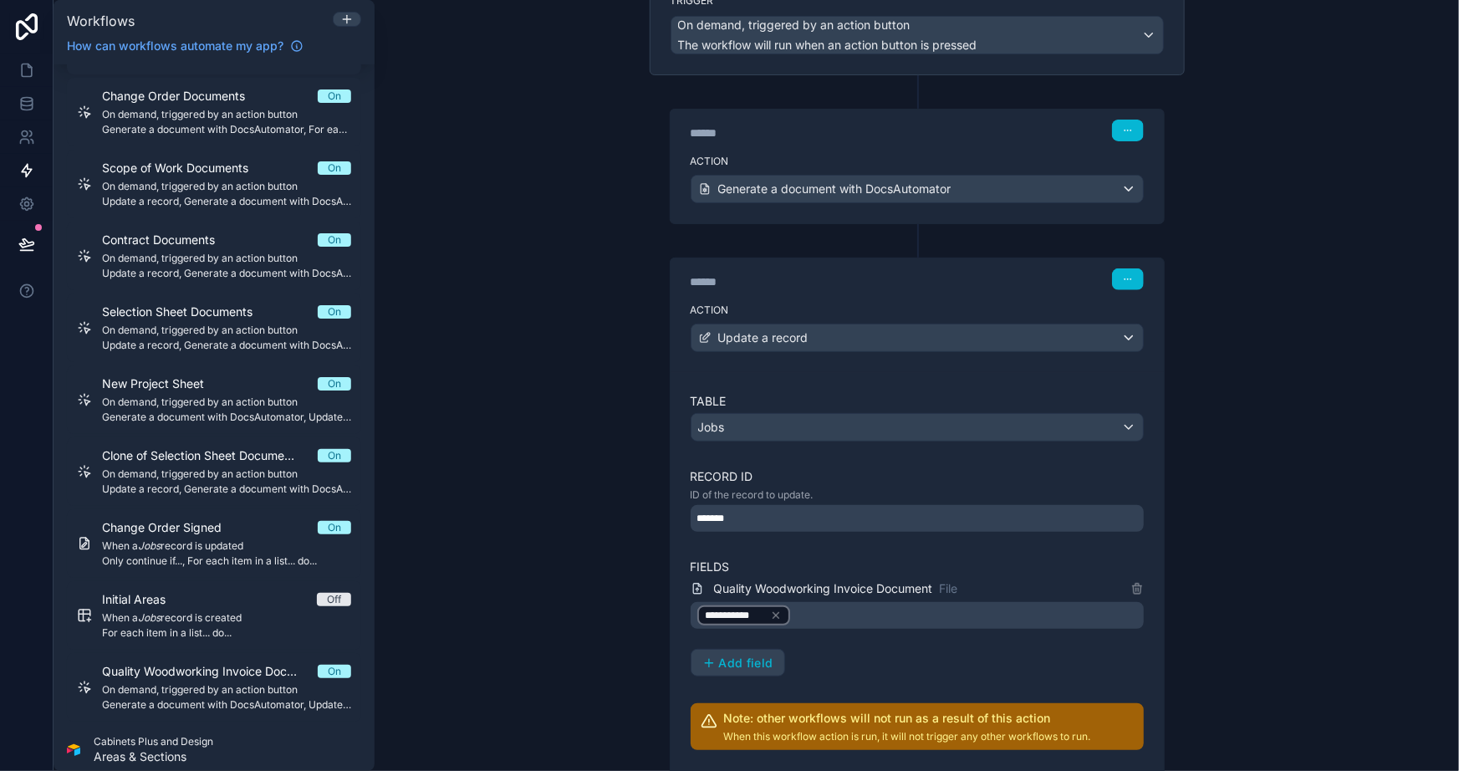
click at [515, 565] on div "**********" at bounding box center [917, 385] width 1085 height 771
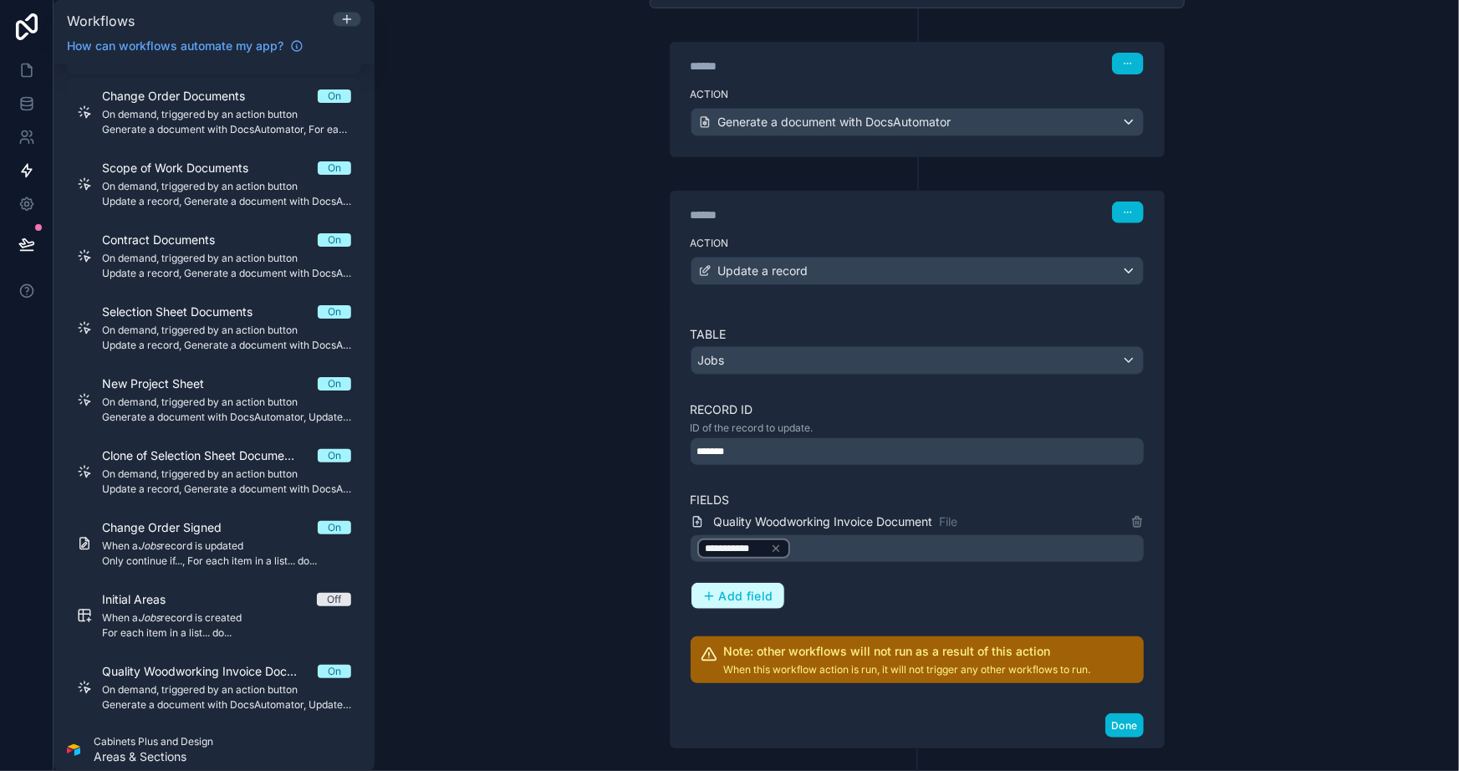
scroll to position [304, 0]
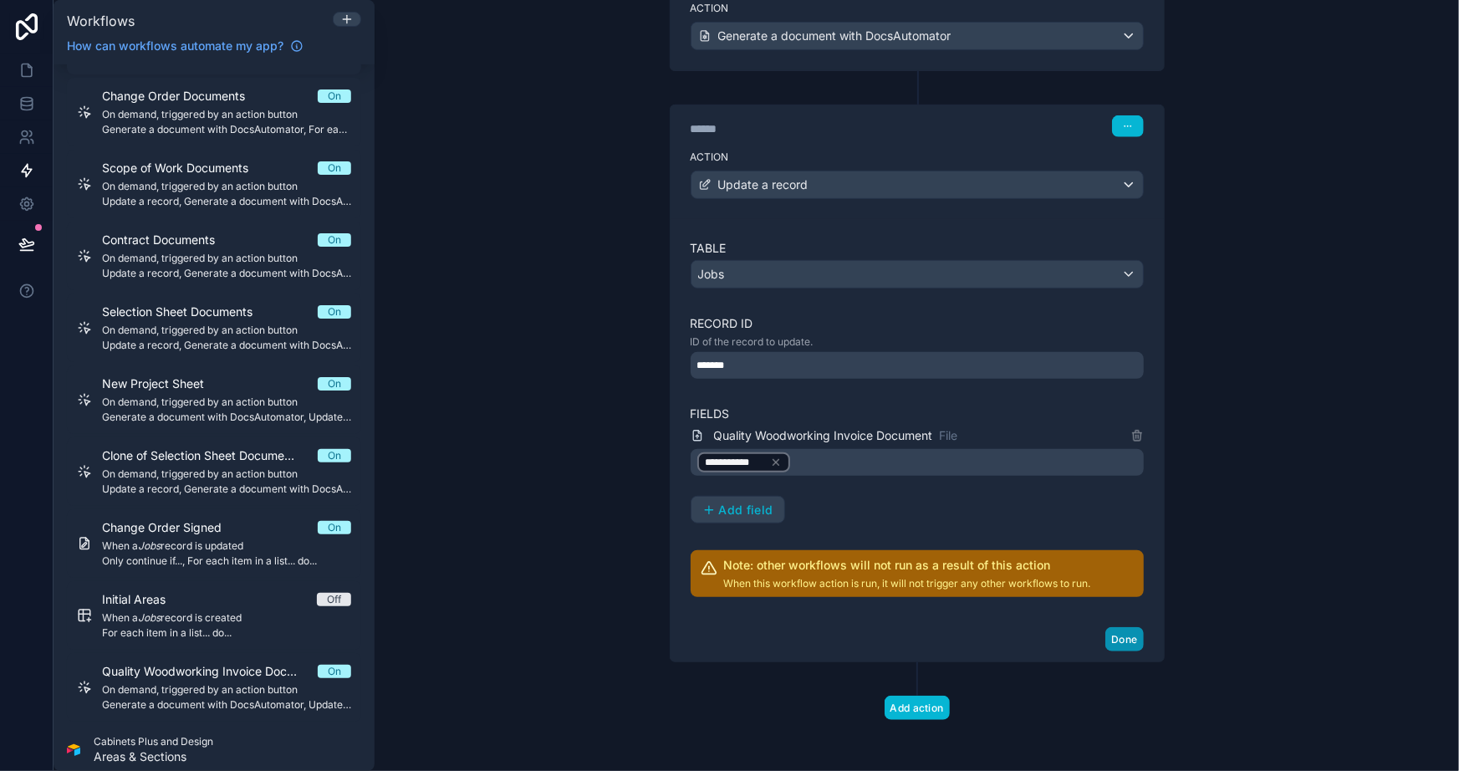
click at [1137, 633] on button "Done" at bounding box center [1125, 639] width 38 height 24
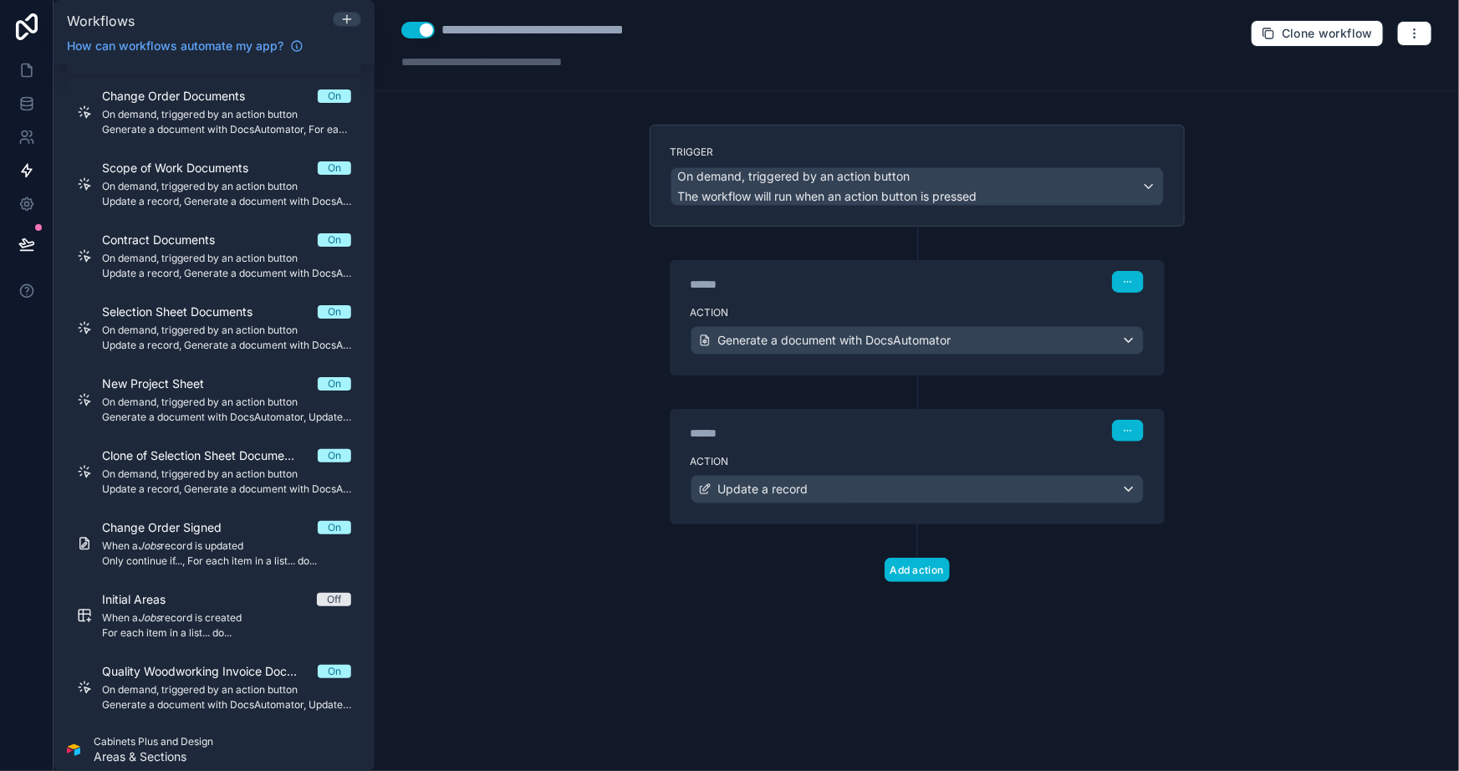
scroll to position [0, 0]
click at [928, 584] on div "Trigger On demand, triggered by an action button The workflow will run when an …" at bounding box center [917, 380] width 562 height 511
click at [921, 576] on button "Add action" at bounding box center [917, 570] width 65 height 24
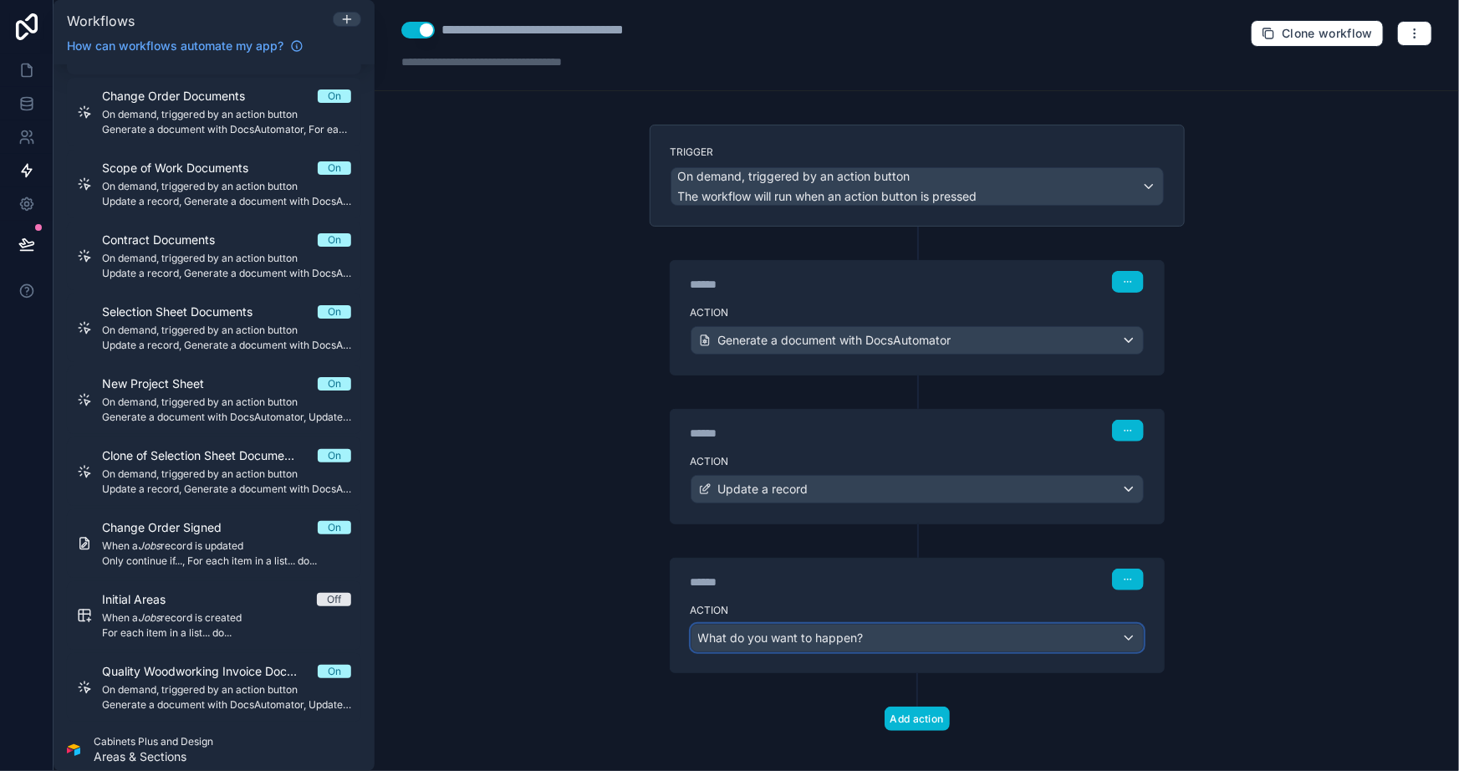
click at [830, 643] on span "What do you want to happen?" at bounding box center [781, 638] width 166 height 17
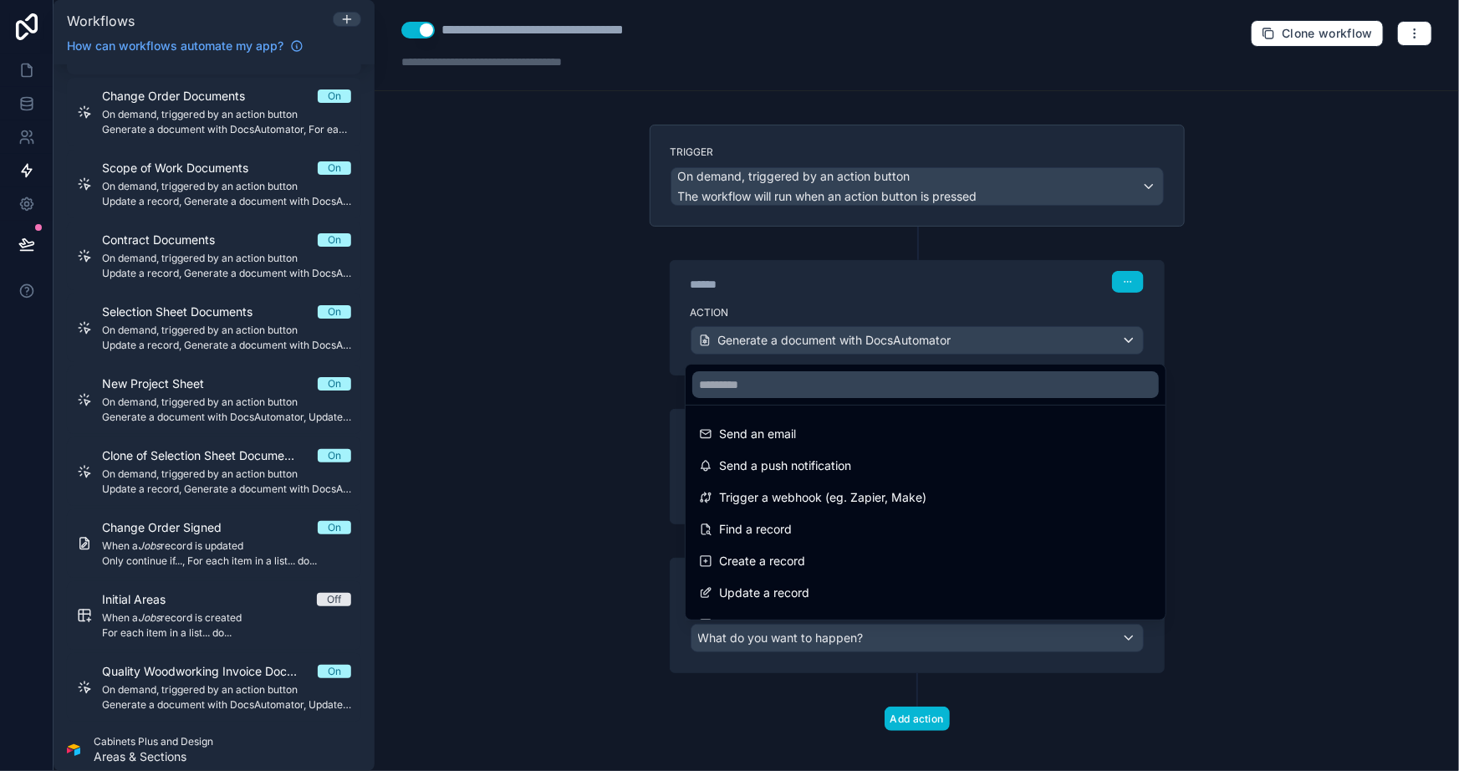
click at [769, 601] on span "Update a record" at bounding box center [764, 593] width 90 height 20
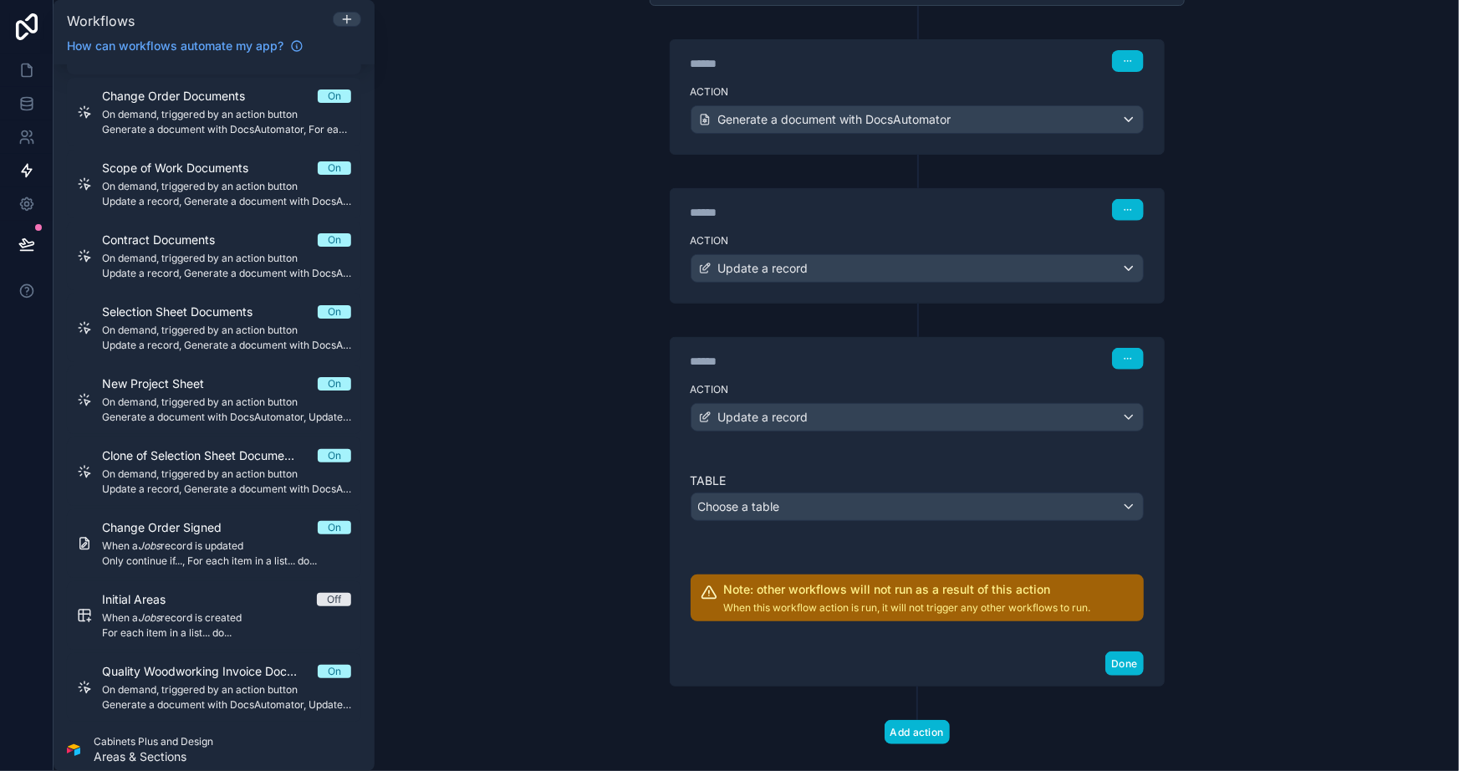
scroll to position [227, 0]
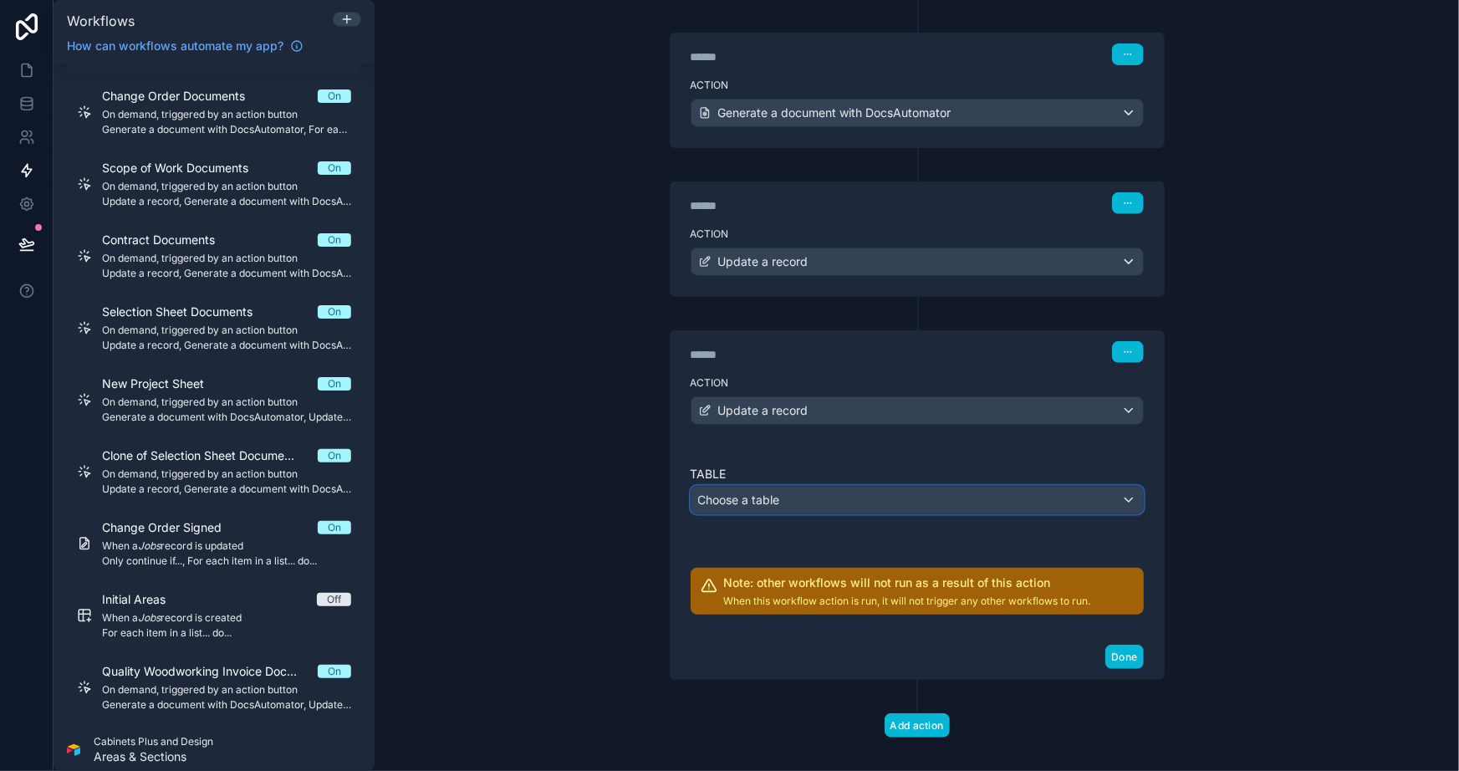
click at [723, 487] on div "Choose a table" at bounding box center [918, 500] width 452 height 27
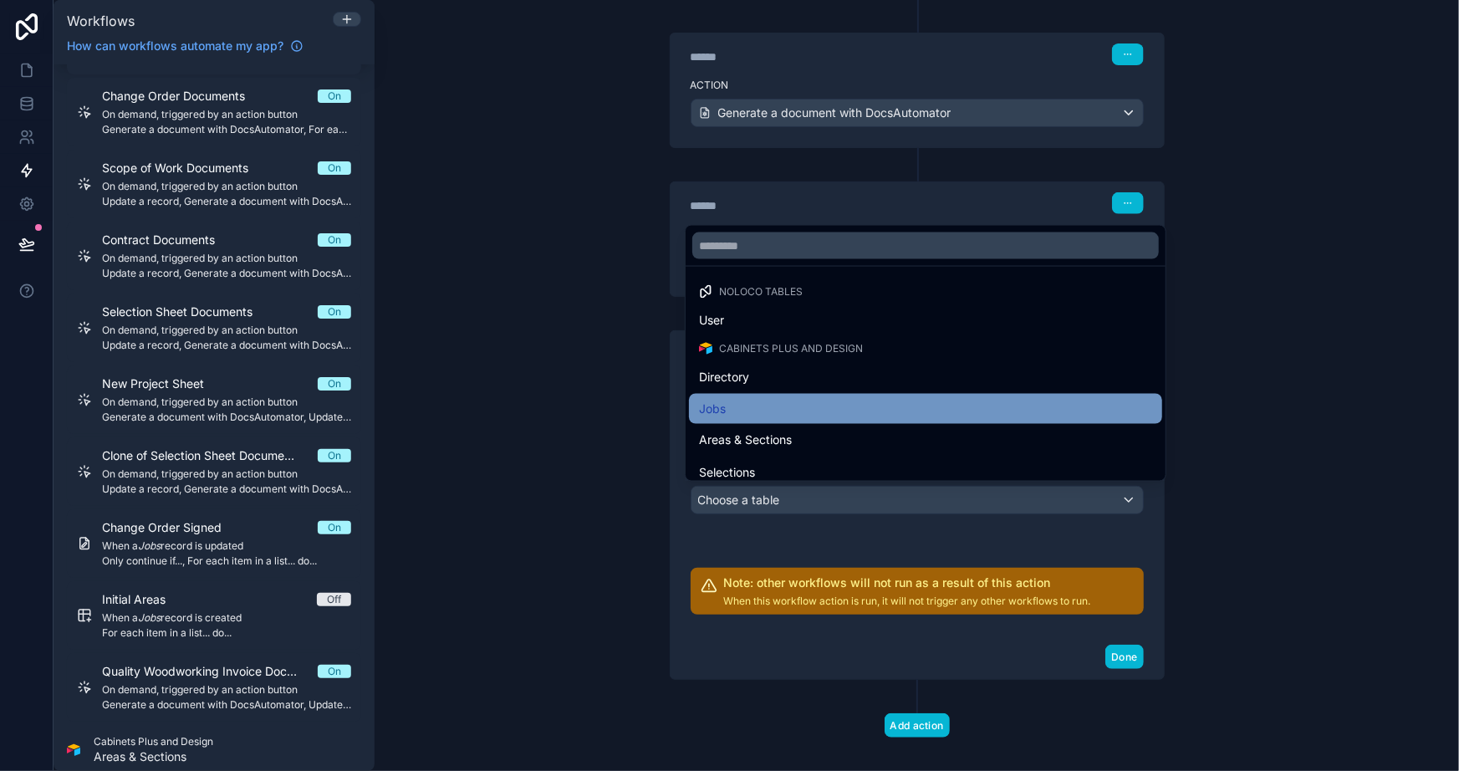
click at [739, 396] on div "Jobs" at bounding box center [925, 409] width 473 height 30
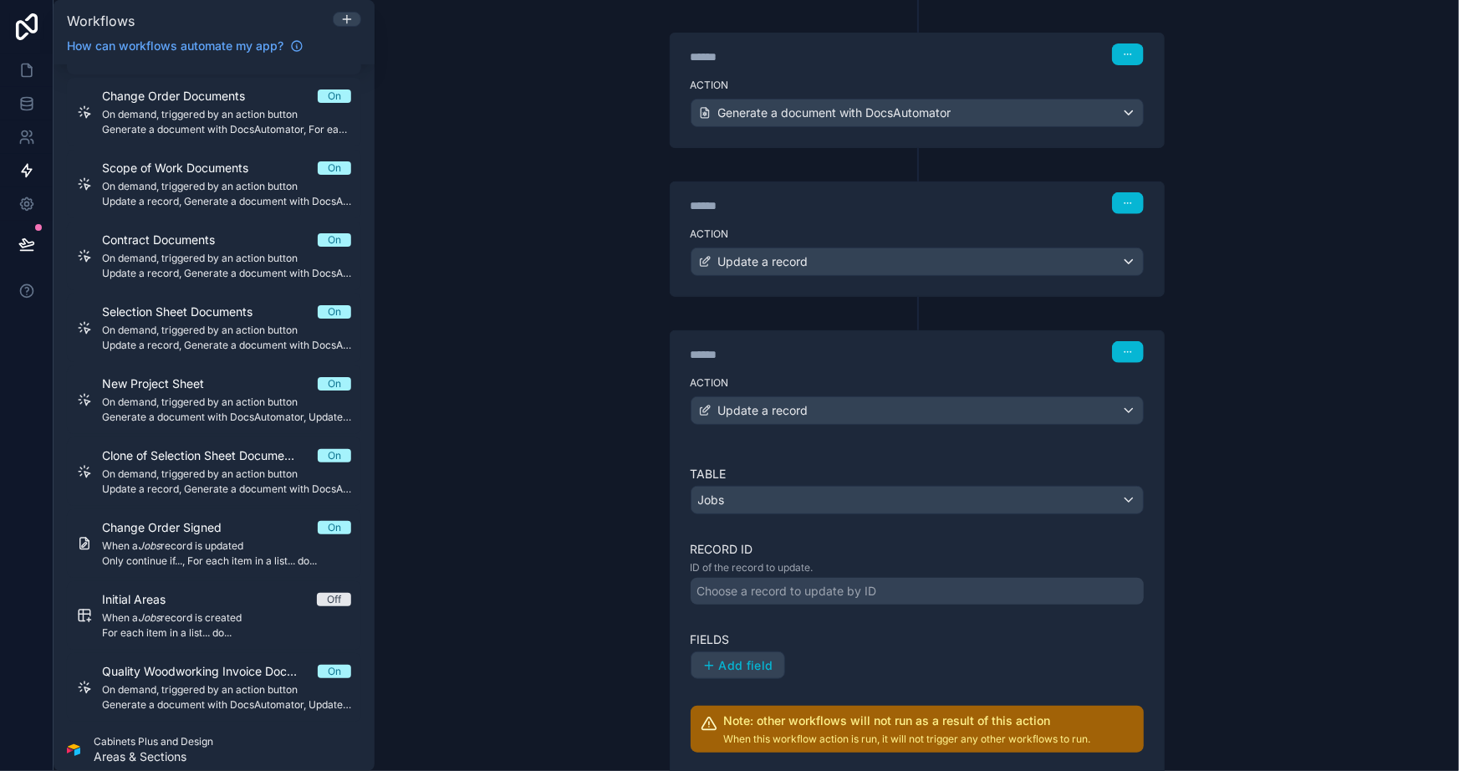
click at [785, 589] on div "Choose a record to update by ID" at bounding box center [788, 591] width 180 height 17
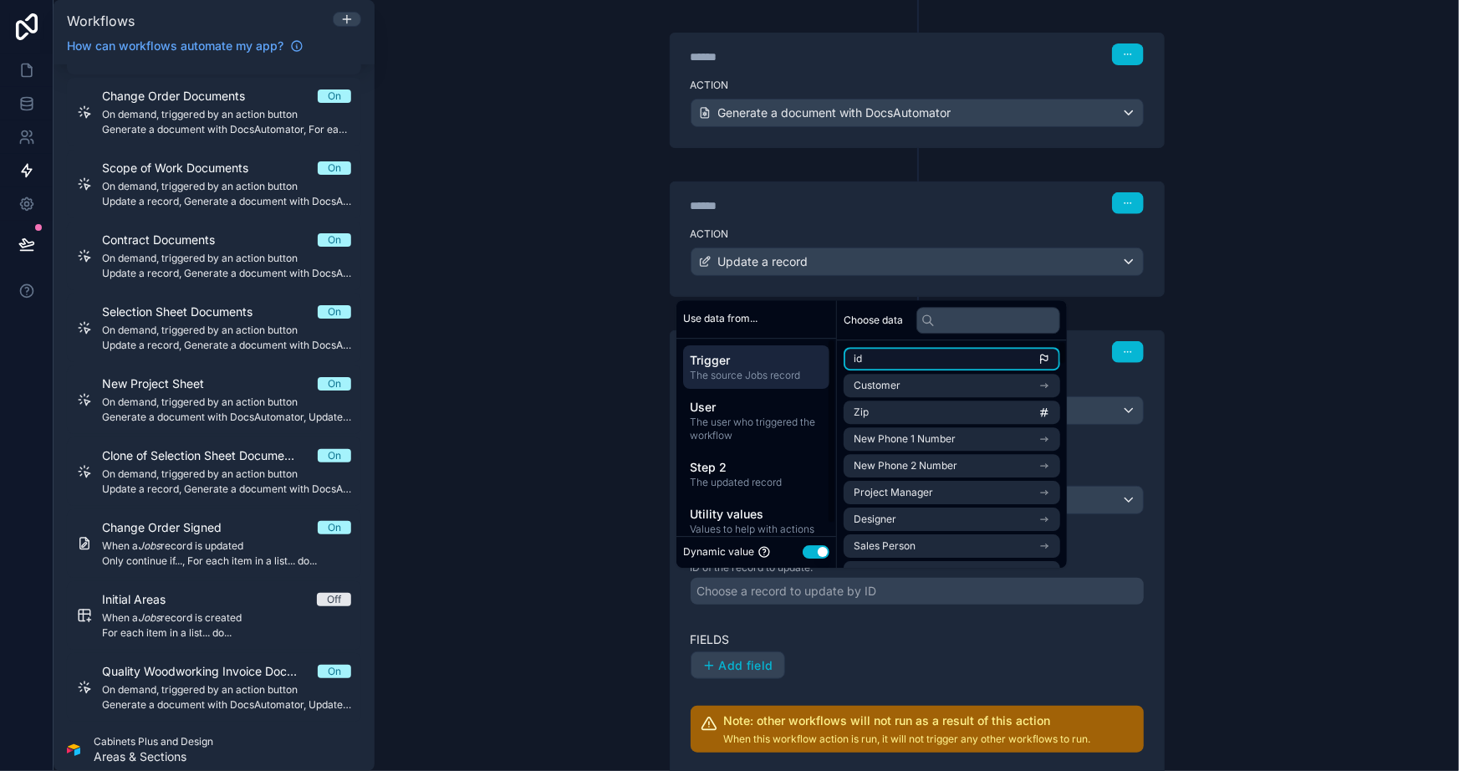
click at [861, 358] on span "id" at bounding box center [858, 358] width 8 height 13
click at [536, 439] on div "**********" at bounding box center [917, 385] width 1085 height 771
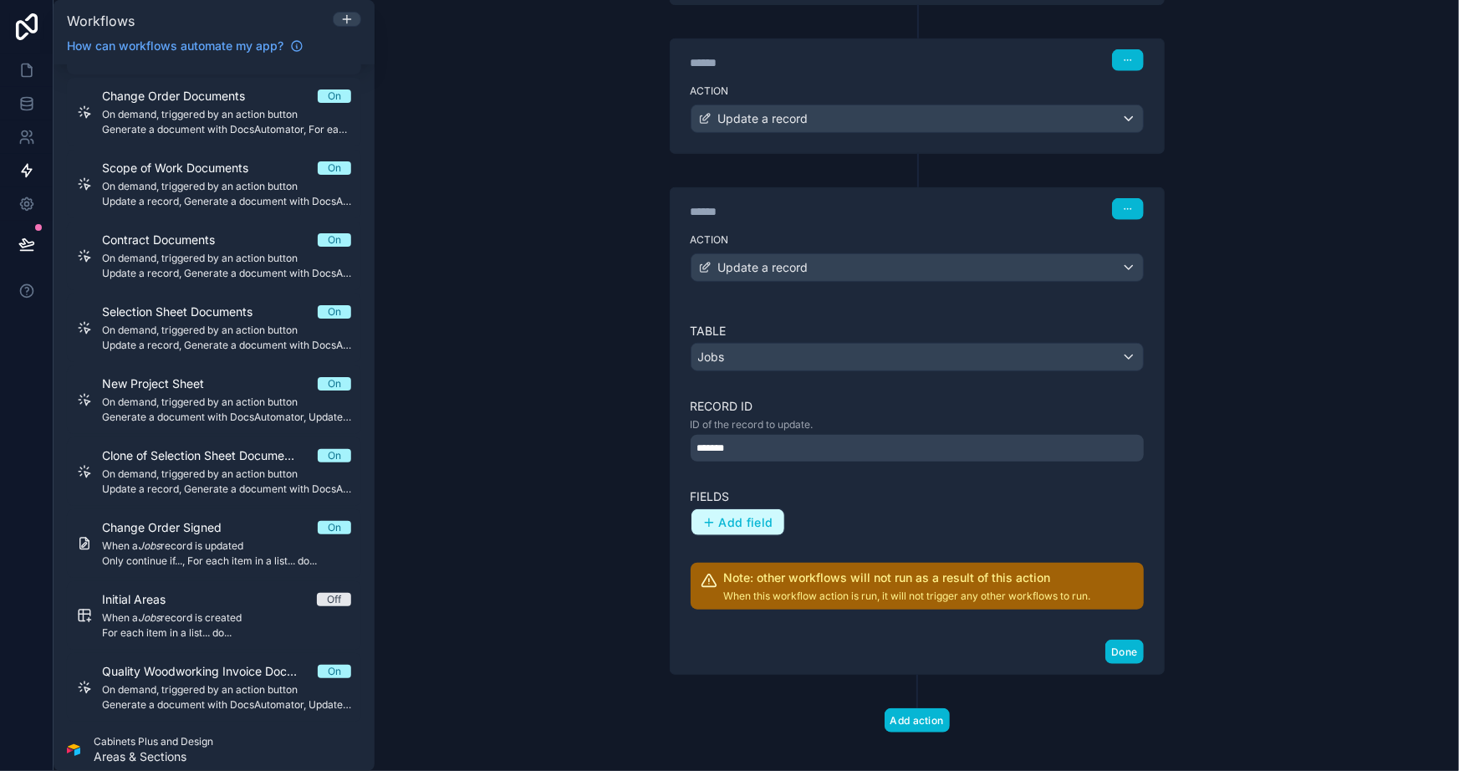
scroll to position [380, 0]
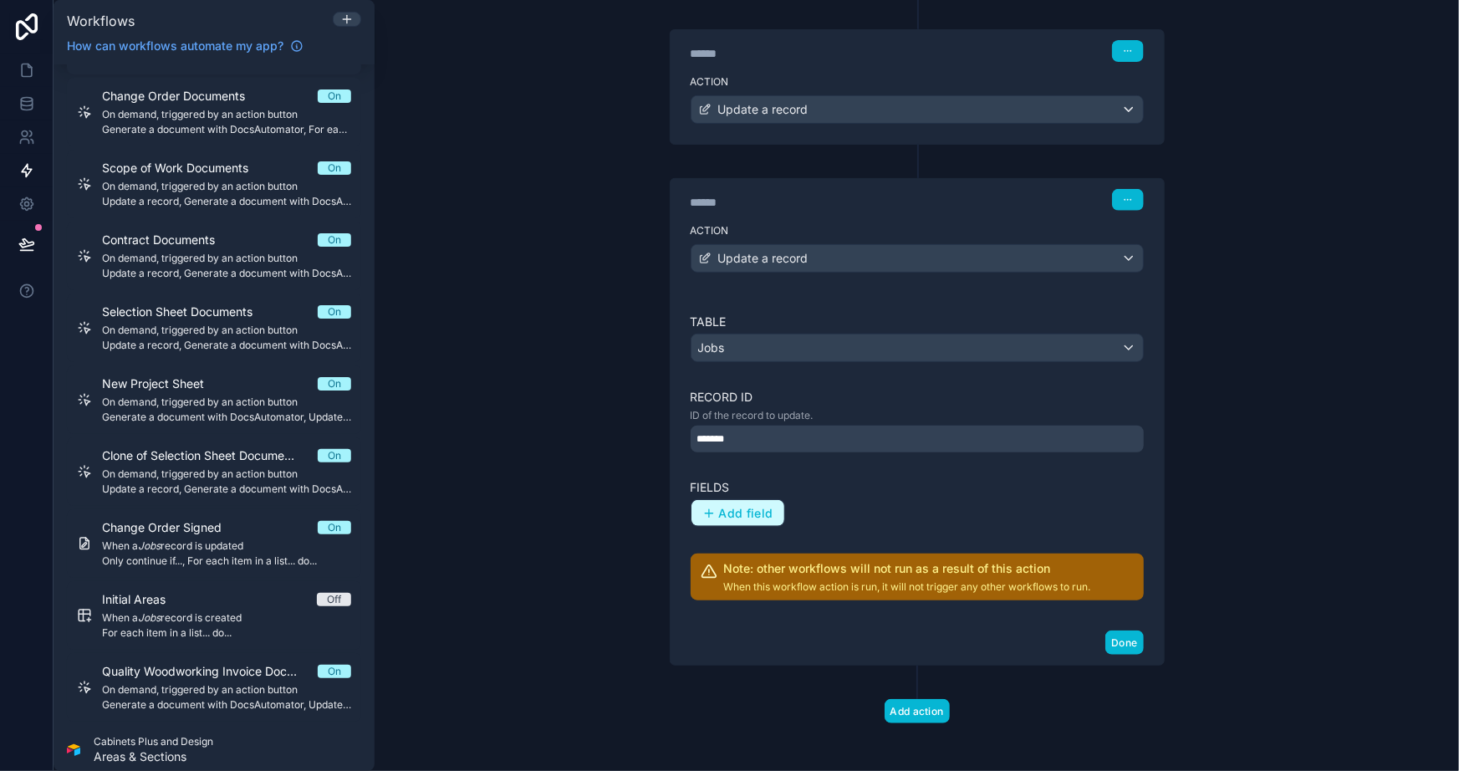
click at [751, 509] on span "Add field" at bounding box center [746, 513] width 54 height 15
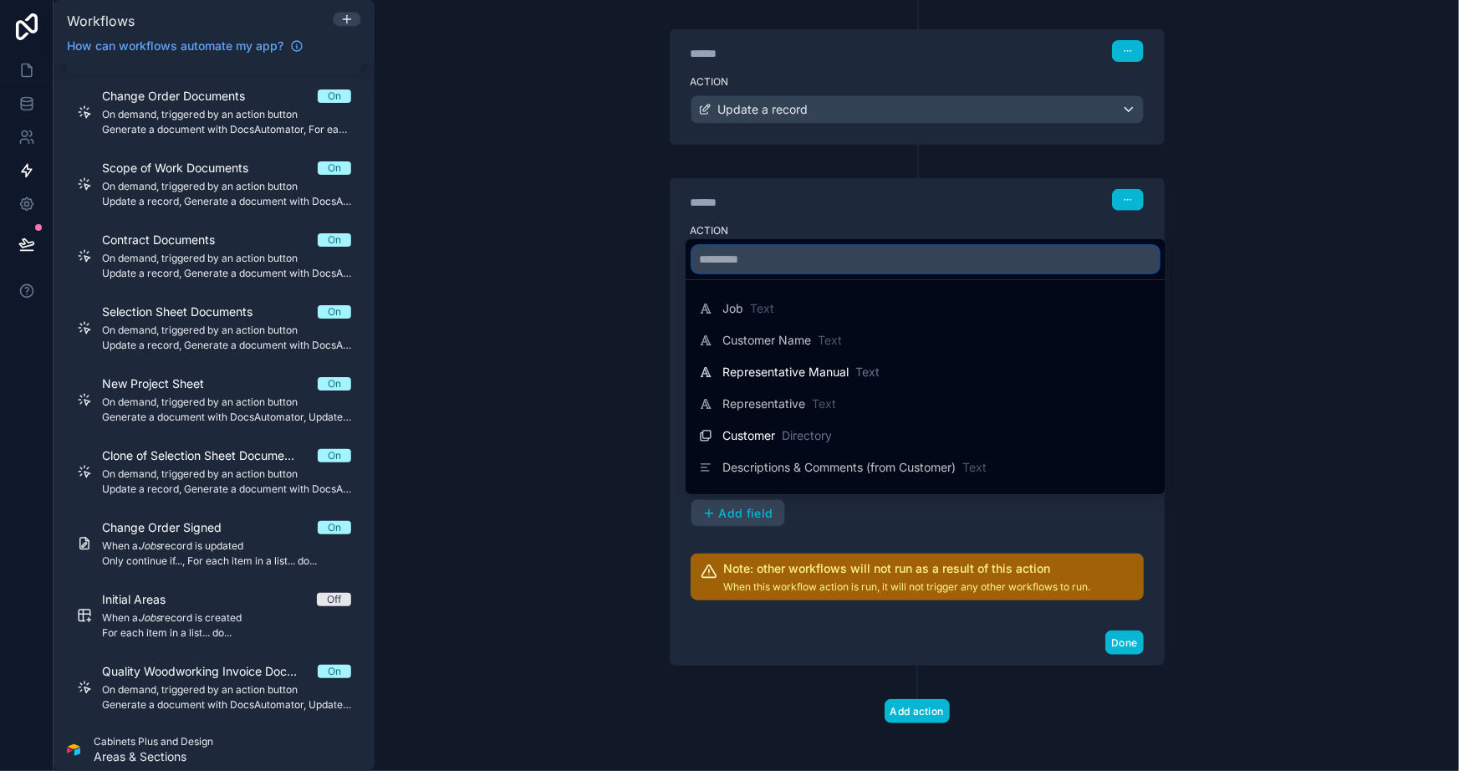
click at [759, 253] on input "text" at bounding box center [926, 259] width 467 height 27
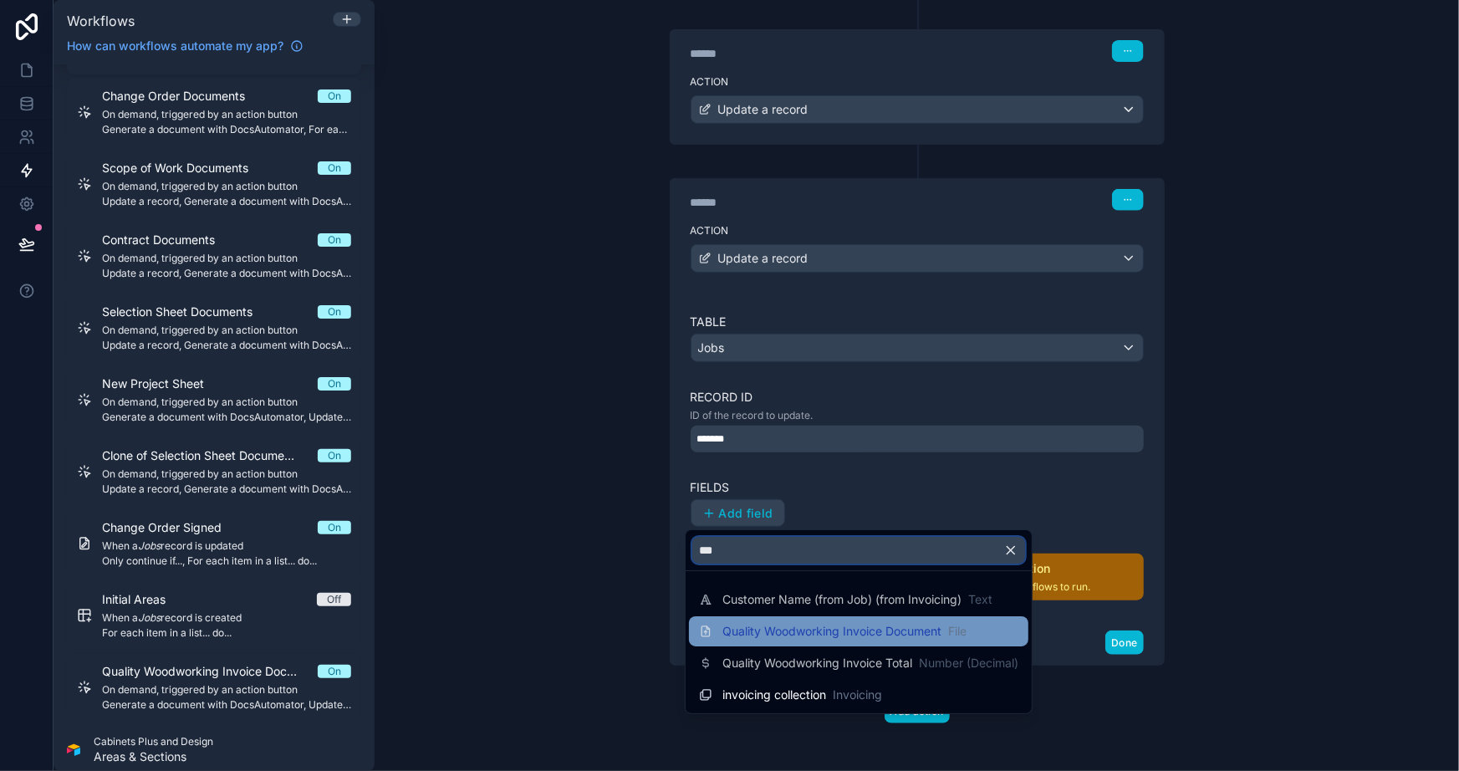
type input "***"
click at [784, 630] on span "Quality Woodworking Invoice Document" at bounding box center [832, 631] width 219 height 17
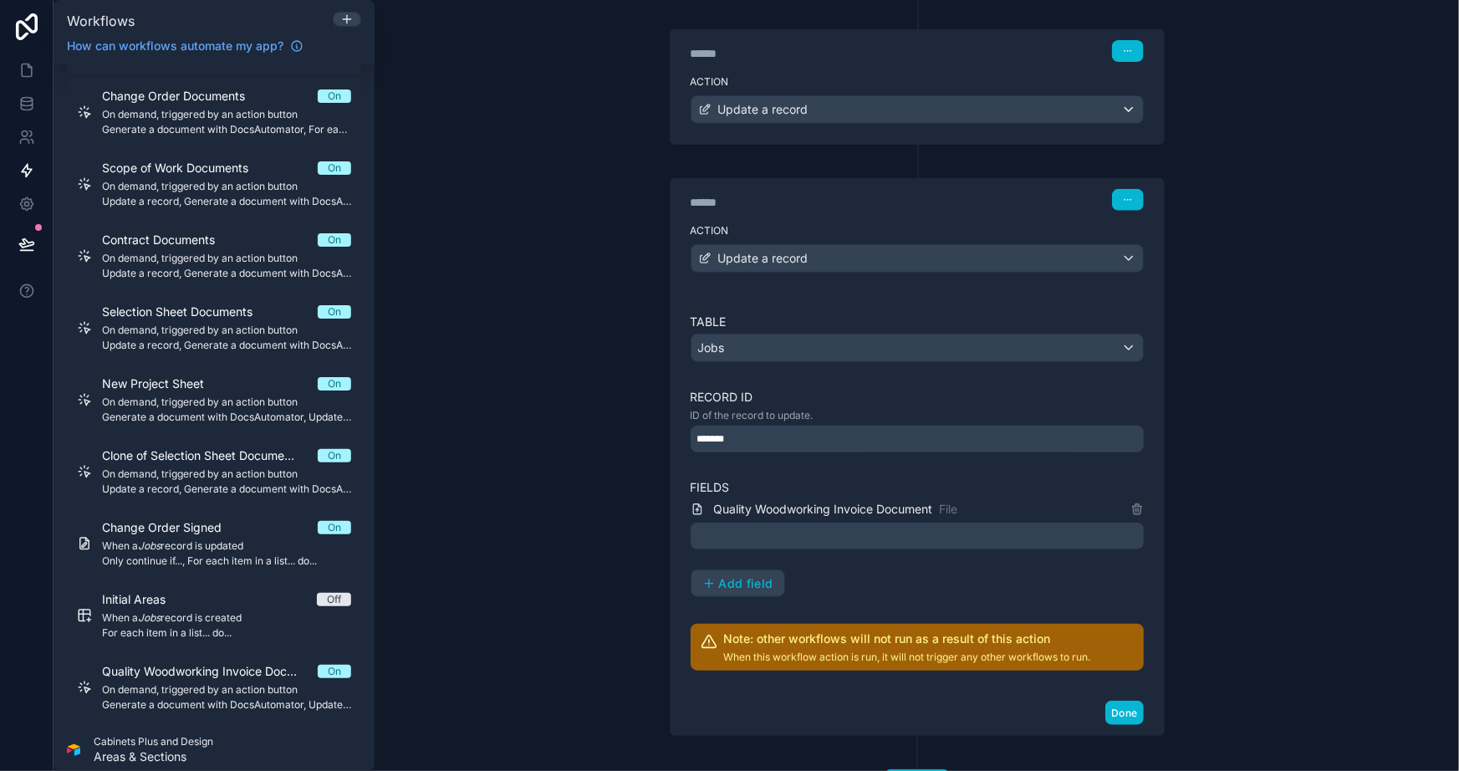
click at [586, 502] on div "**********" at bounding box center [917, 385] width 1085 height 771
click at [730, 540] on div at bounding box center [917, 536] width 453 height 27
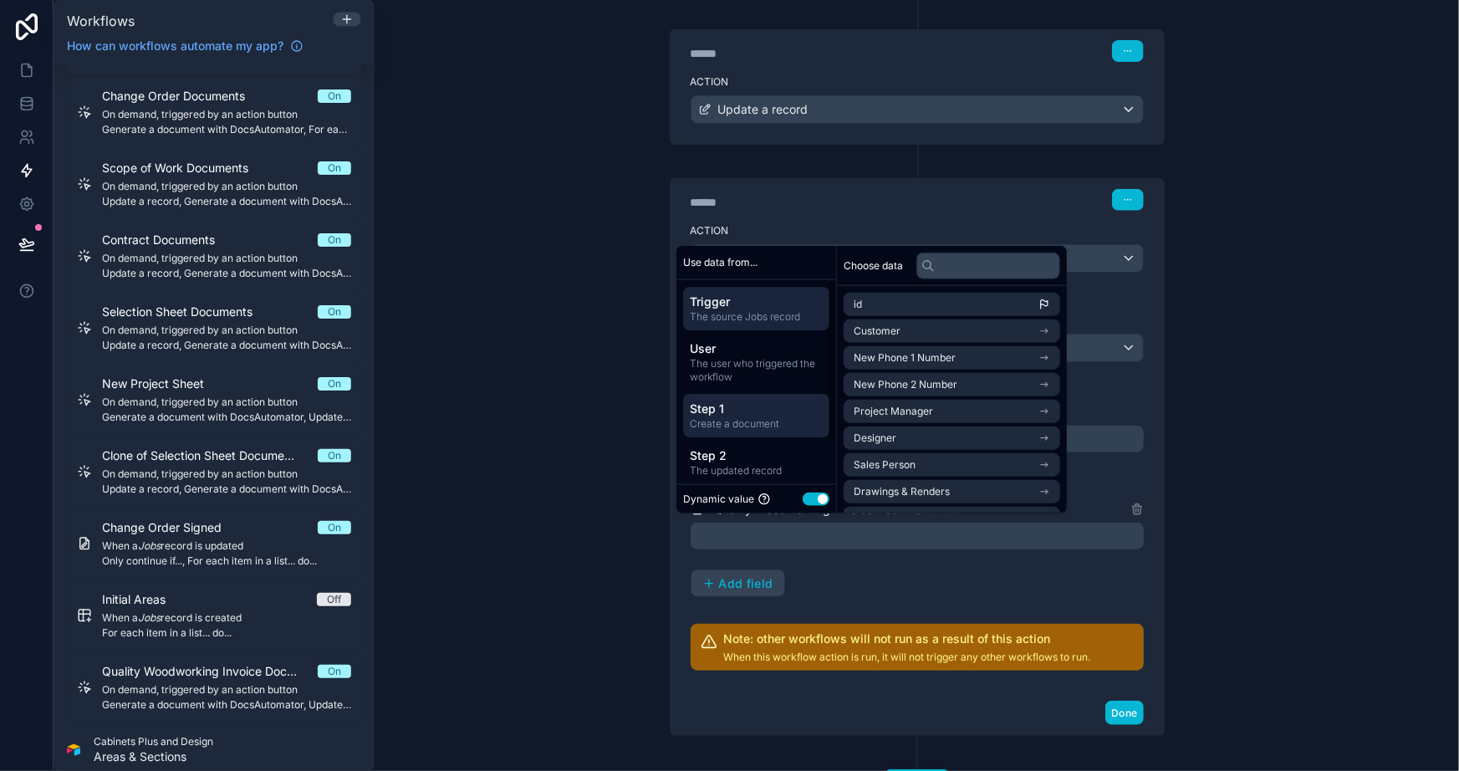
click at [731, 416] on span "Step 1" at bounding box center [756, 409] width 133 height 17
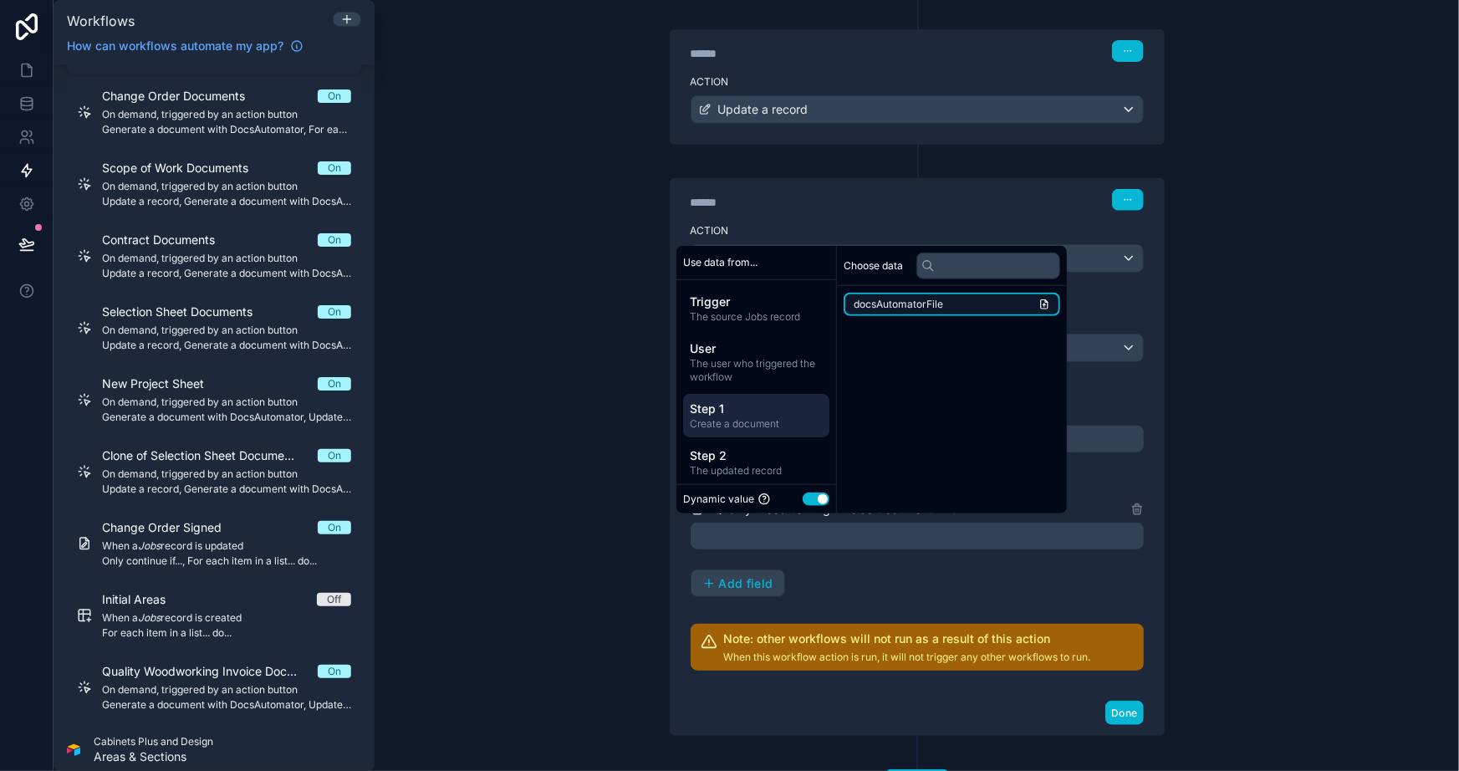
click at [892, 298] on span "docsAutomatorFile" at bounding box center [898, 304] width 89 height 13
click at [318, 505] on div "Estimate Documents On On demand, triggered by an action button Update a record,…" at bounding box center [214, 249] width 294 height 945
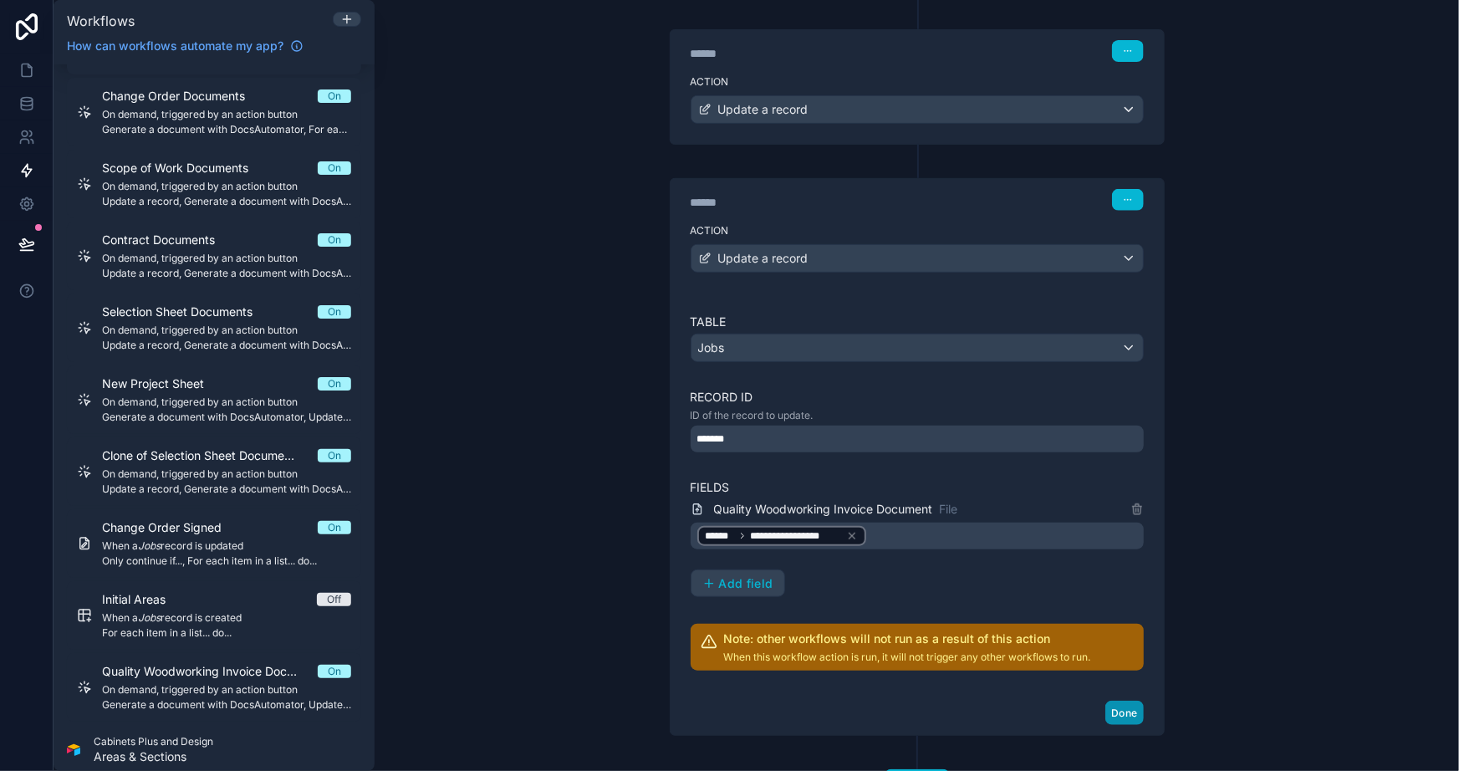
click at [1128, 711] on button "Done" at bounding box center [1125, 713] width 38 height 24
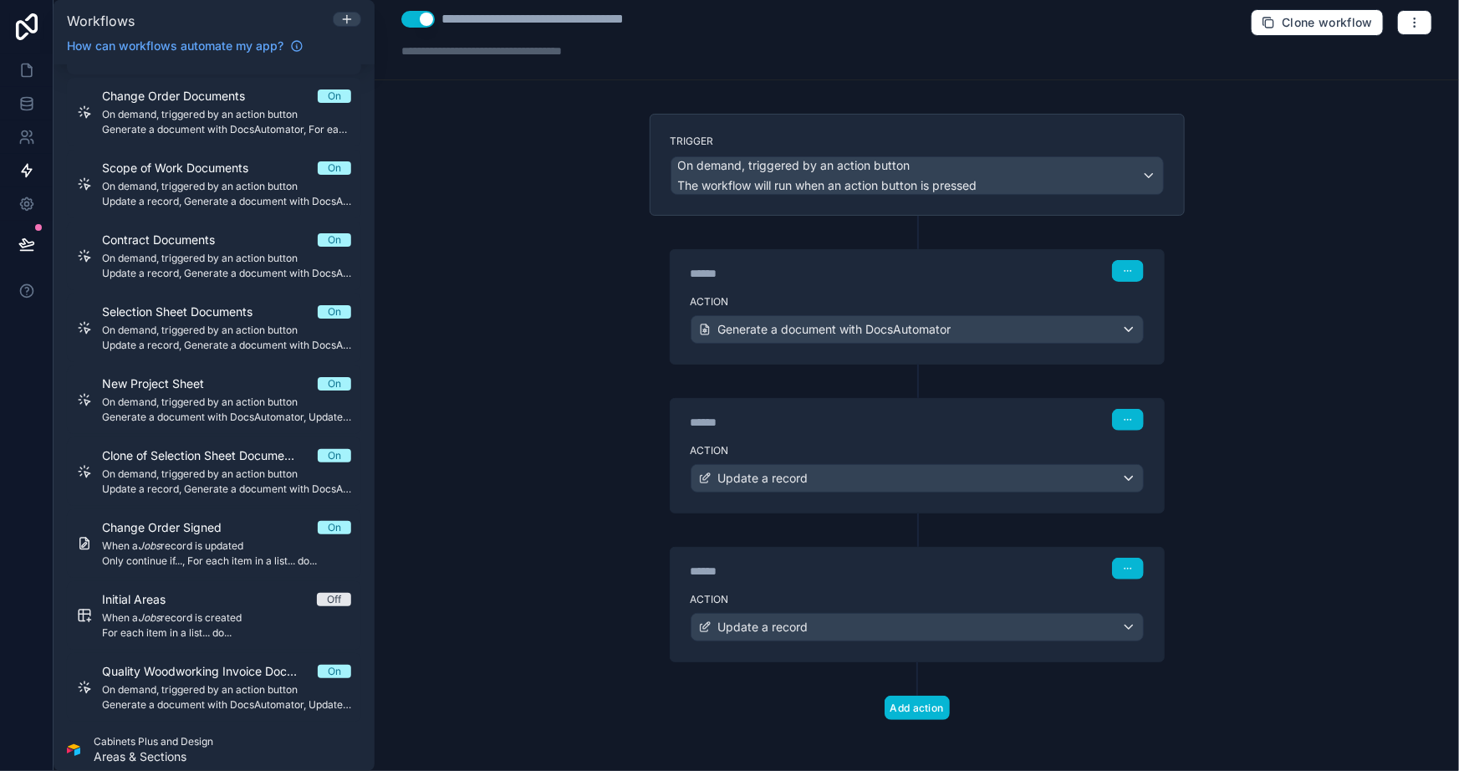
click at [539, 401] on div "**********" at bounding box center [917, 385] width 1085 height 771
click at [544, 519] on div "**********" at bounding box center [917, 385] width 1085 height 771
click at [545, 517] on div "**********" at bounding box center [917, 385] width 1085 height 771
click at [815, 321] on span "Generate a document with DocsAutomator" at bounding box center [834, 329] width 233 height 17
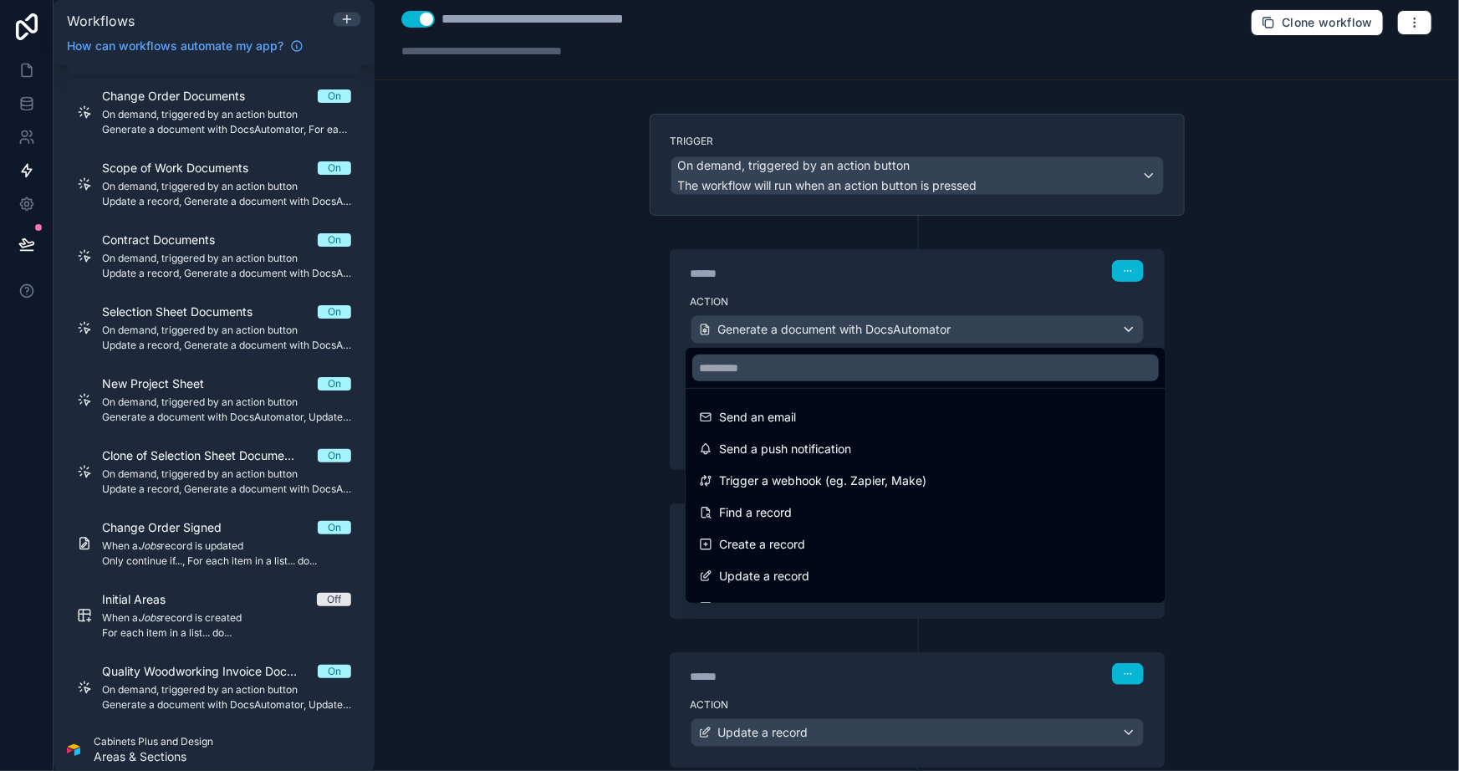
click at [510, 381] on div at bounding box center [729, 385] width 1459 height 771
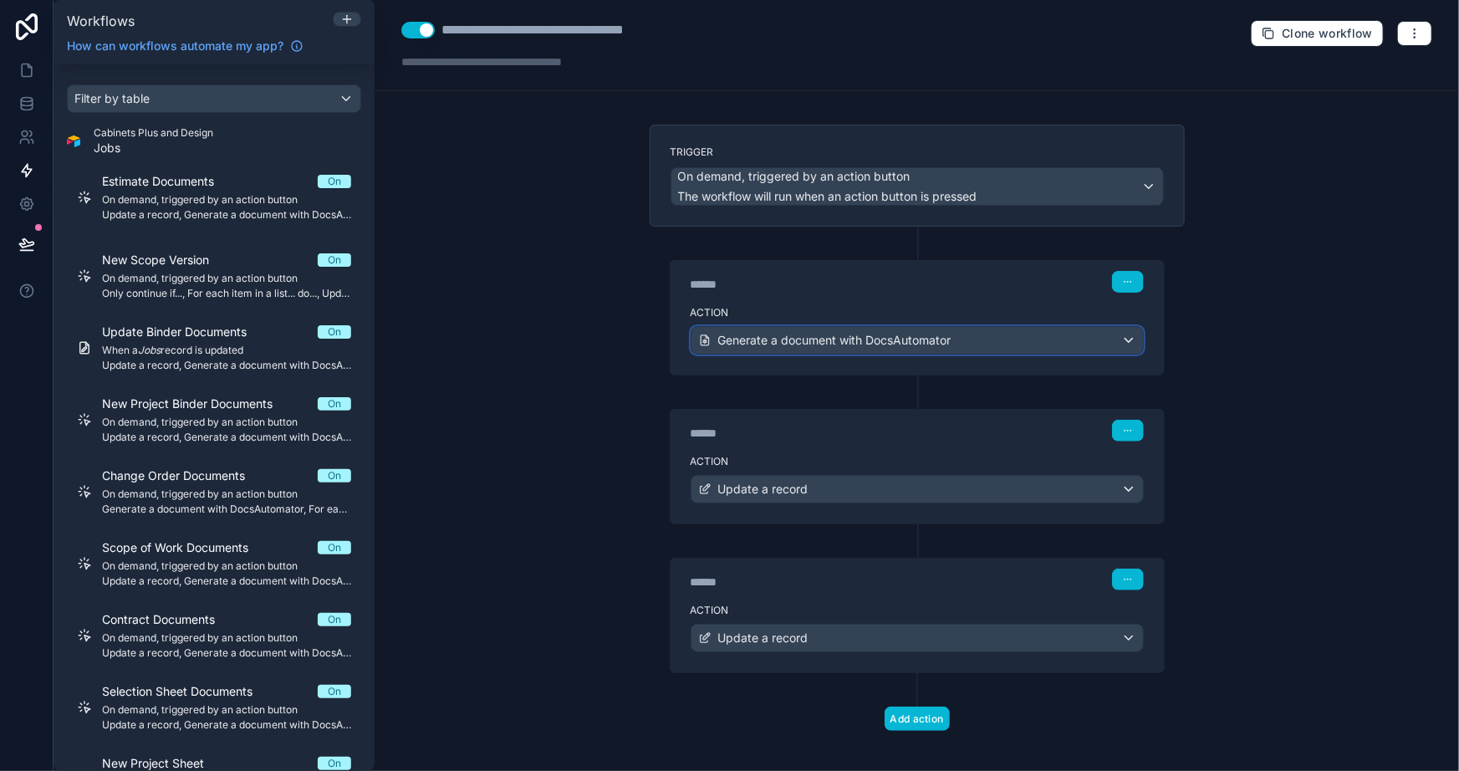
click at [753, 346] on span "Generate a document with DocsAutomator" at bounding box center [834, 340] width 233 height 17
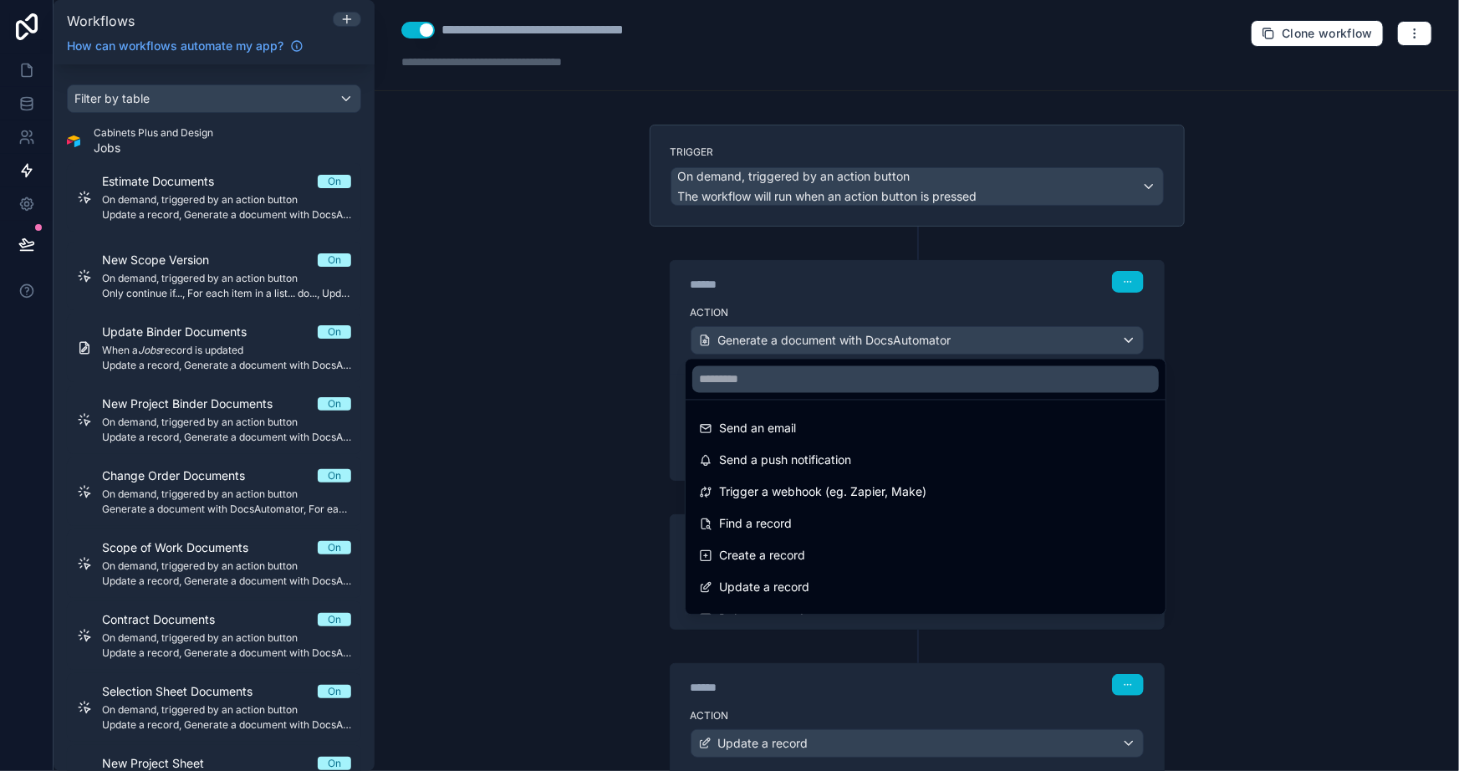
click at [547, 427] on div at bounding box center [729, 385] width 1459 height 771
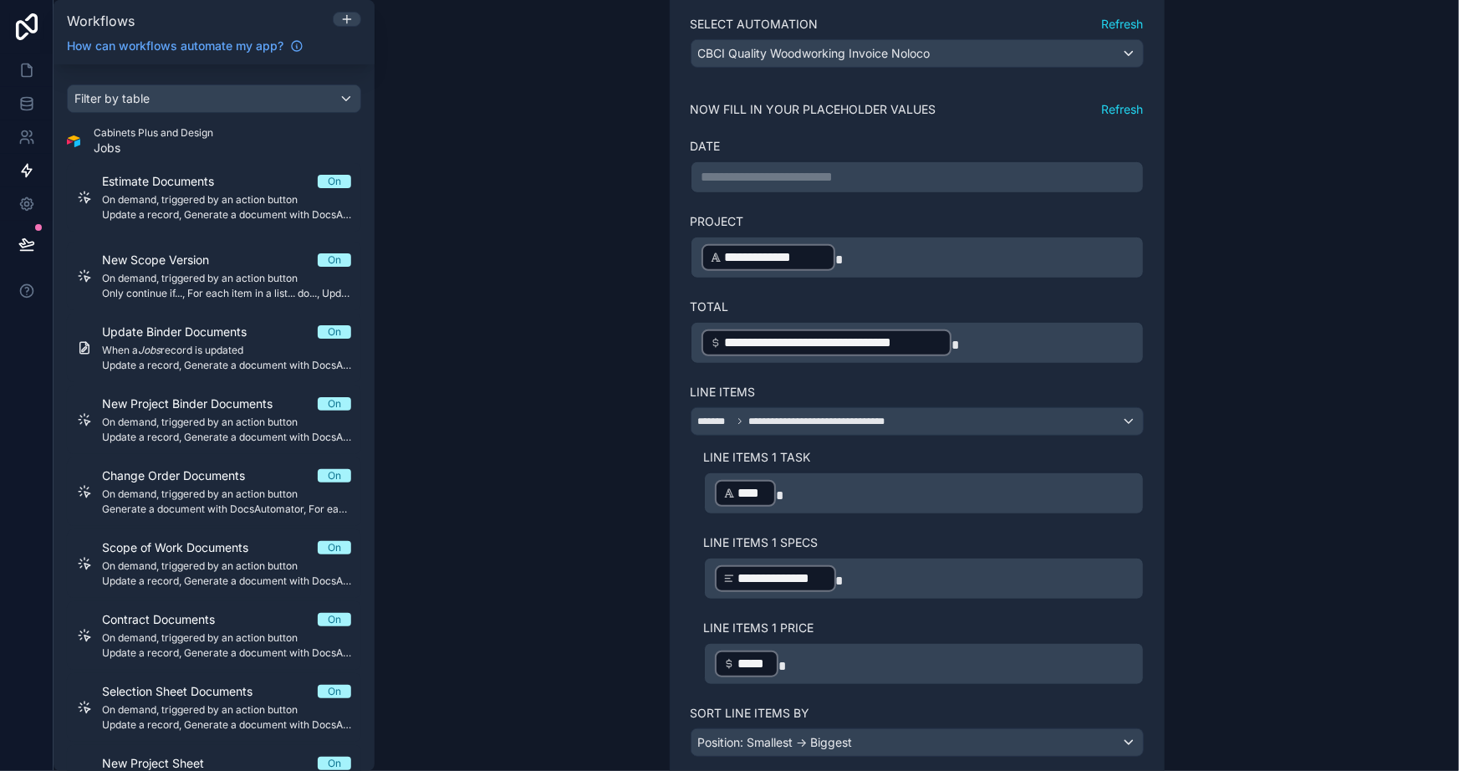
scroll to position [304, 0]
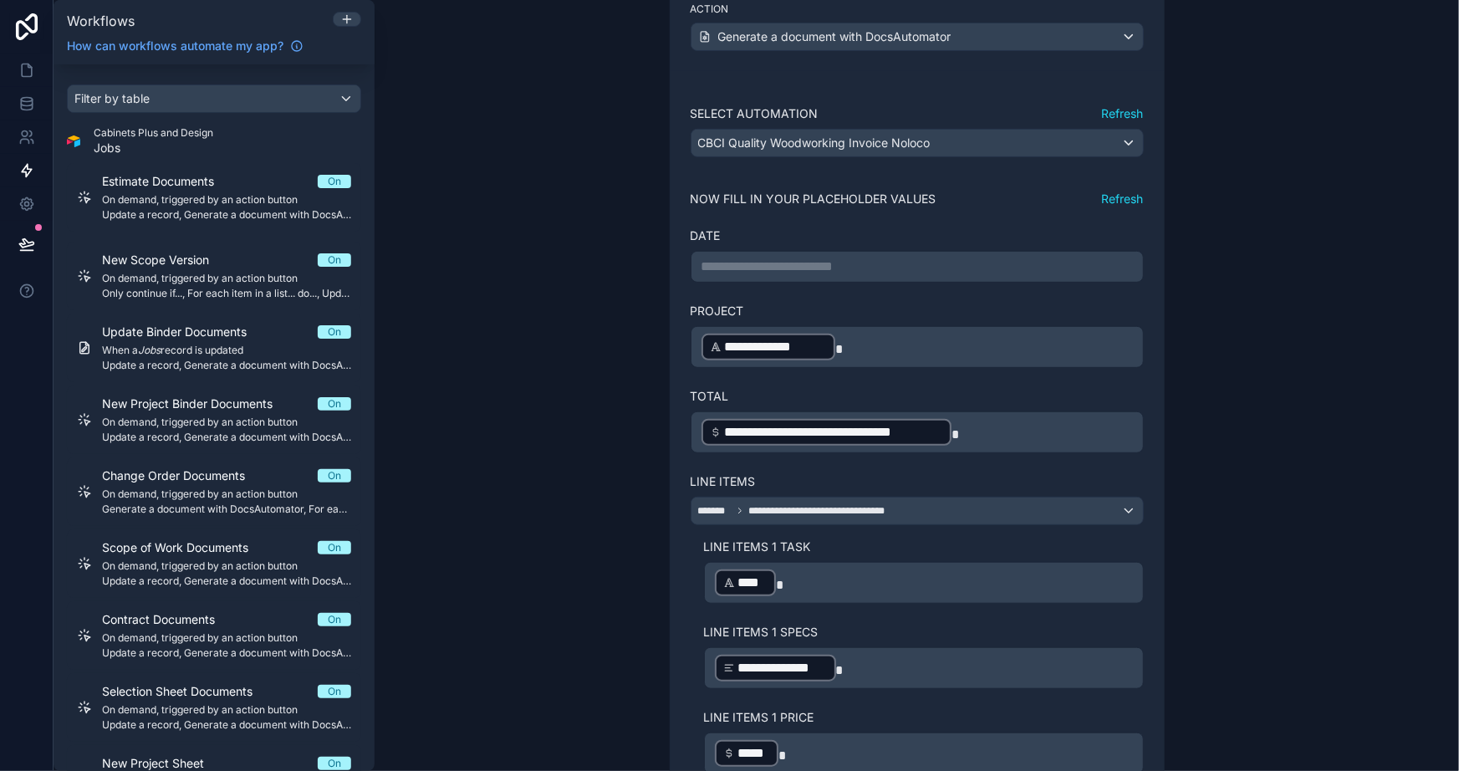
click at [758, 253] on div "**********" at bounding box center [917, 267] width 453 height 32
click at [760, 259] on p "**********" at bounding box center [918, 267] width 432 height 20
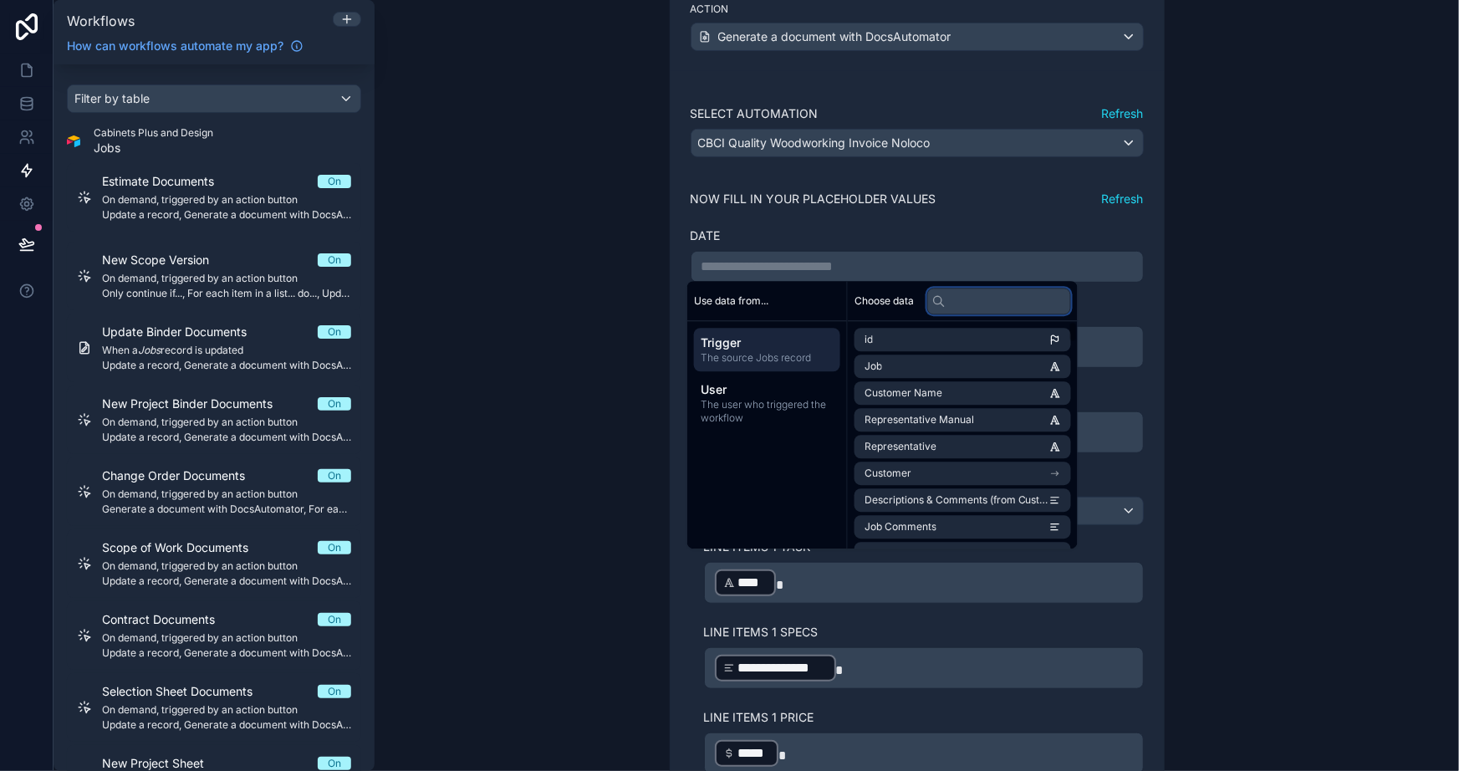
click at [986, 301] on input "text" at bounding box center [1000, 301] width 144 height 27
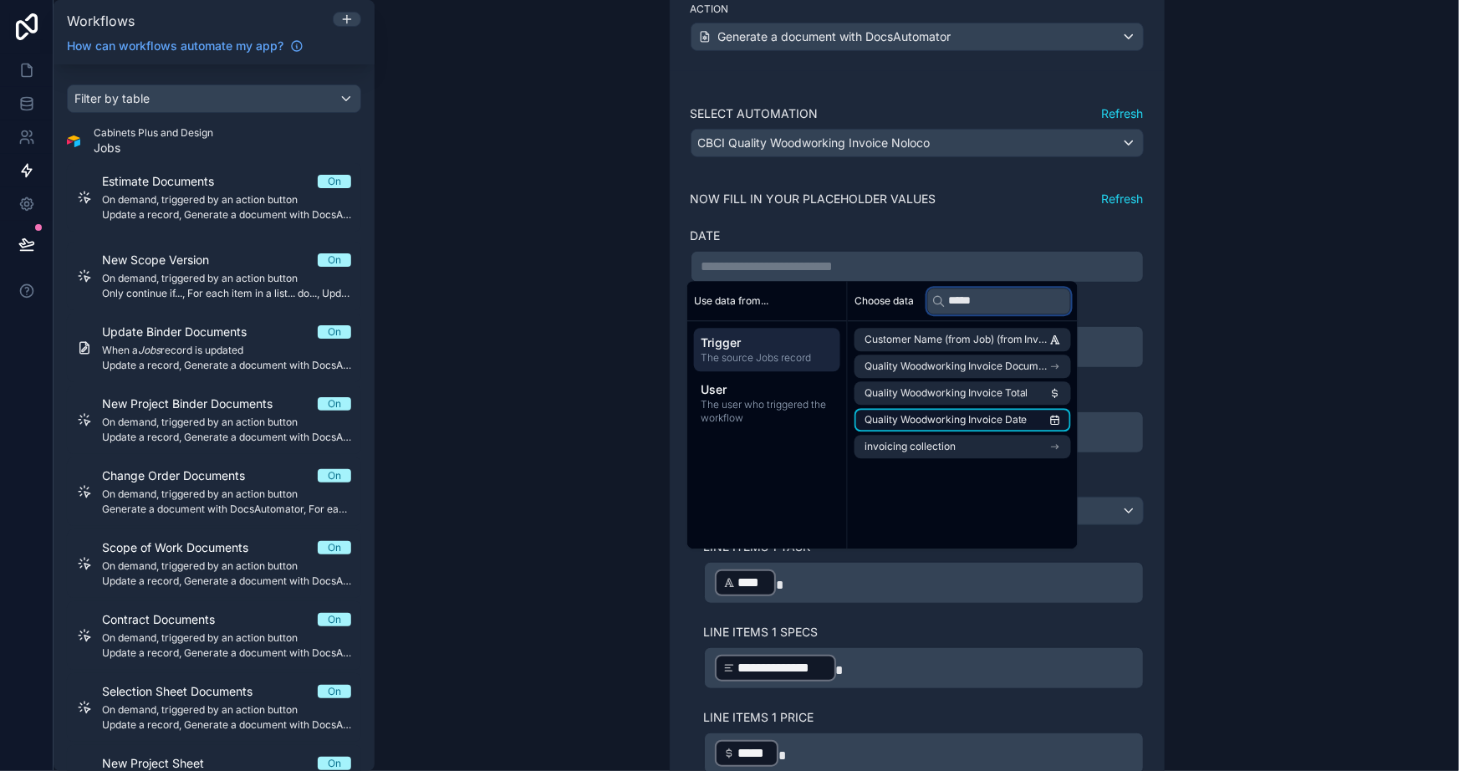
type input "*****"
click at [1004, 409] on li "Quality Woodworking Invoice Date" at bounding box center [963, 419] width 217 height 23
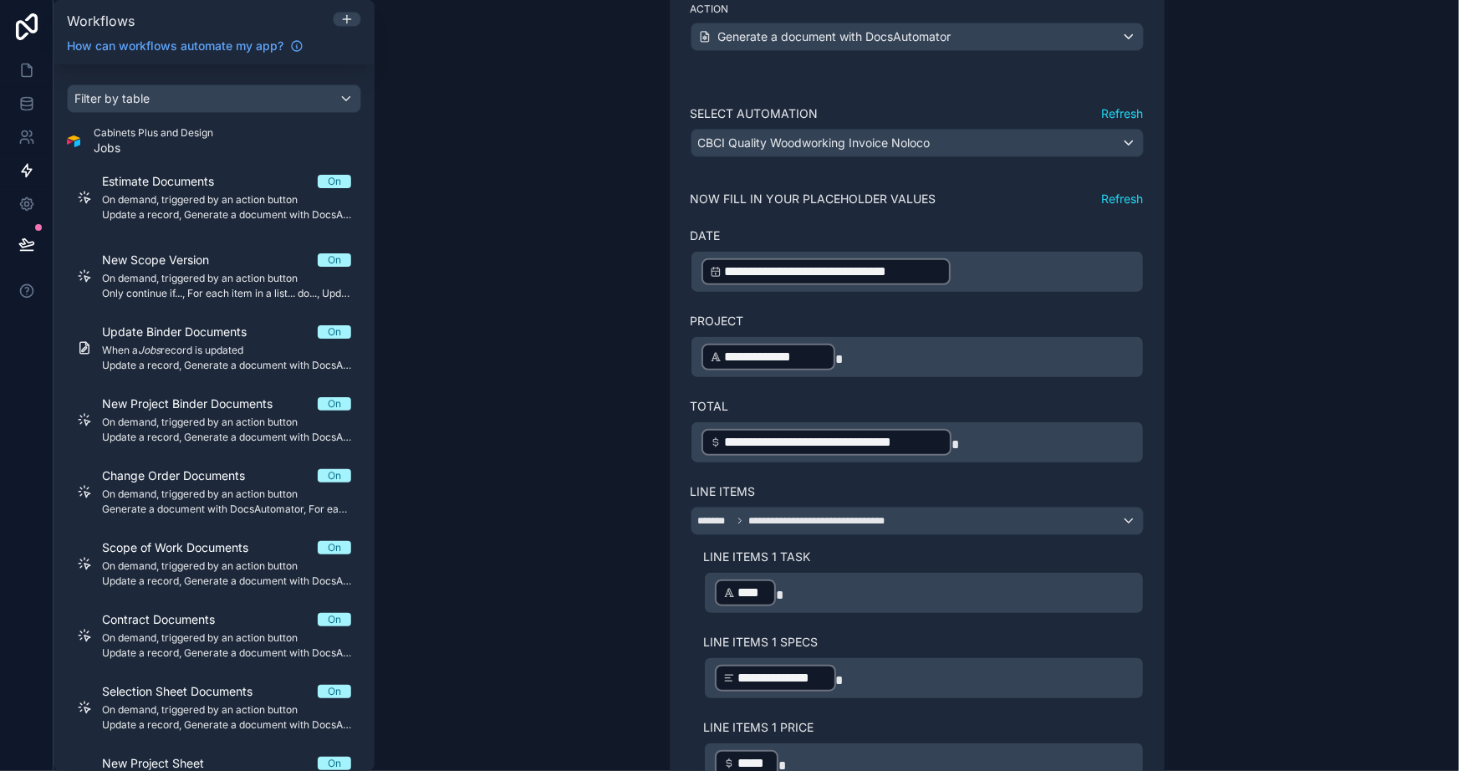
click at [1235, 319] on div "**********" at bounding box center [917, 385] width 1085 height 771
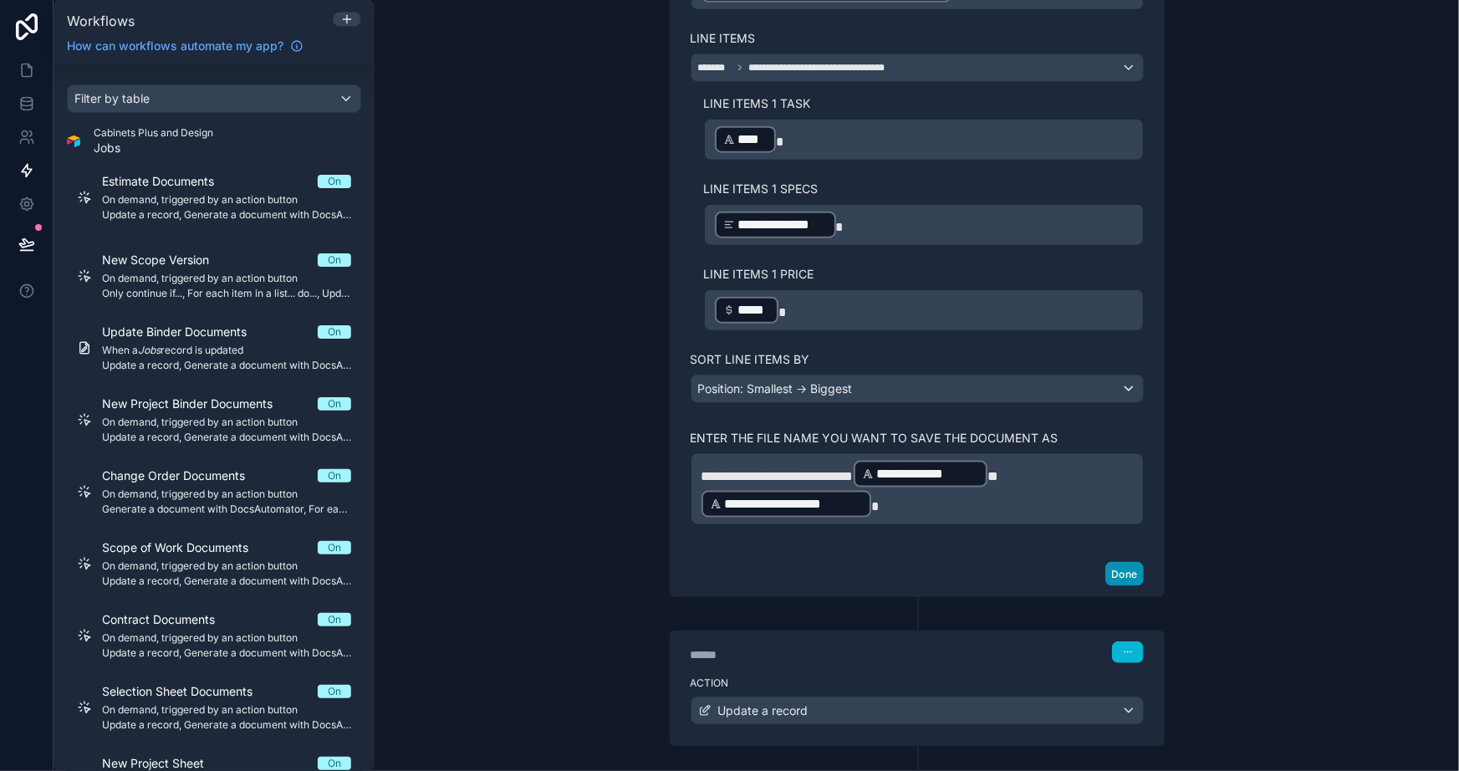
click at [1116, 570] on button "Done" at bounding box center [1125, 574] width 38 height 24
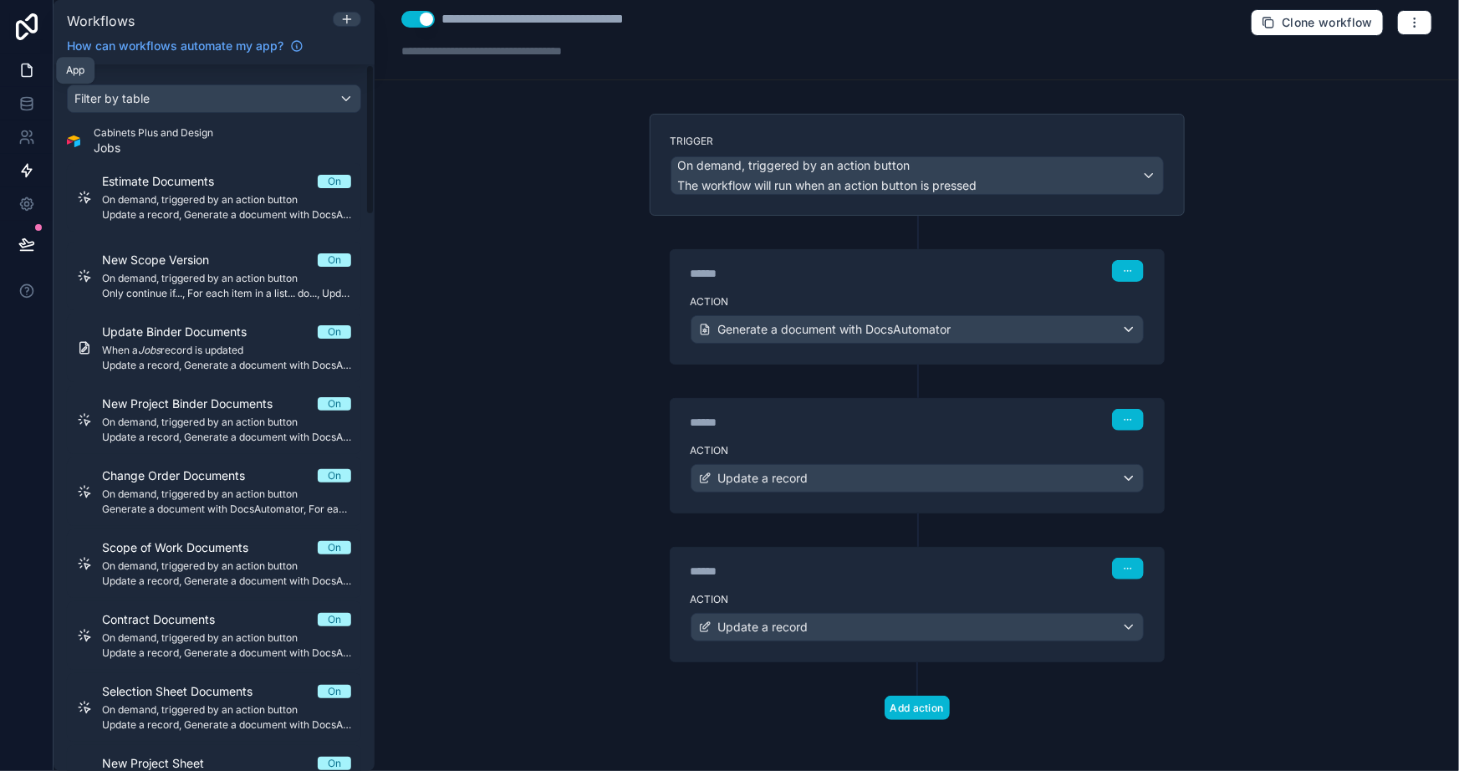
click at [19, 75] on icon at bounding box center [26, 70] width 17 height 17
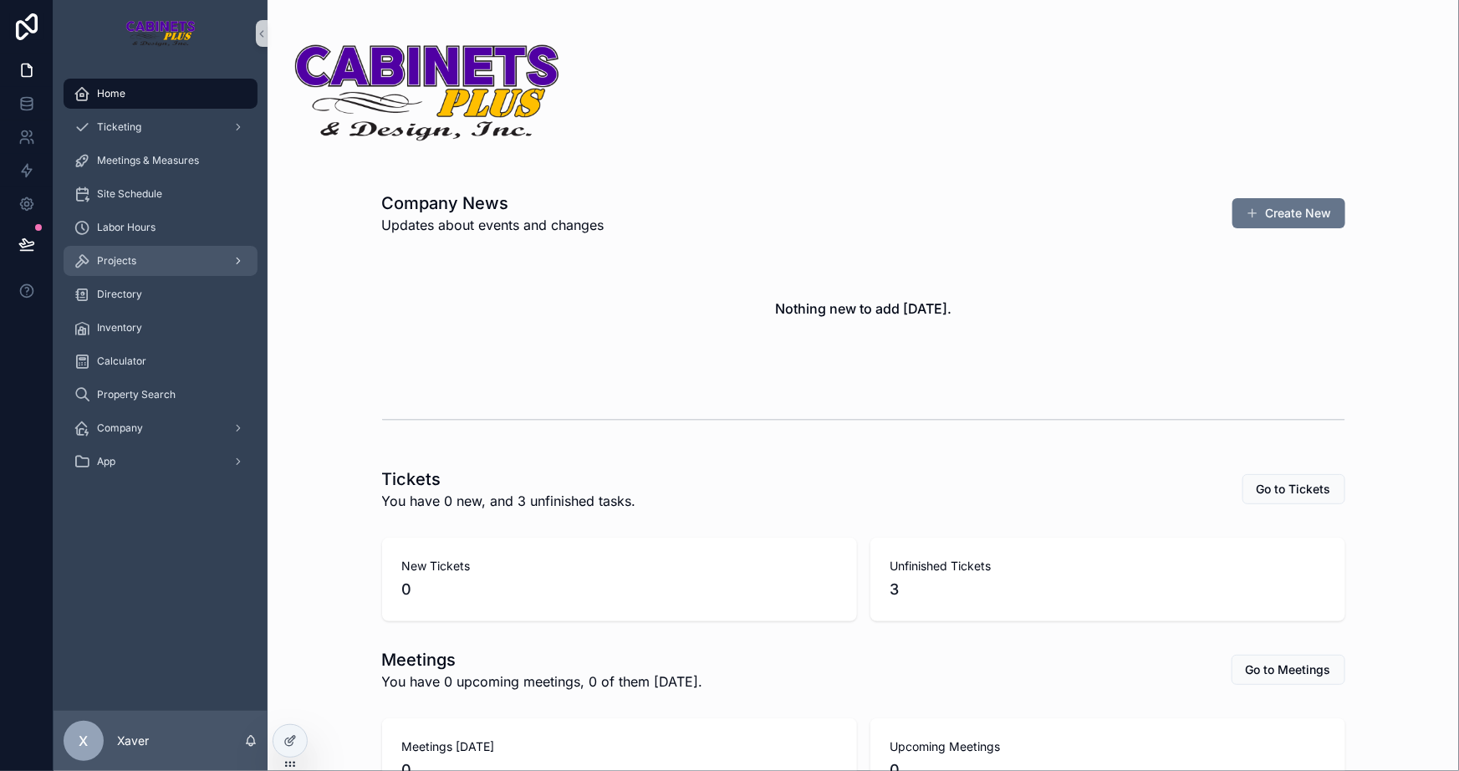
click at [135, 260] on span "Projects" at bounding box center [116, 260] width 39 height 13
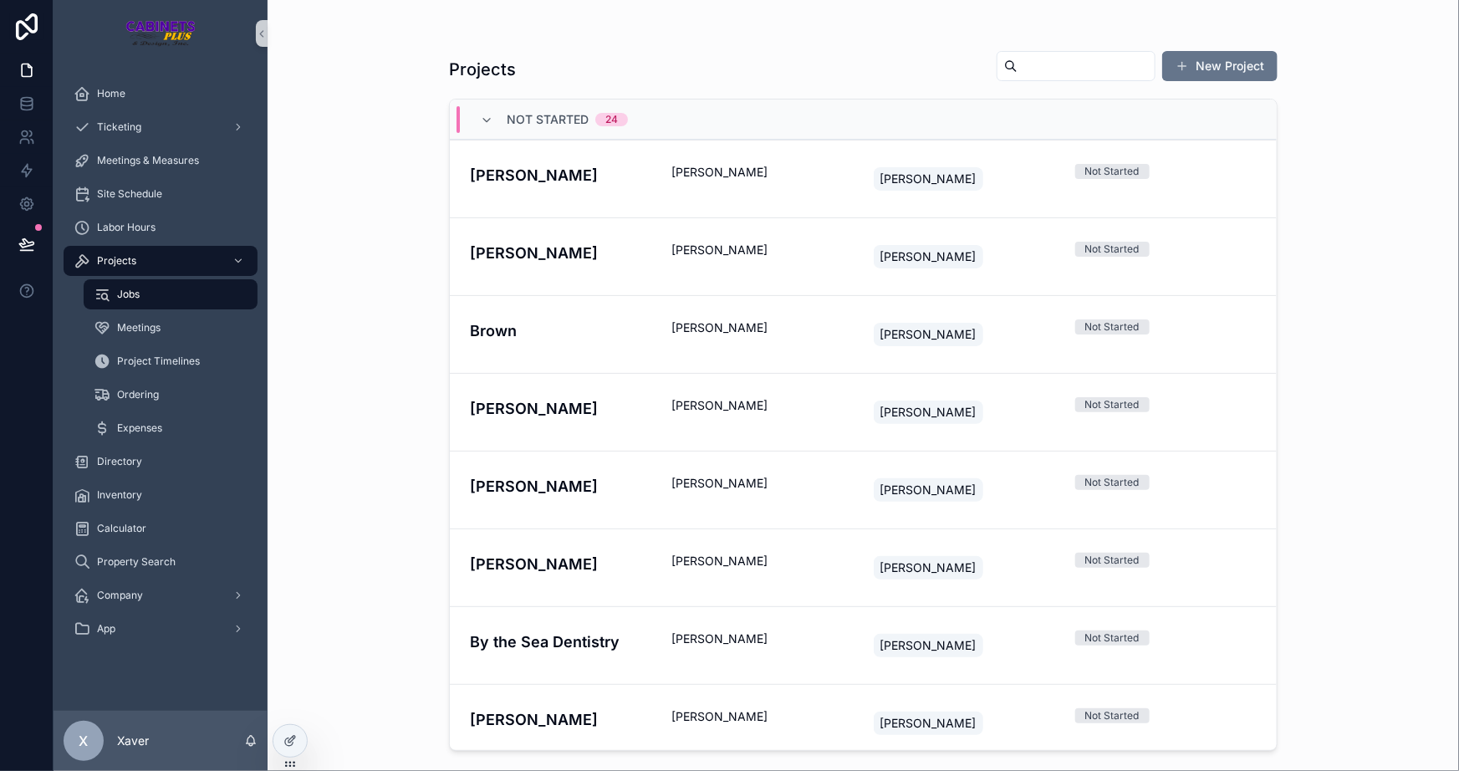
click at [1112, 62] on input "scrollable content" at bounding box center [1086, 65] width 137 height 23
type input "***"
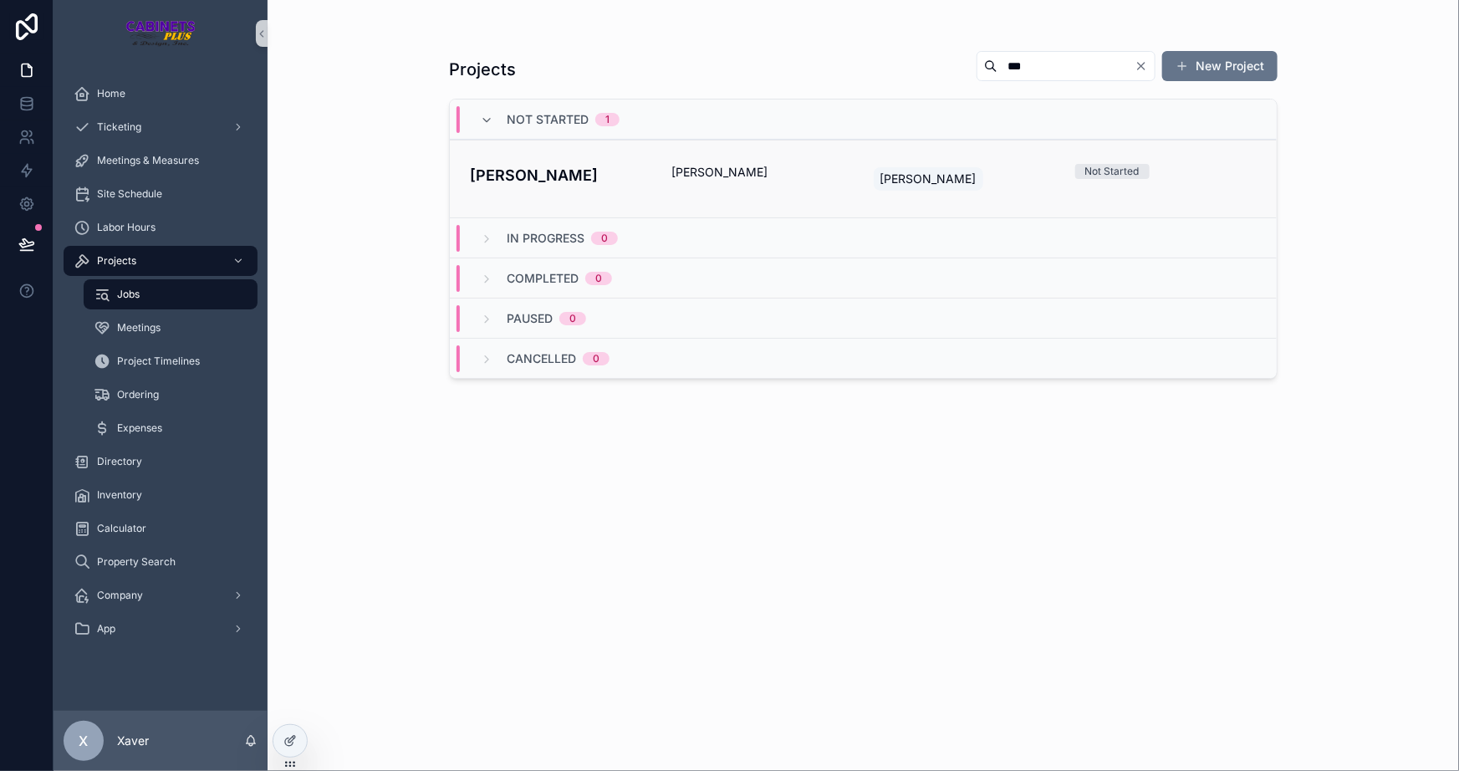
click at [568, 148] on link "Mustermann [PERSON_NAME] [PERSON_NAME] Not Started" at bounding box center [863, 179] width 827 height 78
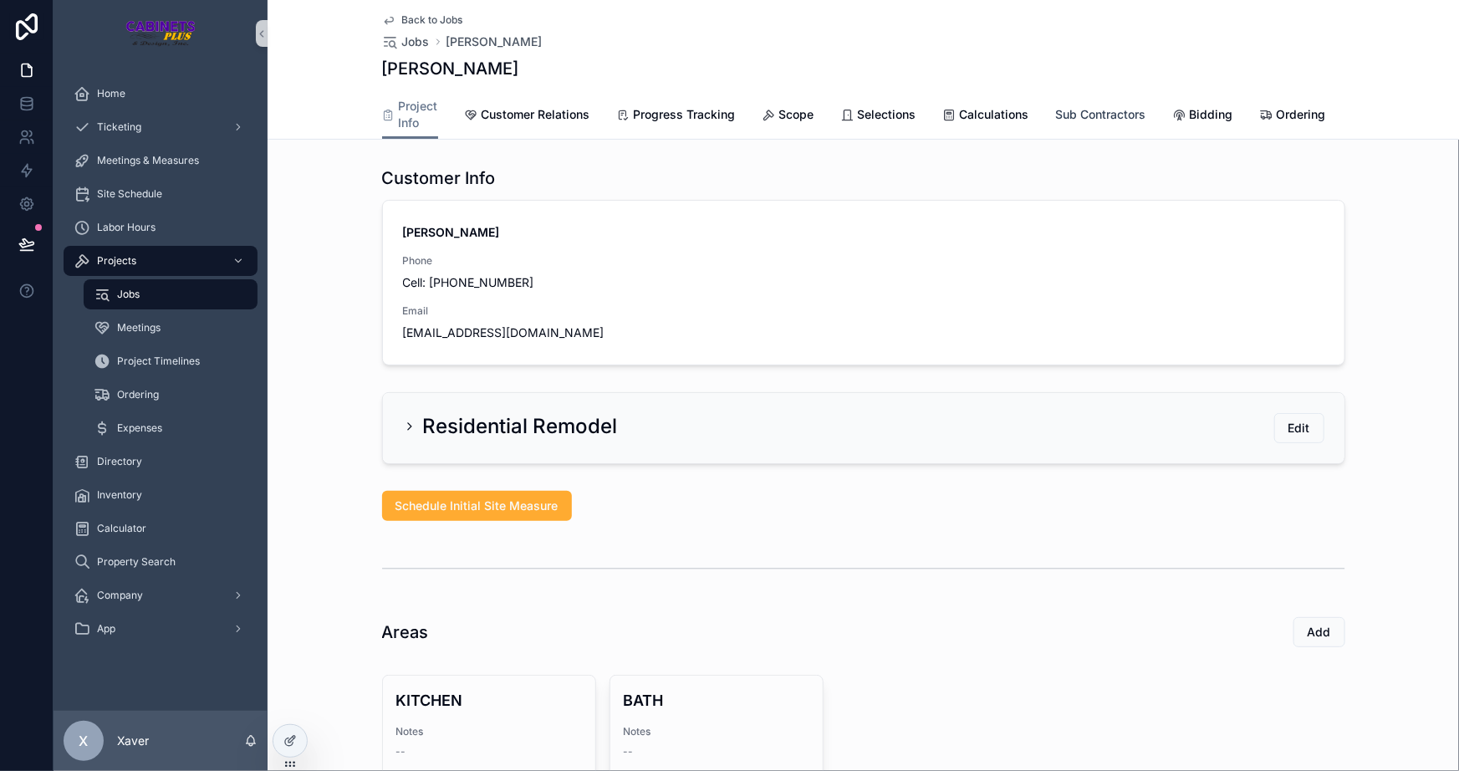
click at [1062, 115] on span "Sub Contractors" at bounding box center [1101, 114] width 90 height 17
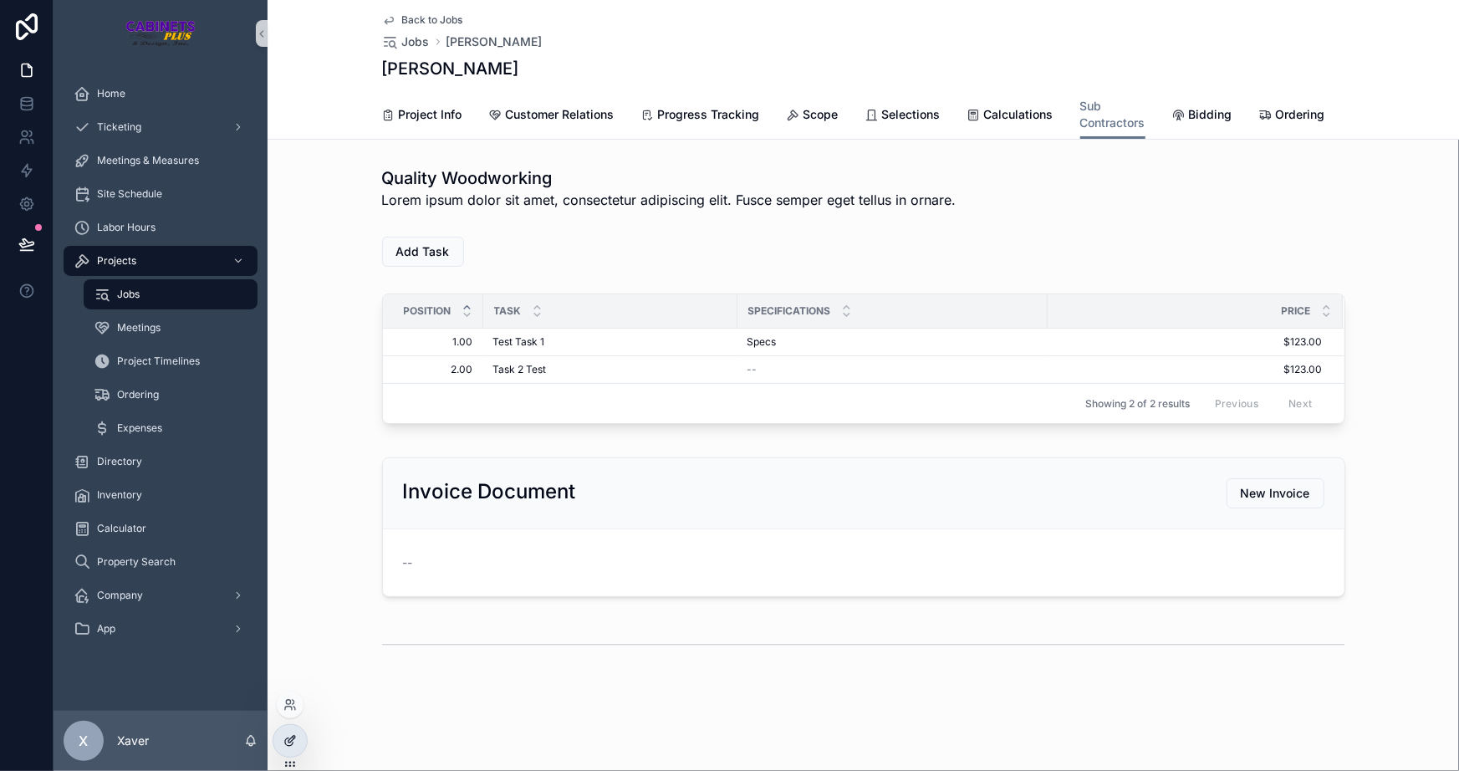
click at [287, 737] on icon at bounding box center [290, 740] width 13 height 13
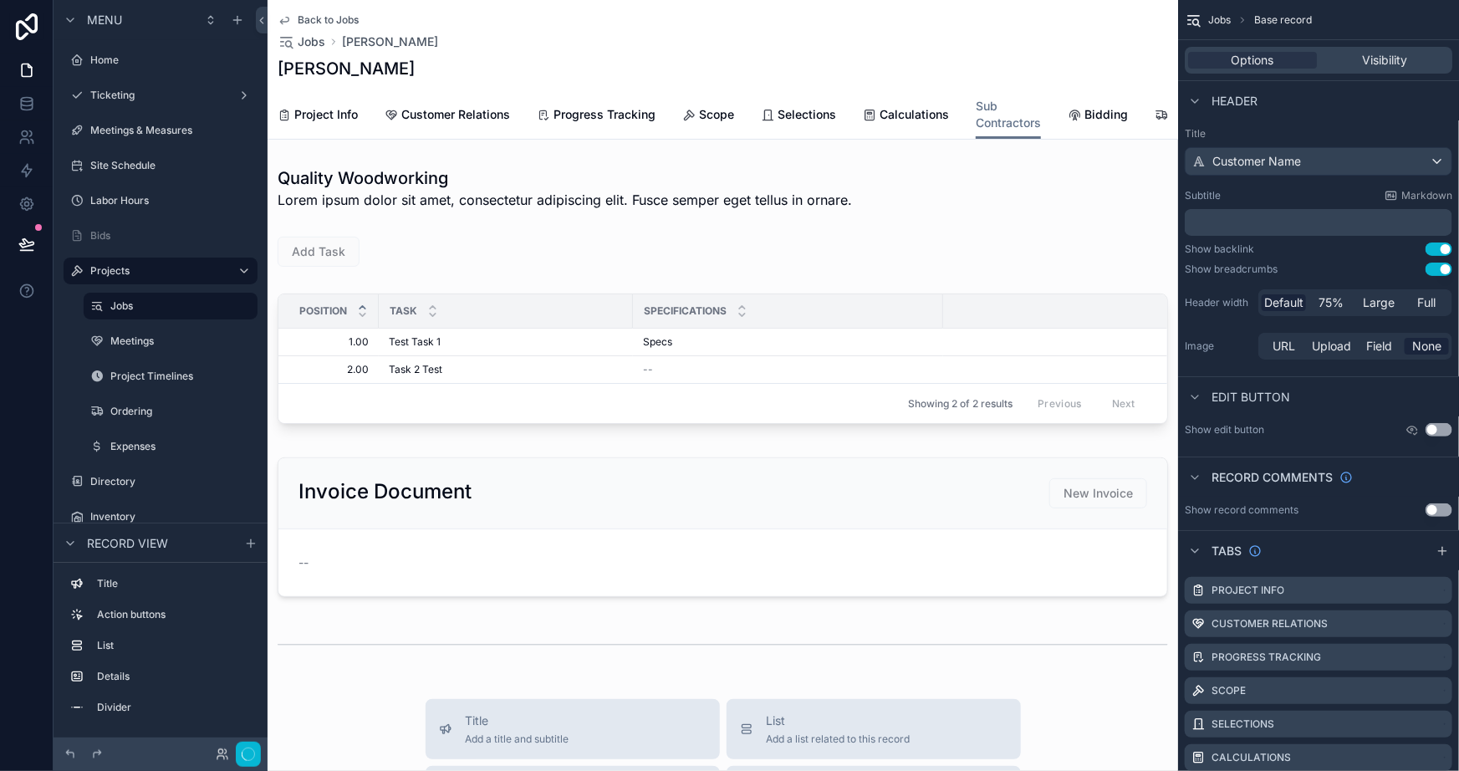
click at [556, 270] on div "scrollable content" at bounding box center [723, 251] width 911 height 43
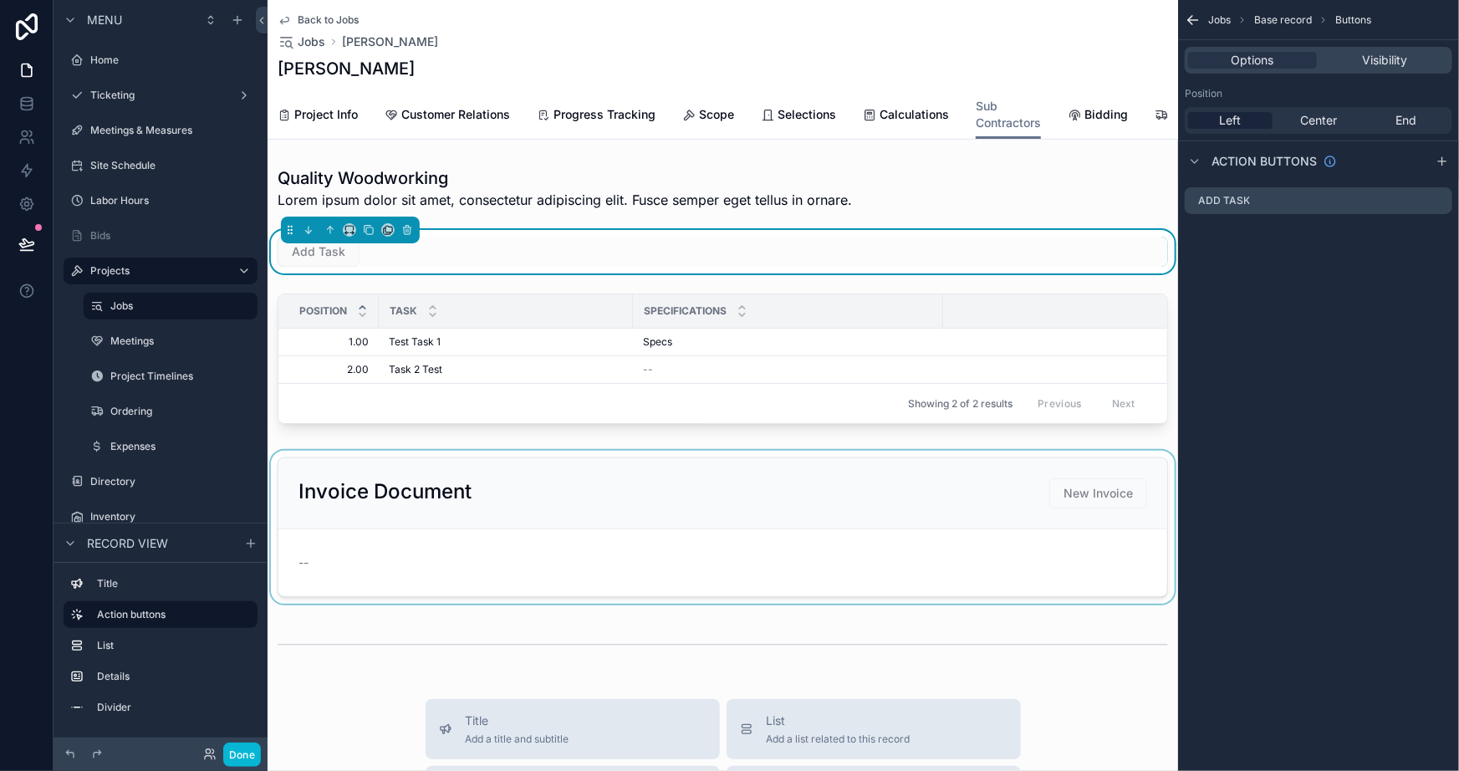
click at [795, 538] on div "scrollable content" at bounding box center [723, 527] width 911 height 153
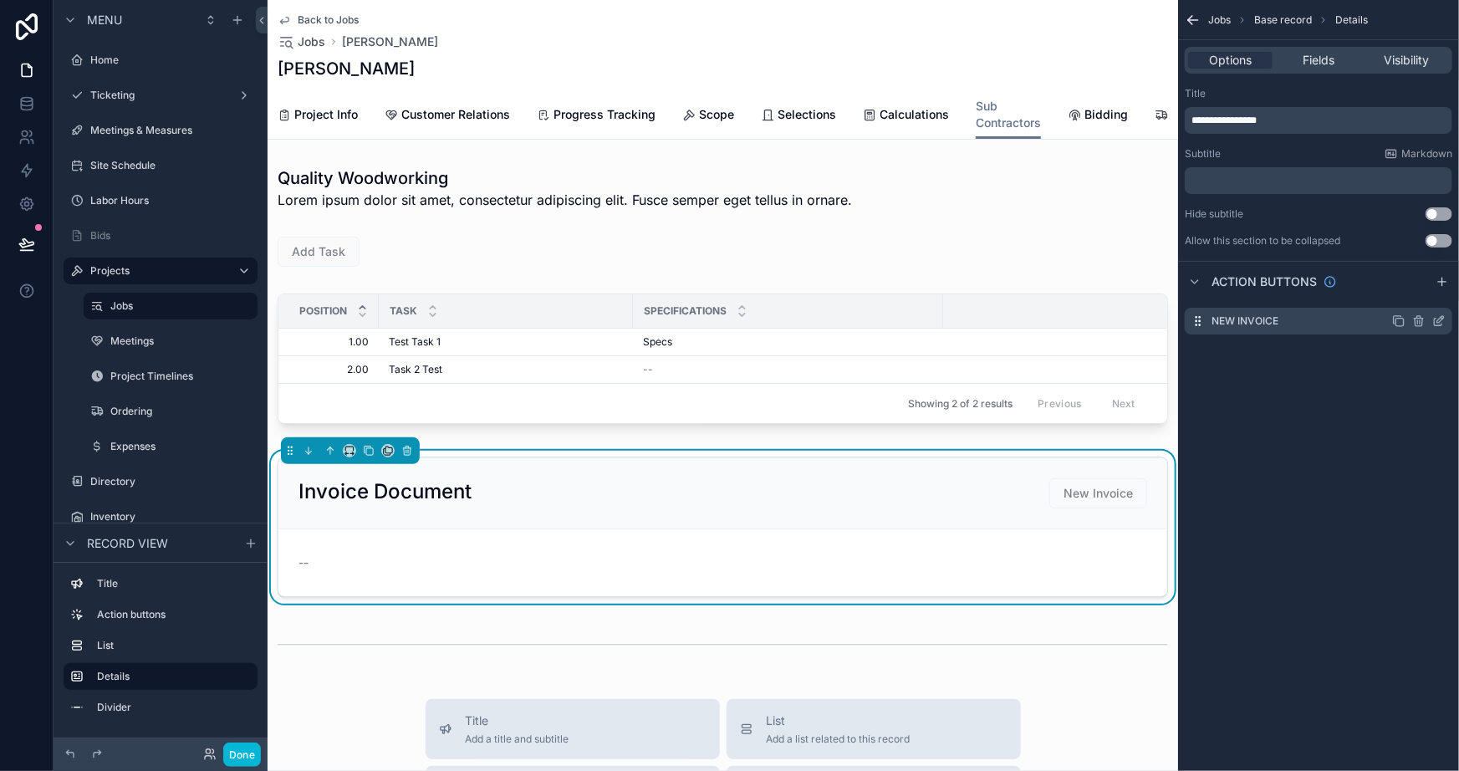
click at [1435, 323] on icon "scrollable content" at bounding box center [1439, 323] width 8 height 8
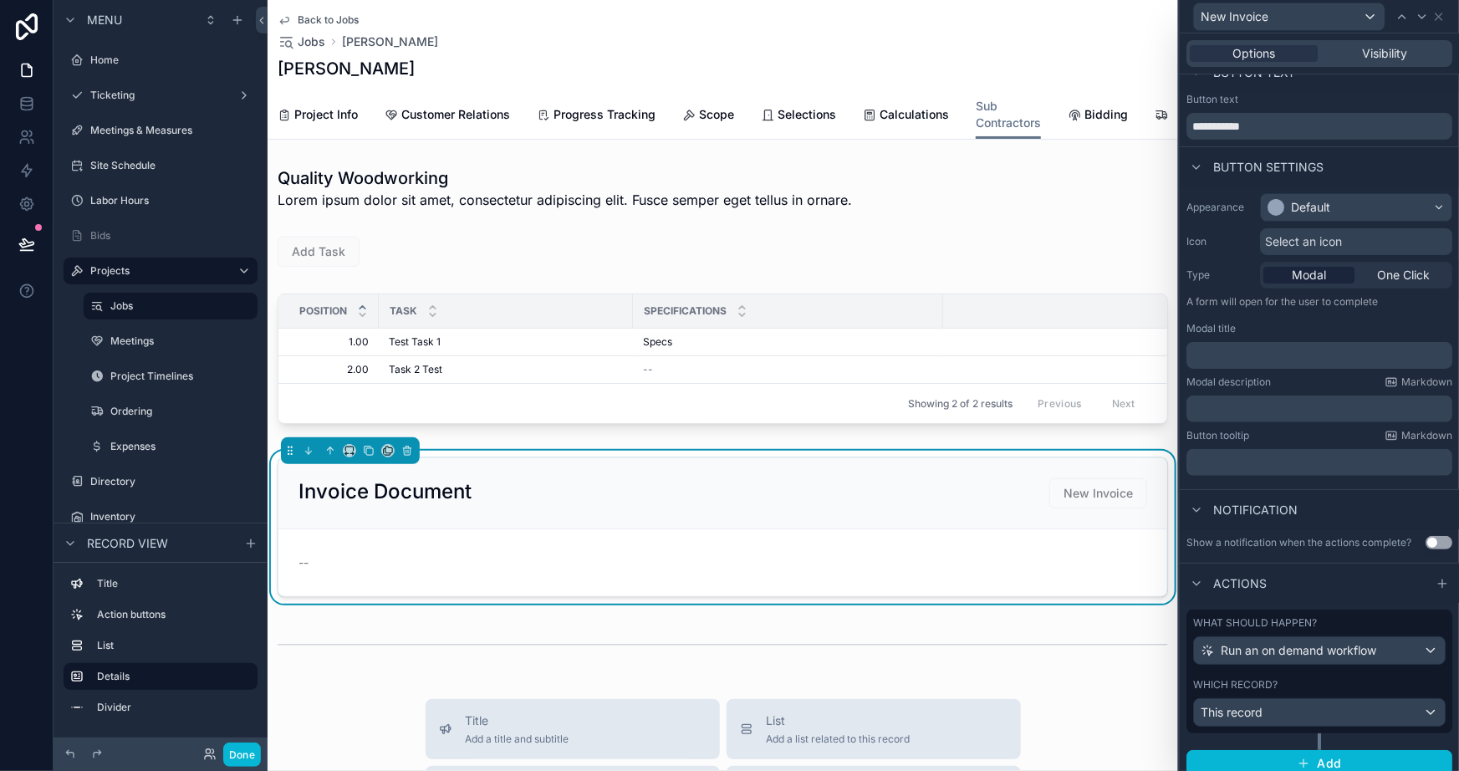
scroll to position [33, 0]
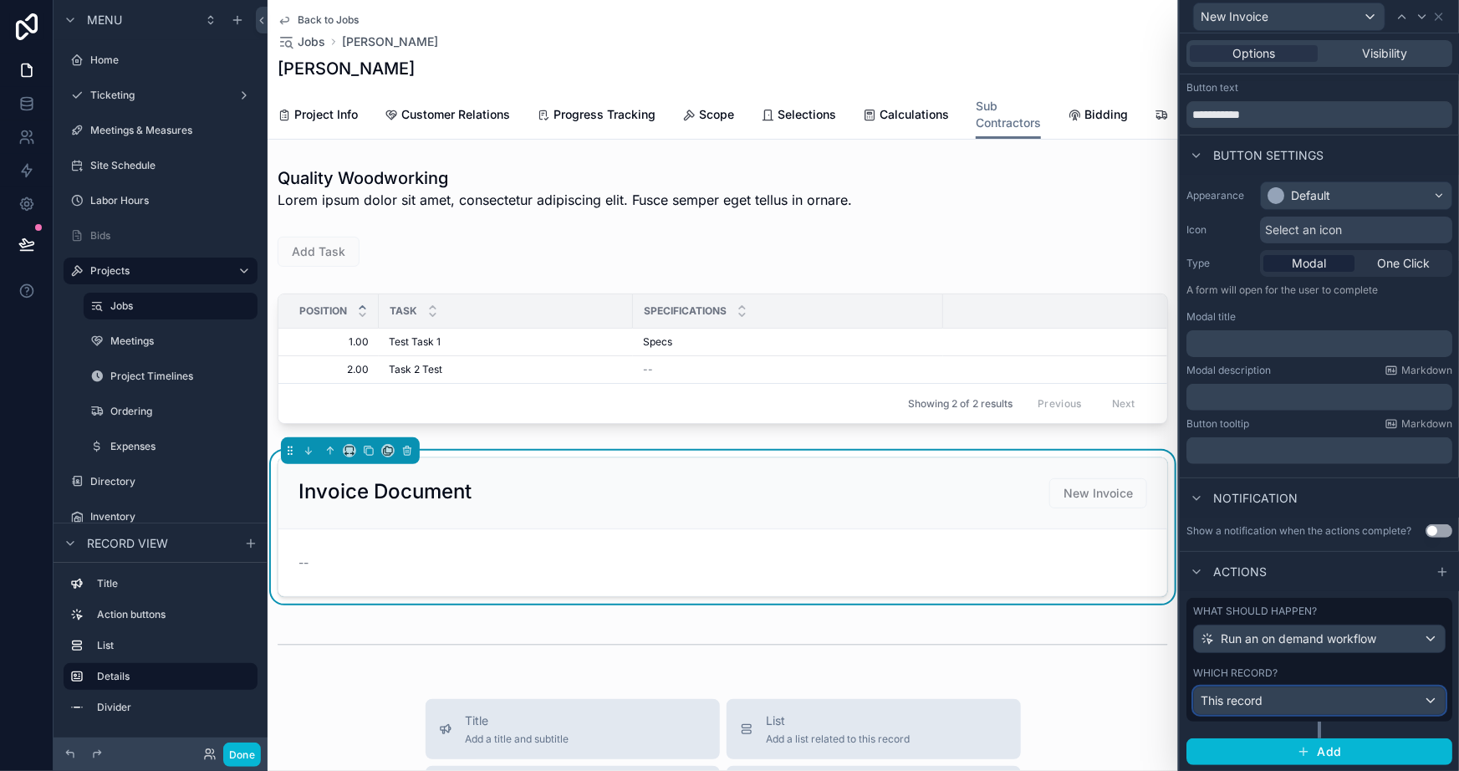
click at [1302, 698] on div "This record" at bounding box center [1319, 701] width 251 height 27
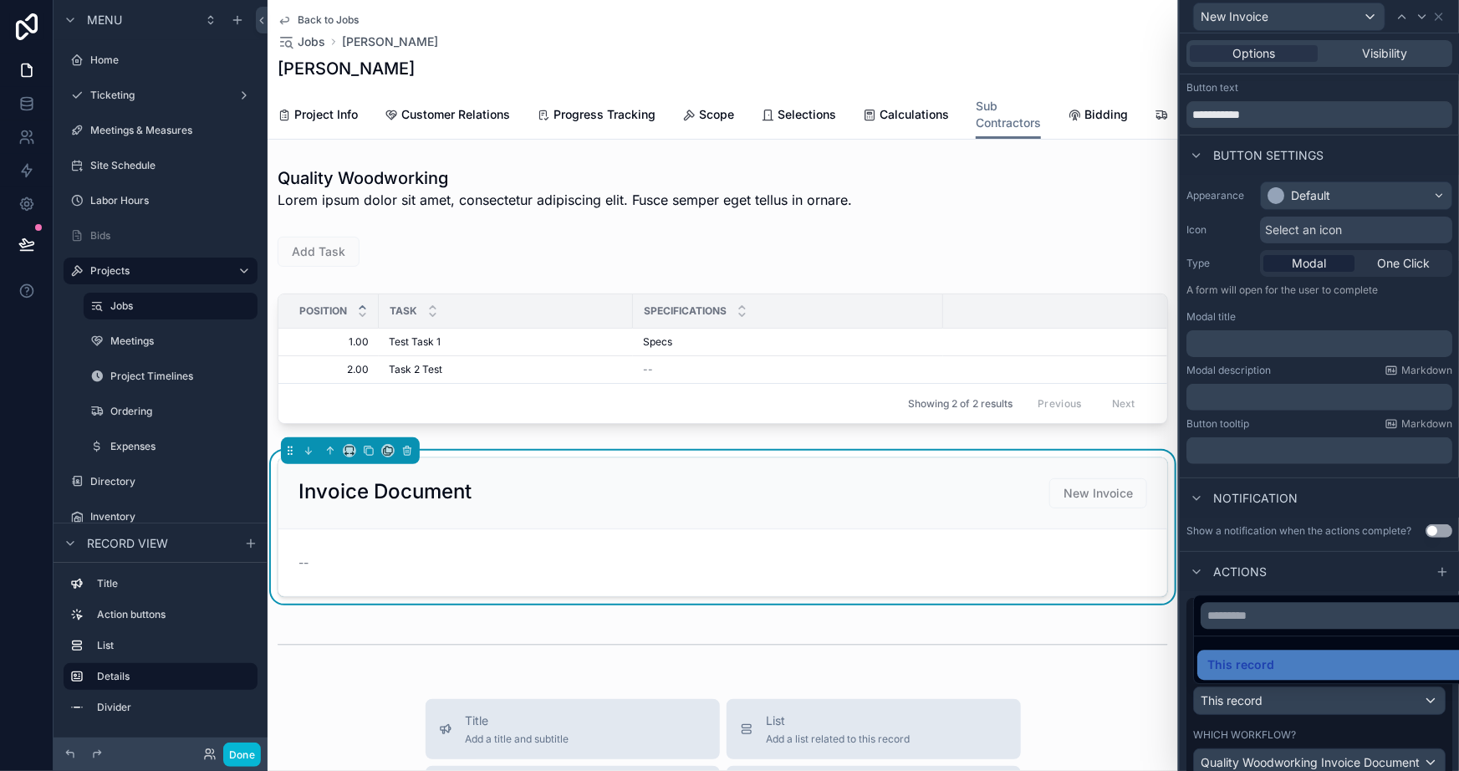
click at [1288, 565] on div at bounding box center [1319, 385] width 279 height 771
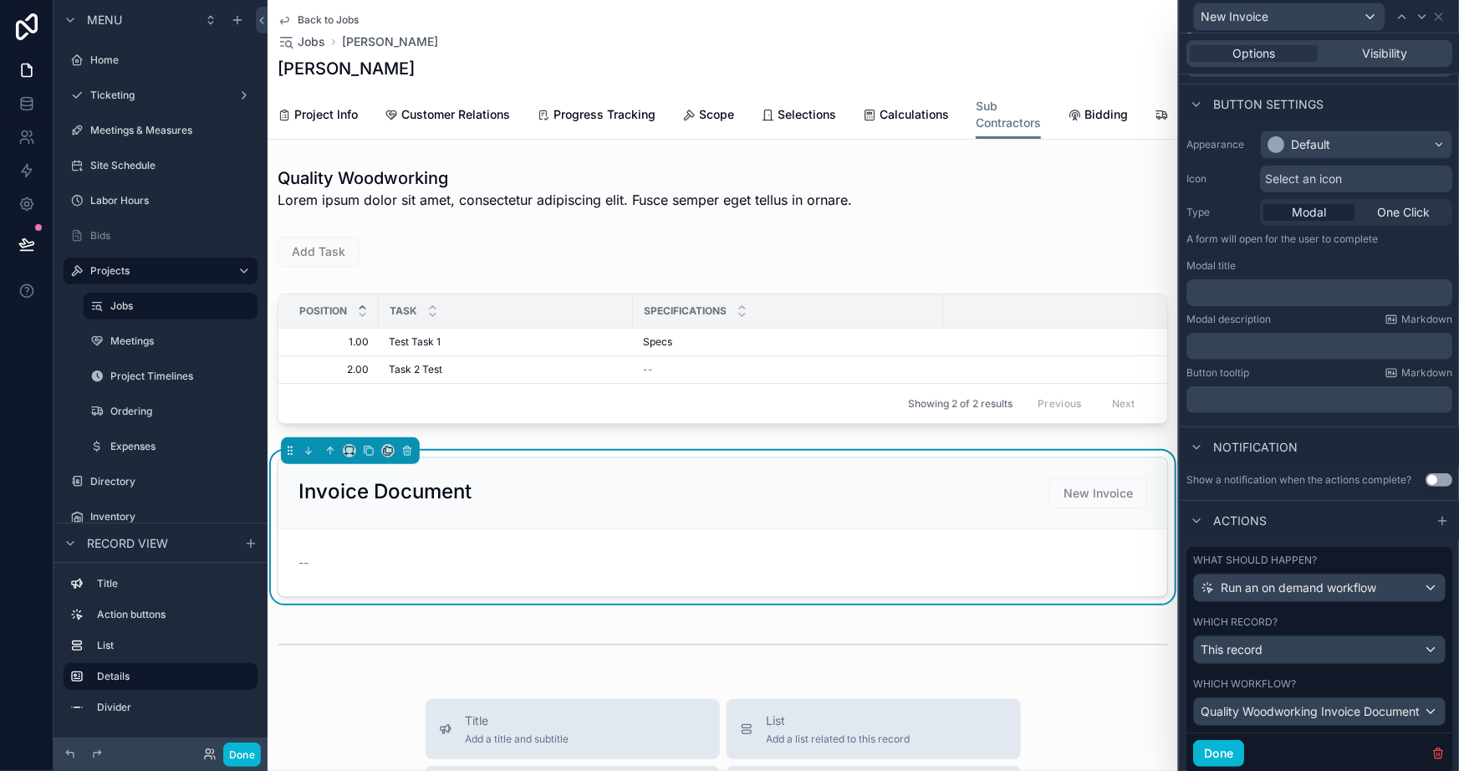
scroll to position [135, 0]
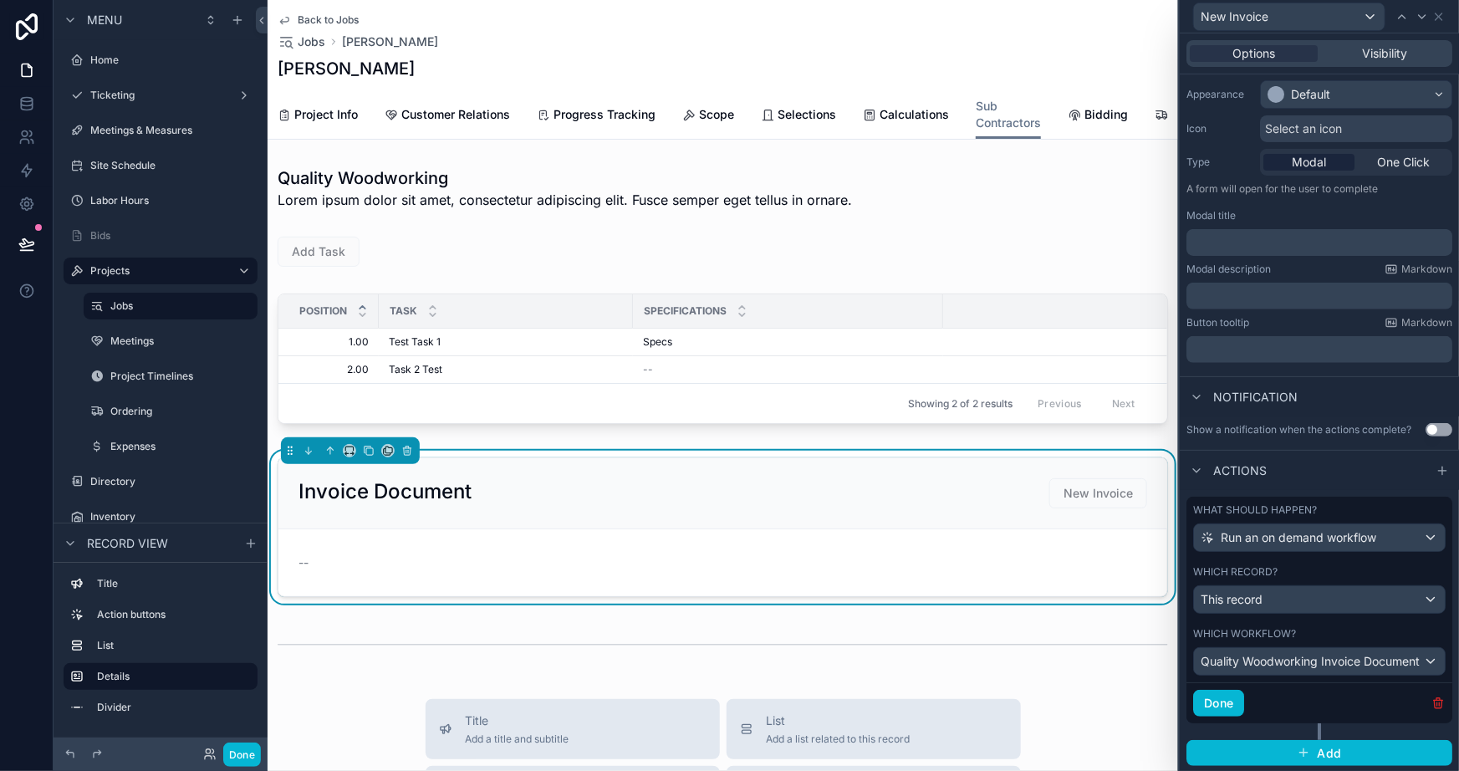
click at [1432, 704] on icon "button" at bounding box center [1438, 703] width 13 height 13
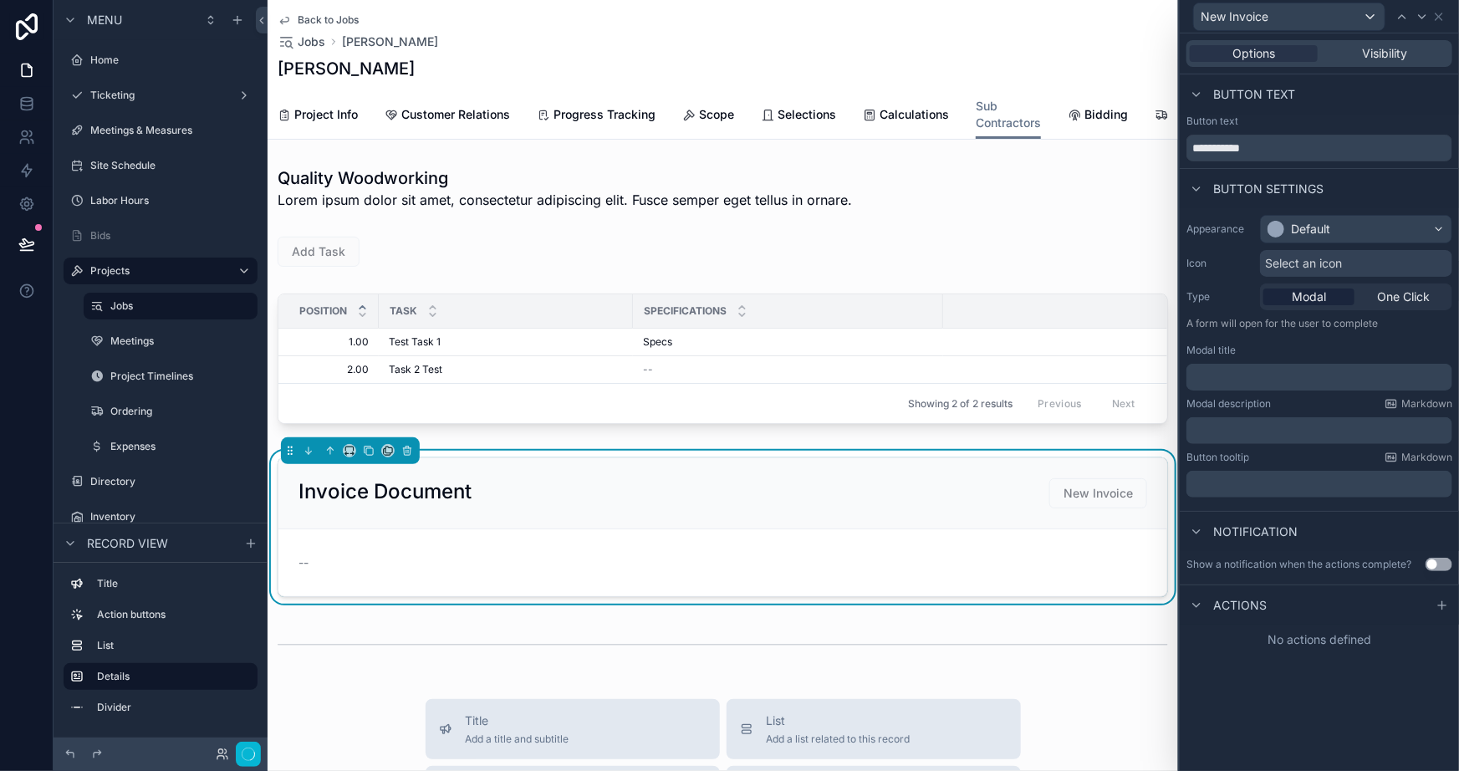
scroll to position [0, 0]
click at [1433, 603] on div at bounding box center [1443, 605] width 20 height 20
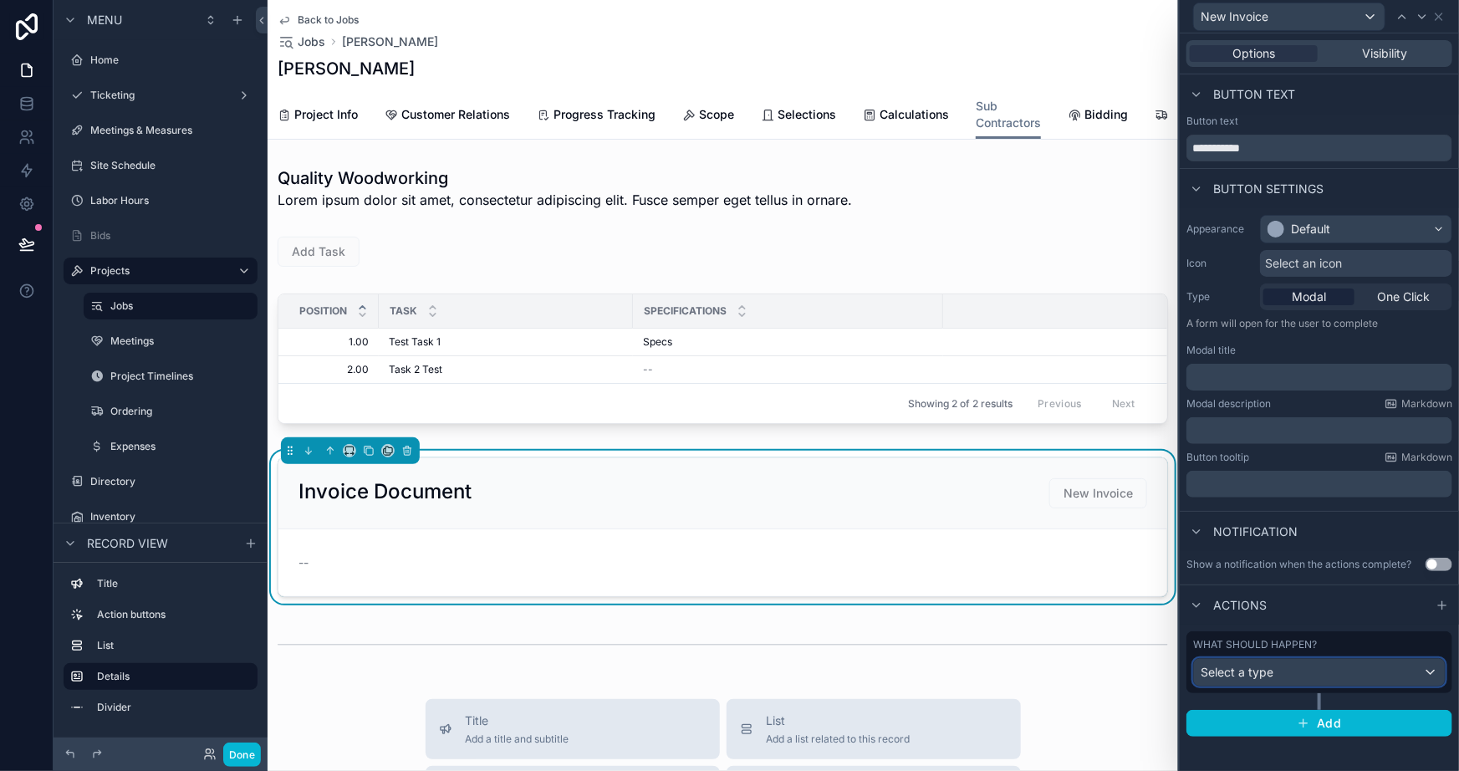
click at [1295, 677] on div "Select a type" at bounding box center [1319, 672] width 251 height 27
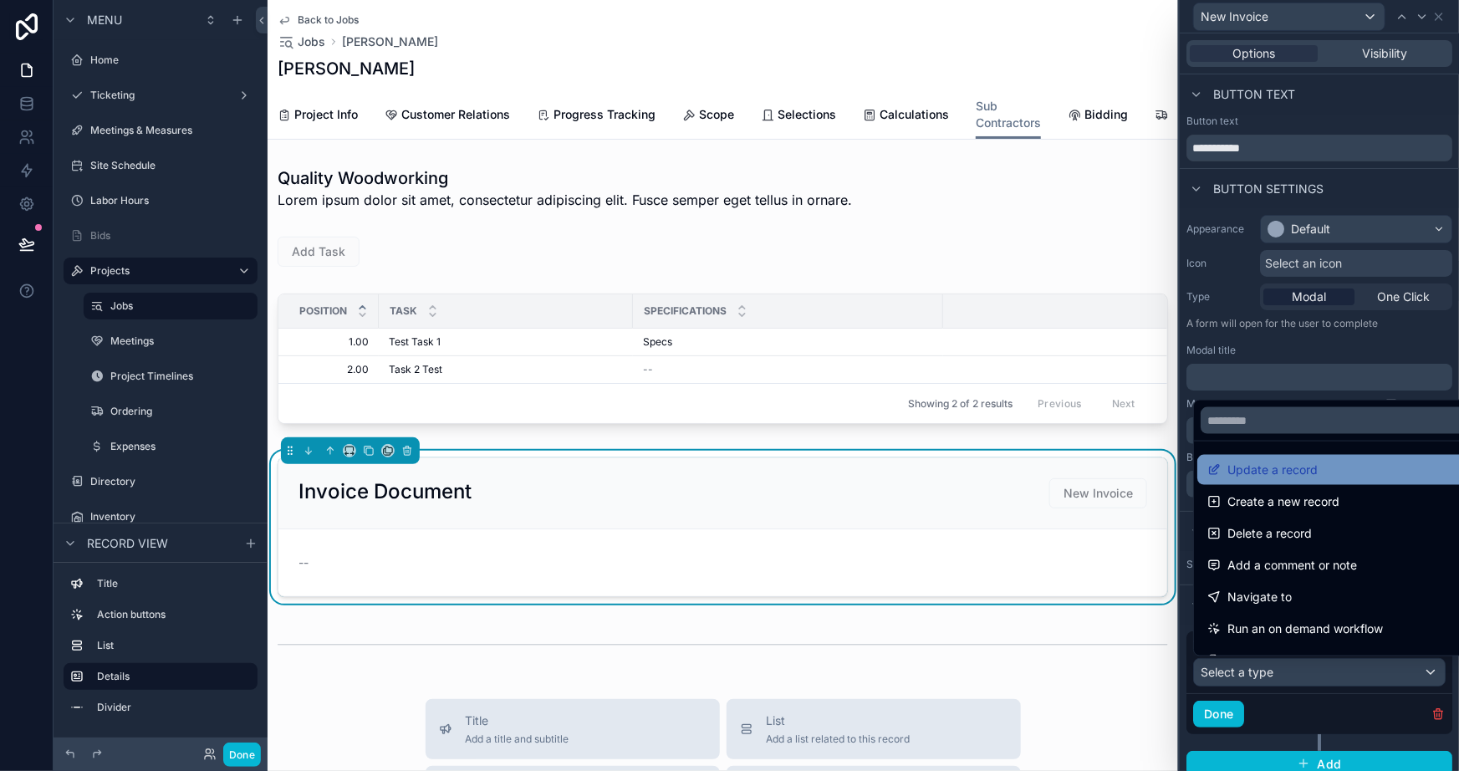
click at [1262, 477] on span "Update a record" at bounding box center [1273, 470] width 90 height 20
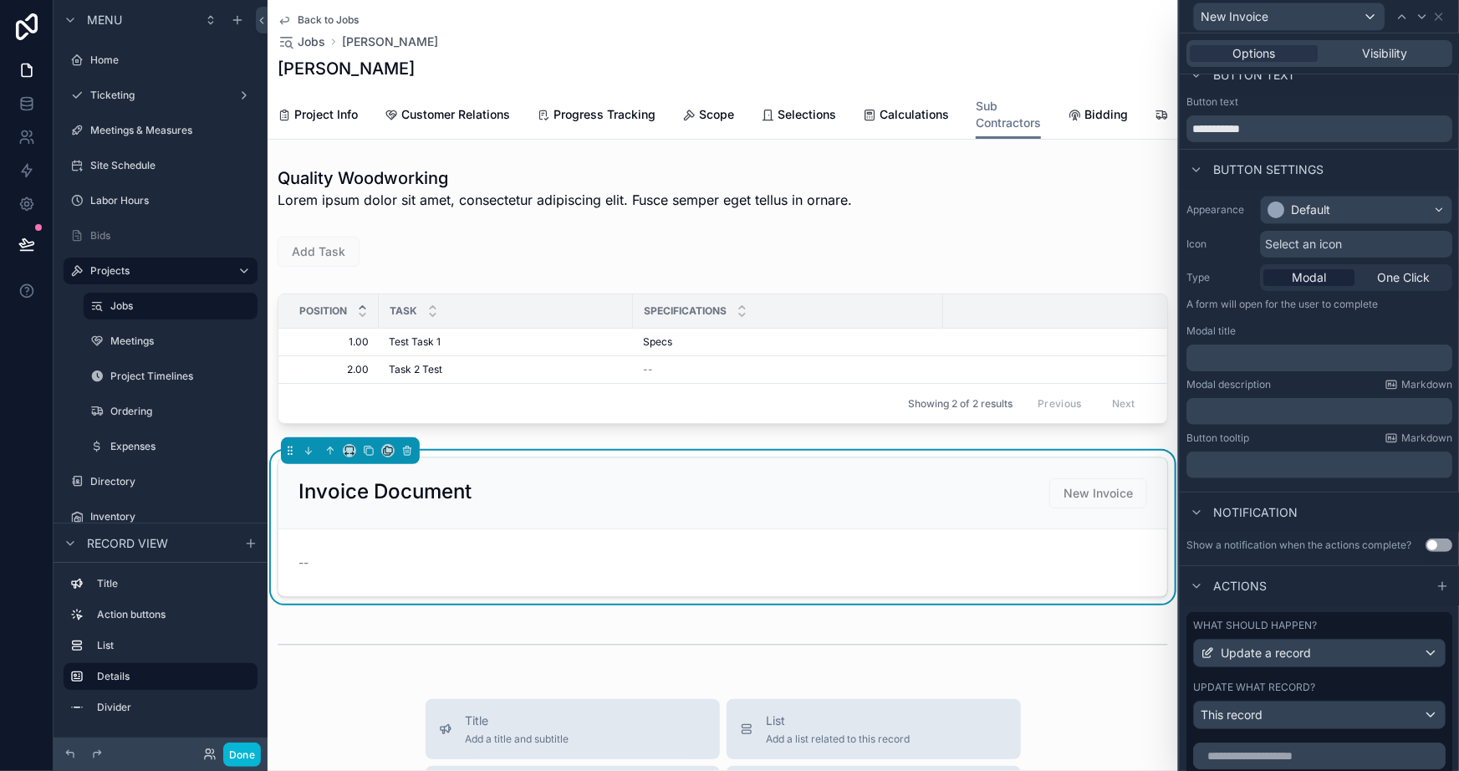
scroll to position [151, 0]
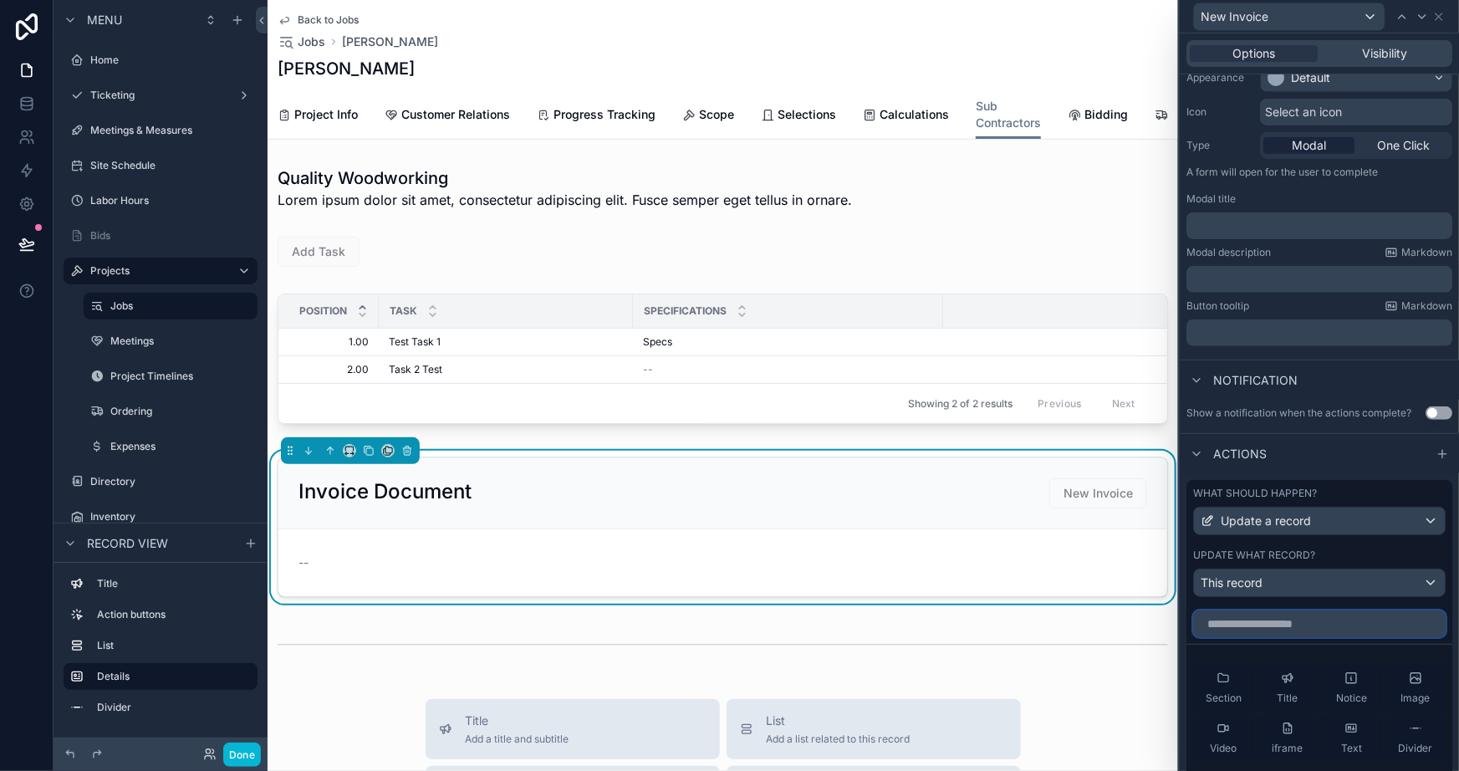
click at [1263, 627] on input "text" at bounding box center [1320, 624] width 253 height 27
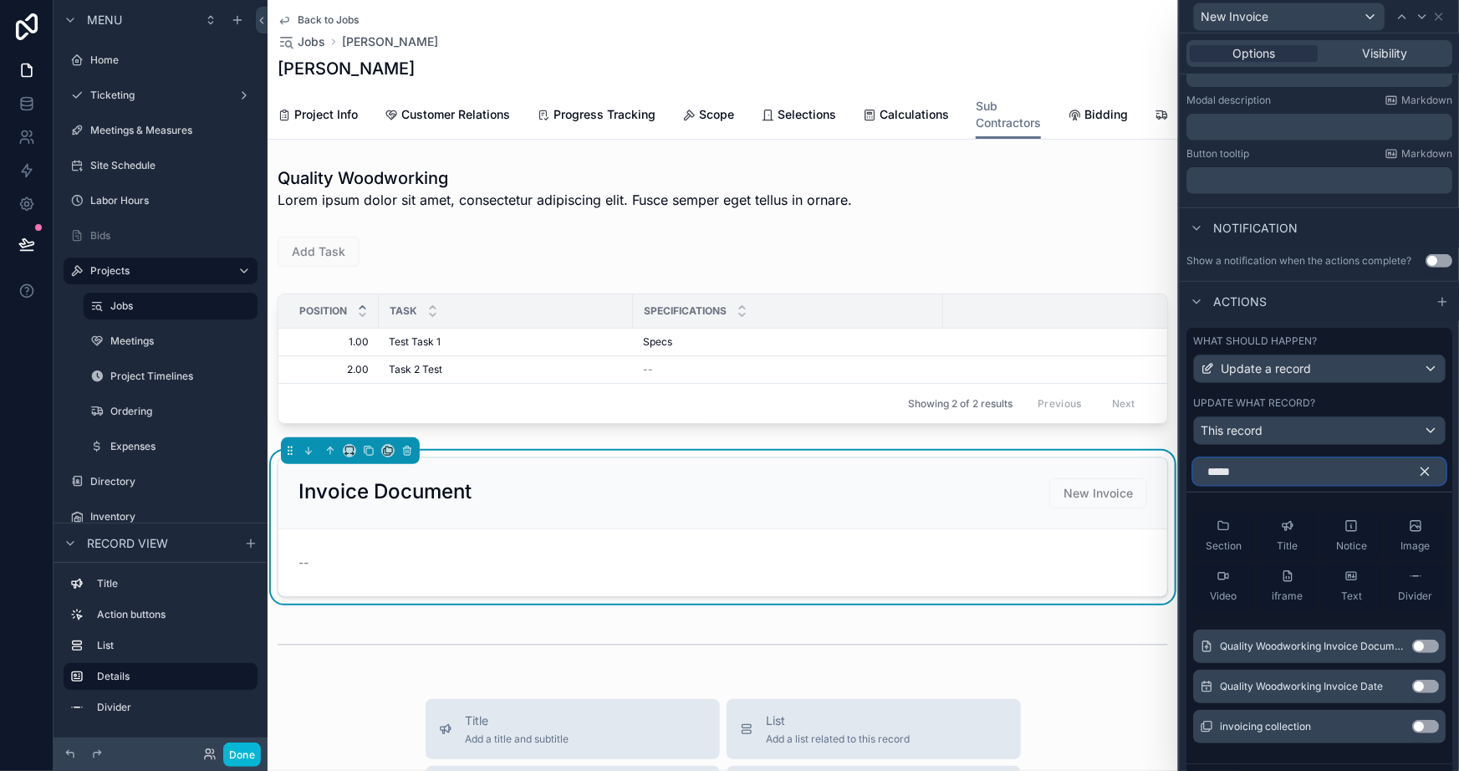
scroll to position [380, 0]
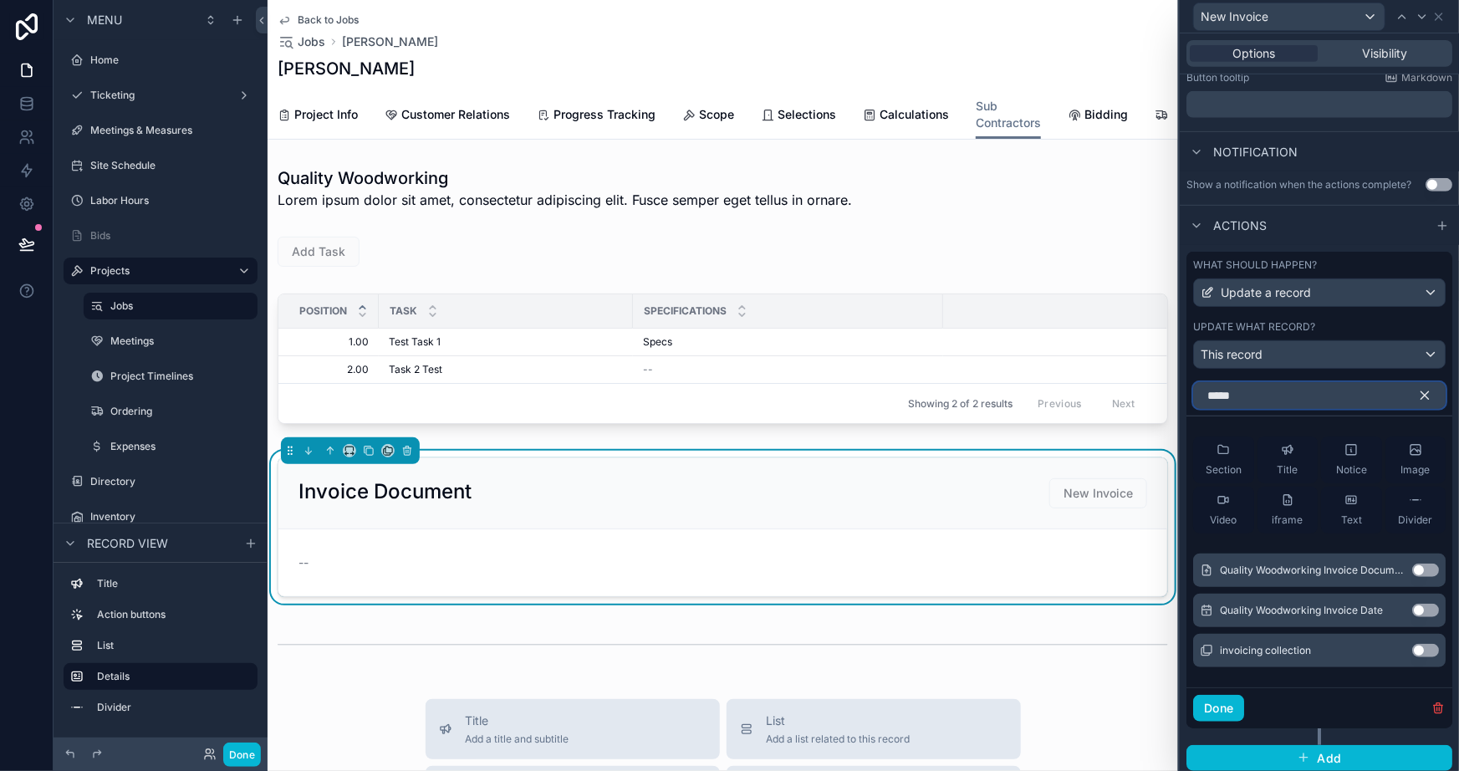
type input "*****"
click at [1413, 606] on button "Use setting" at bounding box center [1426, 610] width 27 height 13
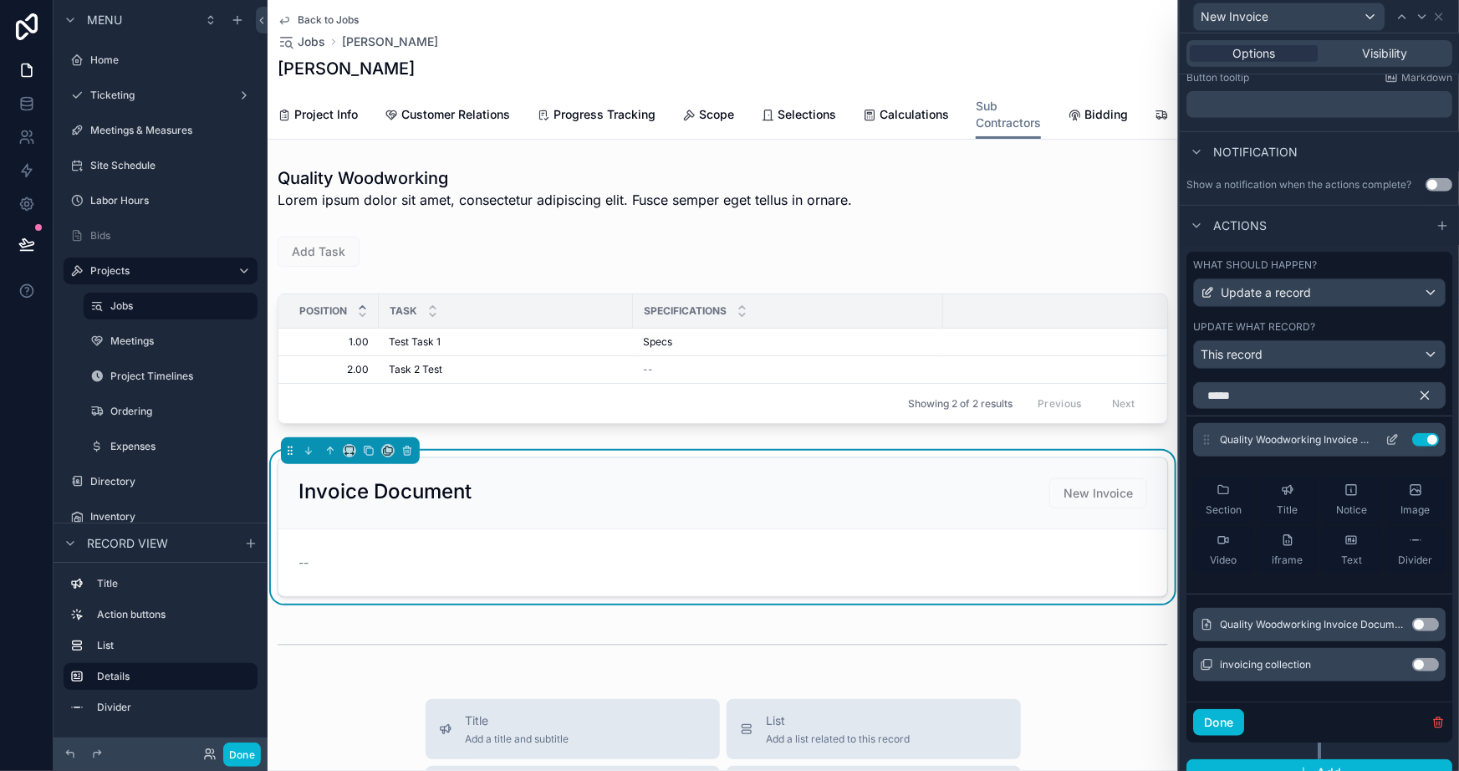
click at [1386, 443] on icon at bounding box center [1392, 439] width 13 height 13
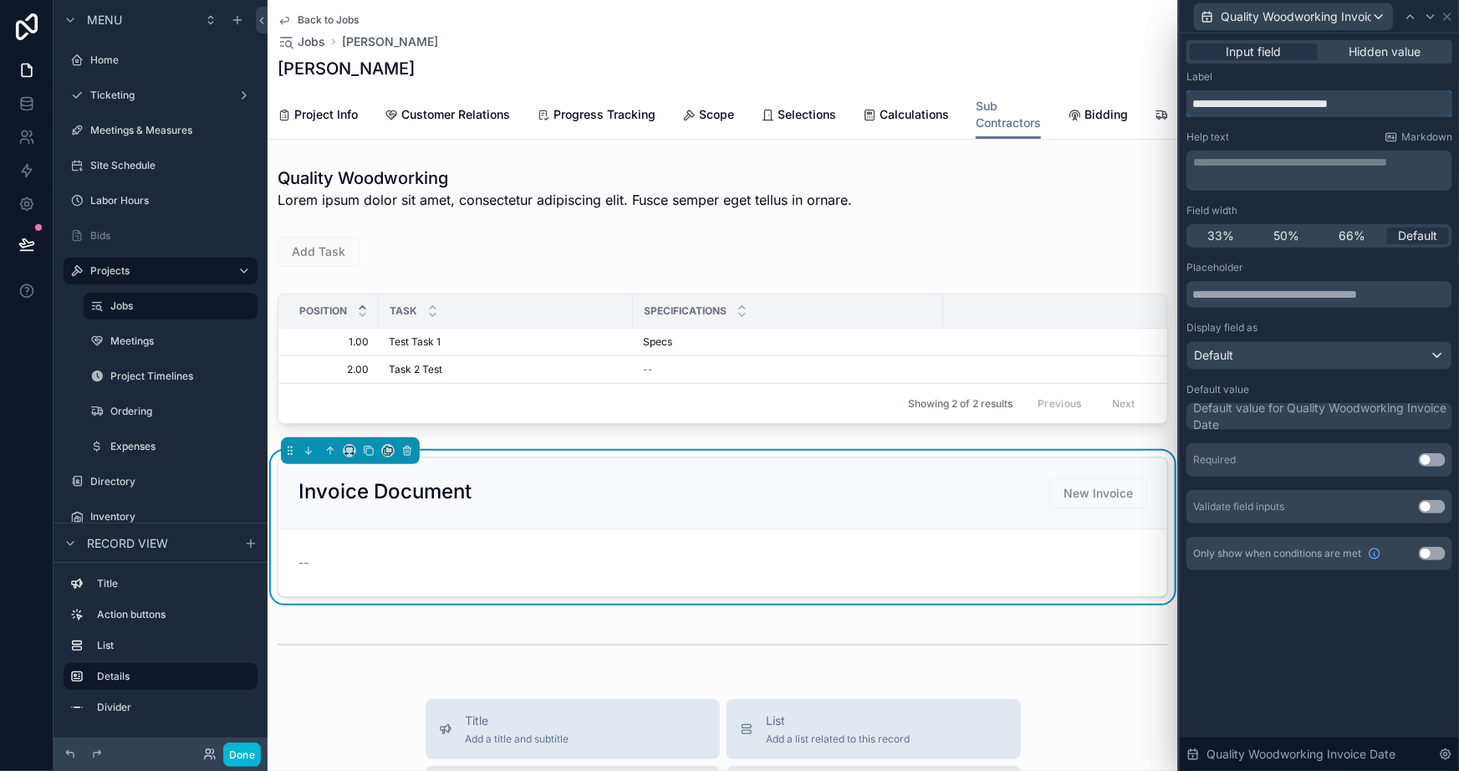
drag, startPoint x: 1313, startPoint y: 95, endPoint x: 1189, endPoint y: 91, distance: 123.8
click at [1190, 90] on input "**********" at bounding box center [1320, 103] width 266 height 27
type input "**********"
click at [1433, 456] on button "Use setting" at bounding box center [1432, 459] width 27 height 13
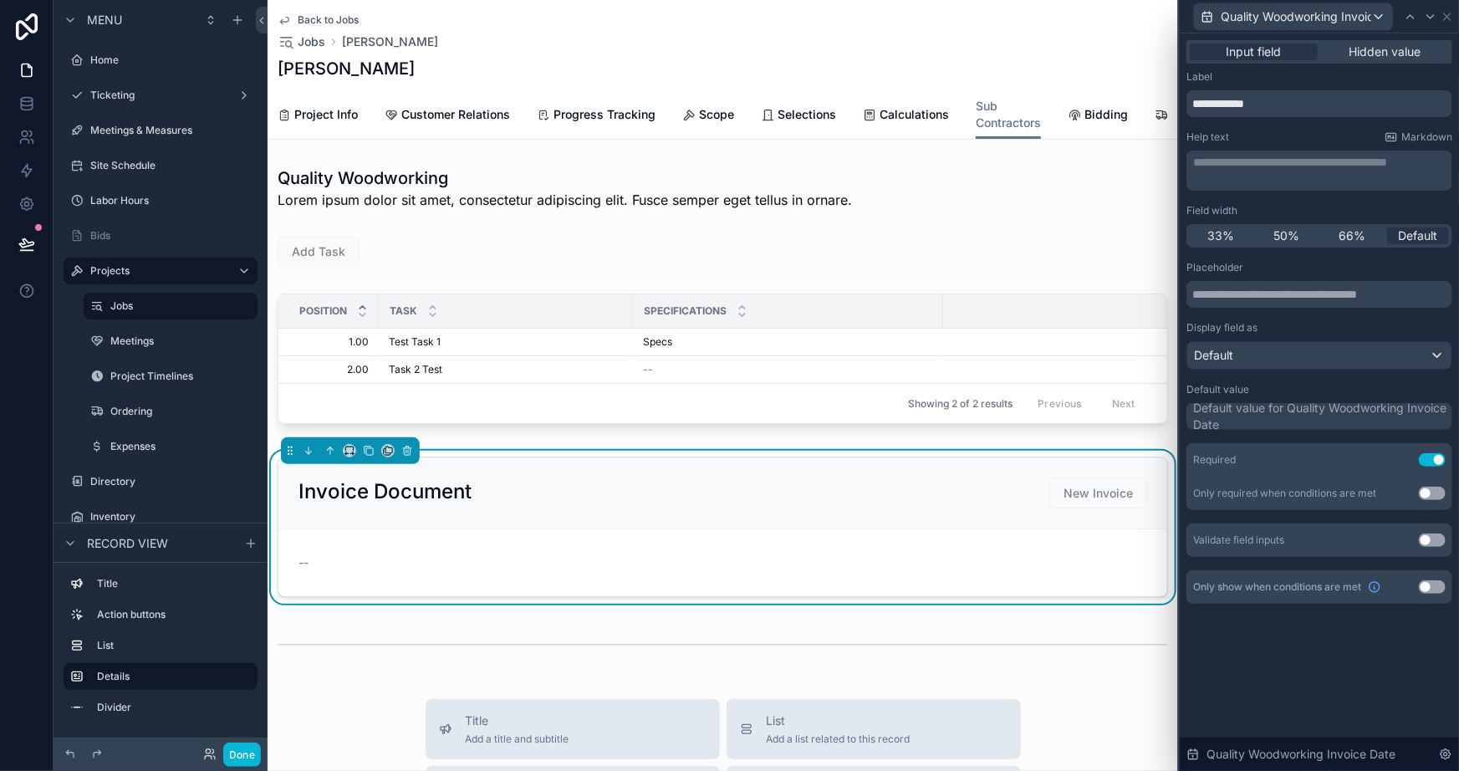
click at [1341, 685] on div "**********" at bounding box center [1319, 402] width 279 height 738
click at [1446, 17] on icon at bounding box center [1447, 16] width 7 height 7
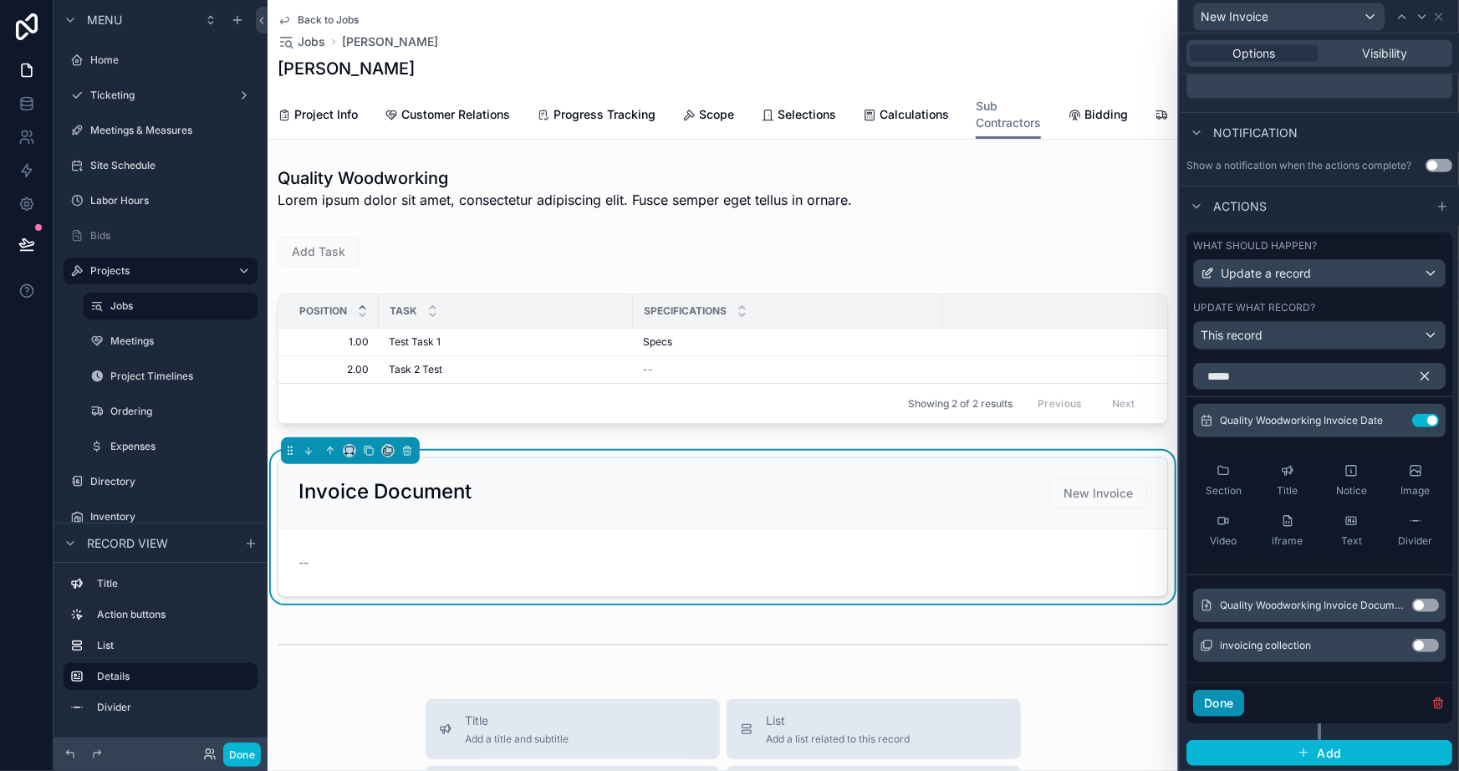
click at [1227, 693] on button "Done" at bounding box center [1219, 703] width 51 height 27
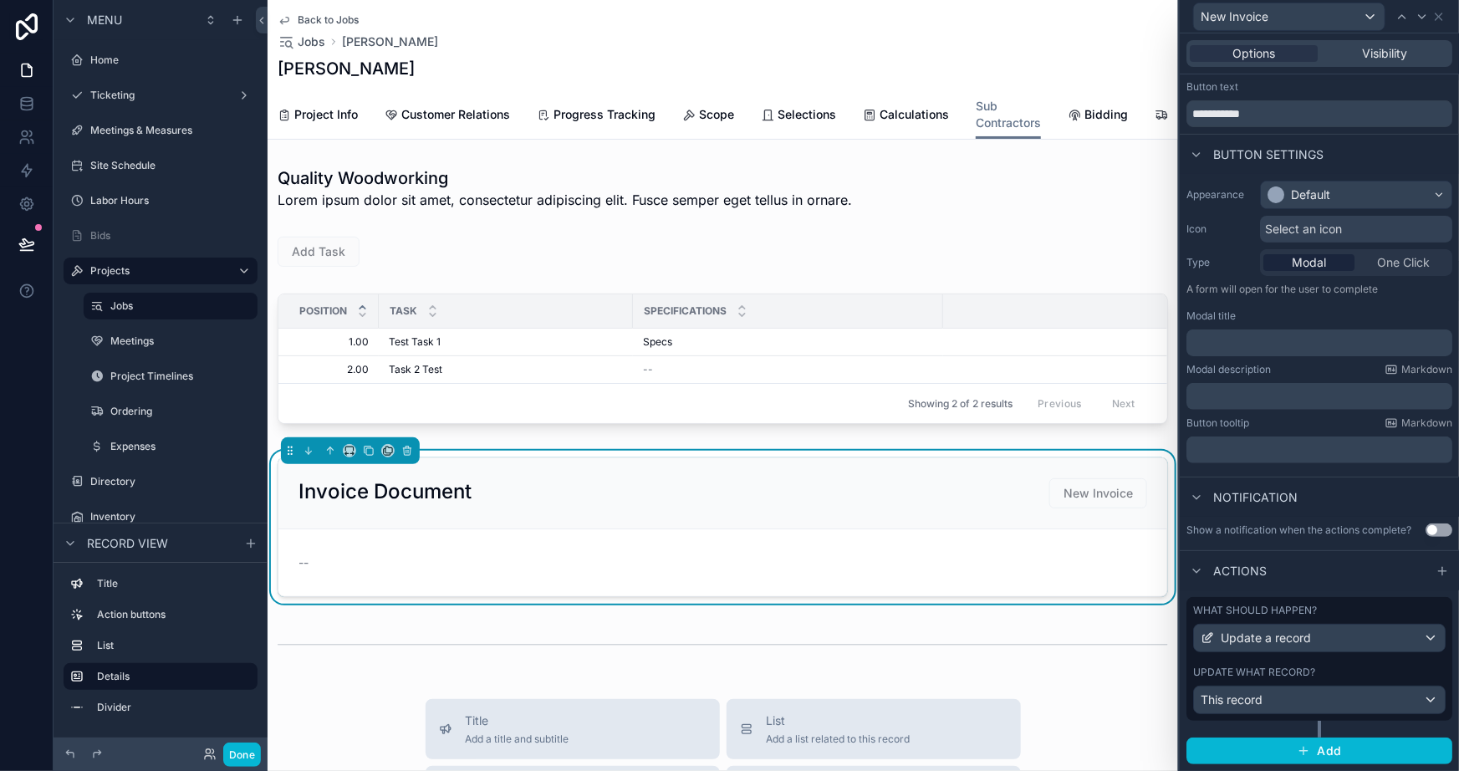
scroll to position [33, 0]
click at [1326, 747] on span "Add" at bounding box center [1329, 751] width 24 height 15
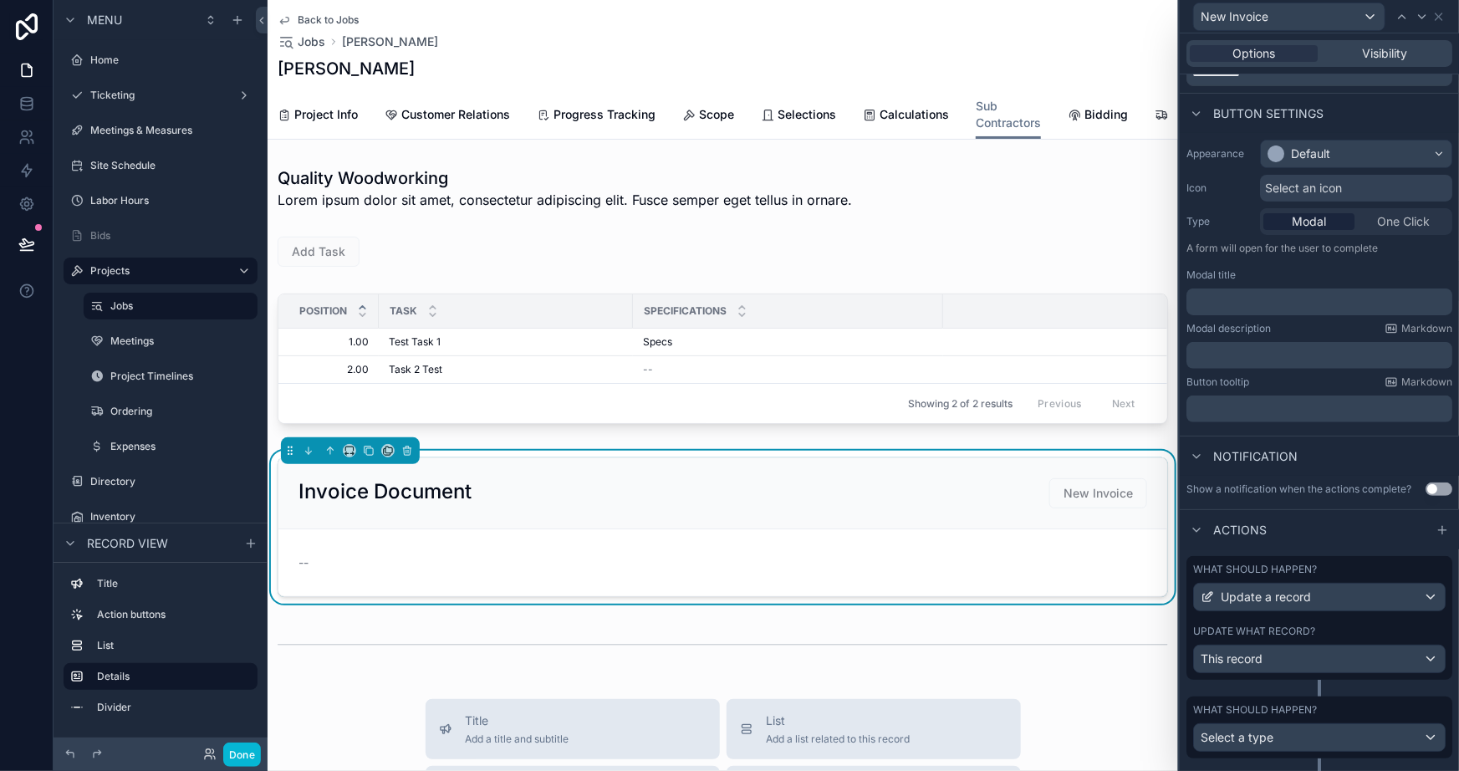
scroll to position [111, 0]
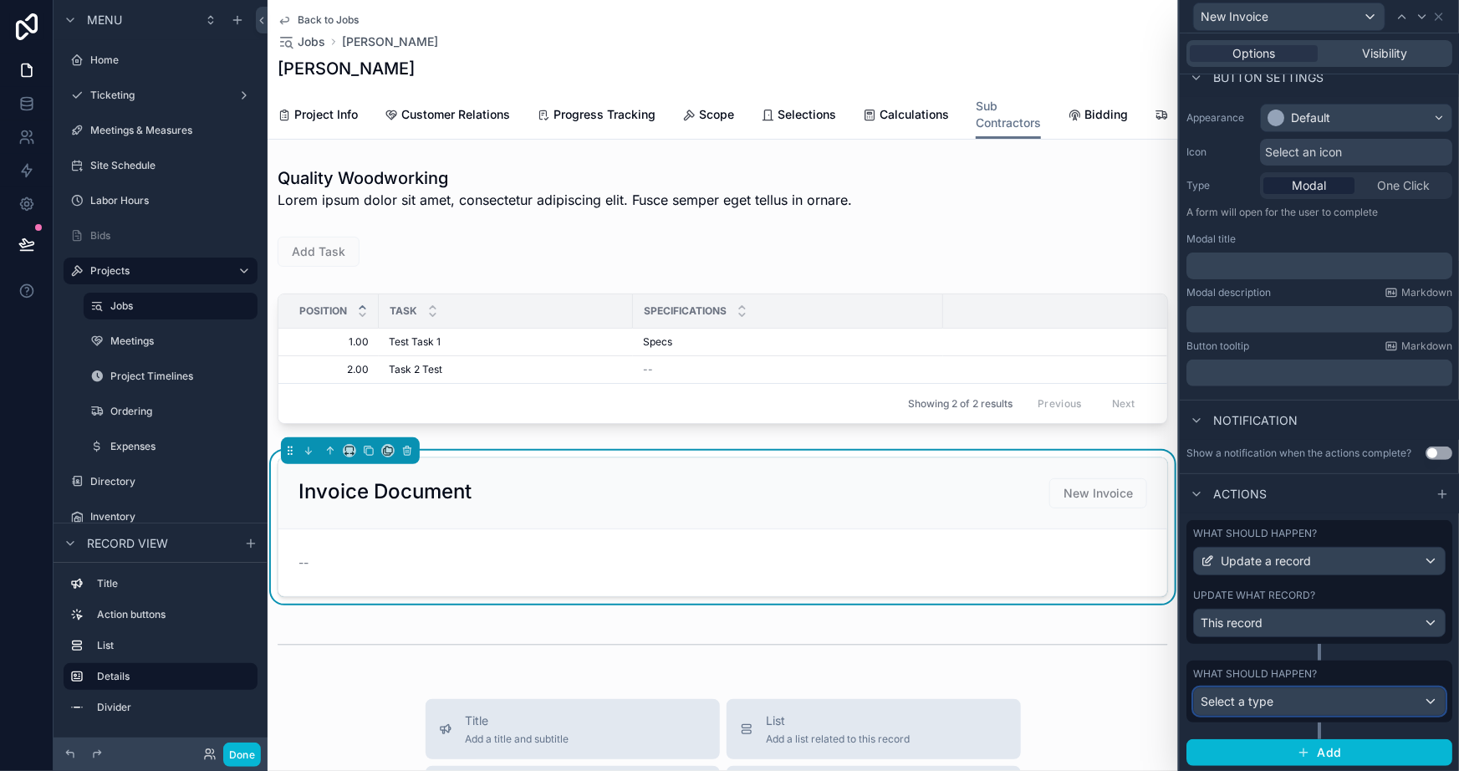
click at [1290, 703] on div "Select a type" at bounding box center [1319, 701] width 251 height 27
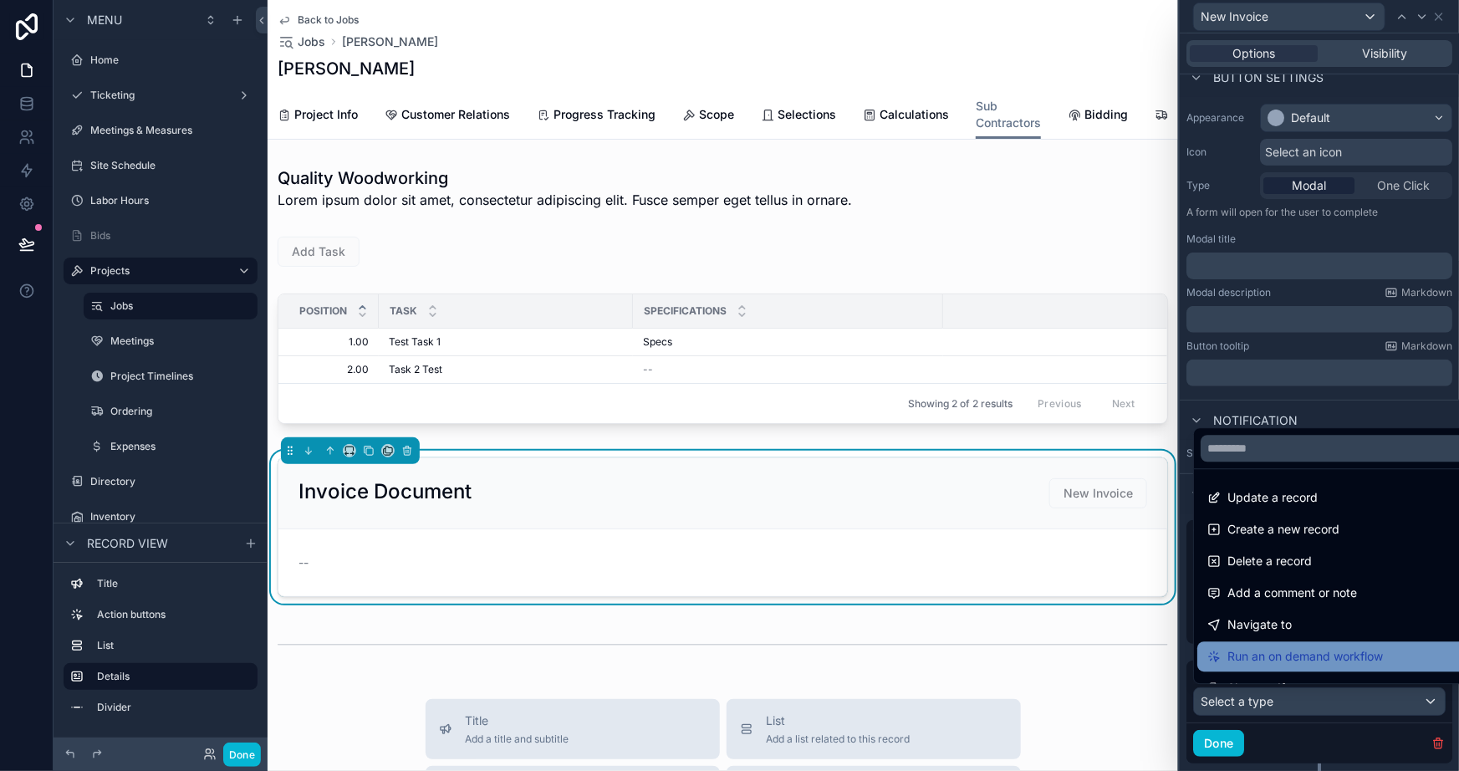
click at [1270, 652] on span "Run an on demand workflow" at bounding box center [1306, 657] width 156 height 20
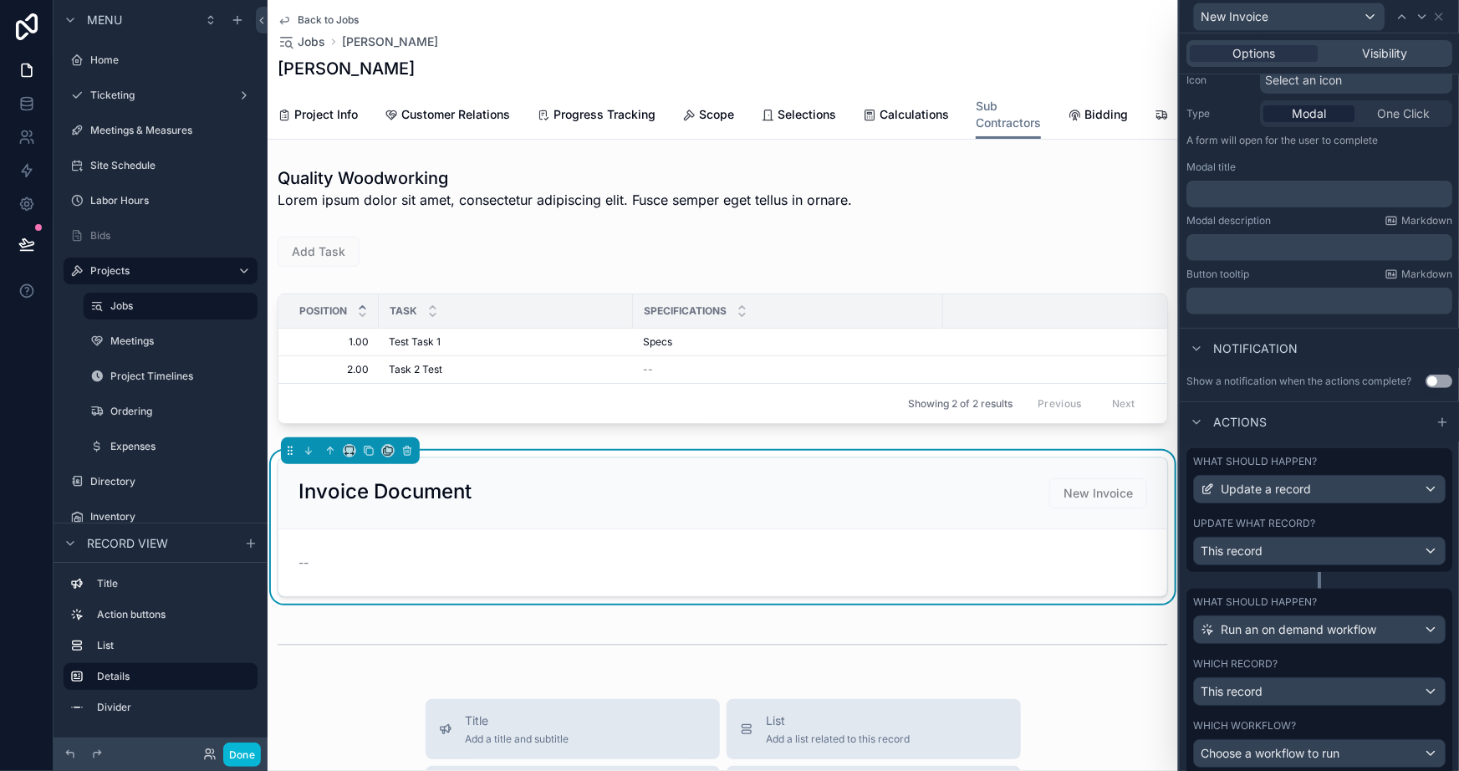
scroll to position [263, 0]
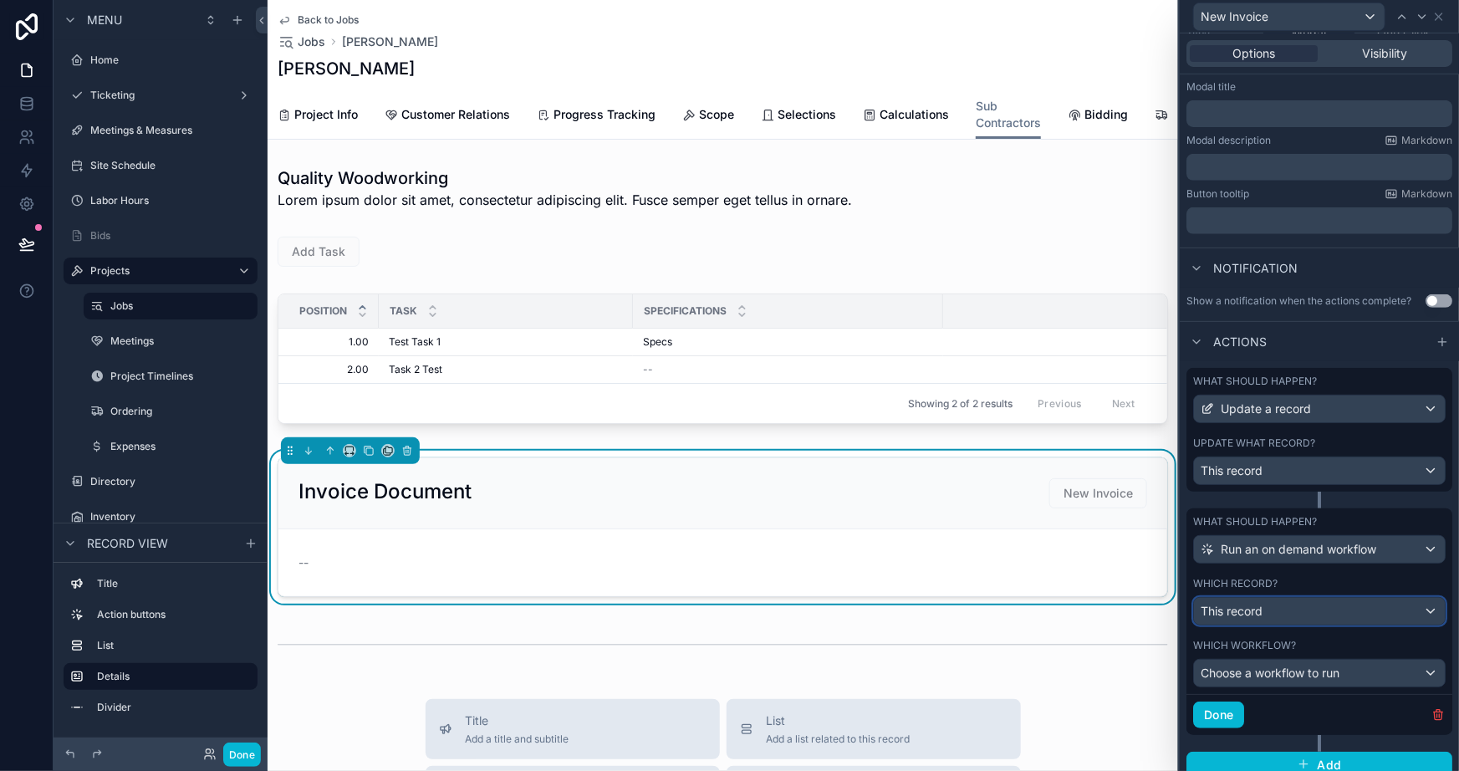
click at [1253, 600] on div "This record" at bounding box center [1319, 611] width 251 height 27
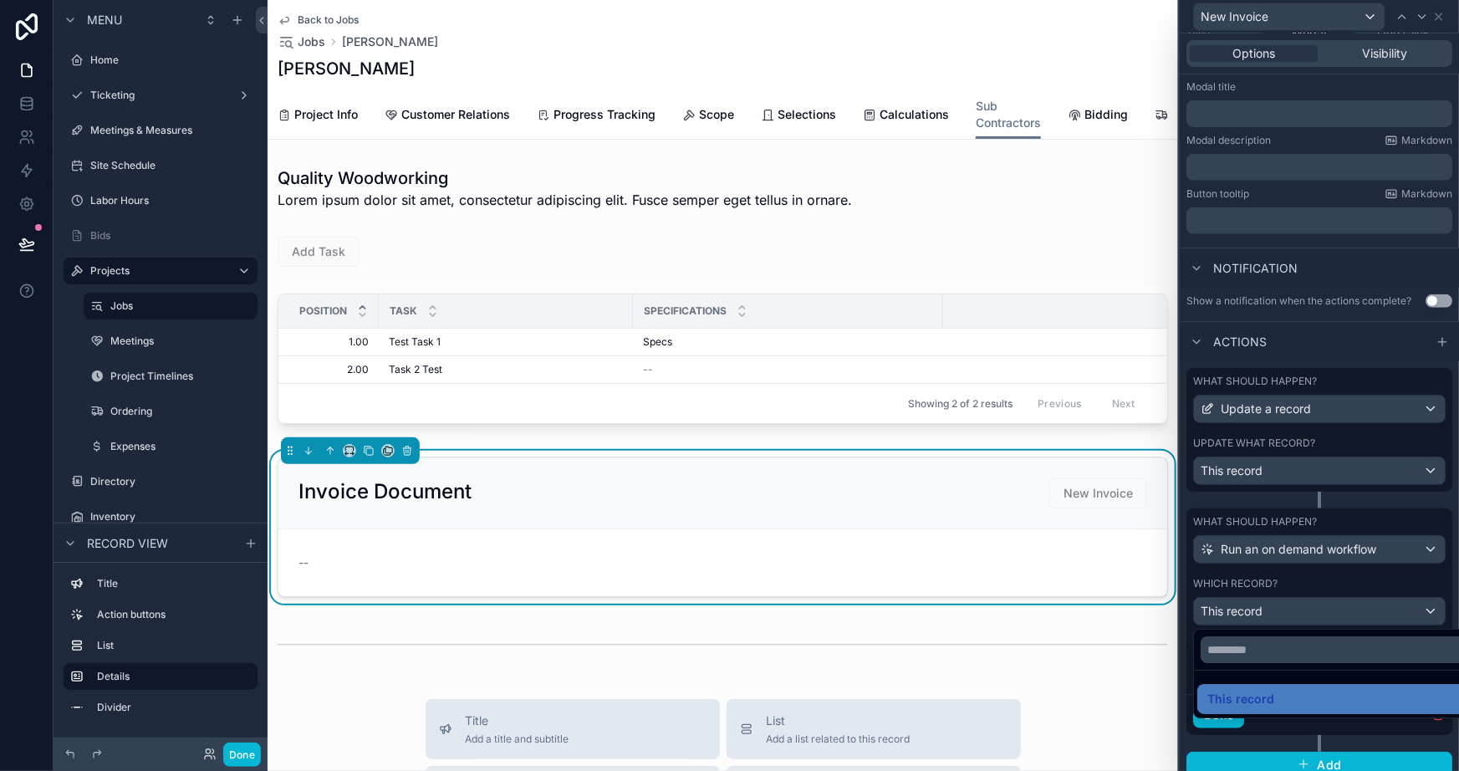
click at [1256, 580] on div at bounding box center [1319, 385] width 279 height 771
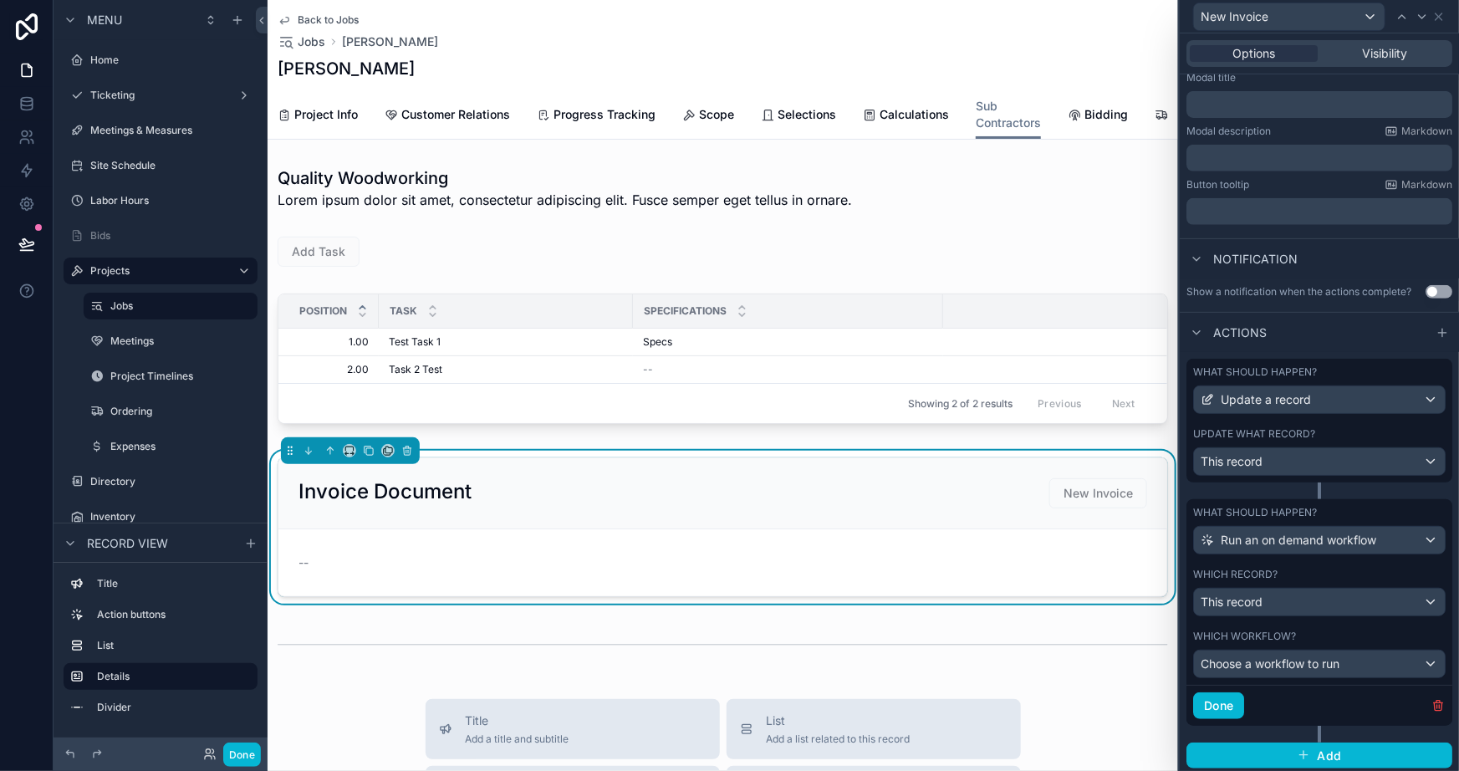
scroll to position [275, 0]
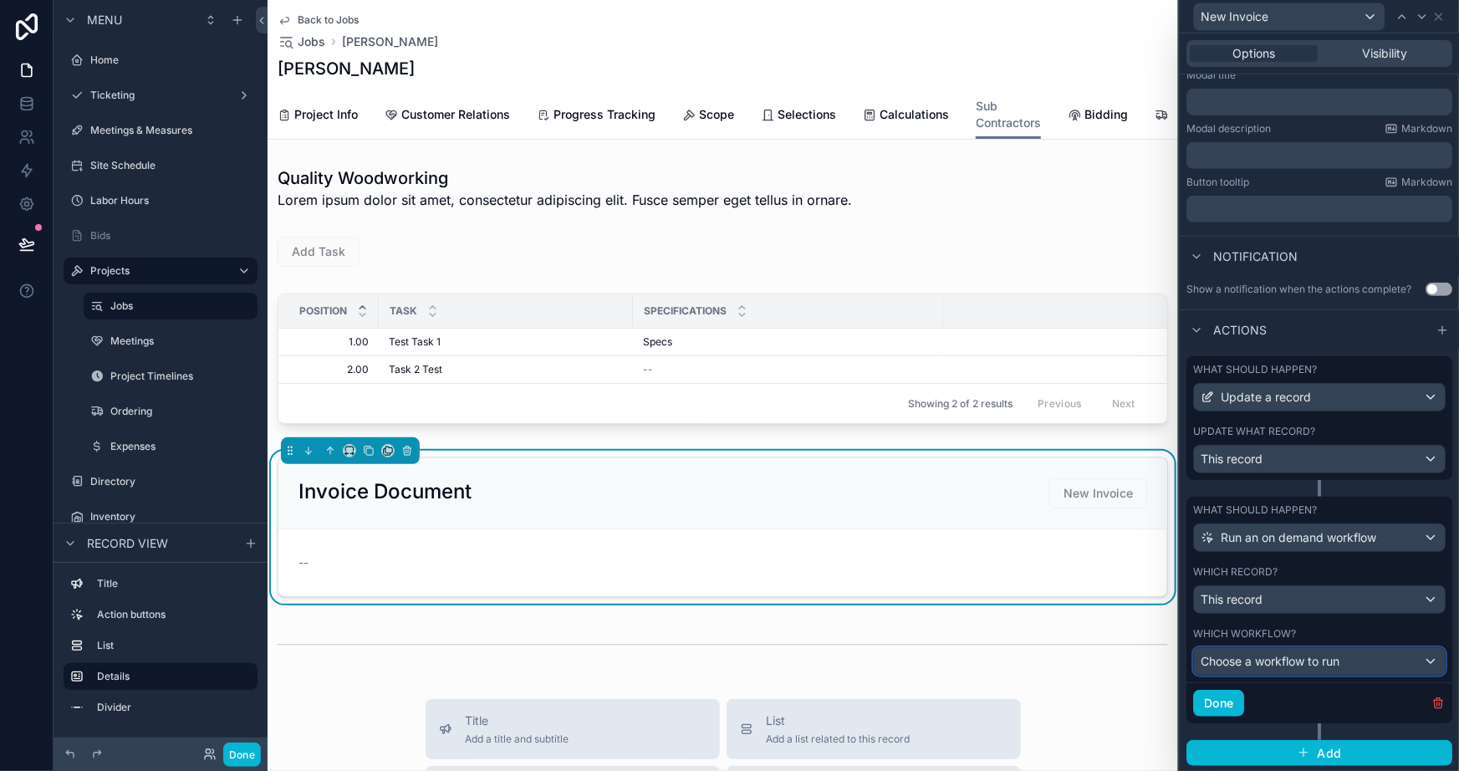
click at [1255, 660] on span "Choose a workflow to run" at bounding box center [1270, 661] width 139 height 14
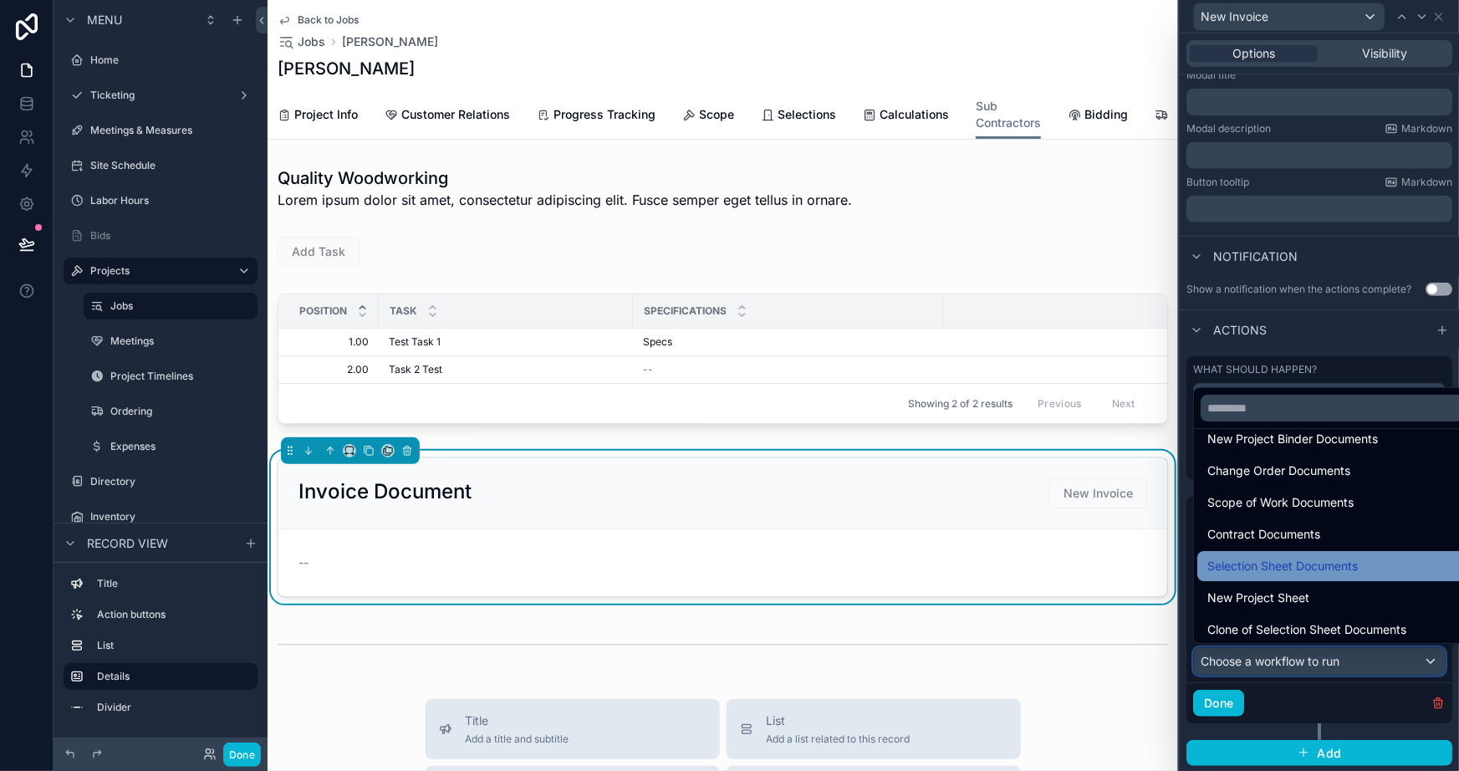
scroll to position [118, 0]
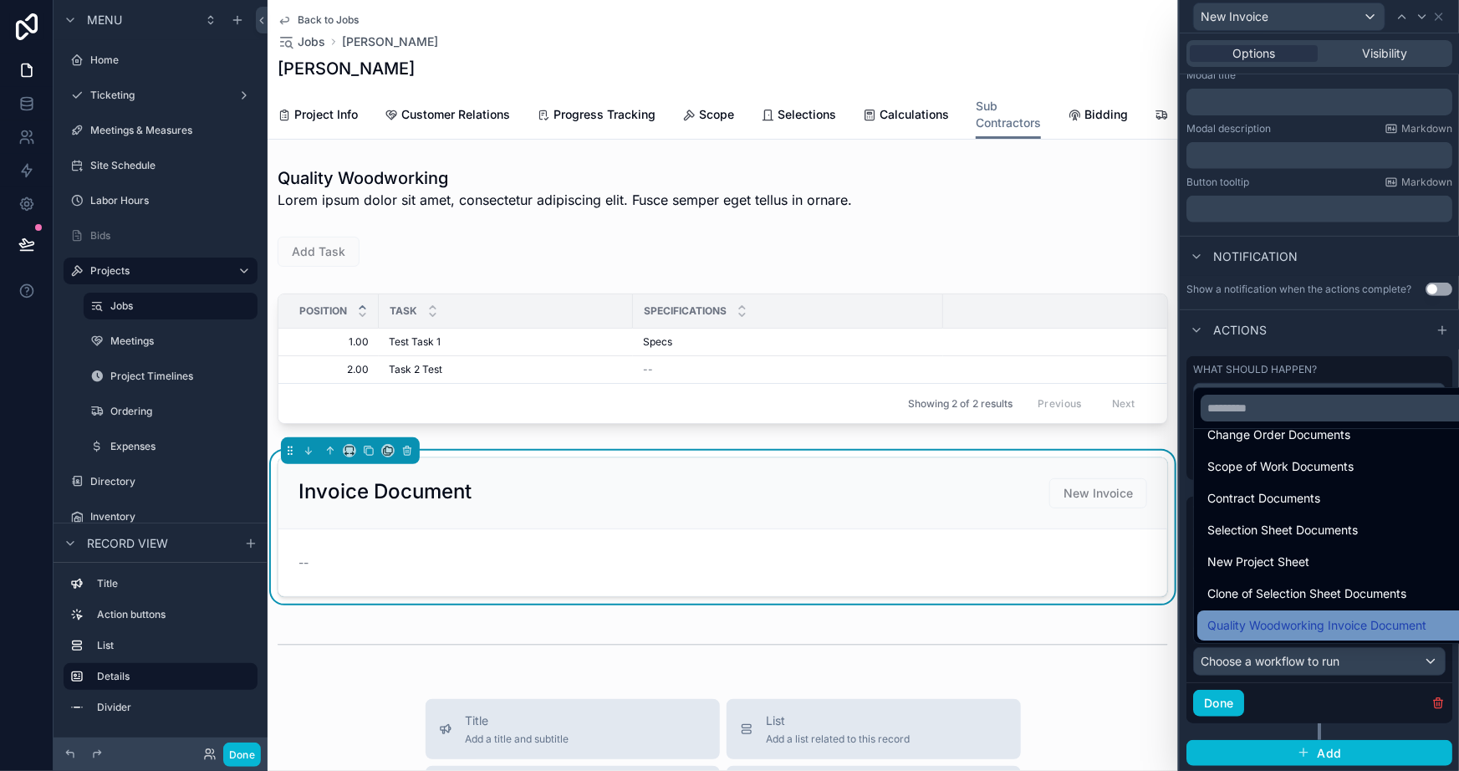
click at [1263, 620] on span "Quality Woodworking Invoice Document" at bounding box center [1317, 626] width 219 height 20
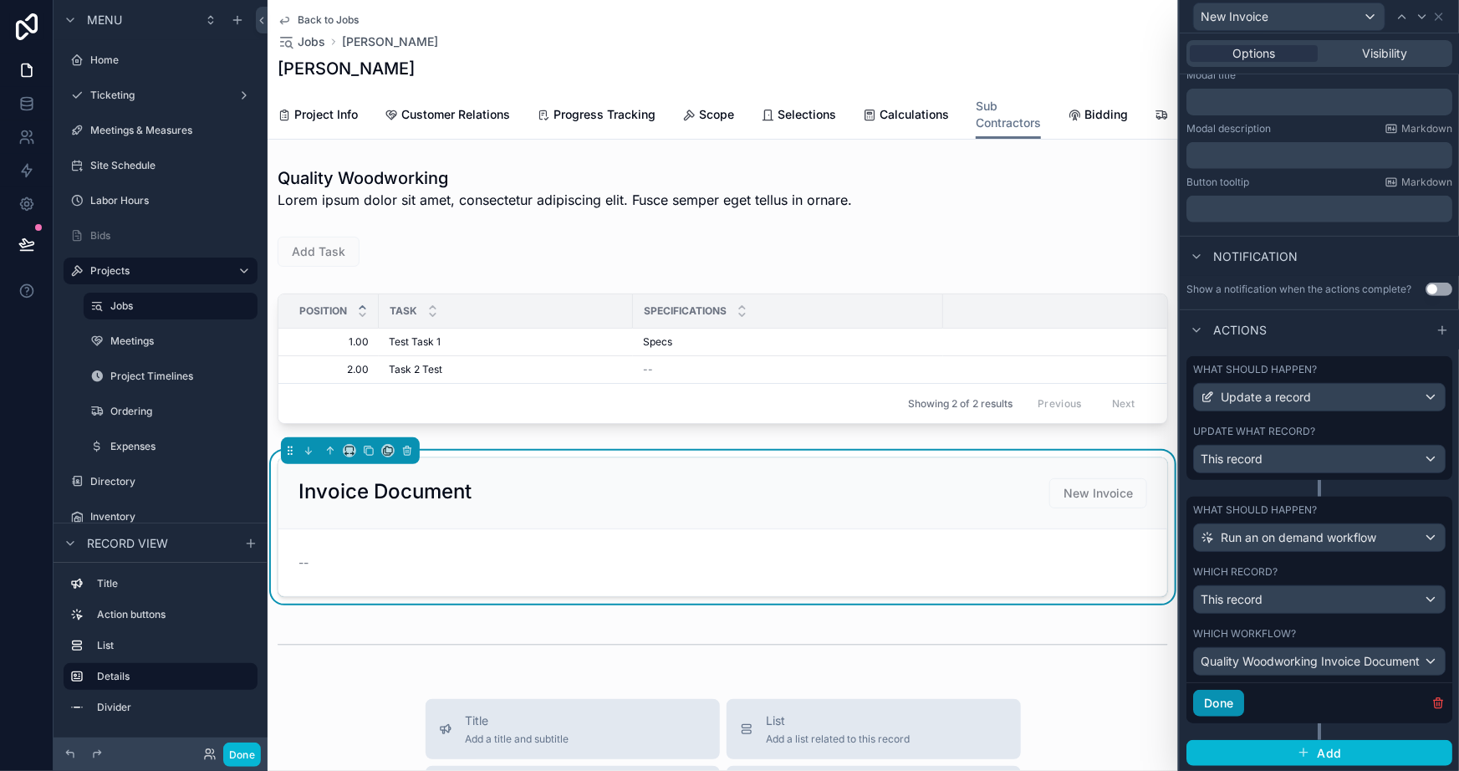
click at [1227, 699] on button "Done" at bounding box center [1219, 703] width 51 height 27
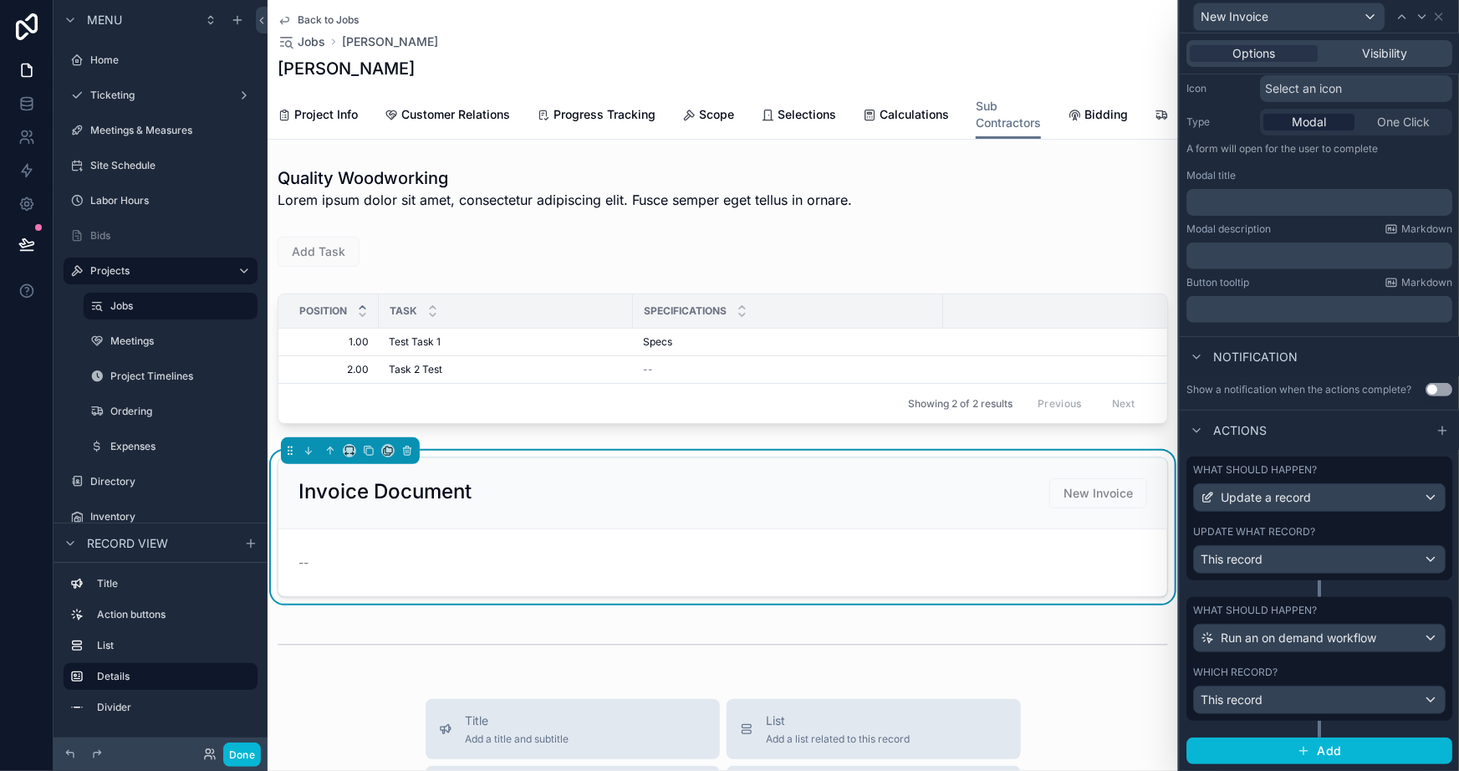
scroll to position [173, 0]
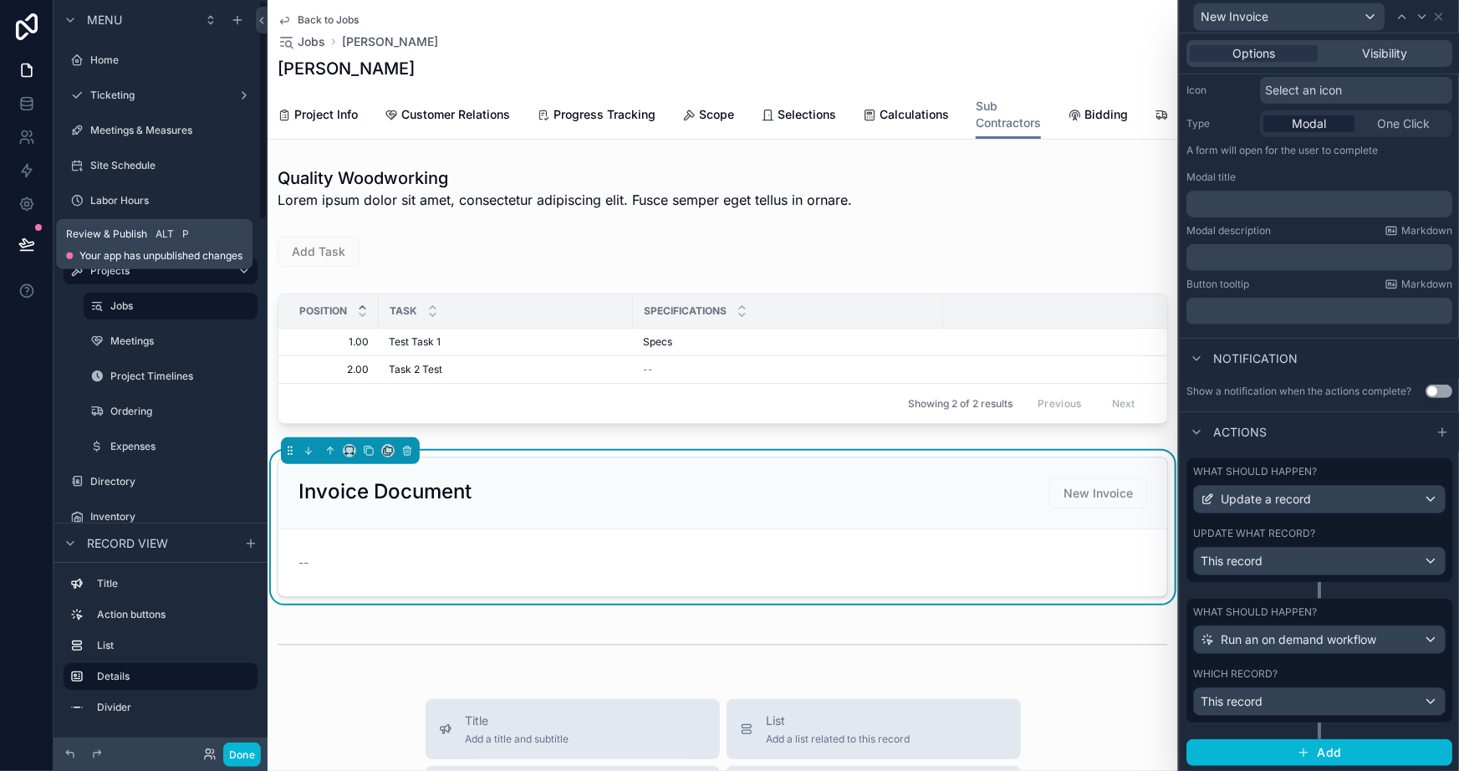
click at [23, 237] on icon at bounding box center [26, 244] width 17 height 17
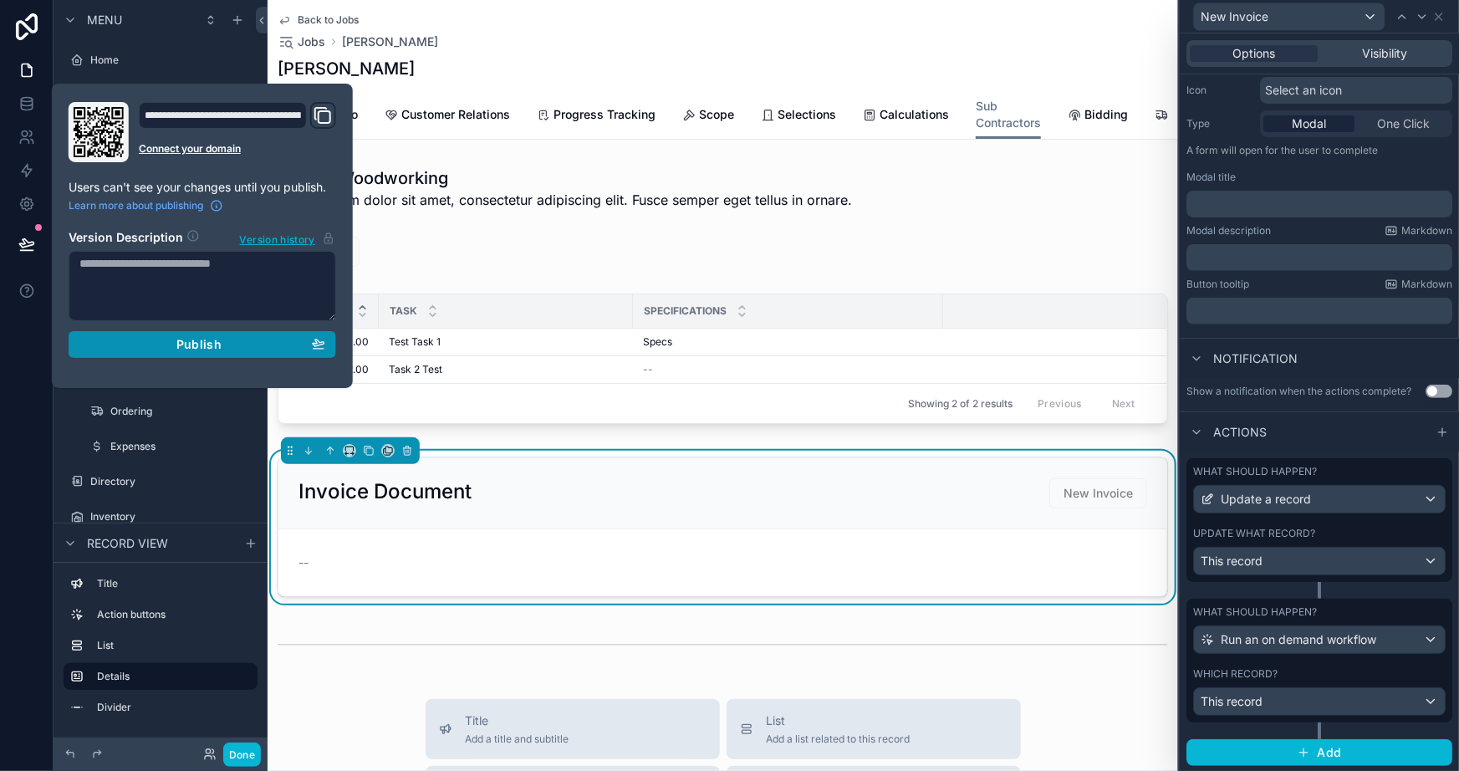
click at [198, 354] on button "Publish" at bounding box center [203, 344] width 268 height 27
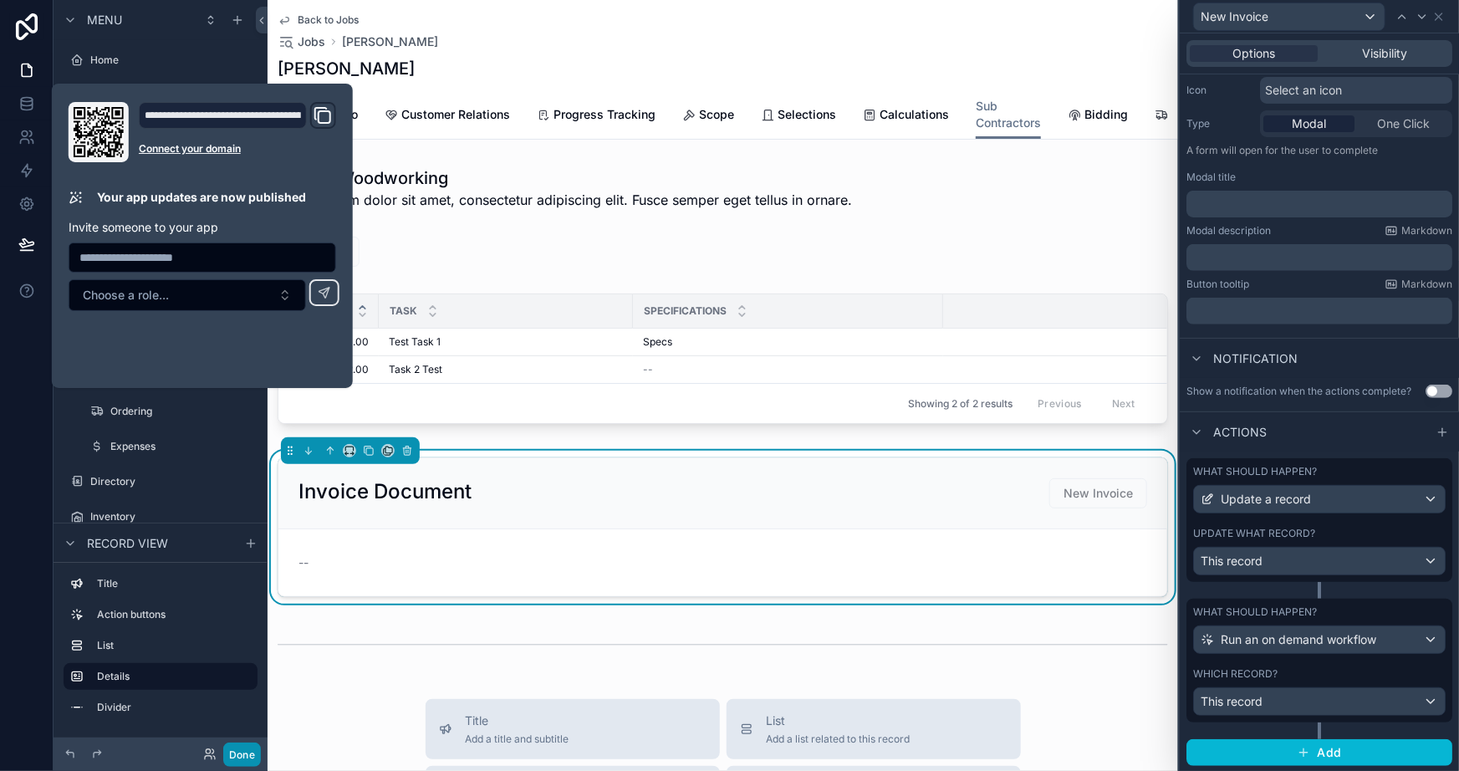
click at [248, 745] on button "Done" at bounding box center [242, 755] width 38 height 24
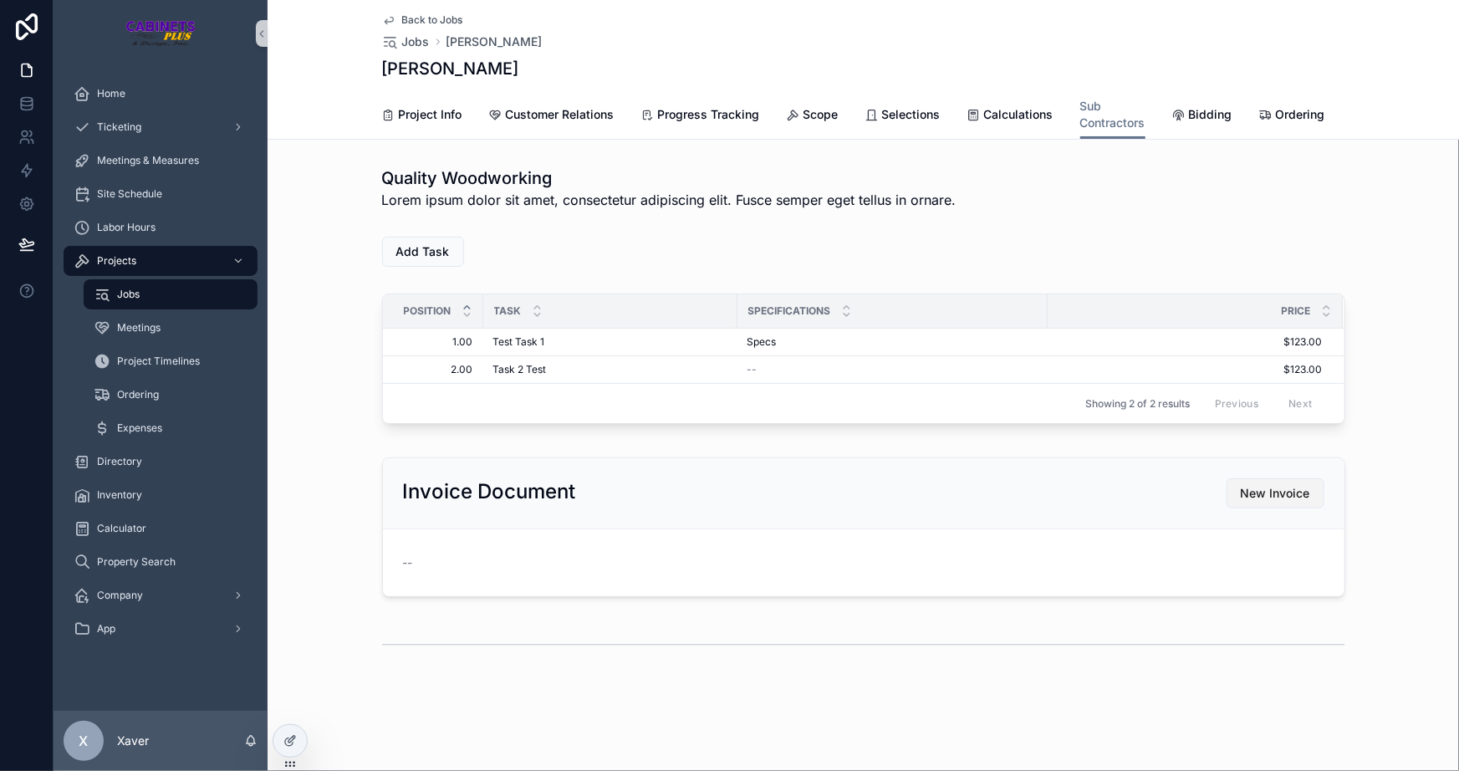
click at [1270, 502] on span "New Invoice" at bounding box center [1275, 493] width 69 height 17
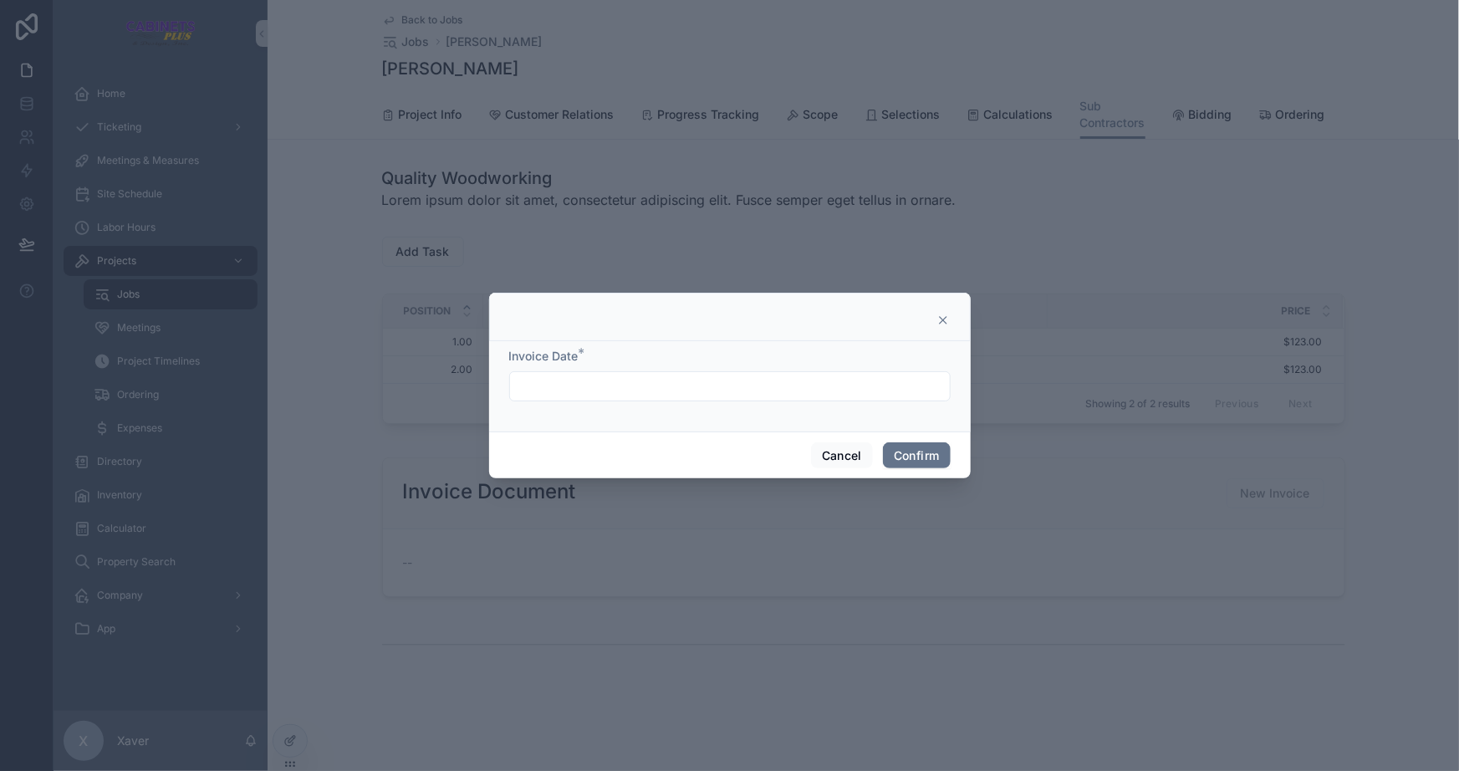
click at [744, 377] on input "text" at bounding box center [730, 386] width 440 height 23
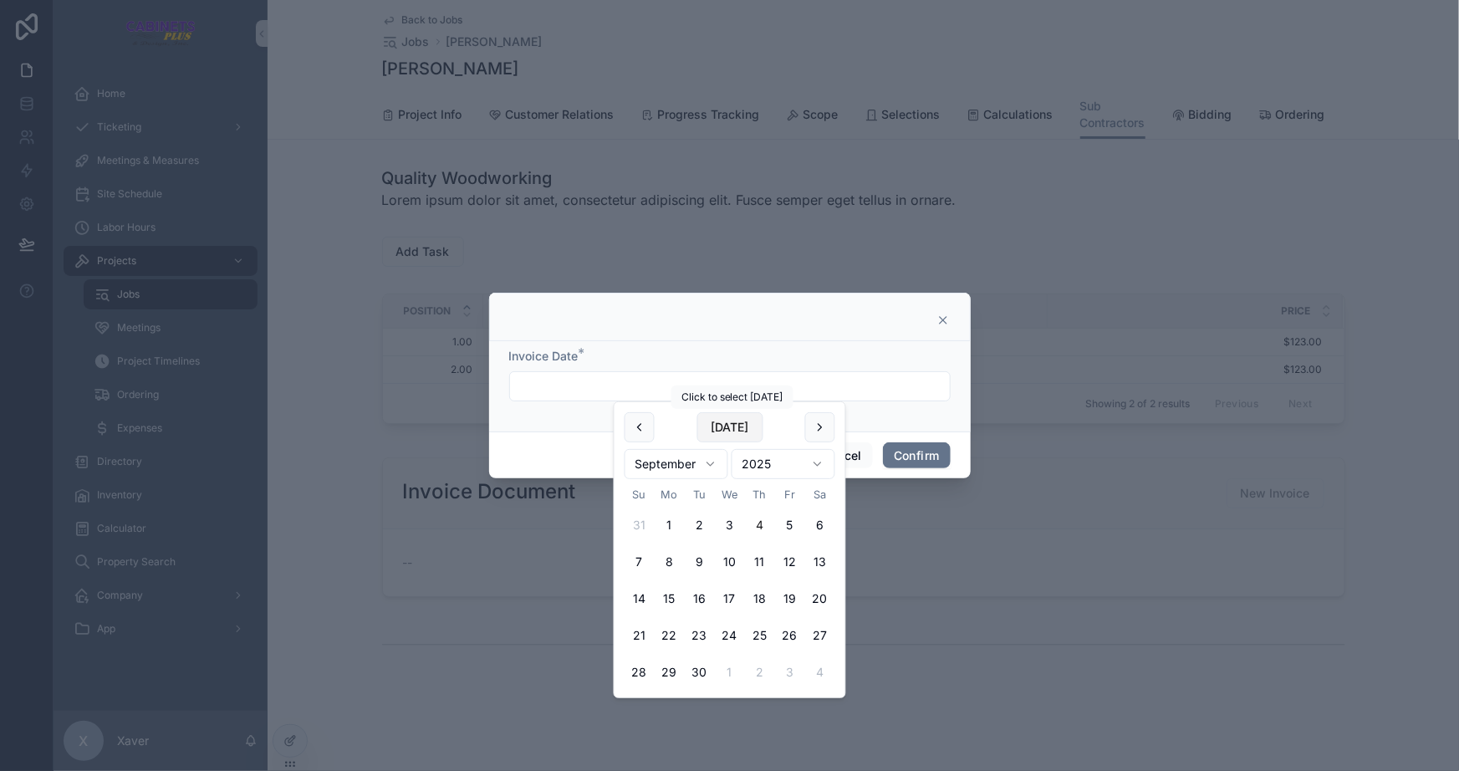
click at [727, 428] on button "[DATE]" at bounding box center [730, 427] width 66 height 30
type input "********"
click at [877, 419] on div "Invoice Date * ********" at bounding box center [730, 386] width 482 height 90
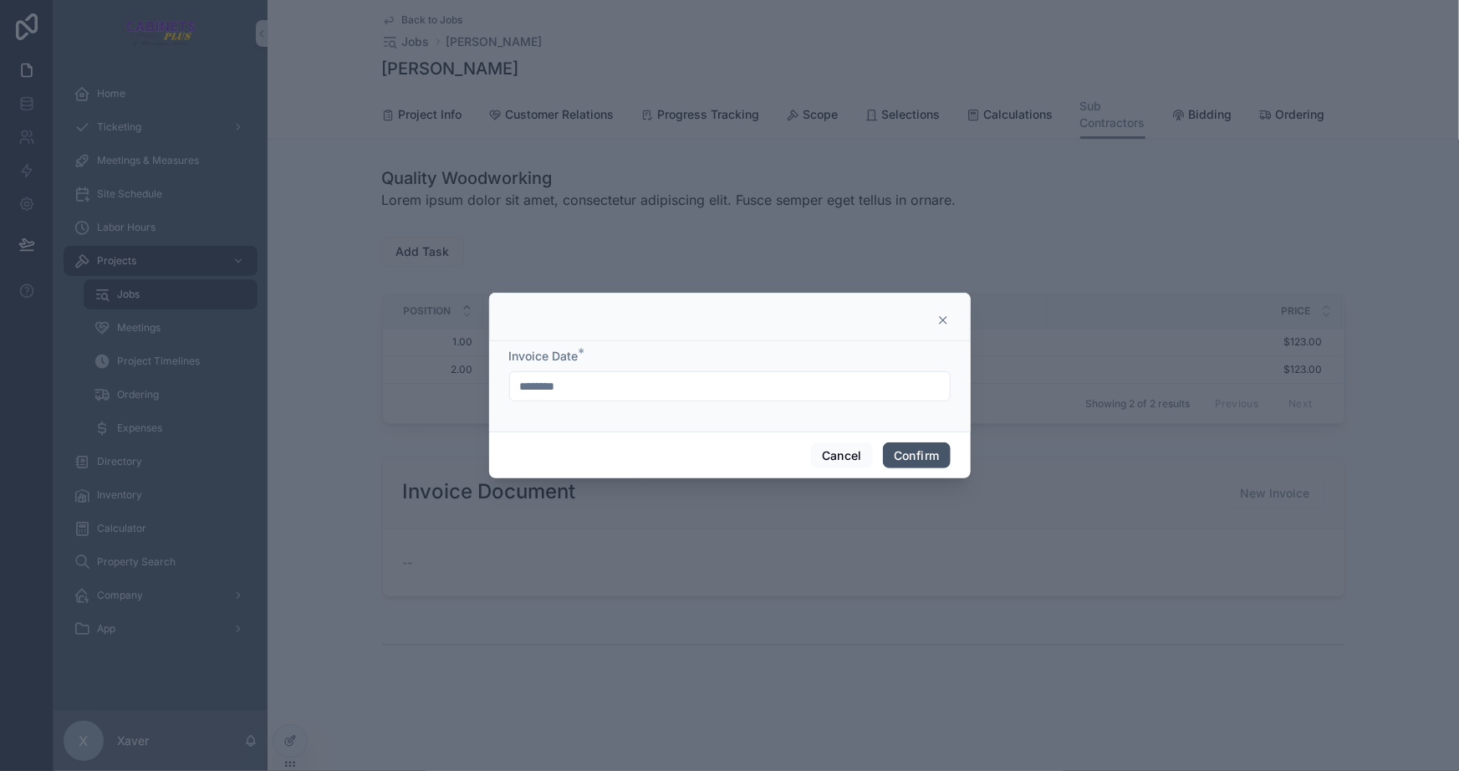
click at [920, 460] on button "Confirm" at bounding box center [916, 455] width 67 height 27
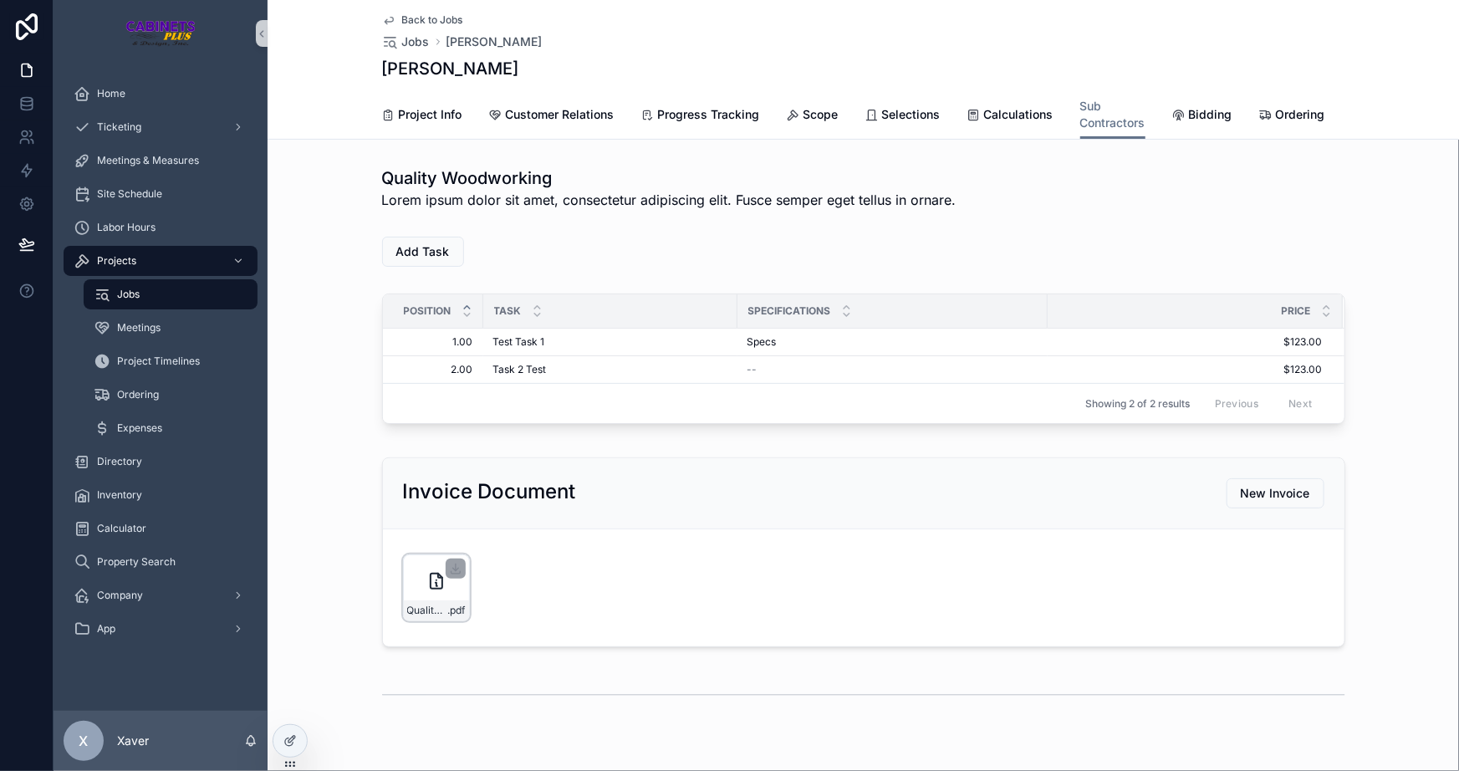
click at [409, 609] on div "Quality-Woodworking-Invoice---Max-Fake-Mustermann-([DATE]) .pdf" at bounding box center [436, 588] width 67 height 67
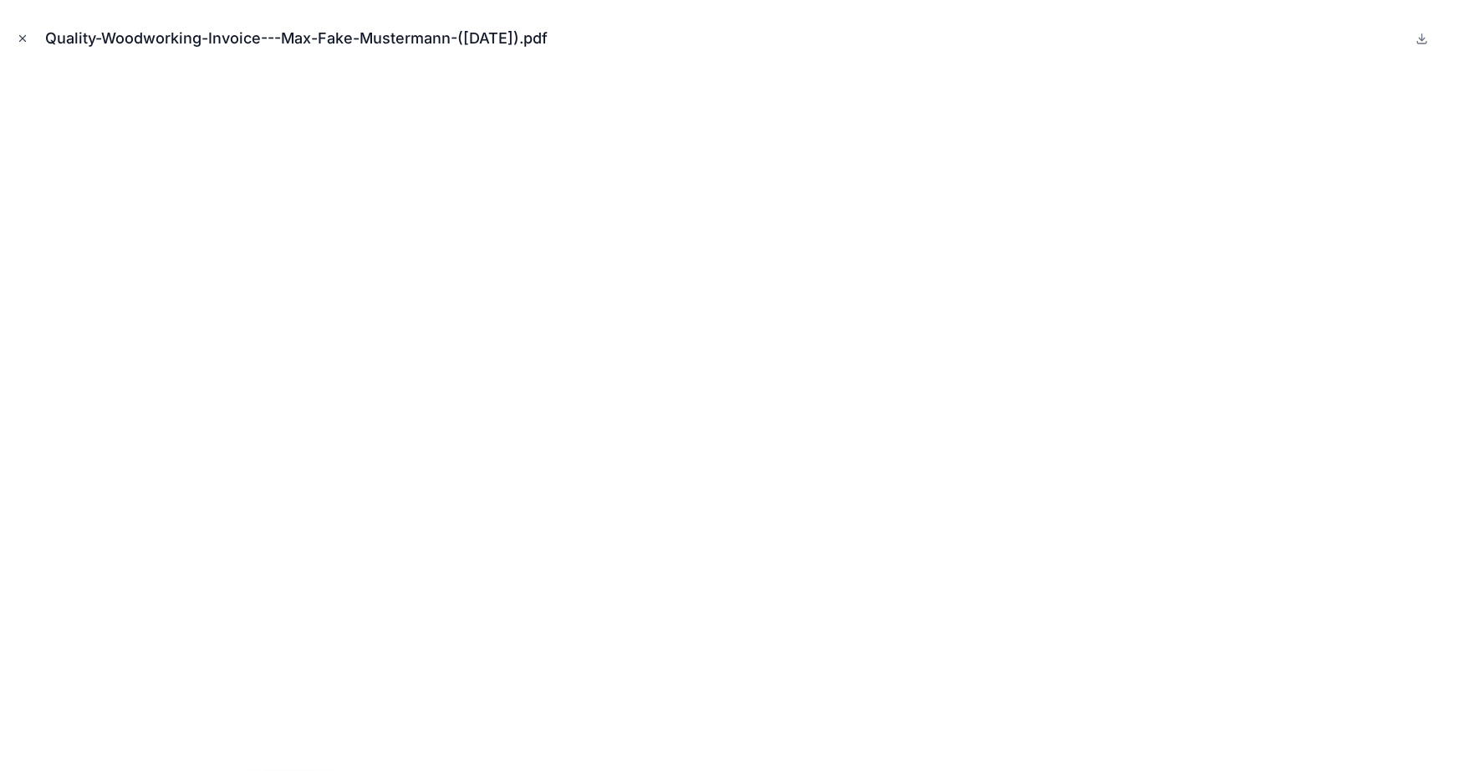
click at [20, 42] on icon "Close modal" at bounding box center [23, 39] width 12 height 12
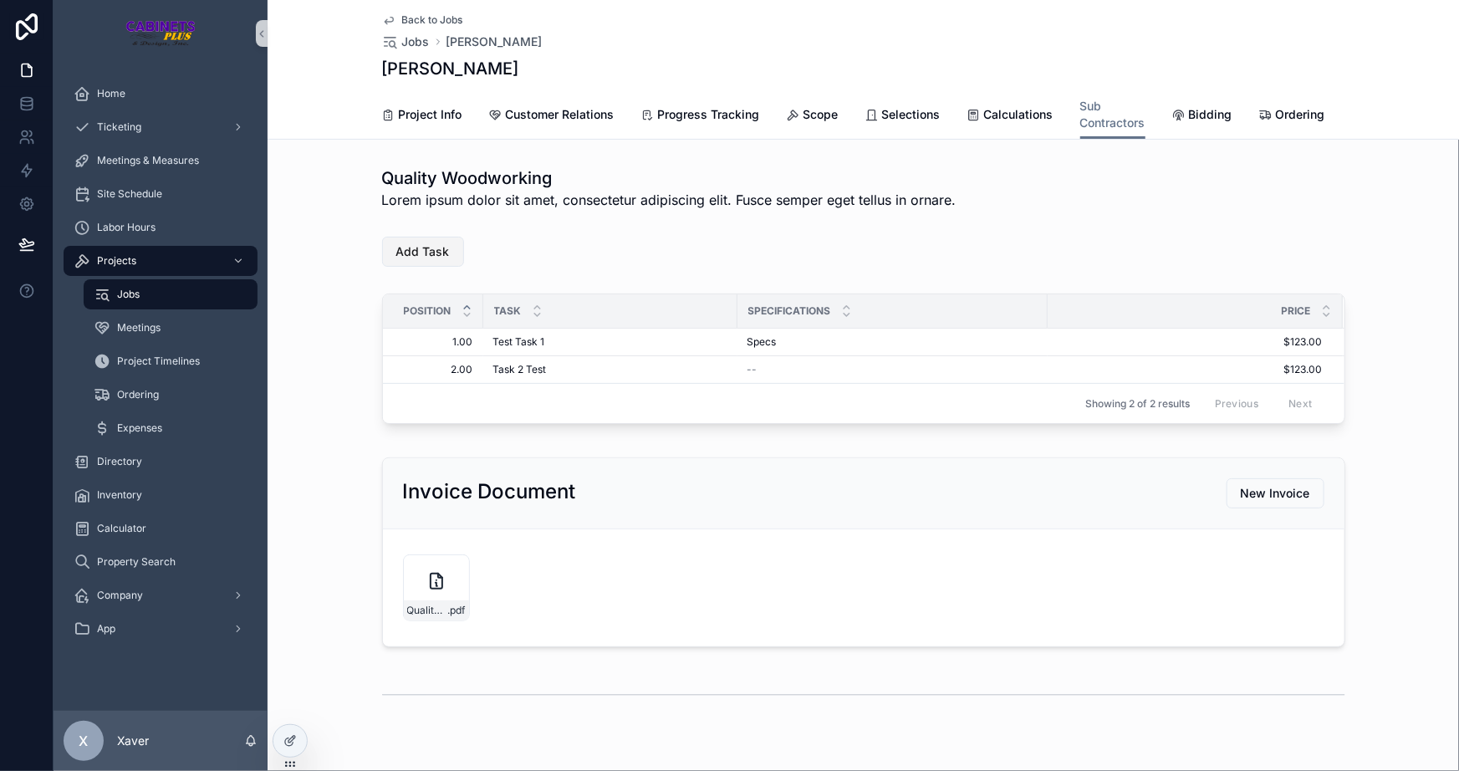
click at [409, 253] on button "Add Task" at bounding box center [423, 252] width 82 height 30
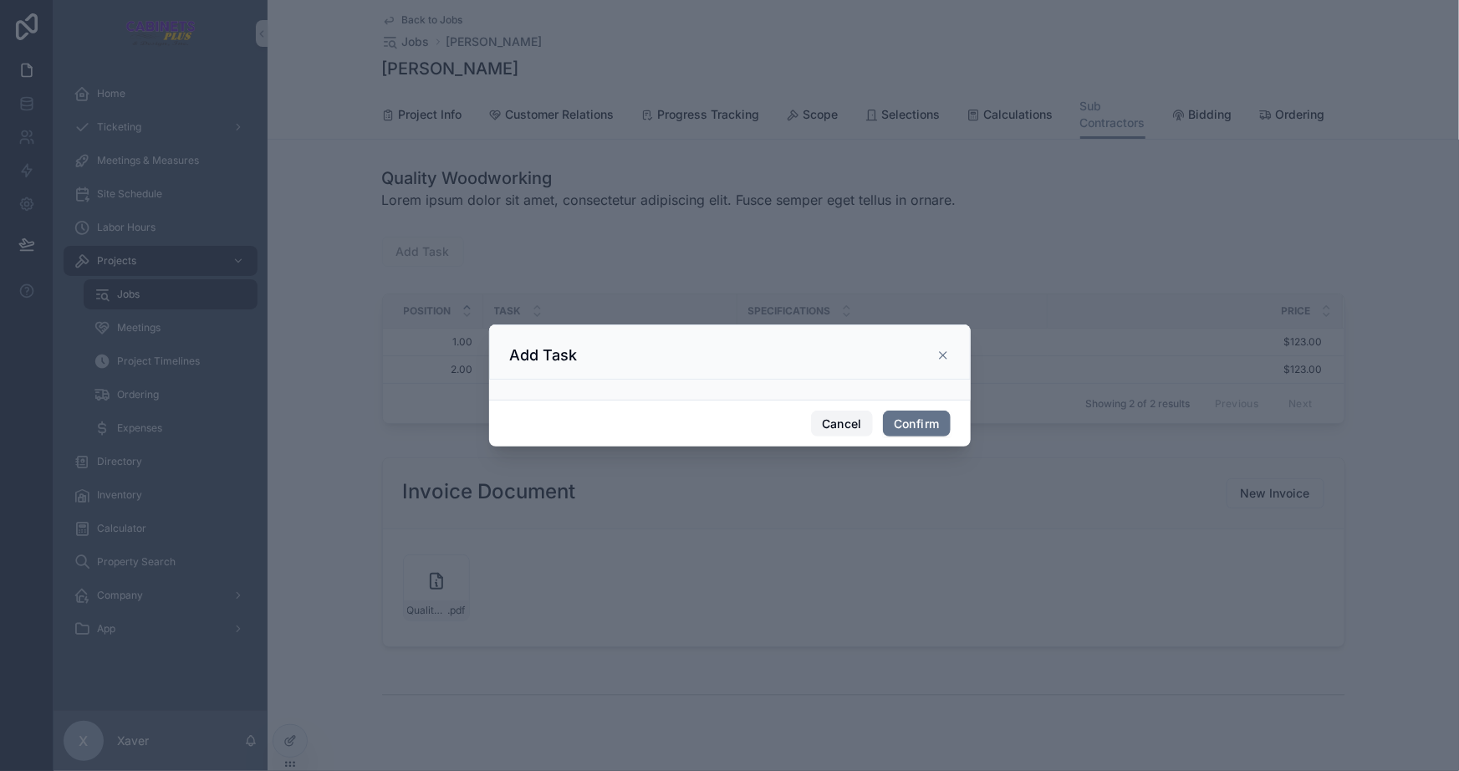
click at [831, 422] on button "Cancel" at bounding box center [842, 424] width 62 height 27
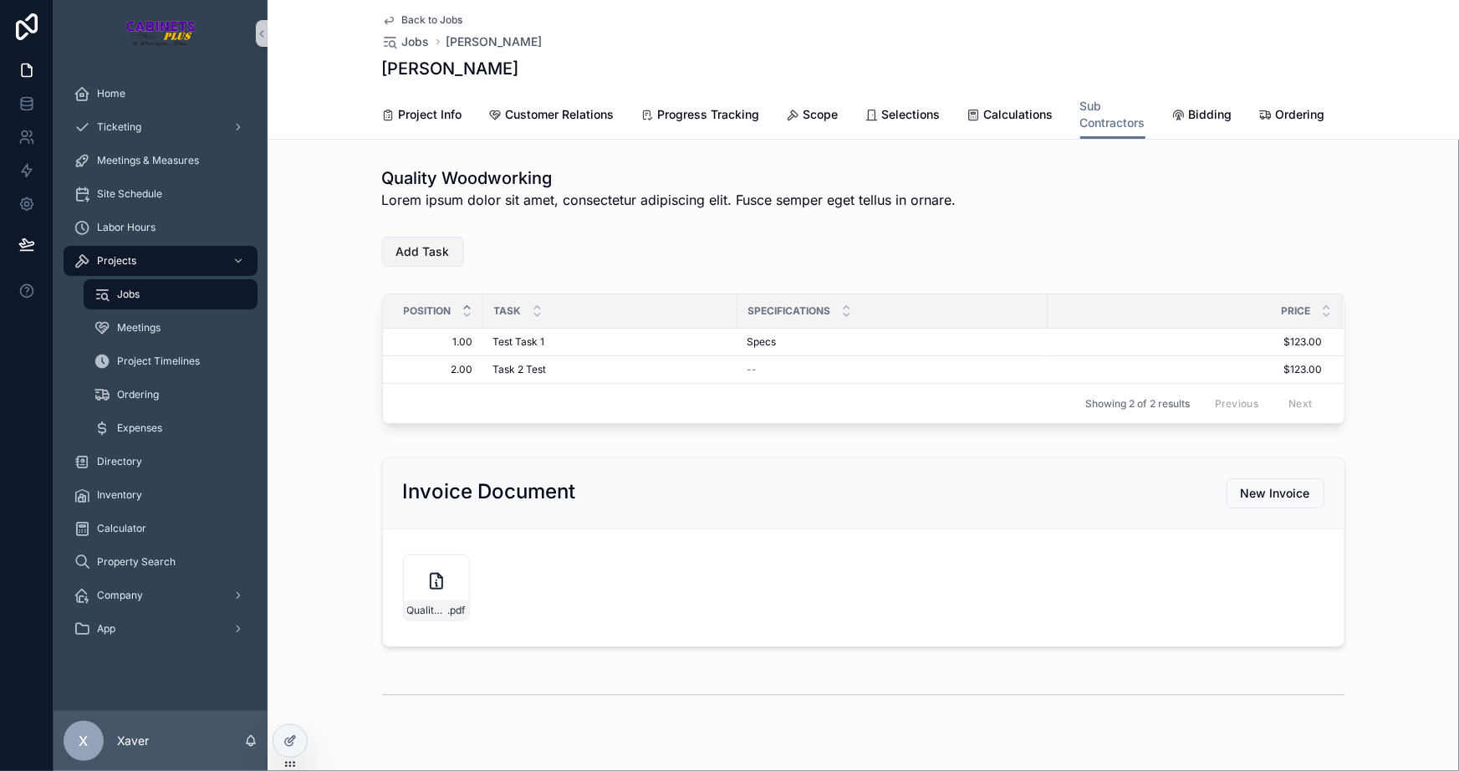
click at [406, 248] on button "Add Task" at bounding box center [423, 252] width 82 height 30
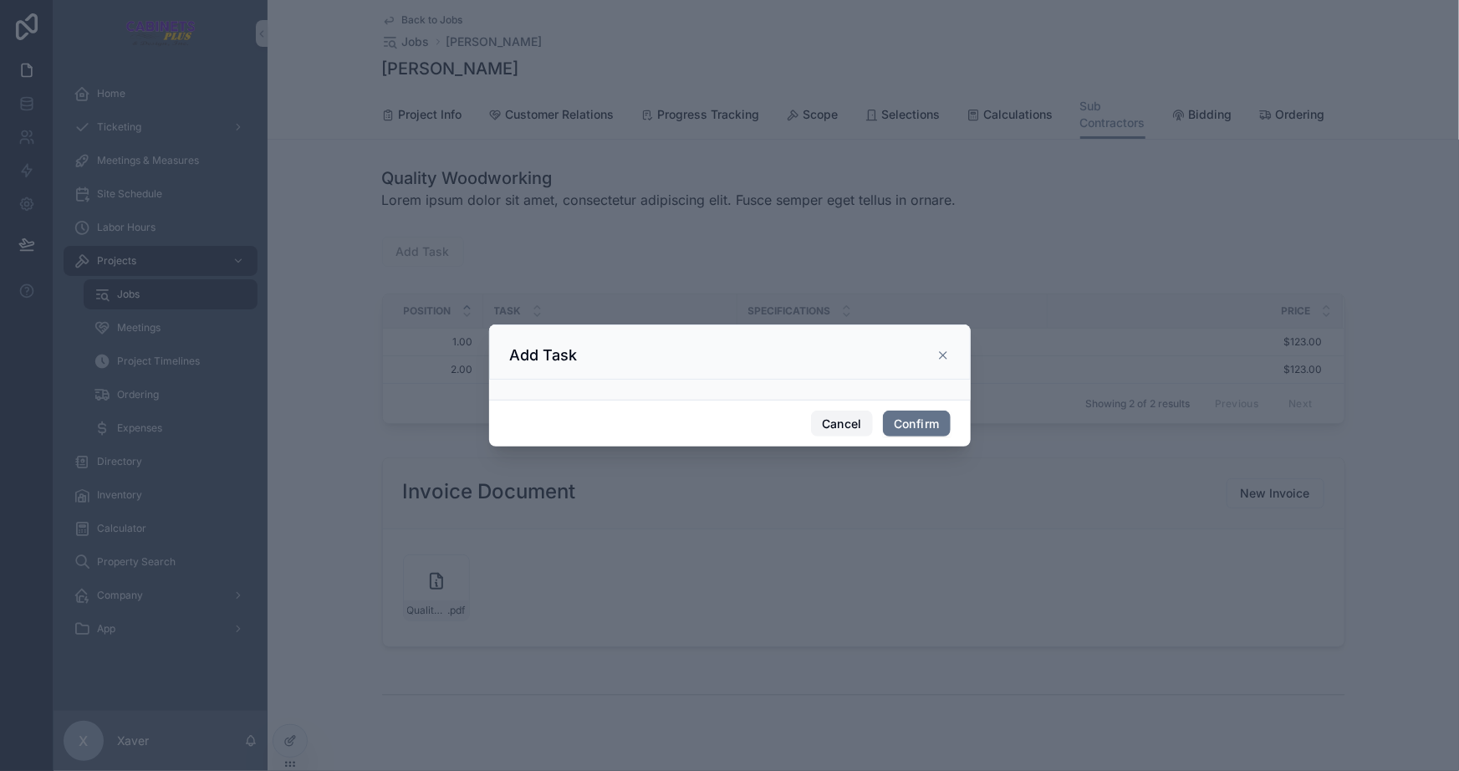
click at [841, 422] on button "Cancel" at bounding box center [842, 424] width 62 height 27
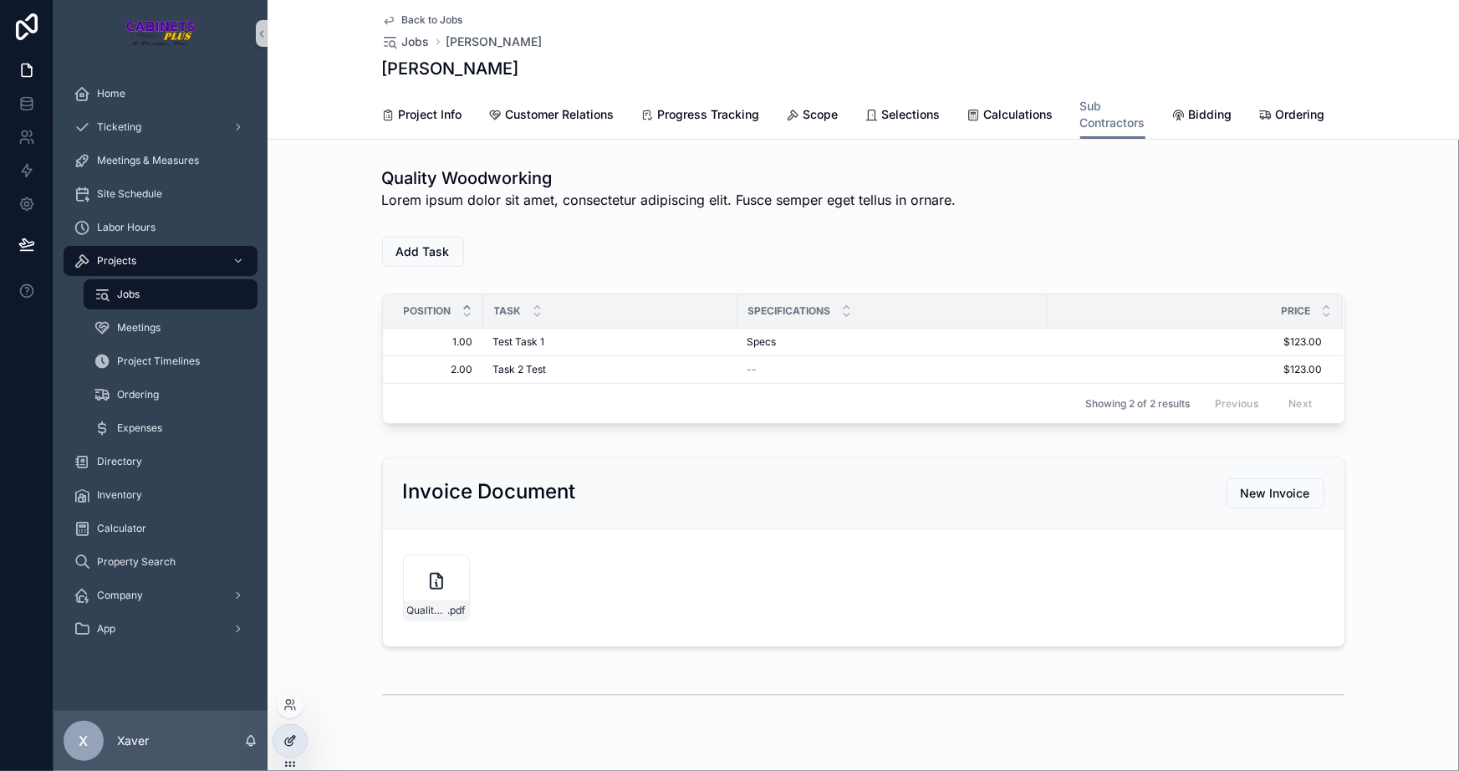
click at [293, 752] on div at bounding box center [289, 741] width 33 height 32
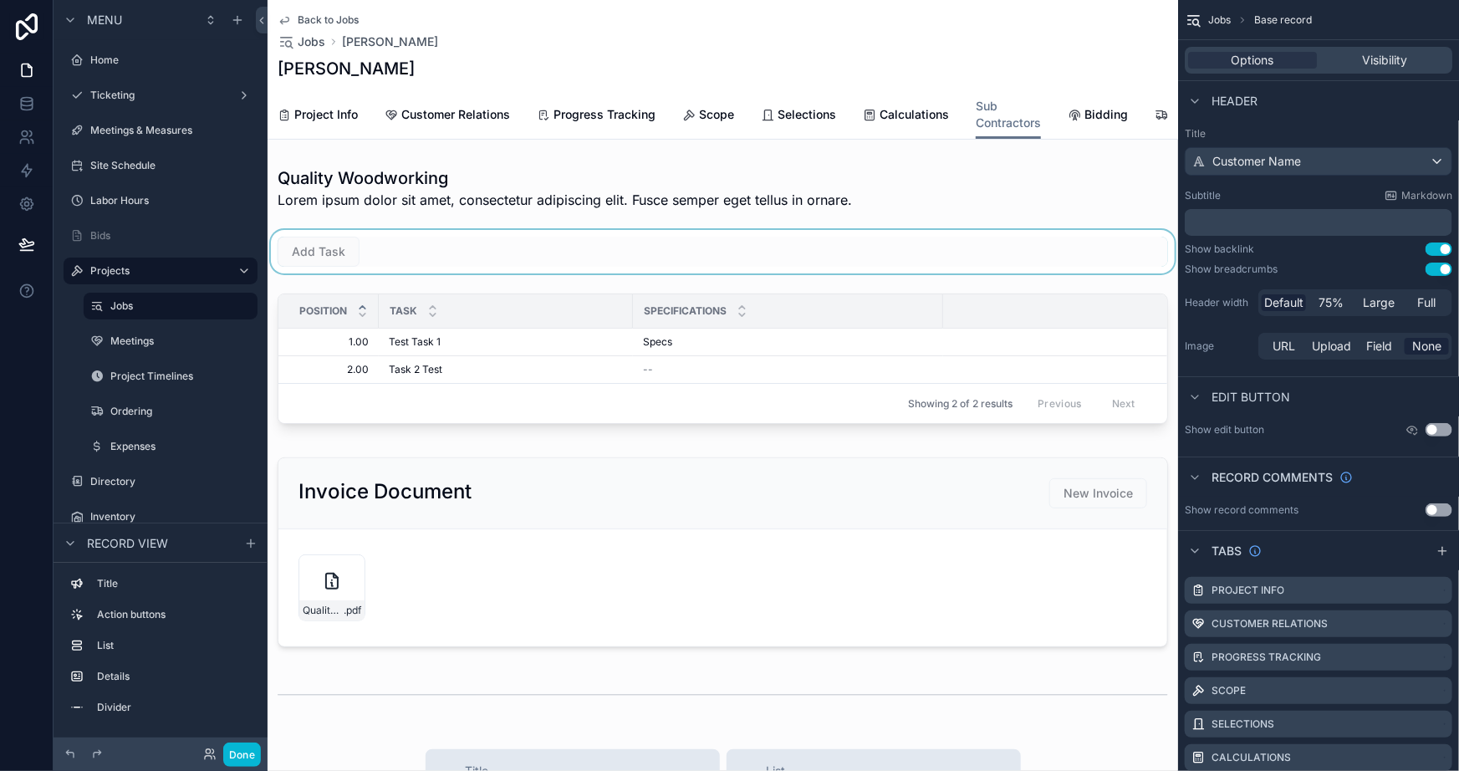
click at [554, 263] on div "scrollable content" at bounding box center [723, 251] width 911 height 43
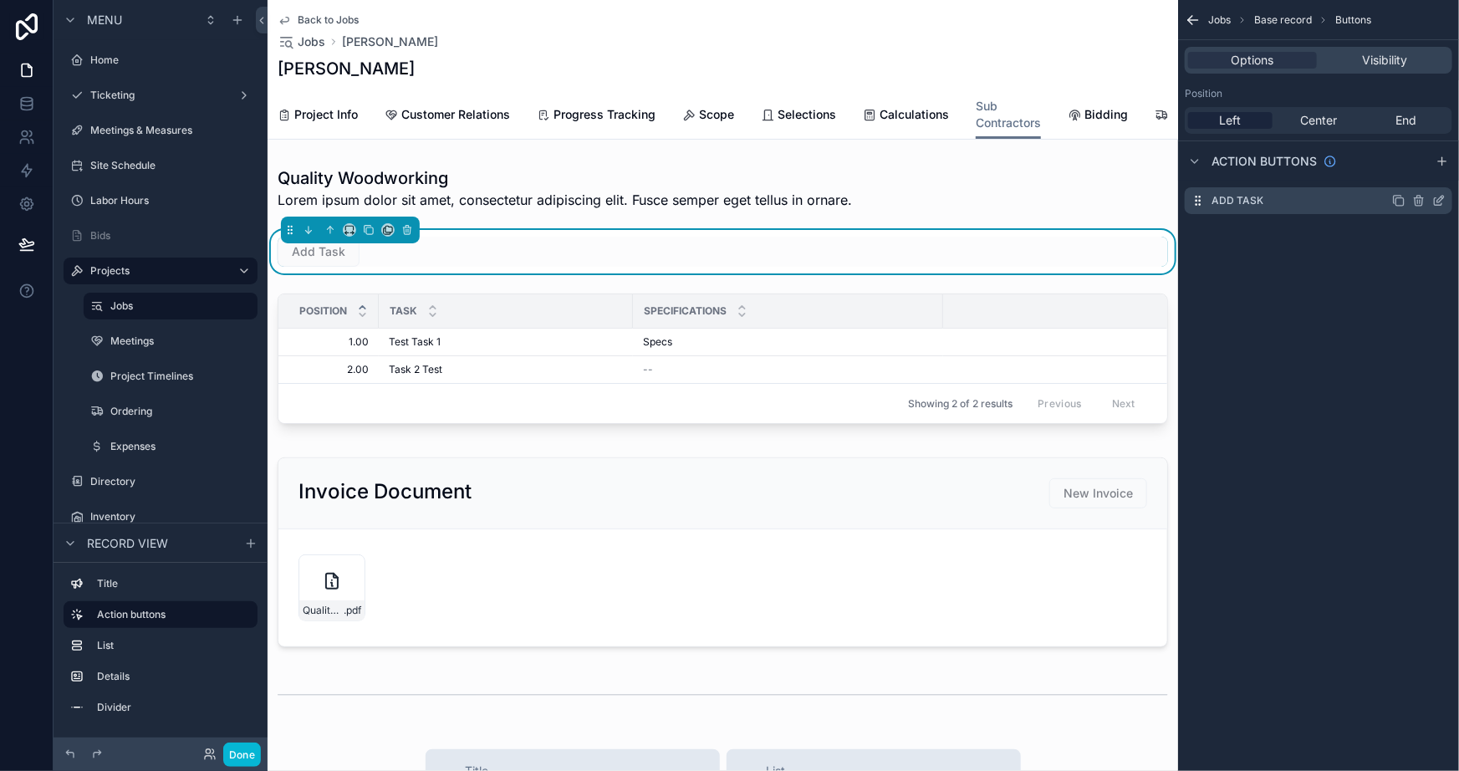
click at [1438, 195] on icon "scrollable content" at bounding box center [1439, 200] width 13 height 13
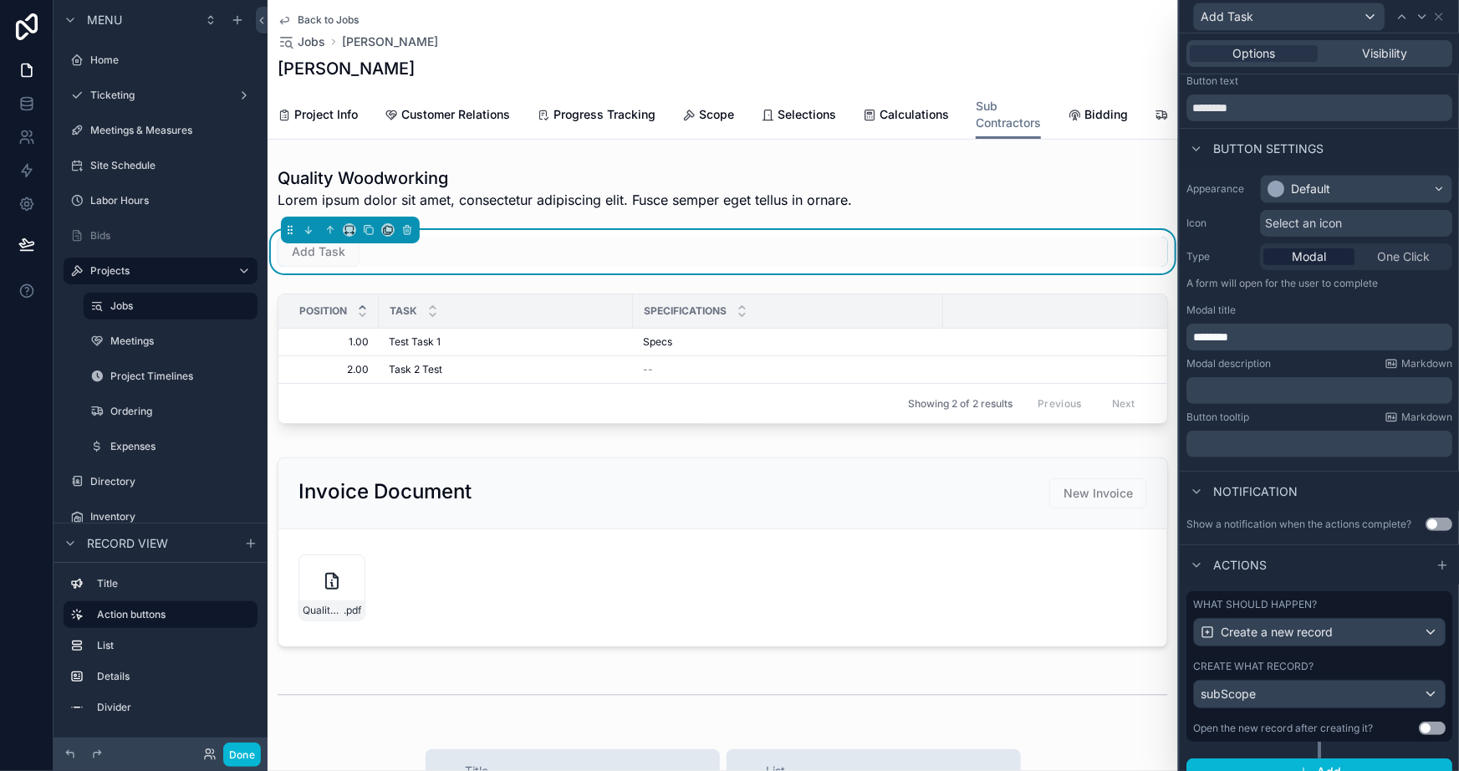
scroll to position [59, 0]
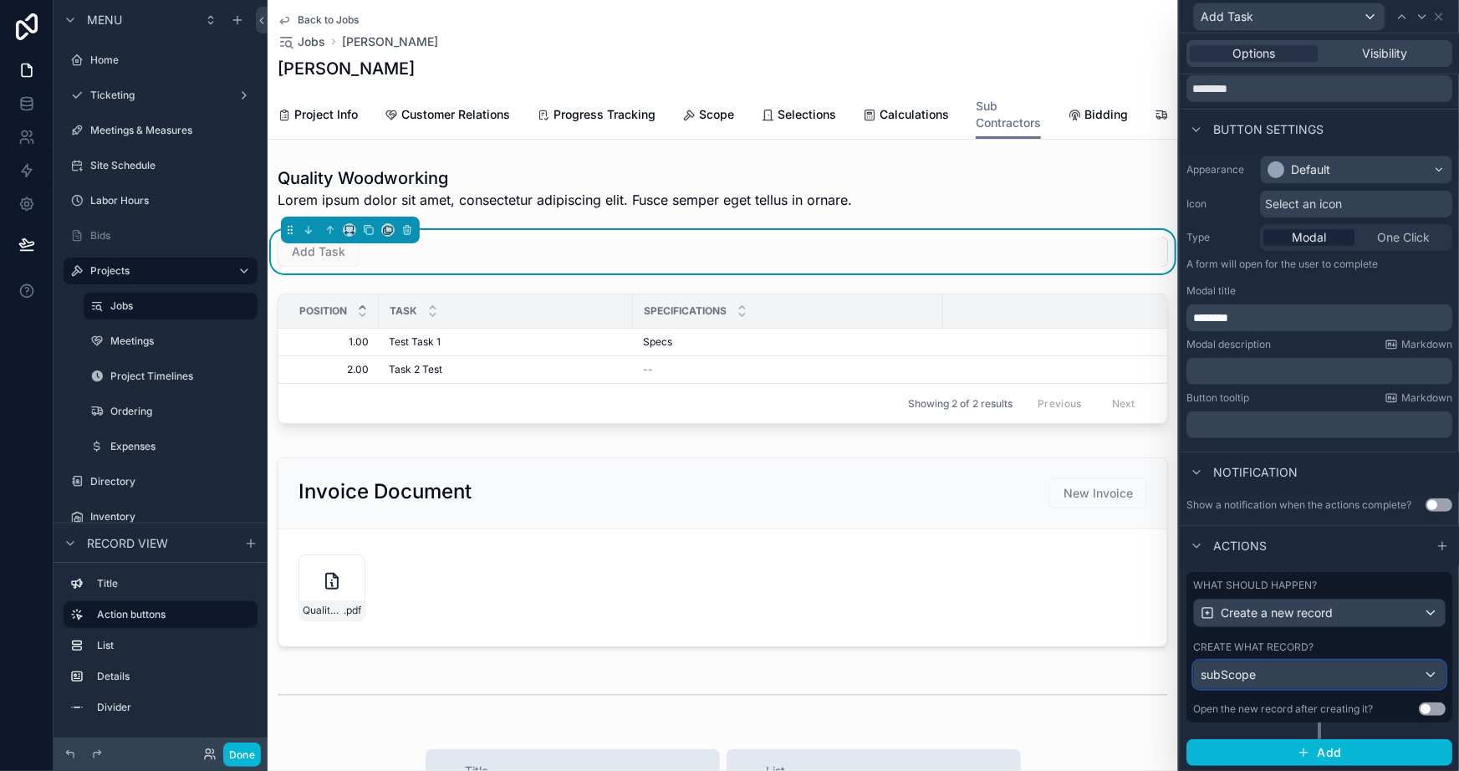
click at [1266, 677] on div "subScope" at bounding box center [1319, 675] width 251 height 27
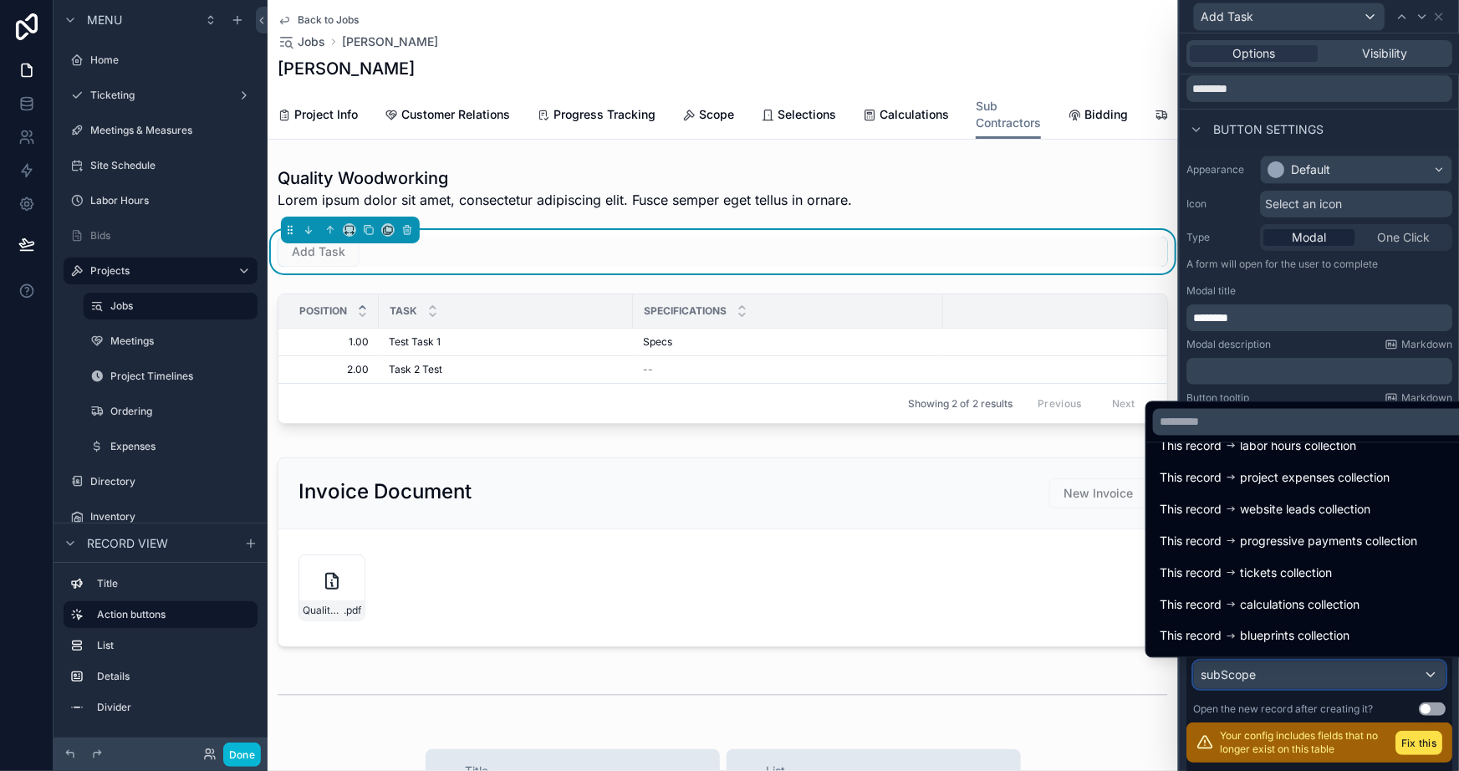
scroll to position [1484, 0]
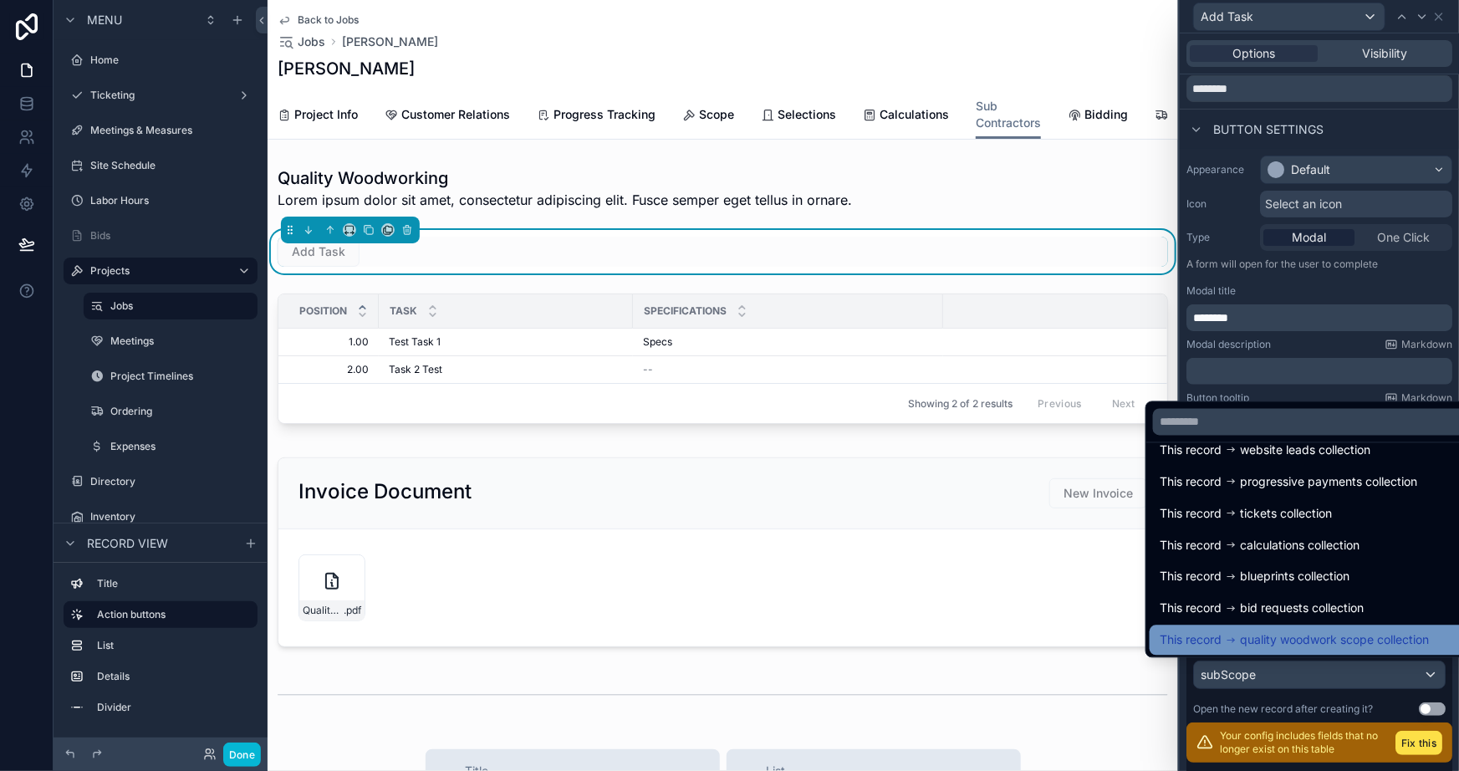
click at [1270, 642] on span "quality woodwork scope collection" at bounding box center [1334, 641] width 189 height 20
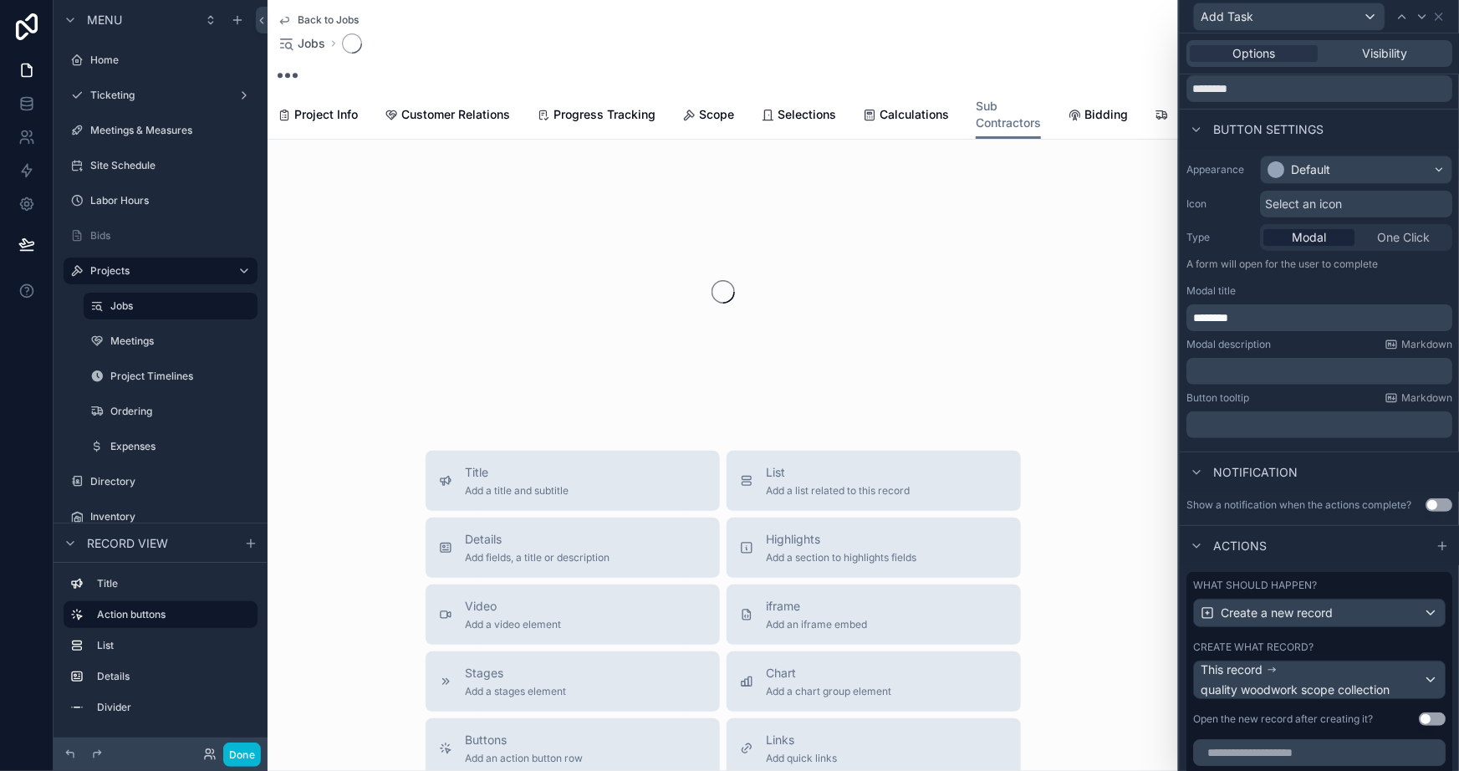
scroll to position [440, 0]
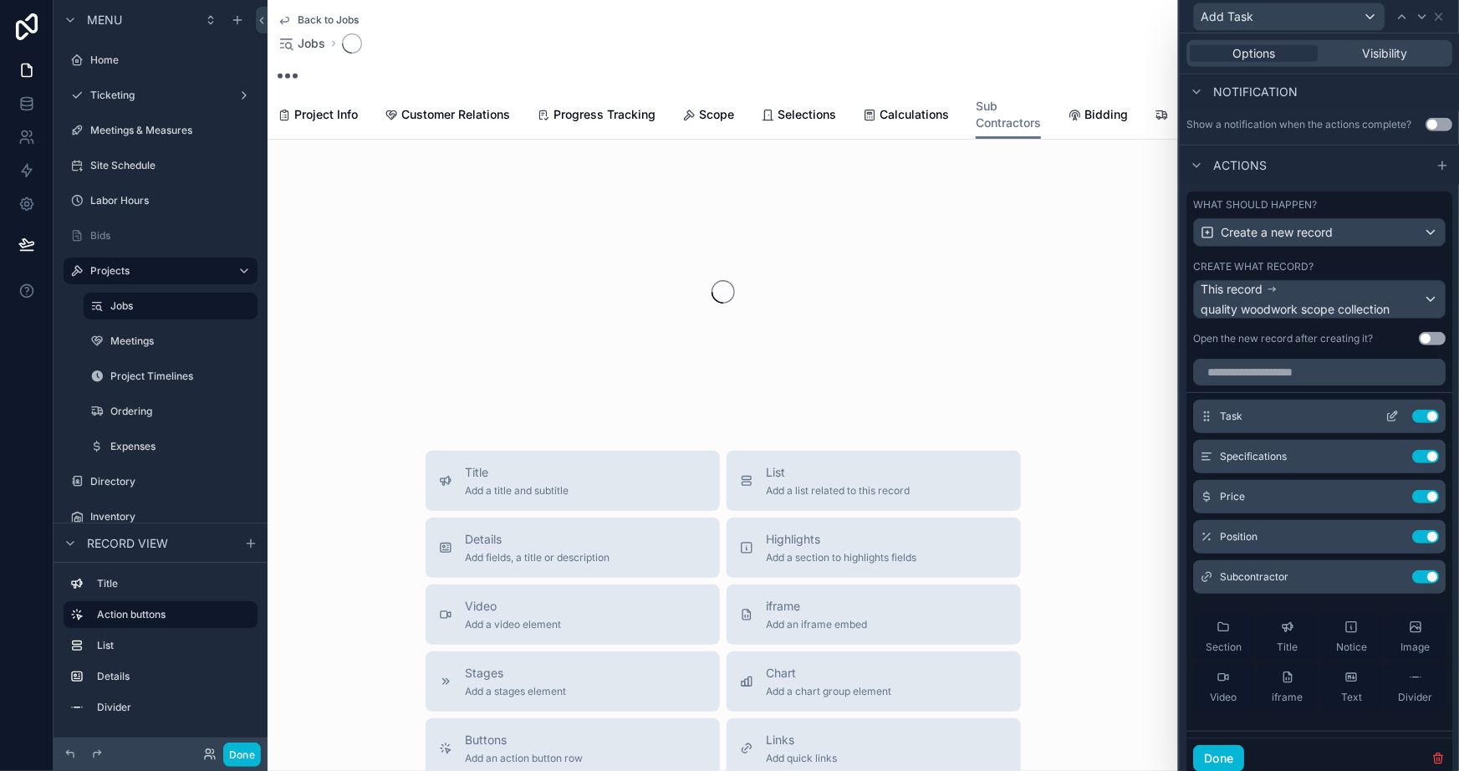
click at [1386, 415] on icon at bounding box center [1392, 416] width 13 height 13
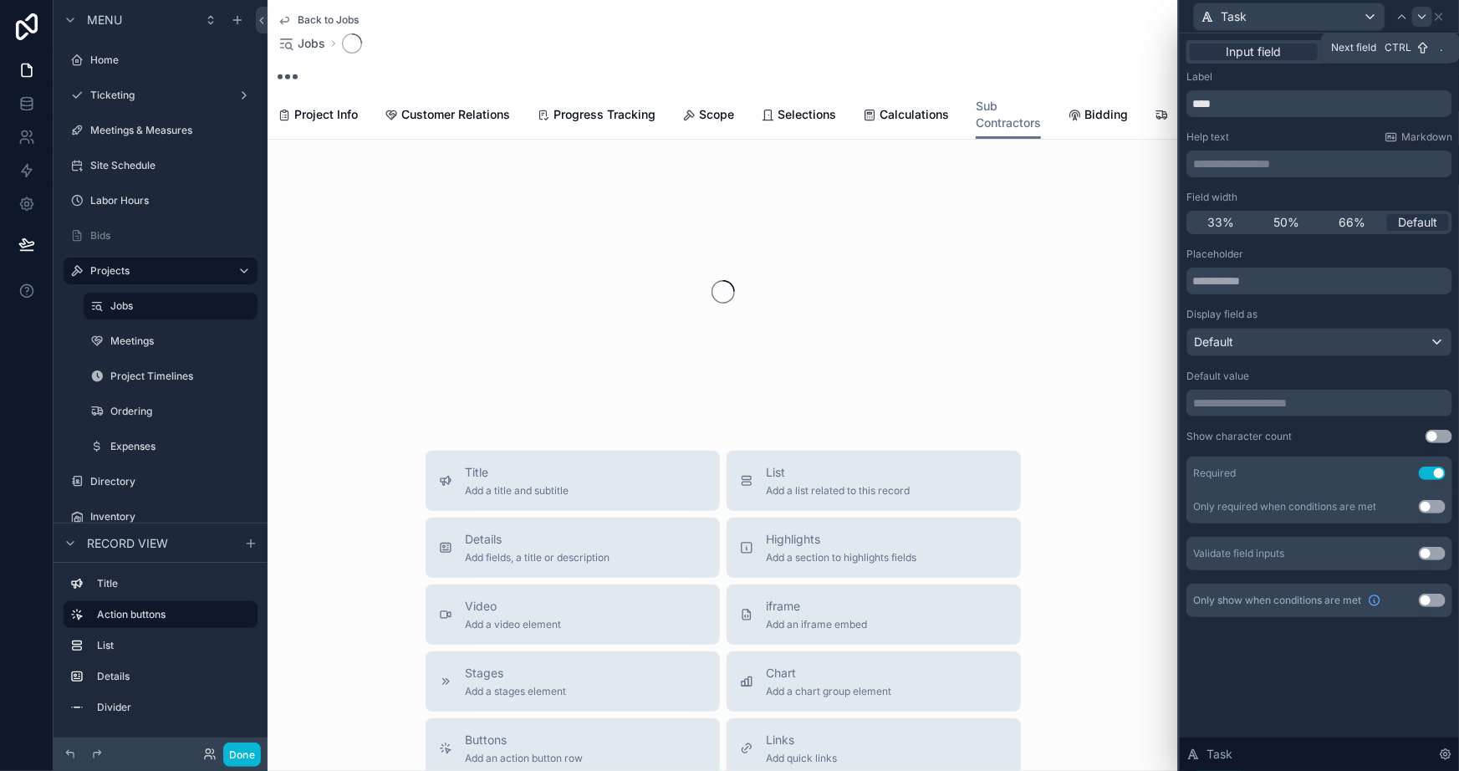
click at [1421, 19] on icon at bounding box center [1422, 16] width 13 height 13
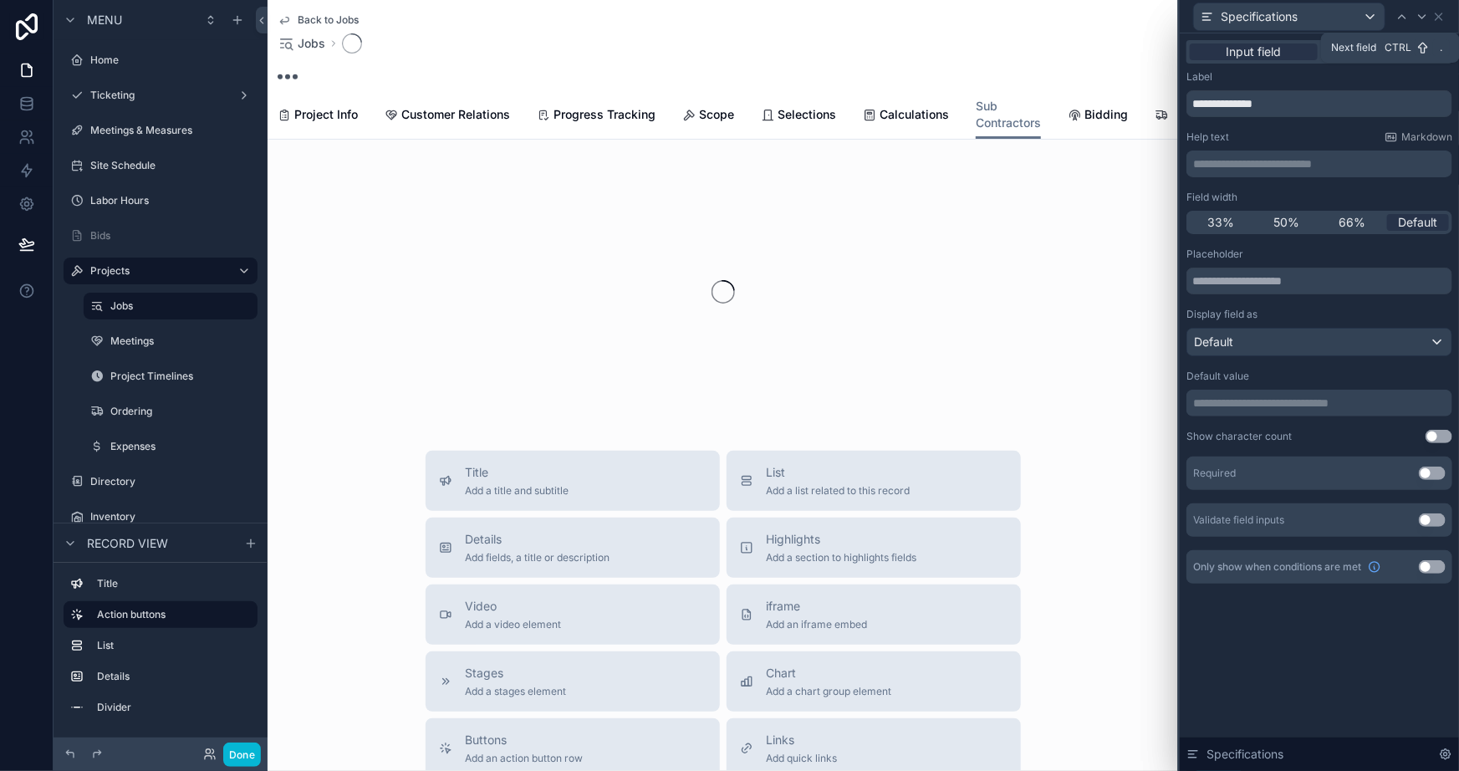
click at [1421, 19] on icon at bounding box center [1422, 16] width 13 height 13
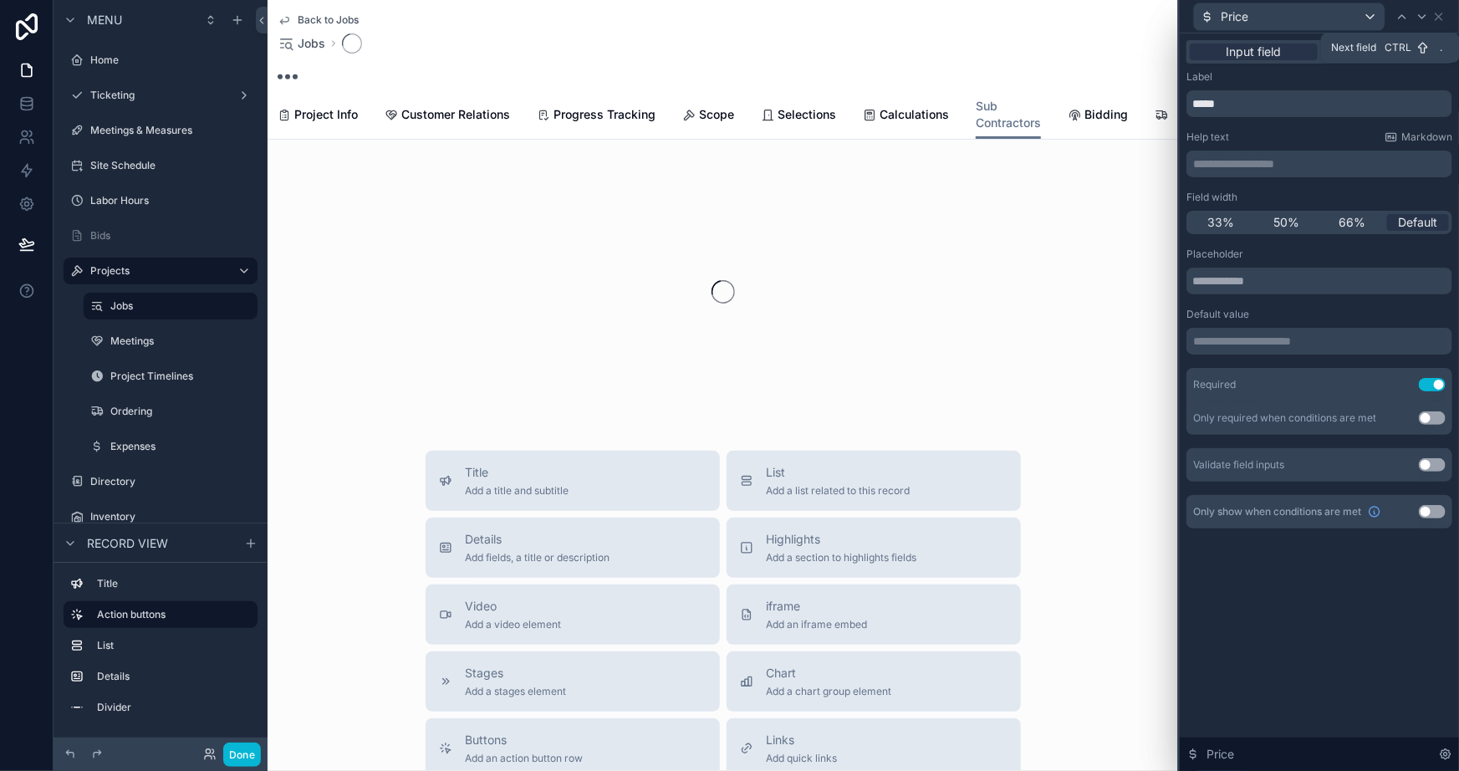
click at [1421, 19] on icon at bounding box center [1422, 16] width 13 height 13
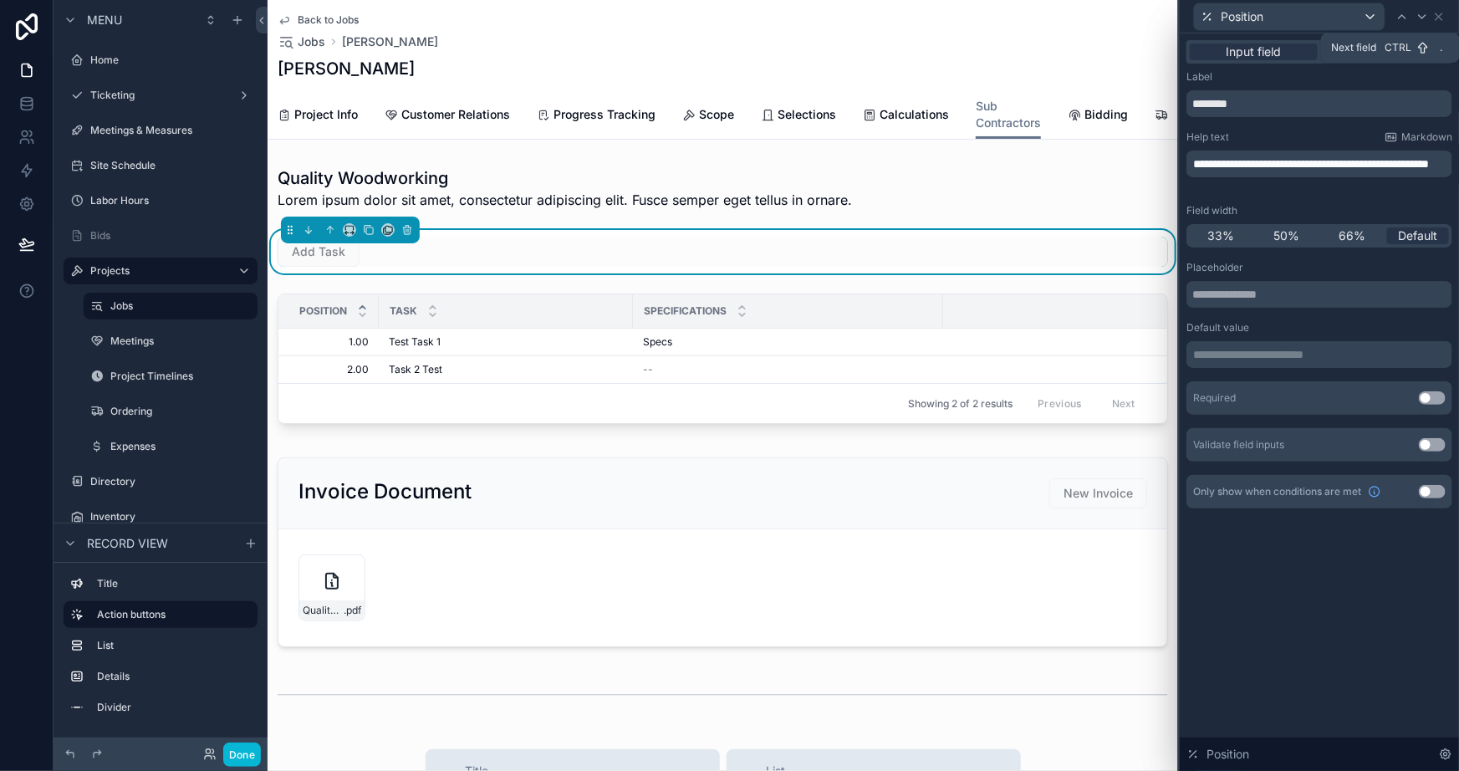
click at [1421, 20] on icon at bounding box center [1422, 16] width 13 height 13
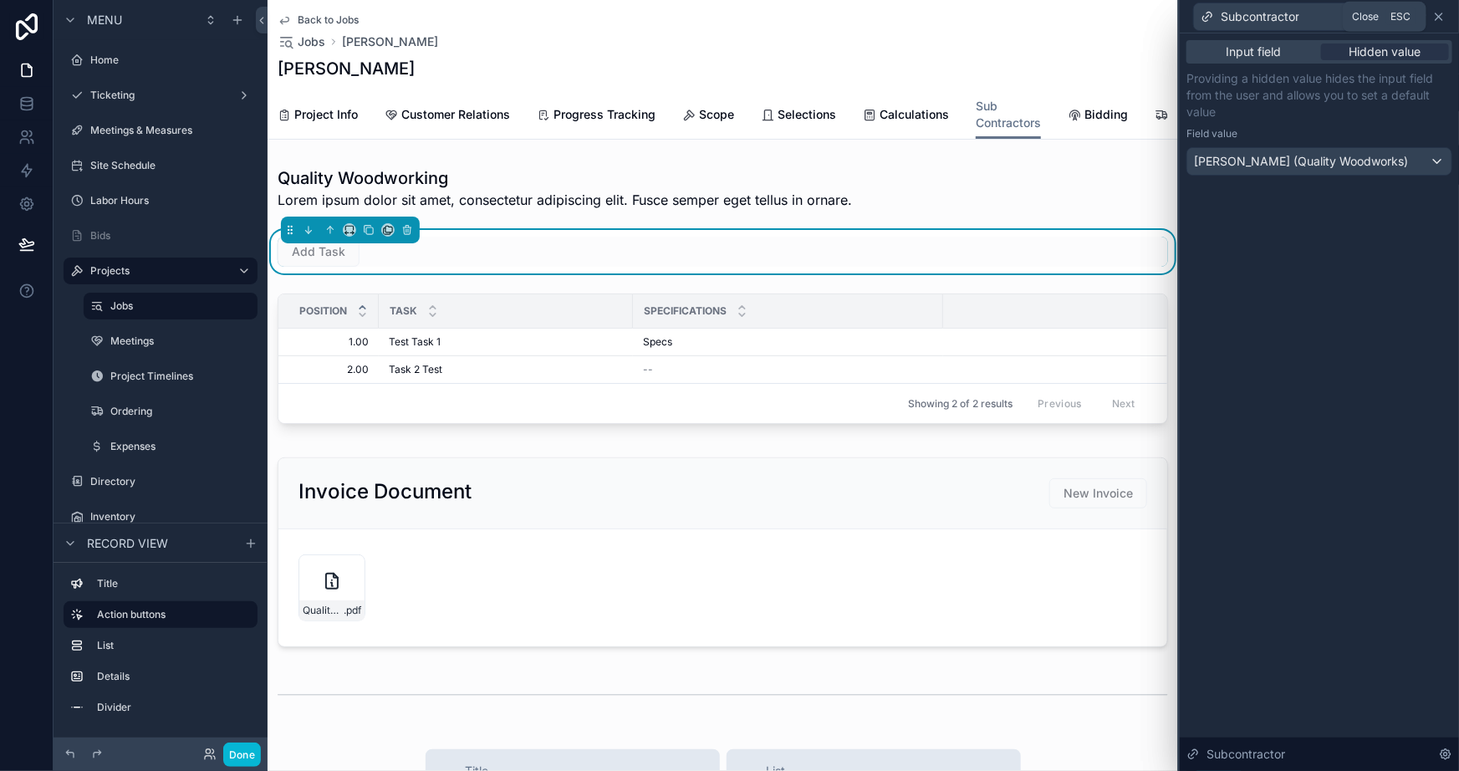
click at [1445, 21] on icon at bounding box center [1439, 16] width 13 height 13
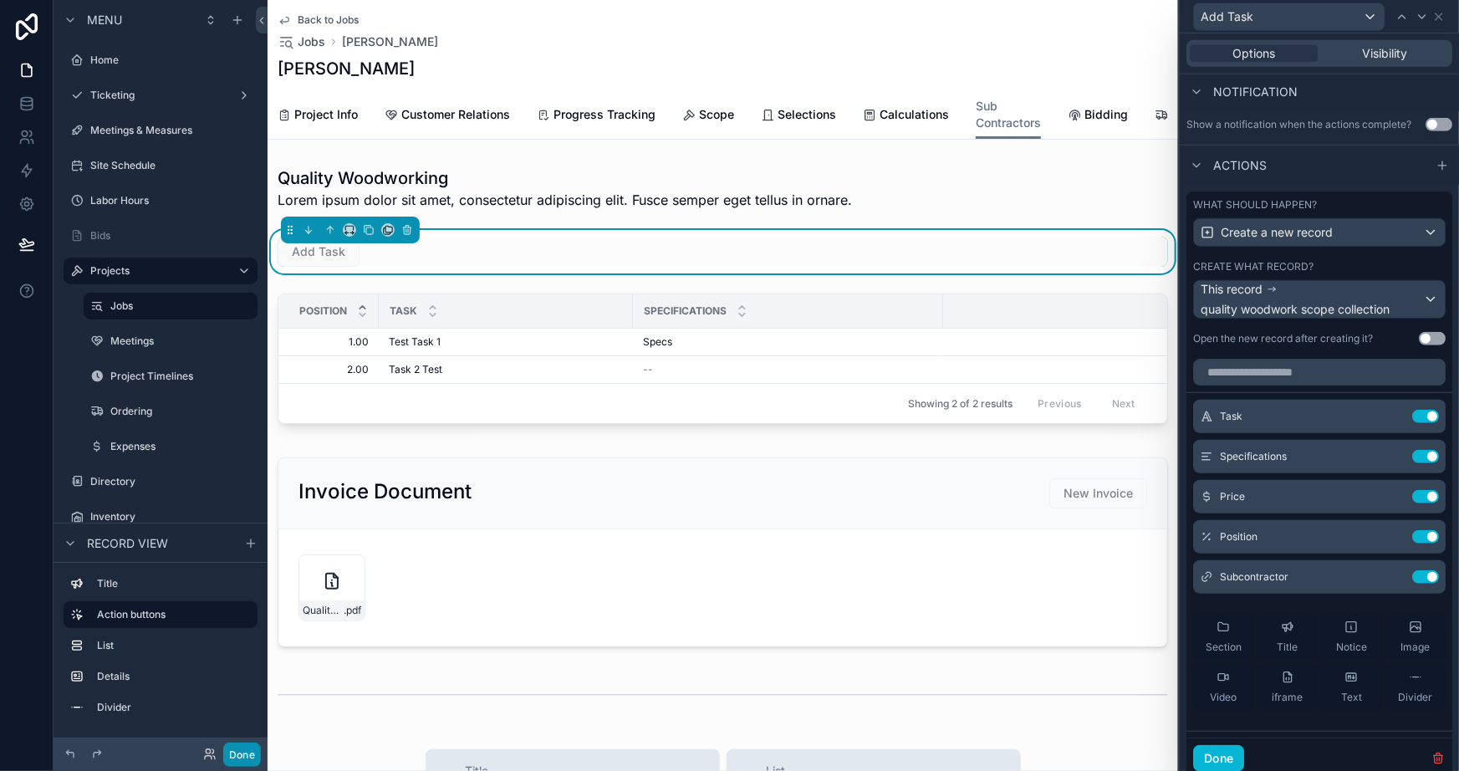
click at [246, 764] on button "Done" at bounding box center [242, 755] width 38 height 24
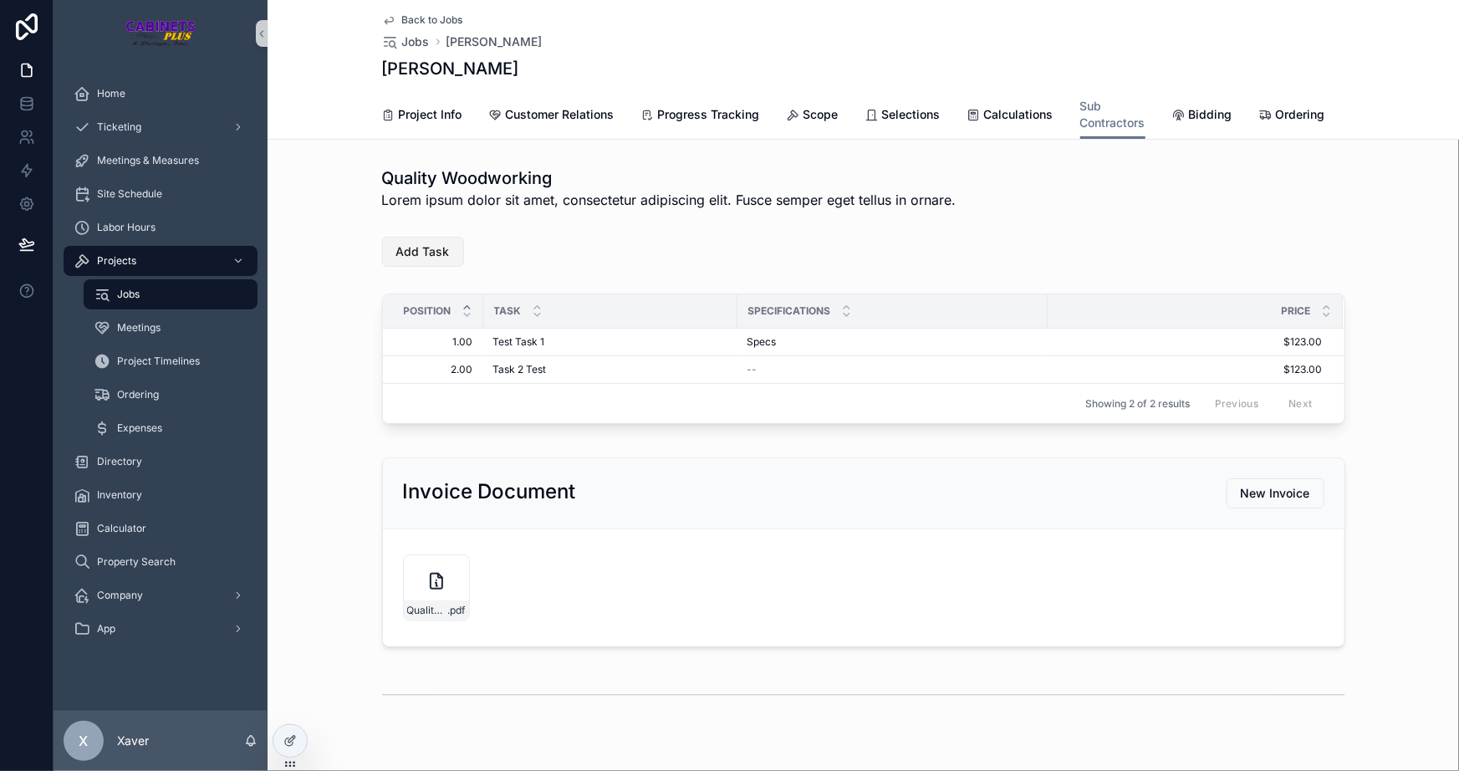
click at [414, 256] on span "Add Task" at bounding box center [423, 251] width 54 height 17
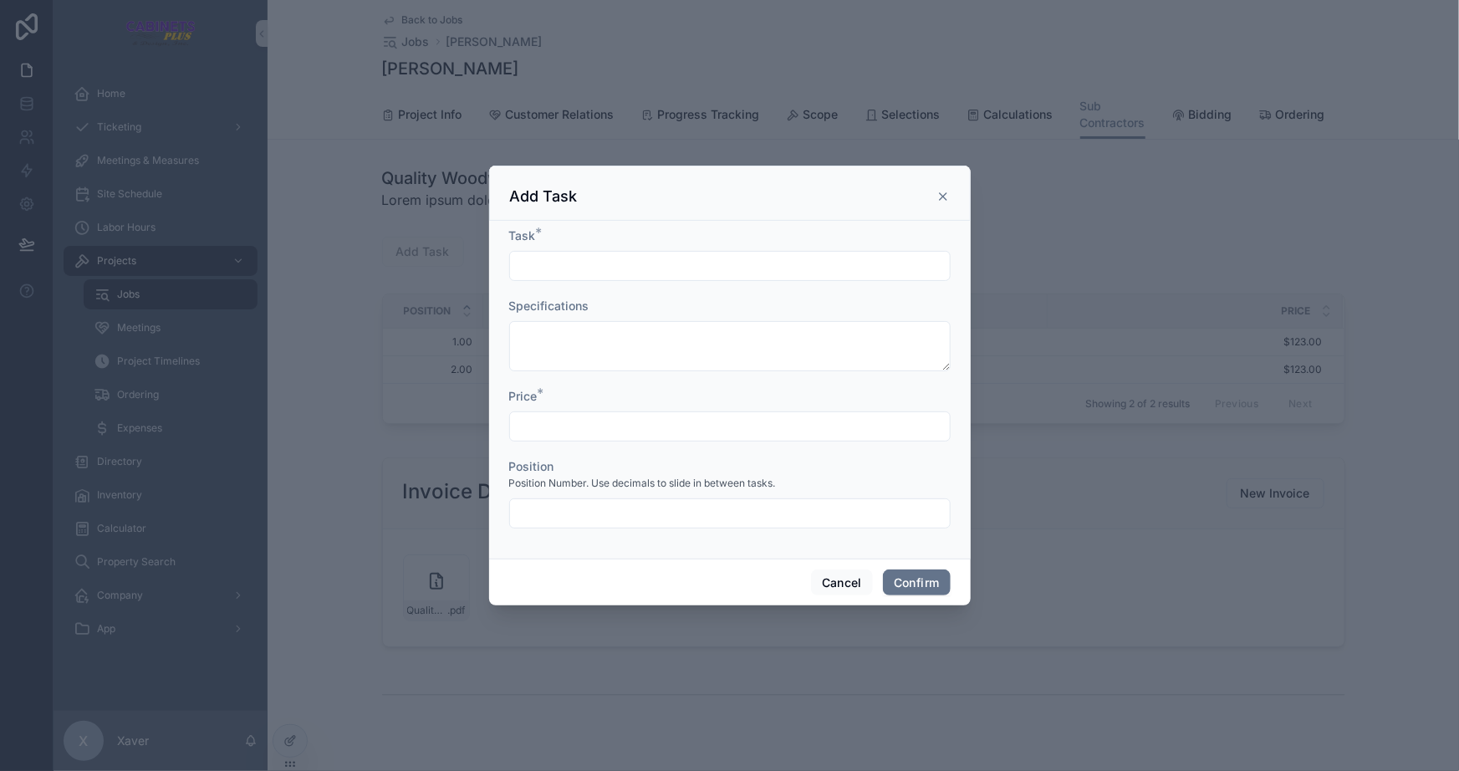
click at [556, 263] on input "text" at bounding box center [730, 265] width 440 height 23
type input "******"
click at [576, 412] on div at bounding box center [730, 426] width 442 height 30
click at [585, 426] on input "text" at bounding box center [730, 426] width 440 height 23
type input "*******"
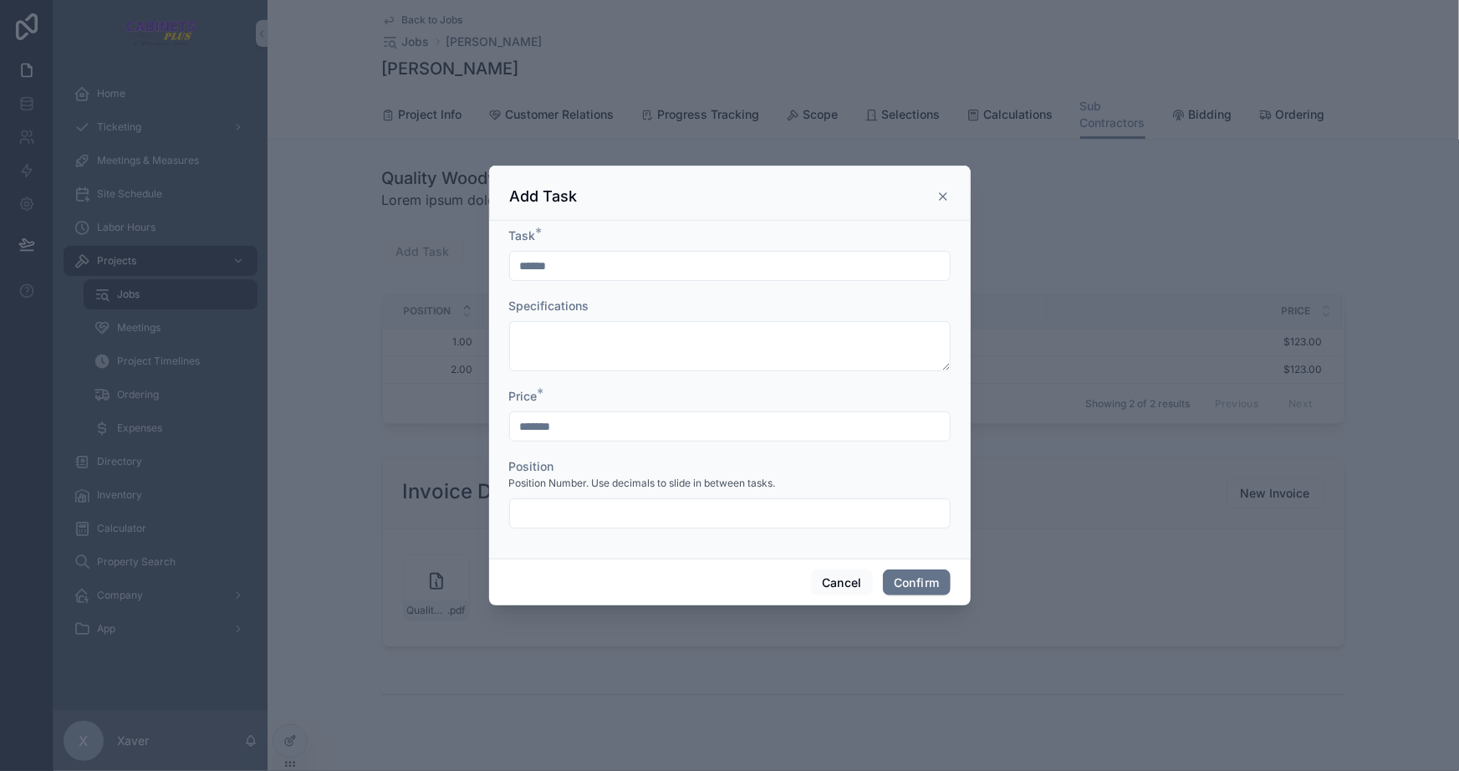
click at [602, 524] on input "text" at bounding box center [730, 513] width 440 height 23
type input "****"
drag, startPoint x: 774, startPoint y: 549, endPoint x: 788, endPoint y: 547, distance: 14.3
click at [774, 549] on div "Task * ****** Specifications Price * ******* Position Position Number. Use deci…" at bounding box center [730, 390] width 482 height 338
click at [947, 580] on button "Confirm" at bounding box center [916, 583] width 67 height 27
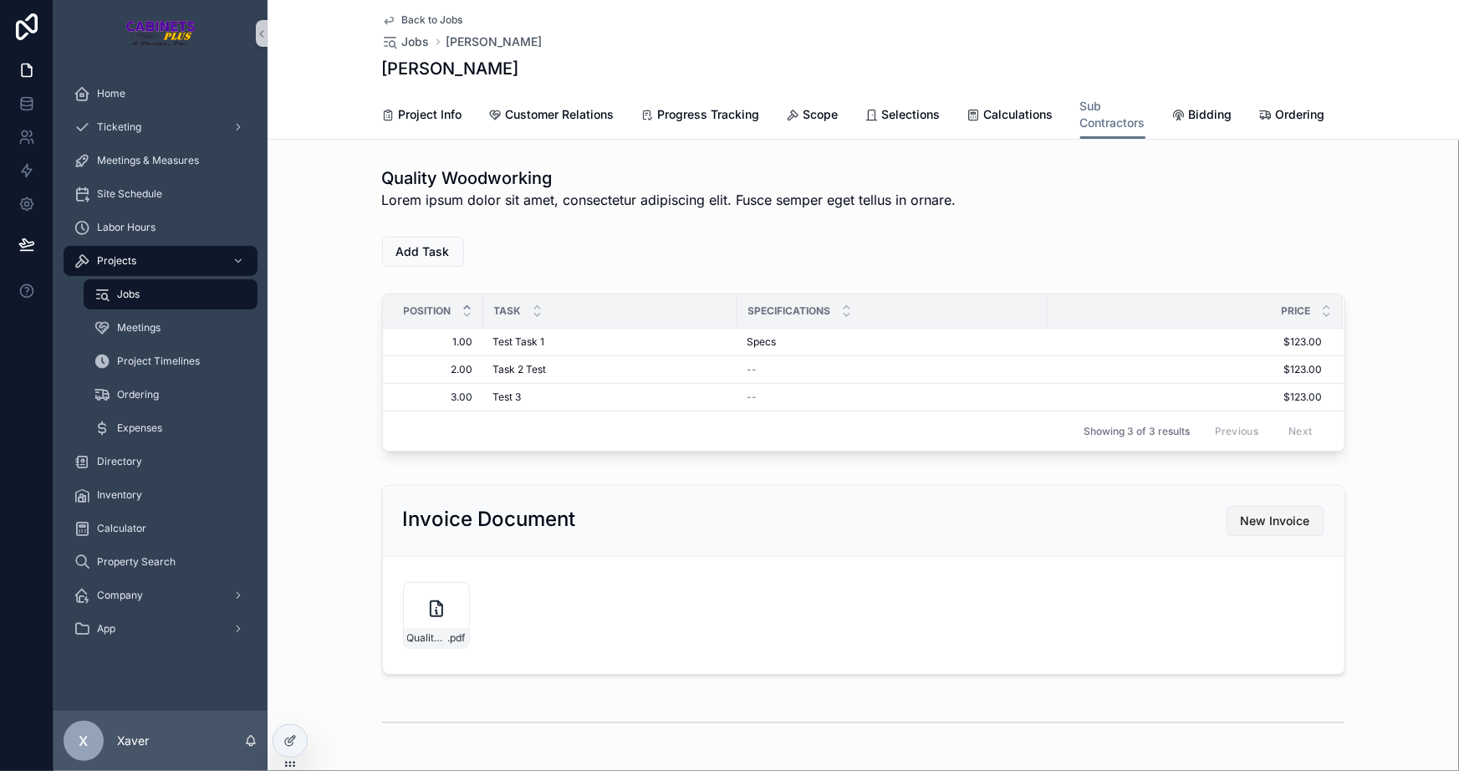
click at [1265, 533] on button "New Invoice" at bounding box center [1276, 521] width 98 height 30
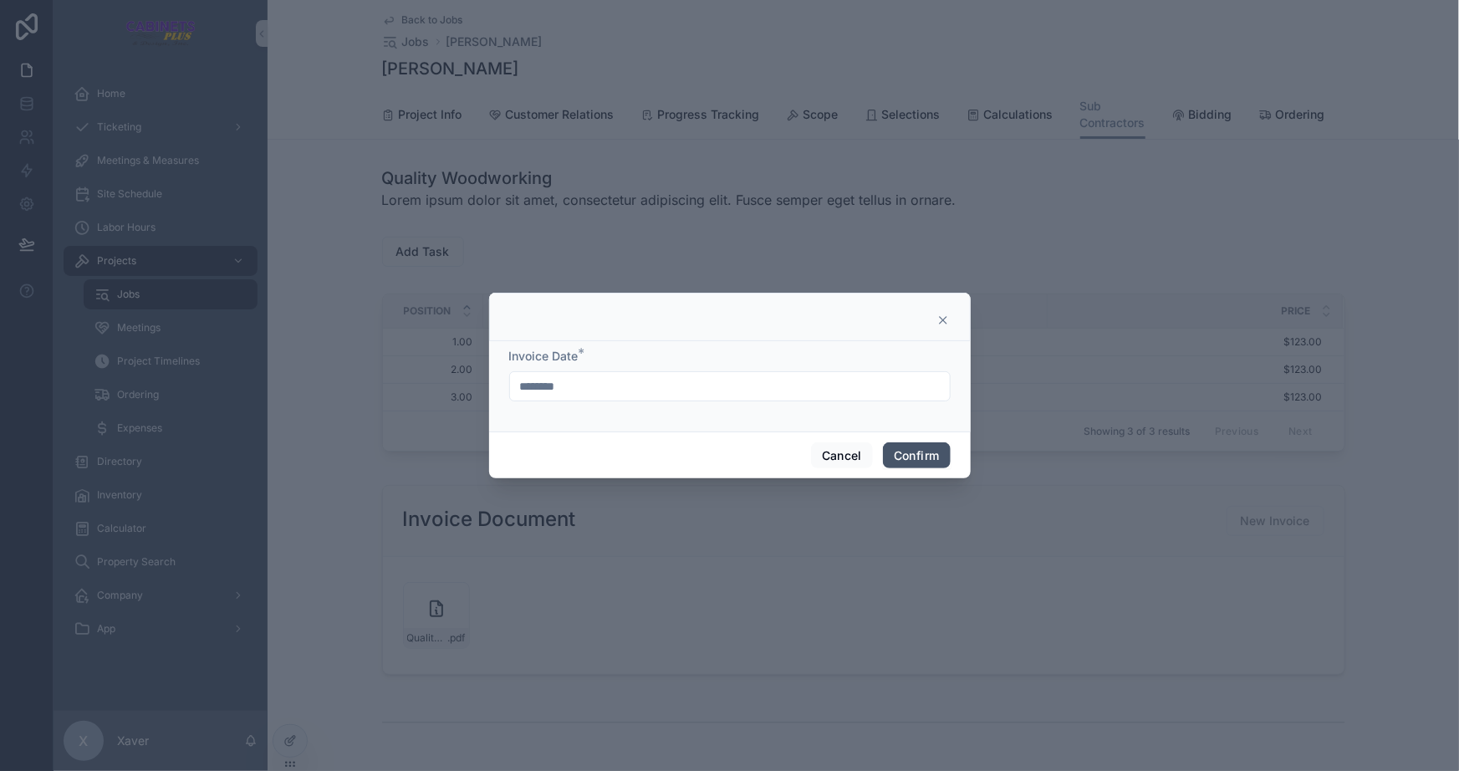
click at [936, 443] on button "Confirm" at bounding box center [916, 455] width 67 height 27
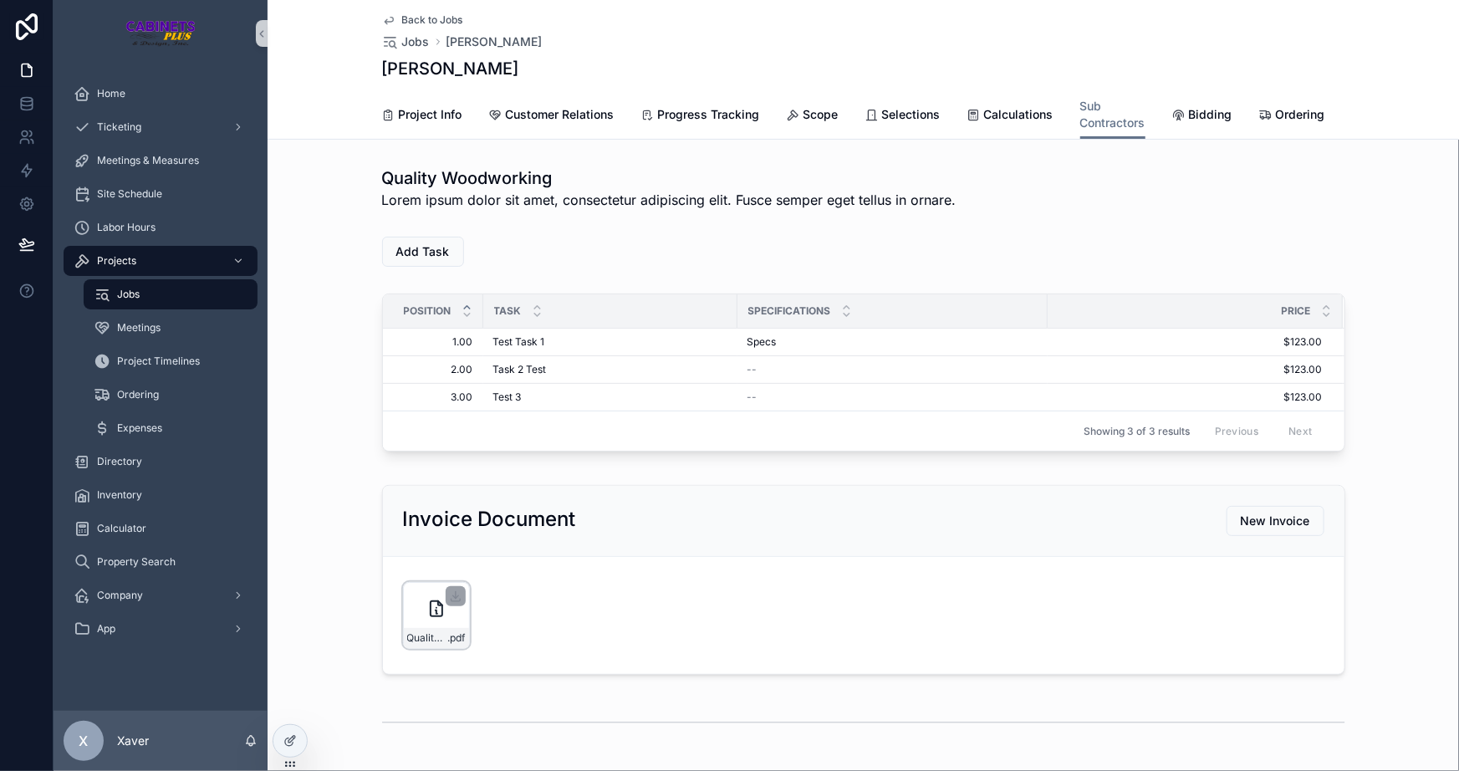
click at [409, 626] on div "Quality-Woodworking-Invoice---Max-Fake-Mustermann-([DATE]) .pdf" at bounding box center [436, 615] width 67 height 67
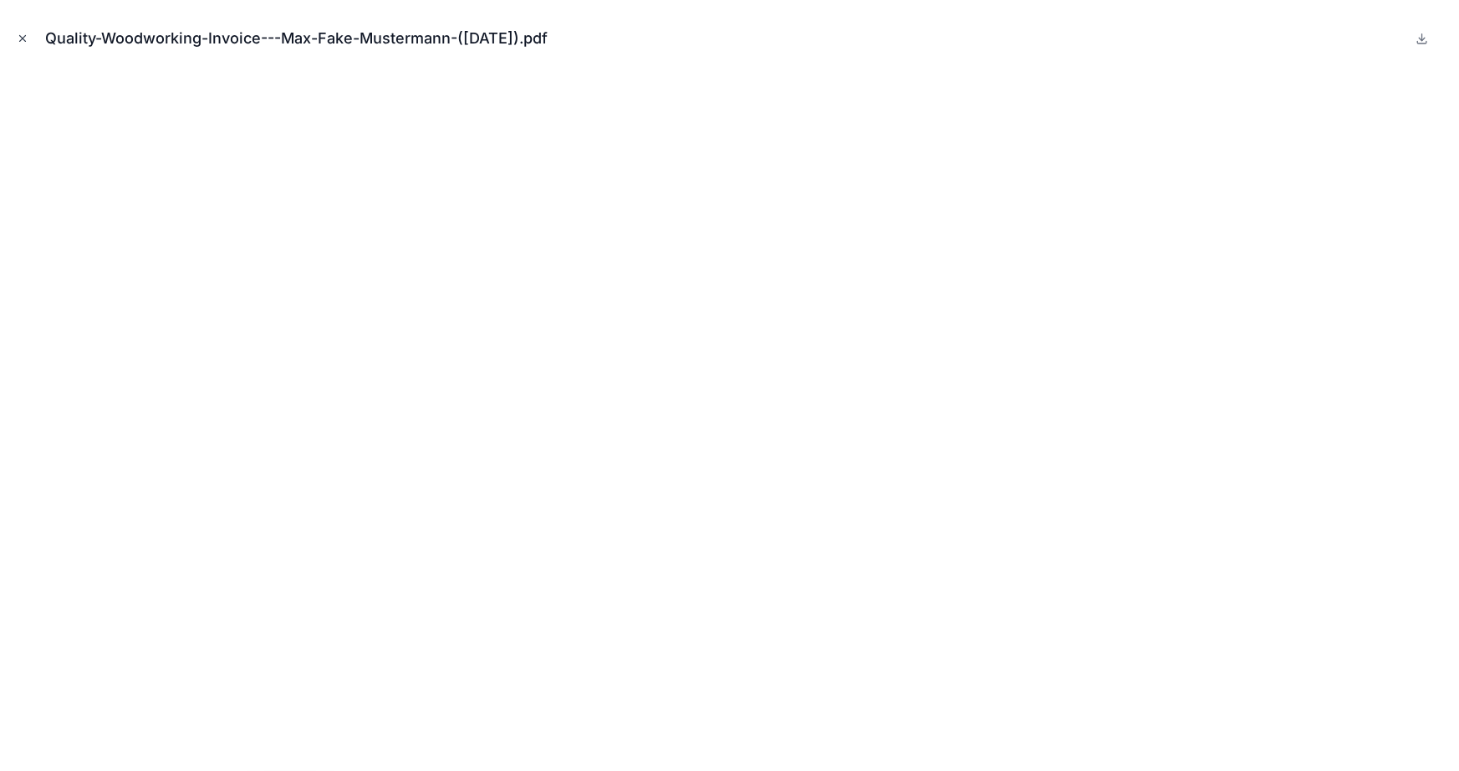
click at [17, 33] on icon "Close modal" at bounding box center [23, 39] width 12 height 12
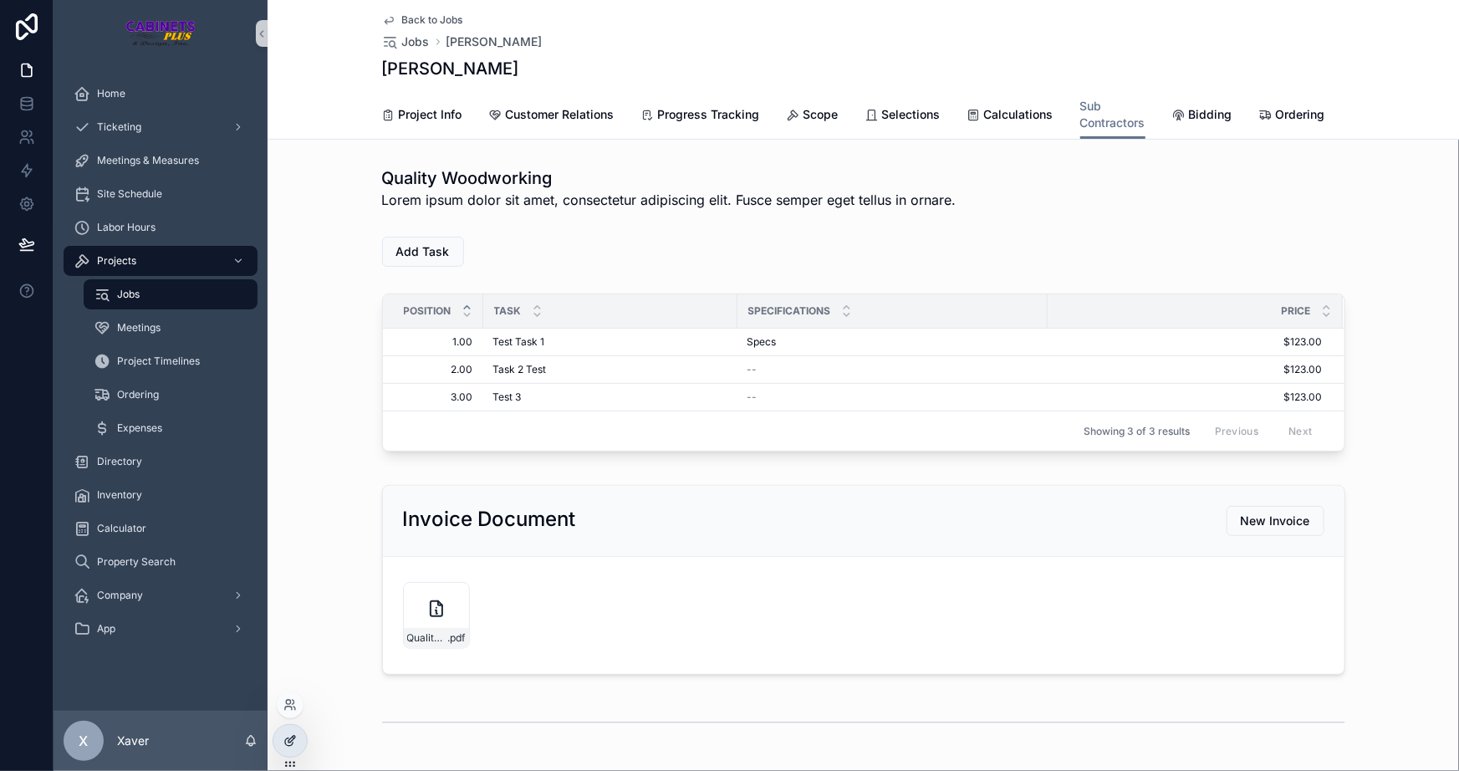
click at [293, 744] on icon at bounding box center [289, 743] width 8 height 8
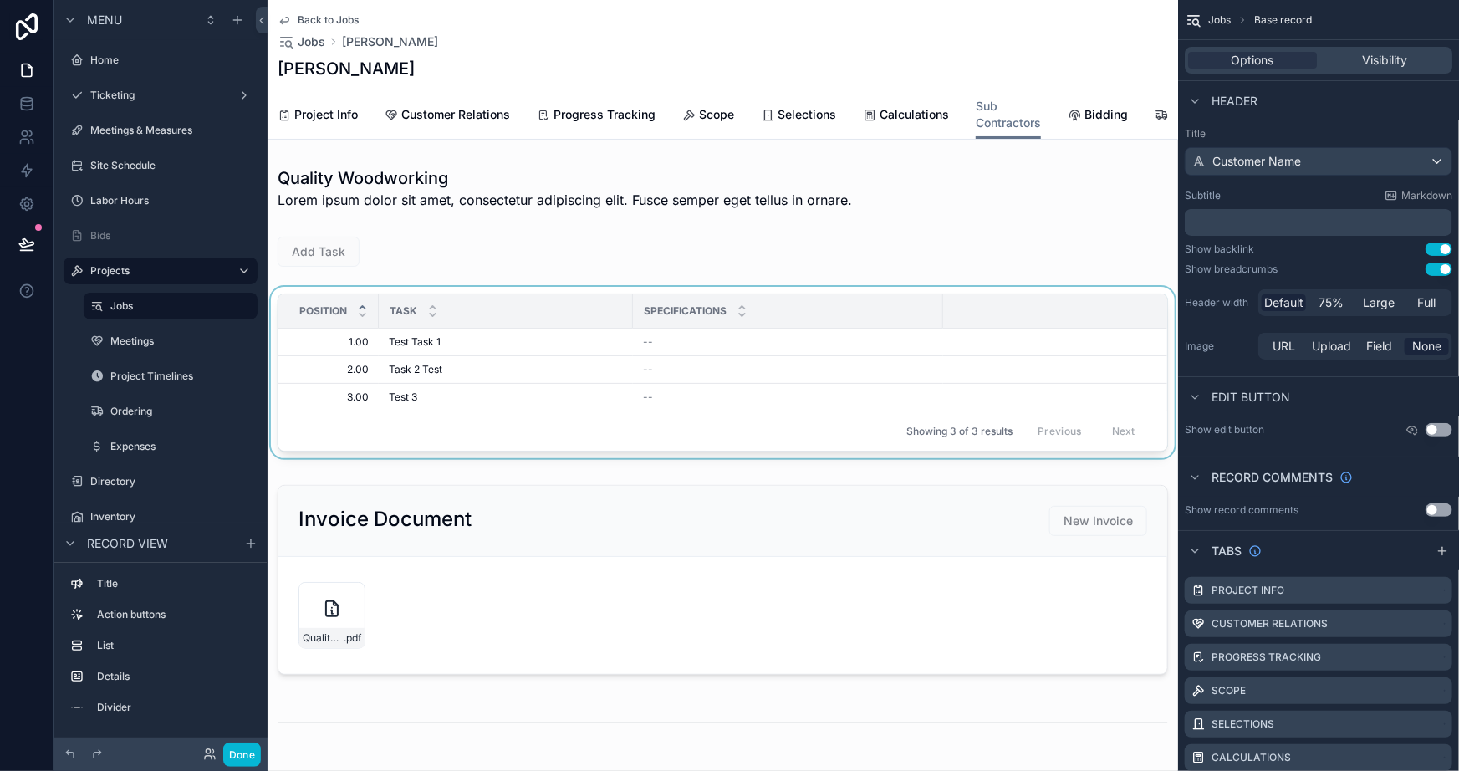
click at [469, 304] on div "scrollable content" at bounding box center [723, 376] width 911 height 178
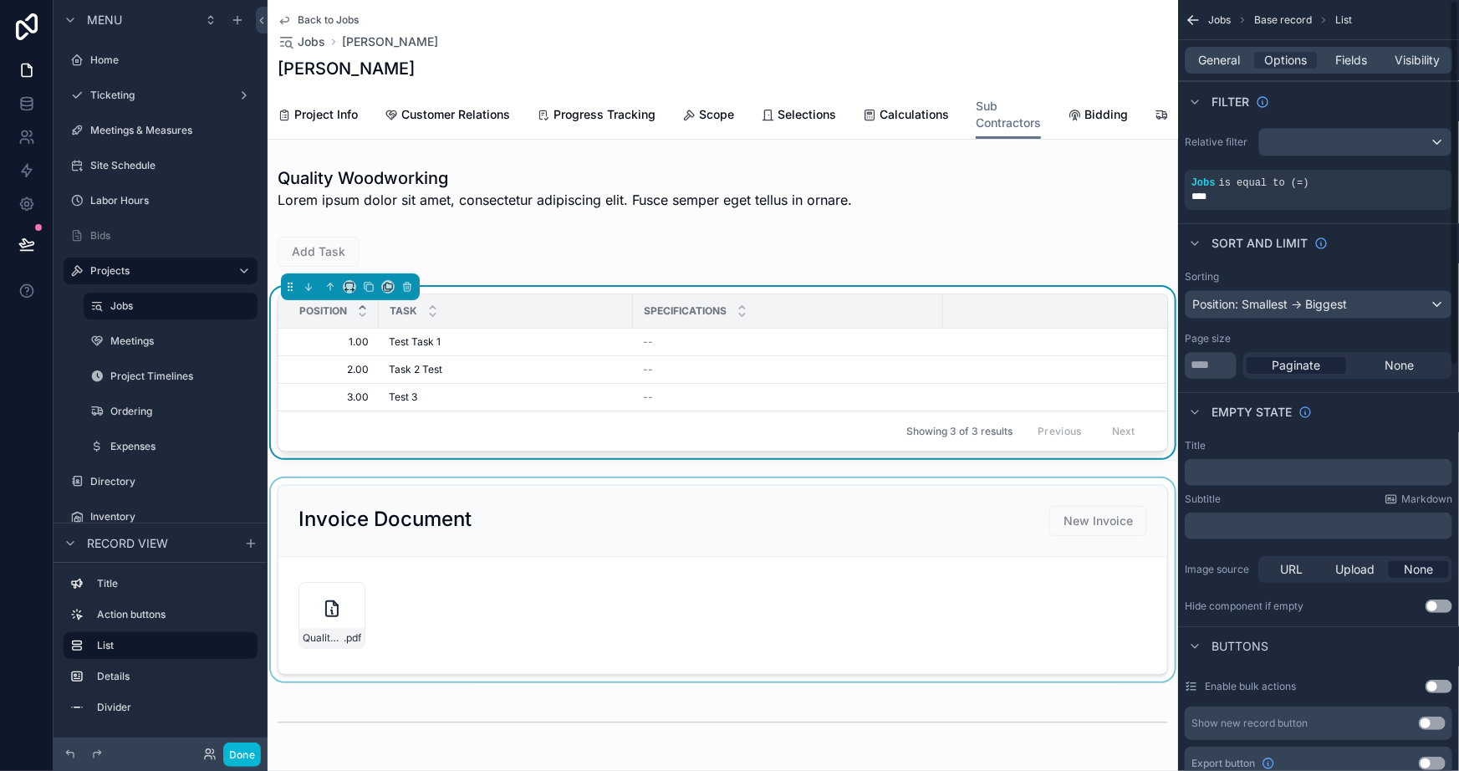
click at [1091, 539] on div "scrollable content" at bounding box center [723, 579] width 911 height 203
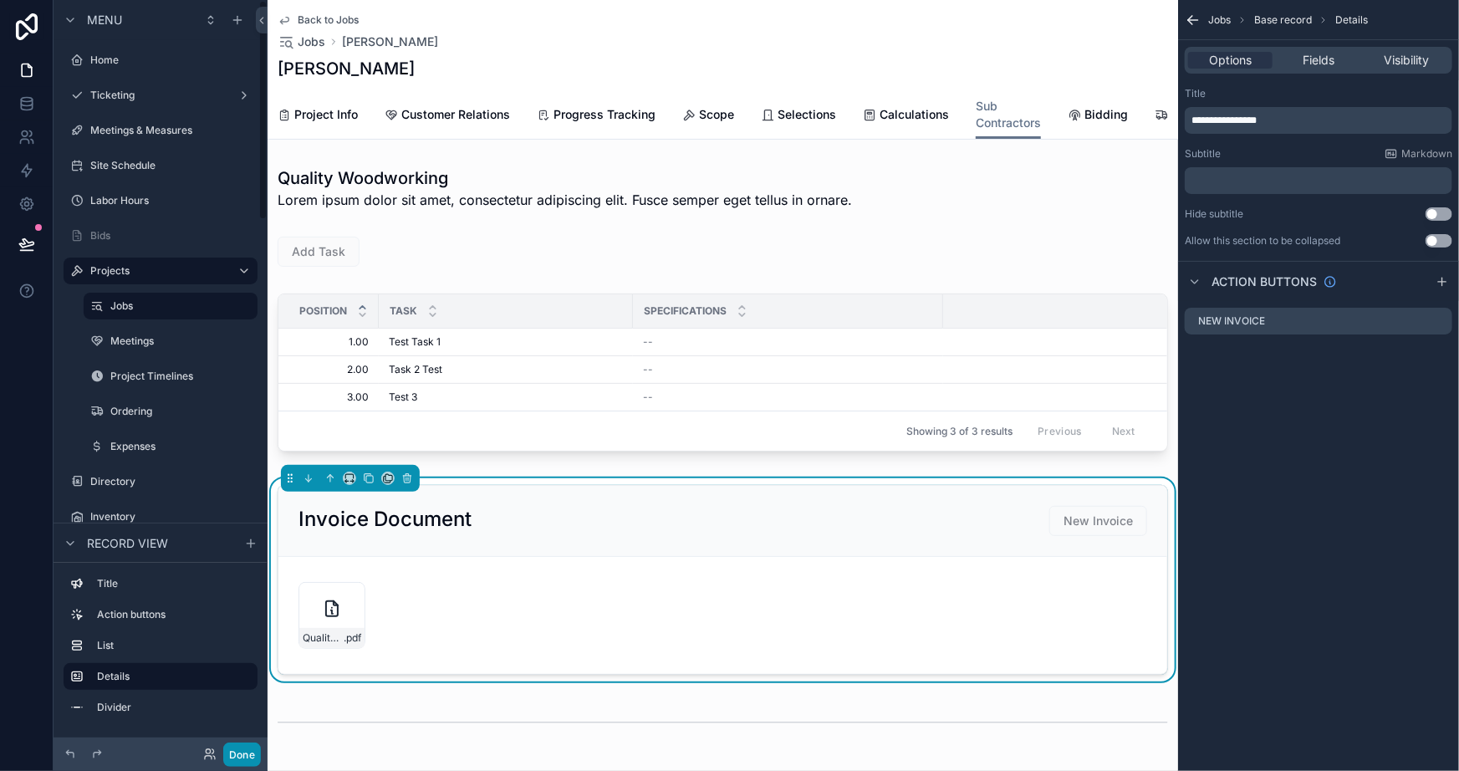
click at [234, 755] on button "Done" at bounding box center [242, 755] width 38 height 24
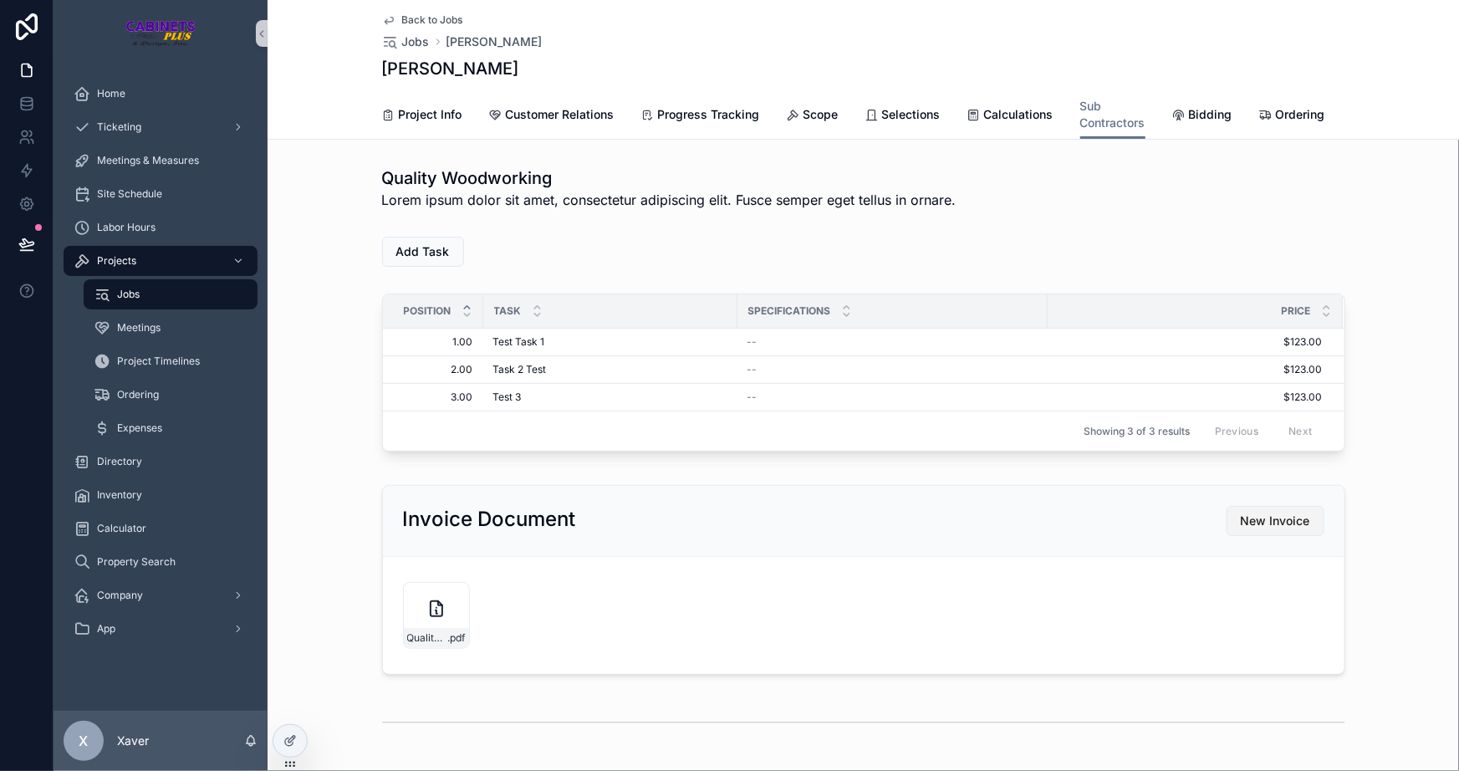
click at [1242, 529] on span "New Invoice" at bounding box center [1275, 521] width 69 height 17
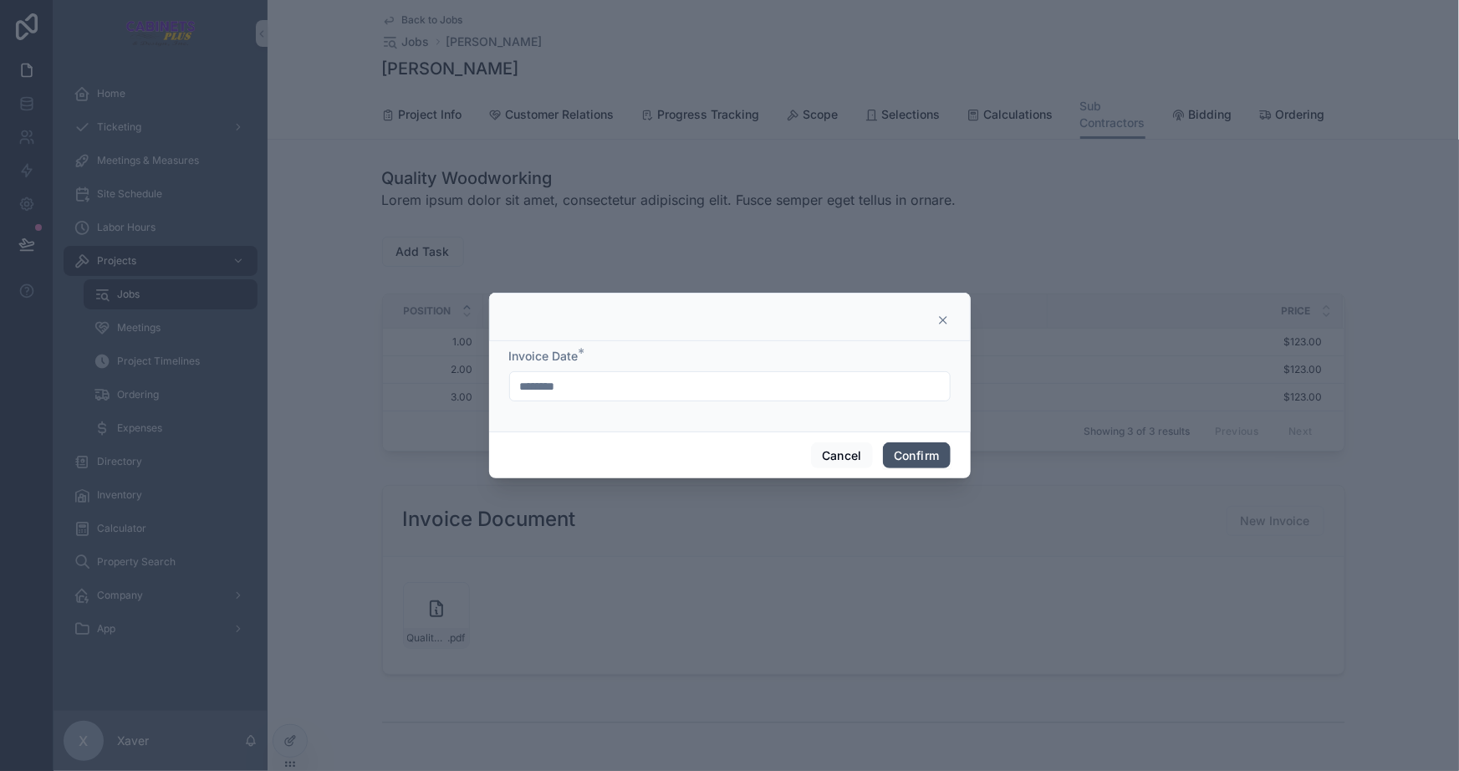
click at [938, 456] on button "Confirm" at bounding box center [916, 455] width 67 height 27
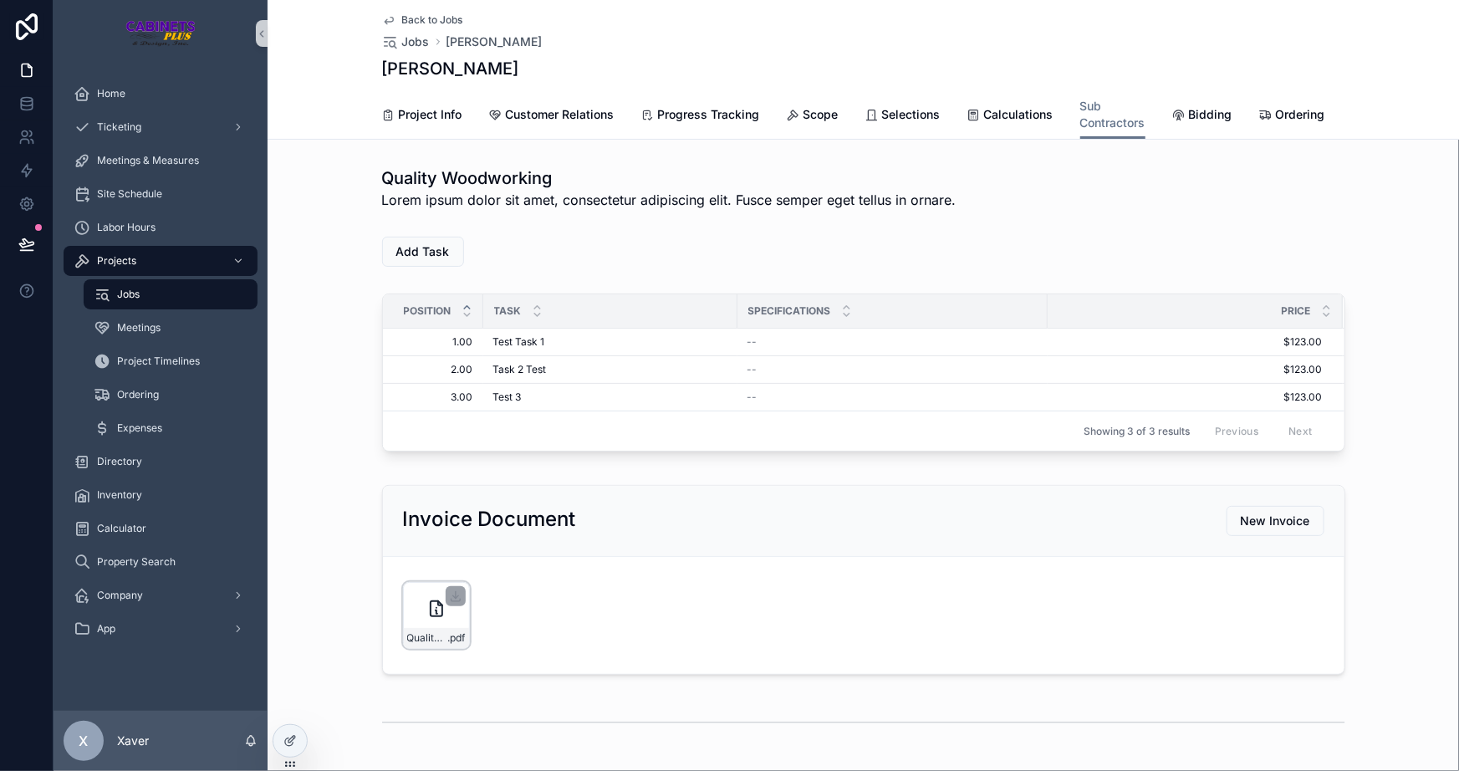
click at [417, 613] on div "Quality-Woodworking-Invoice---Max-Fake-Mustermann-([DATE]) .pdf" at bounding box center [436, 615] width 67 height 67
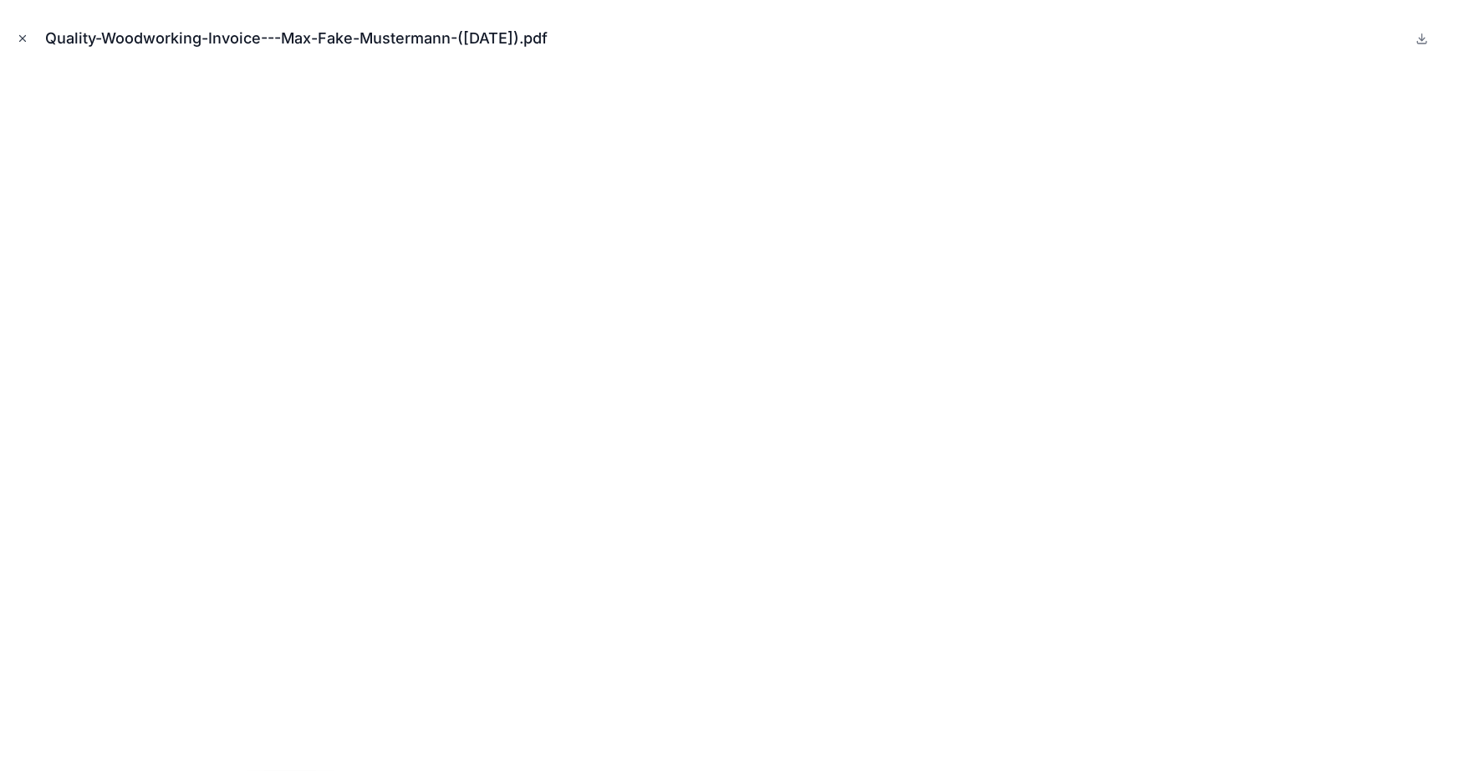
click at [23, 33] on icon "Close modal" at bounding box center [23, 39] width 12 height 12
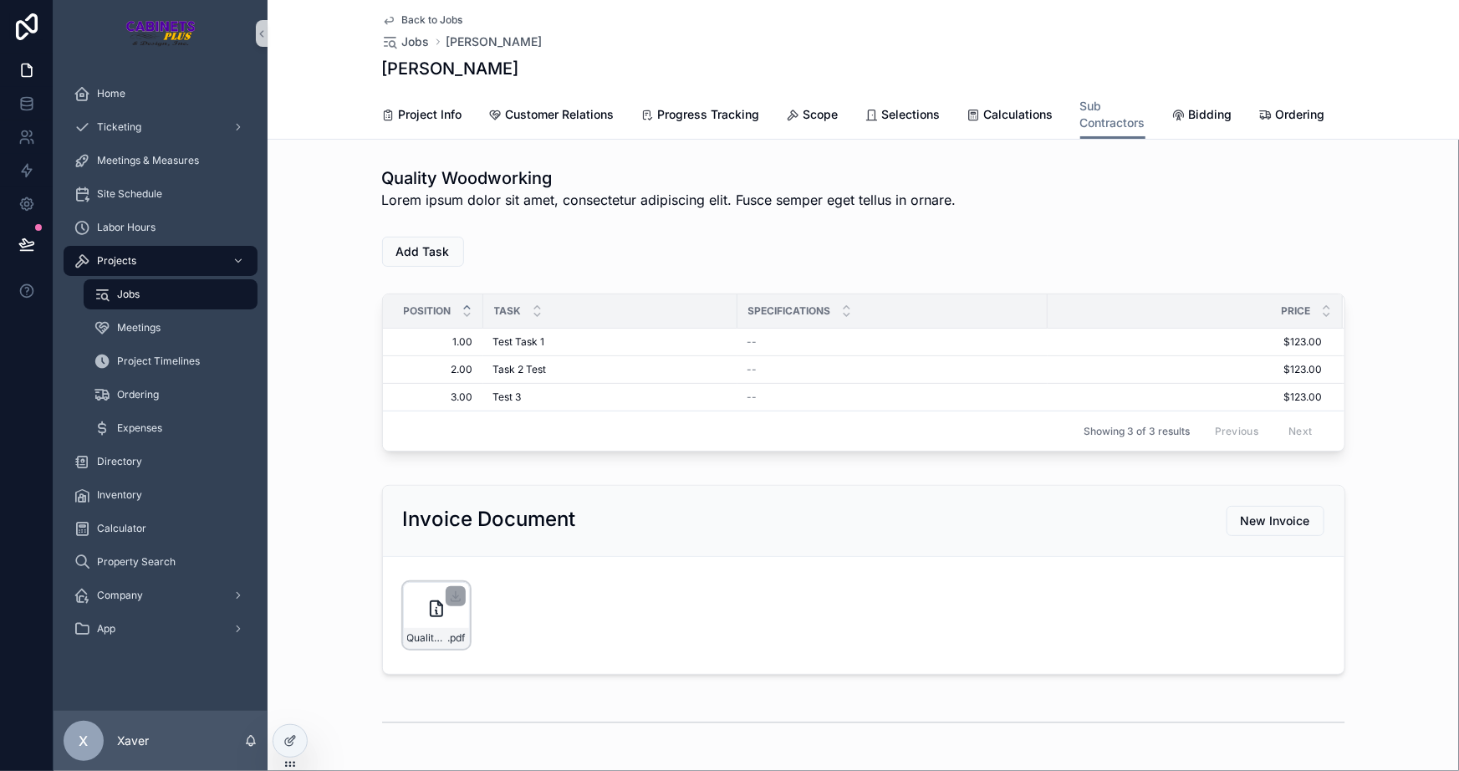
click at [436, 614] on icon "scrollable content" at bounding box center [437, 612] width 2 height 3
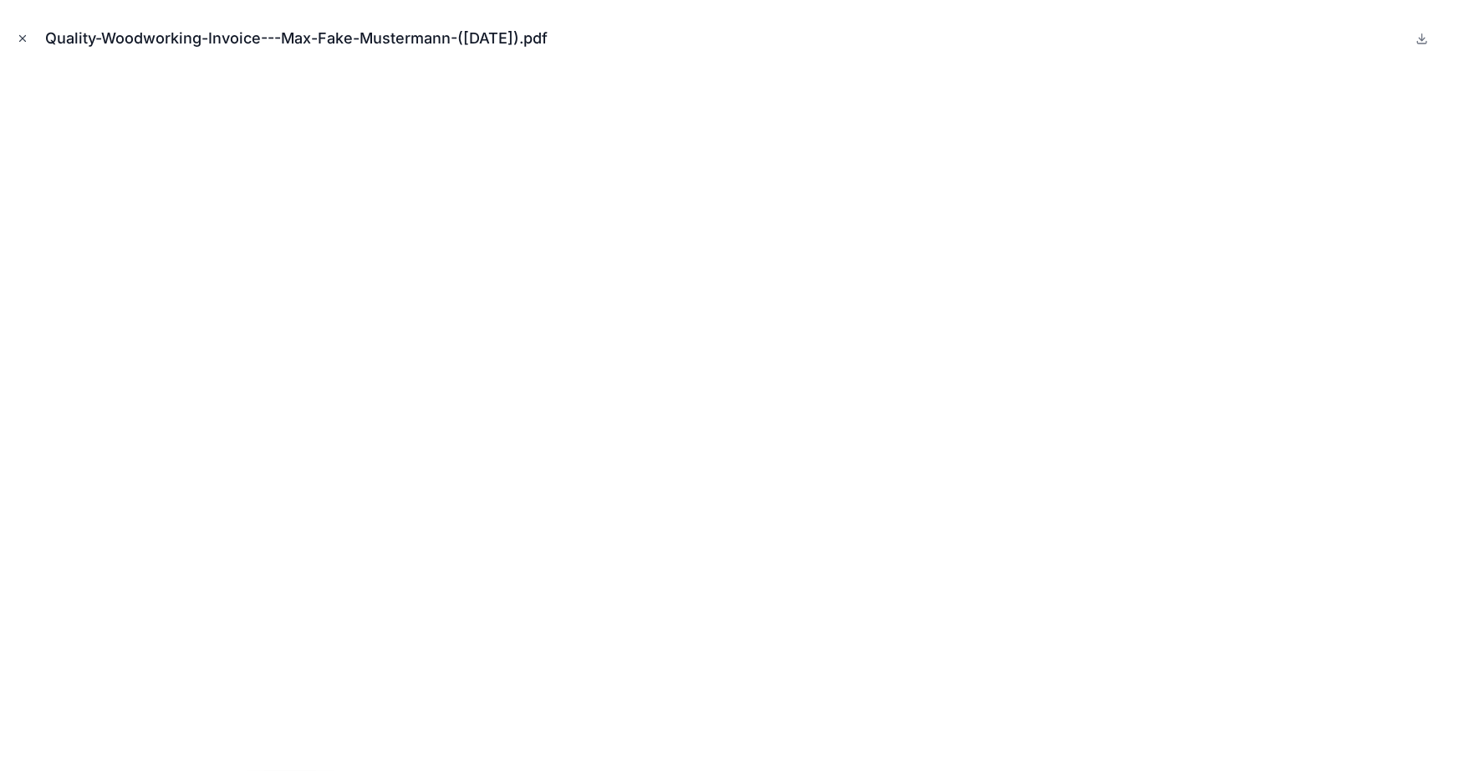
click at [23, 38] on icon "Close modal" at bounding box center [23, 39] width 6 height 6
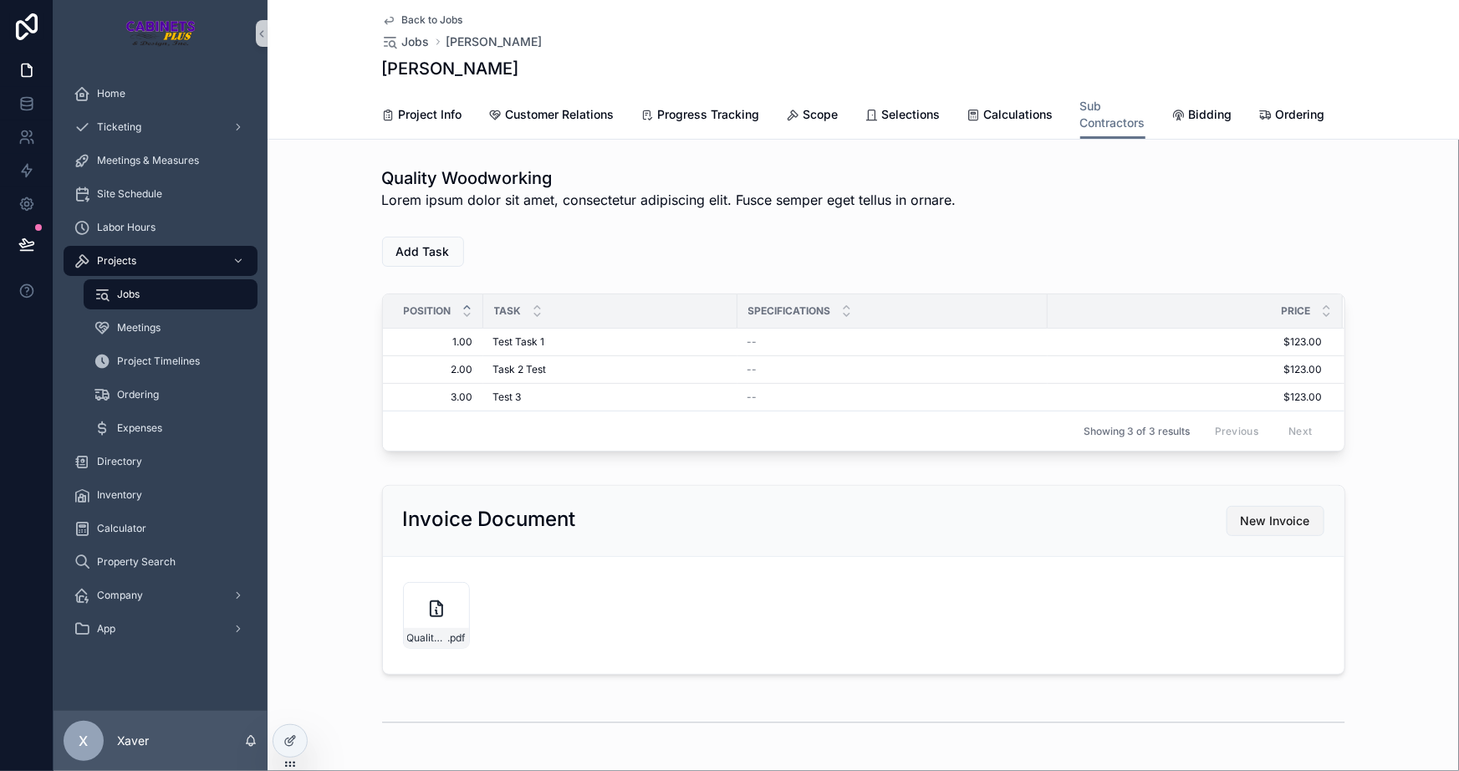
click at [1305, 529] on span "New Invoice" at bounding box center [1275, 521] width 69 height 17
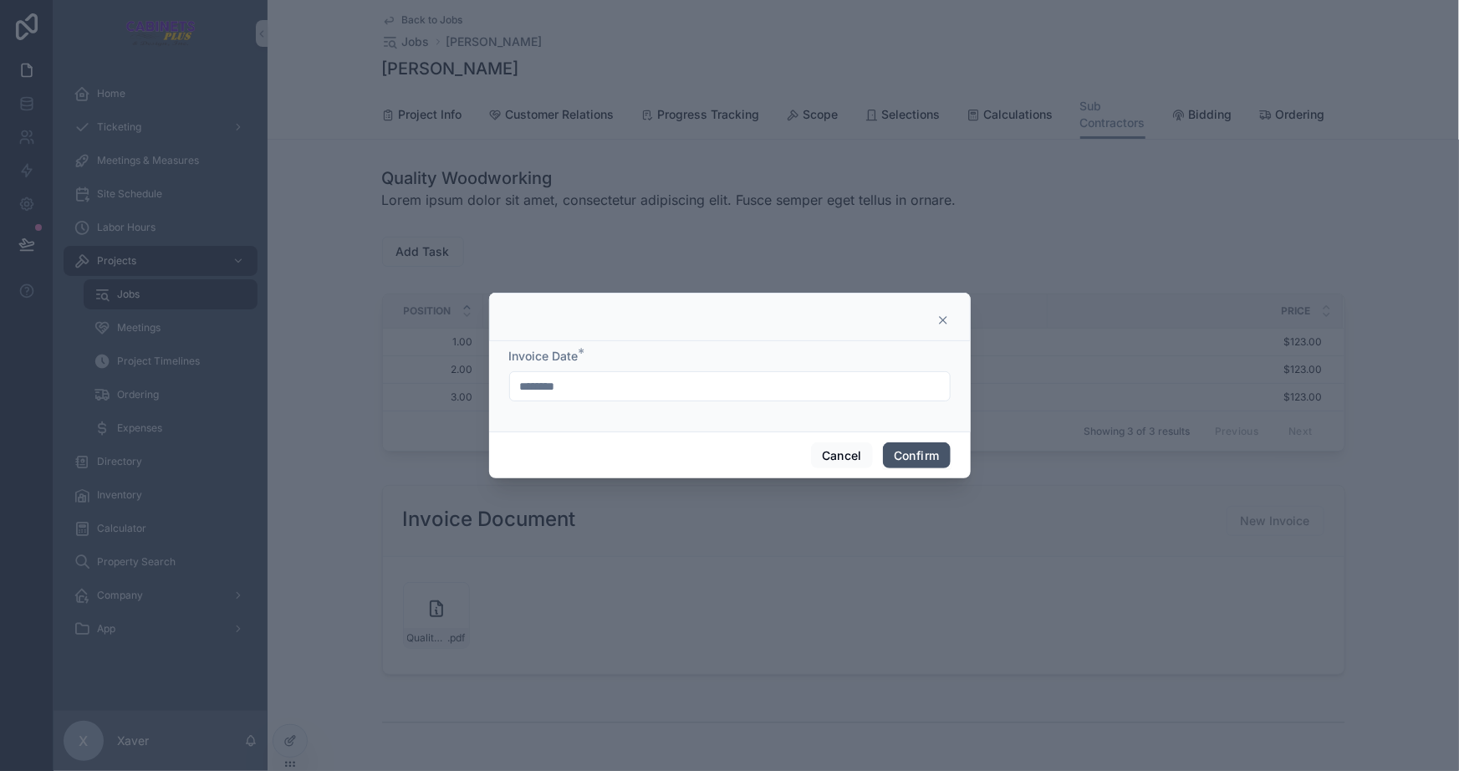
click at [901, 463] on button "Confirm" at bounding box center [916, 455] width 67 height 27
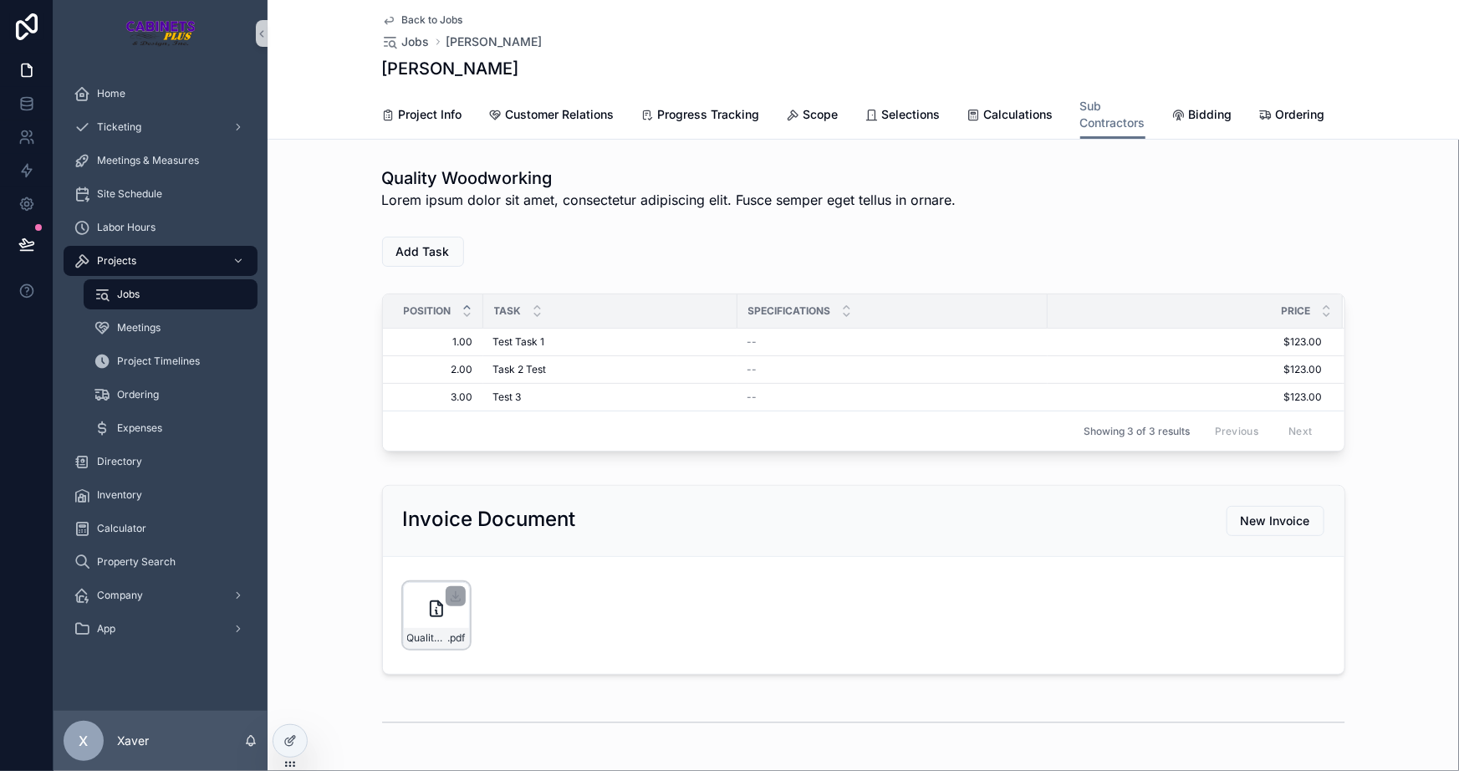
click at [426, 641] on div "Quality-Woodworking-Invoice---Max-Fake-Mustermann-([DATE]) .pdf" at bounding box center [436, 615] width 67 height 67
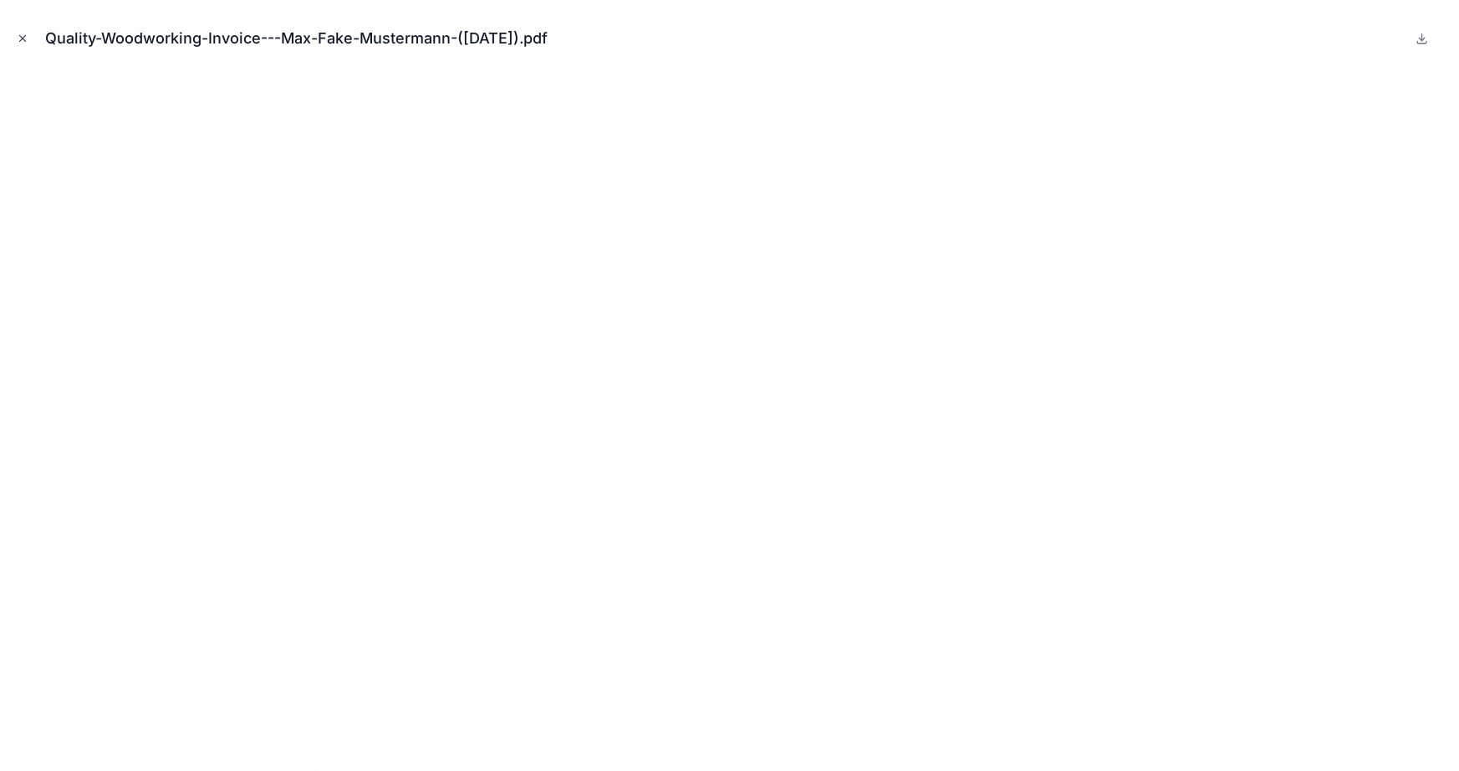
click at [17, 34] on icon "Close modal" at bounding box center [23, 39] width 12 height 12
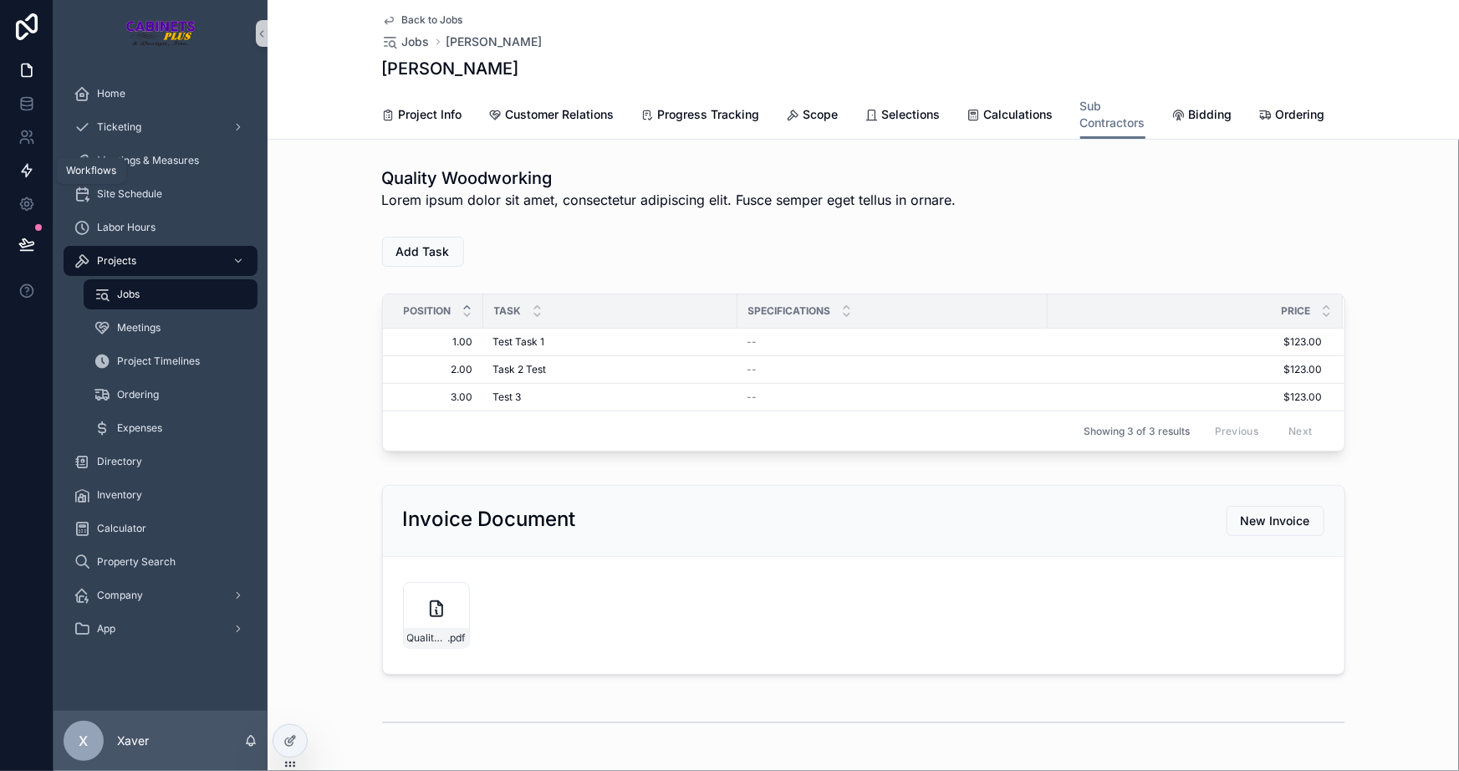
click at [27, 162] on icon at bounding box center [26, 170] width 17 height 17
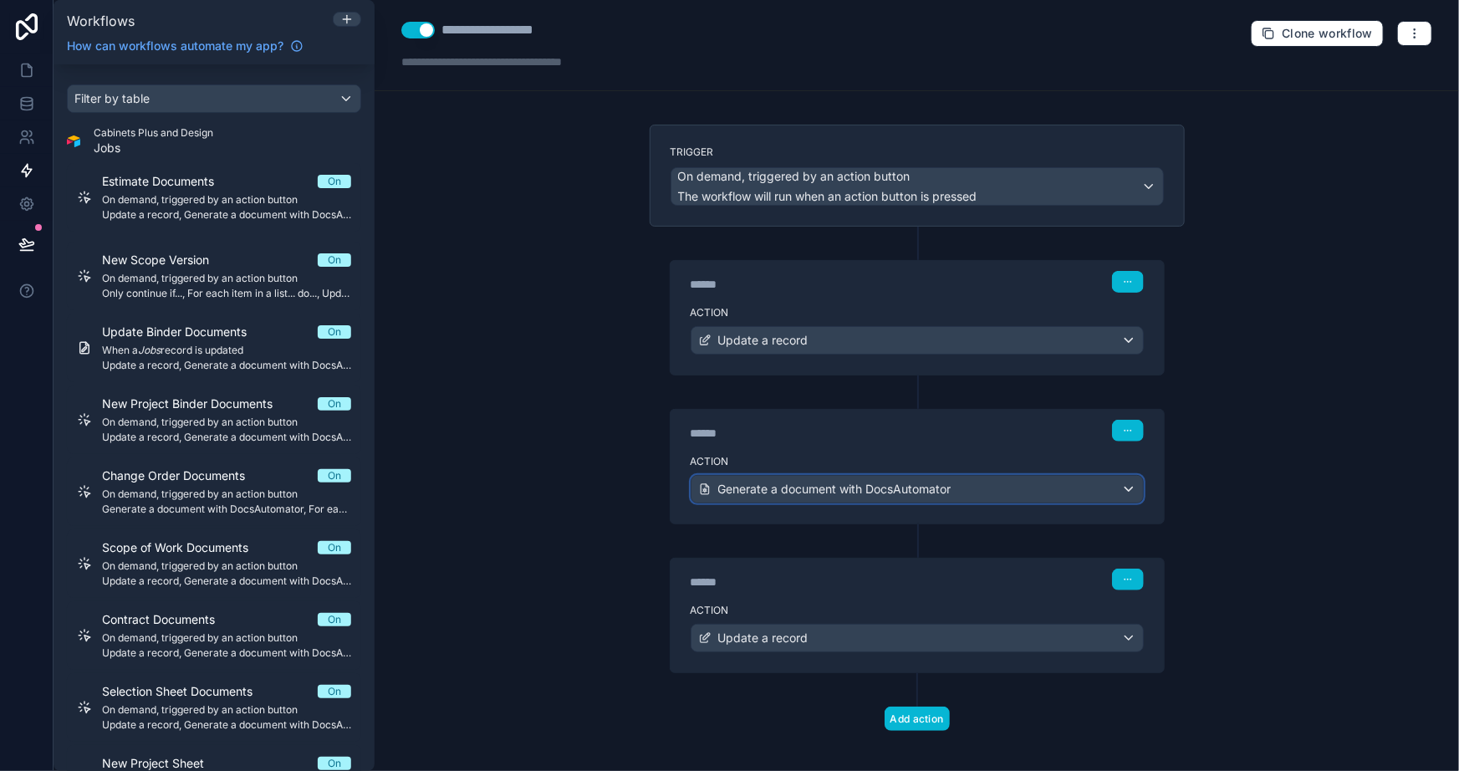
click at [961, 493] on div "Generate a document with DocsAutomator" at bounding box center [918, 489] width 452 height 27
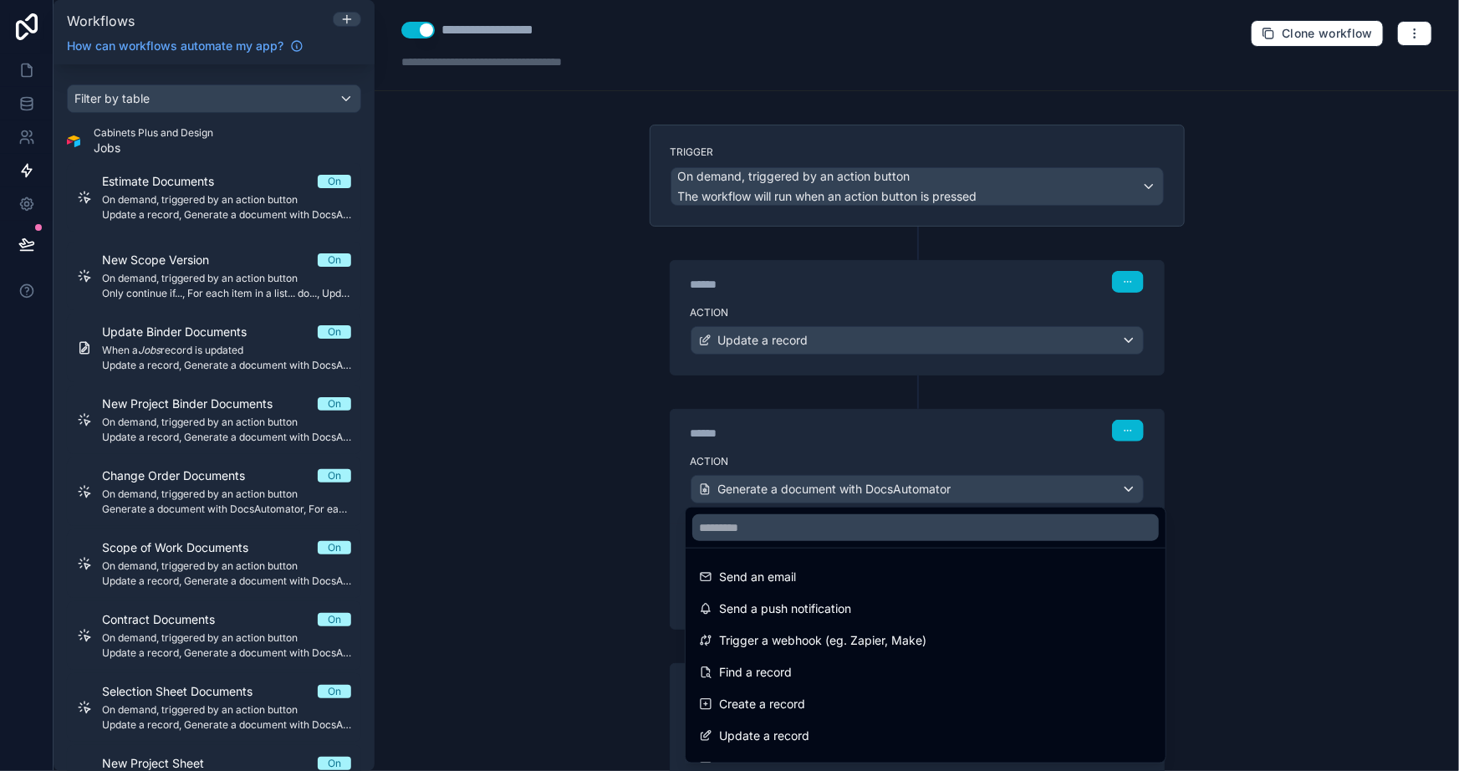
click at [1308, 524] on div at bounding box center [729, 385] width 1459 height 771
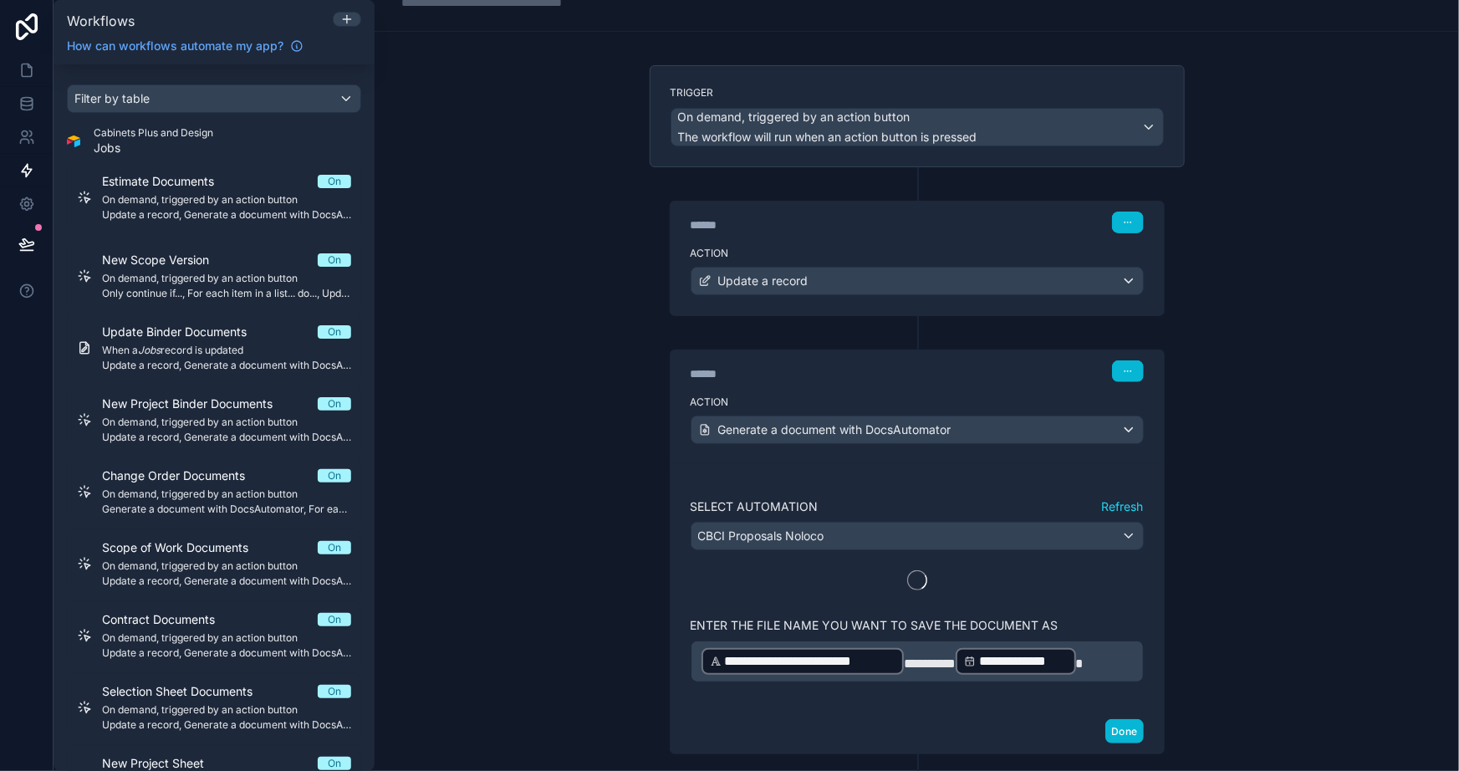
scroll to position [227, 0]
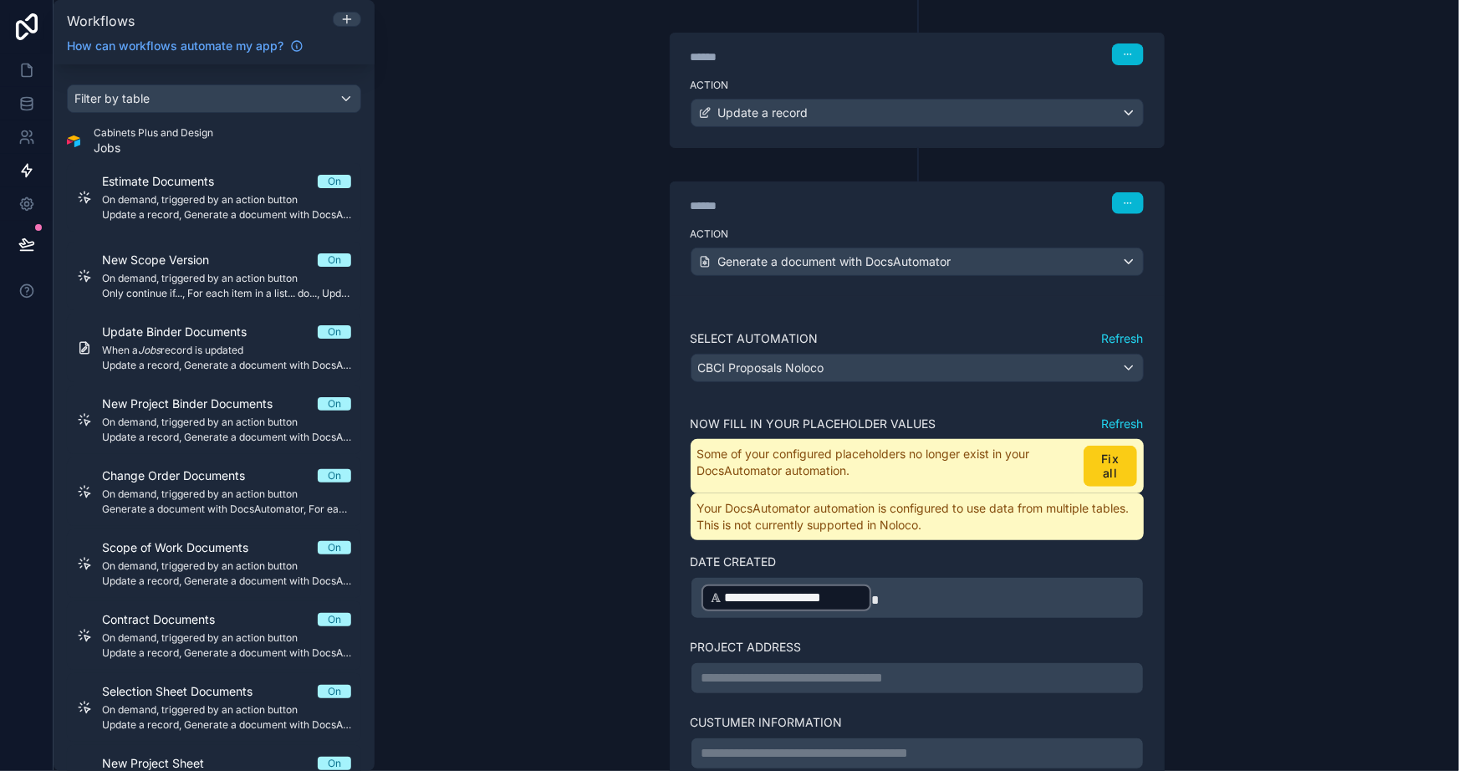
click at [1103, 458] on button "Fix all" at bounding box center [1110, 466] width 53 height 41
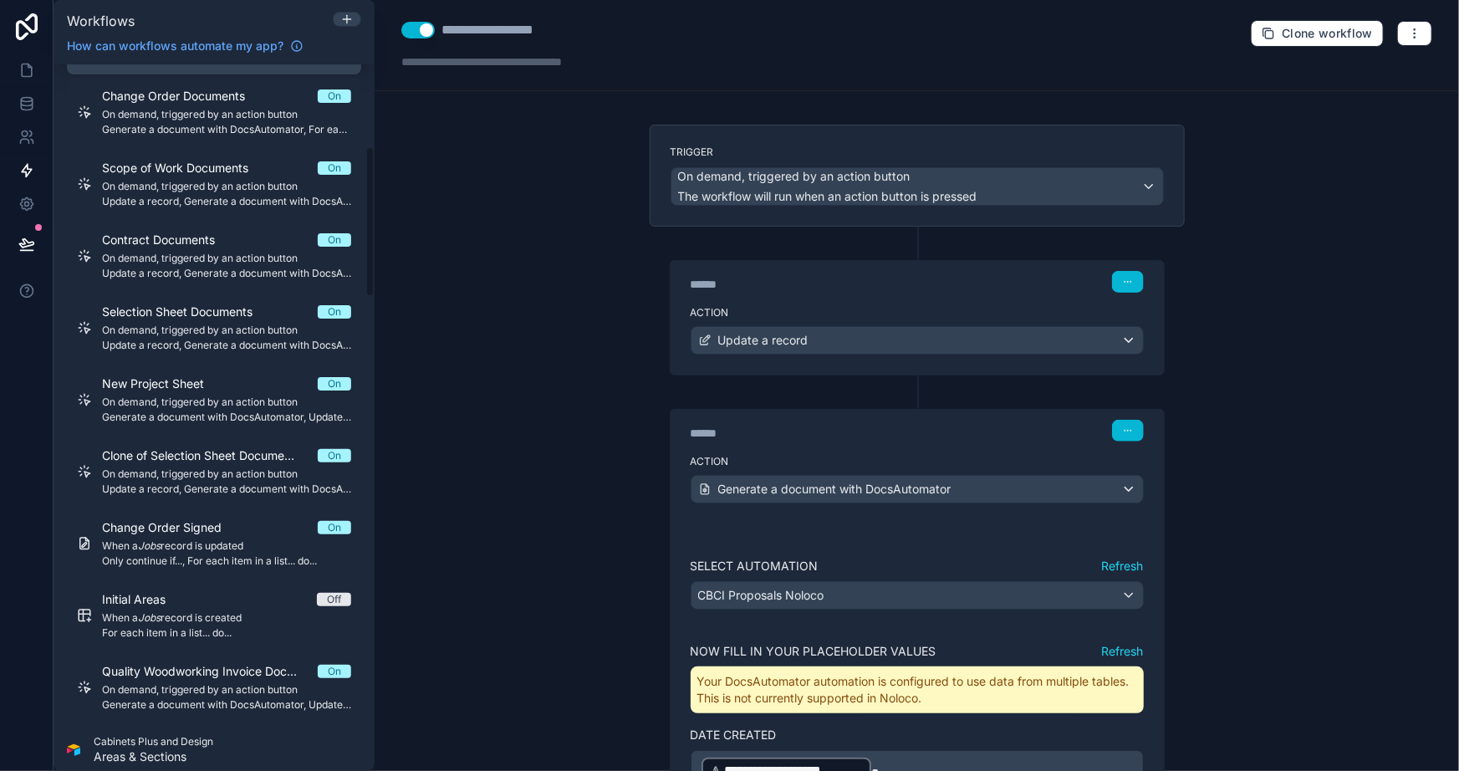
scroll to position [608, 0]
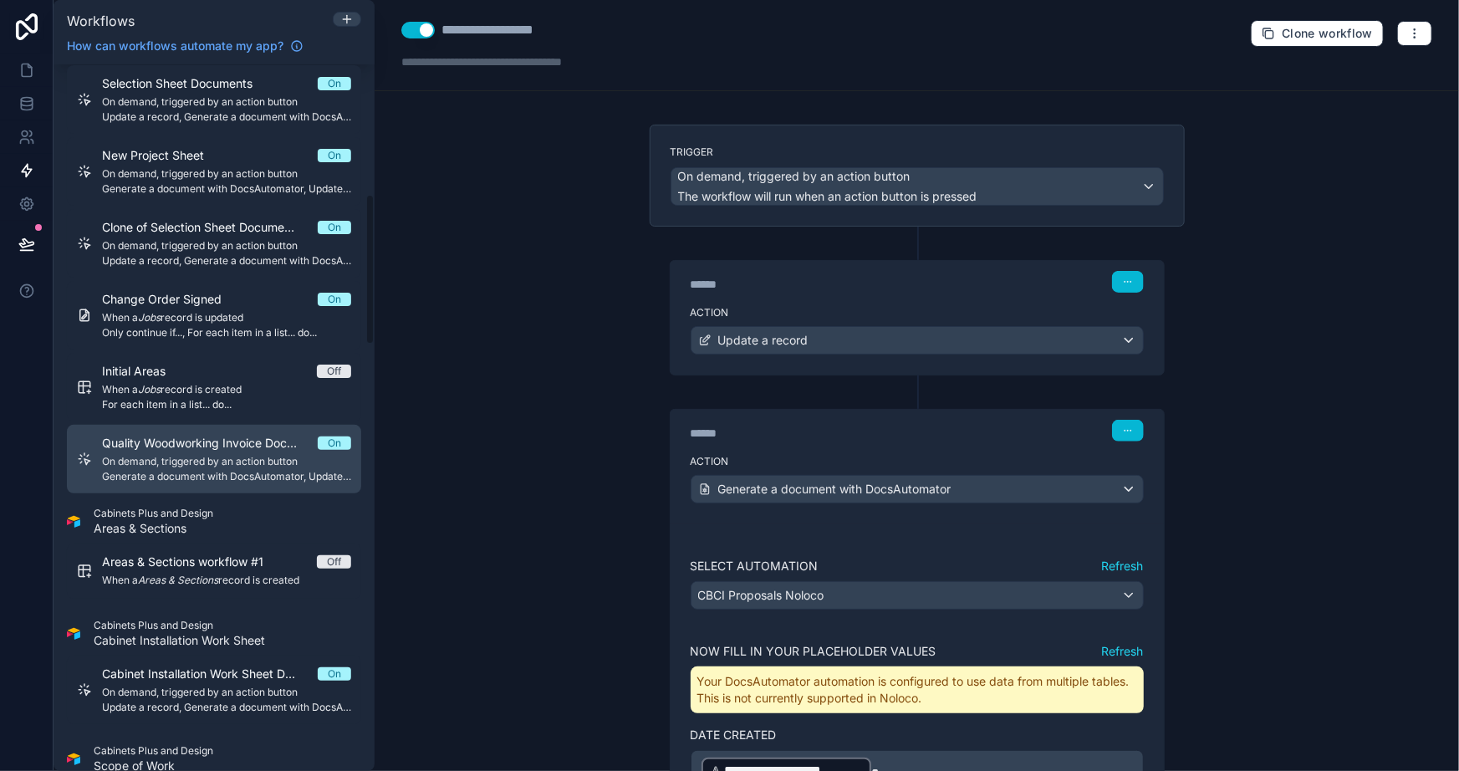
click at [195, 441] on span "Quality Woodworking Invoice Document" at bounding box center [210, 443] width 216 height 17
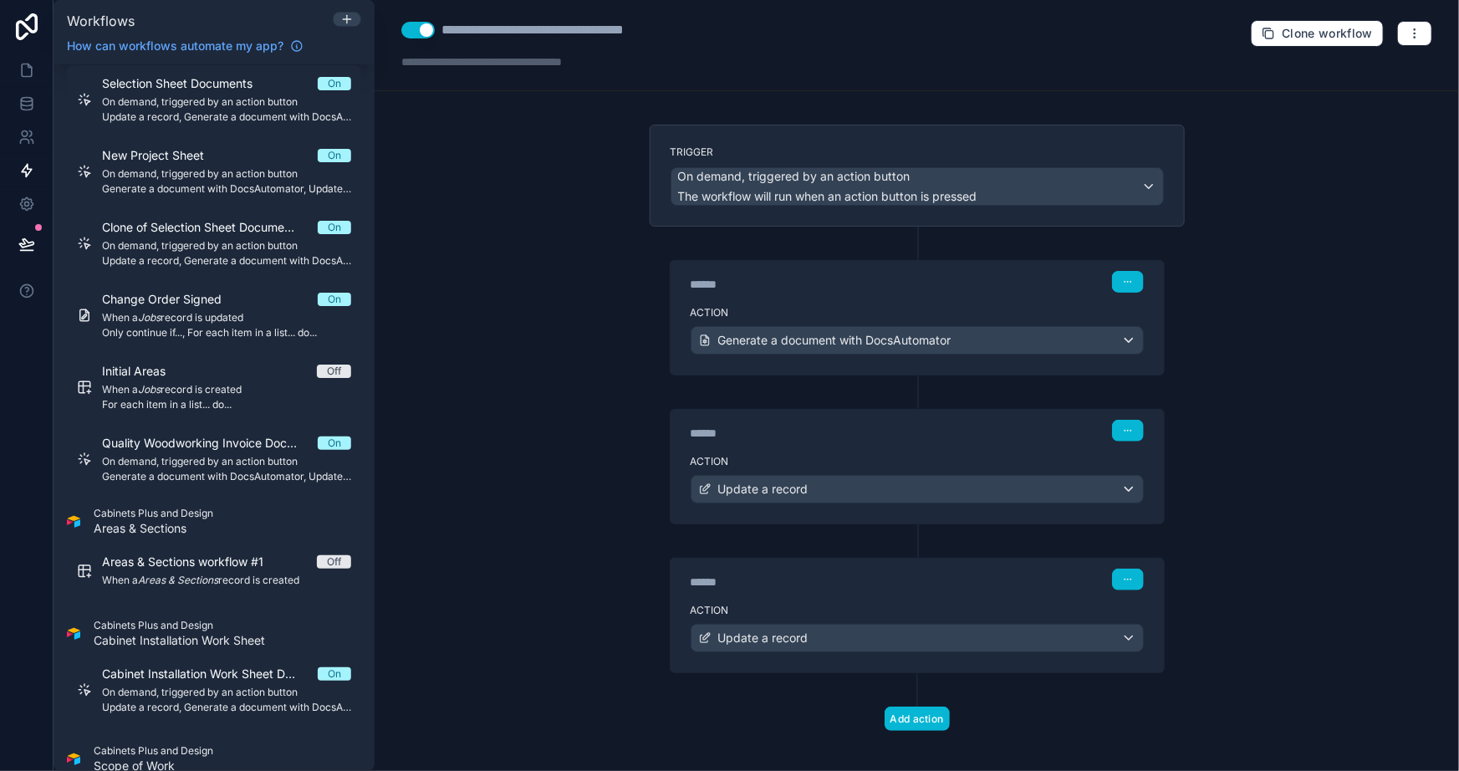
click at [616, 468] on div "**********" at bounding box center [917, 385] width 1085 height 771
click at [754, 333] on span "Generate a document with DocsAutomator" at bounding box center [834, 340] width 233 height 17
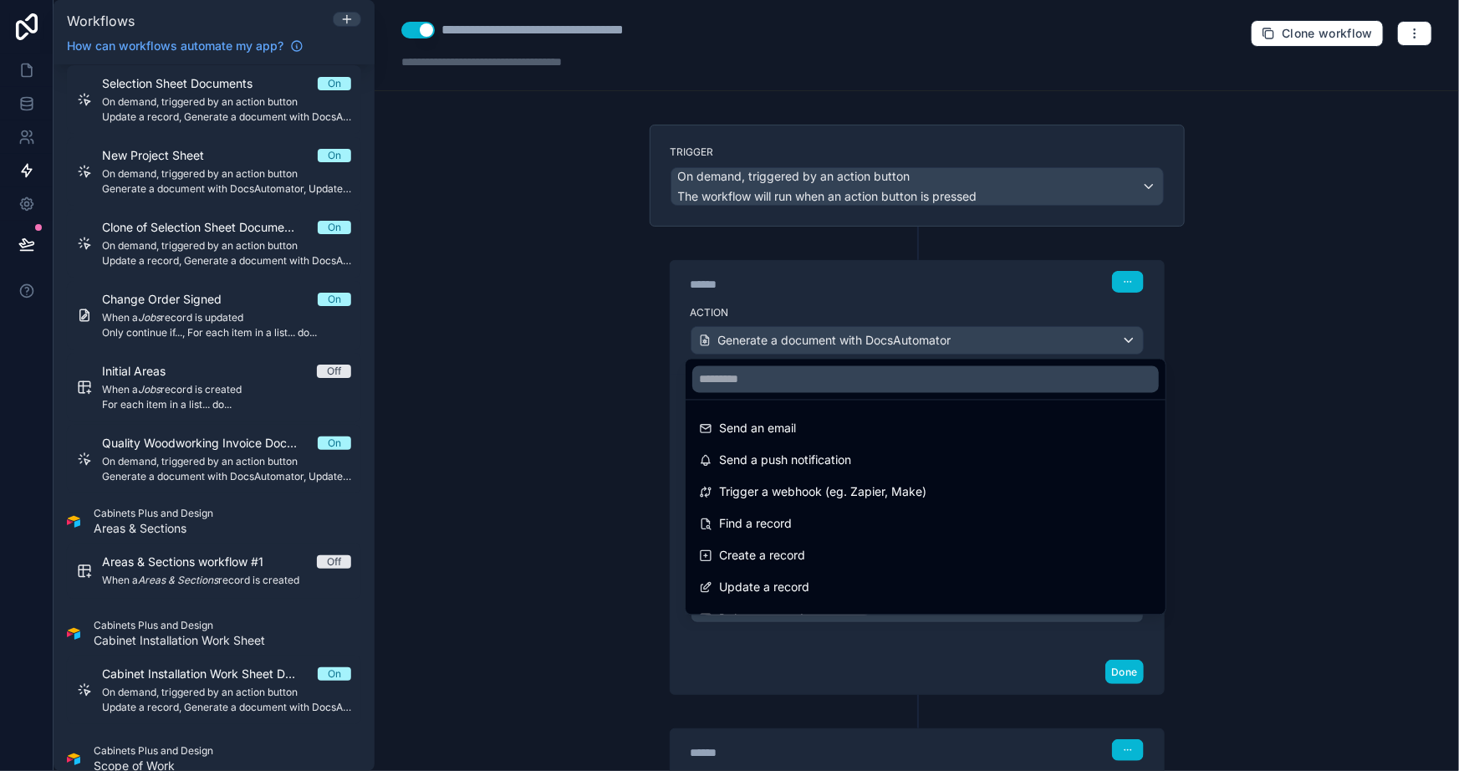
click at [471, 373] on div at bounding box center [729, 385] width 1459 height 771
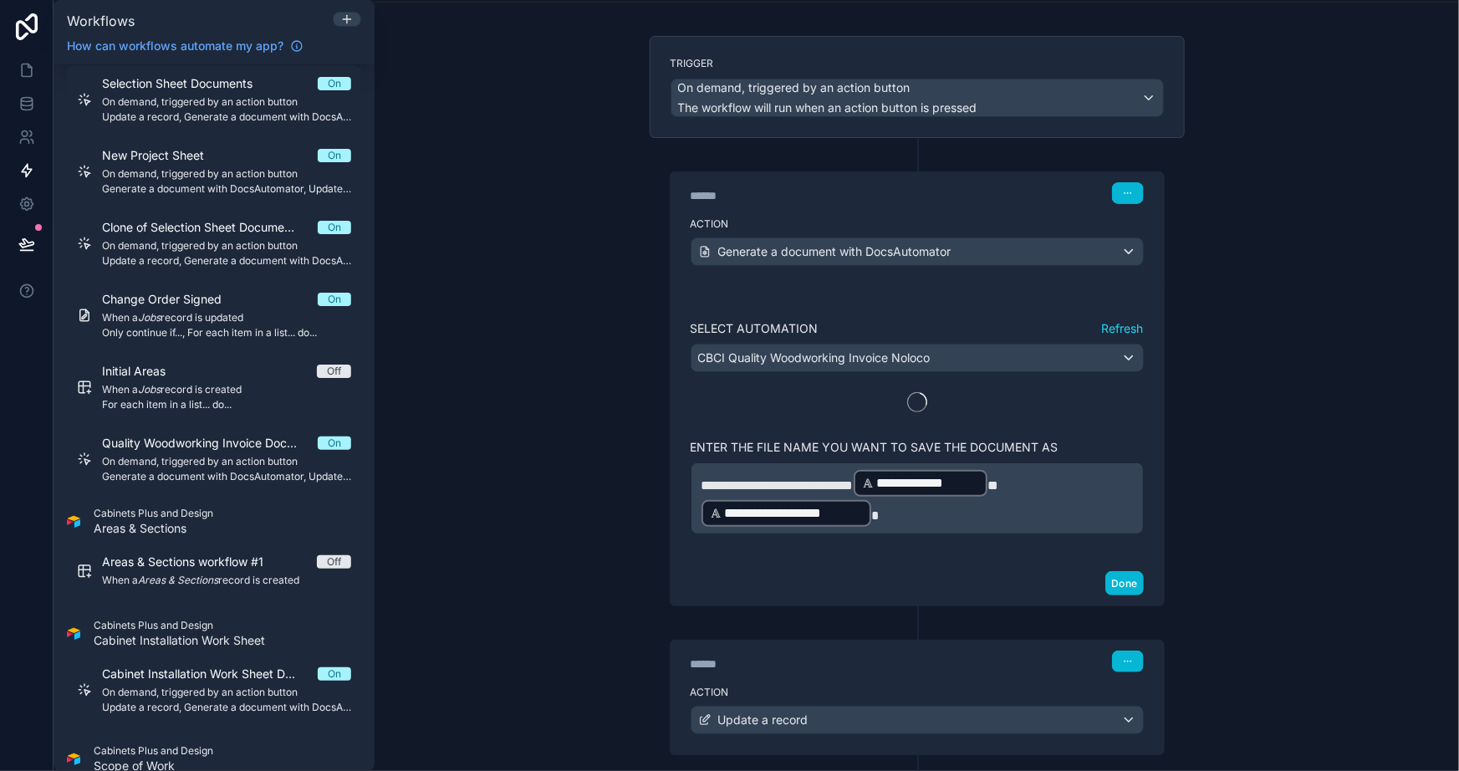
scroll to position [227, 0]
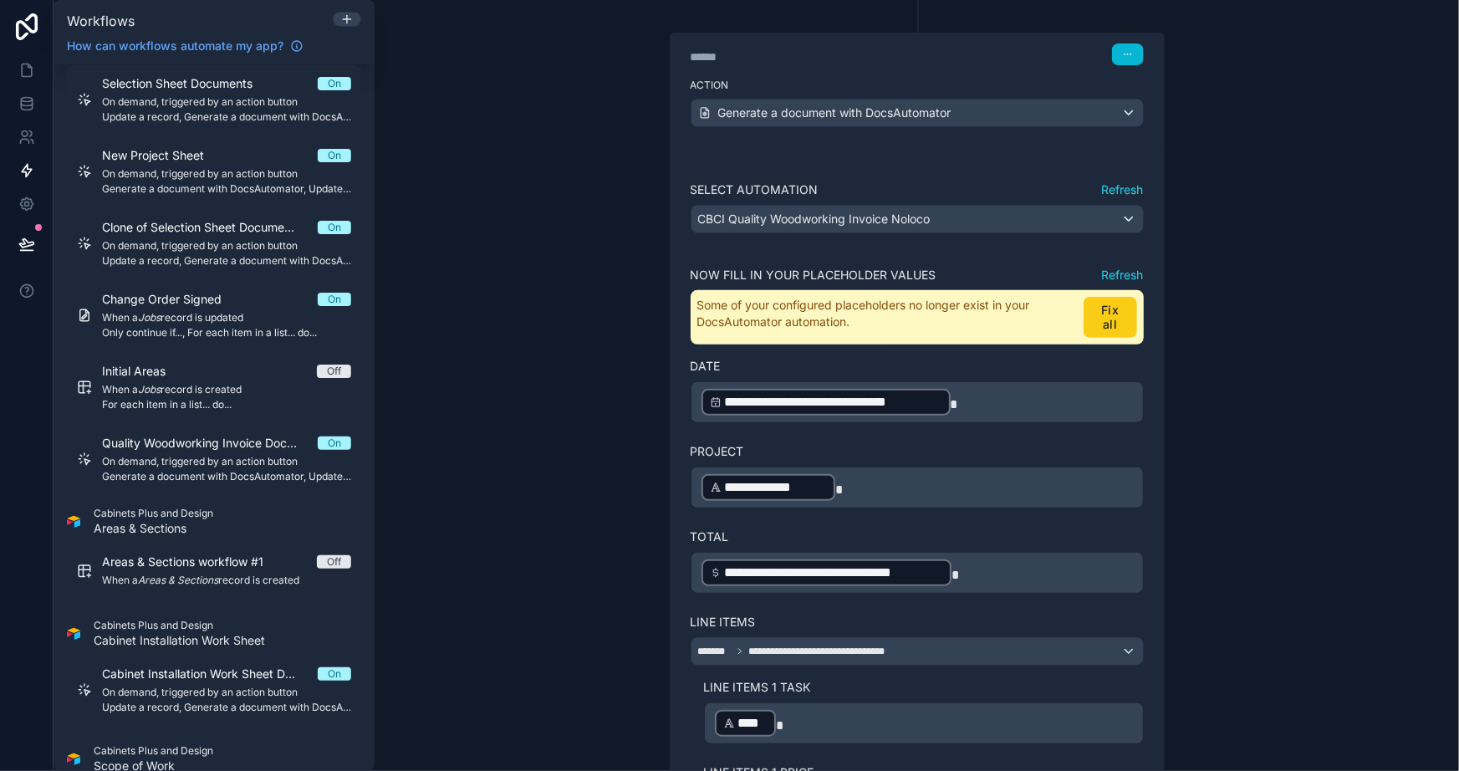
click at [1112, 325] on button "Fix all" at bounding box center [1110, 317] width 53 height 41
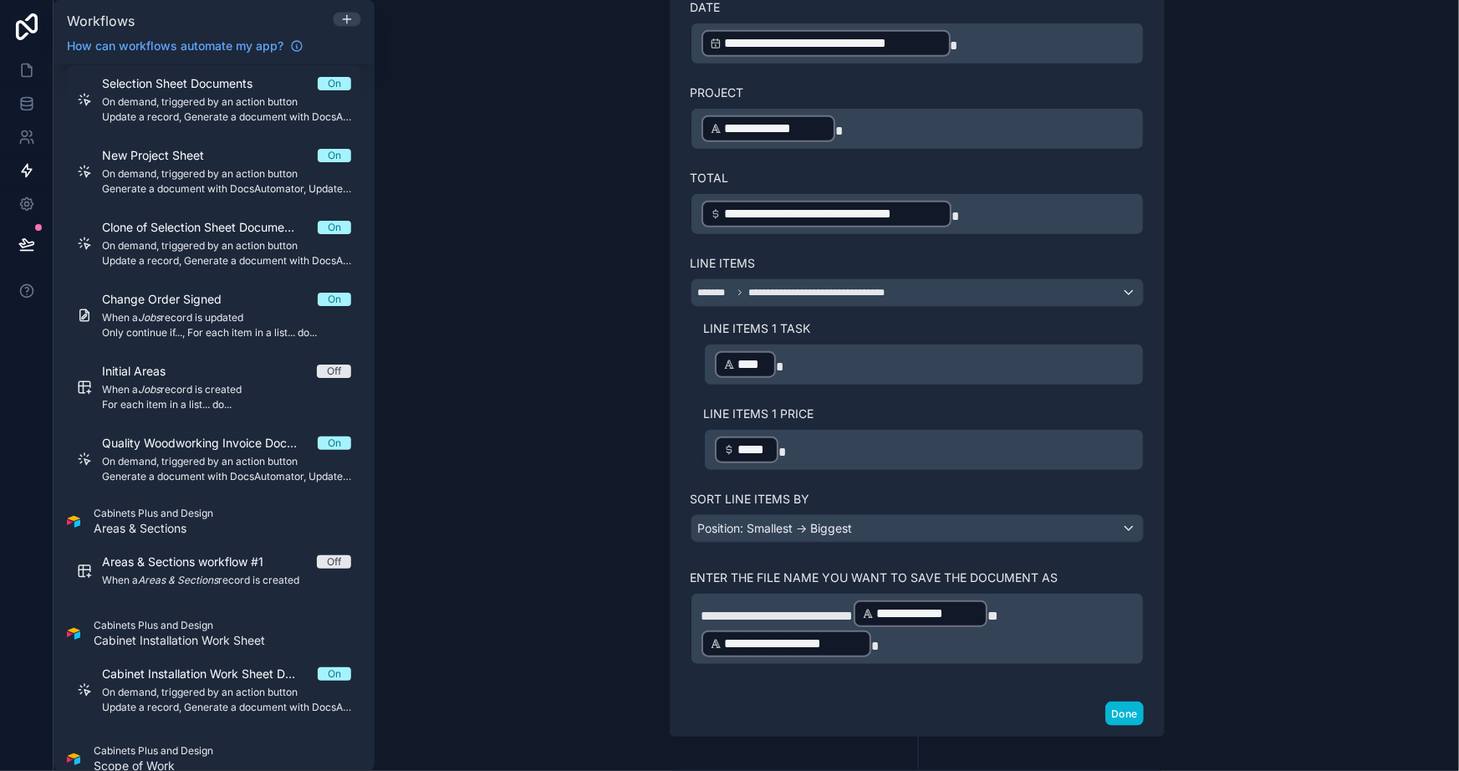
scroll to position [836, 0]
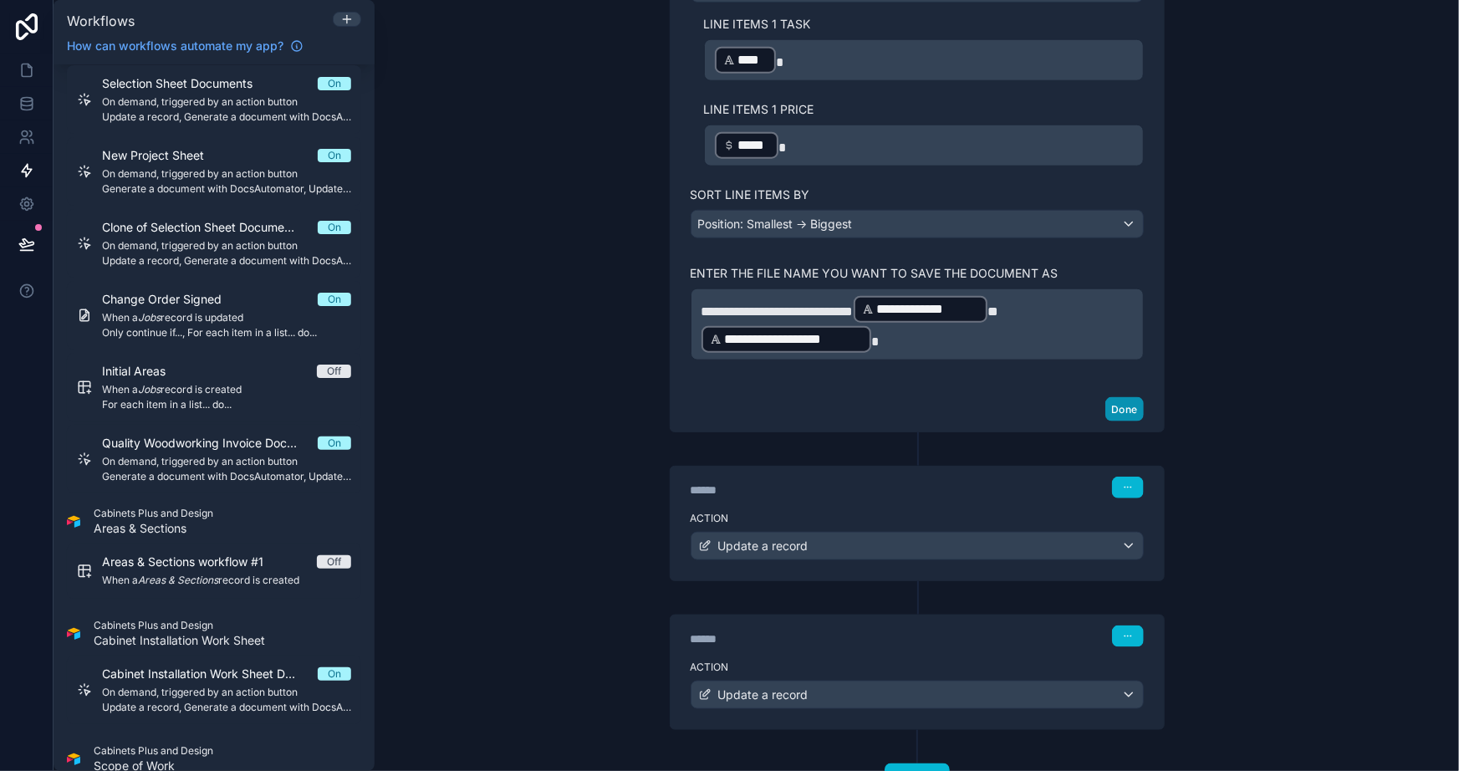
click at [1107, 401] on button "Done" at bounding box center [1125, 409] width 38 height 24
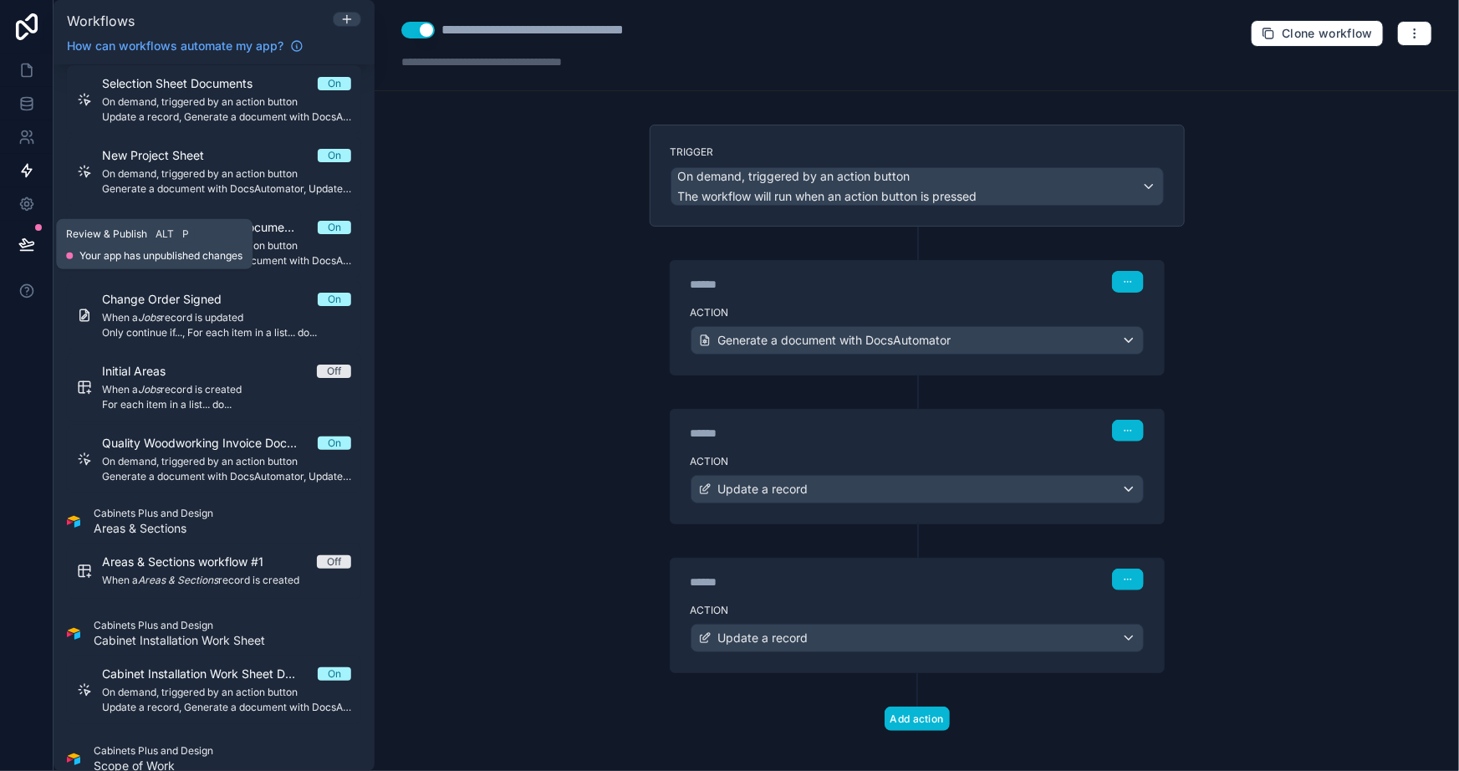
click at [31, 243] on icon at bounding box center [26, 244] width 17 height 17
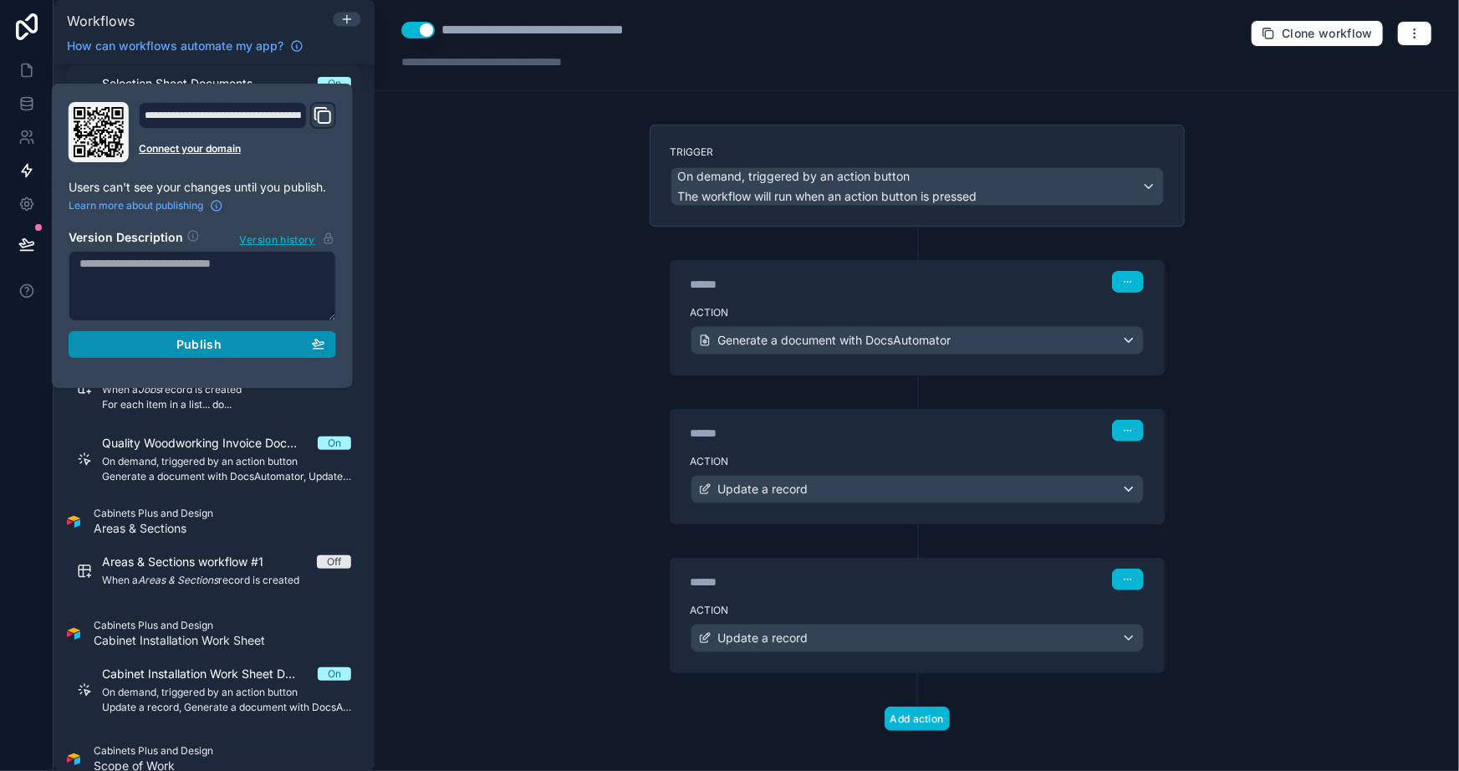
click at [264, 356] on button "Publish" at bounding box center [203, 344] width 268 height 27
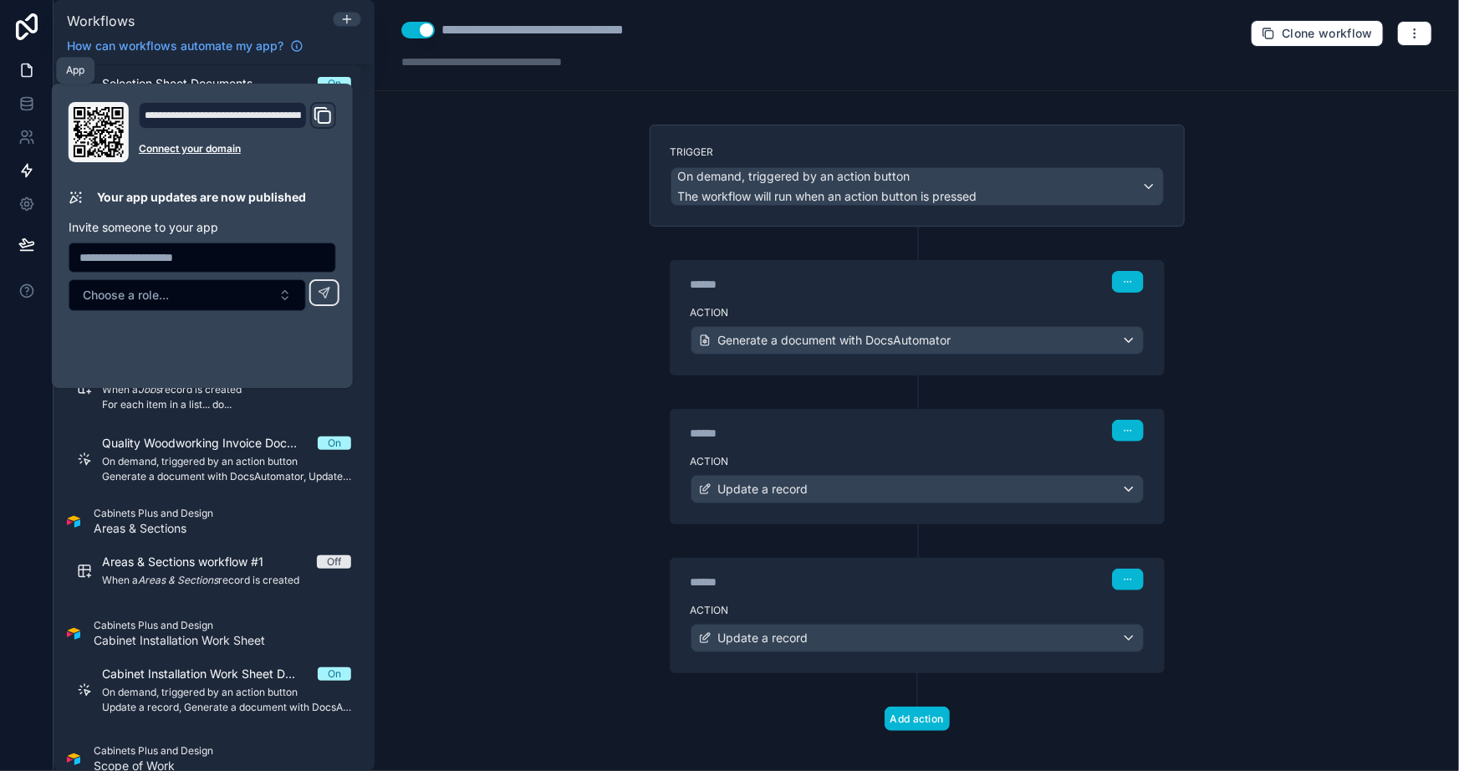
click at [18, 73] on icon at bounding box center [26, 70] width 17 height 17
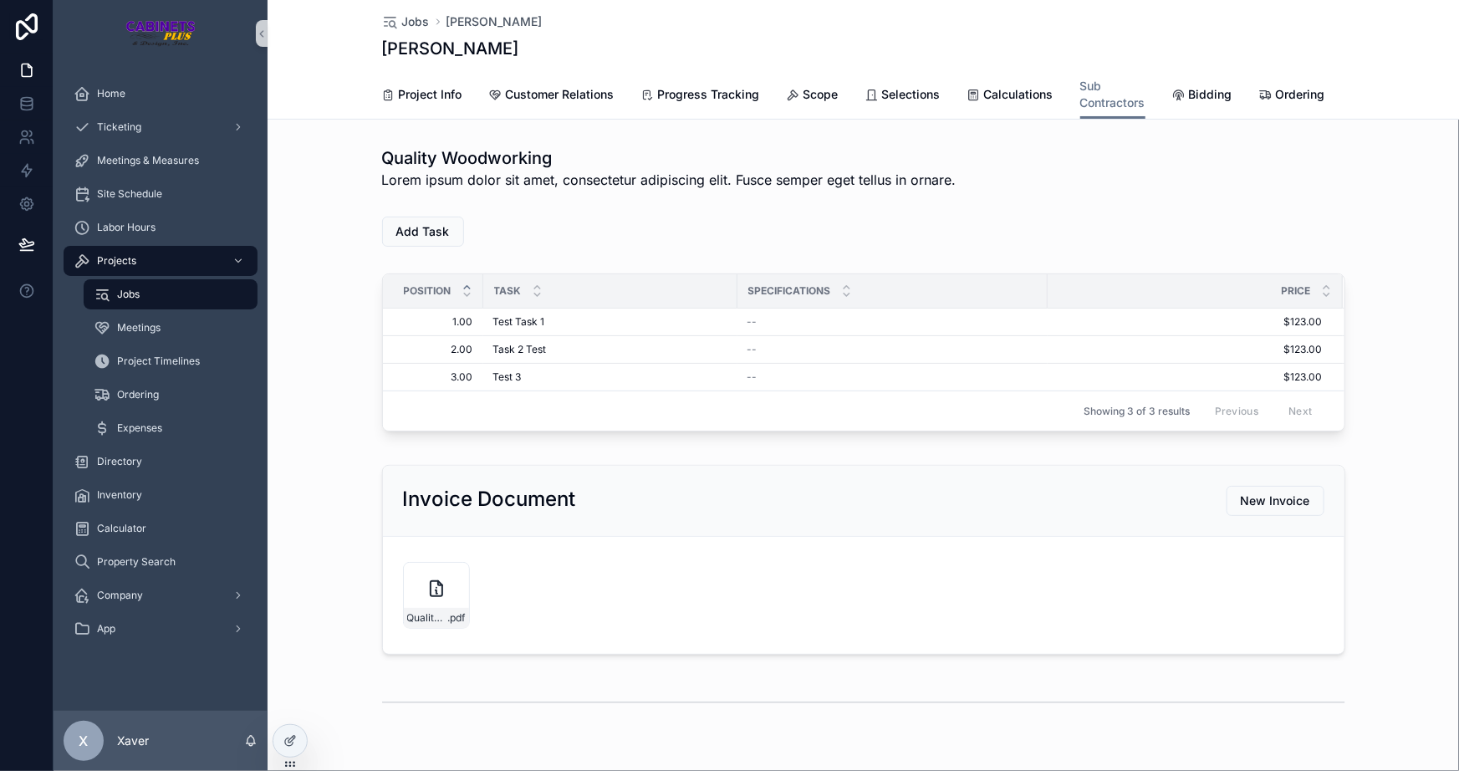
click at [310, 419] on div "Position Task Specifications Price 1.00 1.00 Test Task 1 Test Task 1 -- $123.00…" at bounding box center [864, 356] width 1192 height 178
click at [1263, 509] on span "New Invoice" at bounding box center [1275, 501] width 69 height 17
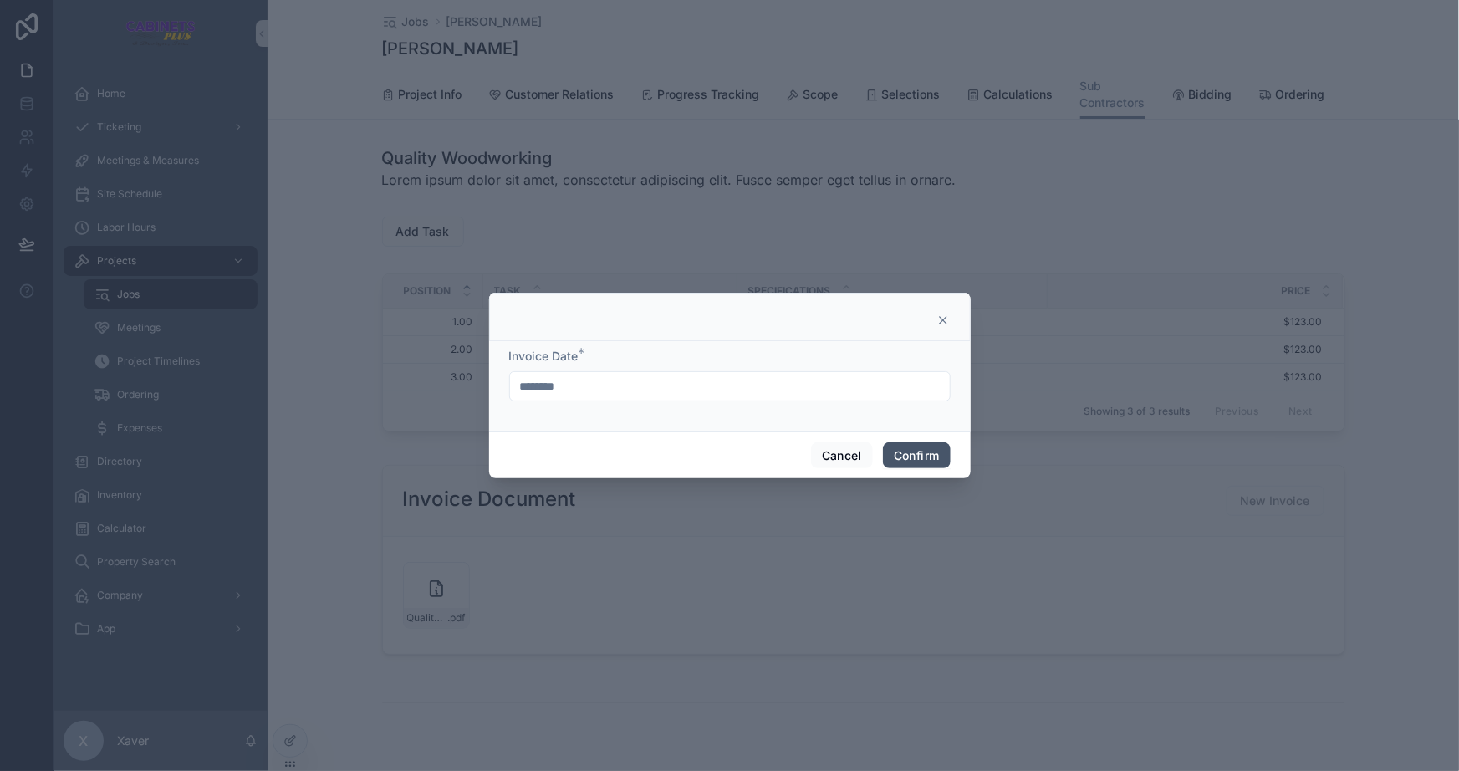
click at [910, 465] on button "Confirm" at bounding box center [916, 455] width 67 height 27
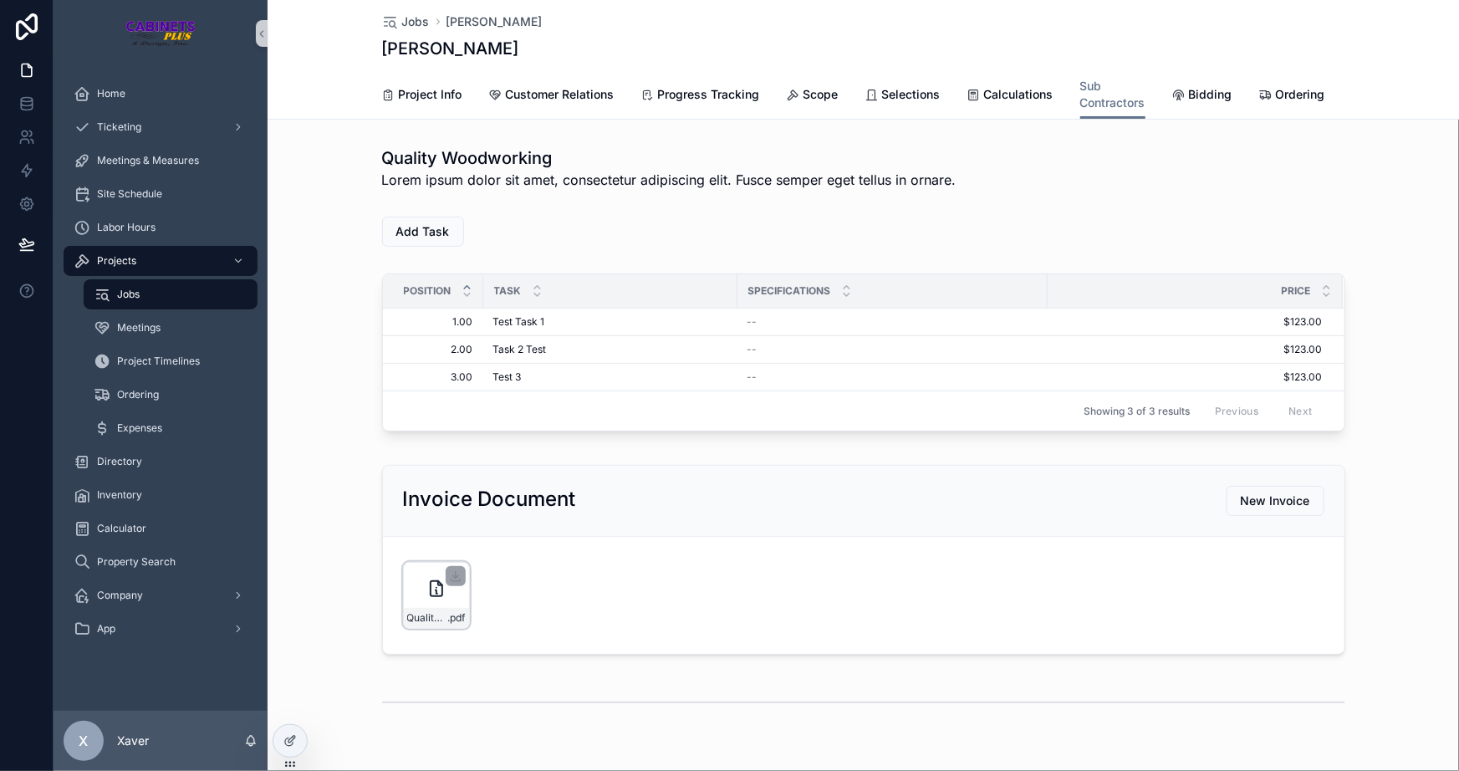
click at [419, 602] on div "Quality-Woodworking-Invoice---Max-Fake-Mustermann-([DATE]) .pdf" at bounding box center [436, 595] width 67 height 67
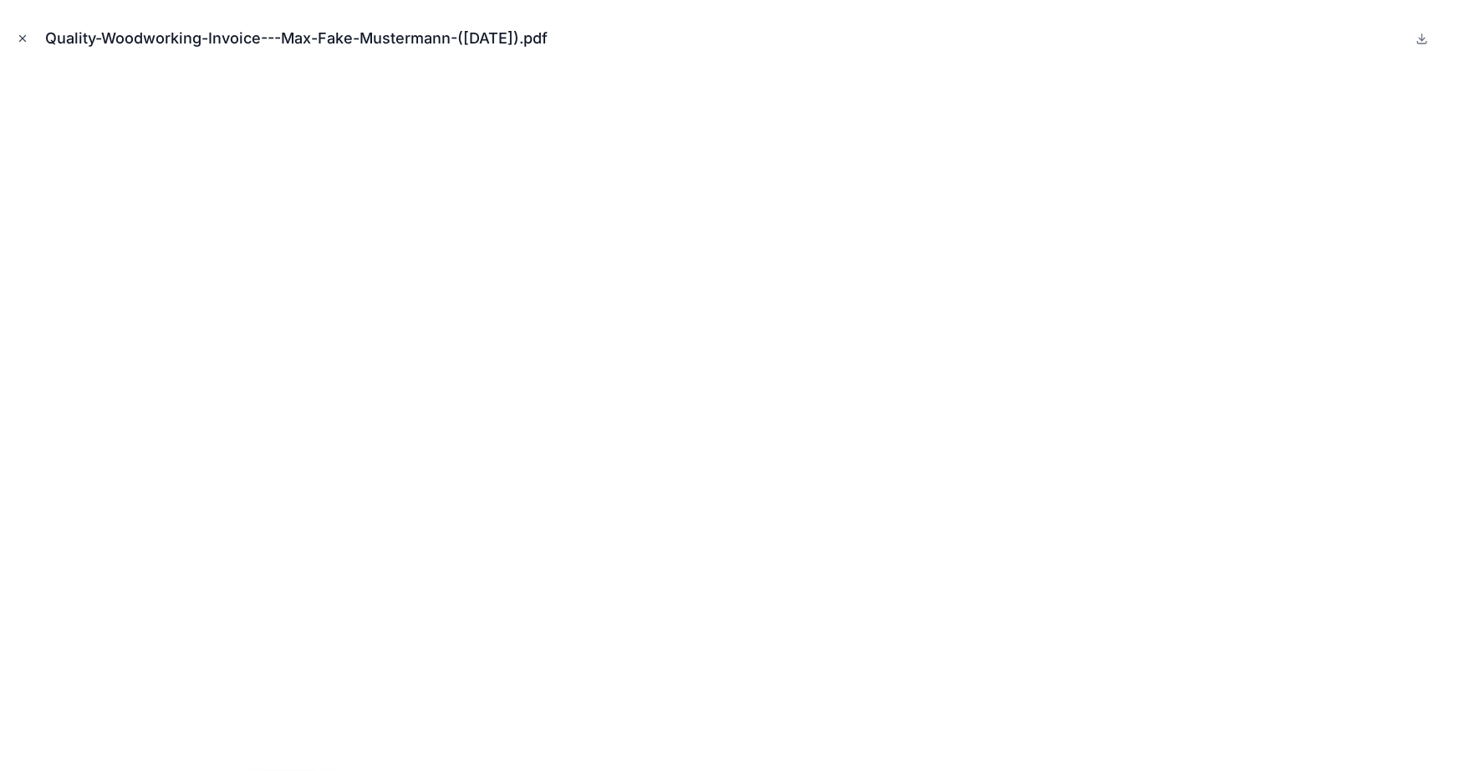
click at [24, 34] on icon "Close modal" at bounding box center [23, 39] width 12 height 12
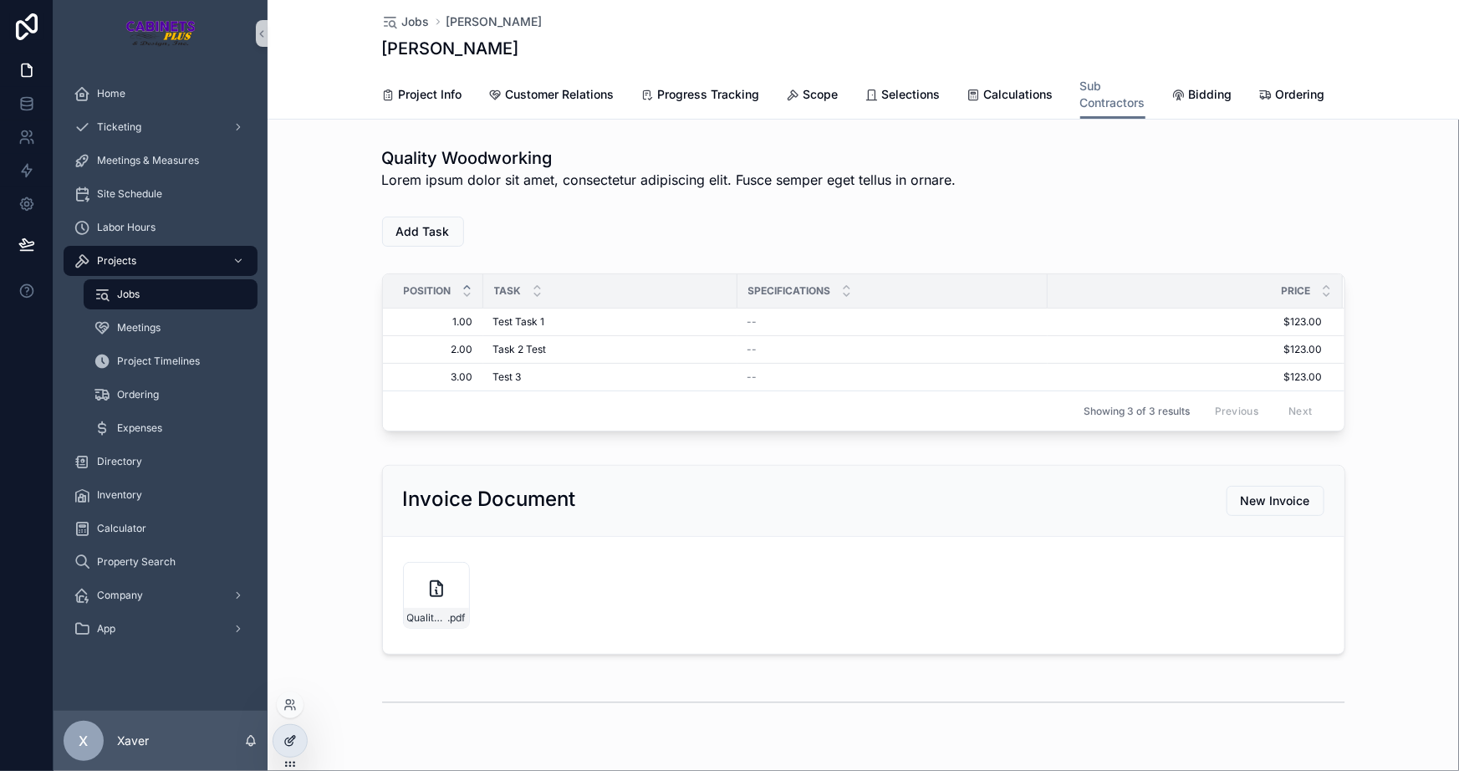
click at [292, 746] on icon at bounding box center [290, 740] width 13 height 13
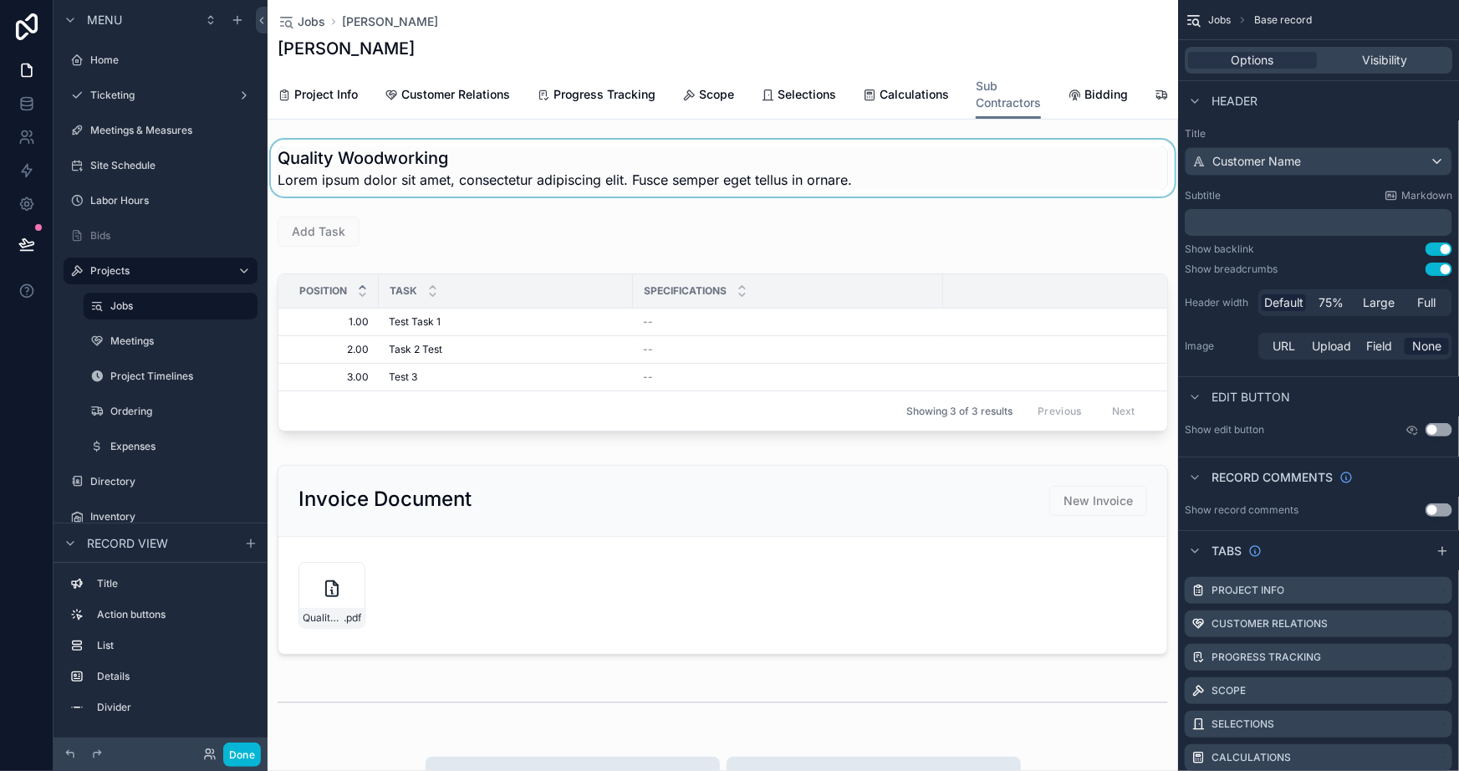
click at [488, 177] on div "scrollable content" at bounding box center [723, 168] width 911 height 57
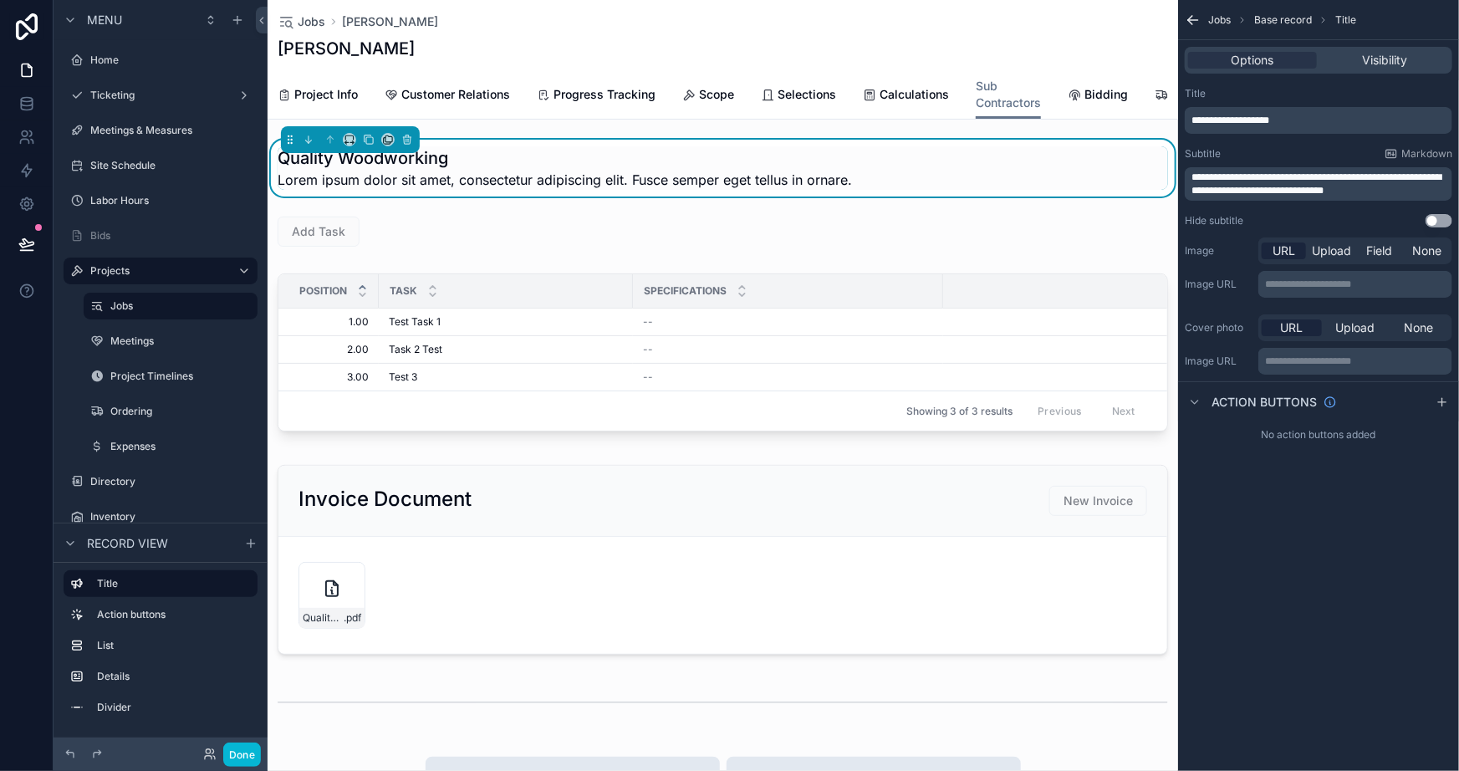
click at [1398, 174] on span "**********" at bounding box center [1317, 183] width 250 height 23
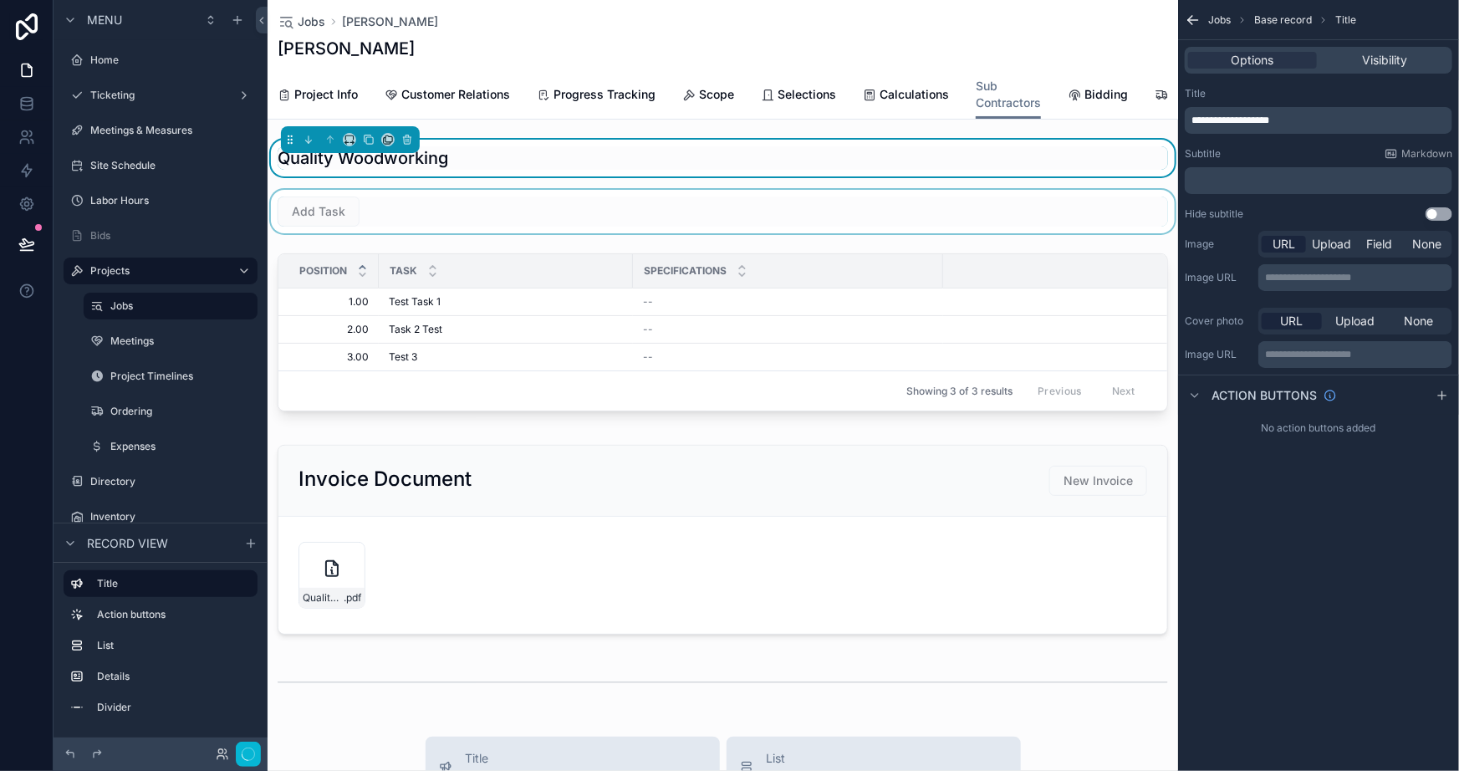
click at [380, 231] on div "scrollable content" at bounding box center [723, 211] width 911 height 43
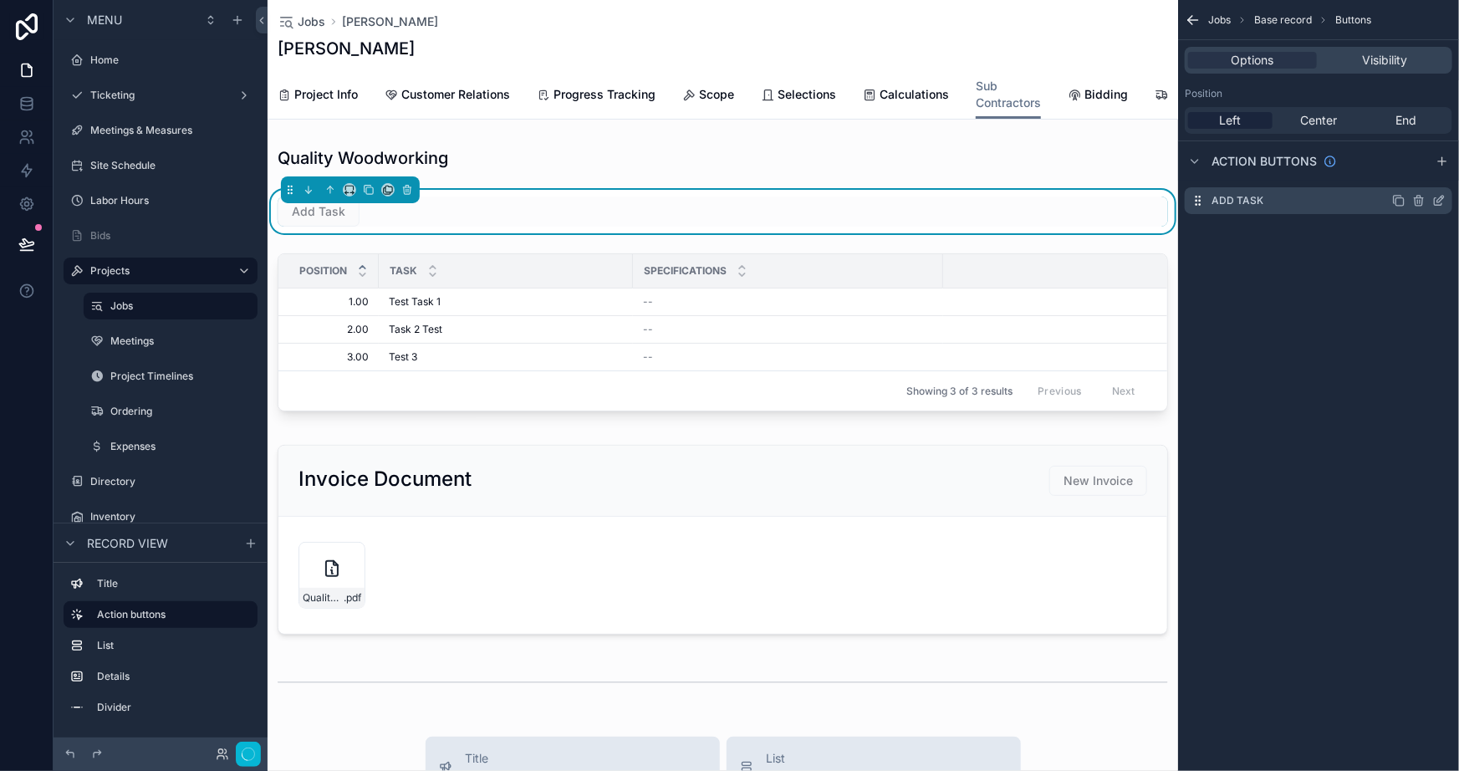
click at [1437, 202] on icon "scrollable content" at bounding box center [1439, 200] width 13 height 13
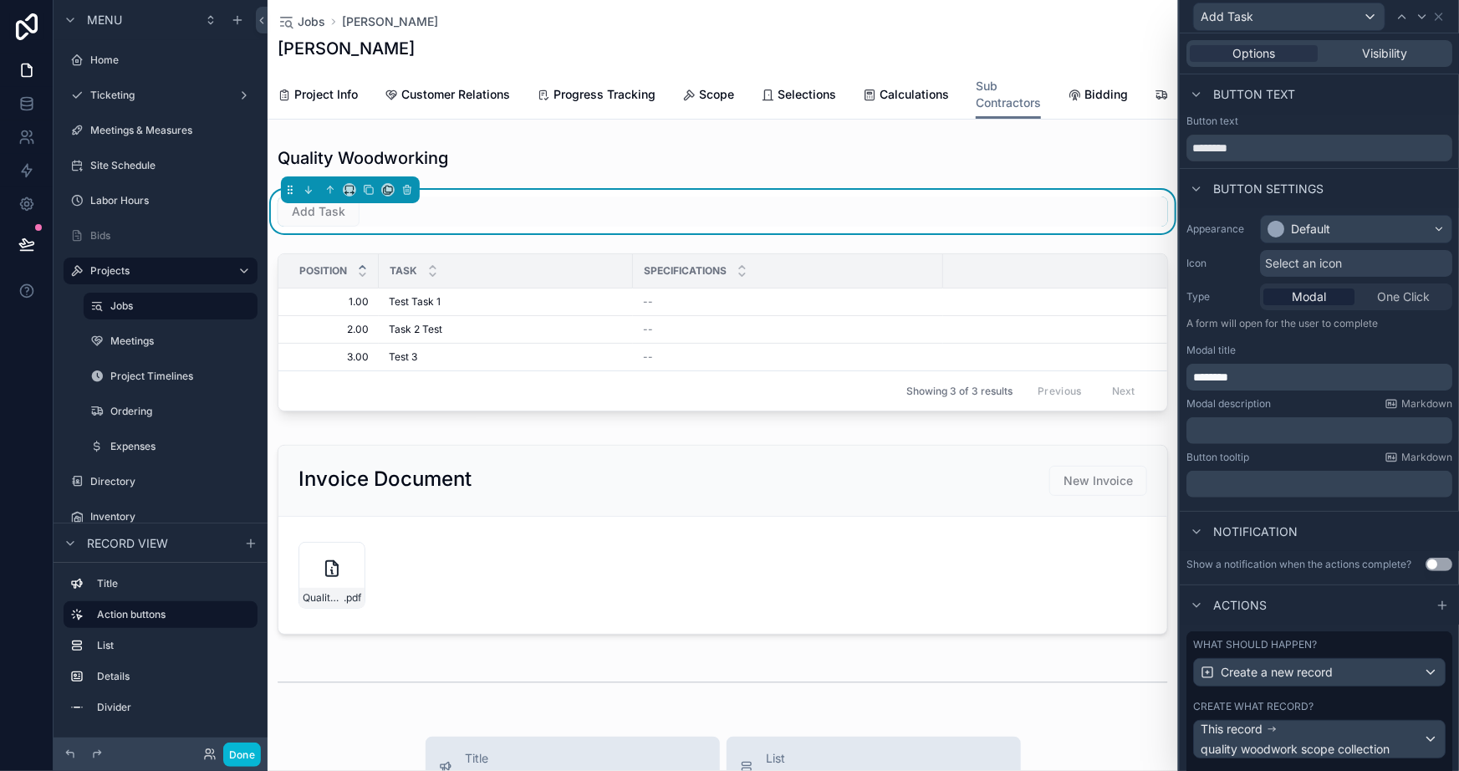
scroll to position [69, 0]
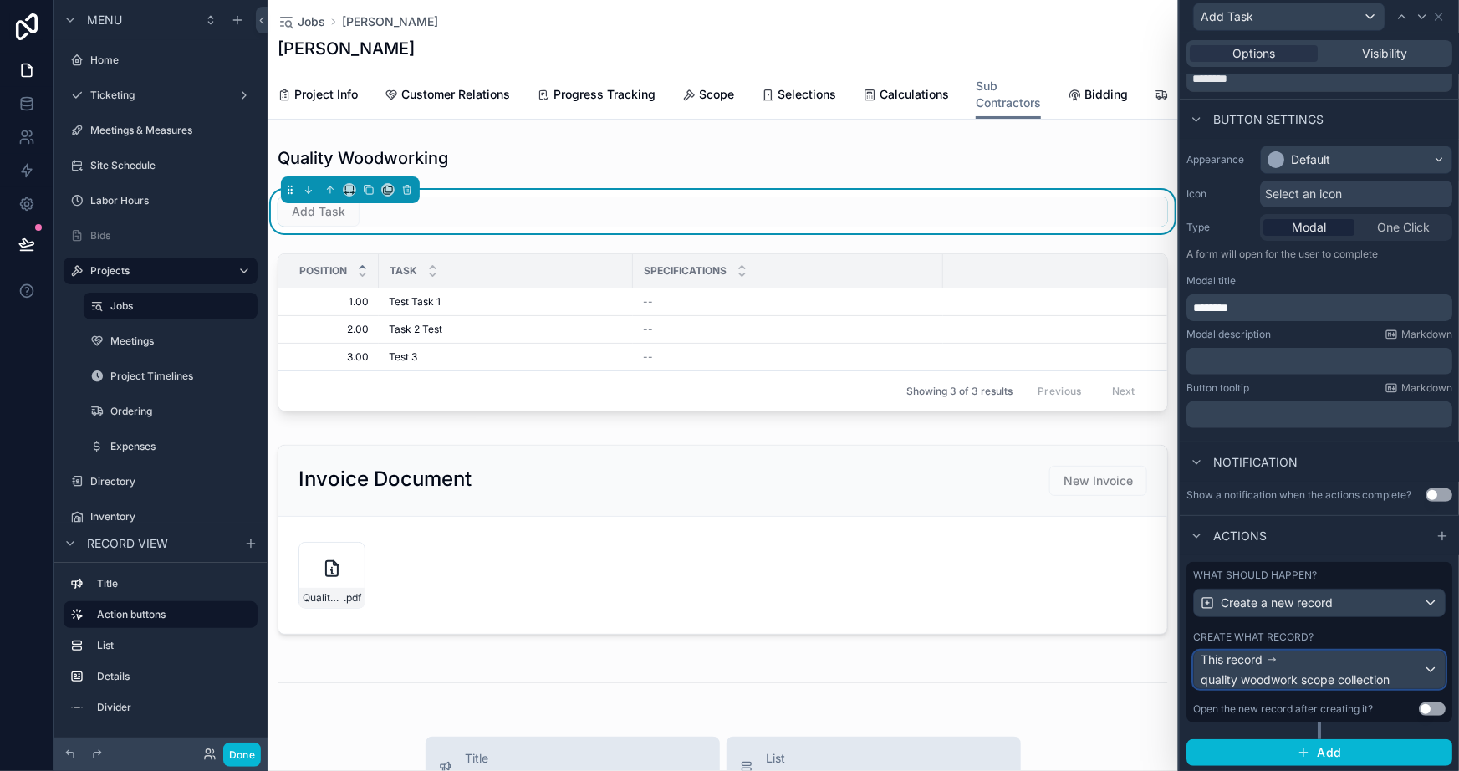
click at [1279, 682] on span "quality woodwork scope collection" at bounding box center [1295, 680] width 189 height 17
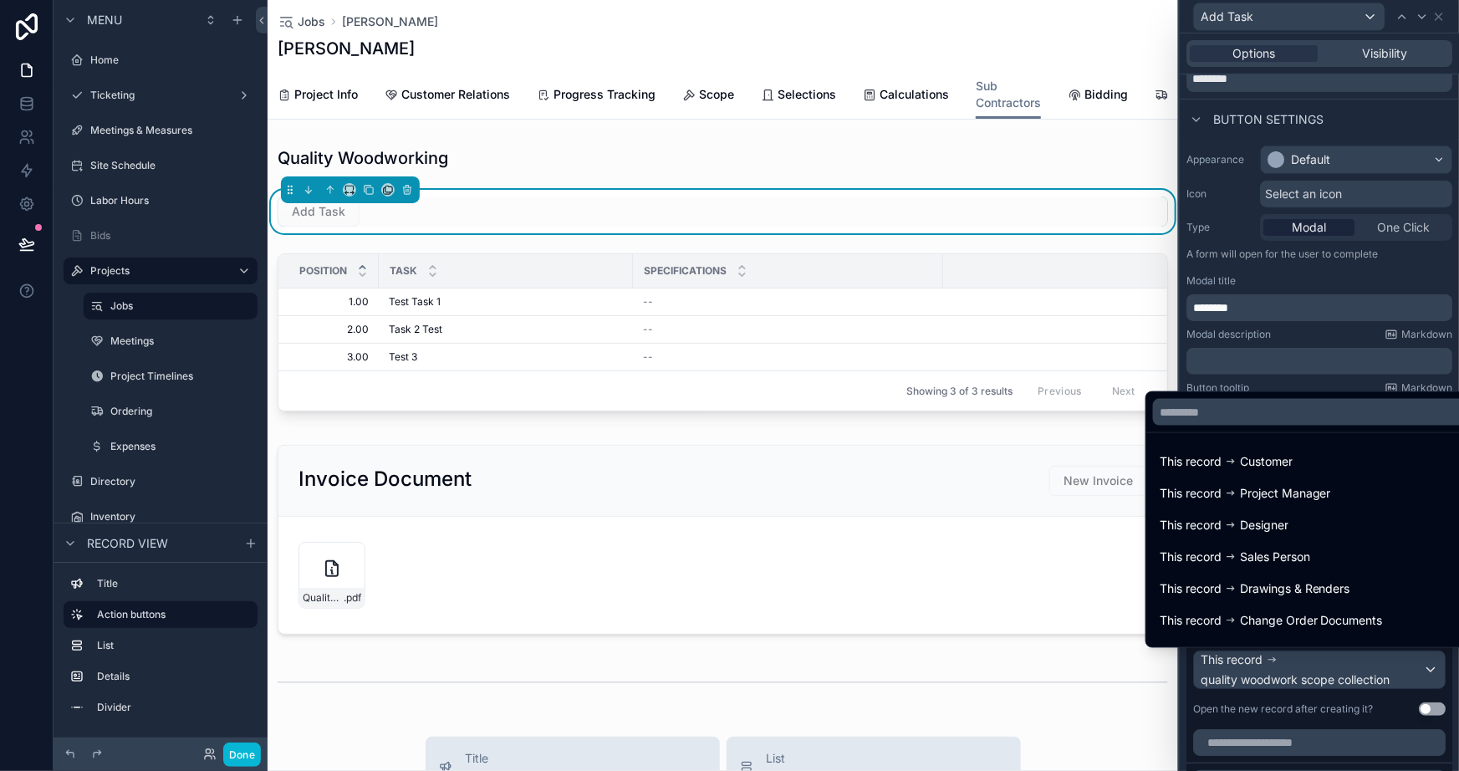
click at [1258, 725] on div at bounding box center [1319, 385] width 279 height 771
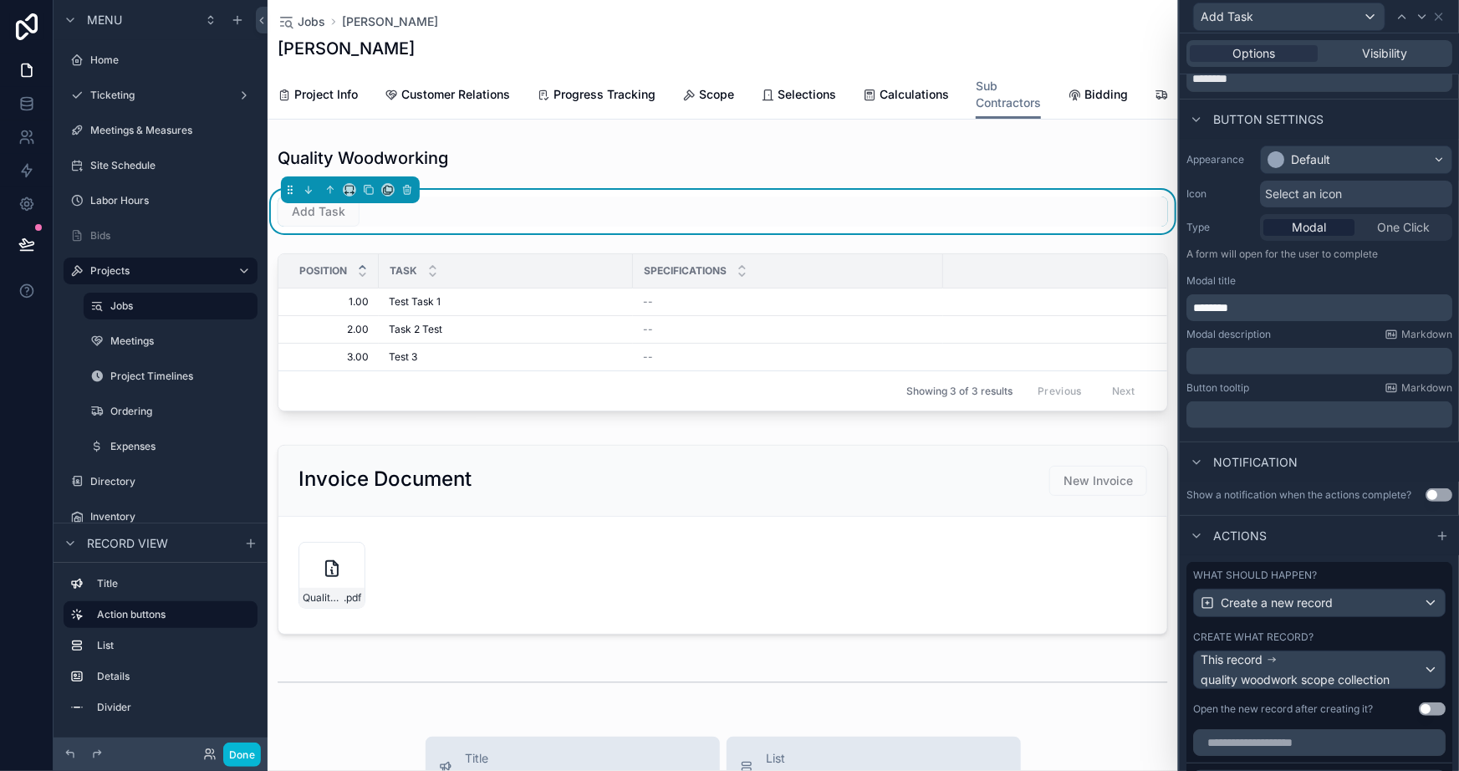
scroll to position [450, 0]
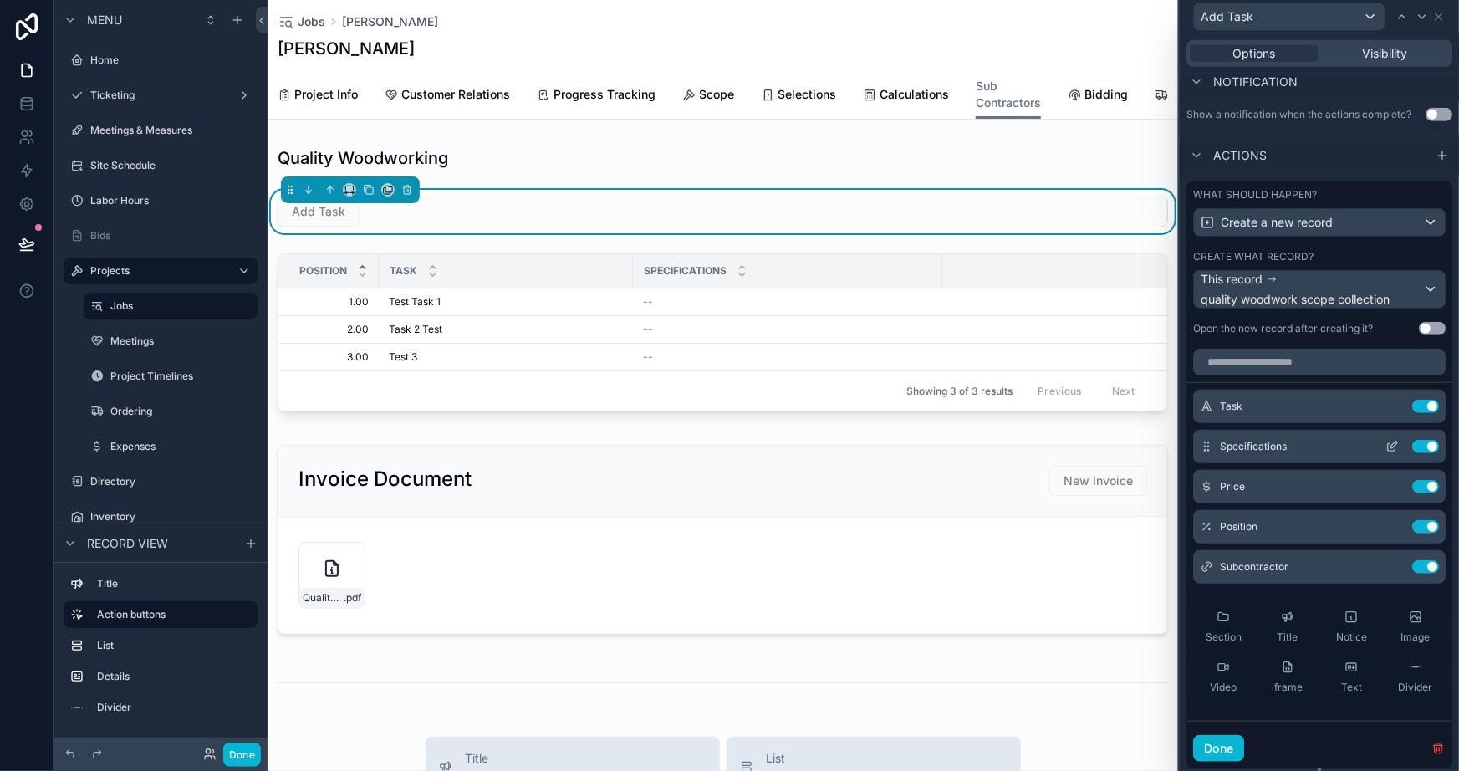
click at [1408, 437] on div "Specifications Use setting" at bounding box center [1320, 446] width 253 height 33
click at [1413, 444] on button "Use setting" at bounding box center [1426, 446] width 27 height 13
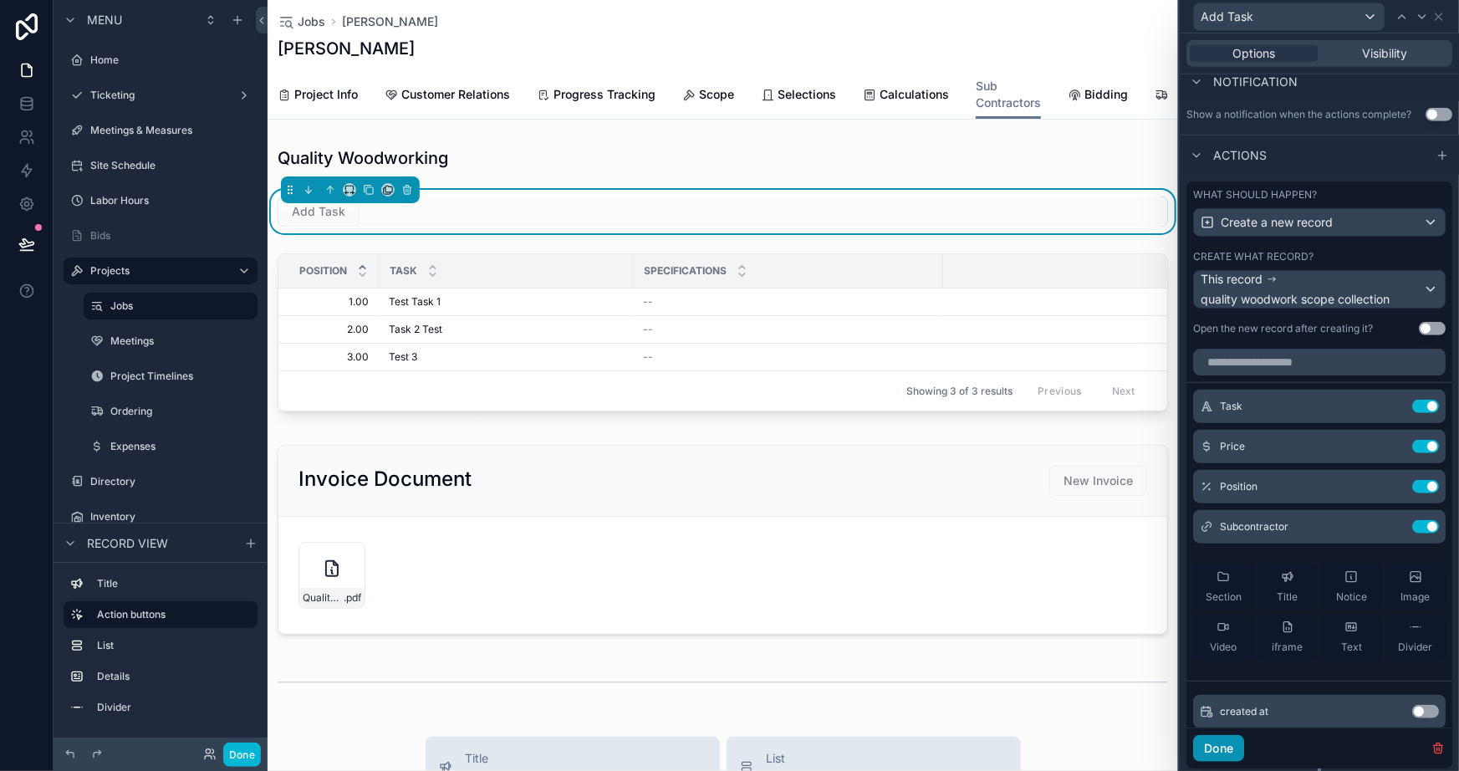
click at [1230, 748] on button "Done" at bounding box center [1219, 748] width 51 height 27
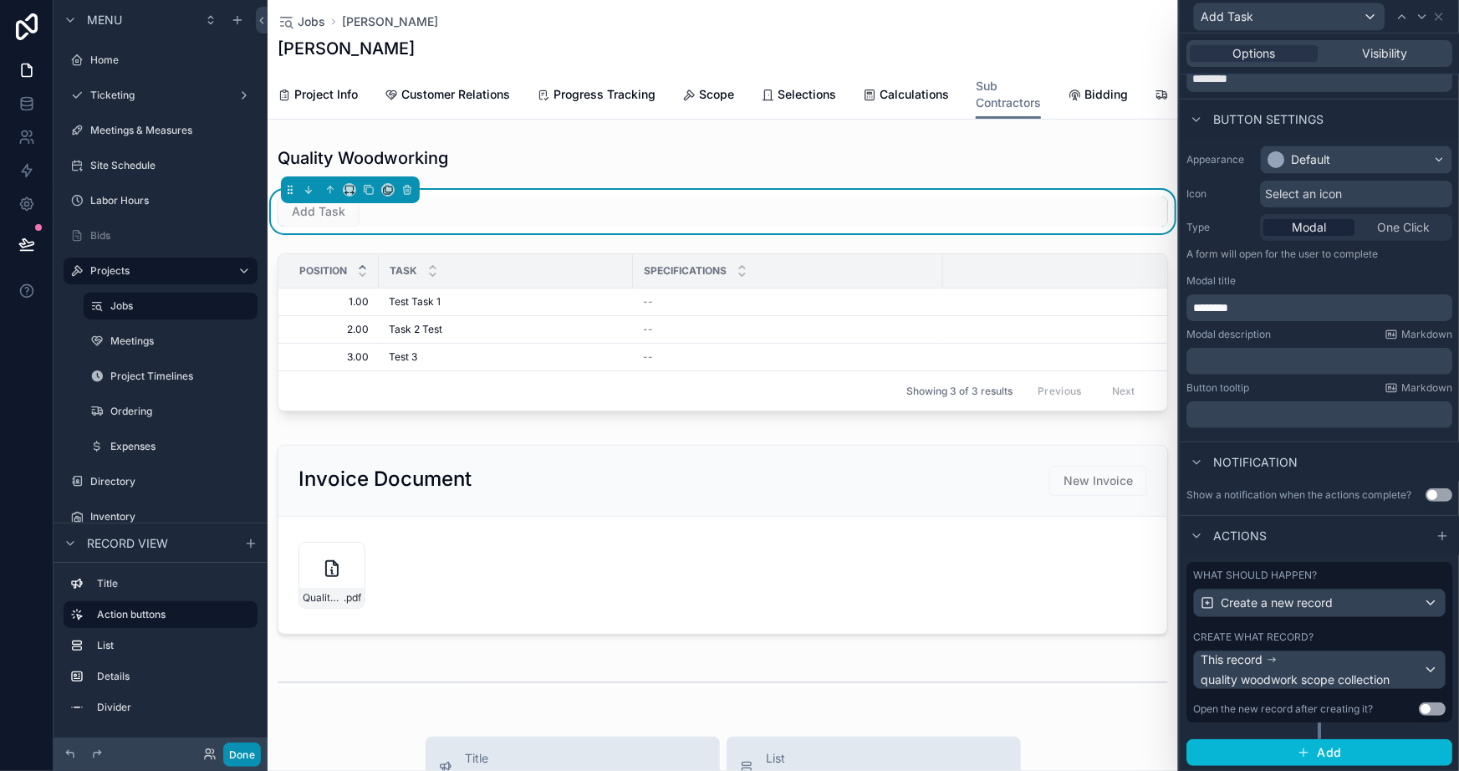
click at [227, 755] on button "Done" at bounding box center [242, 755] width 38 height 24
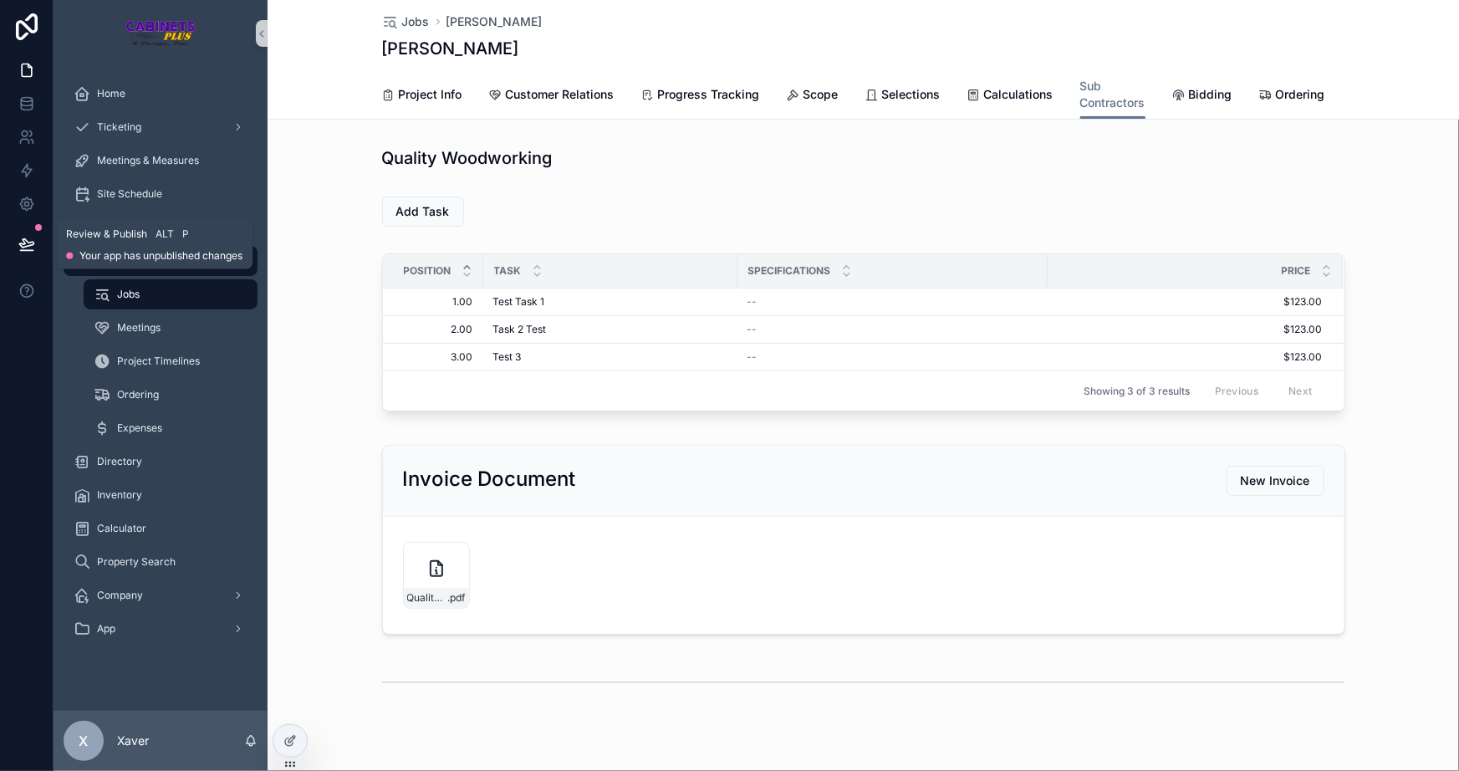
click at [35, 235] on button at bounding box center [26, 244] width 37 height 47
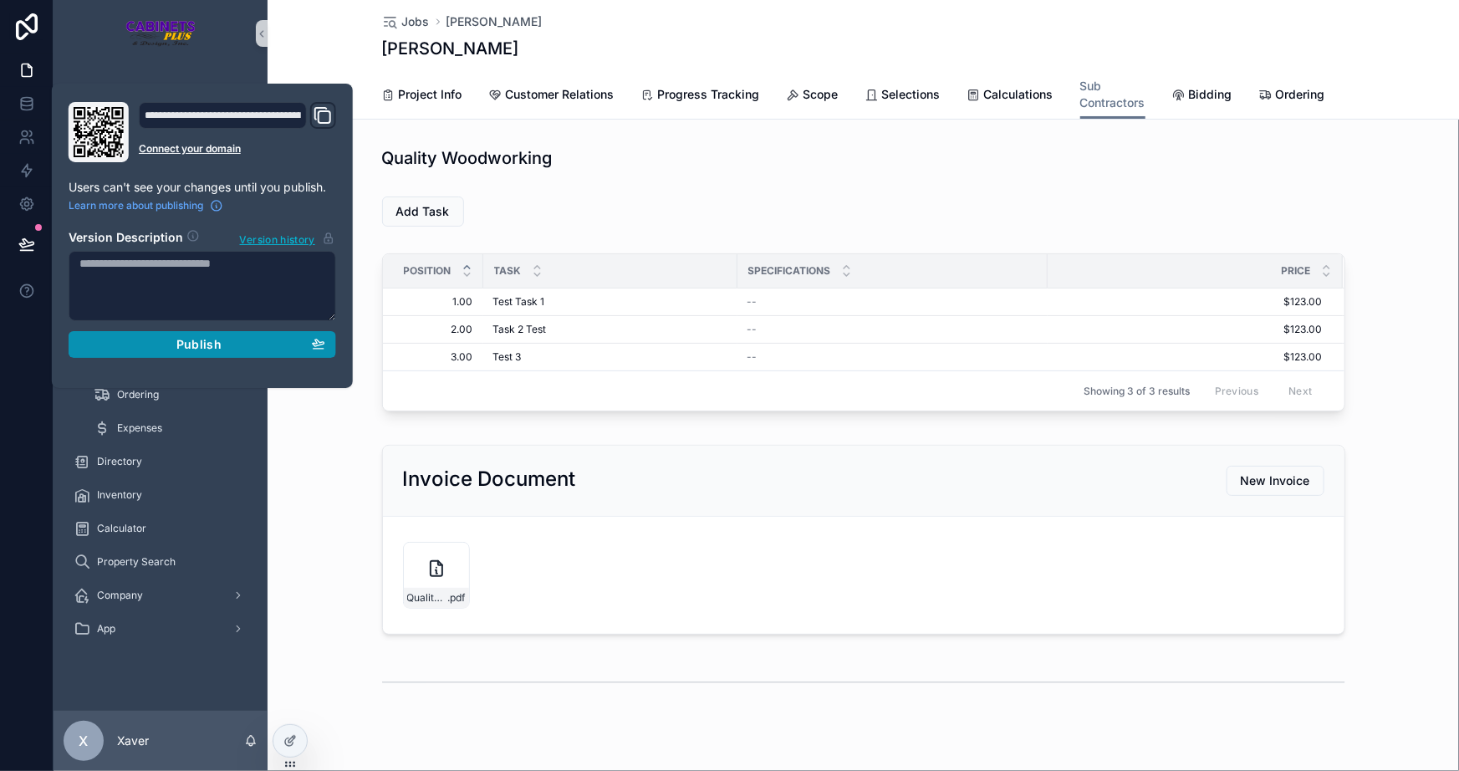
click at [181, 337] on span "Publish" at bounding box center [198, 344] width 45 height 15
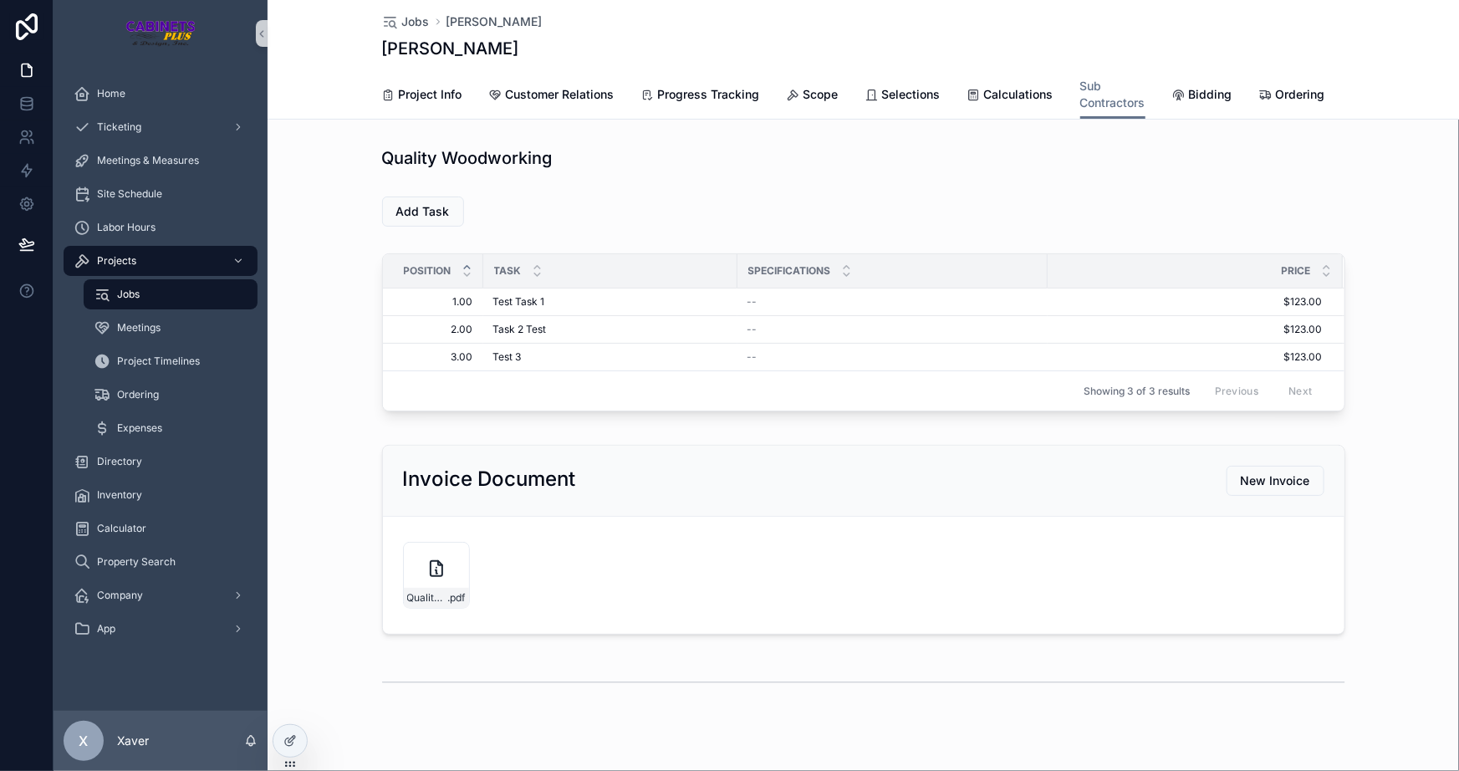
click at [331, 479] on div "Invoice Document New Invoice Quality-Woodworking-Invoice---Max-Fake-Mustermann-…" at bounding box center [864, 539] width 1192 height 203
click at [105, 89] on span "Home" at bounding box center [111, 93] width 28 height 13
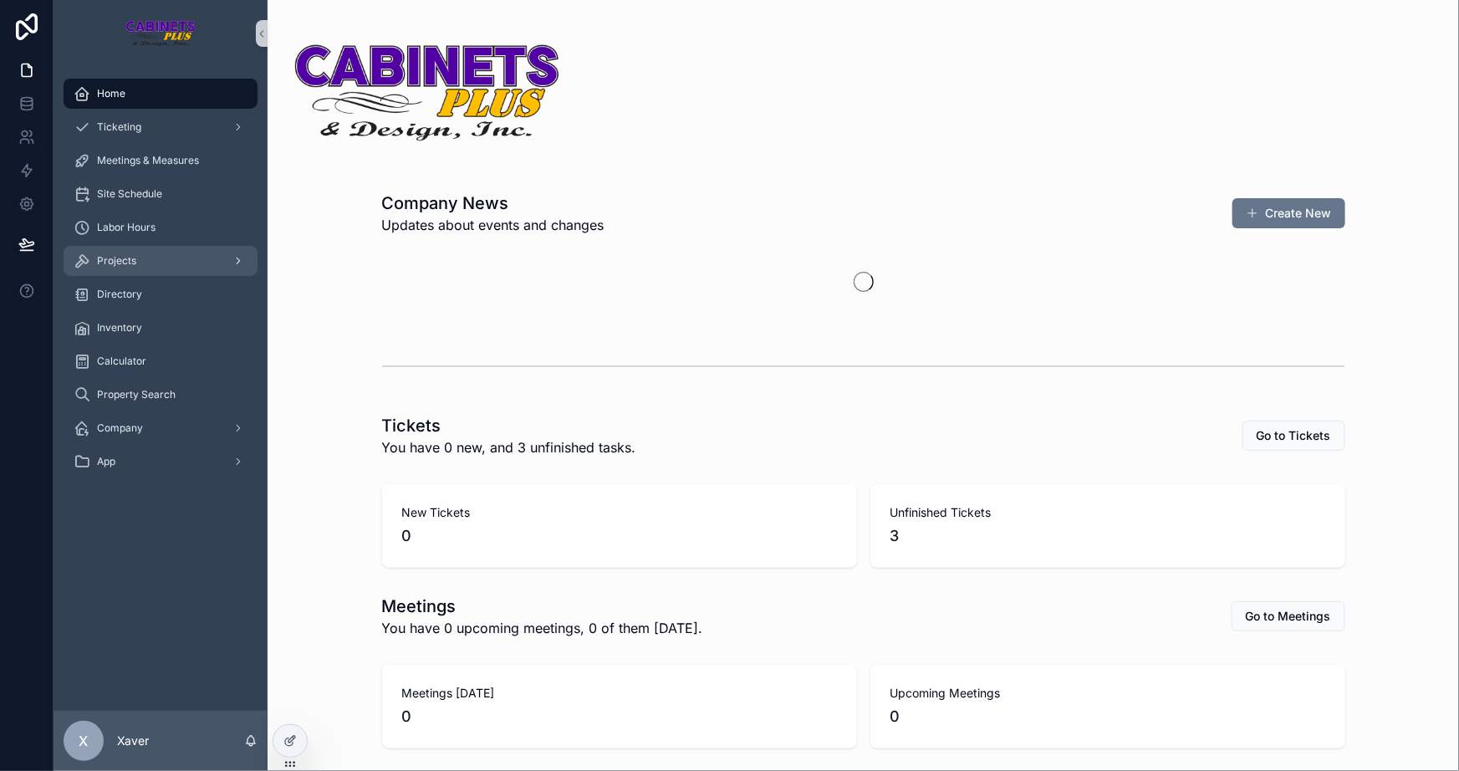
click at [167, 255] on div "Projects" at bounding box center [161, 261] width 174 height 27
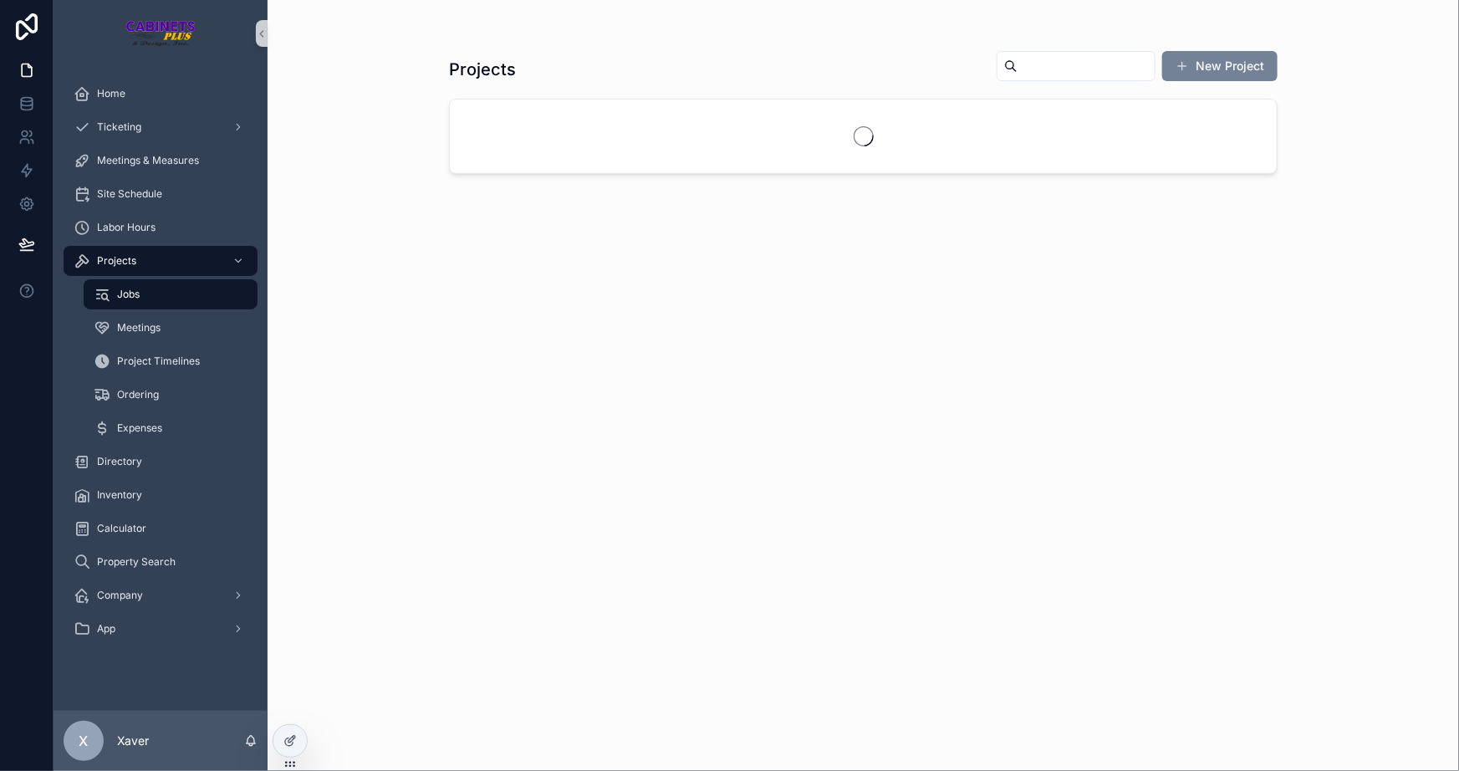
click at [1193, 67] on button "New Project" at bounding box center [1220, 66] width 115 height 30
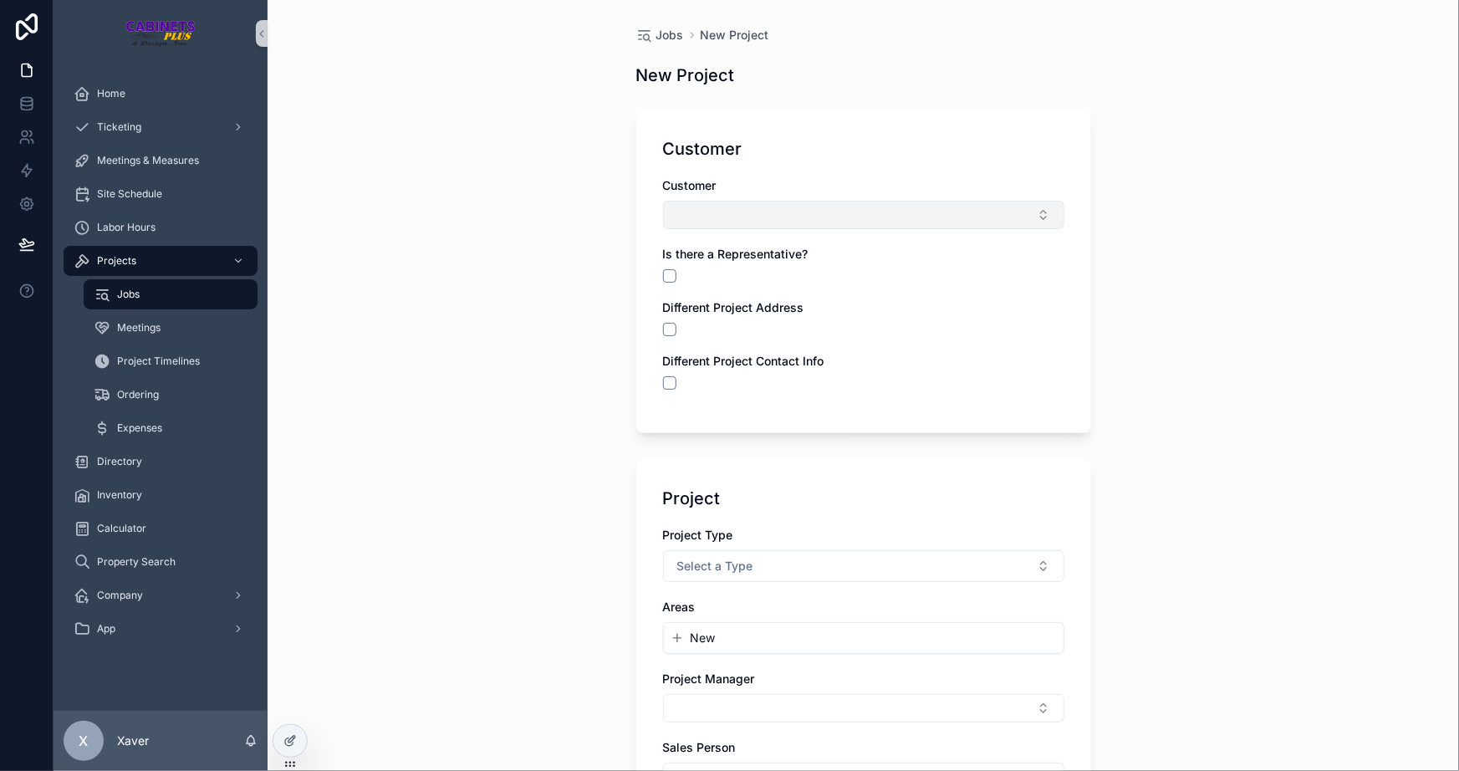
click at [663, 217] on button "Select Button" at bounding box center [863, 215] width 401 height 28
click at [688, 284] on span "New" at bounding box center [696, 280] width 25 height 17
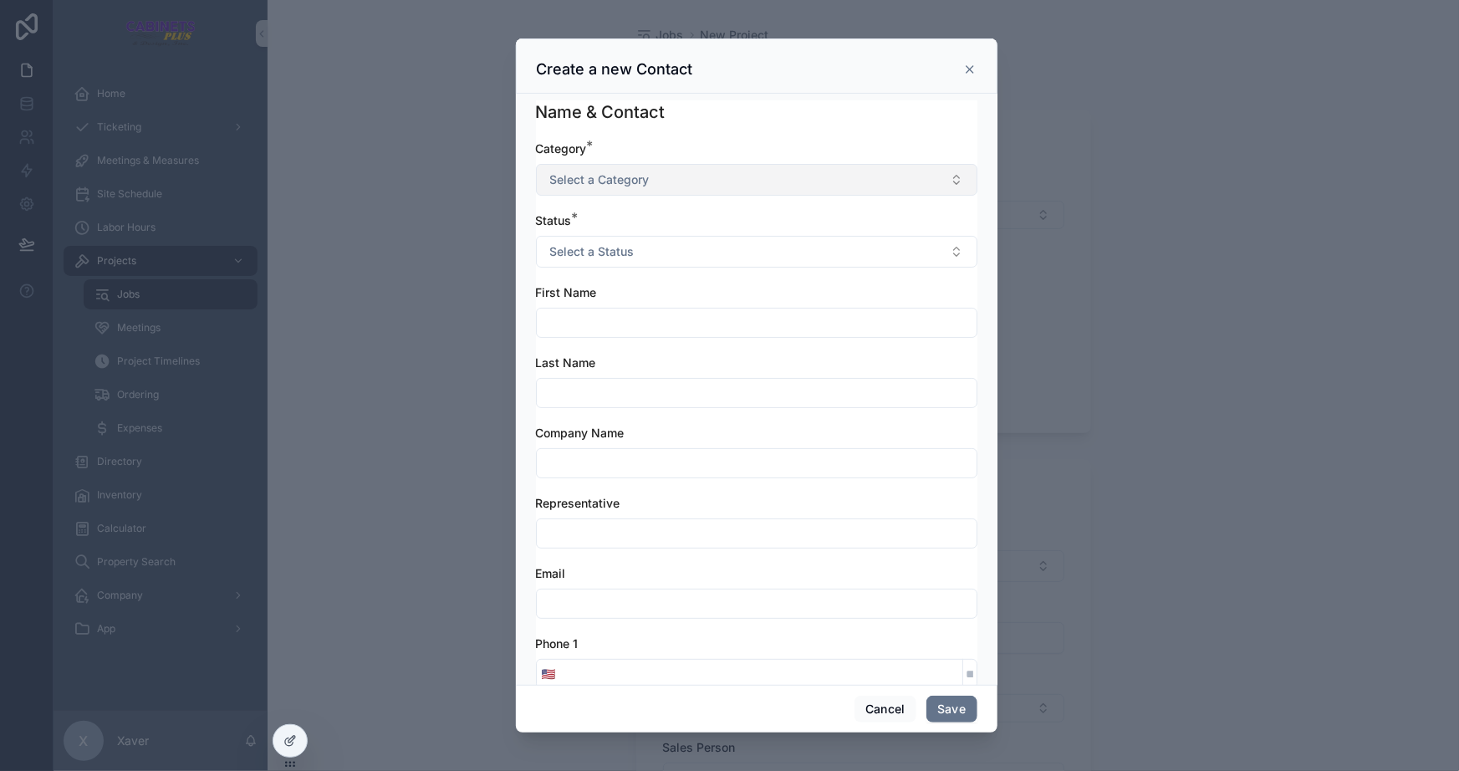
click at [633, 181] on span "Select a Category" at bounding box center [600, 179] width 100 height 17
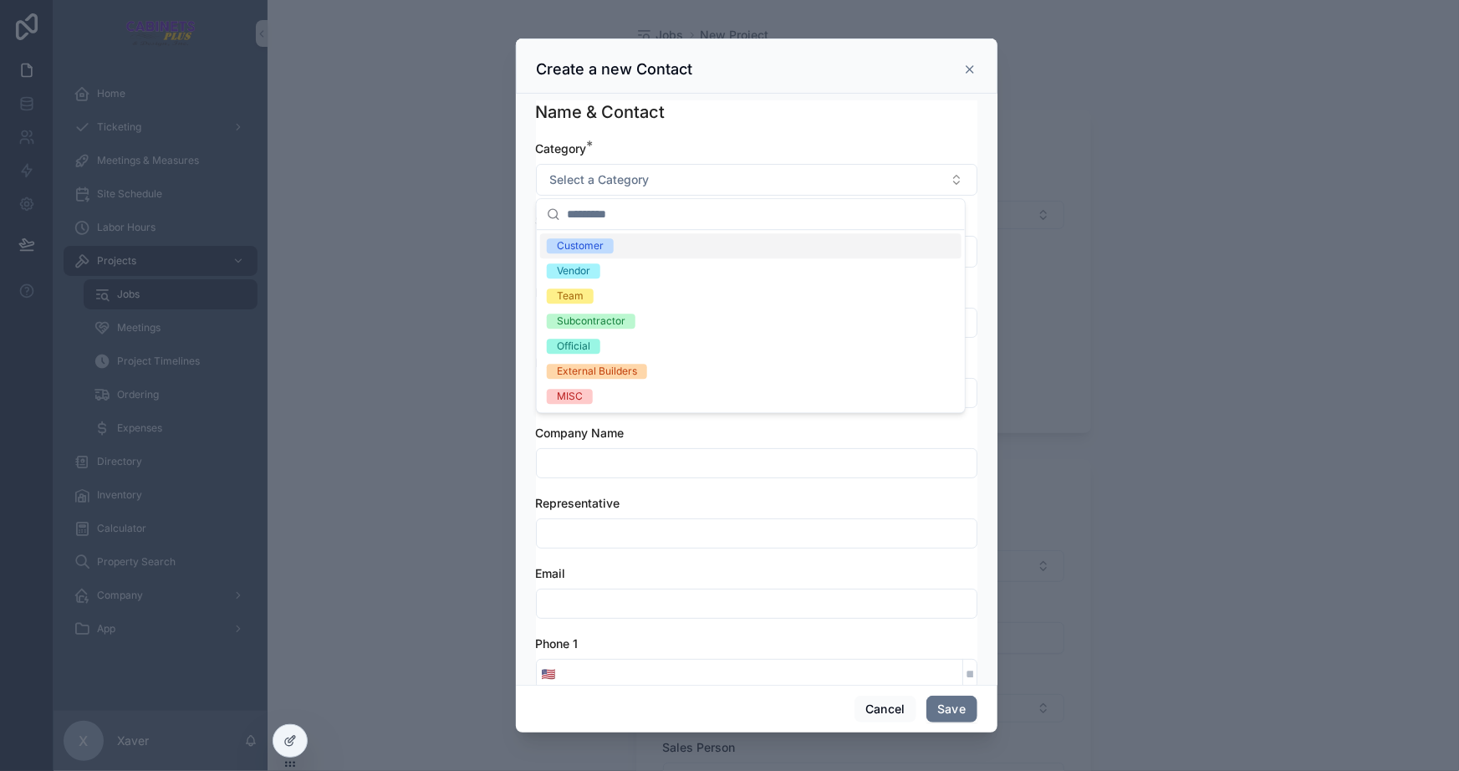
click at [593, 243] on div "Customer" at bounding box center [580, 245] width 47 height 15
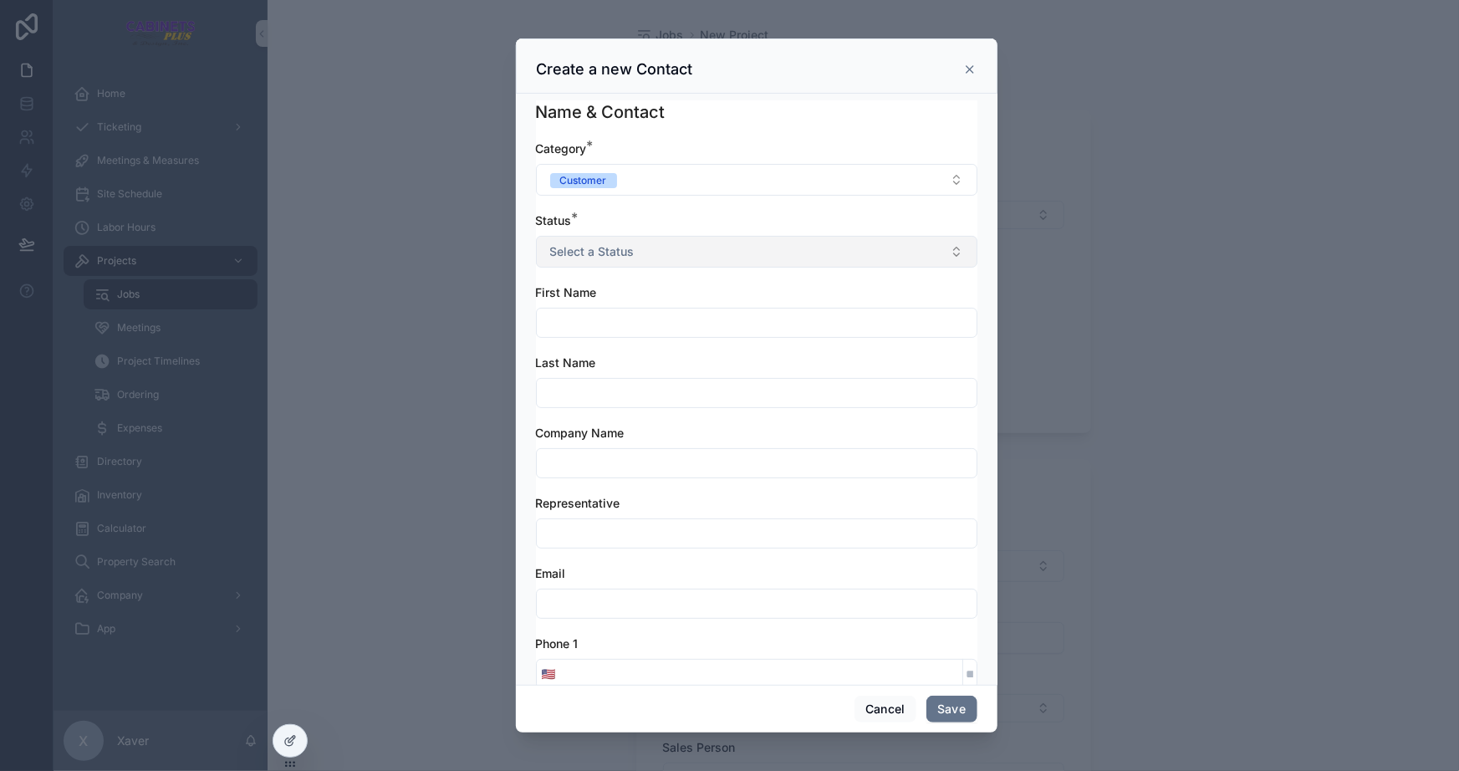
click at [591, 248] on span "Select a Status" at bounding box center [592, 251] width 84 height 17
click at [582, 319] on div "Active" at bounding box center [572, 318] width 30 height 15
click at [606, 322] on input "scrollable content" at bounding box center [757, 322] width 440 height 23
type input "*****"
type input "******"
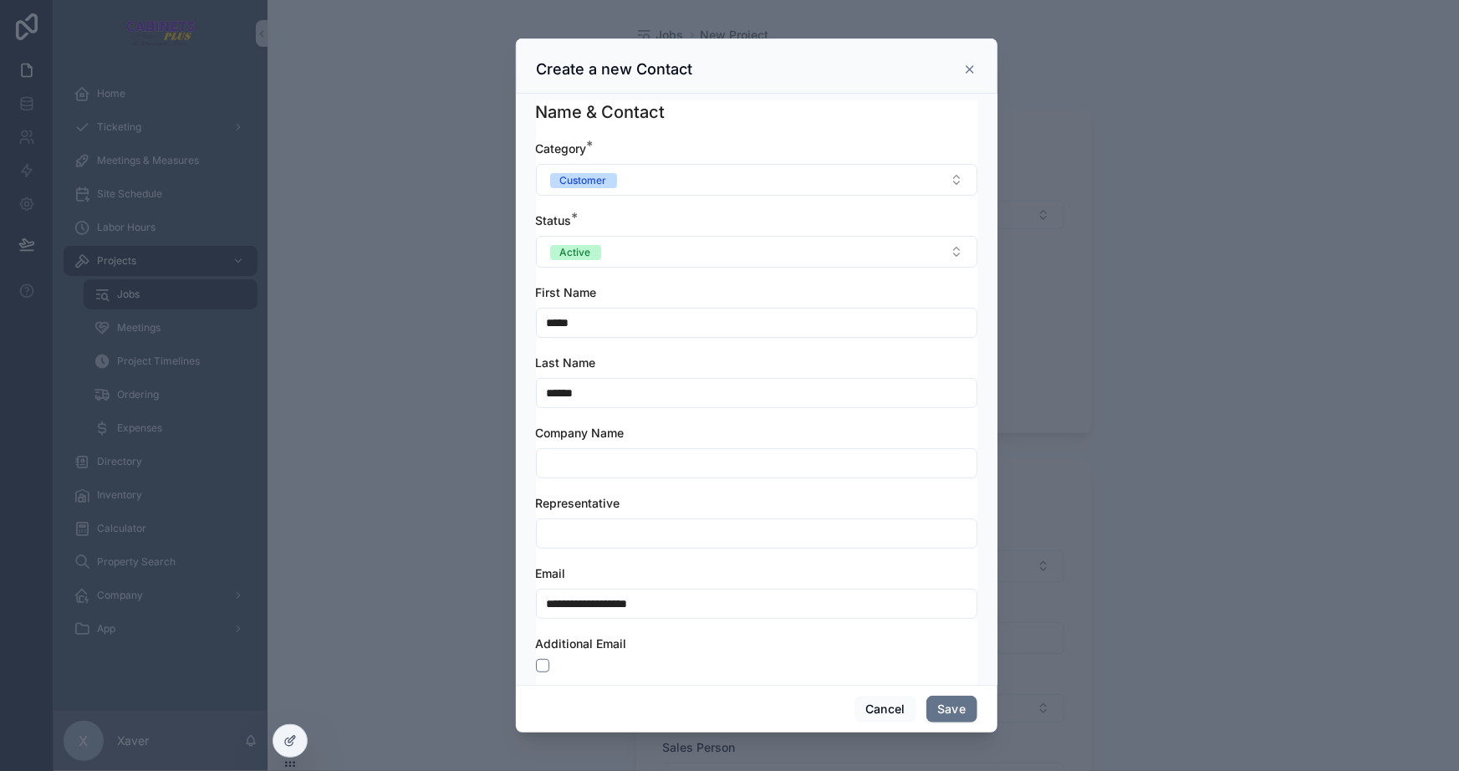
click at [752, 595] on input "**********" at bounding box center [757, 603] width 440 height 23
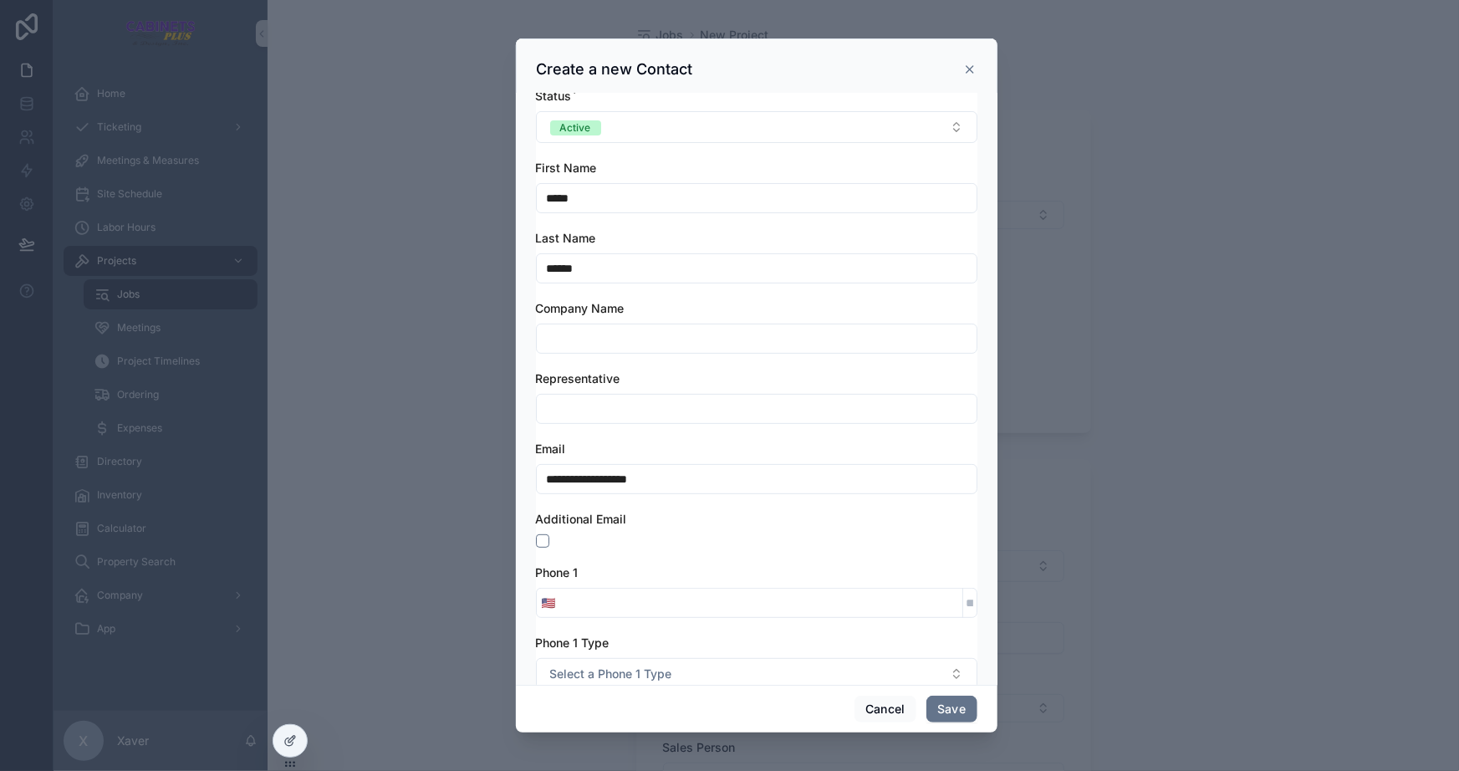
scroll to position [151, 0]
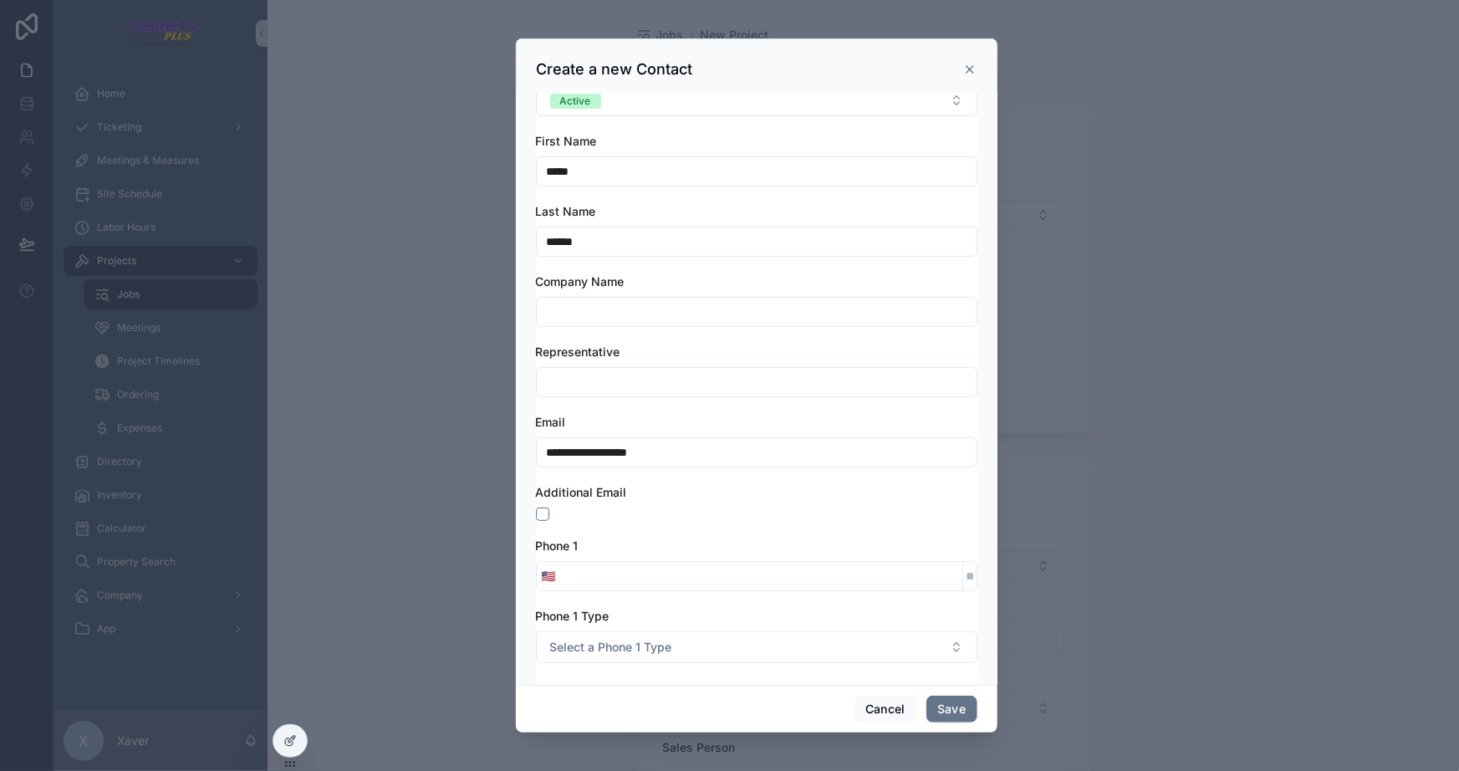
type input "**********"
click at [700, 575] on input "scrollable content" at bounding box center [761, 576] width 401 height 23
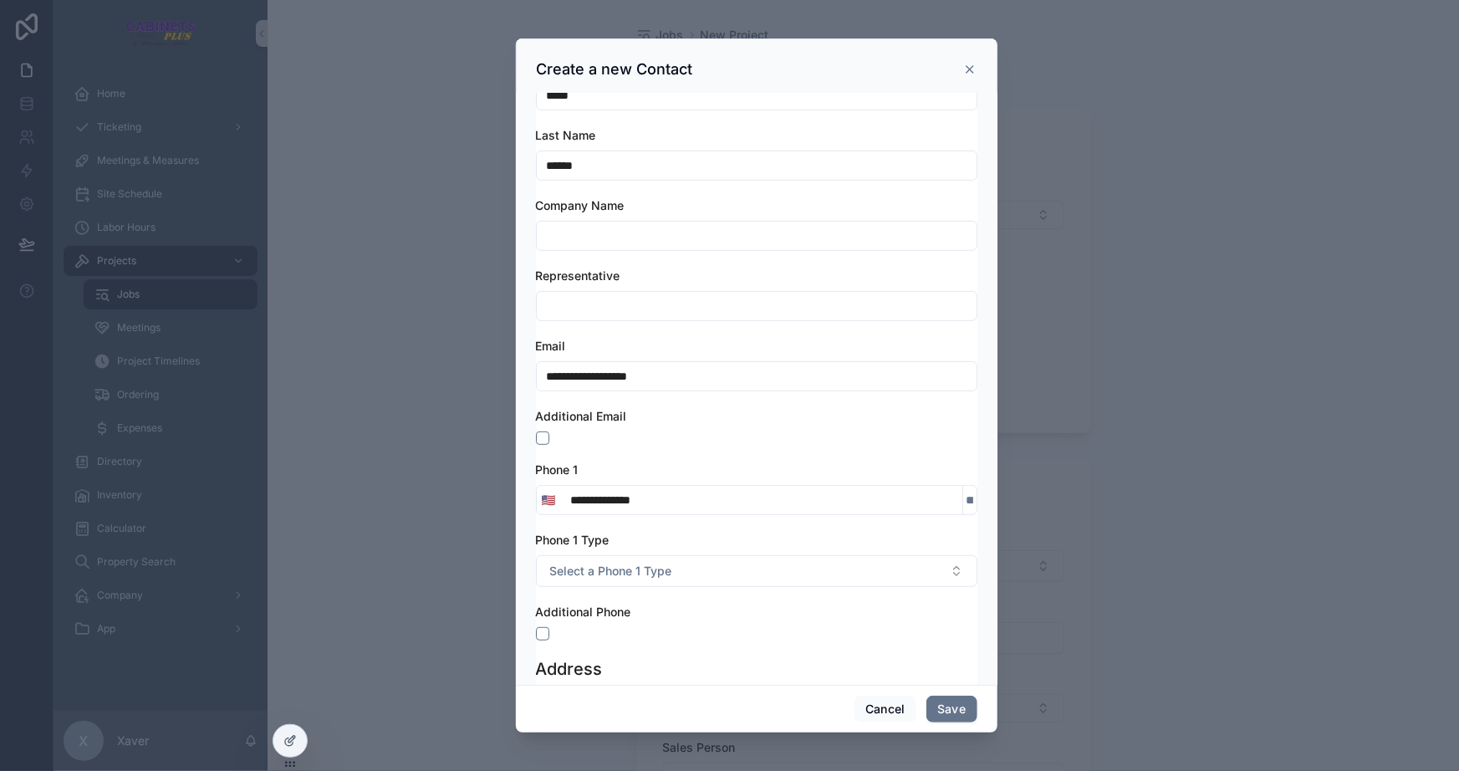
scroll to position [304, 0]
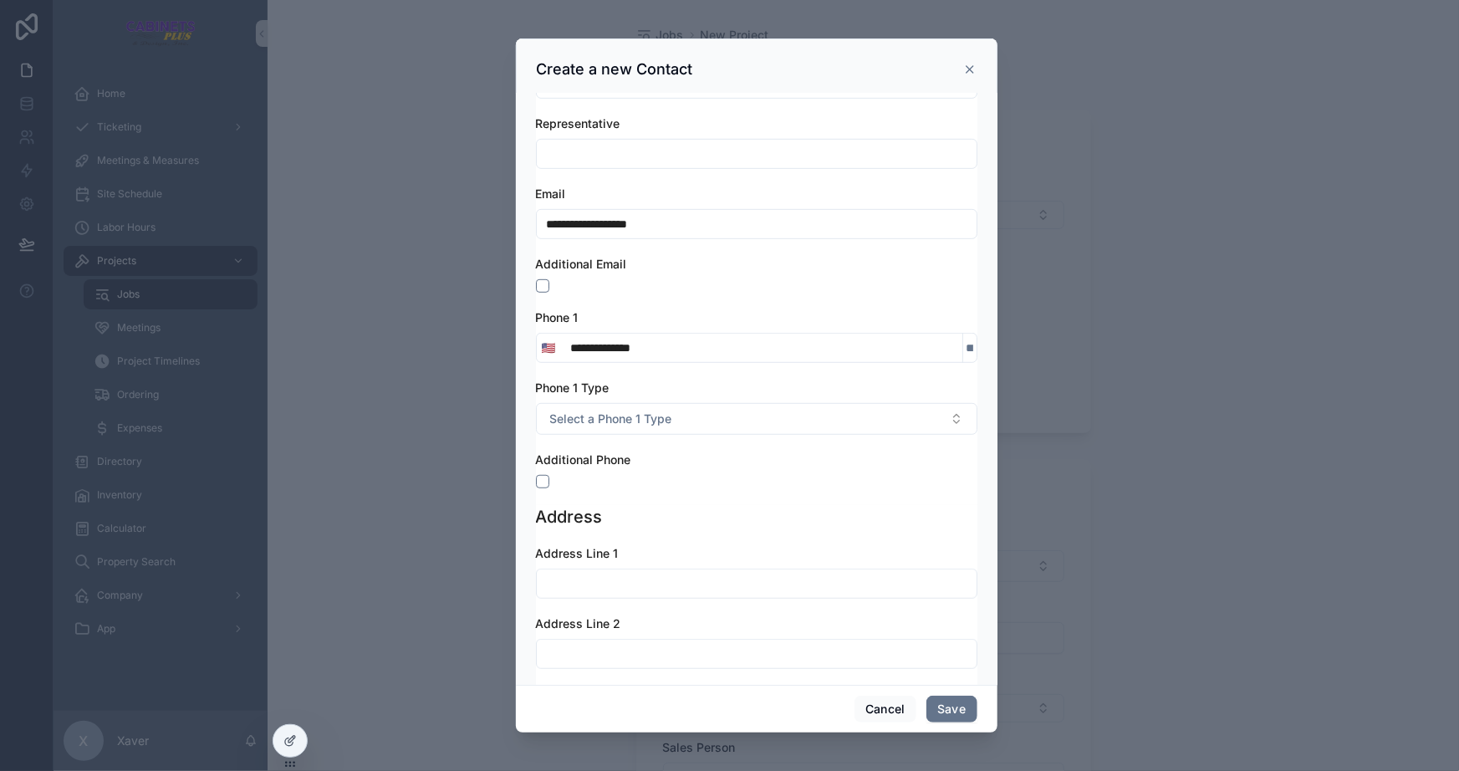
type input "**********"
click at [724, 488] on div "**********" at bounding box center [757, 133] width 442 height 744
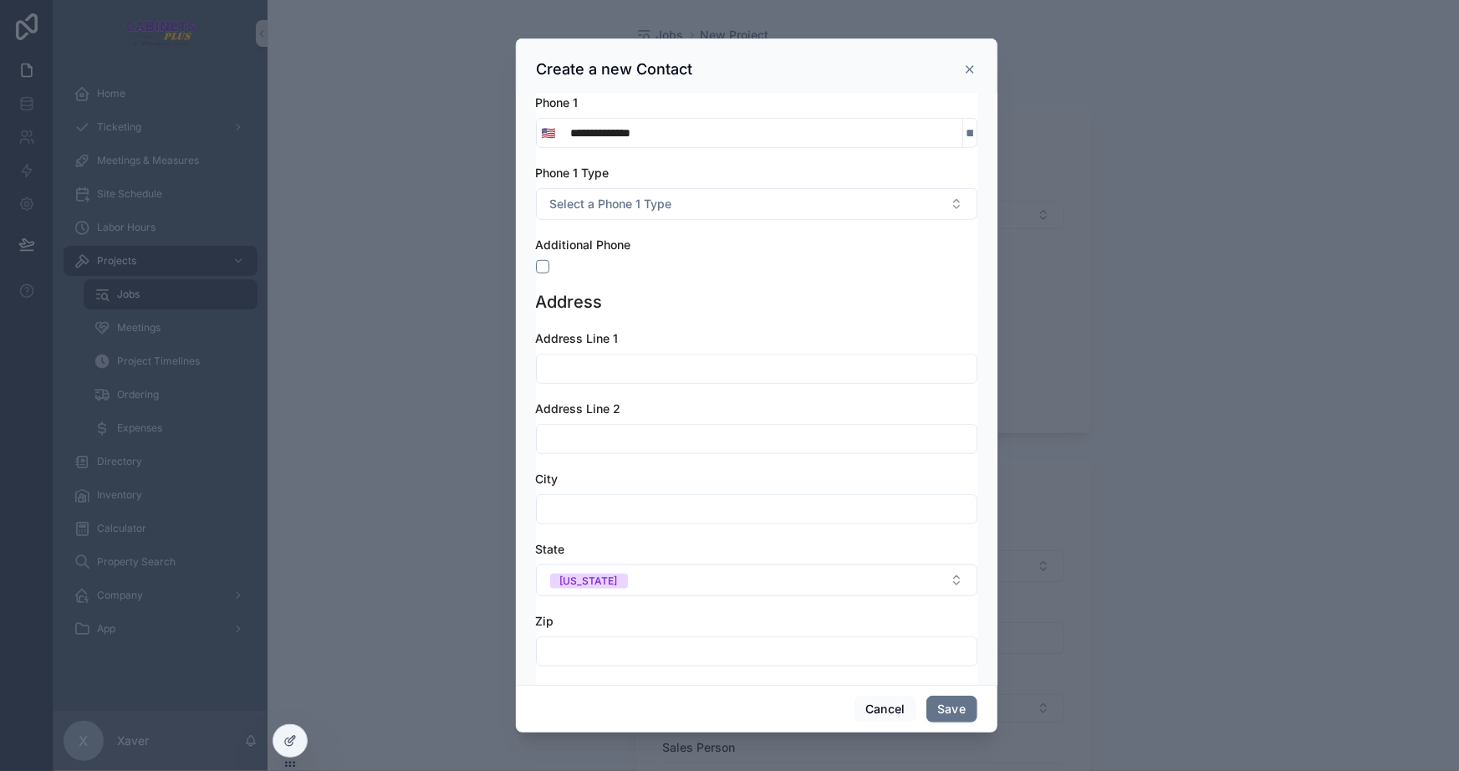
scroll to position [608, 0]
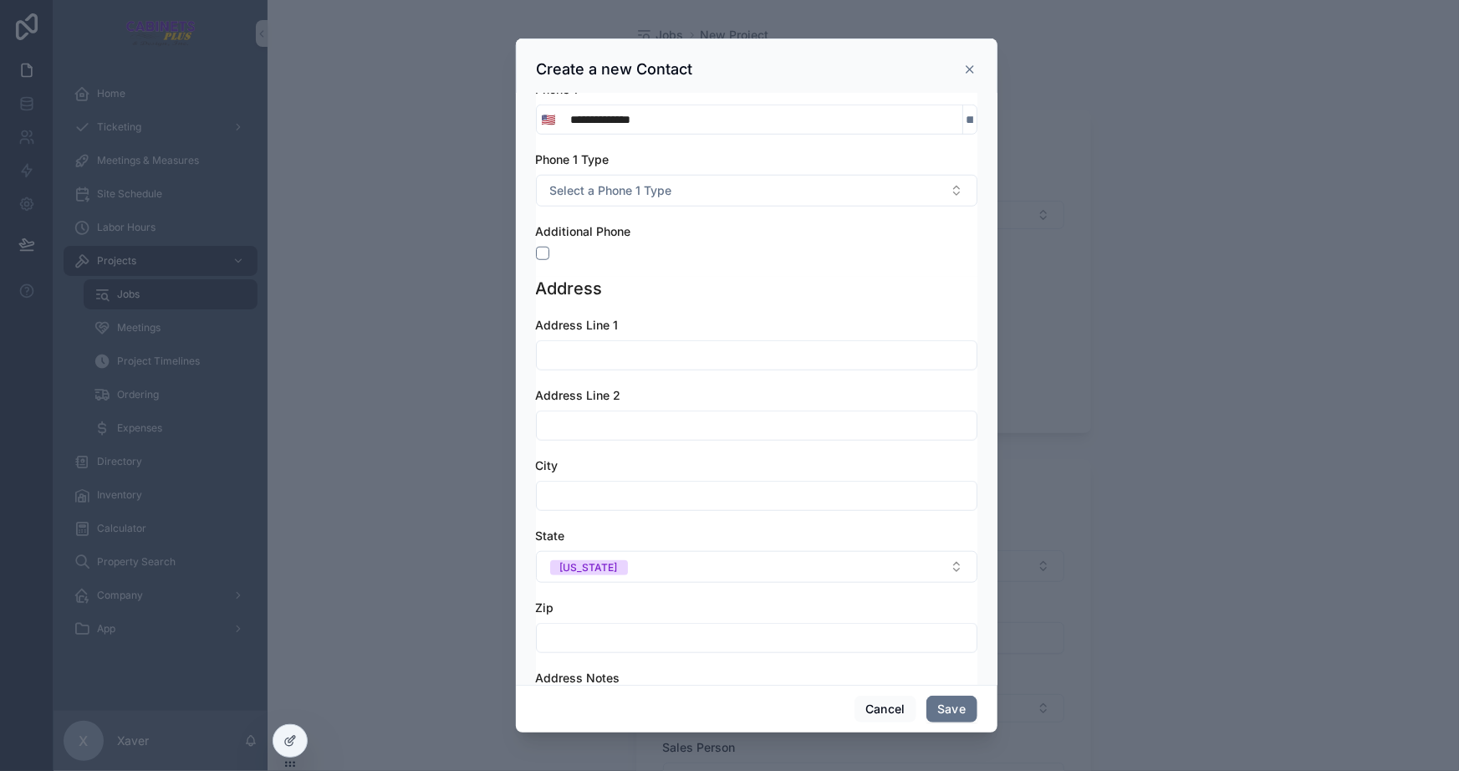
click at [672, 350] on input "scrollable content" at bounding box center [757, 355] width 440 height 23
type input "**********"
click at [614, 632] on input "scrollable content" at bounding box center [757, 637] width 440 height 23
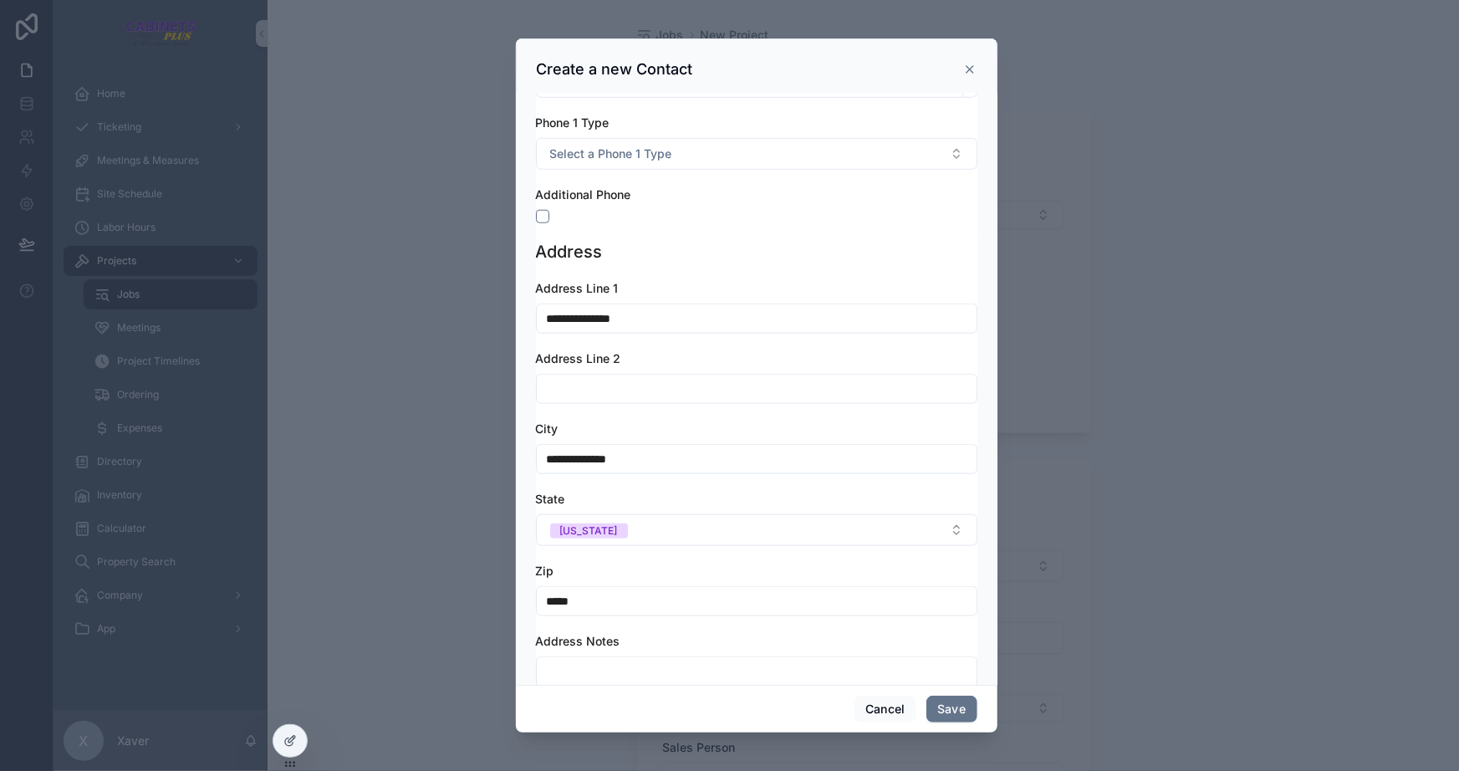
scroll to position [760, 0]
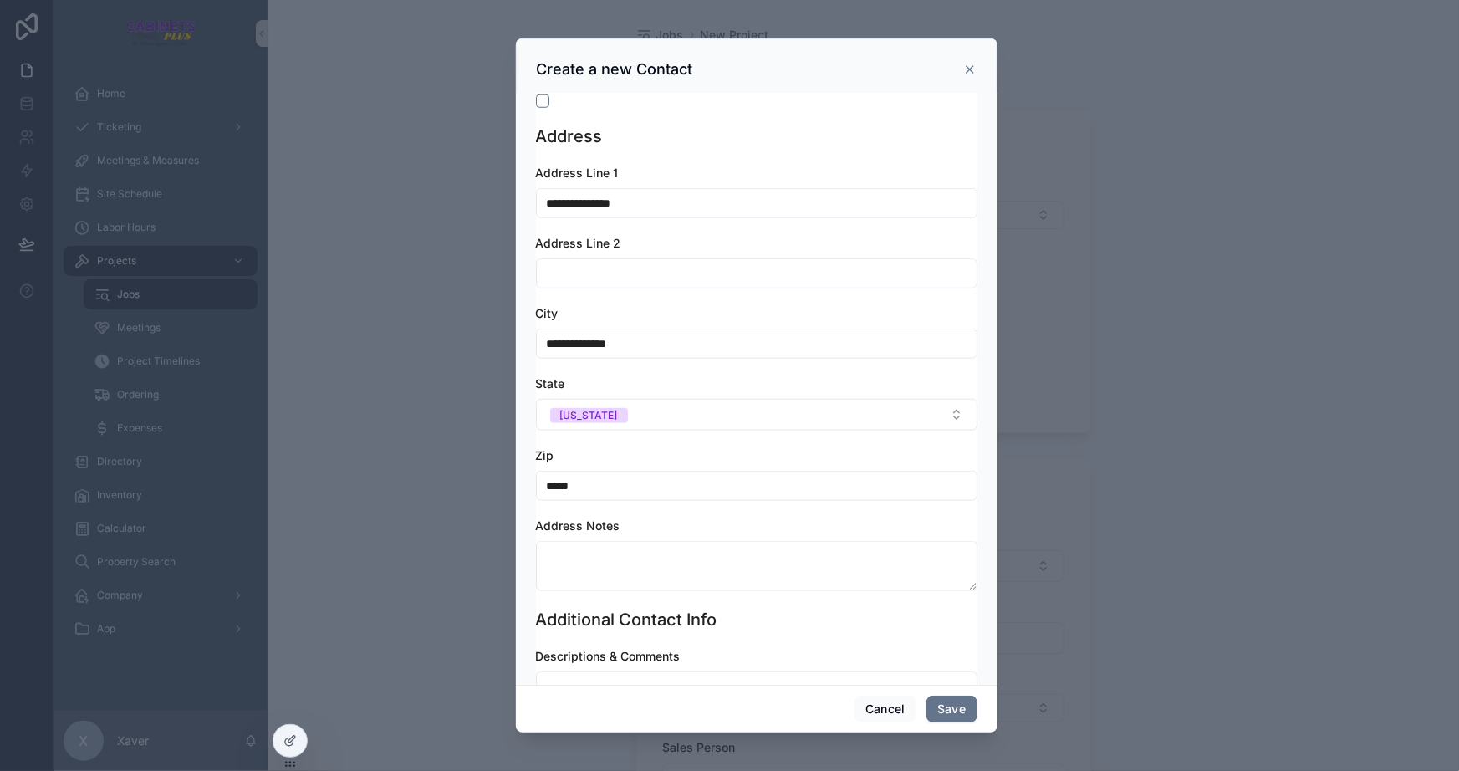
type input "*****"
click at [676, 601] on div "**********" at bounding box center [757, 386] width 442 height 443
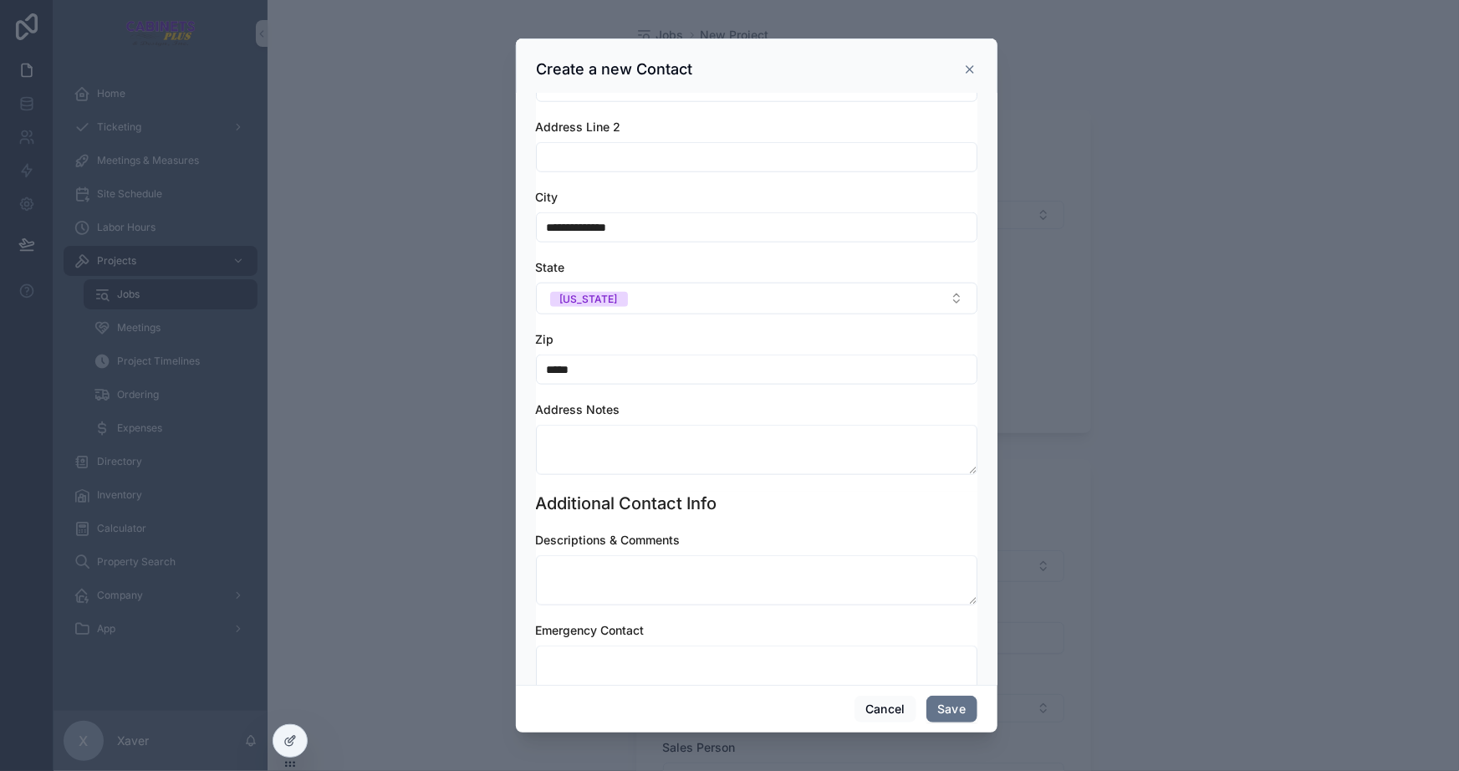
scroll to position [984, 0]
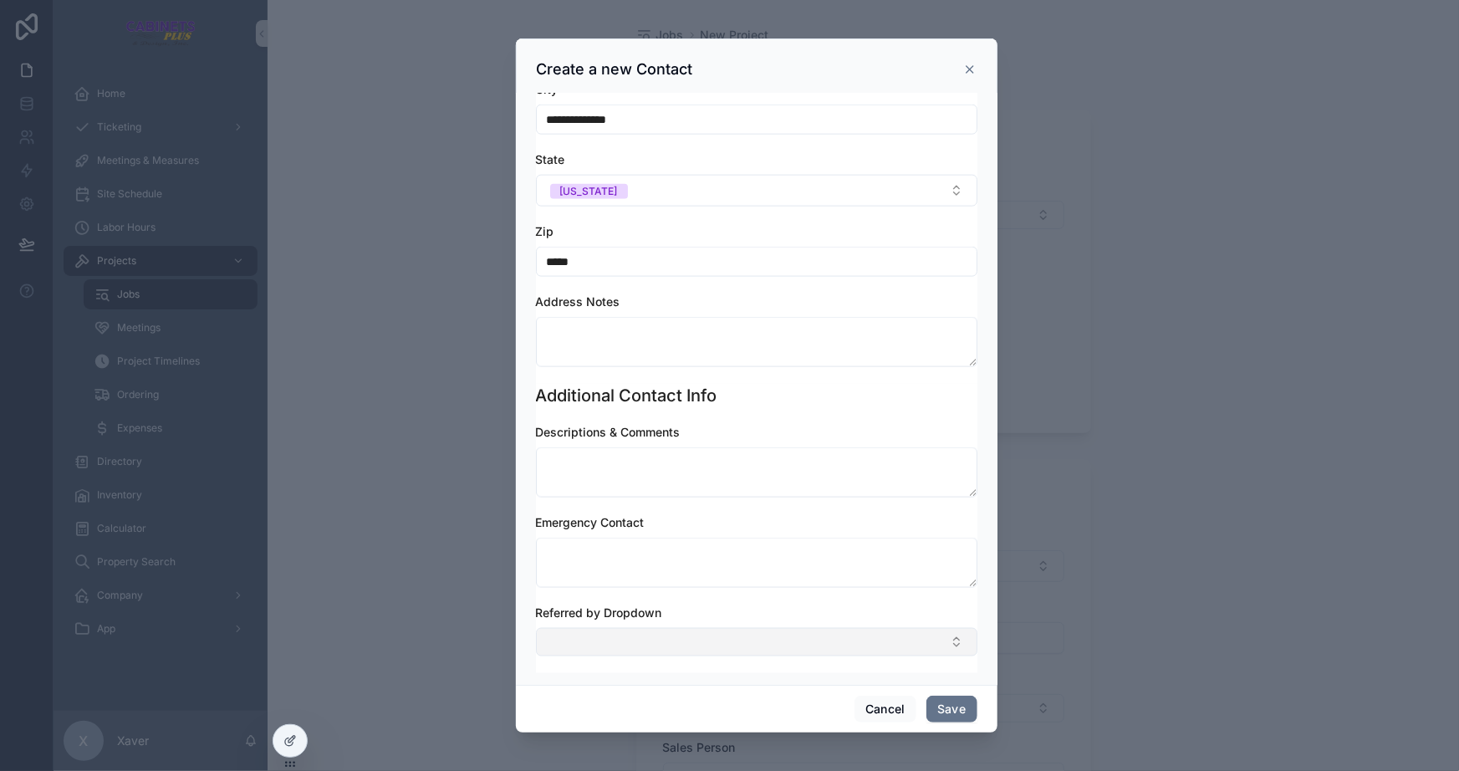
click at [650, 643] on button "Select Button" at bounding box center [757, 642] width 442 height 28
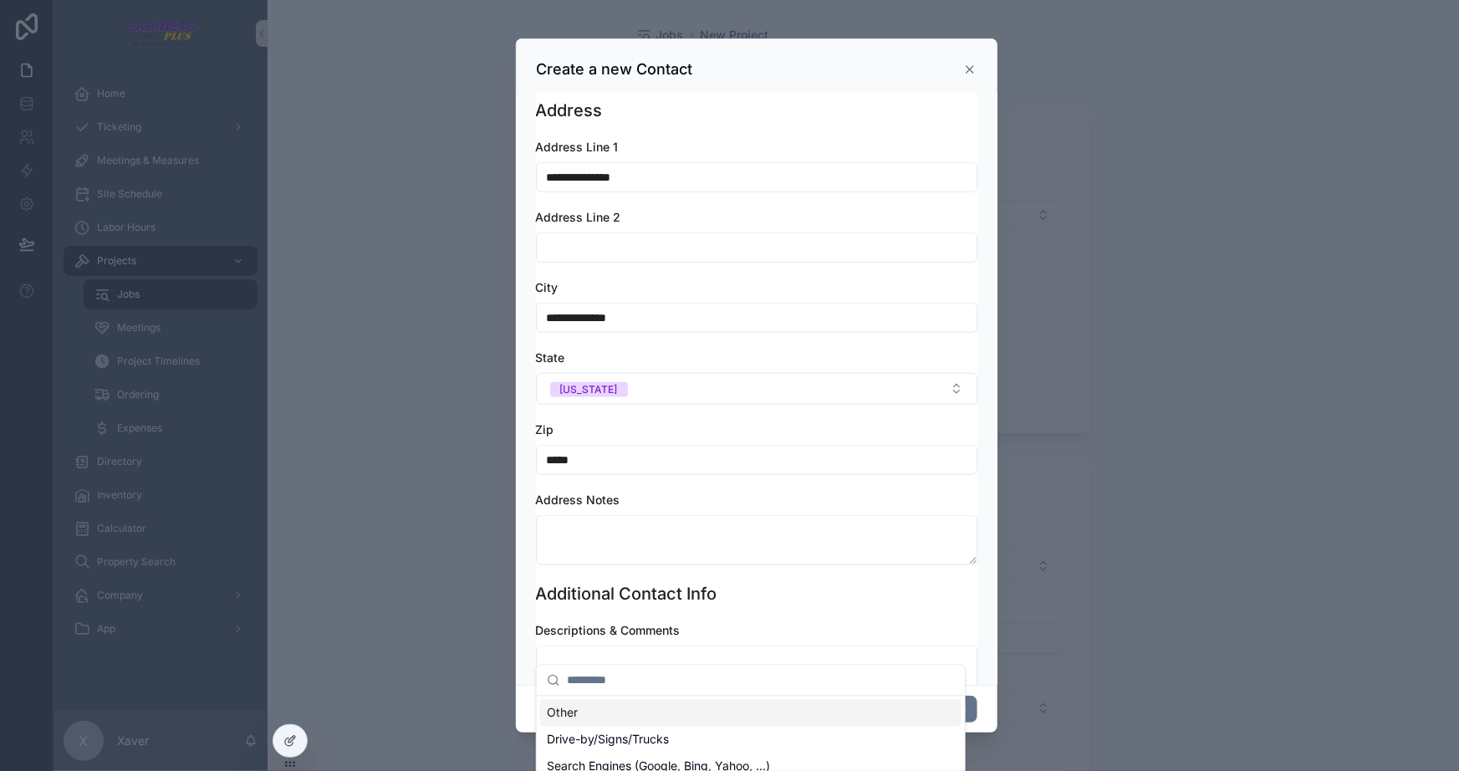
scroll to position [833, 0]
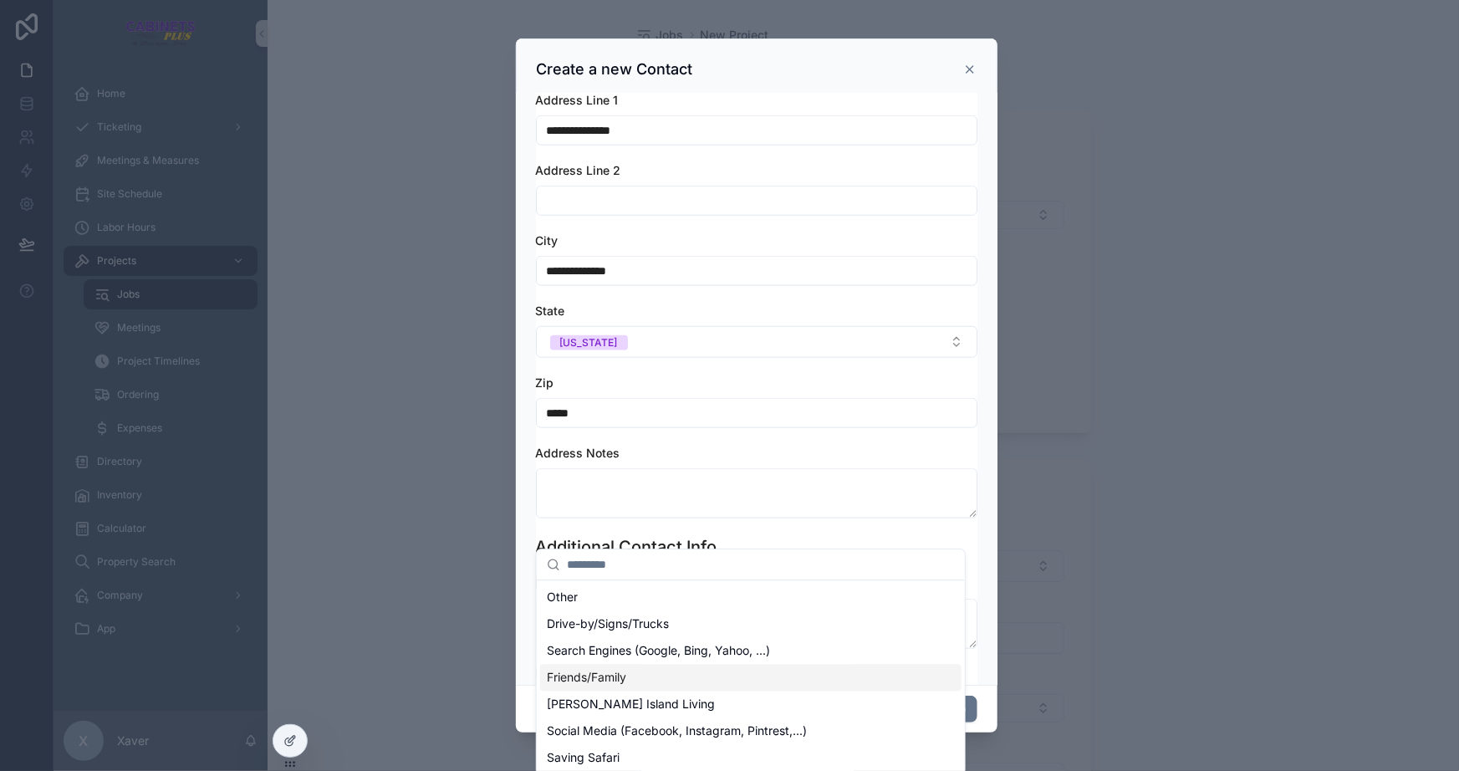
click at [609, 684] on span "Friends/Family" at bounding box center [586, 677] width 79 height 17
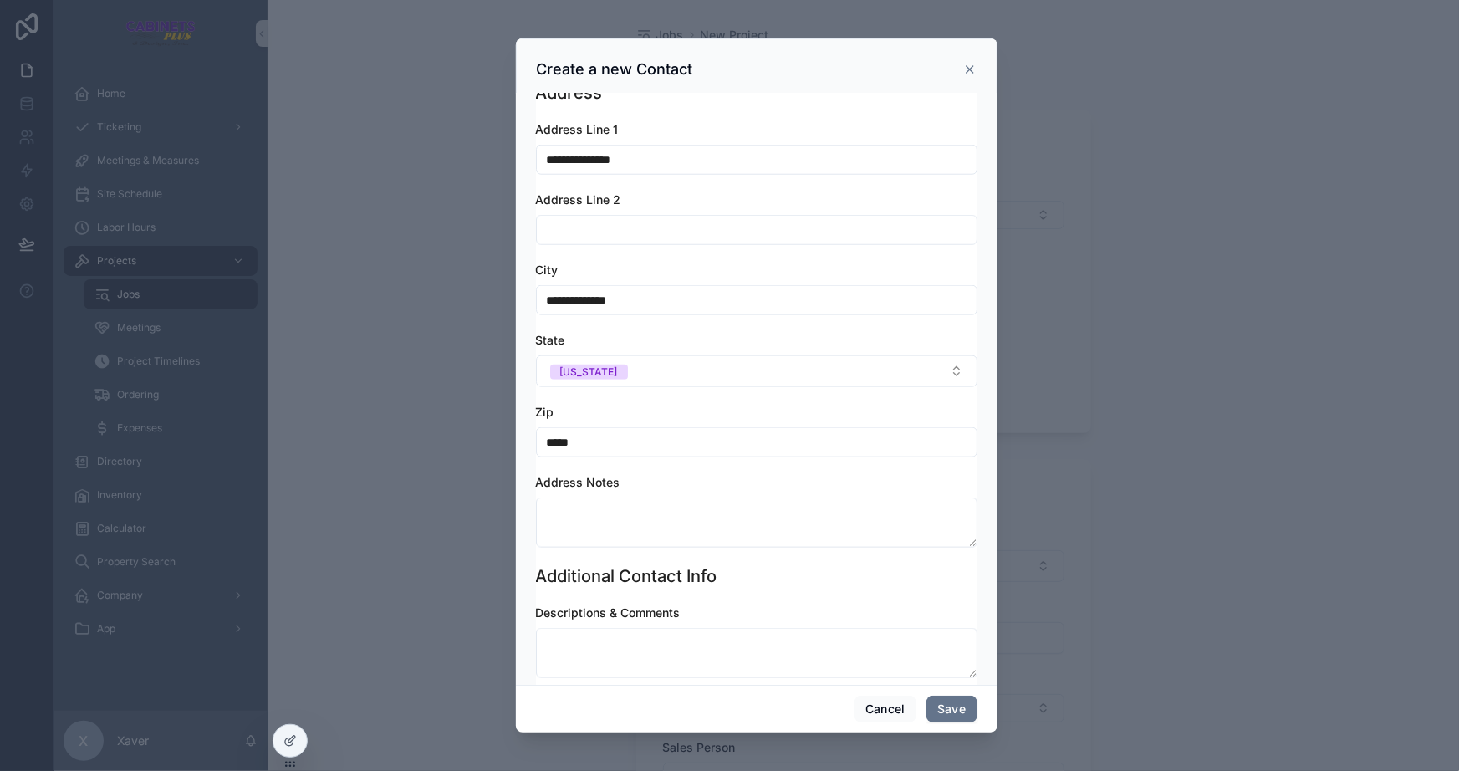
scroll to position [988, 0]
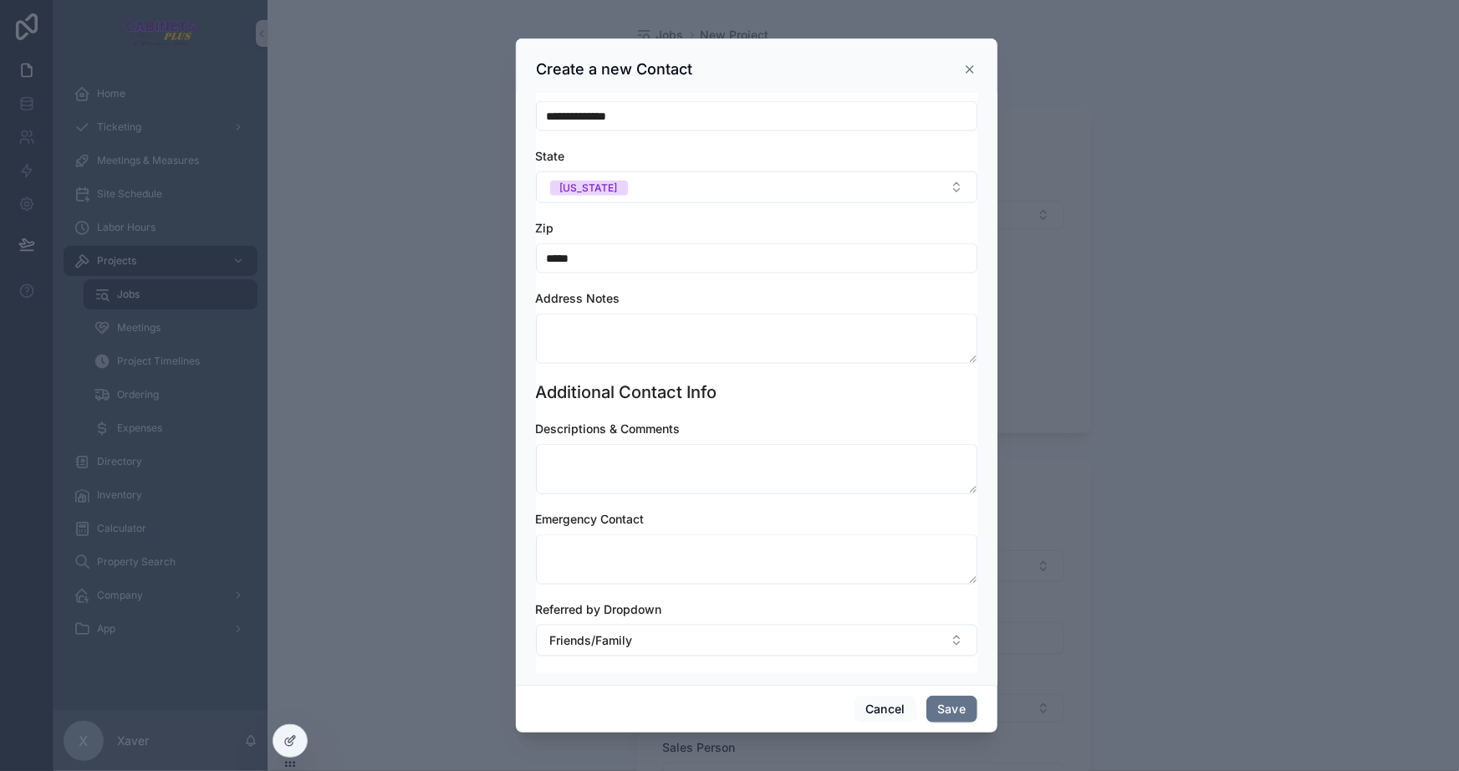
click at [580, 673] on div "**********" at bounding box center [757, 389] width 482 height 591
click at [580, 665] on div "Descriptions & Comments Emergency Contact Referred by Dropdown Friends/Family" at bounding box center [757, 547] width 442 height 253
click at [685, 672] on div "**********" at bounding box center [757, 389] width 482 height 591
click at [953, 711] on button "Save" at bounding box center [952, 709] width 50 height 27
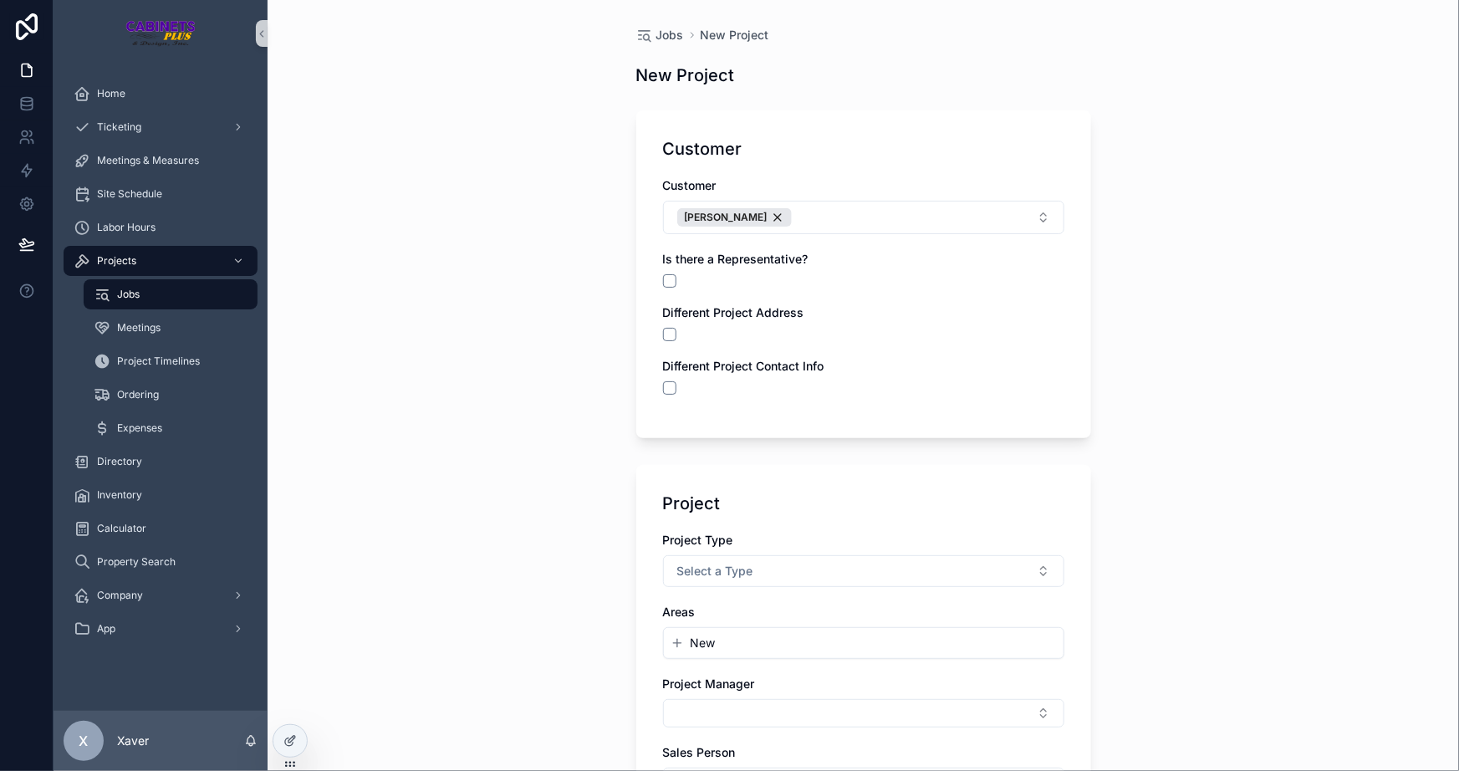
scroll to position [75, 0]
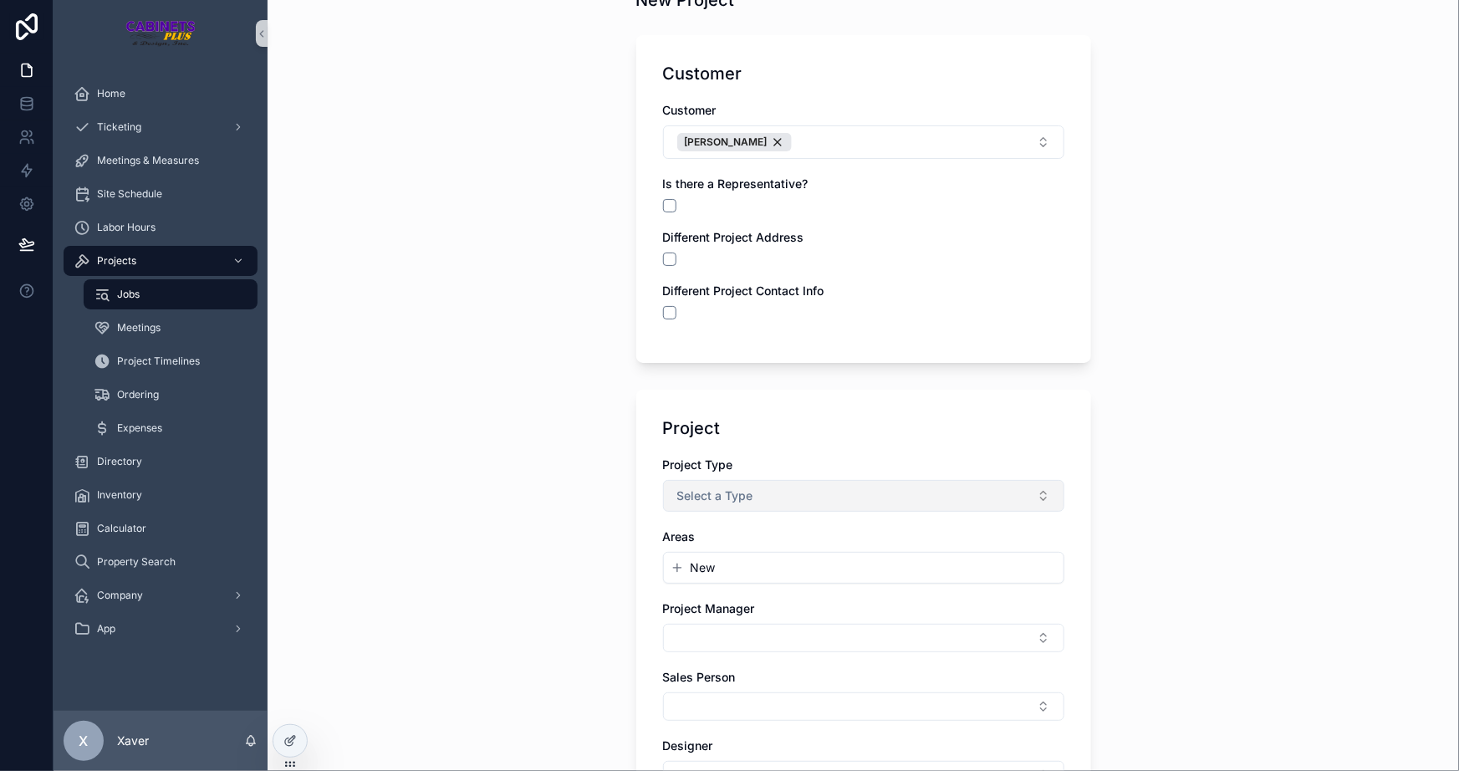
click at [690, 493] on span "Select a Type" at bounding box center [715, 496] width 76 height 17
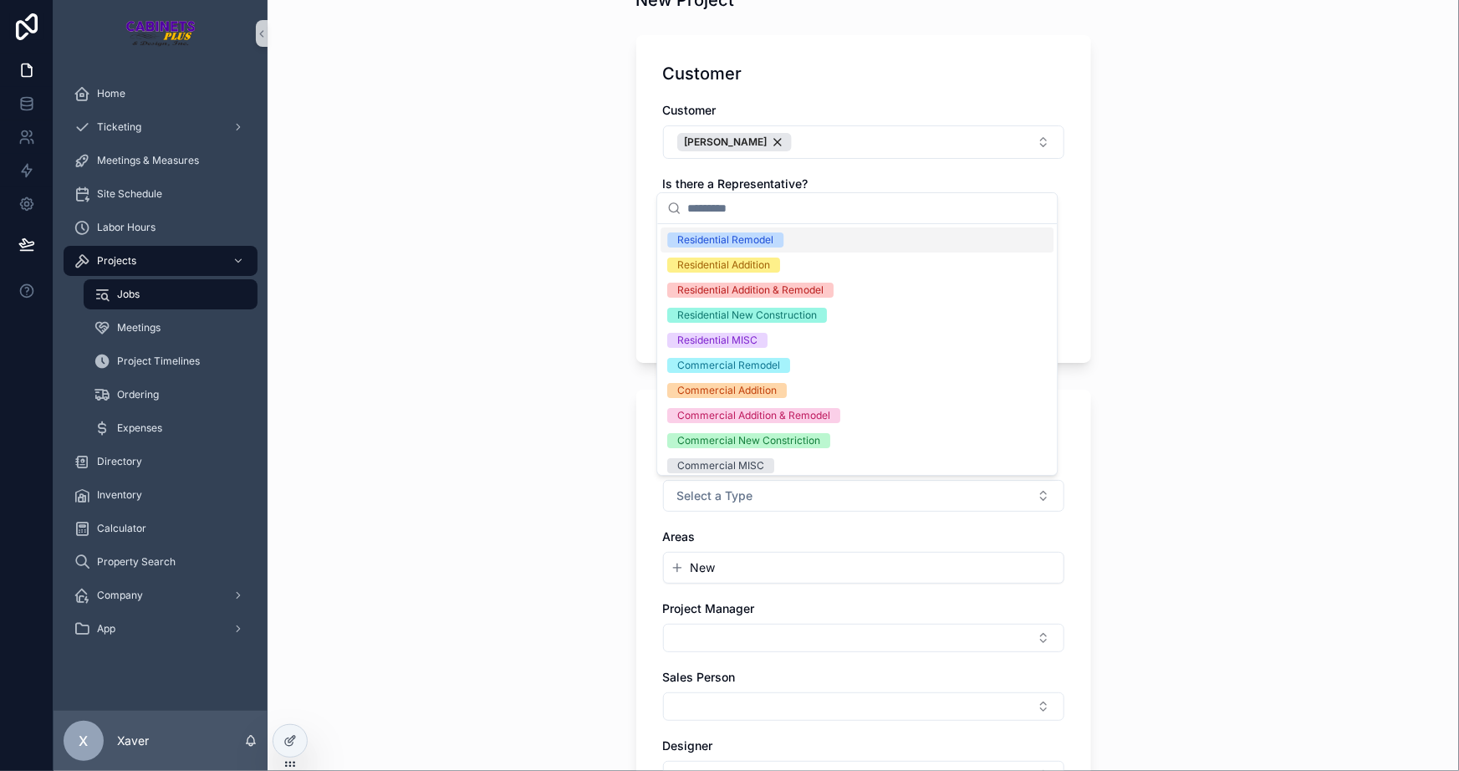
click at [699, 241] on div "Residential Remodel" at bounding box center [725, 240] width 96 height 15
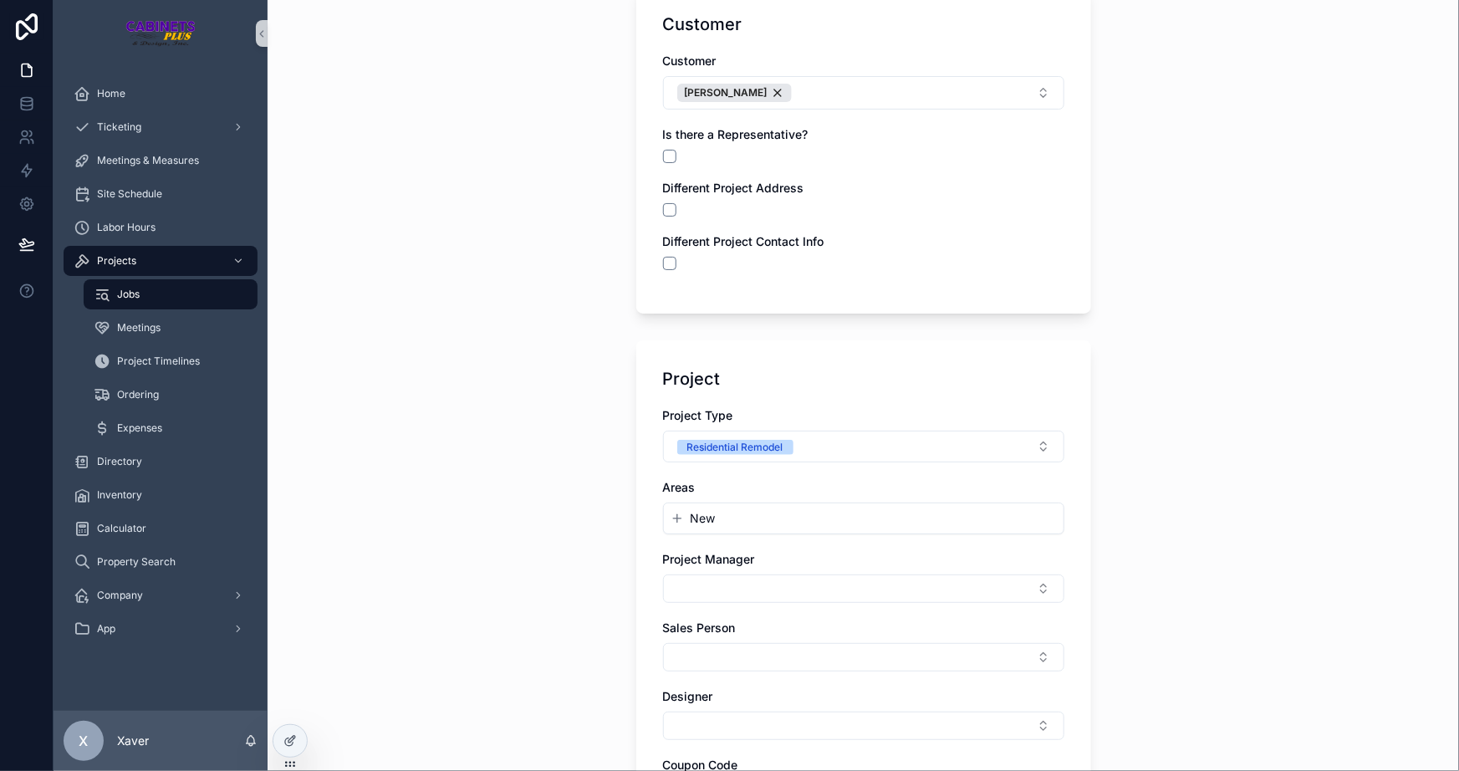
scroll to position [151, 0]
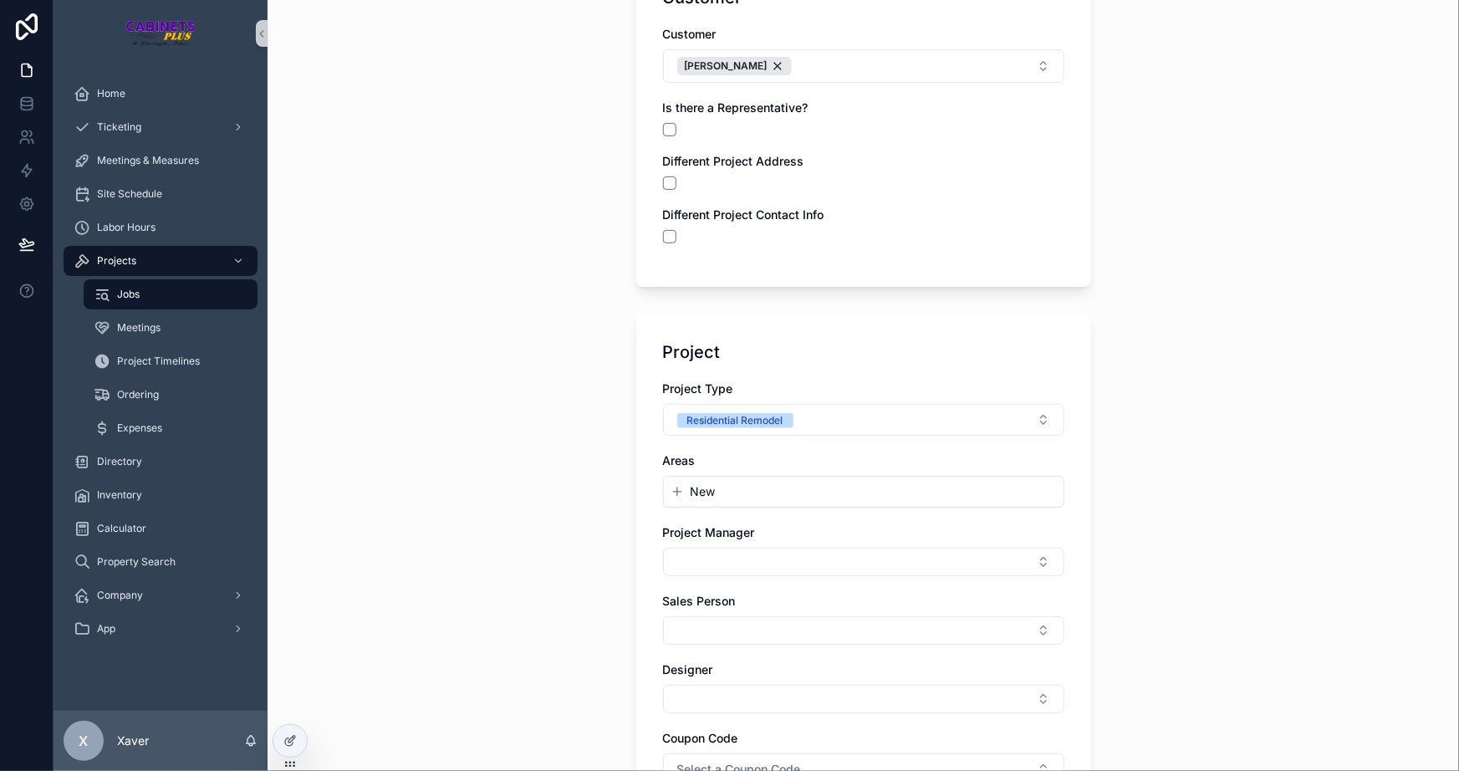
click at [544, 475] on div "Jobs New Project New Project Customer Customer [PERSON_NAME] Is there a Represe…" at bounding box center [864, 234] width 1192 height 771
click at [582, 471] on div "Jobs New Project New Project Customer Customer [PERSON_NAME] Is there a Represe…" at bounding box center [864, 234] width 1192 height 771
click at [582, 490] on div "Jobs New Project New Project Customer Customer [PERSON_NAME] Is there a Represe…" at bounding box center [864, 234] width 1192 height 771
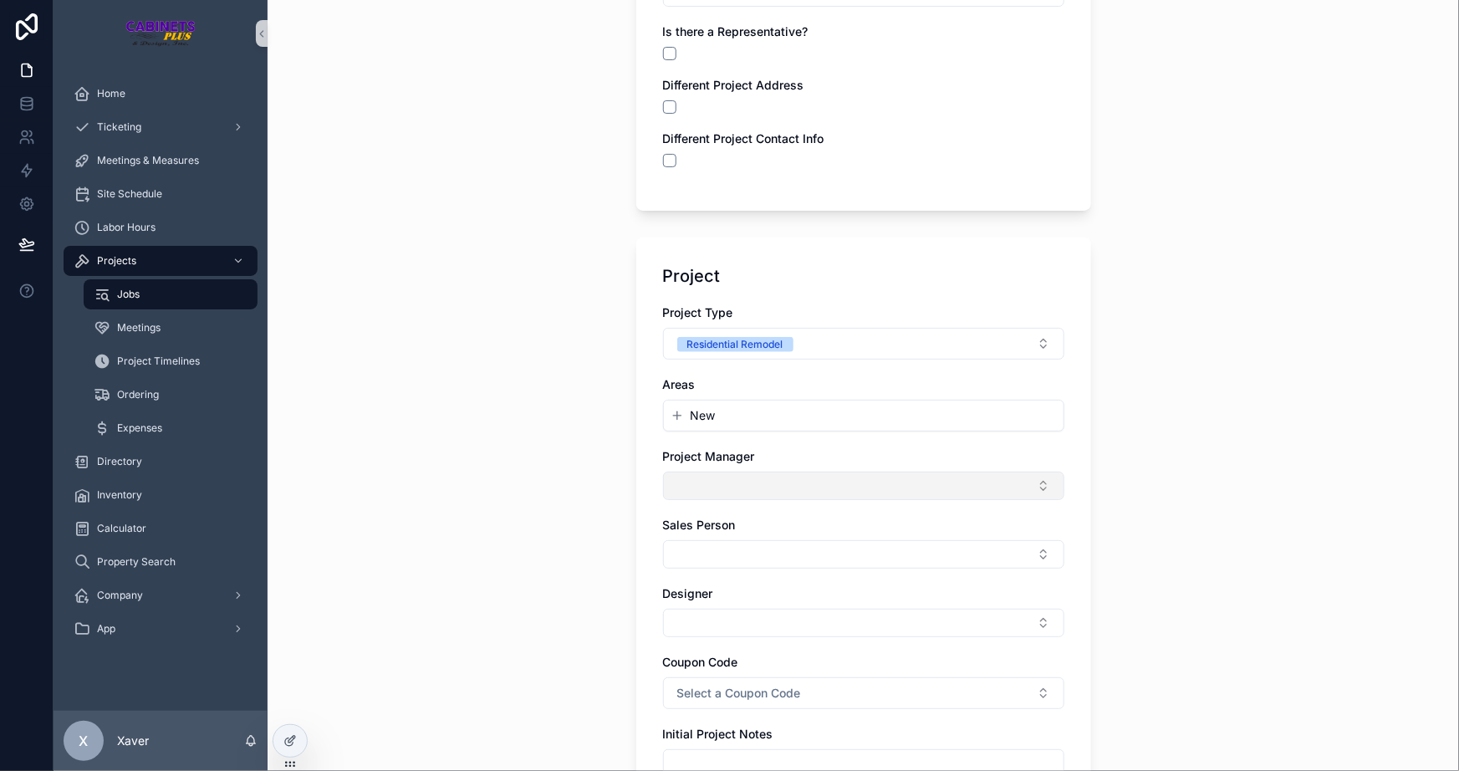
click at [684, 477] on button "Select Button" at bounding box center [863, 486] width 401 height 28
click at [693, 548] on span "[PERSON_NAME]" at bounding box center [715, 550] width 96 height 17
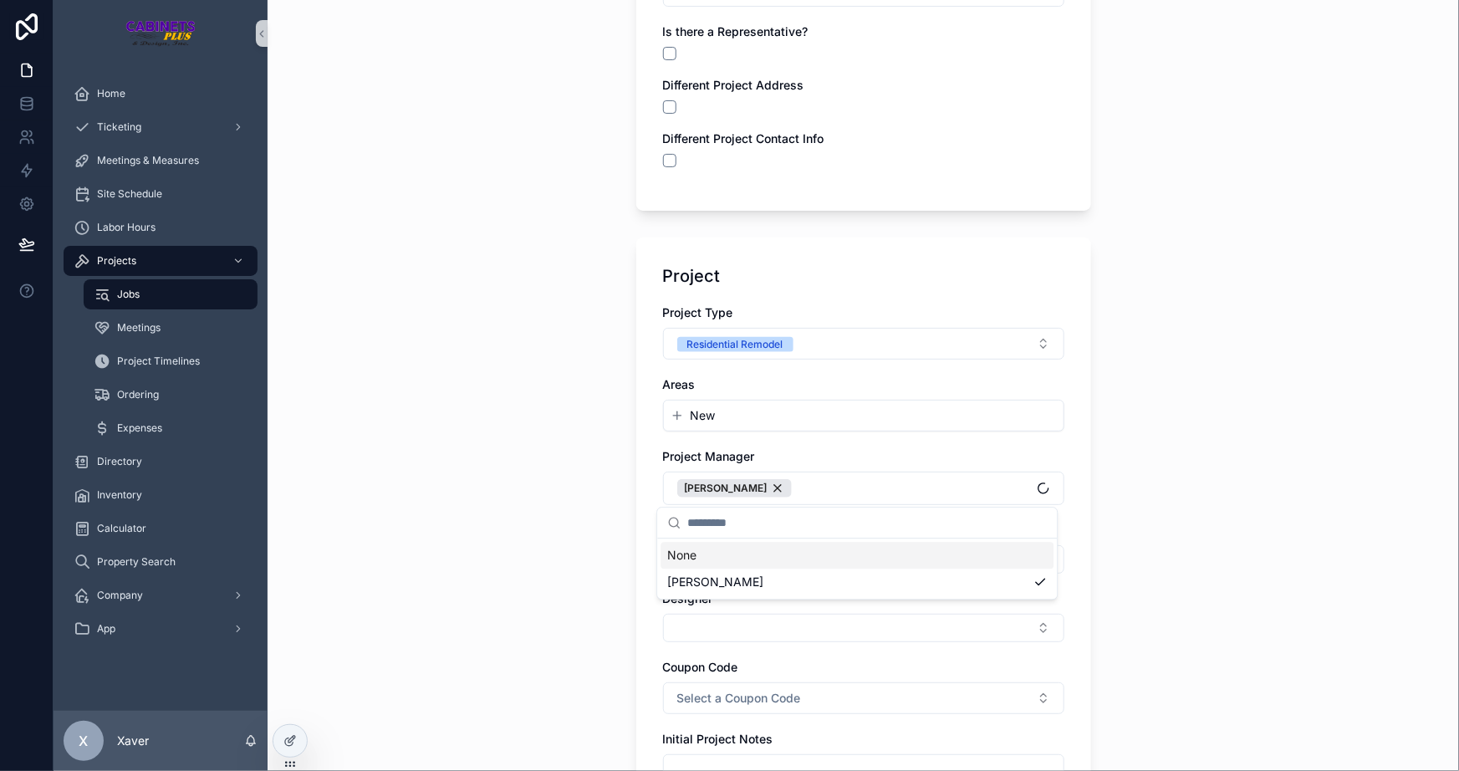
click at [596, 564] on div "Jobs New Project New Project Customer Customer [PERSON_NAME] Is there a Represe…" at bounding box center [864, 385] width 1192 height 771
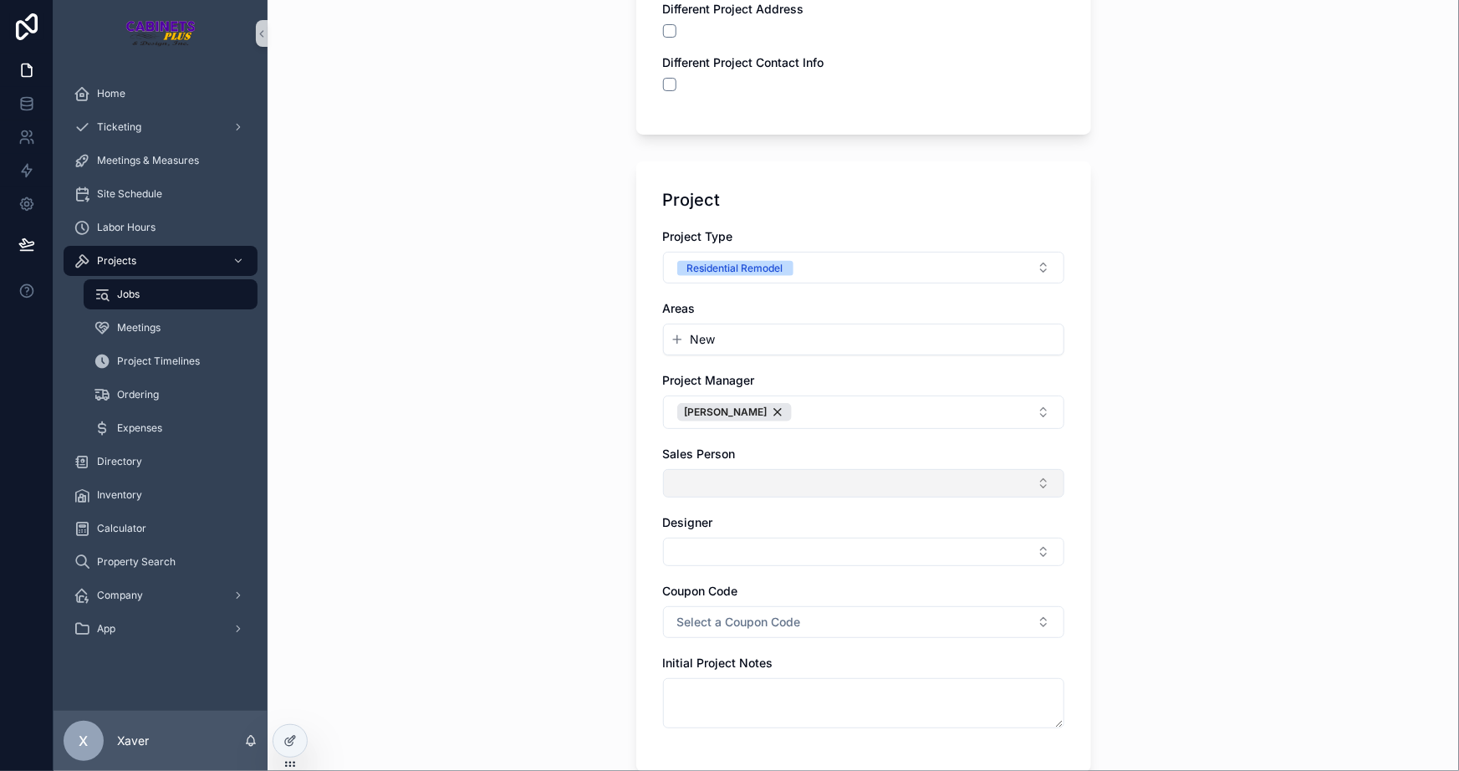
click at [707, 486] on button "Select Button" at bounding box center [863, 483] width 401 height 28
click at [541, 476] on div "Jobs New Project New Project Customer Customer [PERSON_NAME] Is there a Represe…" at bounding box center [864, 385] width 1192 height 771
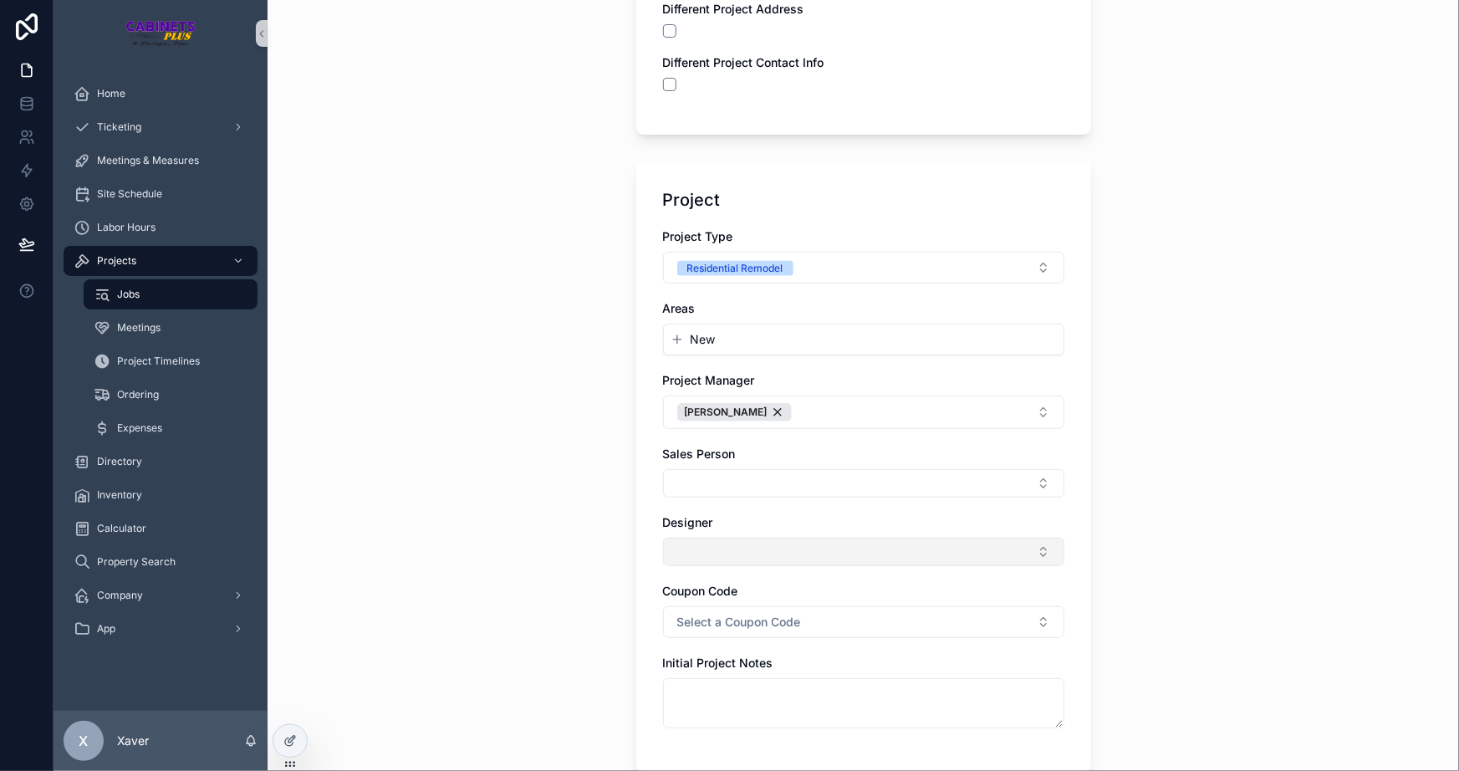
click at [694, 546] on button "Select Button" at bounding box center [863, 552] width 401 height 28
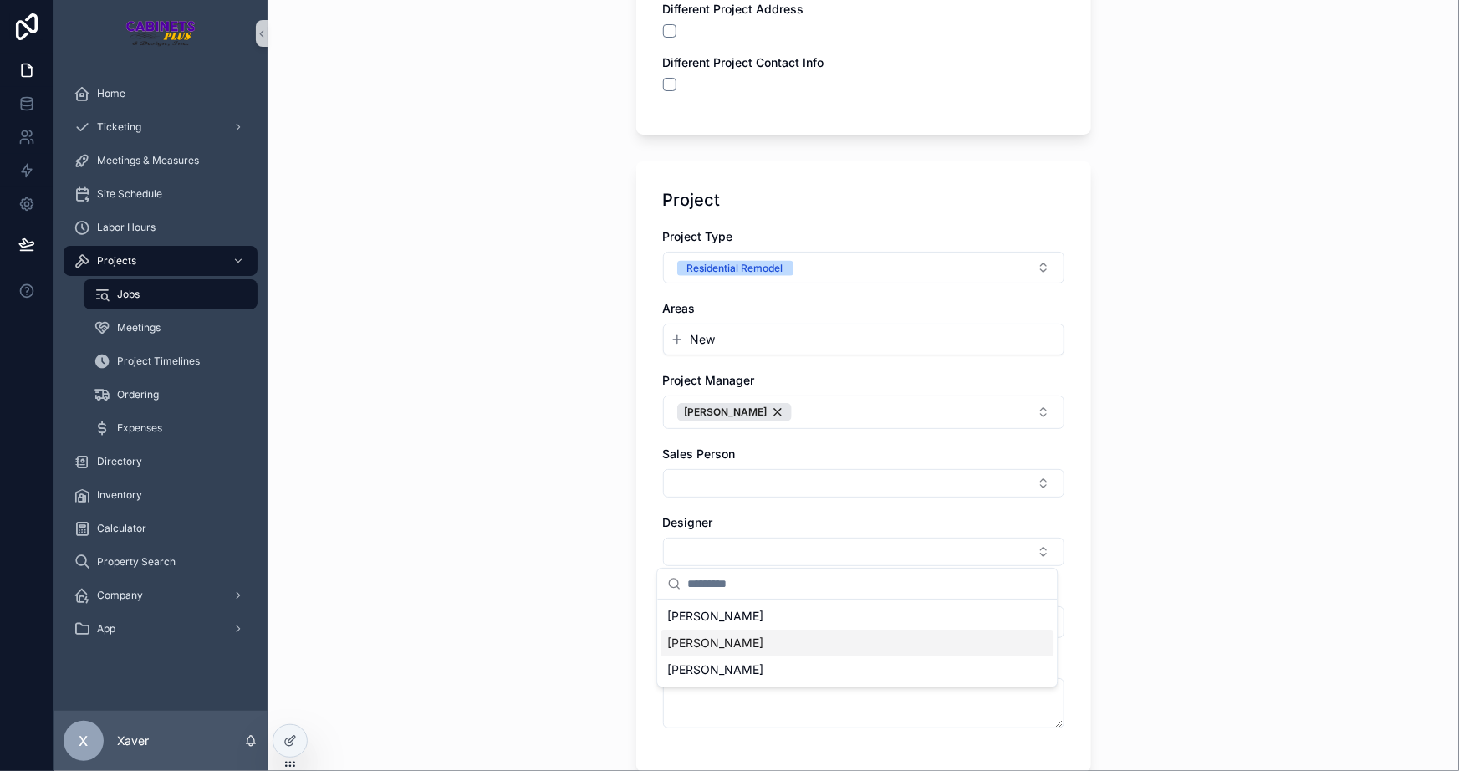
click at [710, 641] on div "[PERSON_NAME]" at bounding box center [857, 643] width 393 height 27
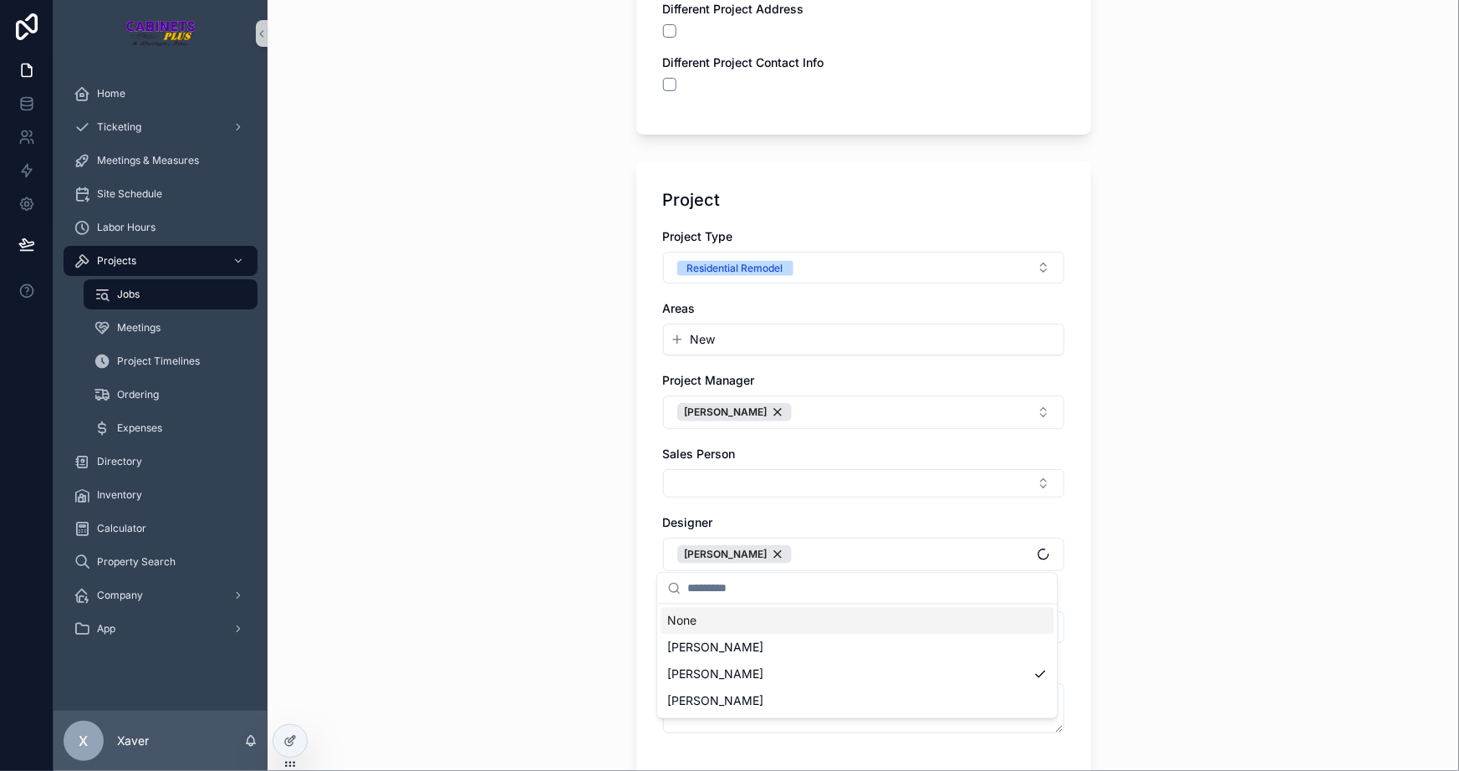
click at [537, 534] on div "Jobs New Project New Project Customer Customer [PERSON_NAME] Is there a Represe…" at bounding box center [864, 385] width 1192 height 771
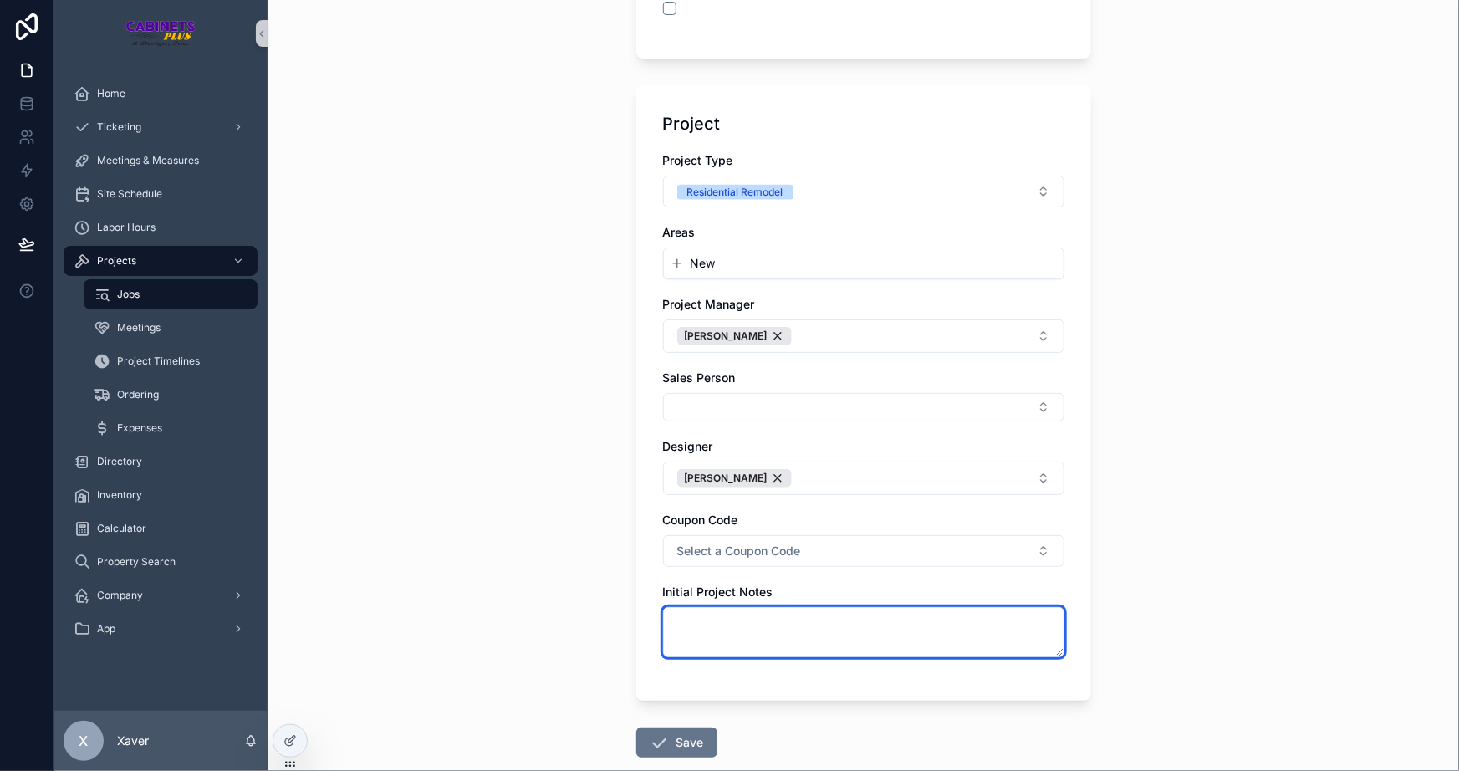
click at [696, 609] on textarea "scrollable content" at bounding box center [863, 632] width 401 height 50
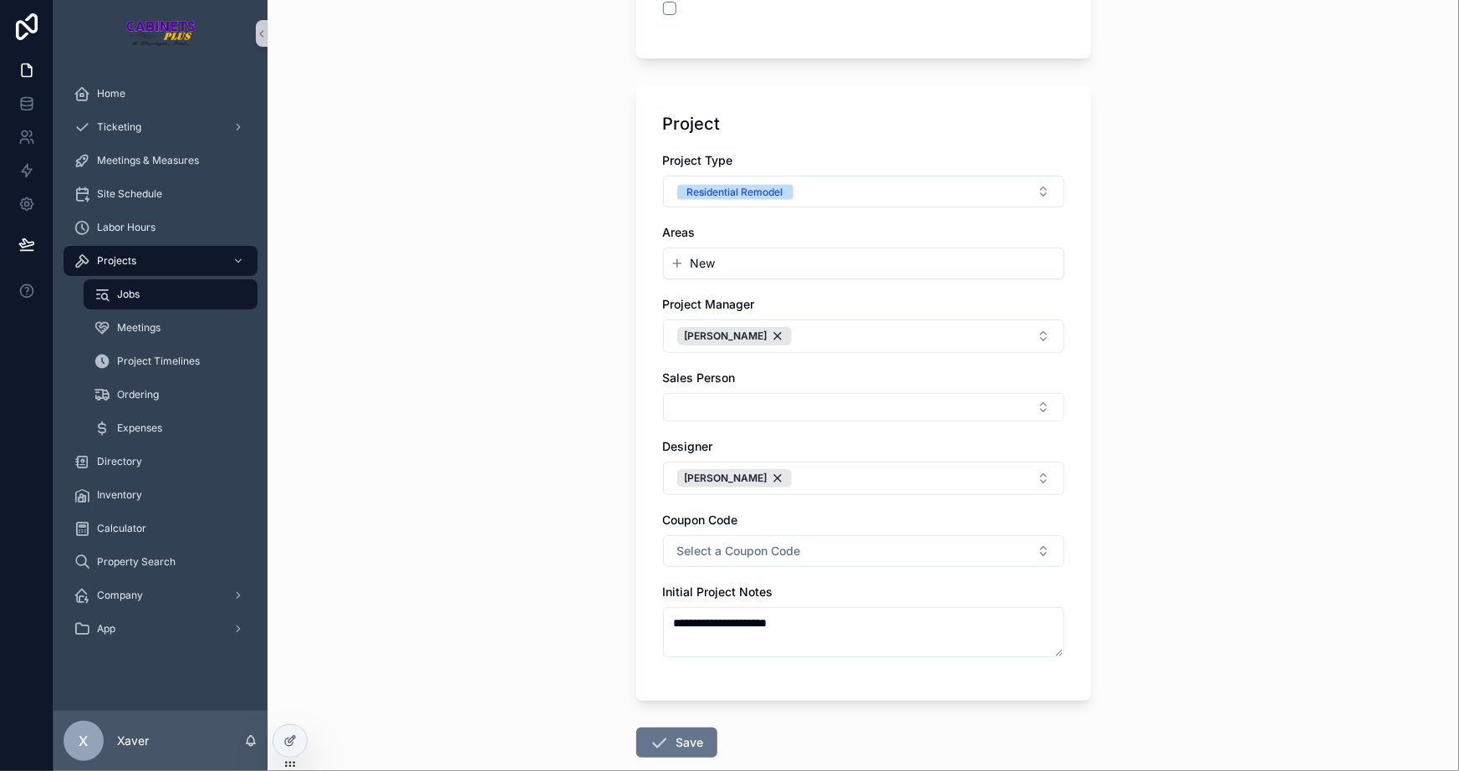
click at [552, 475] on div "**********" at bounding box center [864, 385] width 1192 height 771
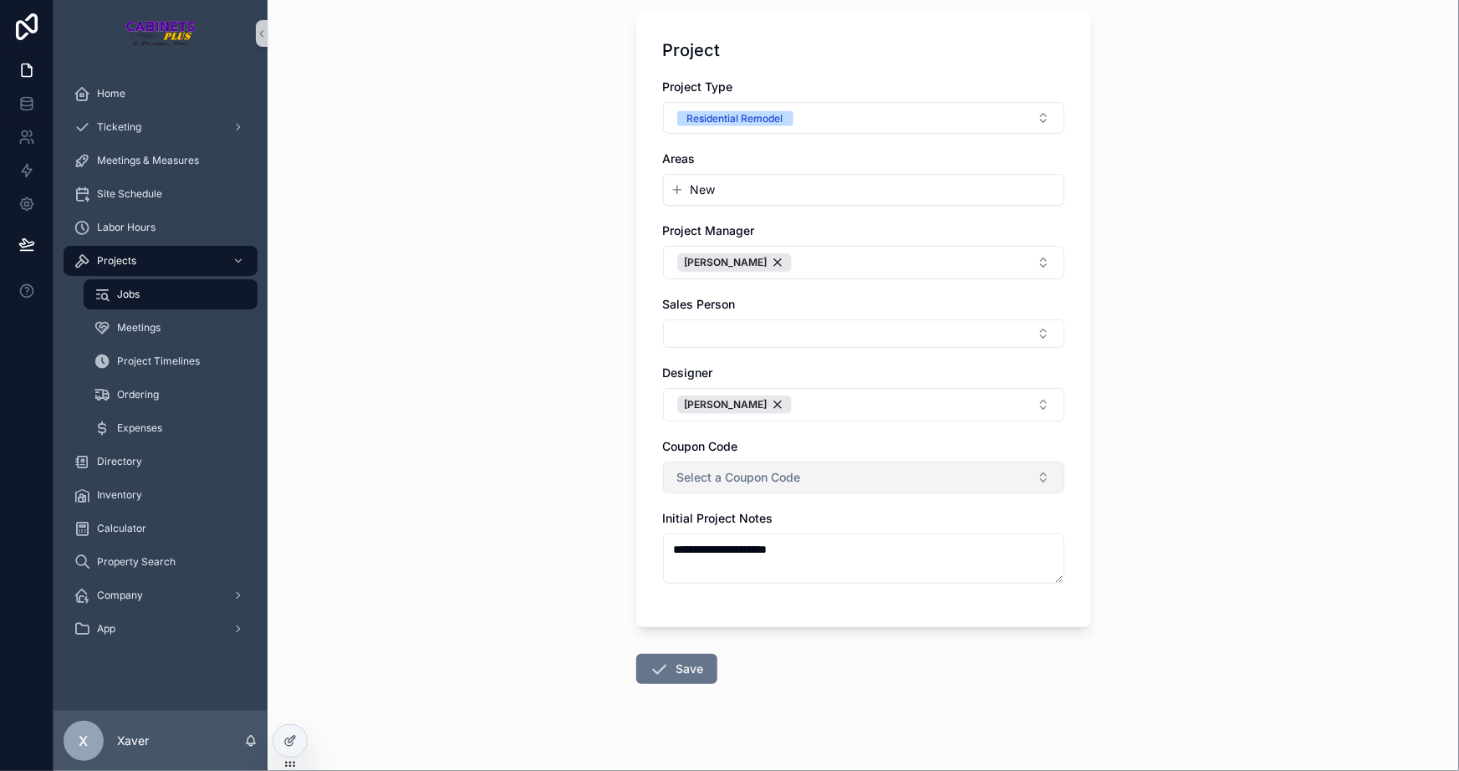
scroll to position [456, 0]
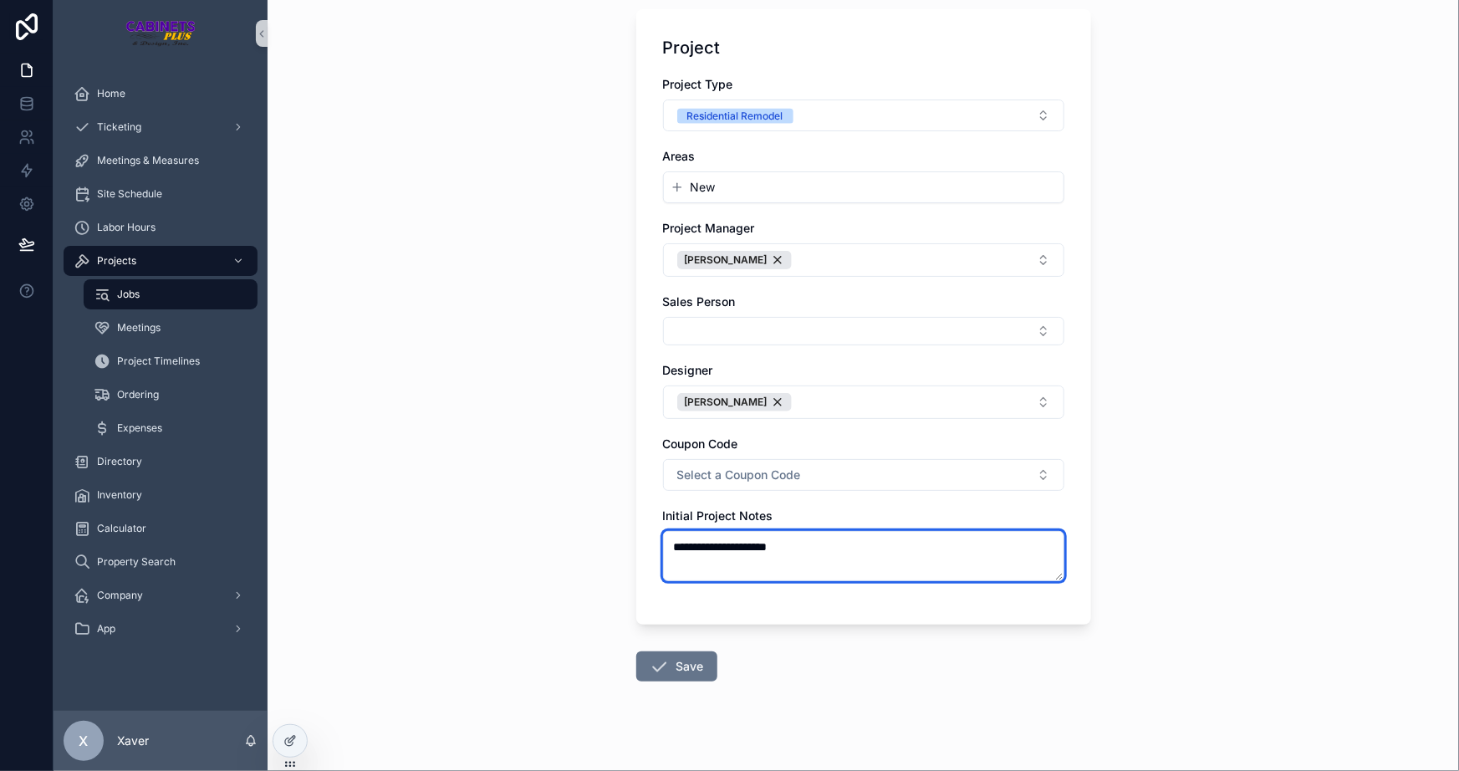
click at [834, 551] on textarea "**********" at bounding box center [863, 556] width 401 height 50
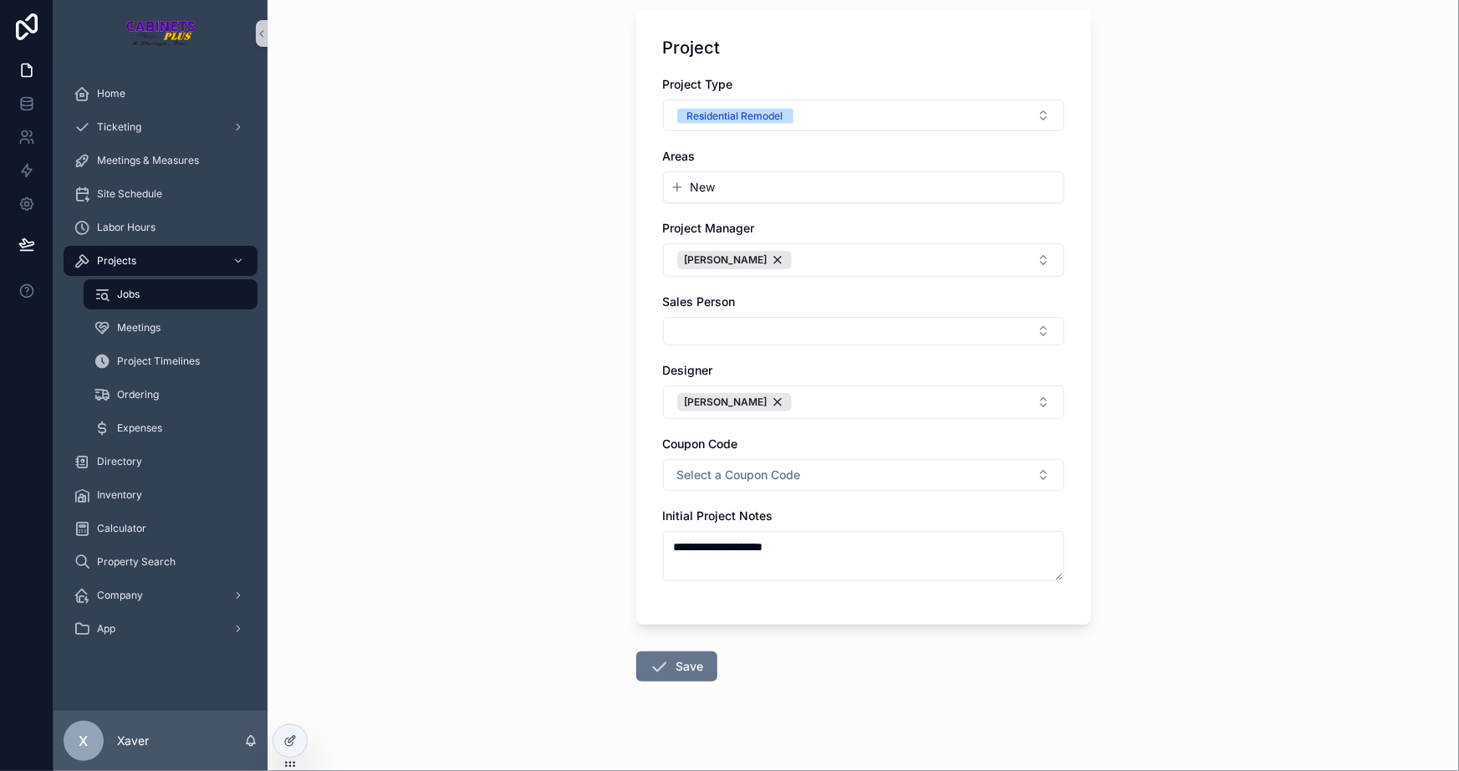
click at [585, 519] on div "**********" at bounding box center [864, 385] width 1192 height 771
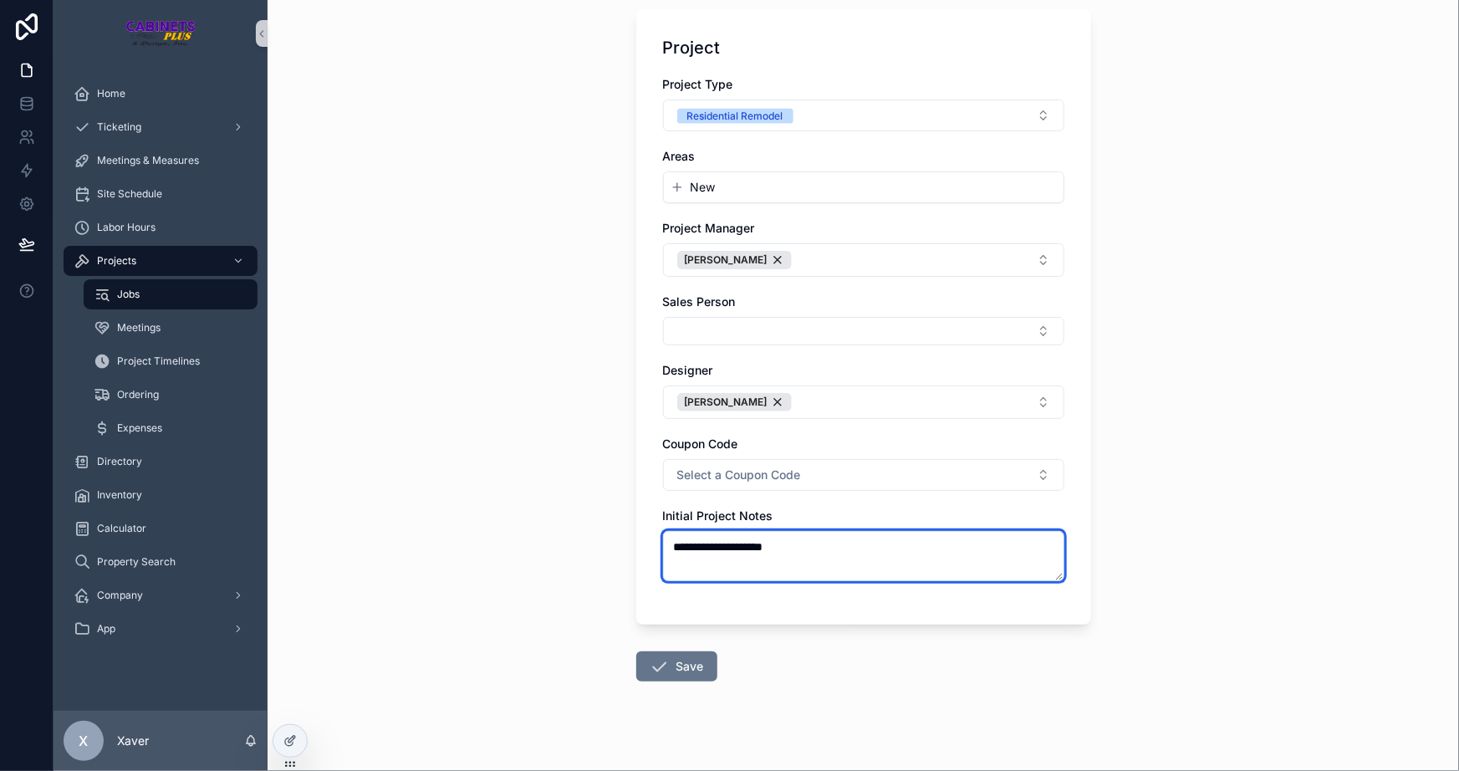
click at [826, 552] on textarea "**********" at bounding box center [863, 556] width 401 height 50
click at [669, 546] on textarea "**********" at bounding box center [863, 556] width 401 height 50
click at [829, 547] on textarea "**********" at bounding box center [863, 556] width 401 height 50
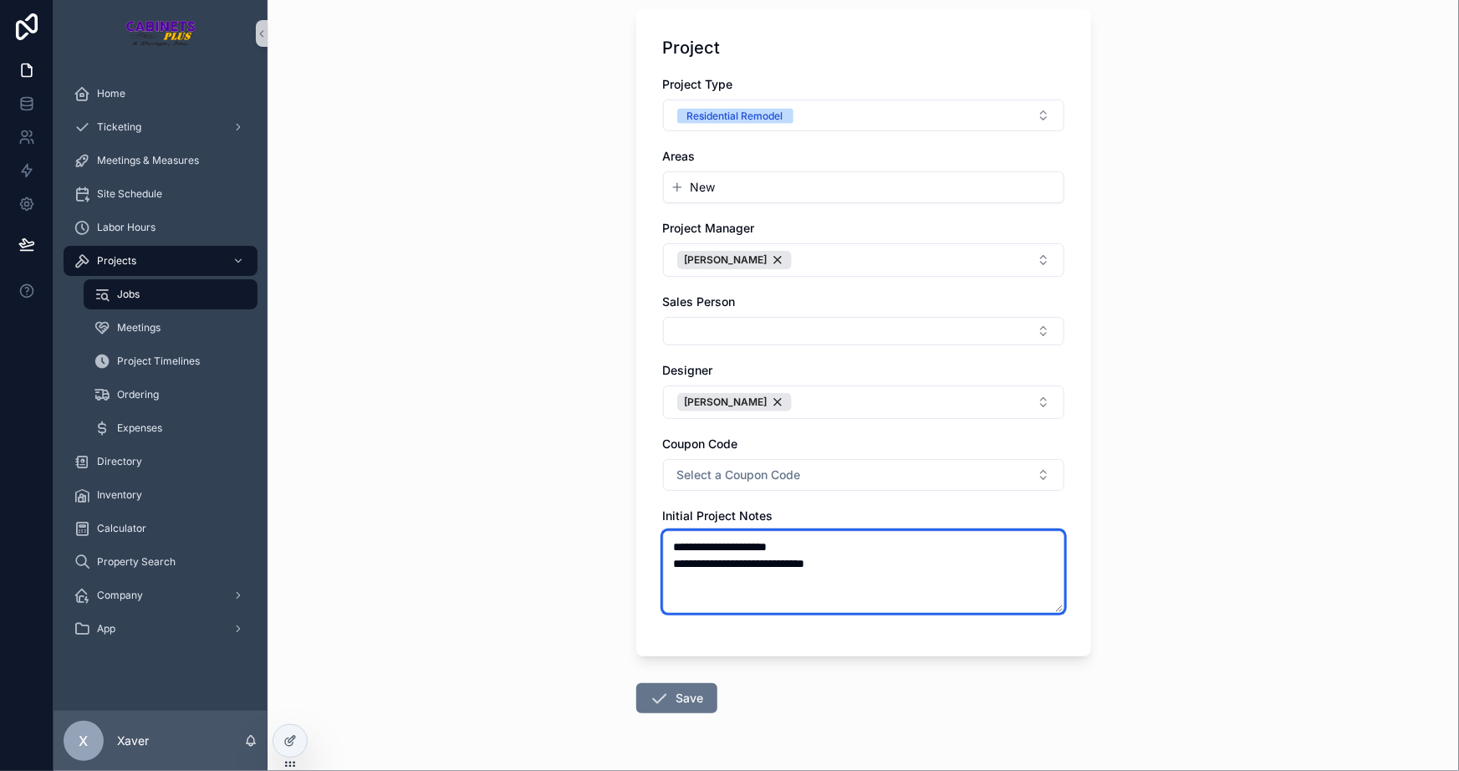
click at [812, 544] on textarea "**********" at bounding box center [863, 572] width 401 height 82
type textarea "**********"
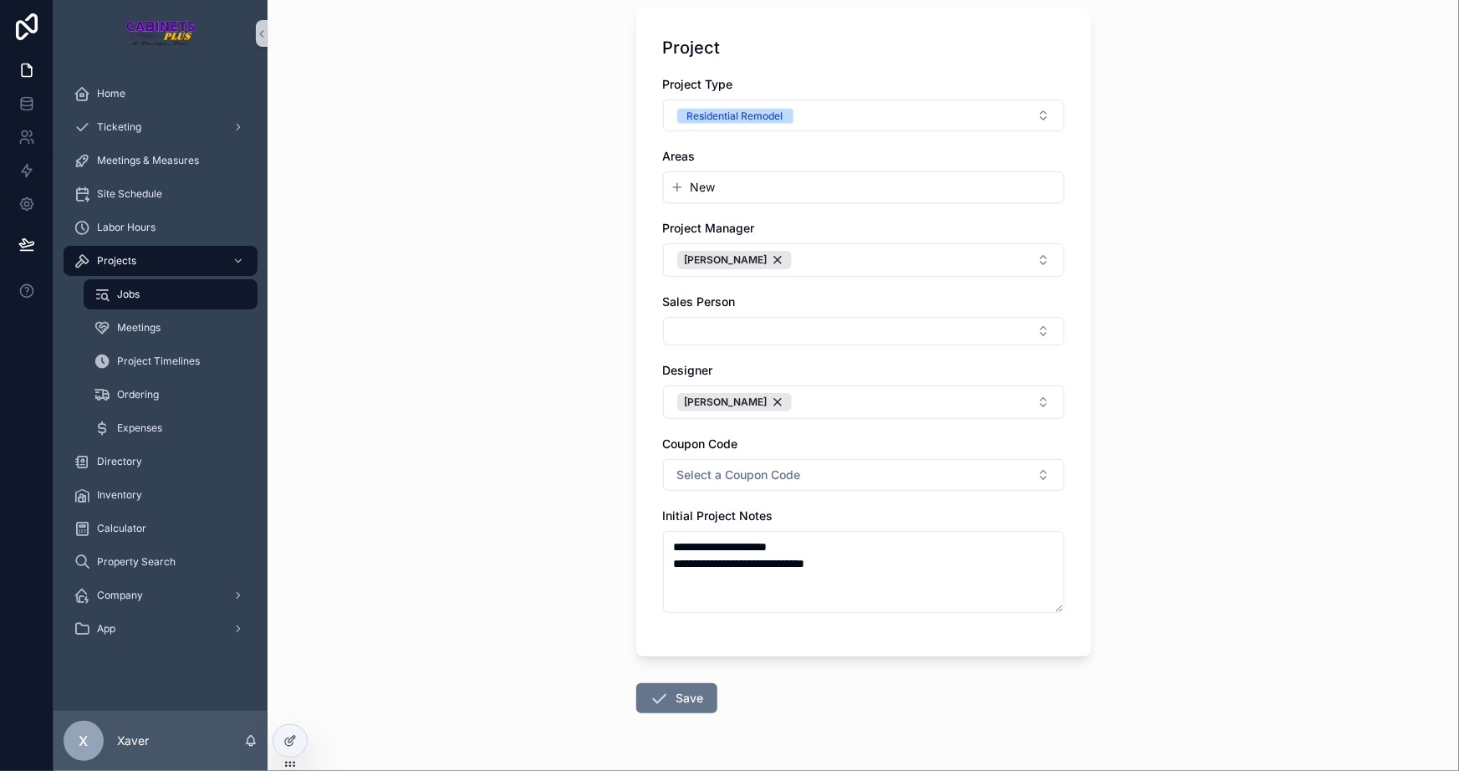
click at [861, 638] on div "**********" at bounding box center [863, 332] width 455 height 647
click at [650, 689] on icon "scrollable content" at bounding box center [660, 698] width 20 height 20
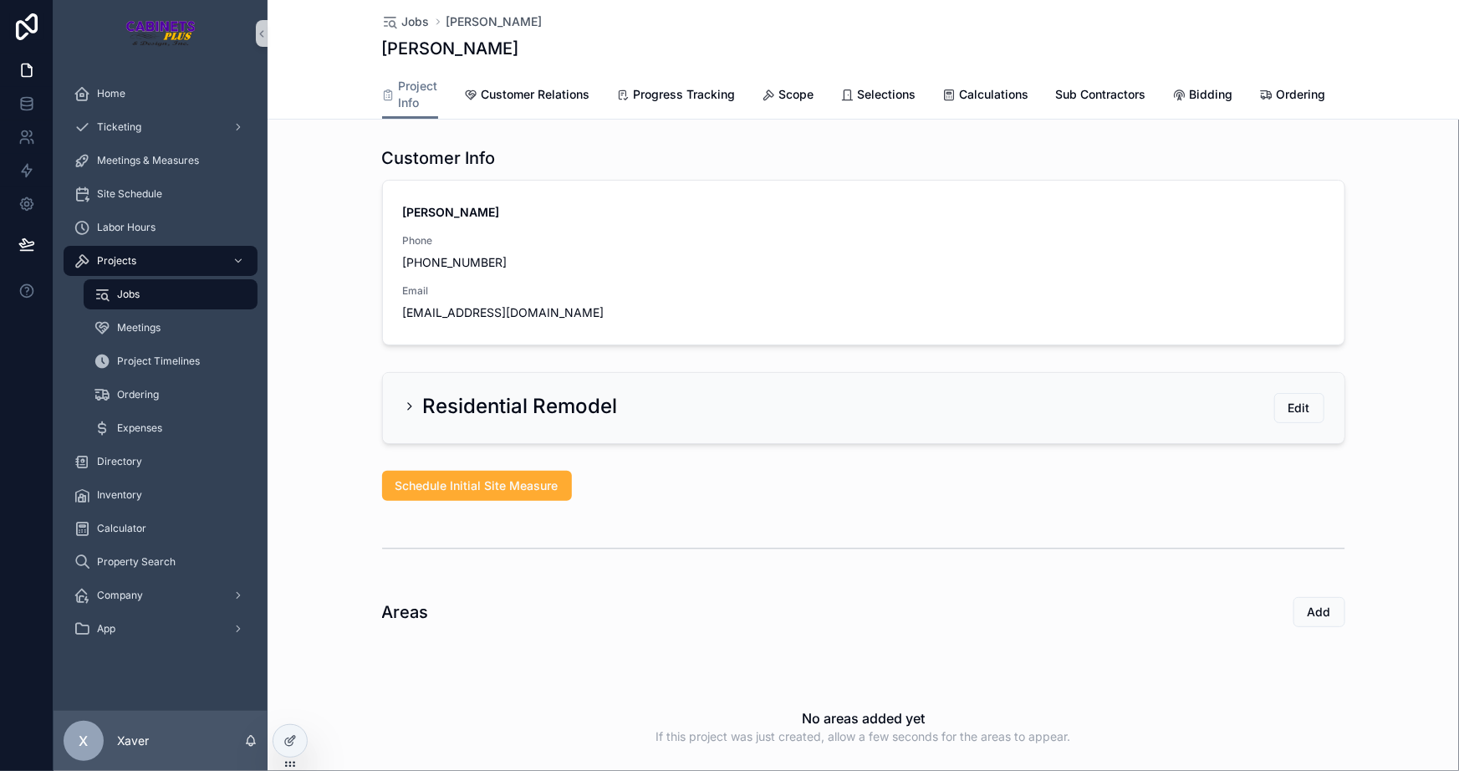
click at [484, 420] on h2 "Residential Remodel" at bounding box center [520, 406] width 195 height 27
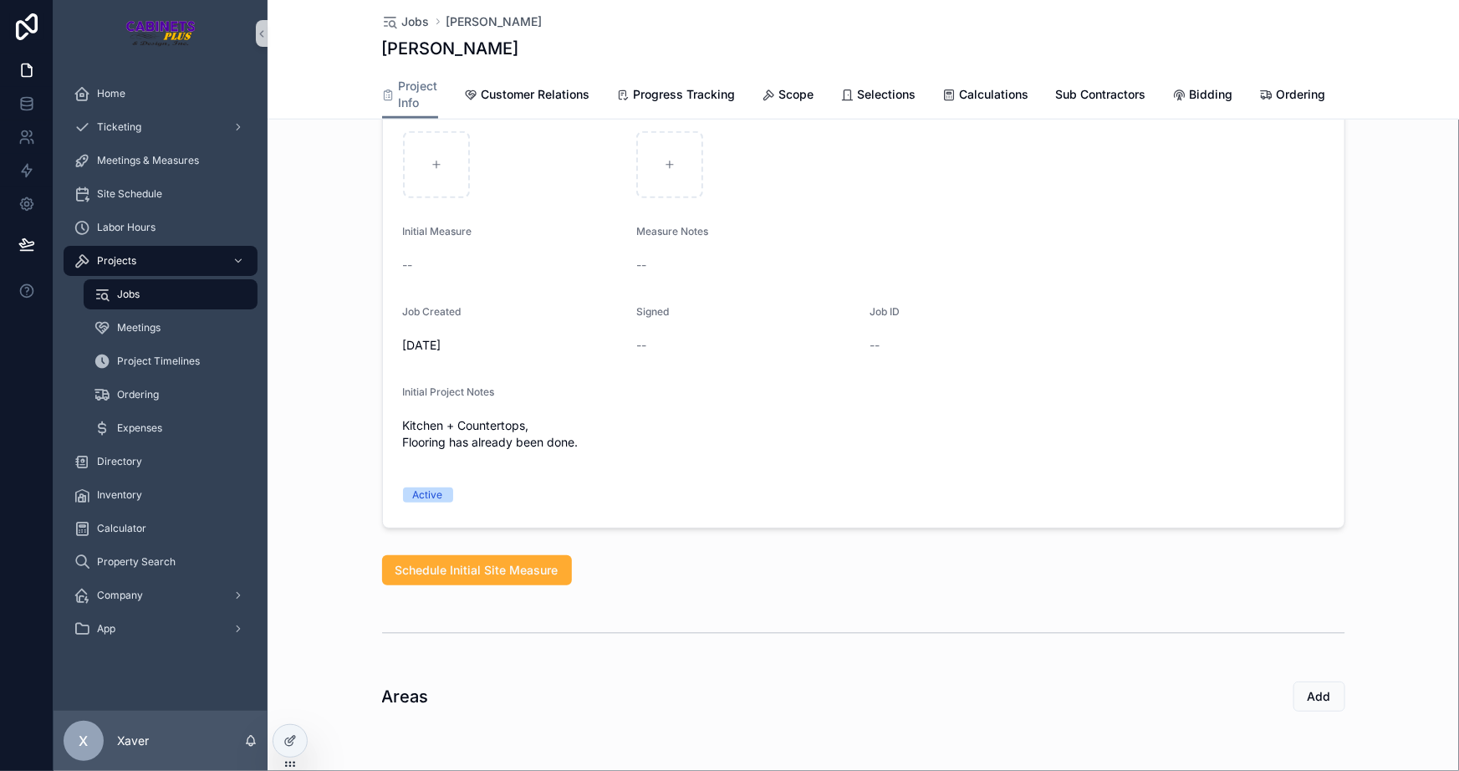
scroll to position [836, 0]
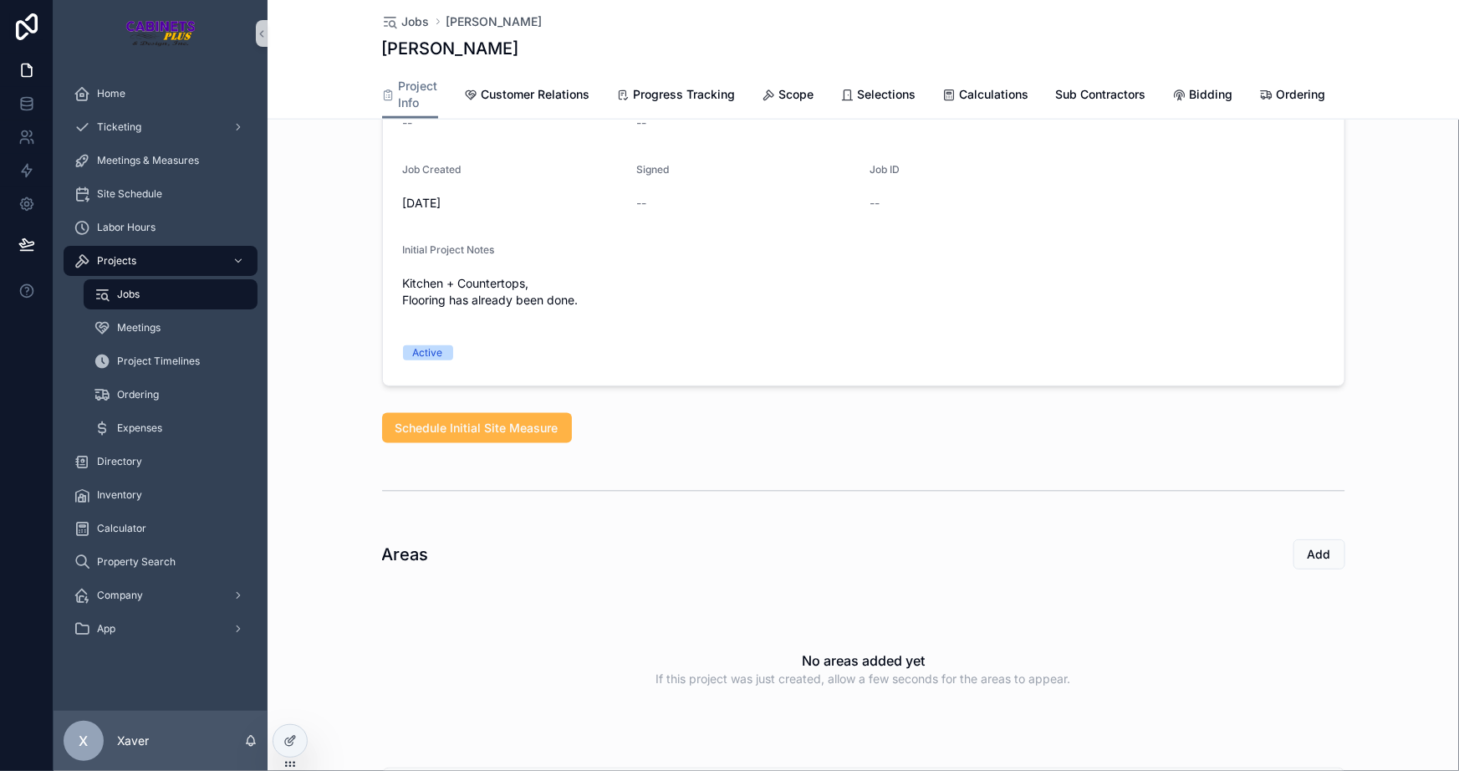
click at [479, 437] on span "Schedule Initial Site Measure" at bounding box center [477, 428] width 163 height 17
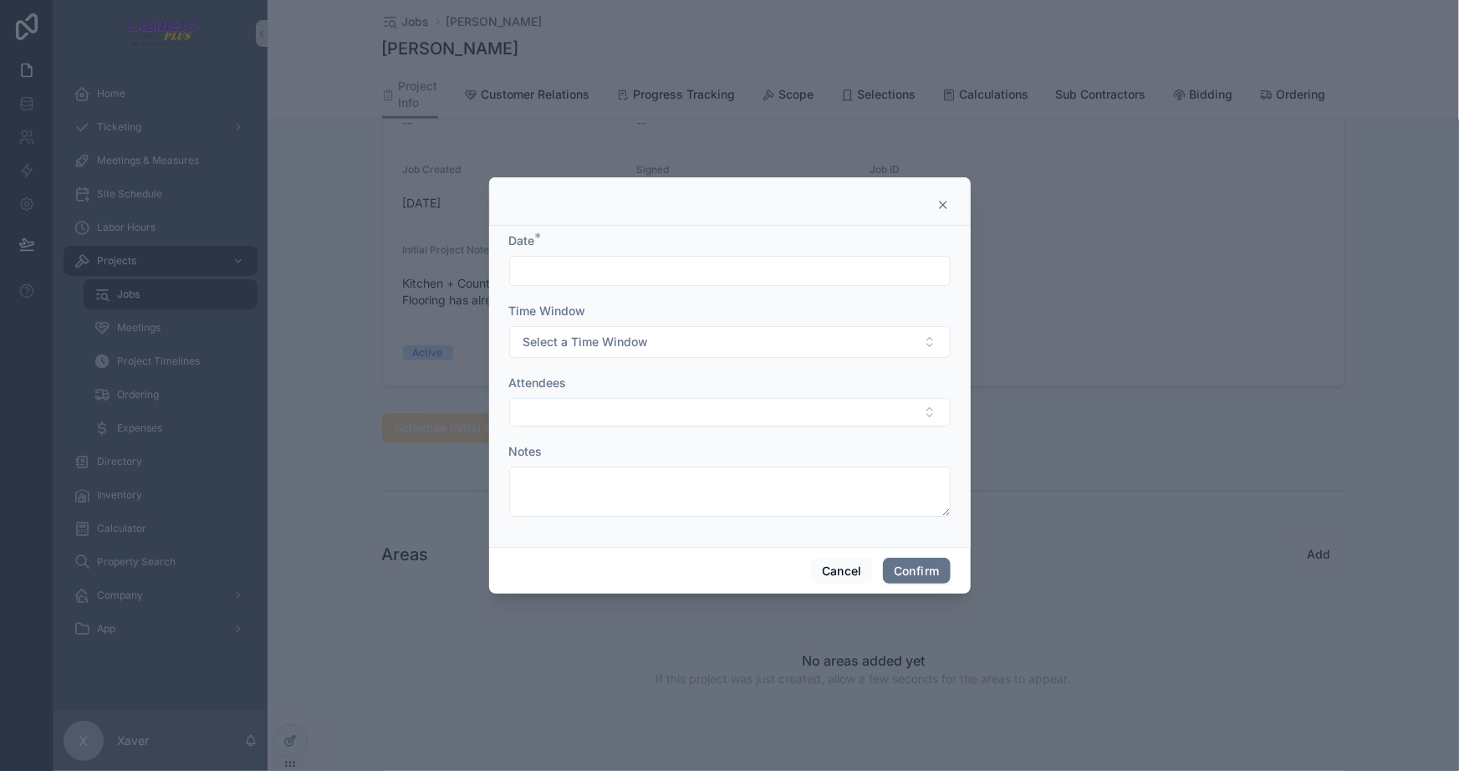
click at [595, 268] on input "text" at bounding box center [730, 270] width 440 height 23
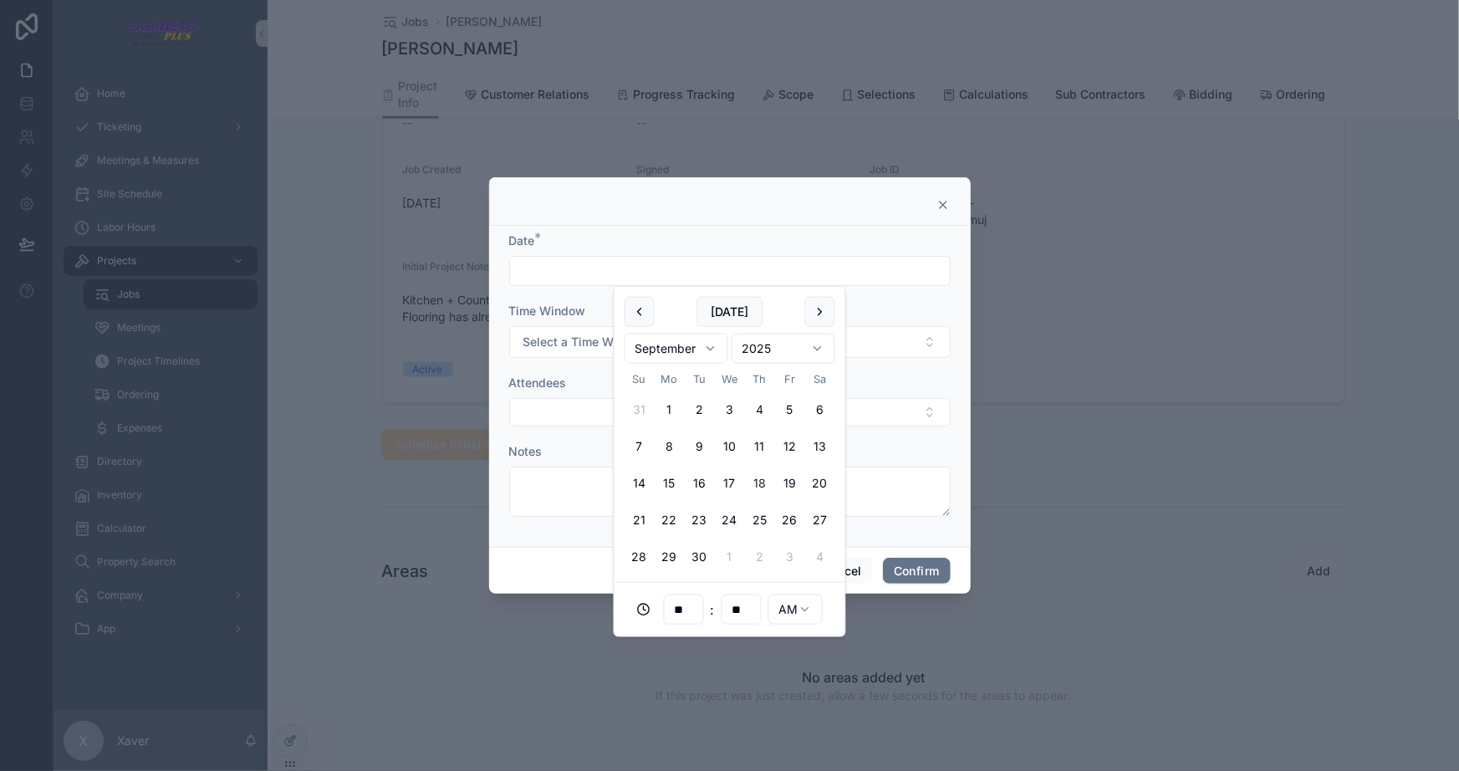
click at [763, 478] on button "18" at bounding box center [760, 483] width 30 height 30
click at [913, 436] on form "**********" at bounding box center [730, 383] width 442 height 301
click at [615, 267] on input "**********" at bounding box center [730, 270] width 440 height 23
click at [683, 611] on input "**" at bounding box center [684, 609] width 38 height 23
click at [661, 380] on div "02" at bounding box center [683, 388] width 75 height 27
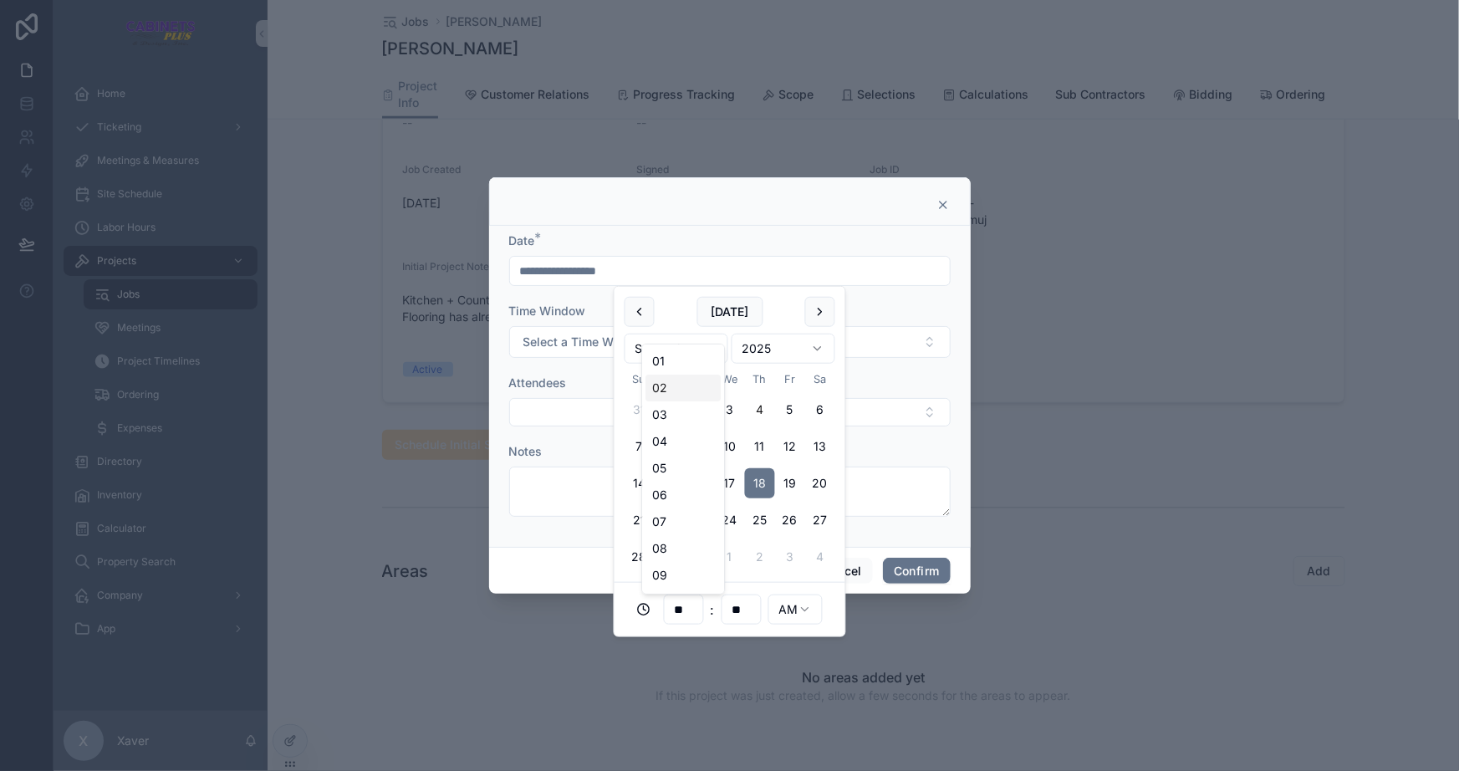
type input "**********"
type input "**"
click at [802, 613] on html "Home Ticketing Meetings & Measures Site Schedule Labor Hours Projects Jobs Meet…" at bounding box center [729, 385] width 1459 height 771
type input "**********"
click at [891, 523] on form "**********" at bounding box center [730, 383] width 442 height 301
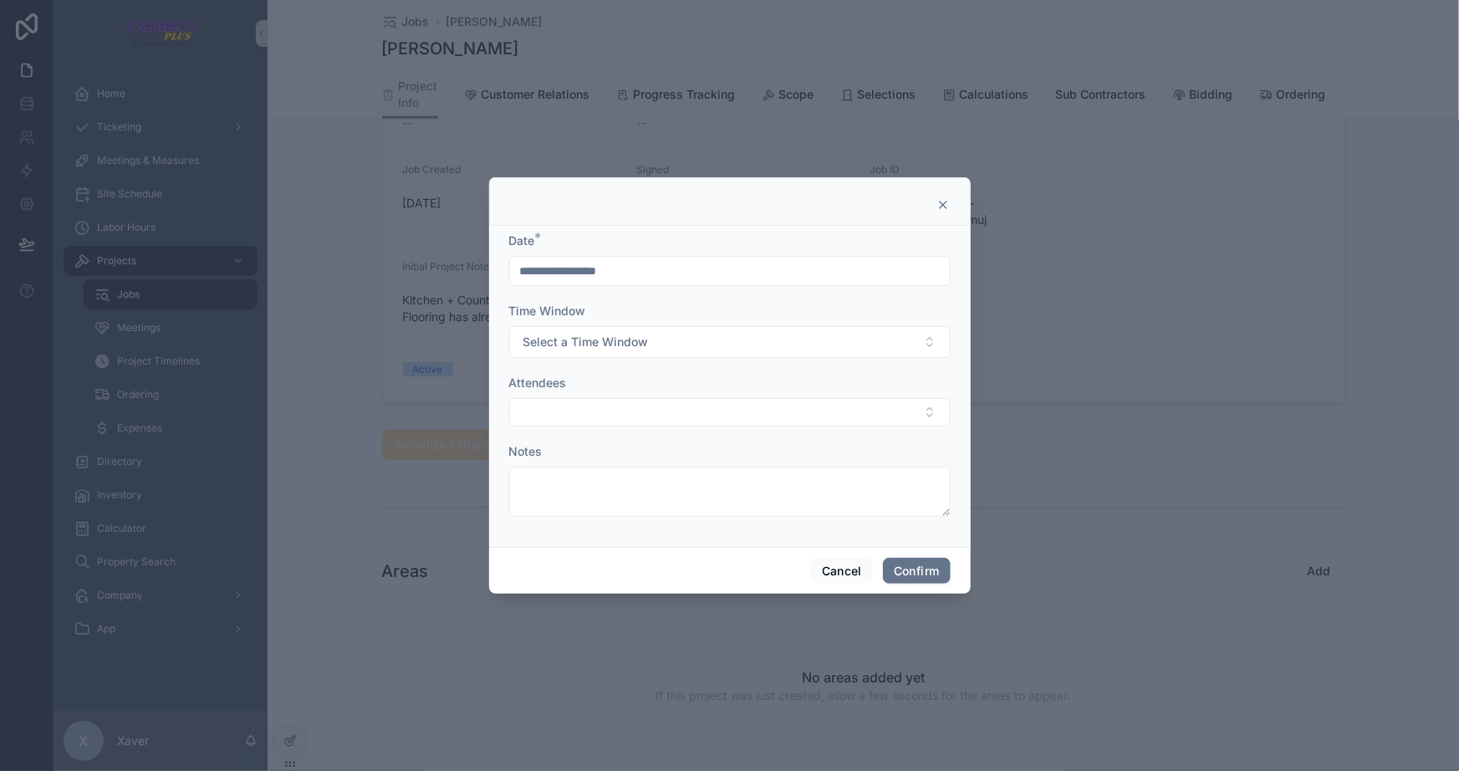
click at [578, 325] on div "Time Window Select a Time Window" at bounding box center [730, 330] width 442 height 55
click at [594, 356] on button "Select a Time Window" at bounding box center [730, 342] width 442 height 32
click at [578, 483] on div "60" at bounding box center [730, 484] width 433 height 25
click at [565, 412] on button "Select Button" at bounding box center [730, 412] width 442 height 28
click at [552, 493] on div "[PERSON_NAME]" at bounding box center [730, 505] width 433 height 27
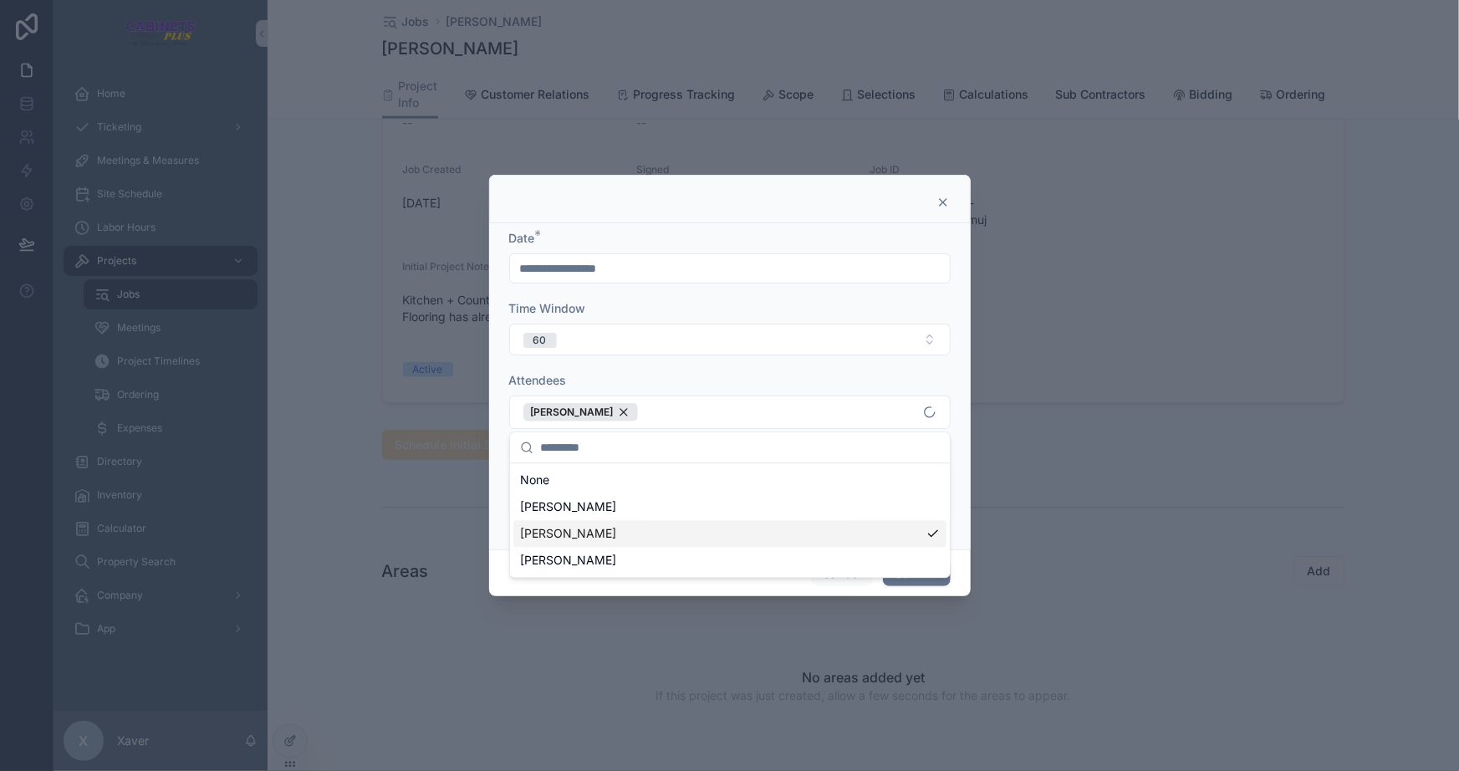
click at [499, 503] on div "**********" at bounding box center [730, 386] width 482 height 326
click at [922, 569] on button "Confirm" at bounding box center [916, 573] width 67 height 27
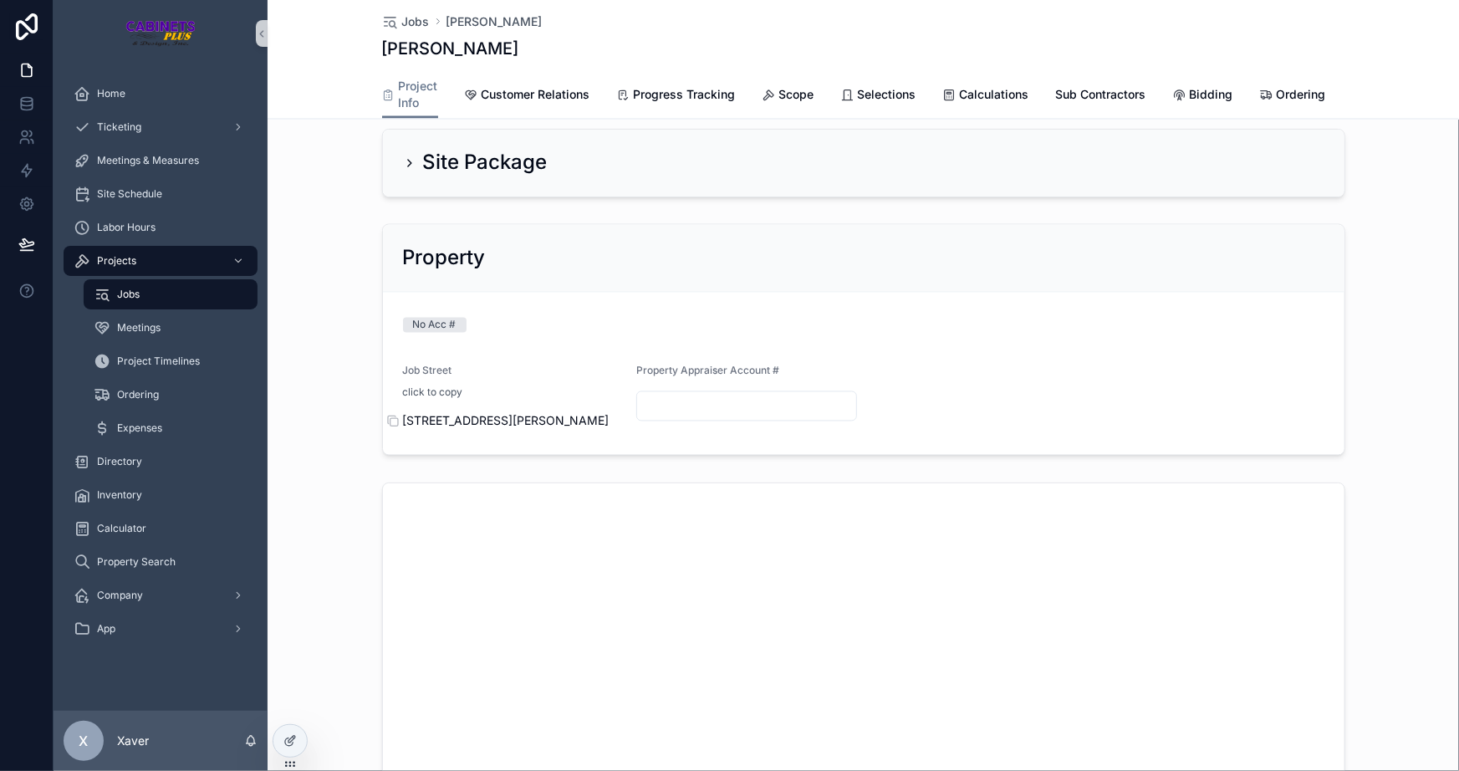
scroll to position [1537, 0]
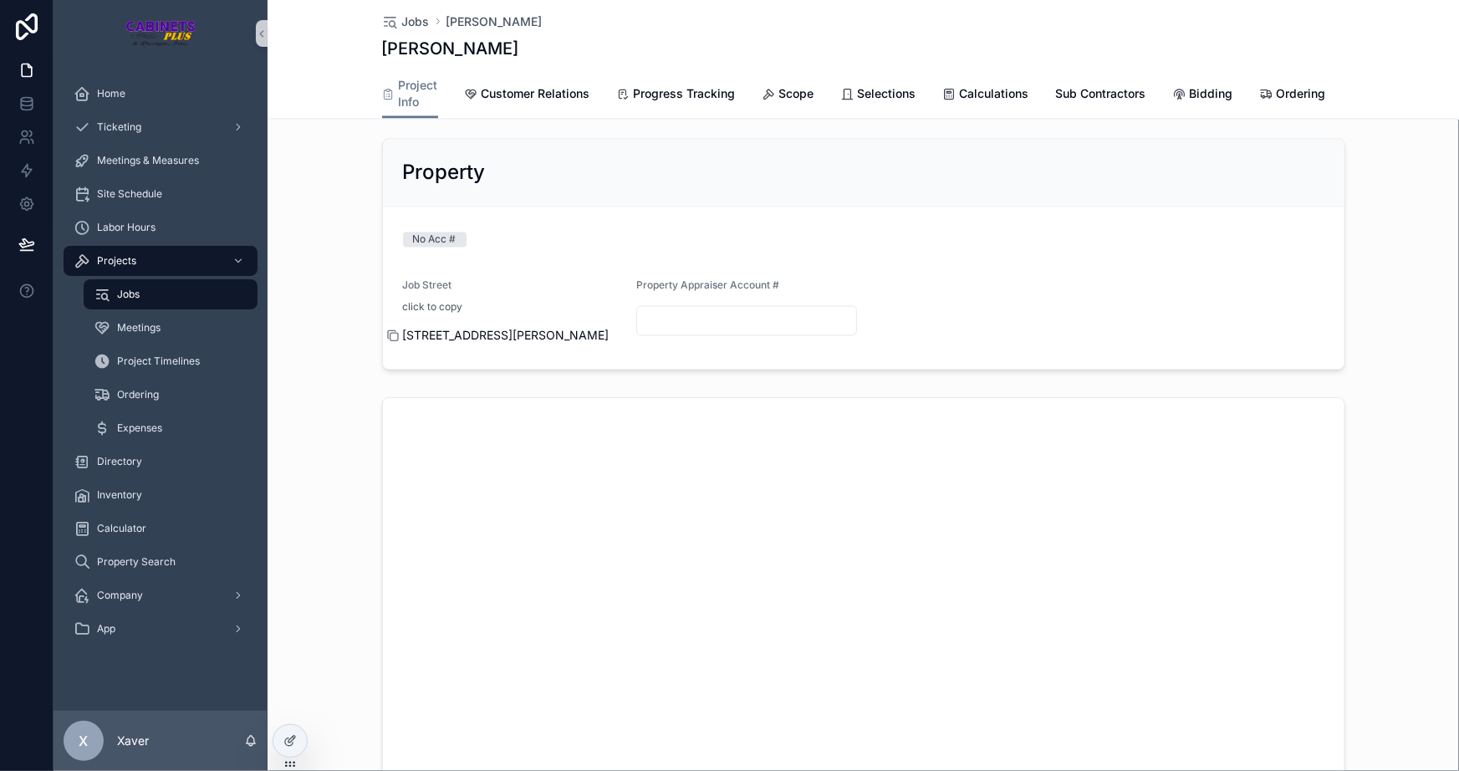
click at [390, 334] on icon "scrollable content" at bounding box center [394, 338] width 8 height 8
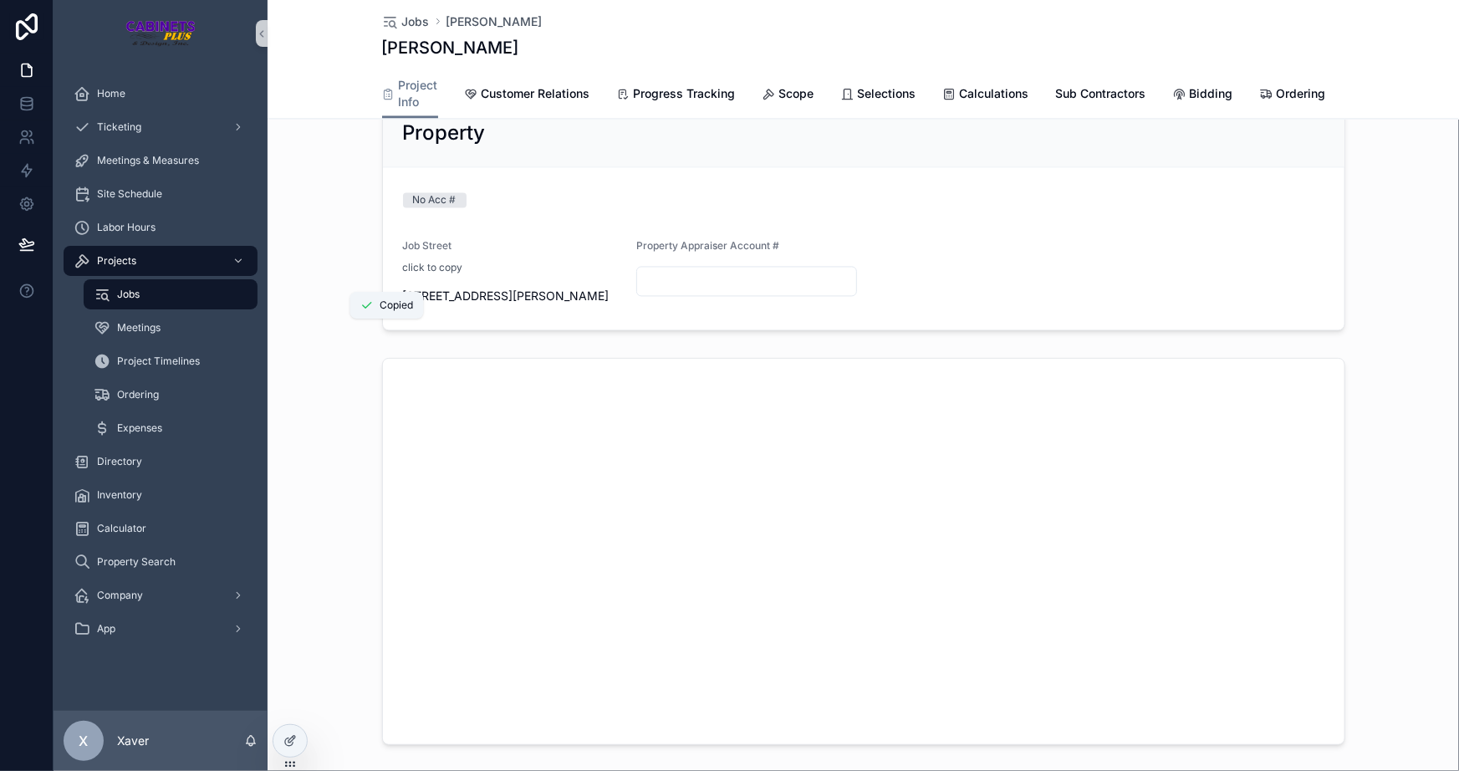
scroll to position [1613, 0]
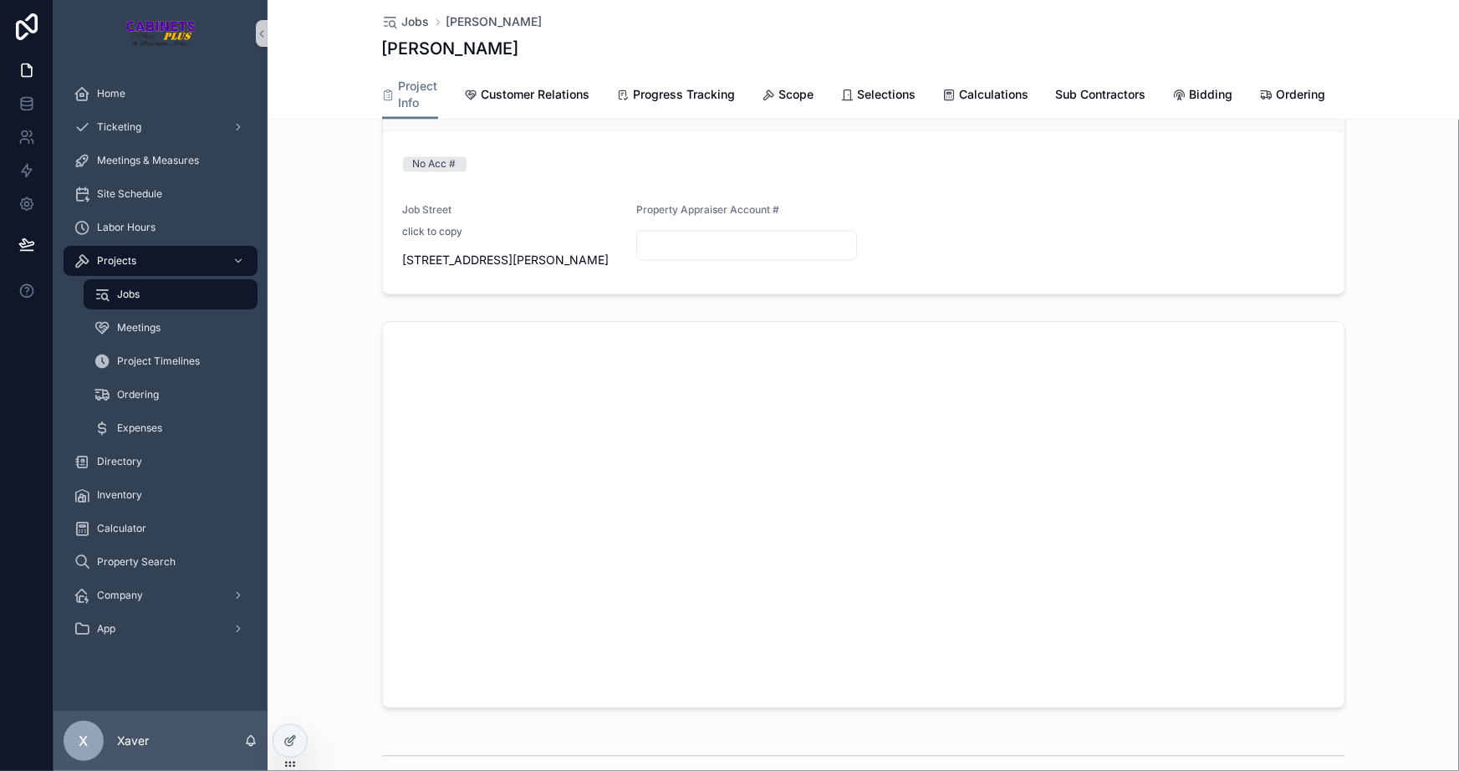
click at [674, 236] on input "scrollable content" at bounding box center [746, 244] width 219 height 23
paste input "*******"
type input "*******"
click at [950, 234] on form "No Acc # Job Street click to copy [STREET_ADDRESS][PERSON_NAME] Property Apprai…" at bounding box center [864, 212] width 962 height 162
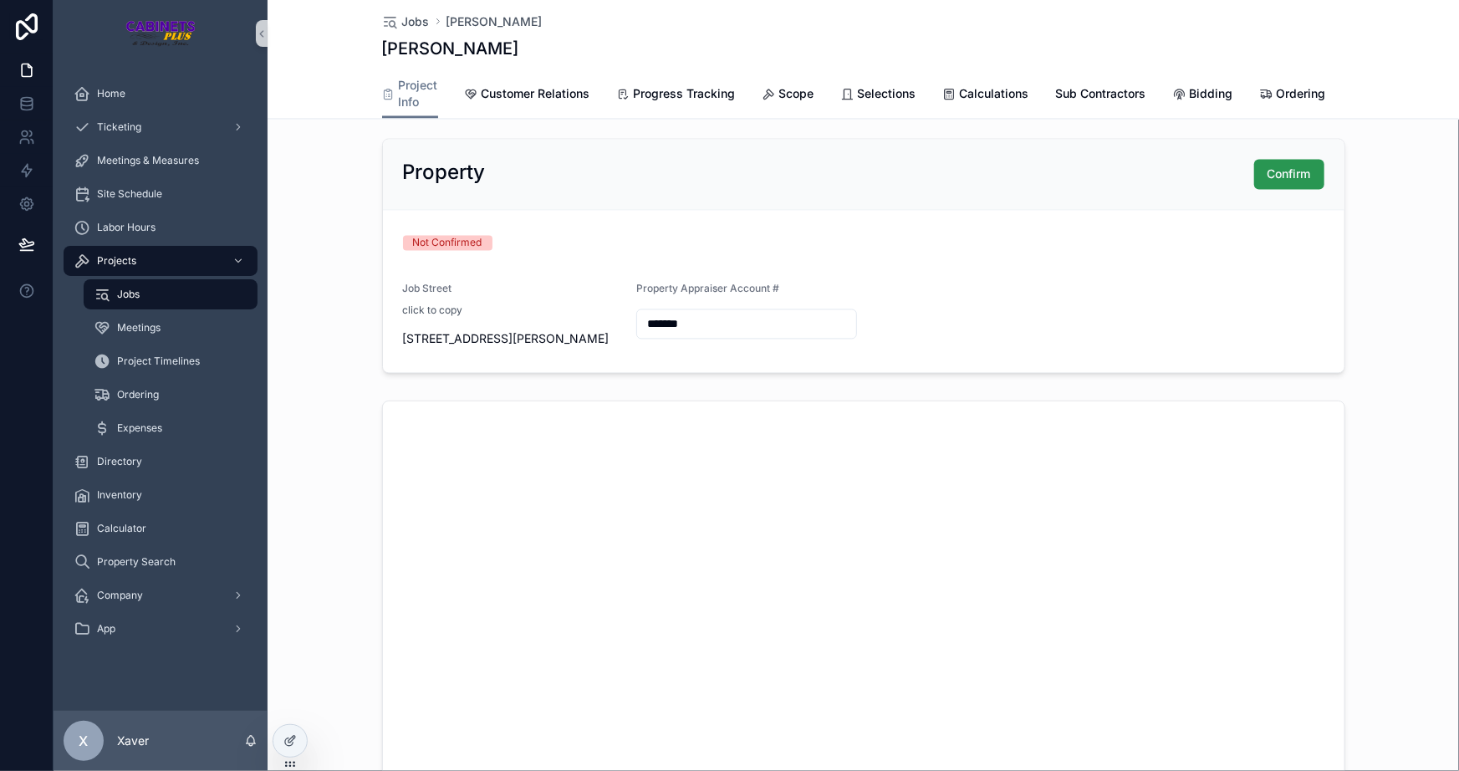
click at [1269, 166] on span "Confirm" at bounding box center [1289, 174] width 43 height 17
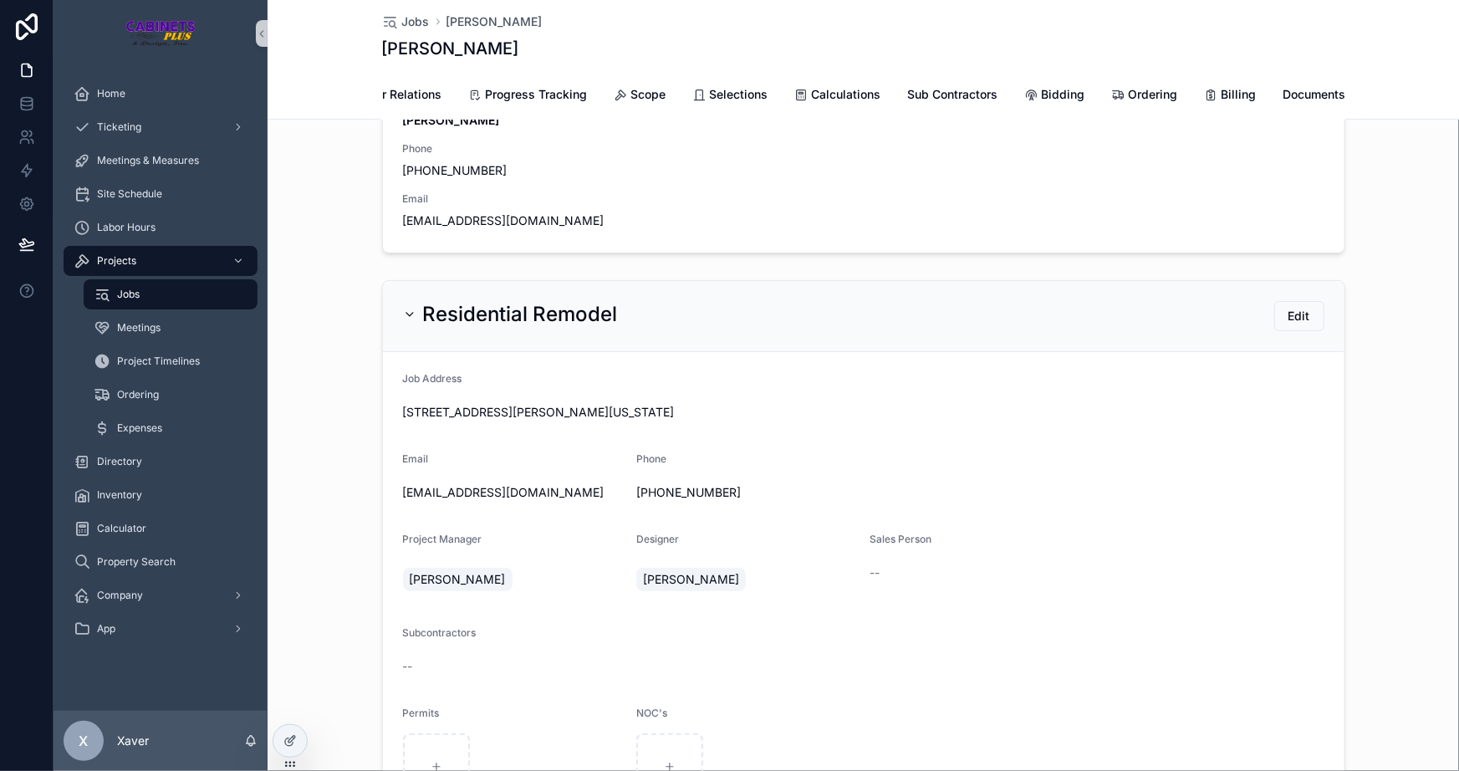
scroll to position [0, 182]
click at [1286, 90] on span "Documents" at bounding box center [1281, 94] width 63 height 17
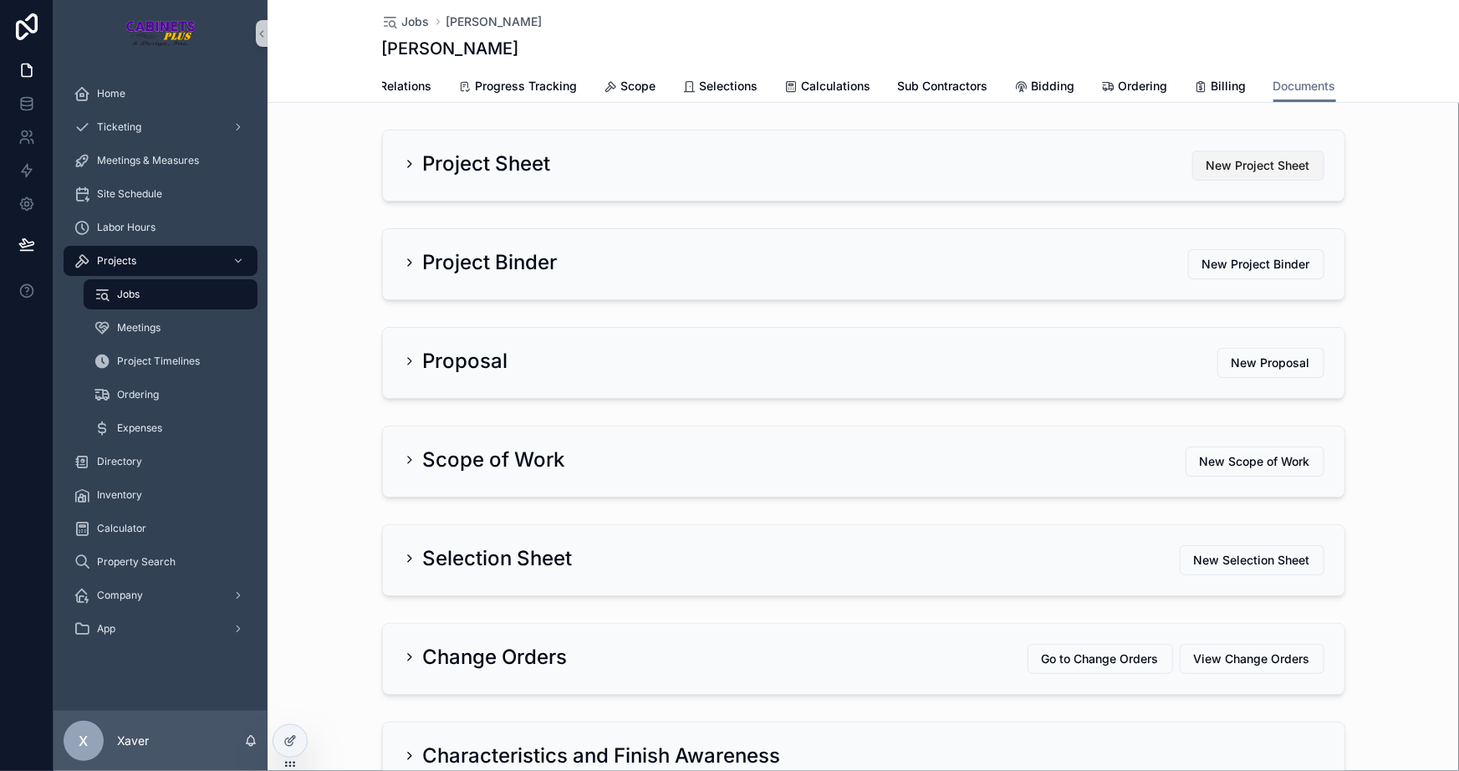
click at [1224, 171] on span "New Project Sheet" at bounding box center [1259, 165] width 104 height 17
click at [442, 177] on h2 "Project Sheet" at bounding box center [487, 164] width 128 height 27
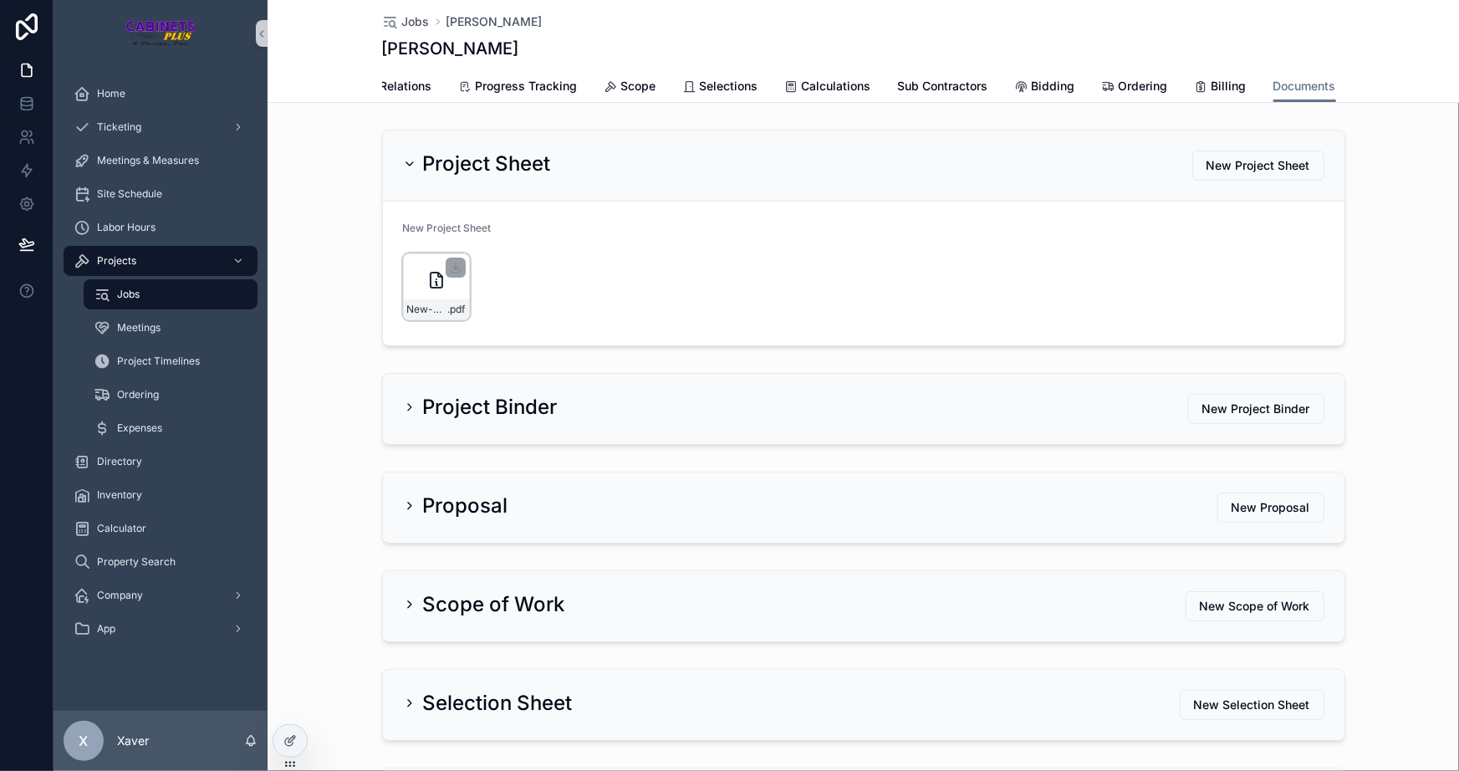
click at [415, 277] on div "New-Customer-Sheet---[PERSON_NAME] .pdf" at bounding box center [436, 286] width 67 height 67
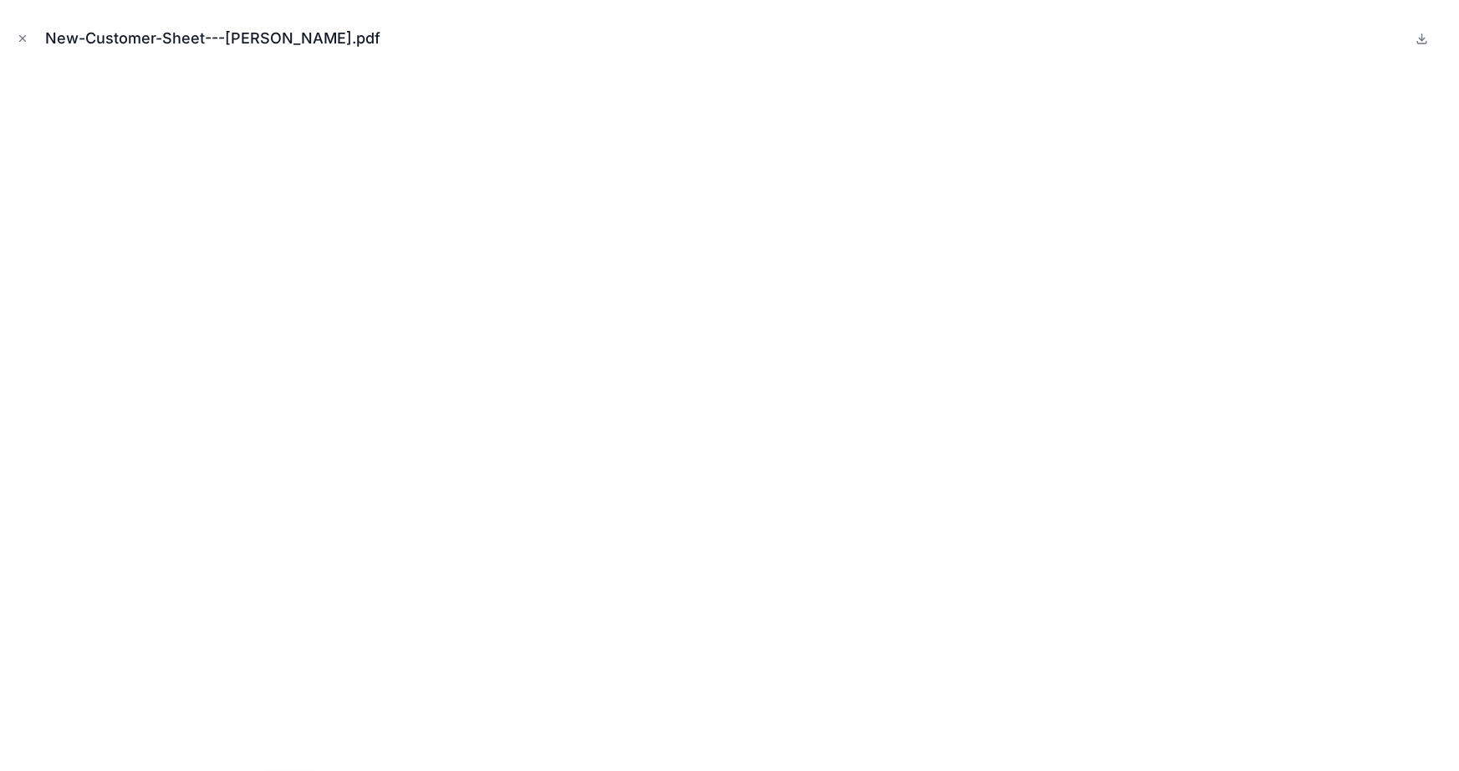
click at [17, 36] on icon "Close modal" at bounding box center [23, 39] width 12 height 12
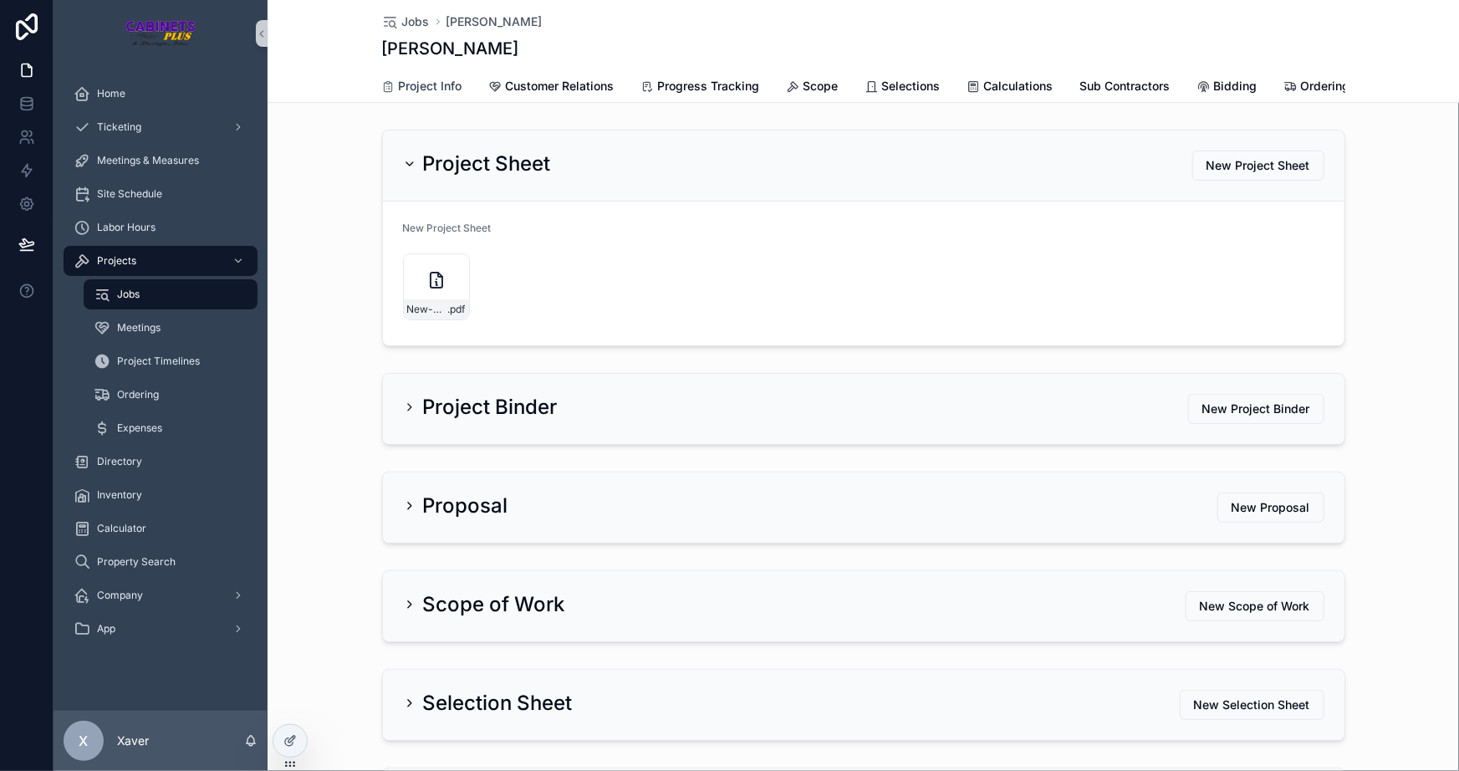
click at [432, 86] on span "Project Info" at bounding box center [431, 86] width 64 height 17
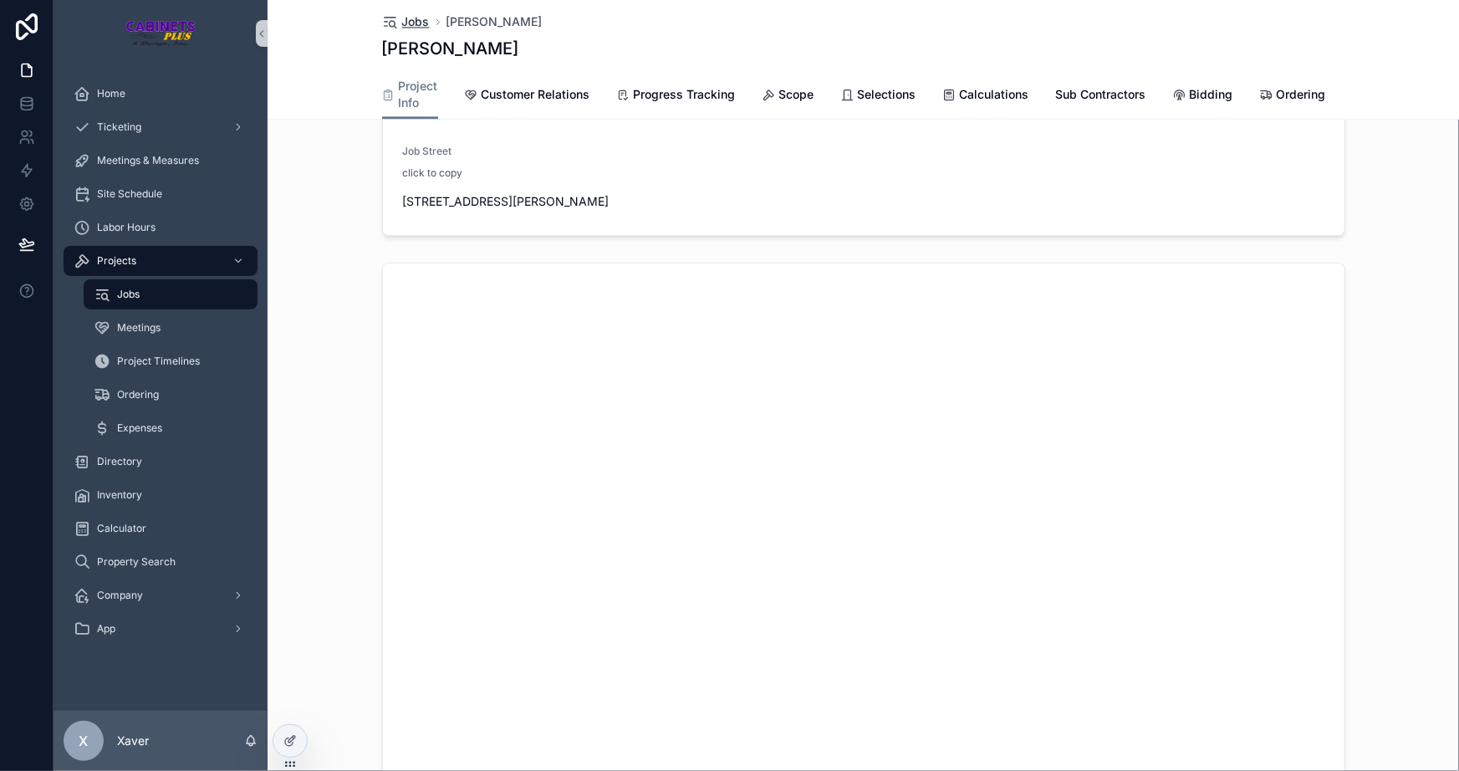
scroll to position [1597, 0]
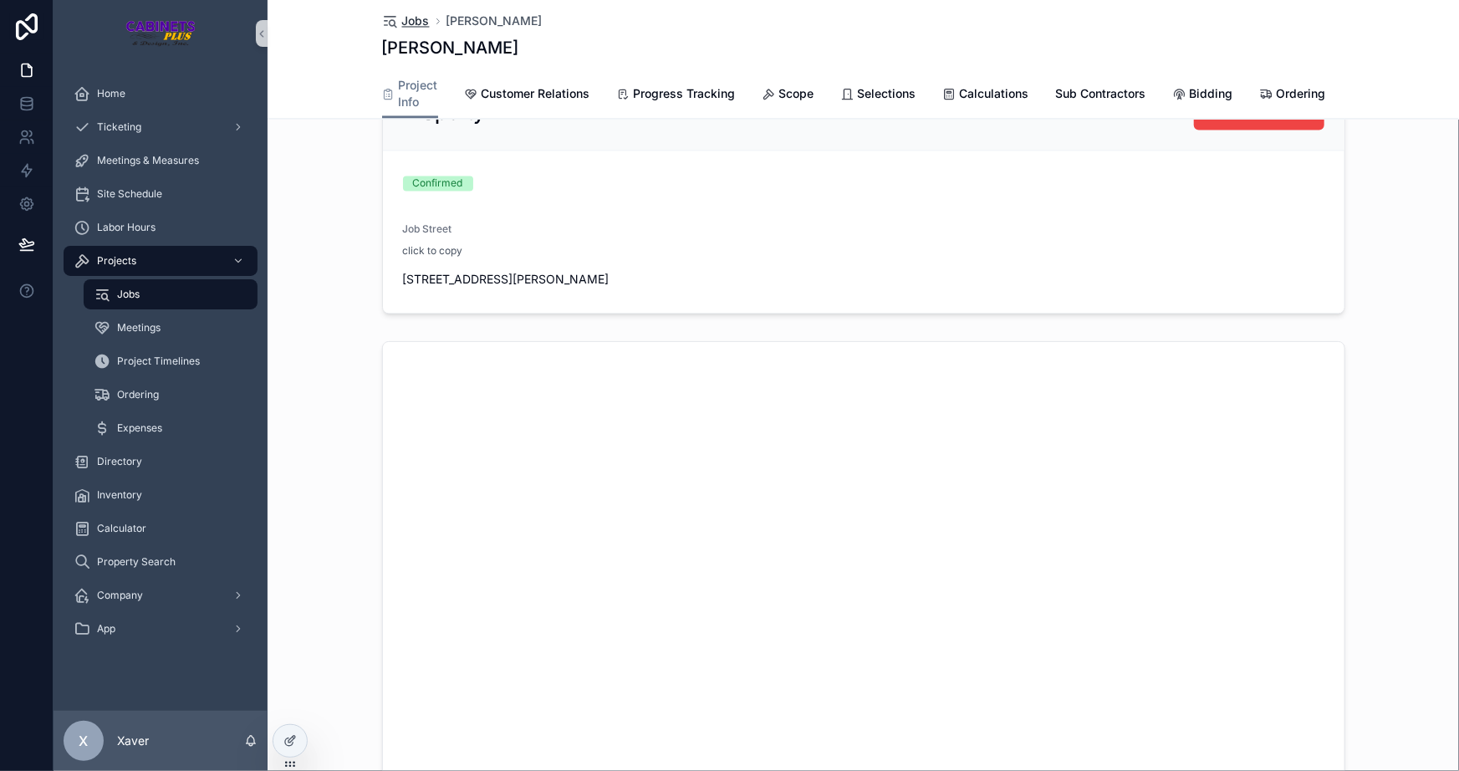
click at [415, 23] on span "Jobs" at bounding box center [416, 21] width 28 height 17
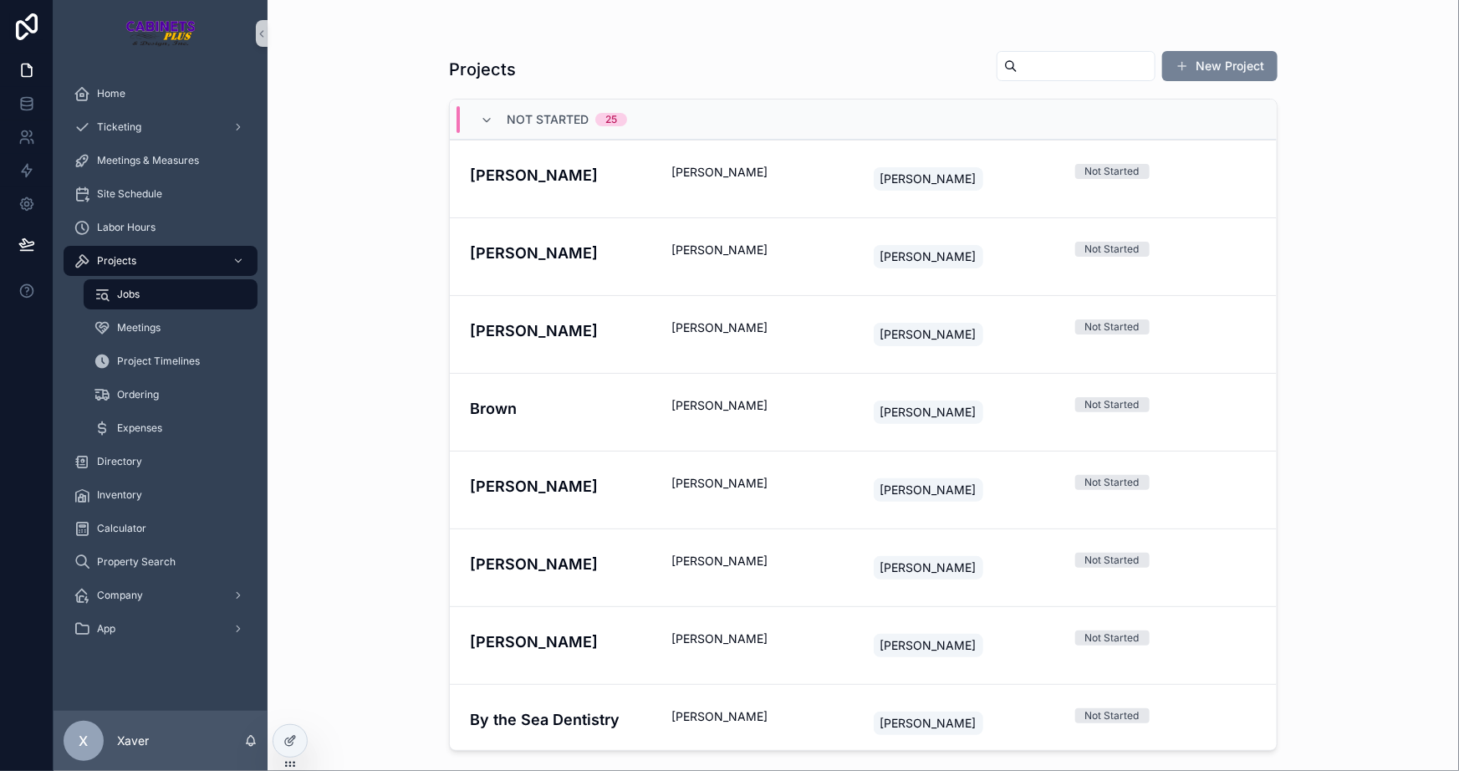
click at [1202, 64] on button "New Project" at bounding box center [1220, 66] width 115 height 30
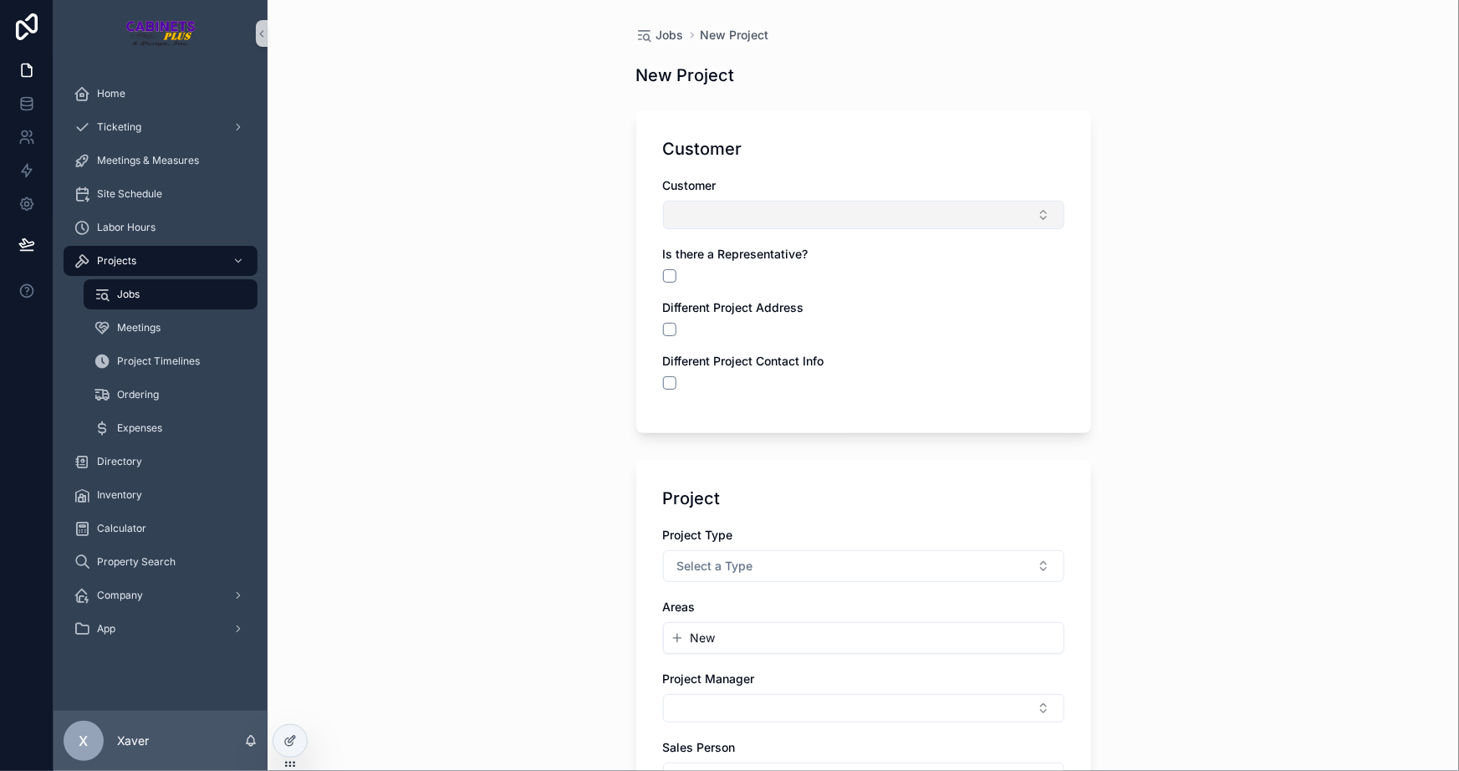
click at [765, 207] on button "Select Button" at bounding box center [863, 215] width 401 height 28
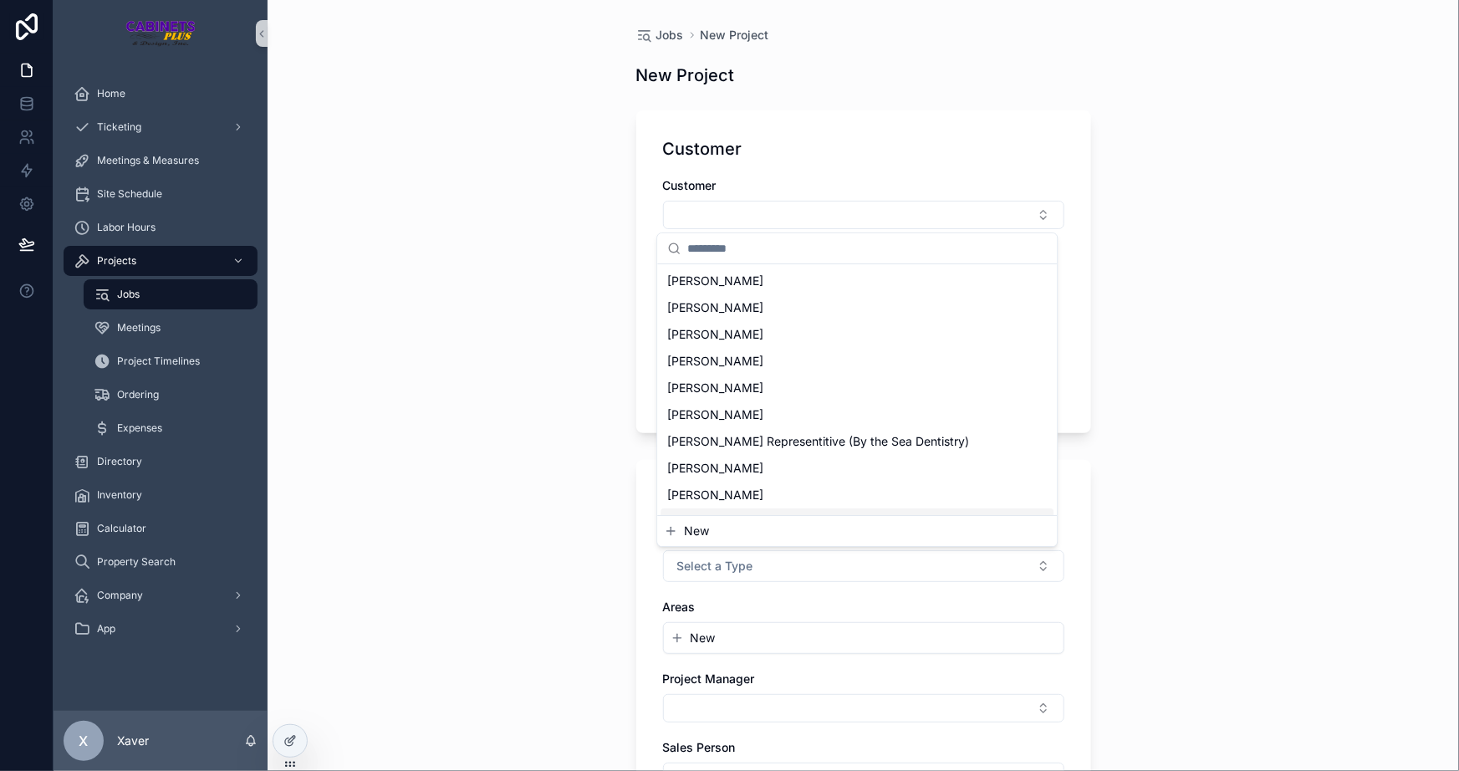
click at [686, 536] on span "New" at bounding box center [696, 531] width 25 height 17
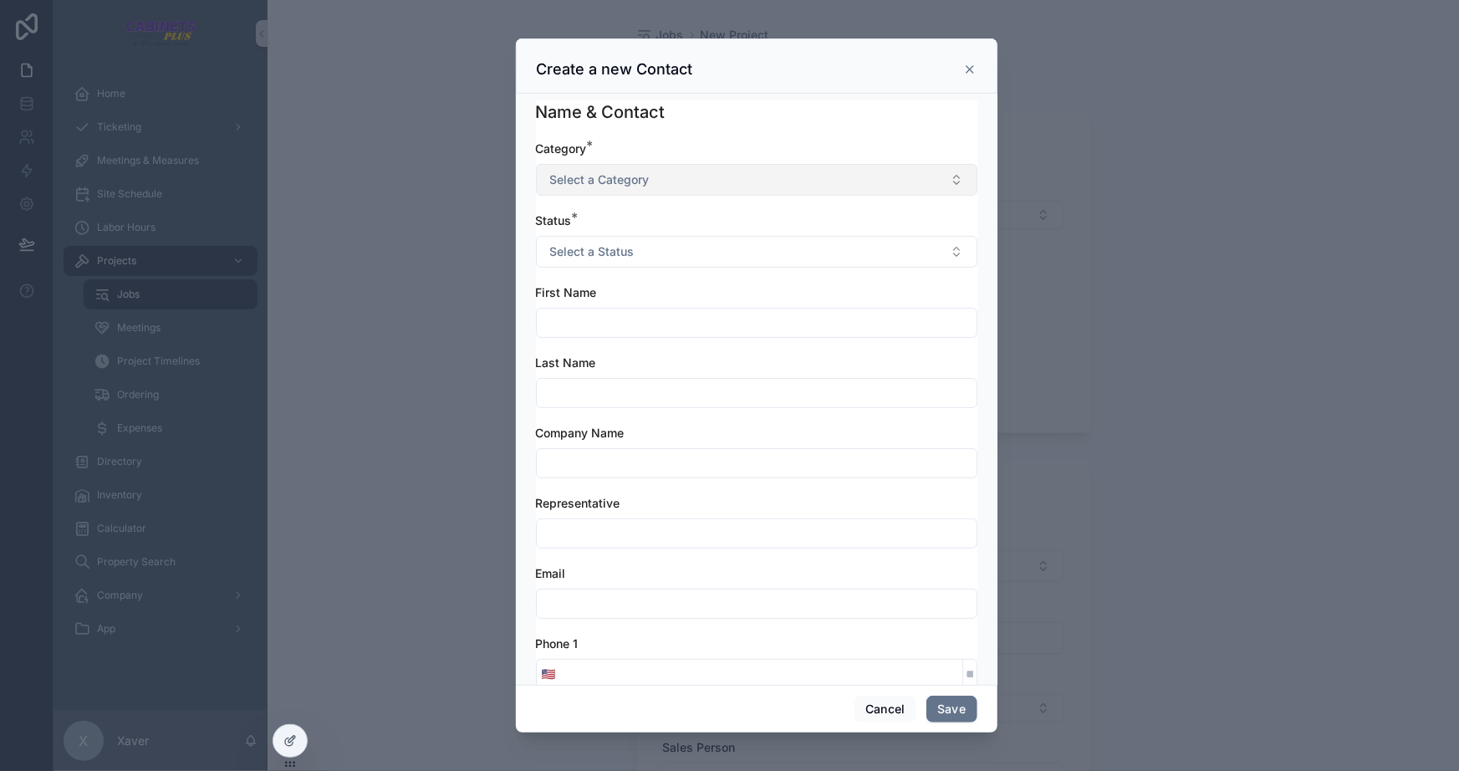
click at [615, 176] on span "Select a Category" at bounding box center [600, 179] width 100 height 17
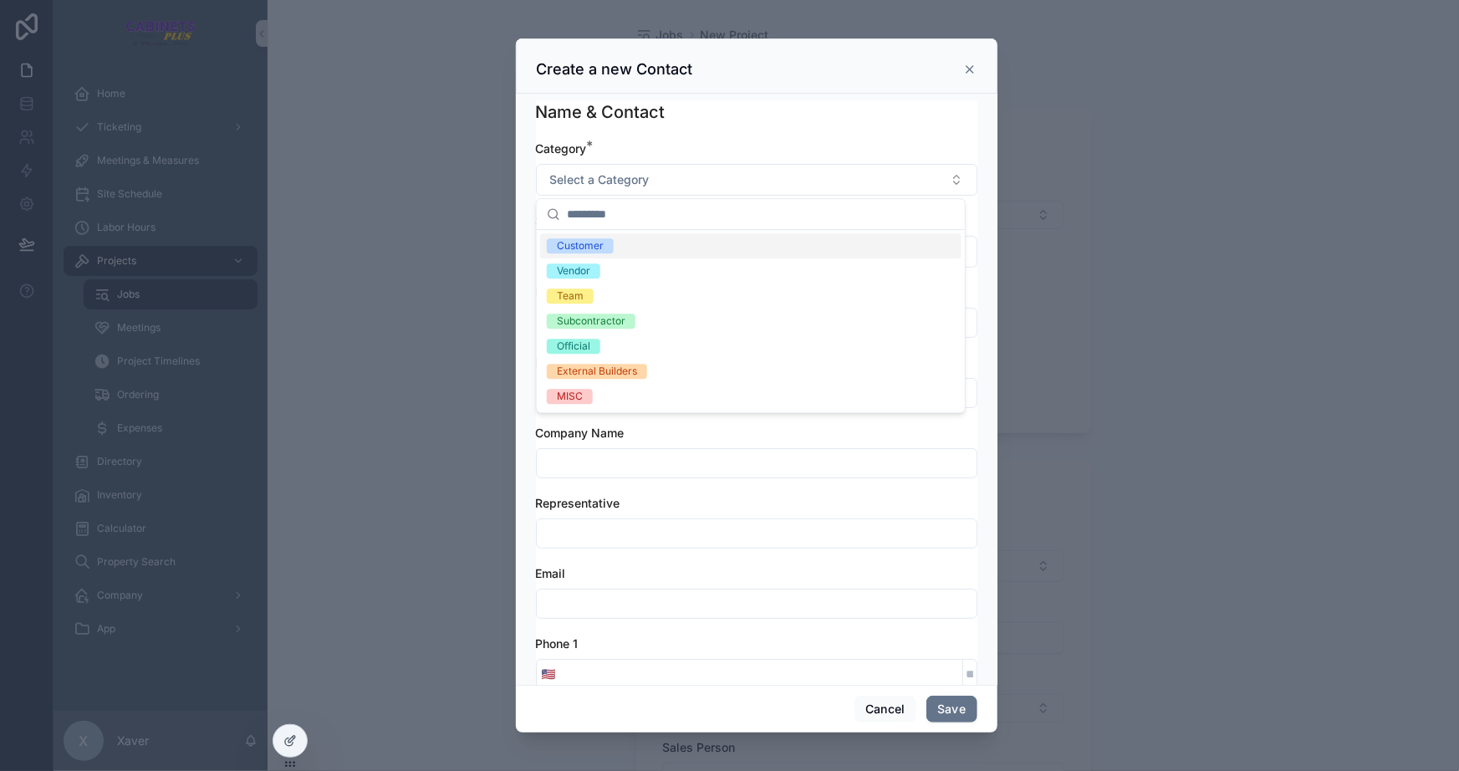
click at [583, 251] on div "Customer" at bounding box center [580, 245] width 47 height 15
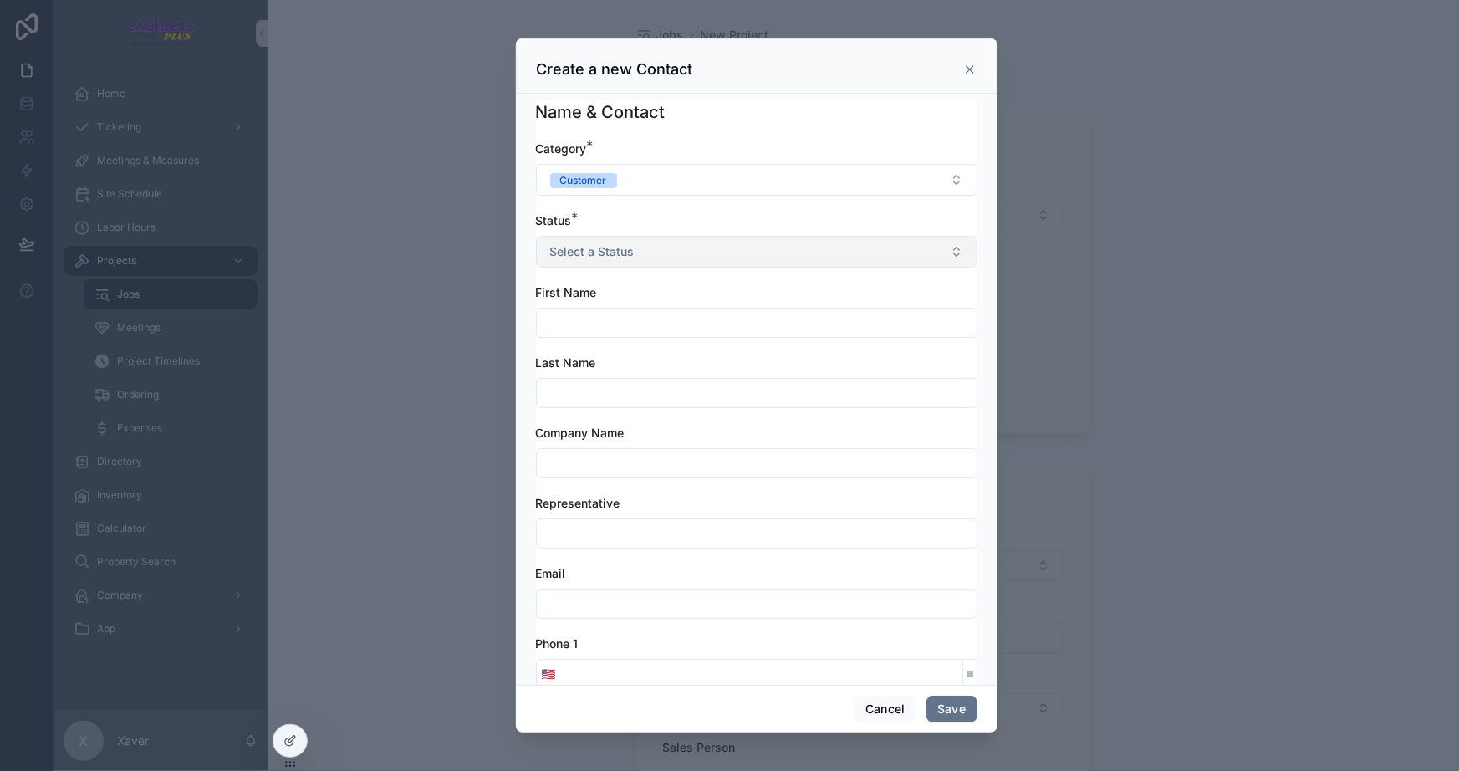
click at [604, 246] on span "Select a Status" at bounding box center [592, 251] width 84 height 17
click at [571, 314] on div "Active" at bounding box center [572, 318] width 30 height 15
click at [603, 332] on input "scrollable content" at bounding box center [757, 322] width 440 height 23
type input "***"
type input "******"
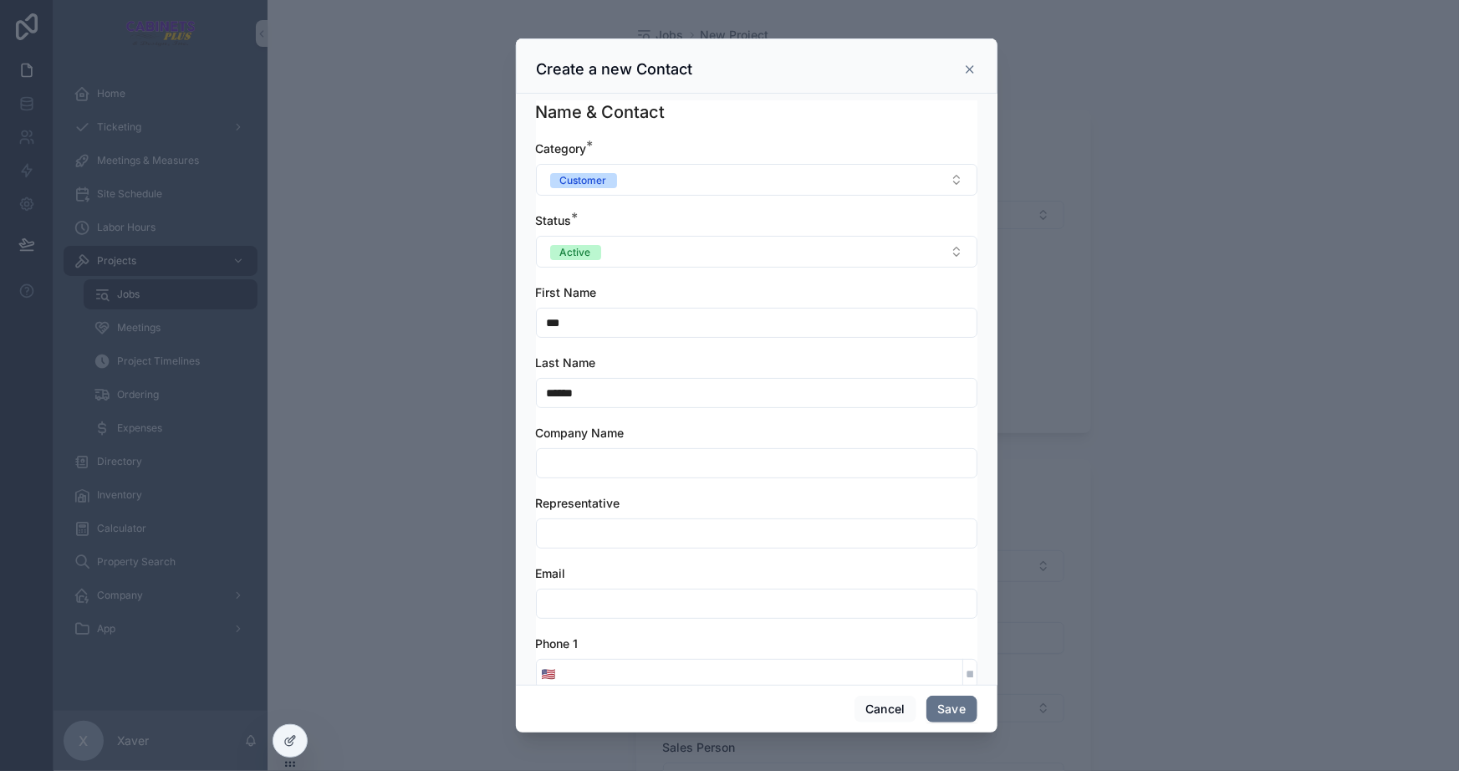
scroll to position [151, 0]
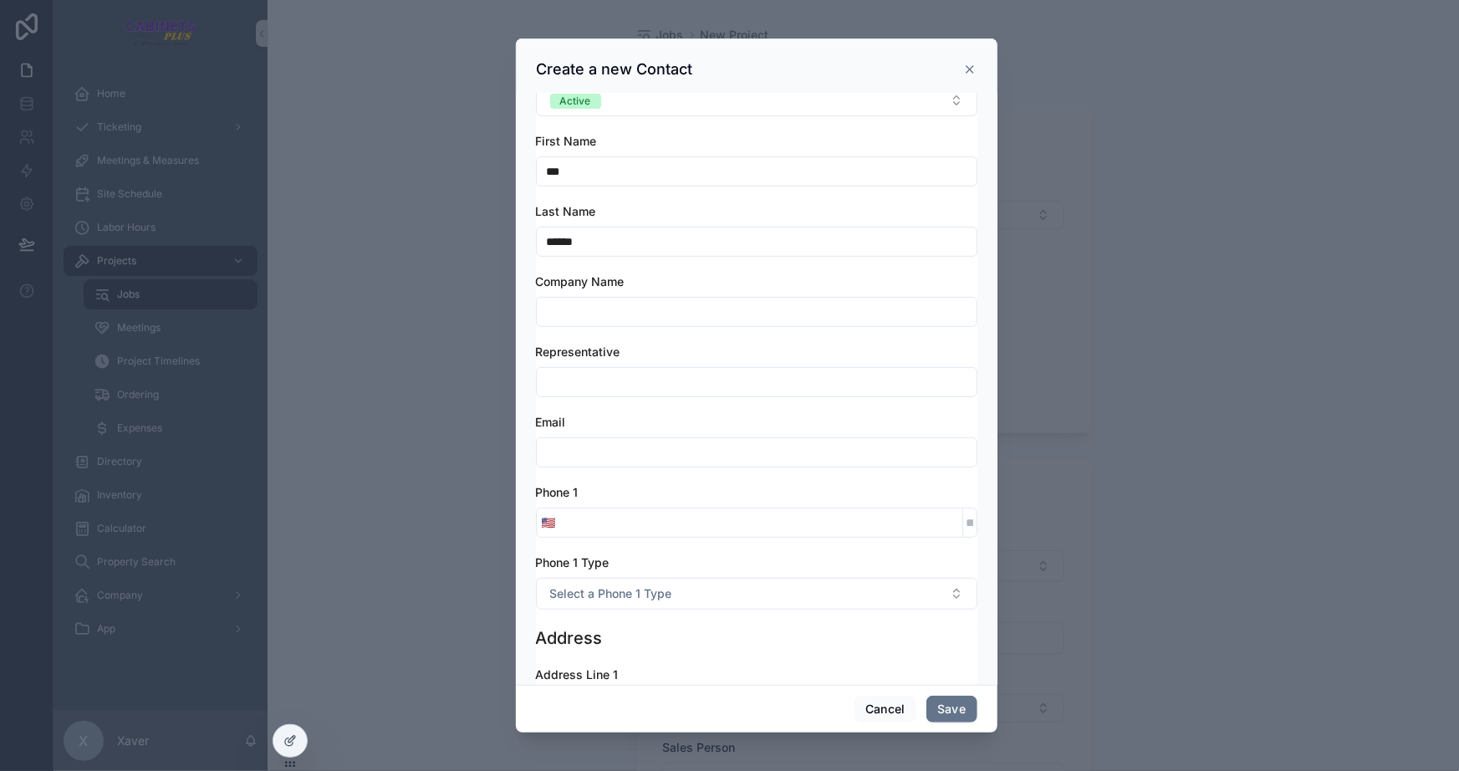
click at [640, 513] on input "scrollable content" at bounding box center [761, 522] width 401 height 23
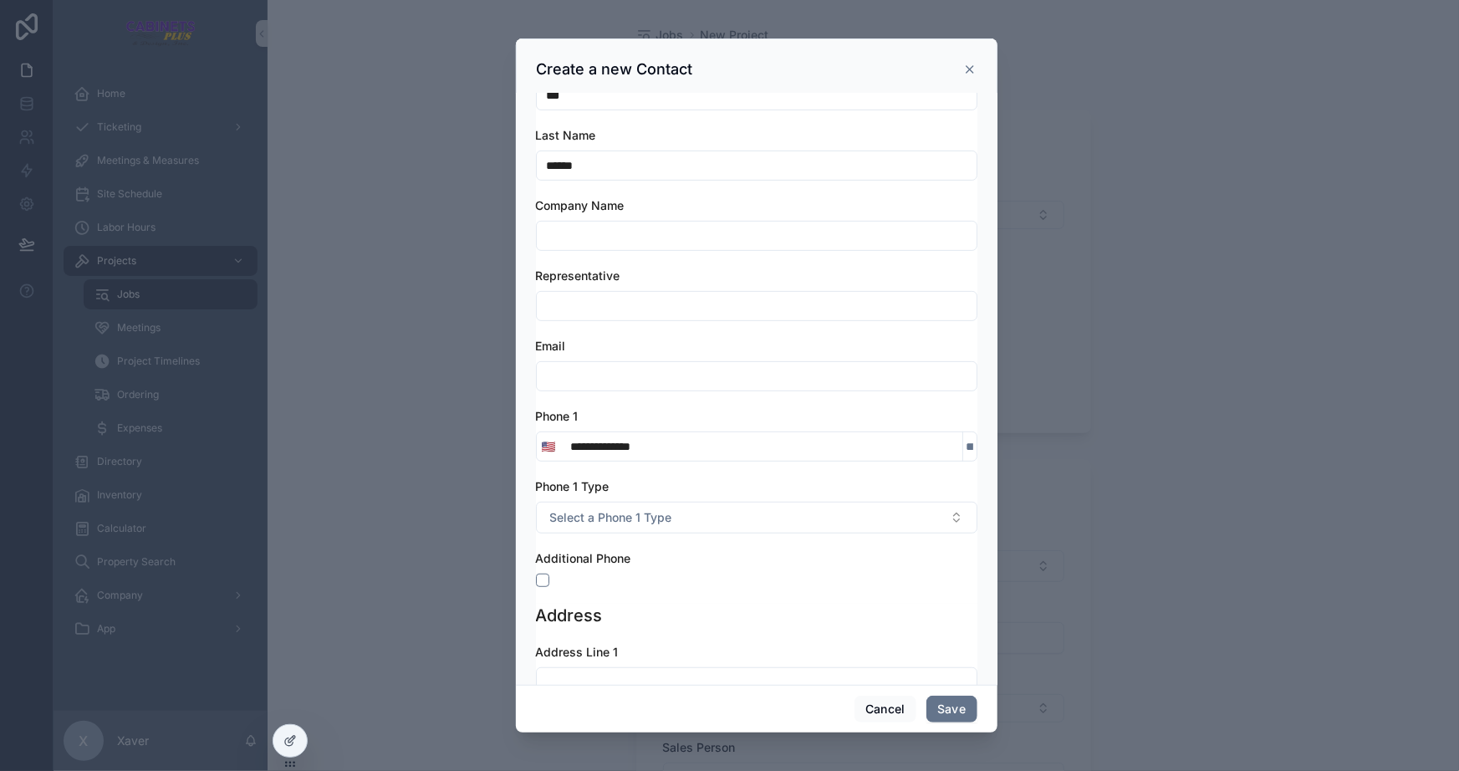
type input "**********"
click at [653, 484] on div "Phone 1 Type" at bounding box center [757, 486] width 442 height 17
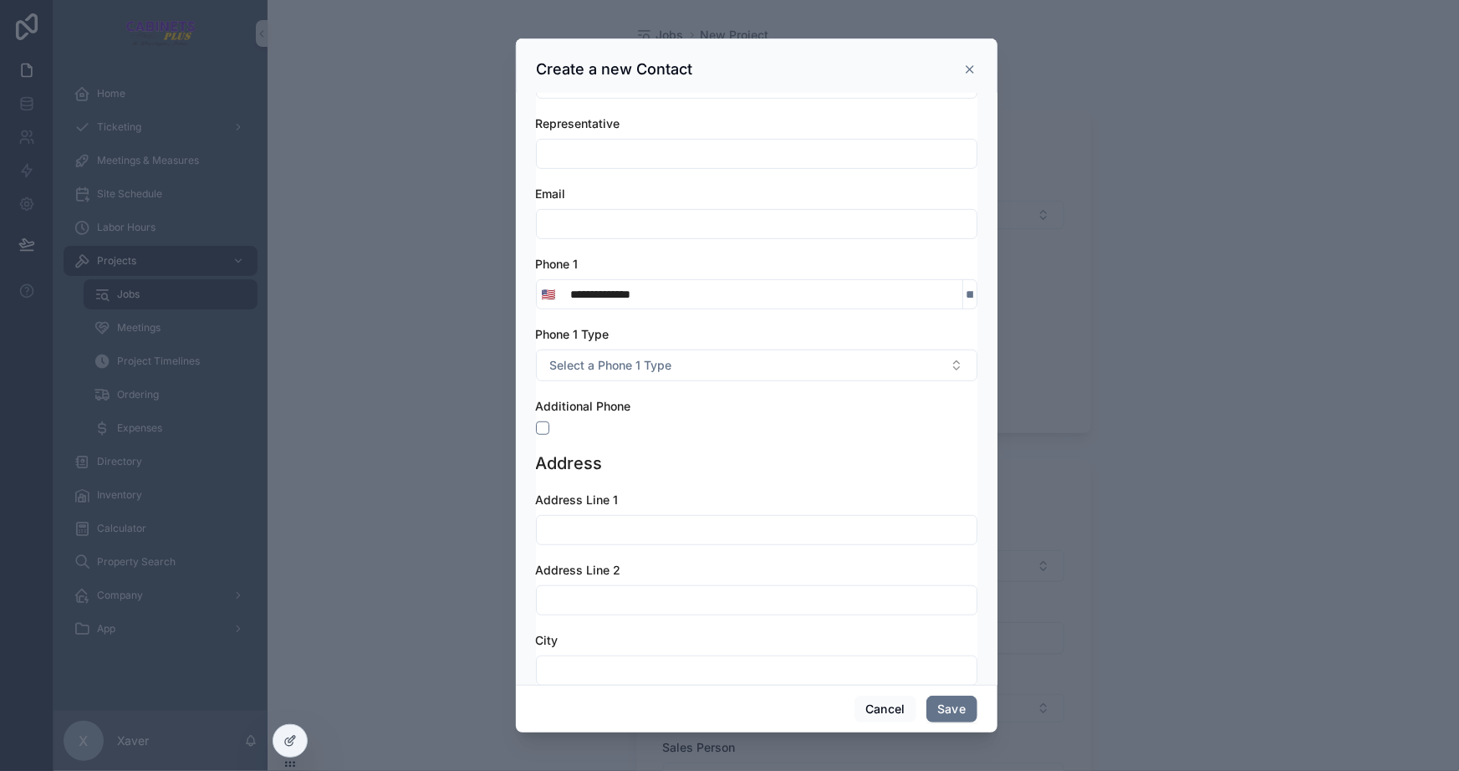
scroll to position [456, 0]
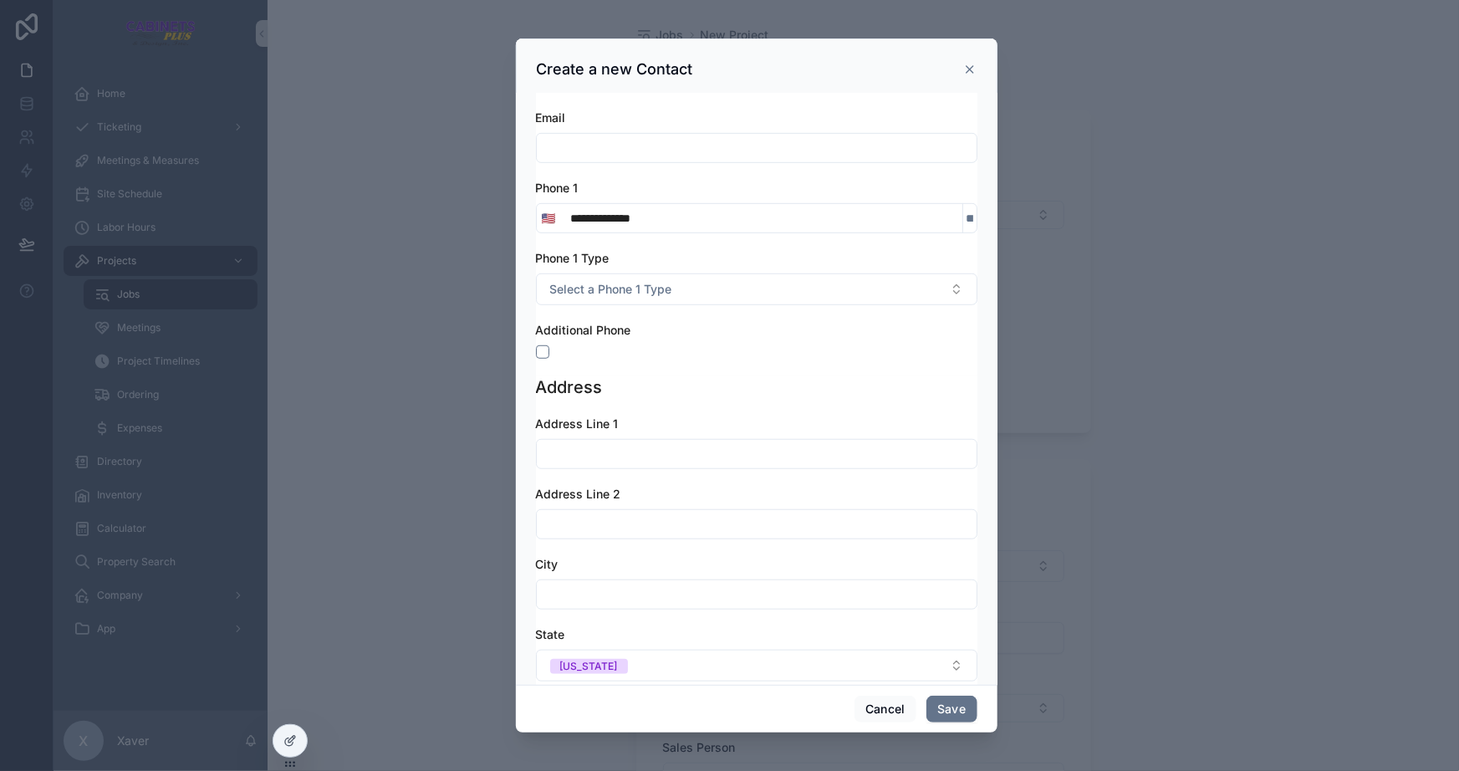
click at [636, 446] on input "scrollable content" at bounding box center [757, 453] width 440 height 23
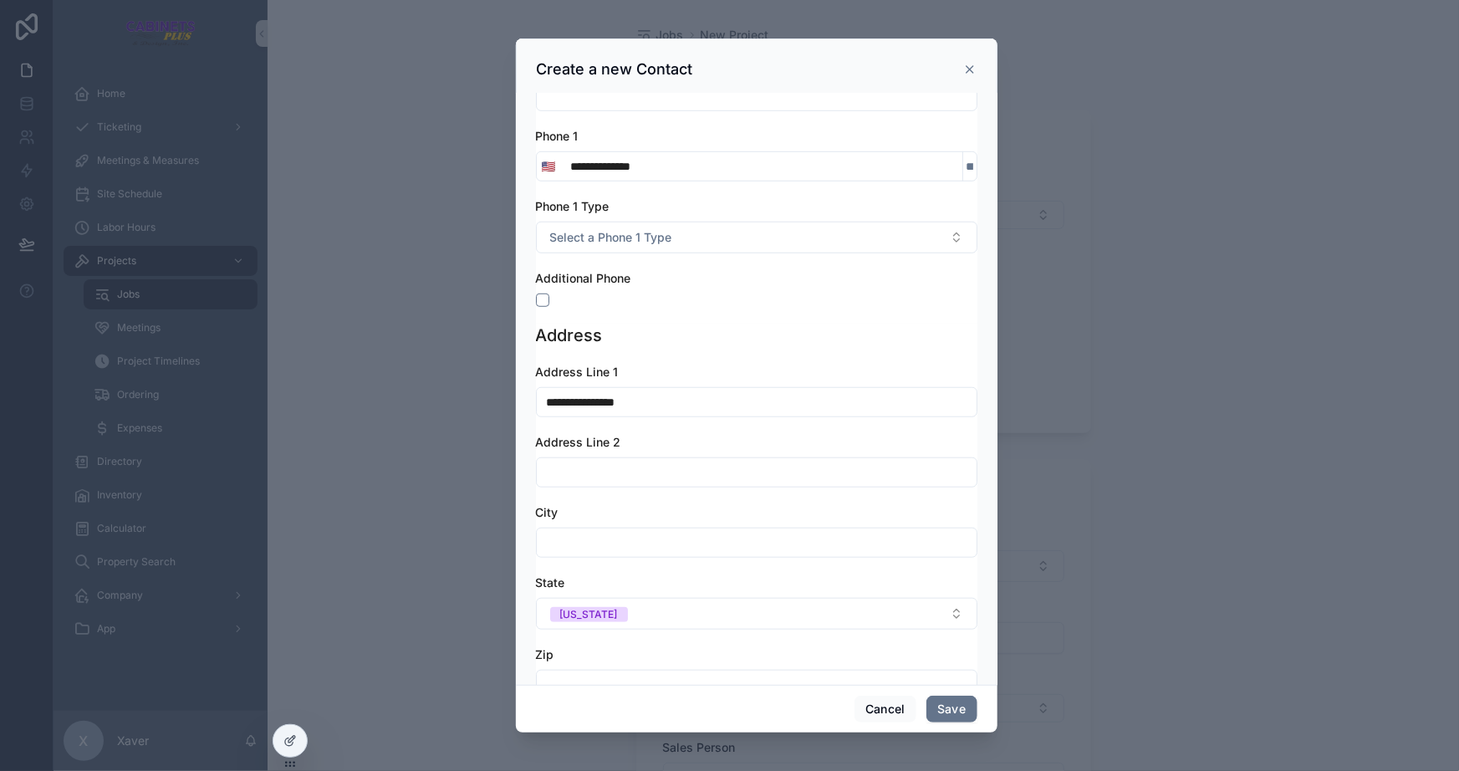
scroll to position [532, 0]
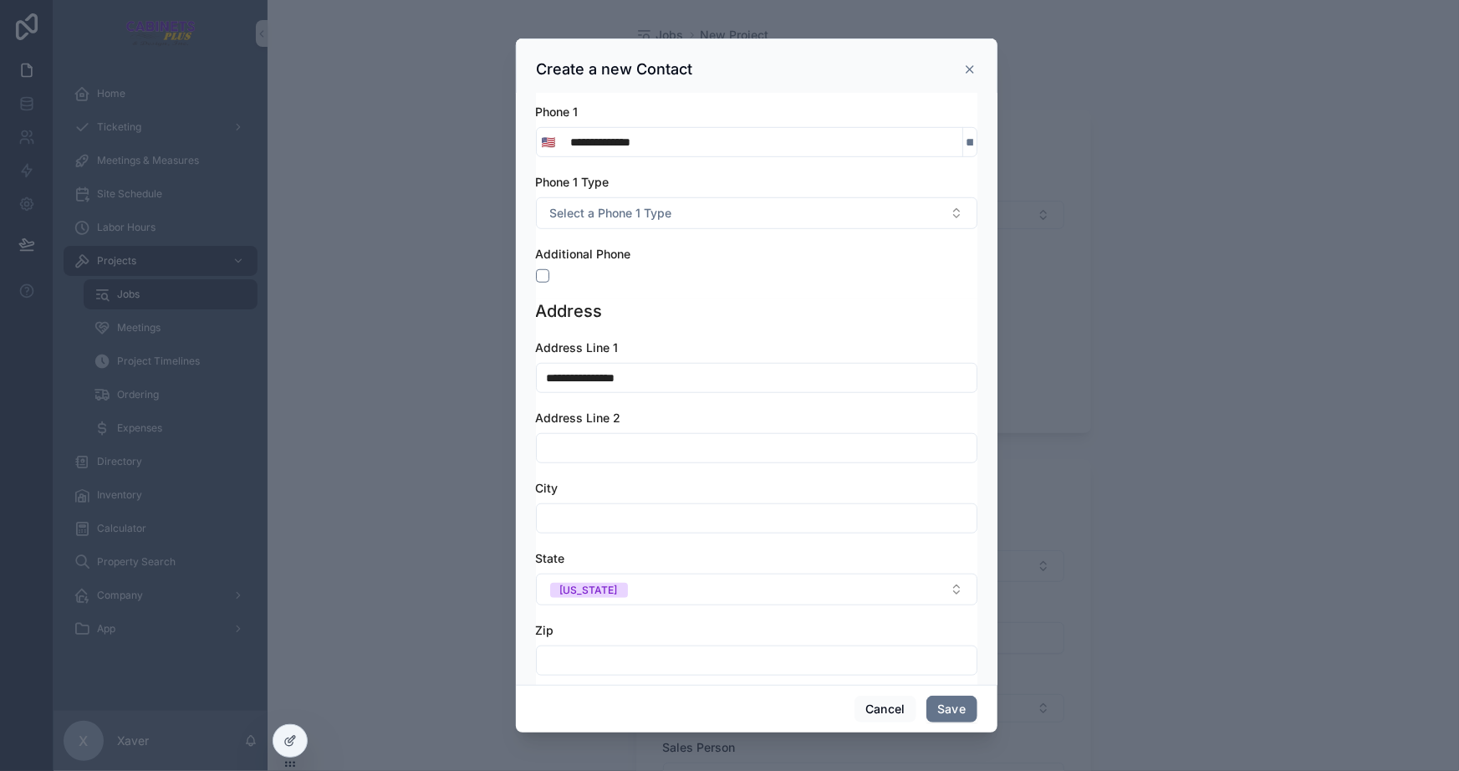
type input "**********"
click at [647, 511] on input "scrollable content" at bounding box center [757, 518] width 440 height 23
type input "**********"
click at [695, 550] on div "State" at bounding box center [757, 558] width 442 height 17
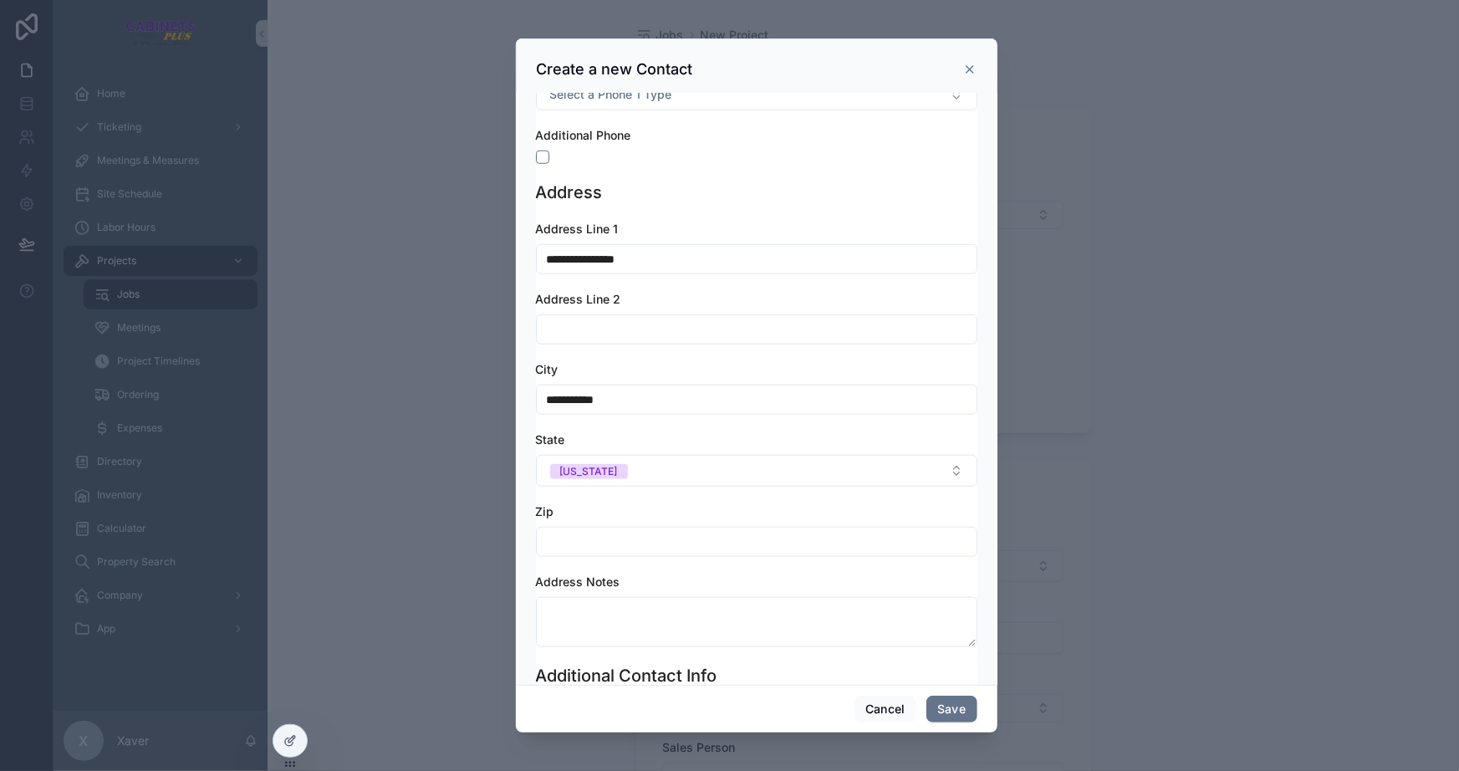
scroll to position [684, 0]
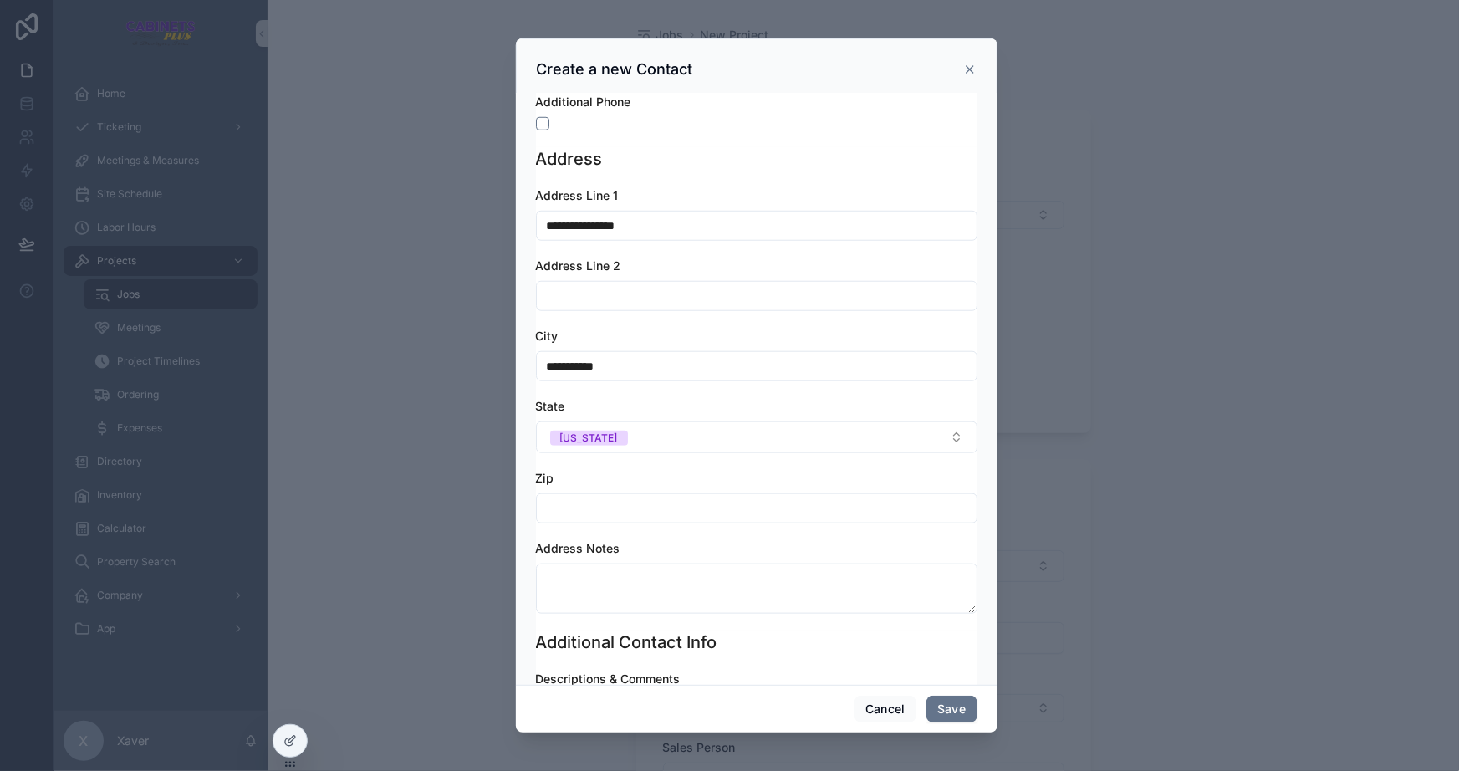
click at [675, 477] on div "Zip" at bounding box center [757, 478] width 442 height 17
click at [646, 504] on input "scrollable content" at bounding box center [757, 508] width 440 height 23
type input "*****"
click at [651, 477] on div "Zip" at bounding box center [757, 478] width 442 height 17
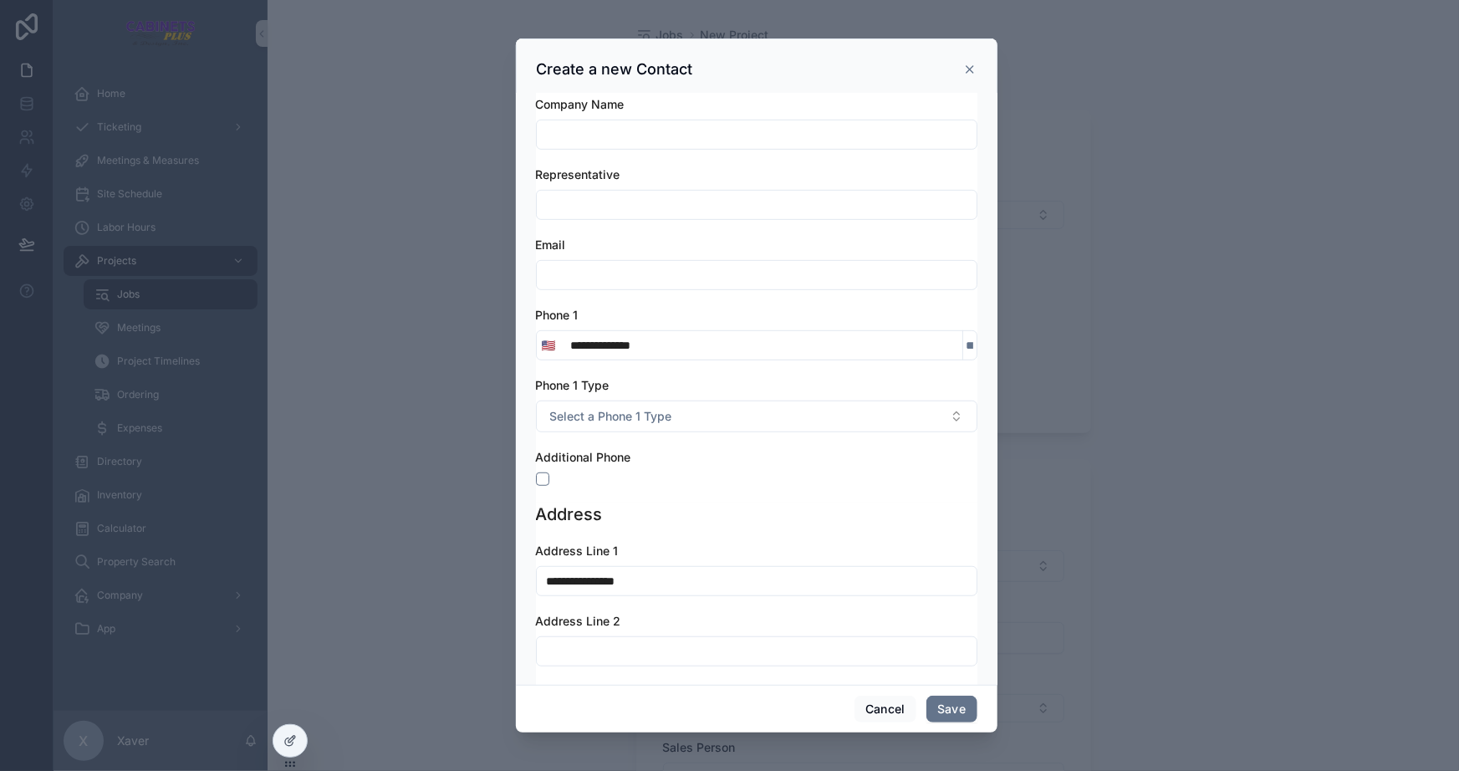
scroll to position [323, 0]
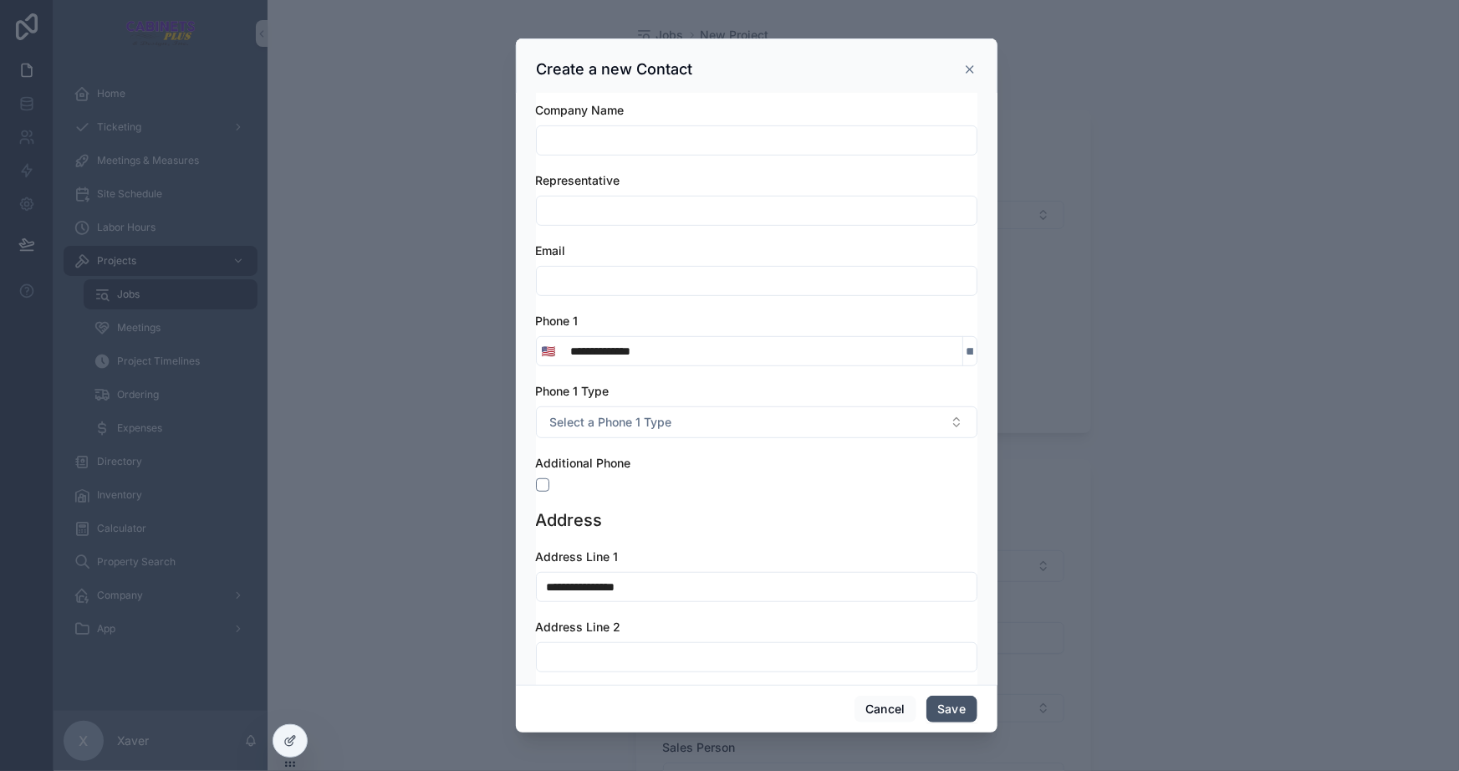
click at [959, 709] on button "Save" at bounding box center [952, 709] width 50 height 27
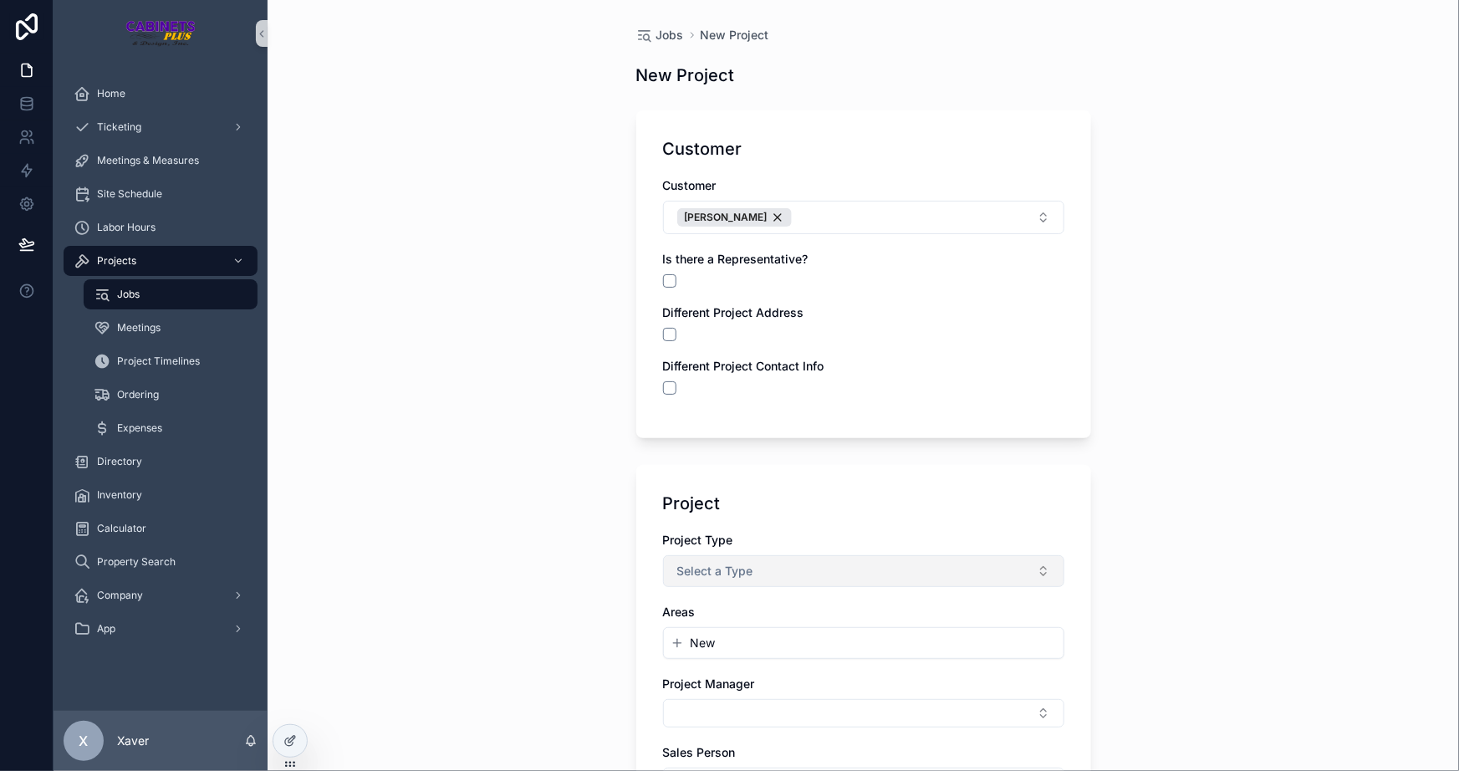
click at [737, 560] on button "Select a Type" at bounding box center [863, 571] width 401 height 32
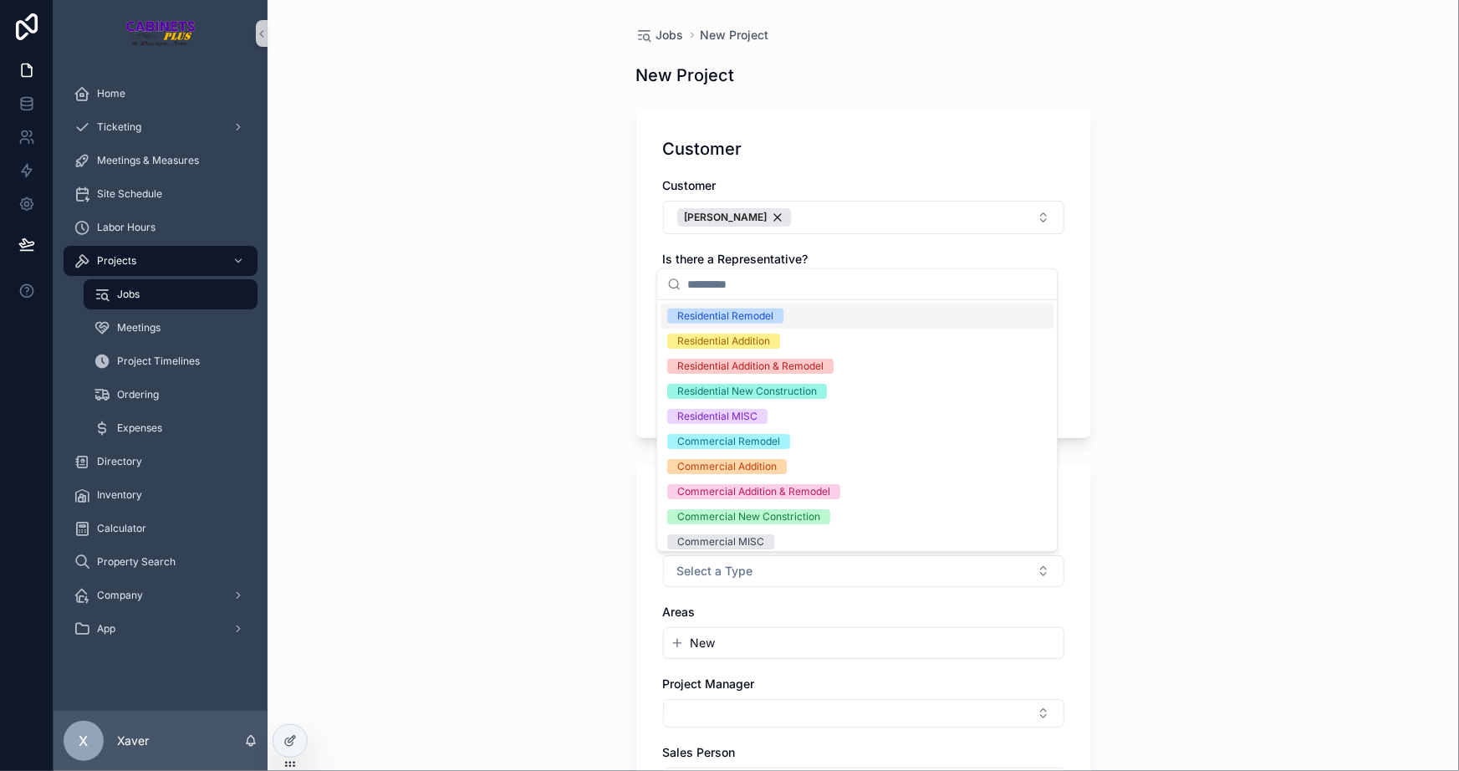
click at [735, 311] on div "Residential Remodel" at bounding box center [725, 316] width 96 height 15
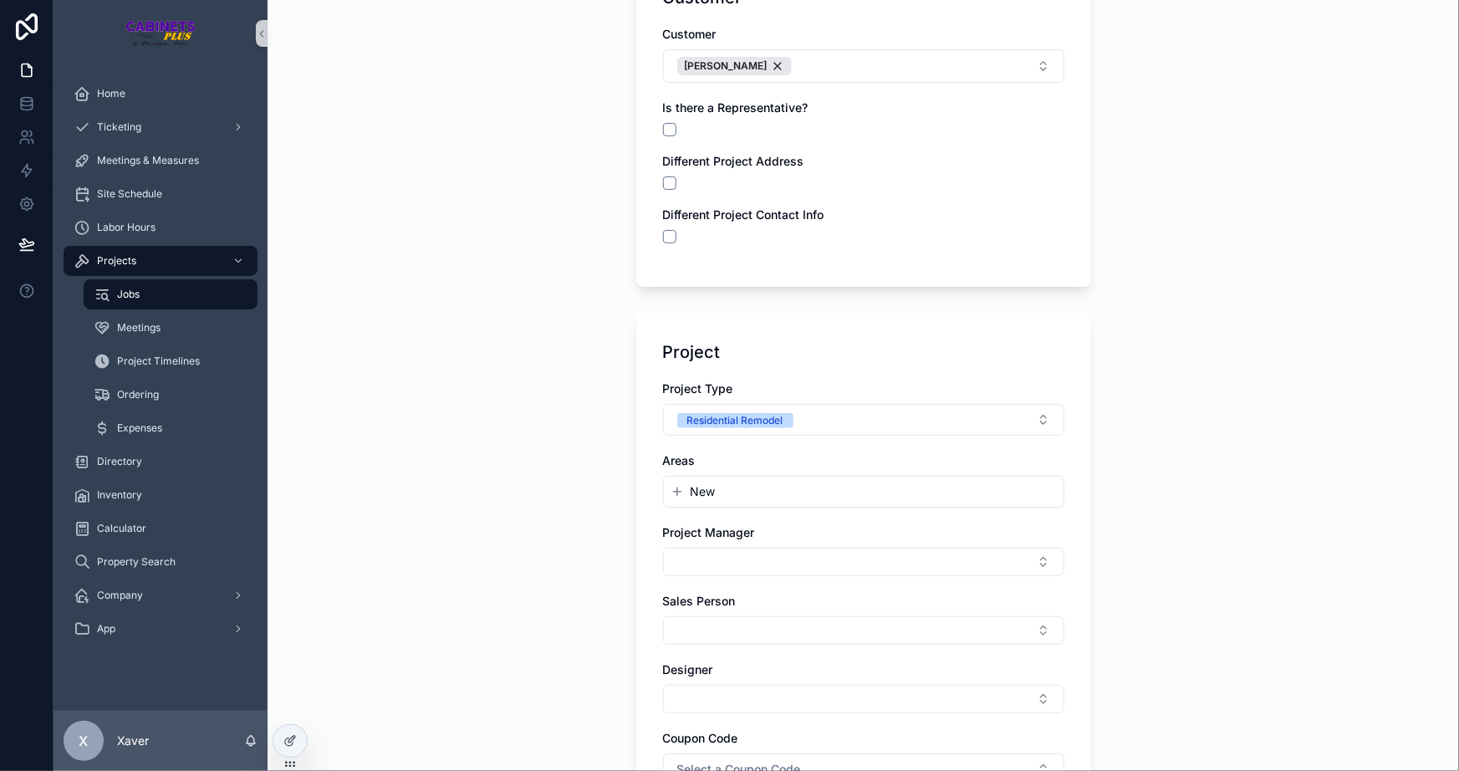
scroll to position [227, 0]
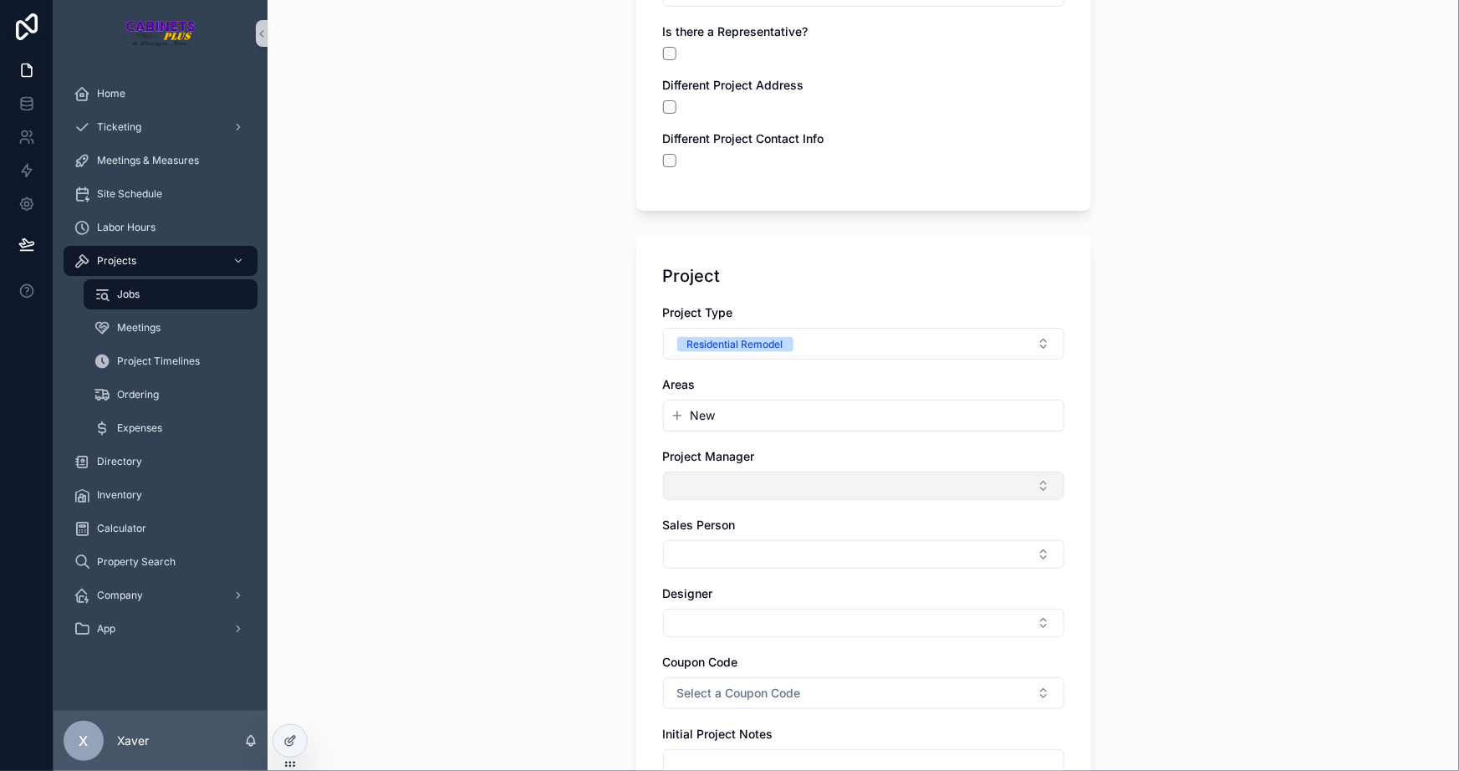
click at [682, 493] on button "Select Button" at bounding box center [863, 486] width 401 height 28
click at [719, 553] on div "[PERSON_NAME]" at bounding box center [857, 550] width 393 height 27
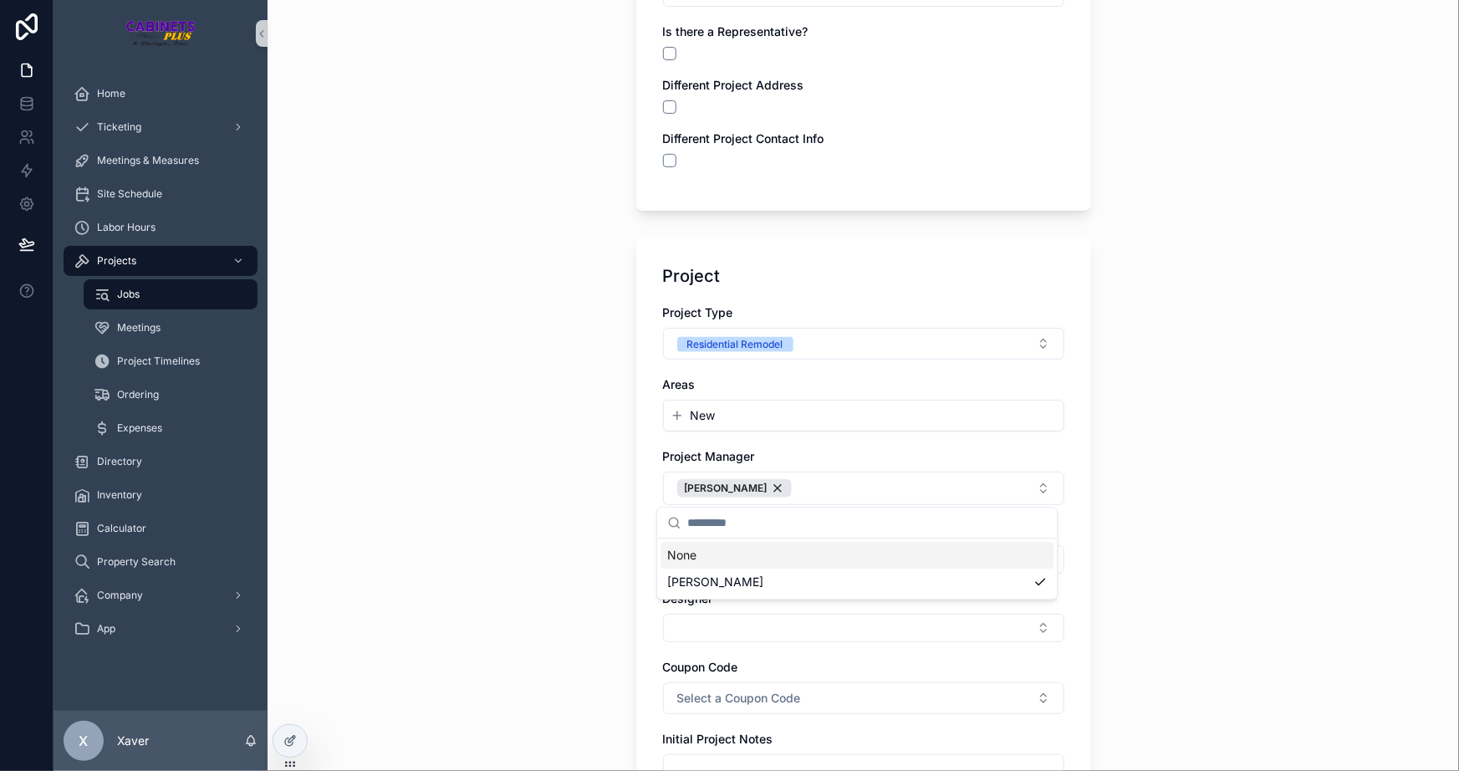
click at [571, 503] on div "Jobs New Project New Project Customer Customer [PERSON_NAME] Is there a Represe…" at bounding box center [864, 158] width 1192 height 771
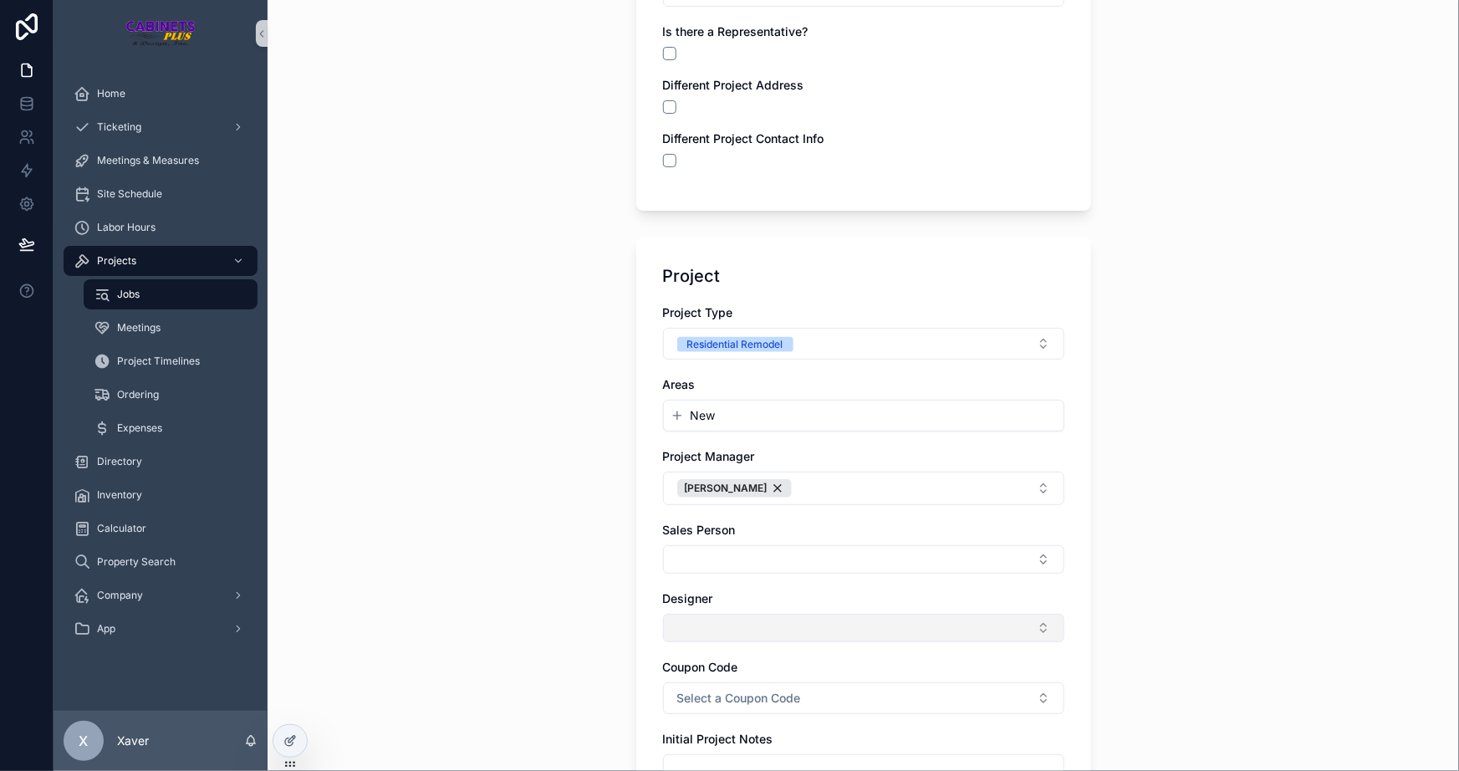
click at [701, 620] on button "Select Button" at bounding box center [863, 628] width 401 height 28
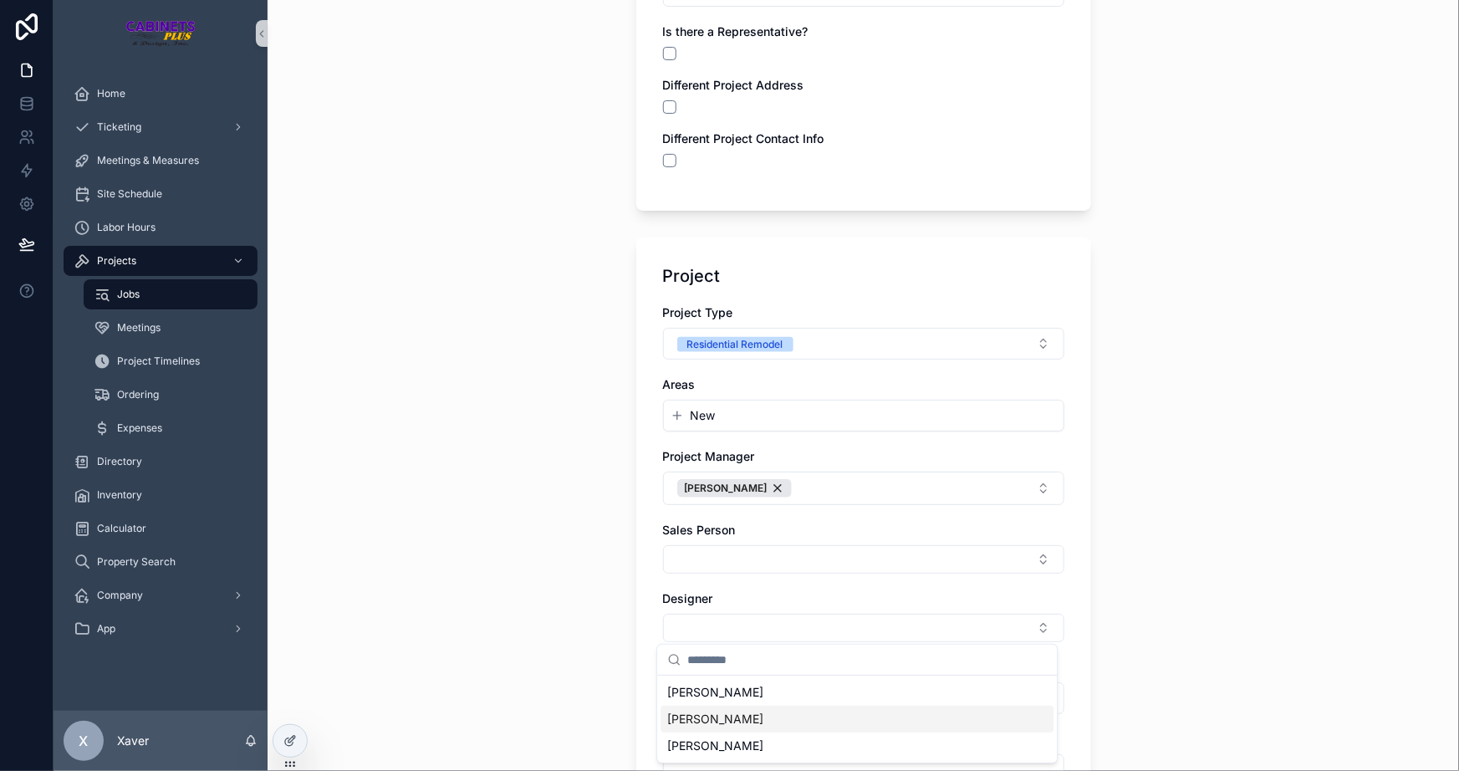
click at [680, 719] on span "[PERSON_NAME]" at bounding box center [715, 719] width 96 height 17
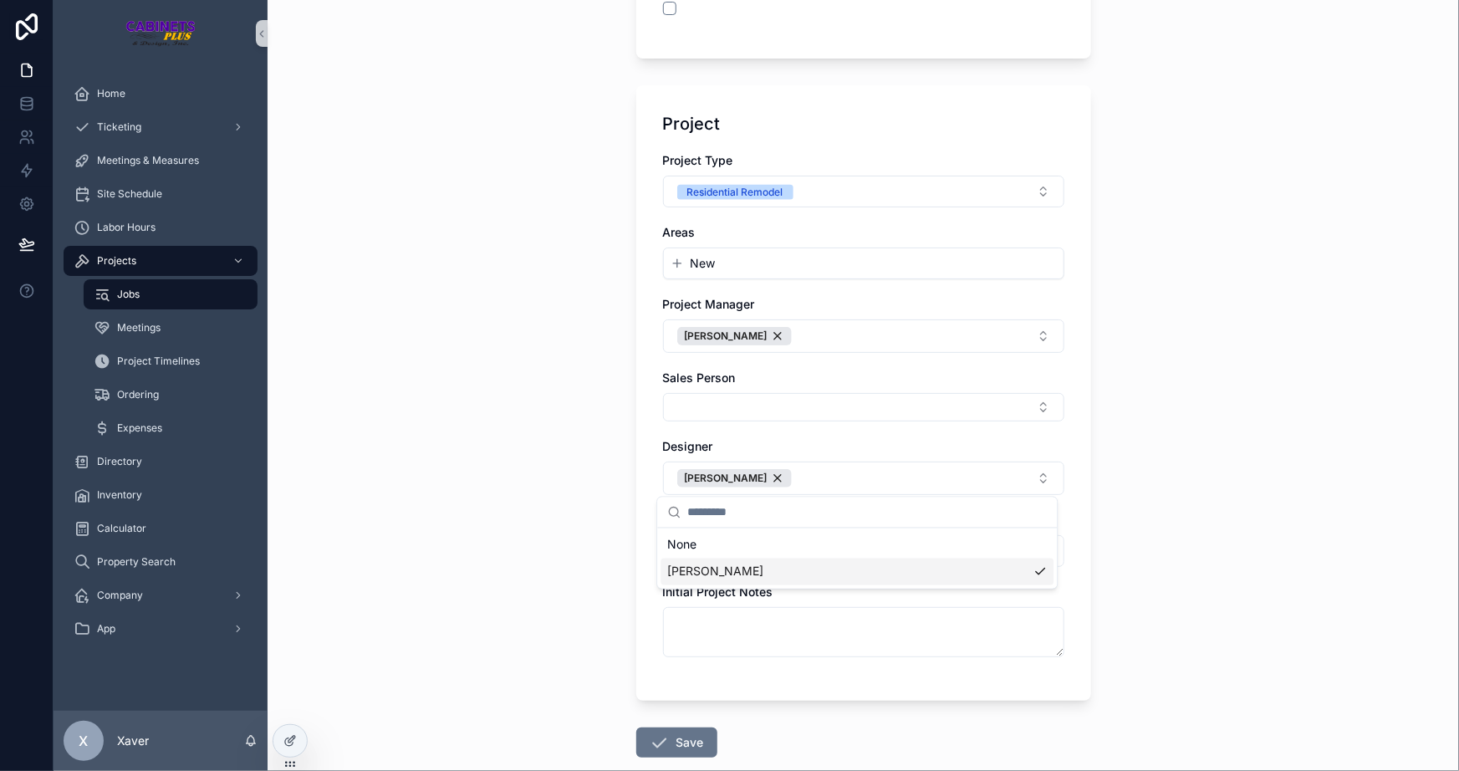
click at [565, 454] on div "Jobs New Project New Project Customer Customer [PERSON_NAME] Is there a Represe…" at bounding box center [864, 385] width 1192 height 771
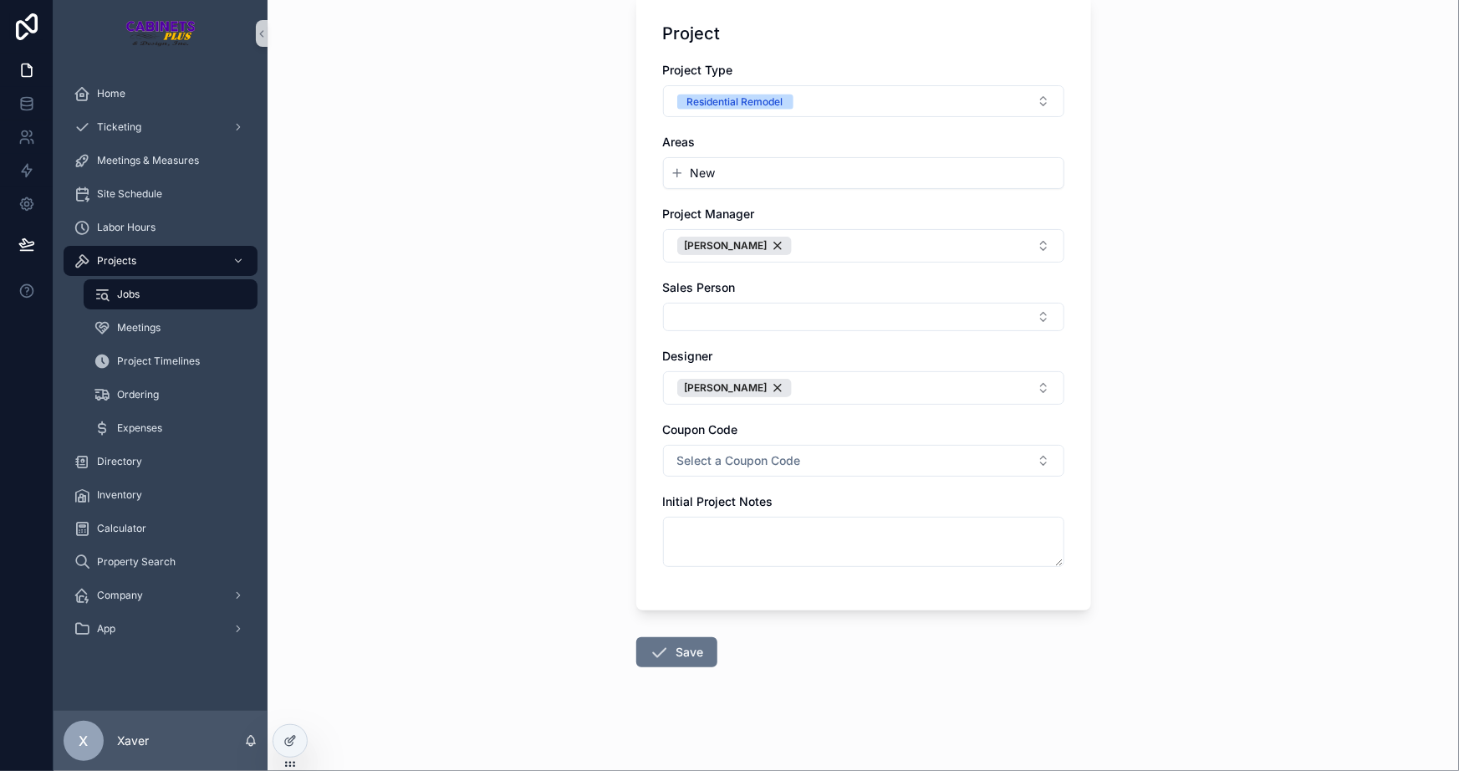
scroll to position [471, 0]
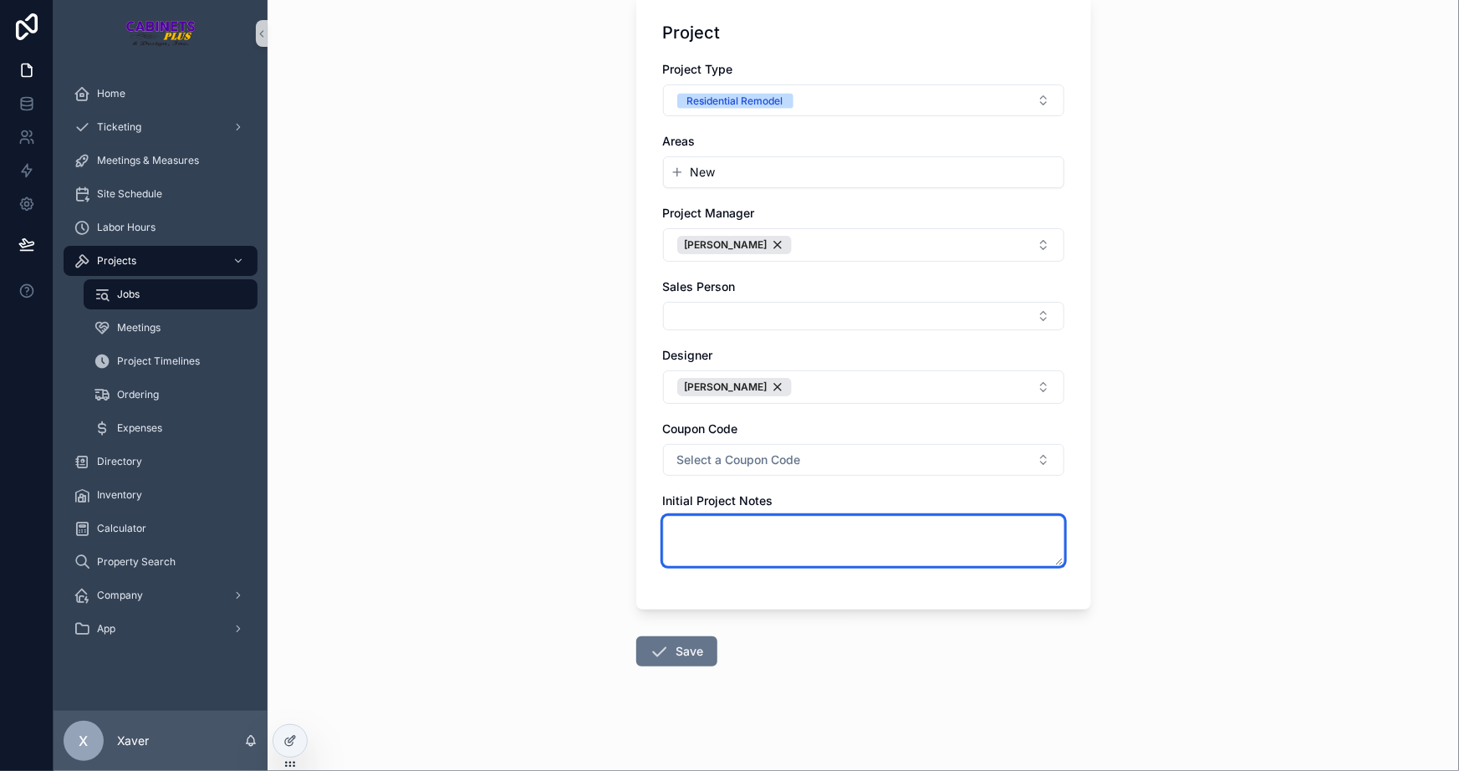
click at [680, 557] on textarea "scrollable content" at bounding box center [863, 541] width 401 height 50
click at [706, 526] on textarea "**********" at bounding box center [863, 541] width 401 height 50
click at [769, 529] on textarea "**********" at bounding box center [863, 541] width 401 height 50
click at [855, 517] on textarea "**********" at bounding box center [863, 541] width 401 height 50
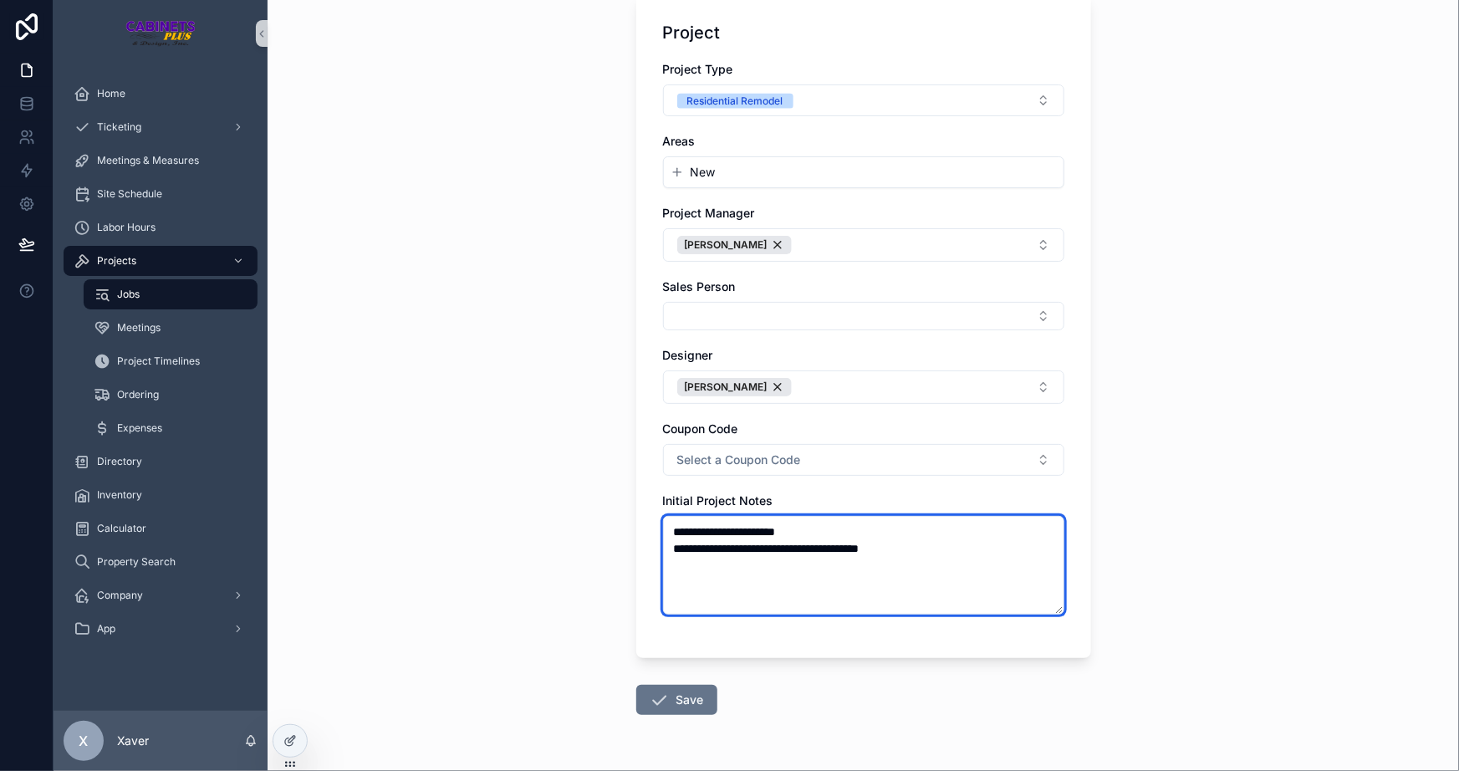
click at [955, 578] on textarea "**********" at bounding box center [863, 565] width 401 height 99
click at [961, 560] on textarea "**********" at bounding box center [863, 565] width 401 height 99
type textarea "**********"
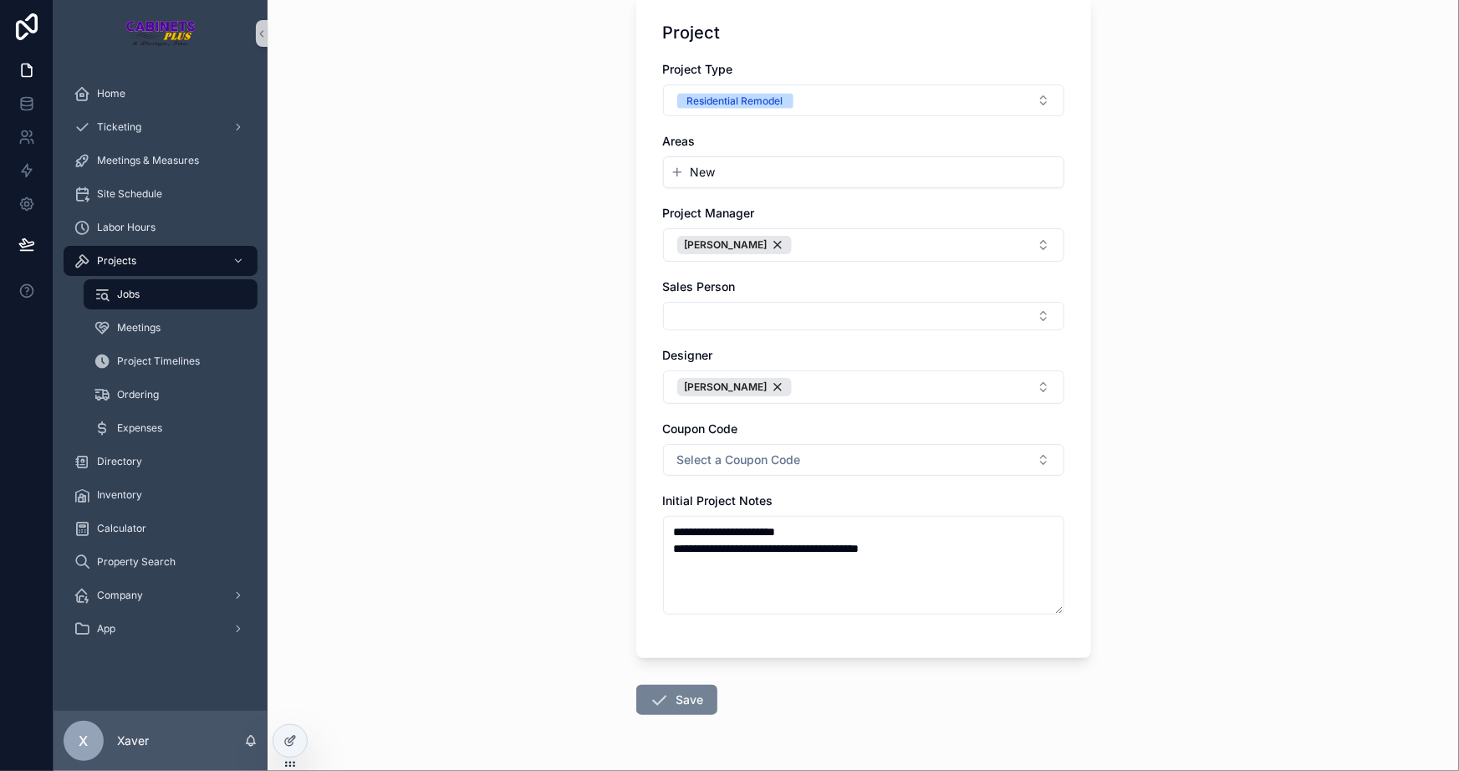
click at [678, 685] on button "Save" at bounding box center [676, 700] width 81 height 30
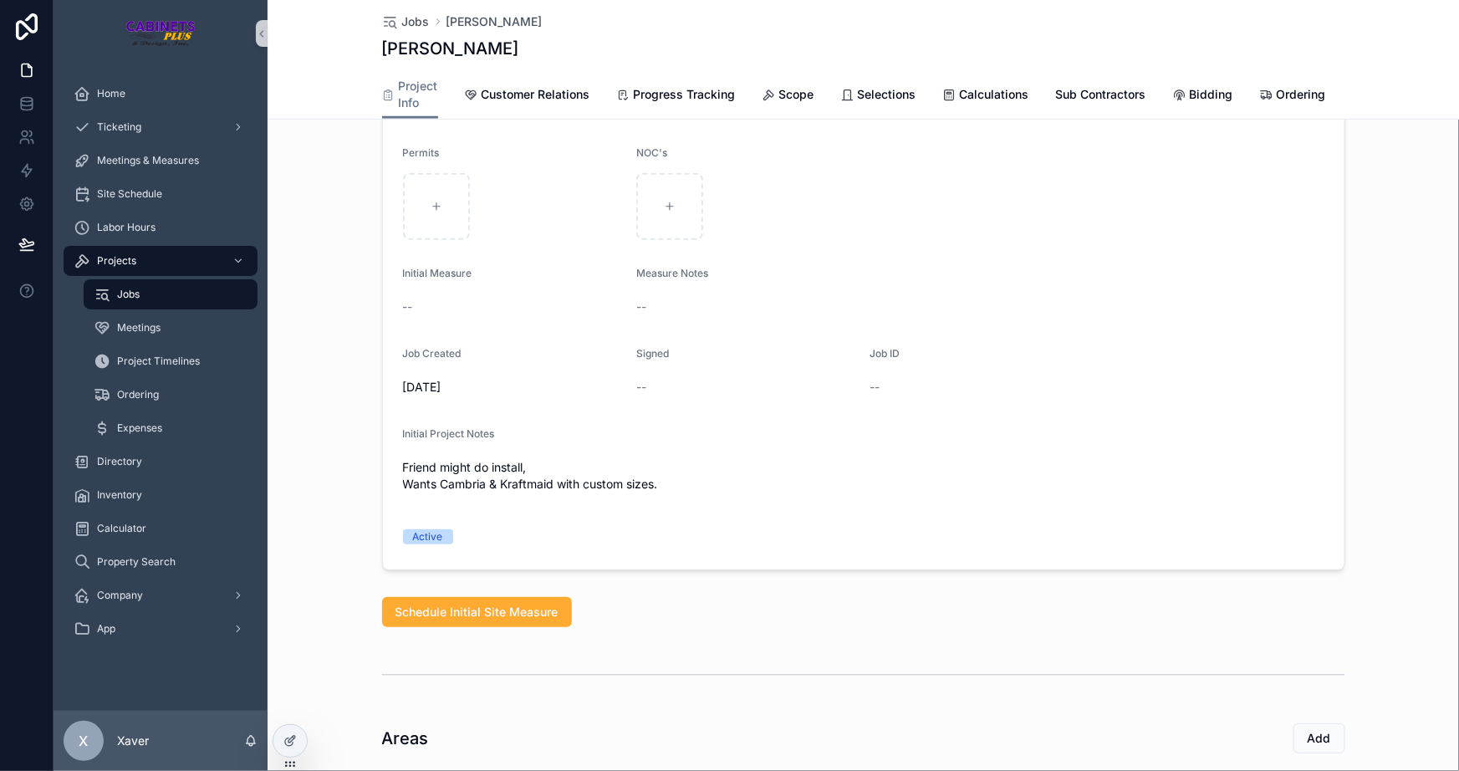
scroll to position [760, 0]
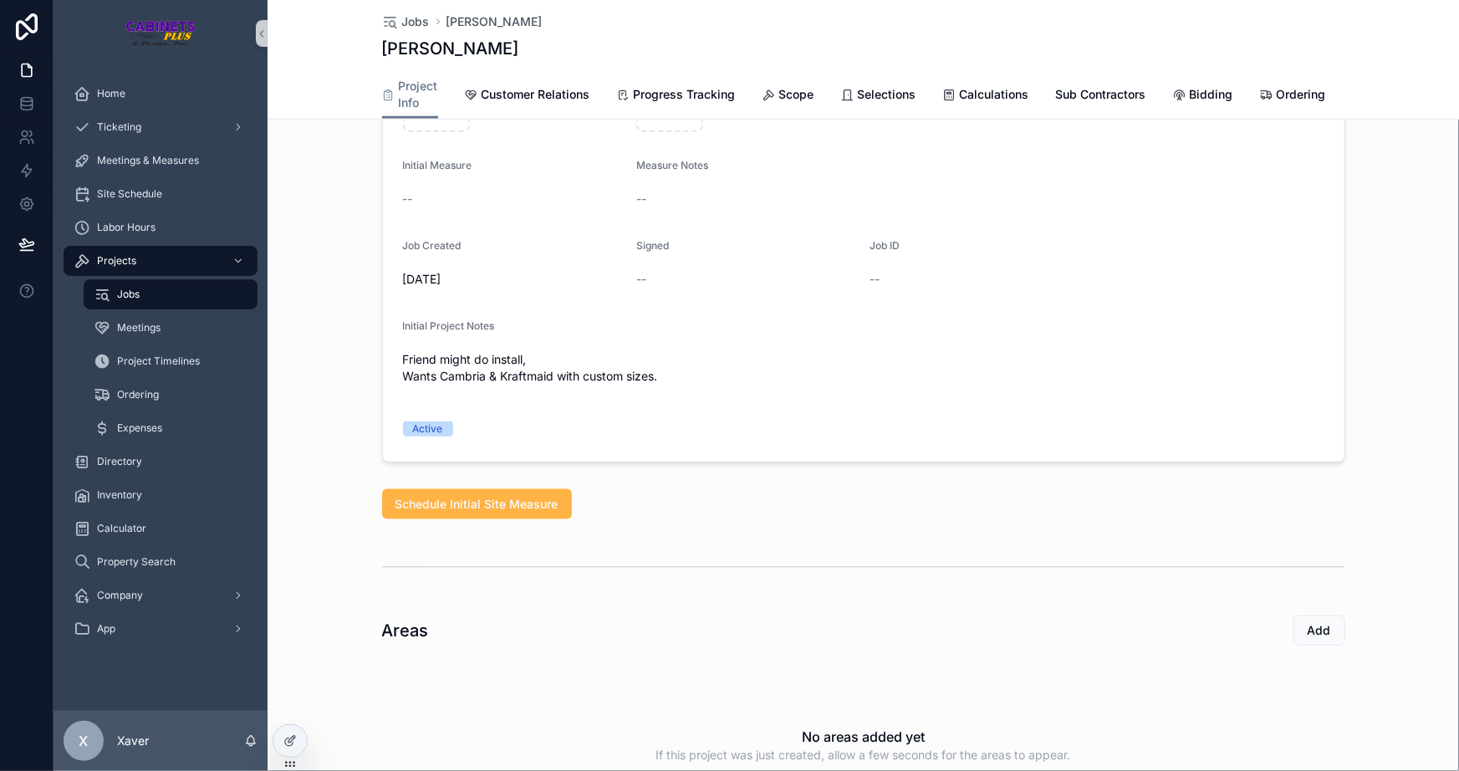
click at [452, 504] on button "Schedule Initial Site Measure" at bounding box center [477, 504] width 190 height 30
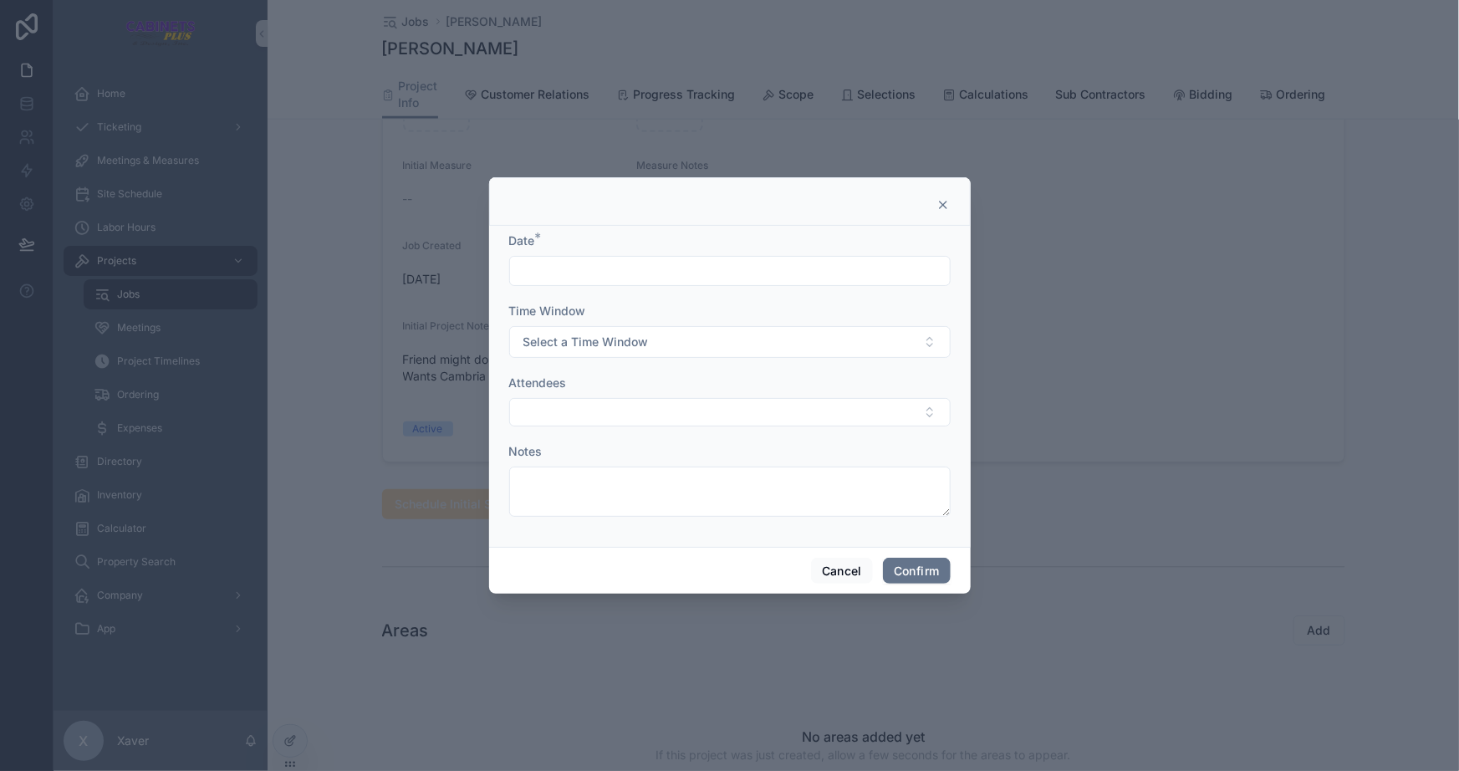
click at [564, 260] on input "text" at bounding box center [730, 270] width 440 height 23
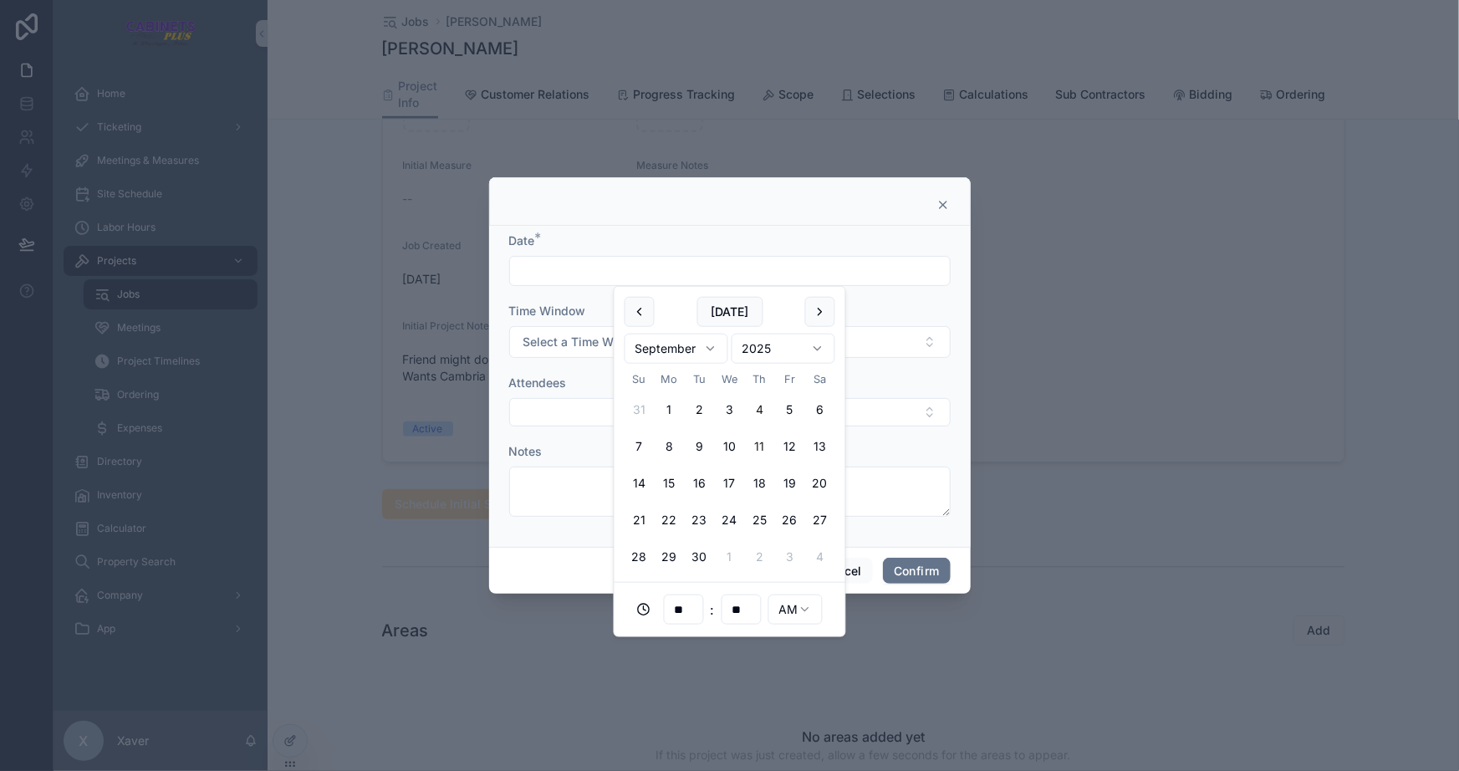
click at [754, 451] on button "11" at bounding box center [760, 447] width 30 height 30
click at [682, 598] on input "**" at bounding box center [684, 609] width 38 height 23
click at [661, 390] on div "02" at bounding box center [683, 388] width 75 height 27
type input "**********"
type input "**"
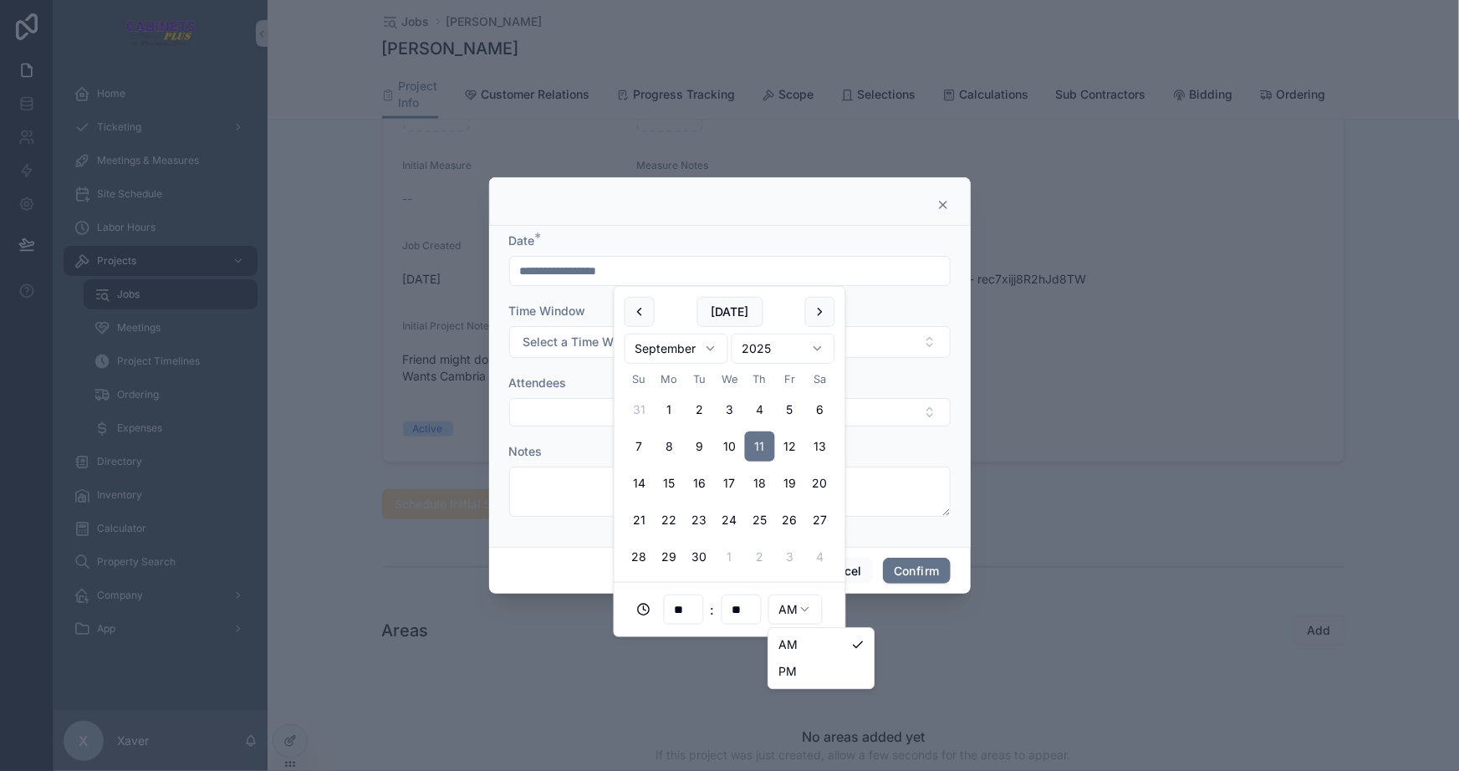
click at [795, 618] on html "Home Ticketing Meetings & Measures Site Schedule Labor Hours Projects Jobs Meet…" at bounding box center [729, 385] width 1459 height 771
type input "**********"
click at [882, 523] on form "**********" at bounding box center [730, 383] width 442 height 301
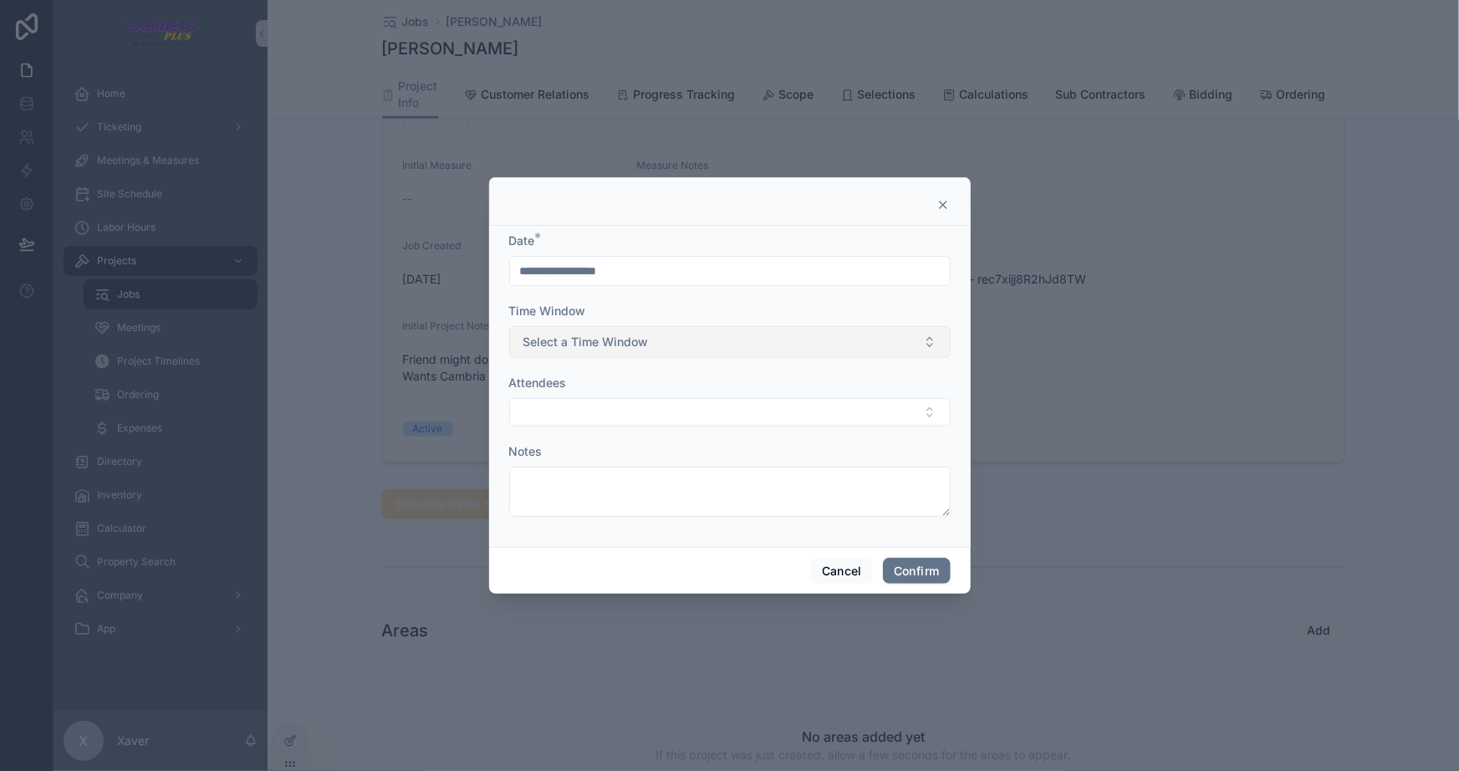
click at [595, 344] on span "Select a Time Window" at bounding box center [586, 342] width 125 height 17
click at [551, 482] on span "60" at bounding box center [536, 484] width 33 height 15
click at [548, 412] on button "Select Button" at bounding box center [730, 412] width 442 height 28
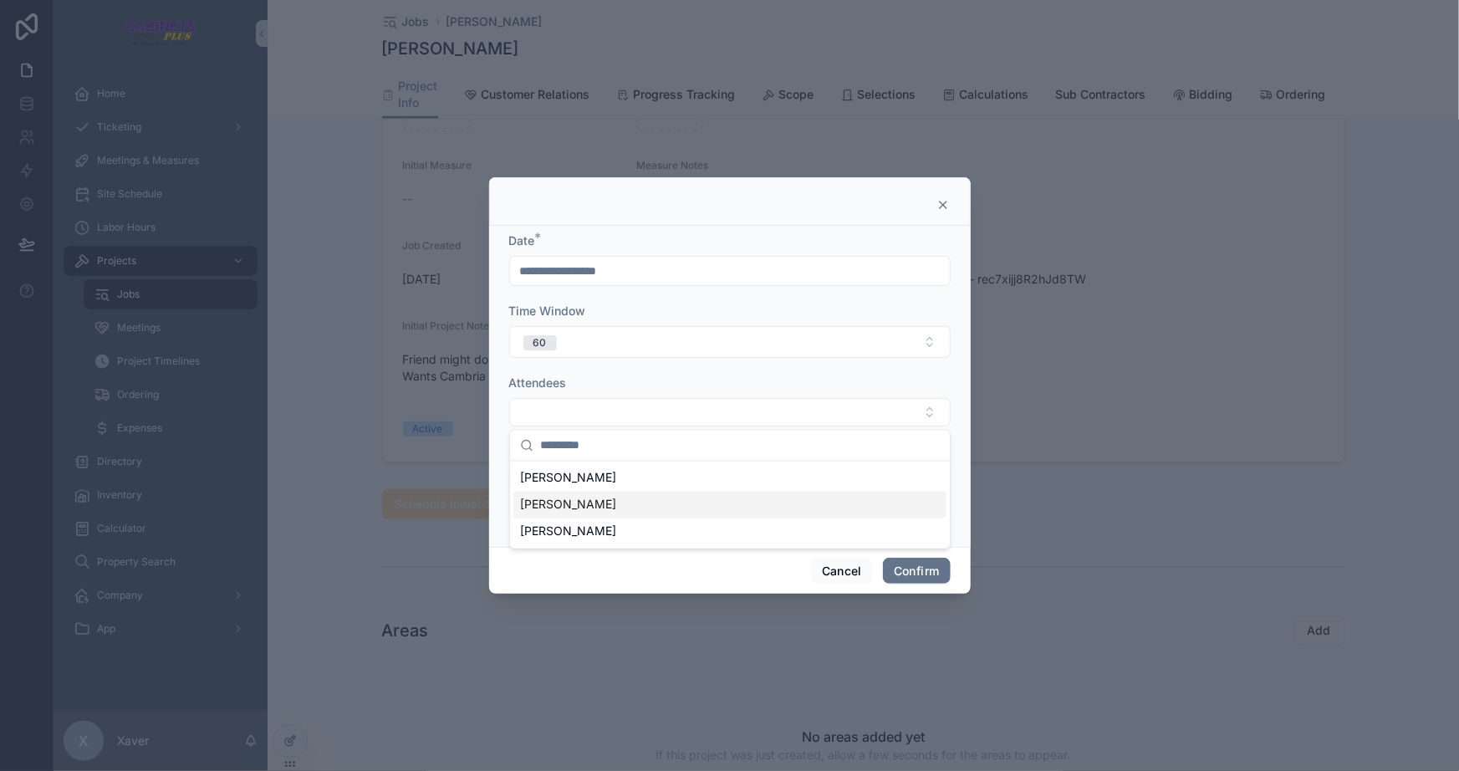
click at [547, 502] on span "[PERSON_NAME]" at bounding box center [568, 505] width 96 height 17
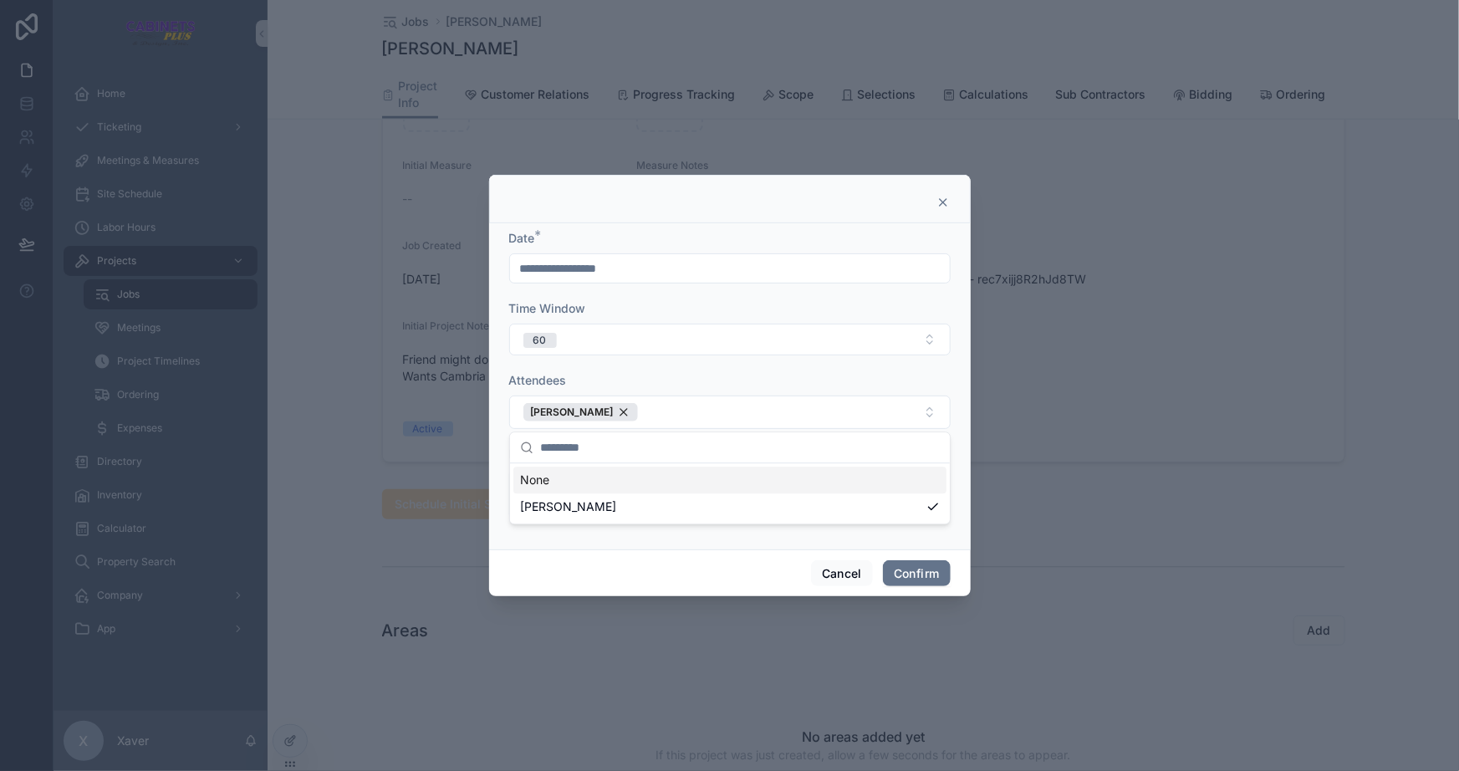
click at [493, 430] on div "**********" at bounding box center [730, 386] width 482 height 326
click at [932, 566] on button "Confirm" at bounding box center [916, 573] width 67 height 27
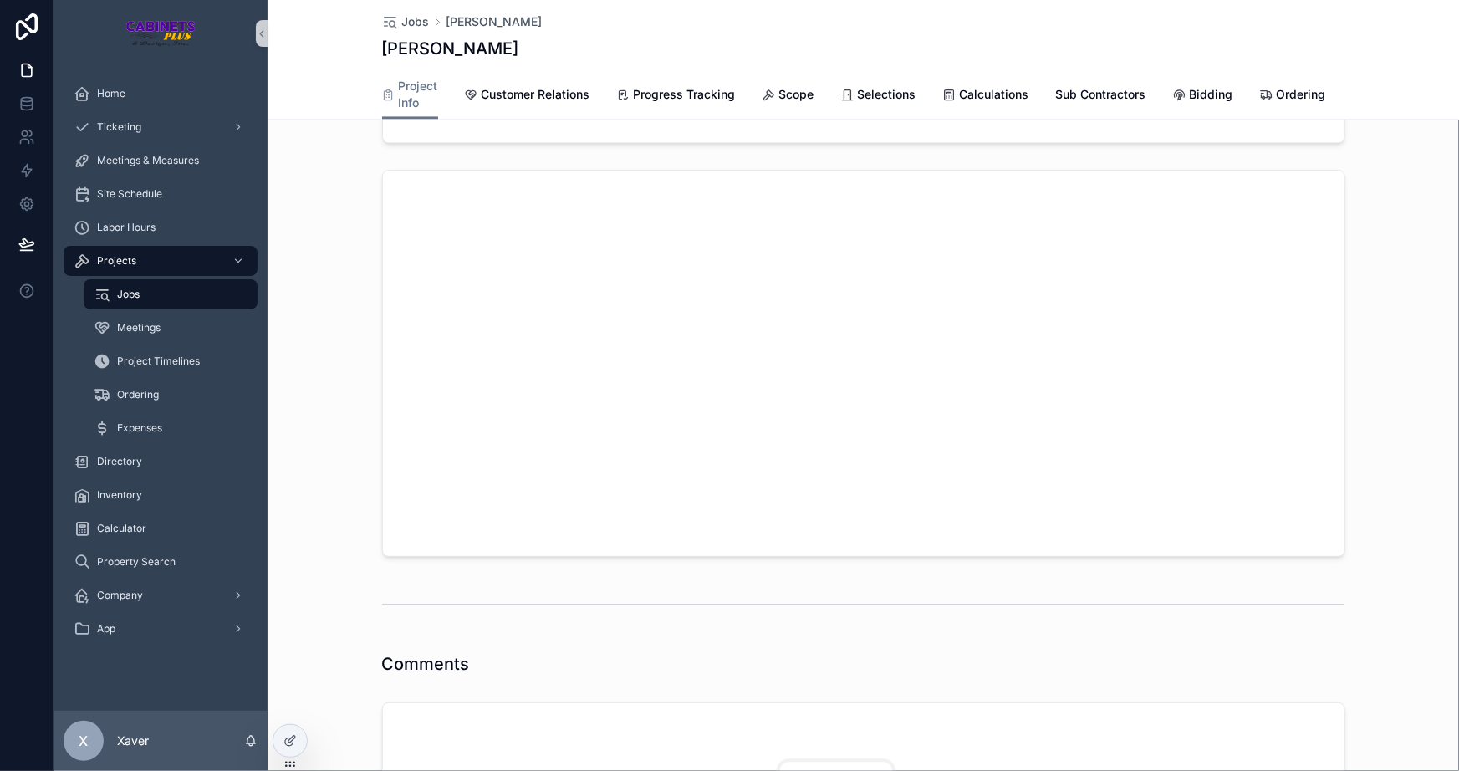
scroll to position [1708, 0]
click at [386, 156] on icon "scrollable content" at bounding box center [392, 148] width 13 height 13
click at [677, 146] on input "scrollable content" at bounding box center [746, 133] width 219 height 23
paste input "*******"
type input "*******"
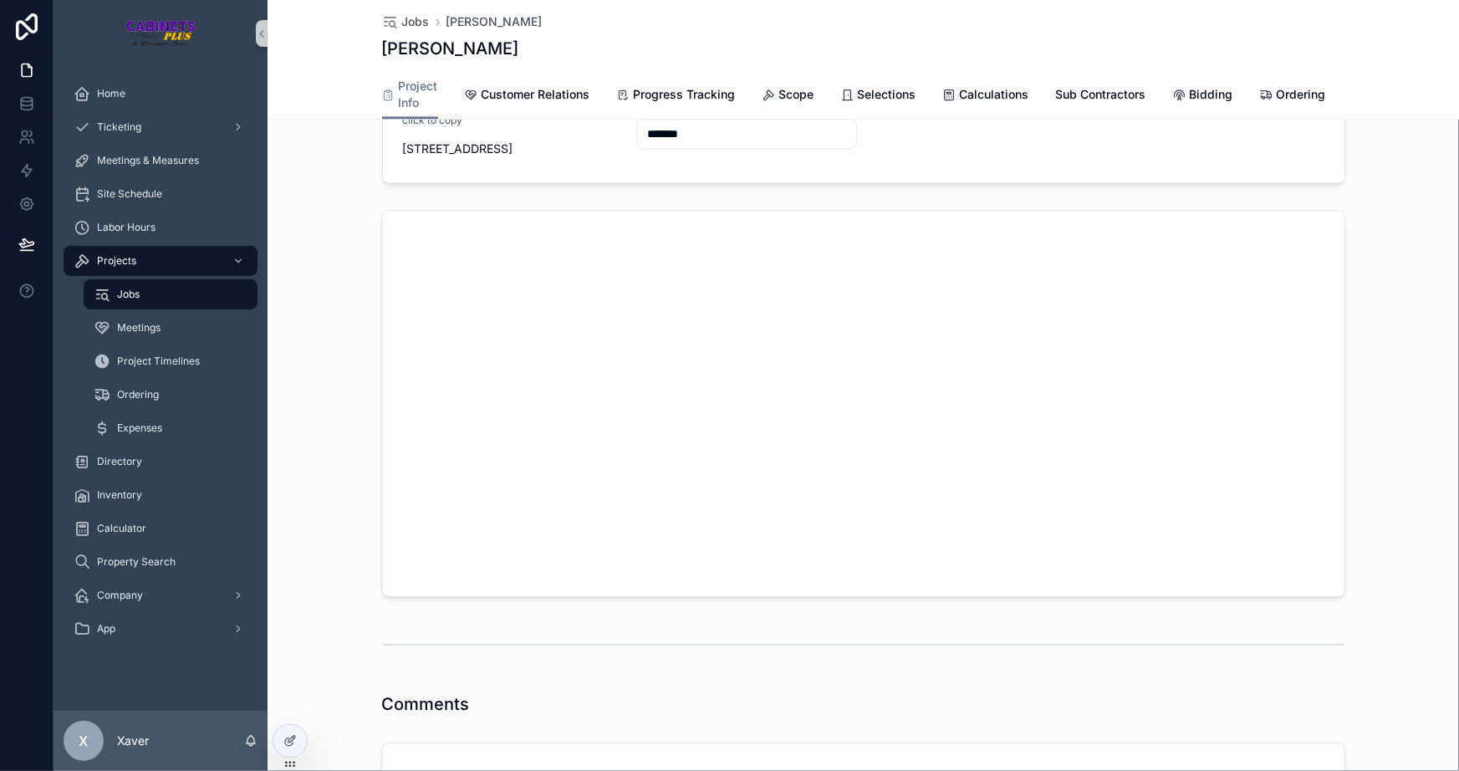
click at [878, 167] on form "No Acc # Job Street click to copy [STREET_ADDRESS] Property Appraiser Account #…" at bounding box center [864, 101] width 962 height 162
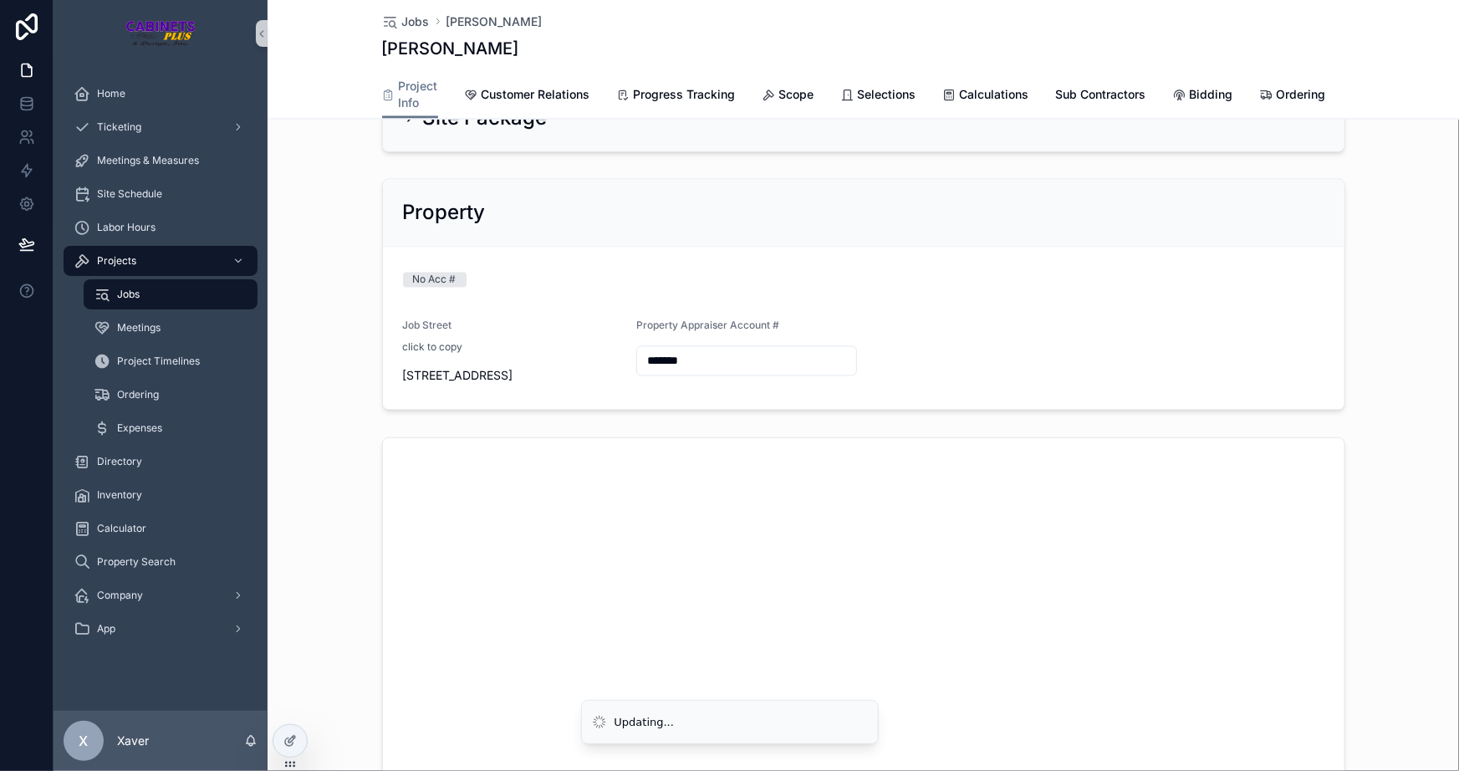
scroll to position [1404, 0]
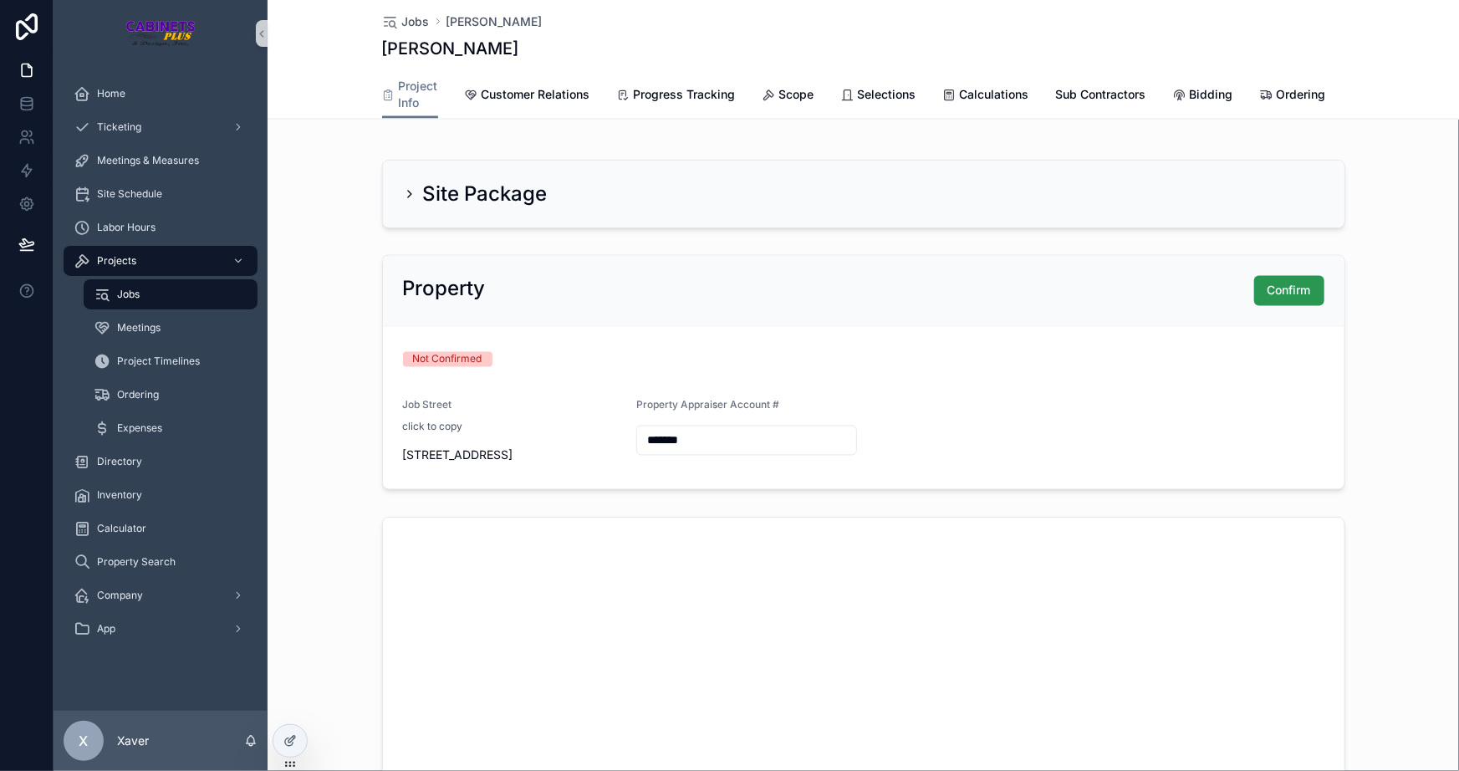
click at [1296, 285] on button "Confirm" at bounding box center [1290, 291] width 70 height 30
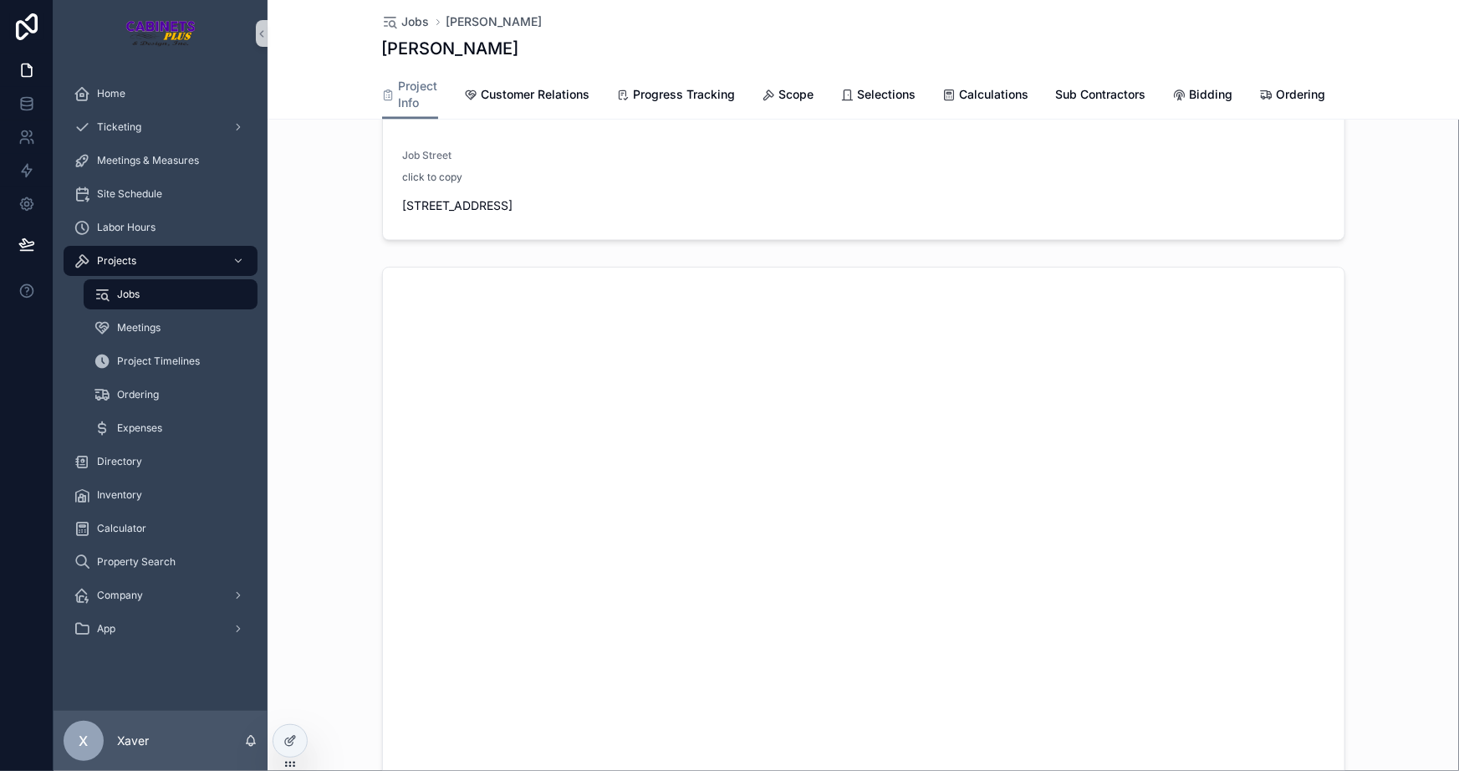
scroll to position [1748, 0]
click at [1277, 95] on span "Ordering" at bounding box center [1301, 94] width 49 height 17
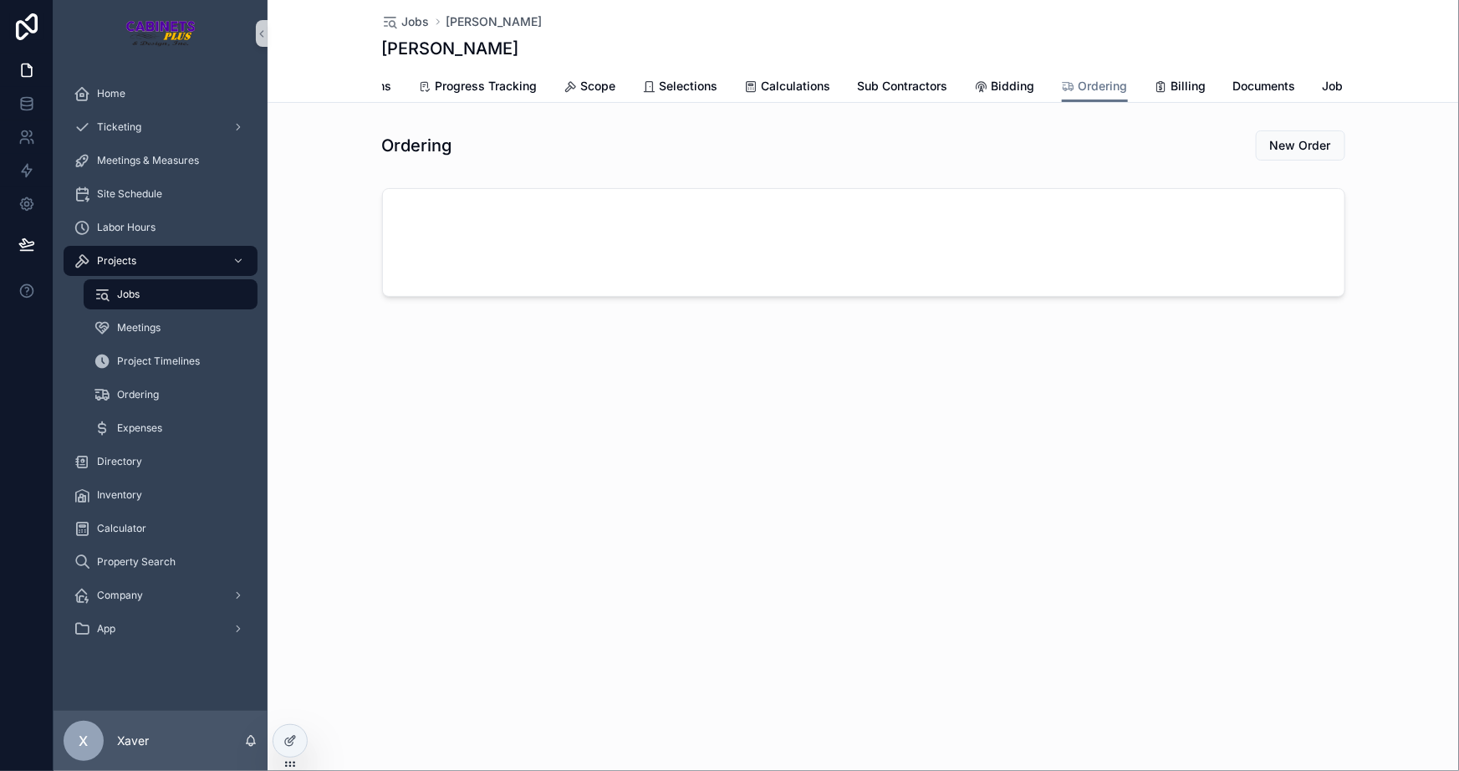
scroll to position [0, 243]
click at [1248, 79] on span "Documents" at bounding box center [1245, 86] width 63 height 17
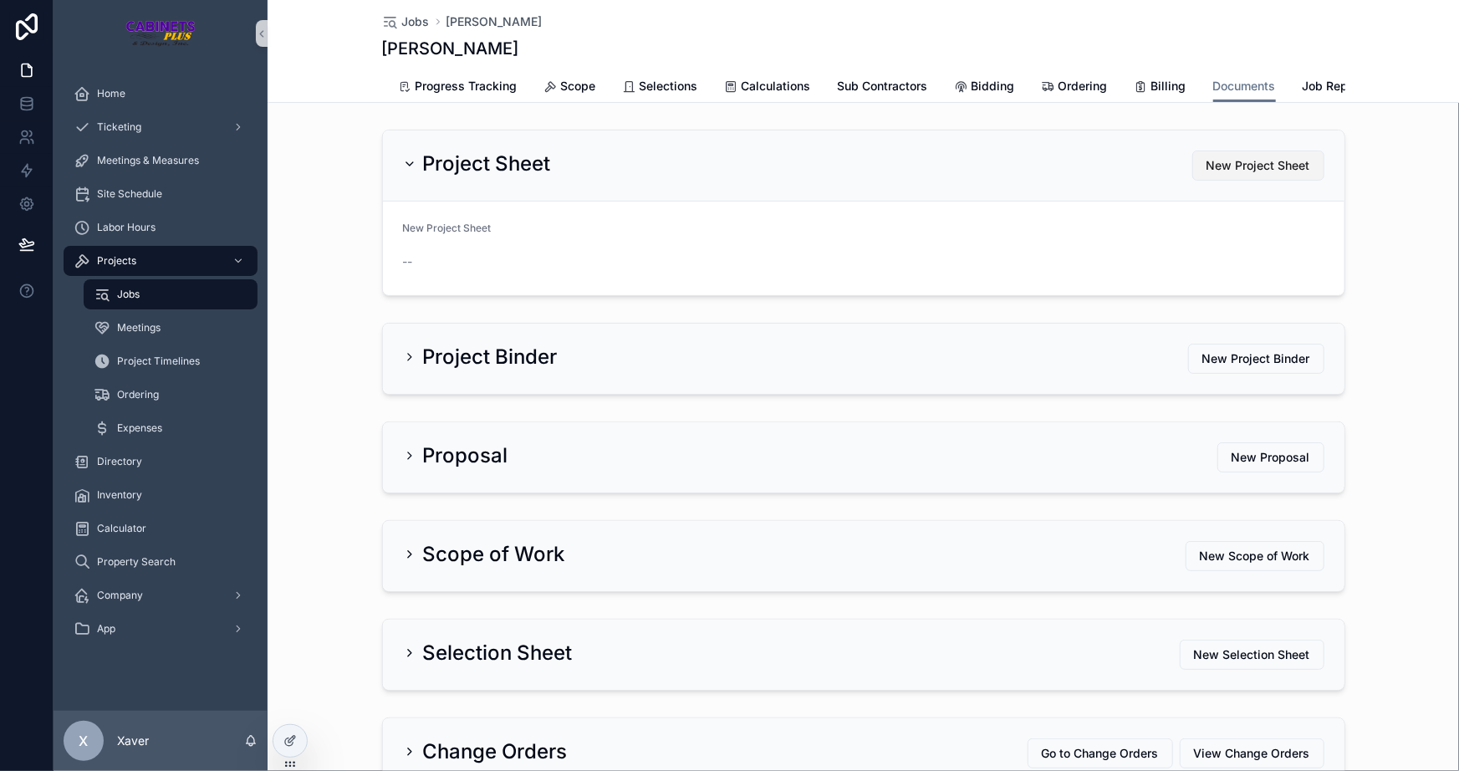
click at [1207, 170] on span "New Project Sheet" at bounding box center [1259, 165] width 104 height 17
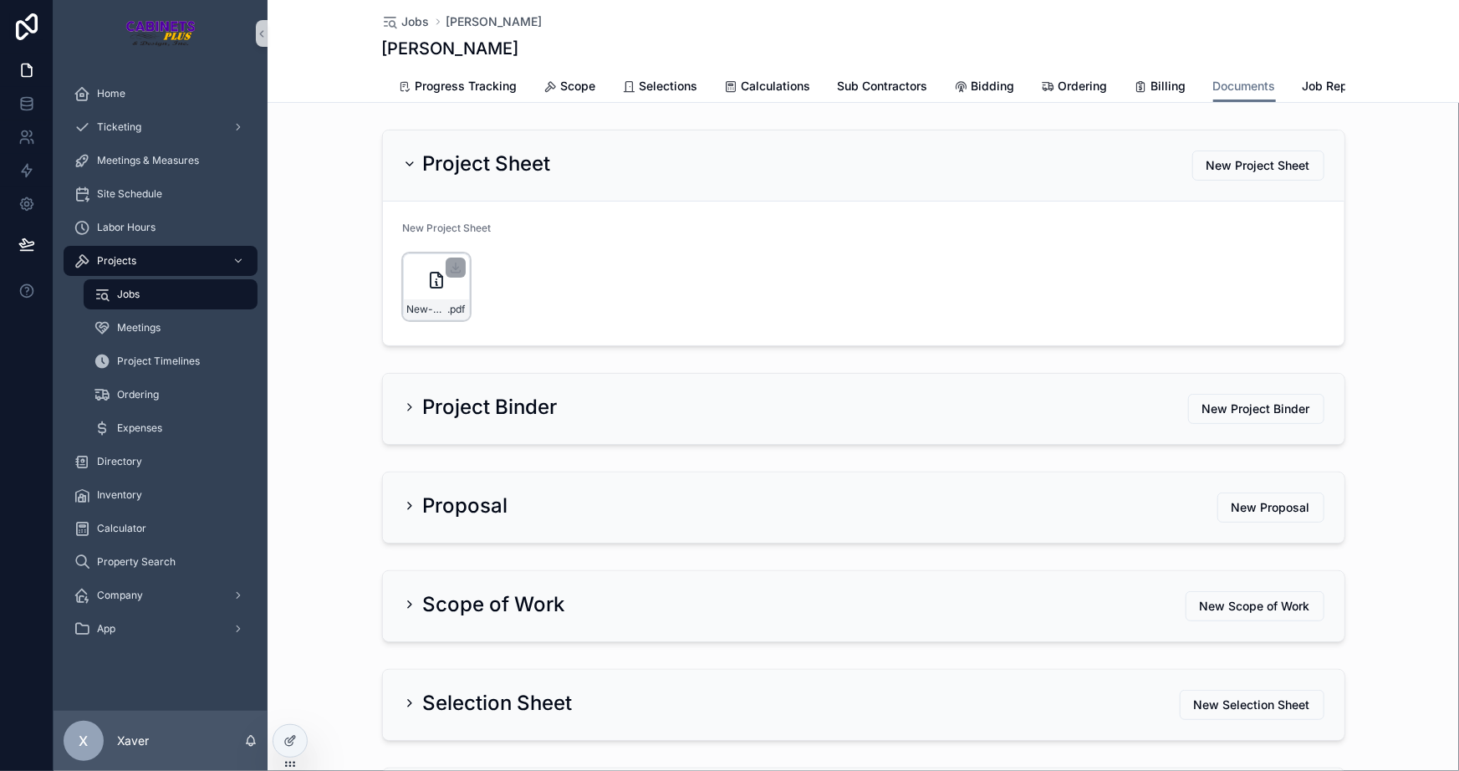
click at [417, 283] on div "New-Customer-Sheet---[PERSON_NAME] .pdf" at bounding box center [436, 286] width 67 height 67
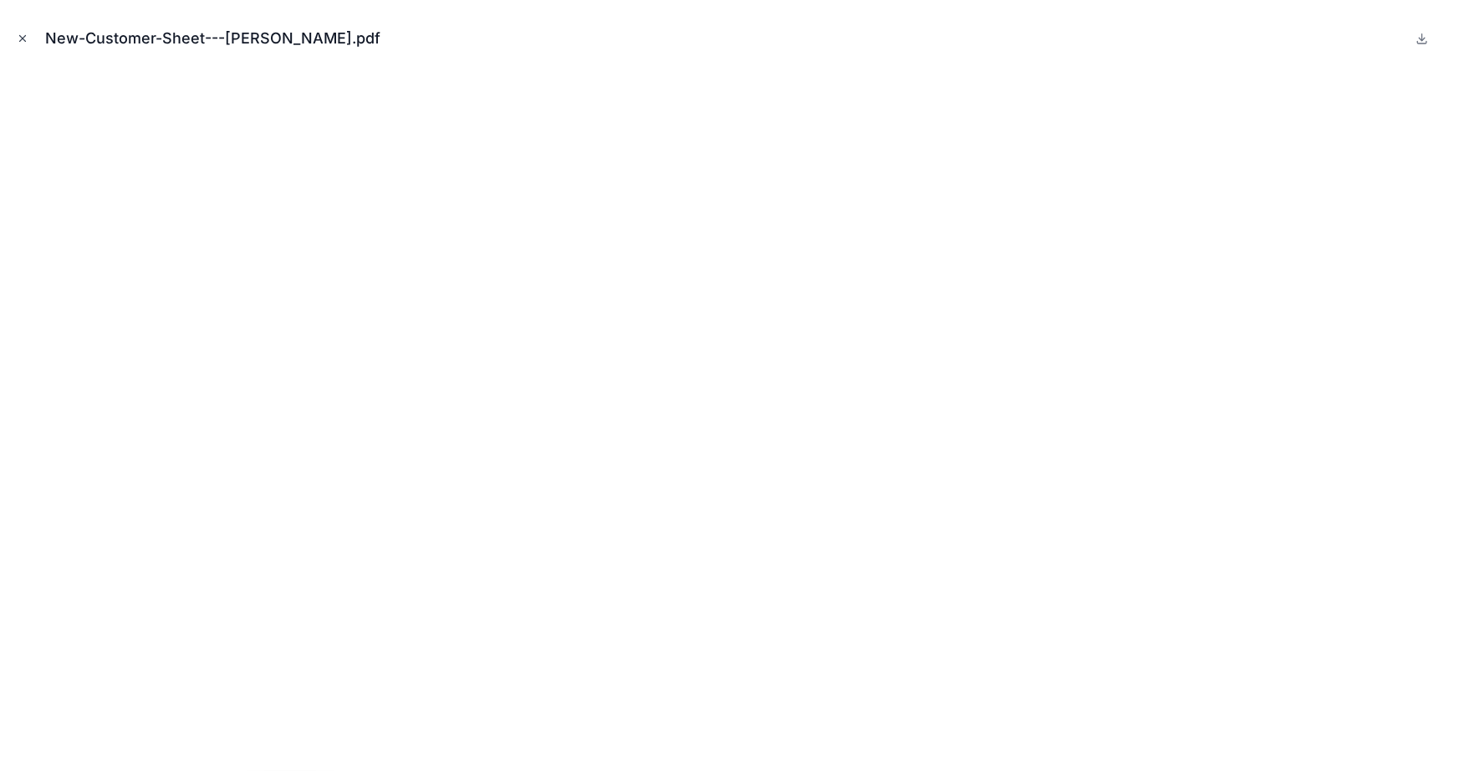
click at [18, 42] on icon "Close modal" at bounding box center [23, 39] width 12 height 12
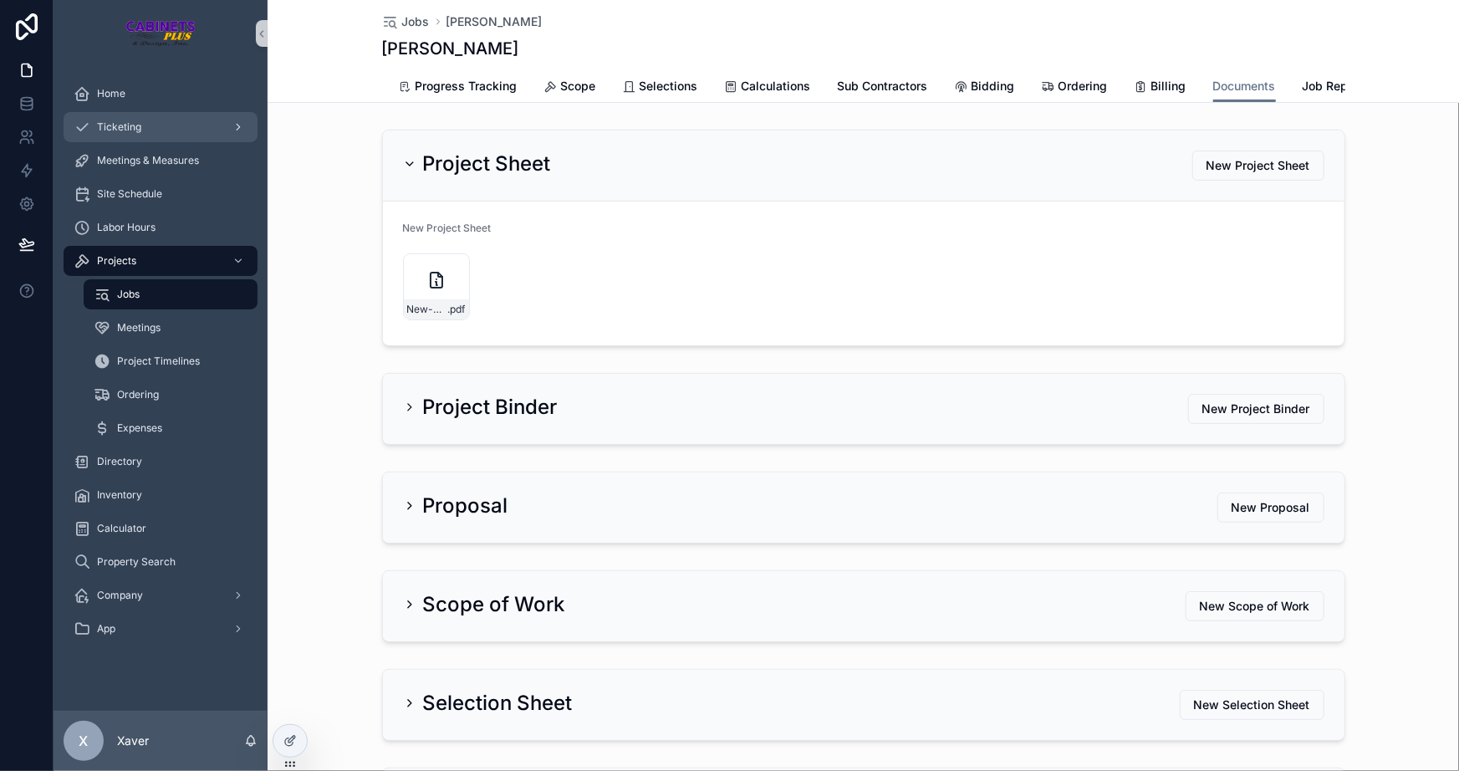
drag, startPoint x: 409, startPoint y: 20, endPoint x: 114, endPoint y: 135, distance: 316.7
click at [409, 20] on span "Jobs" at bounding box center [416, 21] width 28 height 17
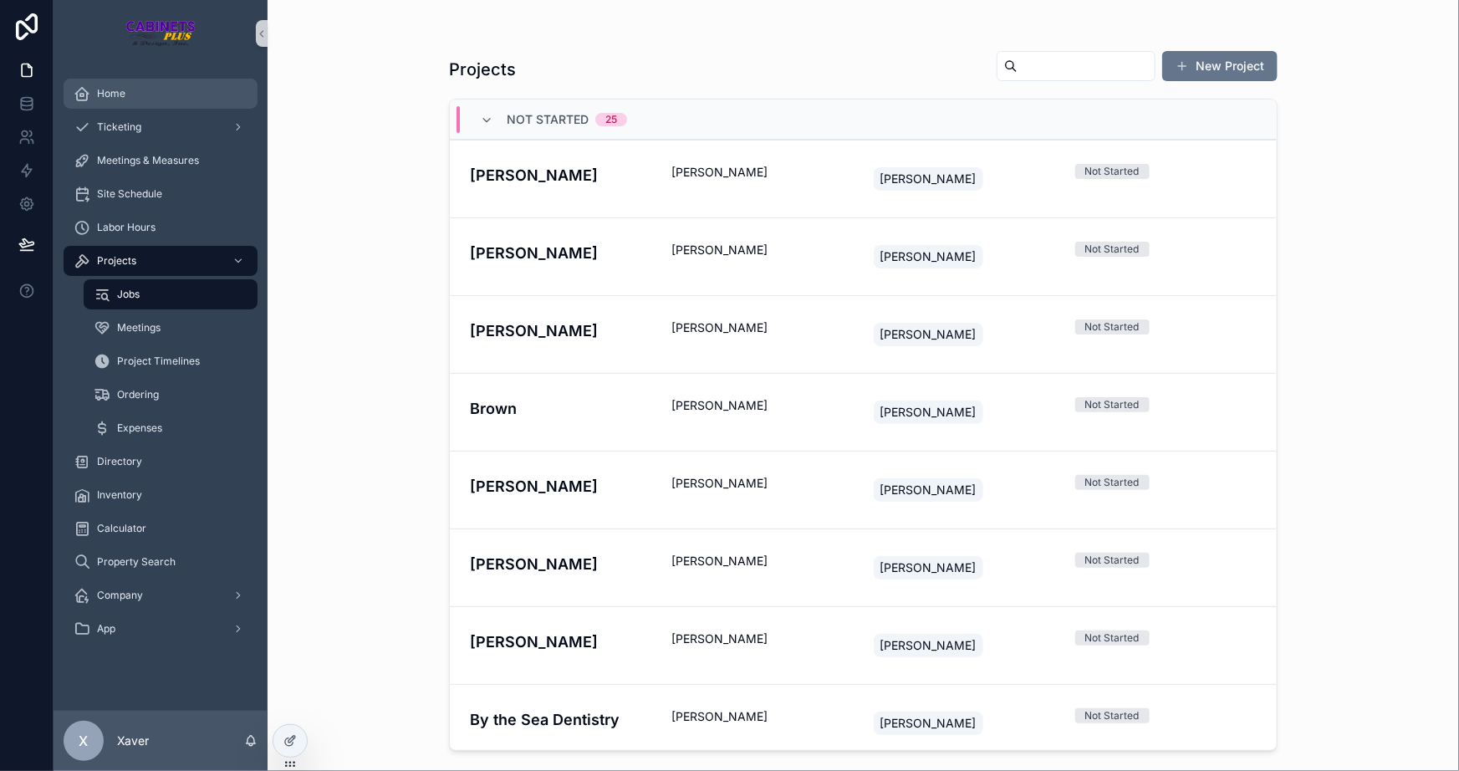
click at [92, 84] on div "Home" at bounding box center [161, 93] width 174 height 27
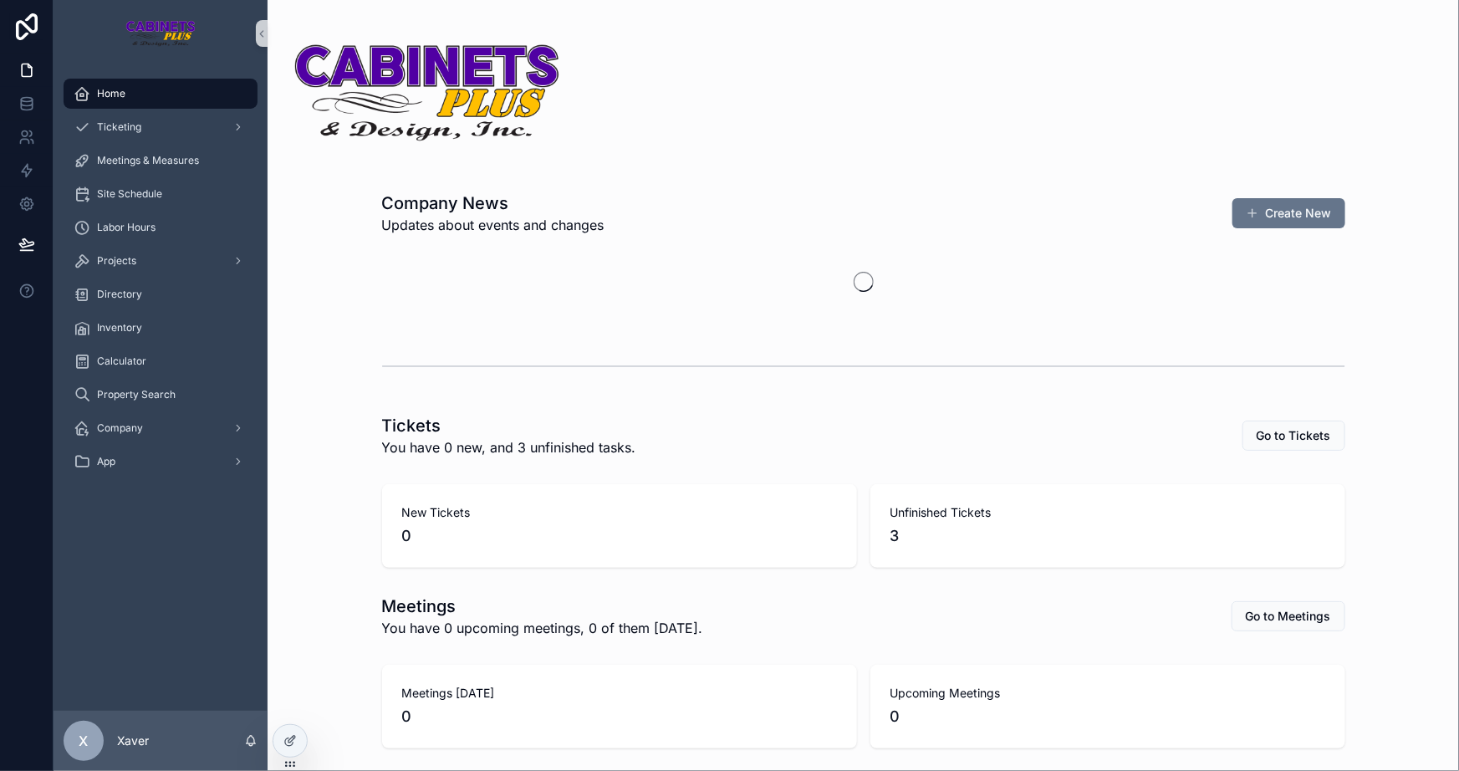
click at [334, 558] on div "New Tickets 0 Unfinished Tickets 3" at bounding box center [863, 526] width 1165 height 97
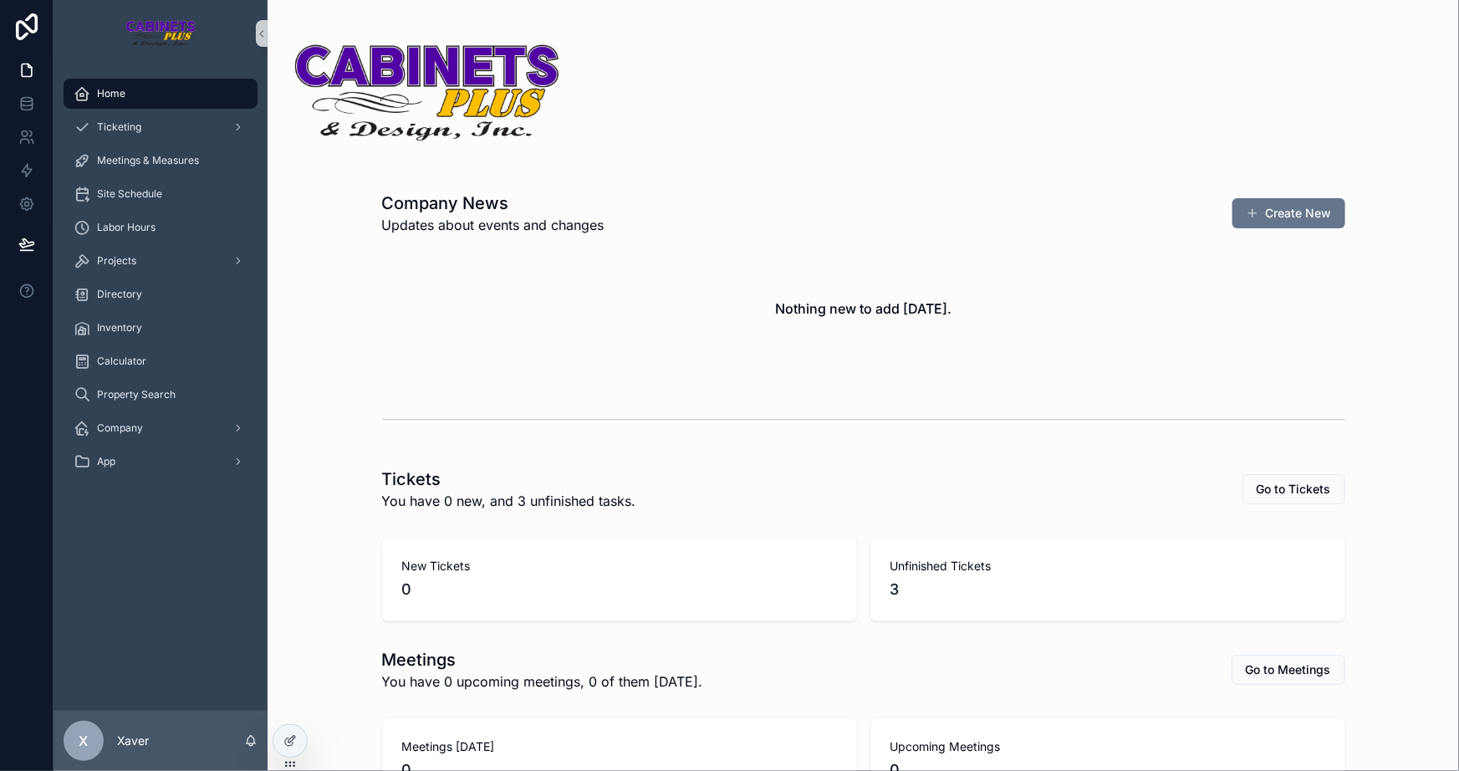
click at [334, 558] on div "New Tickets 0 Unfinished Tickets 3" at bounding box center [863, 579] width 1165 height 97
click at [325, 538] on div "New Tickets 0 Unfinished Tickets 3" at bounding box center [863, 579] width 1165 height 97
click at [1390, 570] on div "New Tickets 0 Unfinished Tickets 3" at bounding box center [863, 579] width 1165 height 97
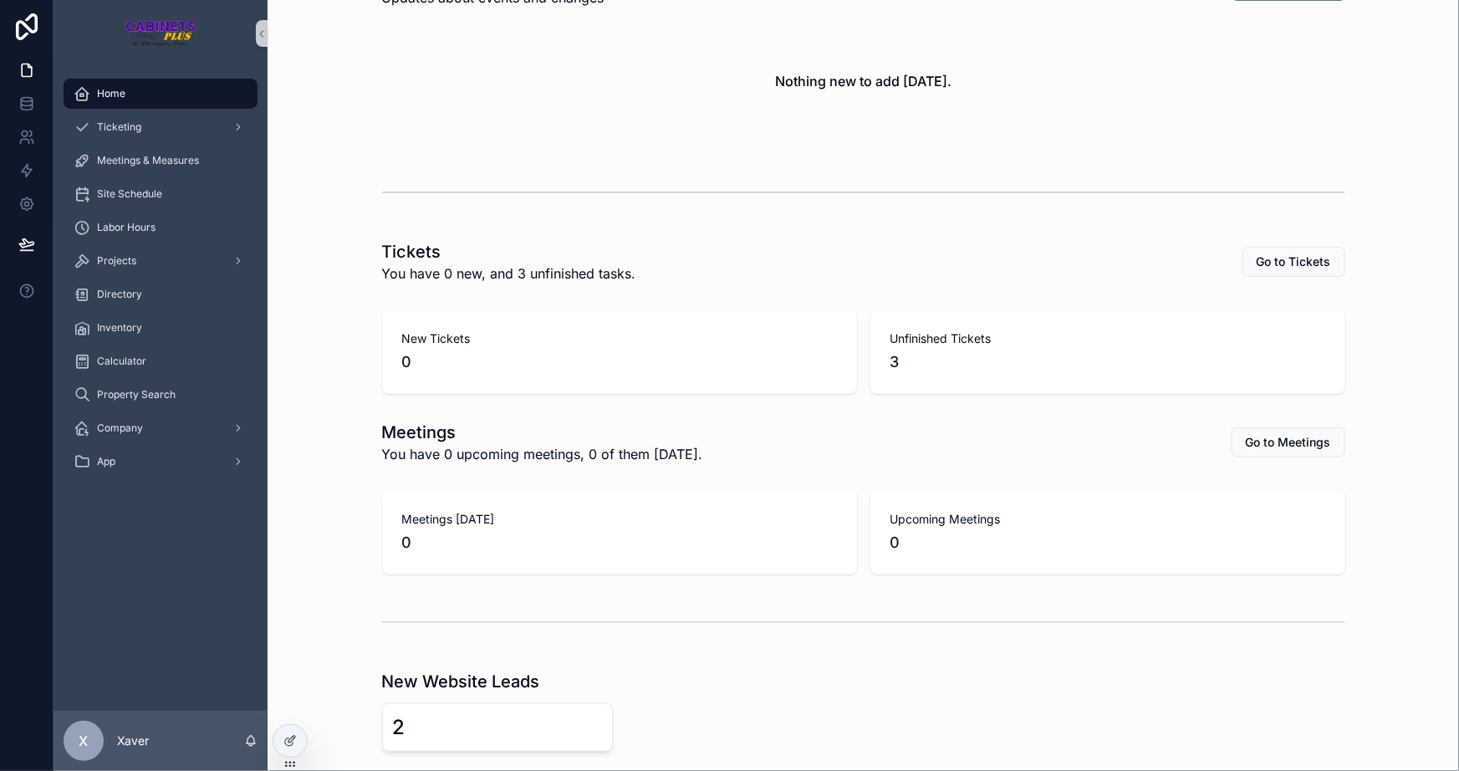
scroll to position [403, 0]
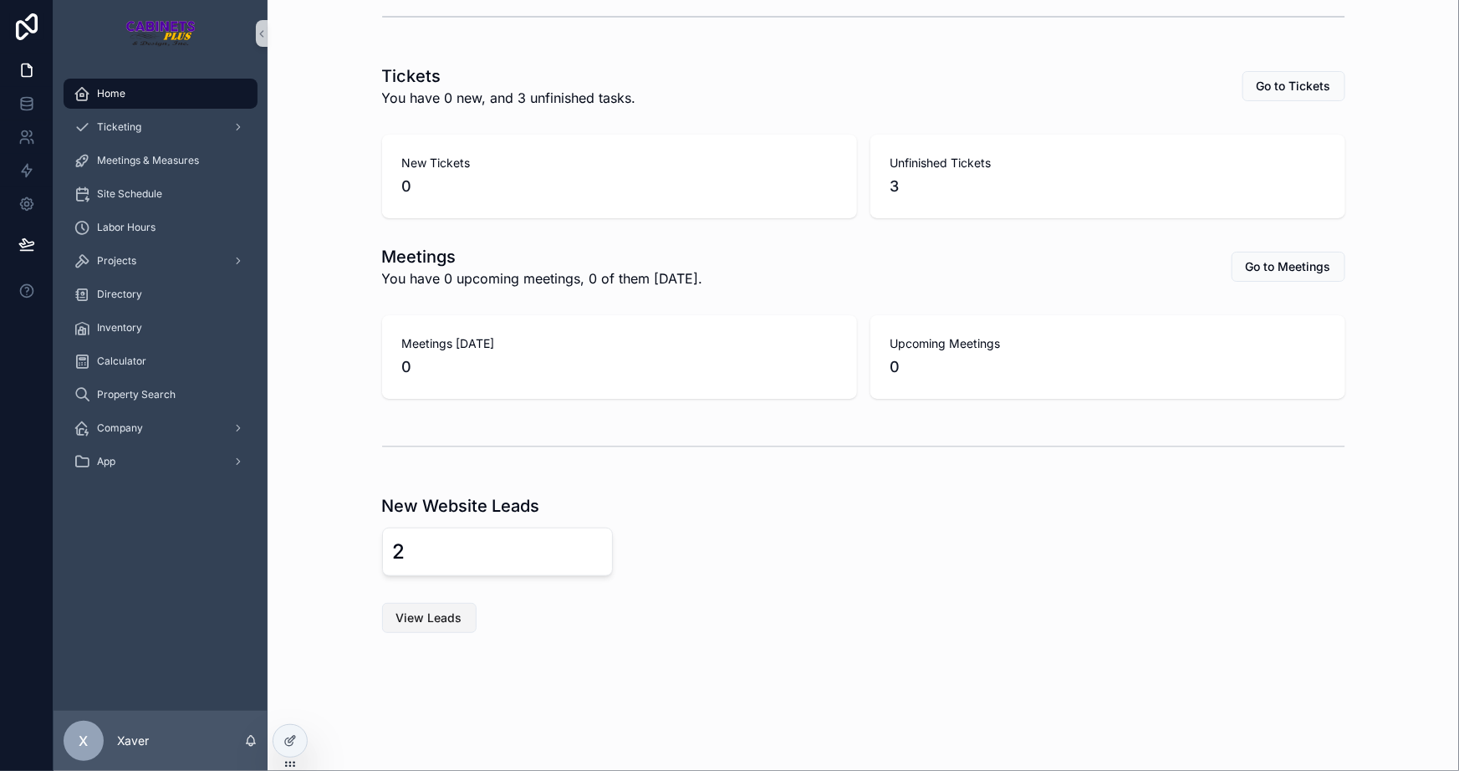
click at [452, 628] on button "View Leads" at bounding box center [429, 618] width 95 height 30
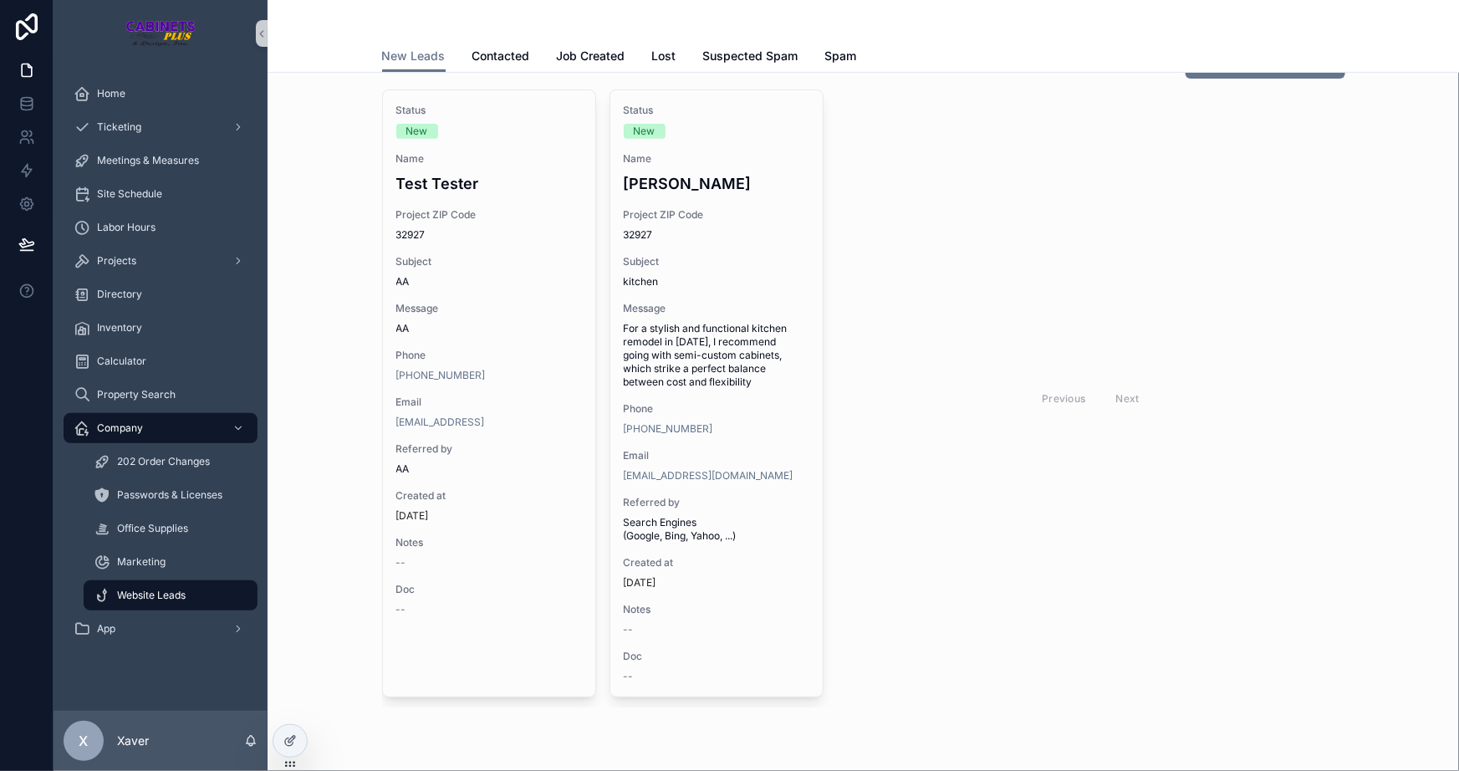
scroll to position [190, 0]
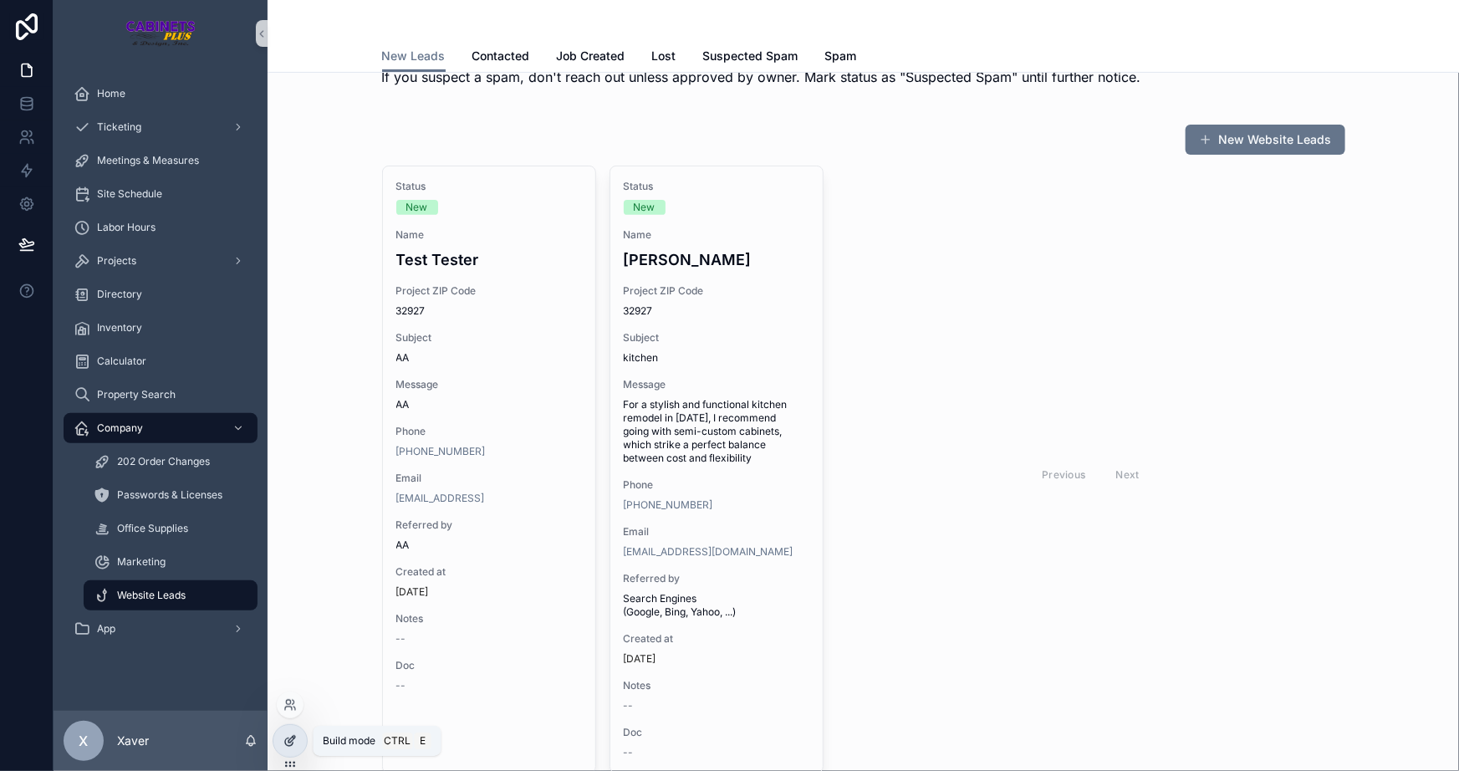
click at [291, 737] on icon at bounding box center [292, 739] width 7 height 7
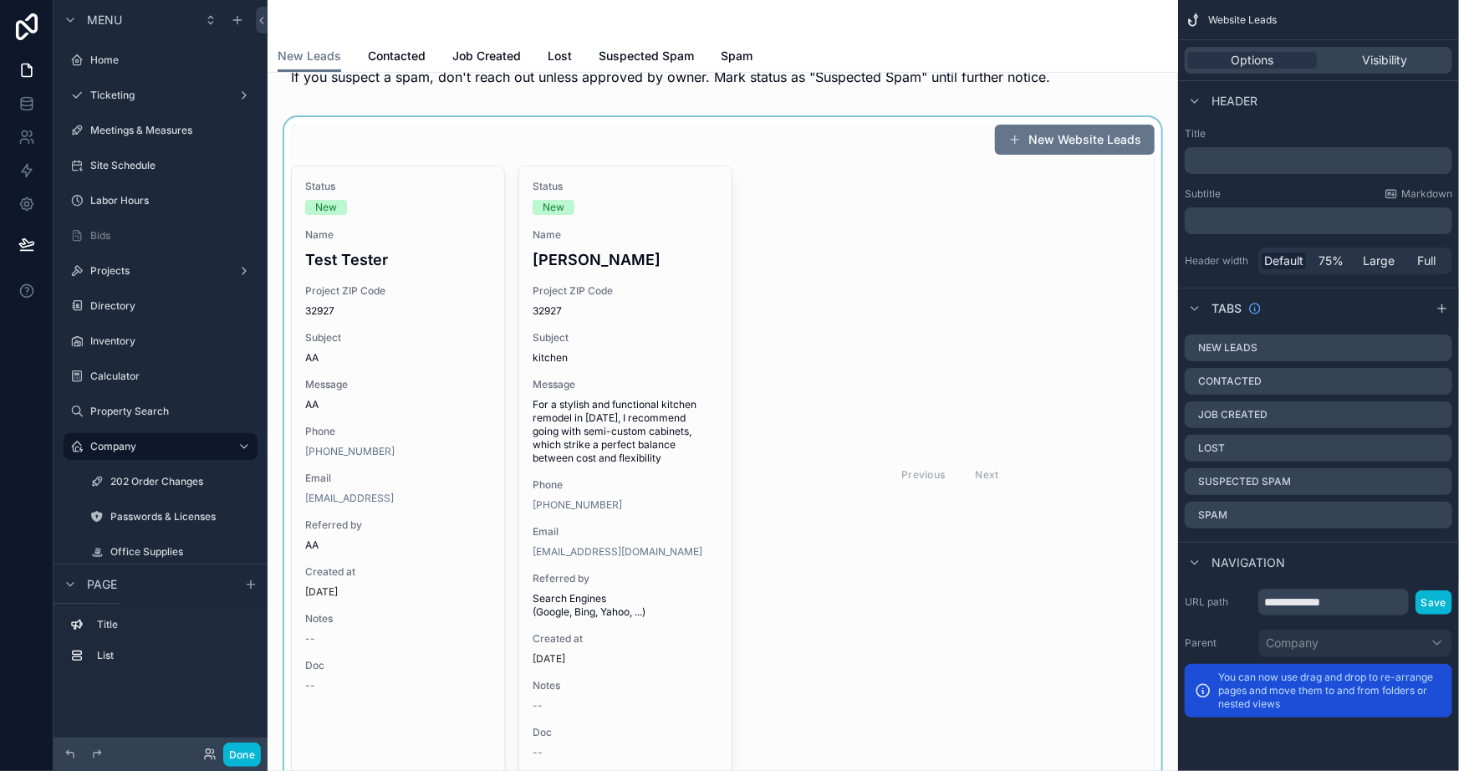
click at [780, 548] on div "scrollable content" at bounding box center [723, 453] width 884 height 673
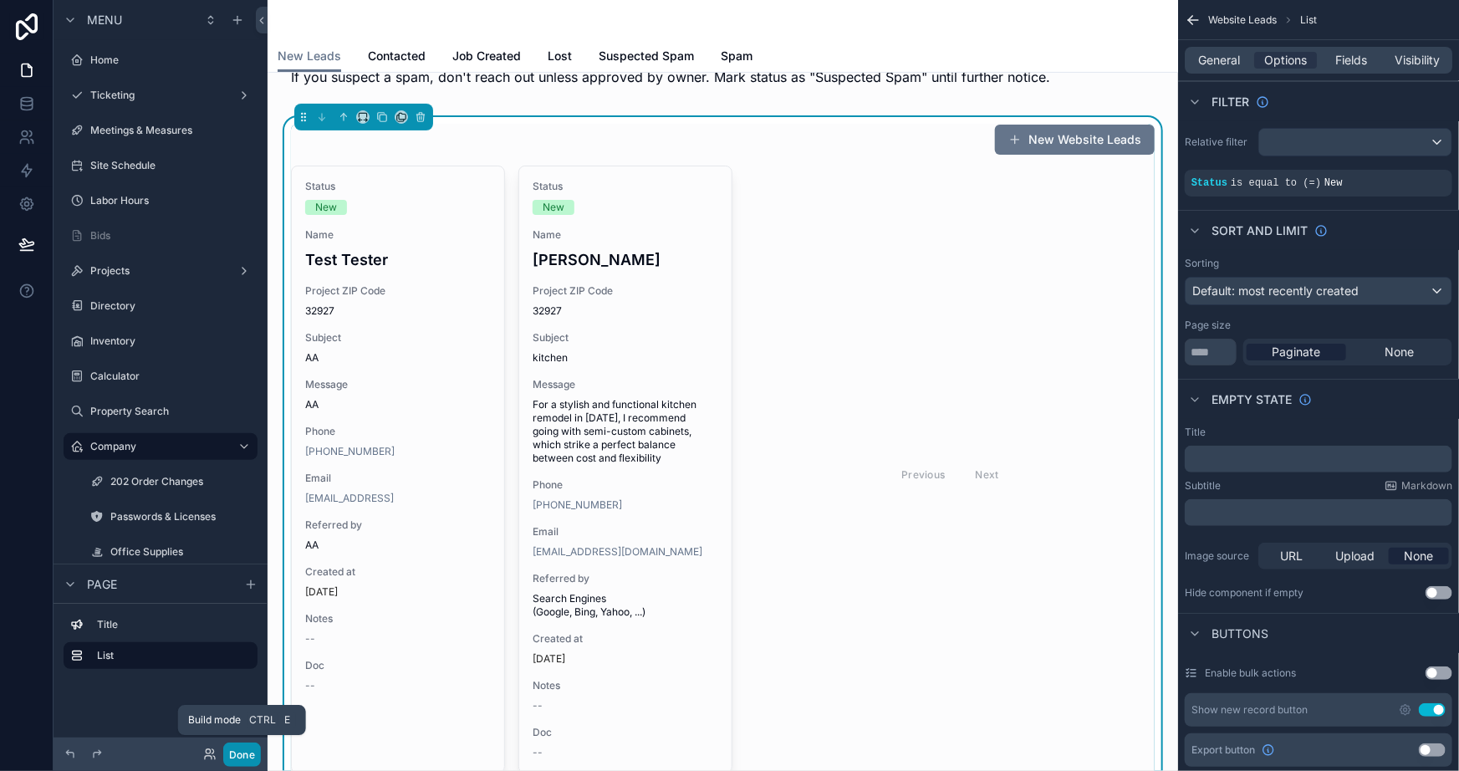
click at [231, 750] on button "Done" at bounding box center [242, 755] width 38 height 24
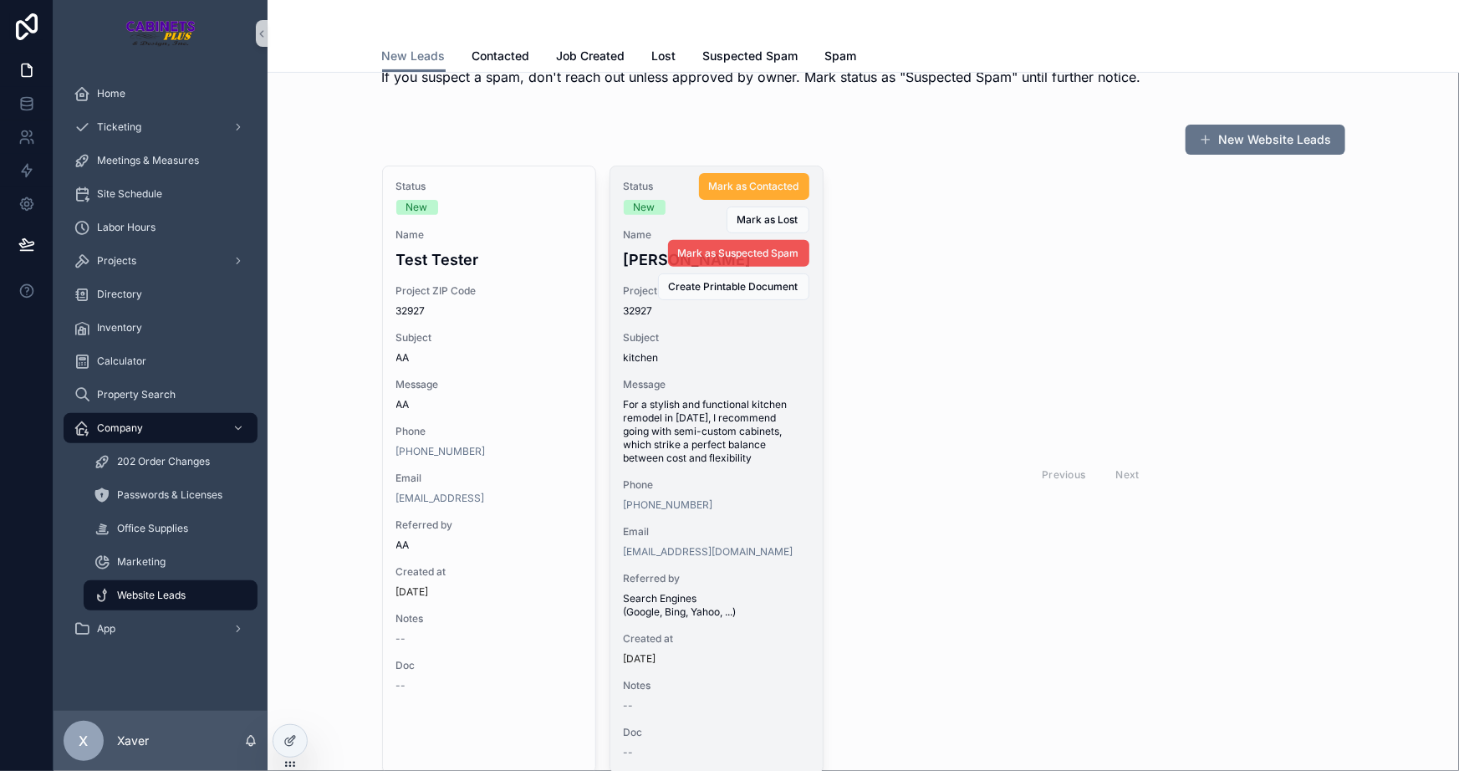
click at [740, 253] on span "Mark as Suspected Spam" at bounding box center [738, 253] width 121 height 13
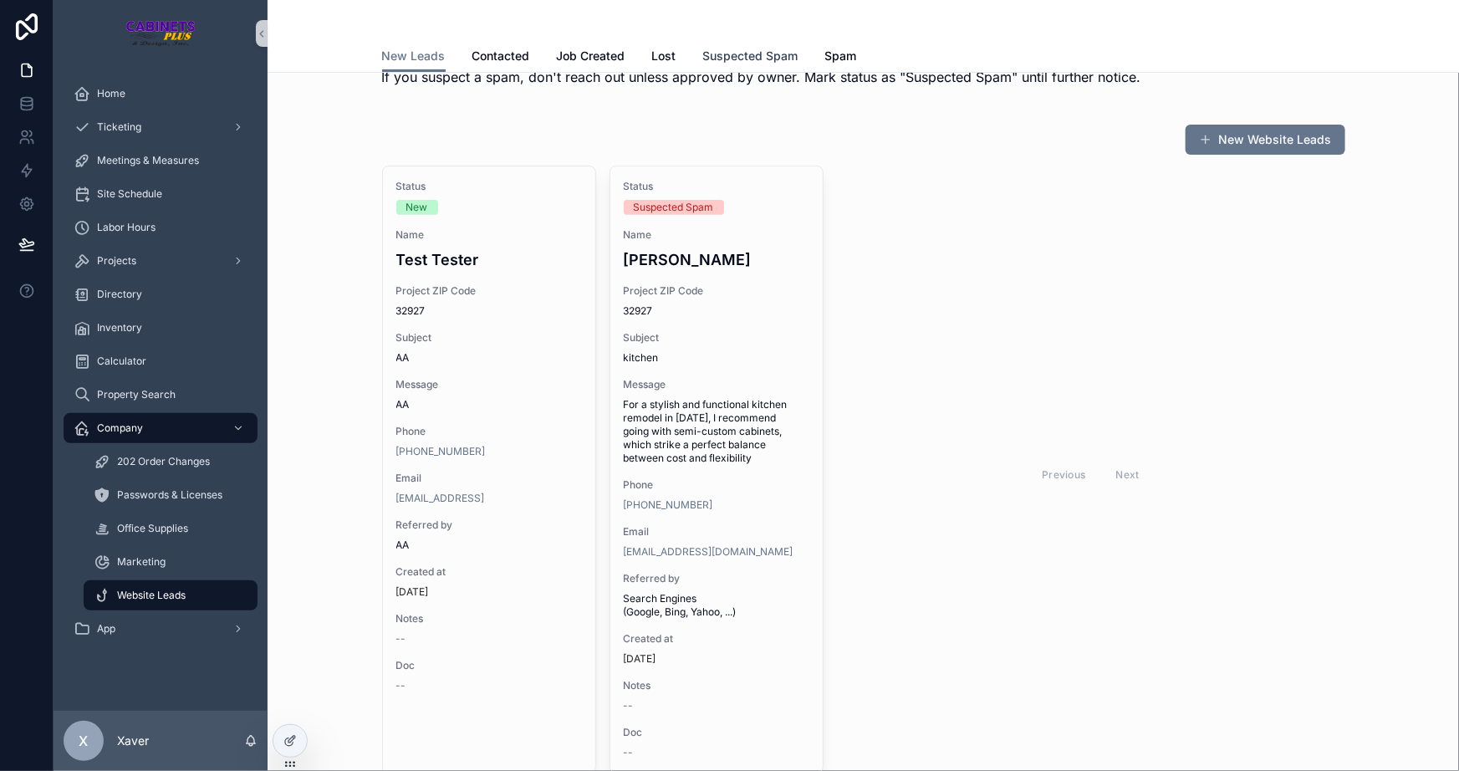
click at [739, 55] on span "Suspected Spam" at bounding box center [750, 56] width 95 height 17
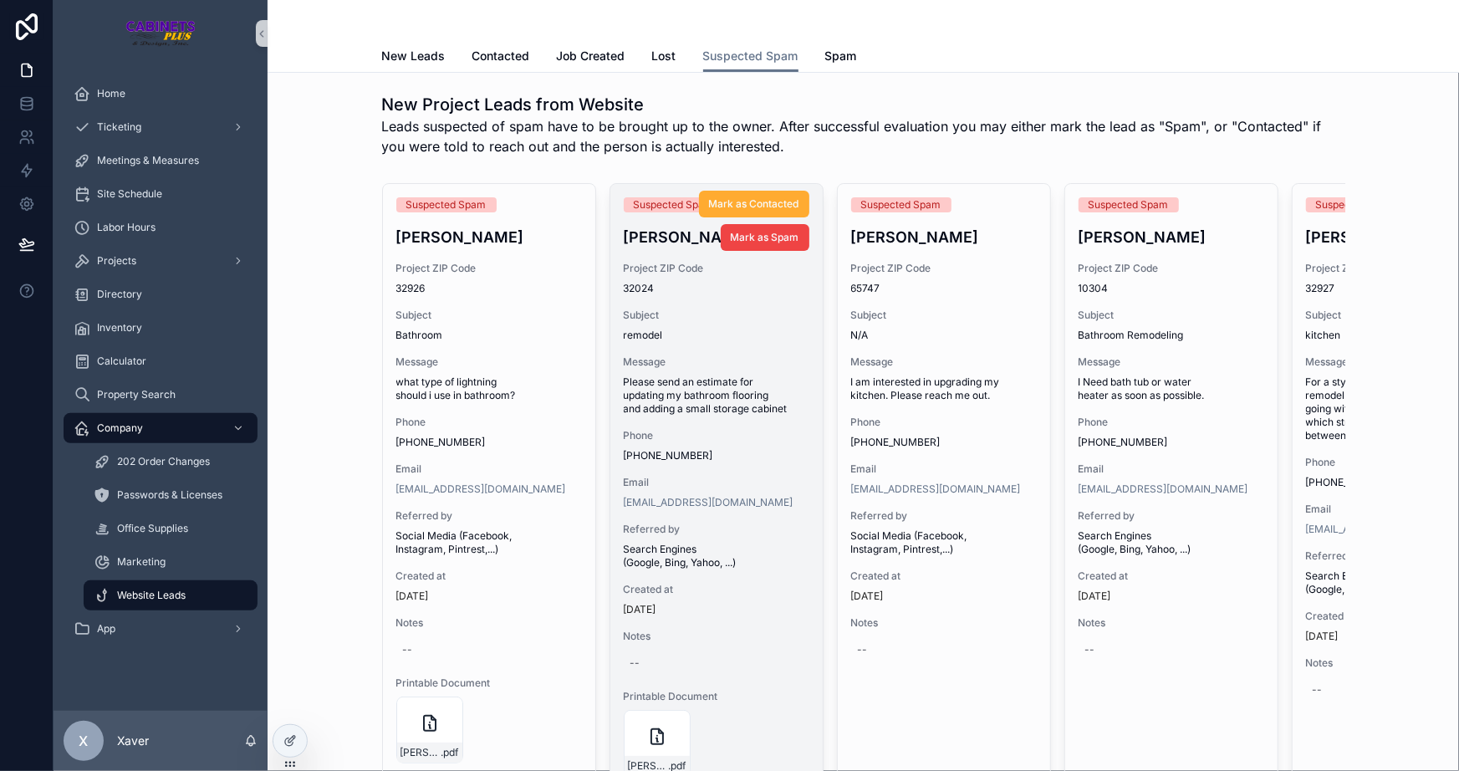
click at [635, 283] on span "32024" at bounding box center [717, 288] width 186 height 13
click at [686, 381] on span "Please send an estimate for updating my bathroom flooring and adding a small st…" at bounding box center [717, 396] width 186 height 40
click at [636, 284] on span "32024" at bounding box center [717, 288] width 186 height 13
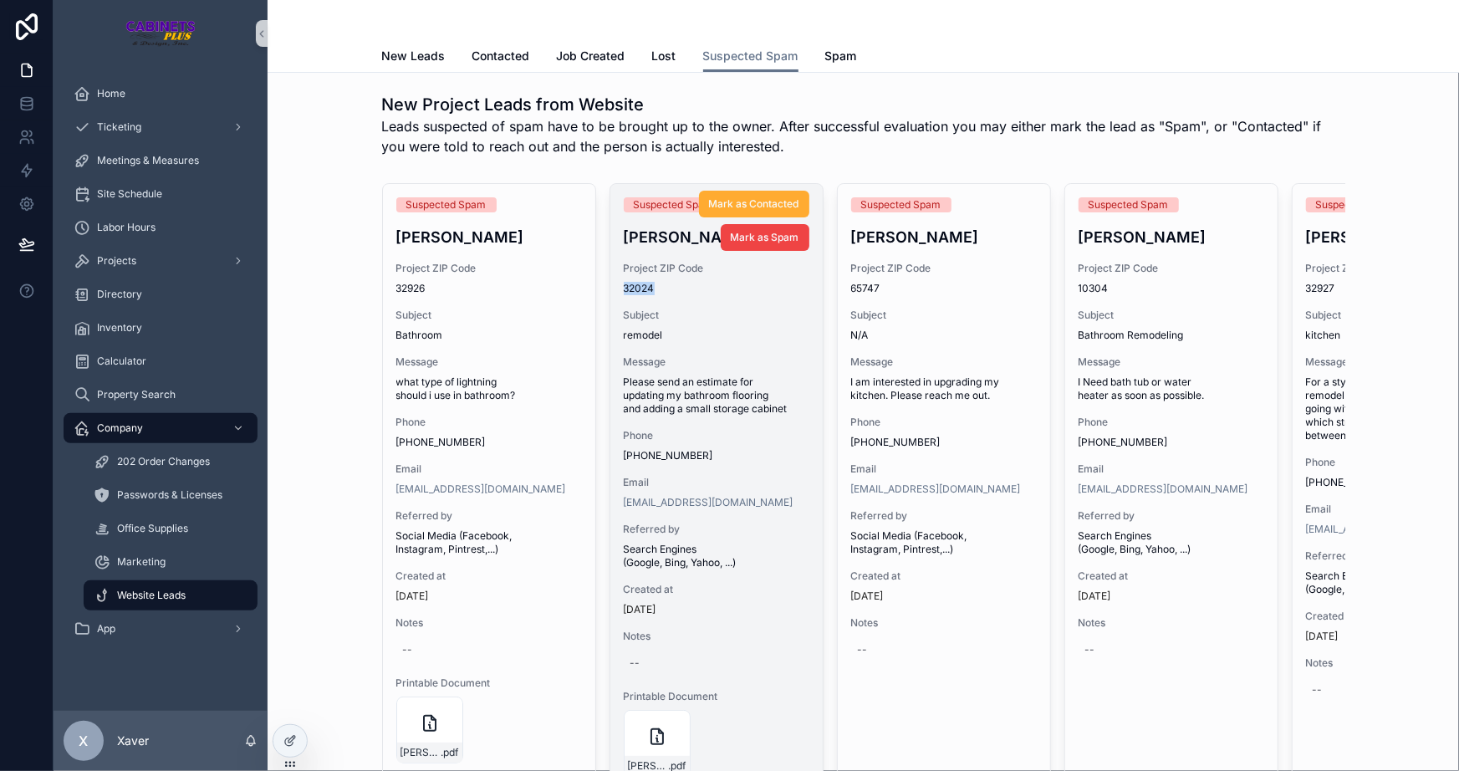
copy span "32024"
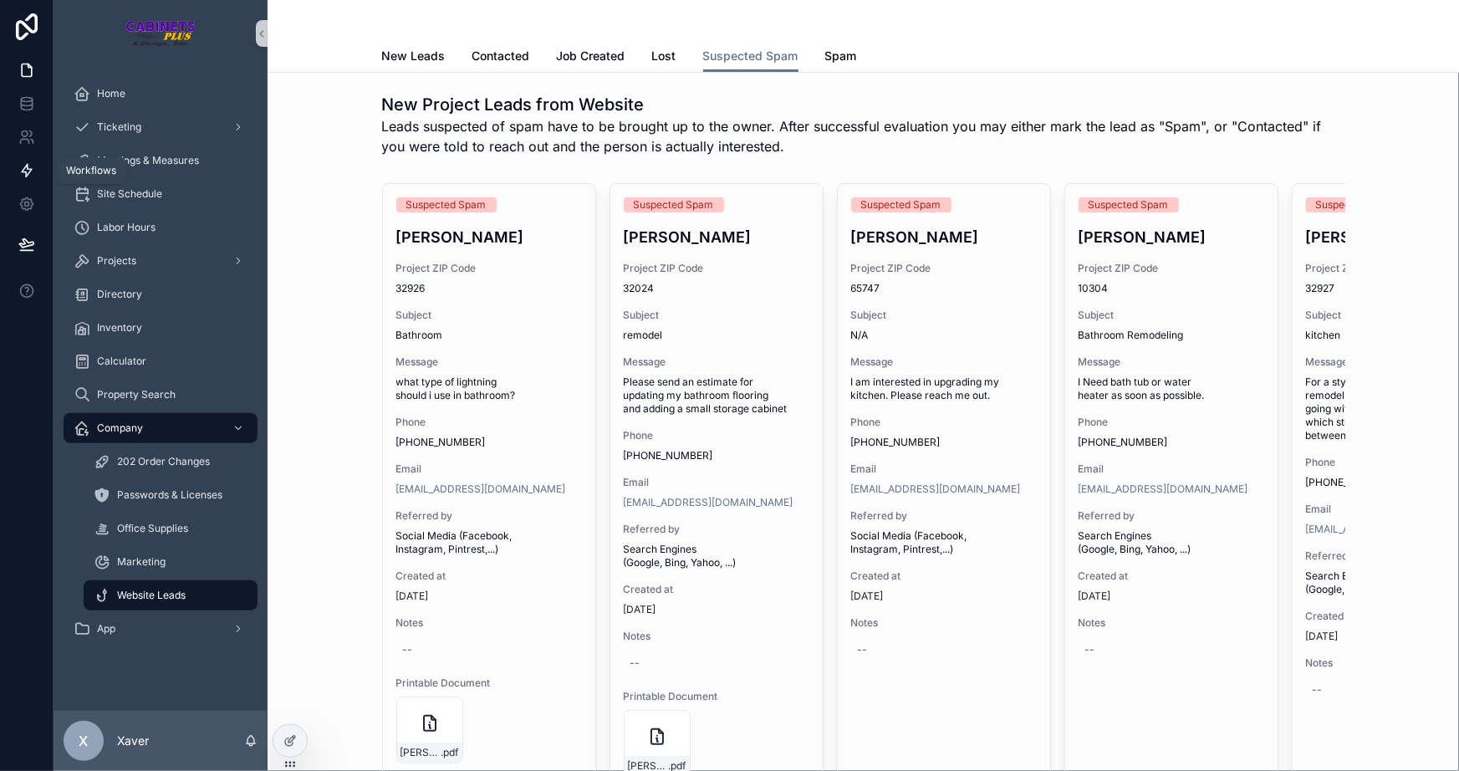
click at [33, 165] on icon at bounding box center [26, 170] width 17 height 17
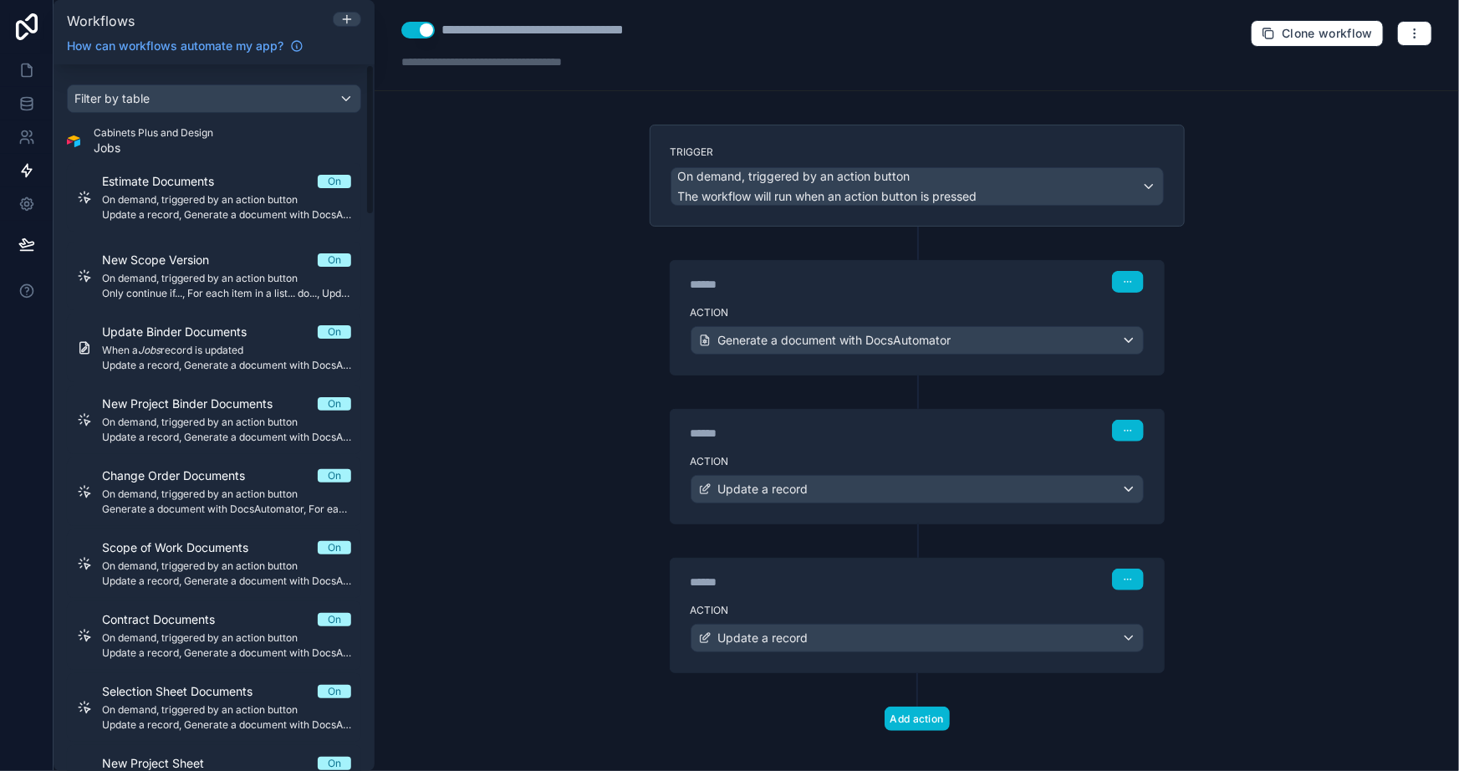
click at [535, 272] on div "**********" at bounding box center [917, 385] width 1085 height 771
click at [577, 18] on div "**********" at bounding box center [917, 45] width 1085 height 91
click at [577, 25] on div "**********" at bounding box center [575, 30] width 267 height 20
type div "**********"
click at [539, 201] on div "**********" at bounding box center [917, 385] width 1085 height 771
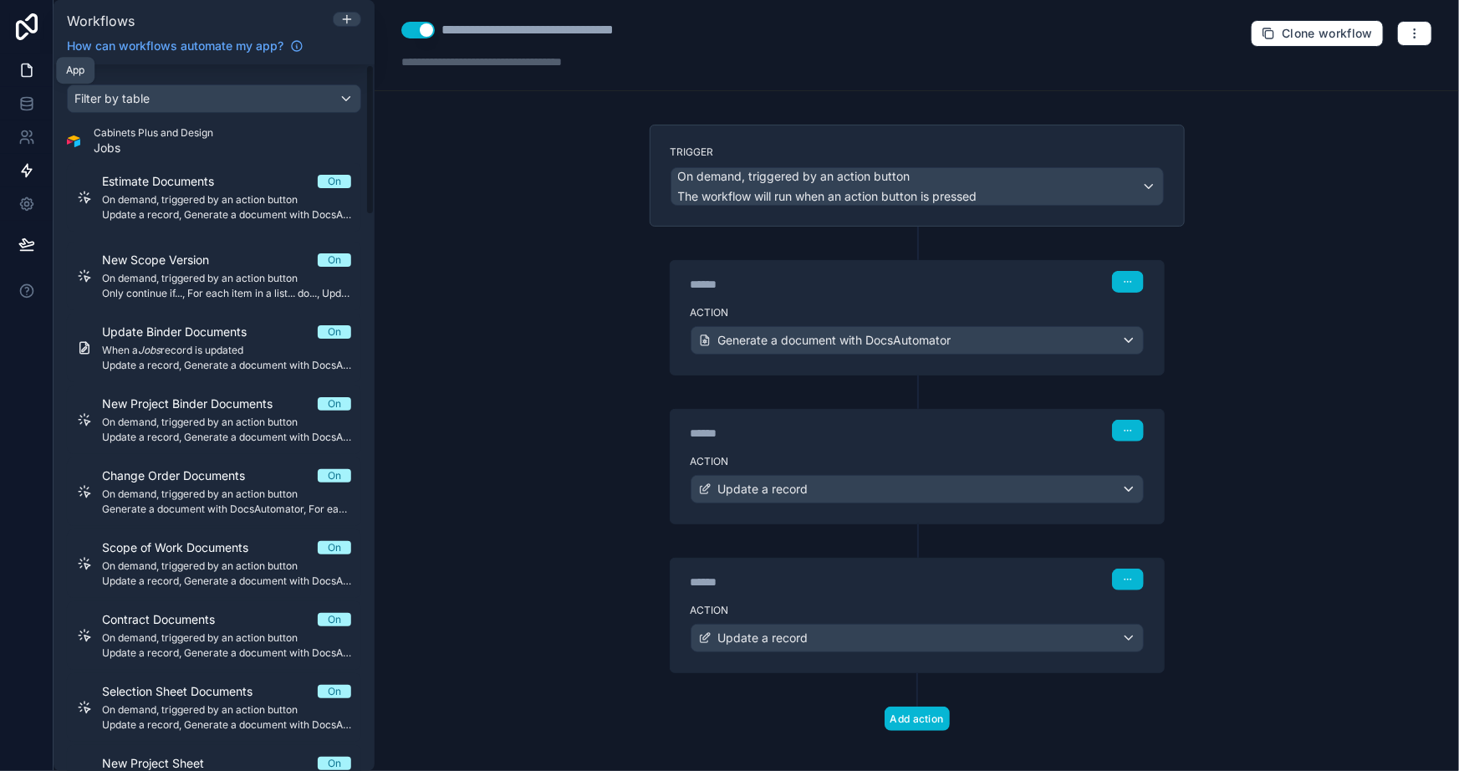
click at [25, 74] on icon at bounding box center [26, 70] width 17 height 17
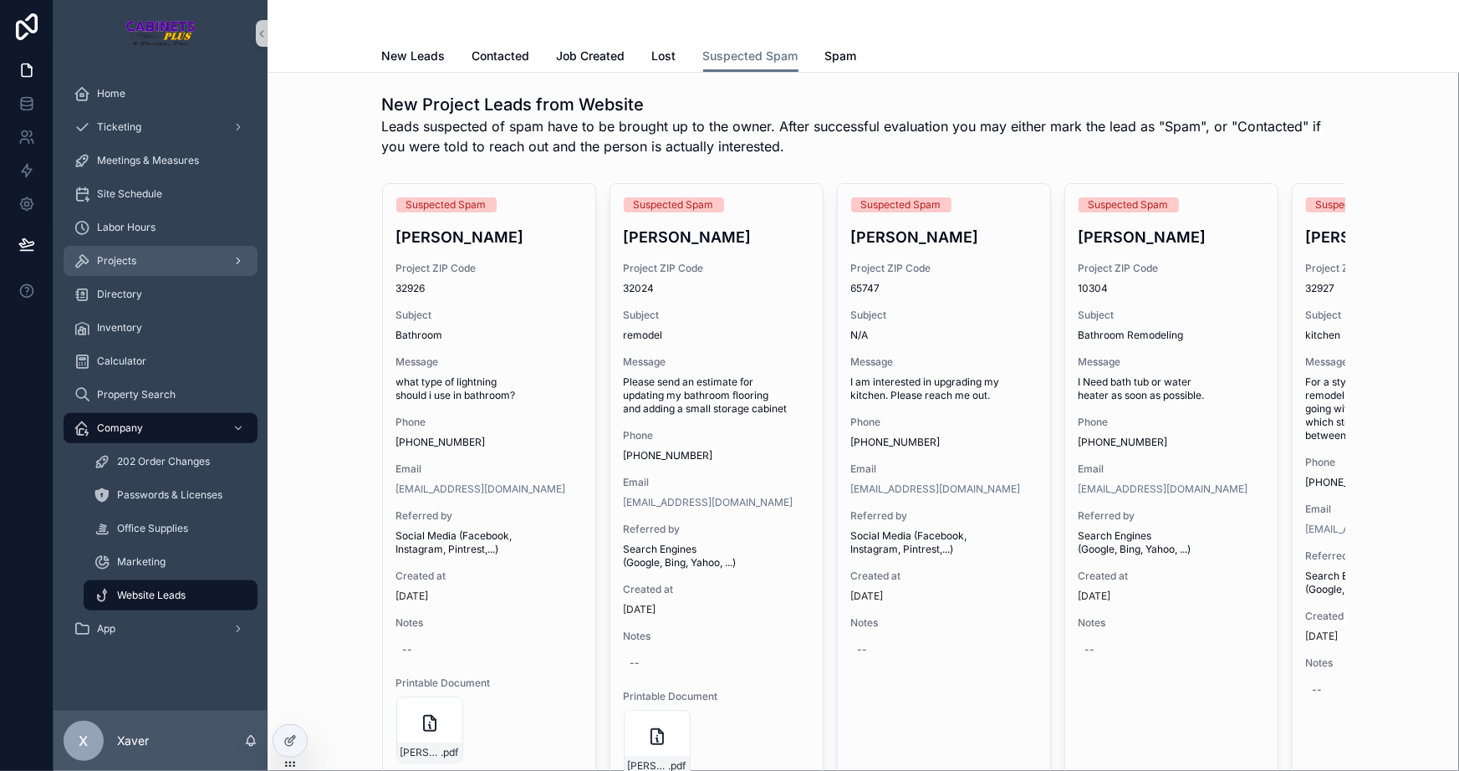
click at [148, 255] on div "Projects" at bounding box center [161, 261] width 174 height 27
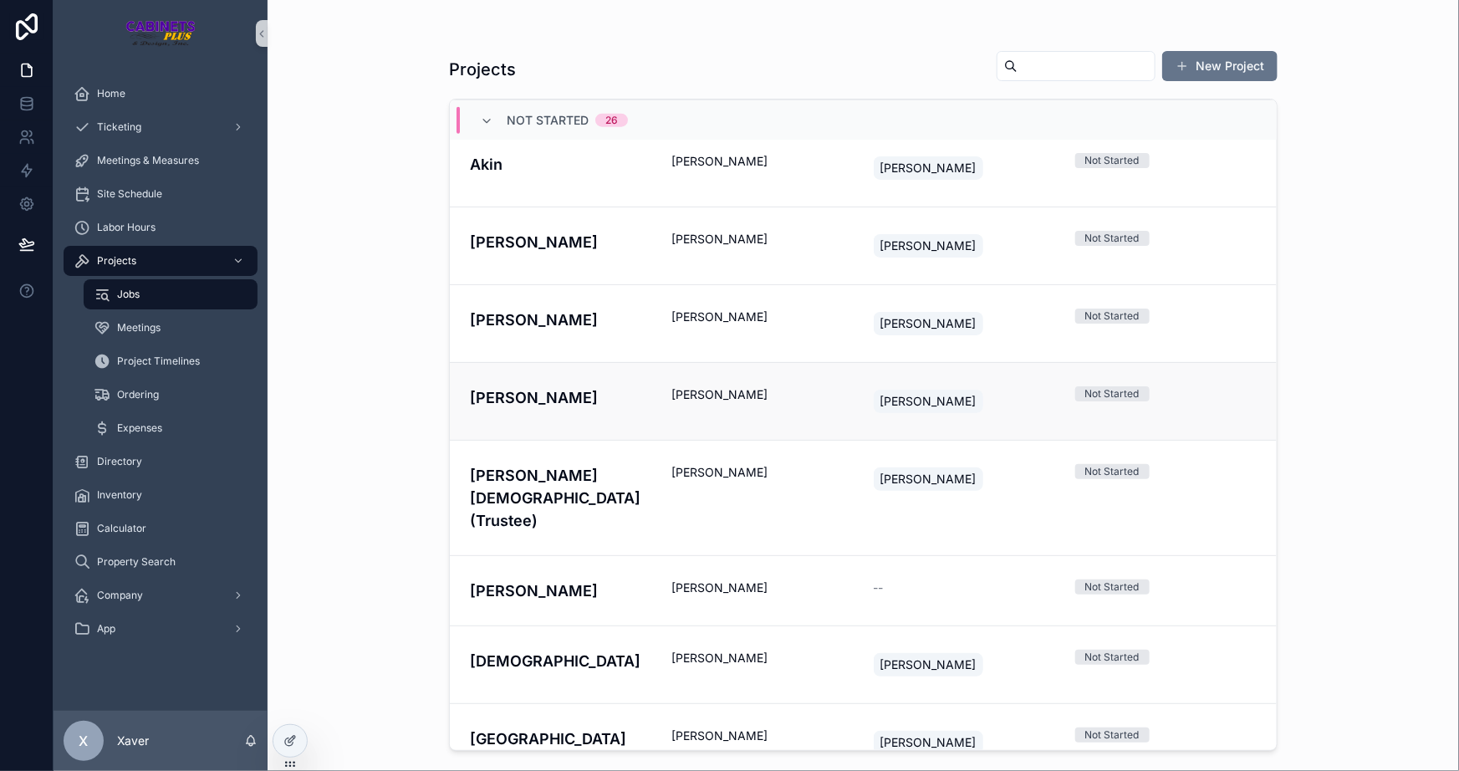
scroll to position [1562, 0]
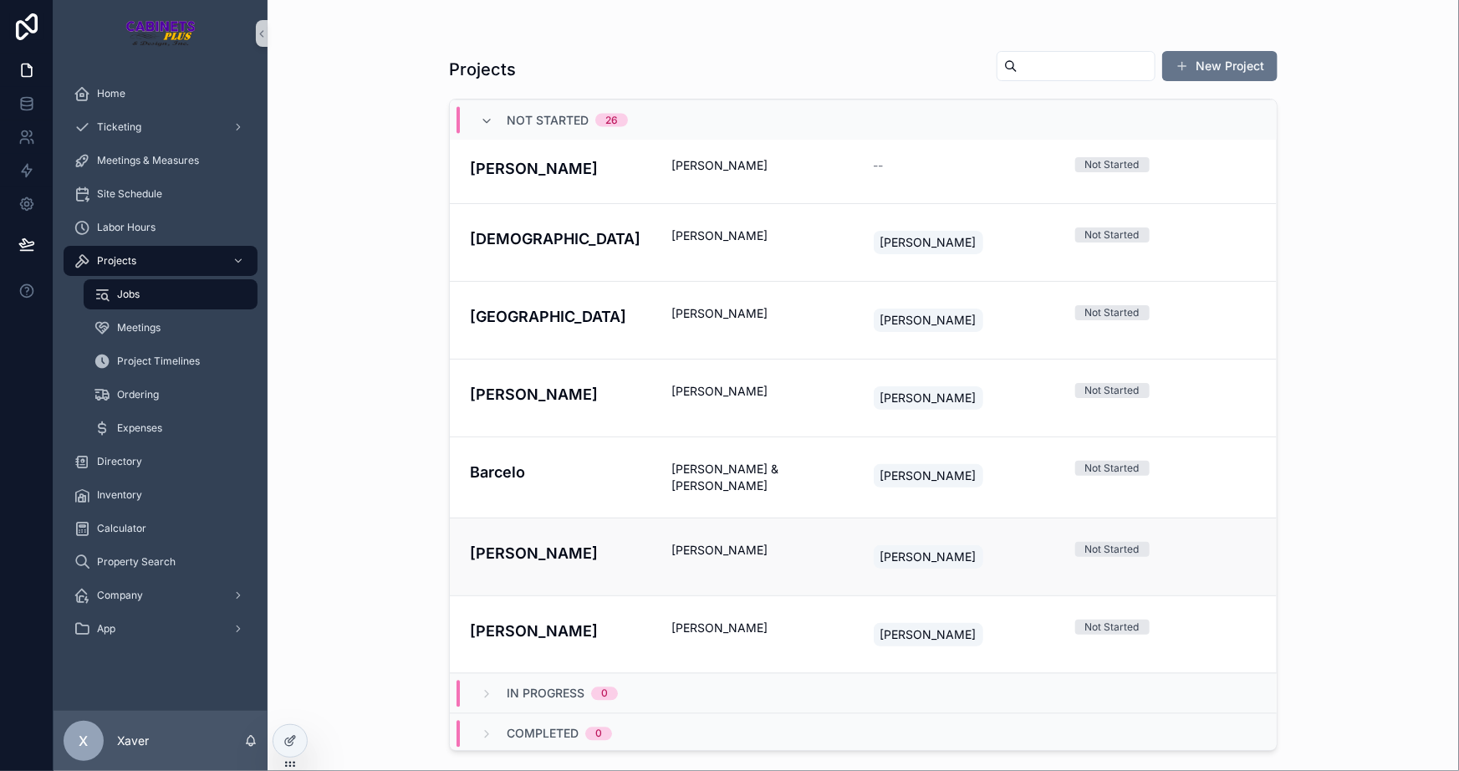
click at [581, 542] on h4 "[PERSON_NAME]" at bounding box center [560, 553] width 181 height 23
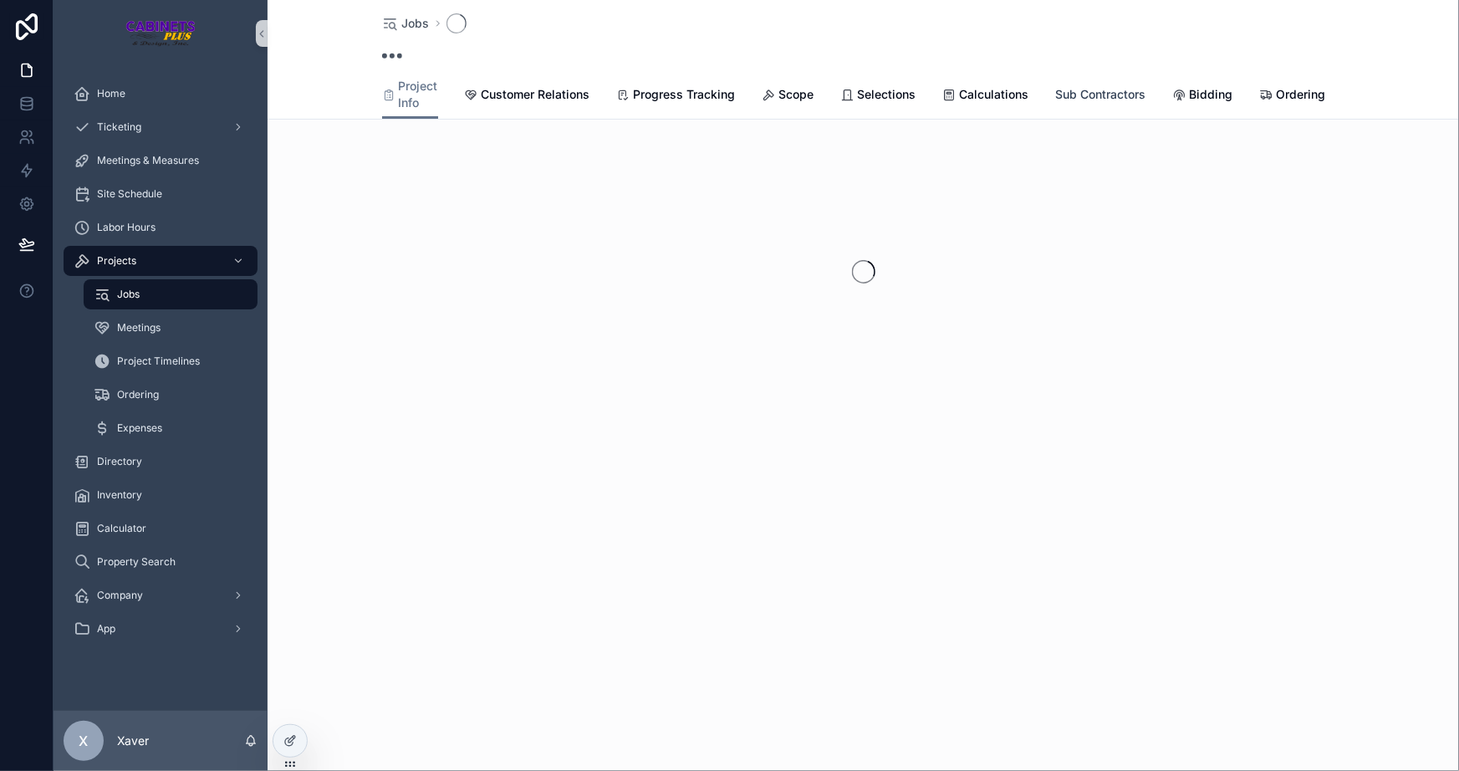
click at [1073, 95] on span "Sub Contractors" at bounding box center [1101, 94] width 90 height 17
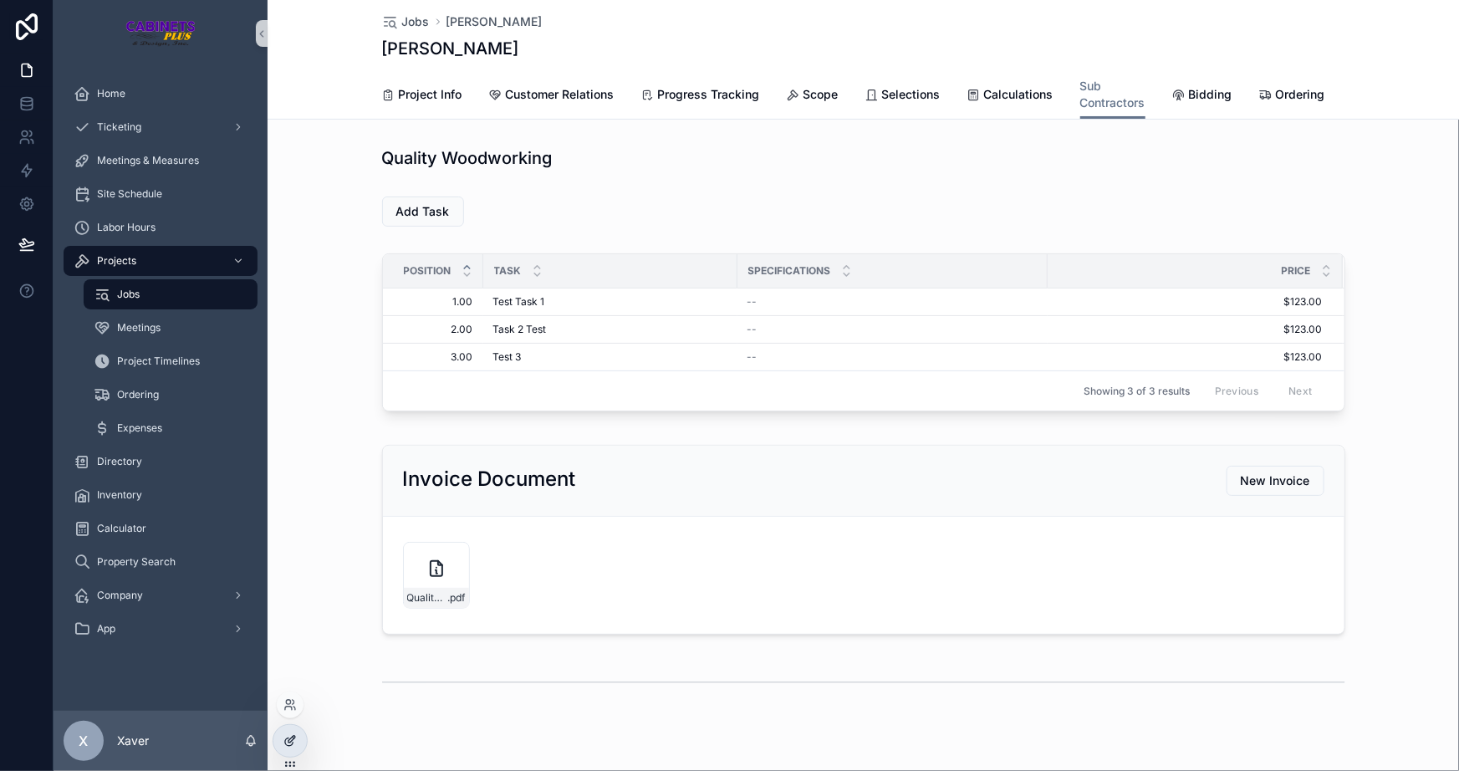
click at [294, 730] on div at bounding box center [289, 741] width 33 height 32
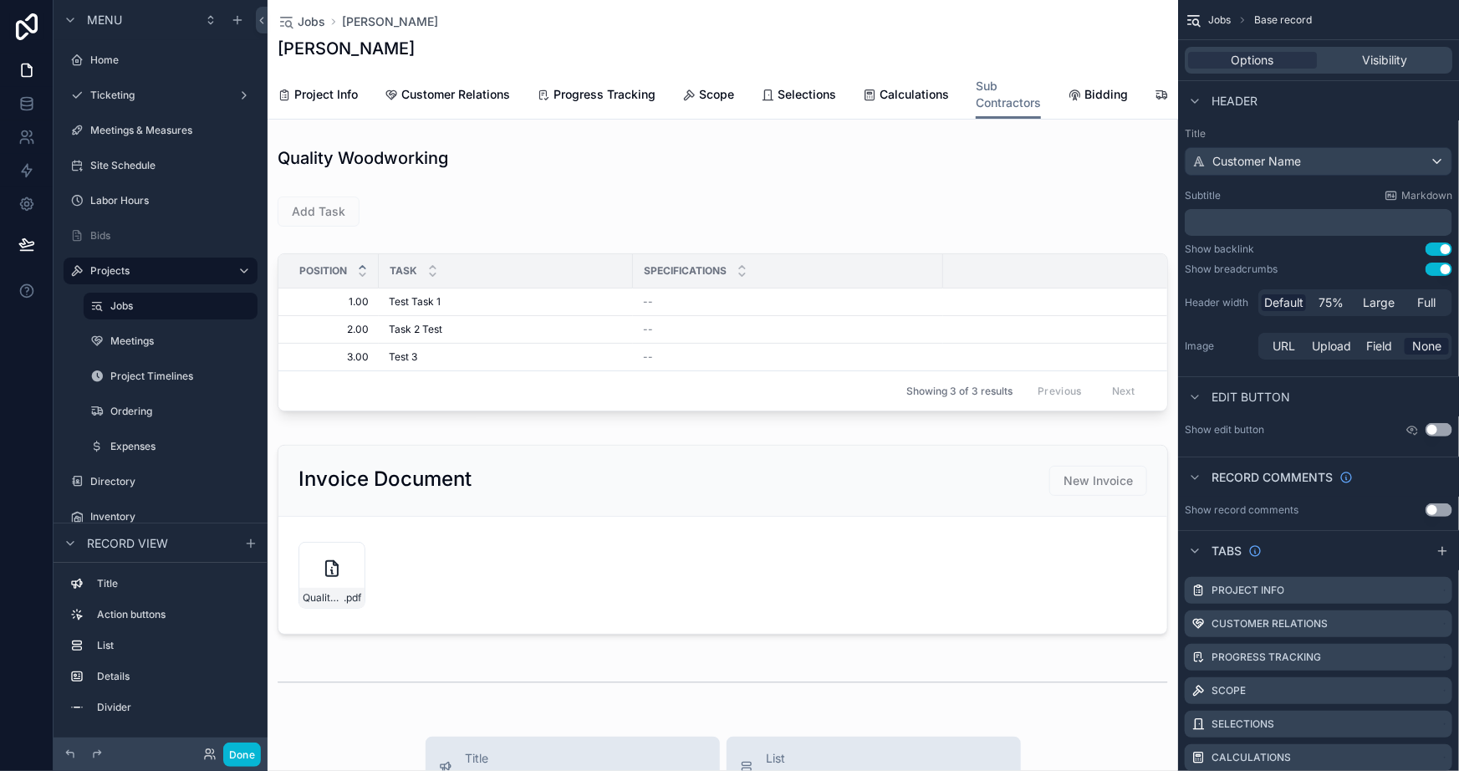
click at [452, 168] on div "scrollable content" at bounding box center [723, 158] width 911 height 37
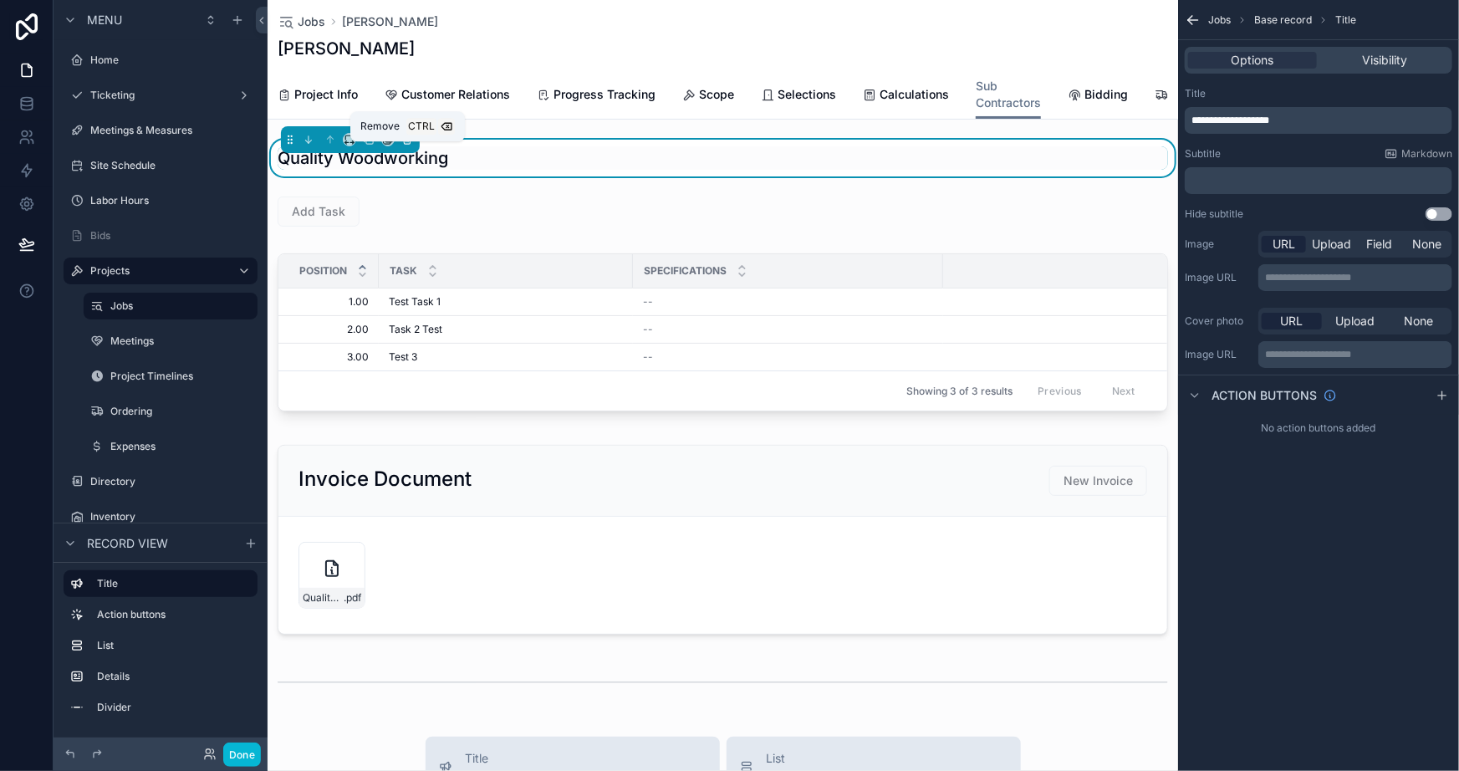
click at [407, 146] on icon "scrollable content" at bounding box center [407, 140] width 12 height 12
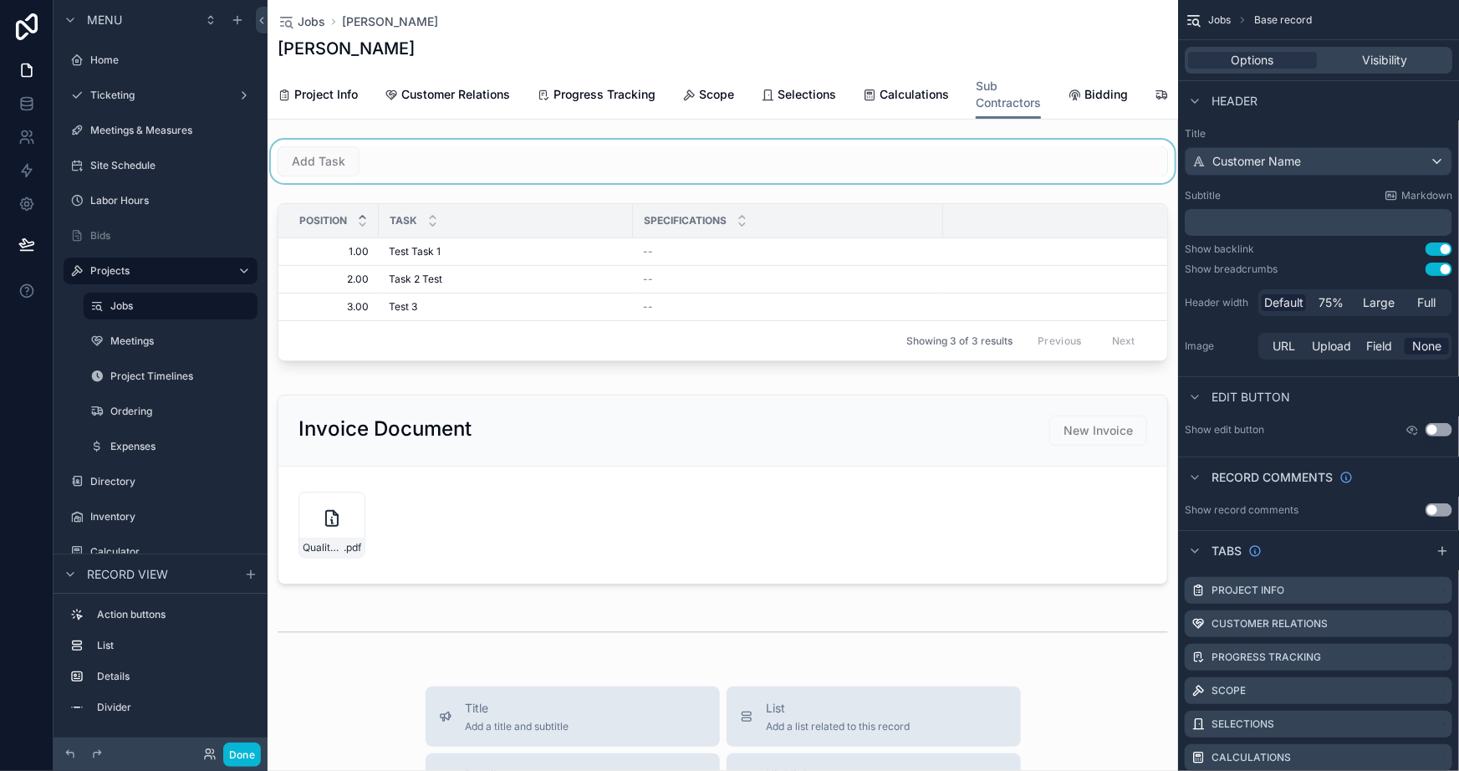
click at [366, 171] on div "scrollable content" at bounding box center [723, 161] width 911 height 43
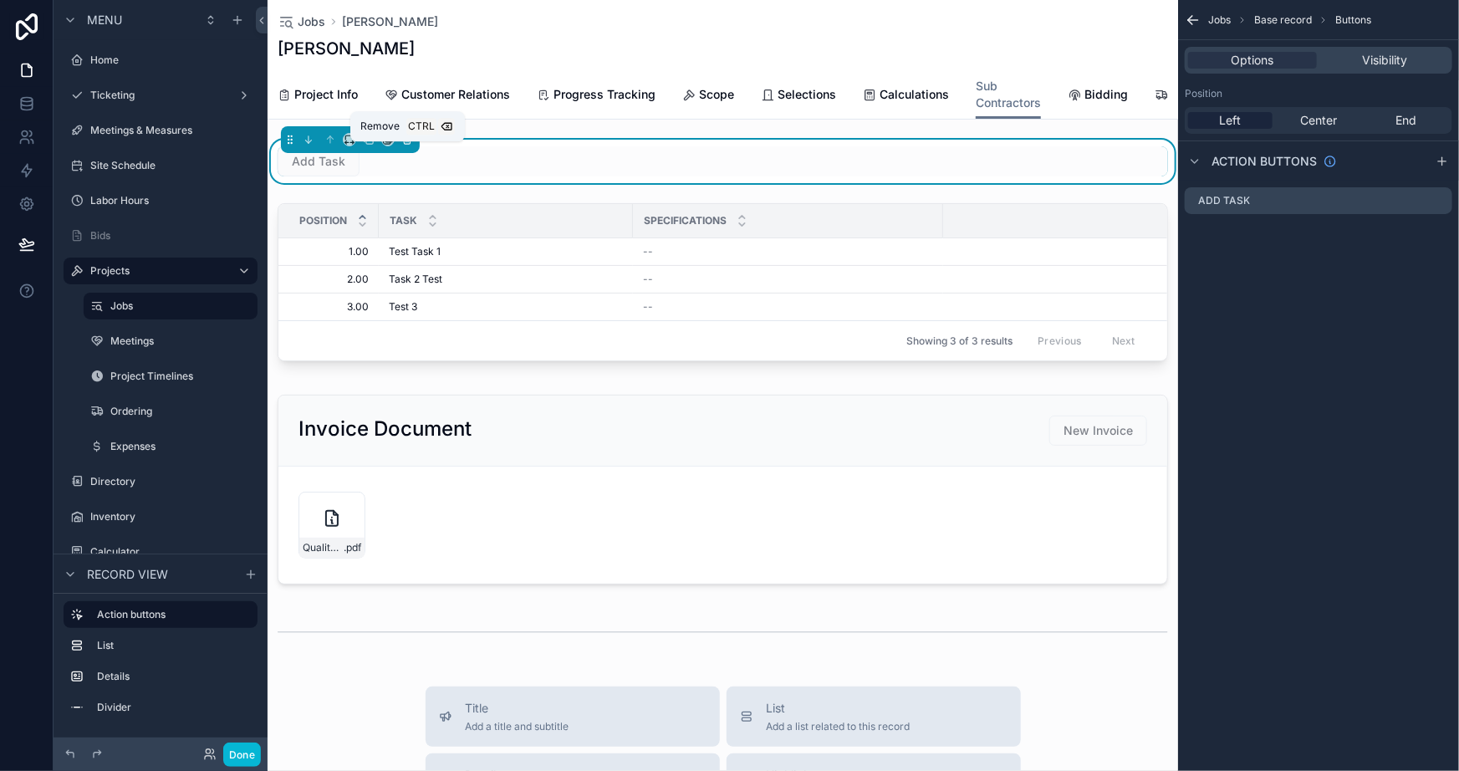
click at [405, 146] on icon "scrollable content" at bounding box center [407, 140] width 12 height 12
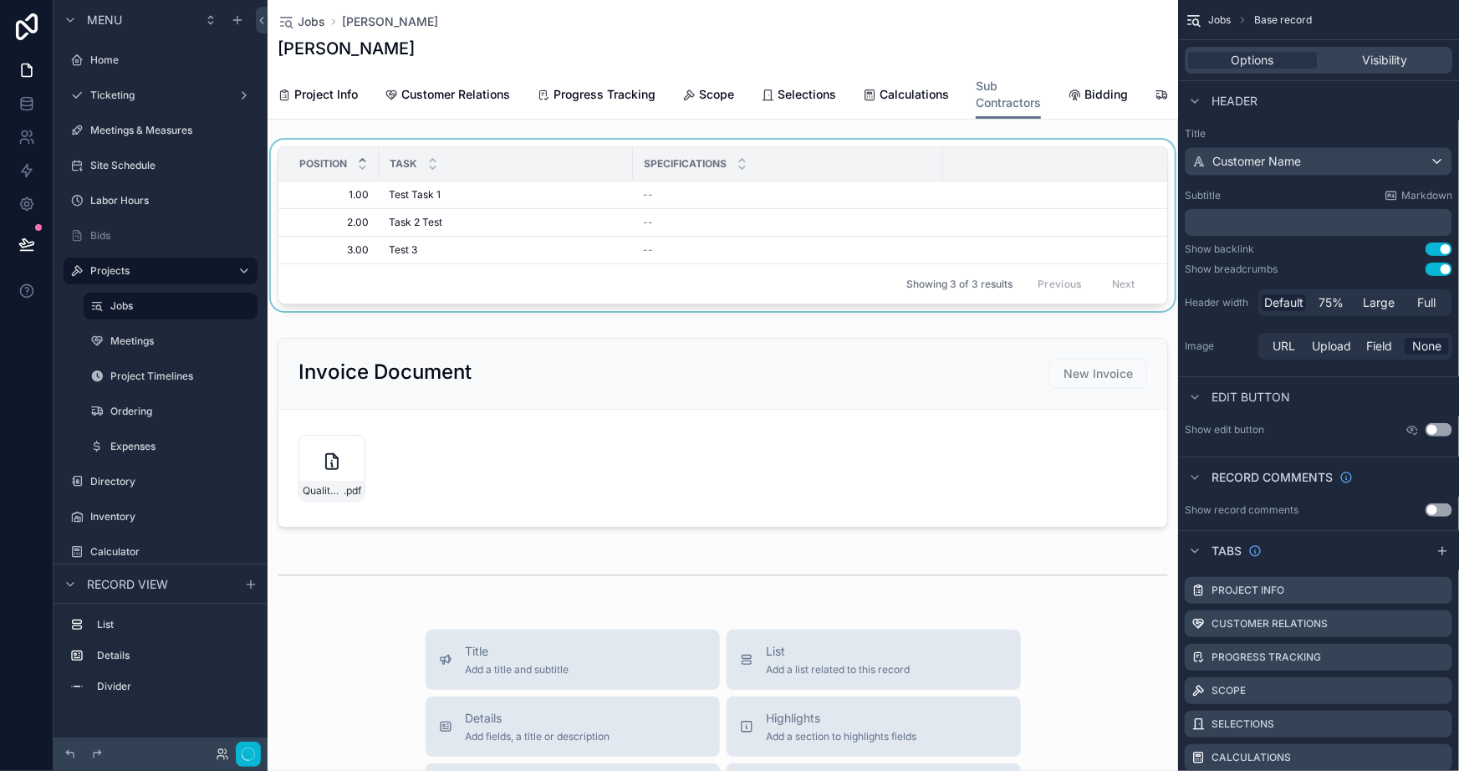
click at [401, 171] on span "Task" at bounding box center [404, 163] width 28 height 13
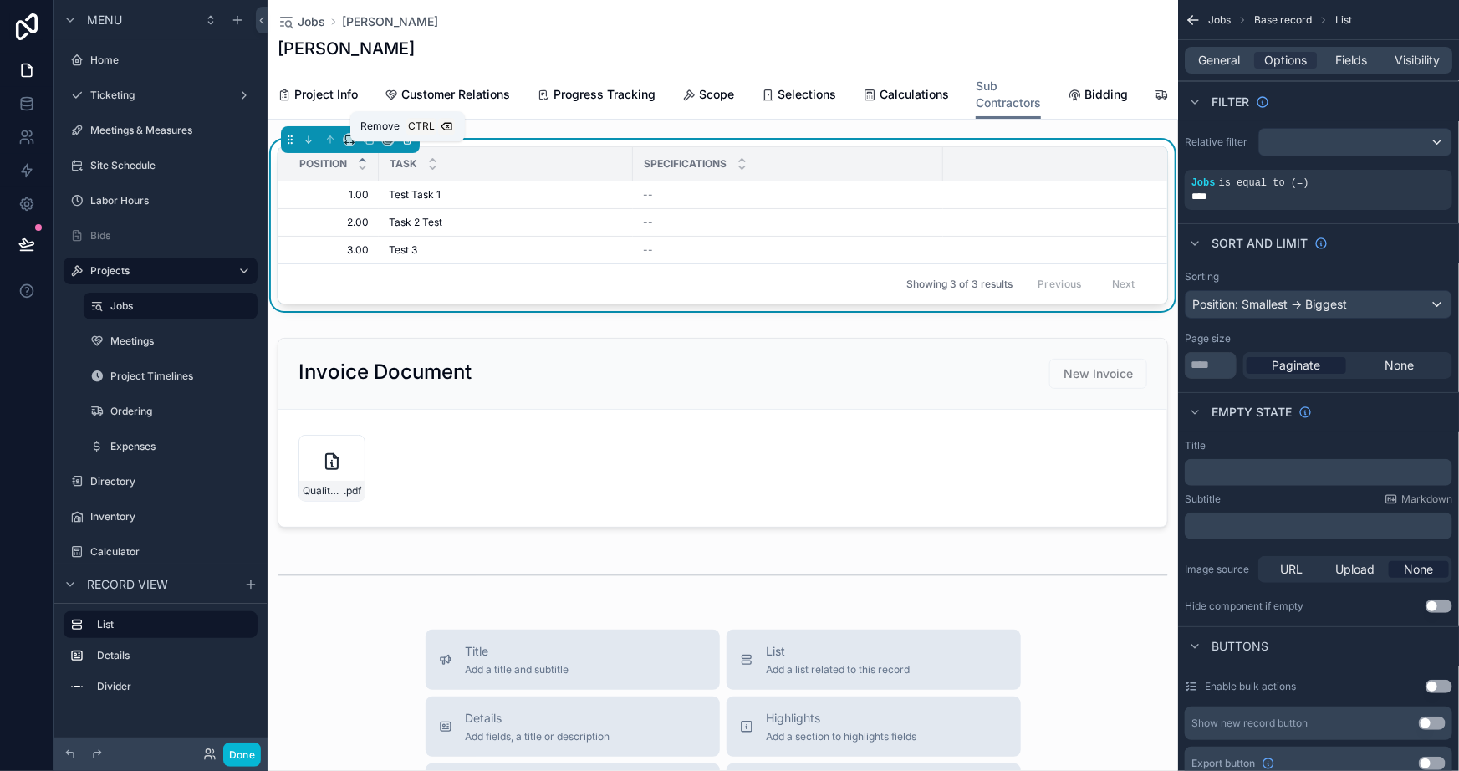
click at [407, 143] on button "scrollable content" at bounding box center [407, 139] width 18 height 18
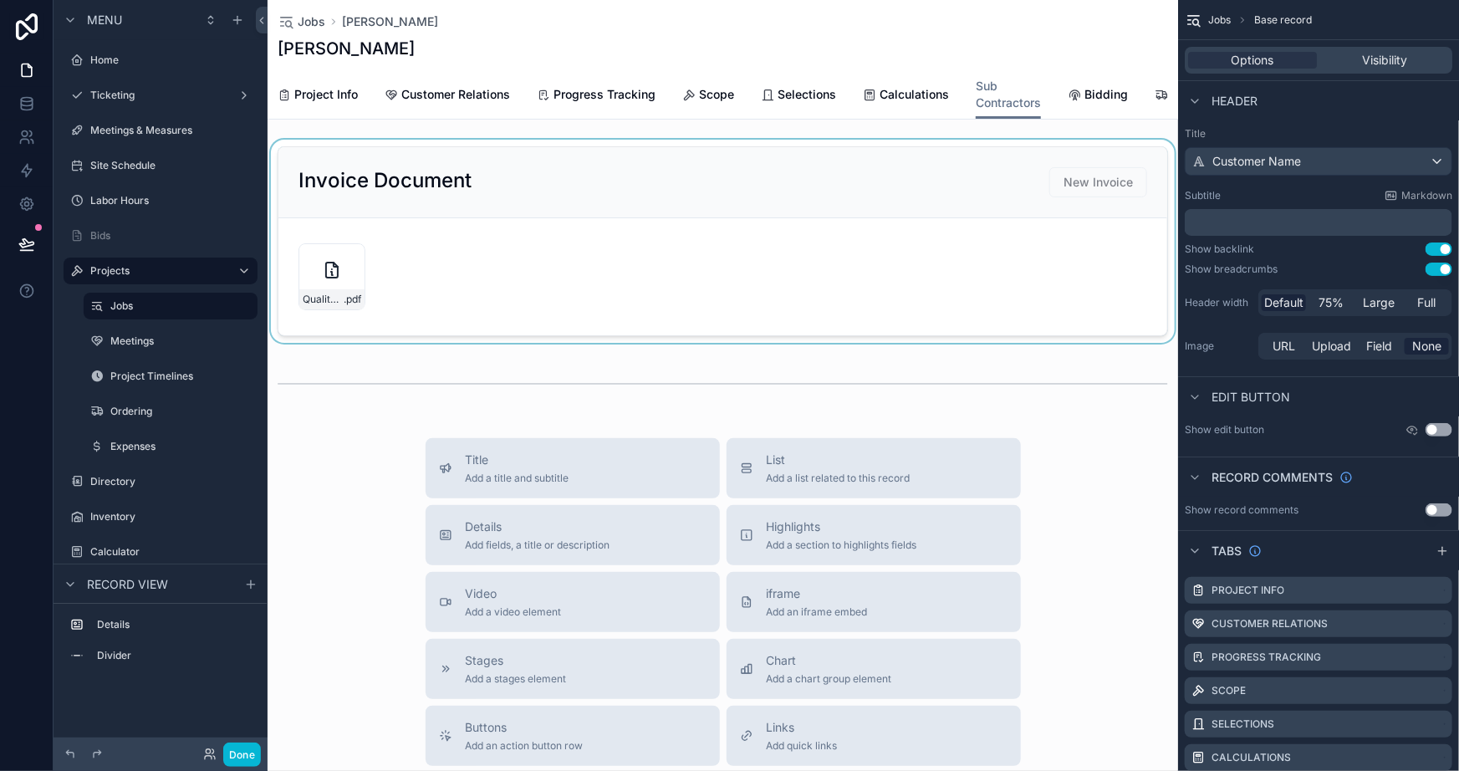
click at [422, 197] on div "scrollable content" at bounding box center [723, 241] width 911 height 203
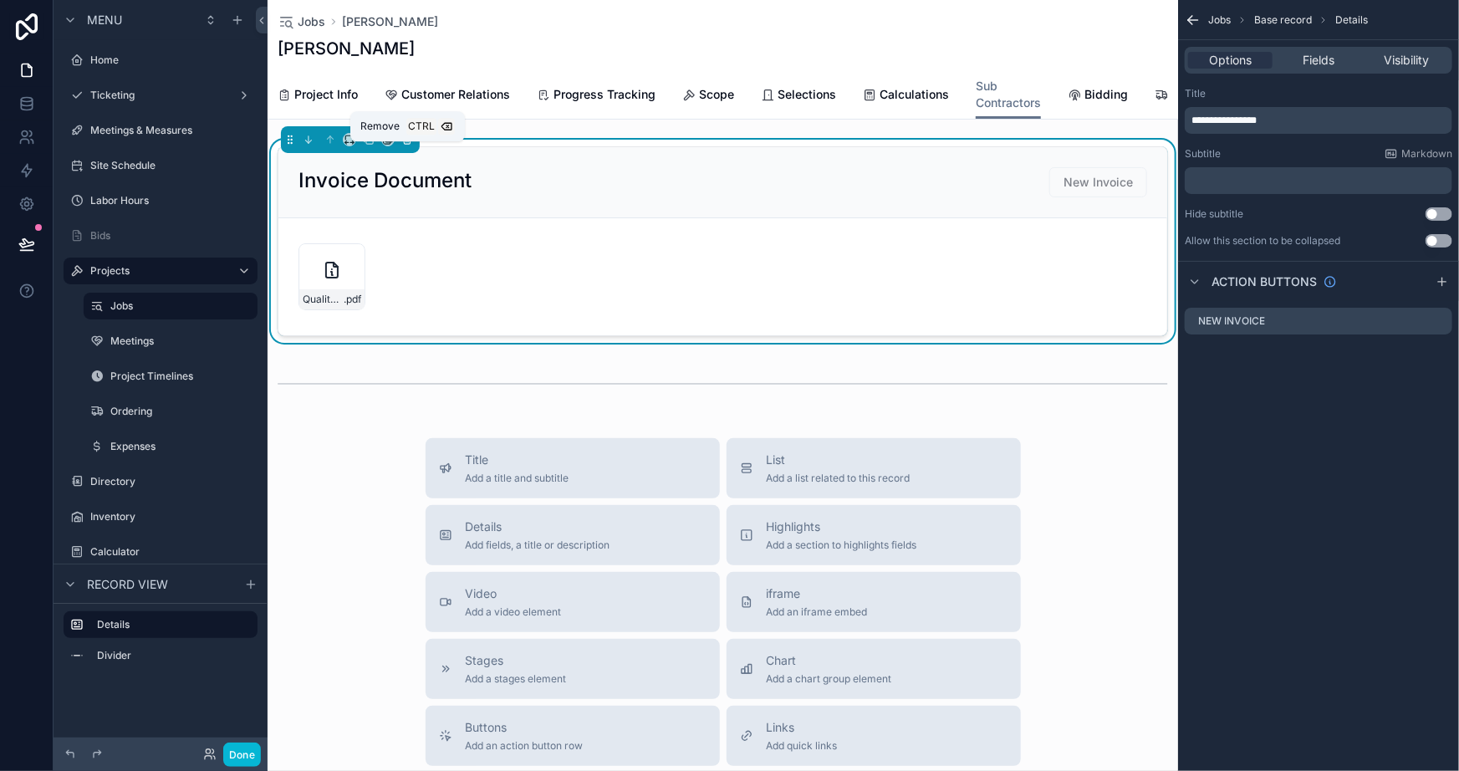
click at [411, 146] on icon "scrollable content" at bounding box center [407, 140] width 12 height 12
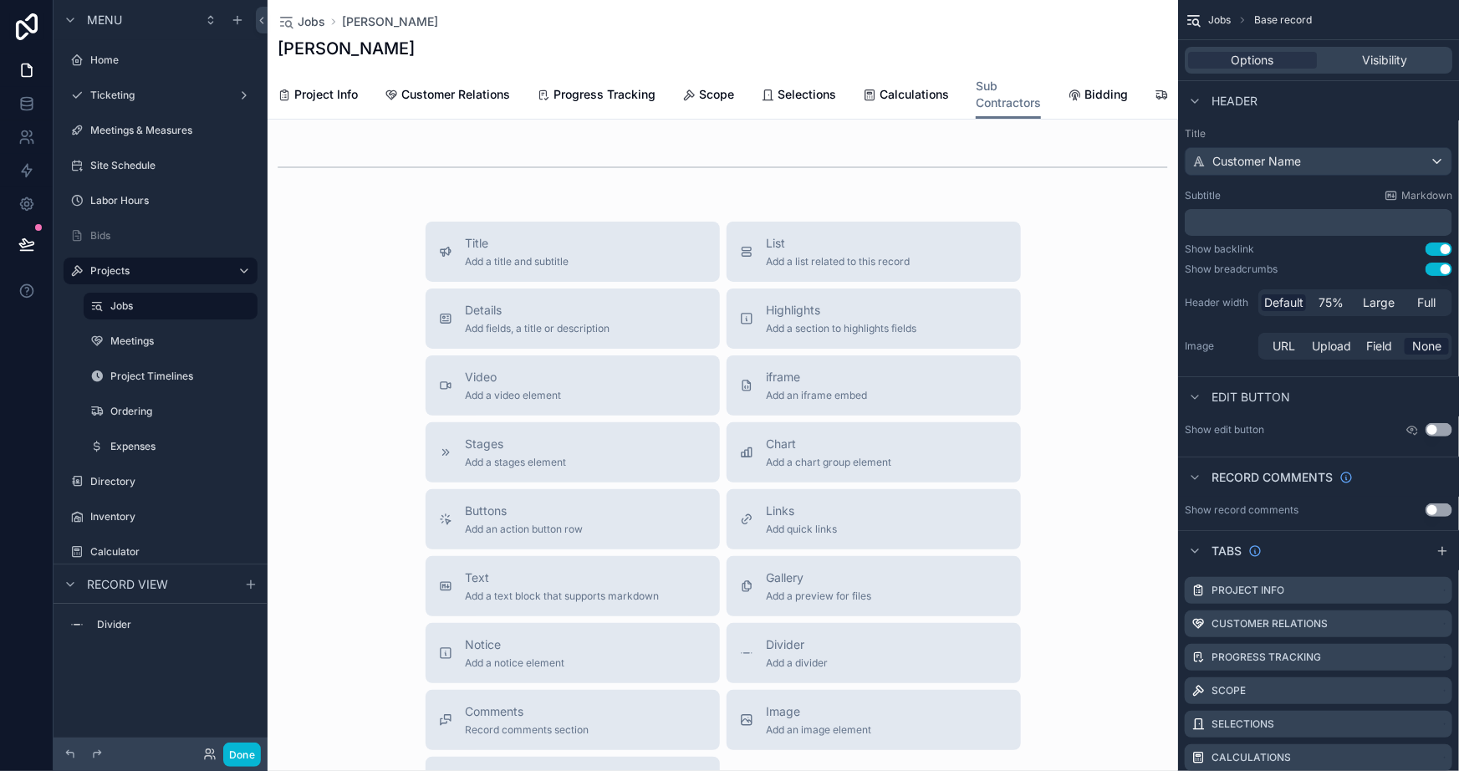
click at [1071, 307] on div "Title Add a title and subtitle List Add a list related to this record Details A…" at bounding box center [723, 519] width 911 height 595
click at [669, 181] on div "scrollable content" at bounding box center [723, 167] width 911 height 55
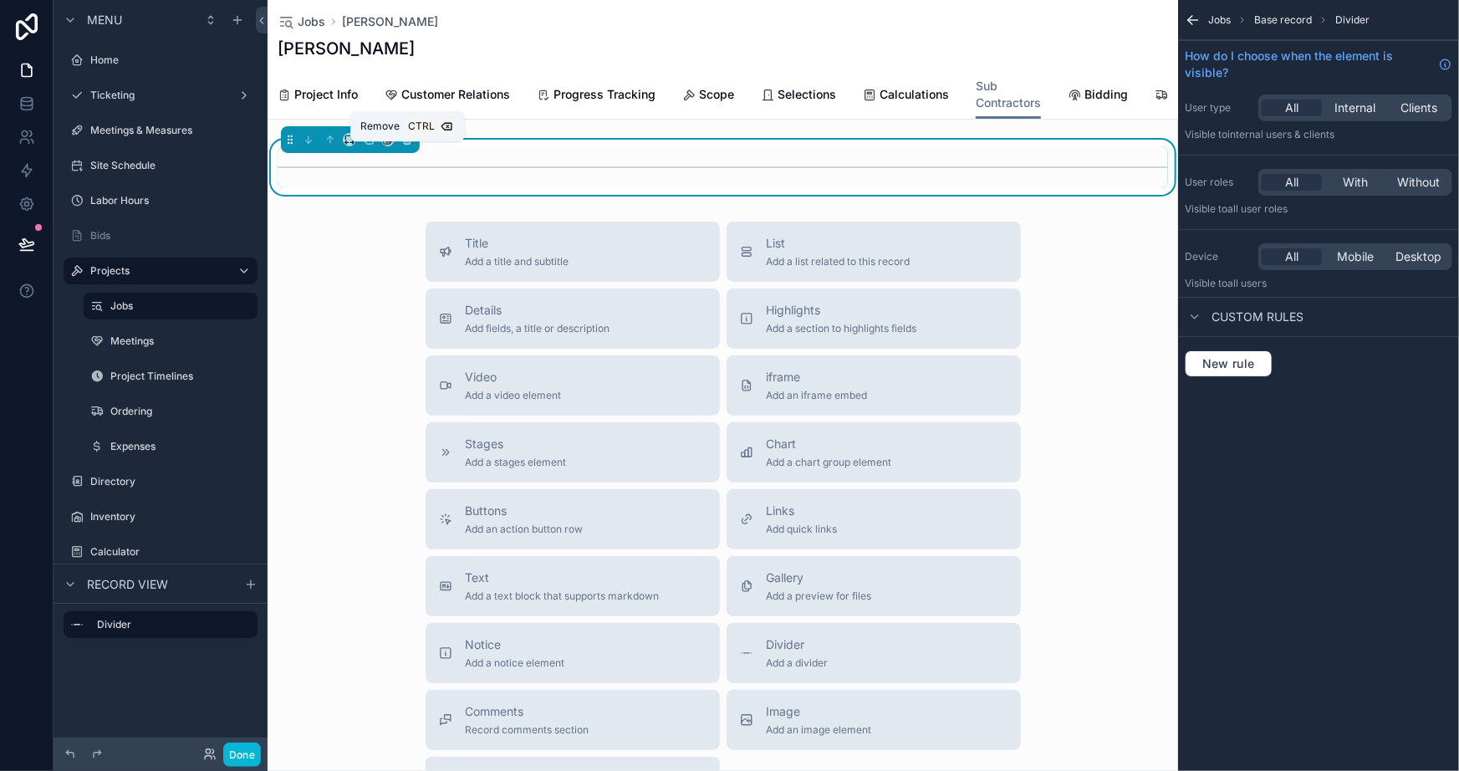
click at [408, 142] on icon "scrollable content" at bounding box center [408, 140] width 0 height 3
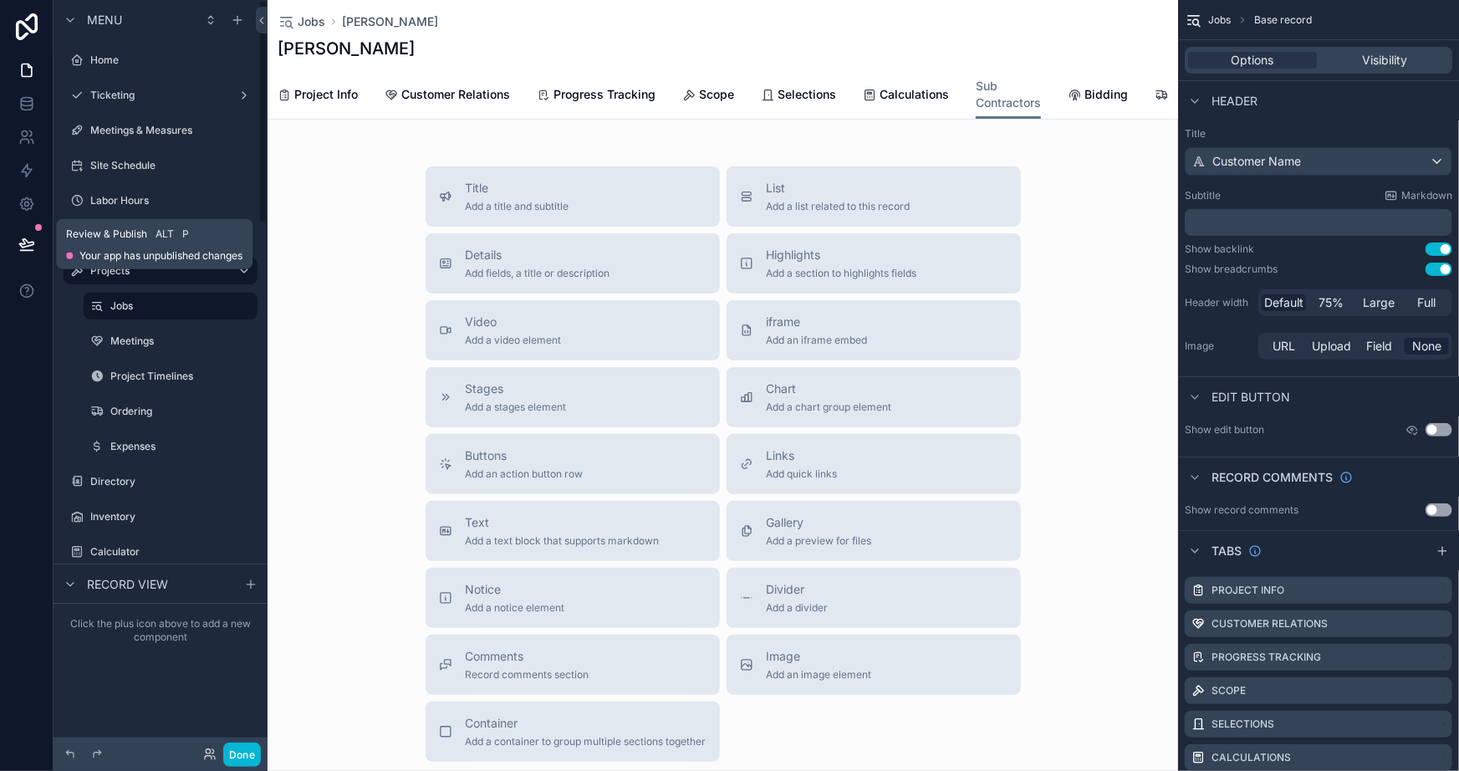
click at [38, 243] on button at bounding box center [26, 244] width 37 height 47
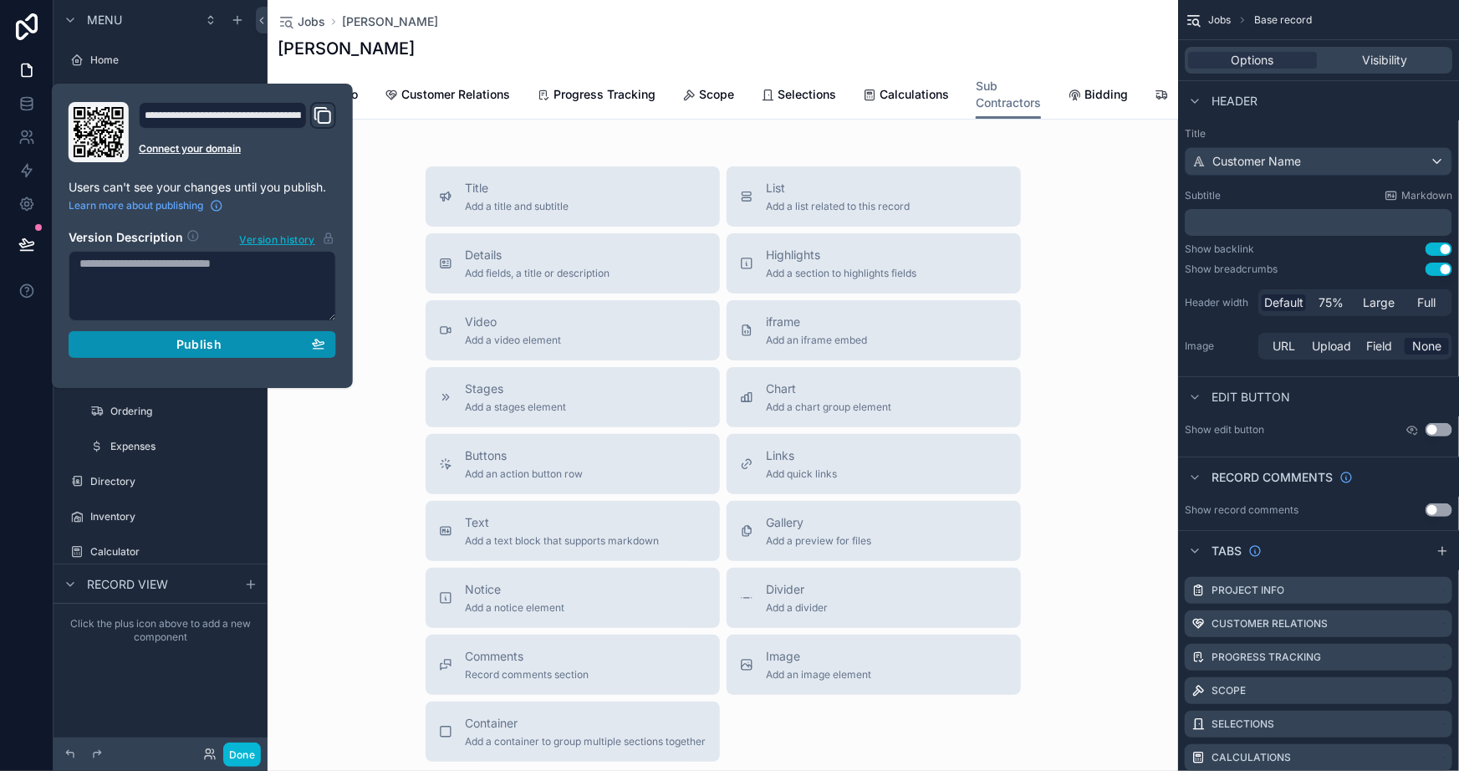
click at [135, 348] on div "Publish" at bounding box center [202, 344] width 246 height 15
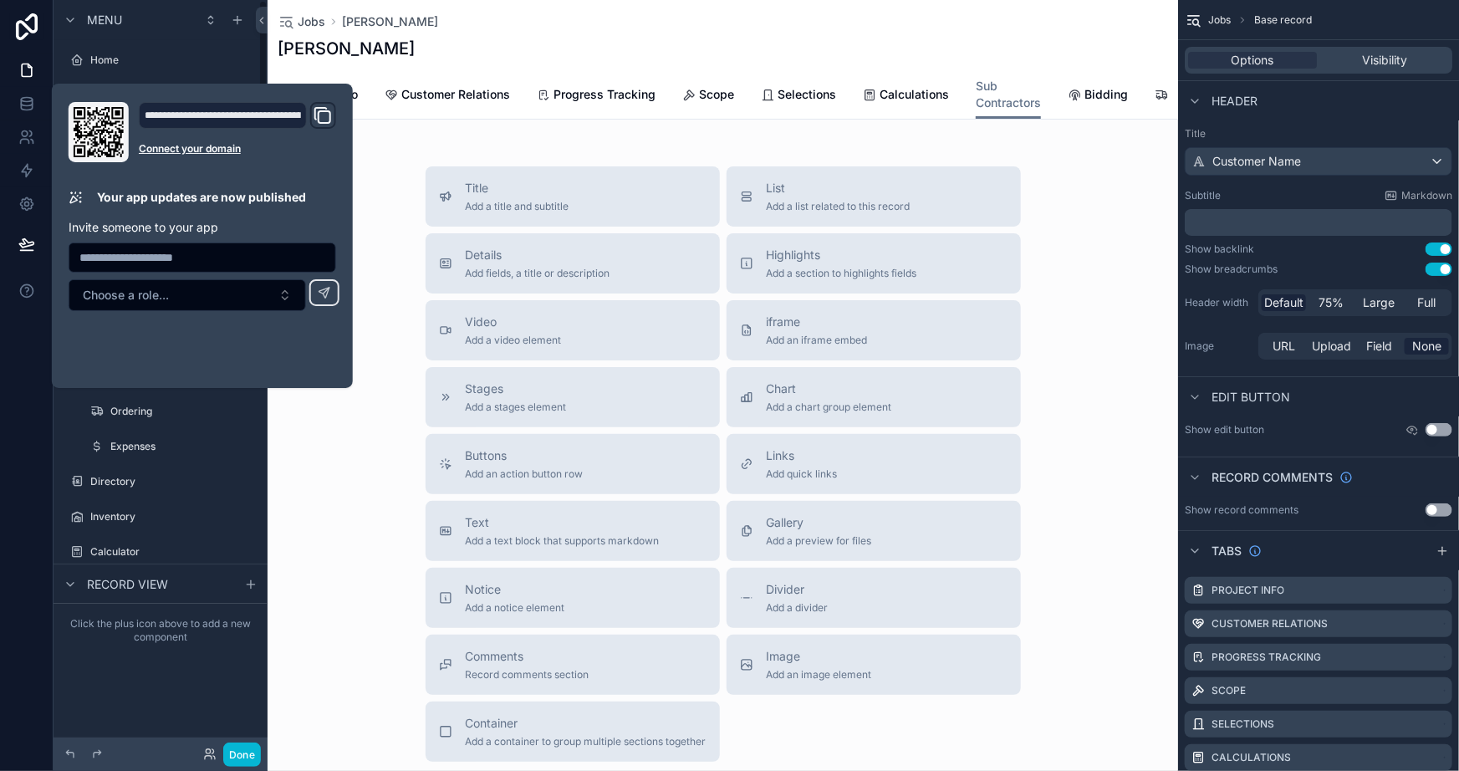
click at [354, 461] on div "Title Add a title and subtitle List Add a list related to this record Details A…" at bounding box center [723, 463] width 911 height 595
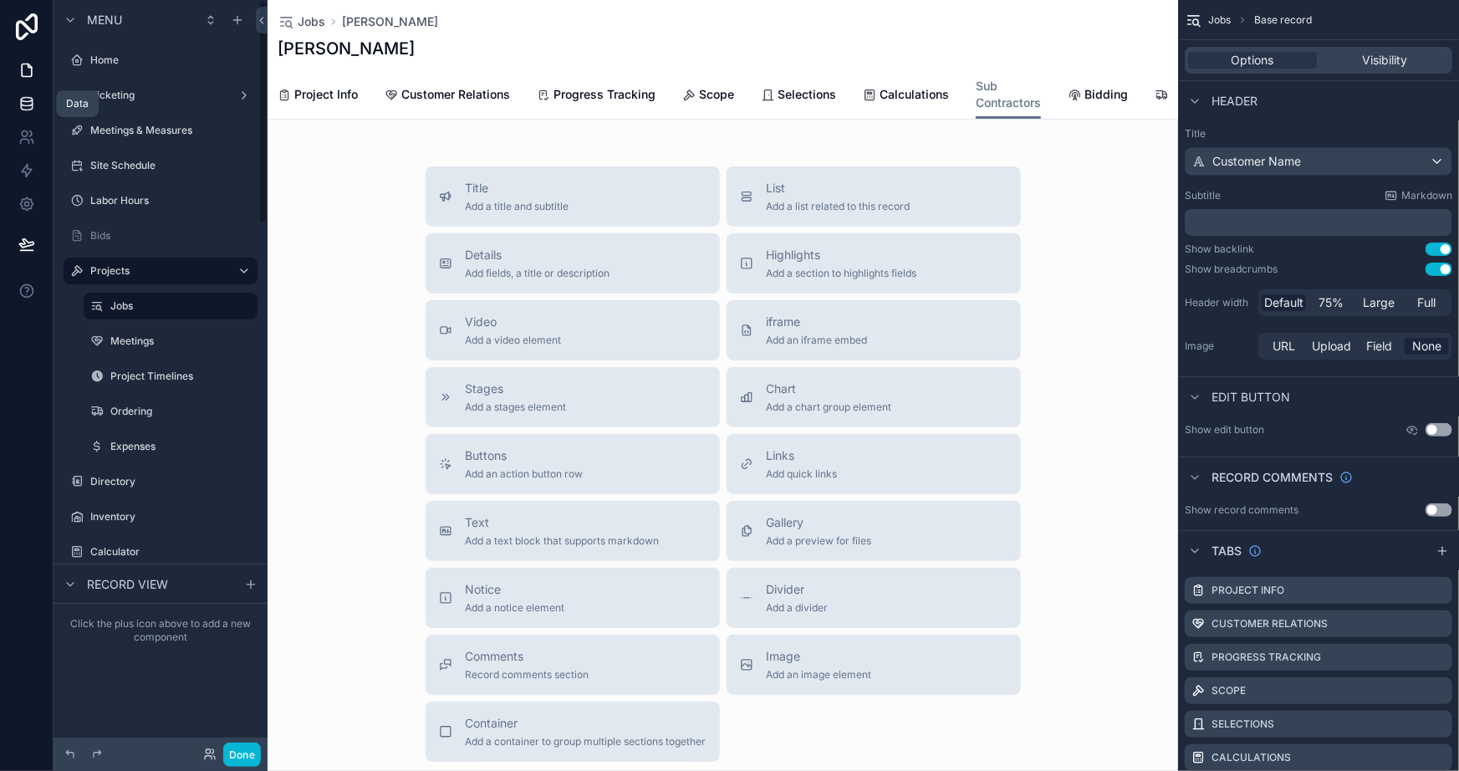
click at [33, 97] on icon at bounding box center [26, 103] width 17 height 17
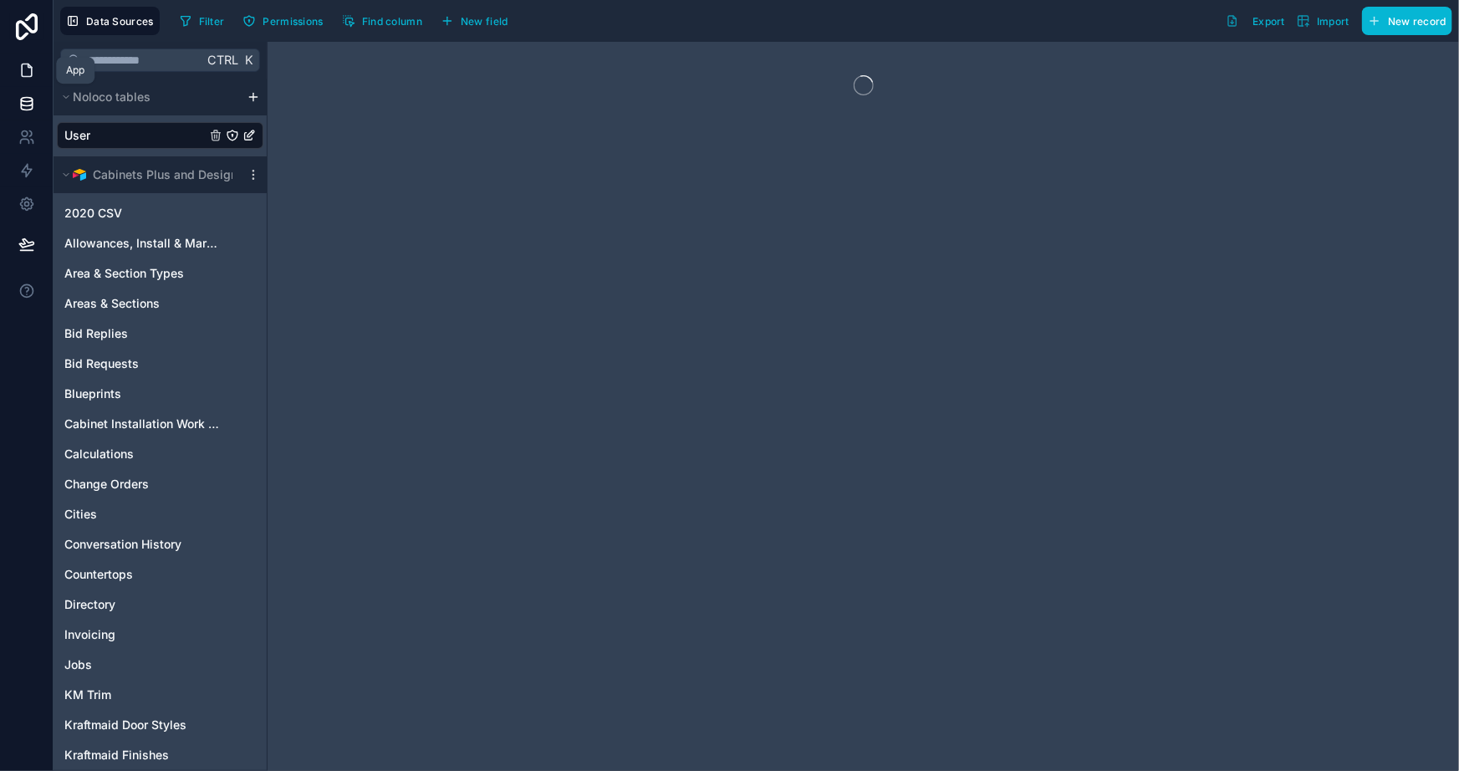
click at [26, 74] on icon at bounding box center [26, 70] width 17 height 17
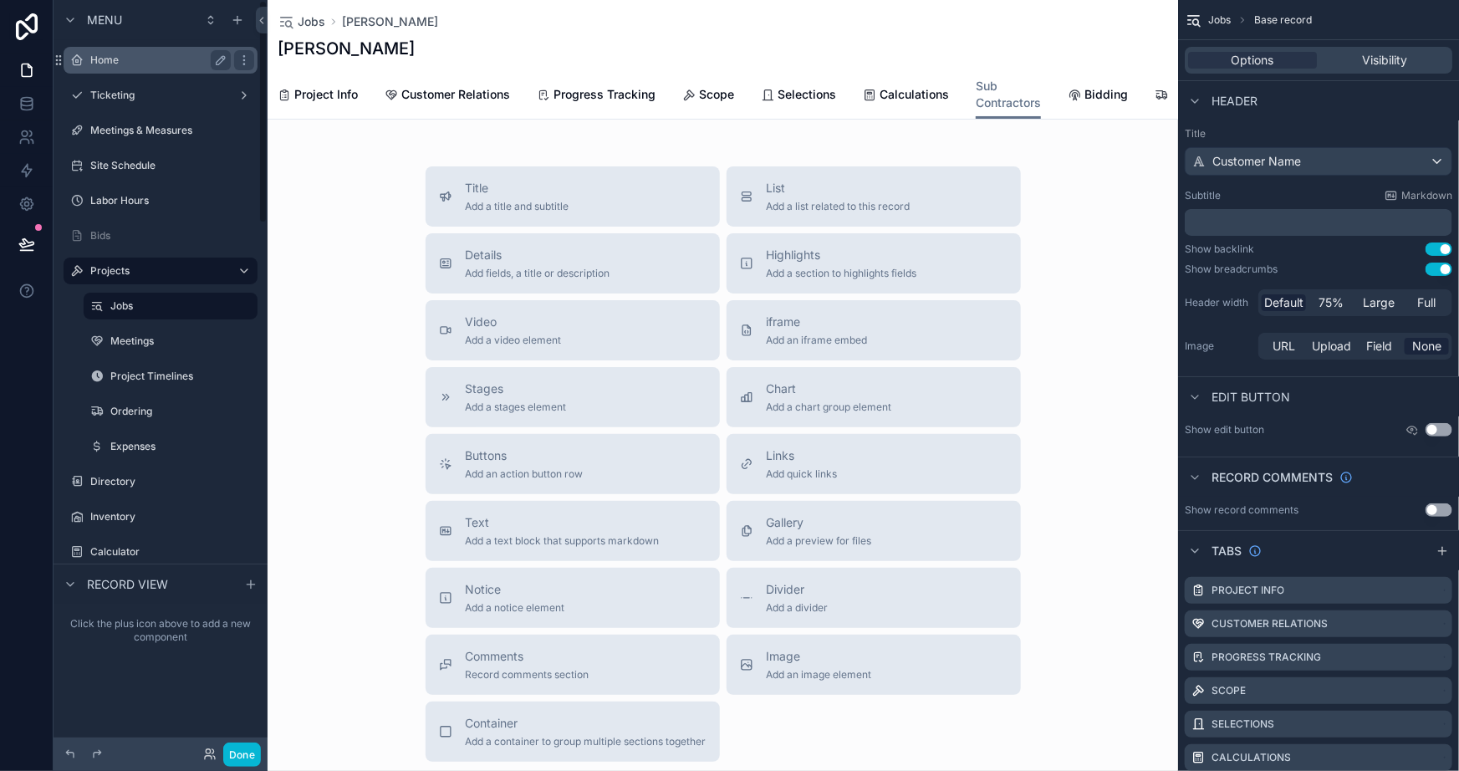
click at [116, 56] on label "Home" at bounding box center [157, 60] width 134 height 13
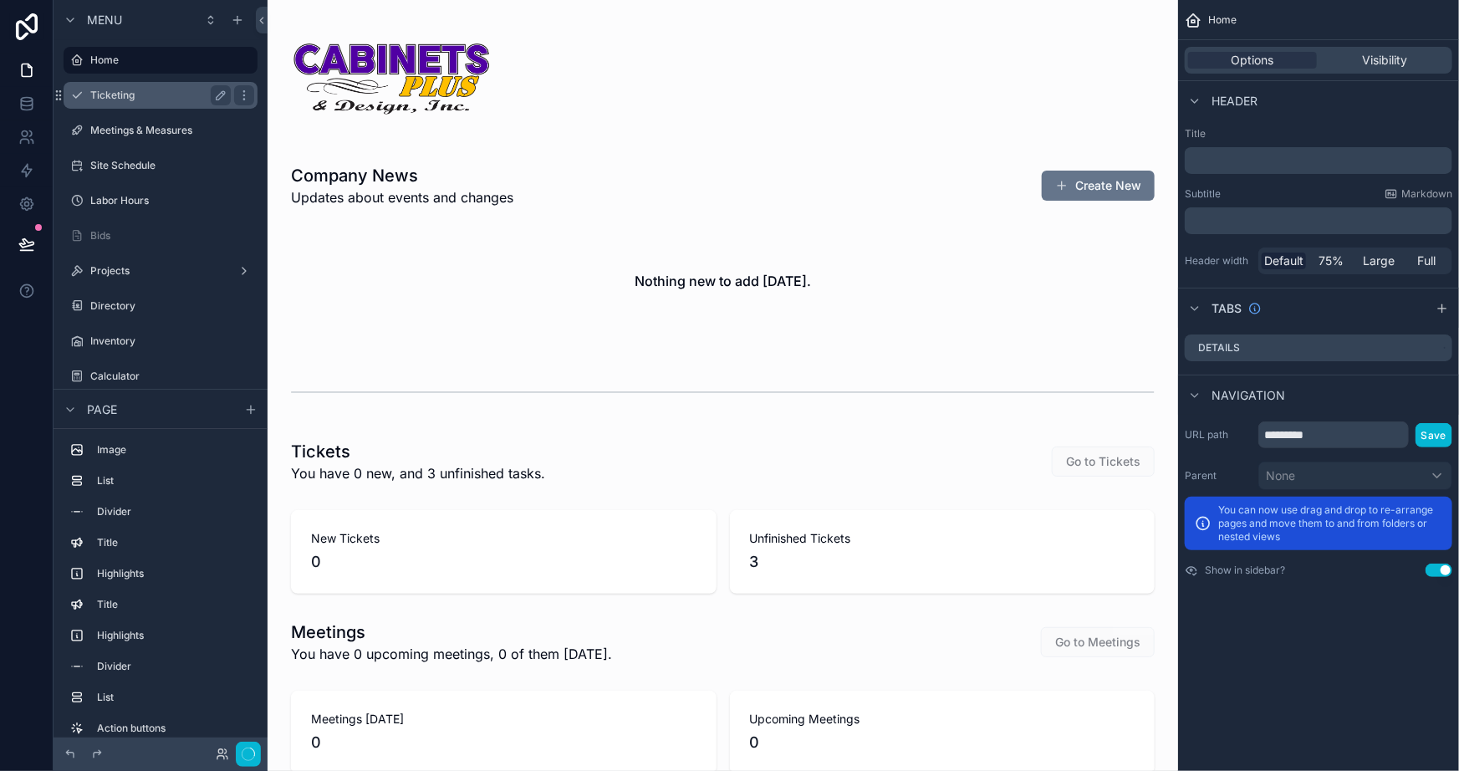
click at [113, 100] on label "Ticketing" at bounding box center [157, 95] width 134 height 13
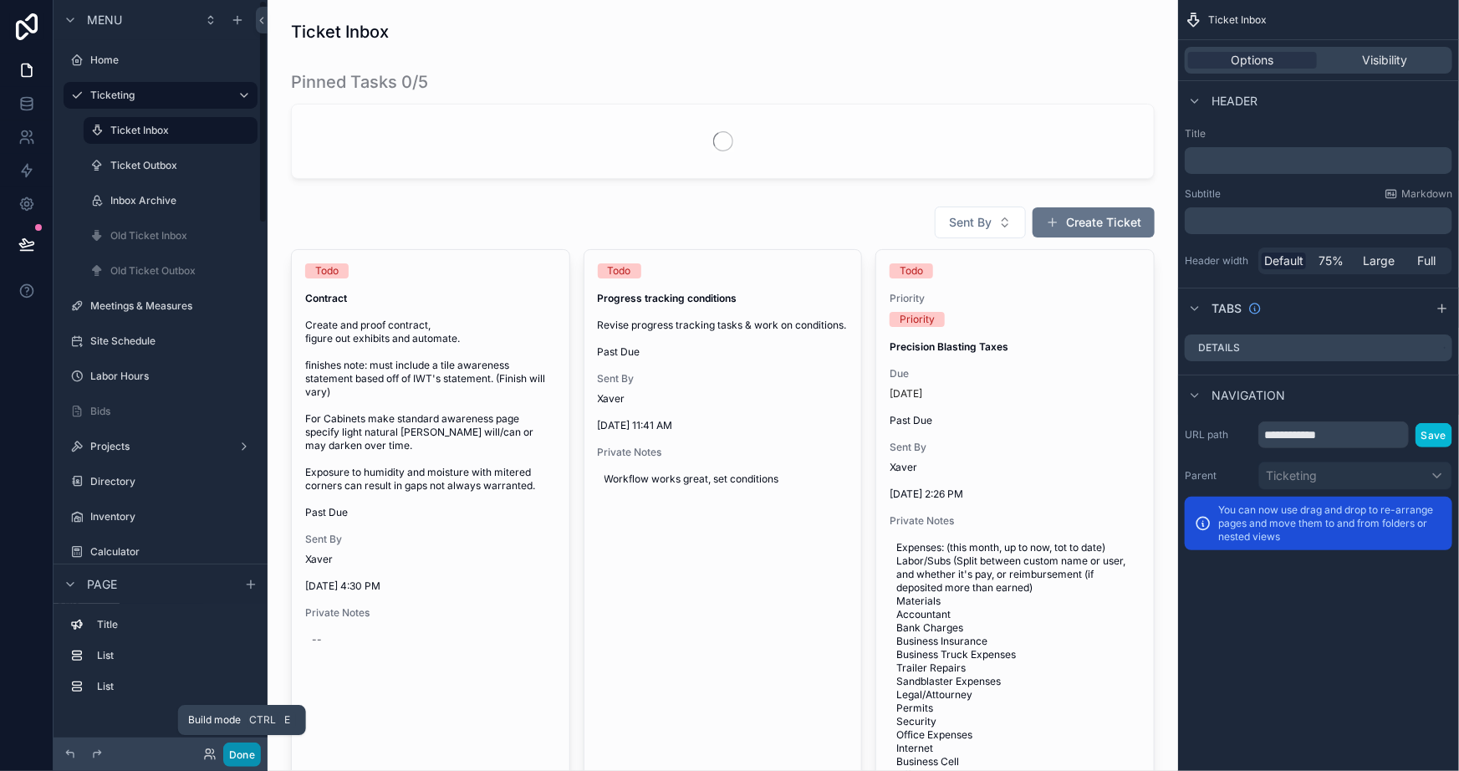
click at [234, 749] on button "Done" at bounding box center [242, 755] width 38 height 24
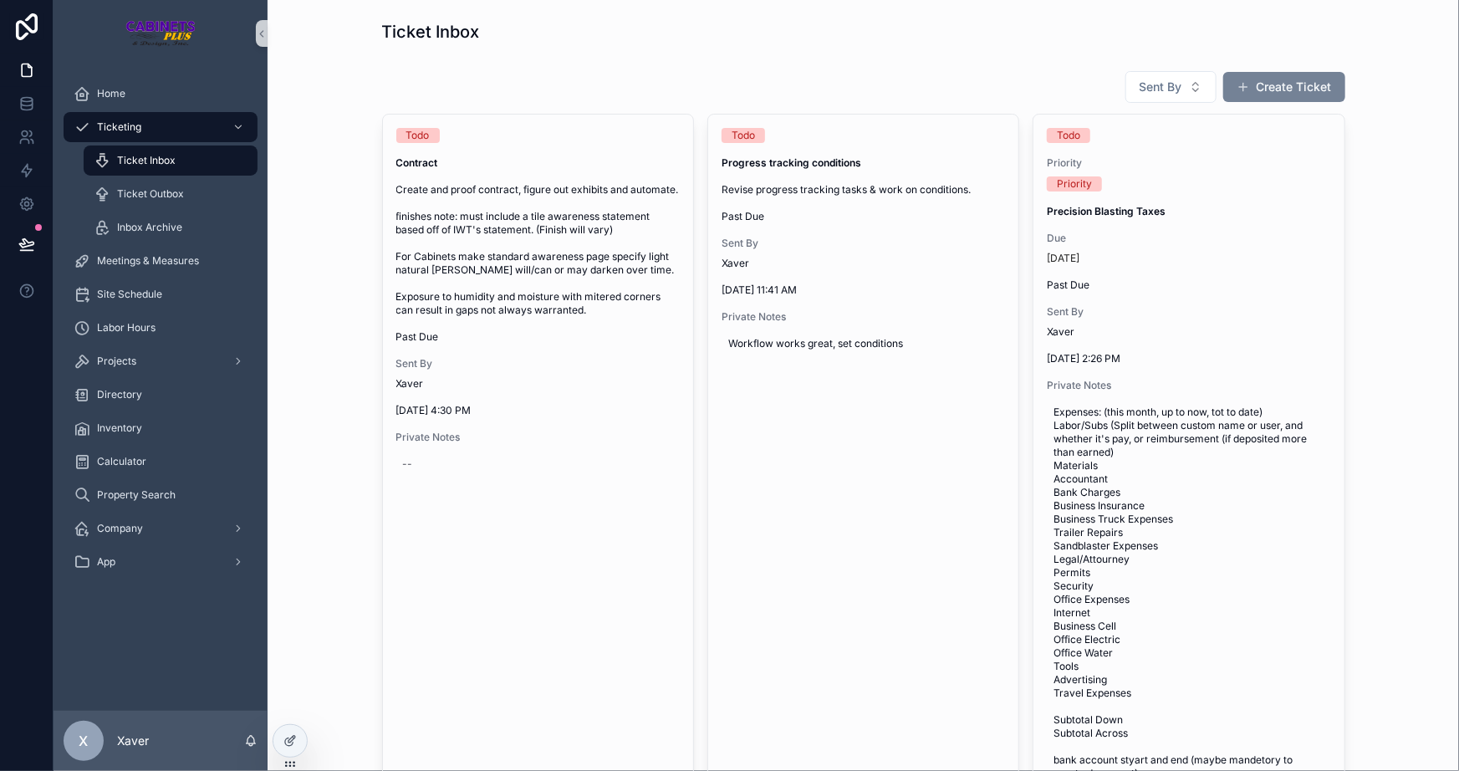
click at [1290, 91] on button "Create Ticket" at bounding box center [1285, 87] width 122 height 30
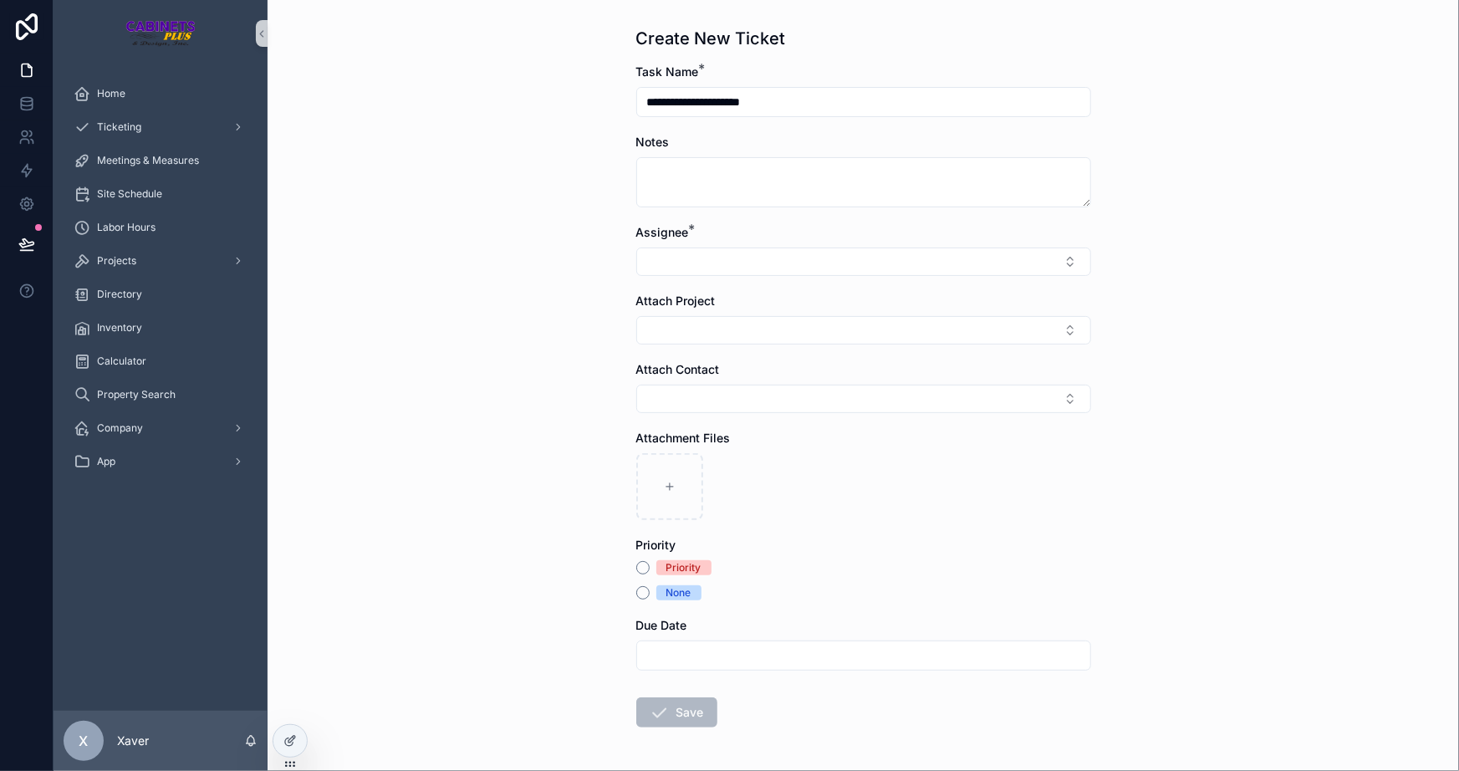
type input "**********"
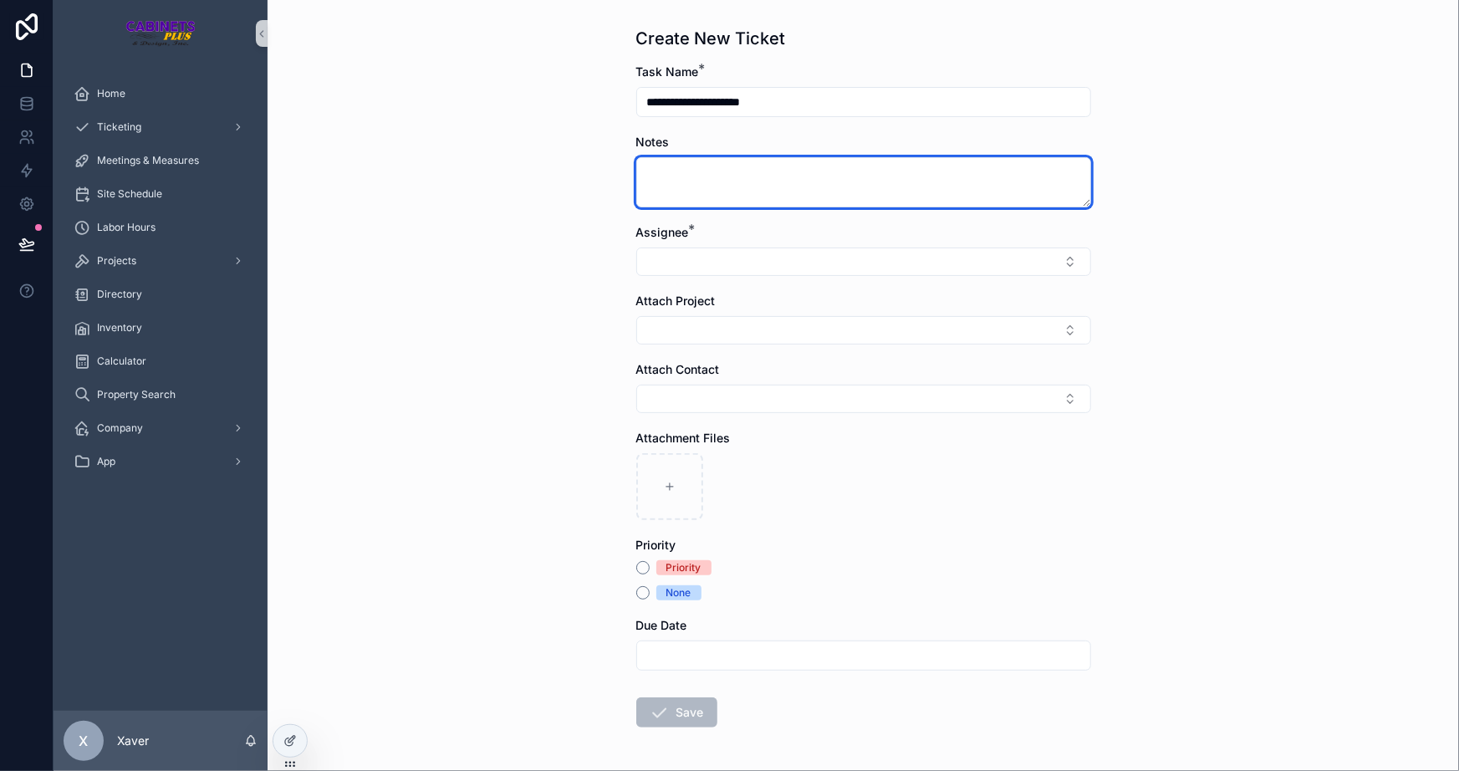
click at [826, 178] on textarea "scrollable content" at bounding box center [863, 182] width 455 height 50
click at [636, 172] on textarea "**********" at bounding box center [863, 182] width 455 height 50
type textarea "**********"
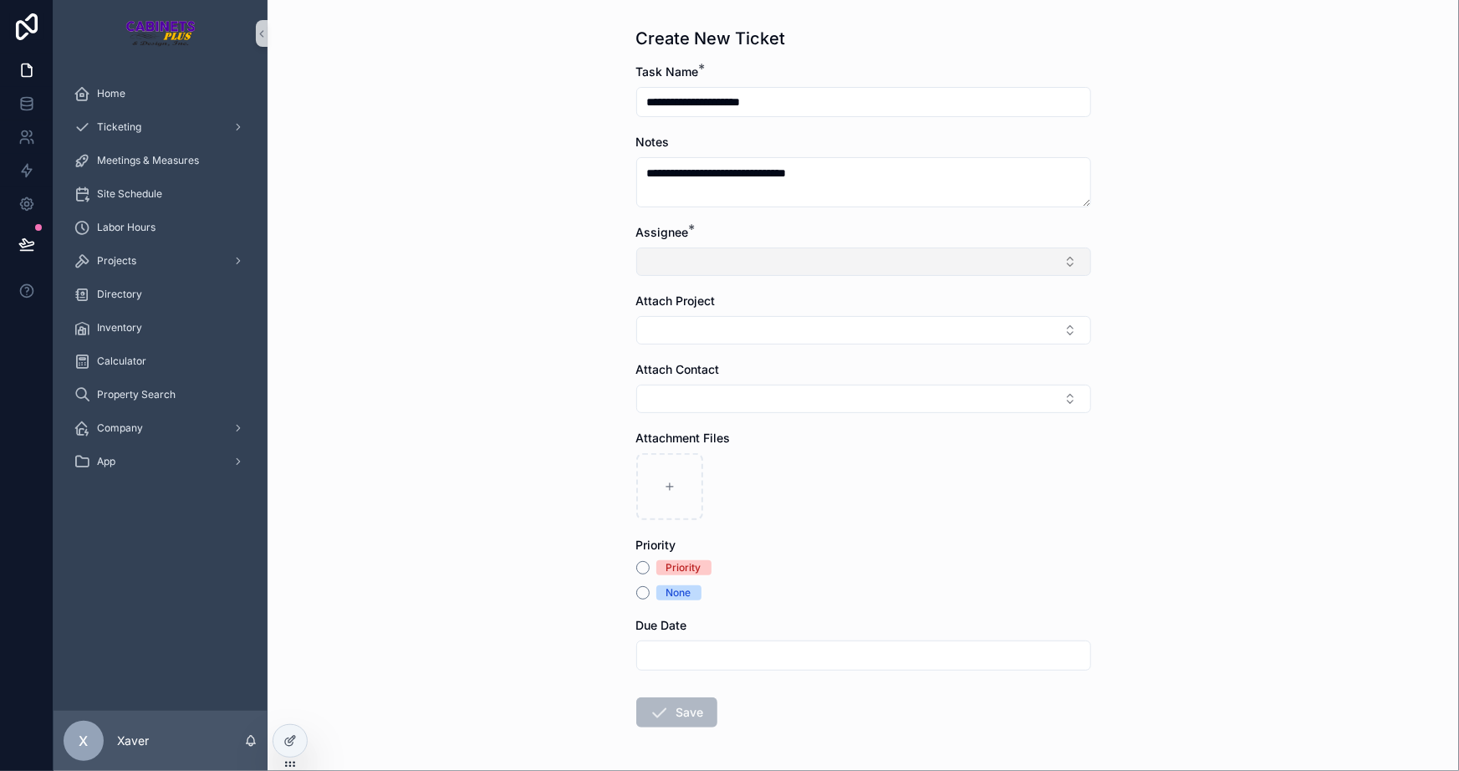
click at [935, 273] on button "Select Button" at bounding box center [863, 262] width 455 height 28
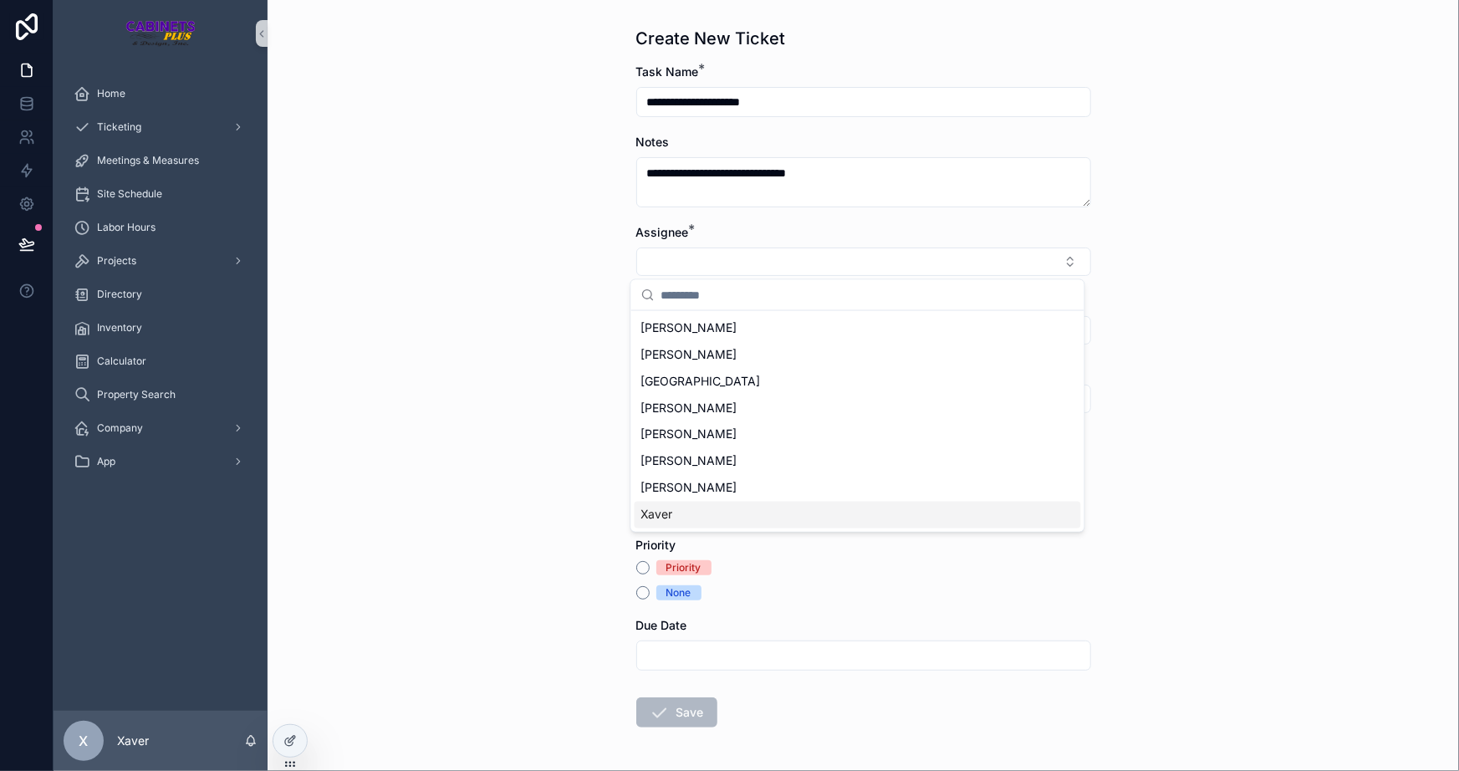
click at [647, 507] on span "Xaver" at bounding box center [658, 515] width 32 height 17
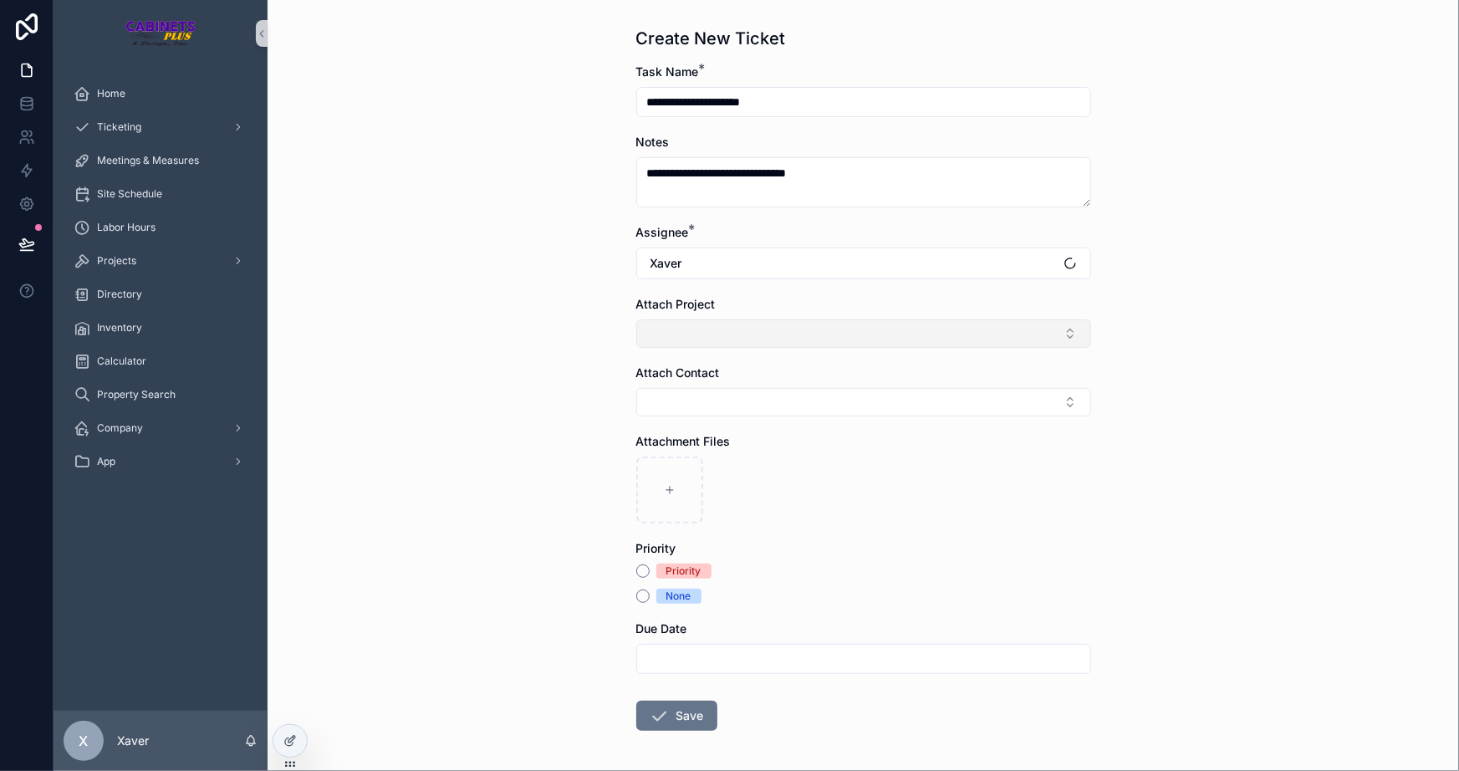
click at [686, 326] on button "Select Button" at bounding box center [863, 333] width 455 height 28
click at [531, 340] on div "**********" at bounding box center [864, 385] width 1192 height 771
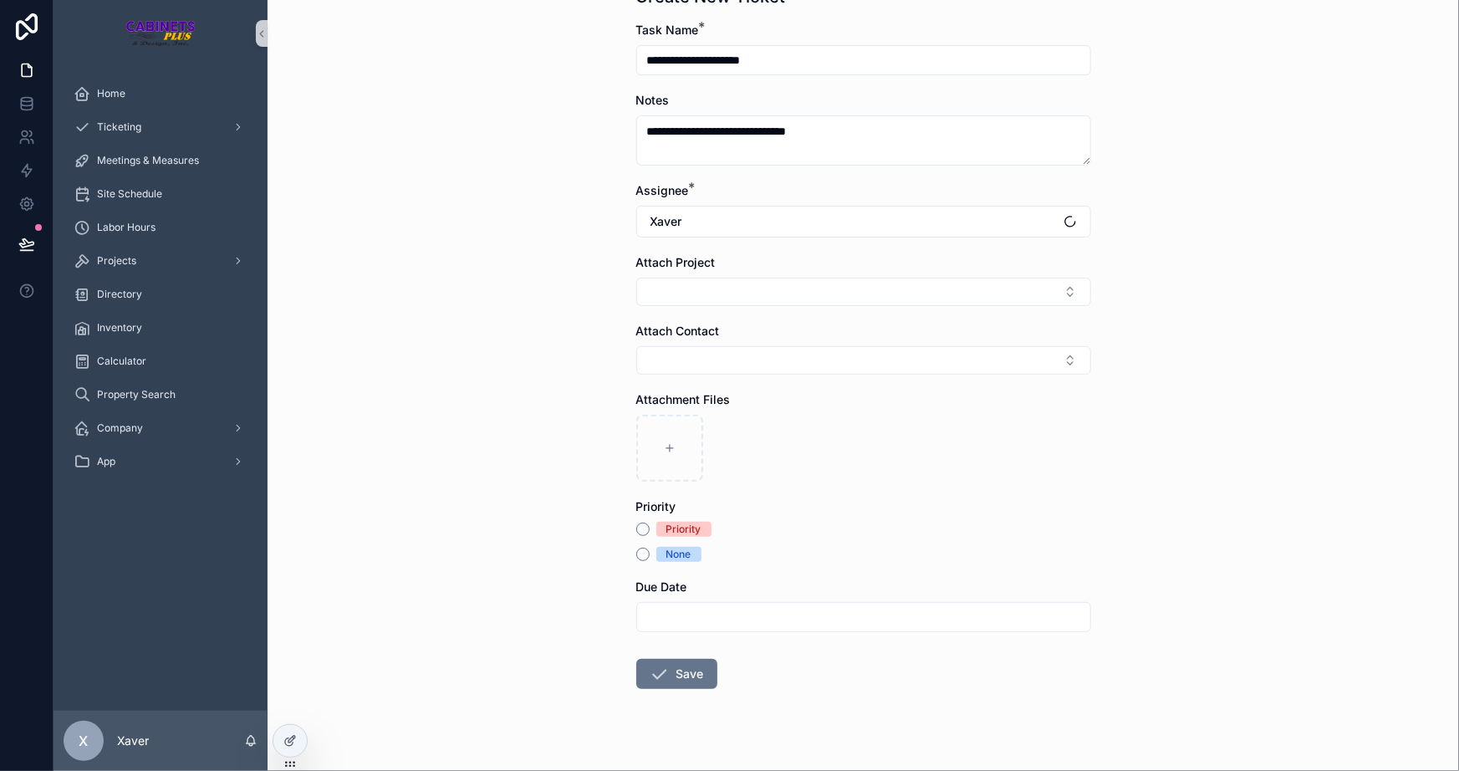
scroll to position [66, 0]
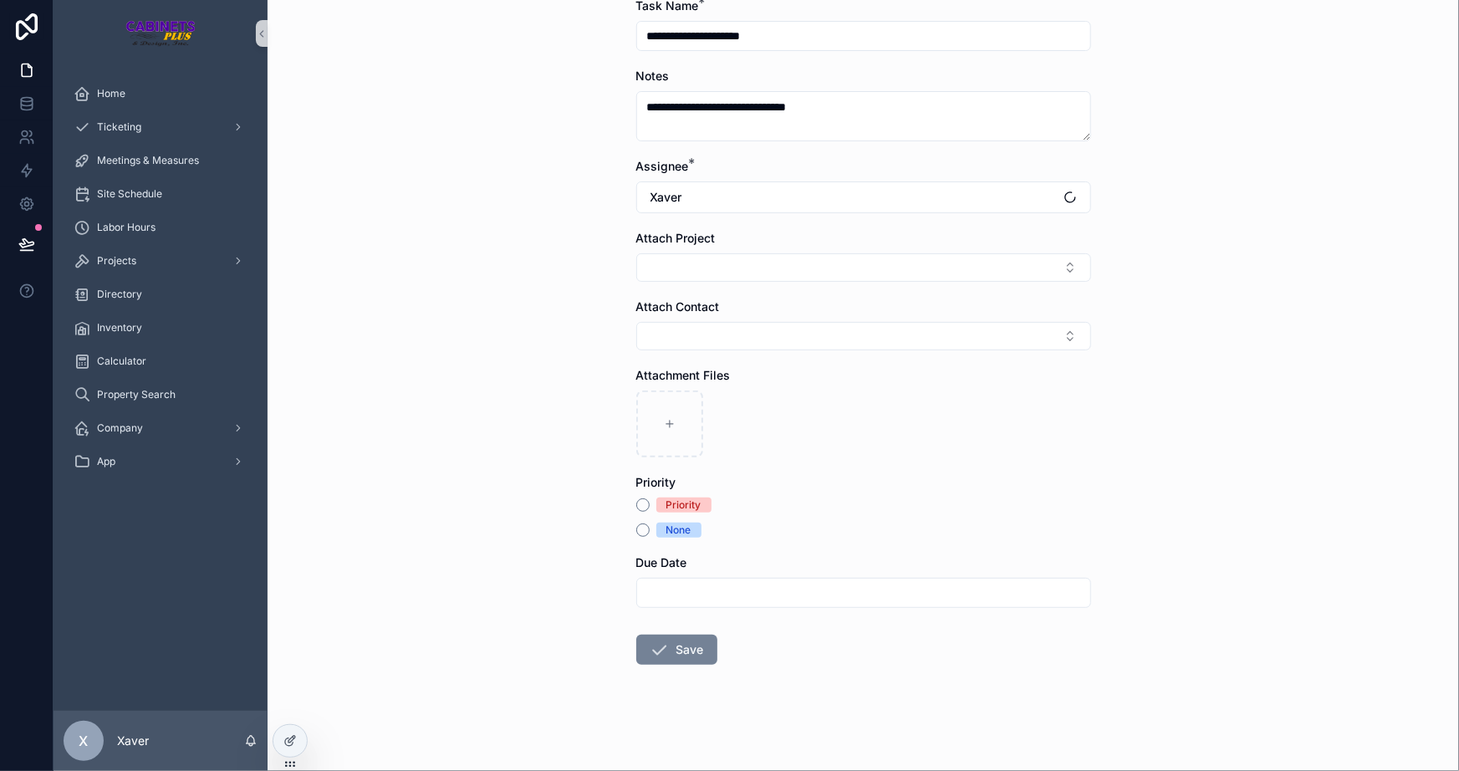
click at [668, 647] on button "Save" at bounding box center [676, 650] width 81 height 30
click at [32, 236] on icon at bounding box center [26, 244] width 17 height 17
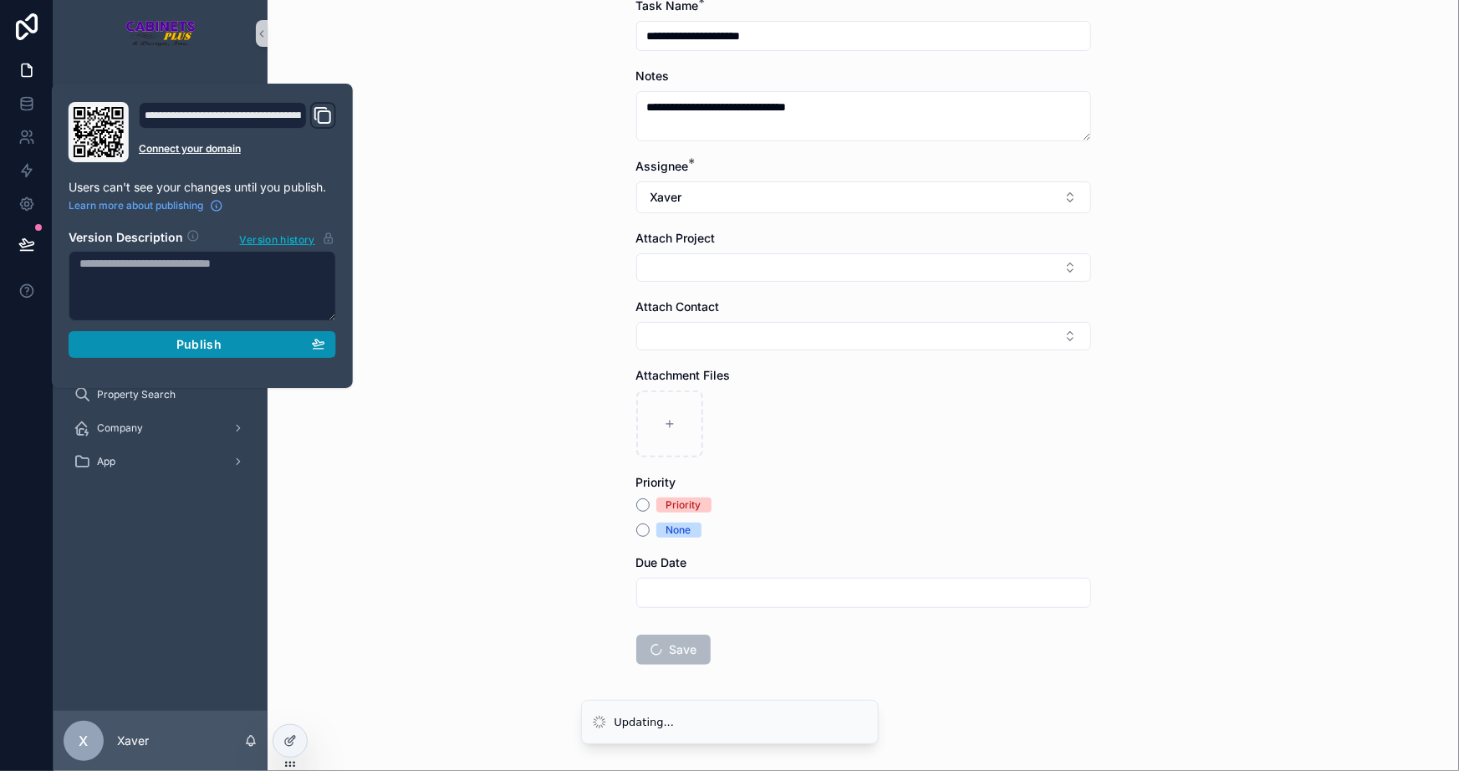
click at [150, 350] on div "Publish" at bounding box center [202, 344] width 246 height 15
click at [529, 463] on div "**********" at bounding box center [864, 319] width 1192 height 771
